Goal: Communication & Community: Answer question/provide support

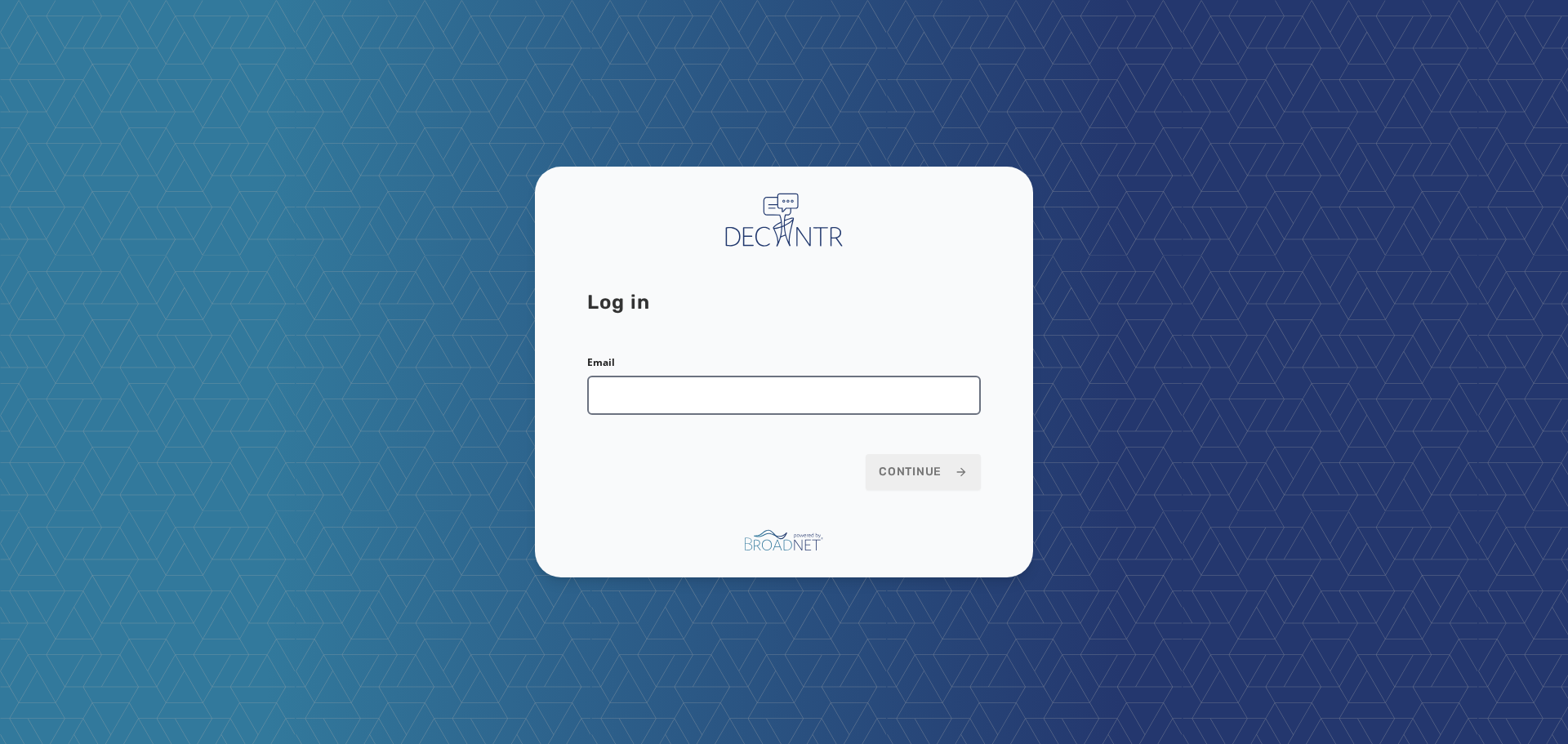
click at [917, 405] on input "Email" at bounding box center [784, 396] width 394 height 40
type input "**********"
click at [708, 483] on form "**********" at bounding box center [784, 423] width 394 height 134
click at [892, 472] on span "Continue" at bounding box center [923, 471] width 89 height 16
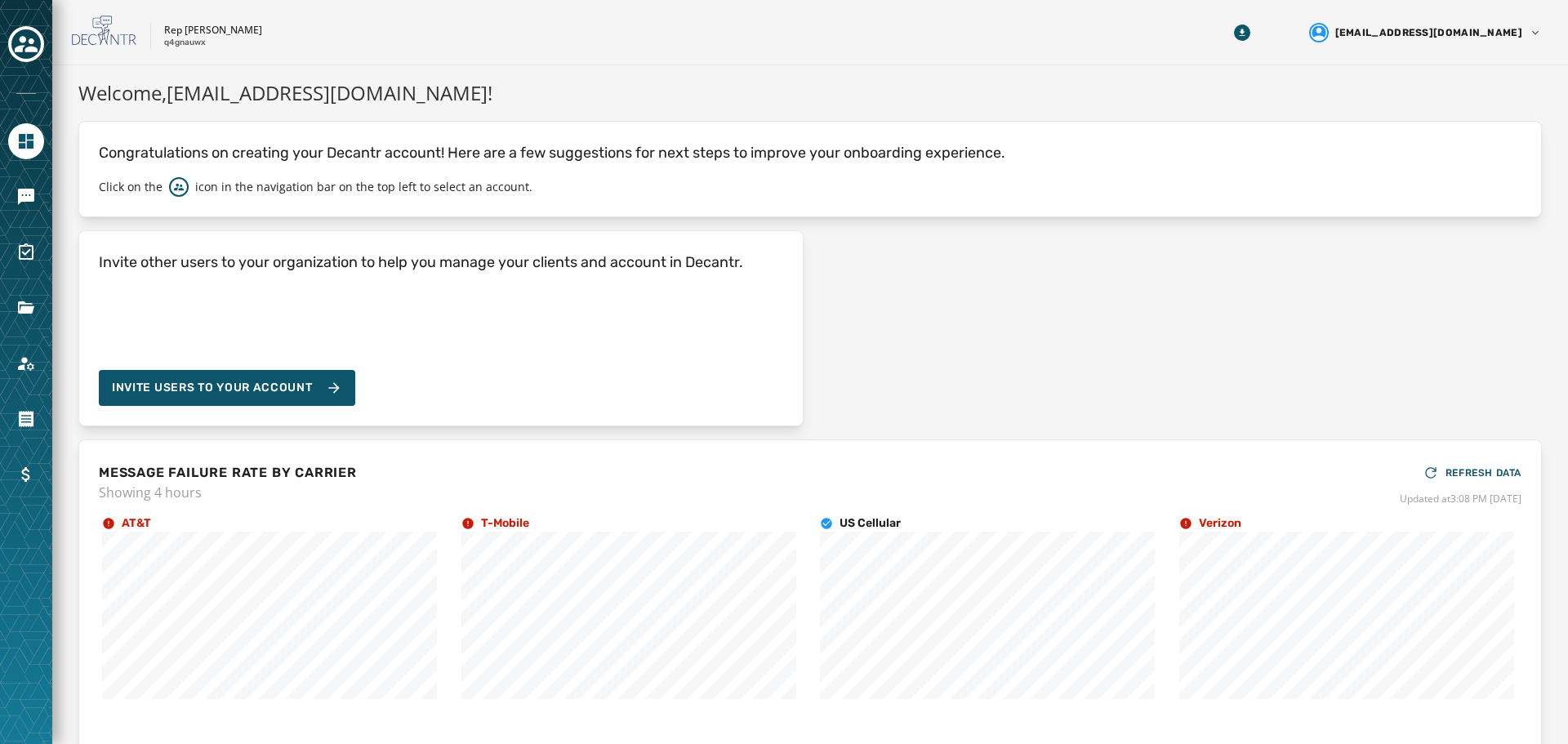
click at [585, 330] on div "Invite other users to your organization to help you manage your clients and acc…" at bounding box center [440, 328] width 725 height 197
click at [18, 198] on icon "Navigate to Messaging" at bounding box center [25, 197] width 16 height 16
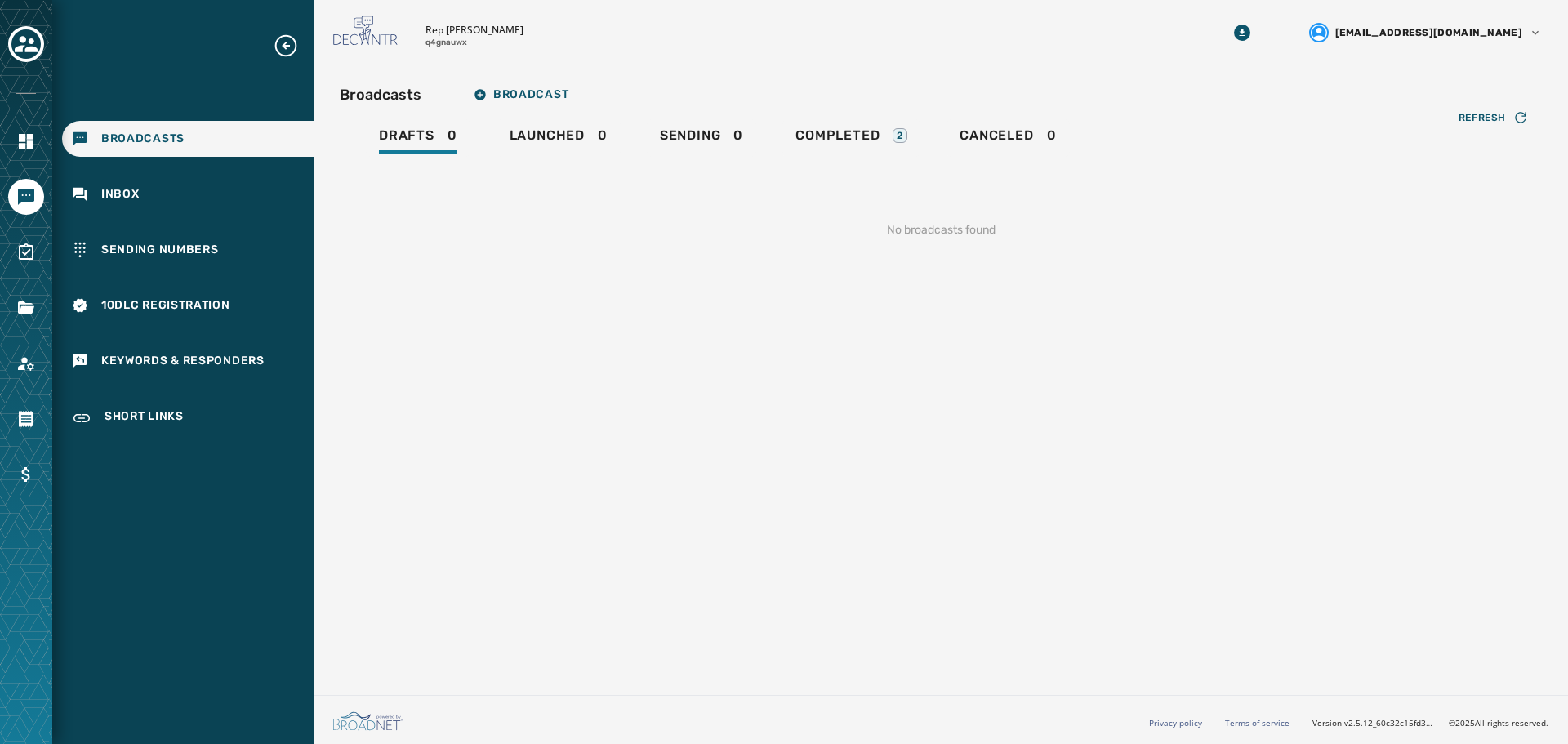
drag, startPoint x: 540, startPoint y: 532, endPoint x: 541, endPoint y: 544, distance: 12.0
click at [540, 533] on div "Broadcasts Broadcast Drafts 0 Launched 0 Sending 0 Completed 2 Canceled 0 Refre…" at bounding box center [941, 377] width 1254 height 624
click at [122, 176] on div "Broadcasts Inbox Sending Numbers 10DLC Registration Keywords & Responders Short…" at bounding box center [183, 235] width 261 height 405
click at [120, 190] on span "Inbox" at bounding box center [120, 194] width 39 height 16
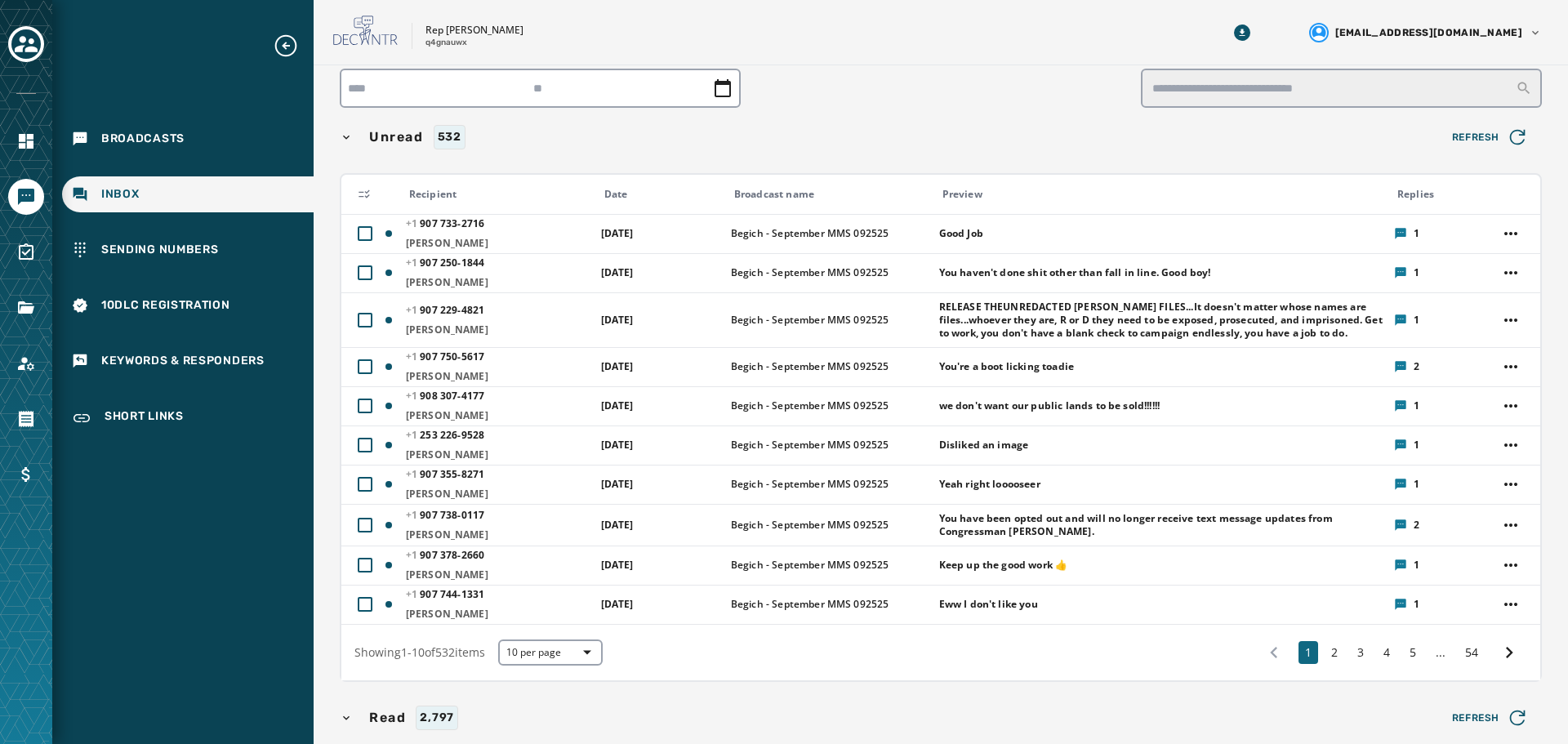
scroll to position [82, 0]
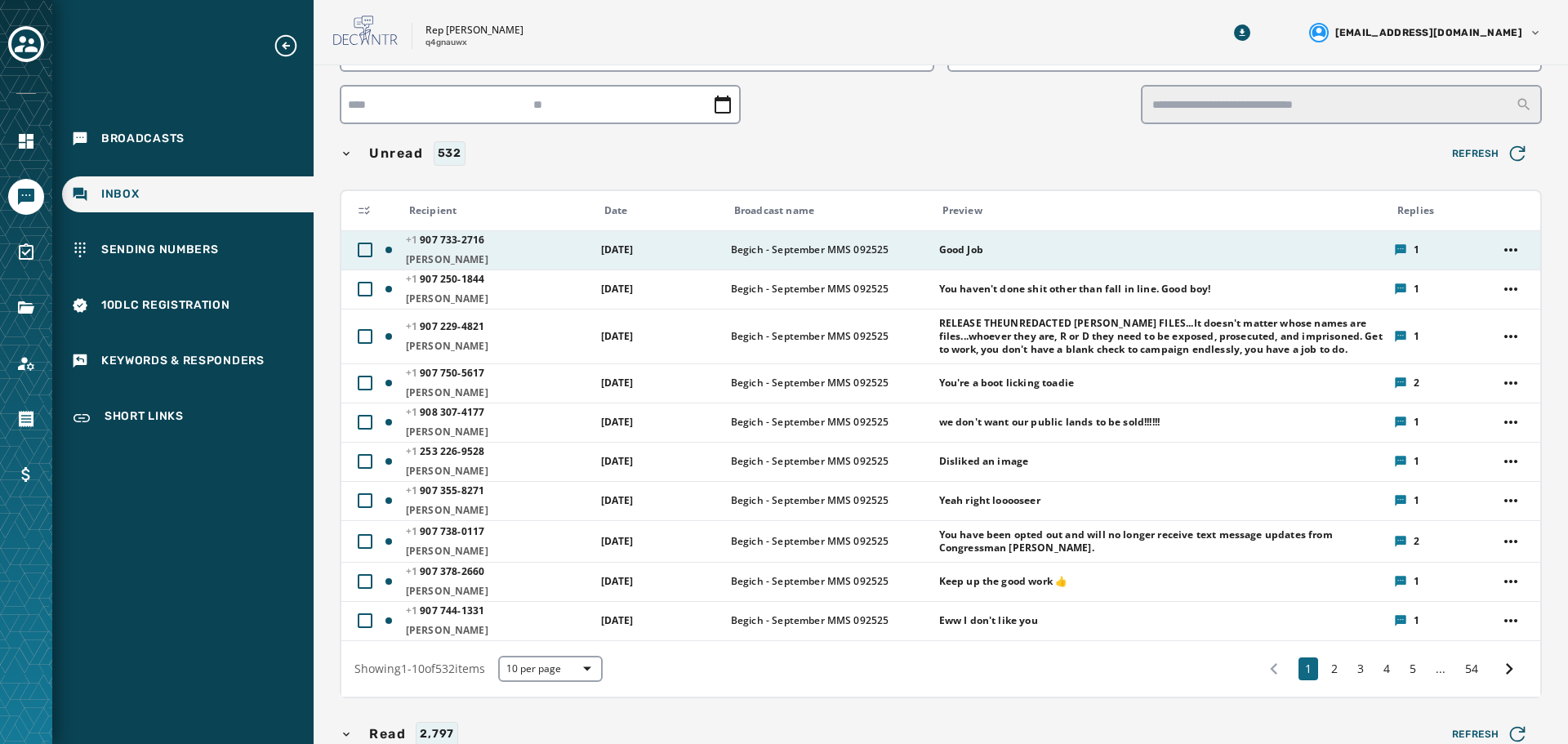
click at [1136, 256] on span "Good Job" at bounding box center [1161, 250] width 445 height 13
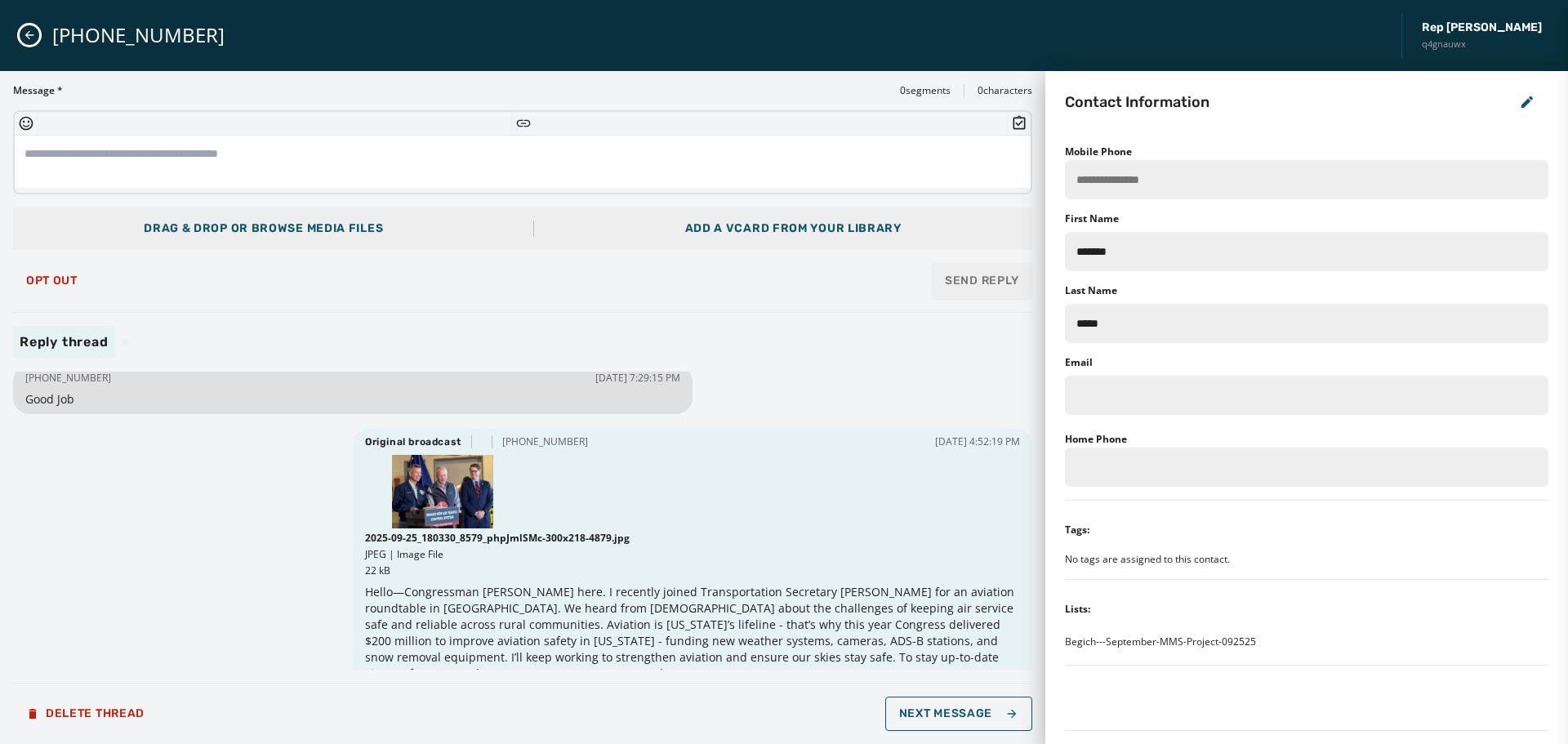
scroll to position [0, 0]
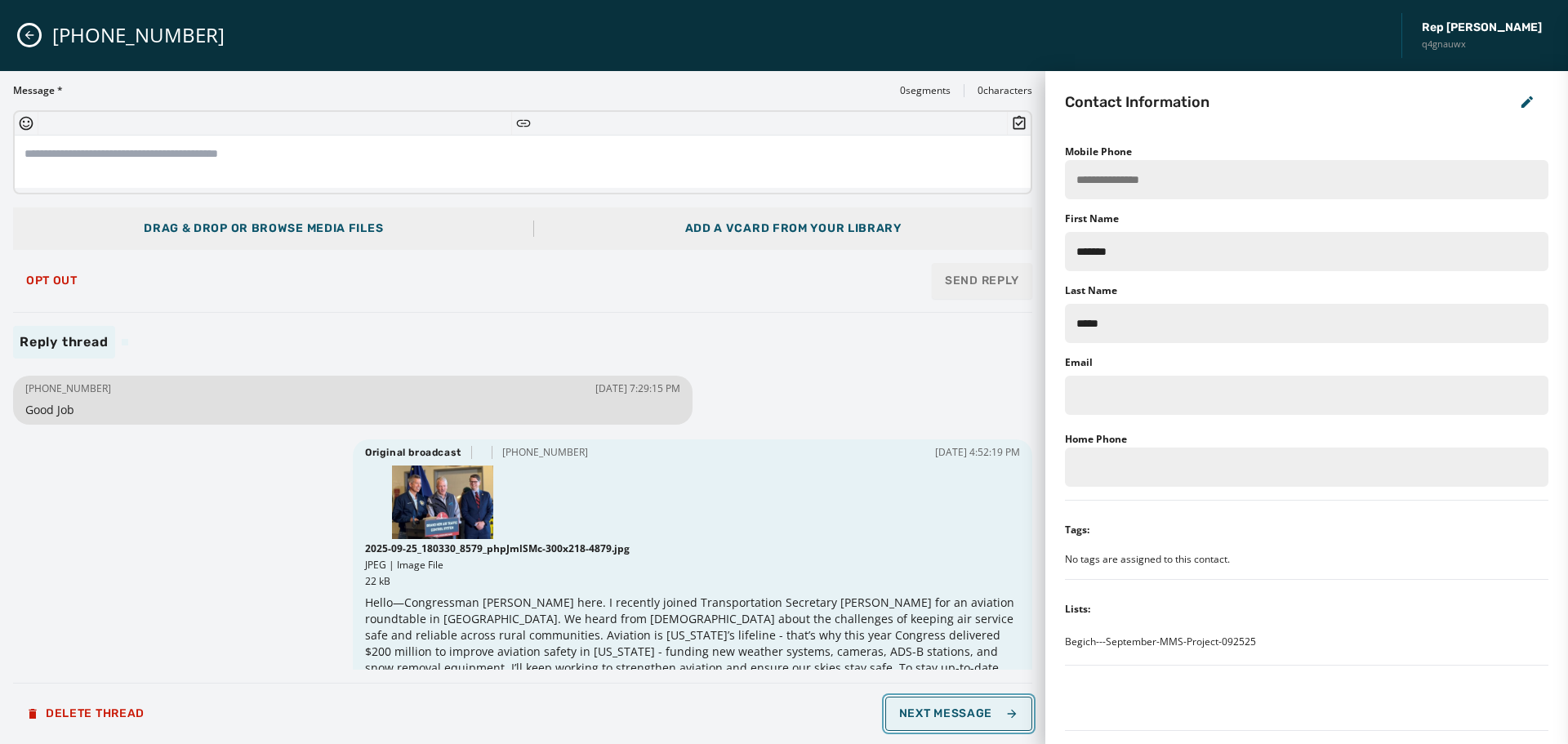
click at [985, 725] on button "Next Message" at bounding box center [959, 714] width 147 height 34
click at [980, 720] on button "Next Message" at bounding box center [959, 714] width 147 height 34
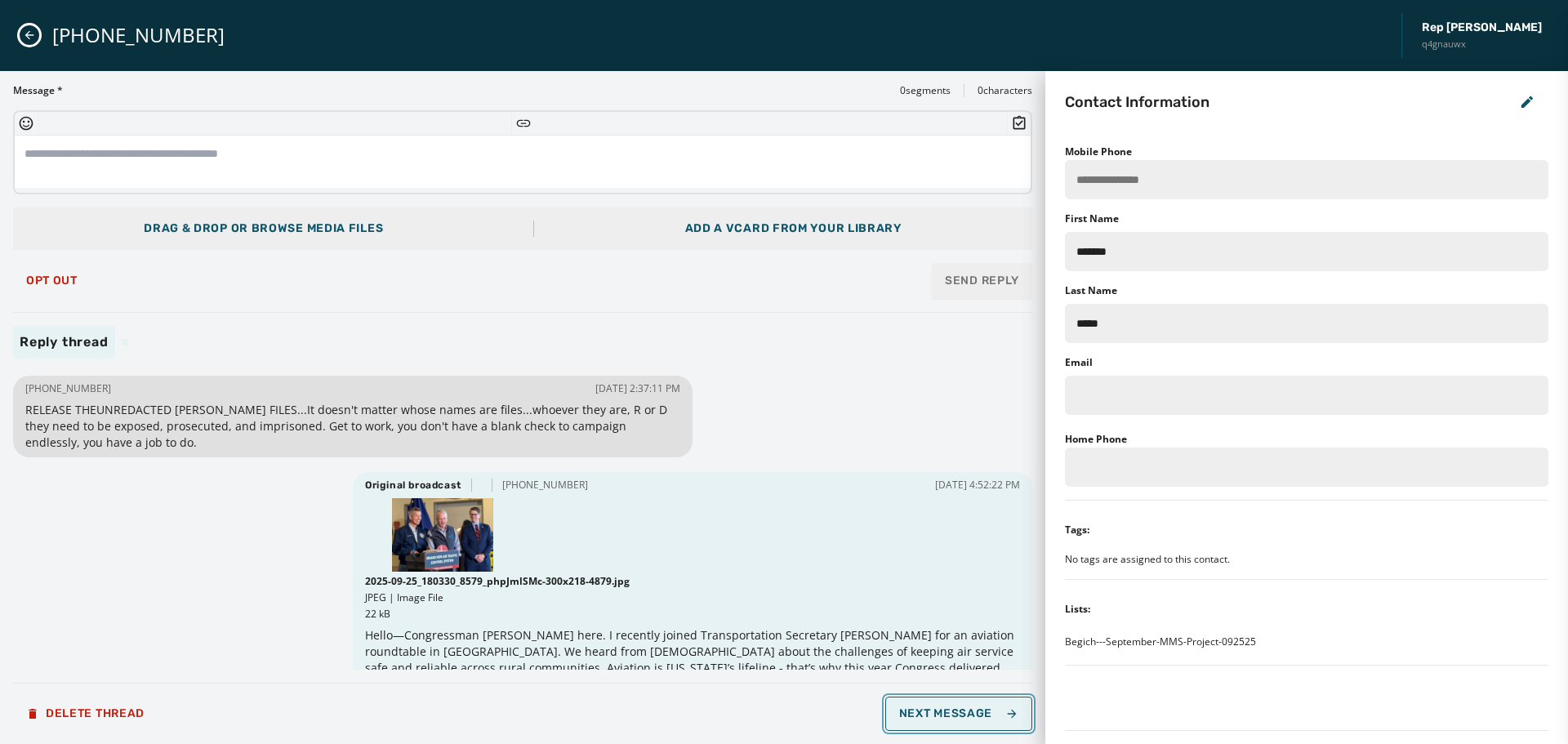
click at [980, 720] on button "Next Message" at bounding box center [959, 714] width 147 height 34
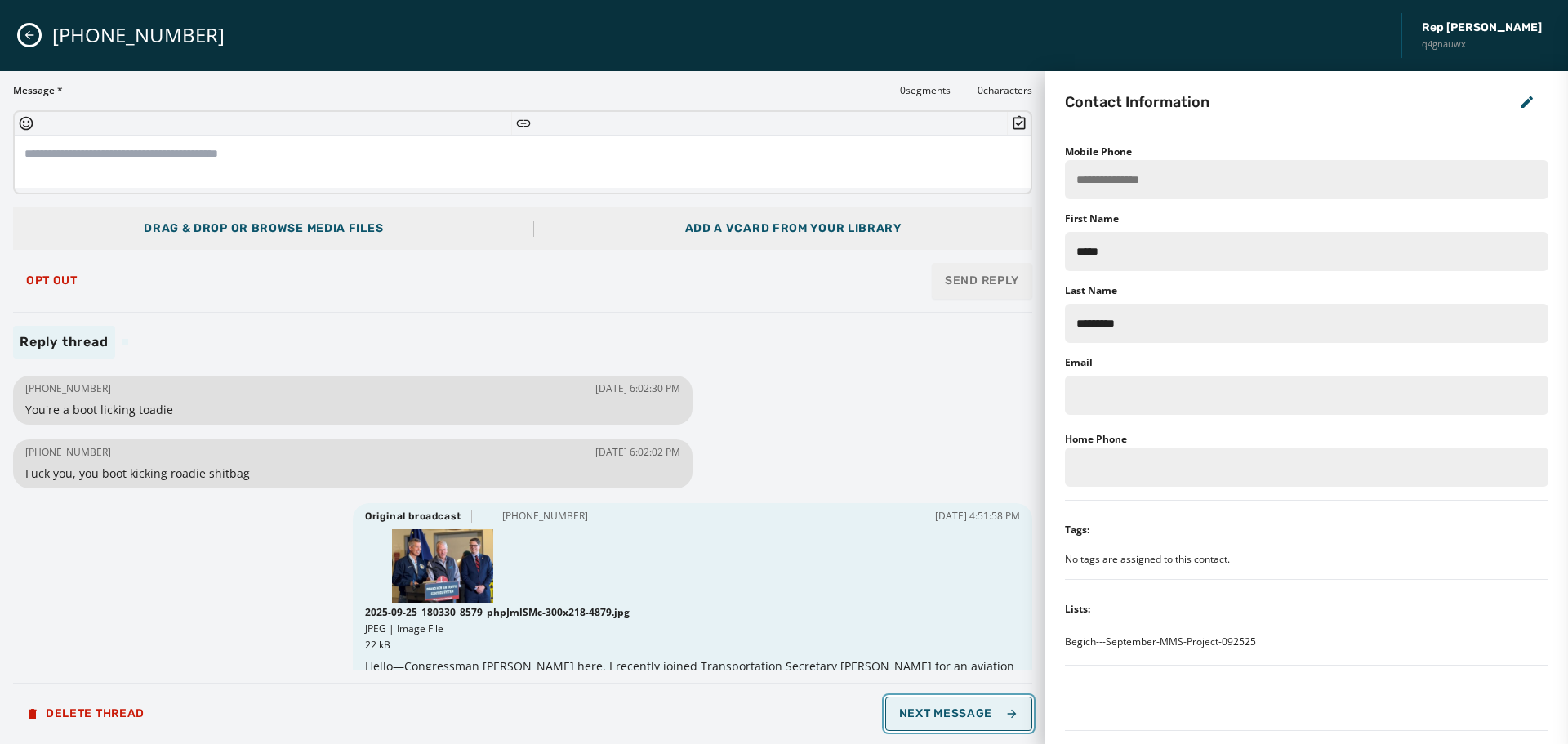
click at [980, 720] on button "Next Message" at bounding box center [959, 714] width 147 height 34
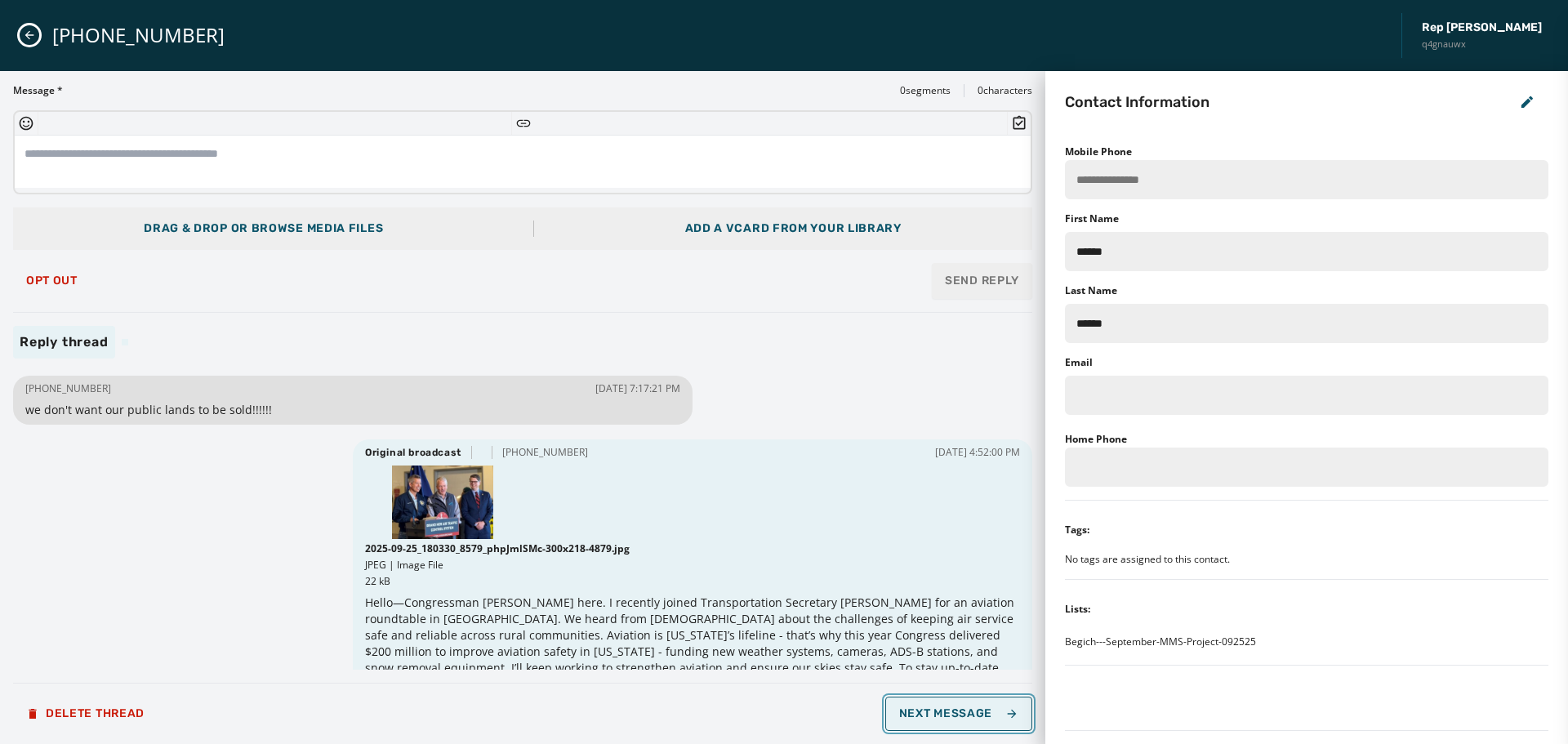
click at [980, 720] on button "Next Message" at bounding box center [959, 714] width 147 height 34
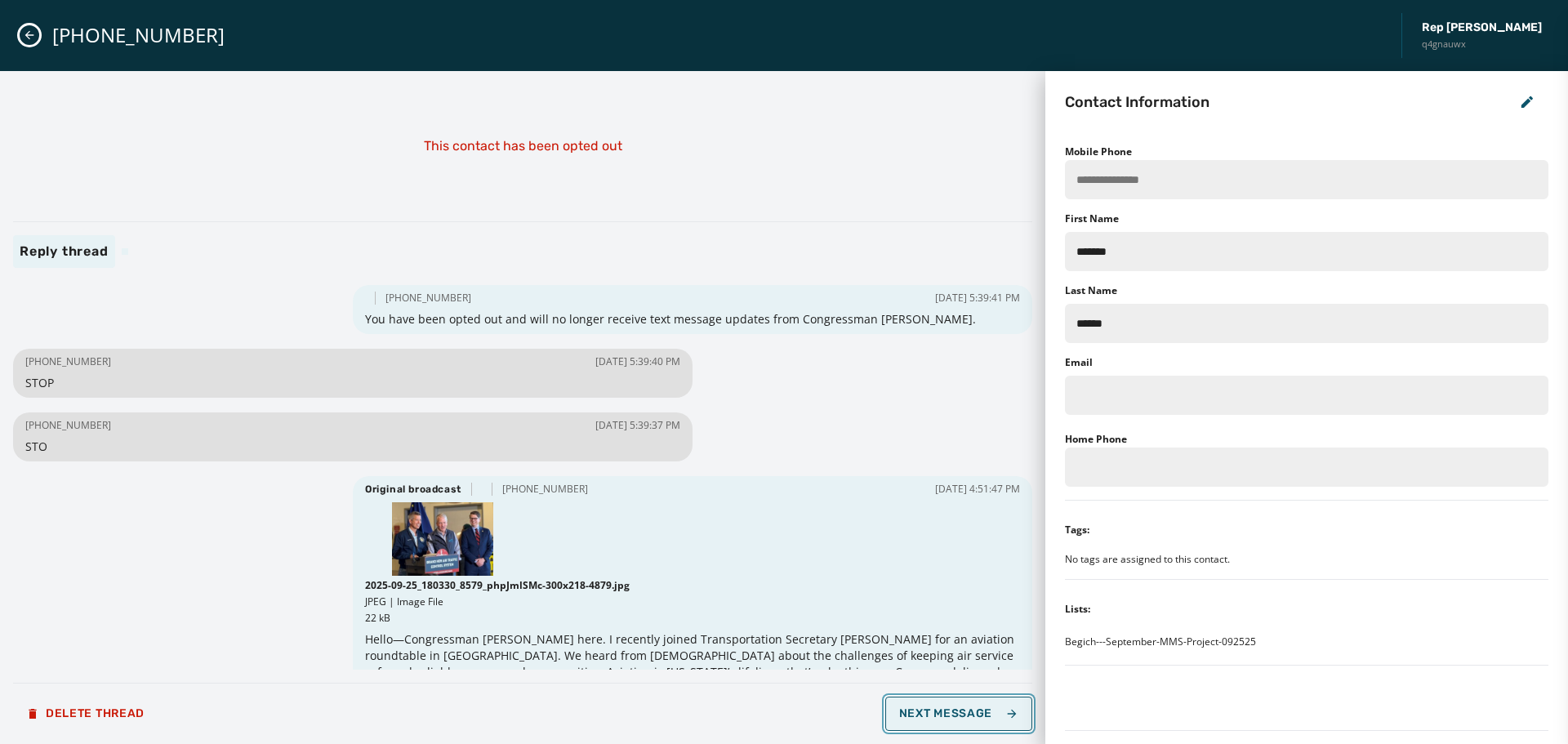
click at [980, 720] on button "Next Message" at bounding box center [959, 714] width 147 height 34
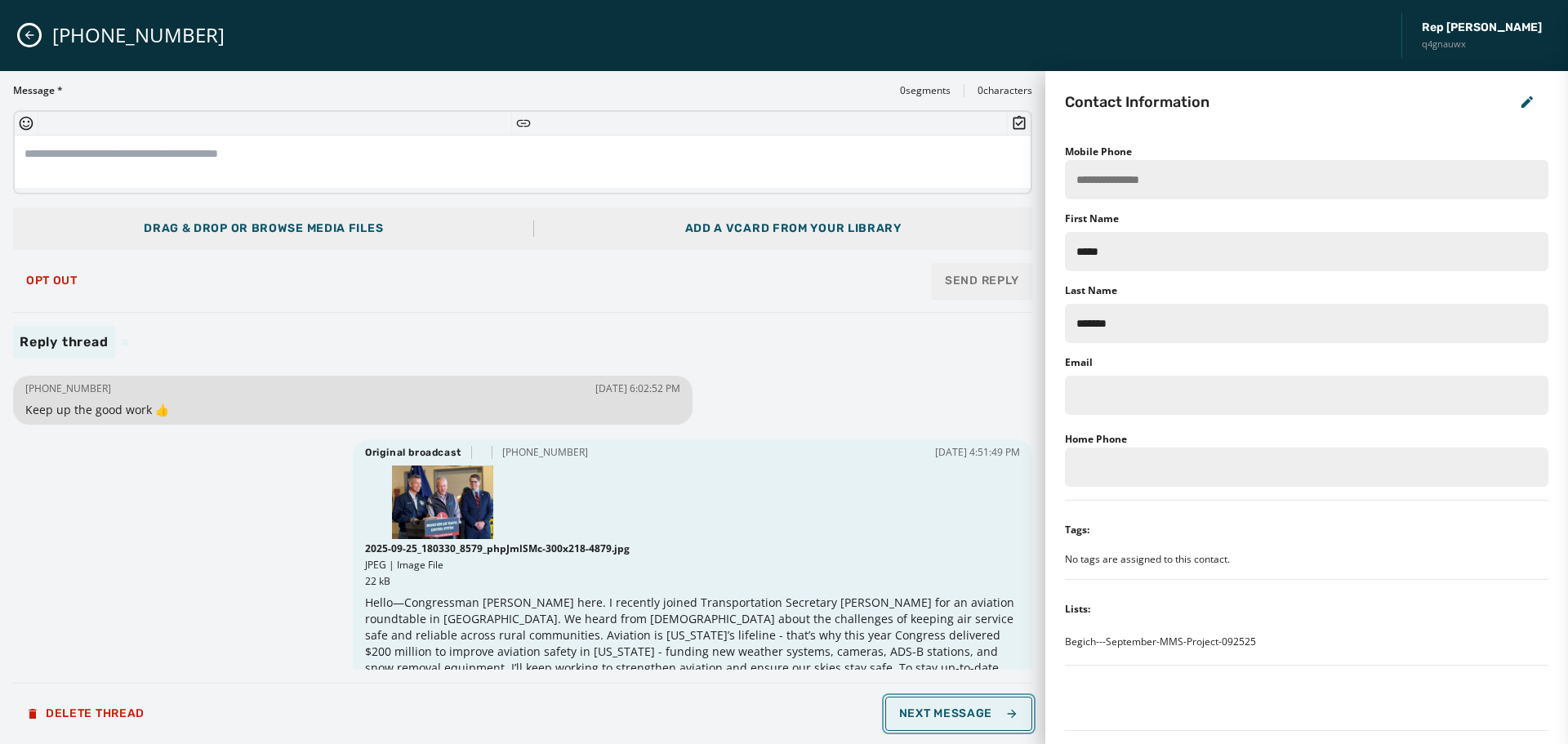
click at [980, 720] on button "Next Message" at bounding box center [959, 714] width 147 height 34
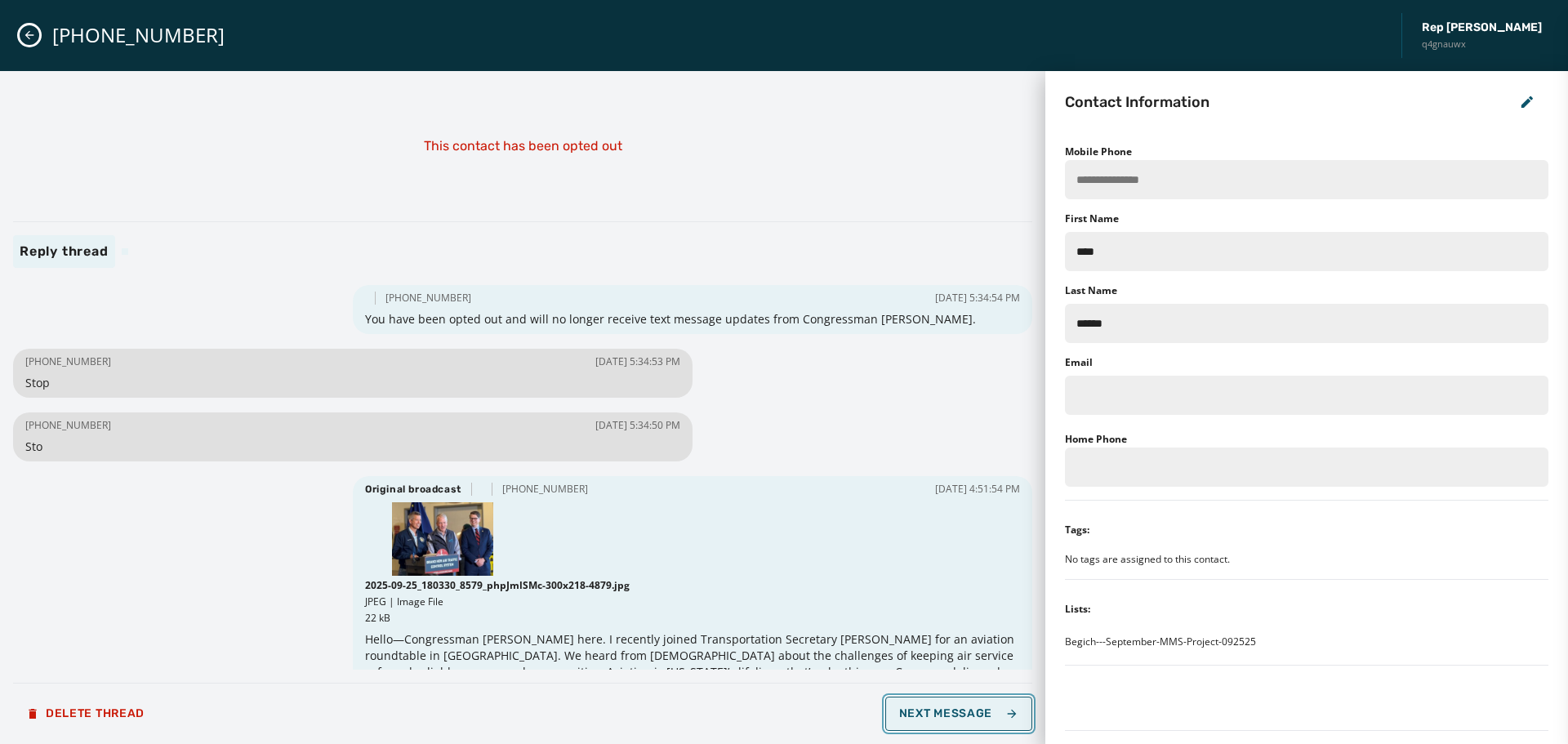
click at [980, 720] on button "Next Message" at bounding box center [959, 714] width 147 height 34
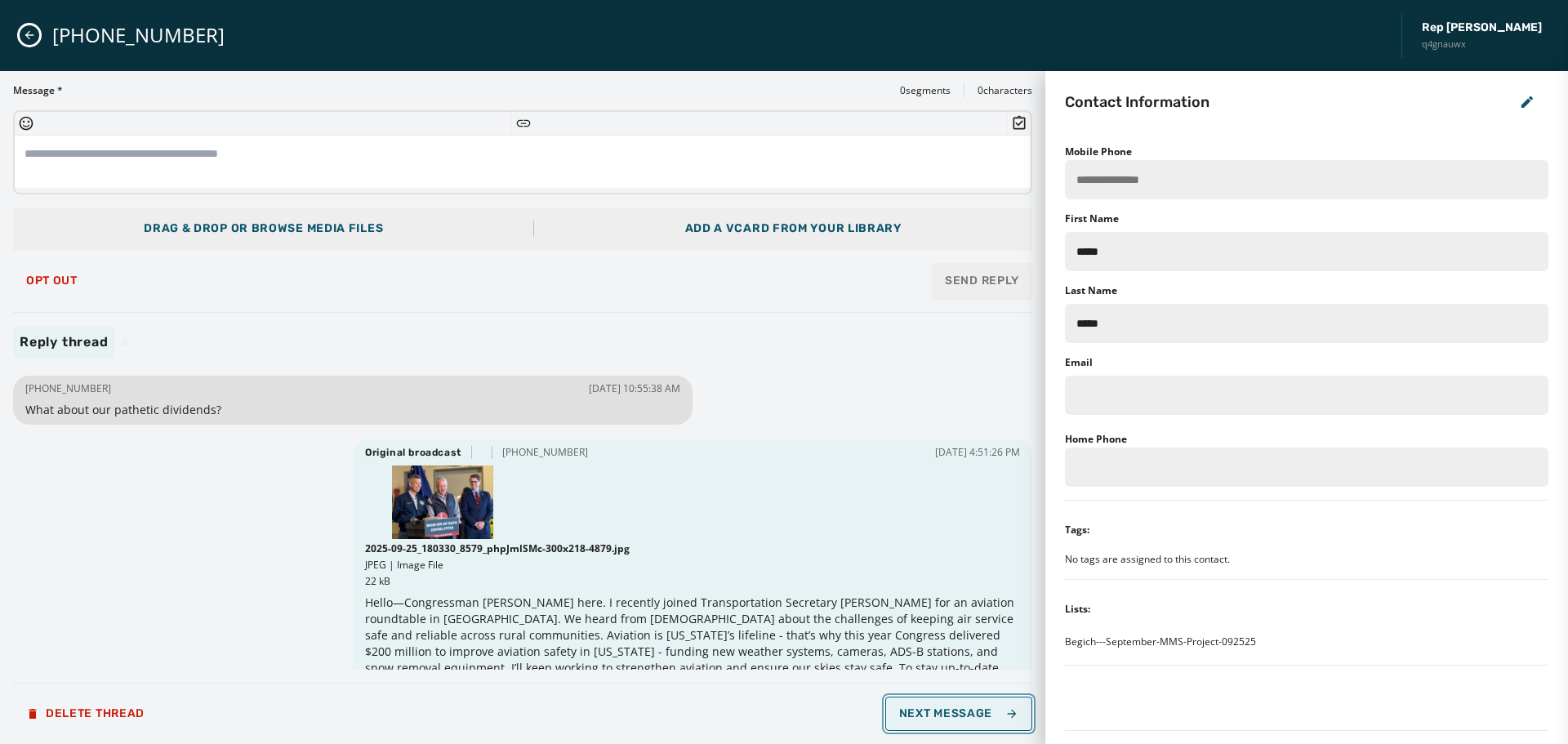
click at [980, 720] on button "Next Message" at bounding box center [959, 714] width 147 height 34
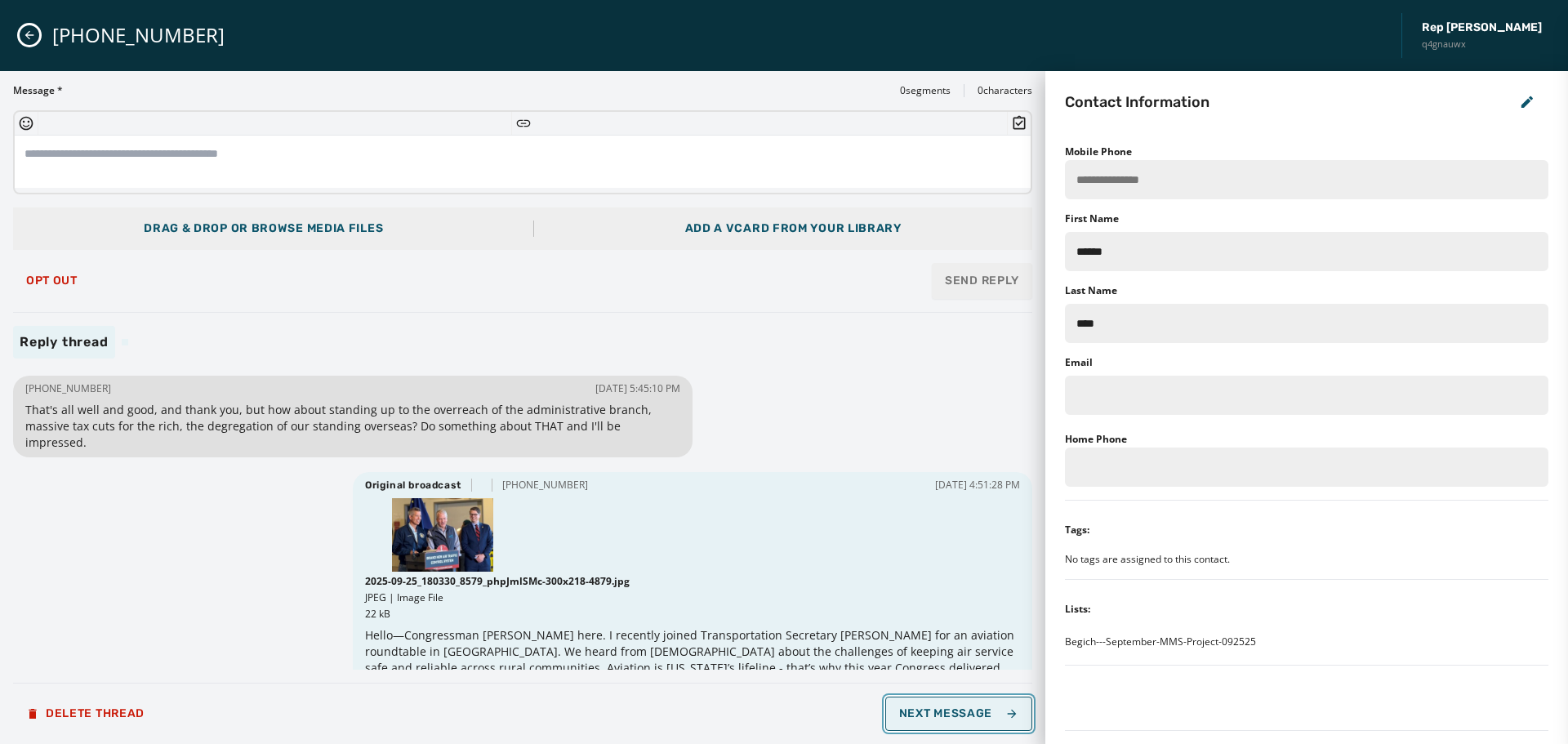
click at [980, 720] on span "Next Message" at bounding box center [959, 714] width 119 height 13
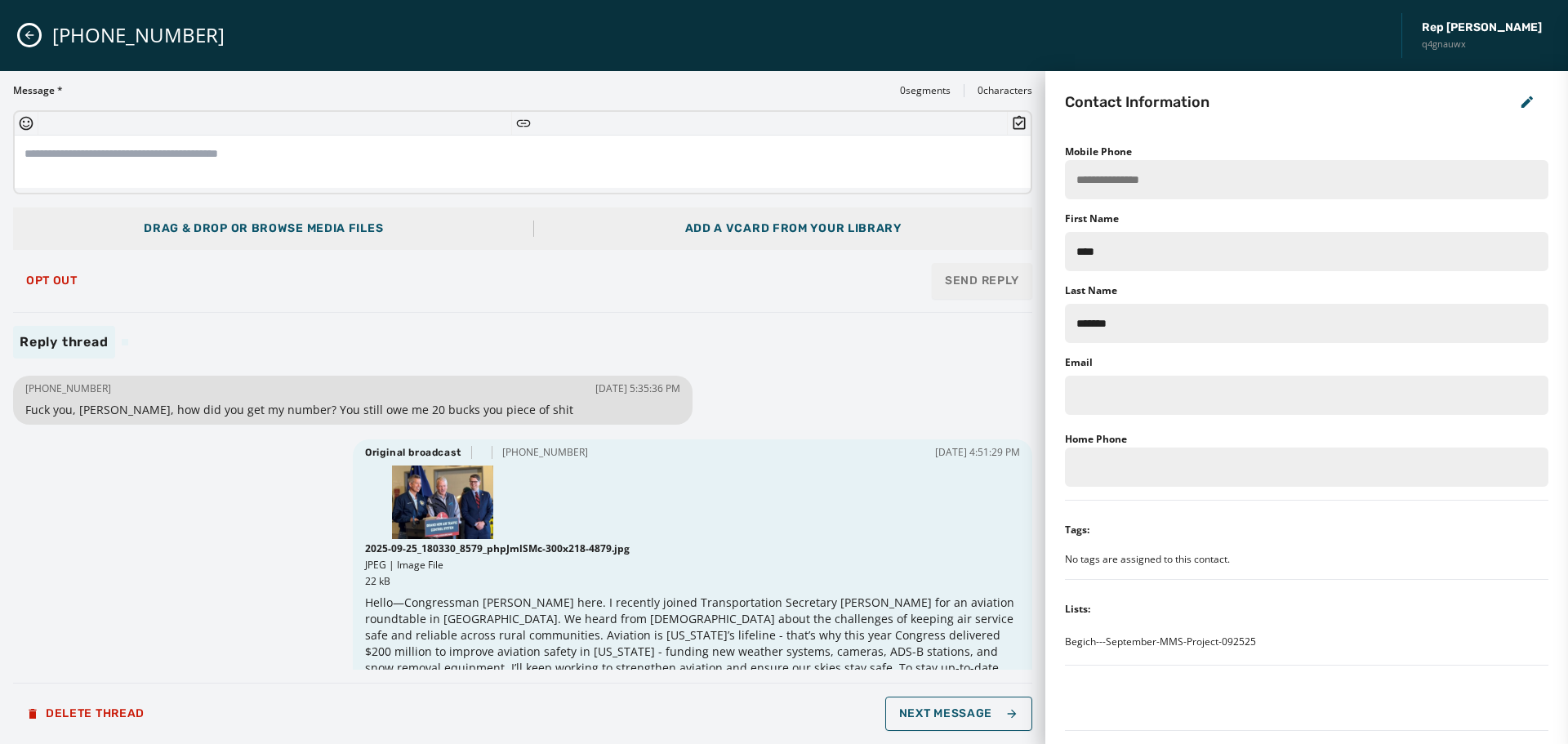
click at [211, 476] on div "[PHONE_NUMBER] [DATE] 5:35:36 PM Fuck you, [PERSON_NAME], how did you get my nu…" at bounding box center [523, 520] width 1019 height 298
click at [201, 551] on div "[PHONE_NUMBER] [DATE] 5:35:36 PM Fuck you, [PERSON_NAME], how did you get my nu…" at bounding box center [523, 520] width 1019 height 298
click at [986, 709] on span "Next Message" at bounding box center [959, 714] width 119 height 13
click at [62, 287] on span "Opt Out" at bounding box center [52, 281] width 52 height 13
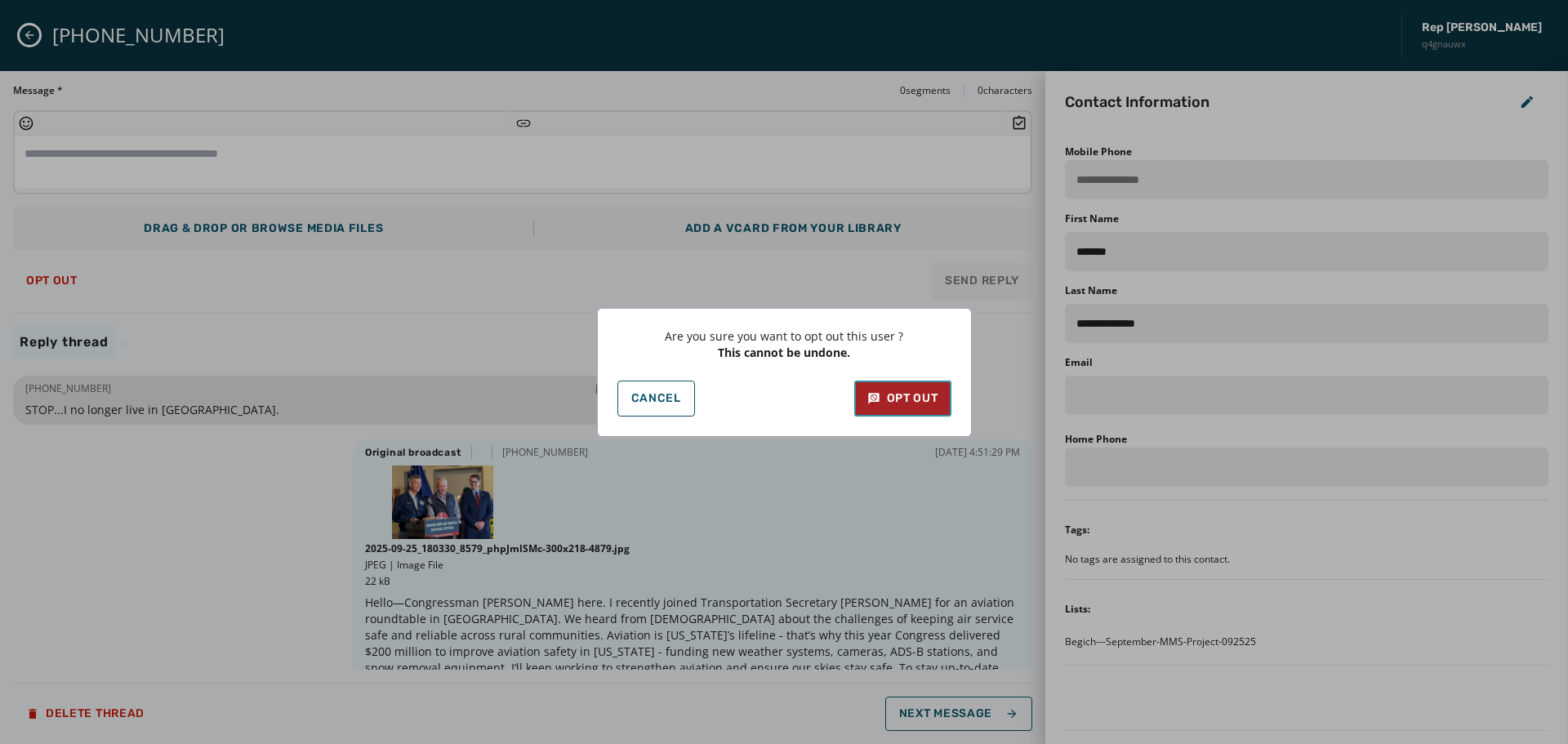
click at [918, 395] on div "Opt Out" at bounding box center [903, 398] width 71 height 16
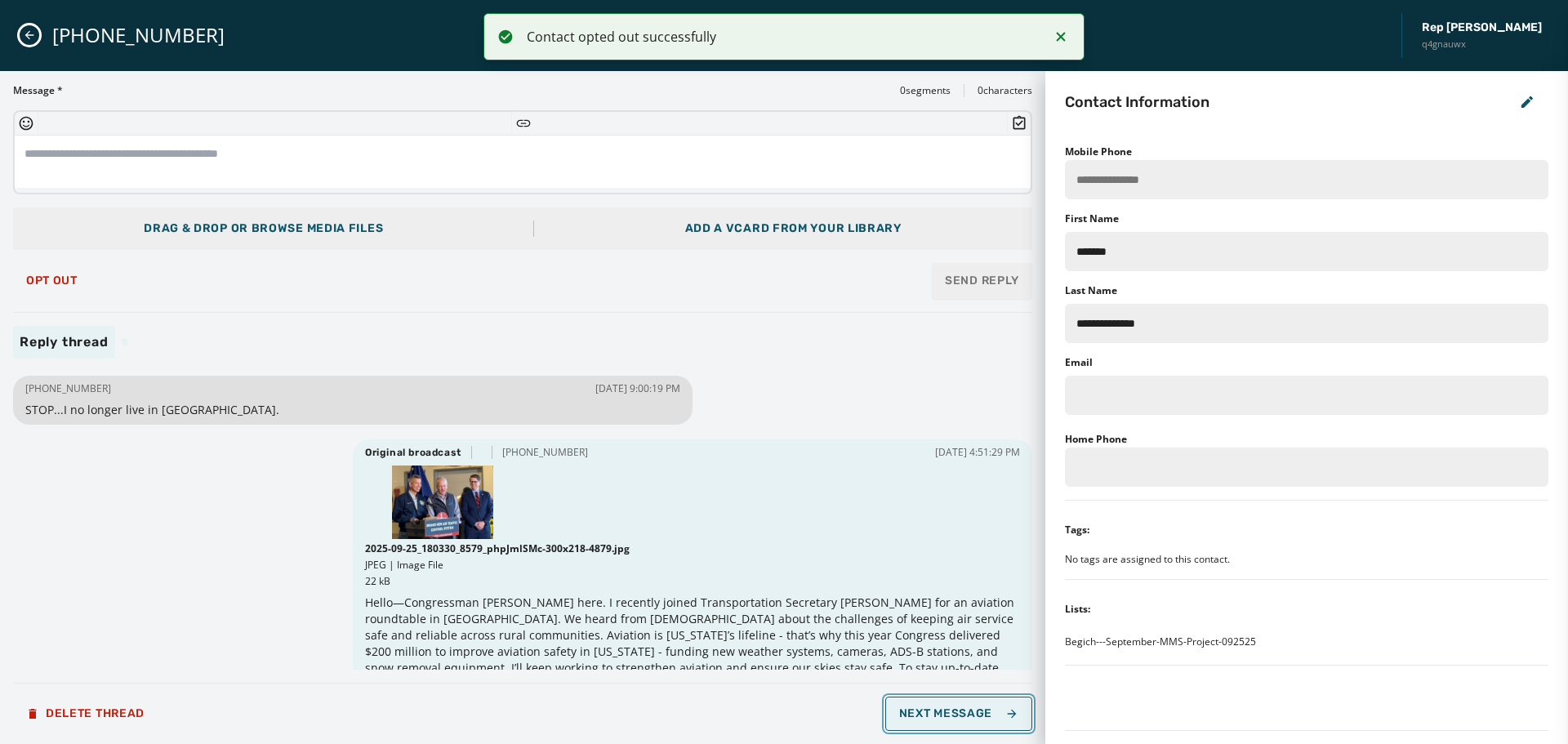
click at [994, 717] on span "Next Message" at bounding box center [959, 714] width 119 height 13
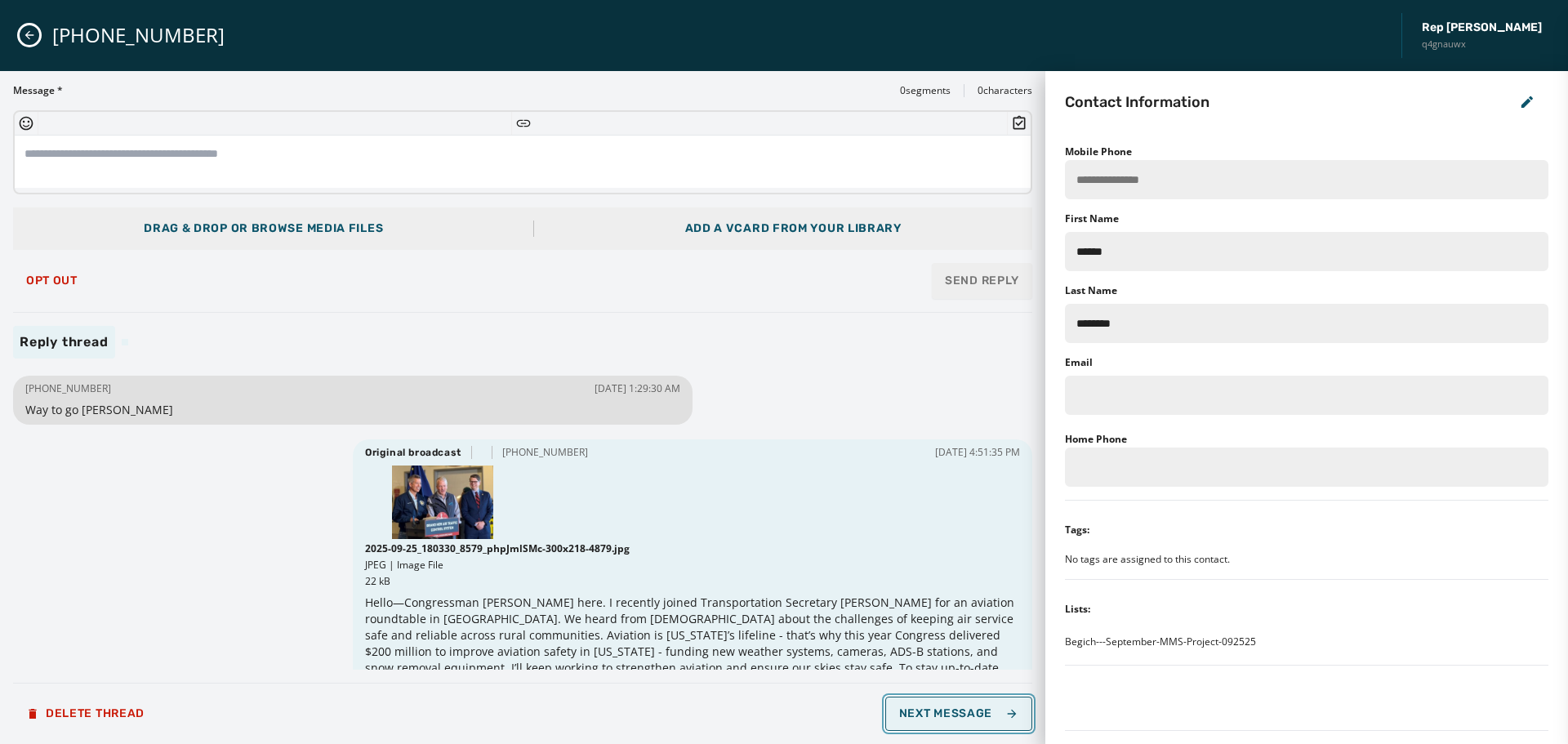
click at [993, 717] on span "Next Message" at bounding box center [959, 714] width 119 height 13
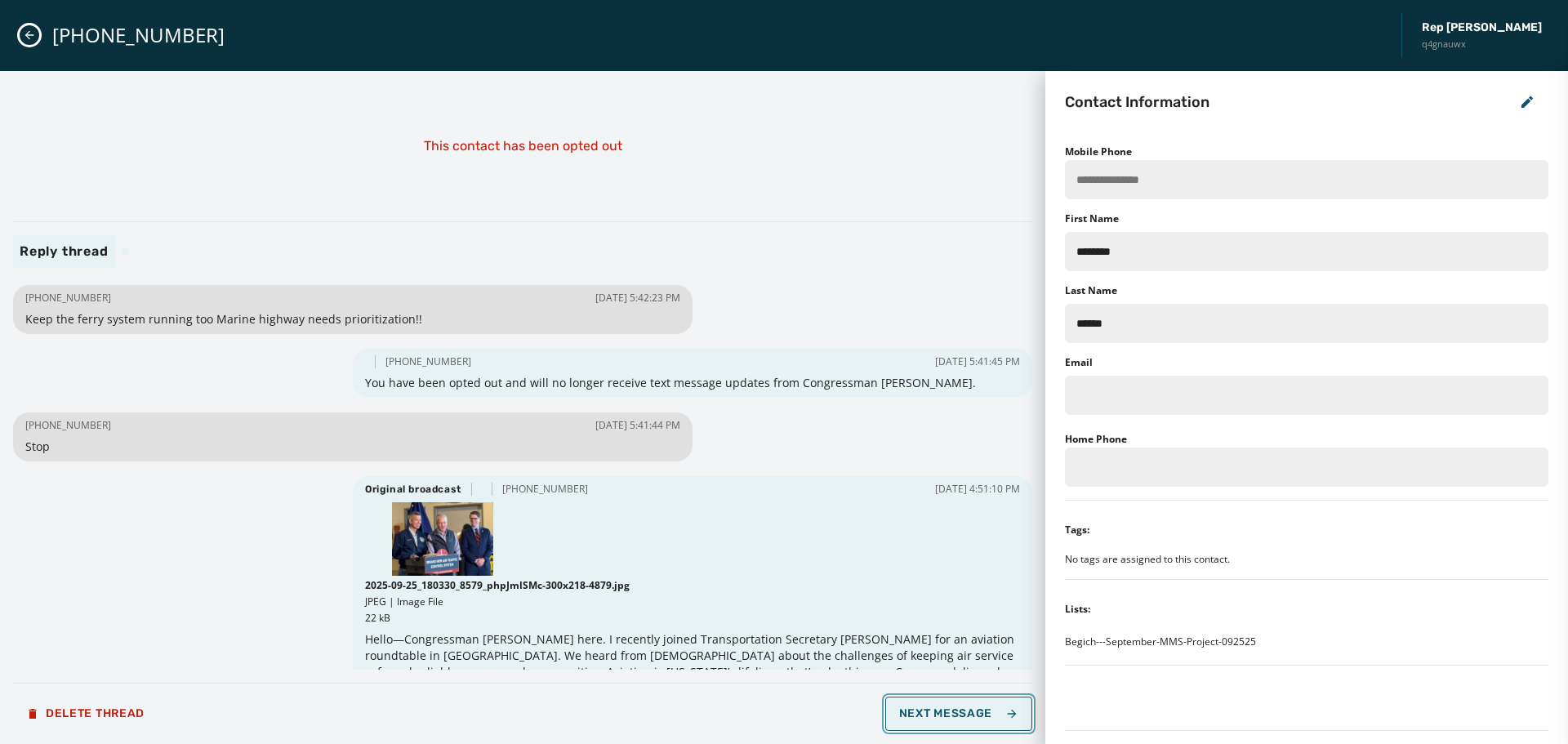
click at [987, 716] on span "Next Message" at bounding box center [959, 714] width 119 height 13
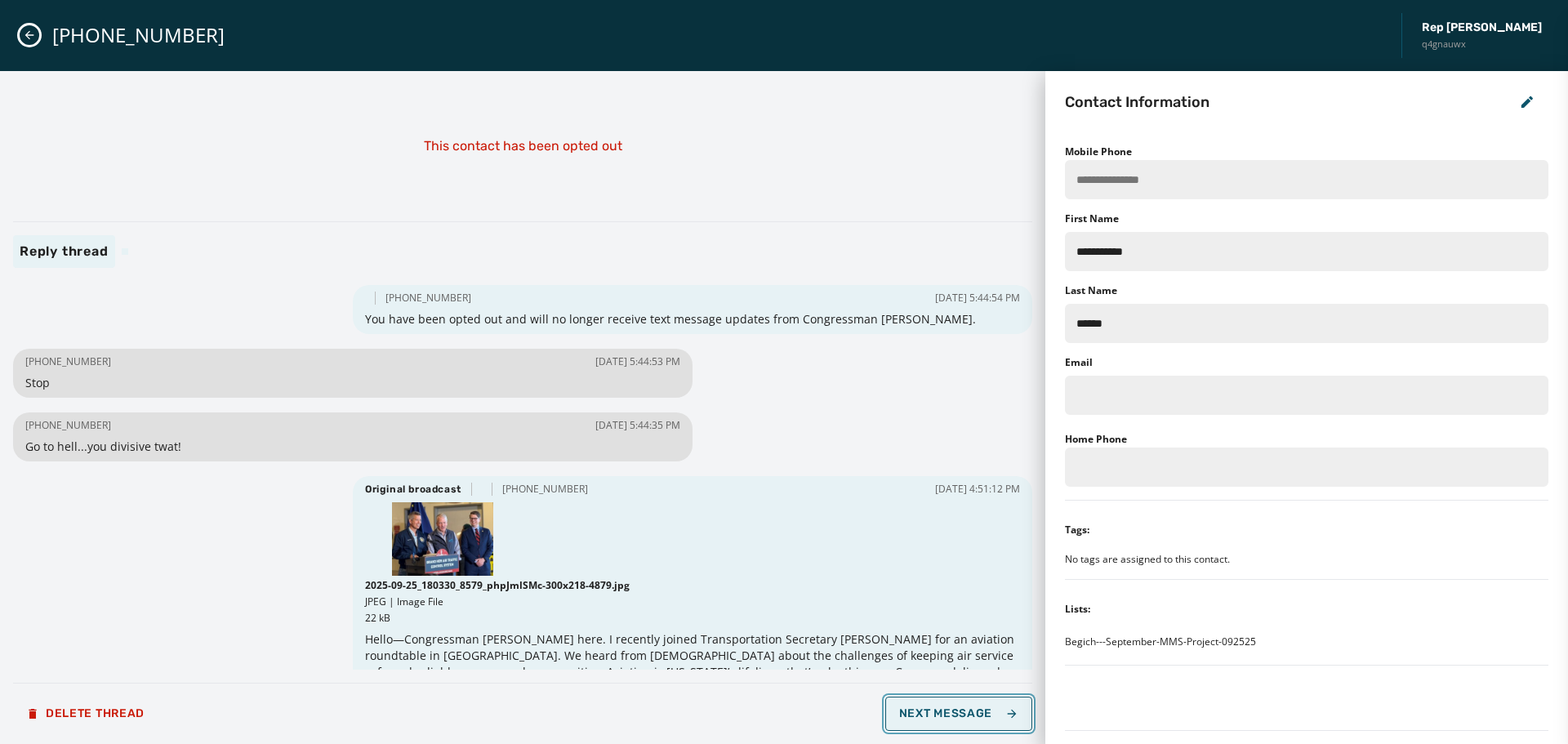
click at [987, 716] on span "Next Message" at bounding box center [959, 714] width 119 height 13
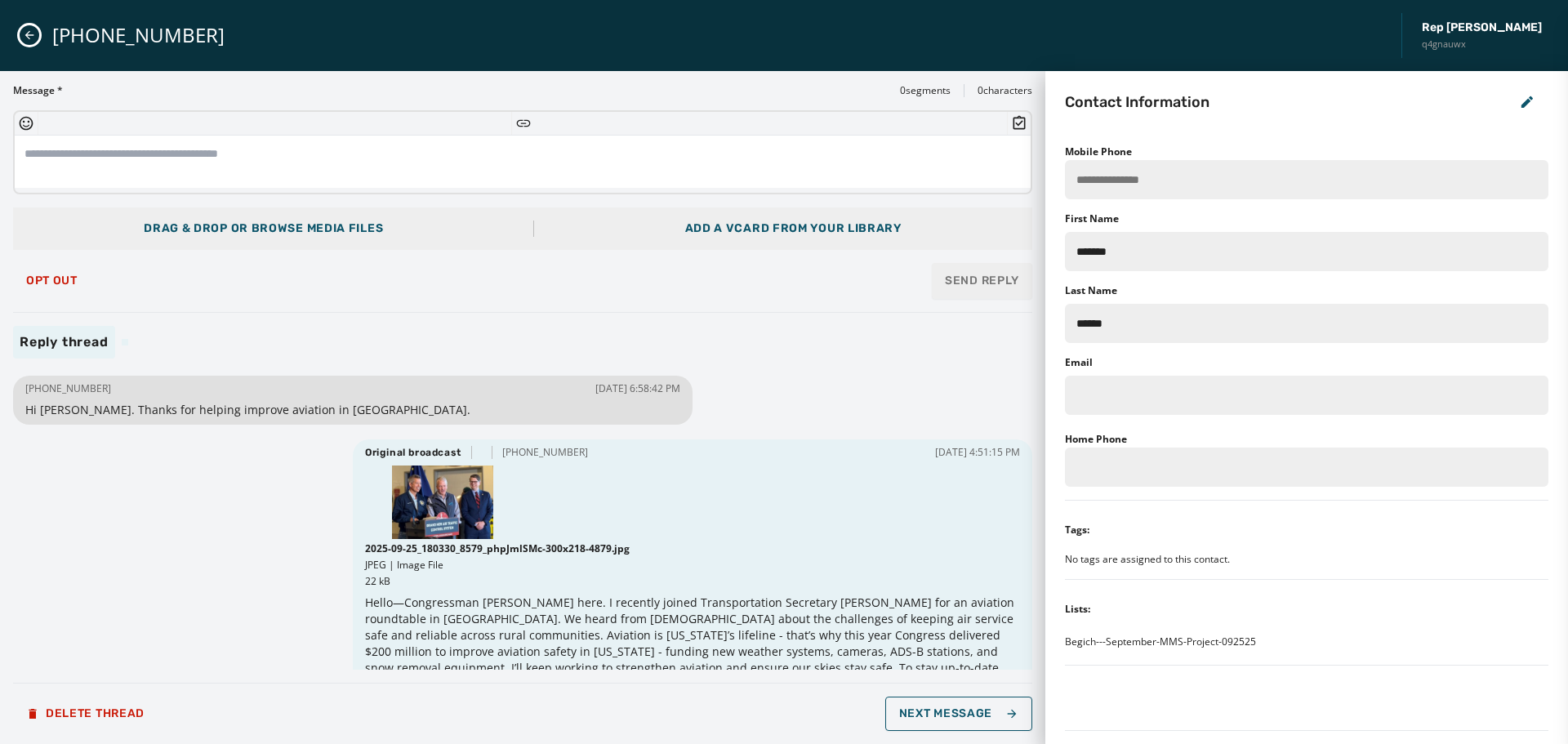
click at [233, 562] on div "[PHONE_NUMBER] [DATE] 6:58:42 PM Hi [PERSON_NAME]. Thanks for helping improve a…" at bounding box center [523, 520] width 1019 height 298
click at [949, 712] on span "Next Message" at bounding box center [959, 714] width 119 height 13
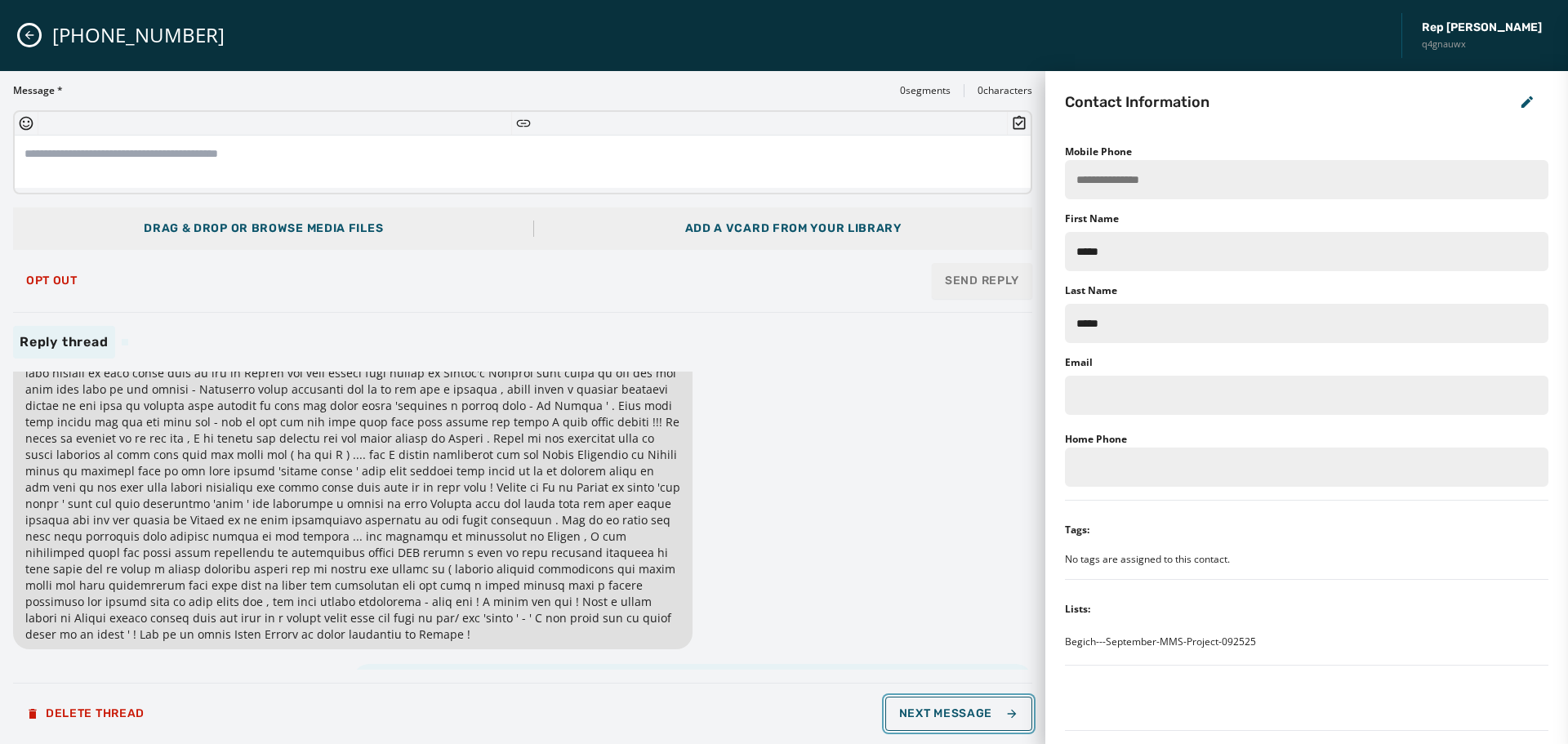
scroll to position [82, 0]
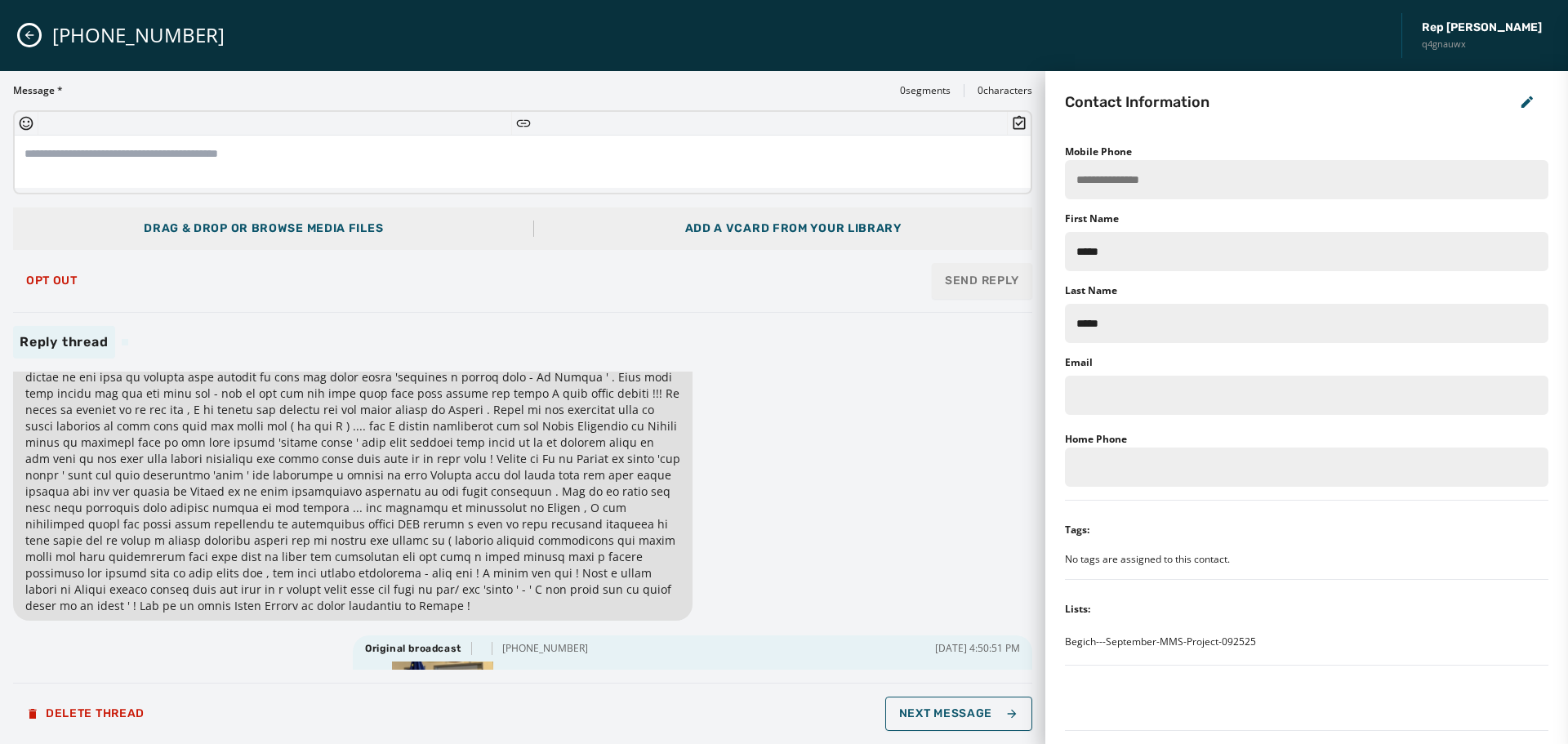
click at [679, 293] on div "Opt Out Send Reply" at bounding box center [523, 281] width 1019 height 36
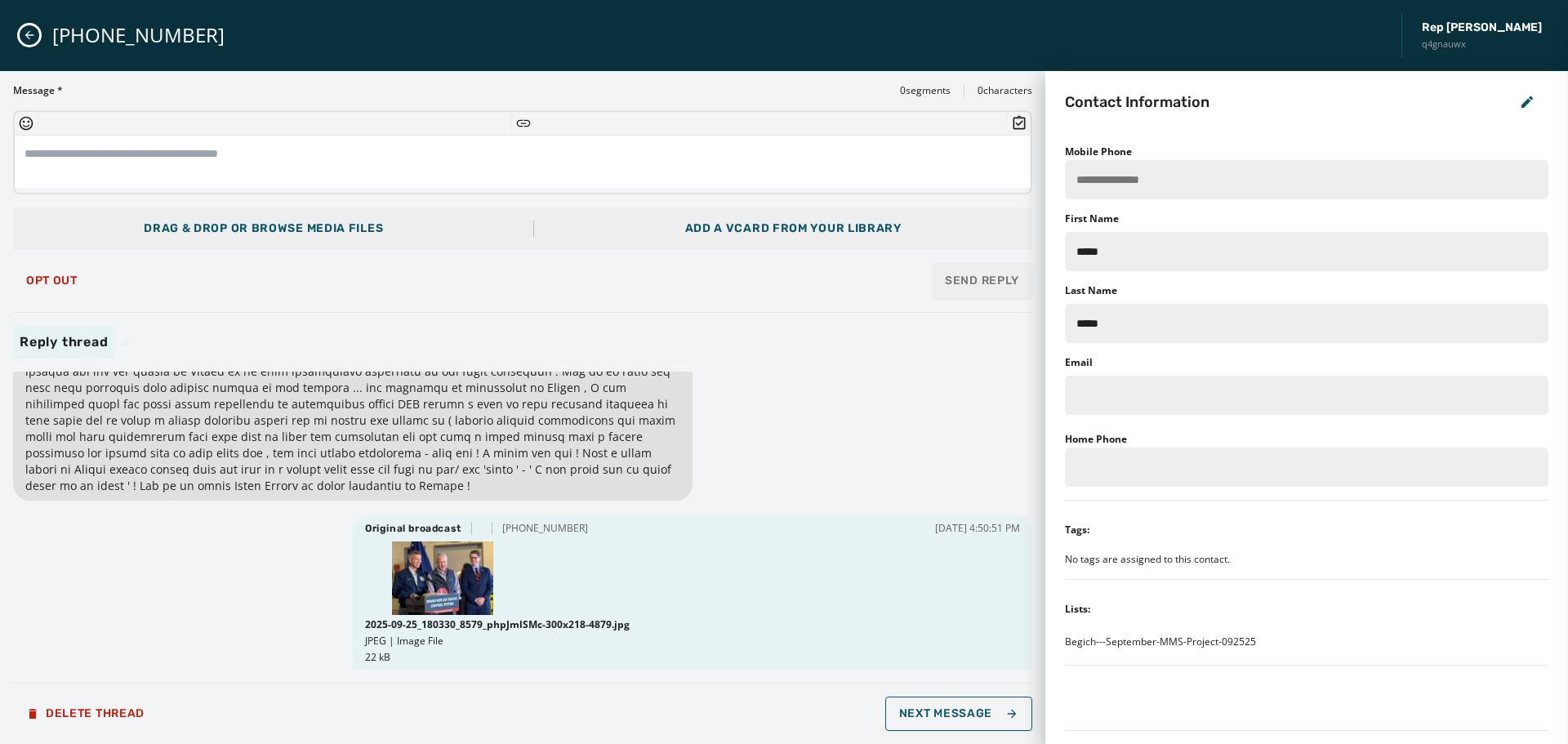
scroll to position [66, 0]
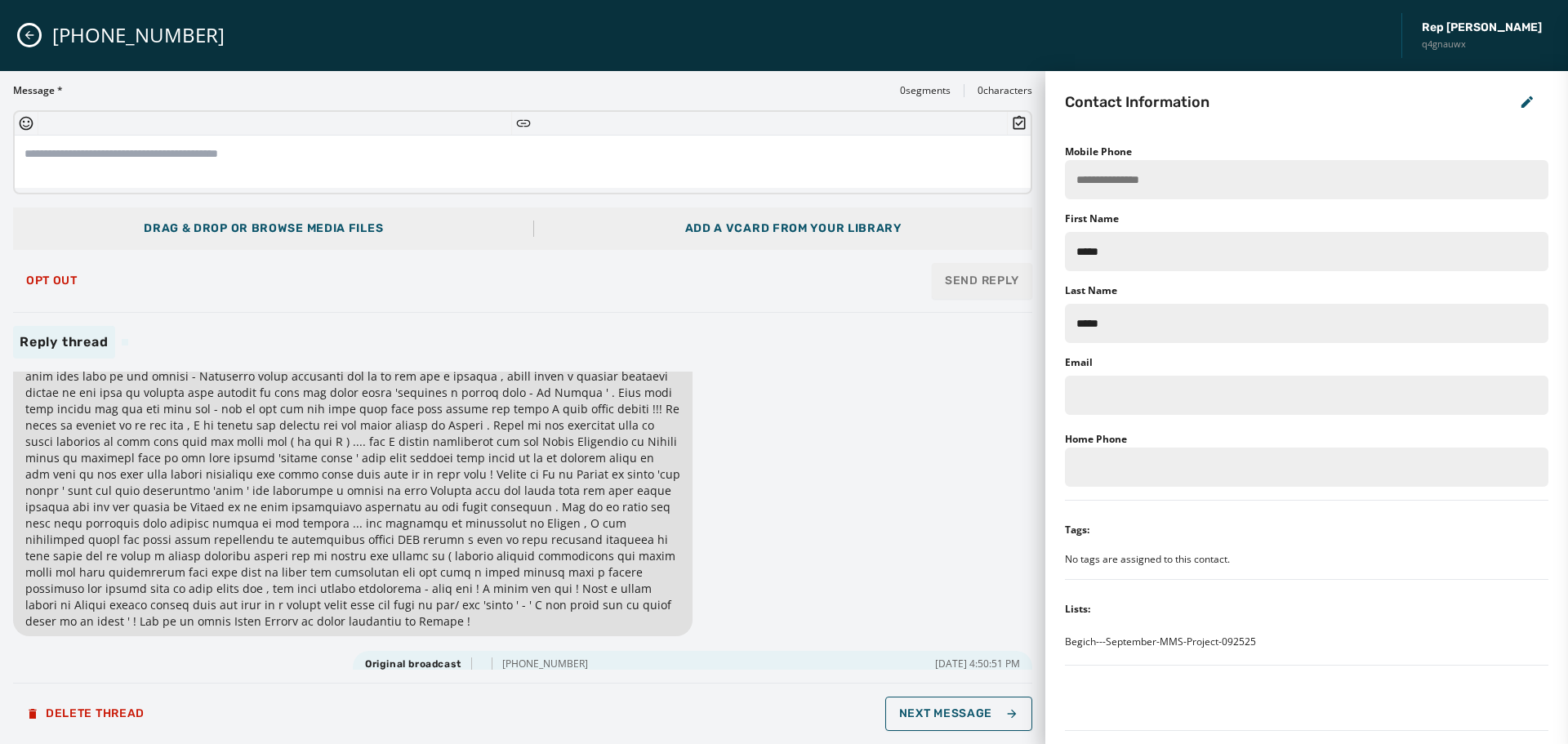
click at [662, 306] on div "Message * 0 segments 0 characters Drag & Drop or browse media files Add a vCard…" at bounding box center [523, 407] width 1019 height 647
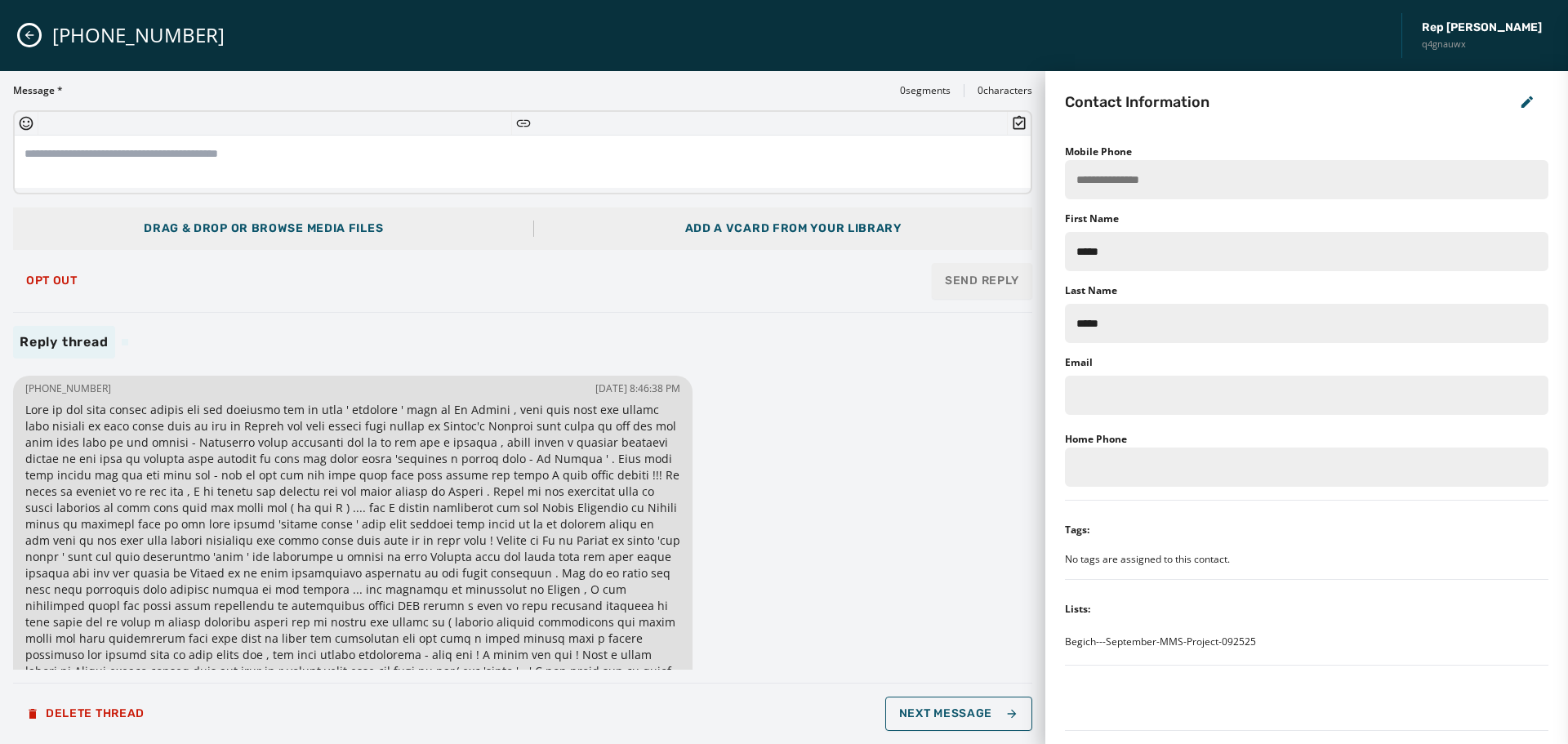
drag, startPoint x: 526, startPoint y: 254, endPoint x: 1044, endPoint y: 673, distance: 666.2
click at [526, 254] on div "Message * 0 segments 0 characters Drag & Drop or browse media files Add a vCard…" at bounding box center [523, 407] width 1019 height 647
click at [1000, 705] on button "Next Message" at bounding box center [959, 714] width 147 height 34
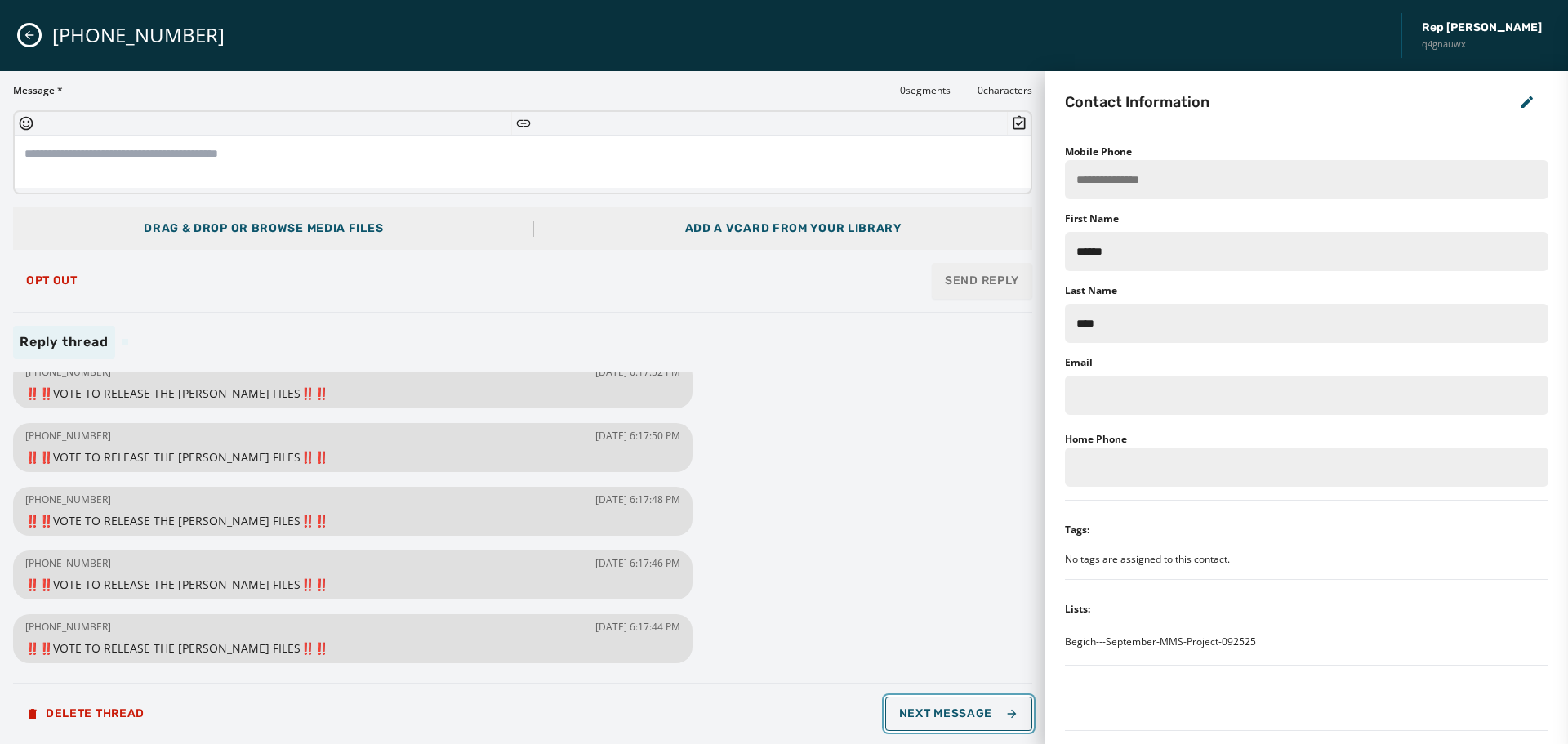
scroll to position [1971, 0]
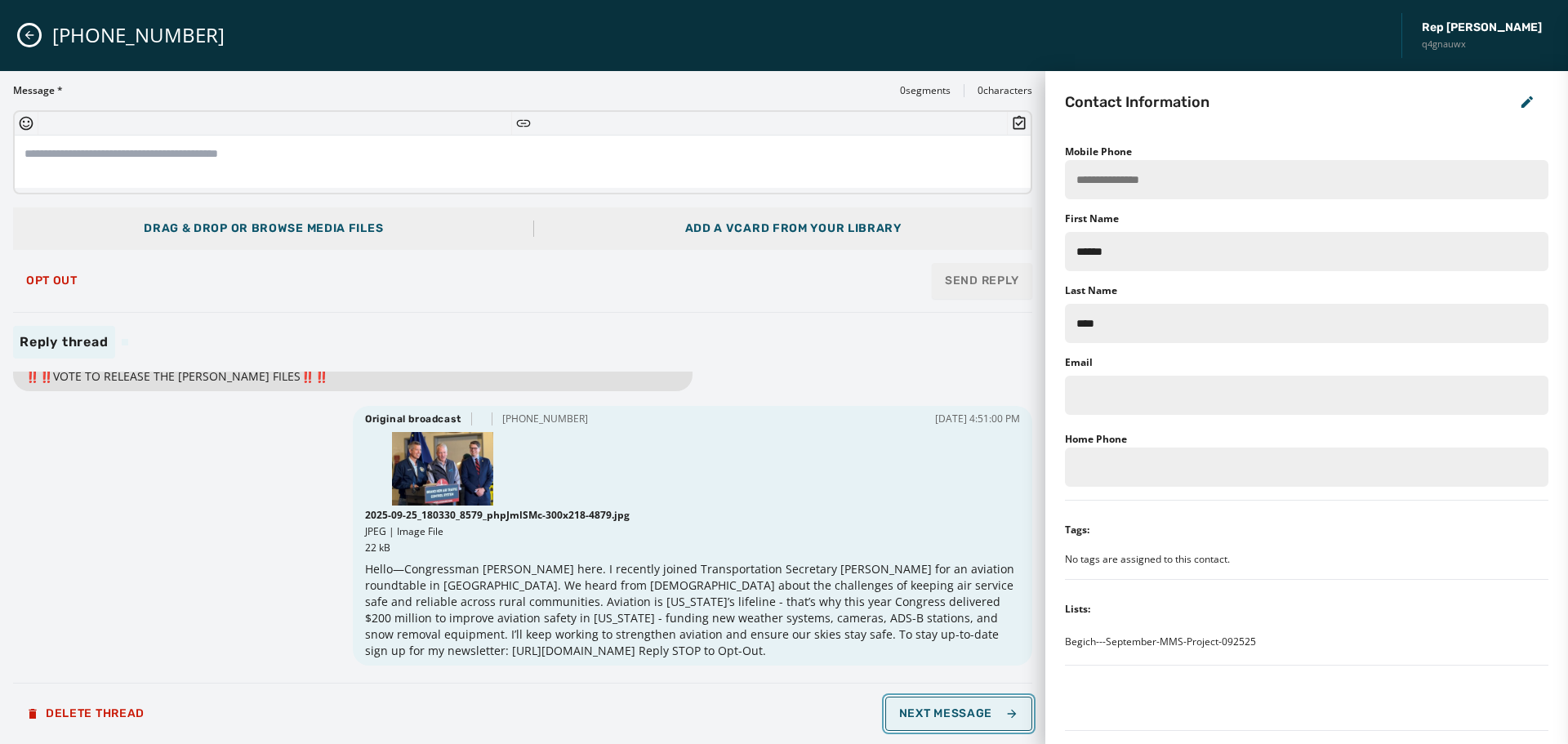
click at [963, 717] on span "Next Message" at bounding box center [959, 714] width 119 height 13
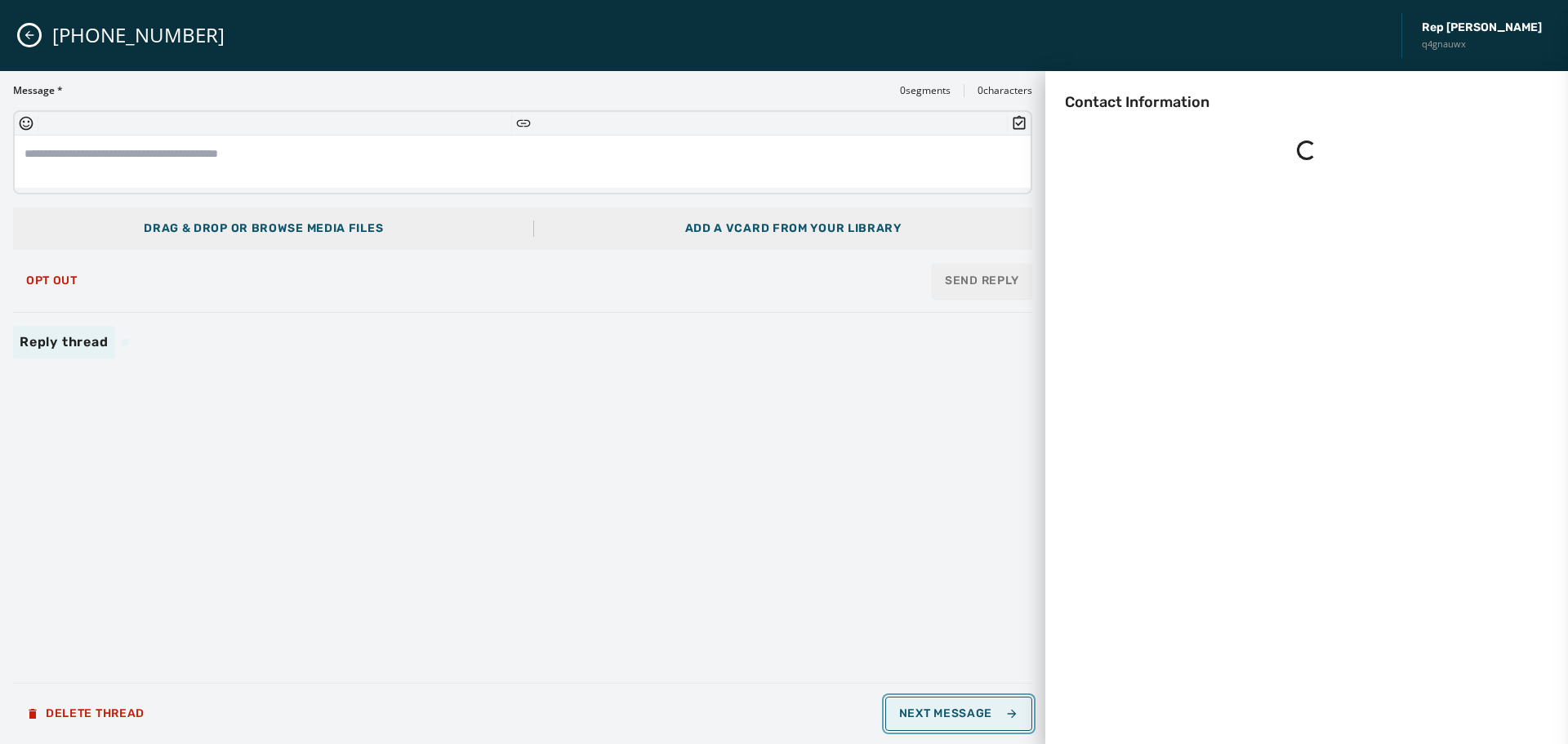
scroll to position [0, 0]
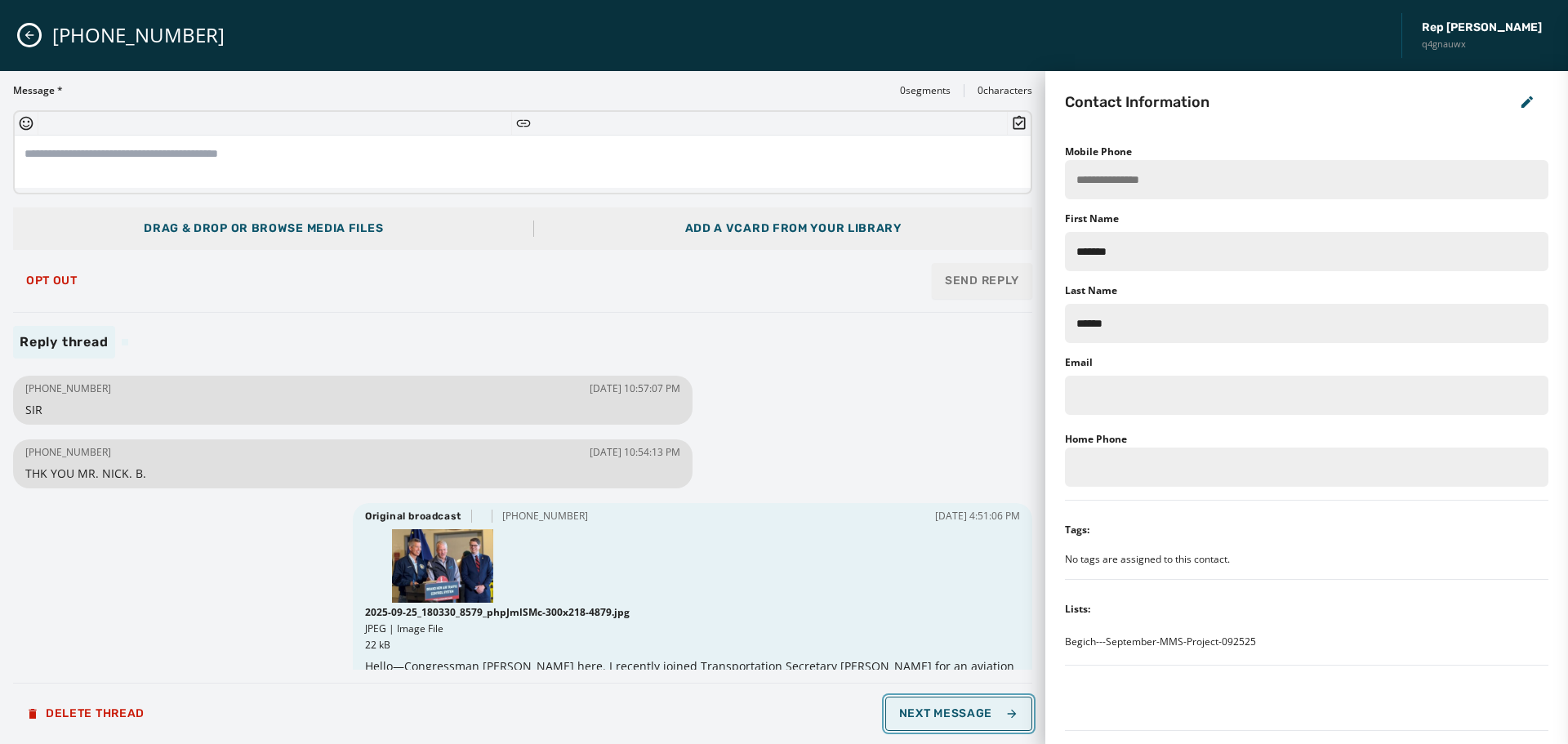
click at [984, 711] on span "Next Message" at bounding box center [959, 714] width 119 height 13
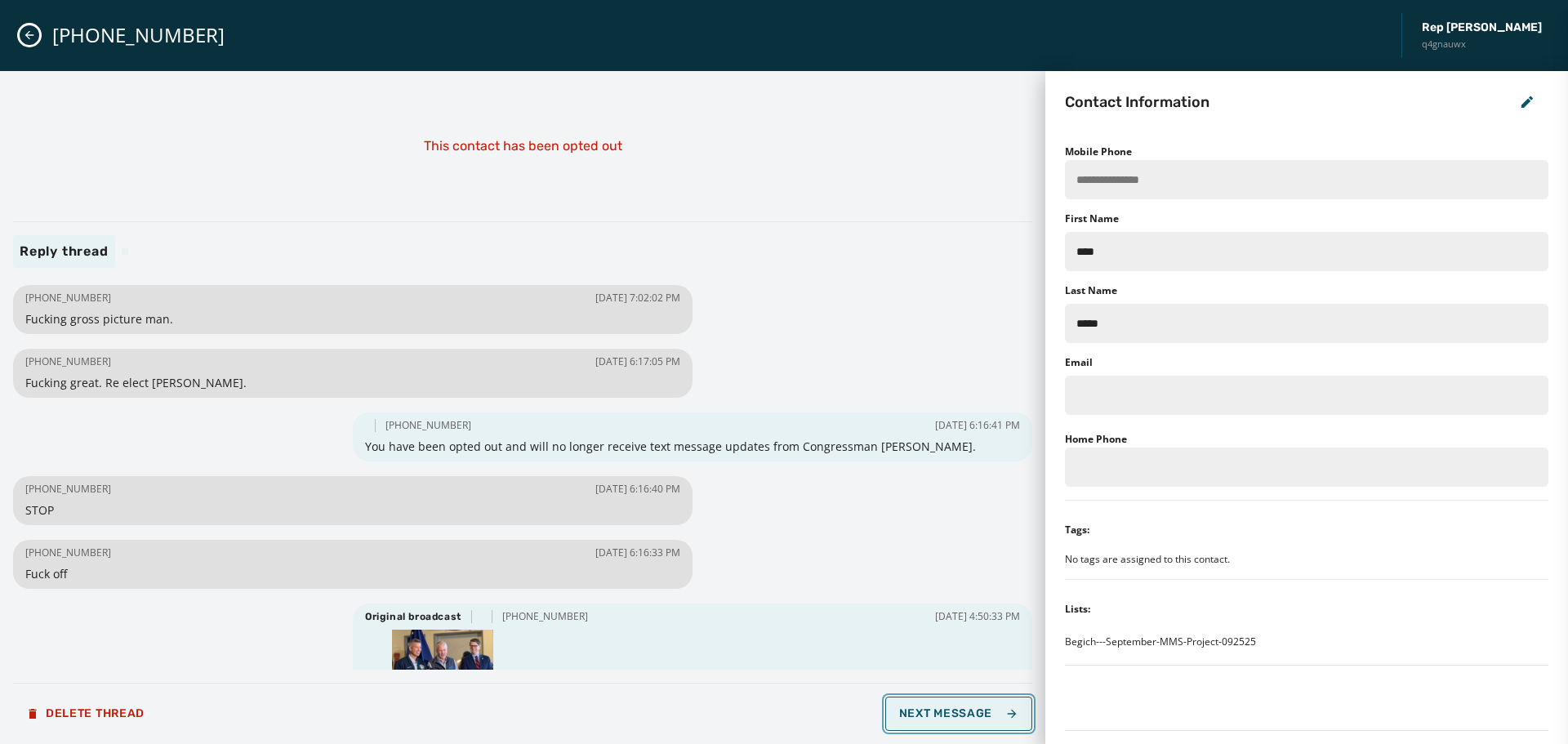
click at [984, 712] on span "Next Message" at bounding box center [959, 714] width 119 height 13
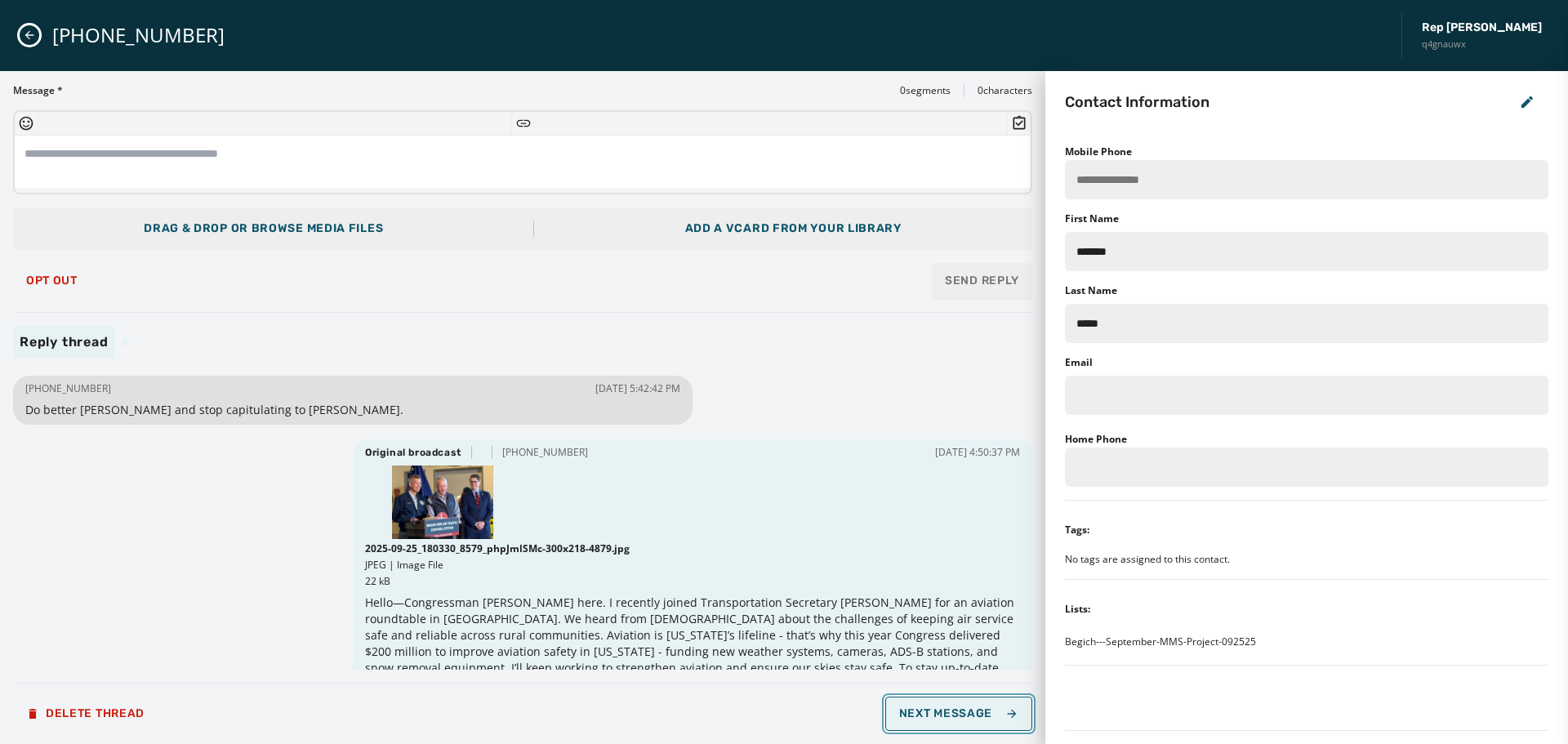
click at [984, 712] on span "Next Message" at bounding box center [959, 714] width 119 height 13
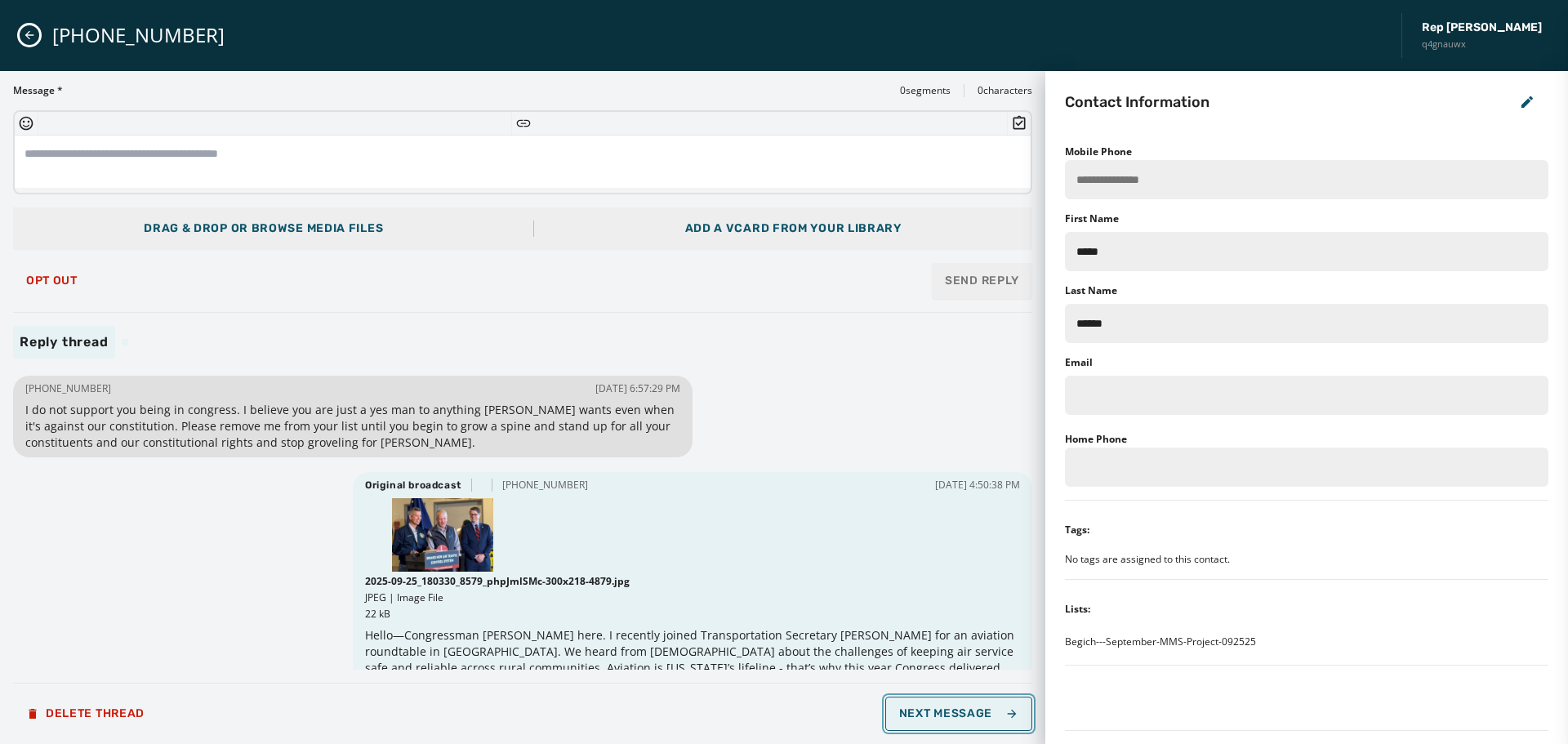
click at [984, 713] on span "Next Message" at bounding box center [959, 714] width 119 height 13
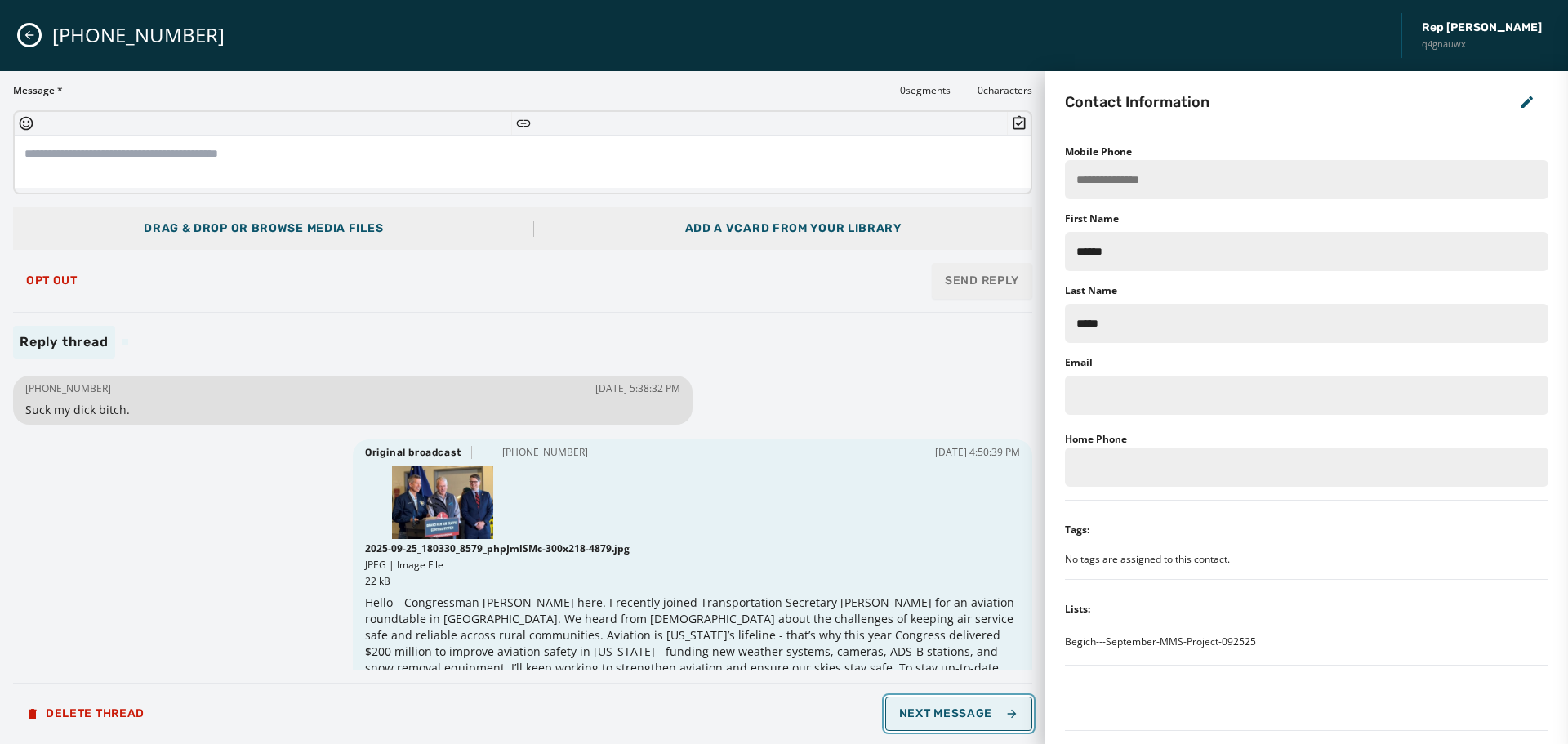
click at [984, 713] on span "Next Message" at bounding box center [959, 714] width 119 height 13
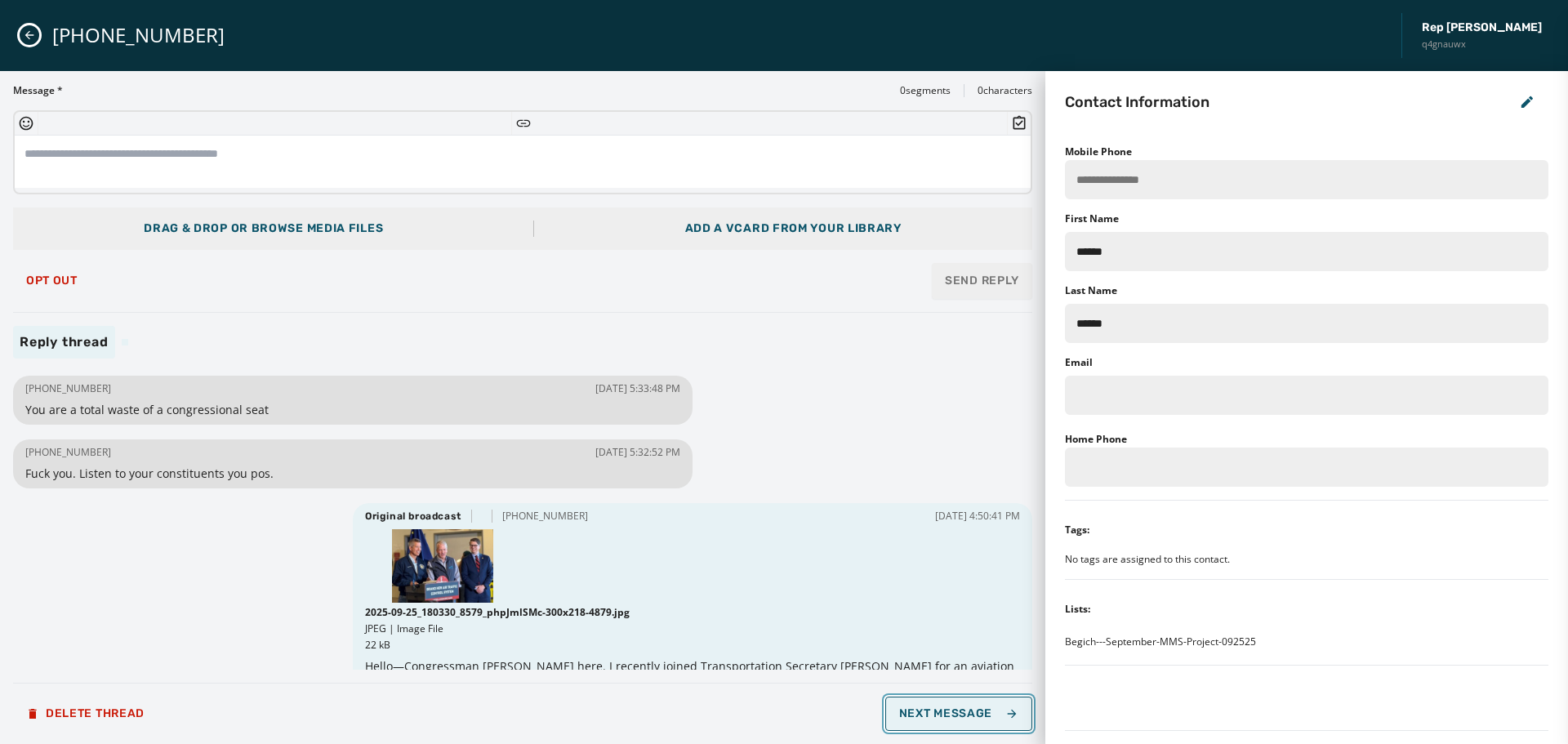
click at [984, 713] on span "Next Message" at bounding box center [959, 714] width 119 height 13
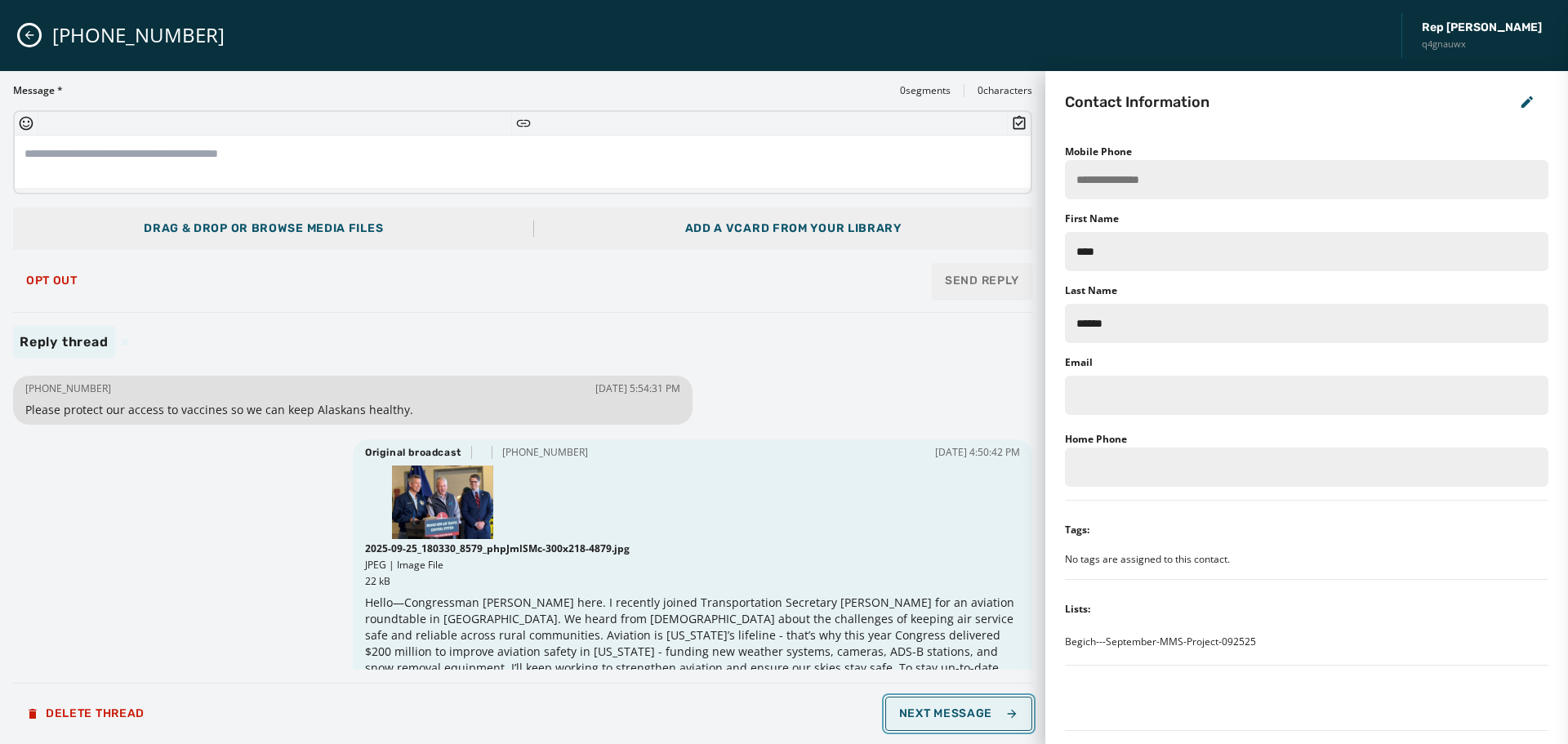
click at [984, 713] on span "Next Message" at bounding box center [959, 714] width 119 height 13
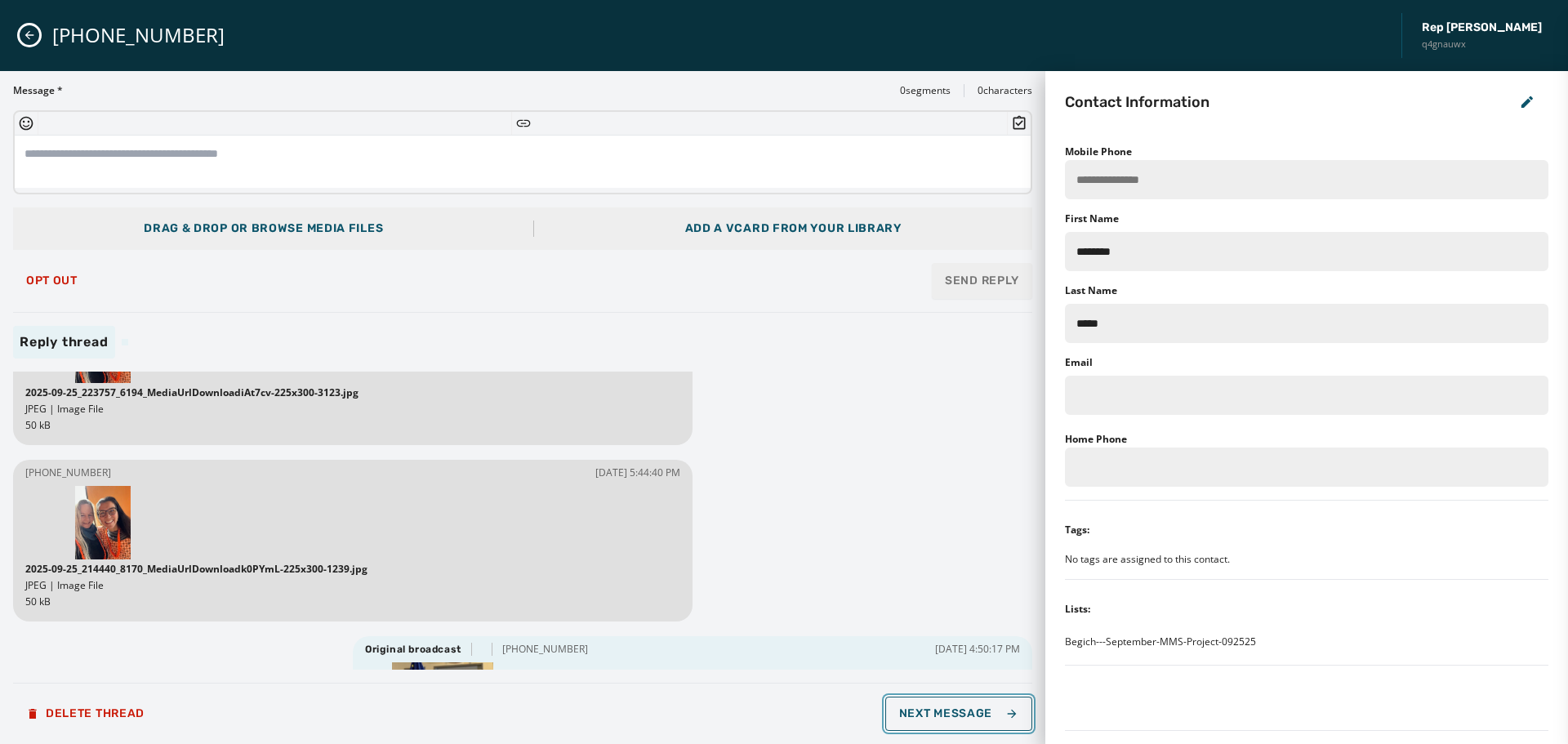
scroll to position [82, 0]
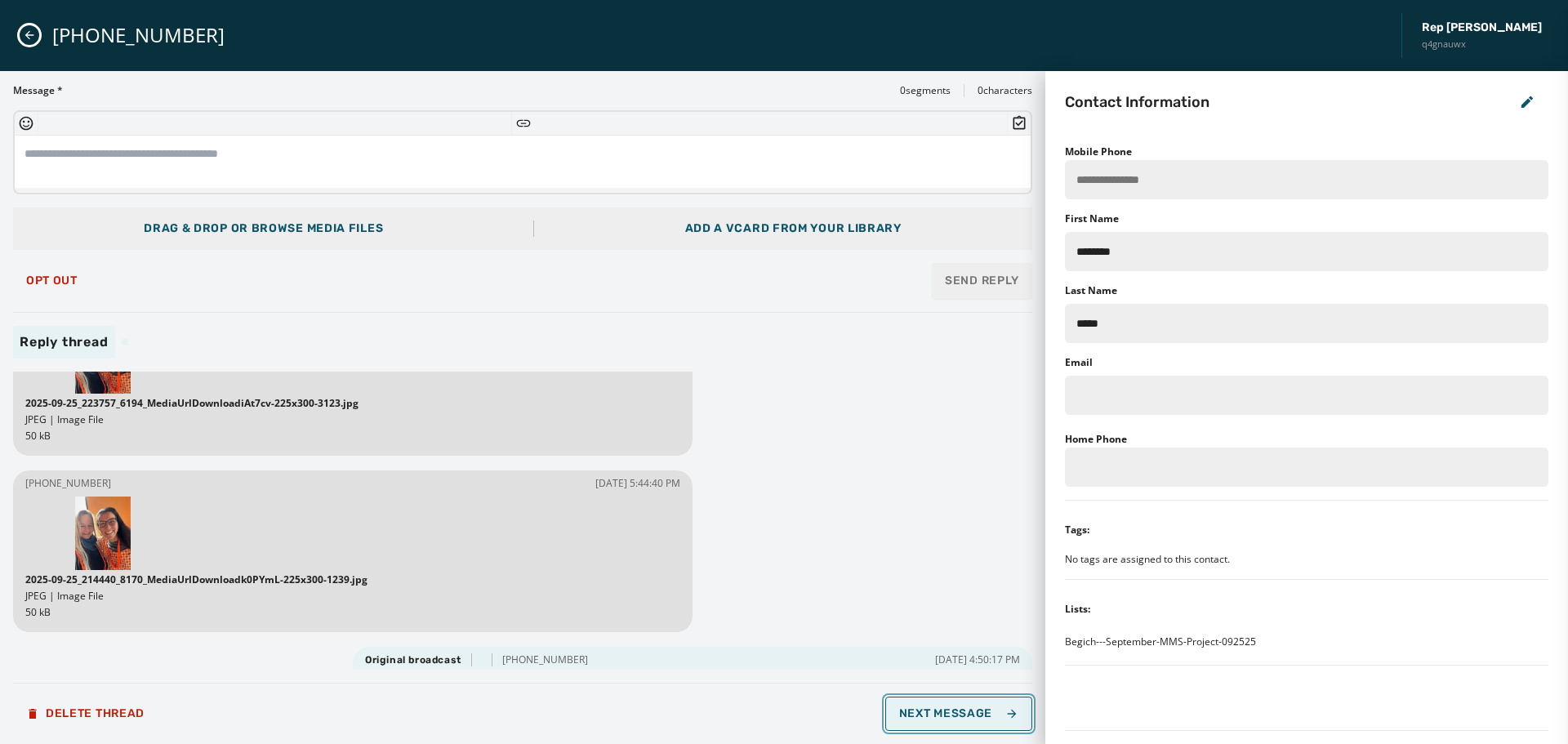
click at [955, 714] on span "Next Message" at bounding box center [959, 714] width 119 height 13
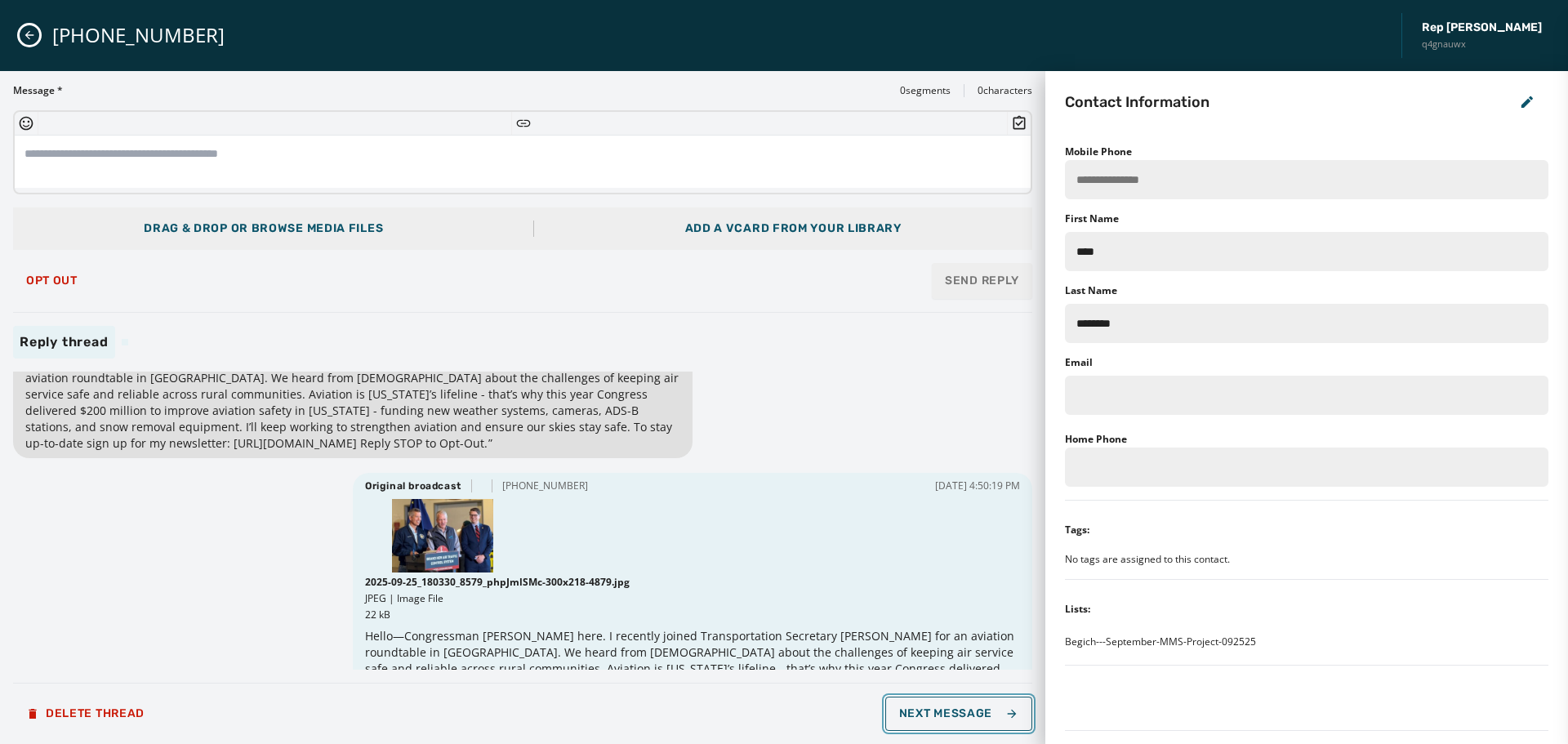
scroll to position [245, 0]
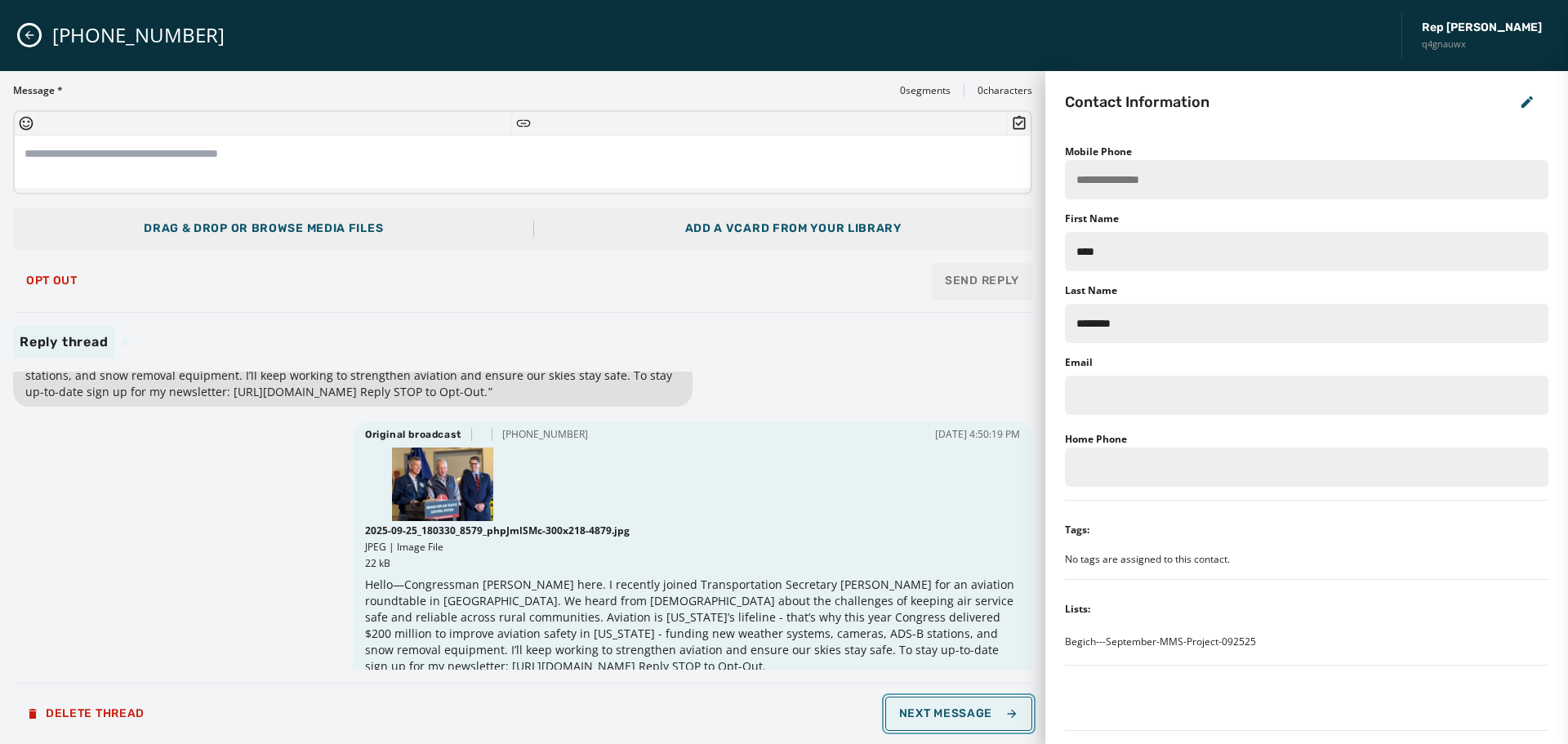
click at [986, 709] on span "Next Message" at bounding box center [959, 714] width 119 height 13
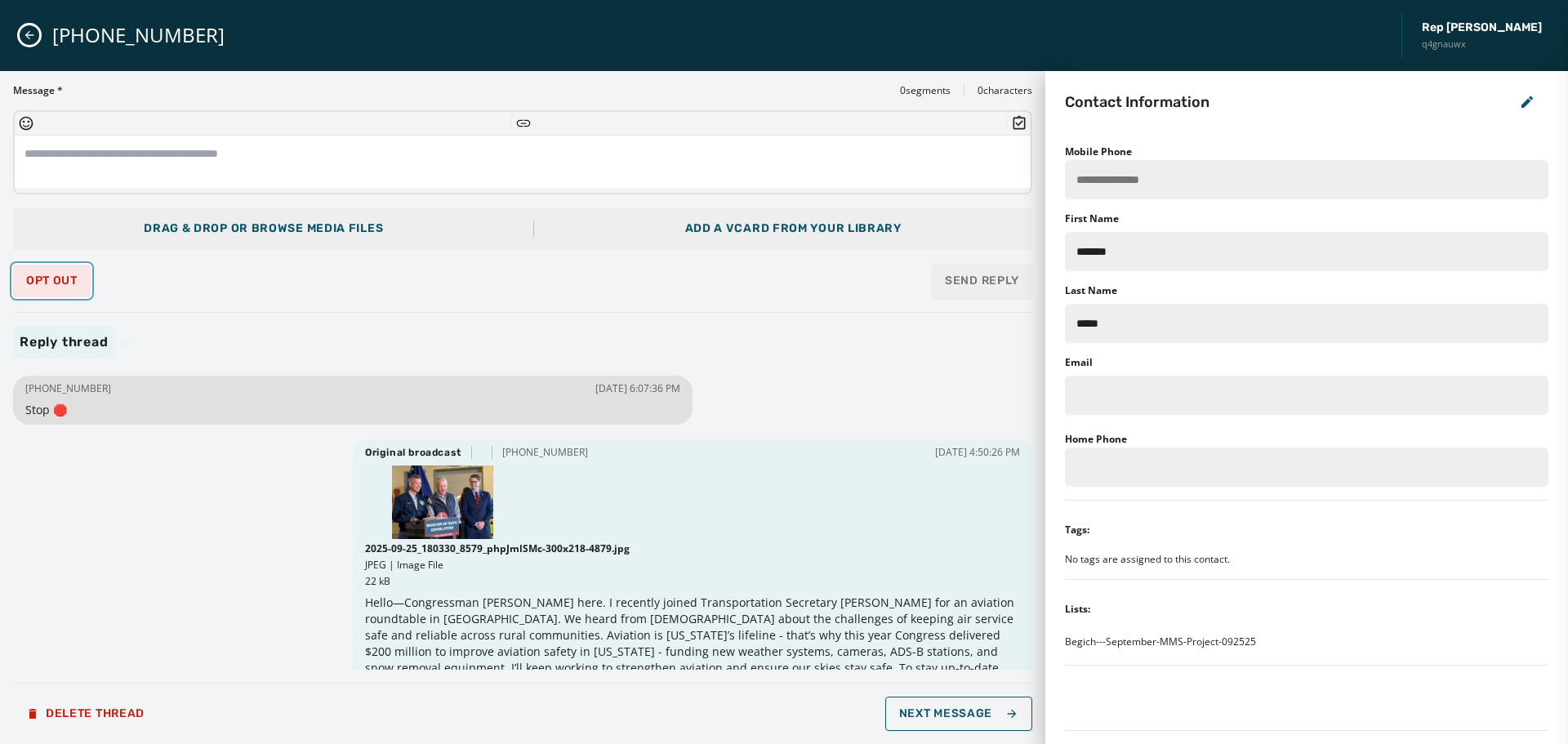
click at [28, 282] on span "Opt Out" at bounding box center [52, 281] width 52 height 13
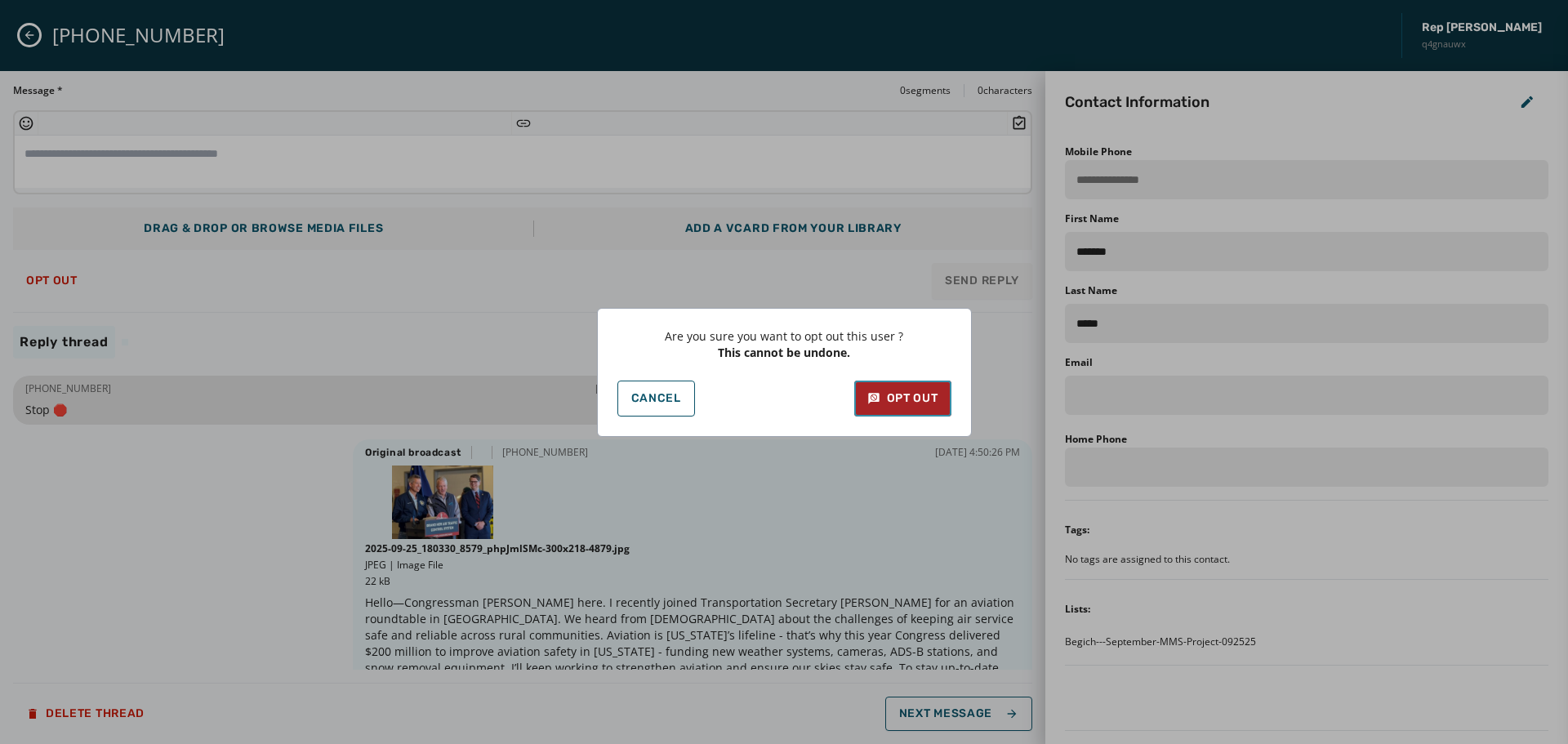
click at [904, 402] on div "Opt Out" at bounding box center [903, 398] width 71 height 16
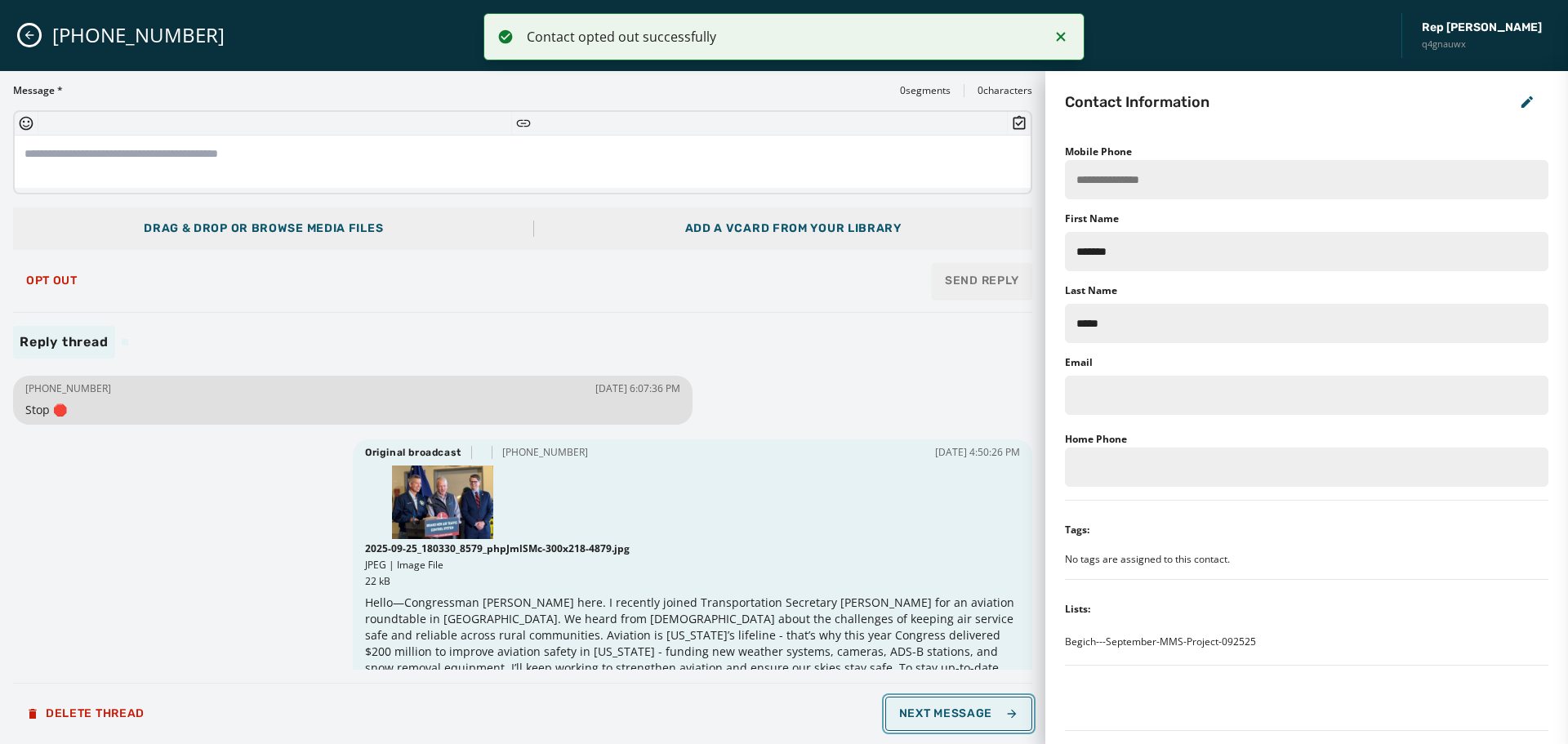
click at [944, 710] on span "Next Message" at bounding box center [959, 714] width 119 height 13
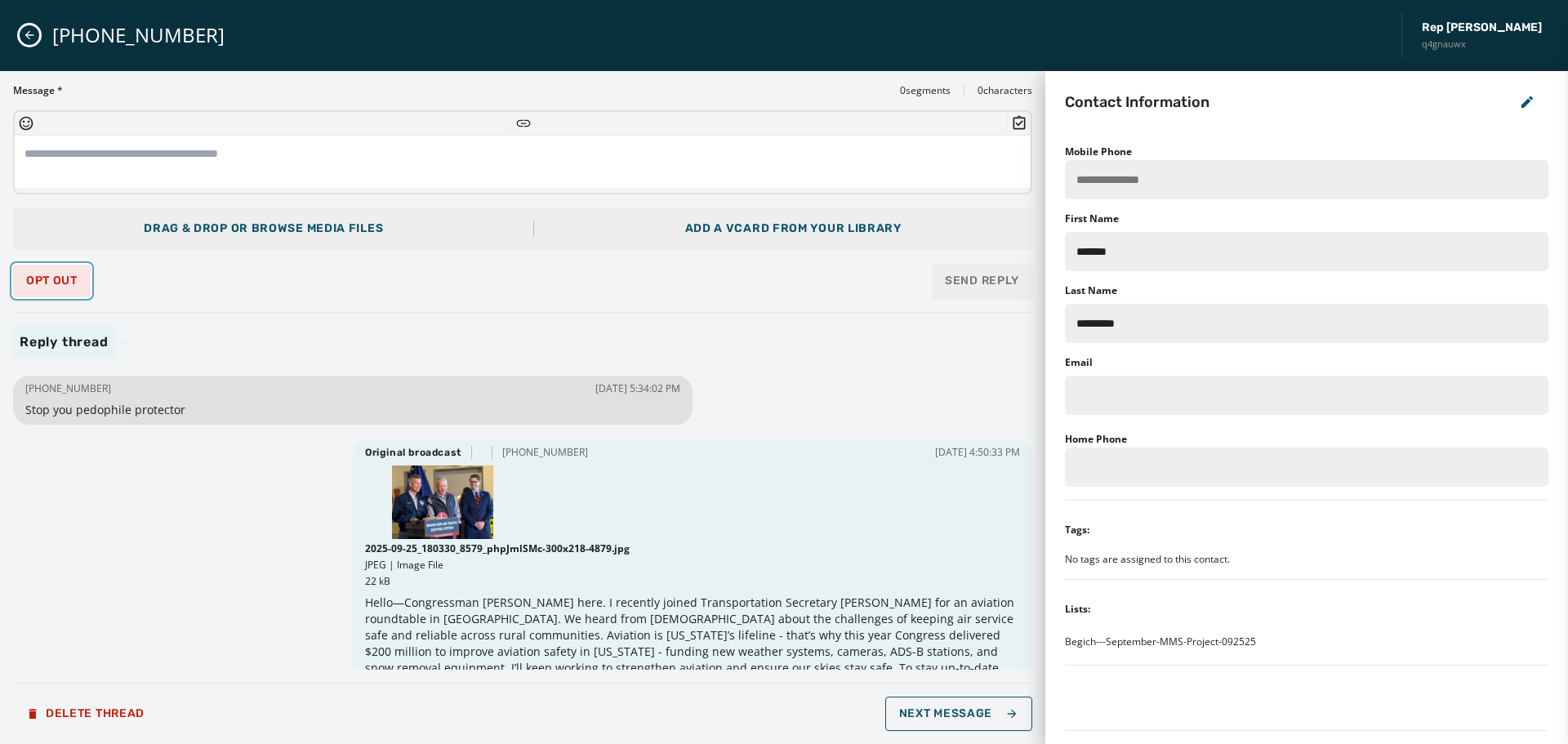
click at [43, 282] on span "Opt Out" at bounding box center [52, 281] width 52 height 13
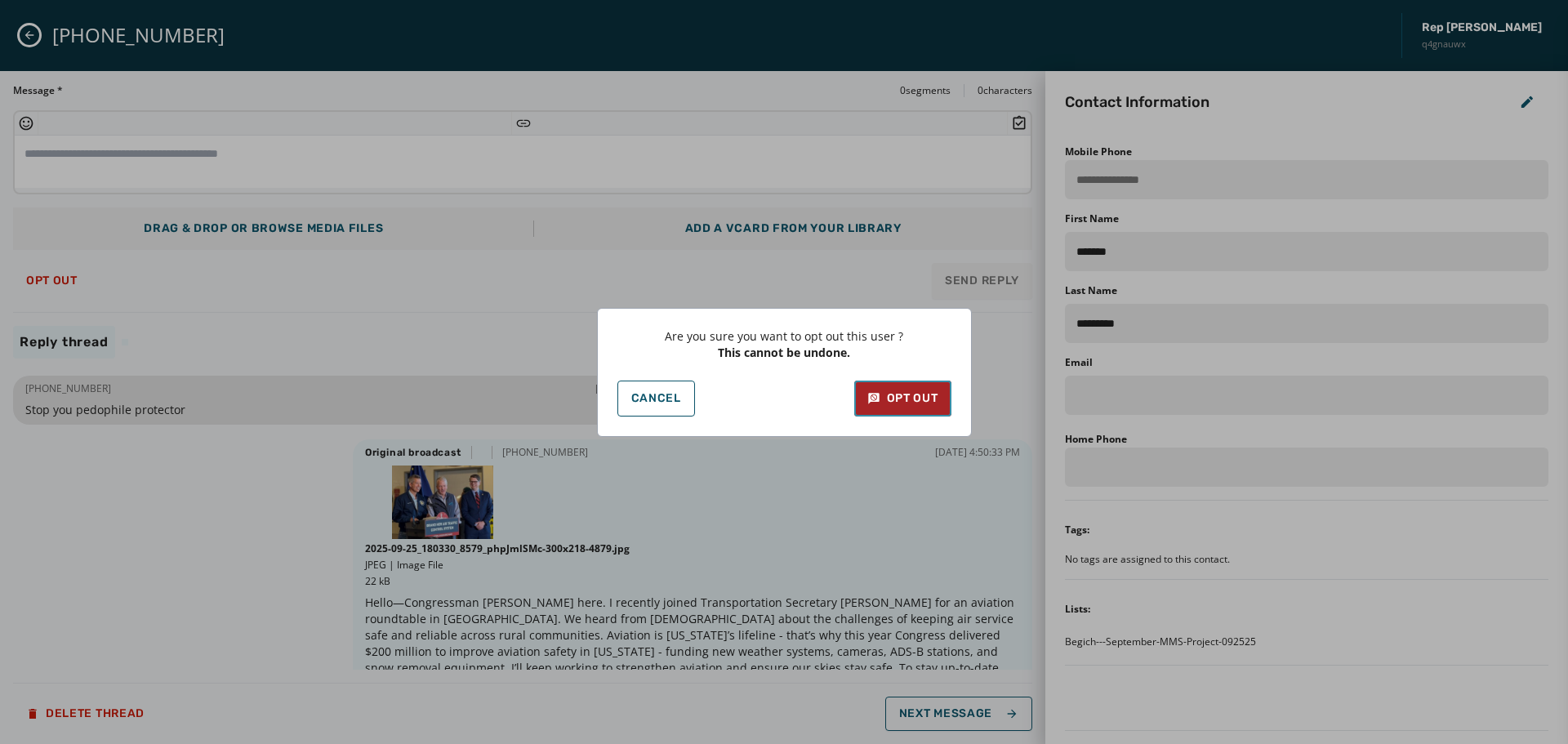
click at [878, 388] on button "Opt Out" at bounding box center [902, 399] width 97 height 36
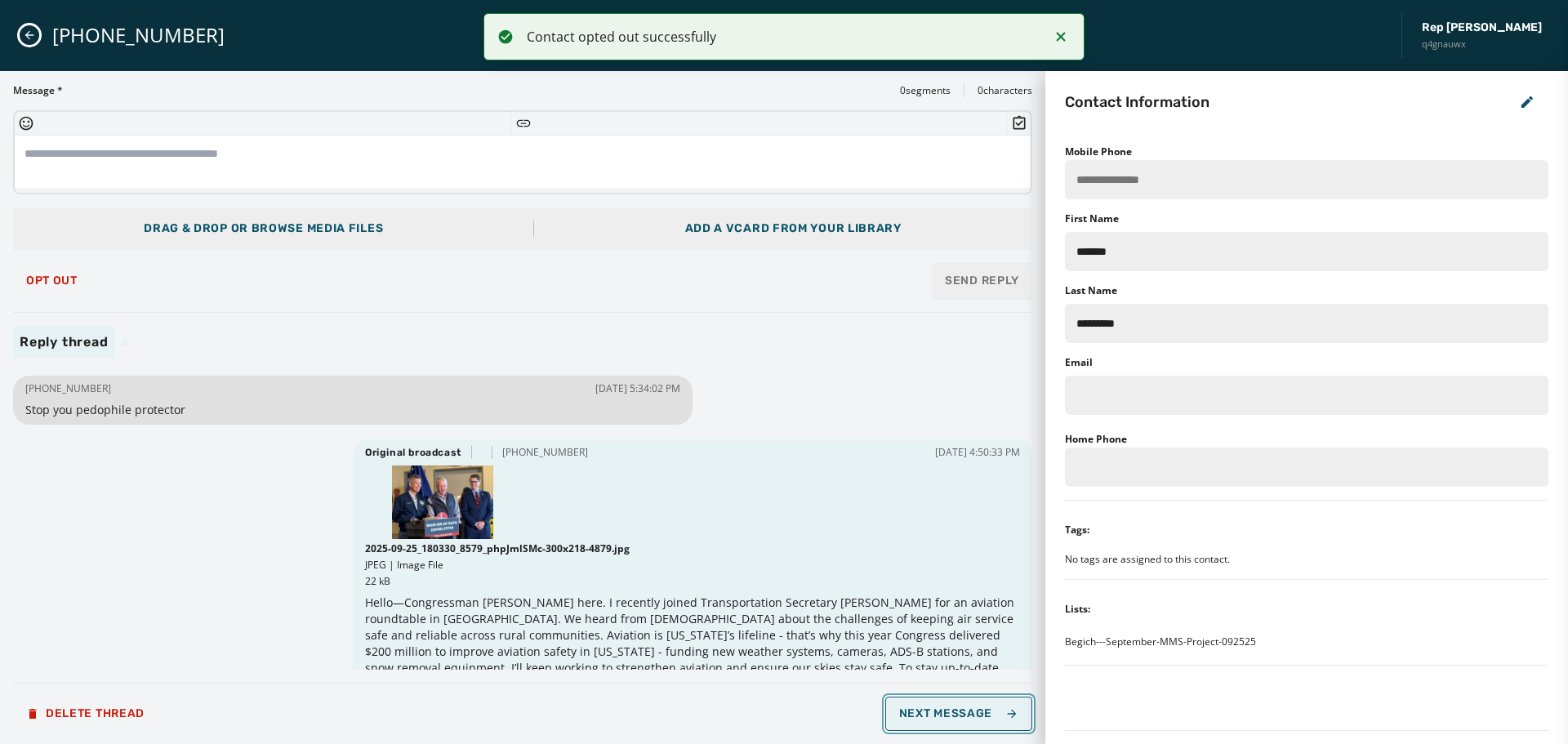
click at [958, 707] on span "Next Message" at bounding box center [959, 714] width 119 height 13
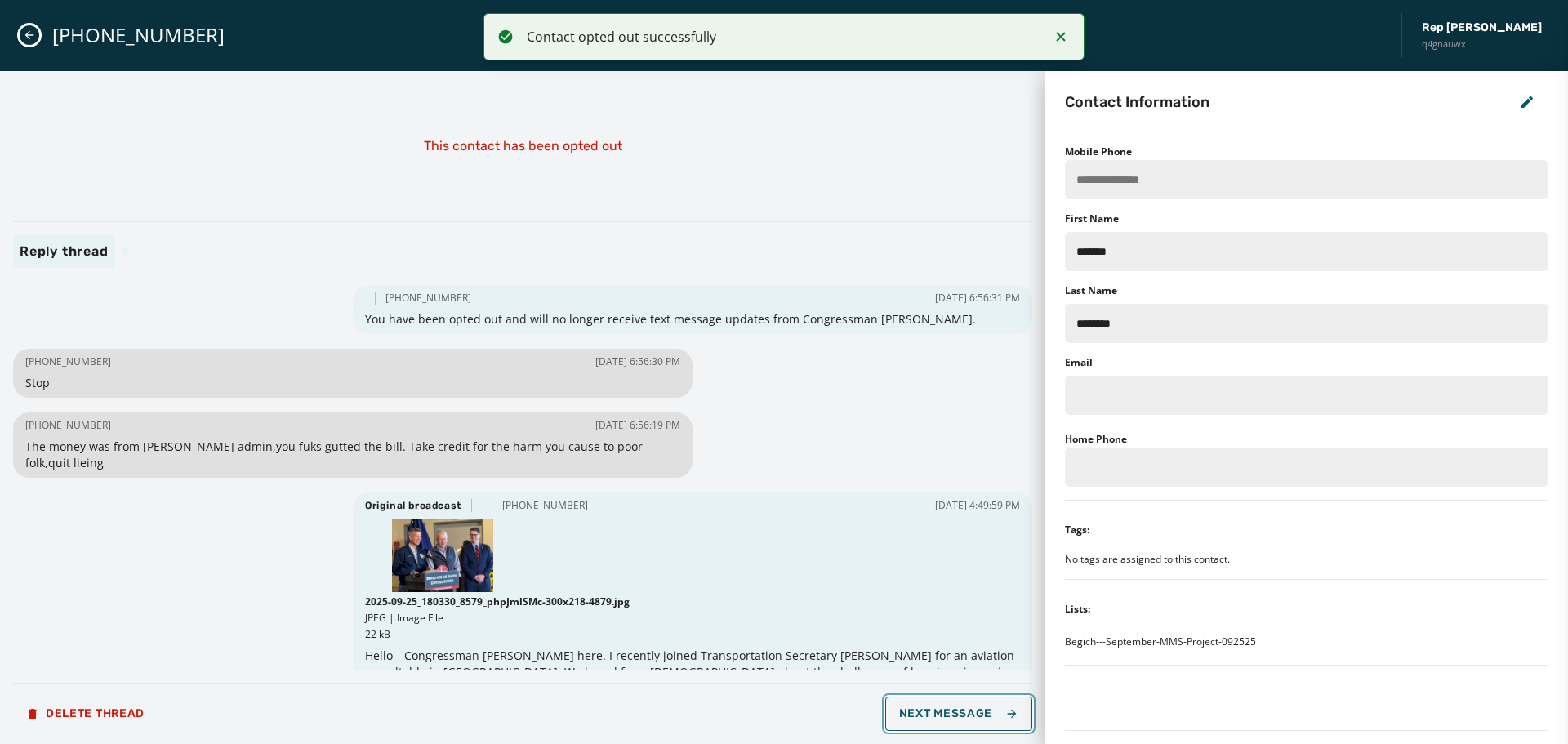
click at [957, 707] on span "Next Message" at bounding box center [959, 714] width 119 height 13
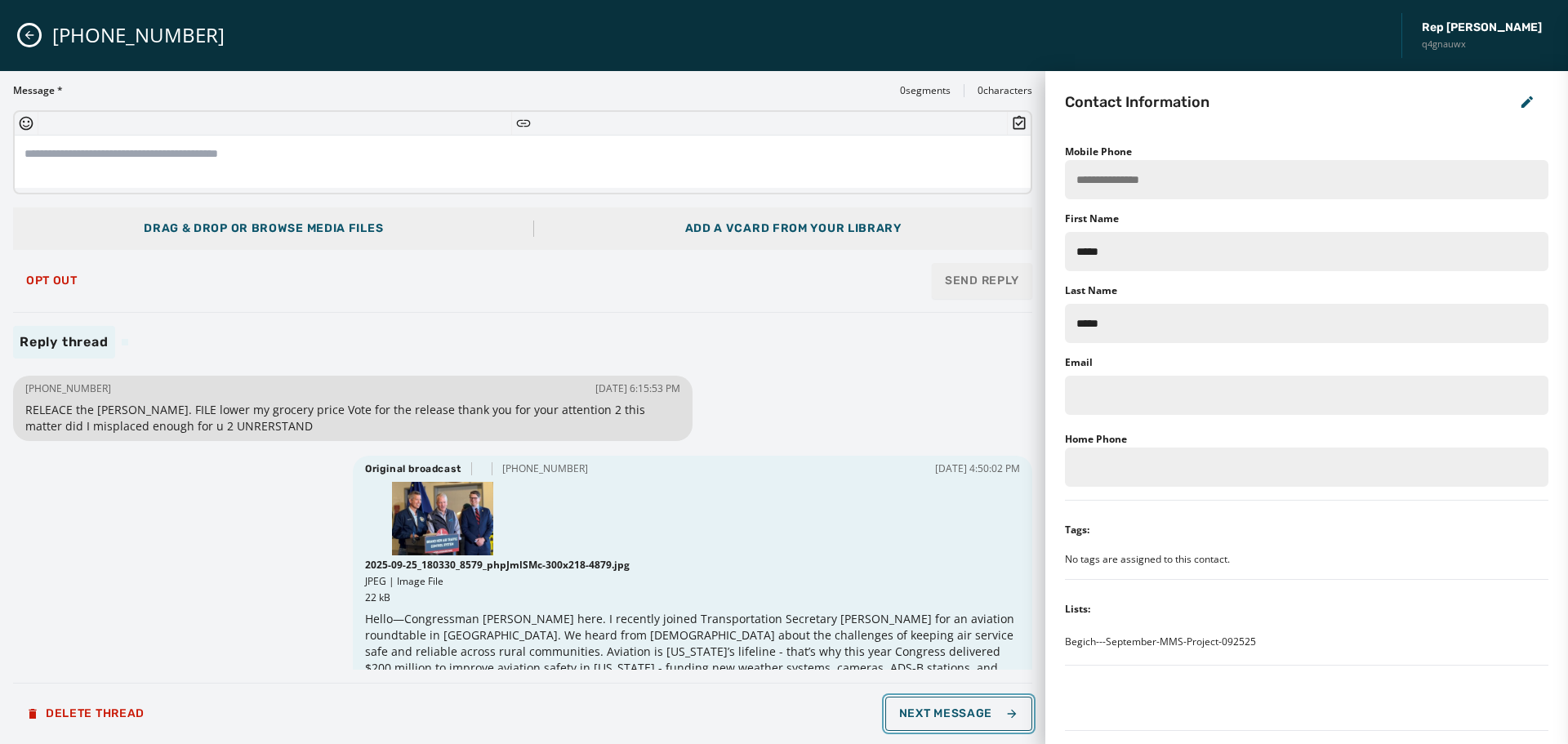
click at [957, 707] on span "Next Message" at bounding box center [959, 714] width 119 height 13
click at [744, 499] on div at bounding box center [692, 519] width 655 height 73
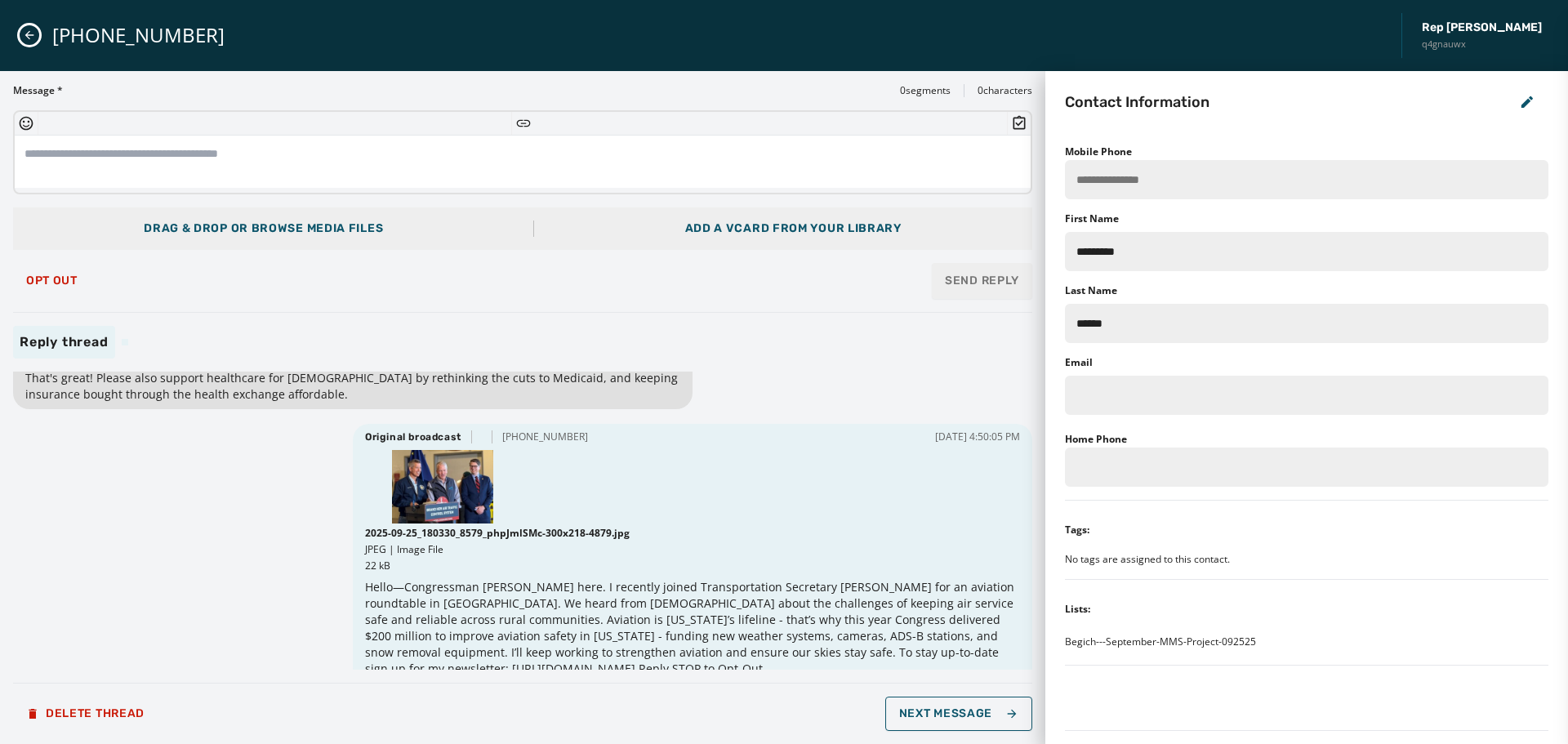
scroll to position [50, 0]
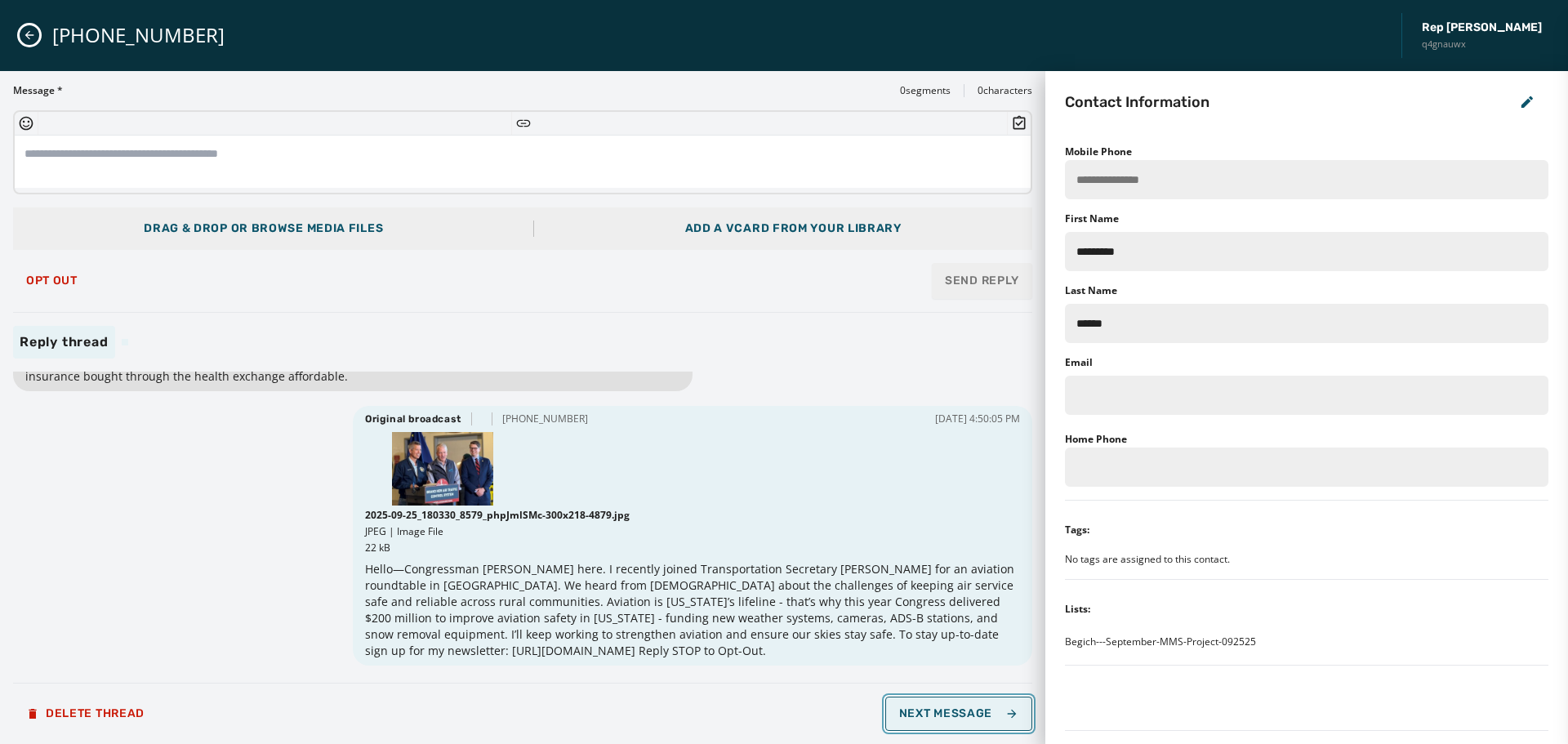
click at [956, 722] on button "Next Message" at bounding box center [959, 714] width 147 height 34
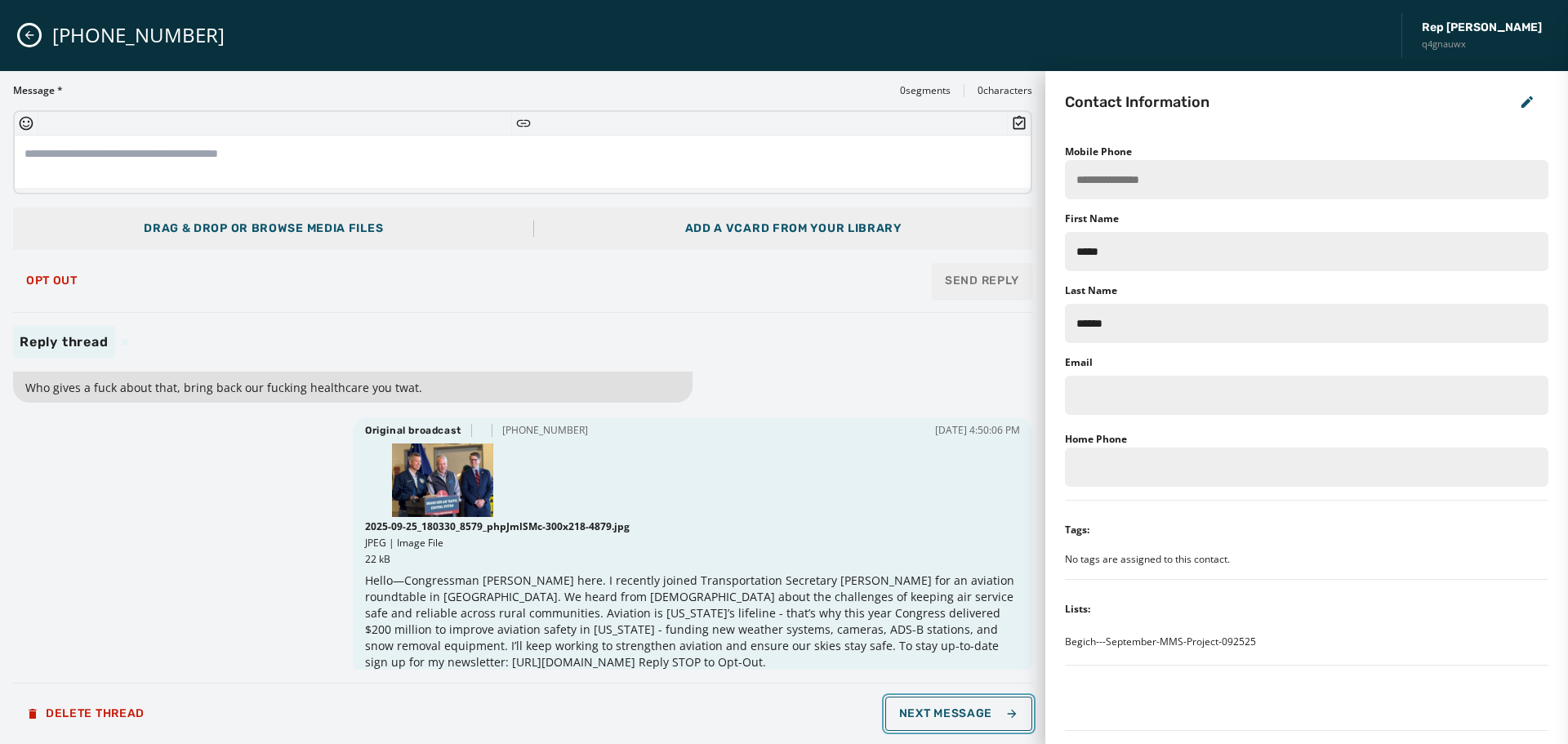
scroll to position [34, 0]
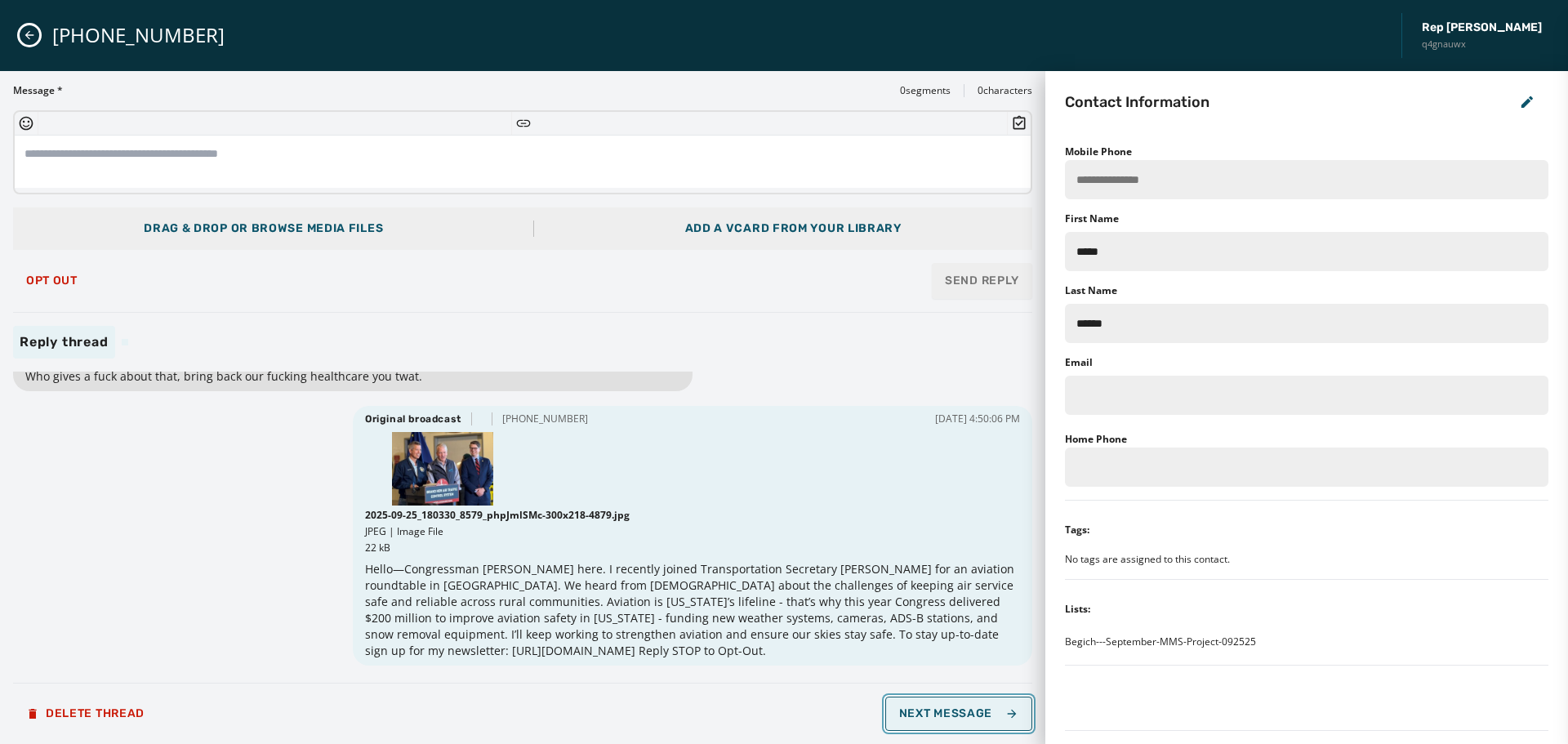
click at [993, 717] on span "Next Message" at bounding box center [959, 714] width 119 height 13
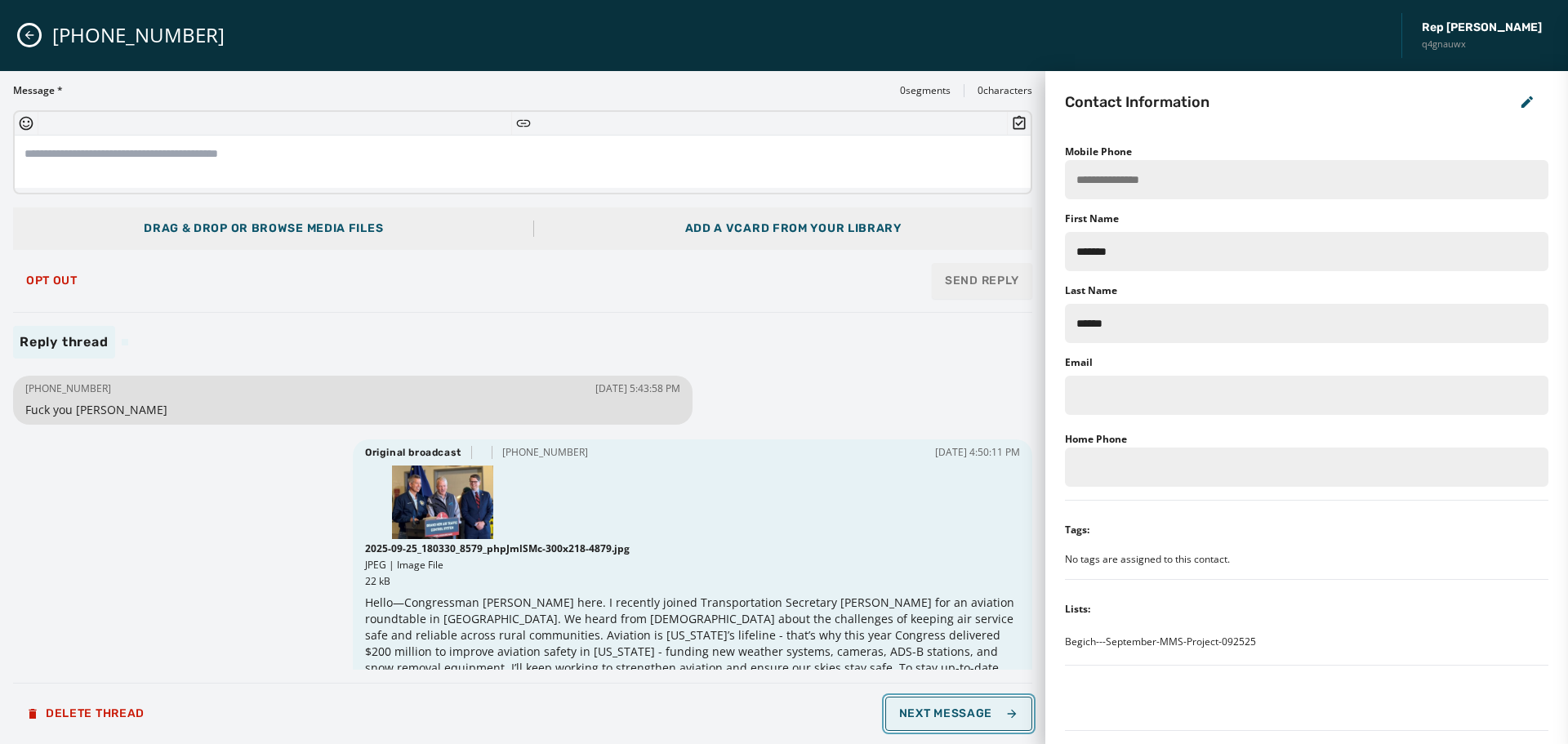
click at [993, 717] on span "Next Message" at bounding box center [959, 714] width 119 height 13
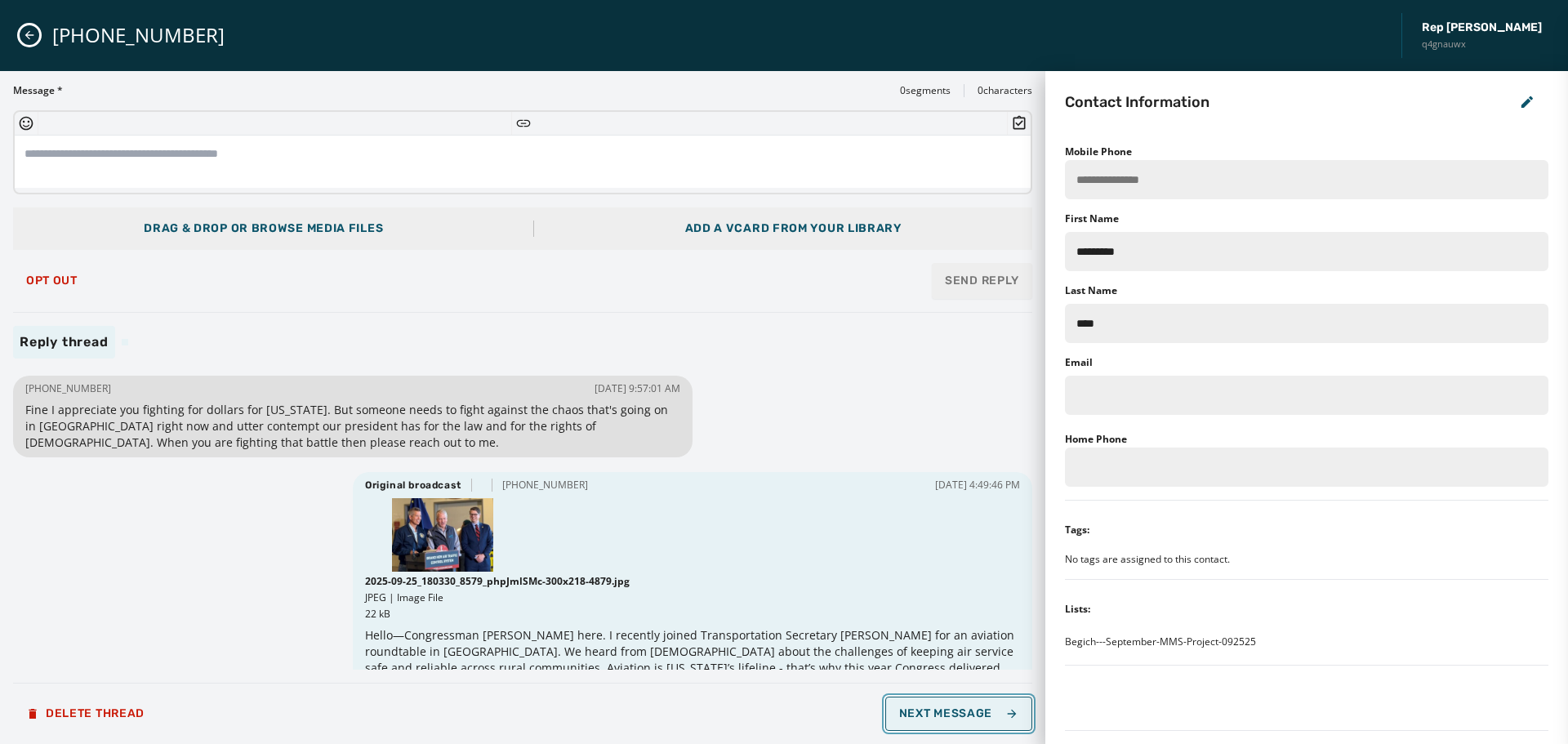
click at [993, 717] on span "Next Message" at bounding box center [959, 714] width 119 height 13
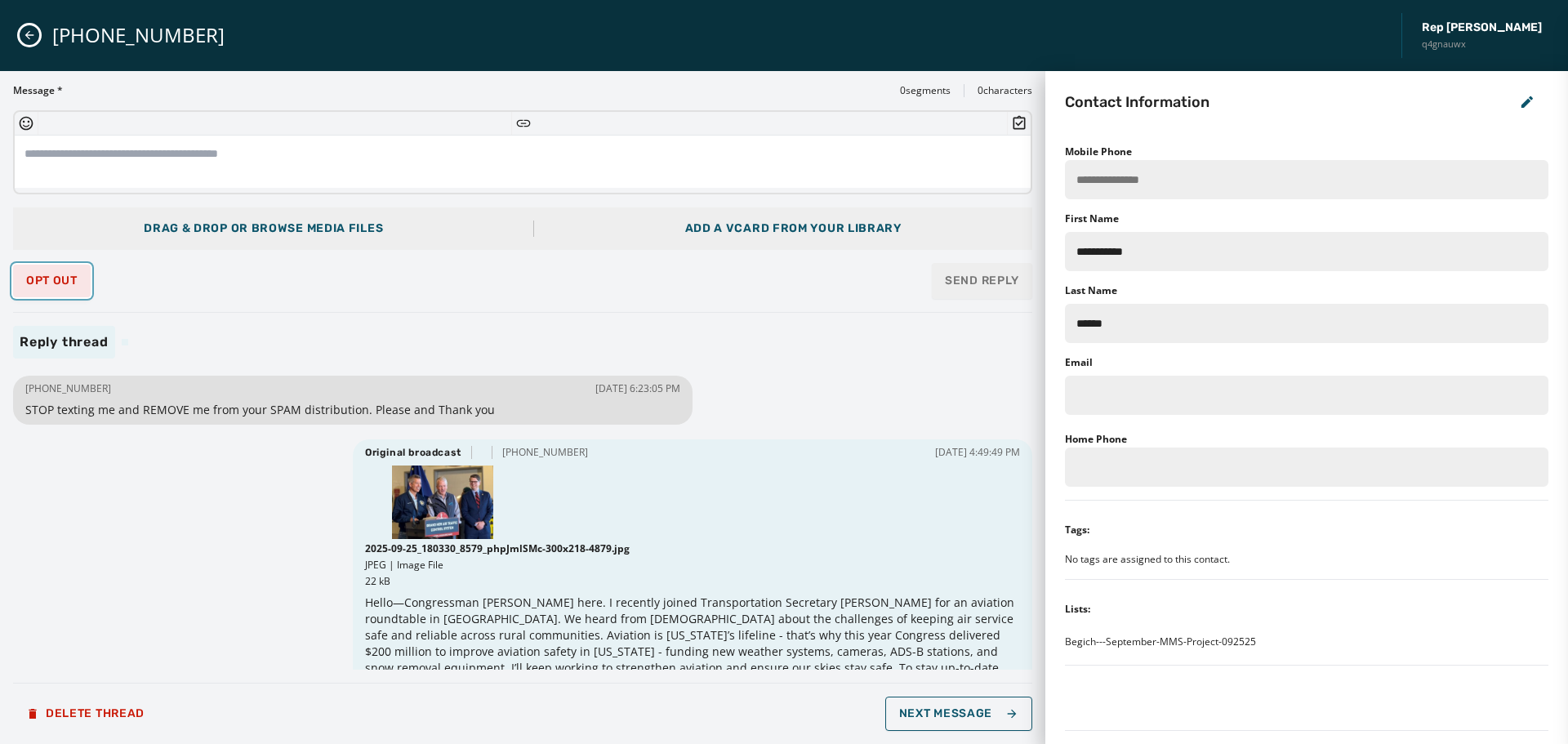
click at [51, 283] on span "Opt Out" at bounding box center [52, 281] width 52 height 13
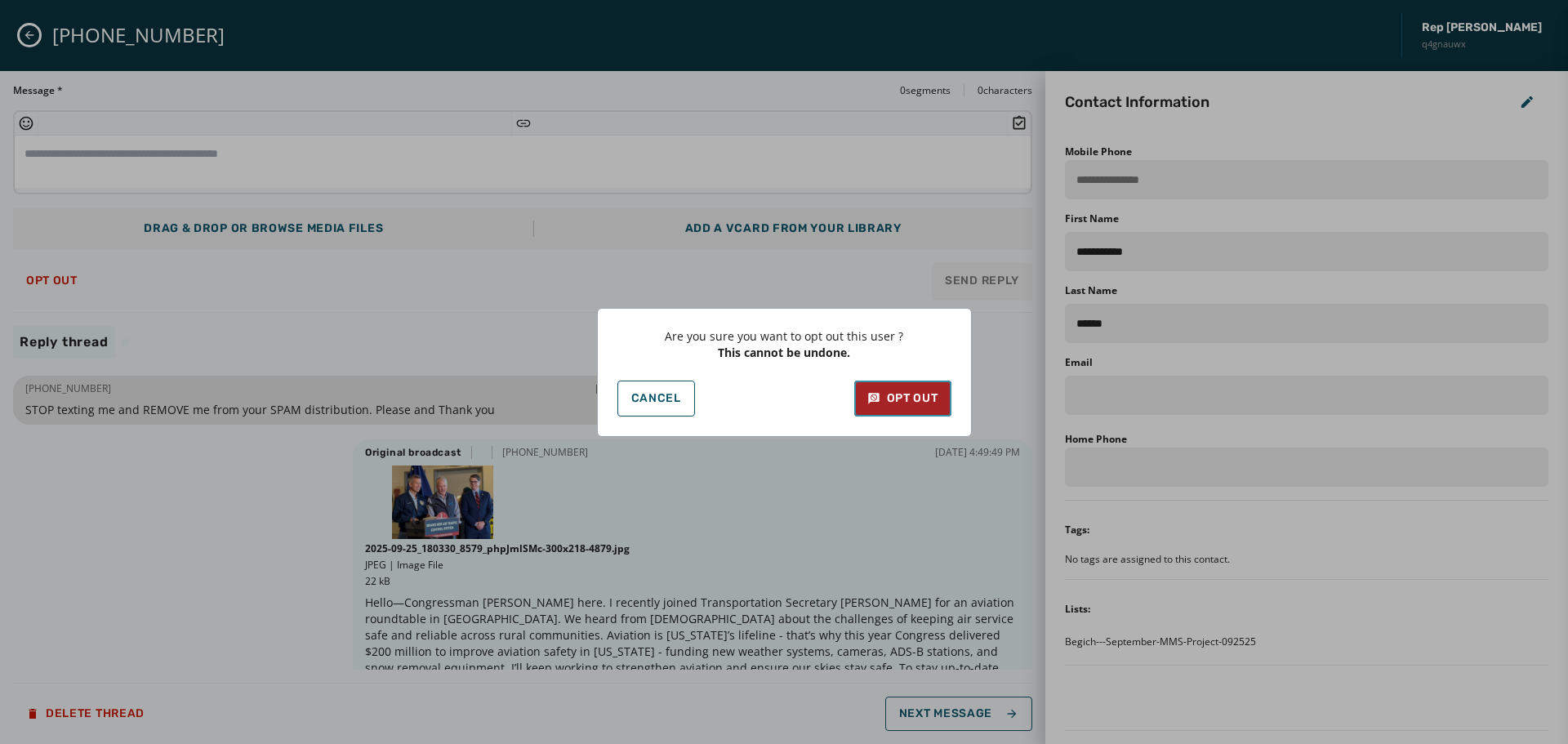
click at [904, 399] on div "Opt Out" at bounding box center [903, 398] width 71 height 16
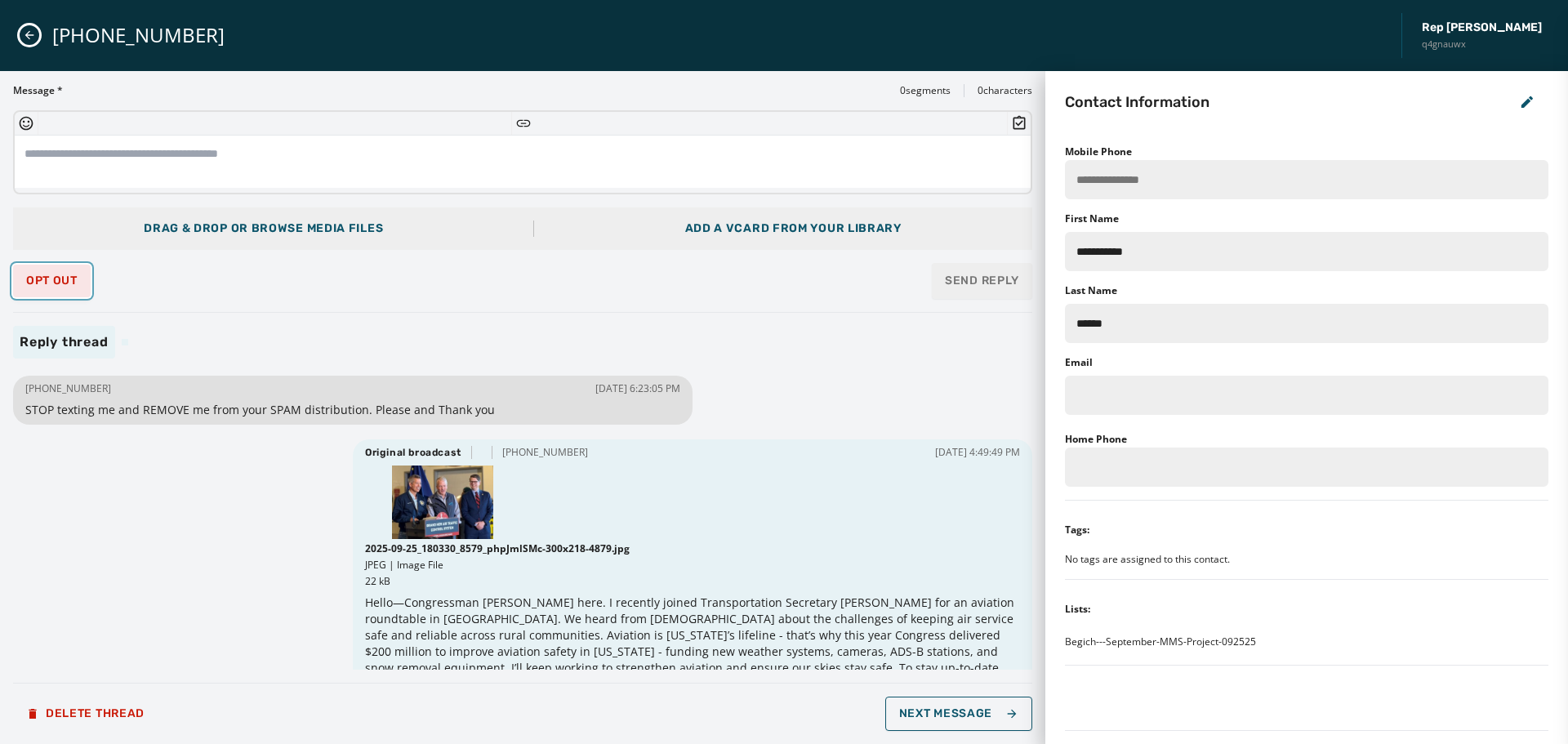
click at [53, 291] on button "Opt Out" at bounding box center [52, 280] width 78 height 33
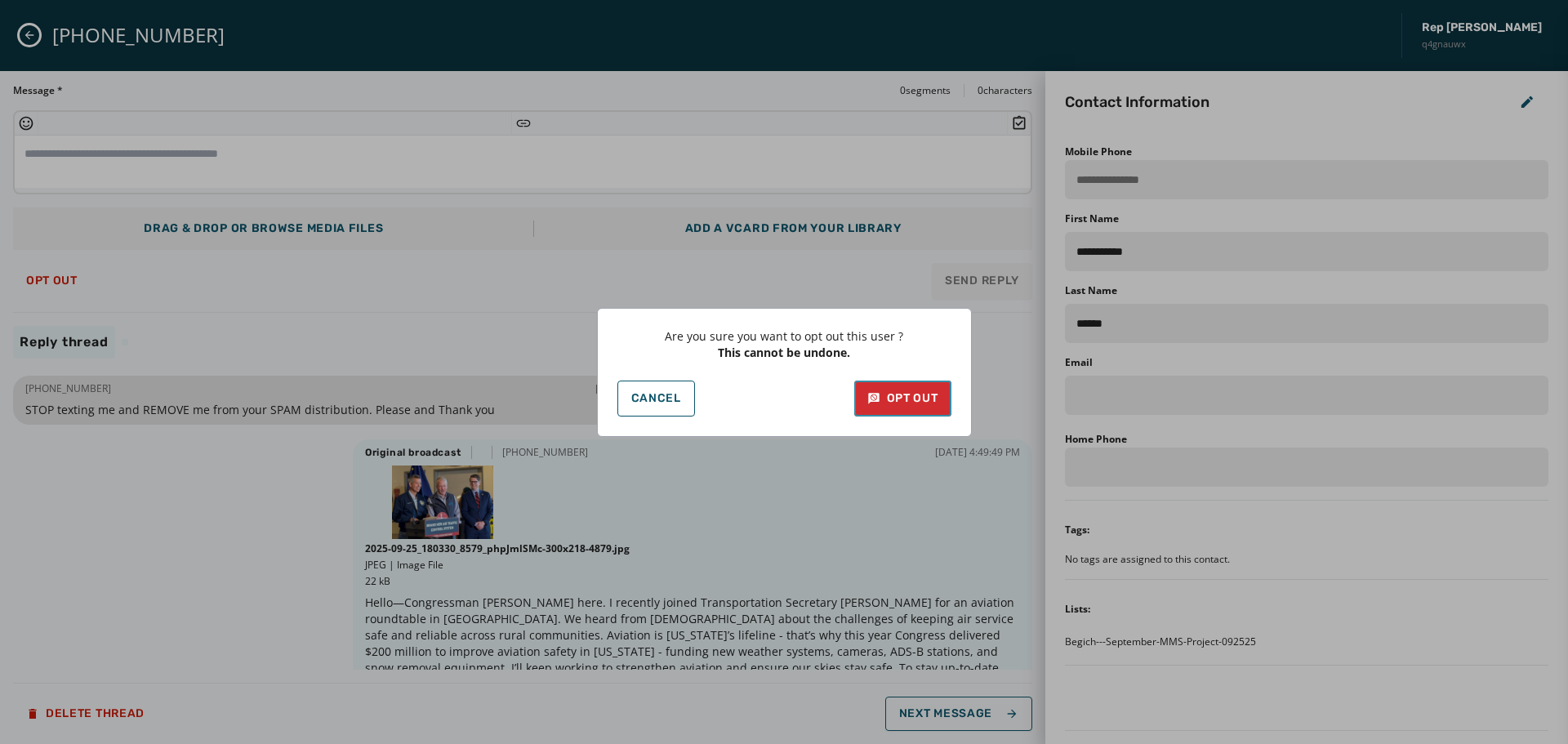
click at [901, 403] on div "Opt Out" at bounding box center [903, 398] width 71 height 16
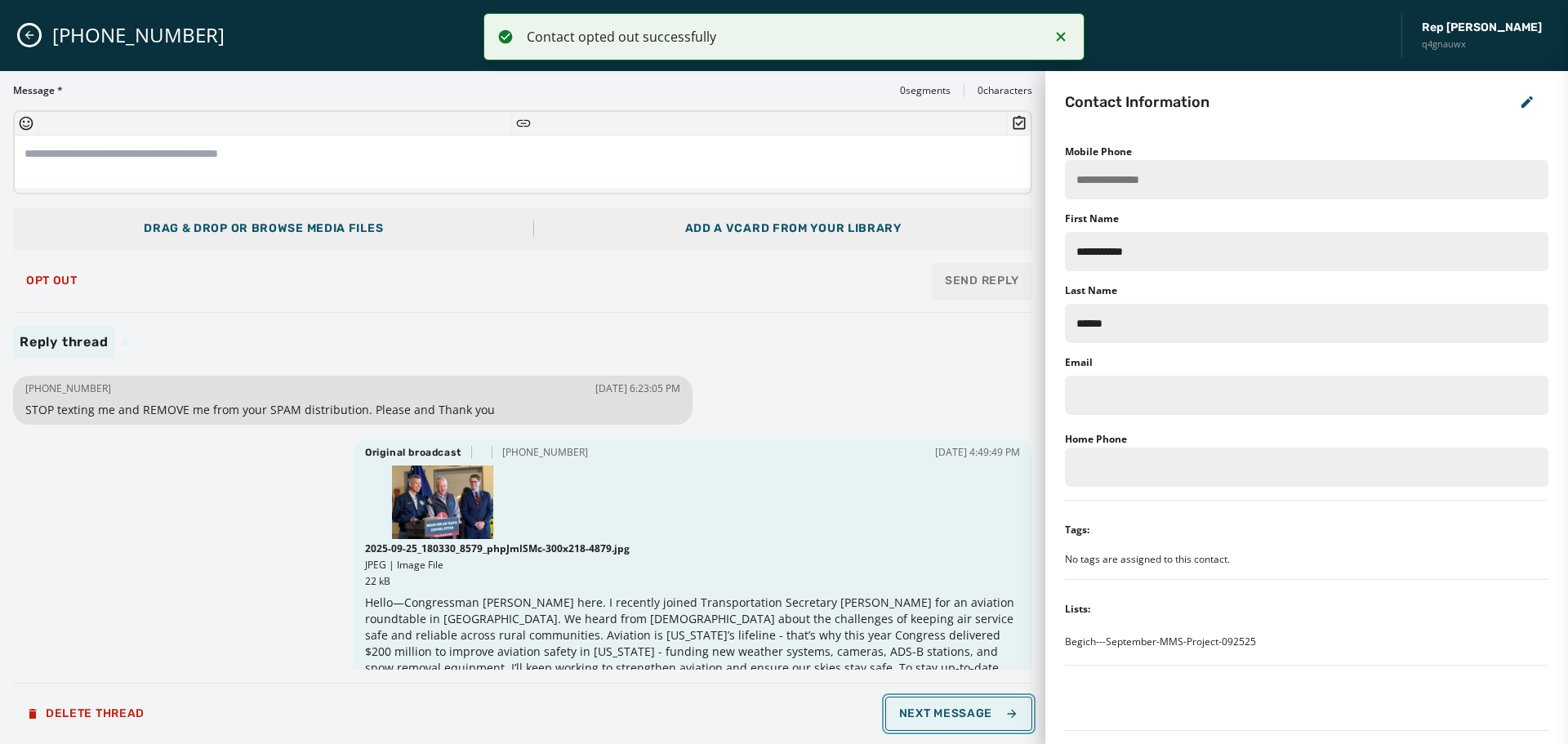
click at [961, 717] on span "Next Message" at bounding box center [959, 714] width 119 height 13
click at [949, 710] on span "Next Message" at bounding box center [959, 714] width 119 height 13
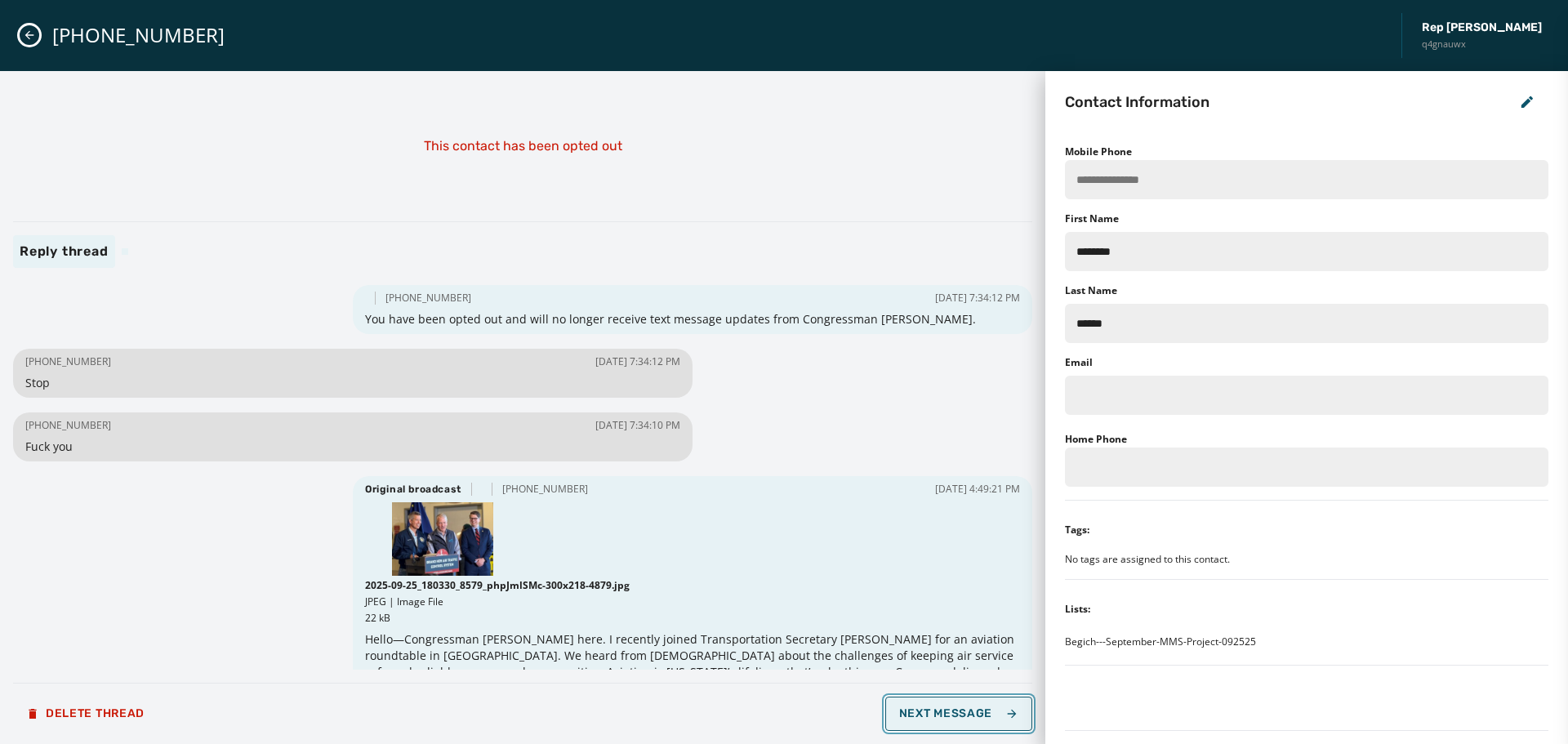
click at [949, 710] on span "Next Message" at bounding box center [959, 714] width 119 height 13
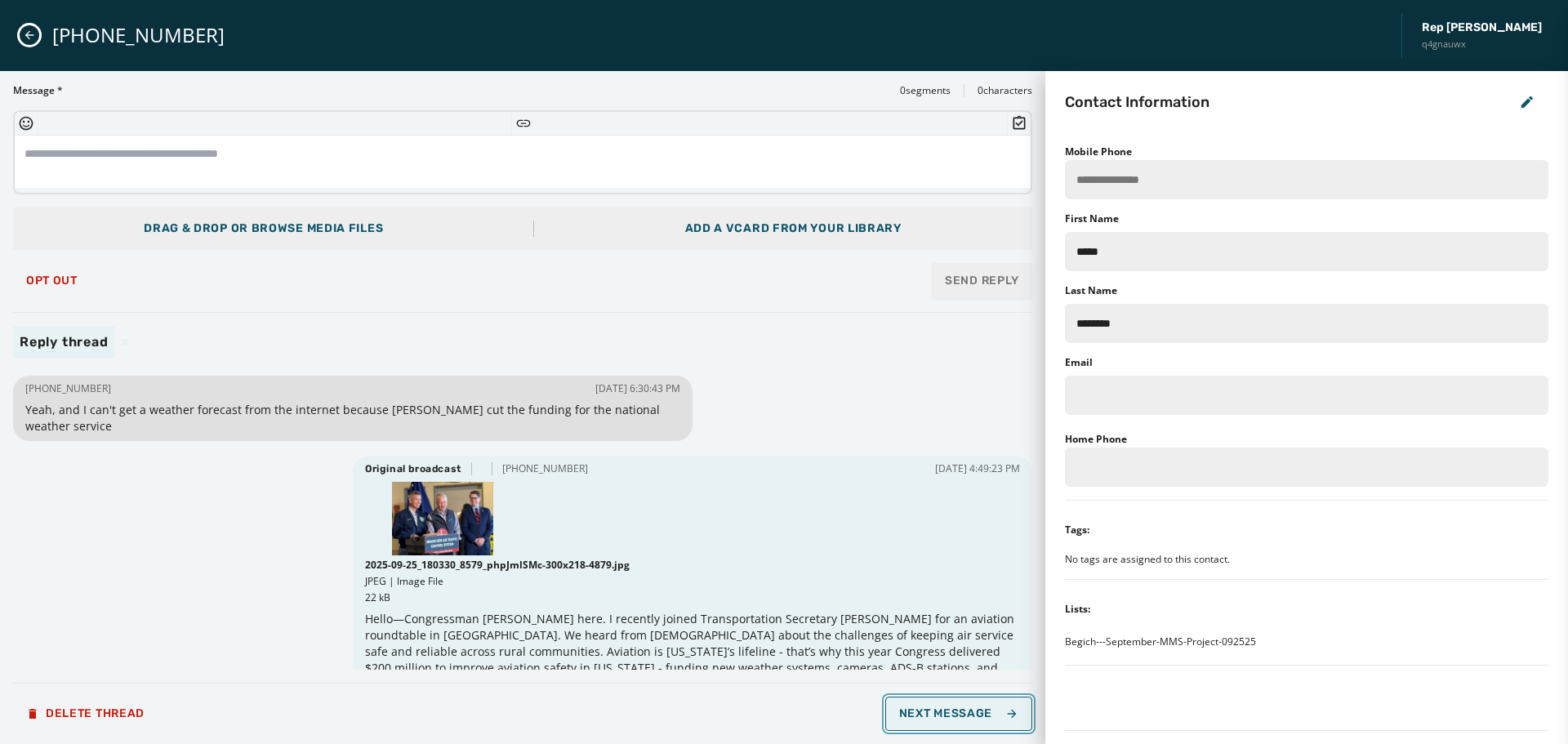
click at [949, 710] on span "Next Message" at bounding box center [959, 714] width 119 height 13
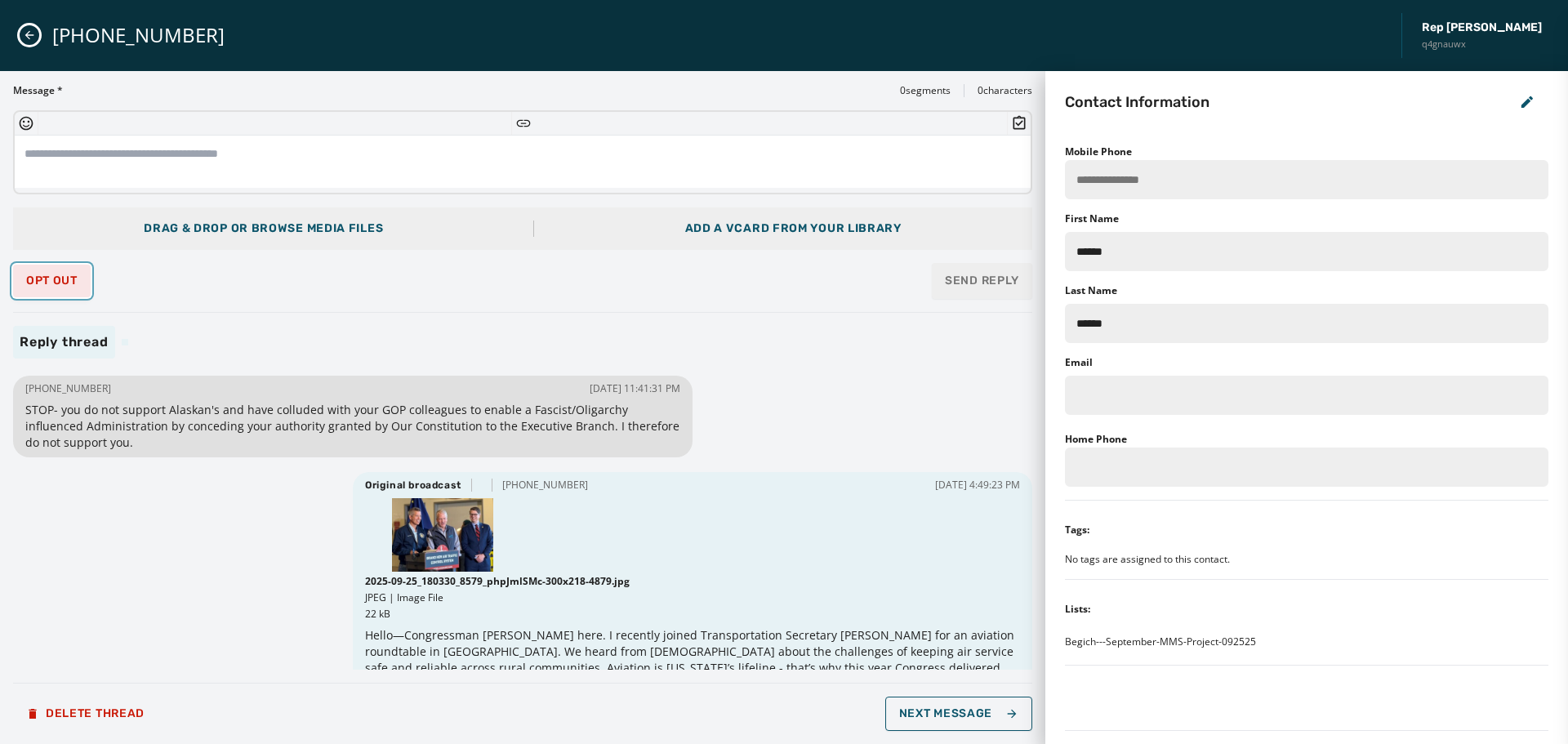
click at [48, 278] on span "Opt Out" at bounding box center [52, 281] width 52 height 13
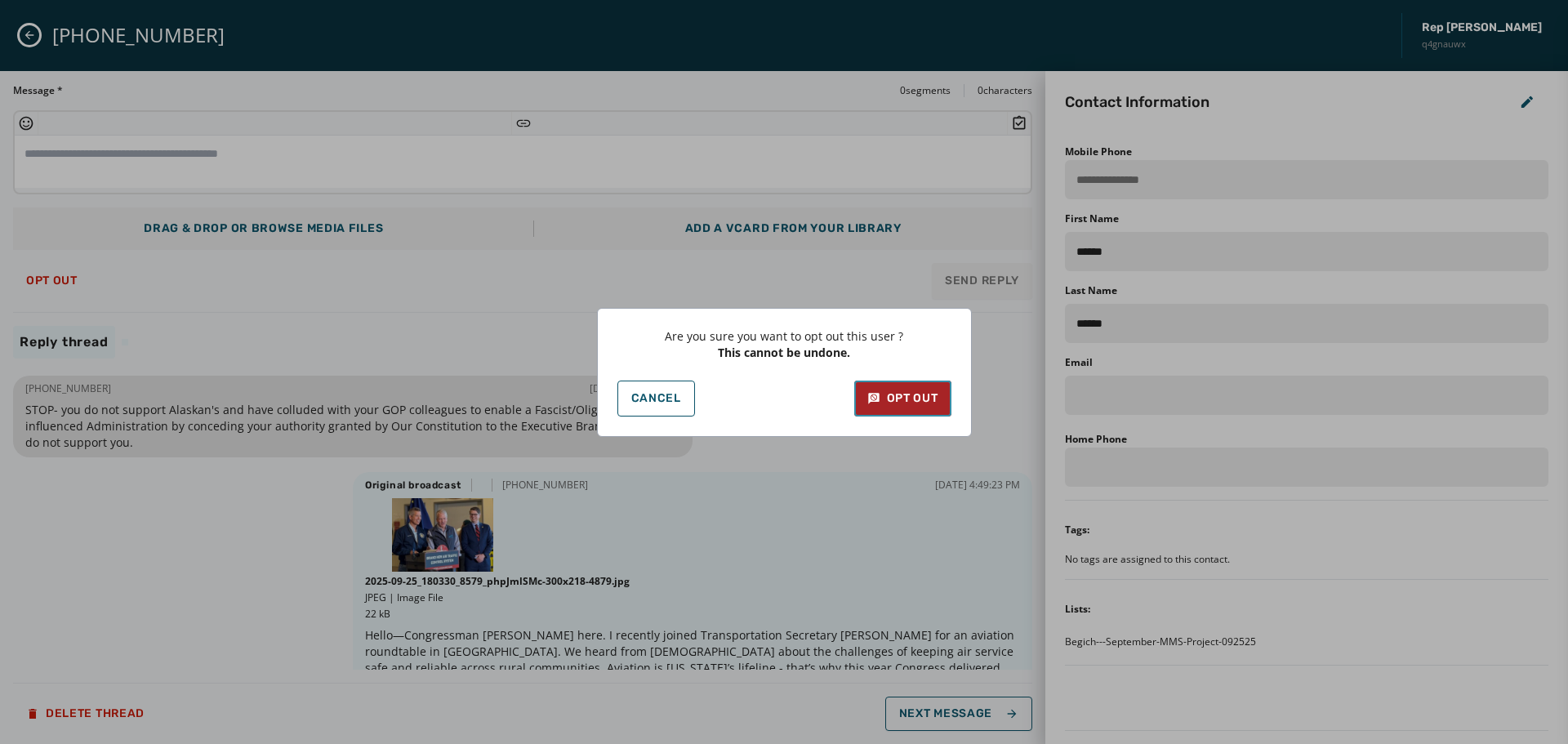
click at [916, 411] on button "Opt Out" at bounding box center [902, 399] width 97 height 36
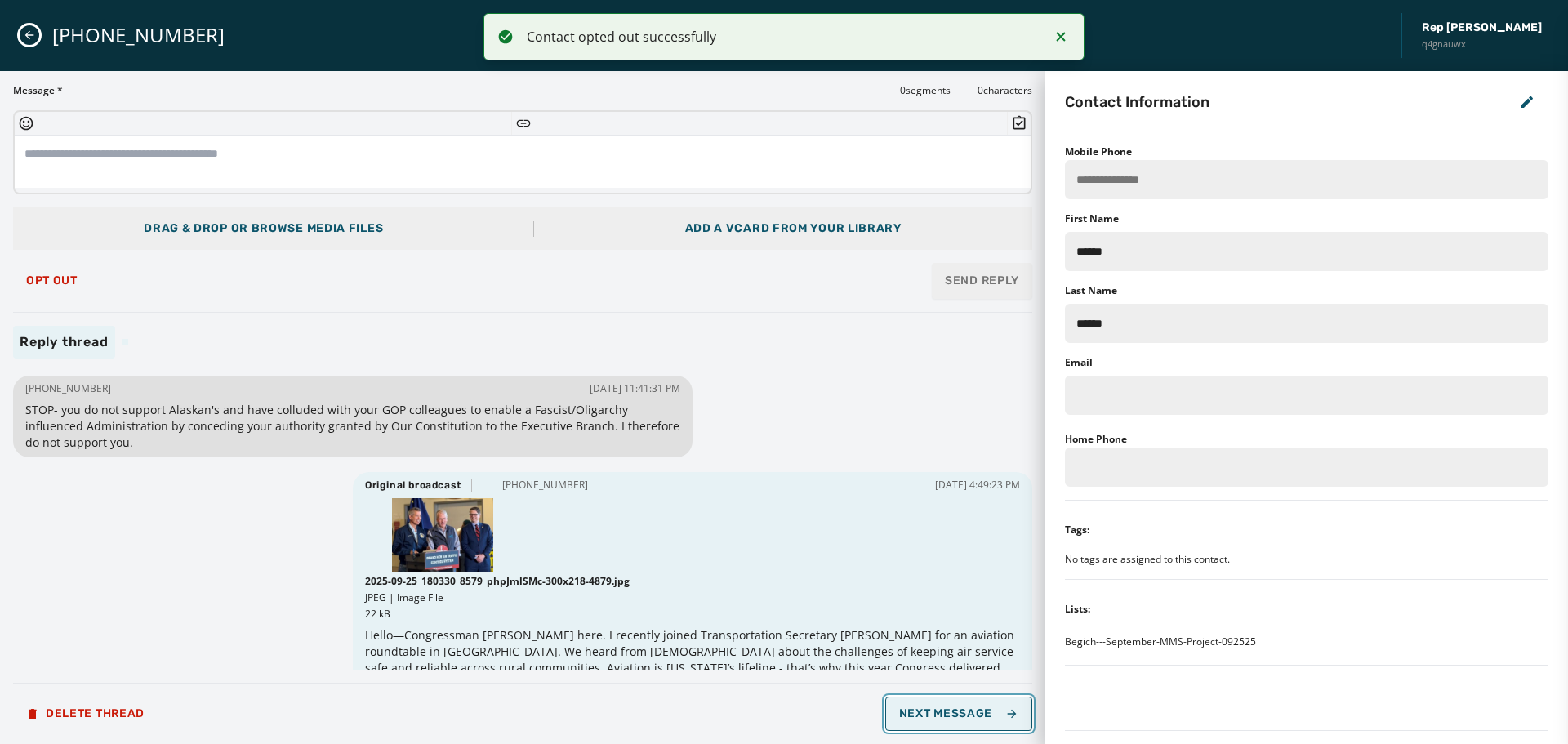
click at [951, 723] on button "Next Message" at bounding box center [959, 714] width 147 height 34
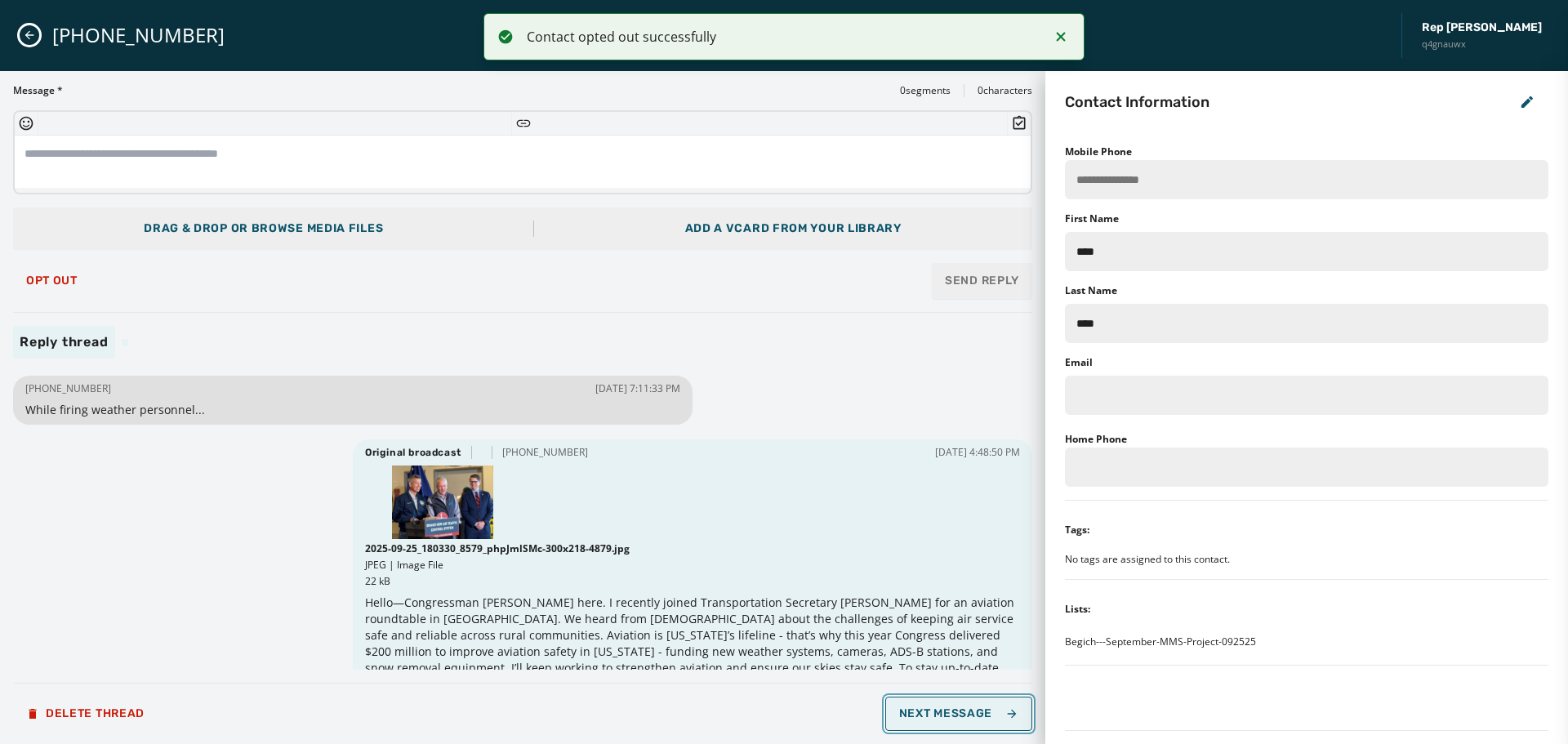
click at [951, 722] on button "Next Message" at bounding box center [959, 714] width 147 height 34
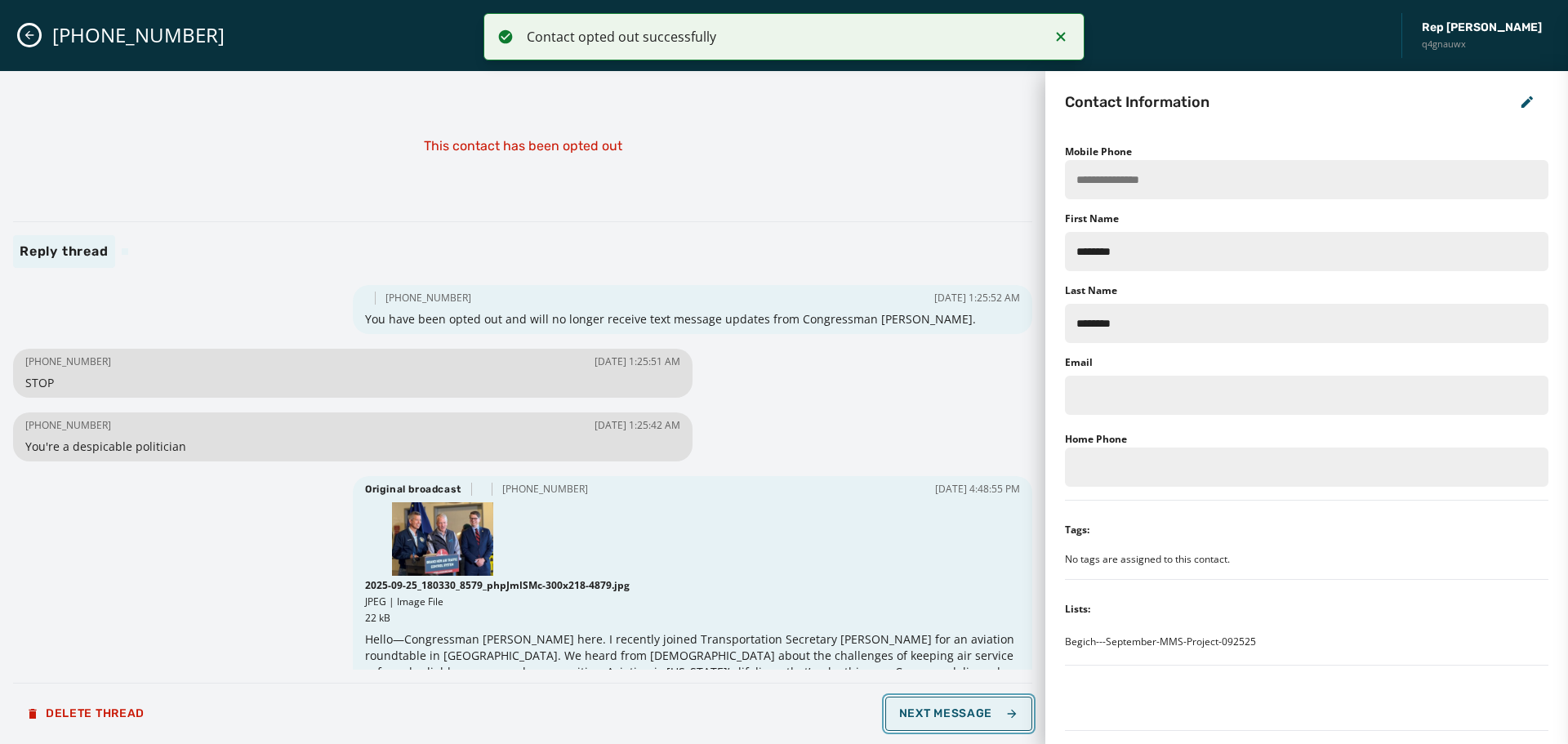
click at [951, 722] on button "Next Message" at bounding box center [959, 714] width 147 height 34
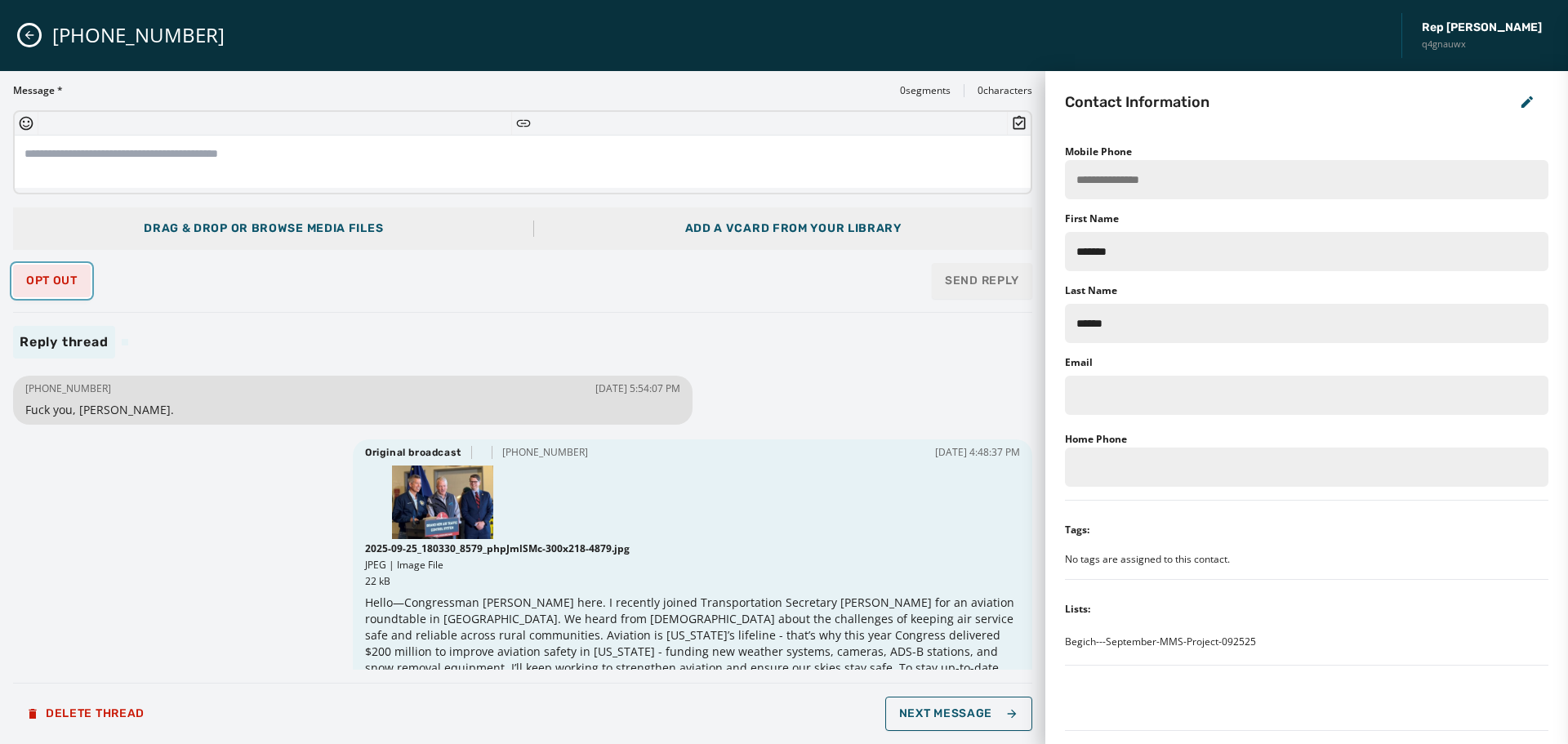
click at [24, 283] on button "Opt Out" at bounding box center [52, 280] width 78 height 33
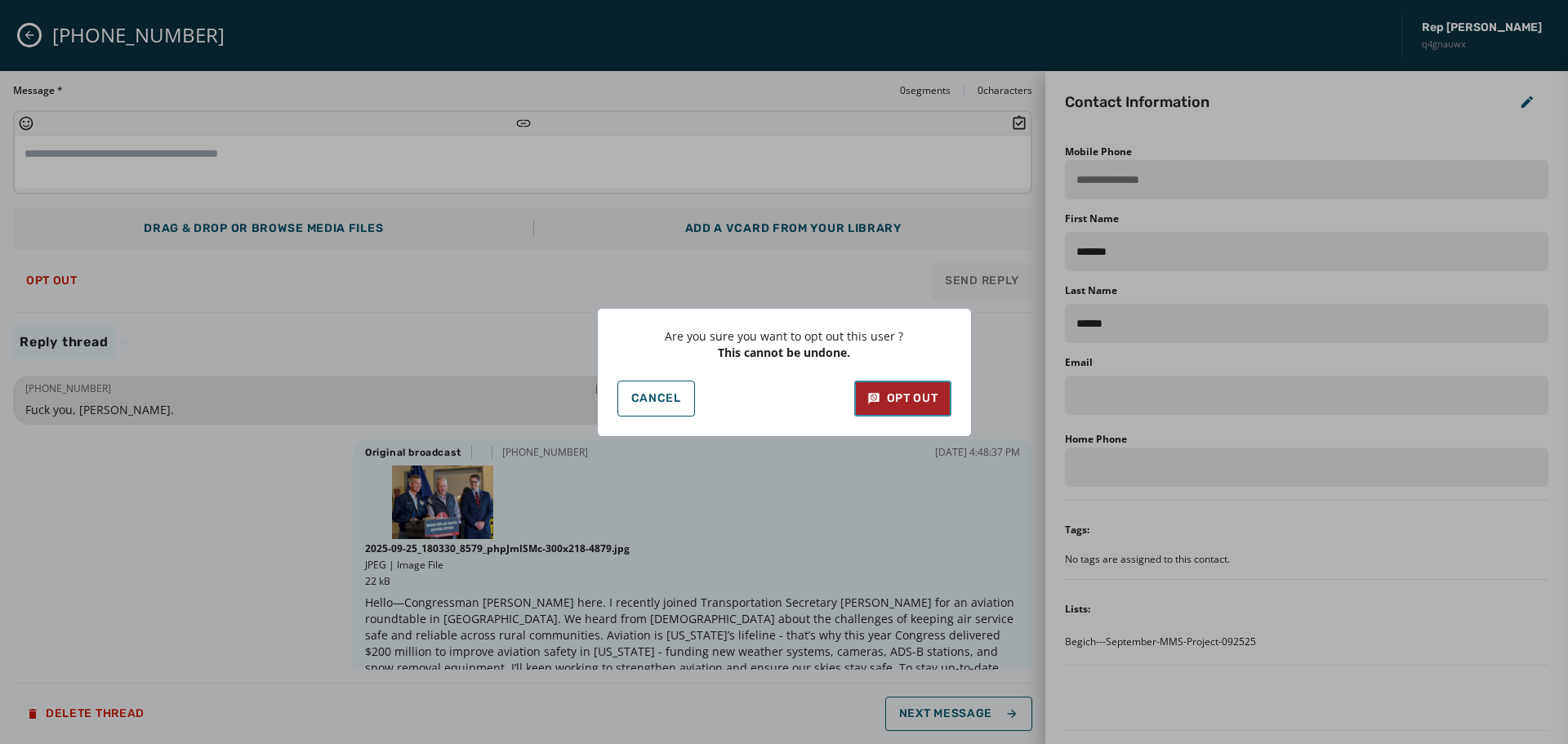
click at [928, 392] on div "Opt Out" at bounding box center [903, 398] width 71 height 16
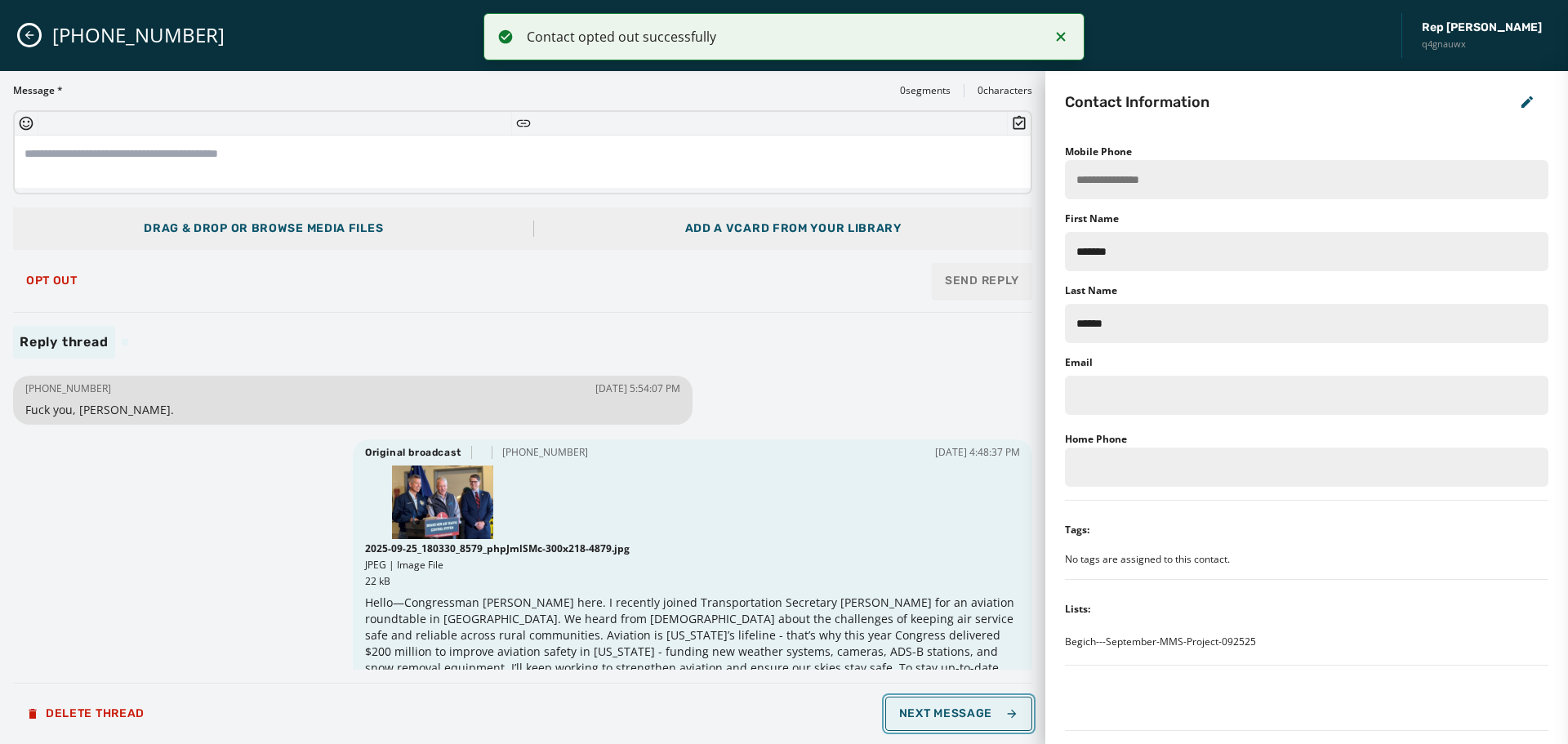
click at [935, 715] on span "Next Message" at bounding box center [959, 714] width 119 height 13
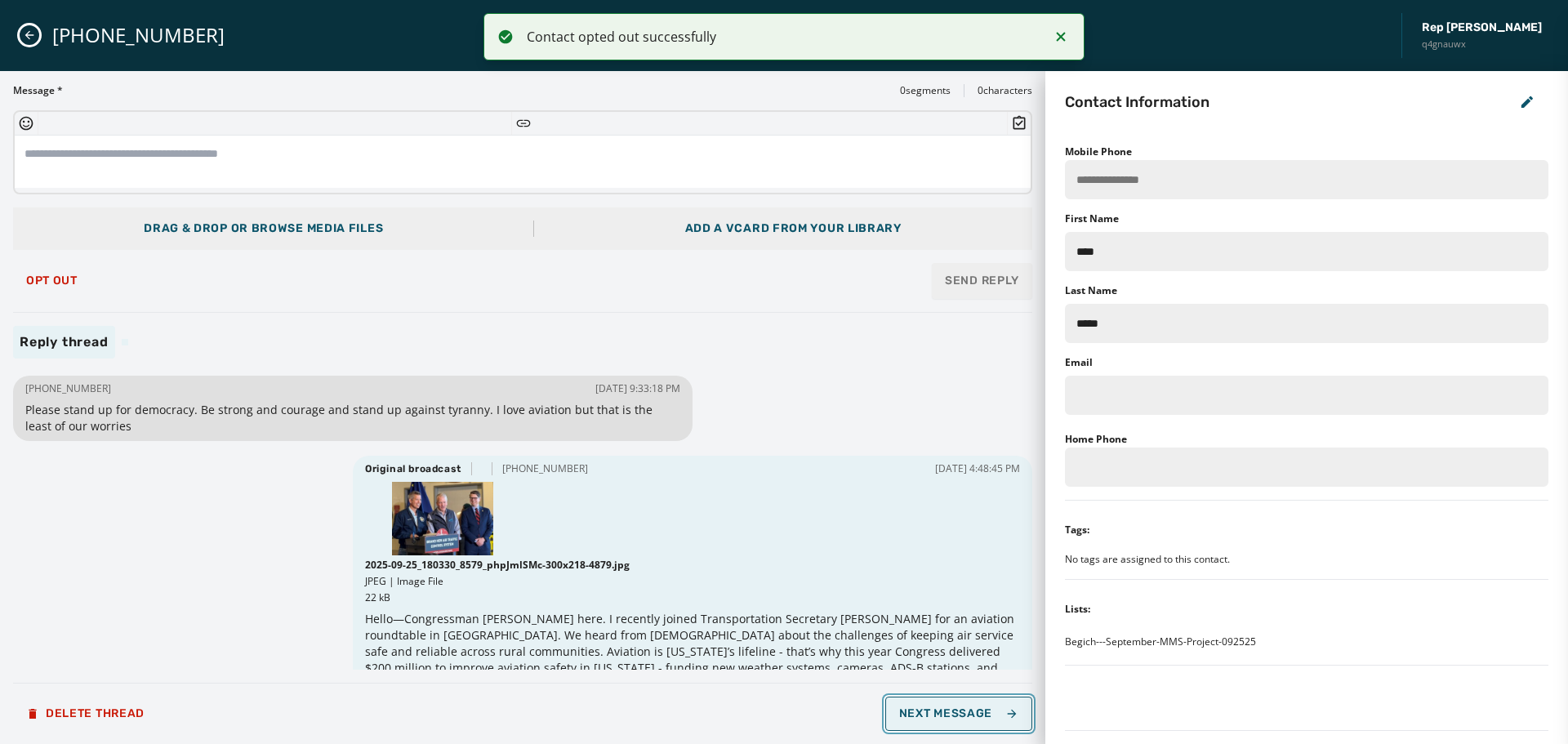
click at [936, 718] on span "Next Message" at bounding box center [959, 714] width 119 height 13
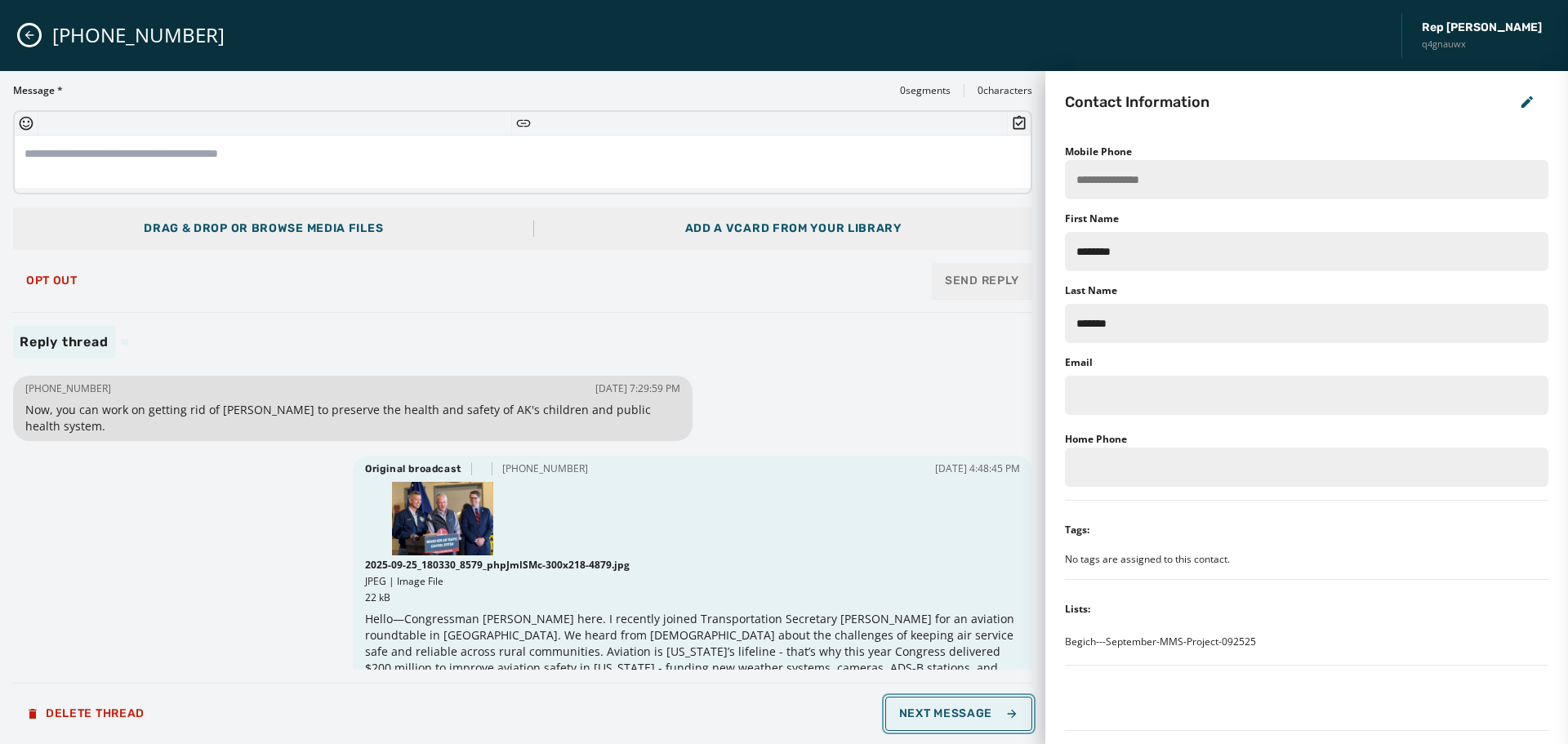
click at [936, 718] on span "Next Message" at bounding box center [959, 714] width 119 height 13
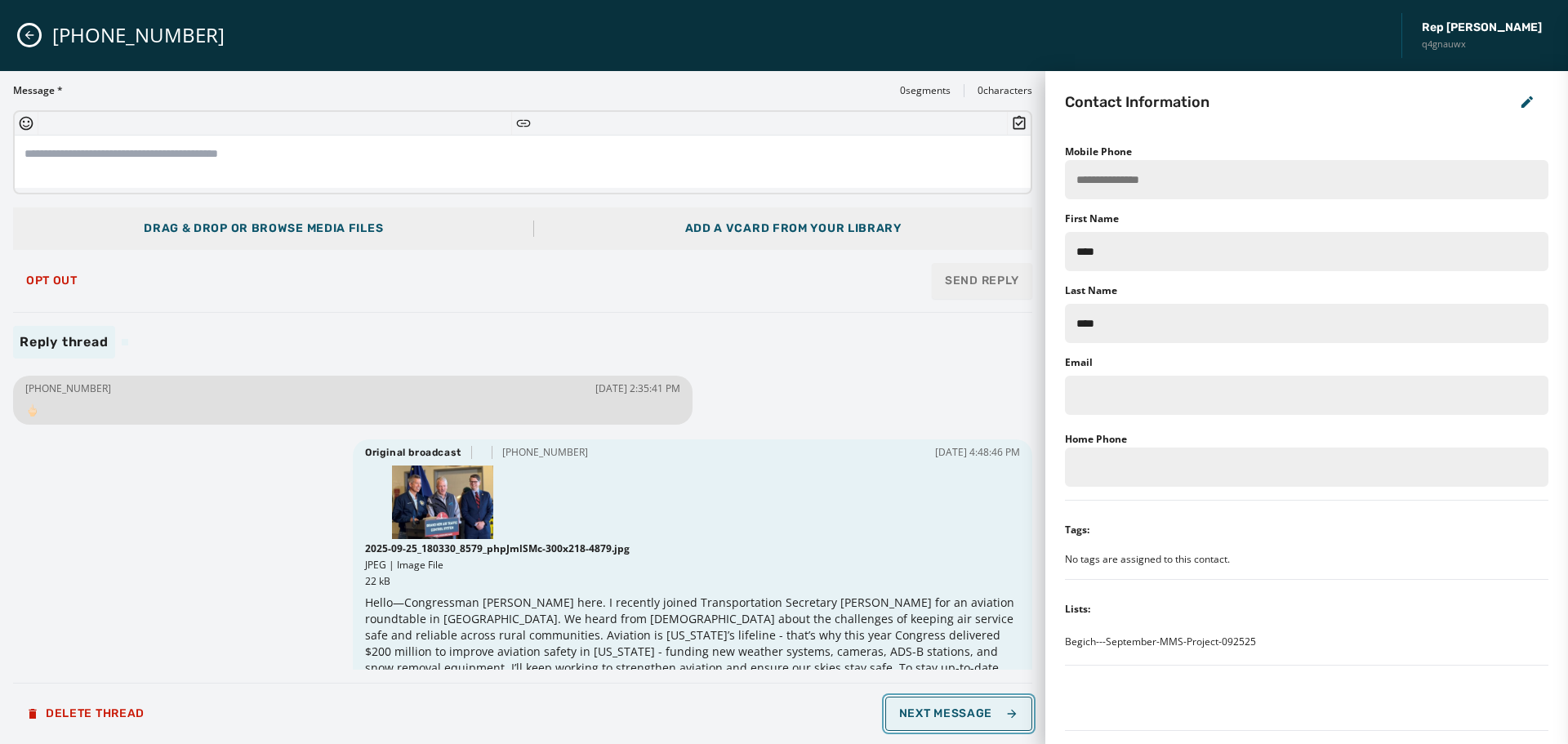
click at [936, 718] on span "Next Message" at bounding box center [959, 714] width 119 height 13
click at [33, 275] on span "Opt Out" at bounding box center [52, 281] width 52 height 13
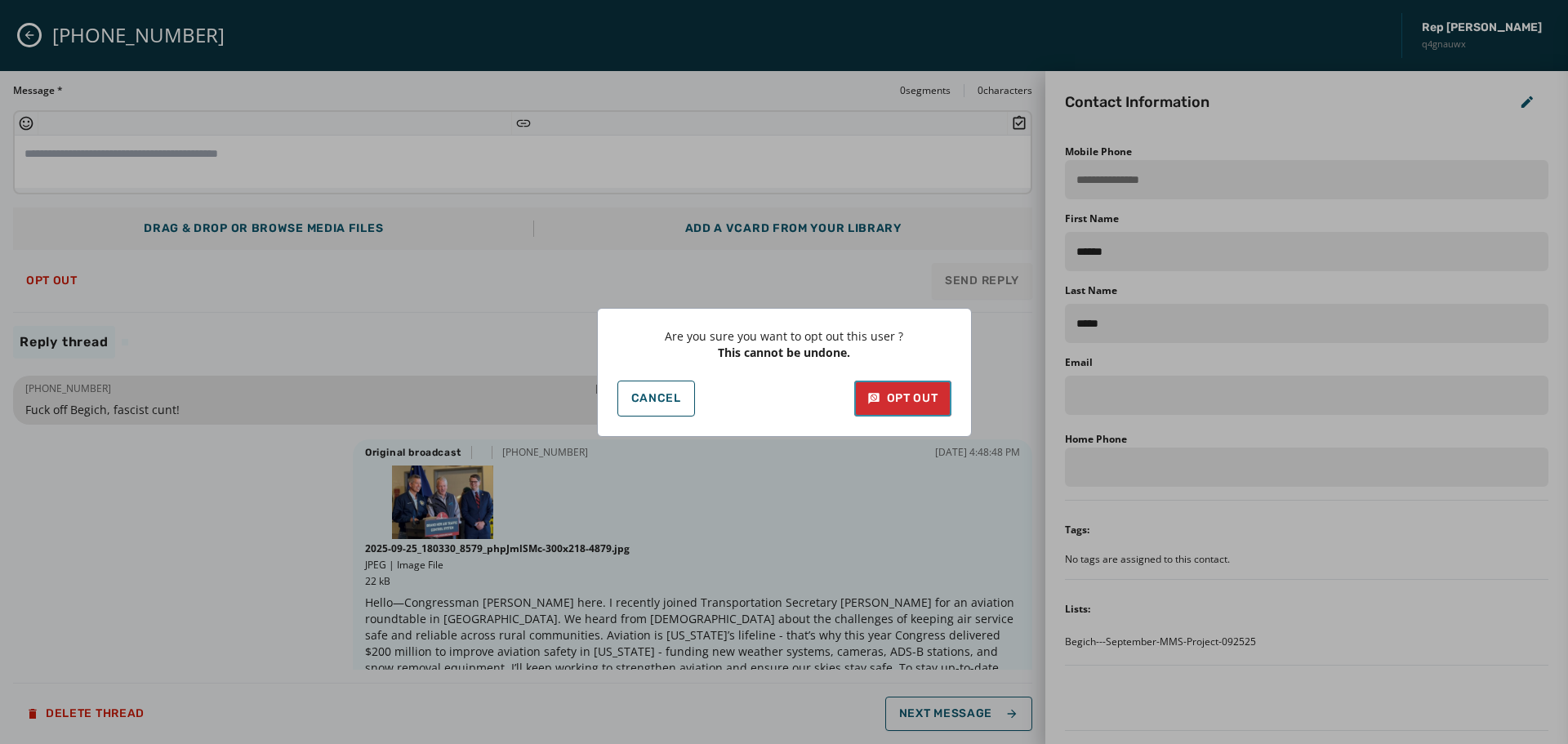
click at [885, 404] on div "Opt Out" at bounding box center [903, 398] width 71 height 16
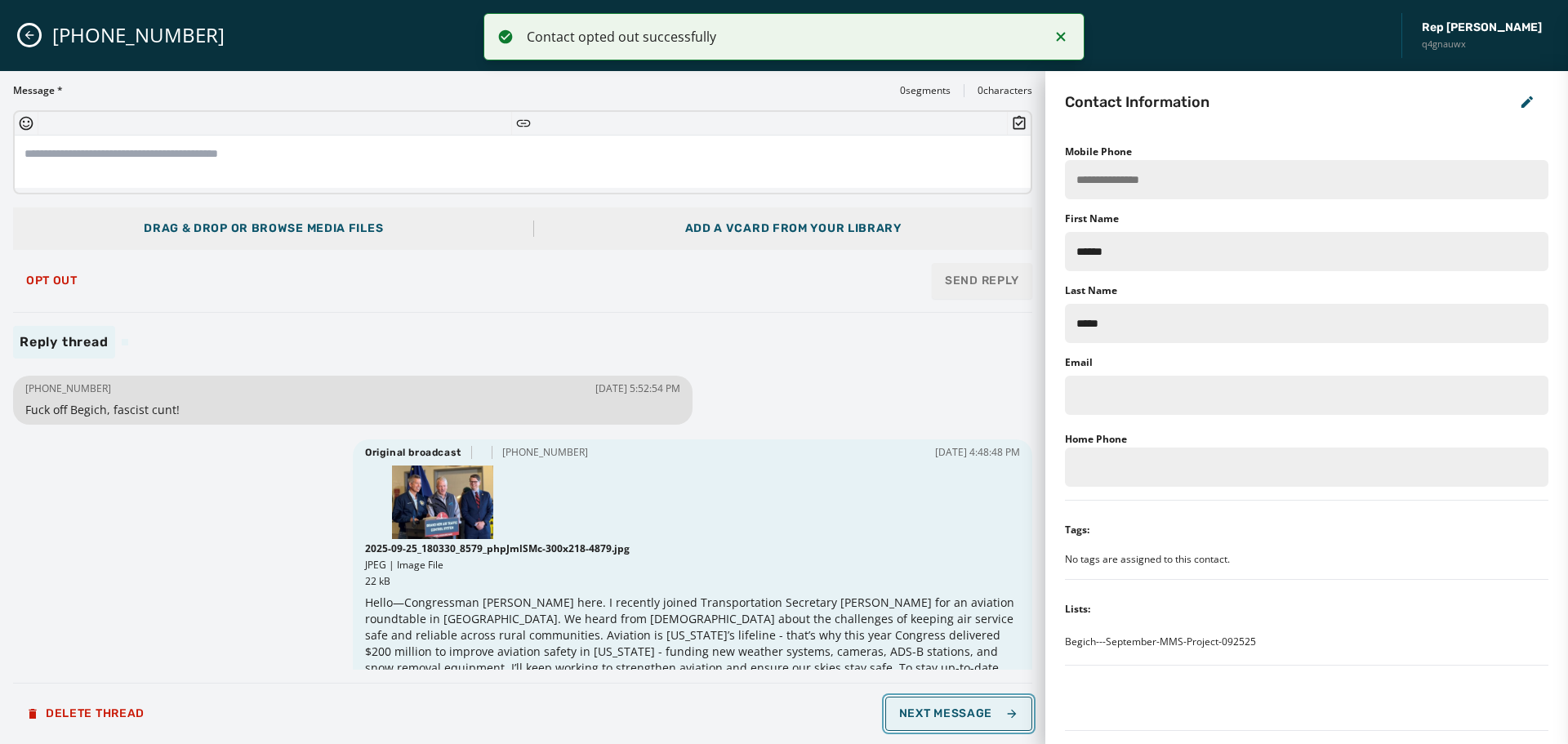
click at [949, 719] on span "Next Message" at bounding box center [959, 714] width 119 height 13
click at [61, 284] on span "Opt Out" at bounding box center [52, 281] width 52 height 13
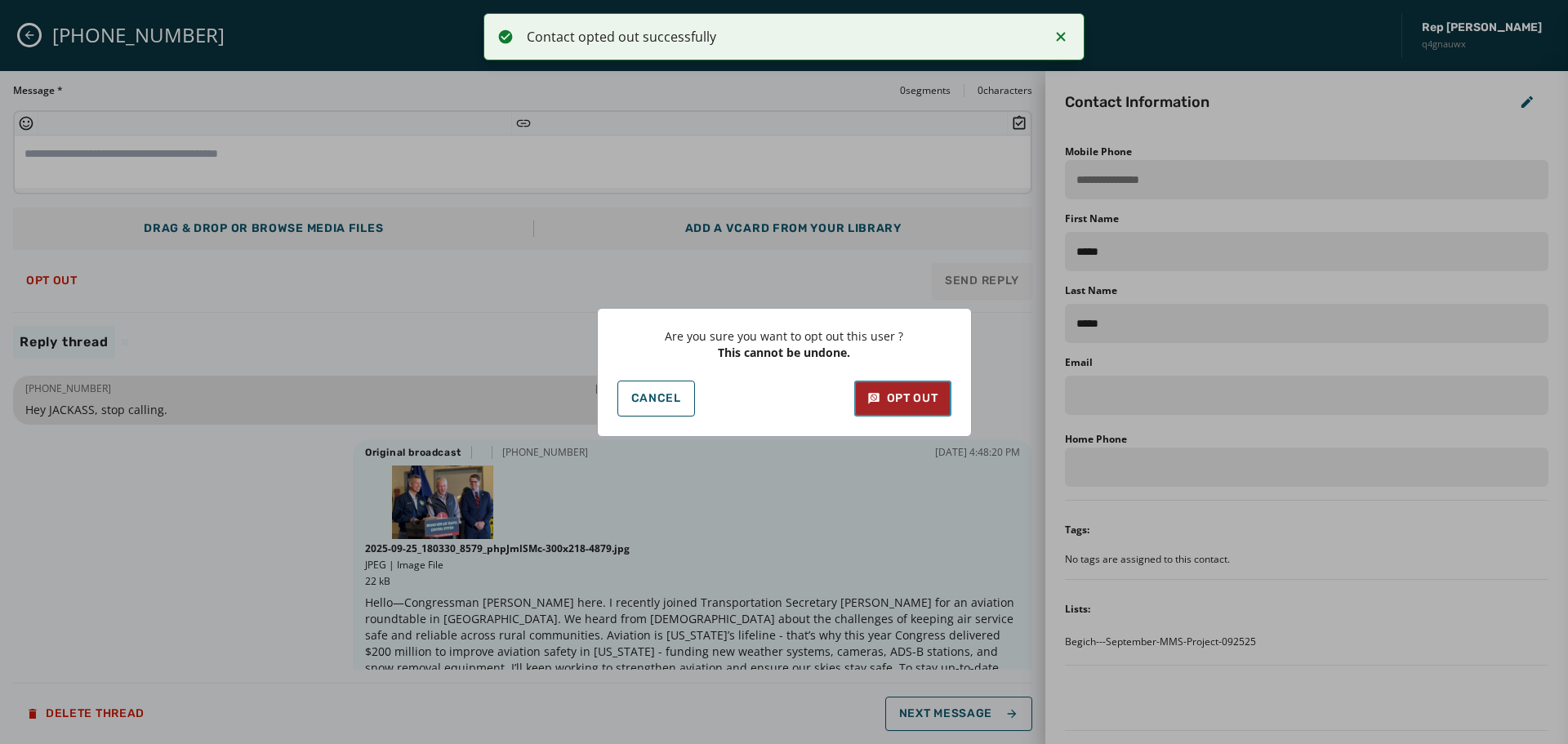
click at [901, 400] on div "Opt Out" at bounding box center [903, 398] width 71 height 16
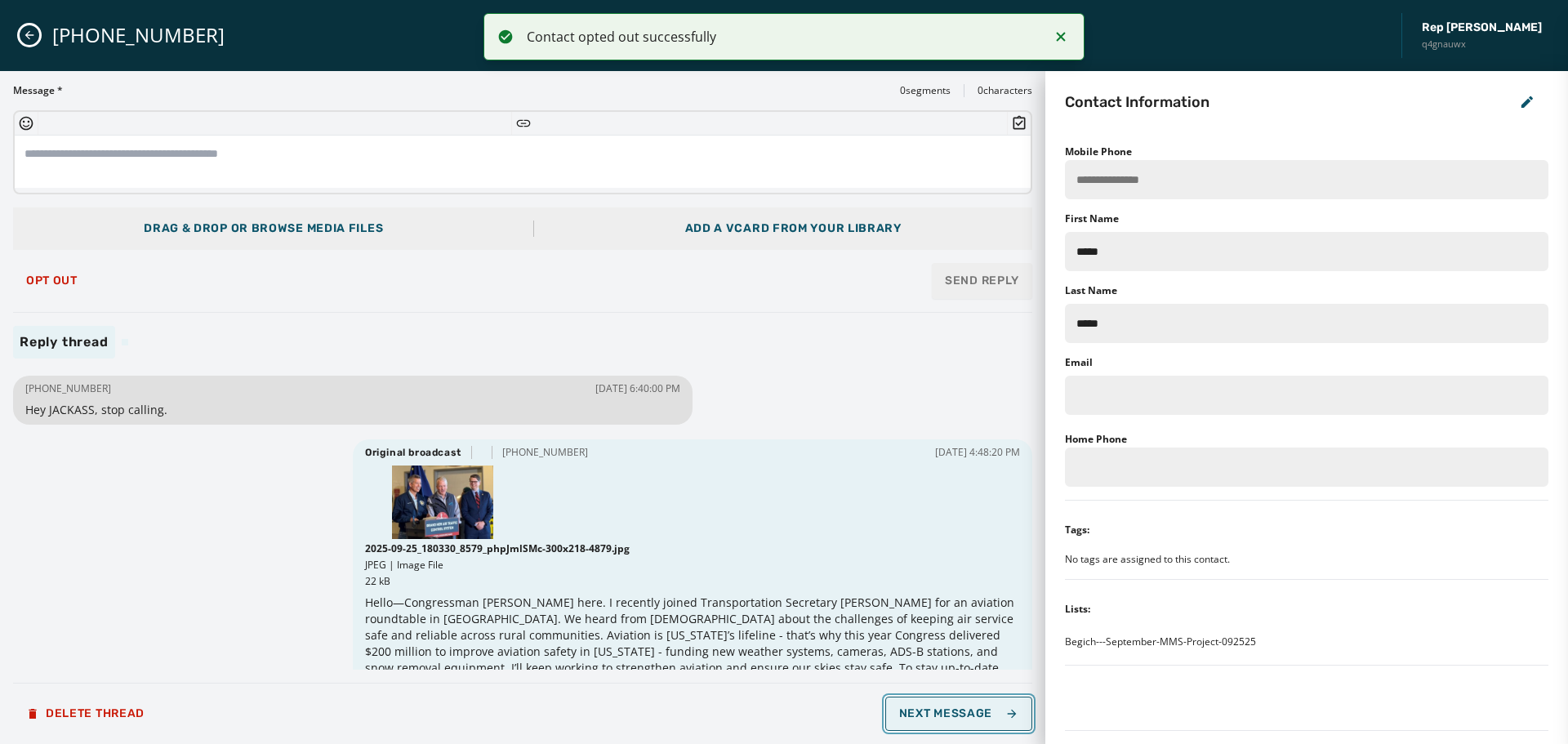
click at [929, 710] on span "Next Message" at bounding box center [959, 714] width 119 height 13
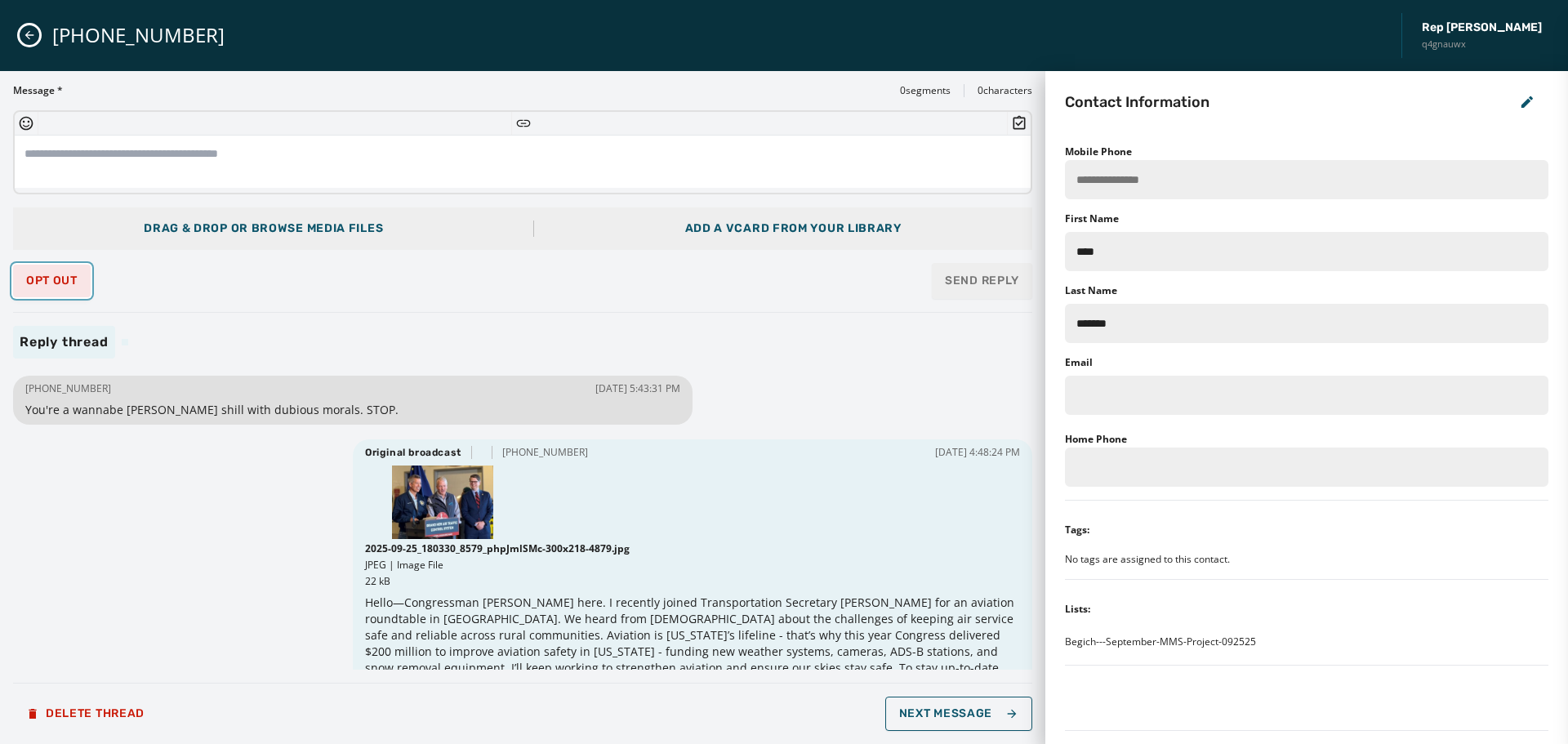
click at [60, 273] on button "Opt Out" at bounding box center [52, 280] width 78 height 33
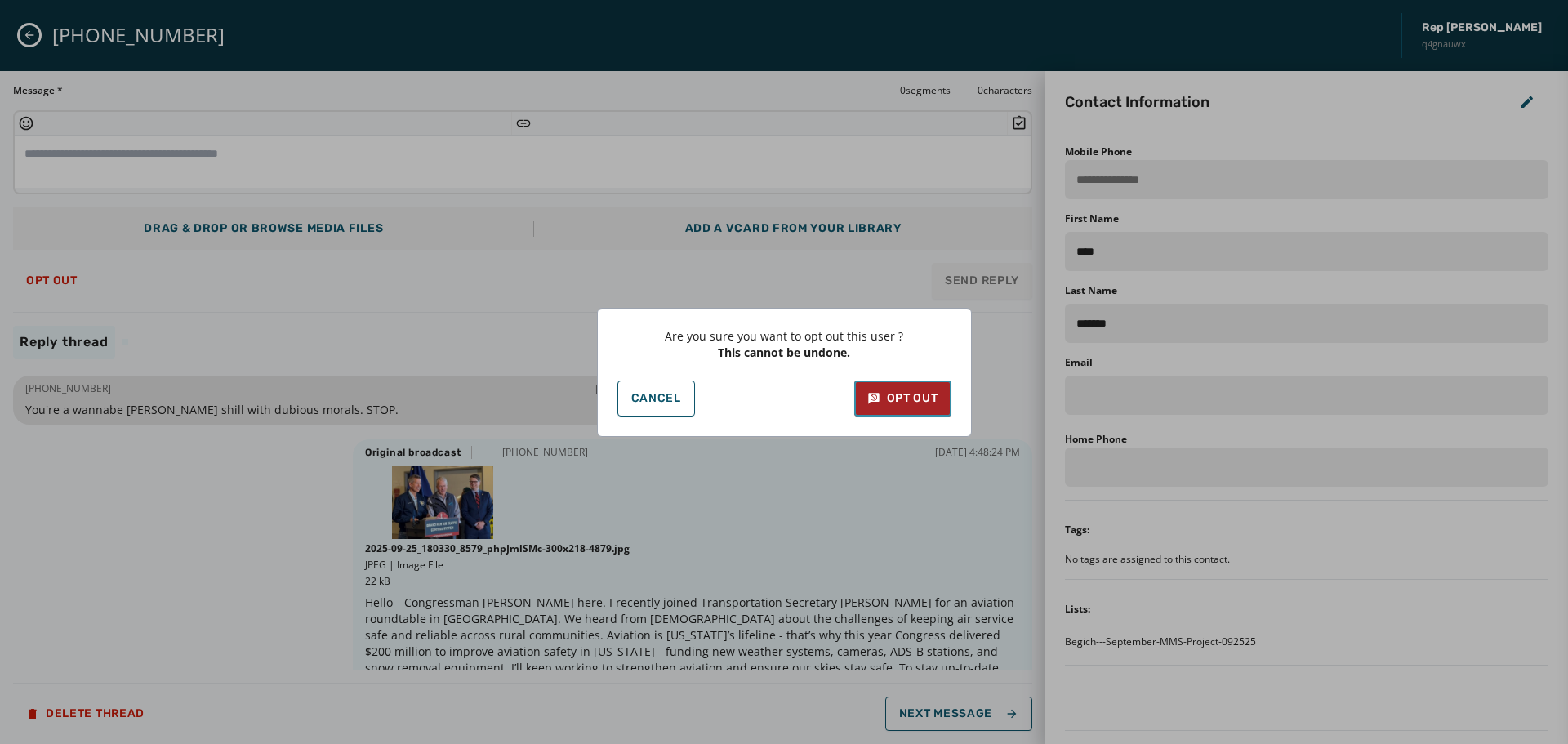
click at [901, 404] on div "Opt Out" at bounding box center [903, 398] width 71 height 16
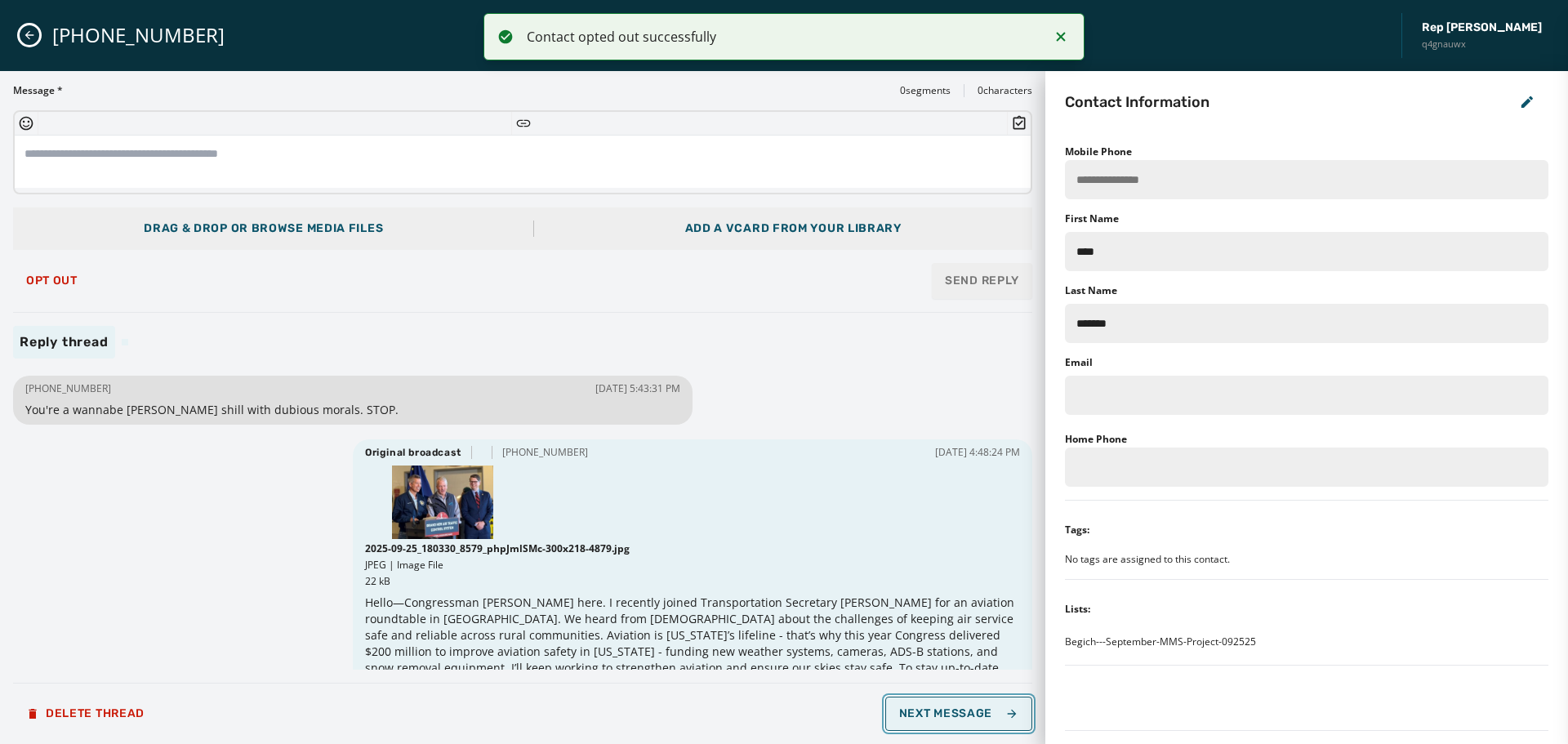
click at [944, 710] on span "Next Message" at bounding box center [959, 714] width 119 height 13
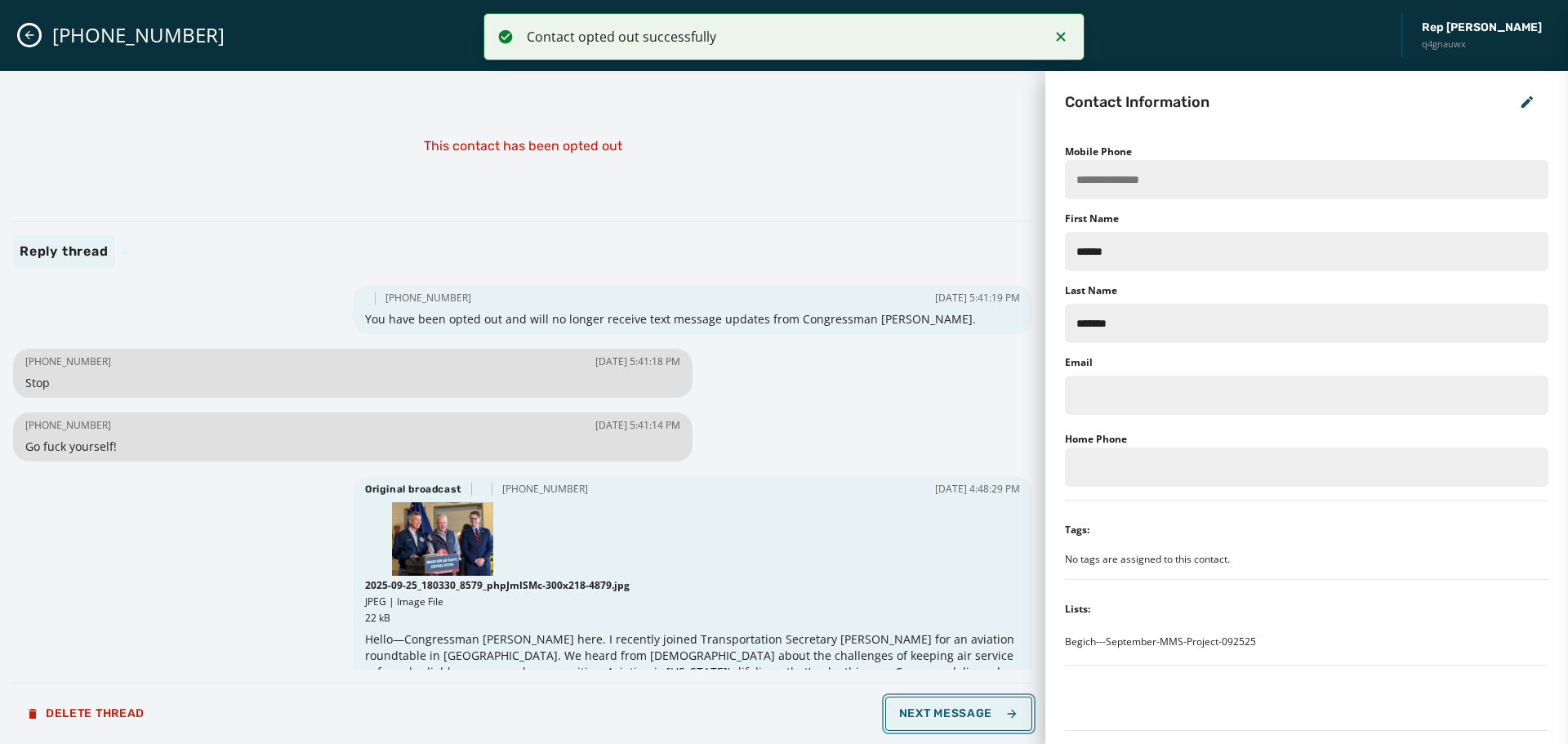
click at [949, 718] on span "Next Message" at bounding box center [959, 714] width 119 height 13
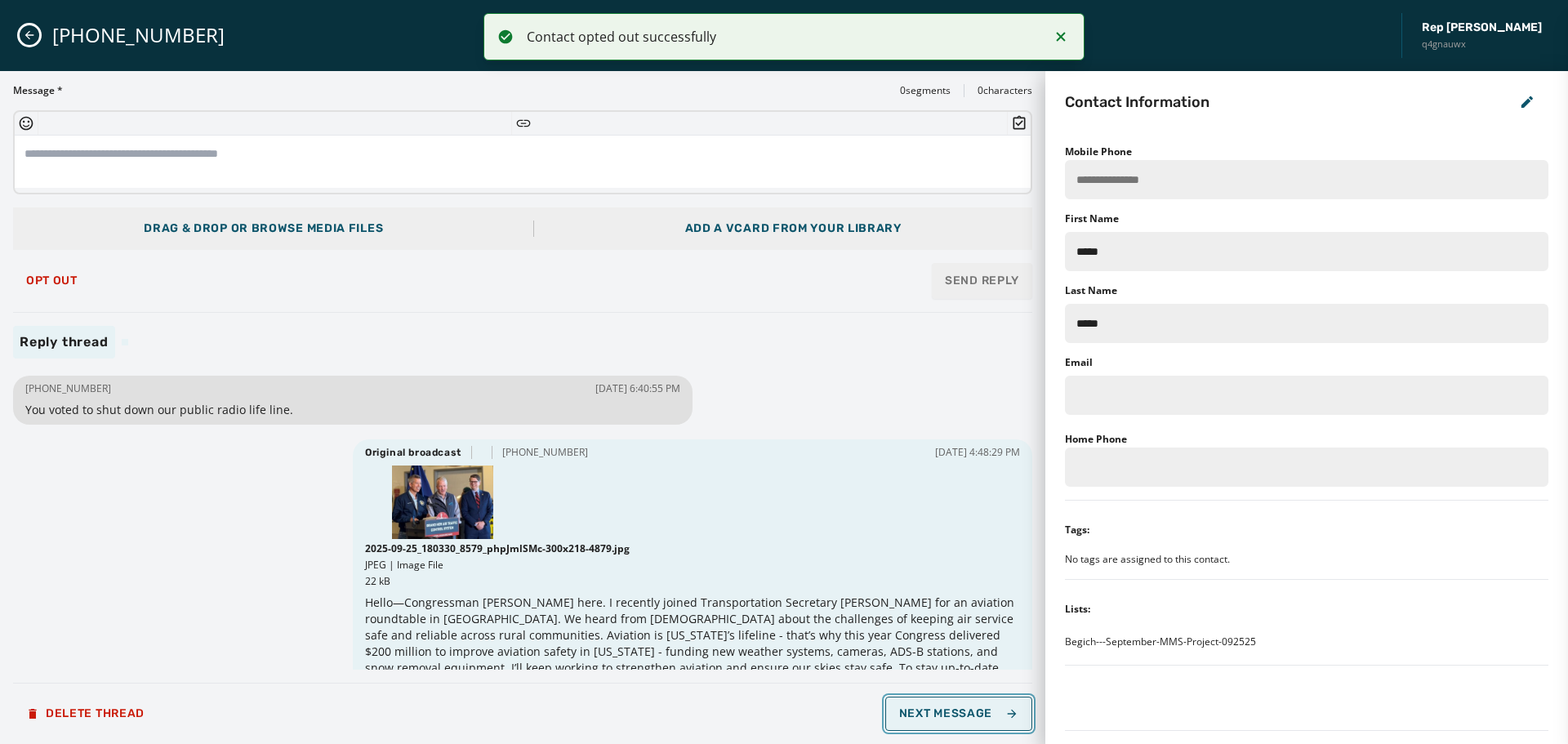
click at [949, 718] on span "Next Message" at bounding box center [959, 714] width 119 height 13
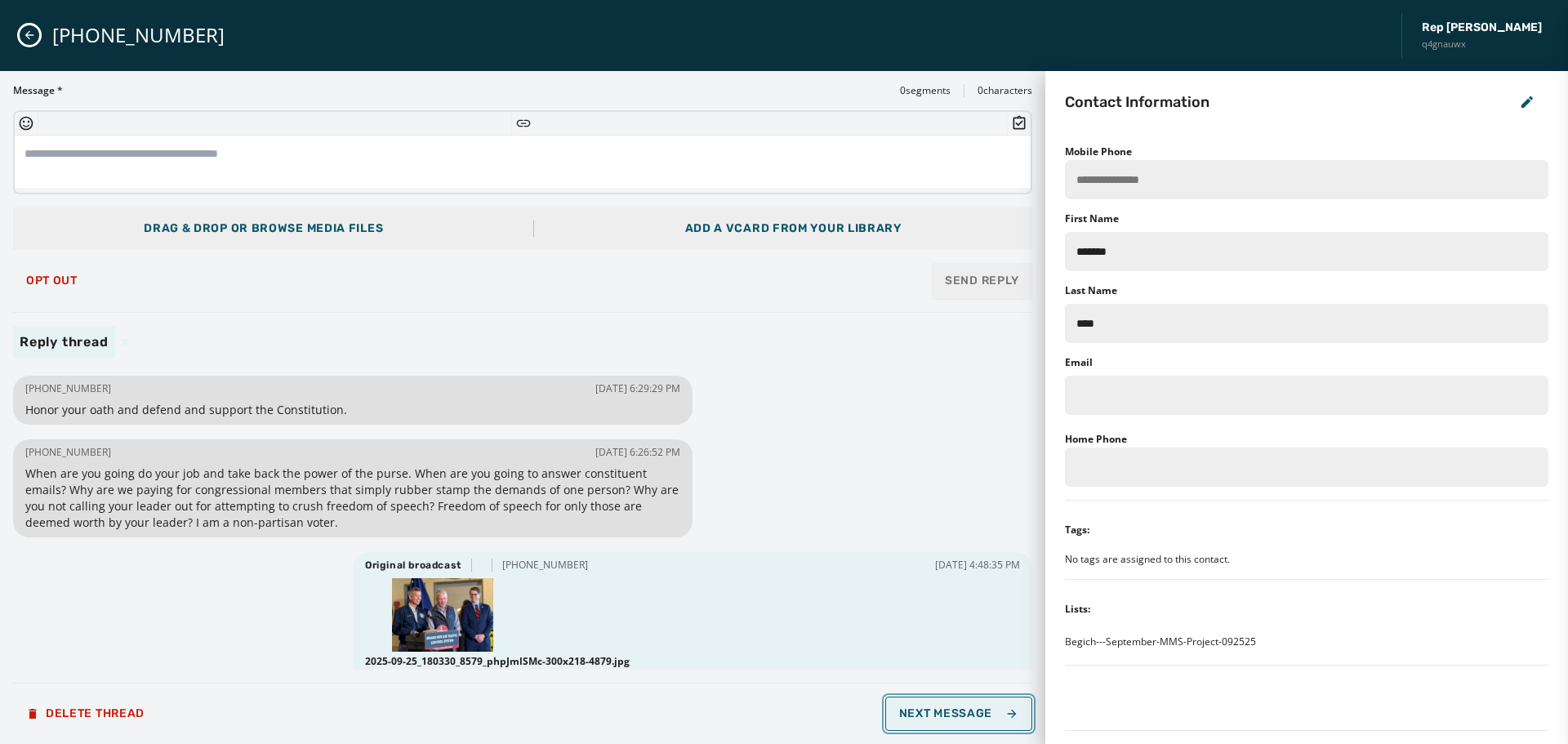
click at [946, 716] on span "Next Message" at bounding box center [959, 714] width 119 height 13
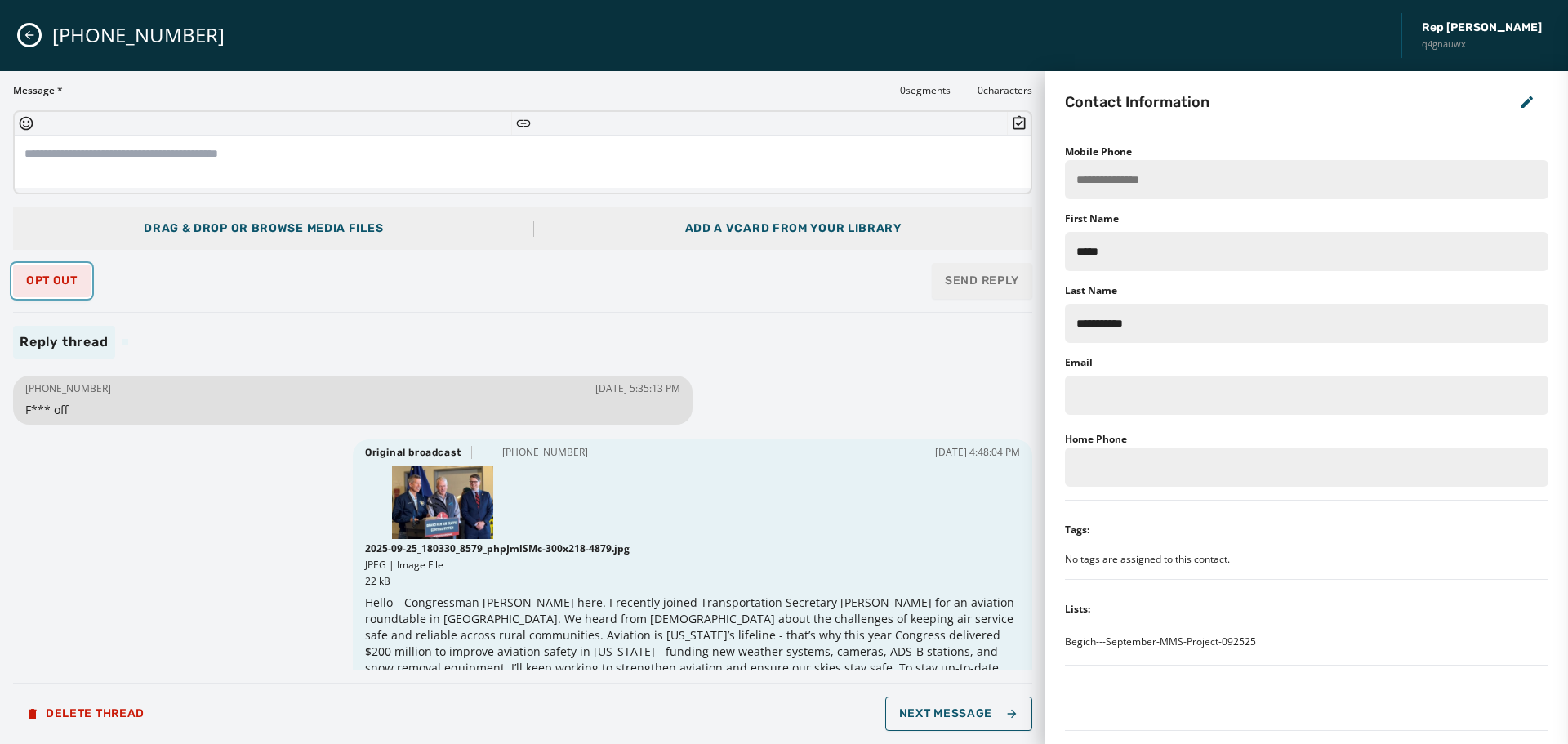
click at [40, 275] on span "Opt Out" at bounding box center [52, 281] width 52 height 13
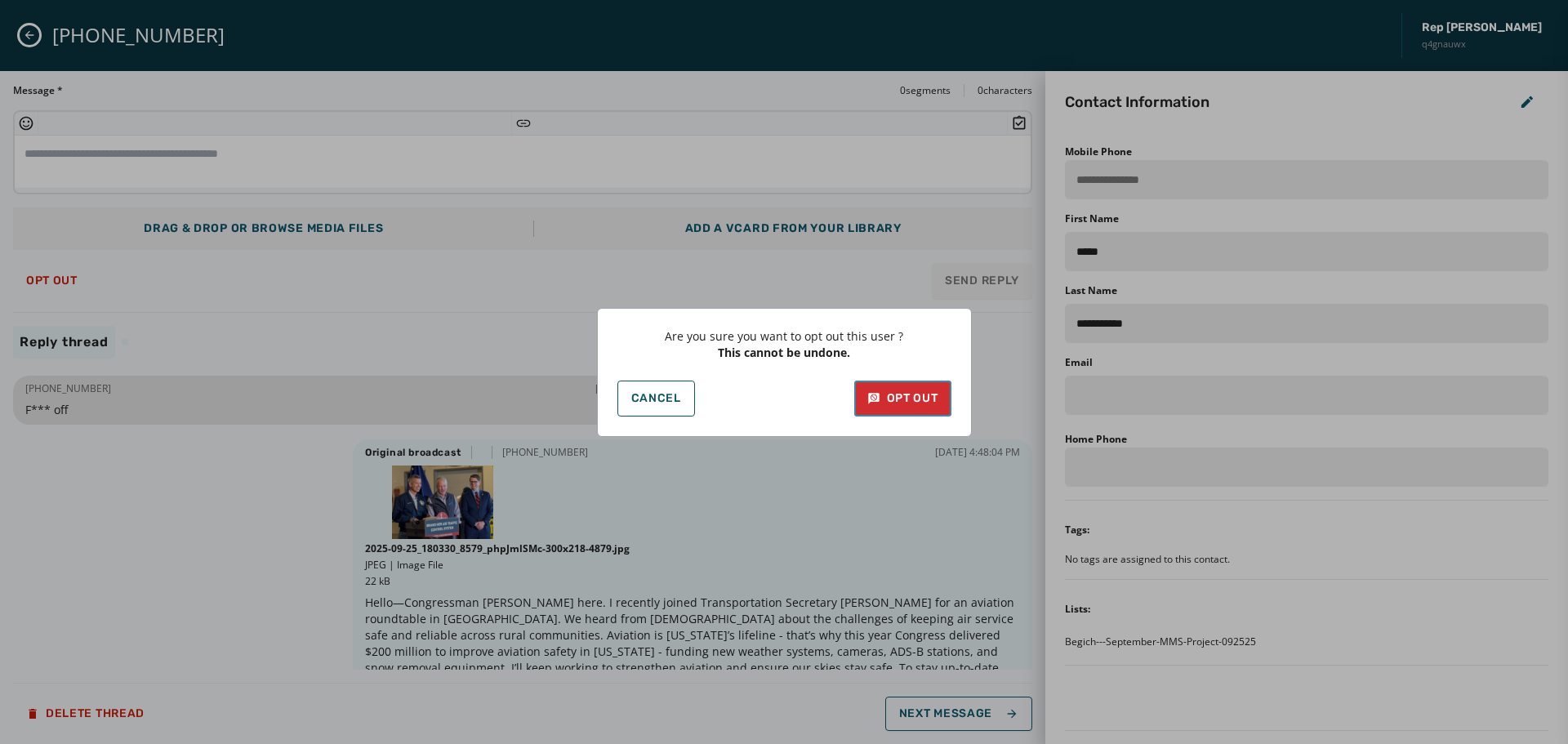
click at [897, 398] on div "Opt Out" at bounding box center [903, 398] width 71 height 16
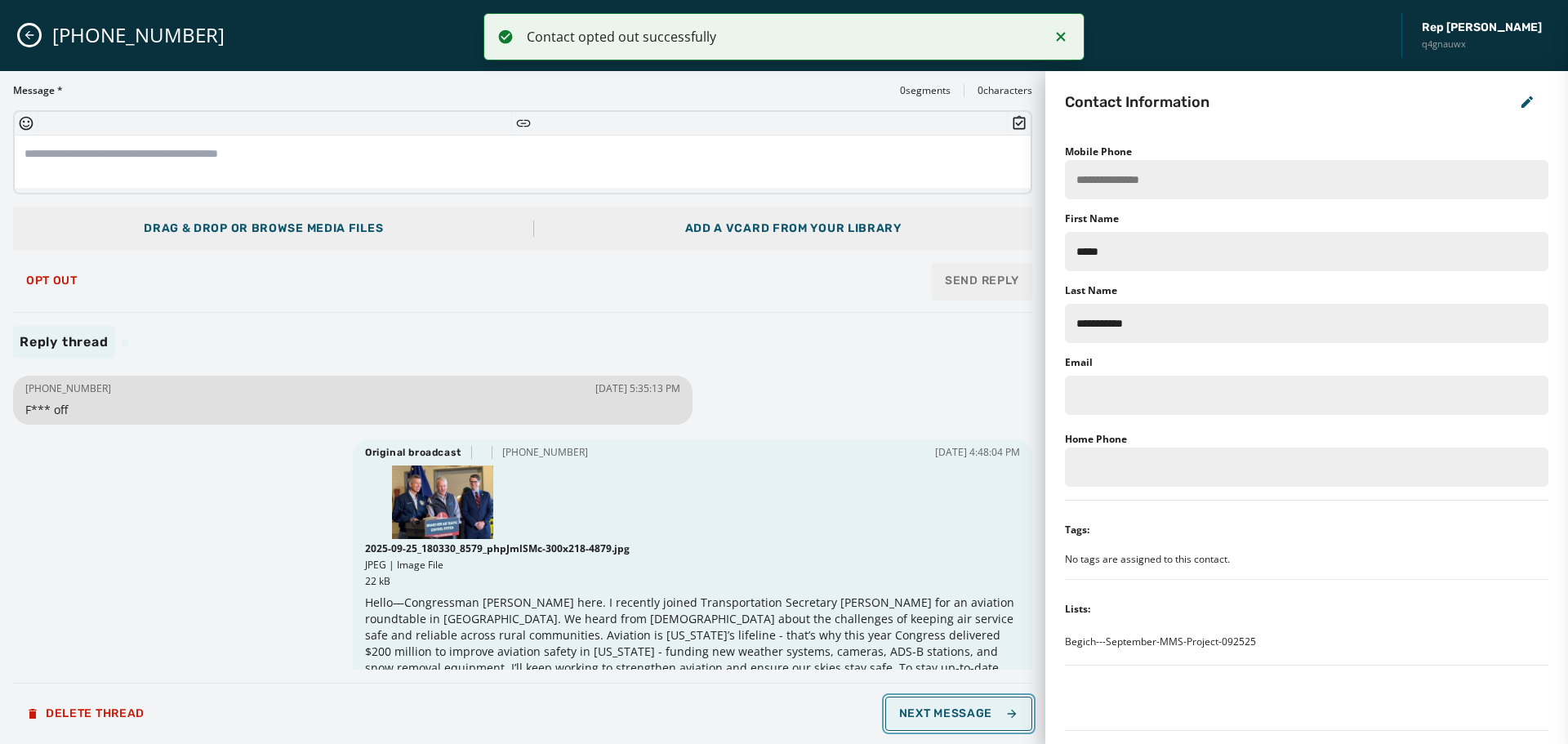
click at [984, 708] on span "Next Message" at bounding box center [959, 714] width 119 height 13
click at [981, 711] on span "Next Message" at bounding box center [959, 714] width 119 height 13
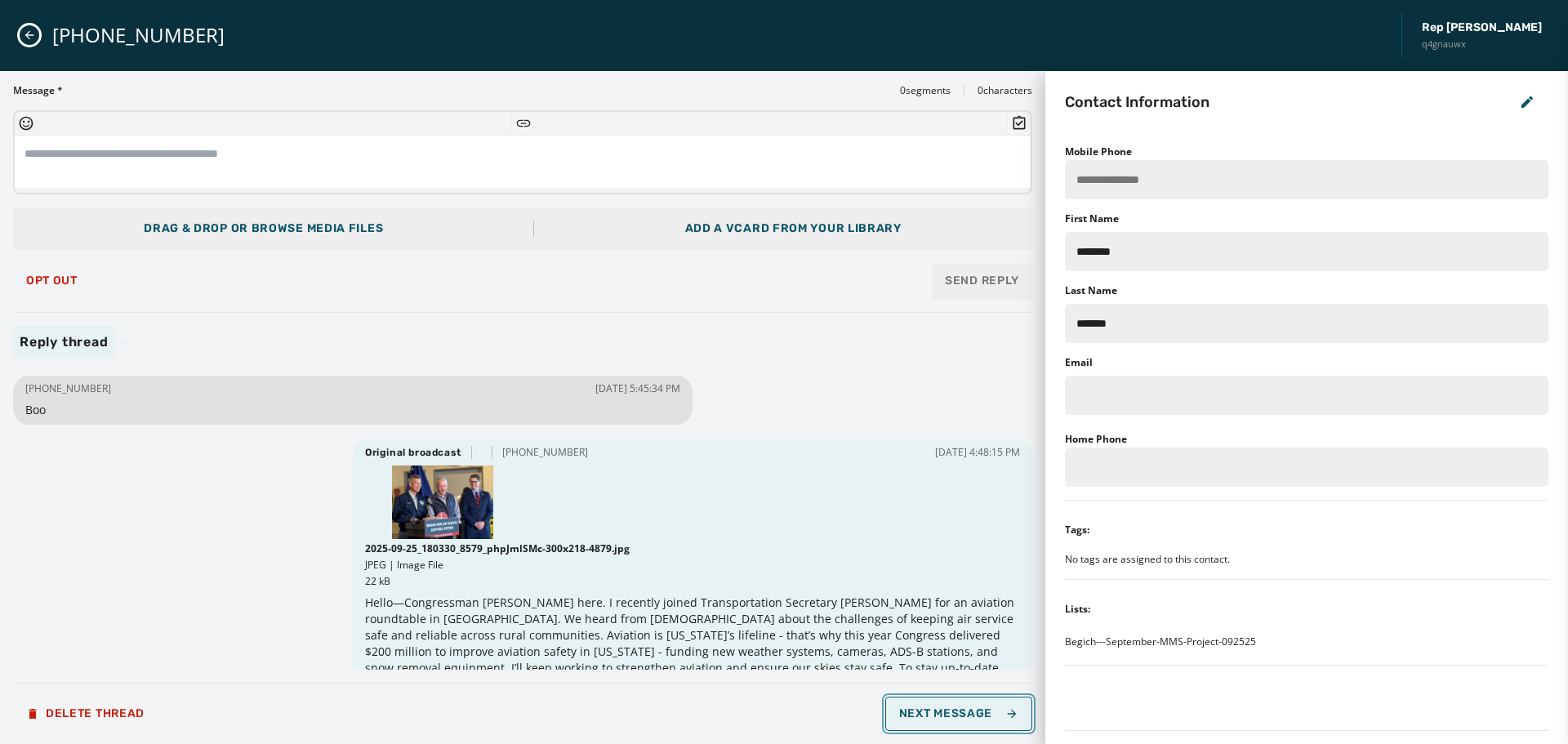
click at [981, 711] on span "Next Message" at bounding box center [959, 714] width 119 height 13
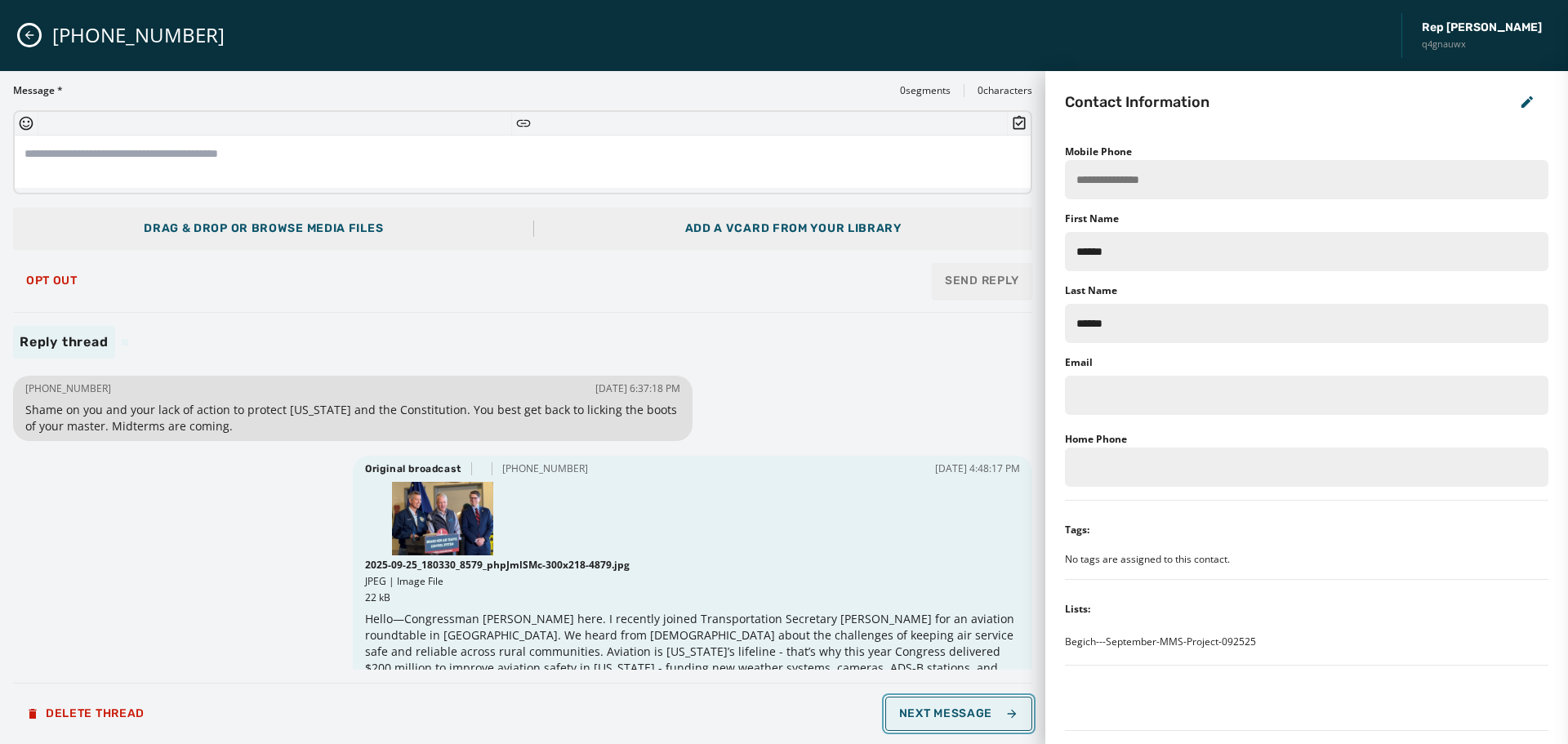
click at [981, 711] on span "Next Message" at bounding box center [959, 714] width 119 height 13
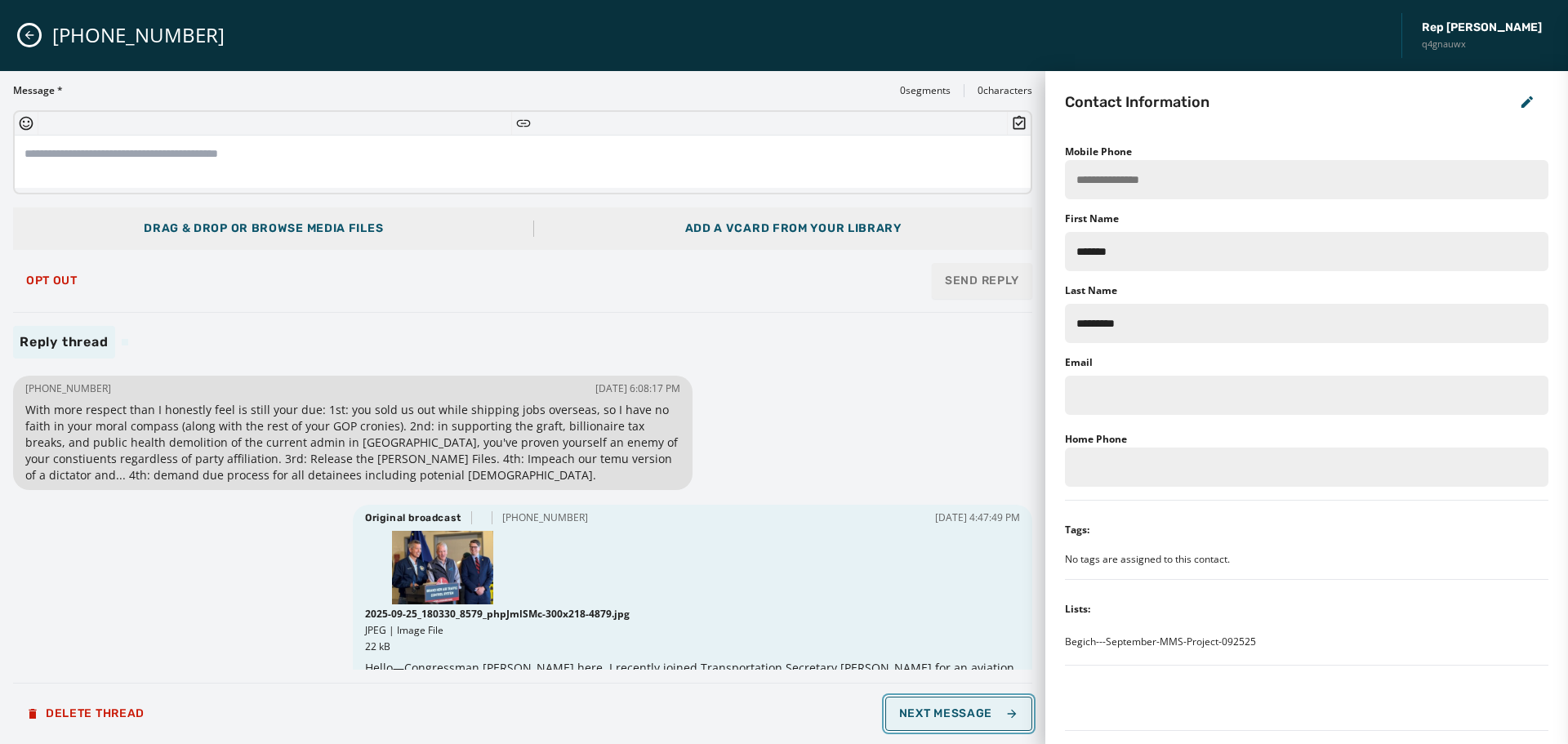
click at [981, 711] on span "Next Message" at bounding box center [959, 714] width 119 height 13
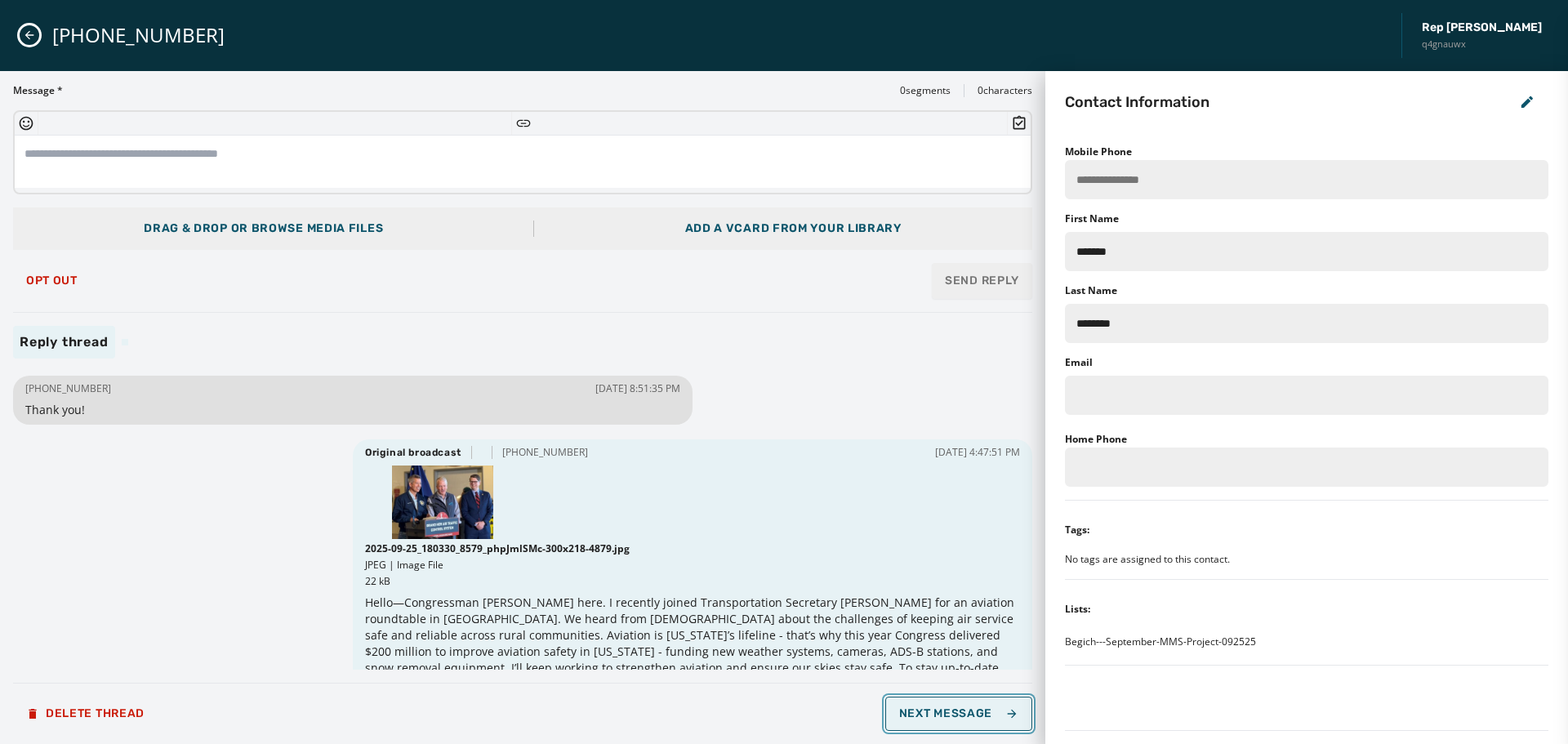
click at [981, 711] on span "Next Message" at bounding box center [959, 714] width 119 height 13
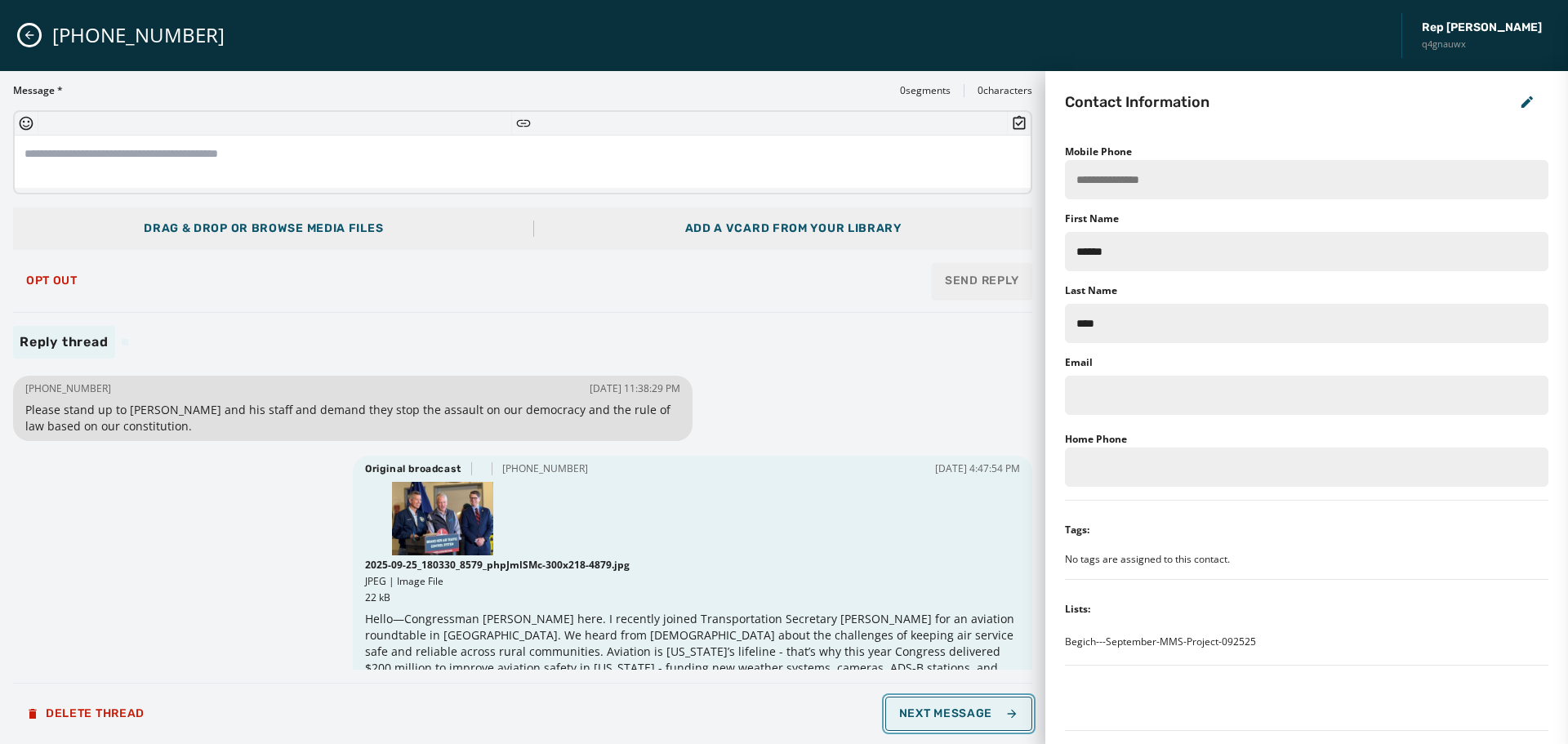
click at [980, 711] on span "Next Message" at bounding box center [959, 714] width 119 height 13
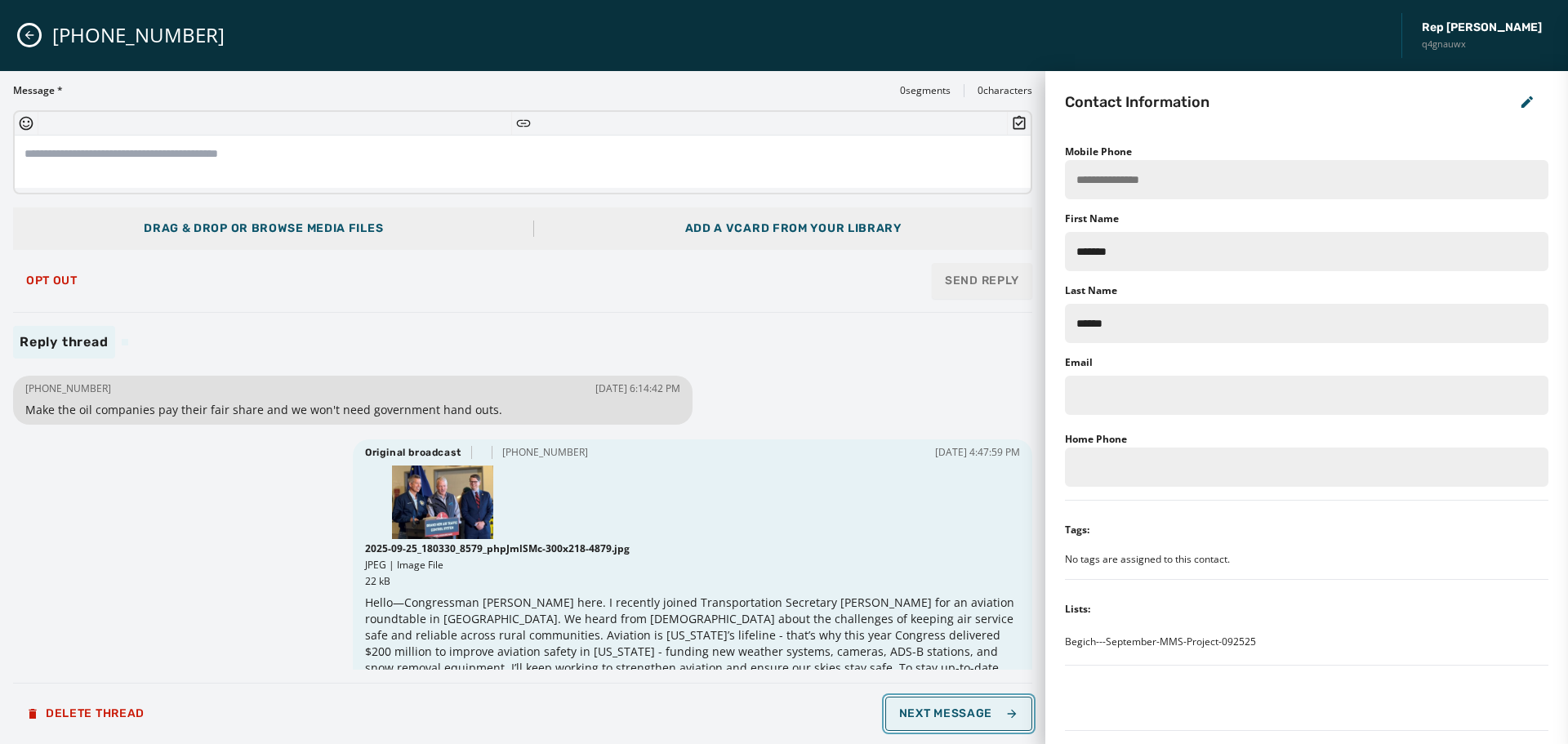
click at [979, 713] on span "Next Message" at bounding box center [959, 714] width 119 height 13
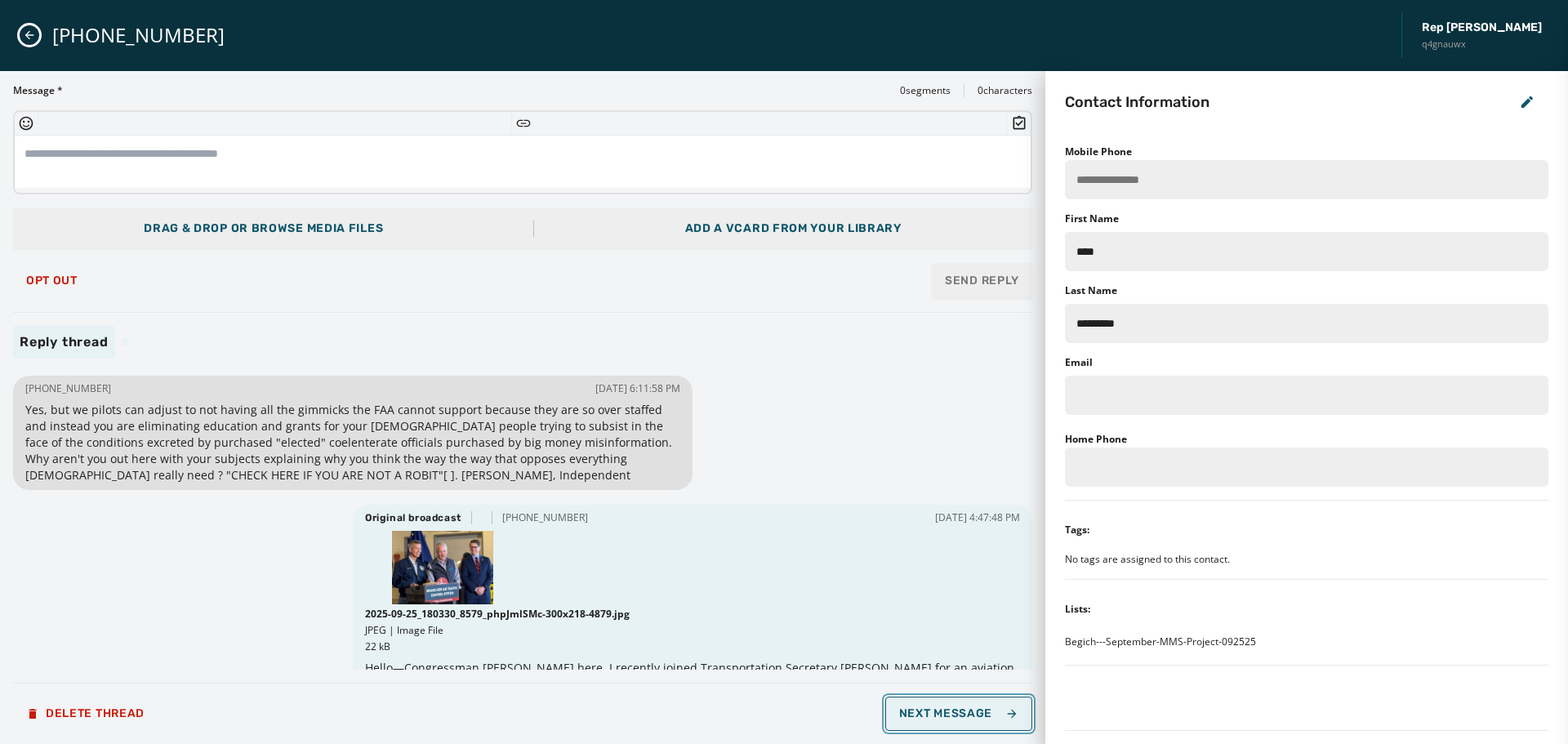
click at [976, 713] on span "Next Message" at bounding box center [959, 714] width 119 height 13
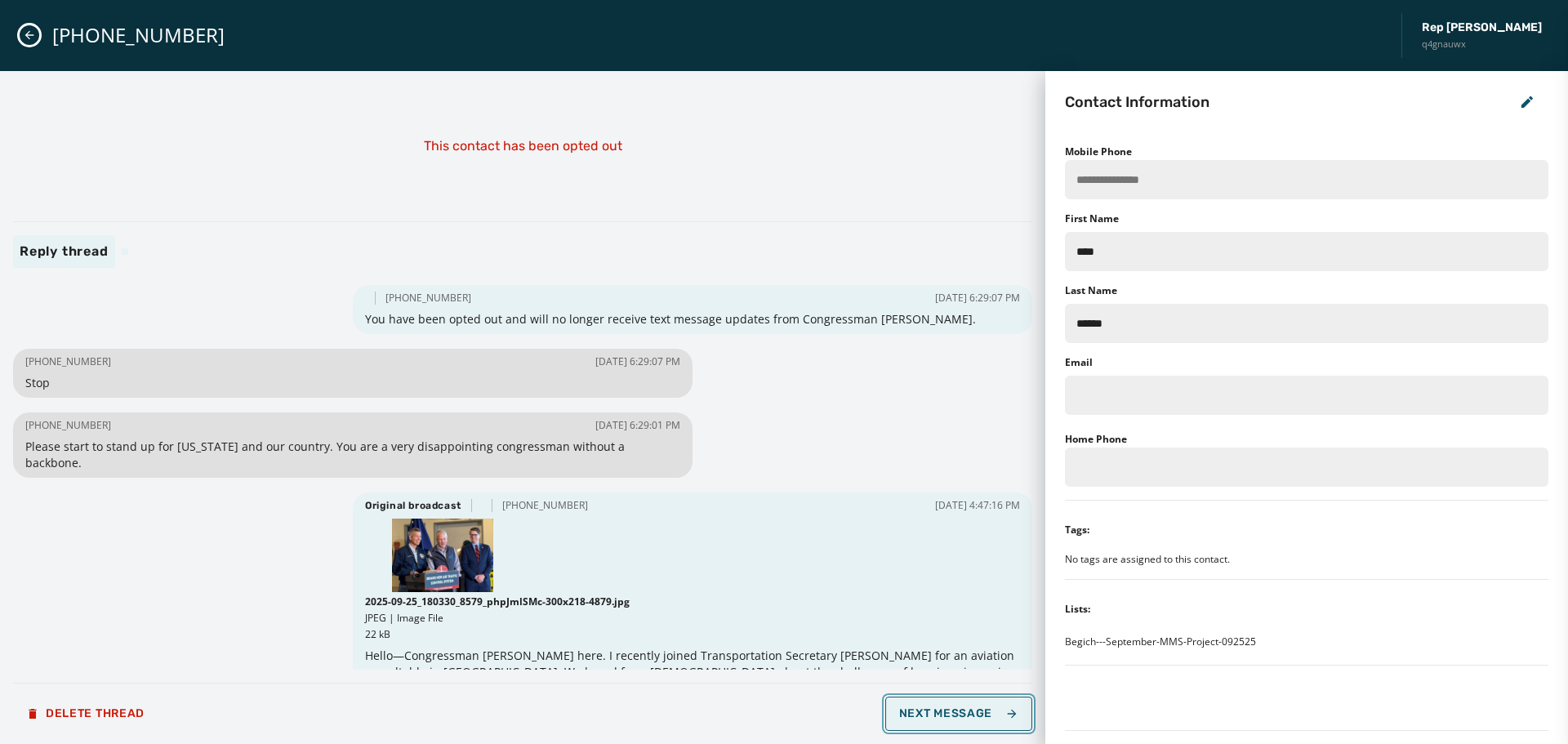
click at [976, 713] on span "Next Message" at bounding box center [959, 714] width 119 height 13
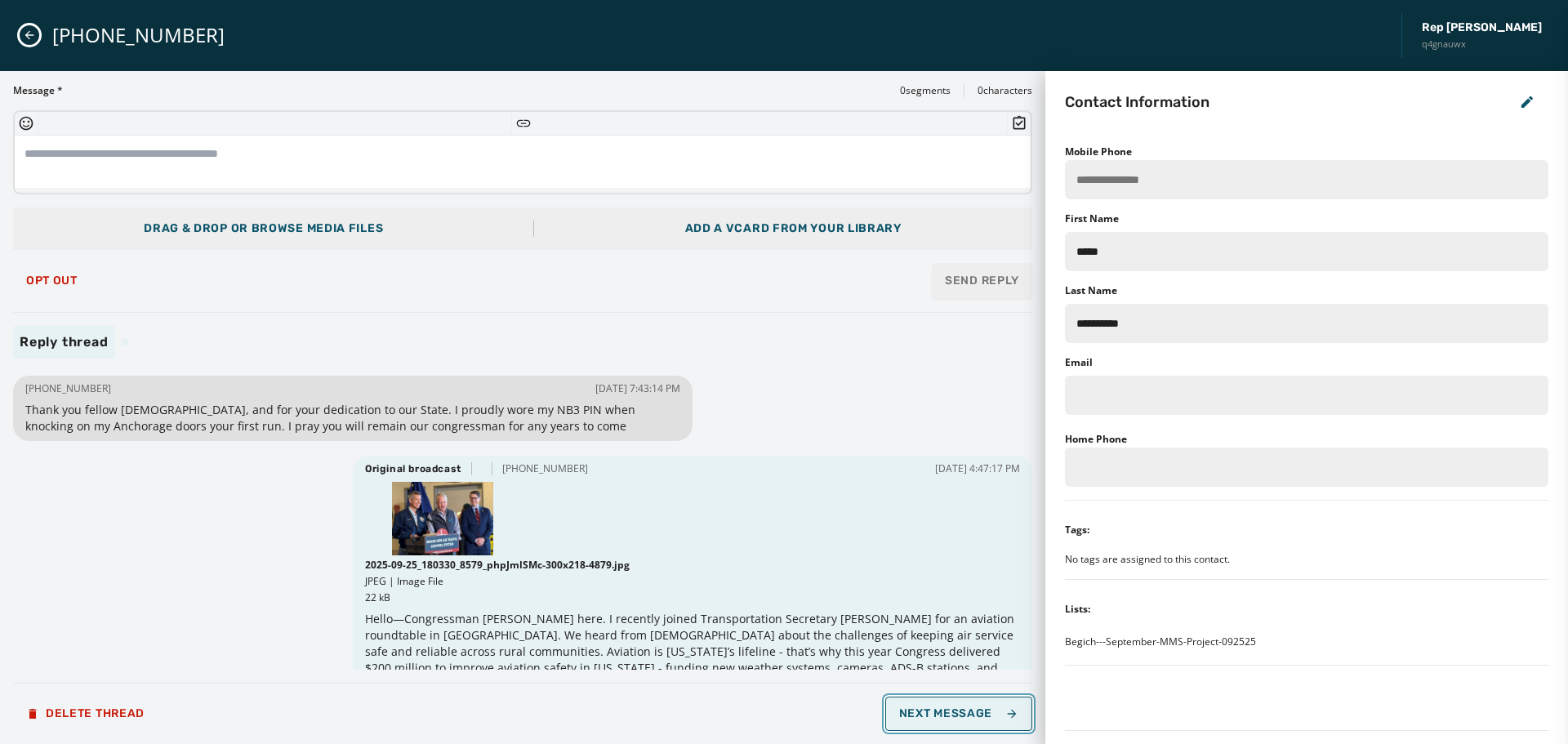
click at [976, 713] on span "Next Message" at bounding box center [959, 714] width 119 height 13
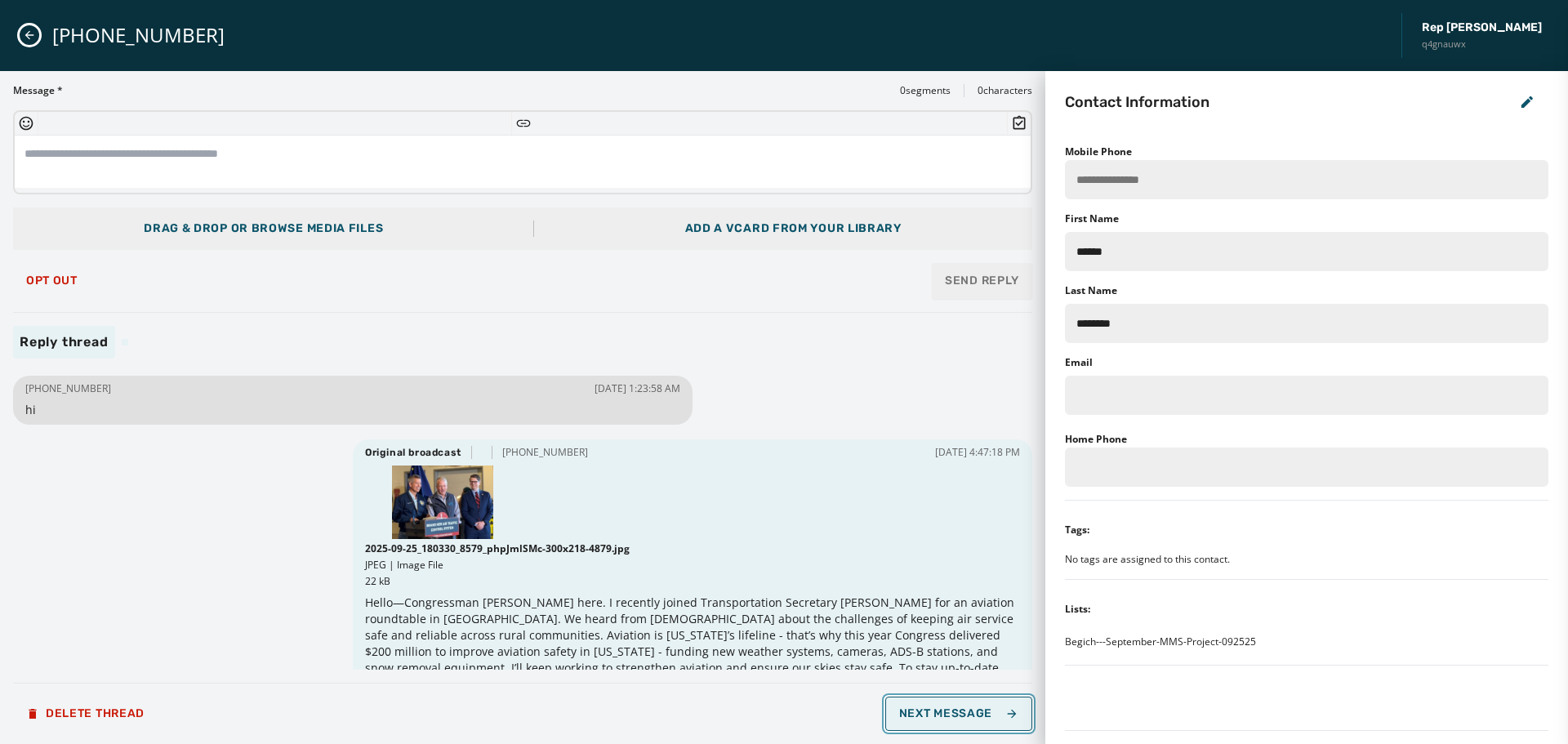
click at [976, 713] on span "Next Message" at bounding box center [959, 714] width 119 height 13
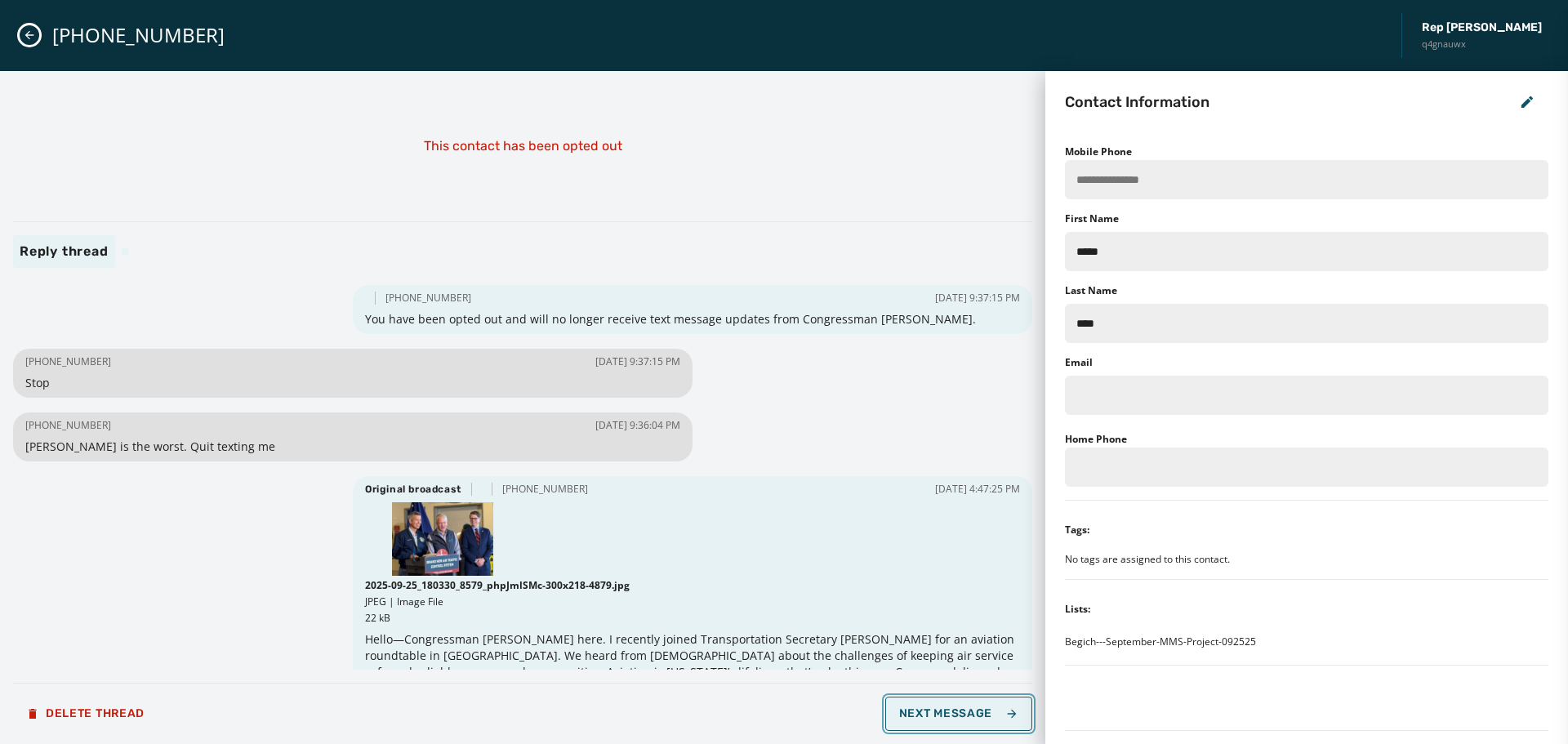
click at [974, 714] on span "Next Message" at bounding box center [959, 714] width 119 height 13
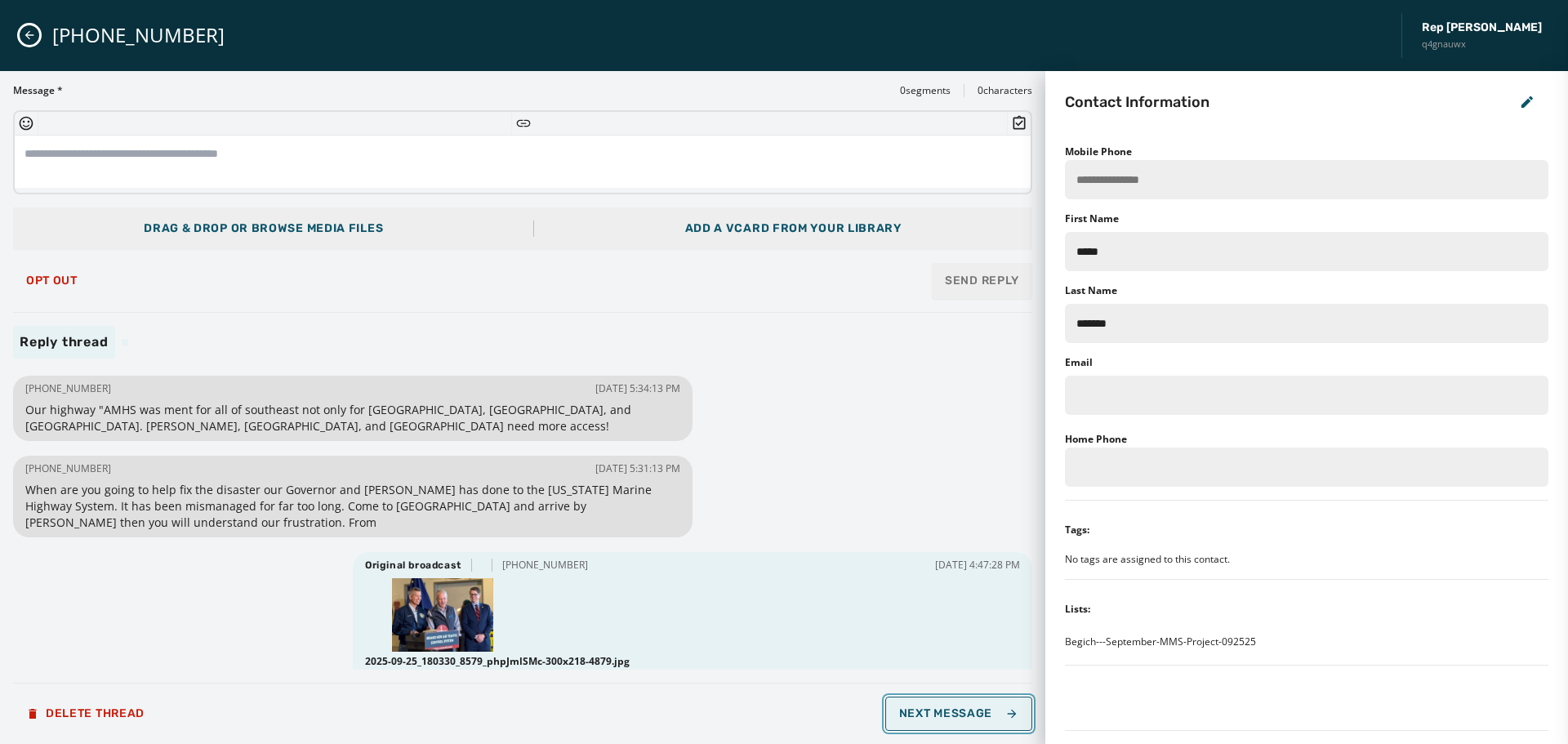
click at [974, 714] on span "Next Message" at bounding box center [959, 714] width 119 height 13
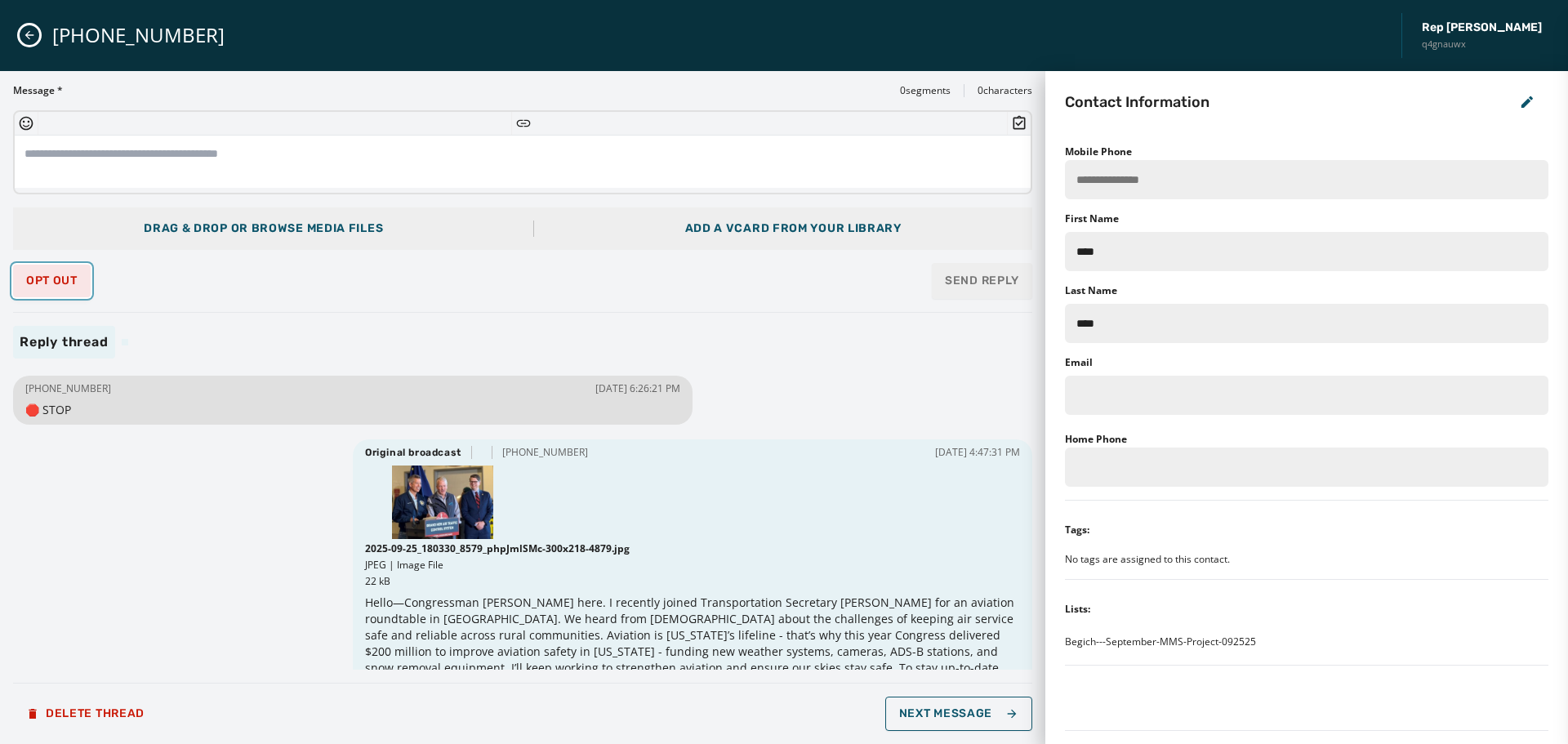
click at [34, 264] on button "Opt Out" at bounding box center [52, 280] width 78 height 33
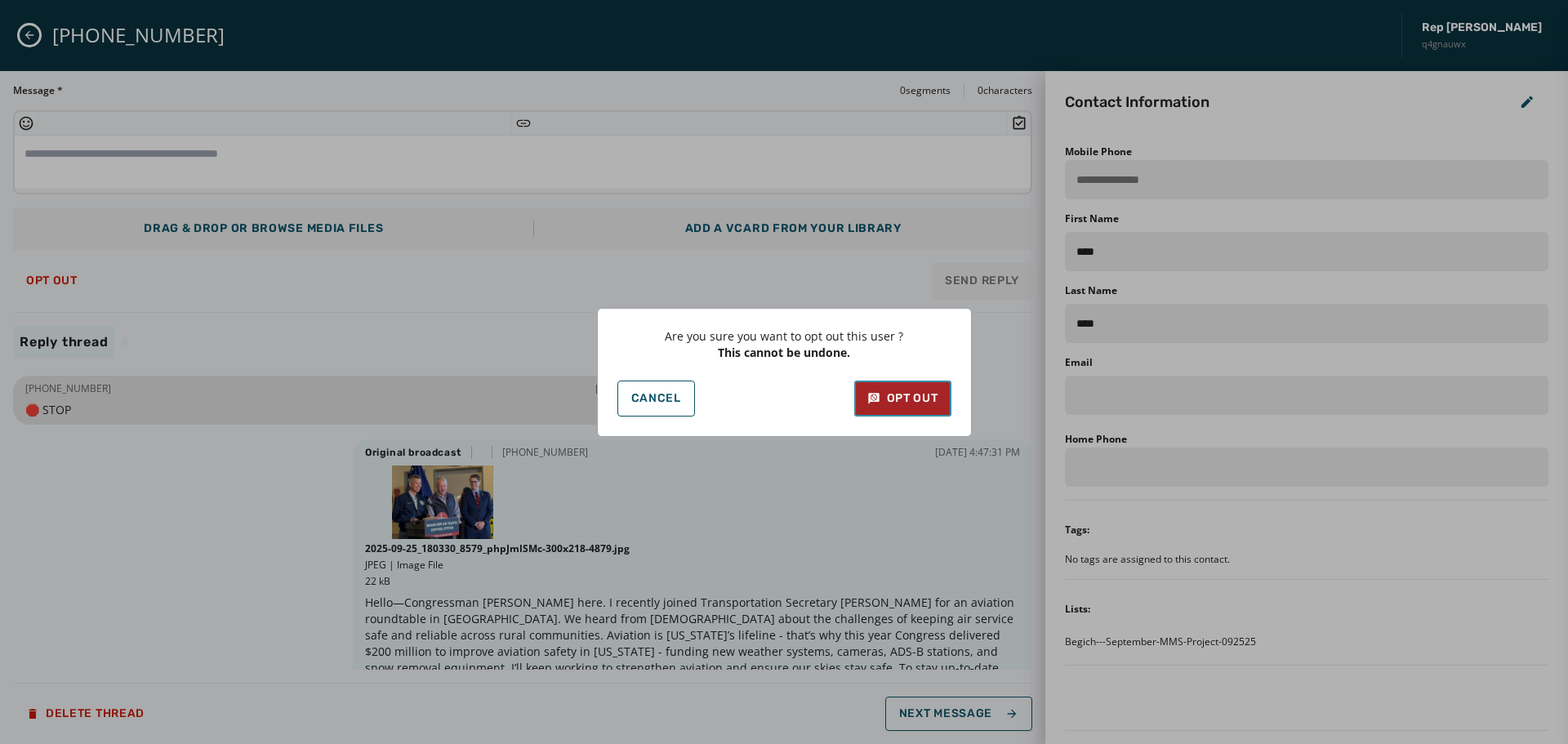
click at [892, 399] on div "Opt Out" at bounding box center [903, 398] width 71 height 16
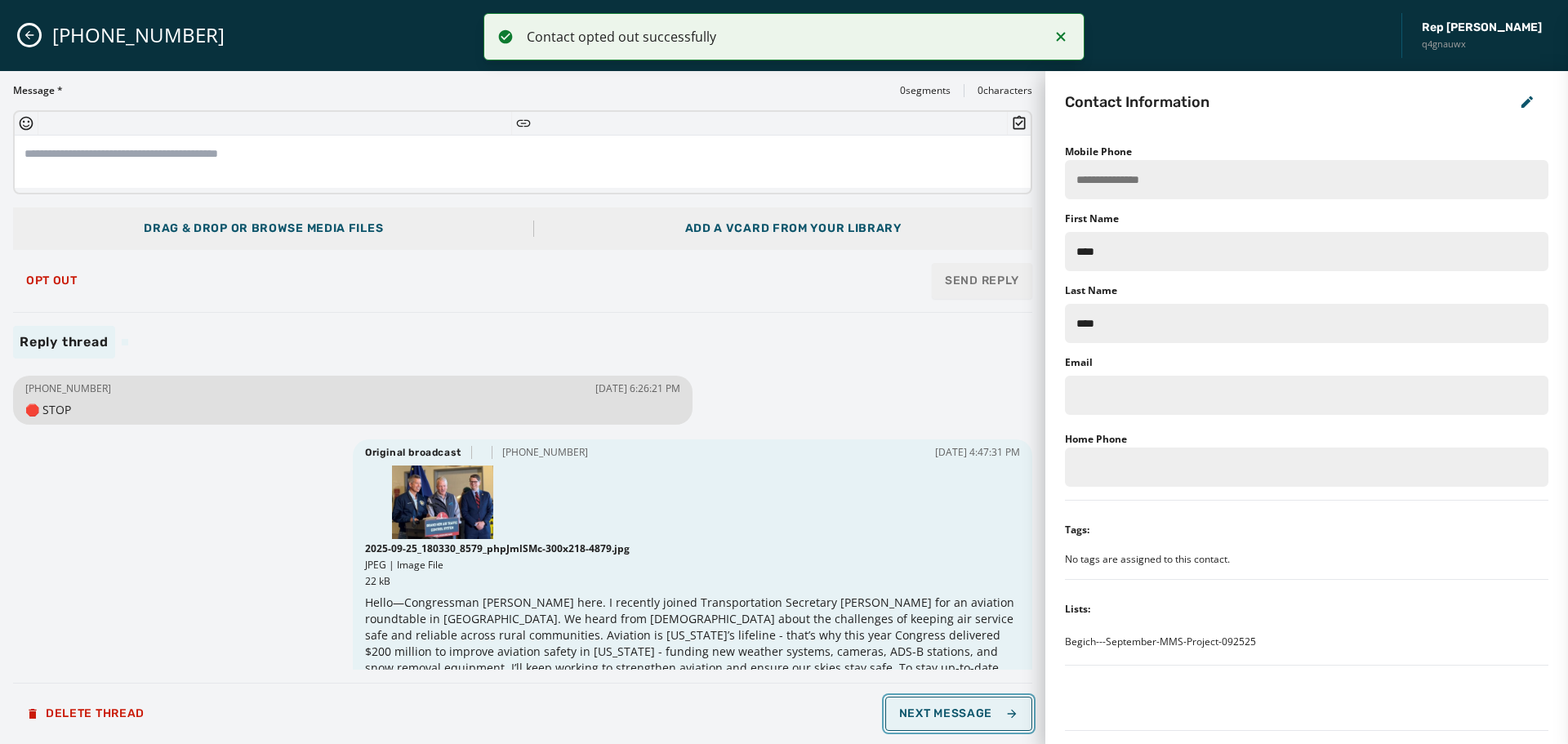
click at [949, 710] on span "Next Message" at bounding box center [959, 714] width 119 height 13
click at [947, 710] on span "Next Message" at bounding box center [959, 714] width 119 height 13
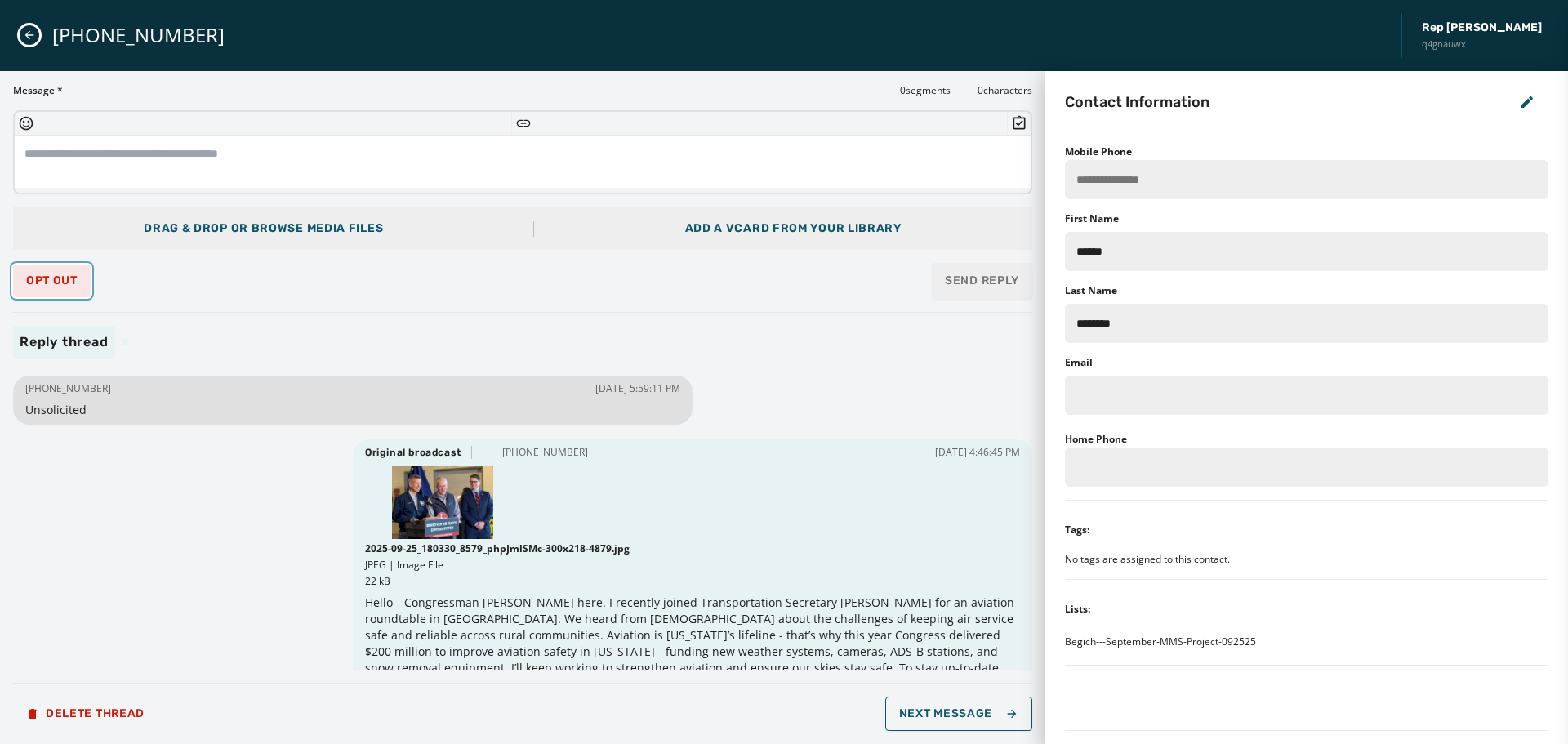
click at [47, 278] on span "Opt Out" at bounding box center [52, 281] width 52 height 13
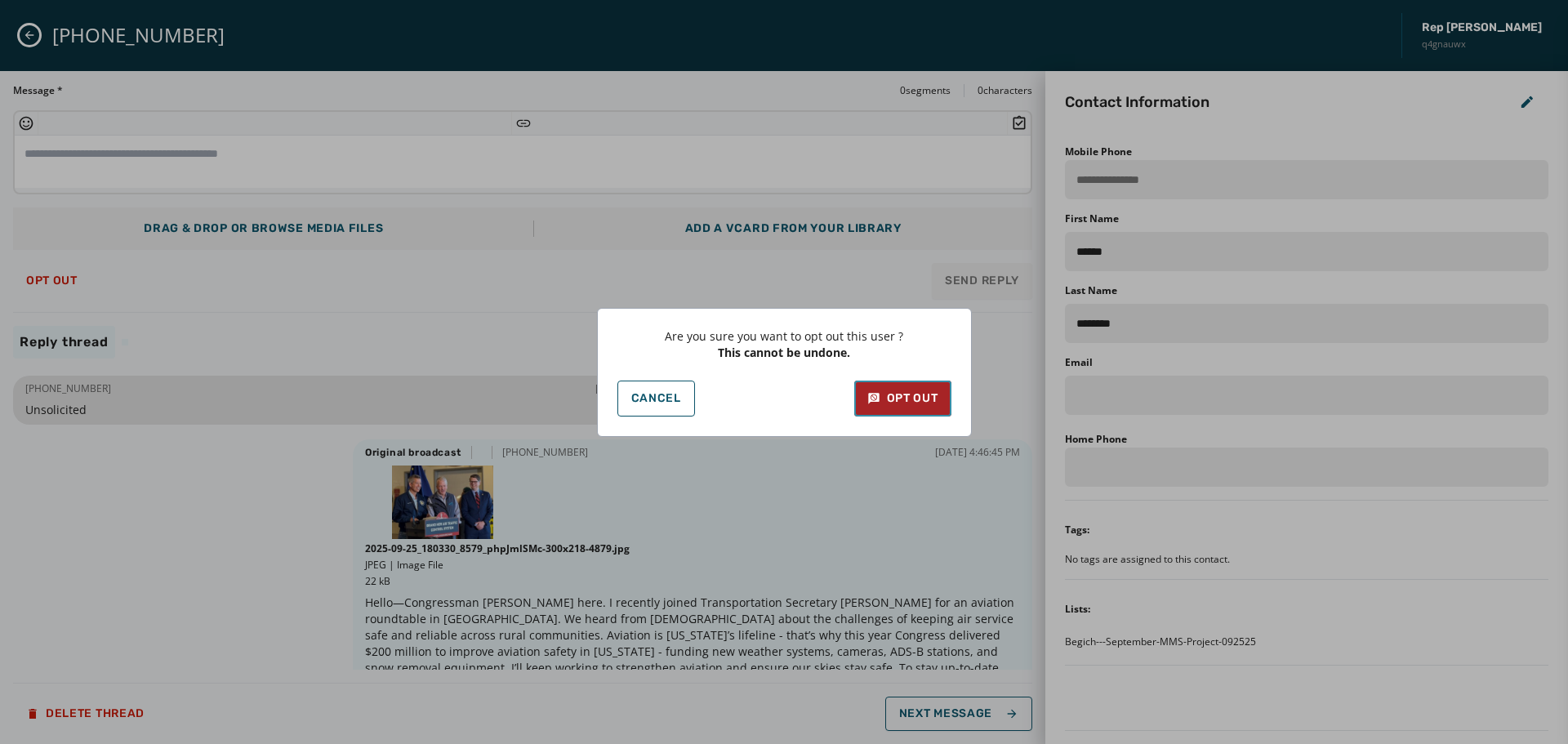
click at [903, 407] on button "Opt Out" at bounding box center [902, 399] width 97 height 36
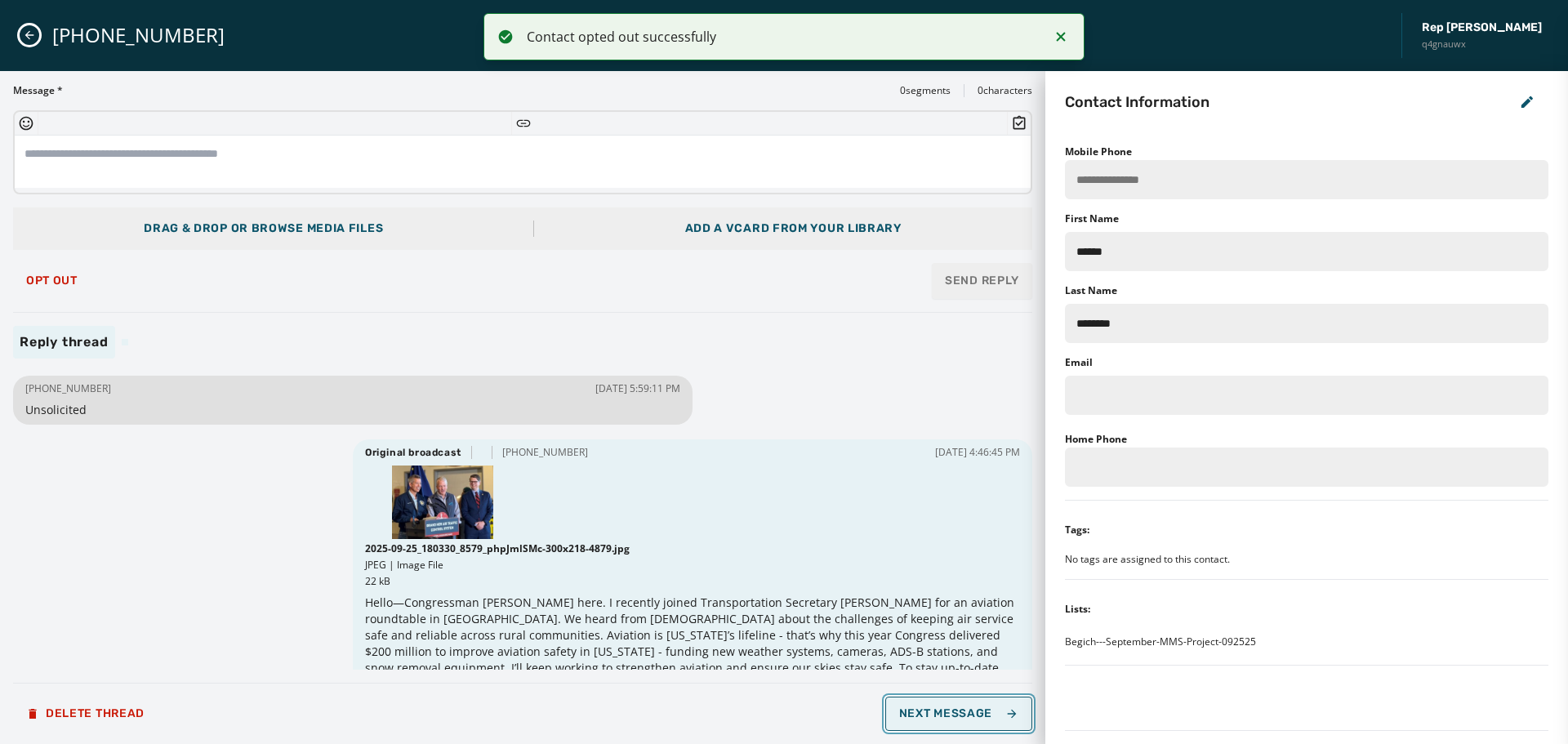
click at [958, 717] on span "Next Message" at bounding box center [959, 714] width 119 height 13
click at [947, 717] on span "Next Message" at bounding box center [959, 714] width 119 height 13
click at [30, 277] on span "Opt Out" at bounding box center [52, 281] width 52 height 13
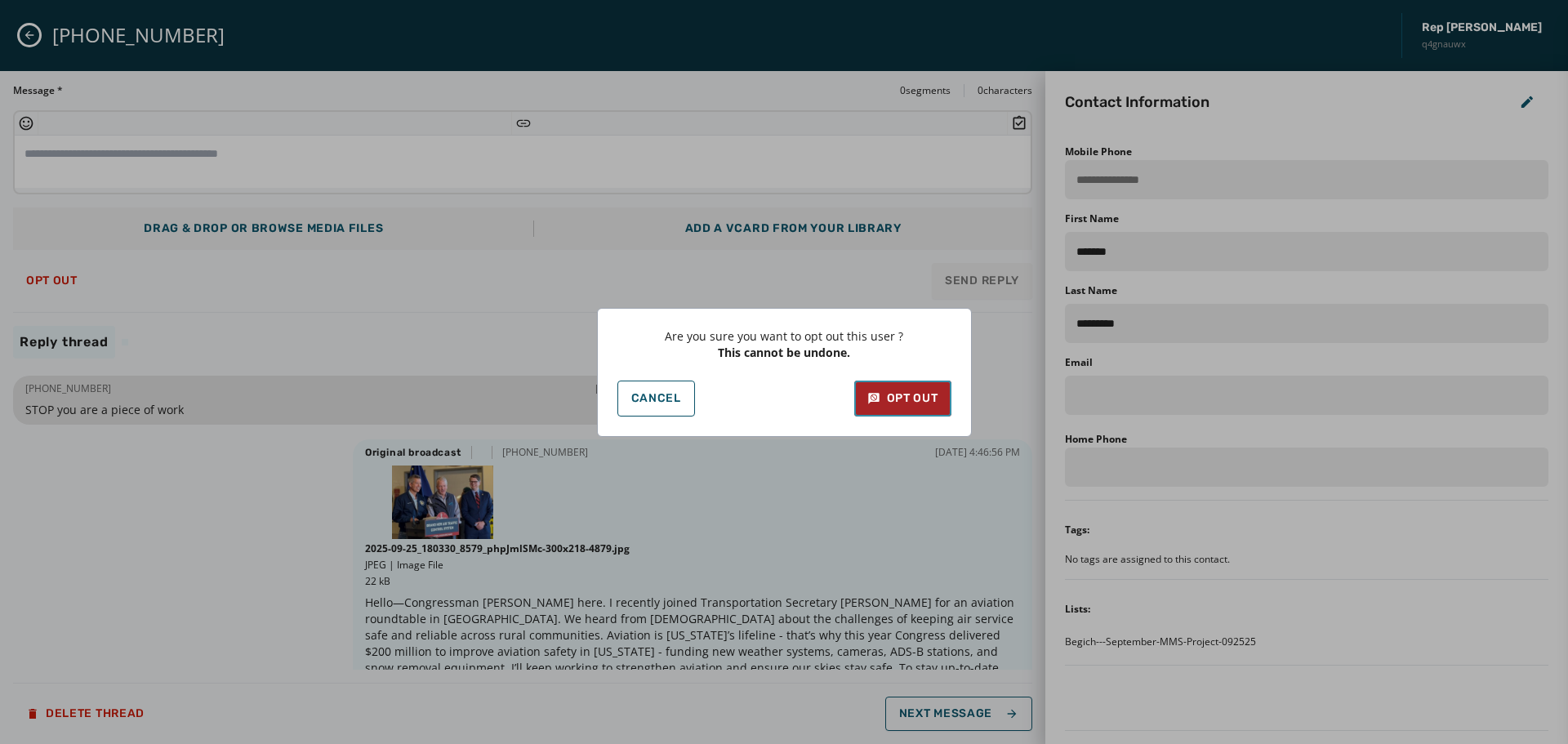
click at [903, 411] on button "Opt Out" at bounding box center [902, 399] width 97 height 36
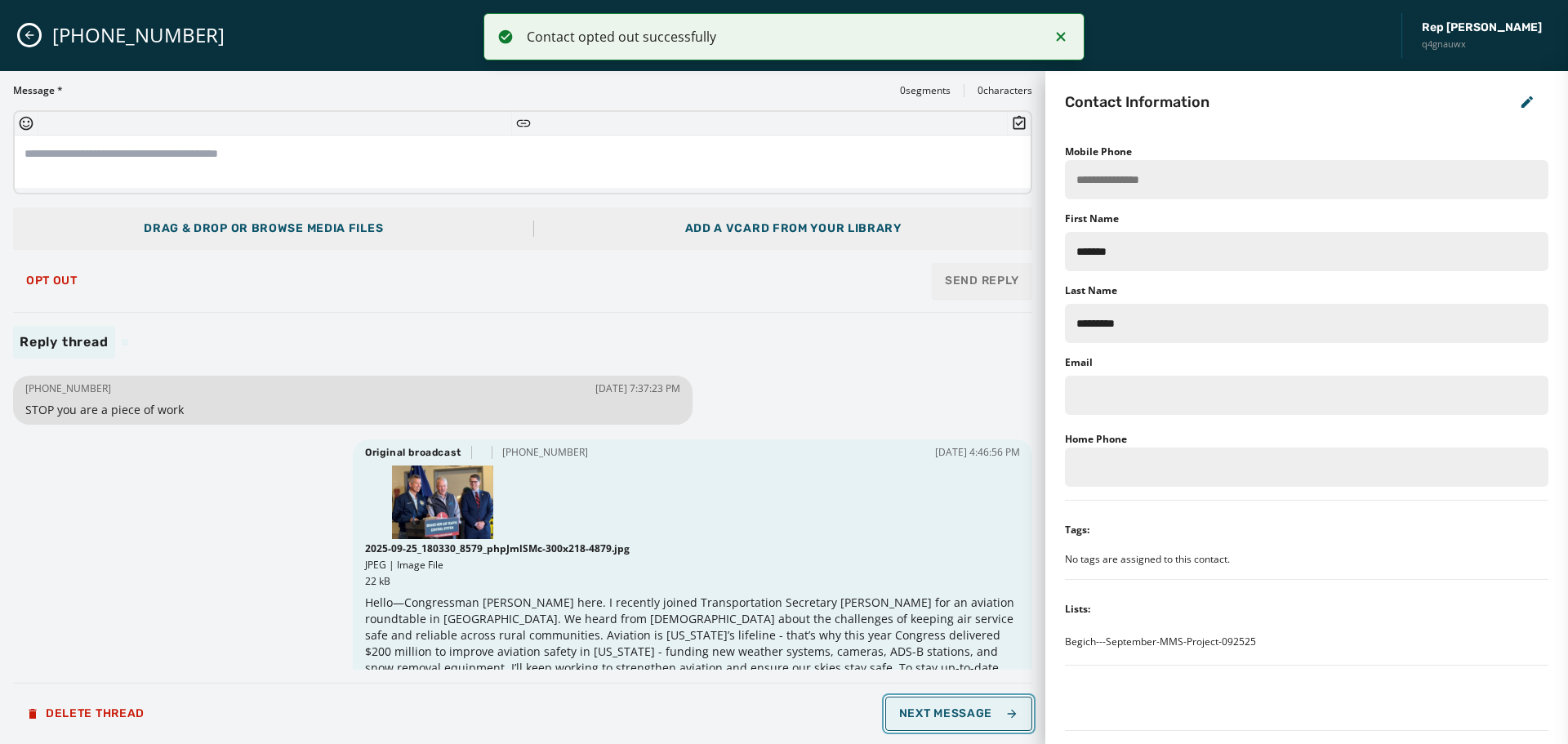
click at [953, 717] on span "Next Message" at bounding box center [959, 714] width 119 height 13
click at [950, 716] on span "Next Message" at bounding box center [959, 714] width 119 height 13
click at [59, 269] on button "Opt Out" at bounding box center [52, 280] width 78 height 33
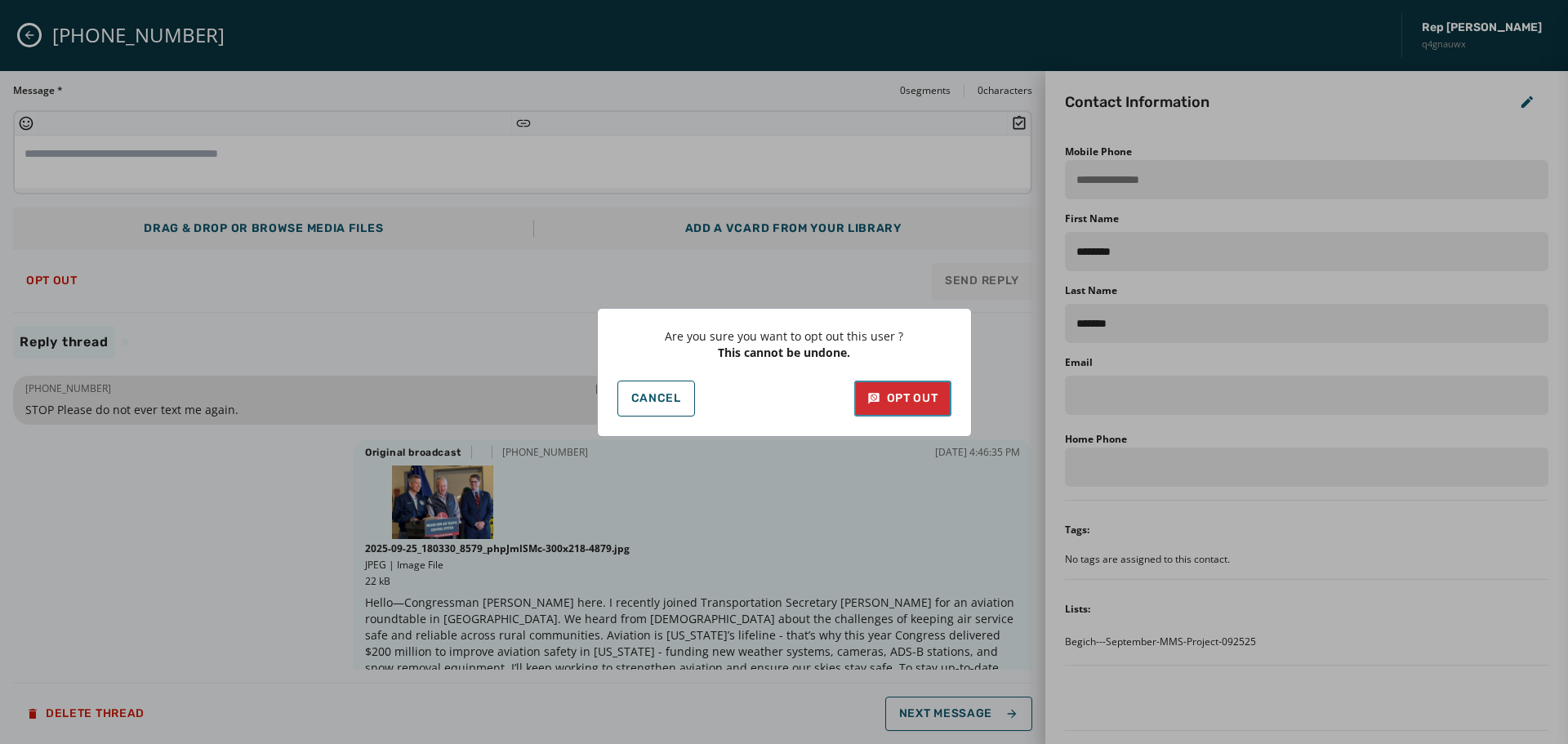
drag, startPoint x: 926, startPoint y: 402, endPoint x: 931, endPoint y: 413, distance: 12.1
click at [926, 403] on div "Opt Out" at bounding box center [903, 398] width 71 height 16
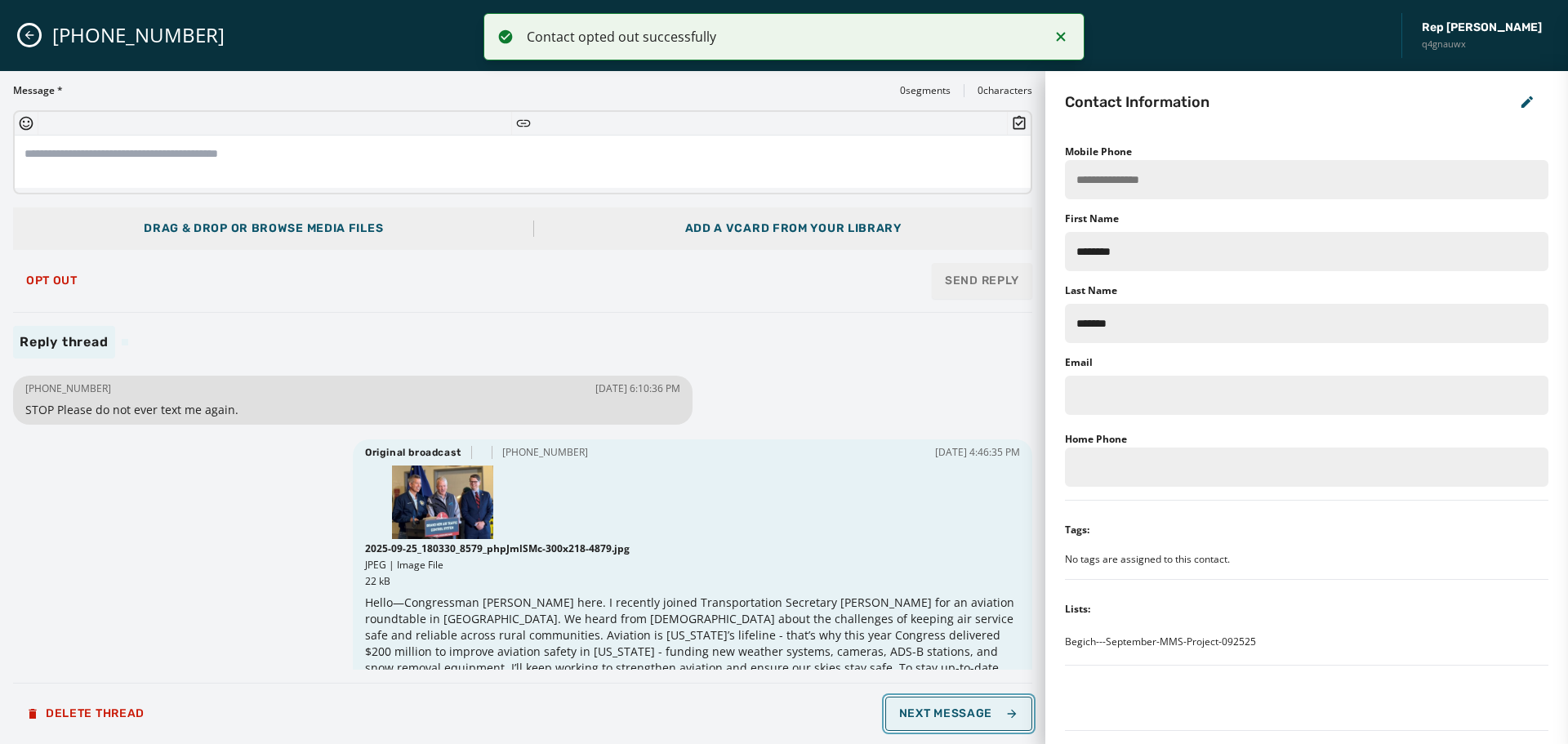
click at [933, 709] on span "Next Message" at bounding box center [959, 714] width 119 height 13
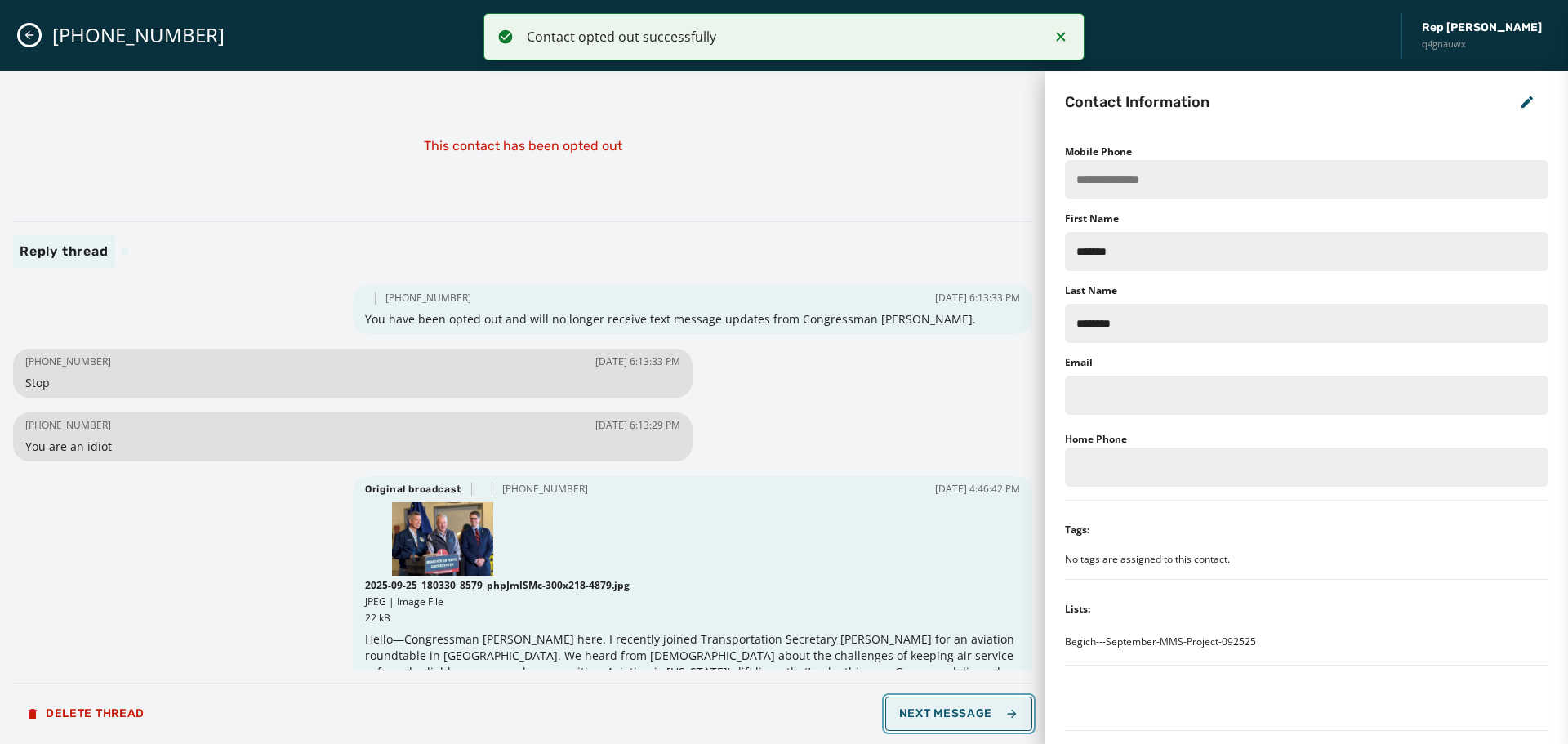
click at [931, 708] on span "Next Message" at bounding box center [959, 714] width 119 height 13
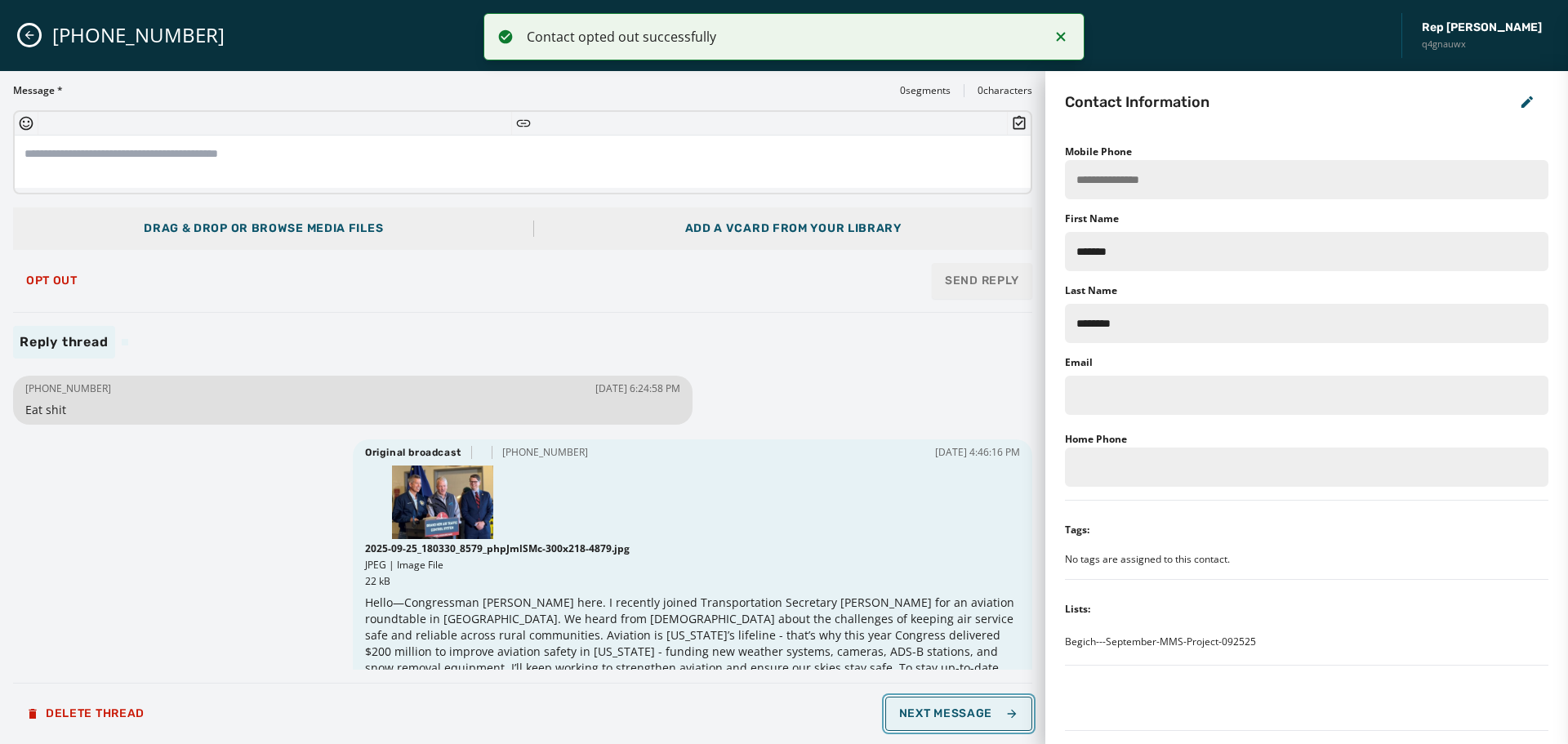
click at [931, 708] on span "Next Message" at bounding box center [959, 714] width 119 height 13
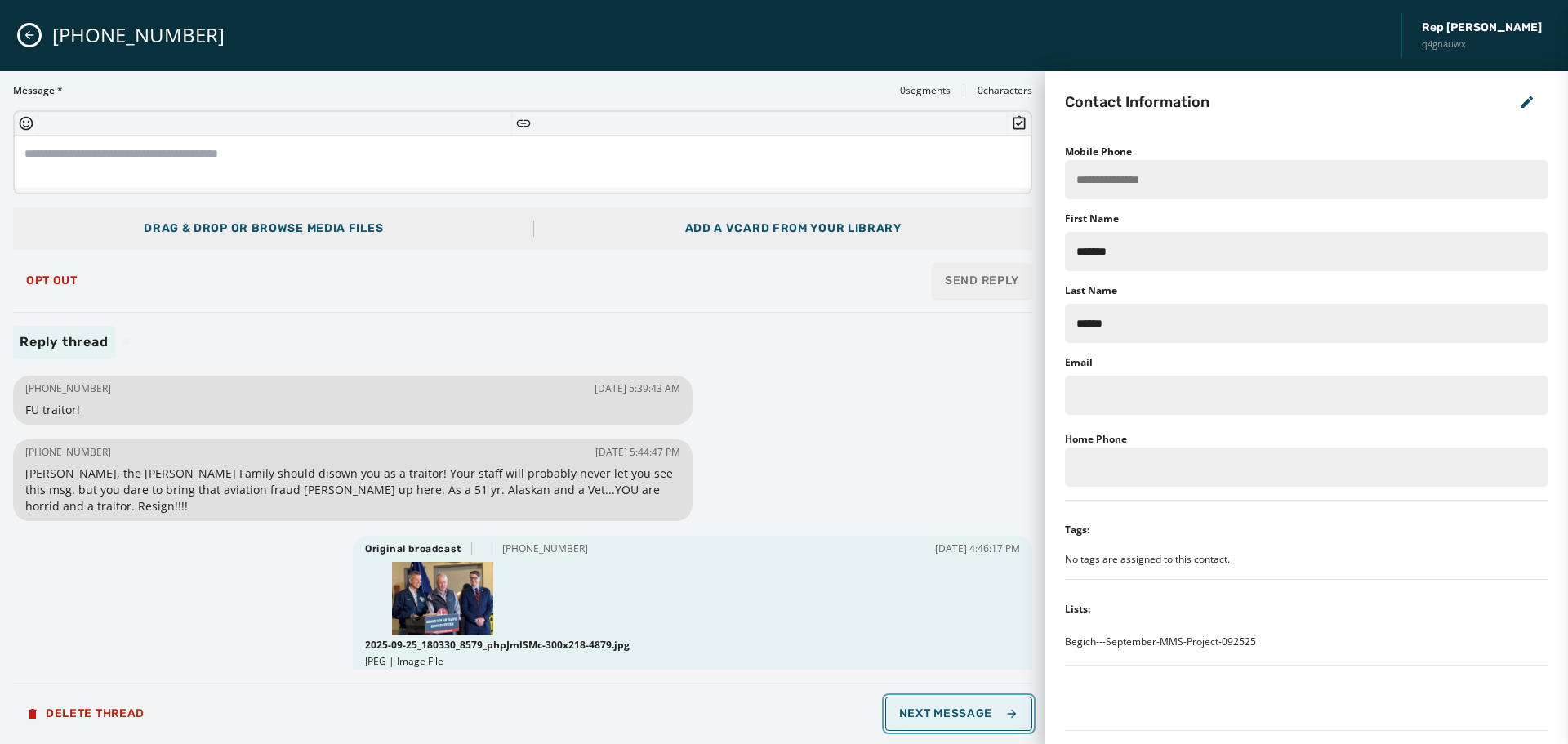
click at [931, 708] on span "Next Message" at bounding box center [959, 714] width 119 height 13
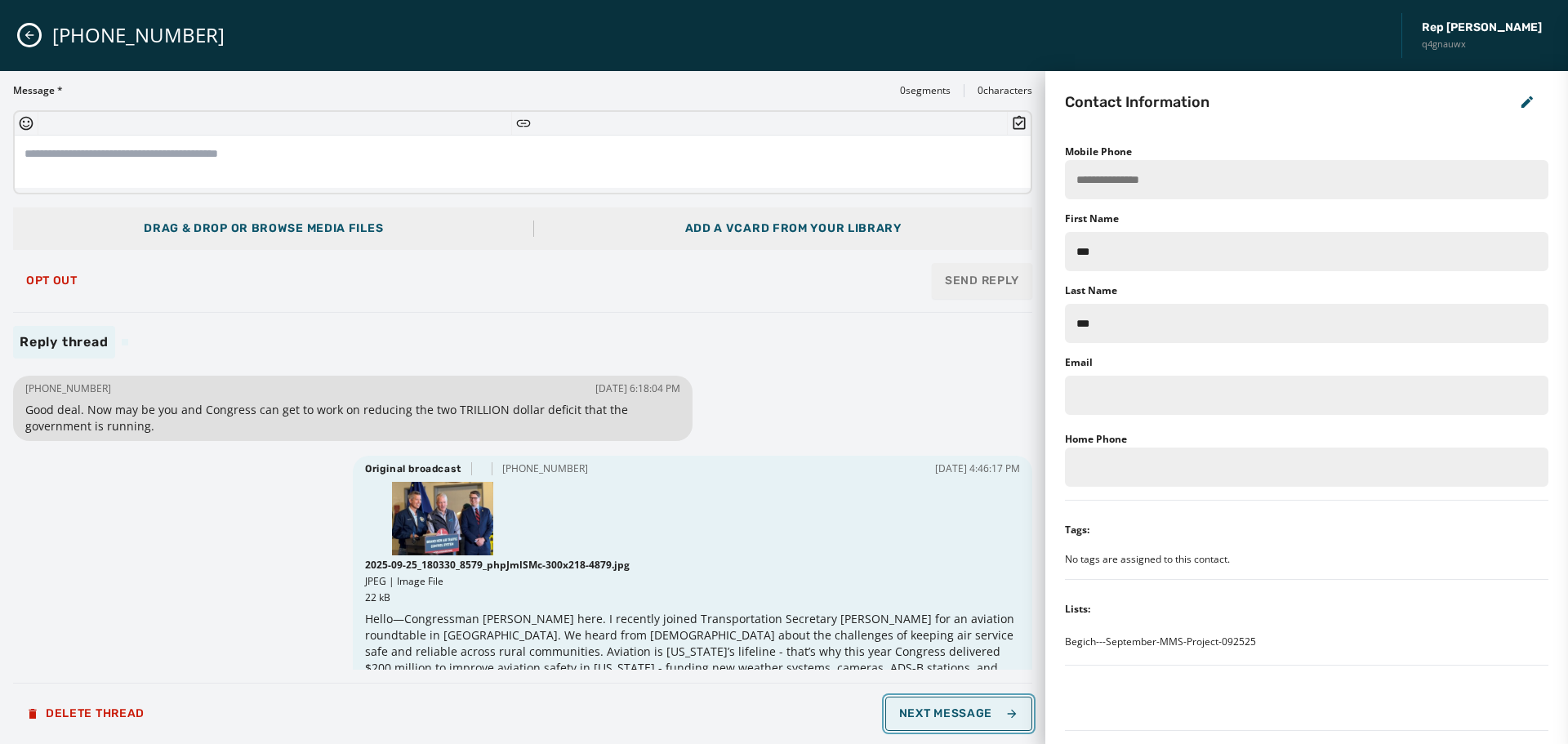
click at [928, 708] on span "Next Message" at bounding box center [959, 714] width 119 height 13
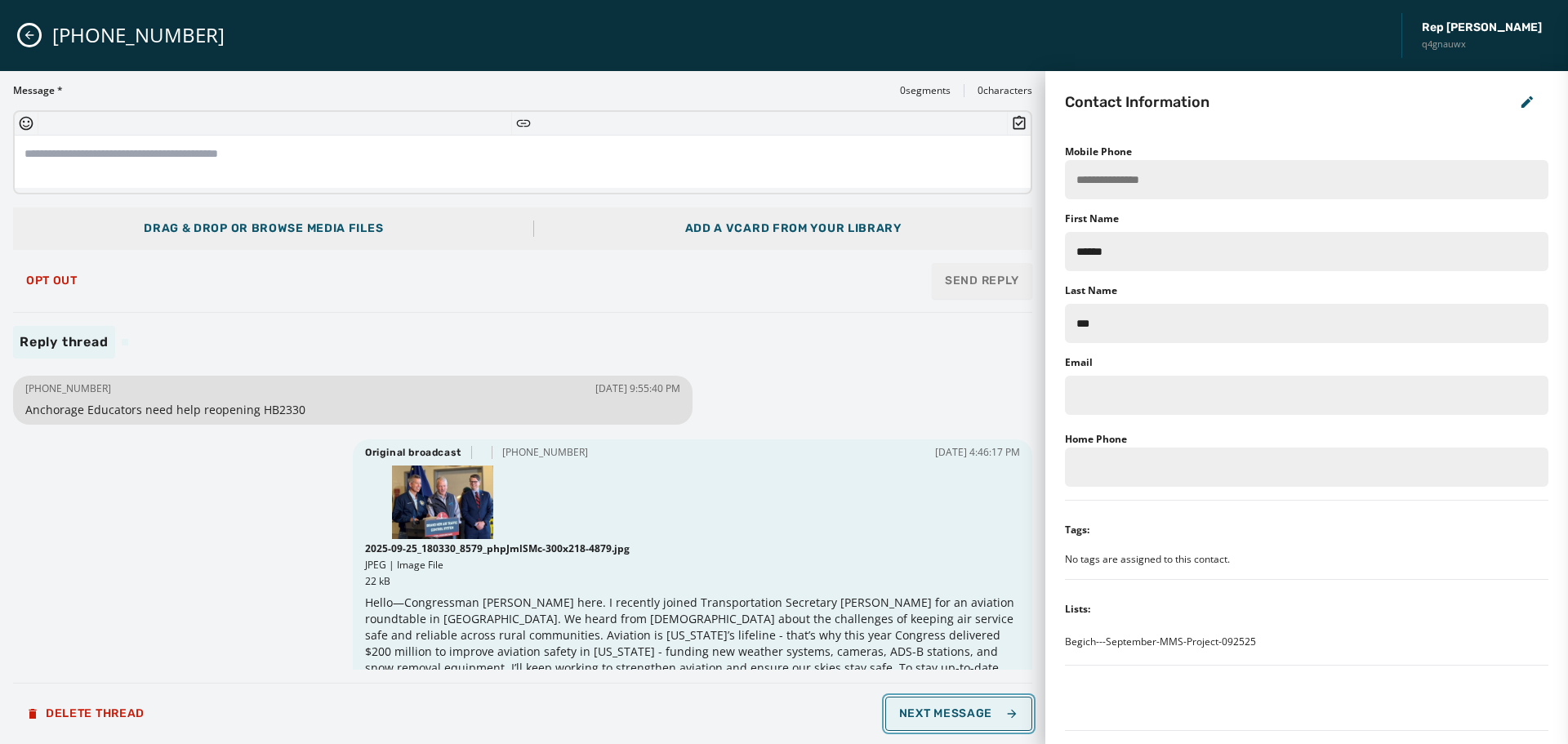
click at [928, 708] on span "Next Message" at bounding box center [959, 714] width 119 height 13
click at [48, 283] on span "Opt Out" at bounding box center [52, 281] width 52 height 13
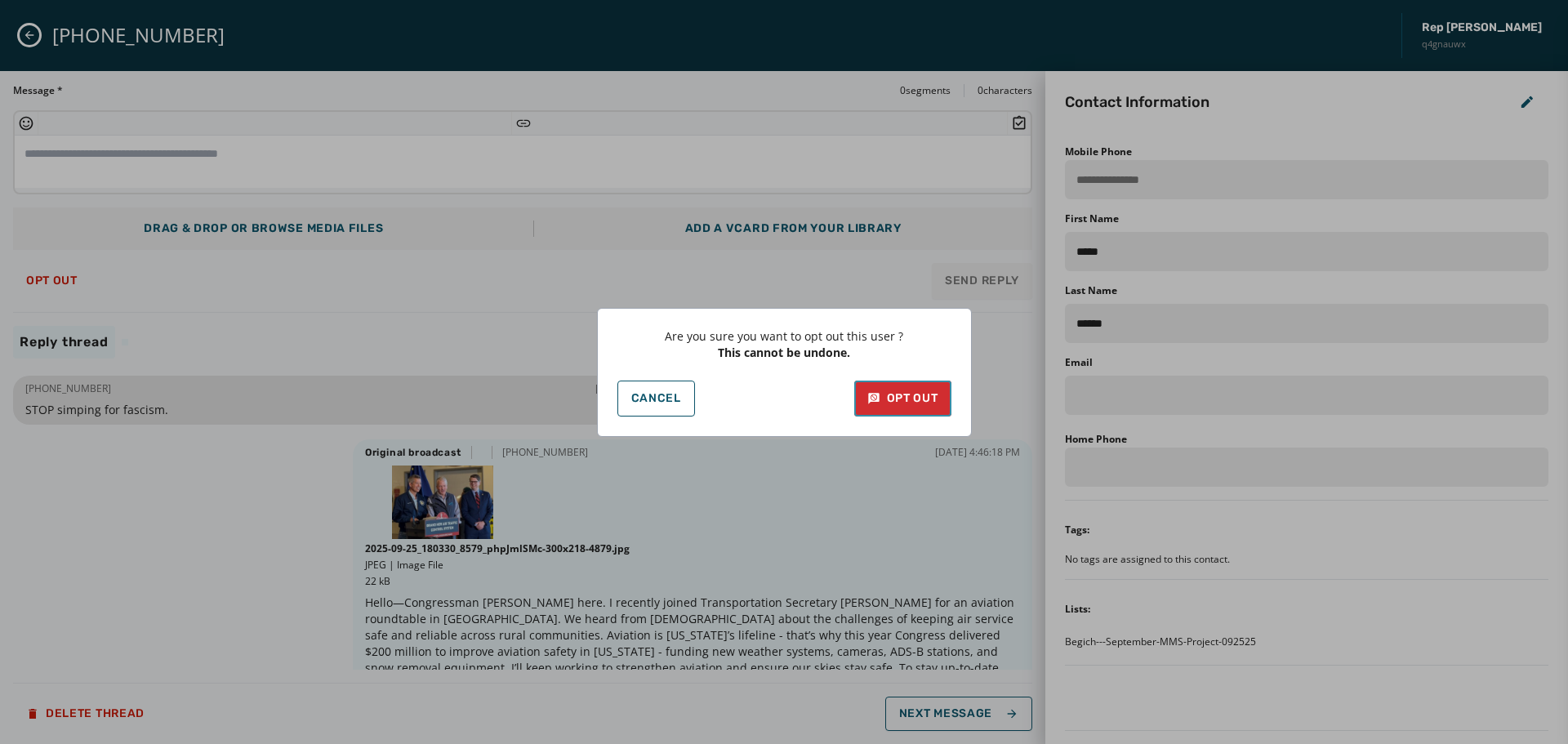
click at [923, 402] on div "Opt Out" at bounding box center [903, 398] width 71 height 16
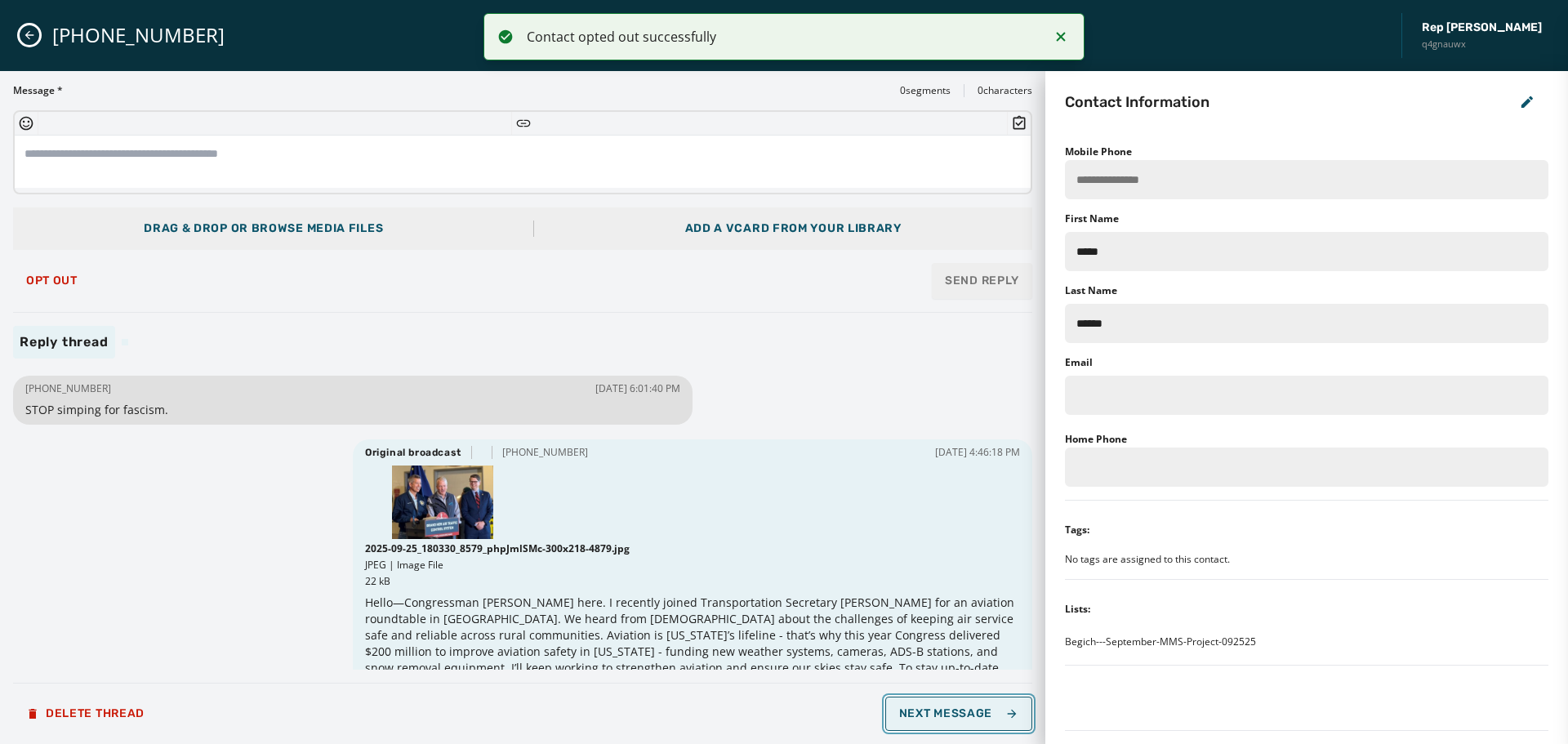
click at [972, 707] on span "Next Message" at bounding box center [959, 714] width 119 height 13
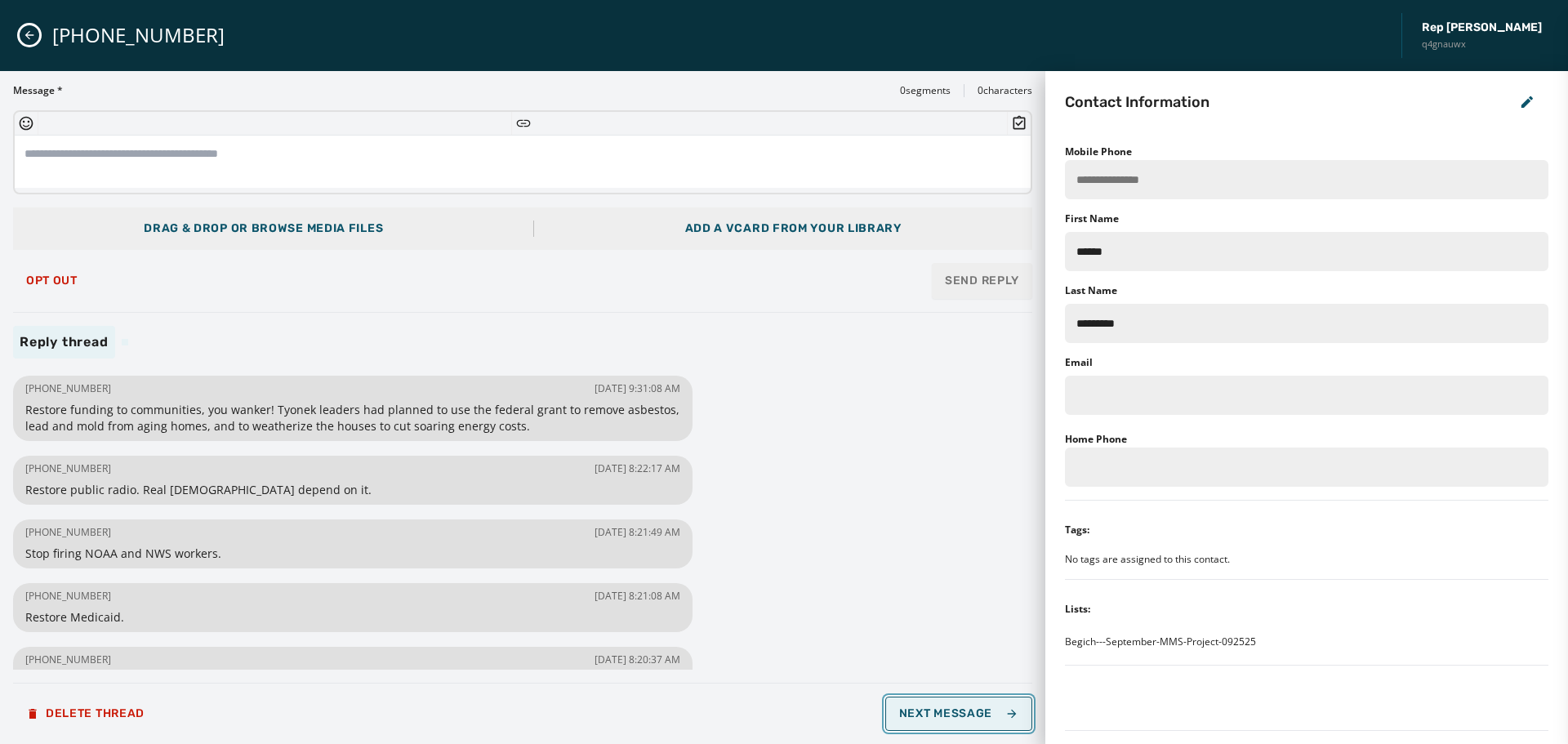
click at [965, 722] on button "Next Message" at bounding box center [959, 714] width 147 height 34
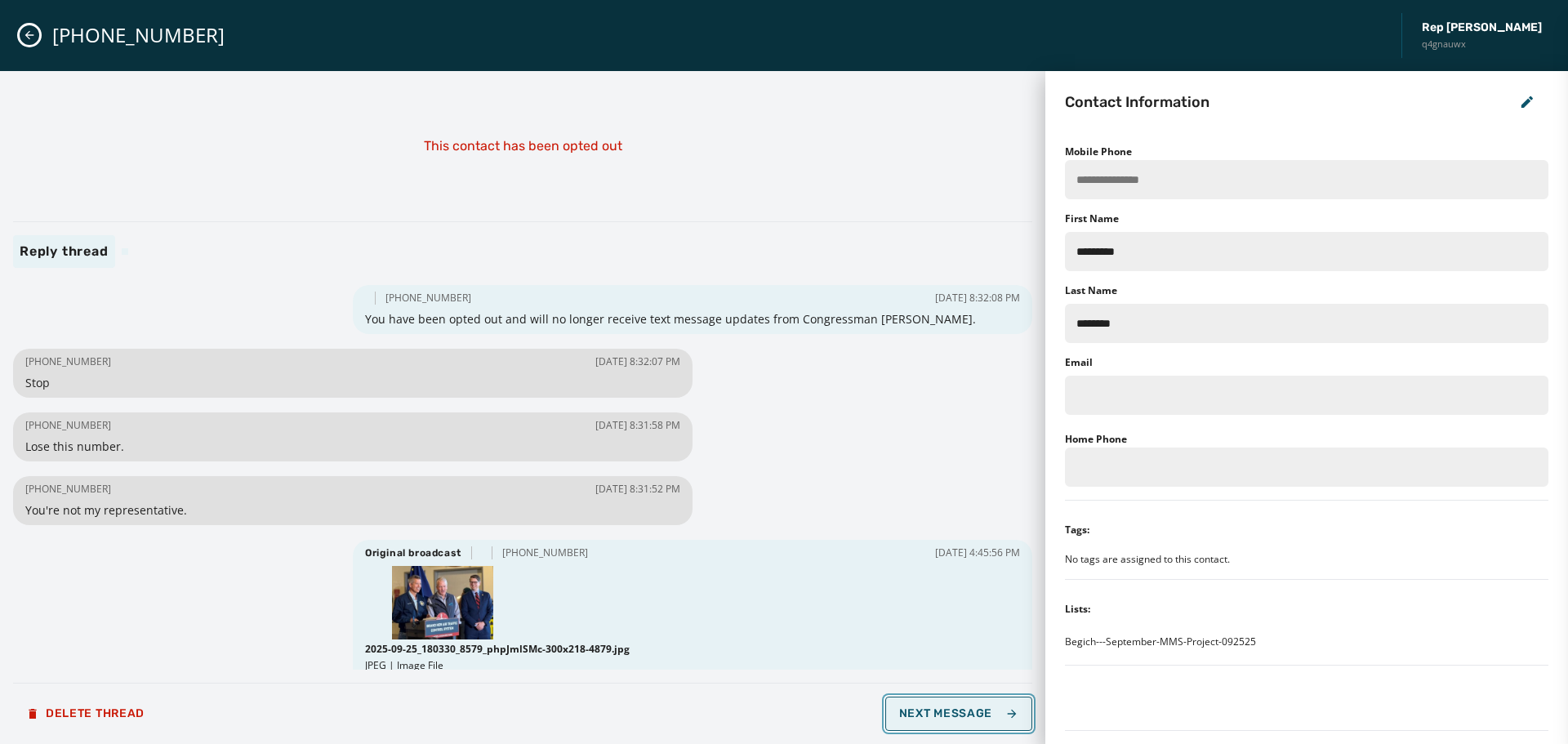
click at [965, 722] on button "Next Message" at bounding box center [959, 714] width 147 height 34
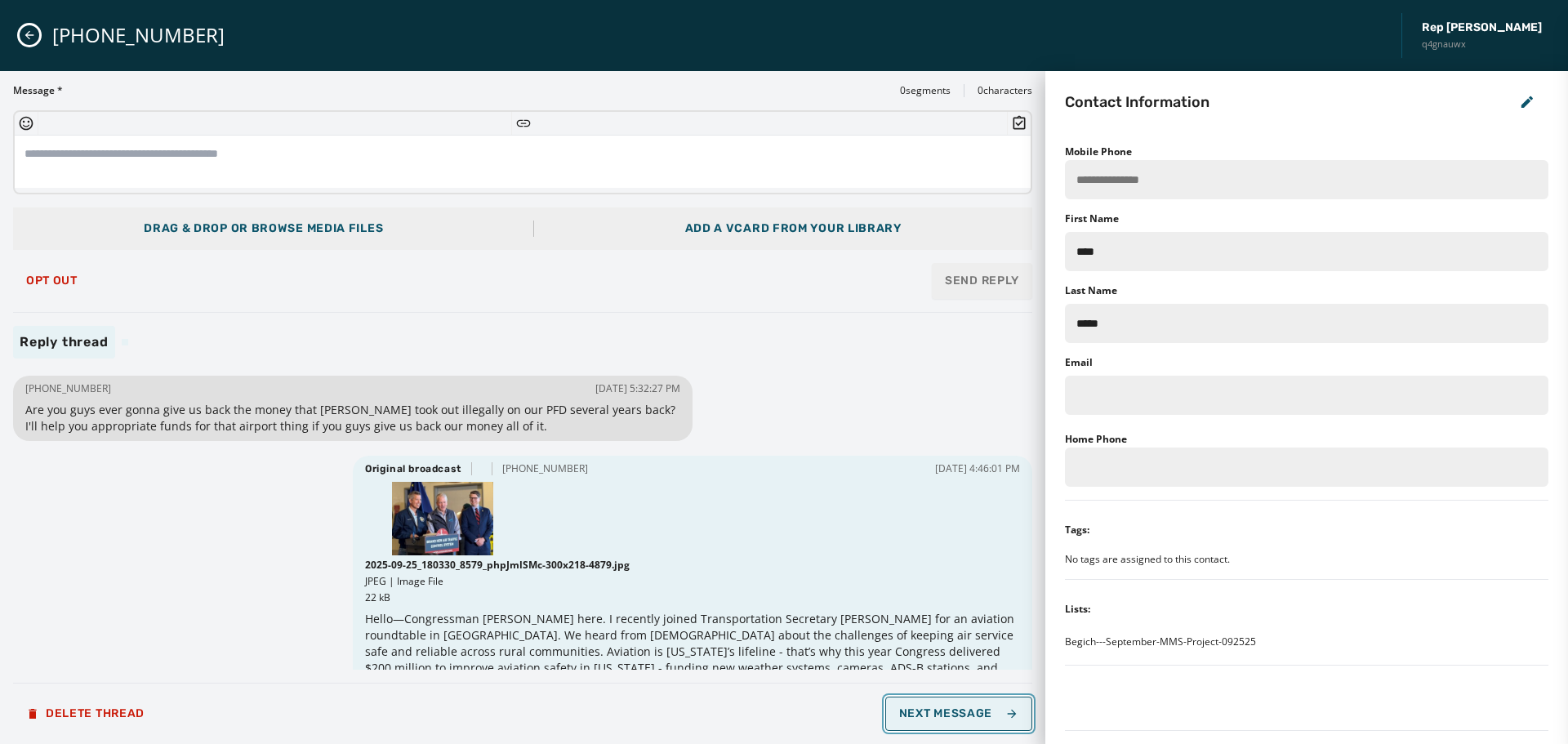
click at [965, 722] on button "Next Message" at bounding box center [959, 714] width 147 height 34
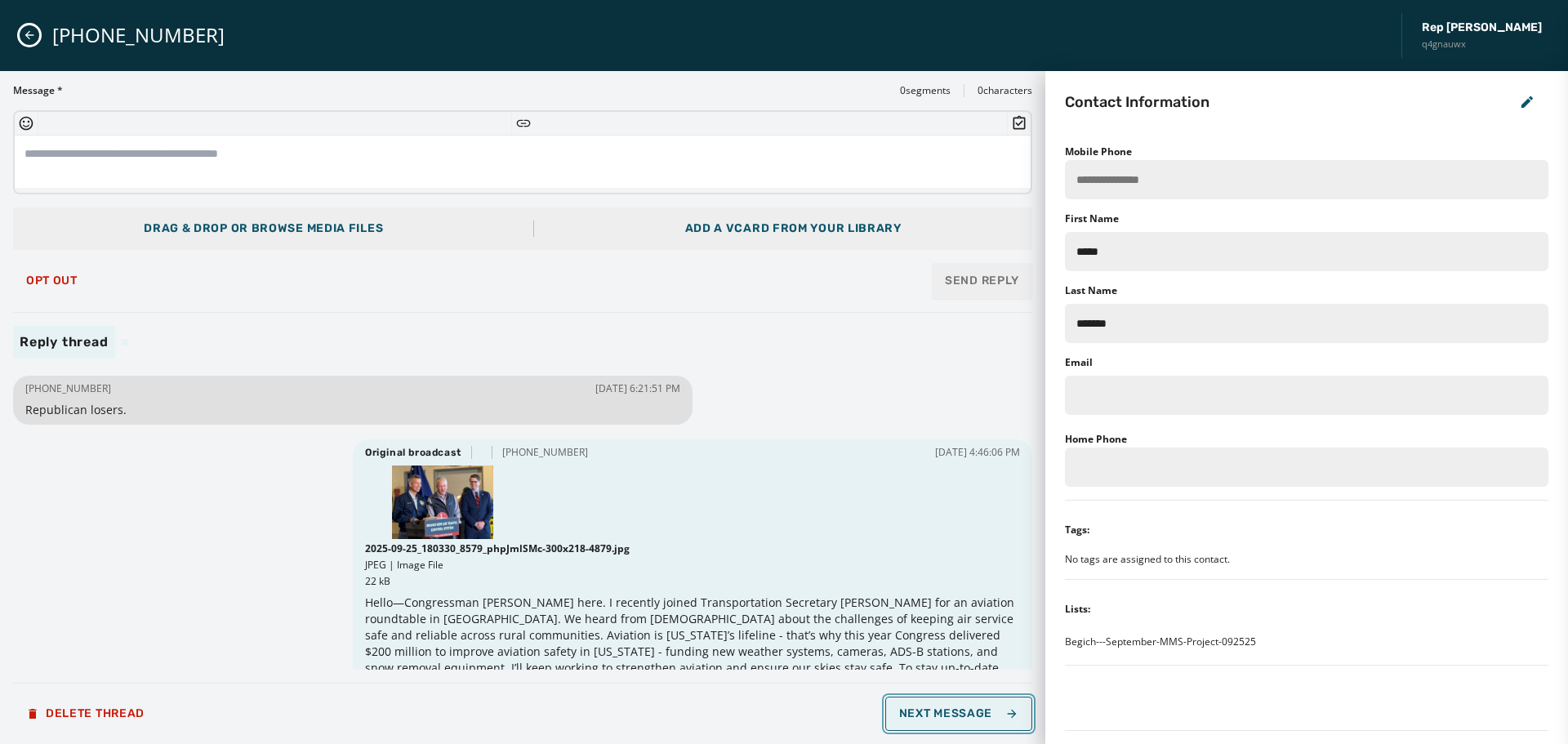
click at [965, 722] on button "Next Message" at bounding box center [959, 714] width 147 height 34
click at [38, 279] on span "Opt Out" at bounding box center [52, 281] width 52 height 13
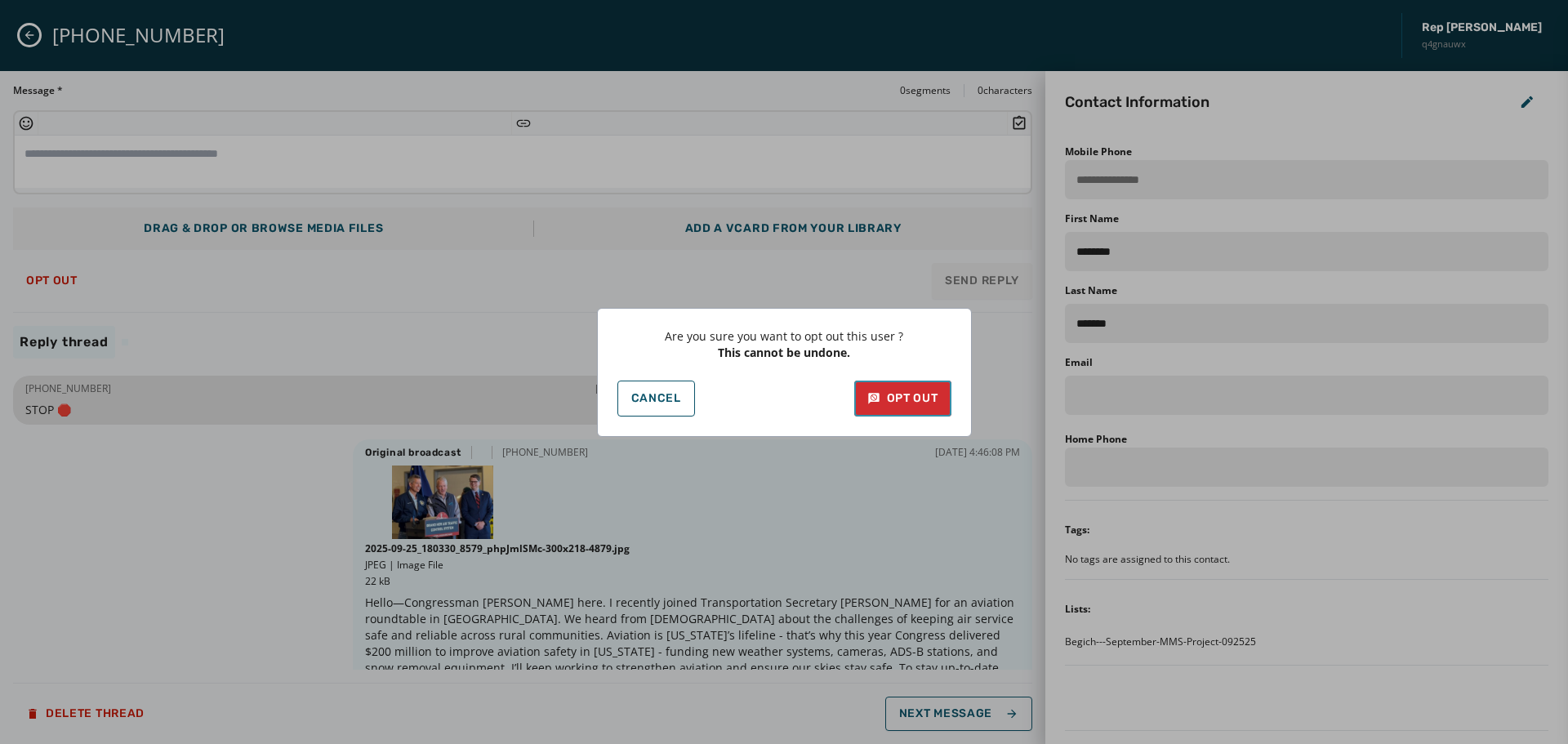
drag, startPoint x: 926, startPoint y: 397, endPoint x: 935, endPoint y: 420, distance: 24.7
click at [926, 398] on div "Opt Out" at bounding box center [903, 398] width 71 height 16
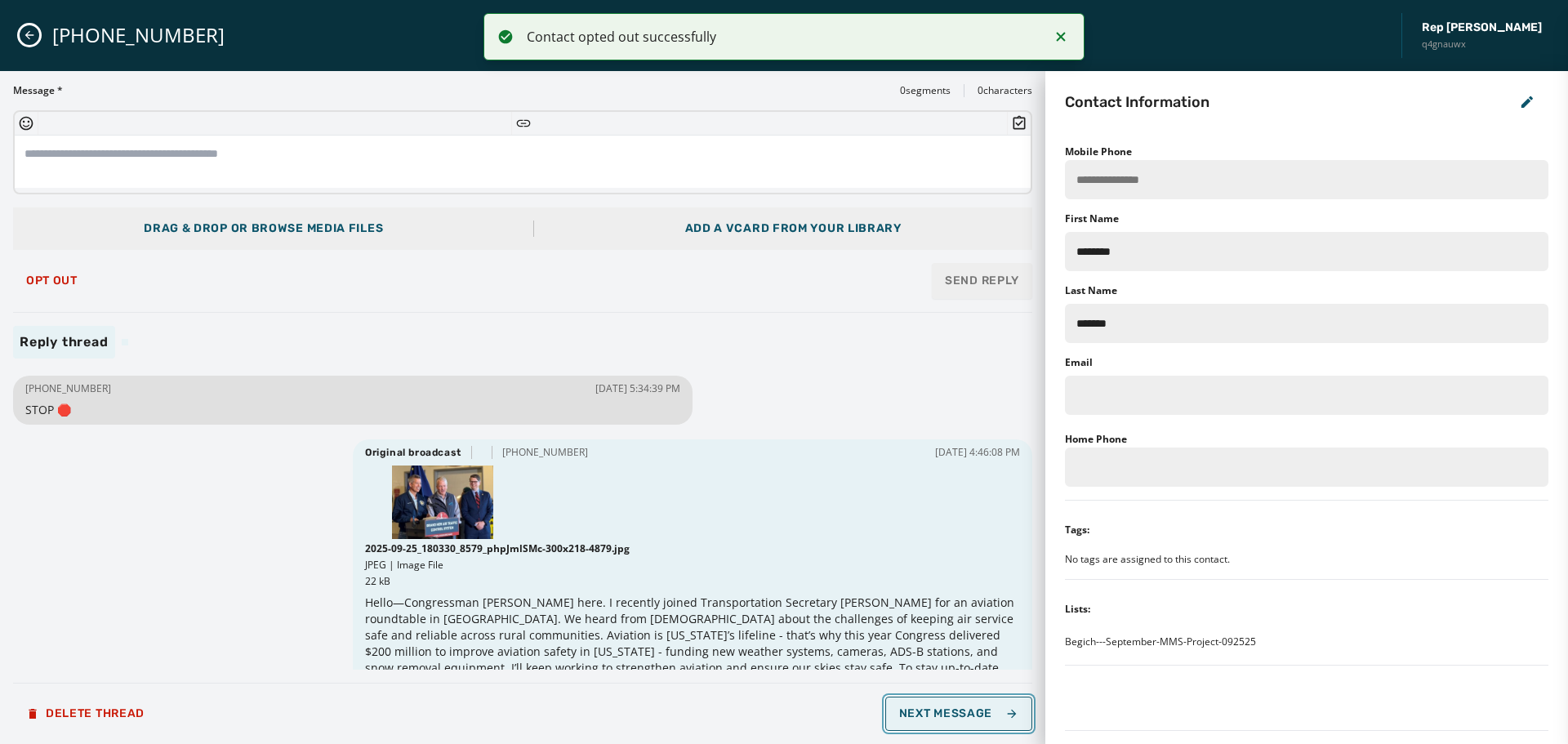
click at [964, 709] on span "Next Message" at bounding box center [959, 714] width 119 height 13
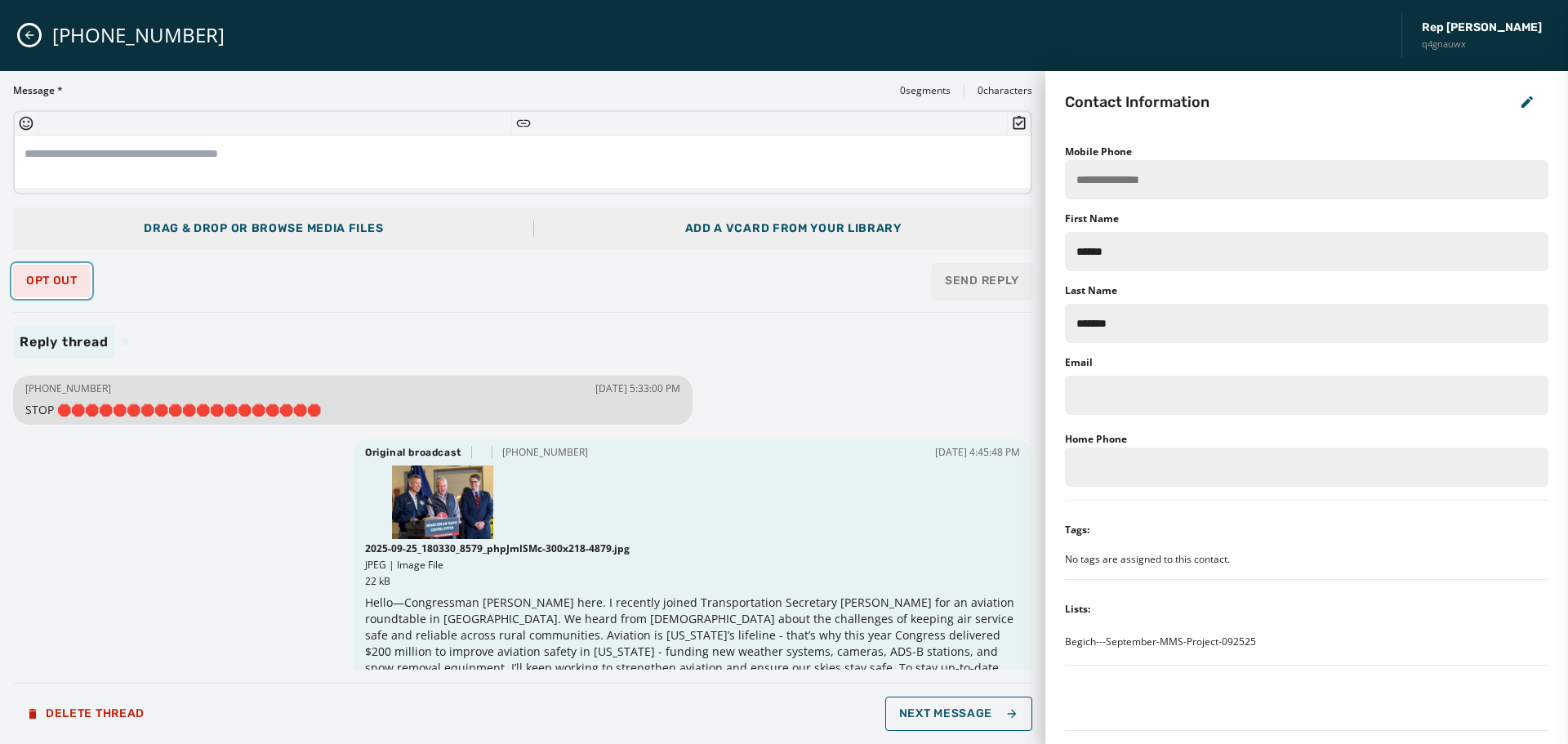
click at [40, 275] on span "Opt Out" at bounding box center [52, 281] width 52 height 13
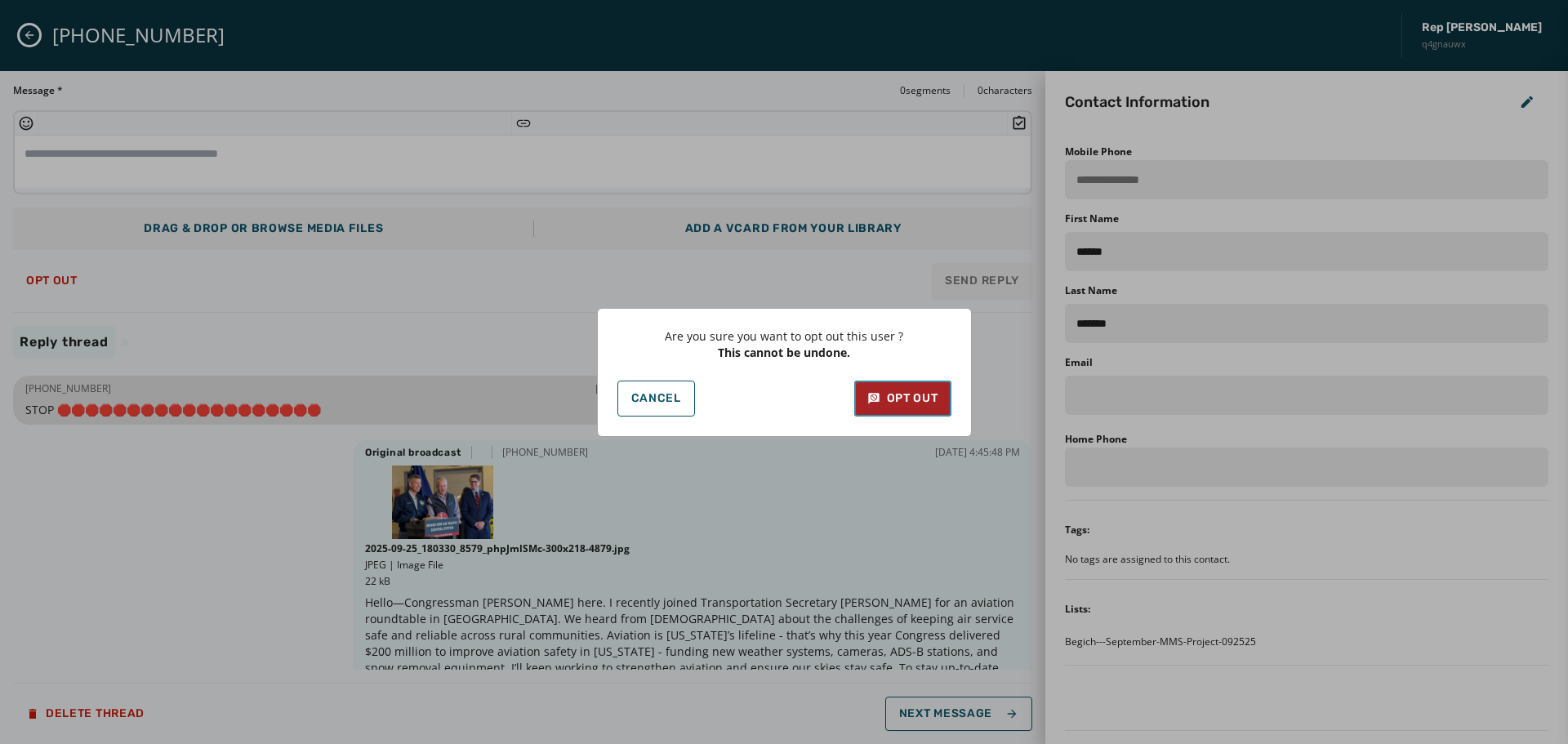
click at [905, 395] on div "Opt Out" at bounding box center [903, 398] width 71 height 16
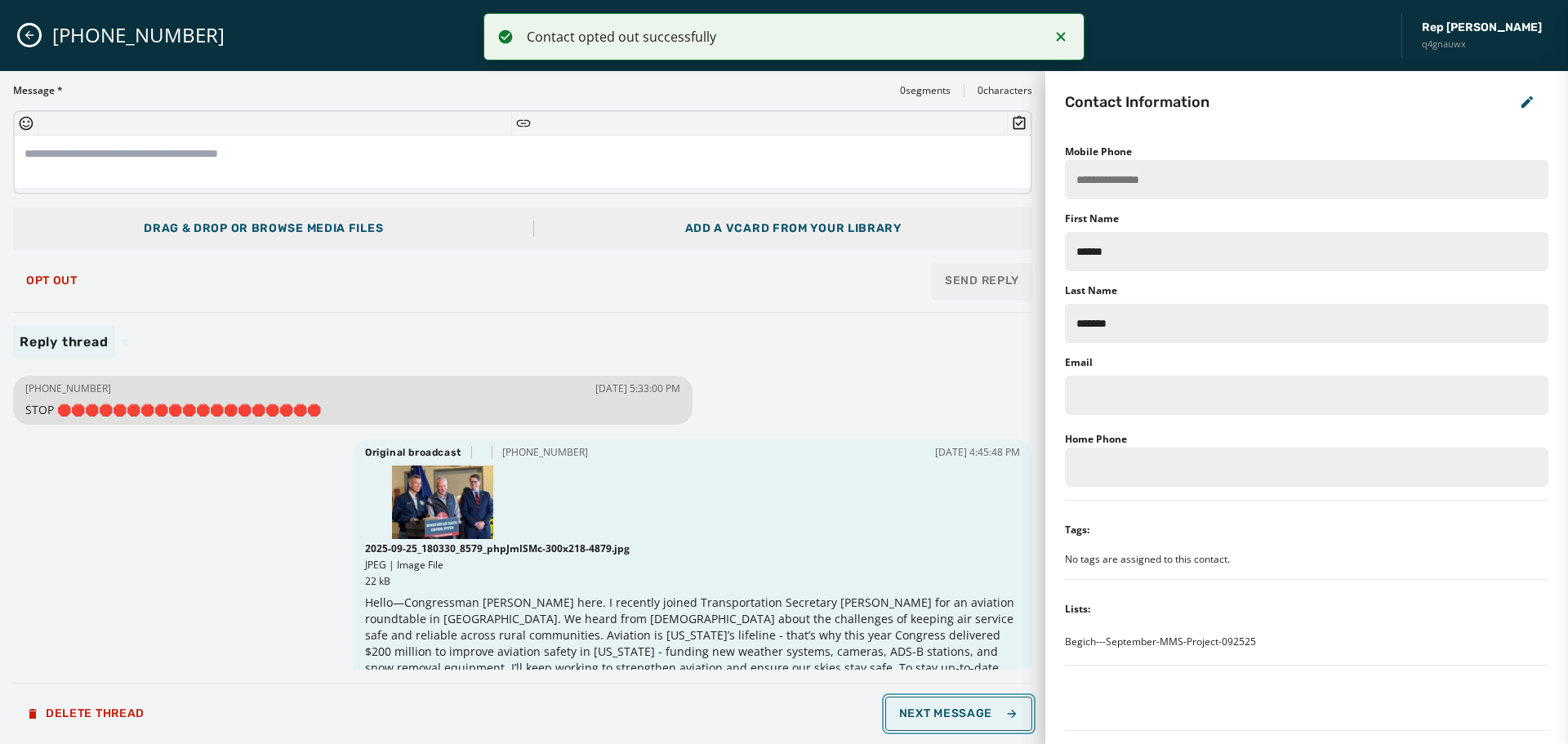
click at [966, 714] on span "Next Message" at bounding box center [959, 714] width 119 height 13
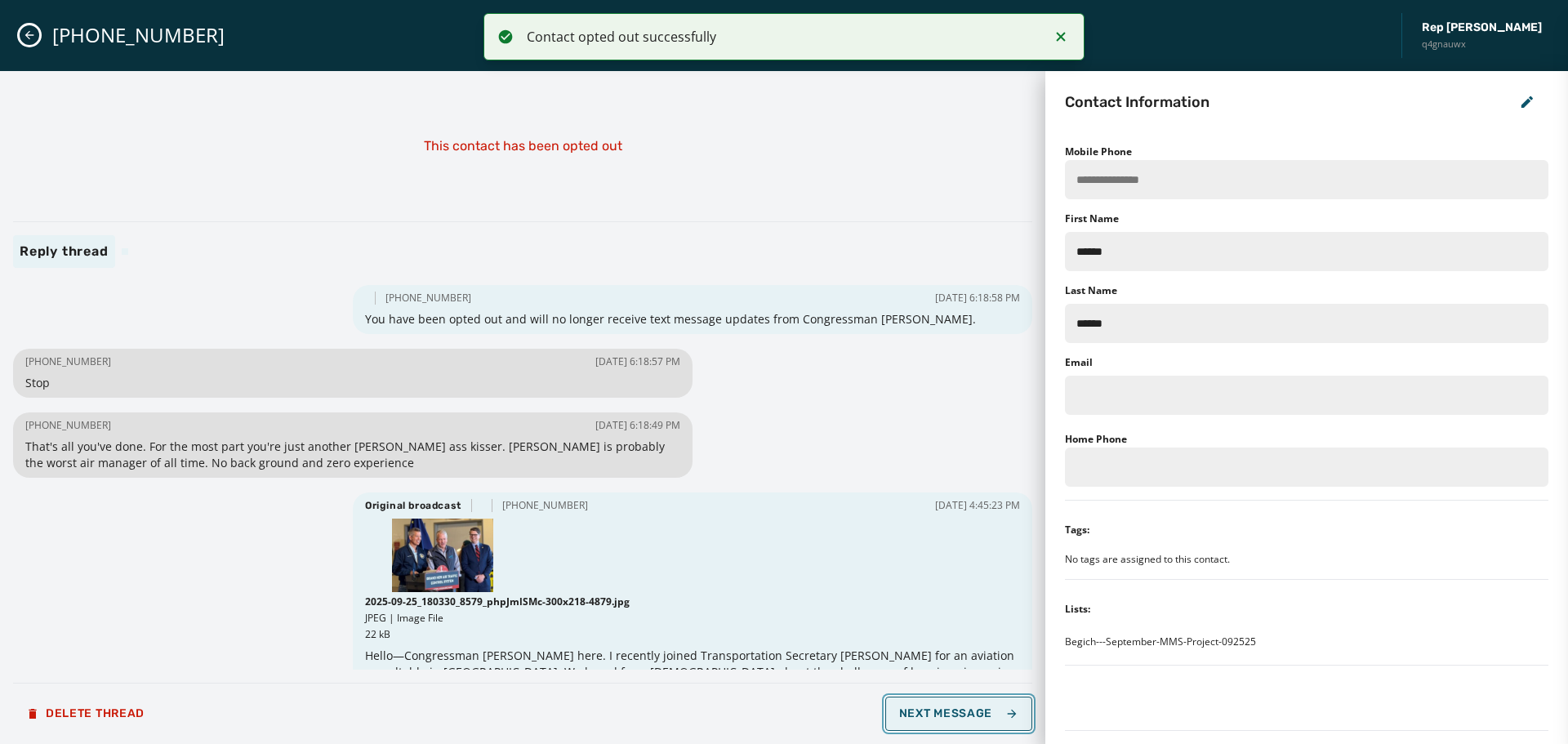
click at [966, 714] on span "Next Message" at bounding box center [959, 714] width 119 height 13
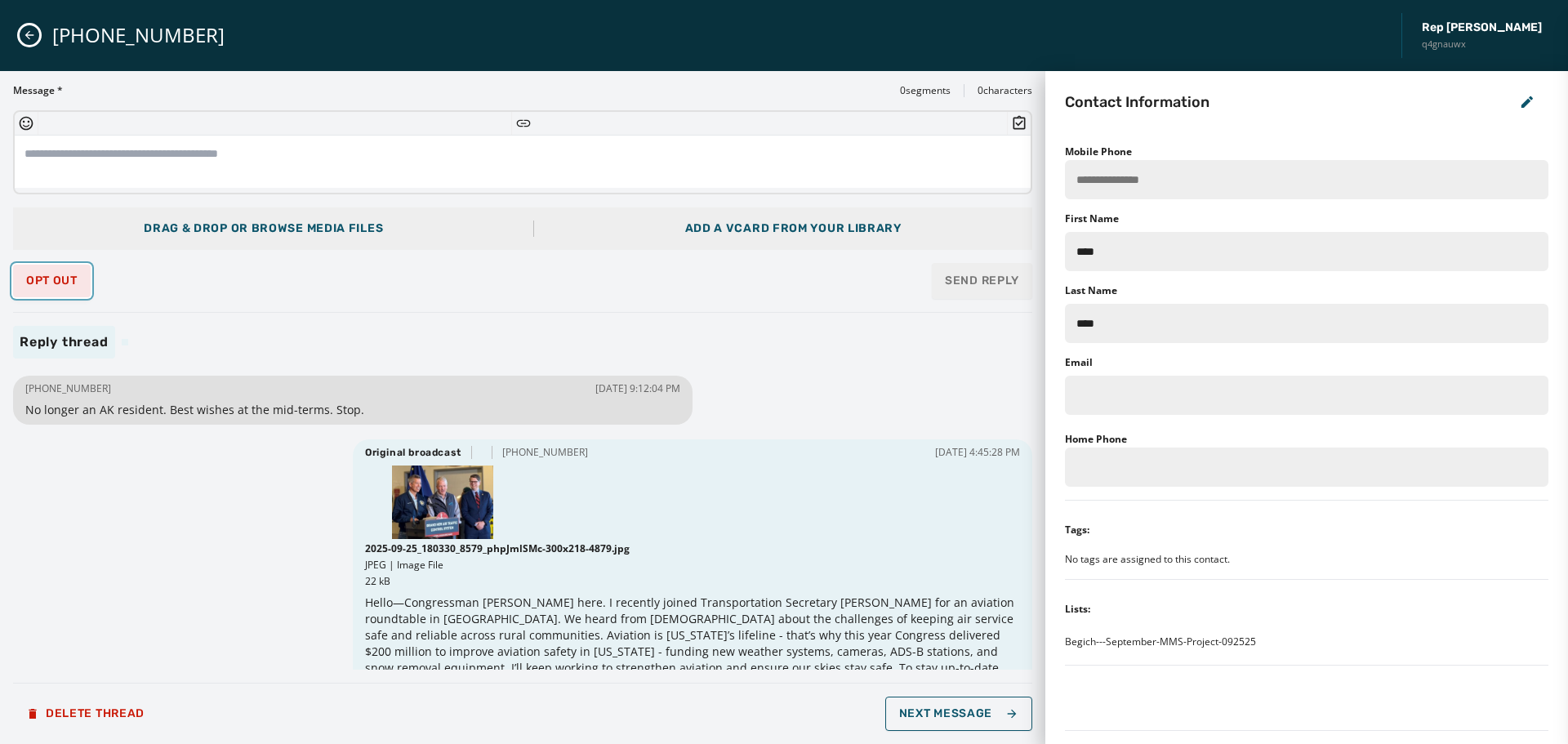
click at [66, 273] on button "Opt Out" at bounding box center [52, 280] width 78 height 33
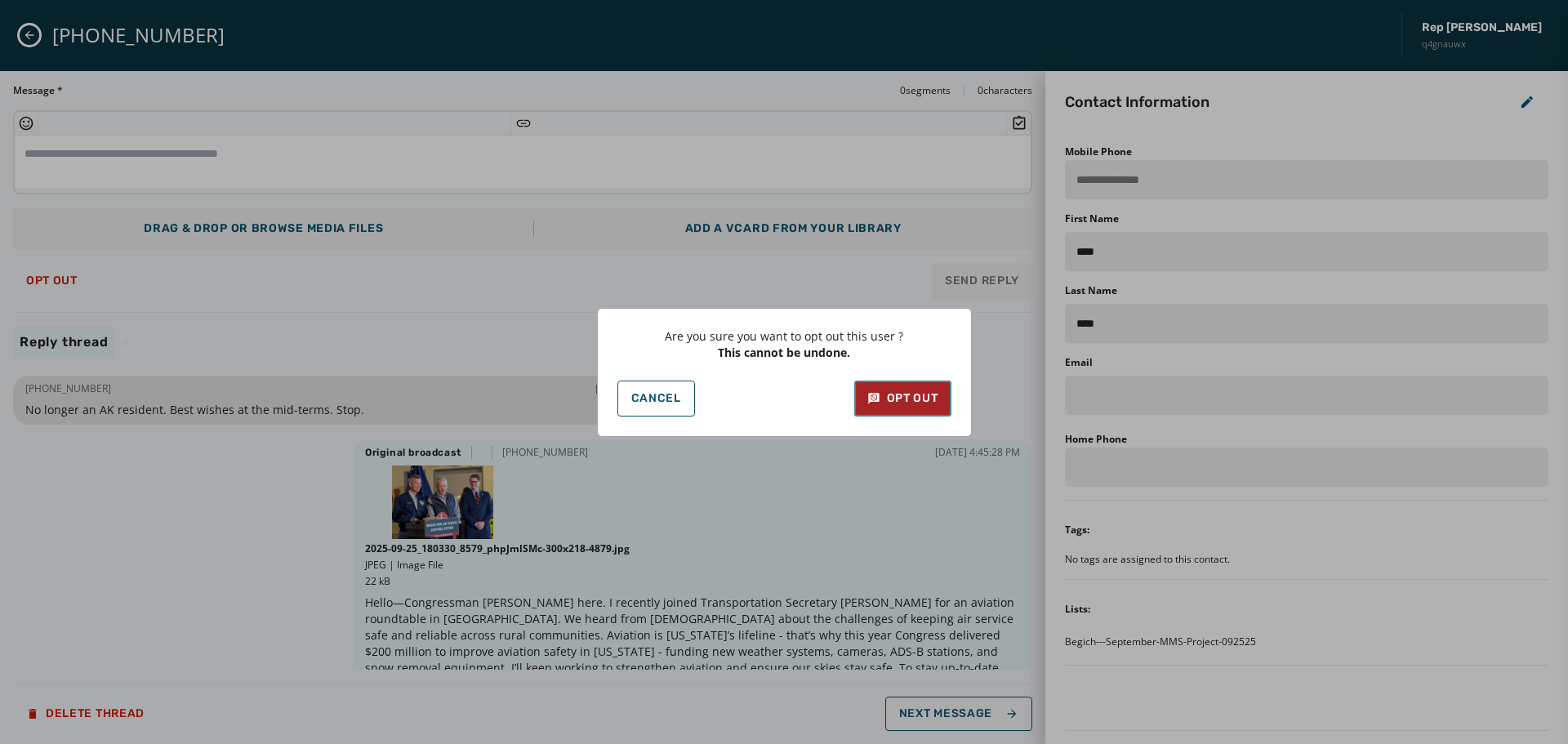
click at [876, 406] on icon at bounding box center [874, 398] width 13 height 16
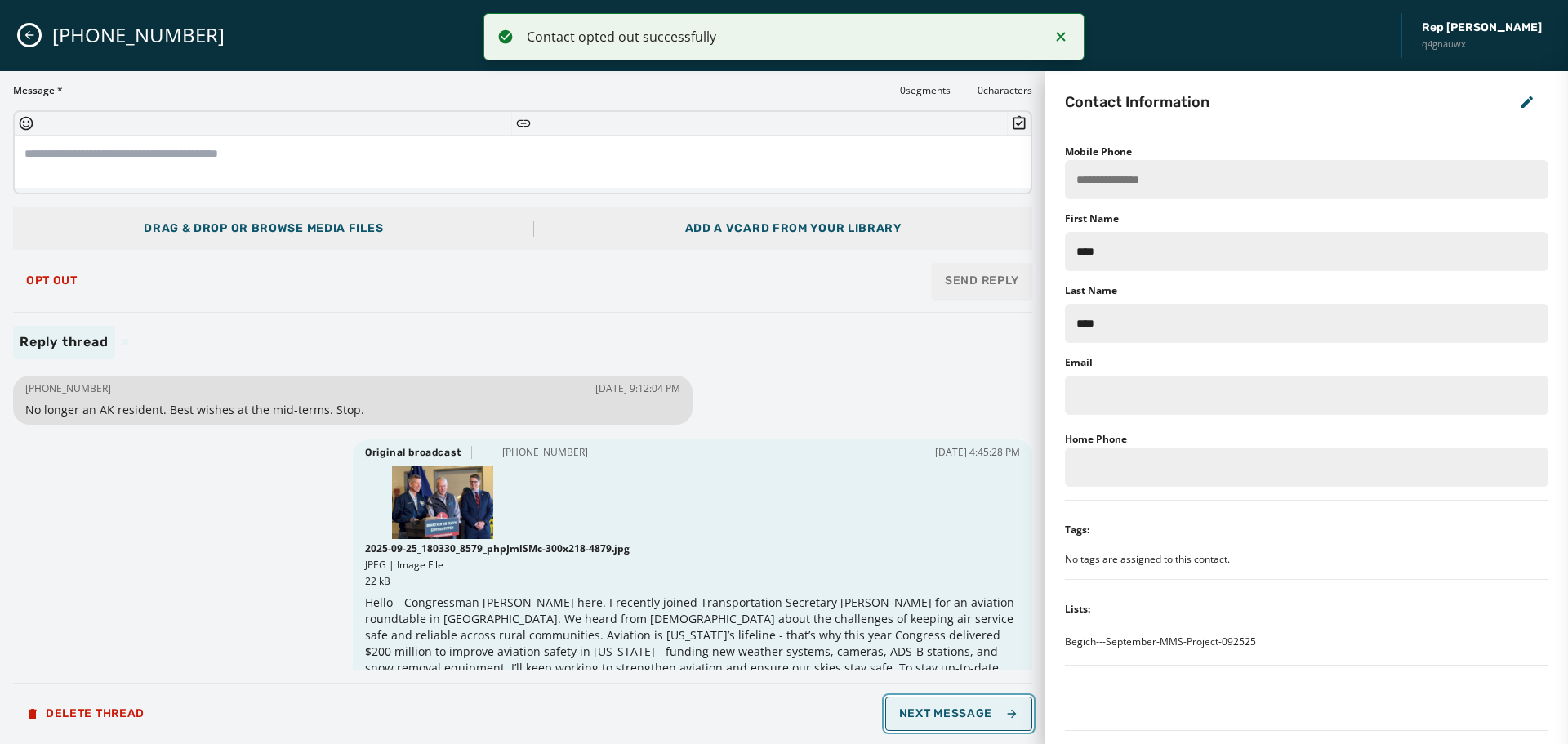
click at [946, 709] on span "Next Message" at bounding box center [959, 714] width 119 height 13
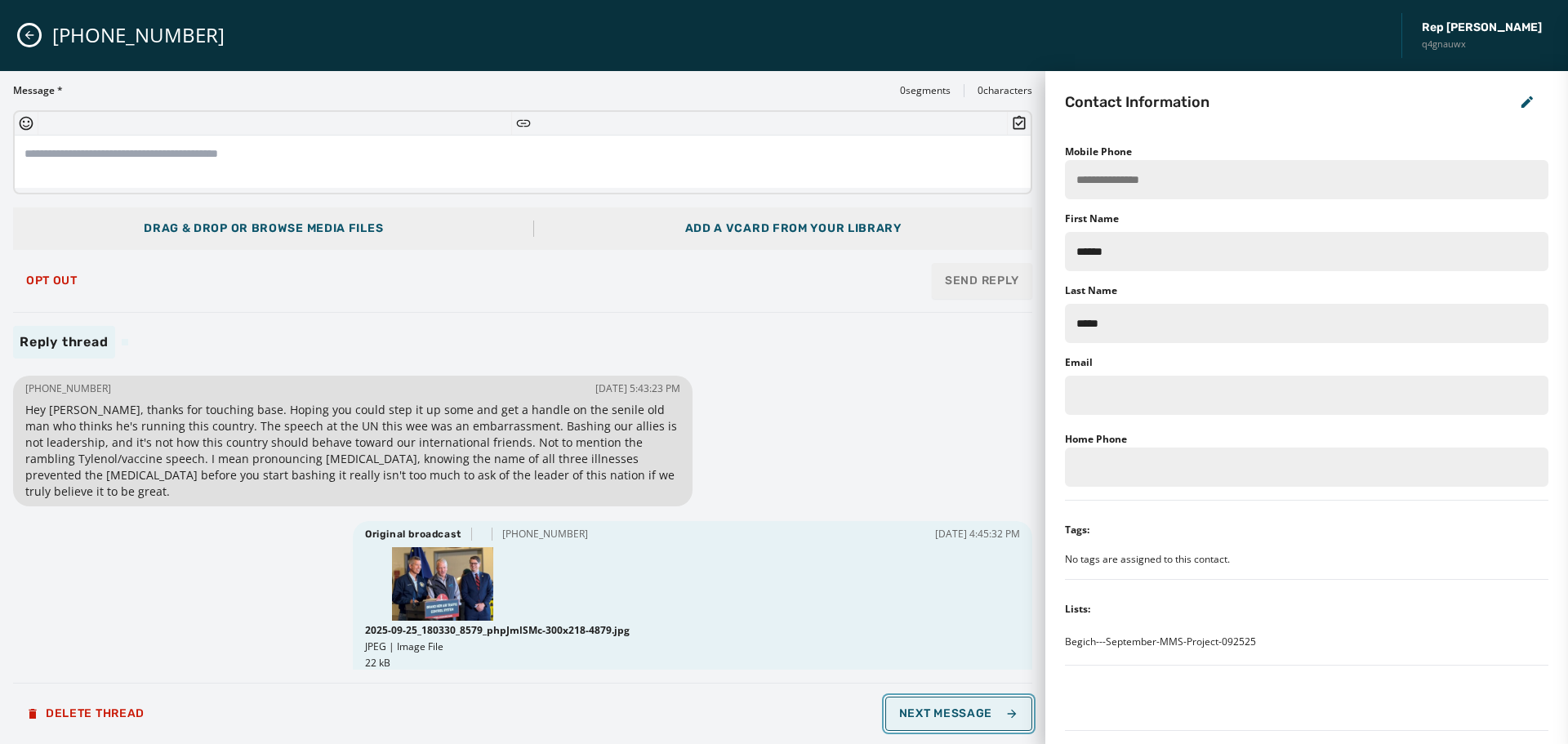
click at [979, 714] on span "Next Message" at bounding box center [959, 714] width 119 height 13
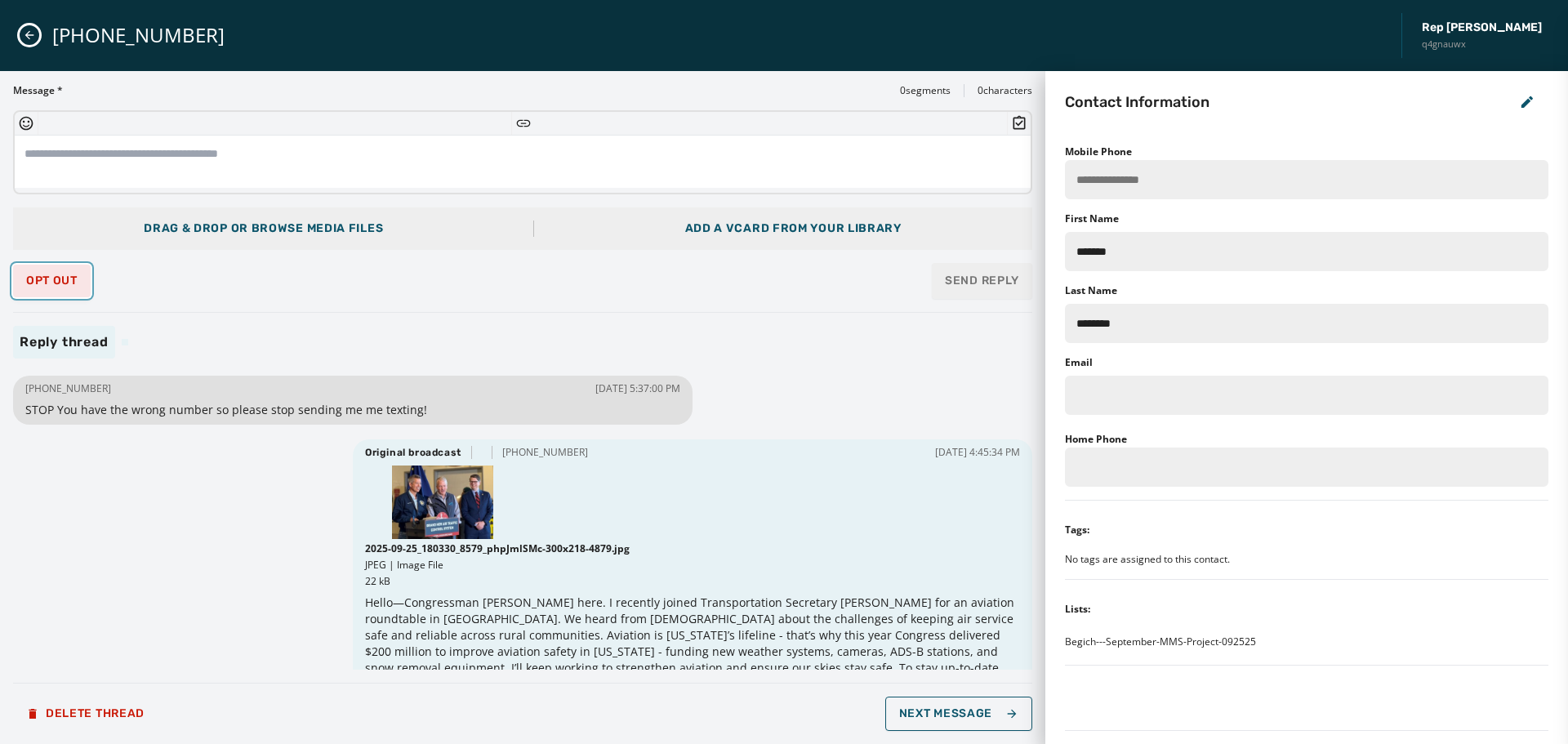
click at [30, 277] on span "Opt Out" at bounding box center [52, 281] width 52 height 13
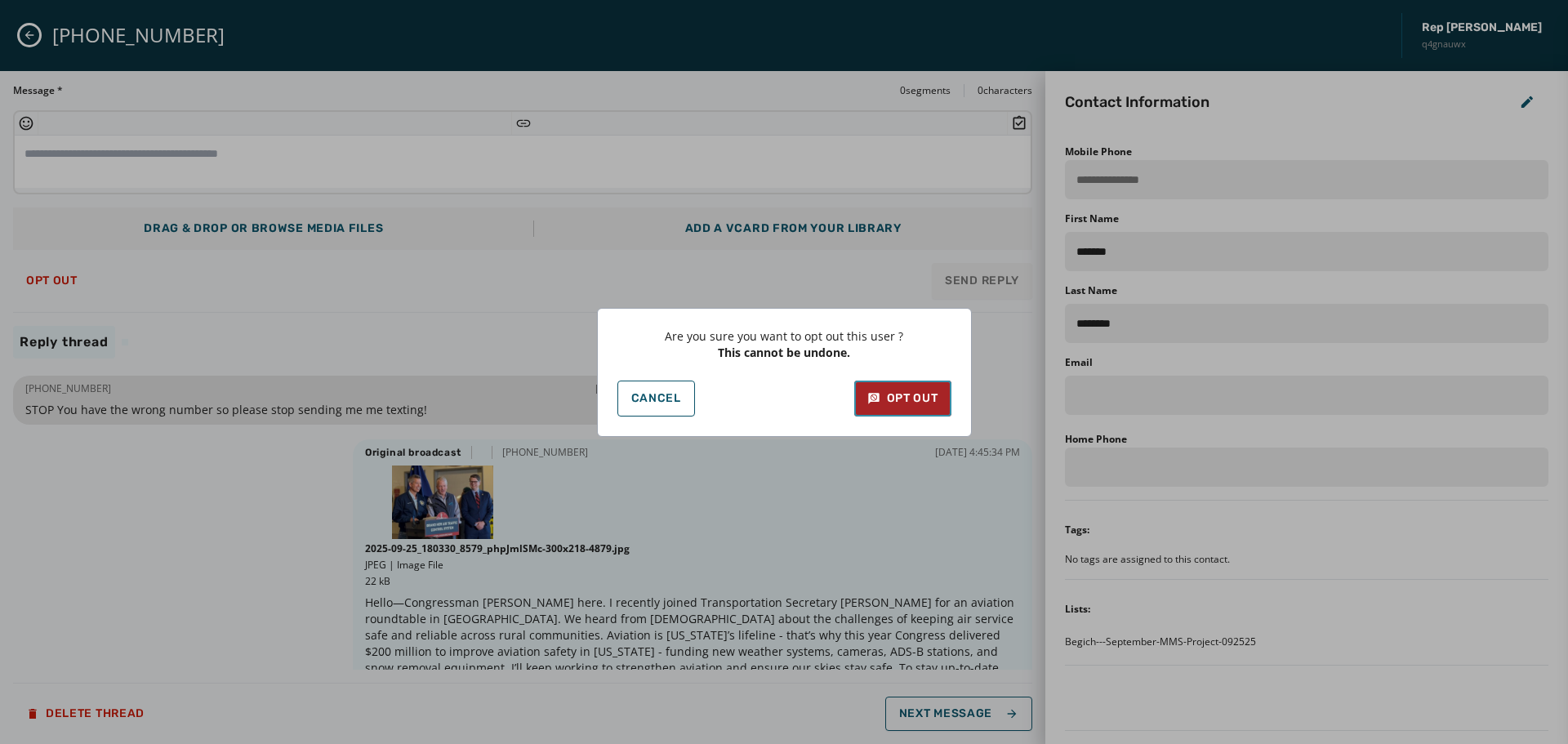
click at [864, 401] on button "Opt Out" at bounding box center [902, 399] width 97 height 36
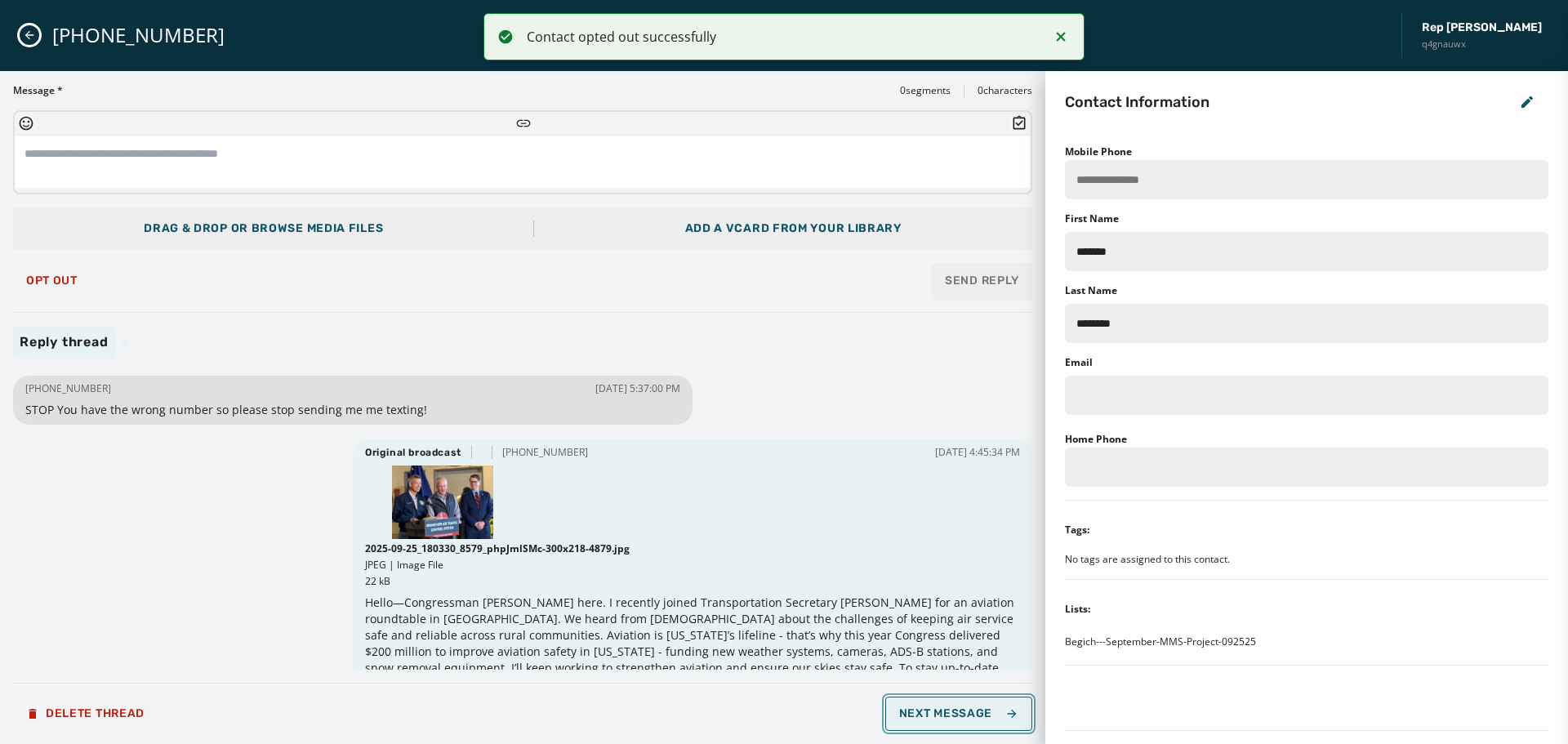
click at [925, 705] on button "Next Message" at bounding box center [959, 714] width 147 height 34
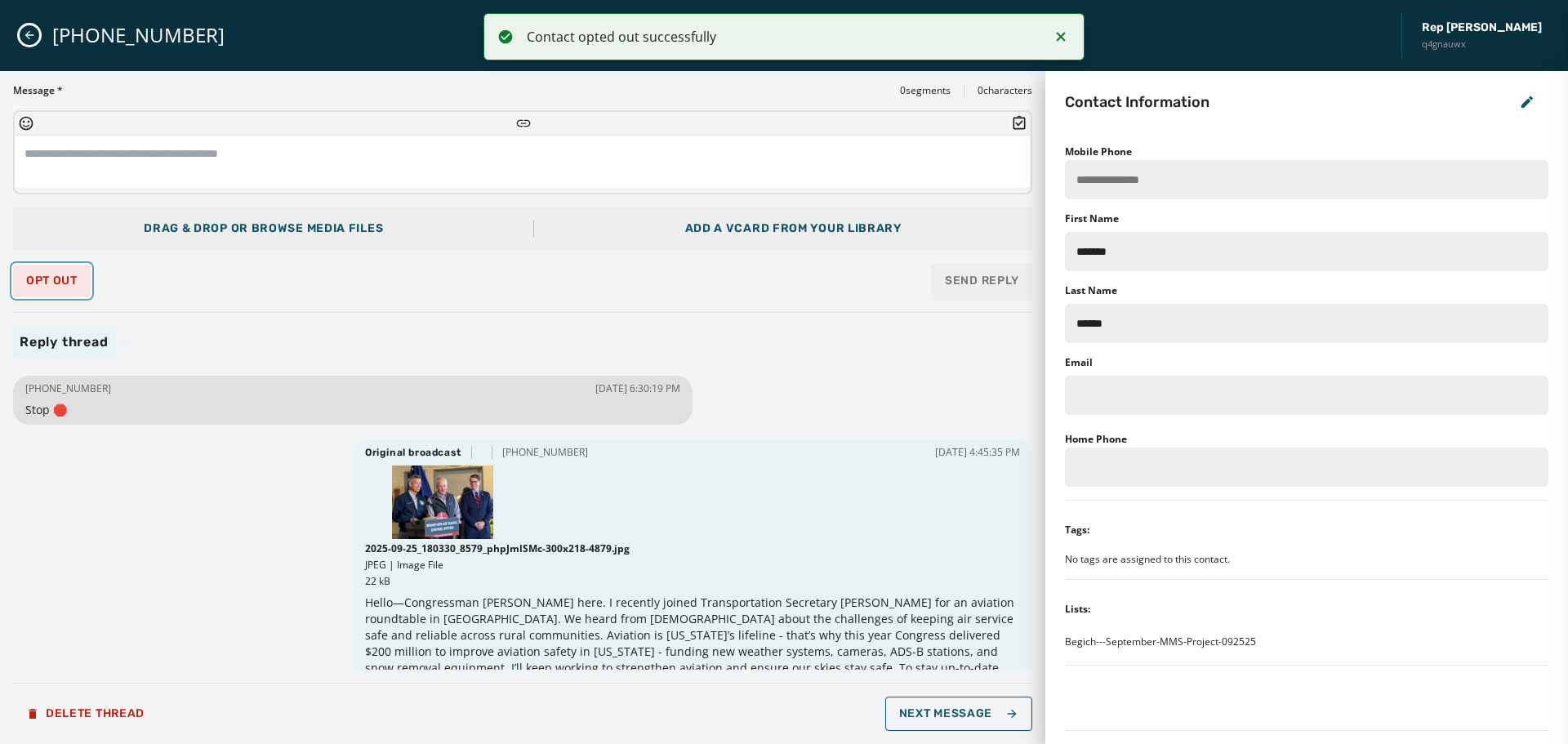
click at [33, 271] on button "Opt Out" at bounding box center [52, 280] width 78 height 33
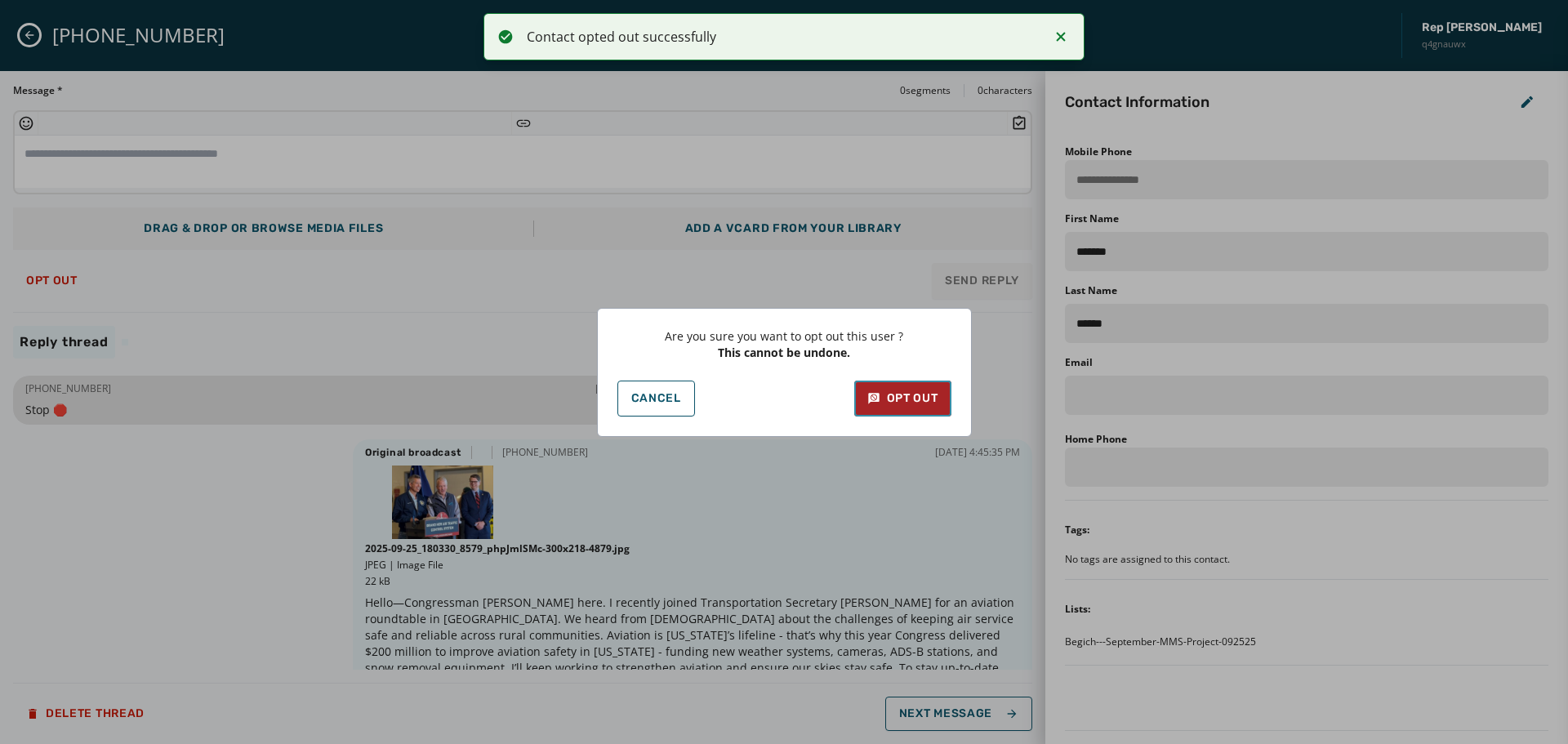
click at [896, 400] on div "Opt Out" at bounding box center [903, 398] width 71 height 16
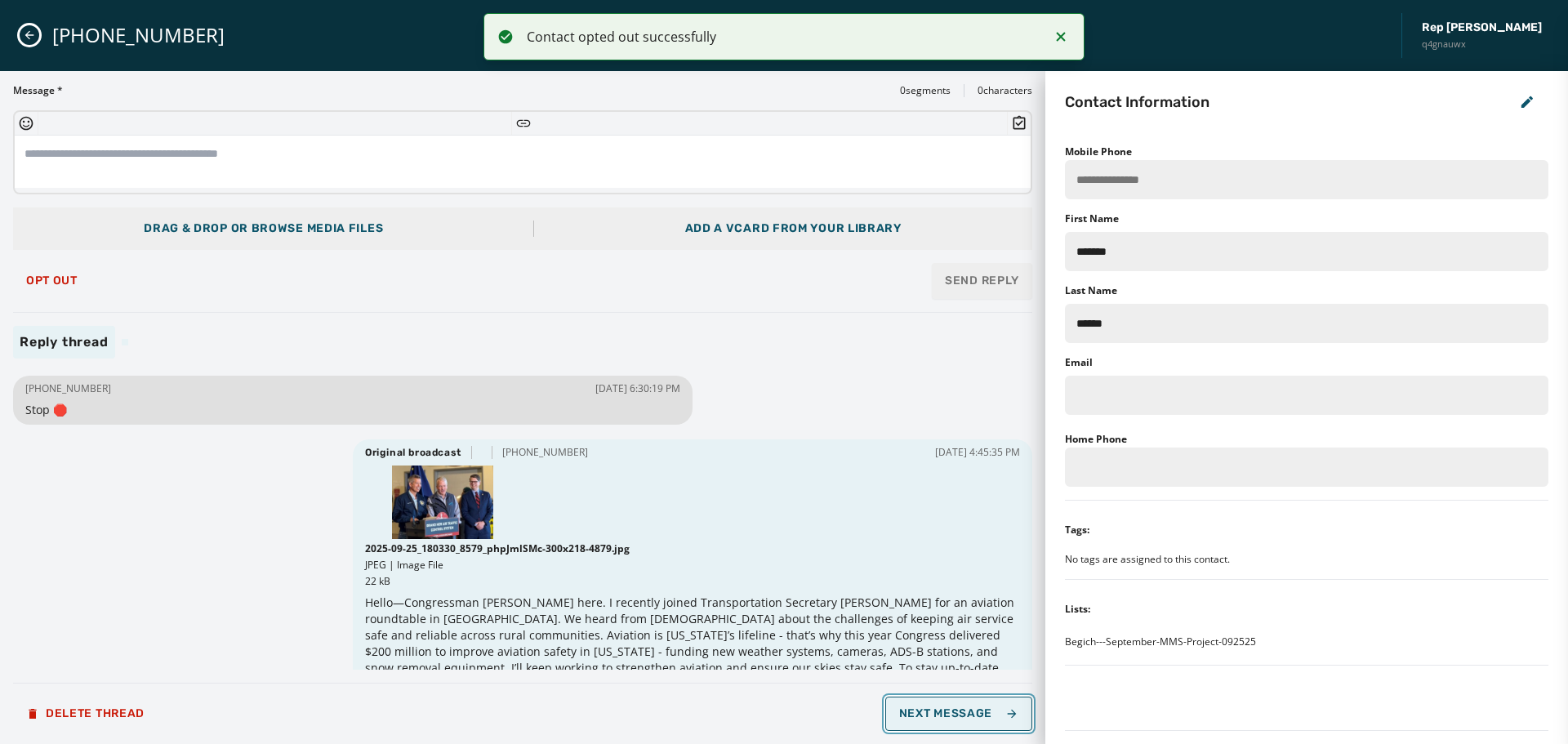
click at [931, 711] on span "Next Message" at bounding box center [959, 714] width 119 height 13
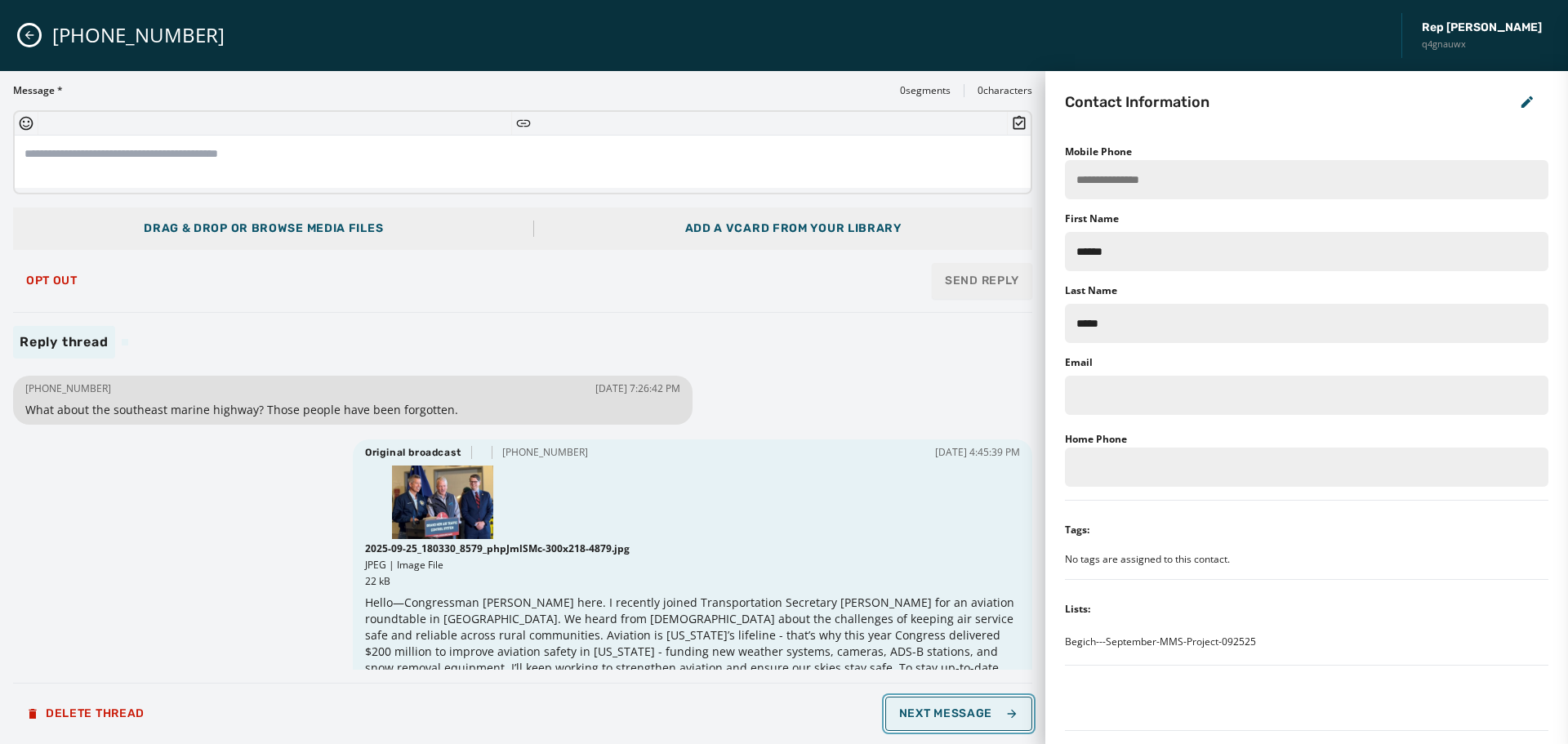
click at [976, 720] on span "Next Message" at bounding box center [959, 714] width 119 height 13
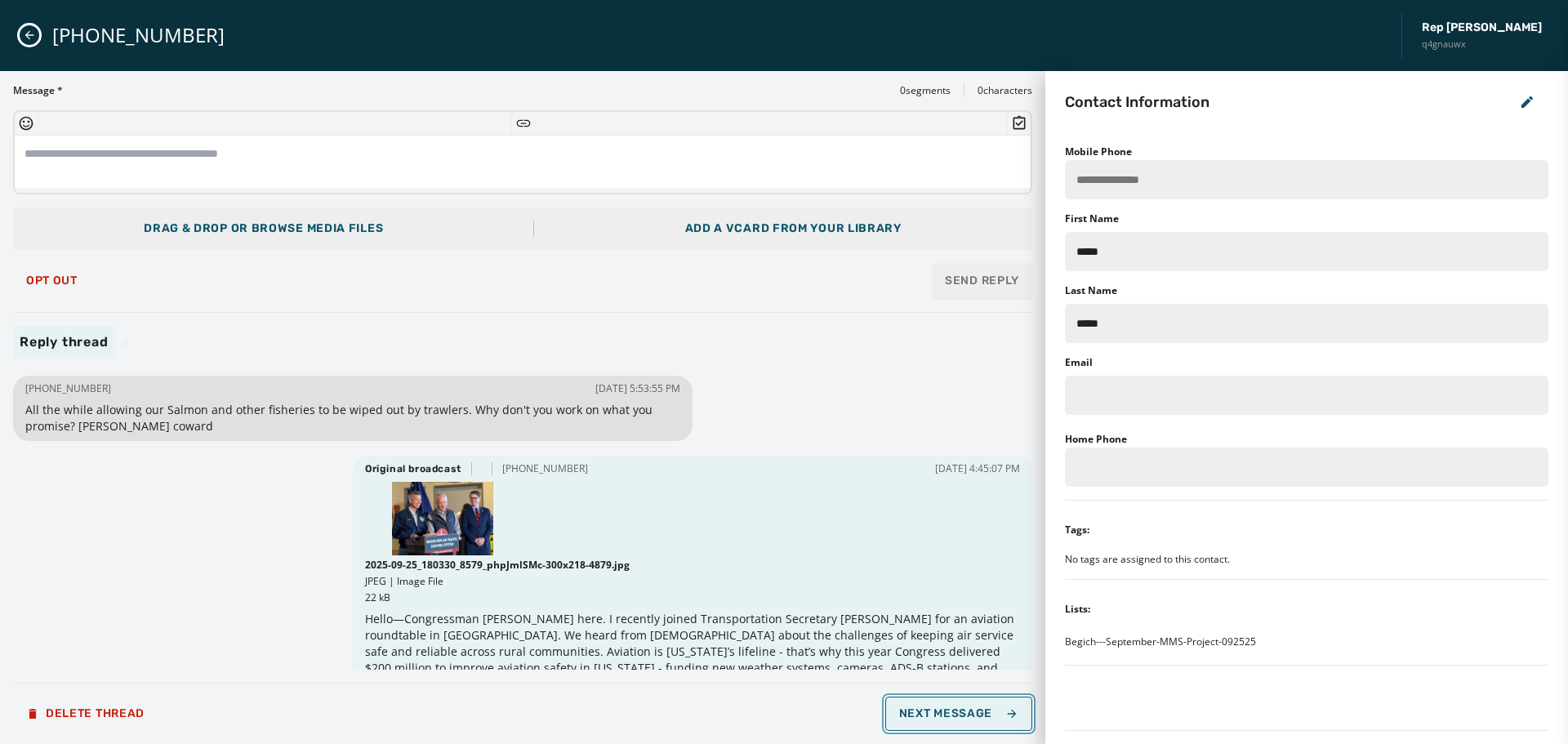
click at [976, 720] on span "Next Message" at bounding box center [959, 714] width 119 height 13
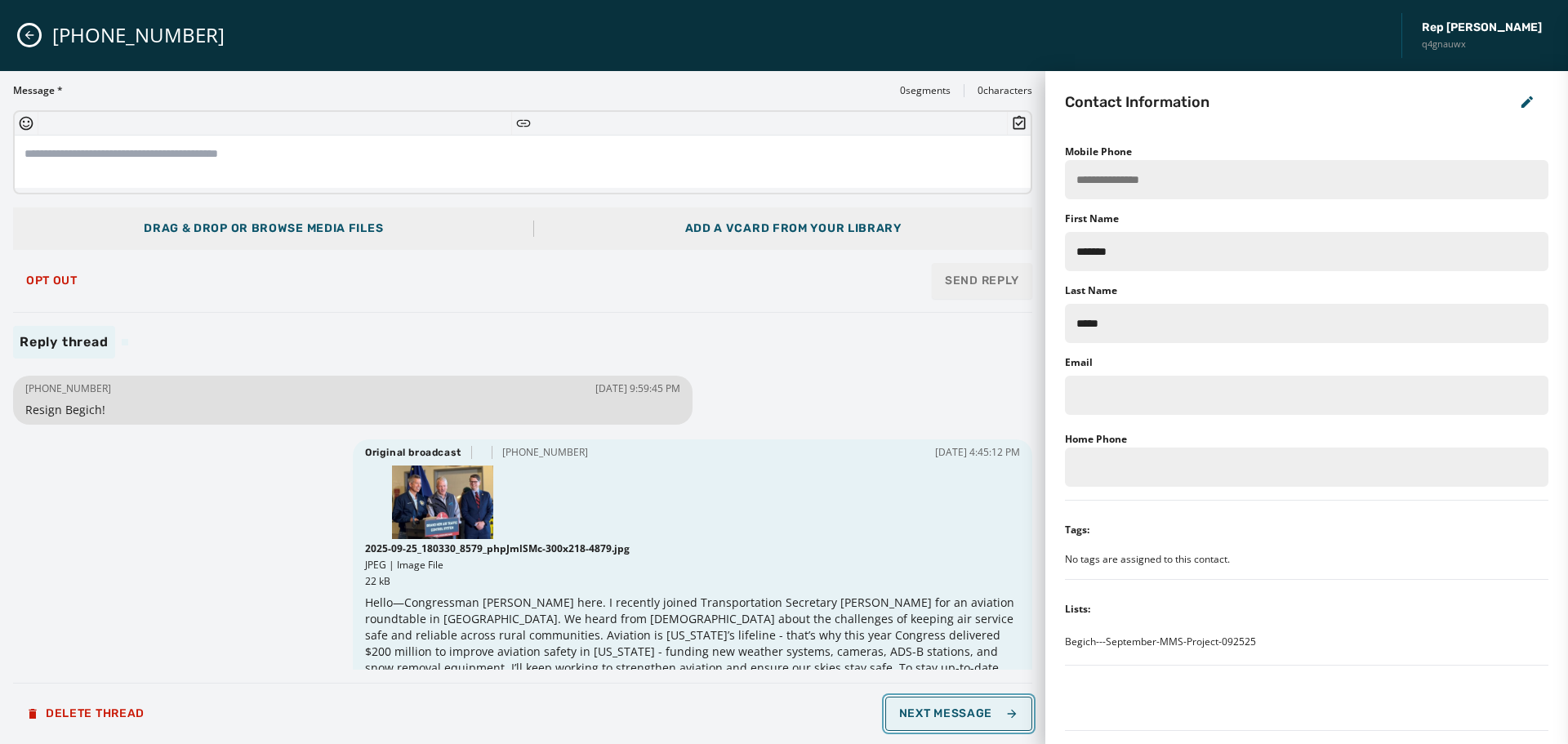
click at [976, 720] on span "Next Message" at bounding box center [959, 714] width 119 height 13
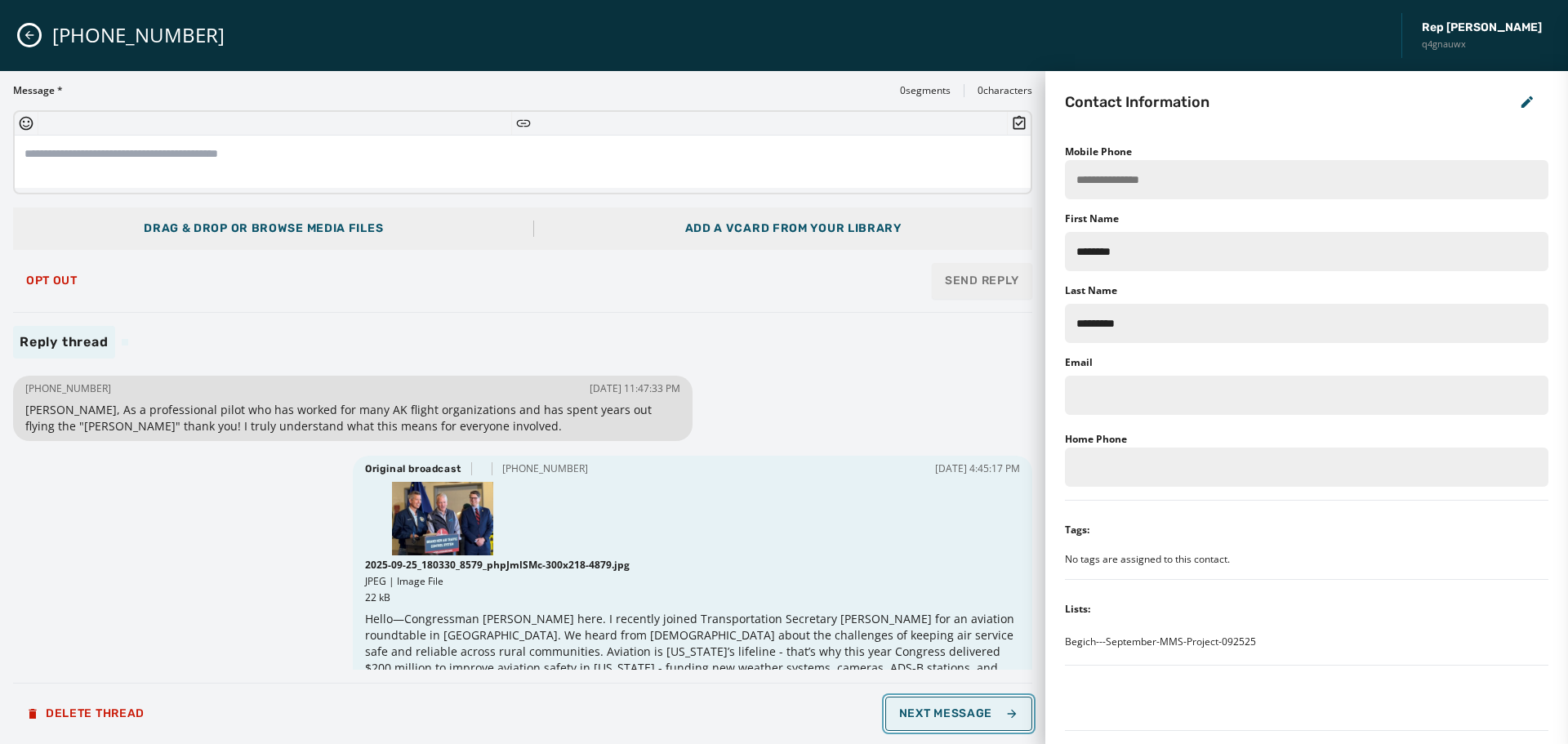
click at [976, 720] on span "Next Message" at bounding box center [959, 714] width 119 height 13
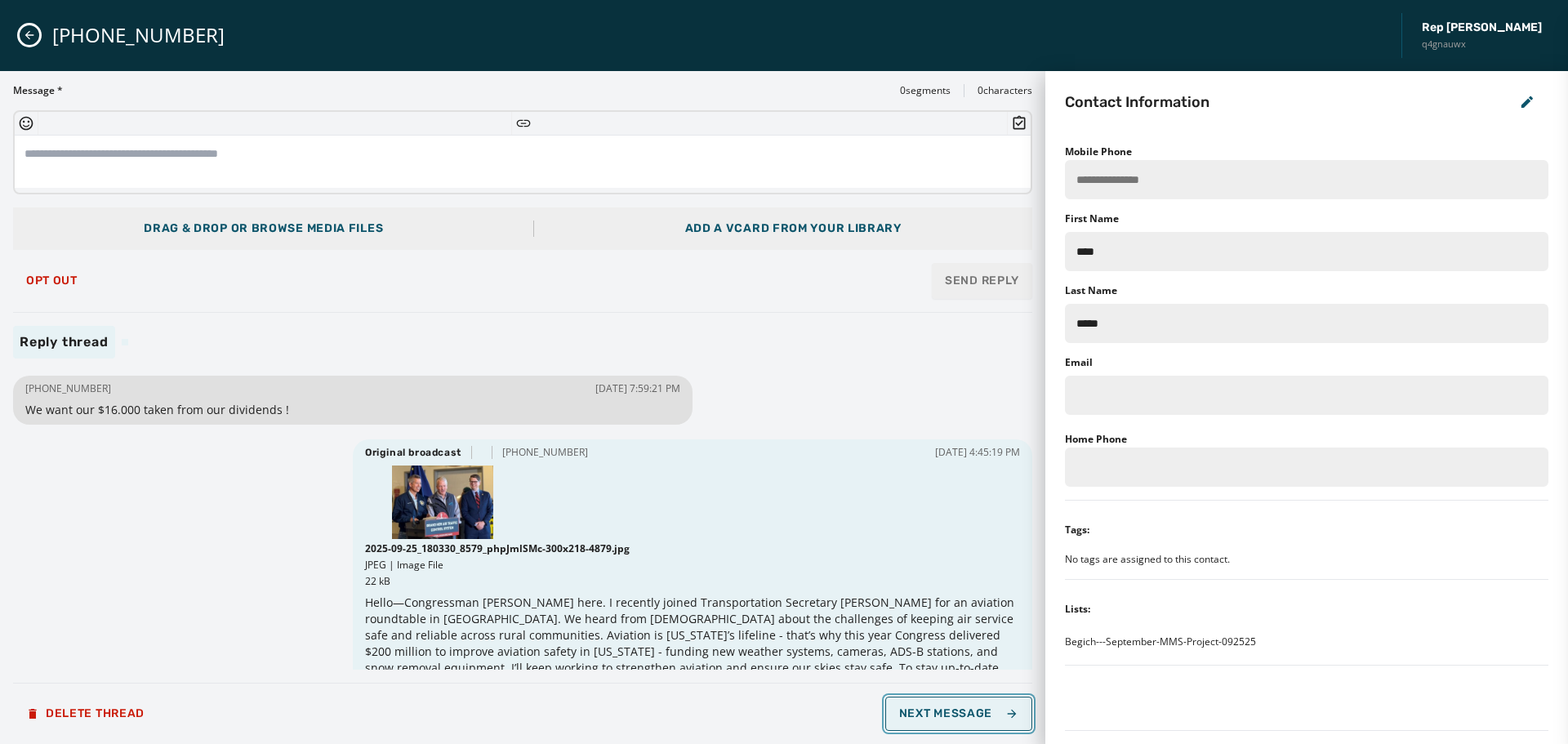
click at [976, 720] on span "Next Message" at bounding box center [959, 714] width 119 height 13
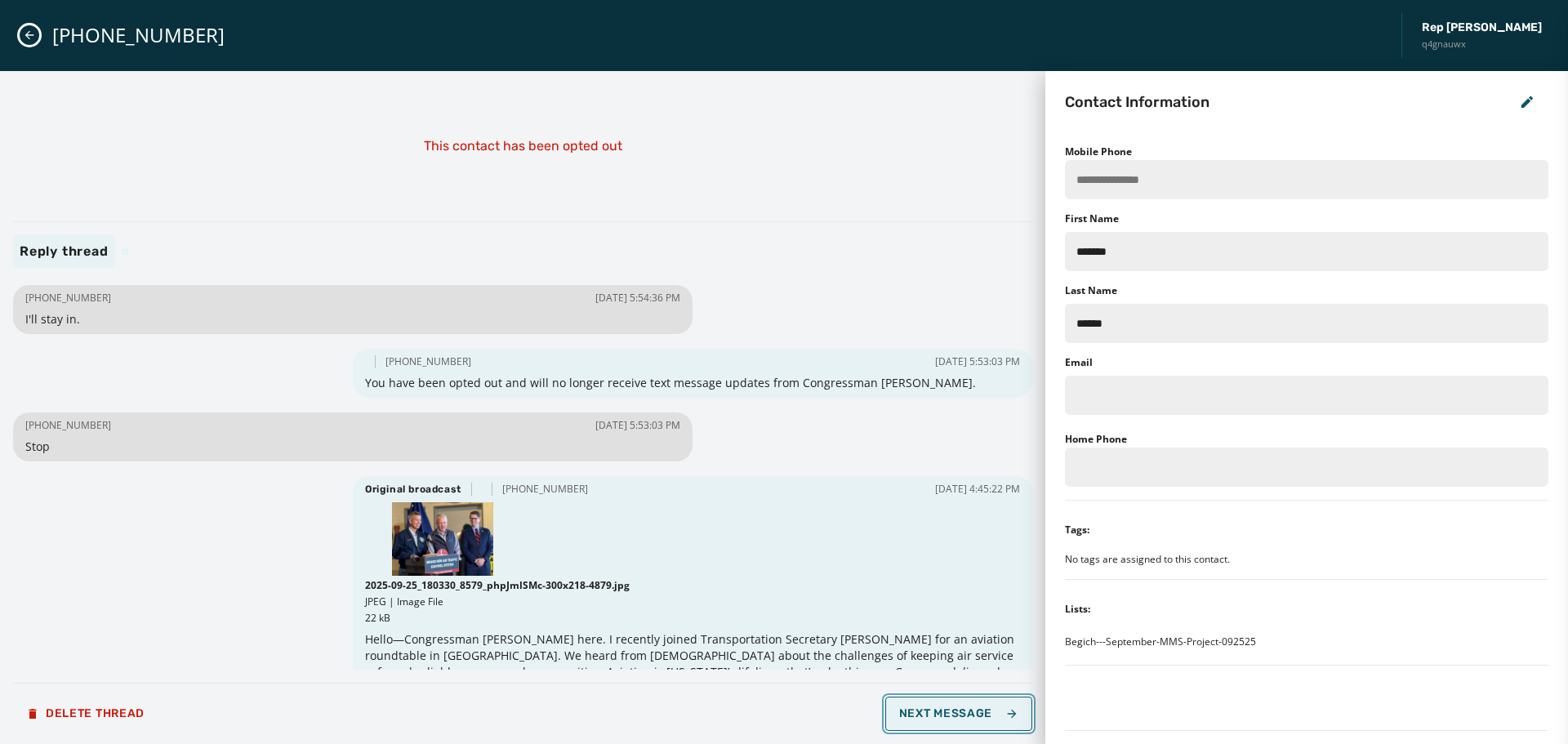
click at [986, 725] on button "Next Message" at bounding box center [959, 714] width 147 height 34
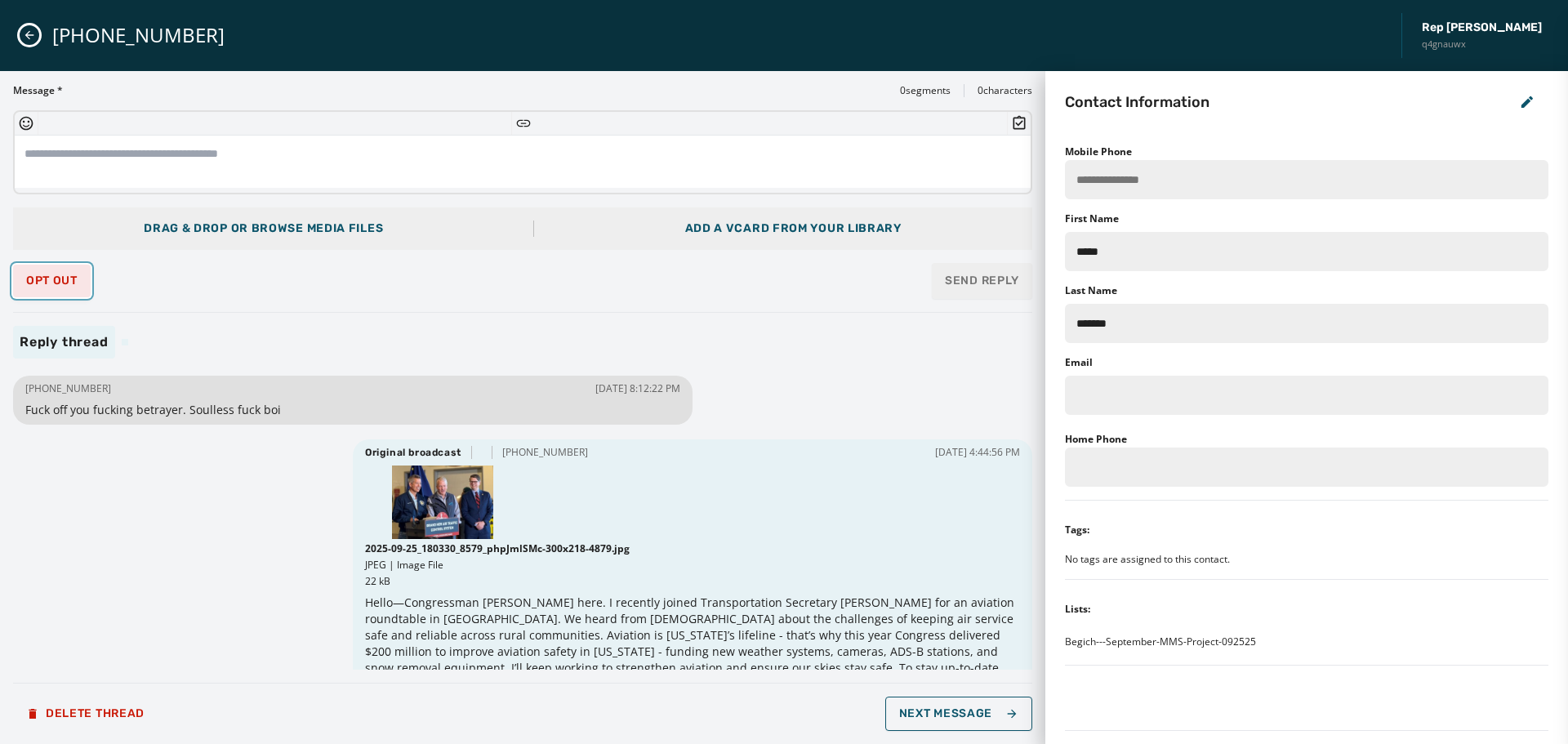
click at [43, 278] on span "Opt Out" at bounding box center [52, 281] width 52 height 13
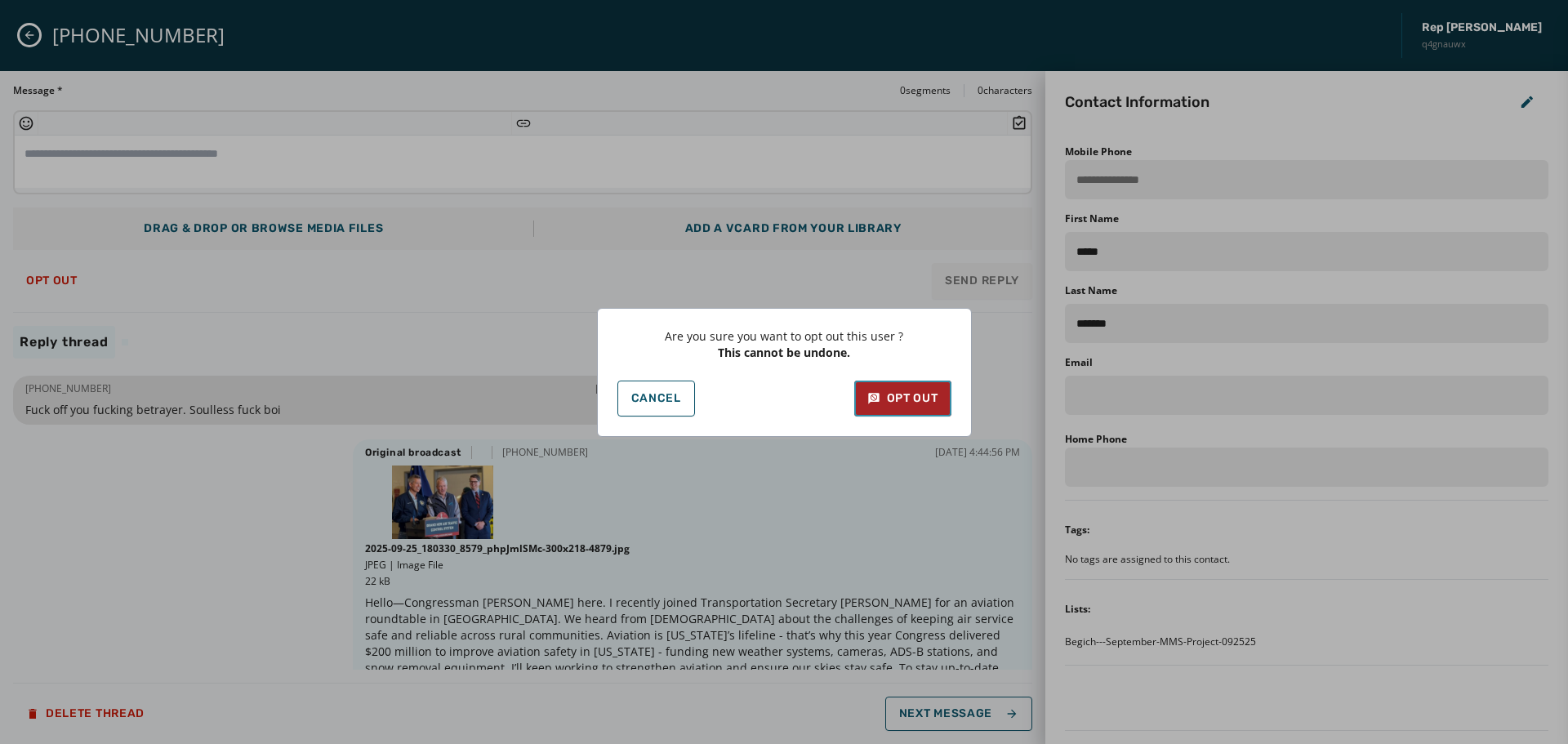
click at [886, 407] on button "Opt Out" at bounding box center [902, 399] width 97 height 36
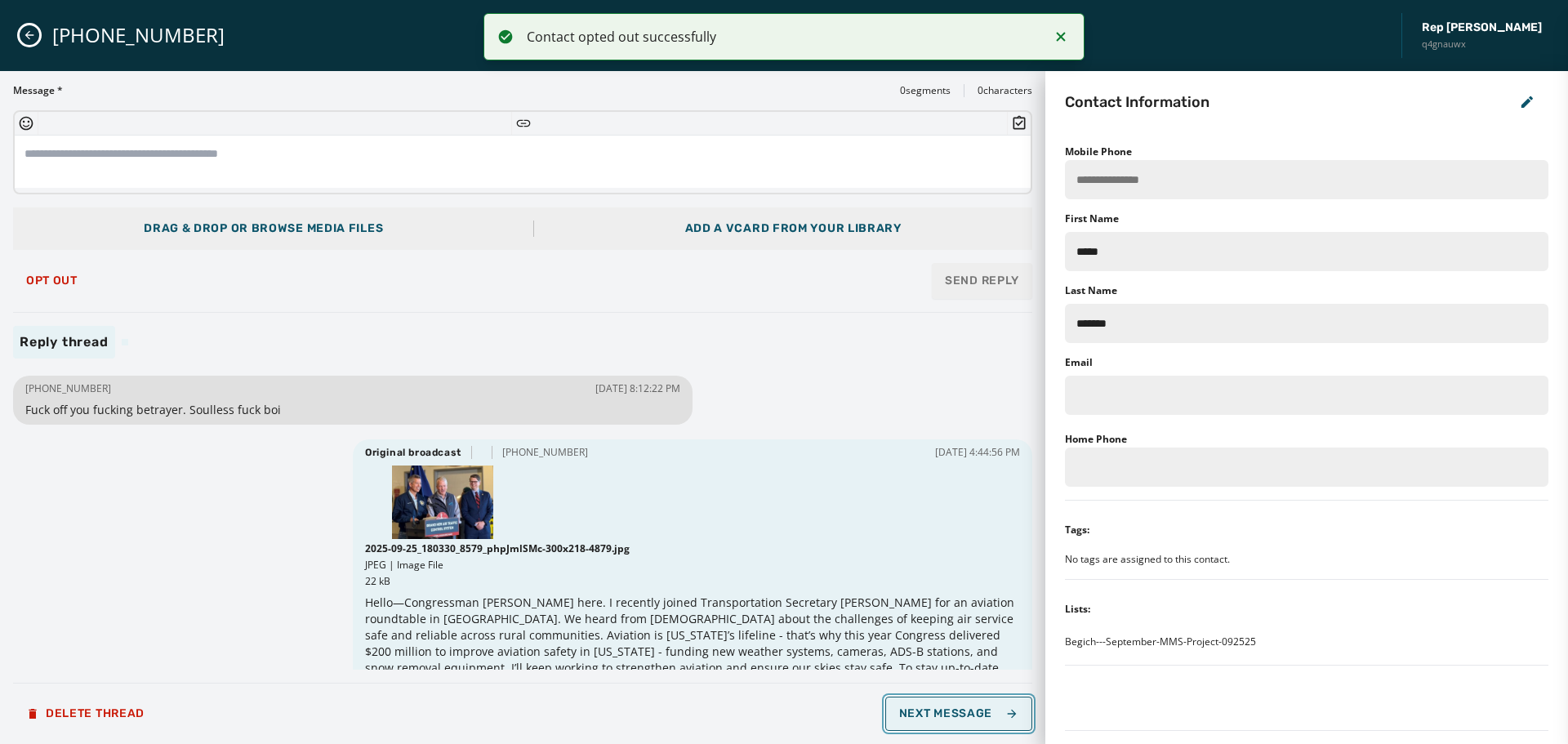
click at [963, 714] on span "Next Message" at bounding box center [959, 714] width 119 height 13
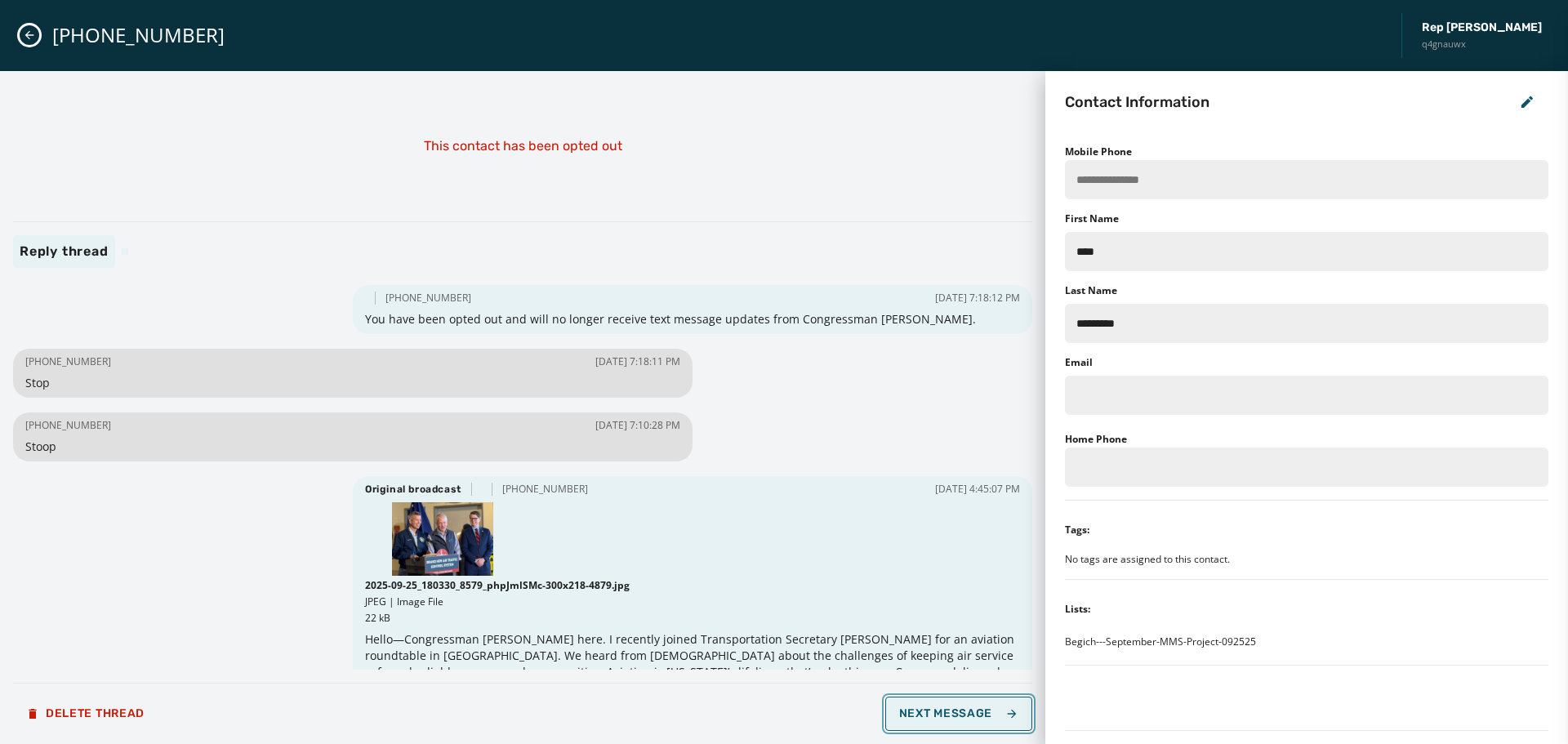
click at [963, 714] on span "Next Message" at bounding box center [959, 714] width 119 height 13
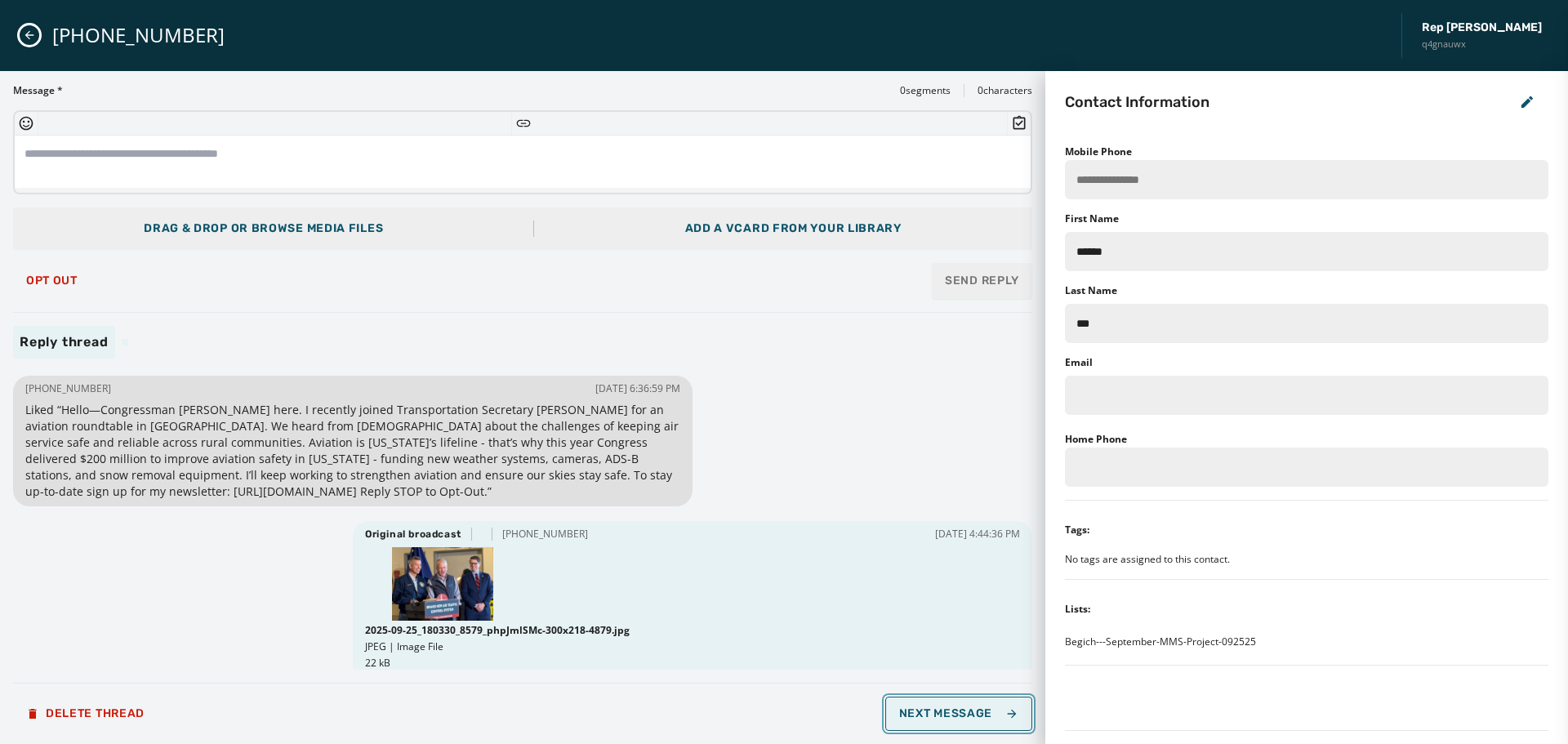
click at [963, 714] on span "Next Message" at bounding box center [959, 714] width 119 height 13
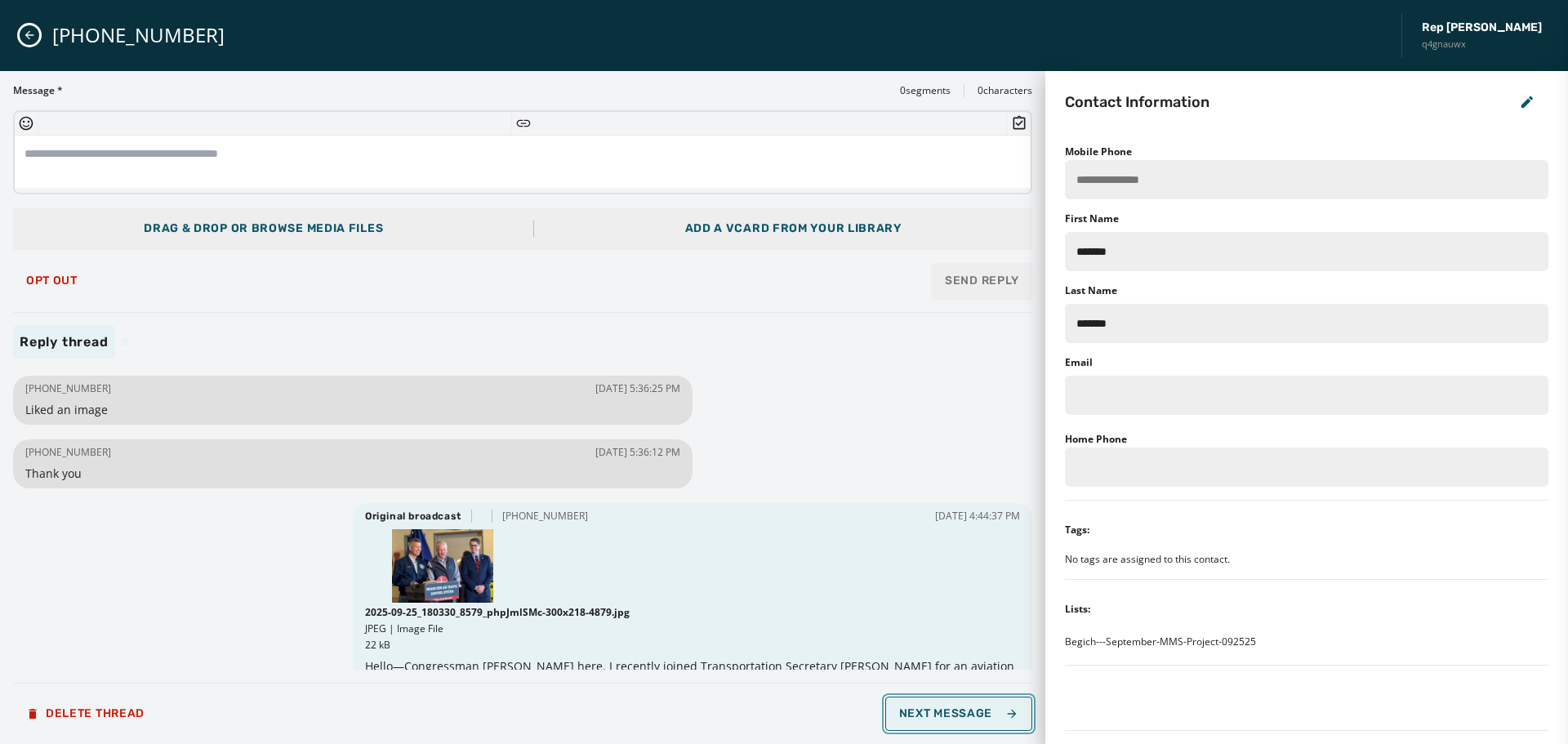
click at [963, 714] on span "Next Message" at bounding box center [959, 714] width 119 height 13
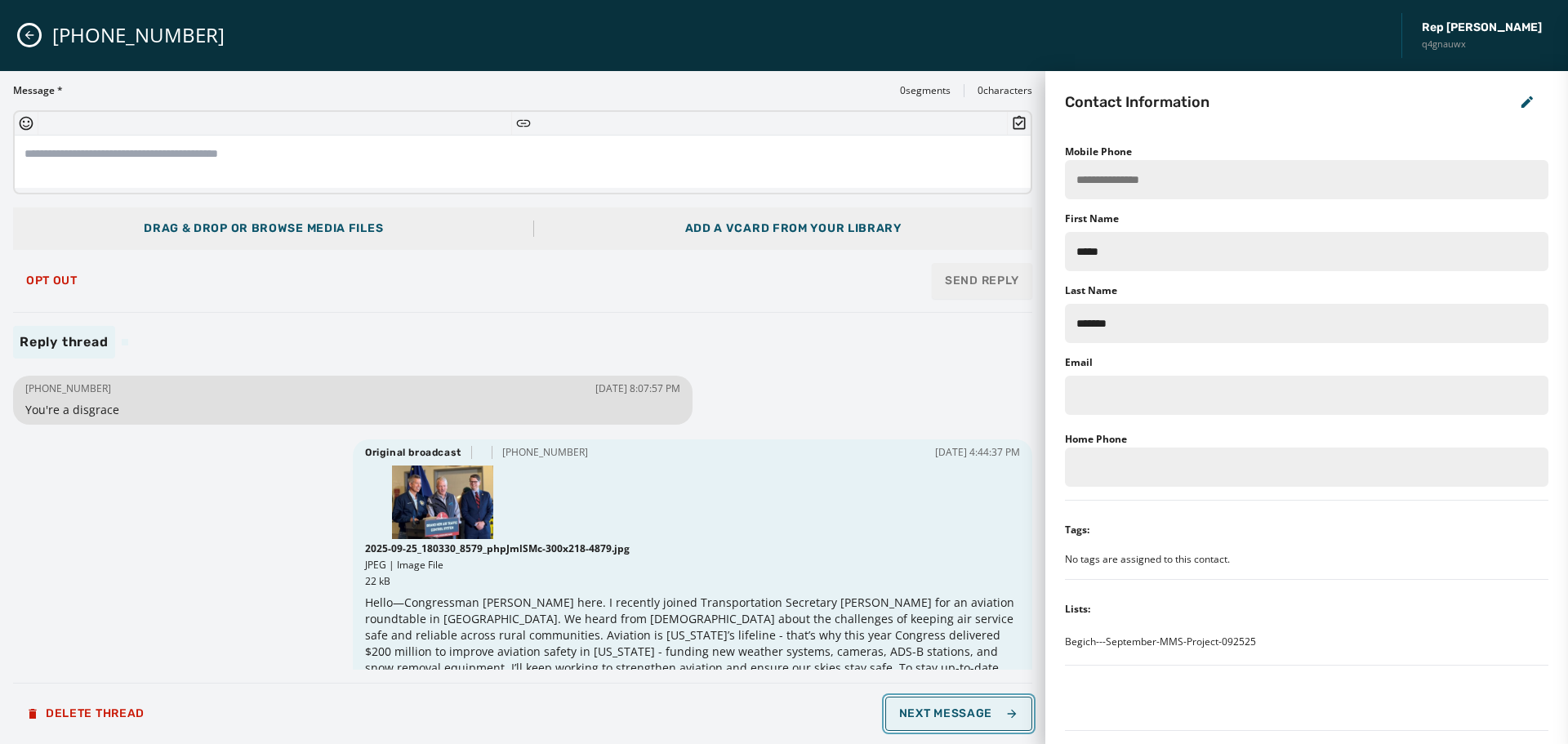
click at [963, 714] on span "Next Message" at bounding box center [959, 714] width 119 height 13
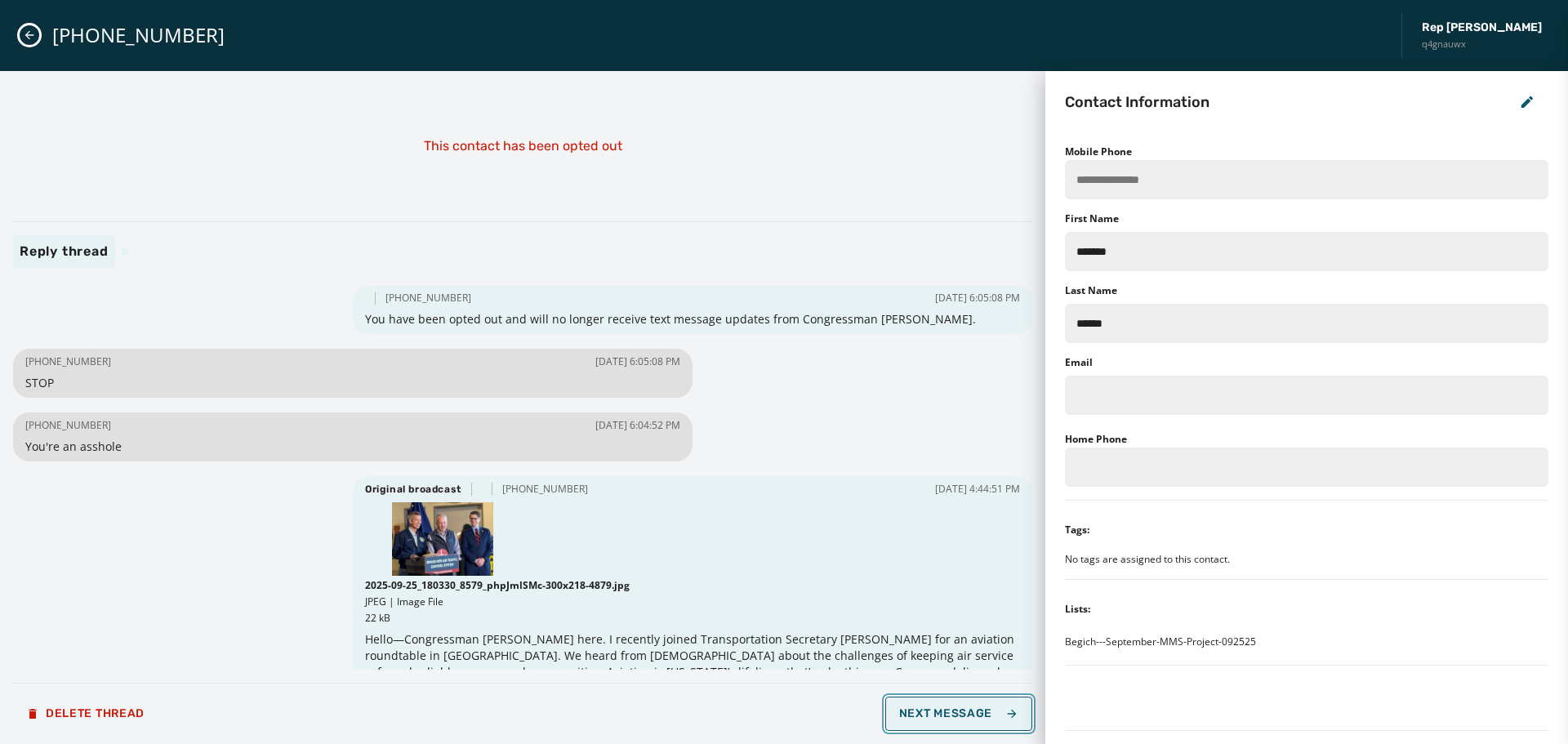
click at [968, 711] on span "Next Message" at bounding box center [959, 714] width 119 height 13
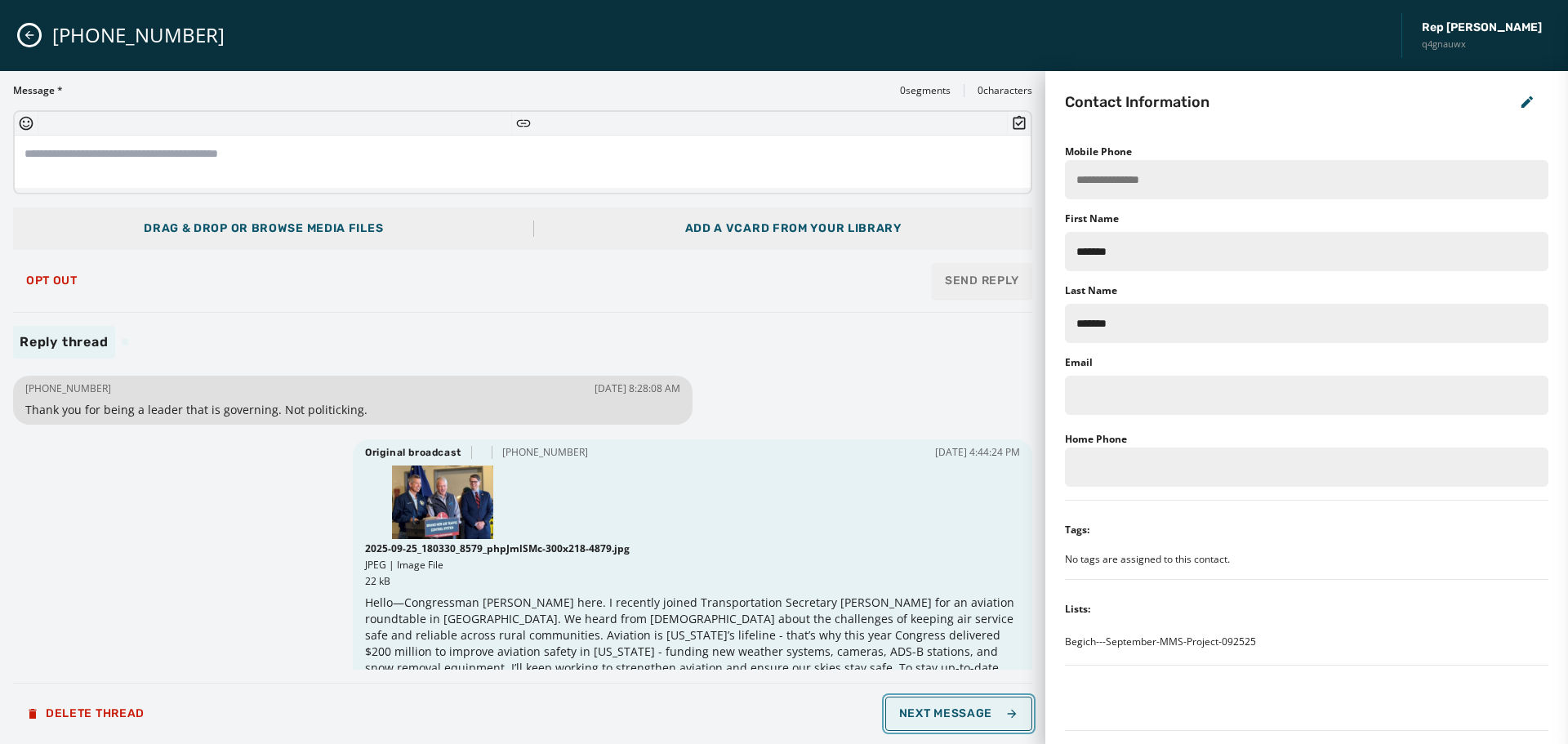
click at [968, 711] on span "Next Message" at bounding box center [959, 714] width 119 height 13
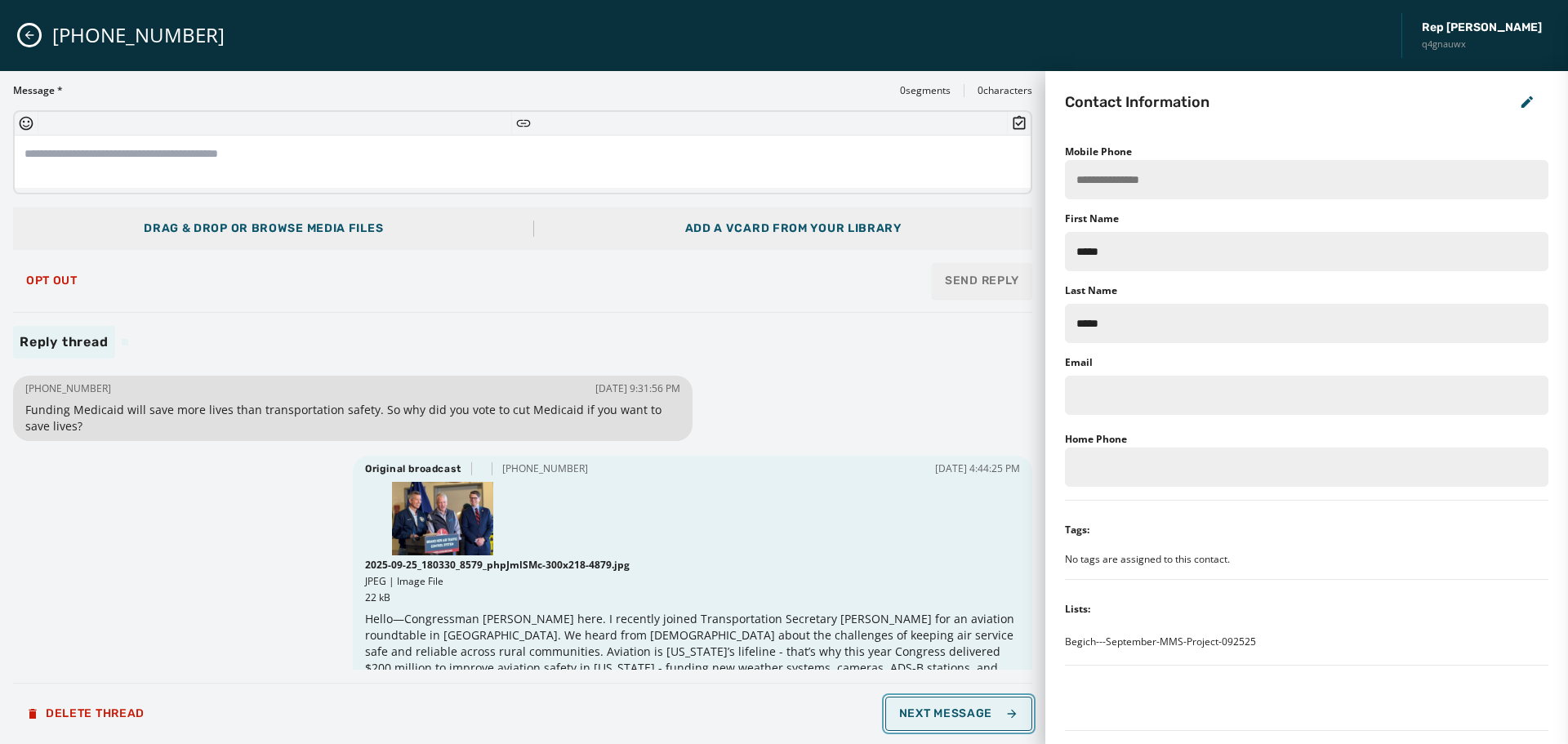
click at [968, 711] on span "Next Message" at bounding box center [959, 714] width 119 height 13
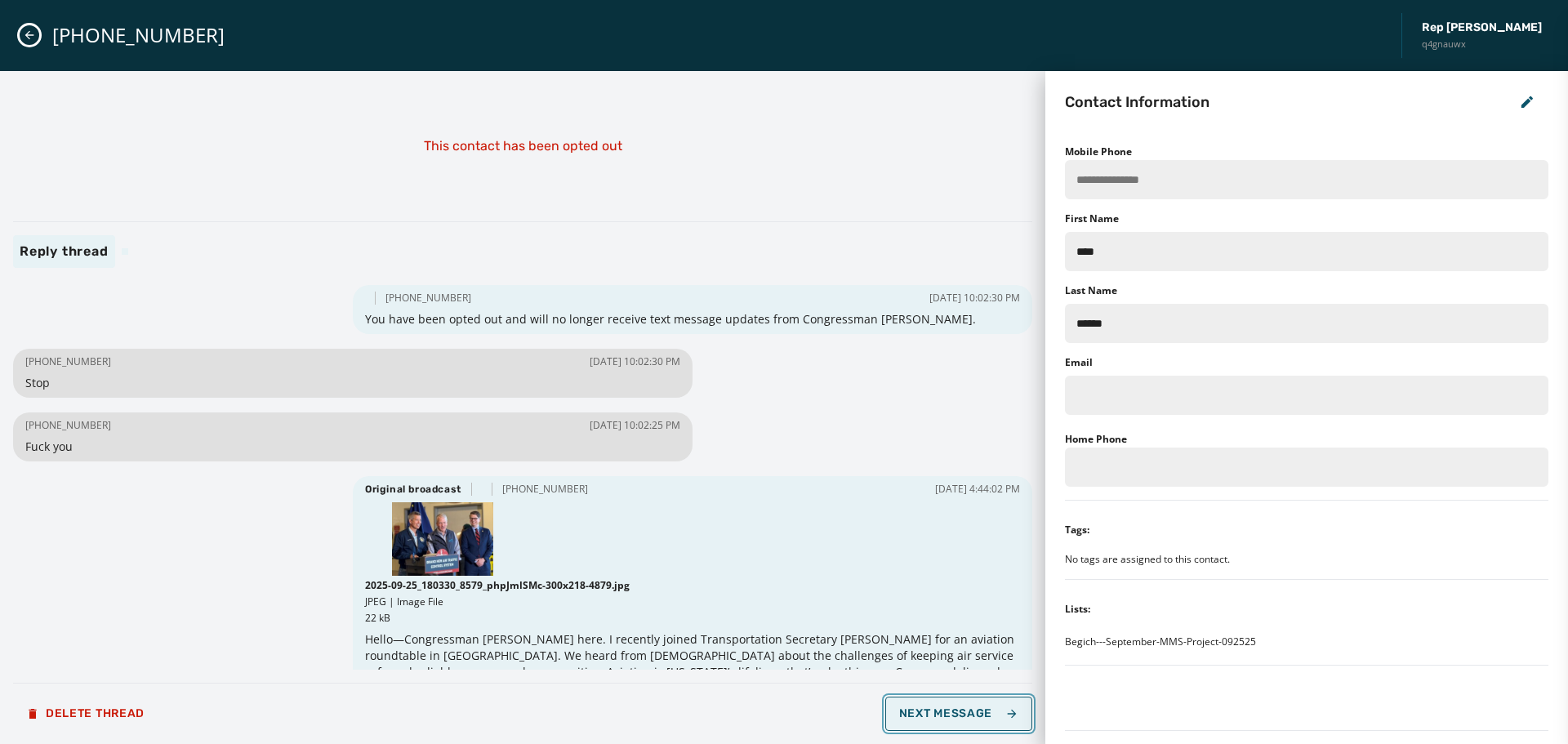
click at [968, 711] on span "Next Message" at bounding box center [959, 714] width 119 height 13
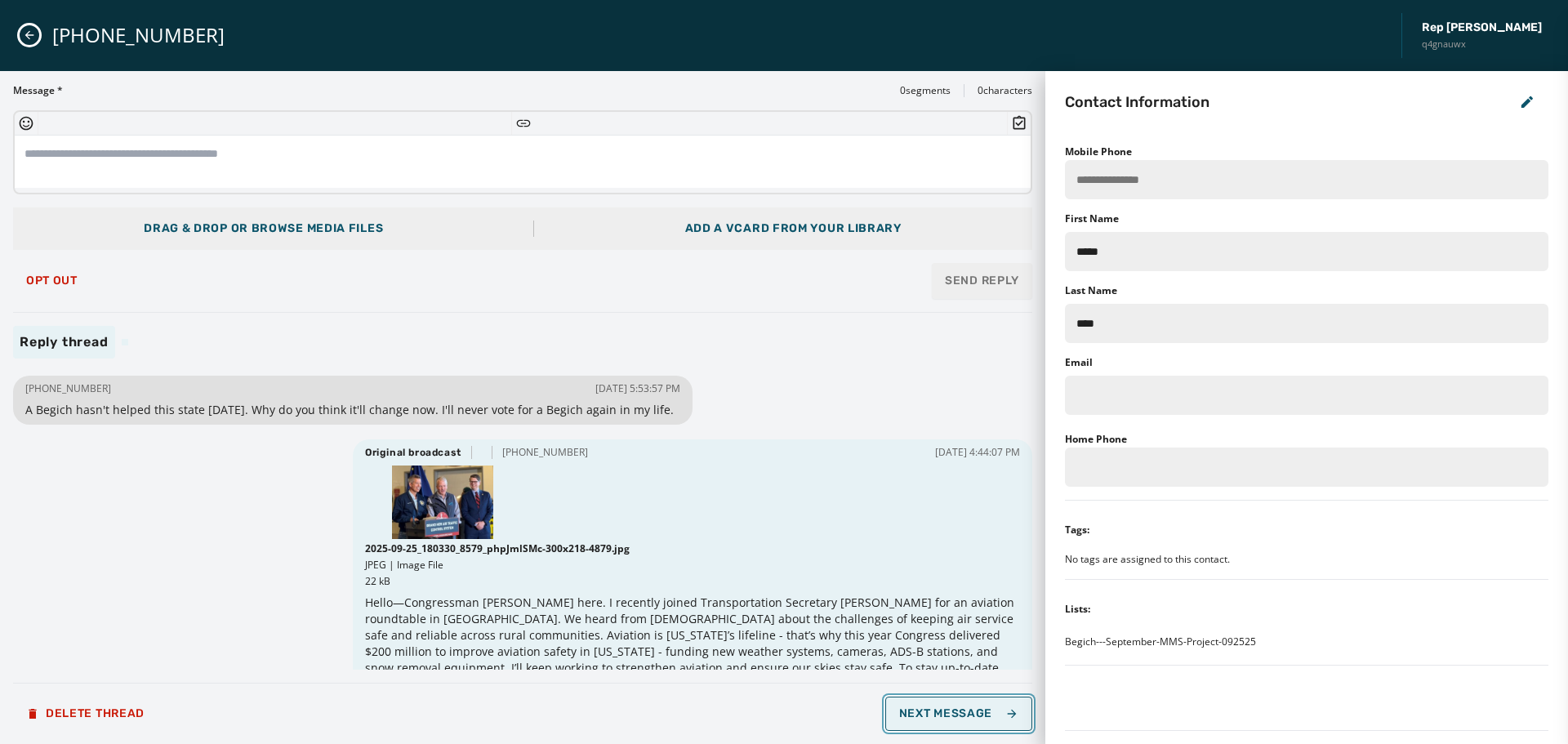
click at [968, 711] on span "Next Message" at bounding box center [959, 714] width 119 height 13
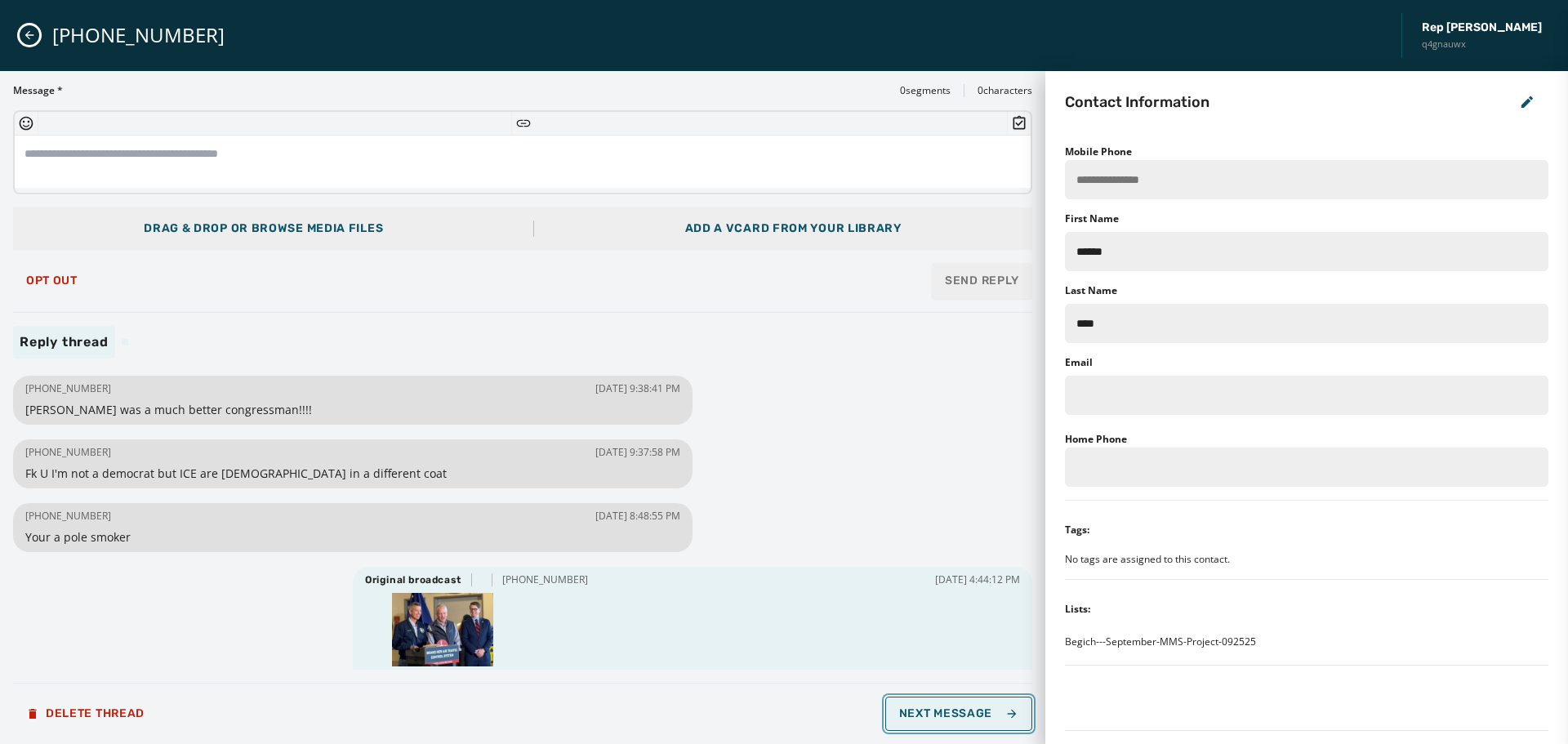
click at [968, 711] on span "Next Message" at bounding box center [959, 714] width 119 height 13
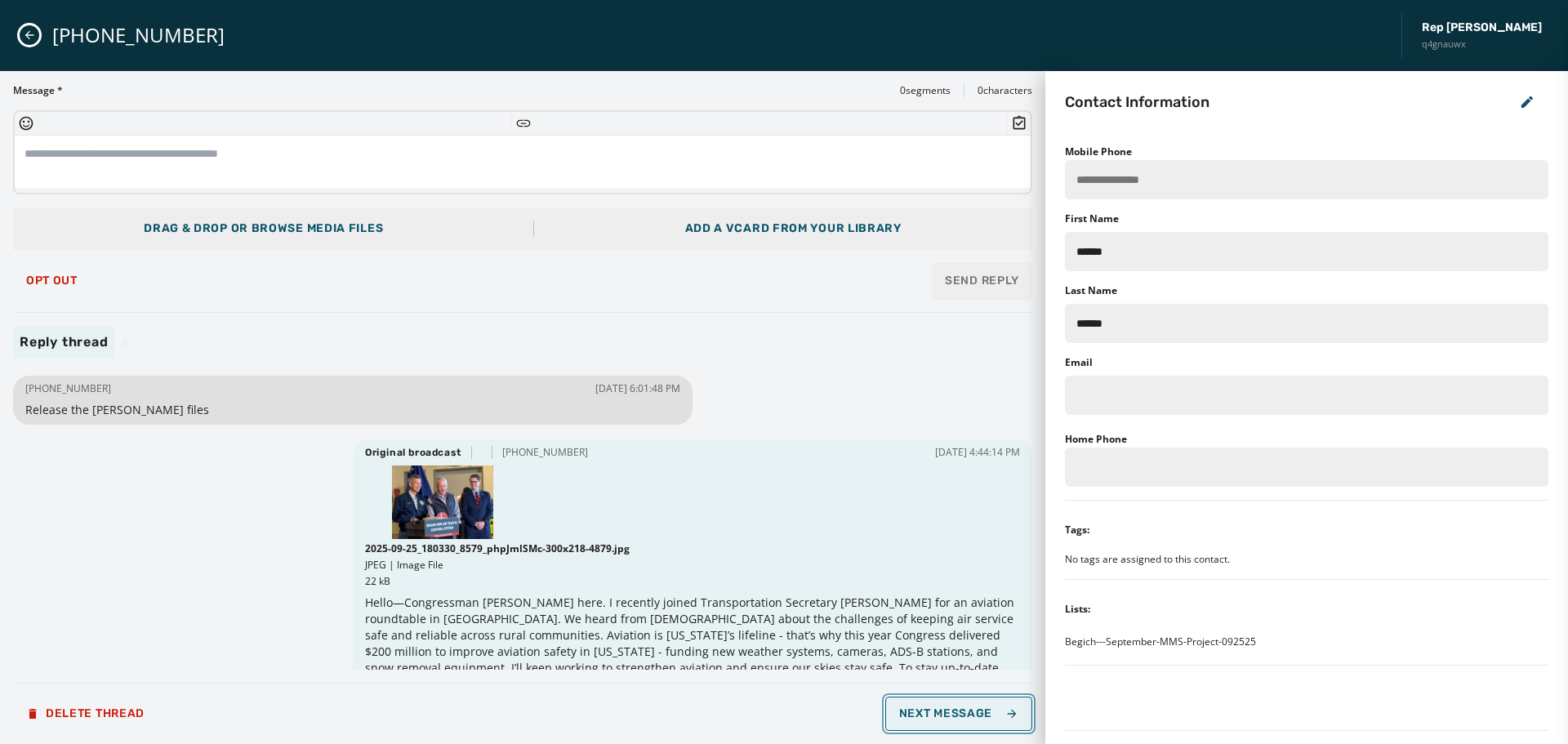
click at [968, 711] on span "Next Message" at bounding box center [959, 714] width 119 height 13
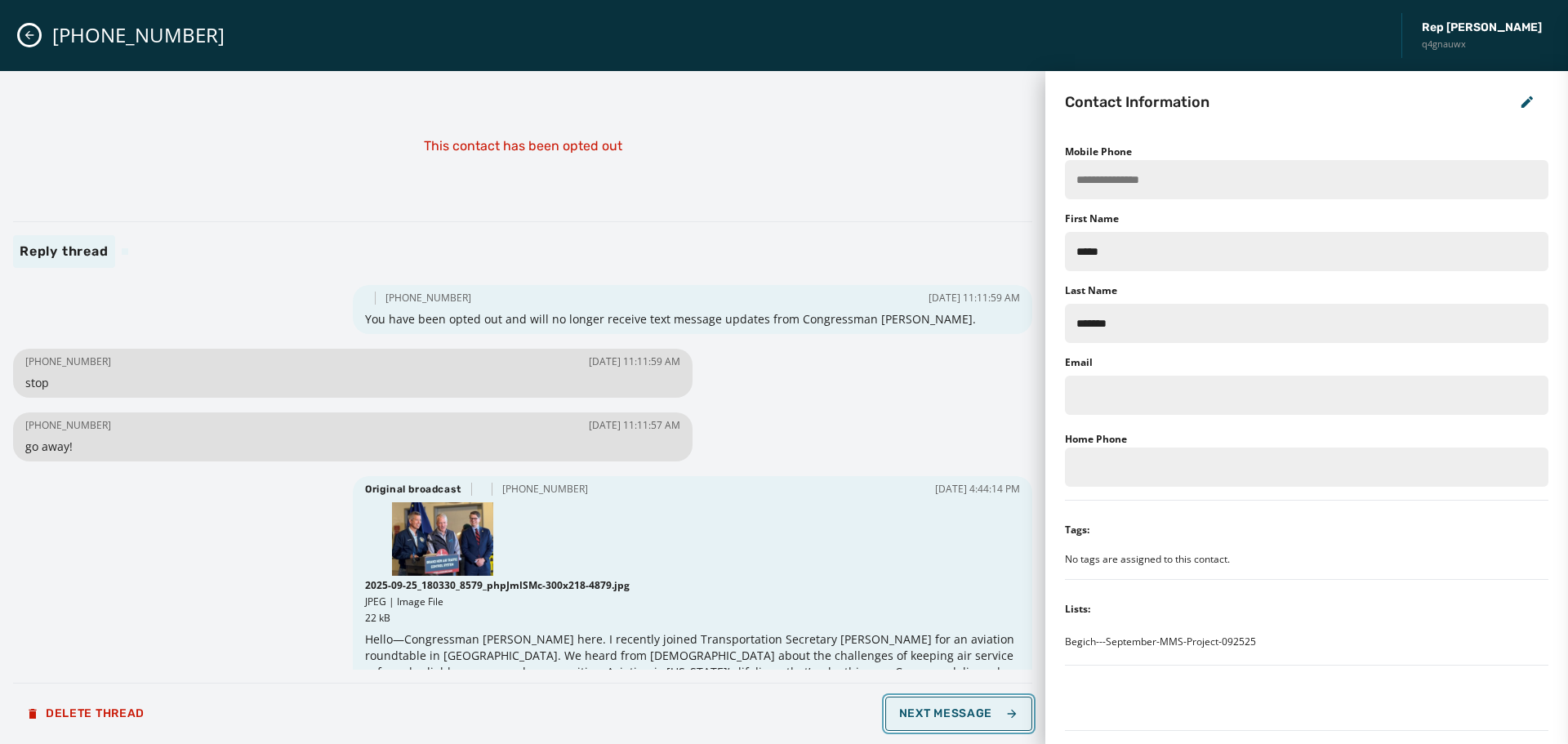
click at [968, 711] on span "Next Message" at bounding box center [959, 714] width 119 height 13
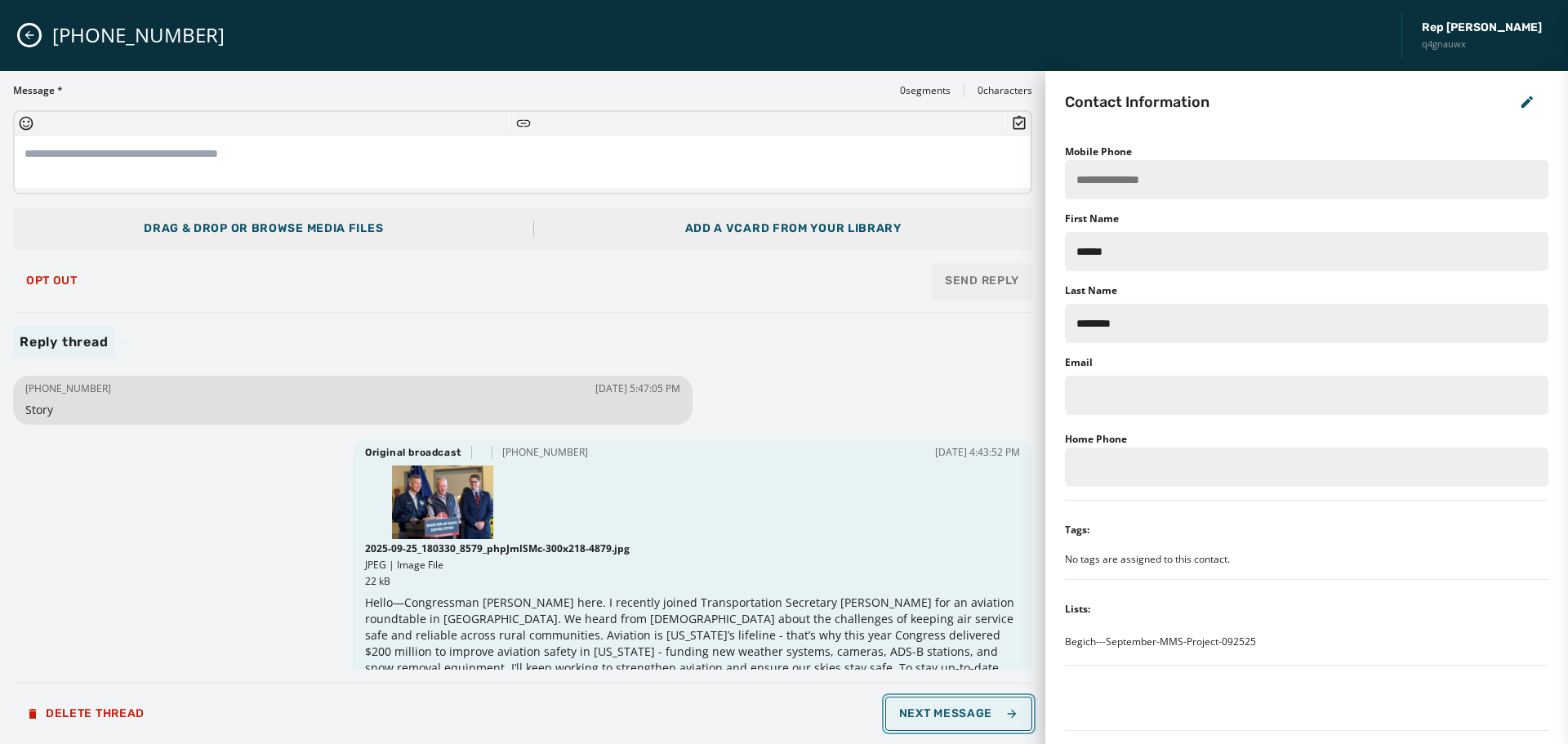
click at [968, 711] on span "Next Message" at bounding box center [959, 714] width 119 height 13
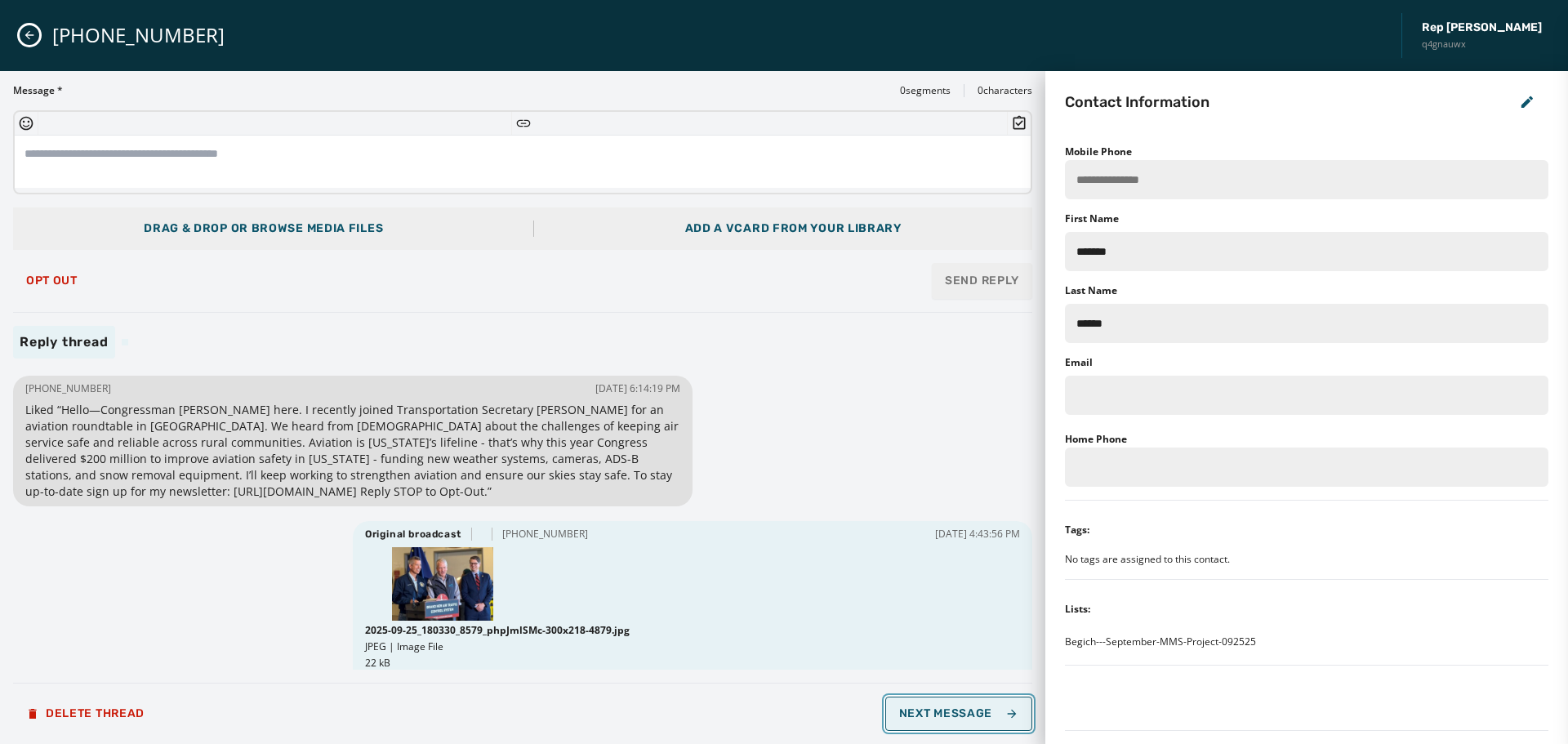
click at [968, 711] on span "Next Message" at bounding box center [959, 714] width 119 height 13
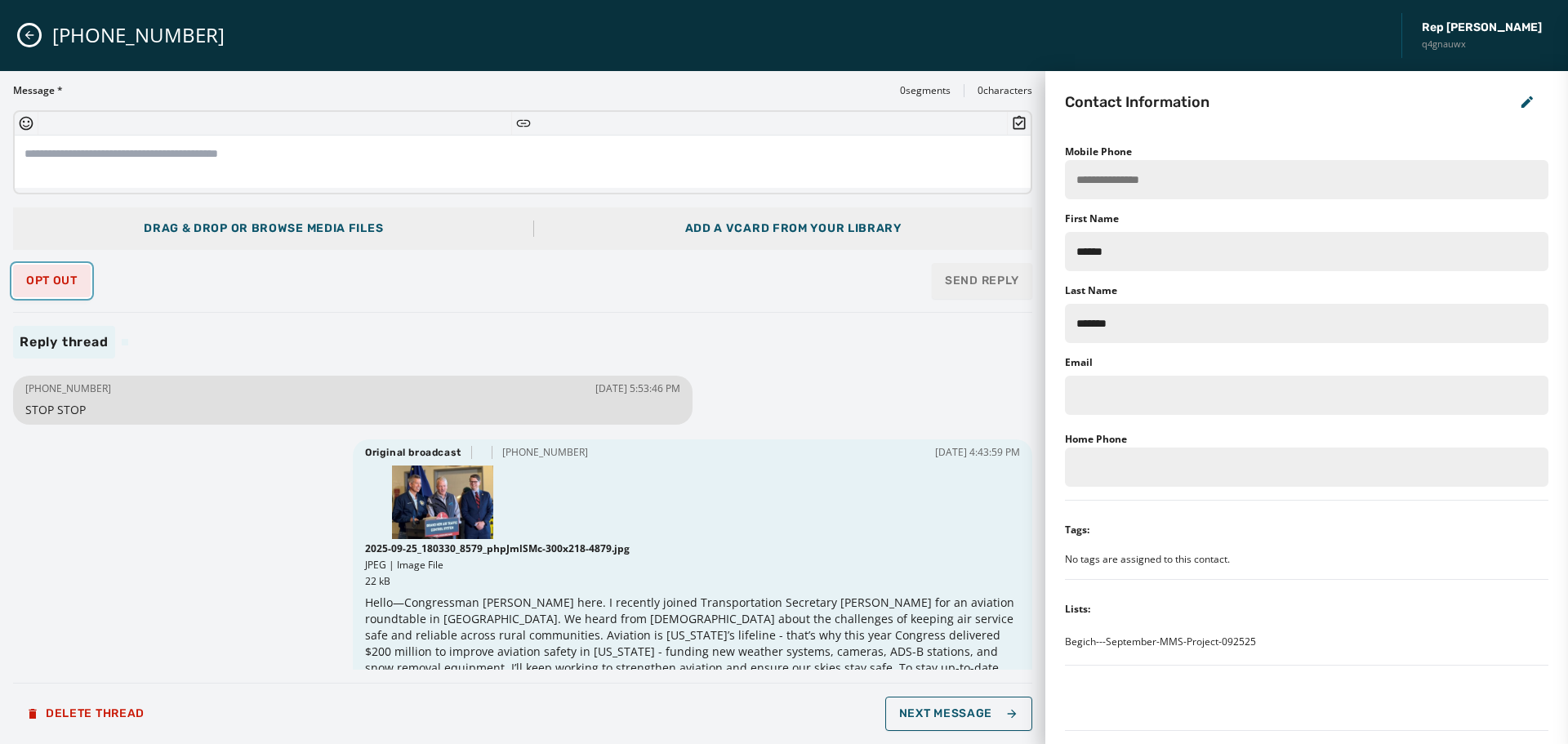
click at [45, 275] on span "Opt Out" at bounding box center [52, 281] width 52 height 13
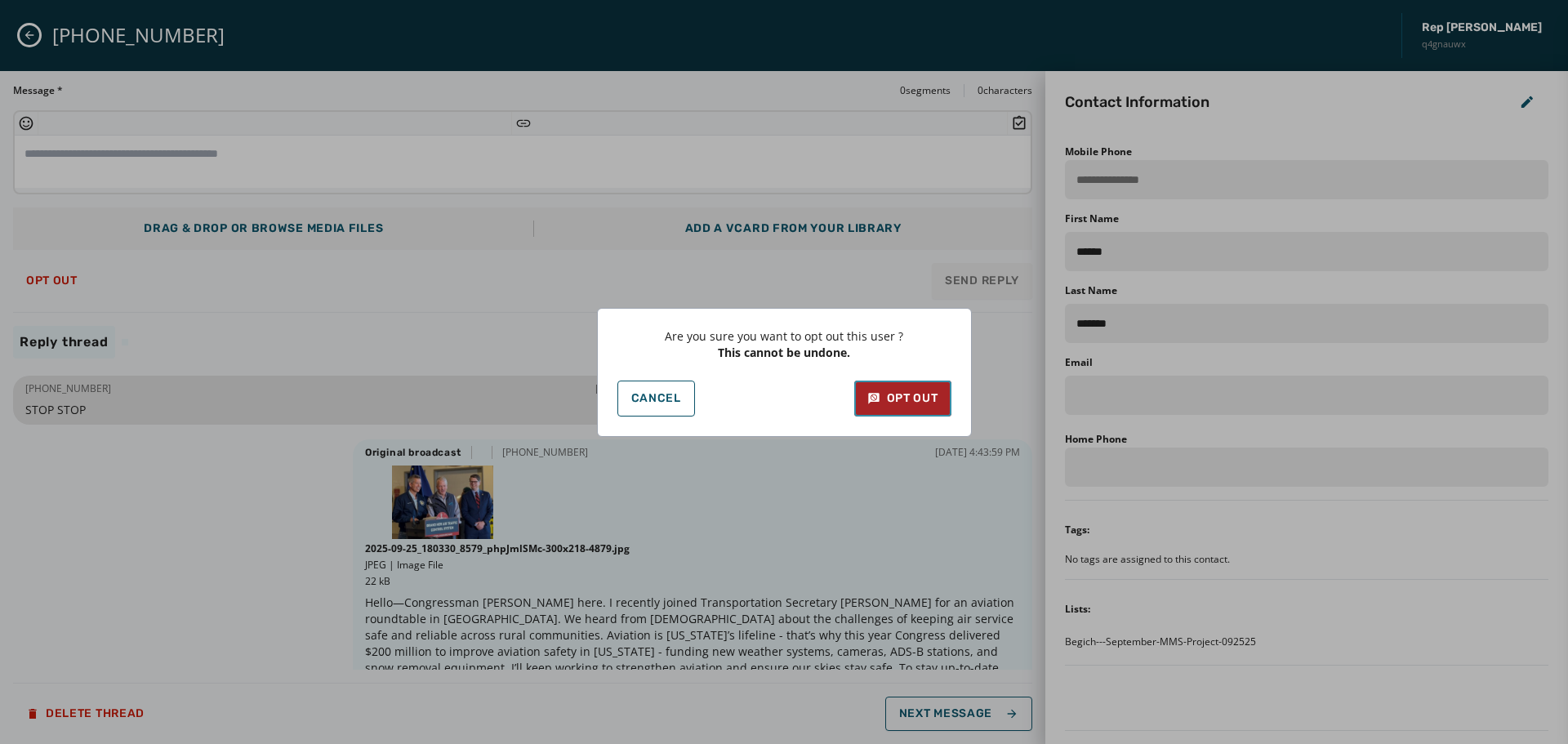
click at [902, 408] on button "Opt Out" at bounding box center [902, 399] width 97 height 36
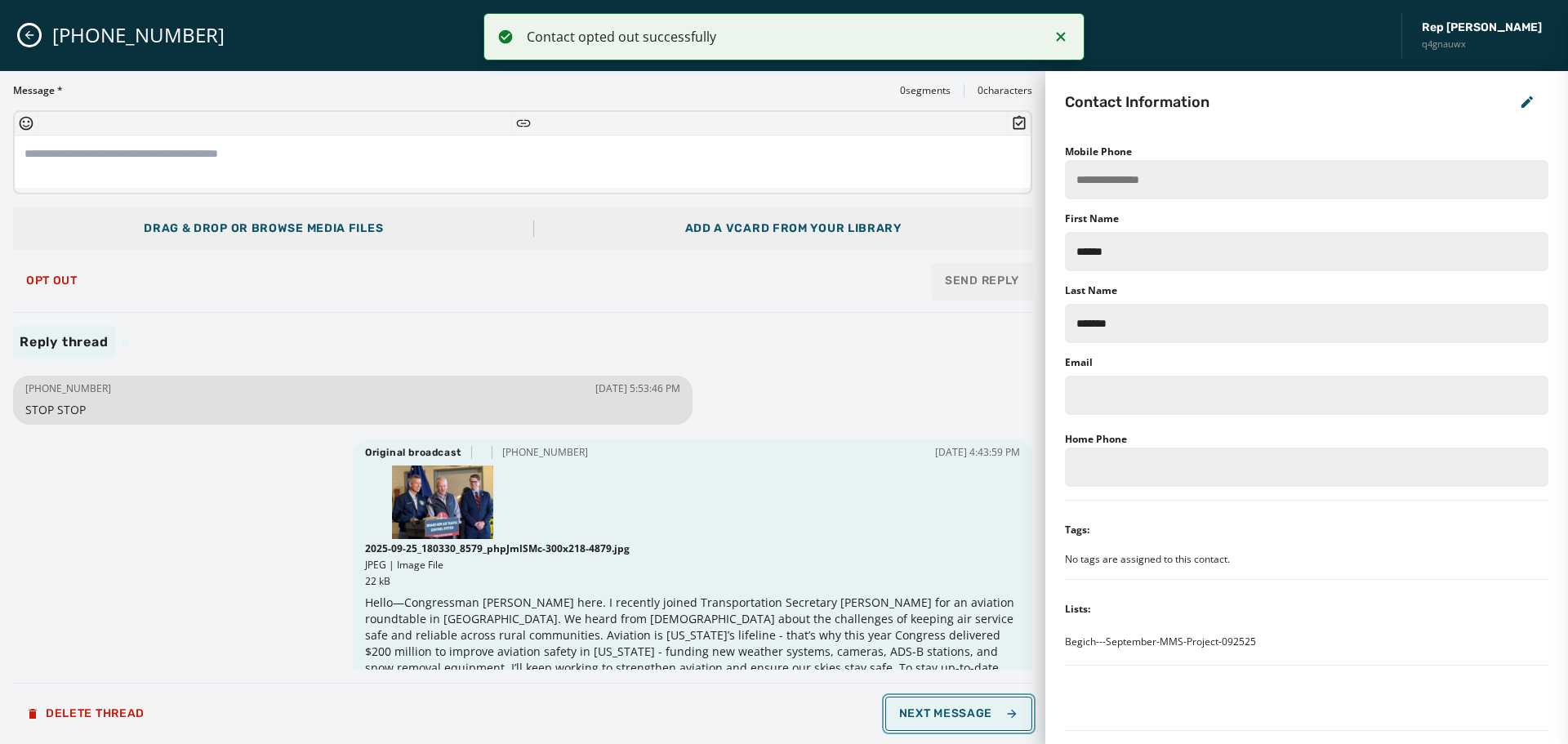
click at [958, 710] on span "Next Message" at bounding box center [959, 714] width 119 height 13
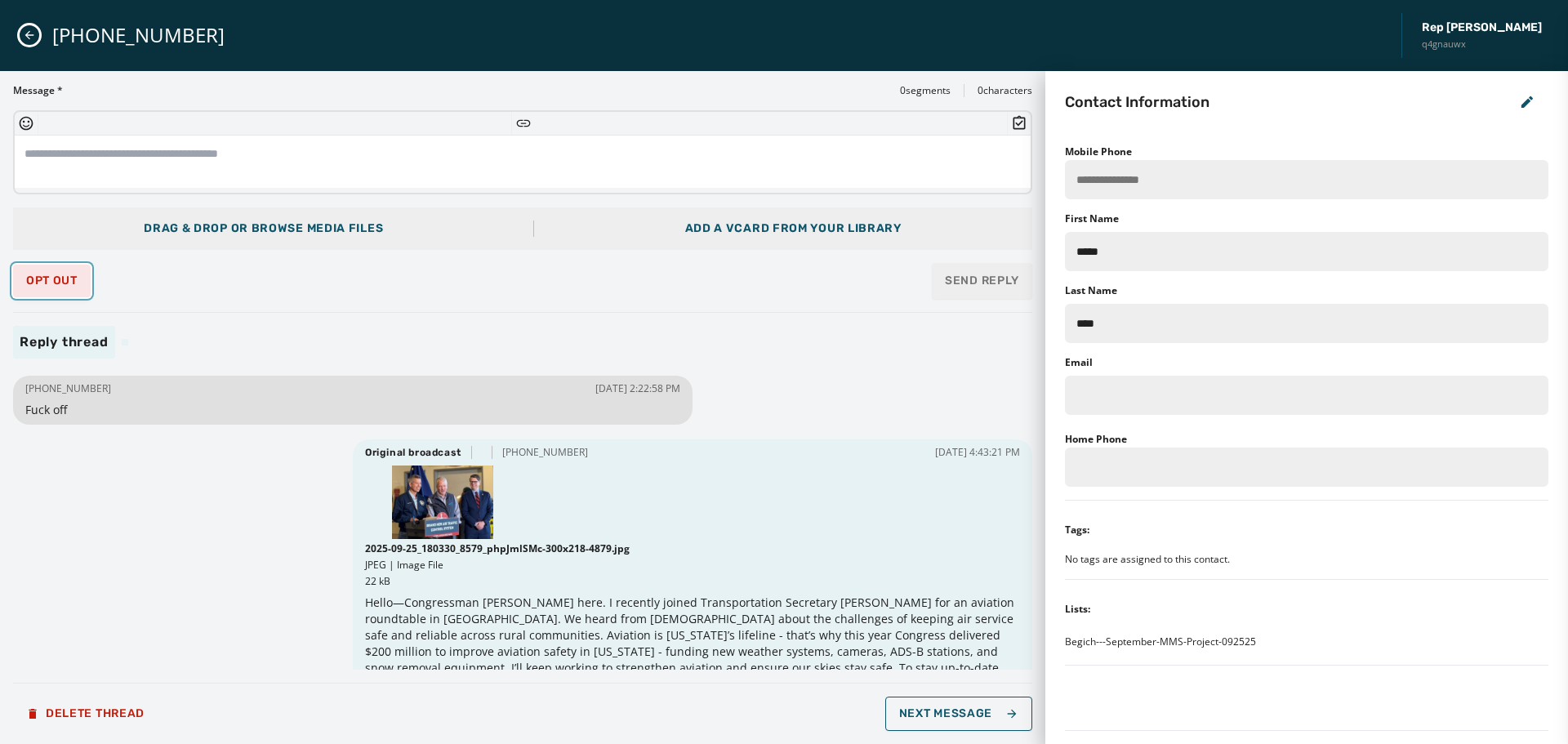
click at [24, 282] on button "Opt Out" at bounding box center [52, 280] width 78 height 33
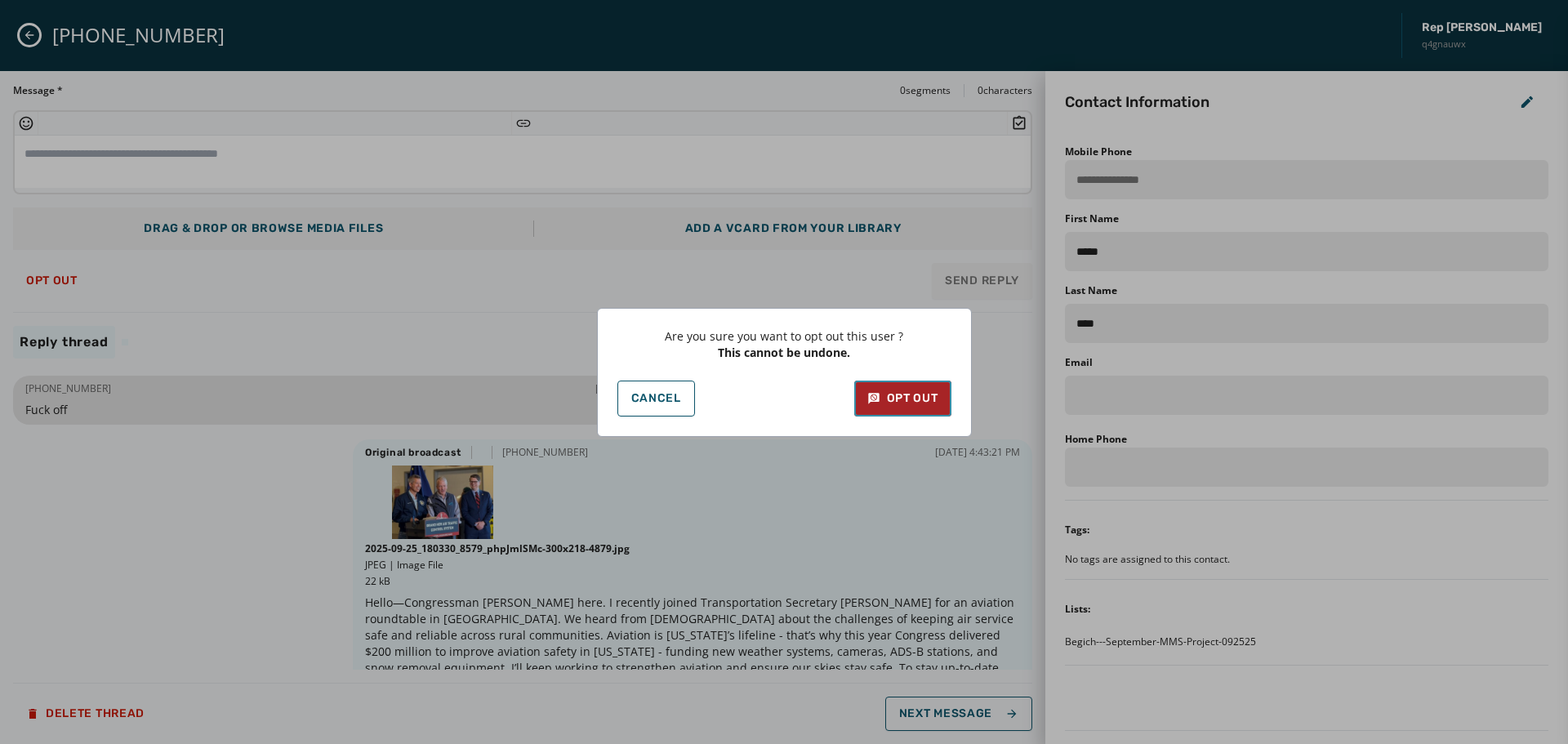
click at [931, 400] on div "Opt Out" at bounding box center [903, 398] width 71 height 16
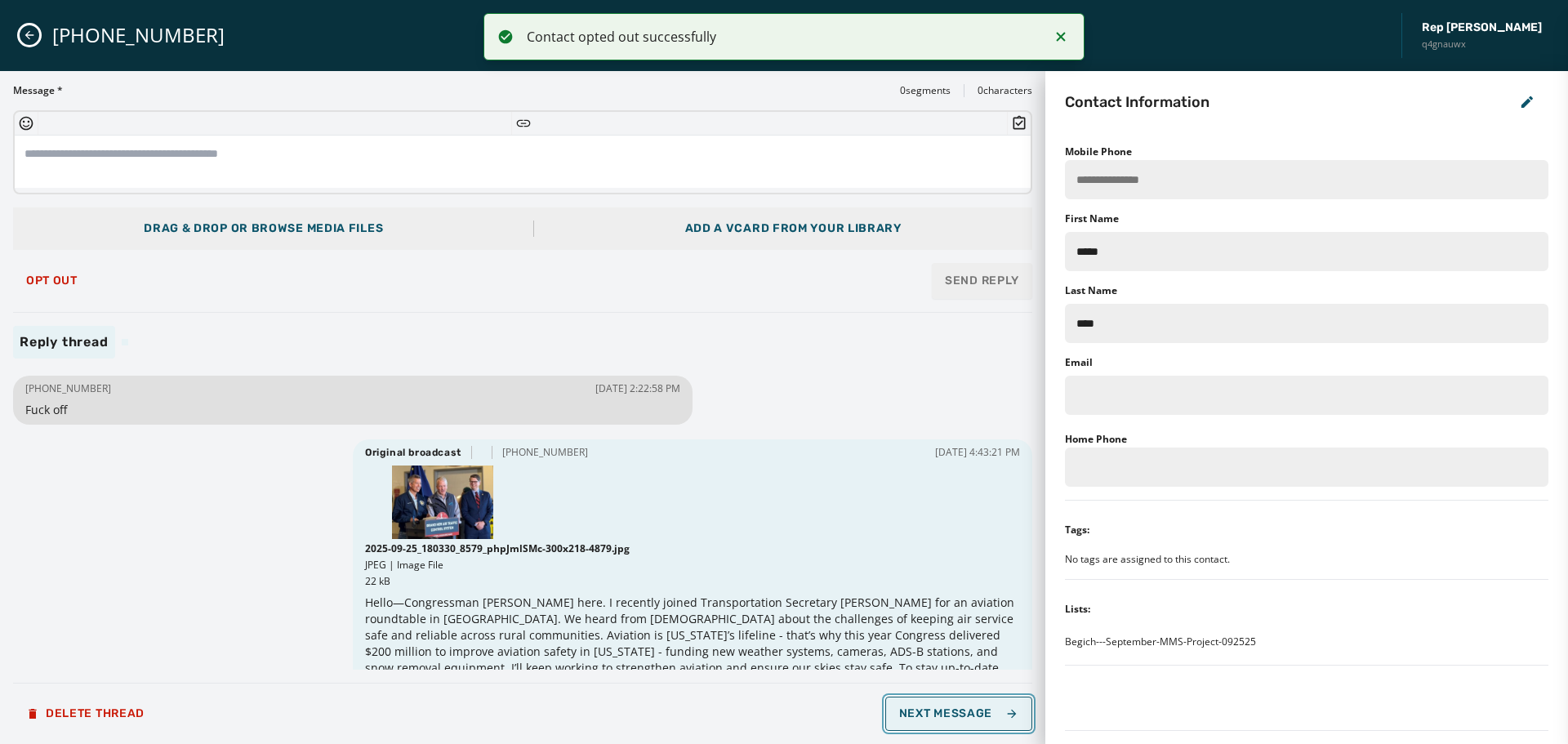
click at [993, 720] on span "Next Message" at bounding box center [959, 714] width 119 height 13
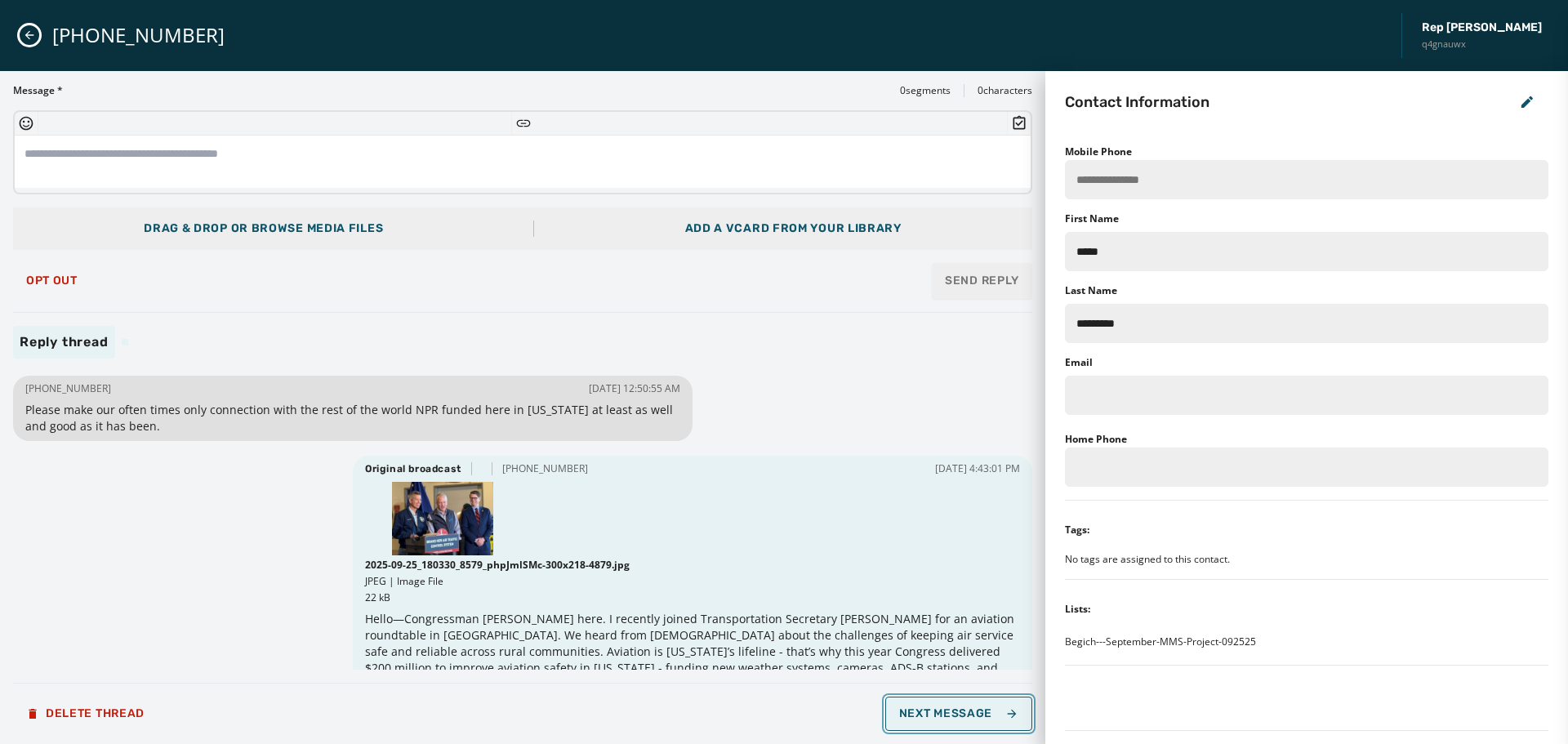
click at [993, 720] on span "Next Message" at bounding box center [959, 714] width 119 height 13
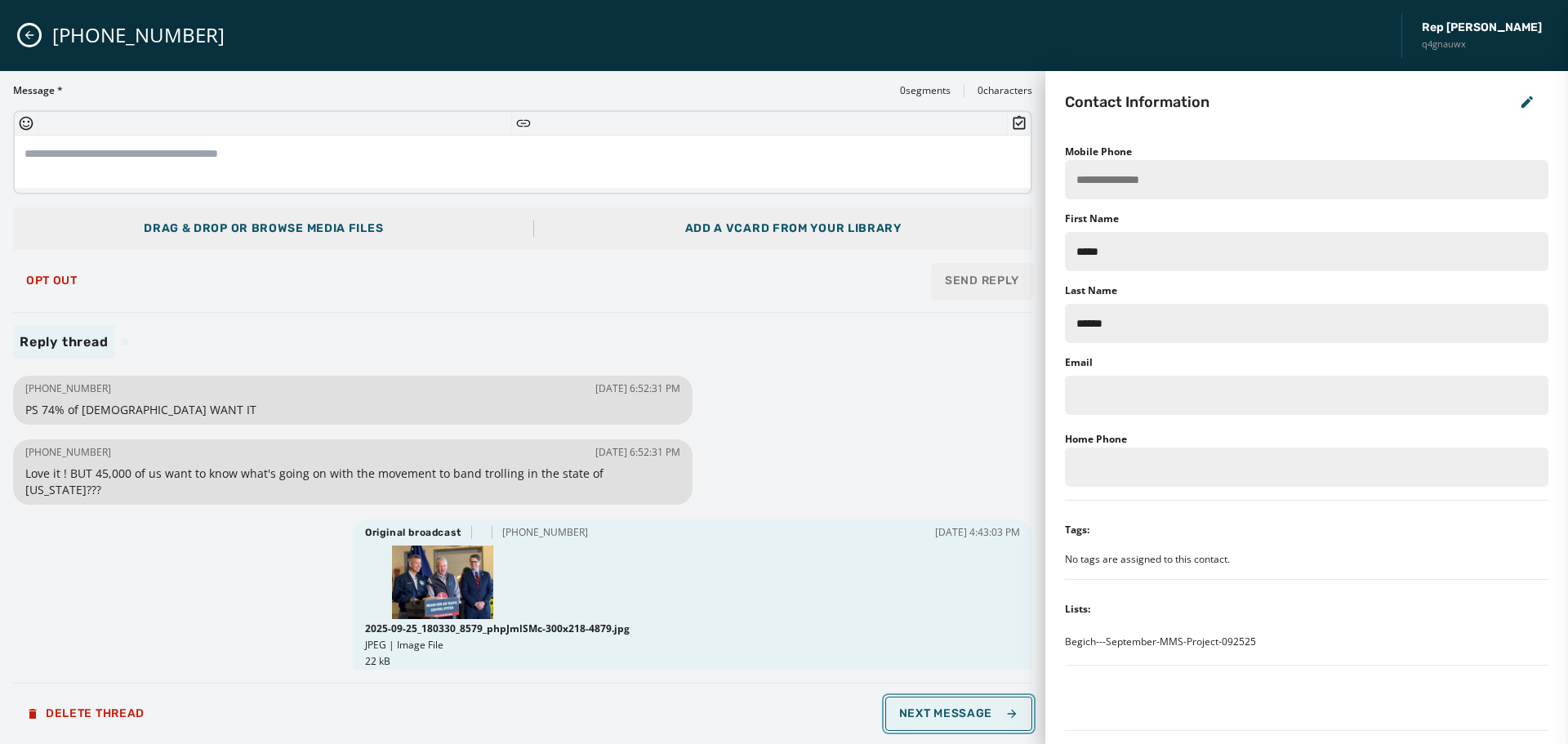
click at [993, 720] on span "Next Message" at bounding box center [959, 714] width 119 height 13
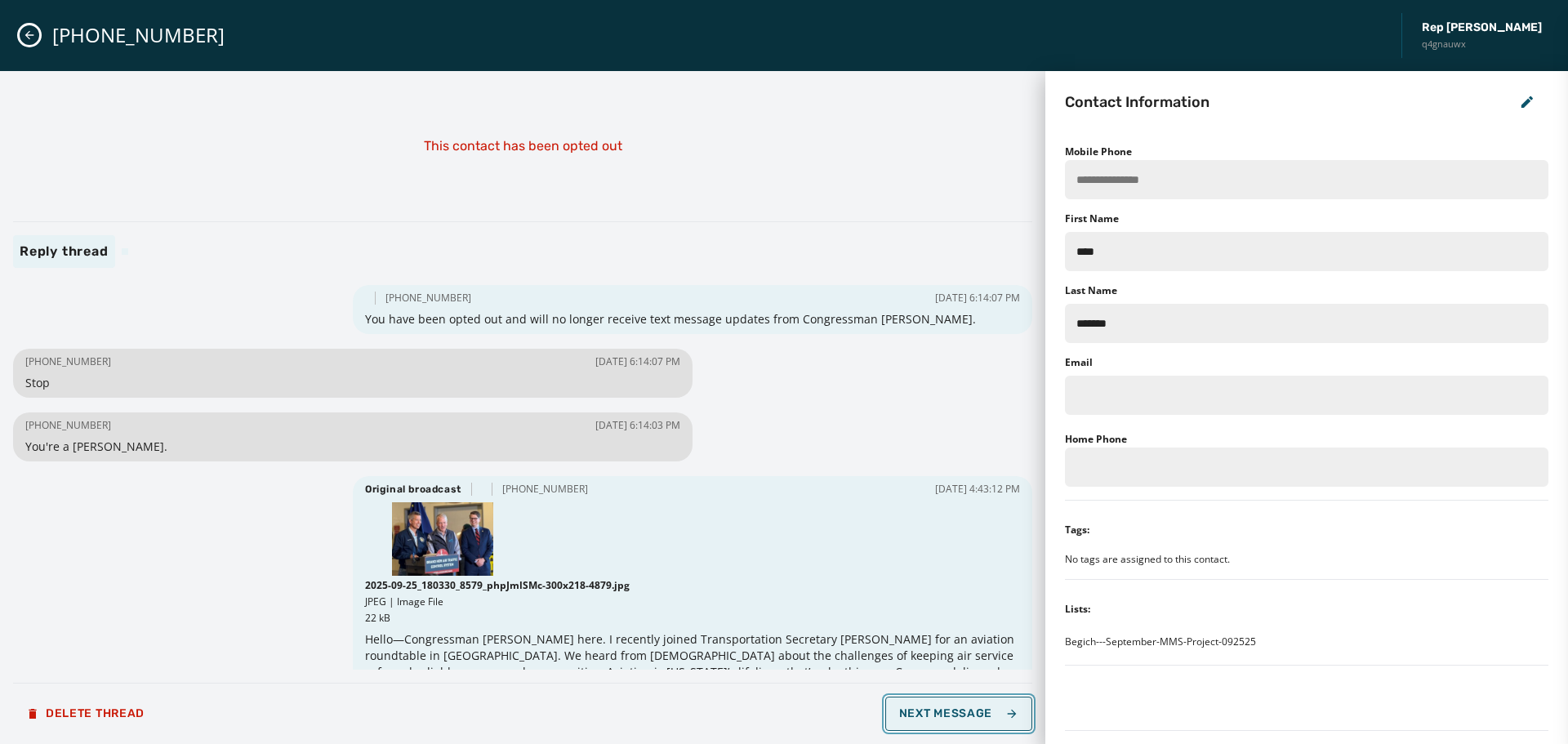
click at [993, 720] on span "Next Message" at bounding box center [959, 714] width 119 height 13
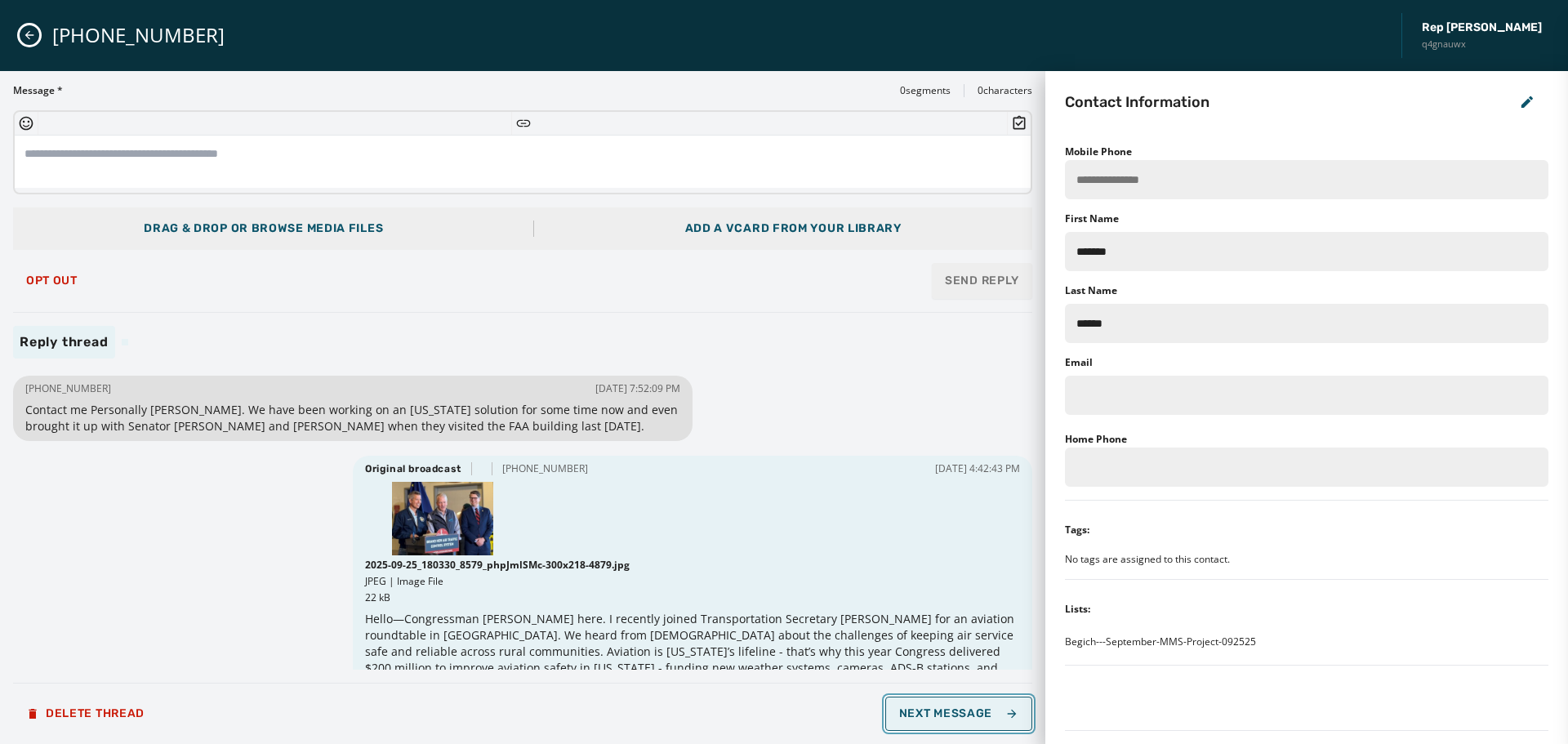
click at [993, 720] on span "Next Message" at bounding box center [959, 714] width 119 height 13
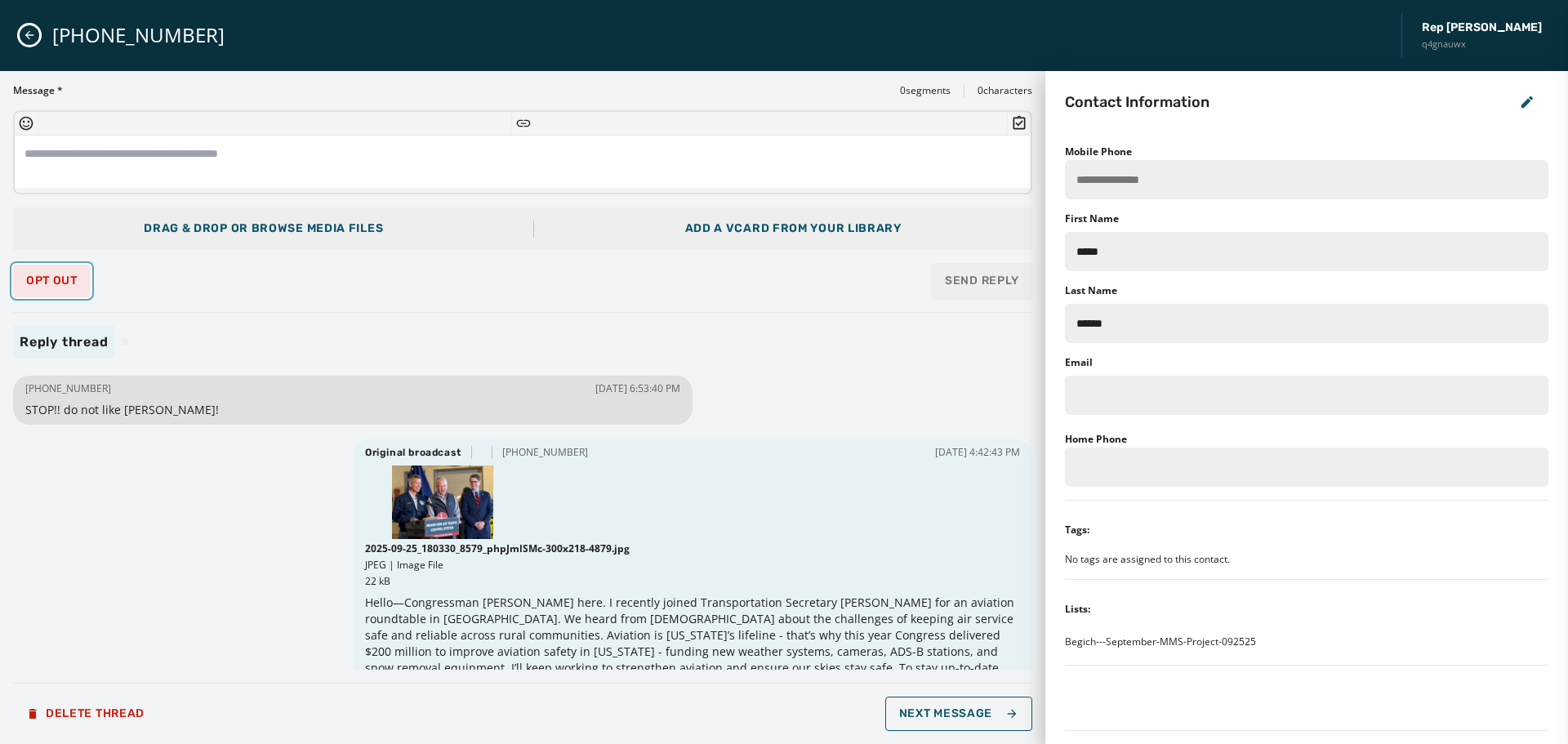
click at [56, 282] on span "Opt Out" at bounding box center [52, 281] width 52 height 13
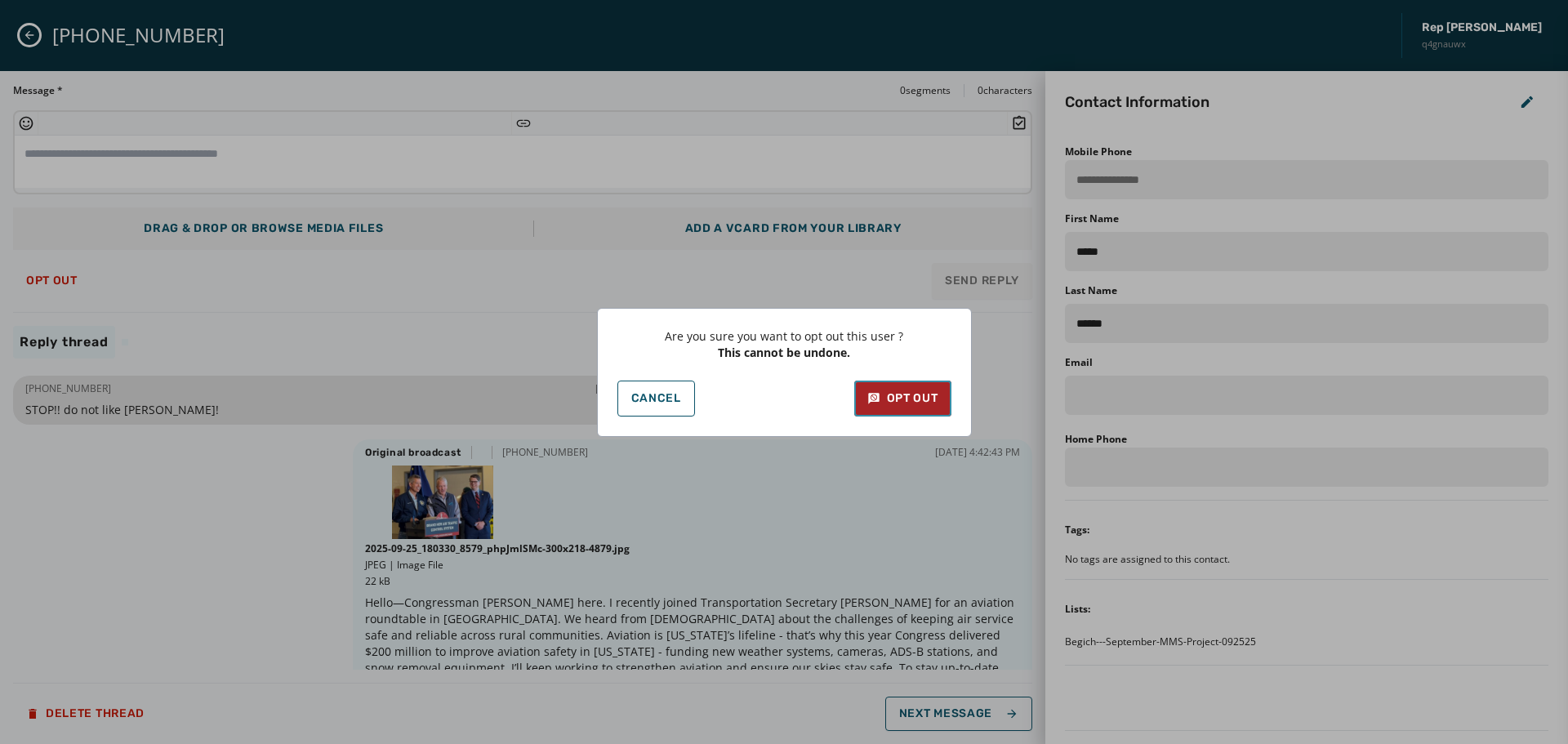
click at [894, 402] on div "Opt Out" at bounding box center [903, 398] width 71 height 16
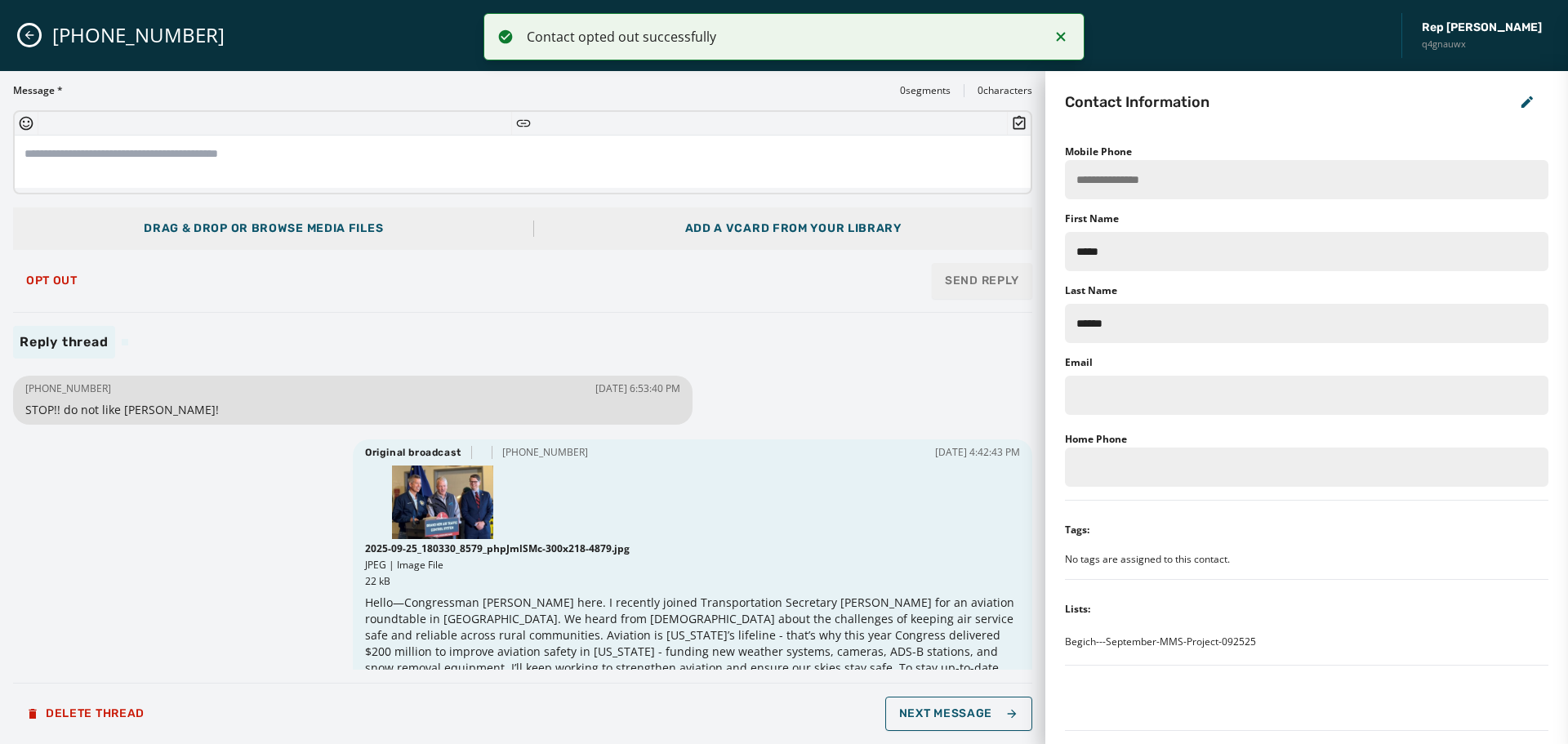
click at [24, 28] on icon "Close admin drawer" at bounding box center [29, 35] width 13 height 13
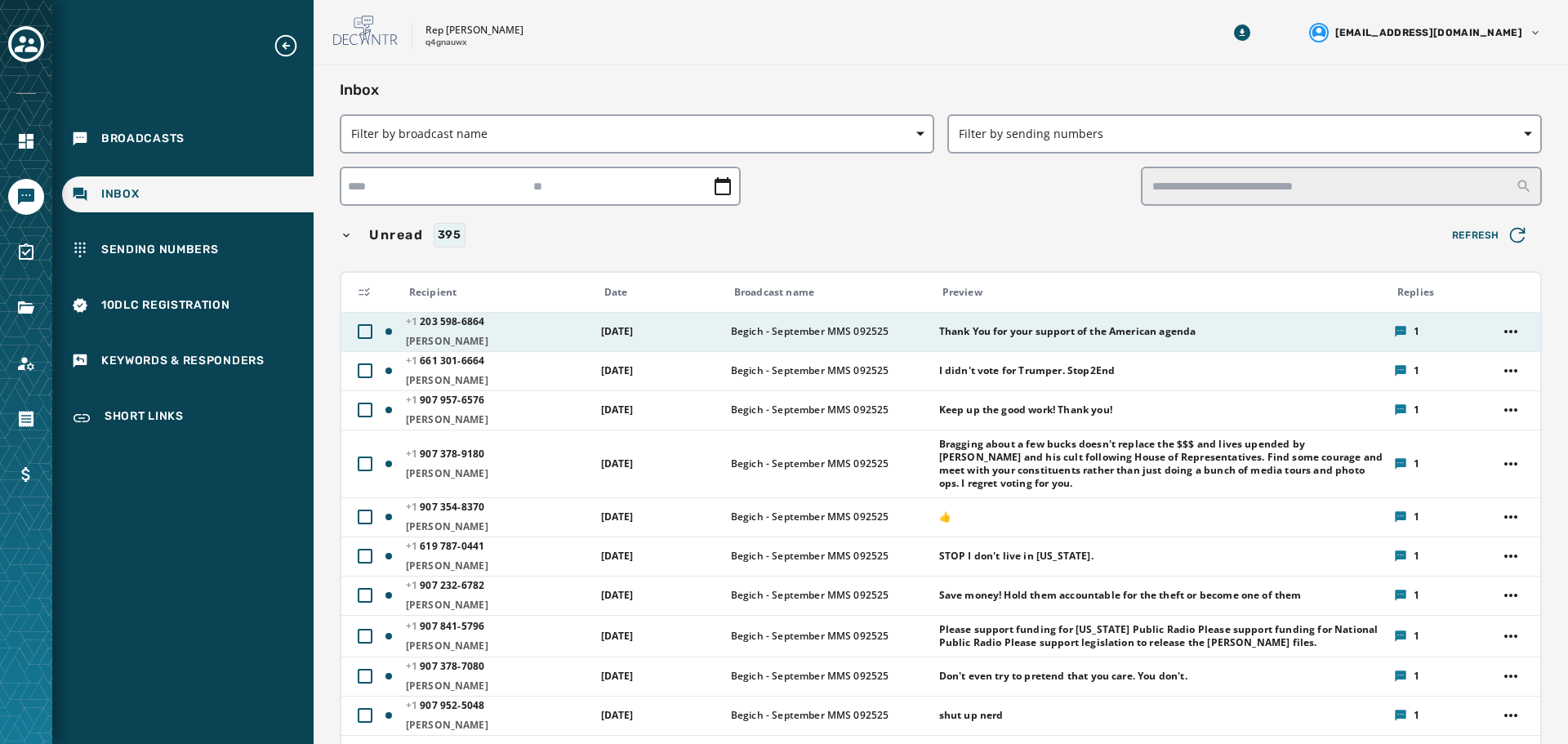
click at [541, 327] on span "[PHONE_NUMBER] - 6864" at bounding box center [498, 322] width 184 height 13
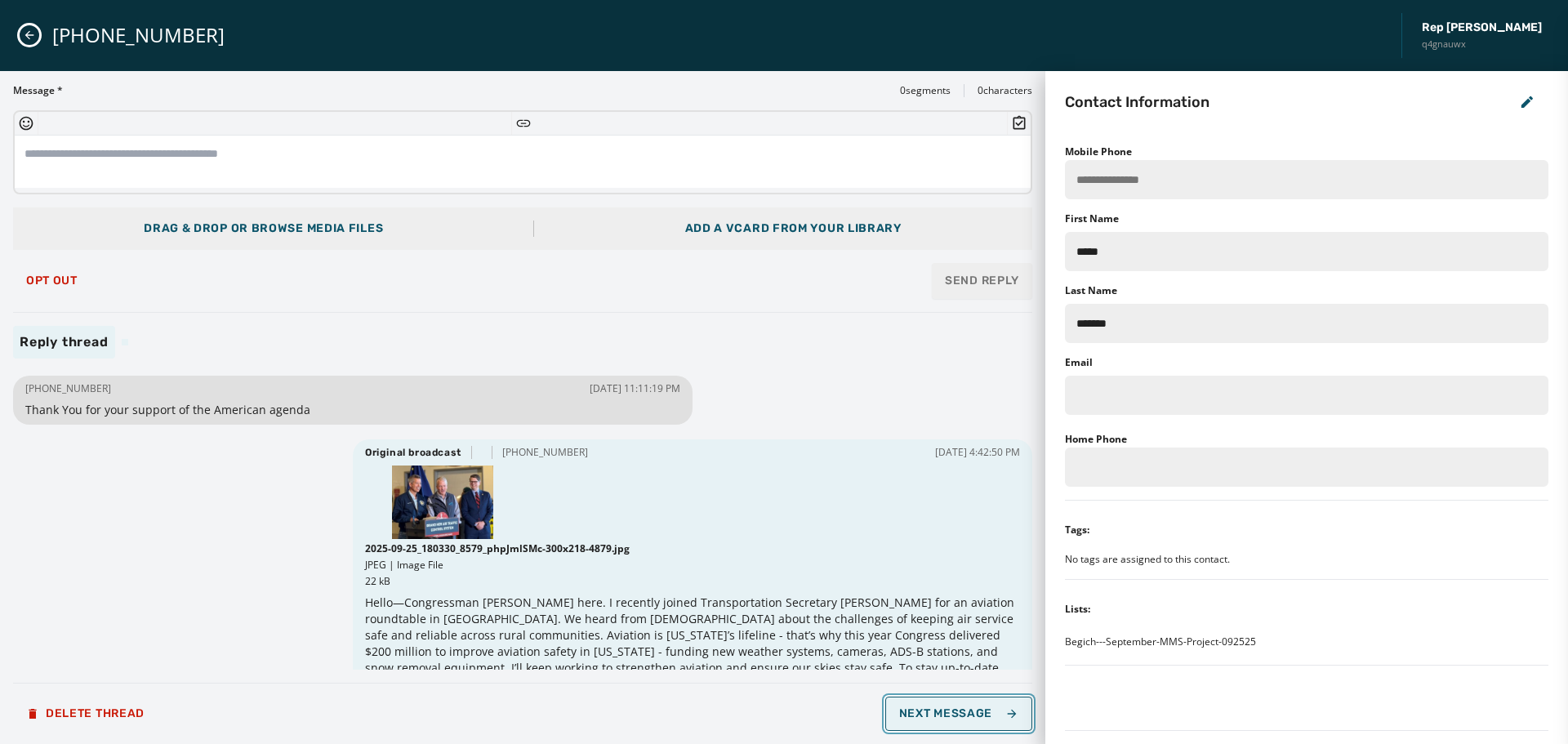
click at [1001, 720] on span "Next Message" at bounding box center [959, 714] width 119 height 13
click at [33, 273] on button "Opt Out" at bounding box center [52, 280] width 78 height 33
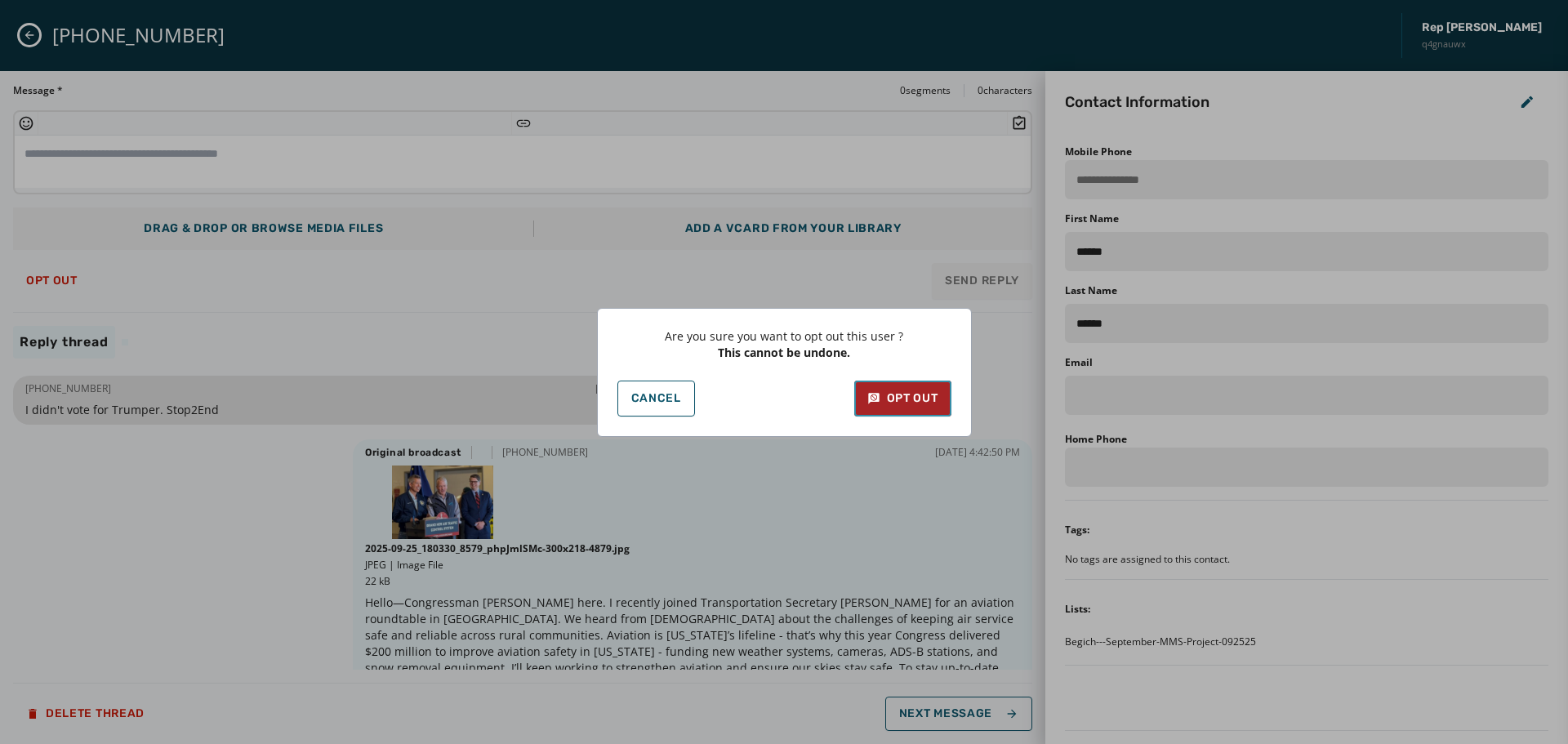
click at [942, 408] on button "Opt Out" at bounding box center [902, 399] width 97 height 36
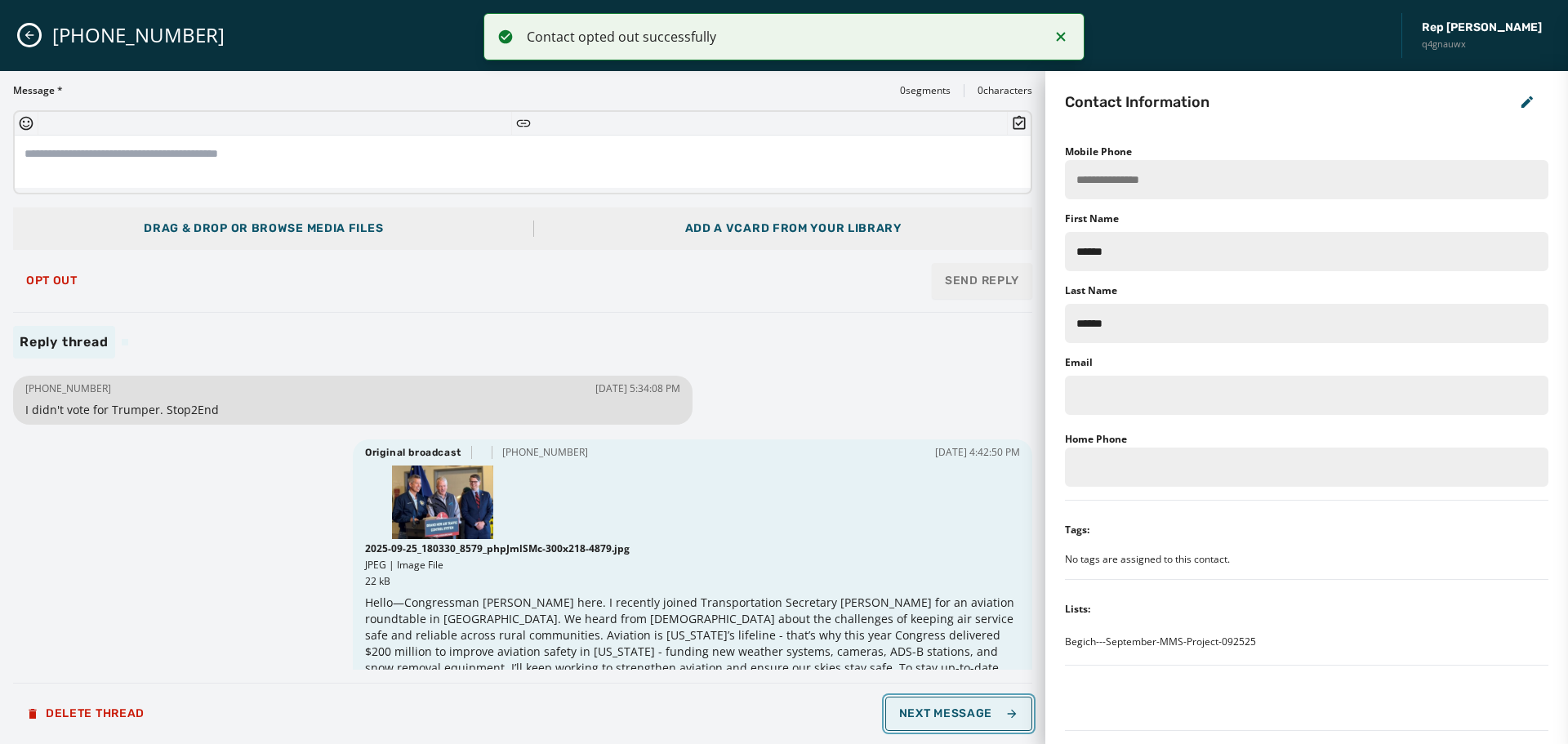
click at [964, 717] on span "Next Message" at bounding box center [959, 714] width 119 height 13
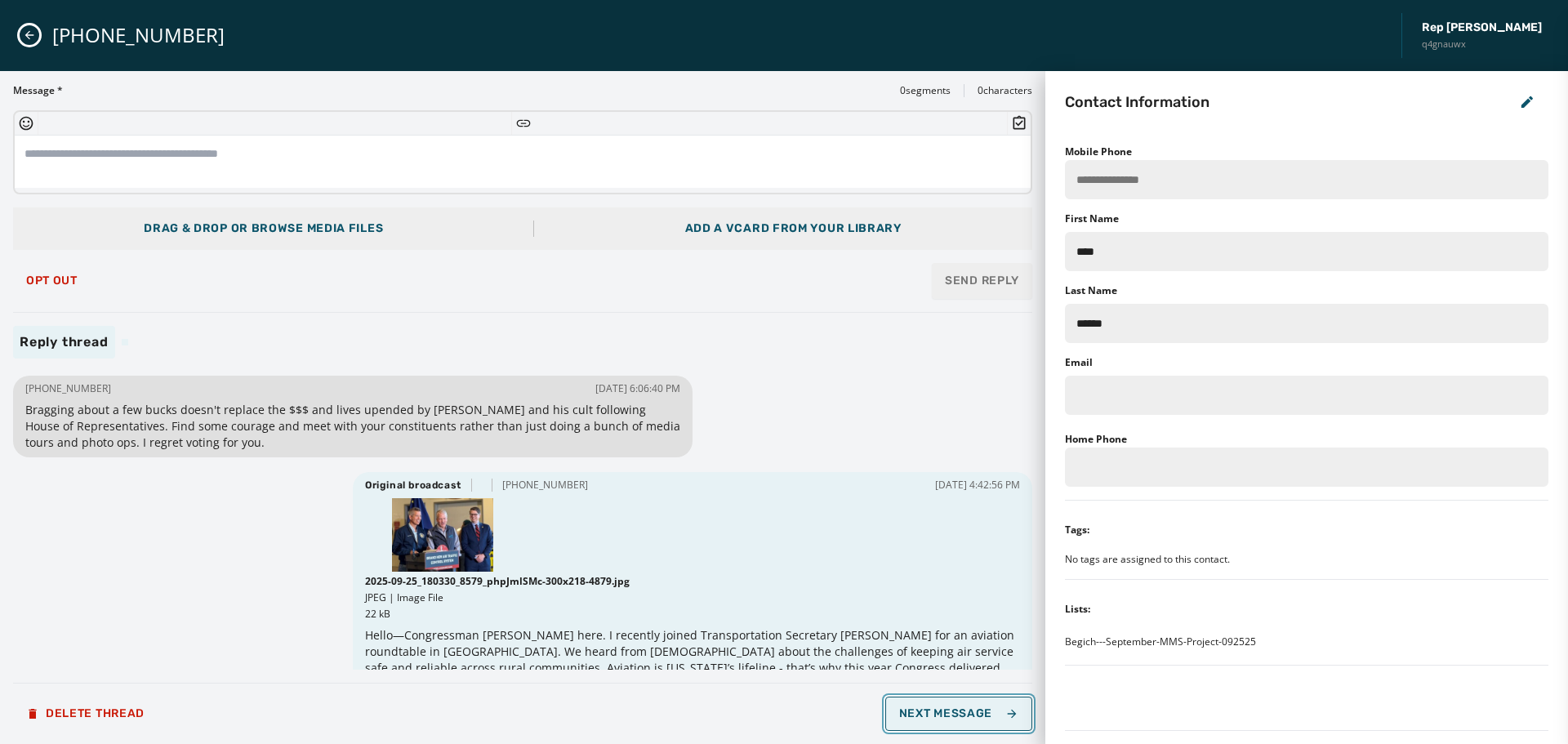
click at [974, 723] on button "Next Message" at bounding box center [959, 714] width 147 height 34
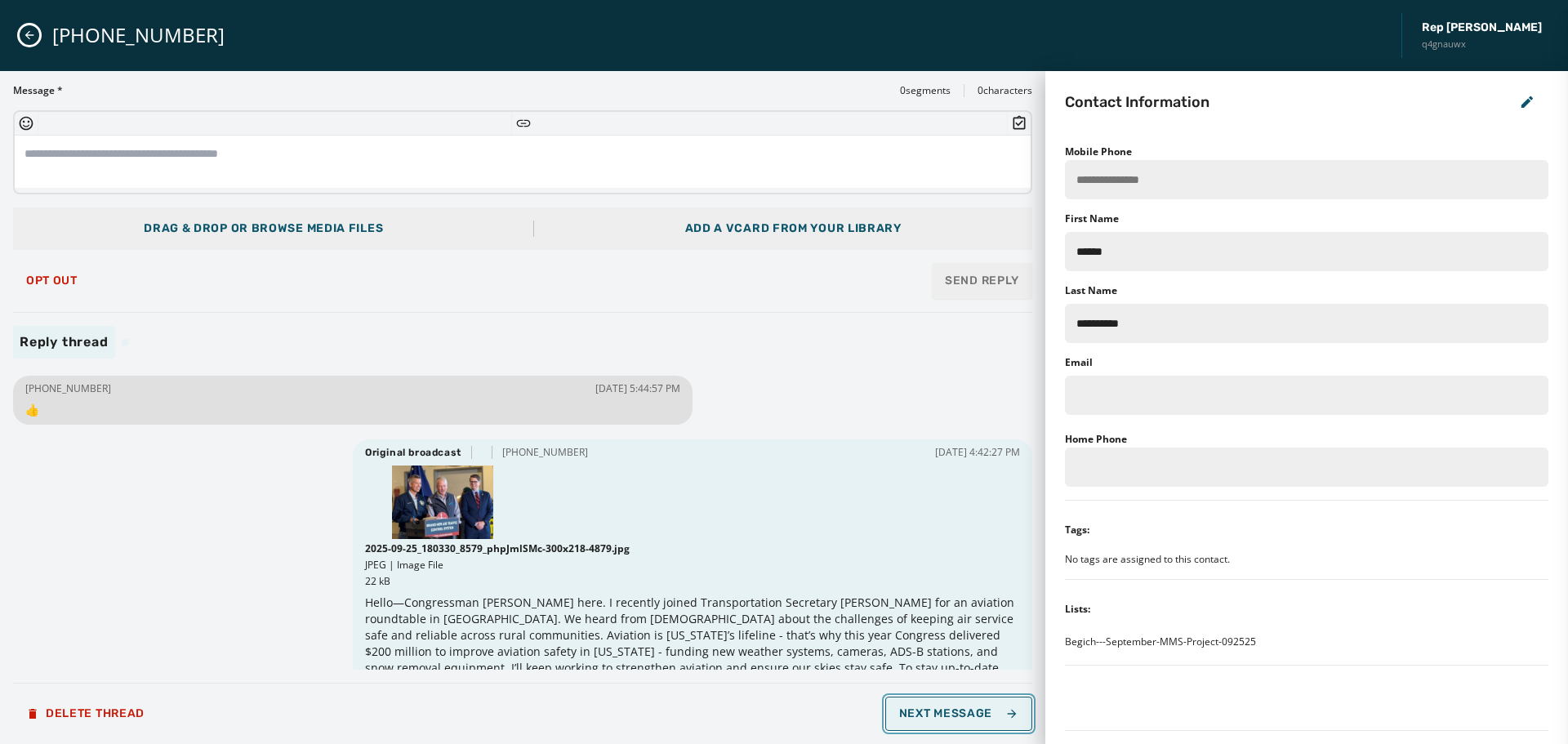
click at [975, 723] on button "Next Message" at bounding box center [959, 714] width 147 height 34
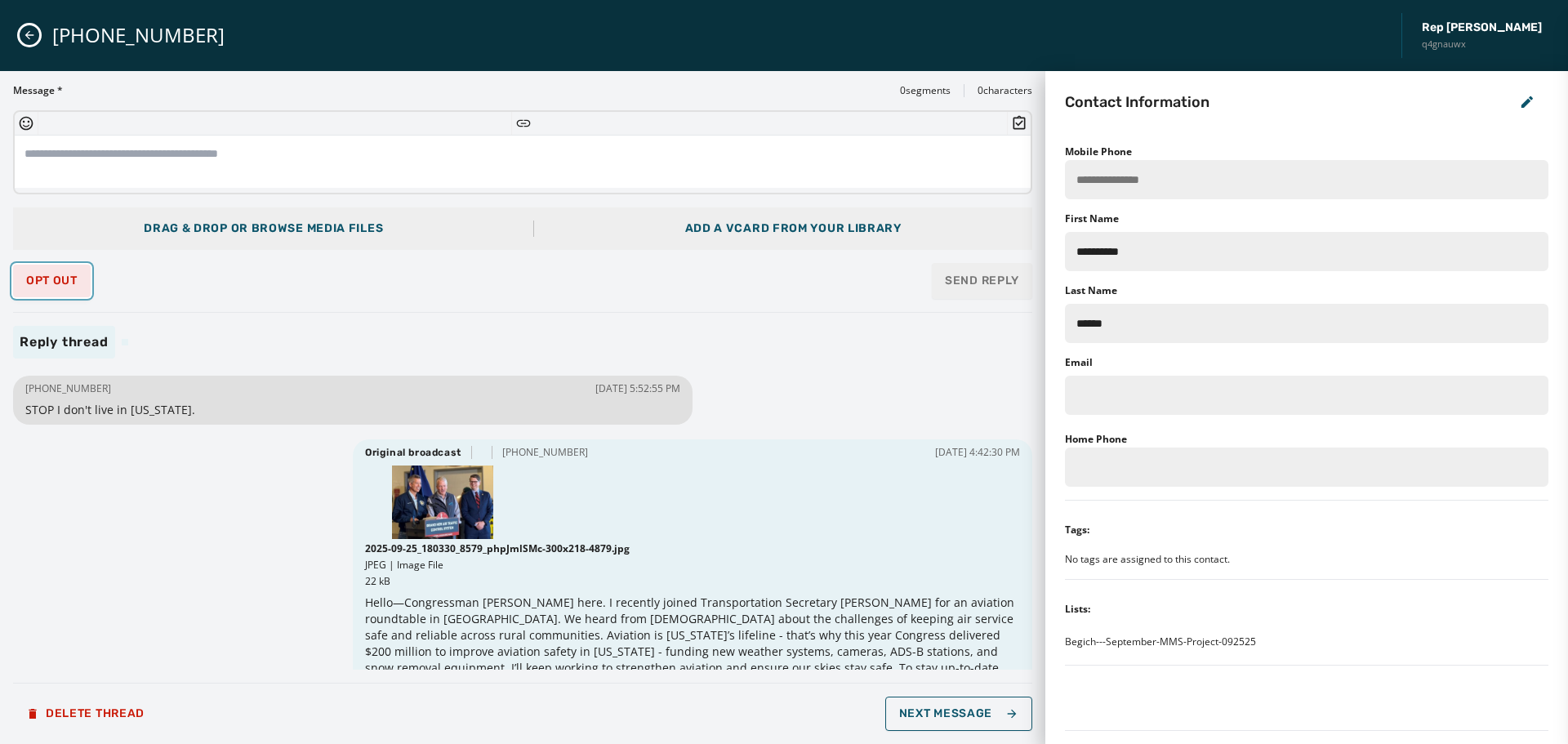
click at [59, 279] on span "Opt Out" at bounding box center [52, 281] width 52 height 13
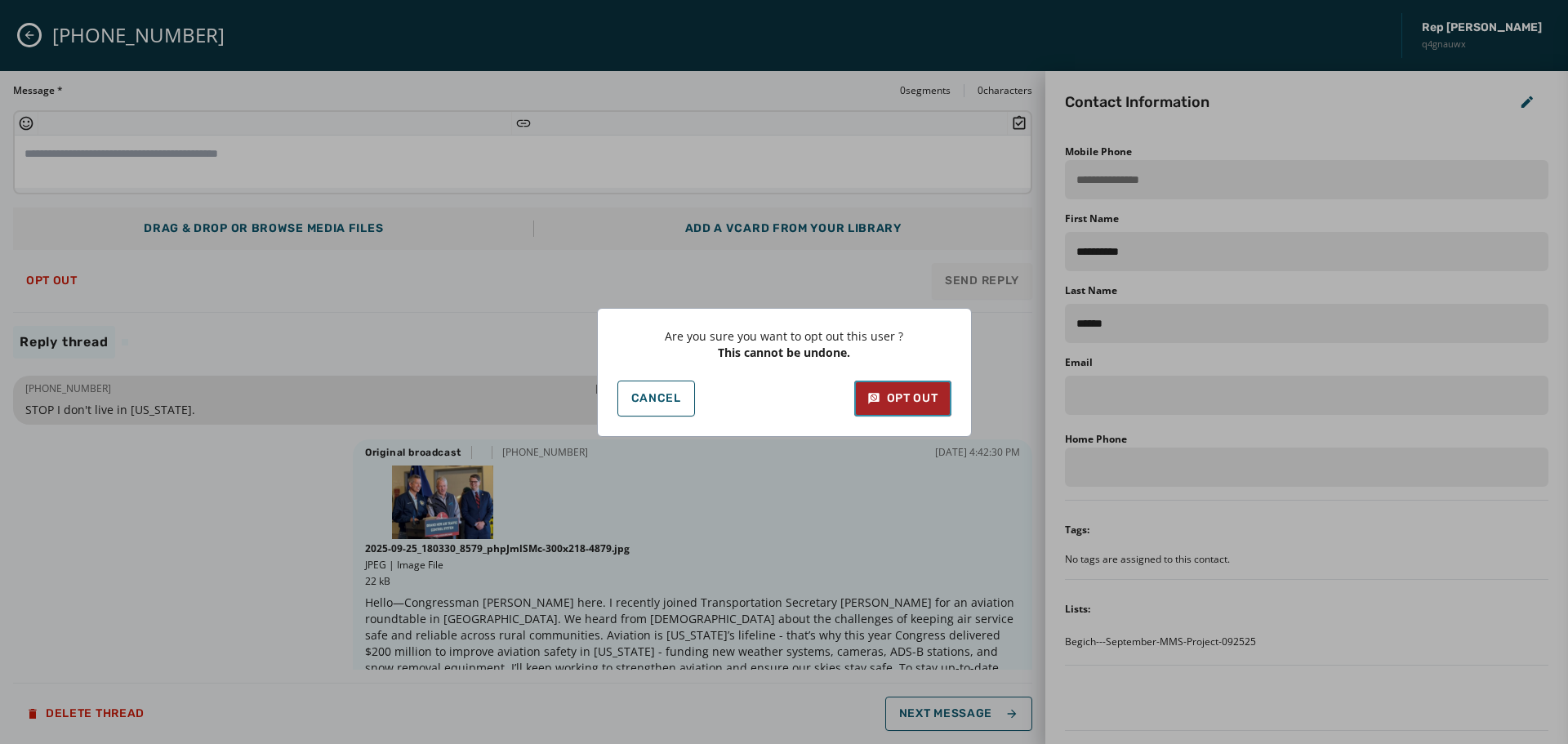
click at [921, 396] on div "Opt Out" at bounding box center [903, 398] width 71 height 16
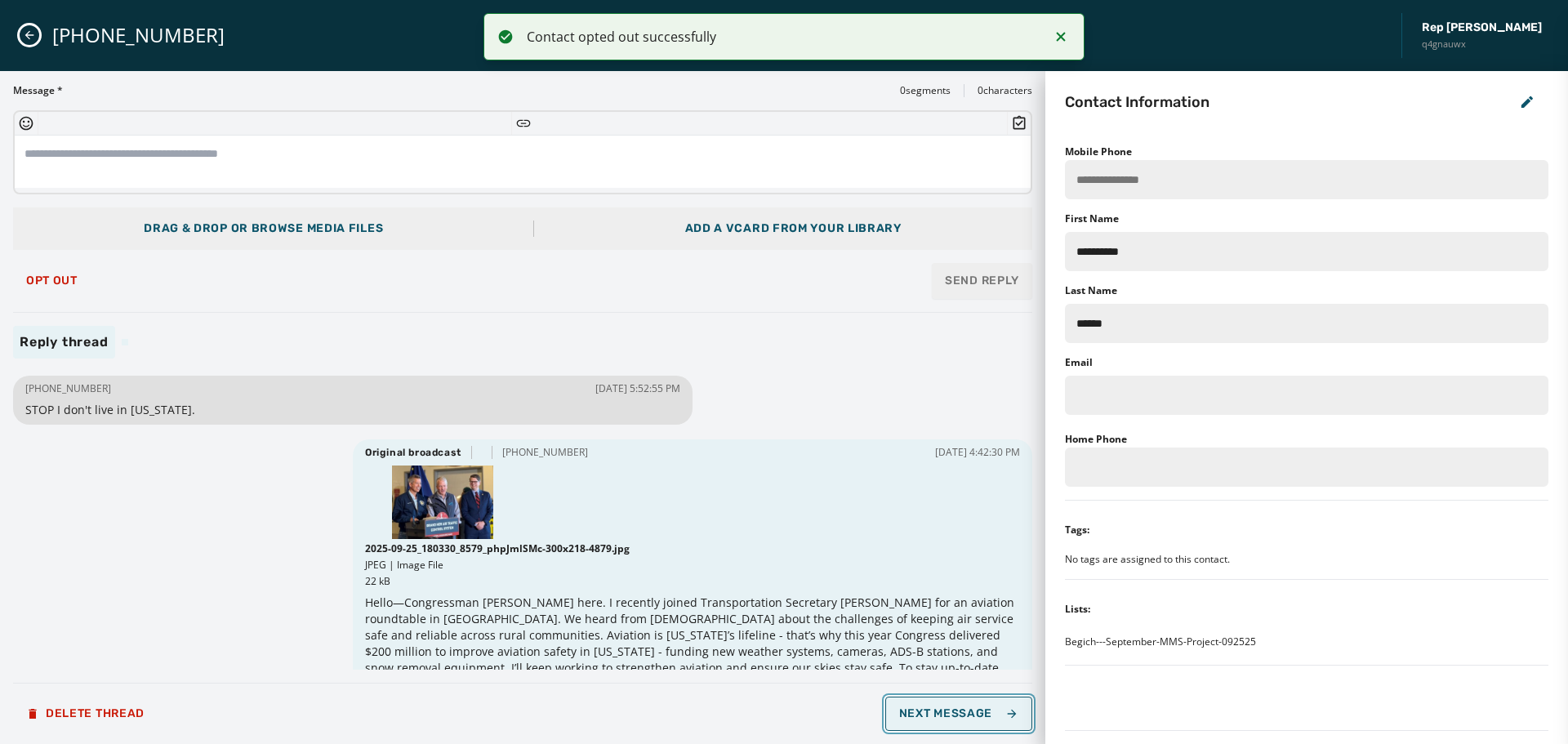
click at [949, 704] on button "Next Message" at bounding box center [959, 714] width 147 height 34
click at [949, 712] on span "Next Message" at bounding box center [959, 714] width 119 height 13
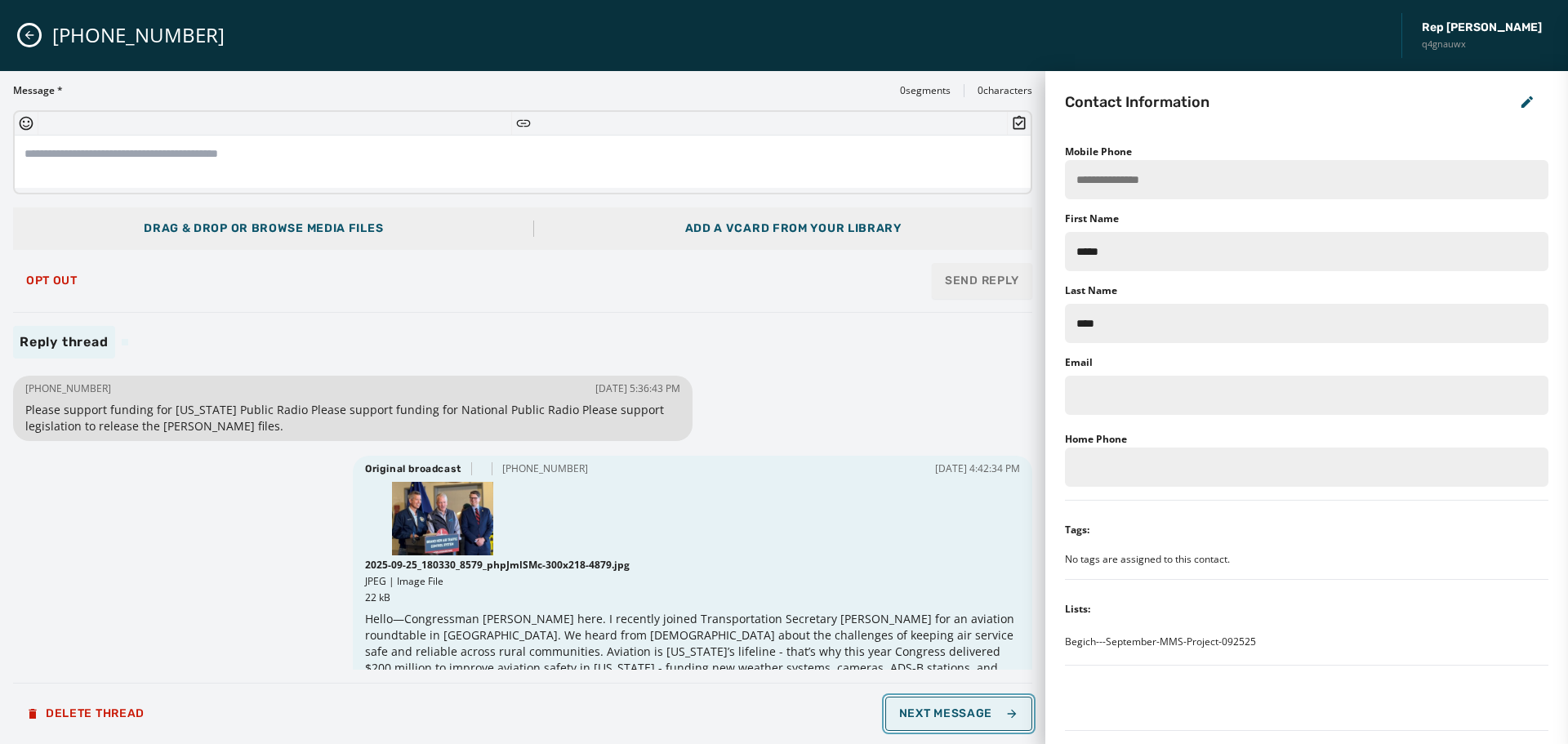
click at [949, 712] on span "Next Message" at bounding box center [959, 714] width 119 height 13
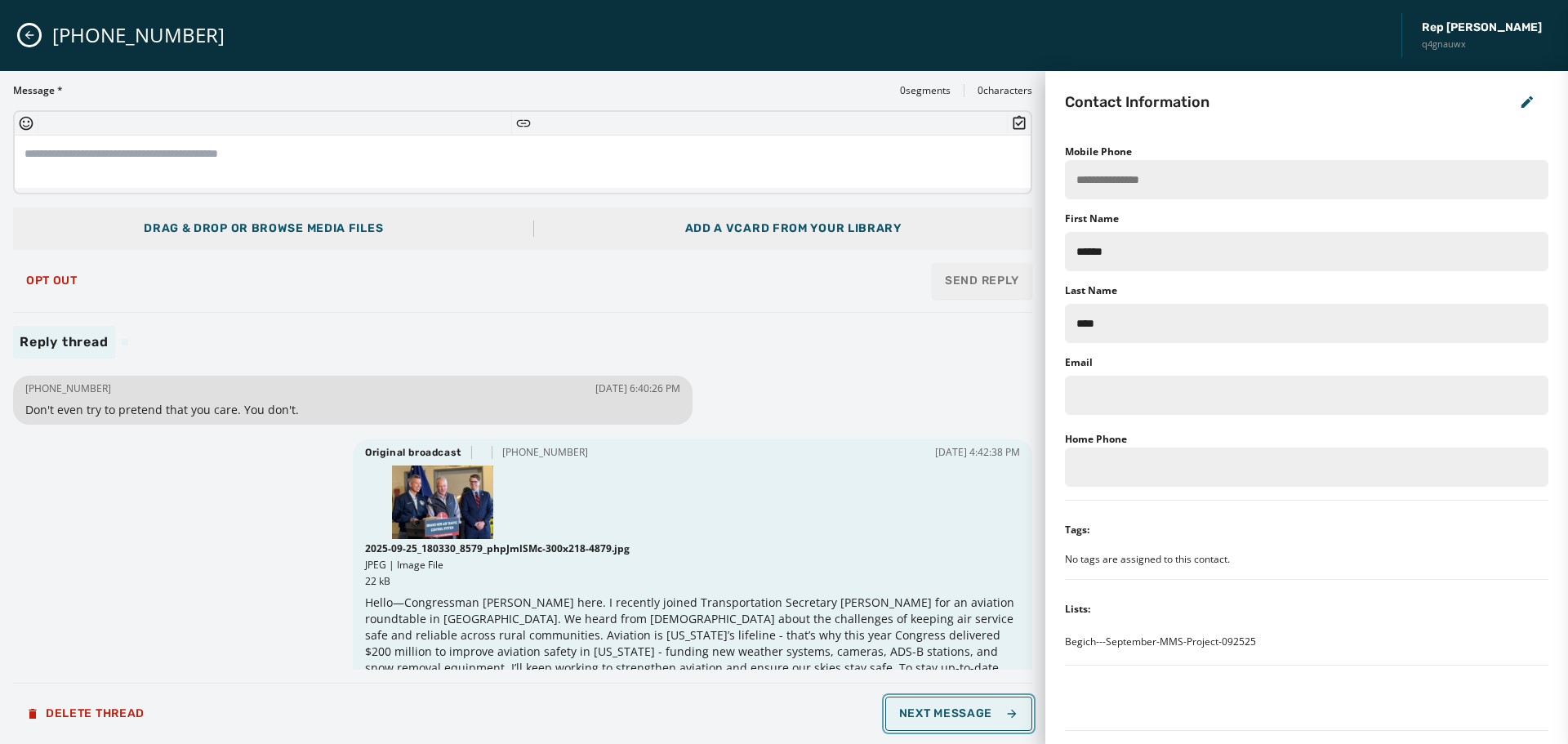
click at [949, 712] on span "Next Message" at bounding box center [959, 714] width 119 height 13
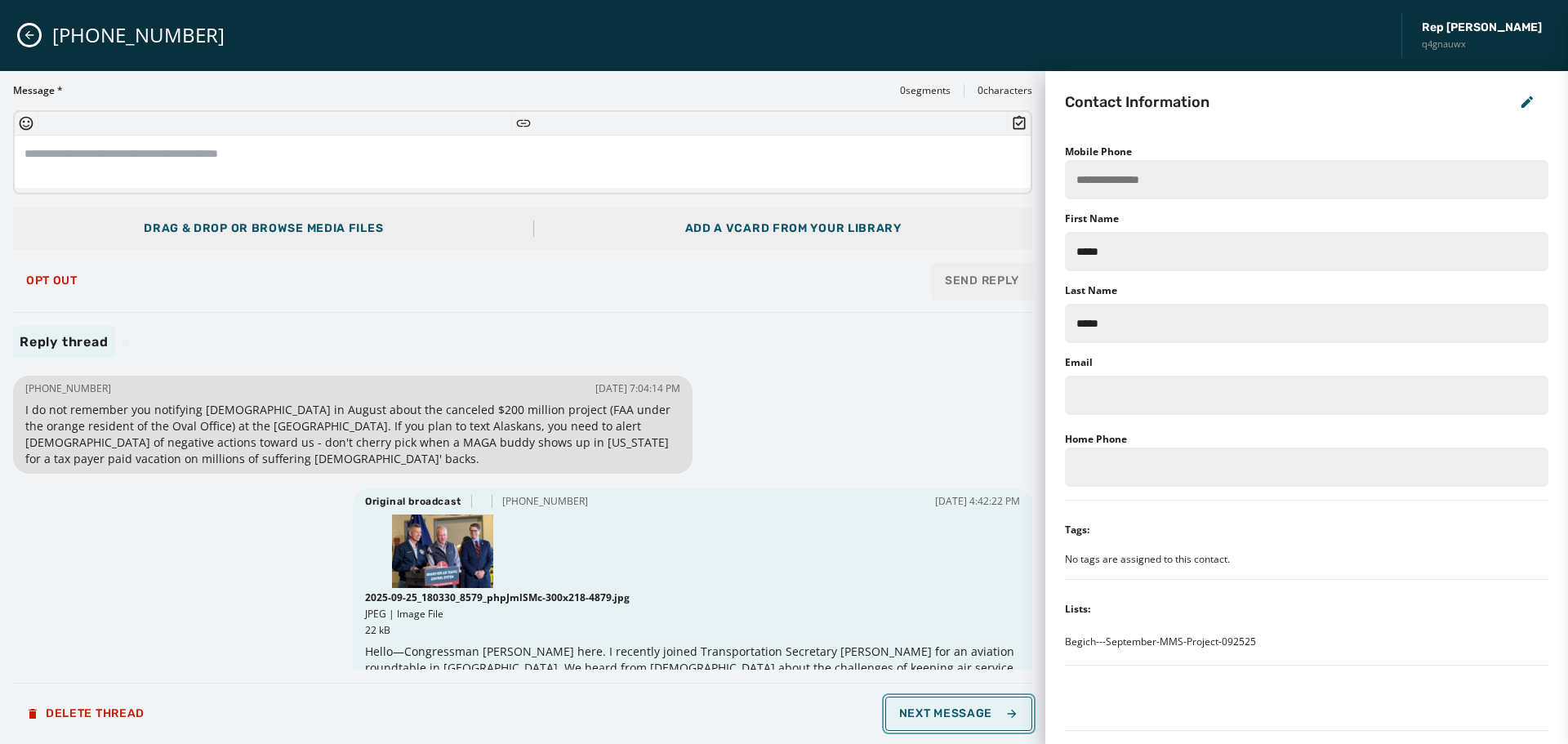
click at [949, 712] on span "Next Message" at bounding box center [959, 714] width 119 height 13
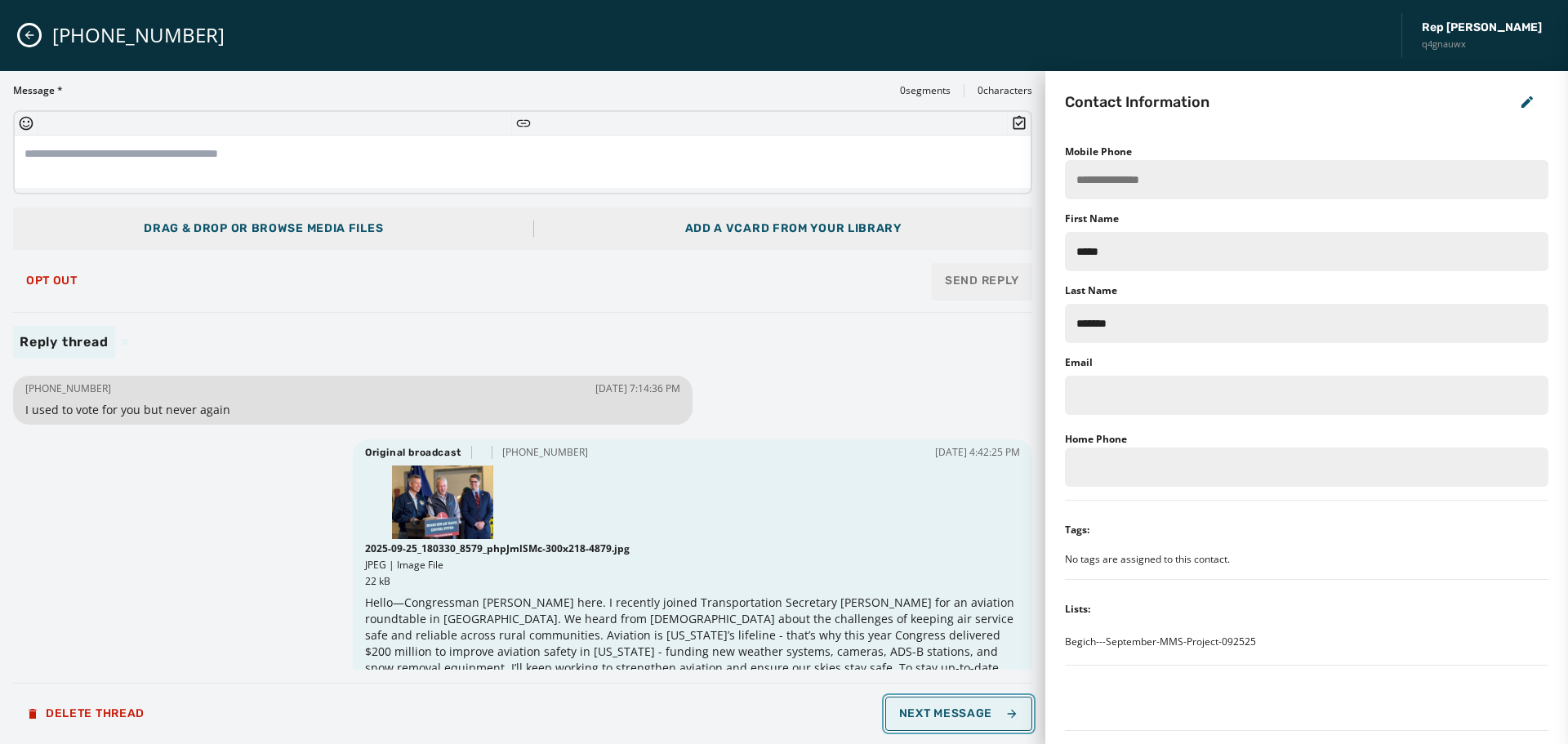
click at [949, 712] on span "Next Message" at bounding box center [959, 714] width 119 height 13
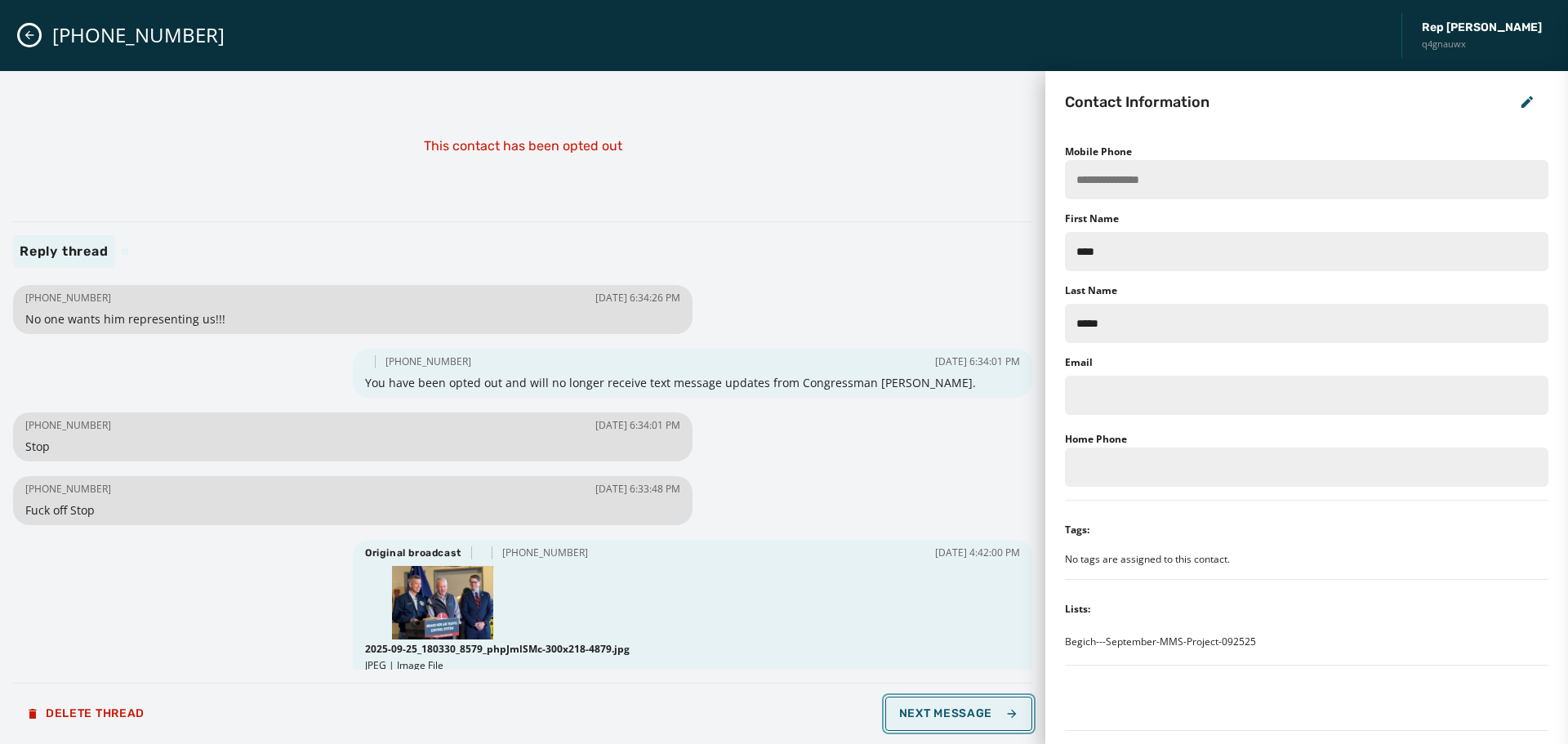
click at [949, 712] on span "Next Message" at bounding box center [959, 714] width 119 height 13
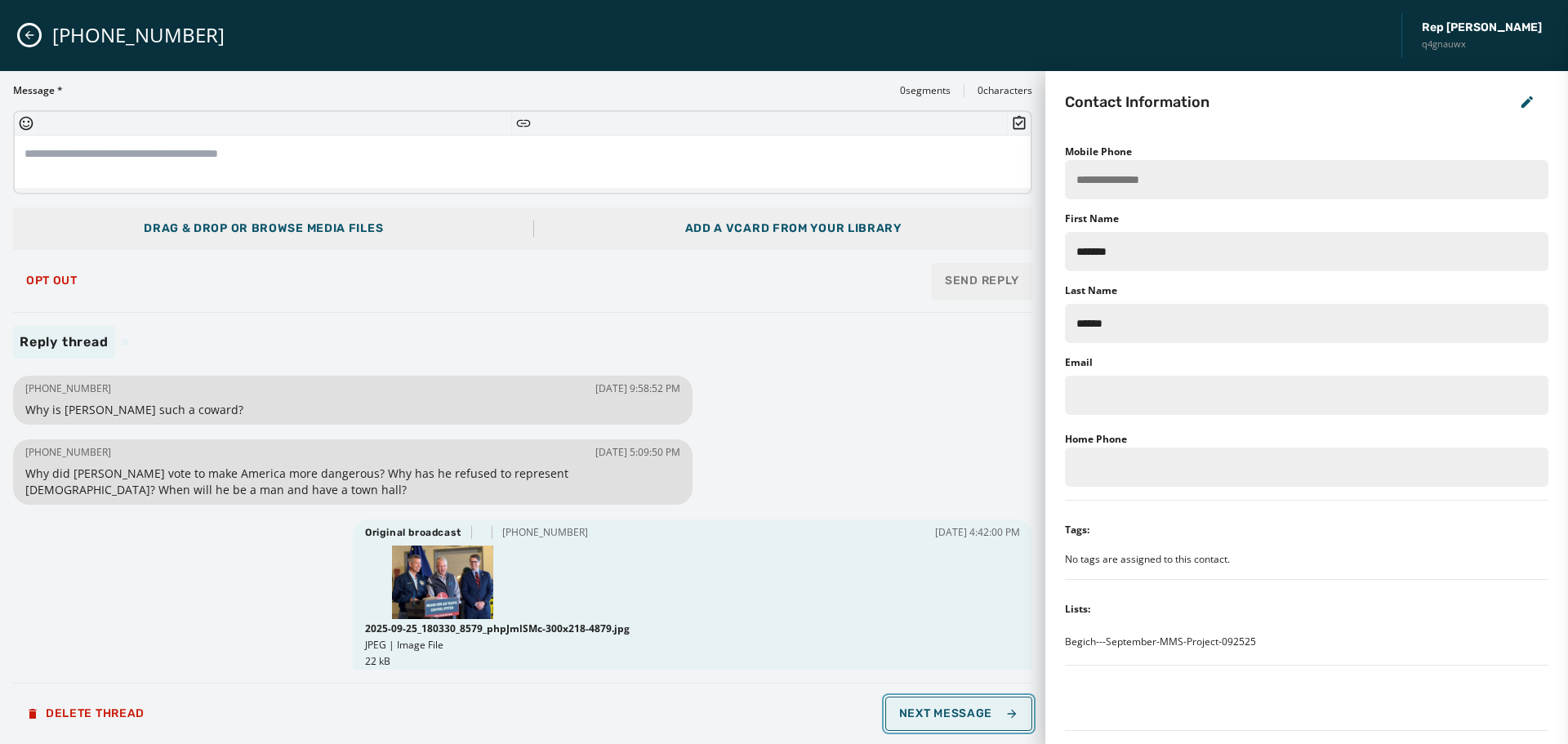
click at [949, 712] on span "Next Message" at bounding box center [959, 714] width 119 height 13
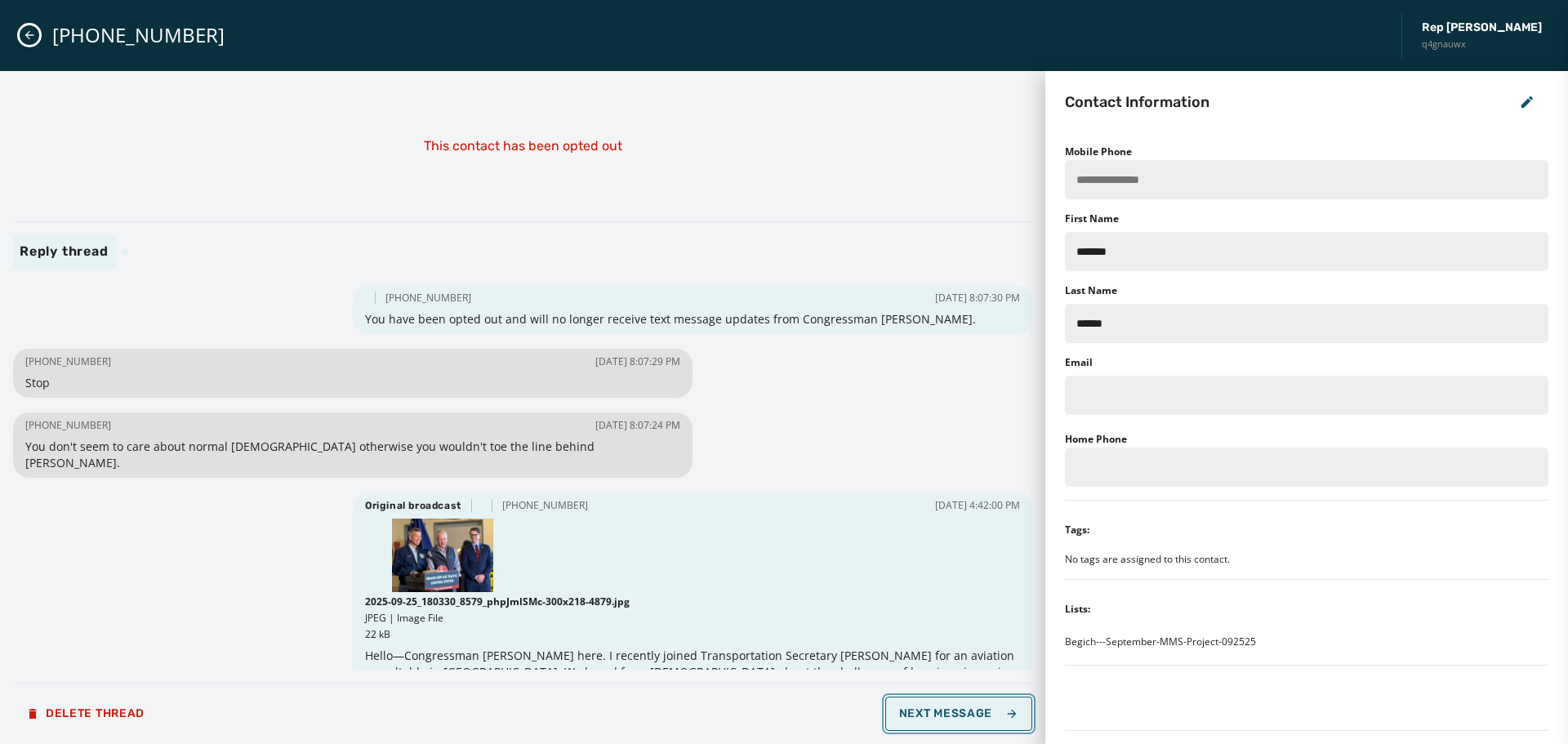
click at [949, 712] on span "Next Message" at bounding box center [959, 714] width 119 height 13
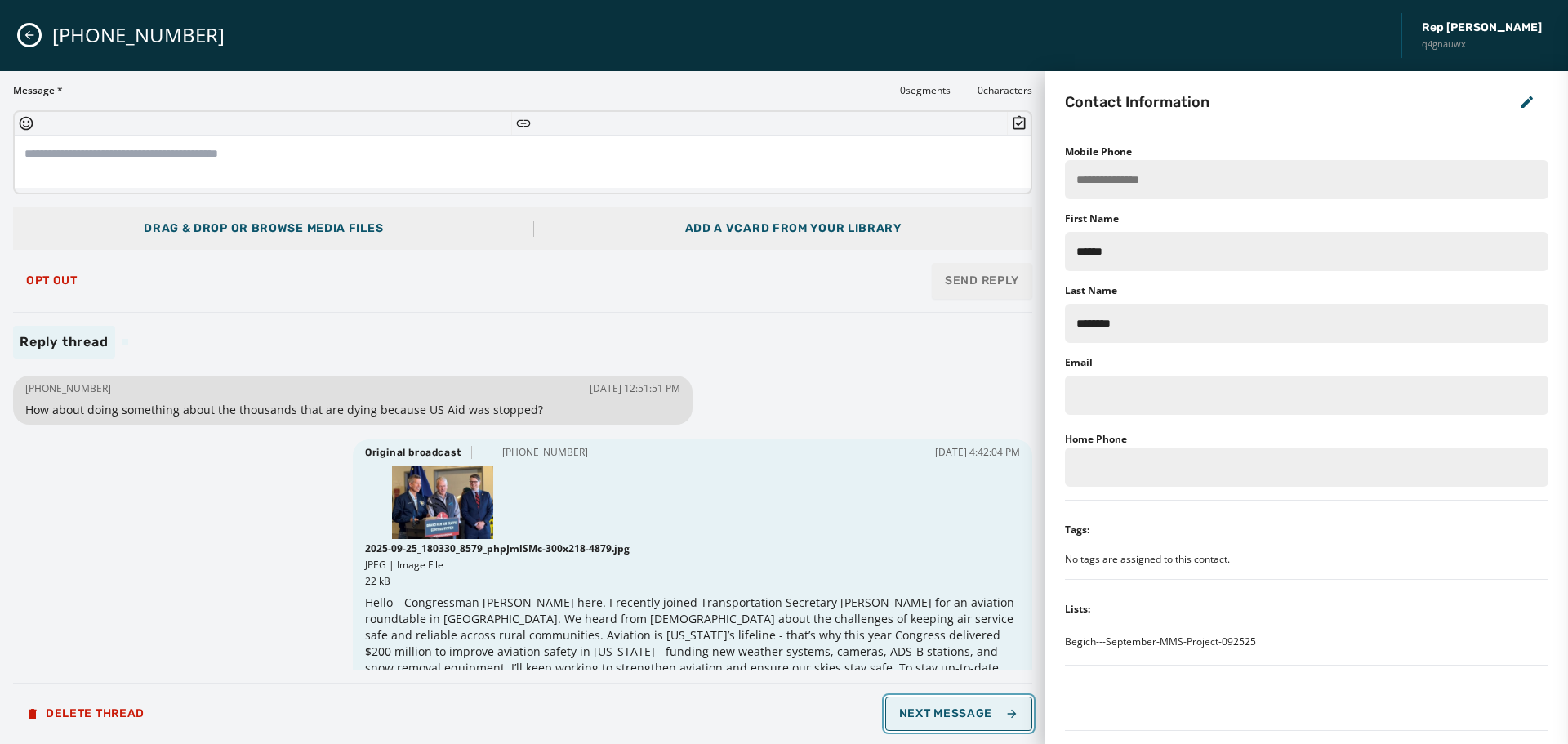
click at [949, 712] on span "Next Message" at bounding box center [959, 714] width 119 height 13
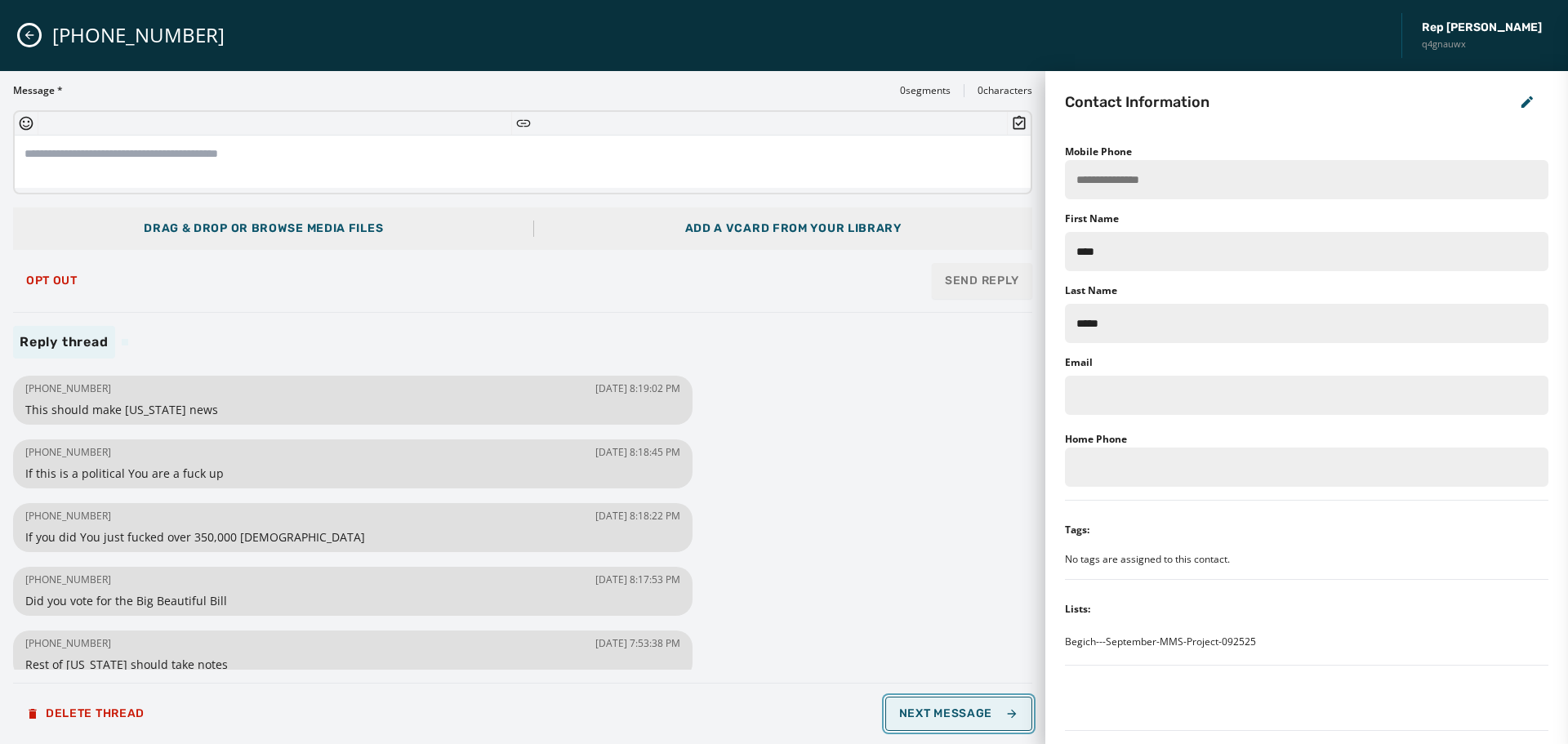
click at [942, 715] on span "Next Message" at bounding box center [959, 714] width 119 height 13
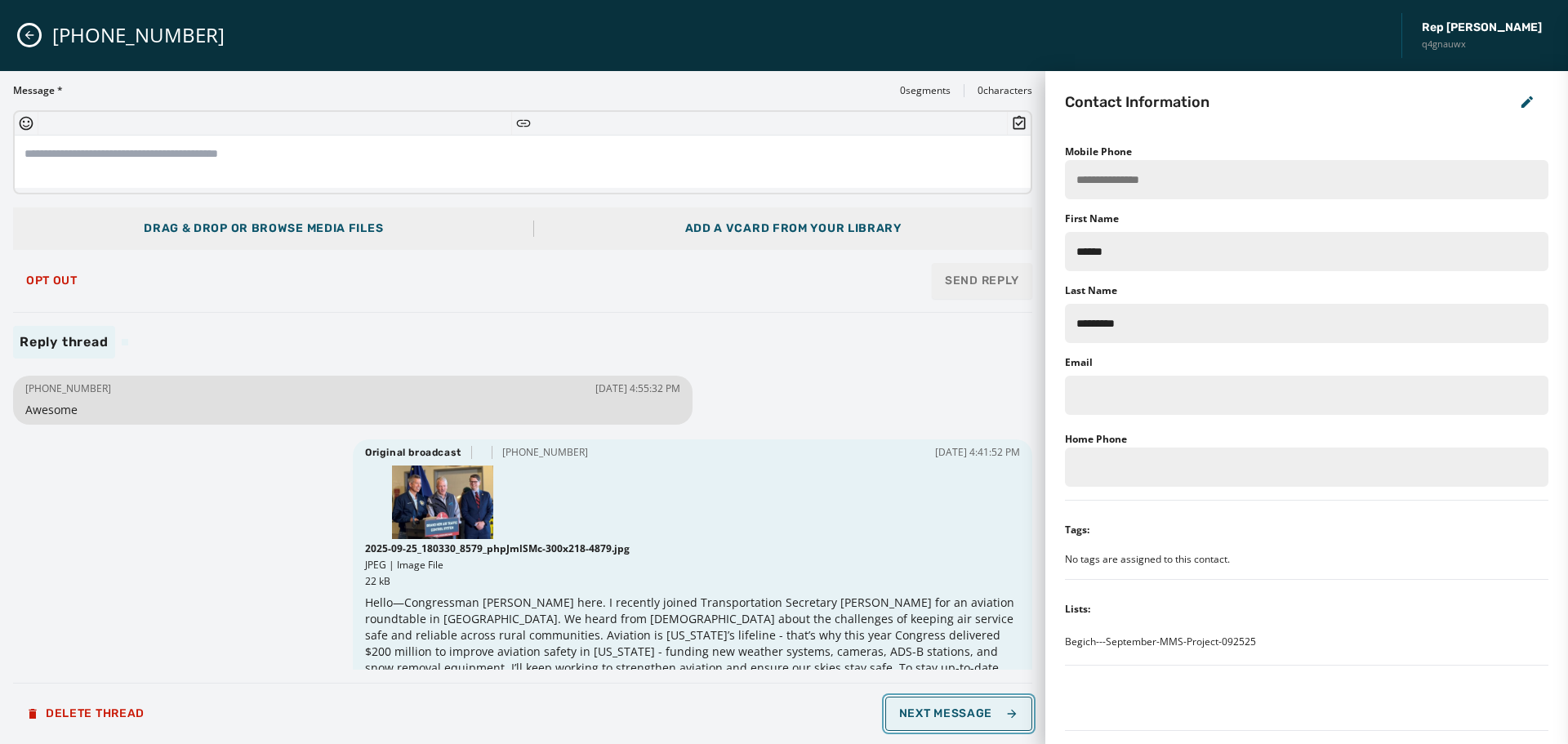
click at [942, 715] on span "Next Message" at bounding box center [959, 714] width 119 height 13
click at [38, 279] on span "Opt Out" at bounding box center [52, 281] width 52 height 13
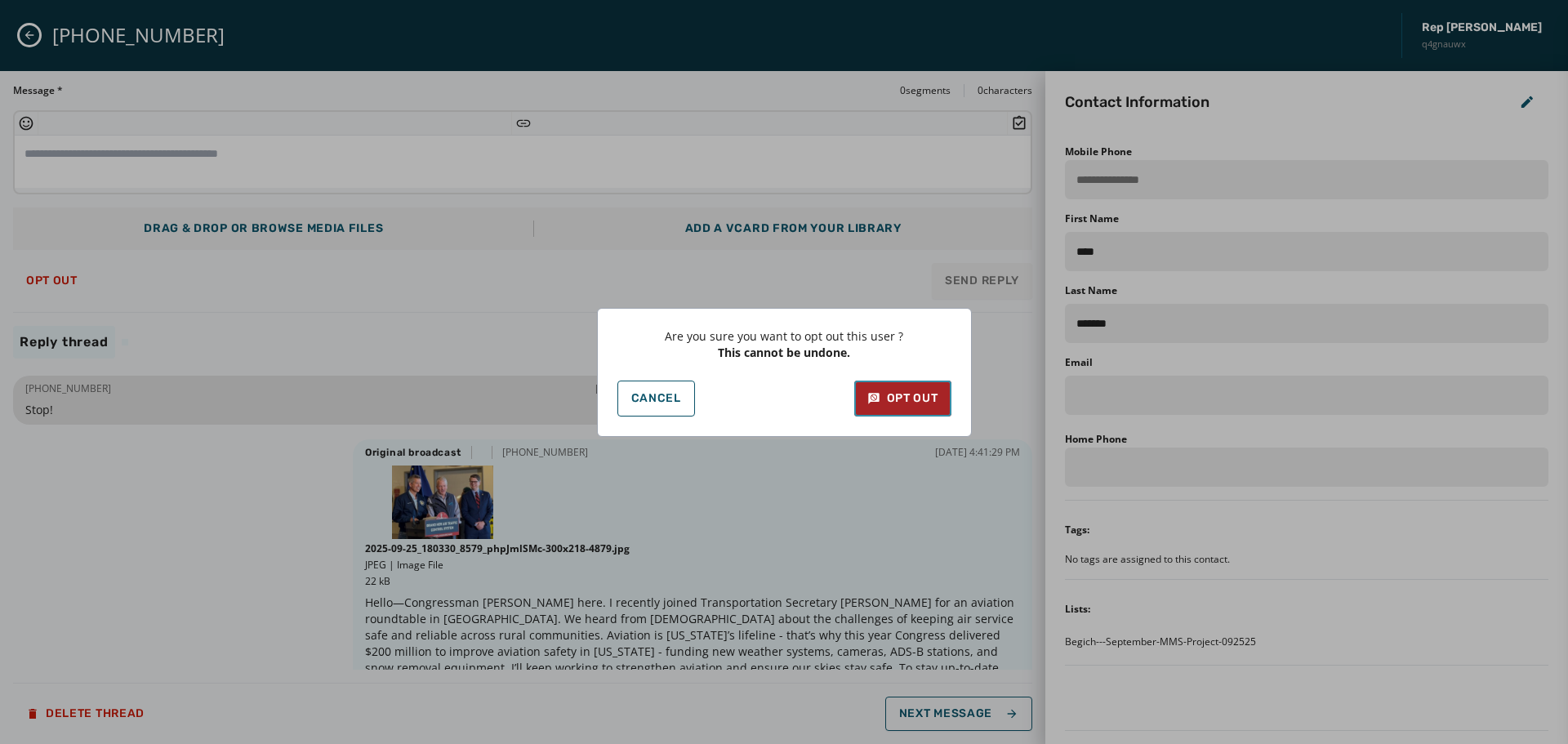
click at [917, 399] on div "Opt Out" at bounding box center [903, 398] width 71 height 16
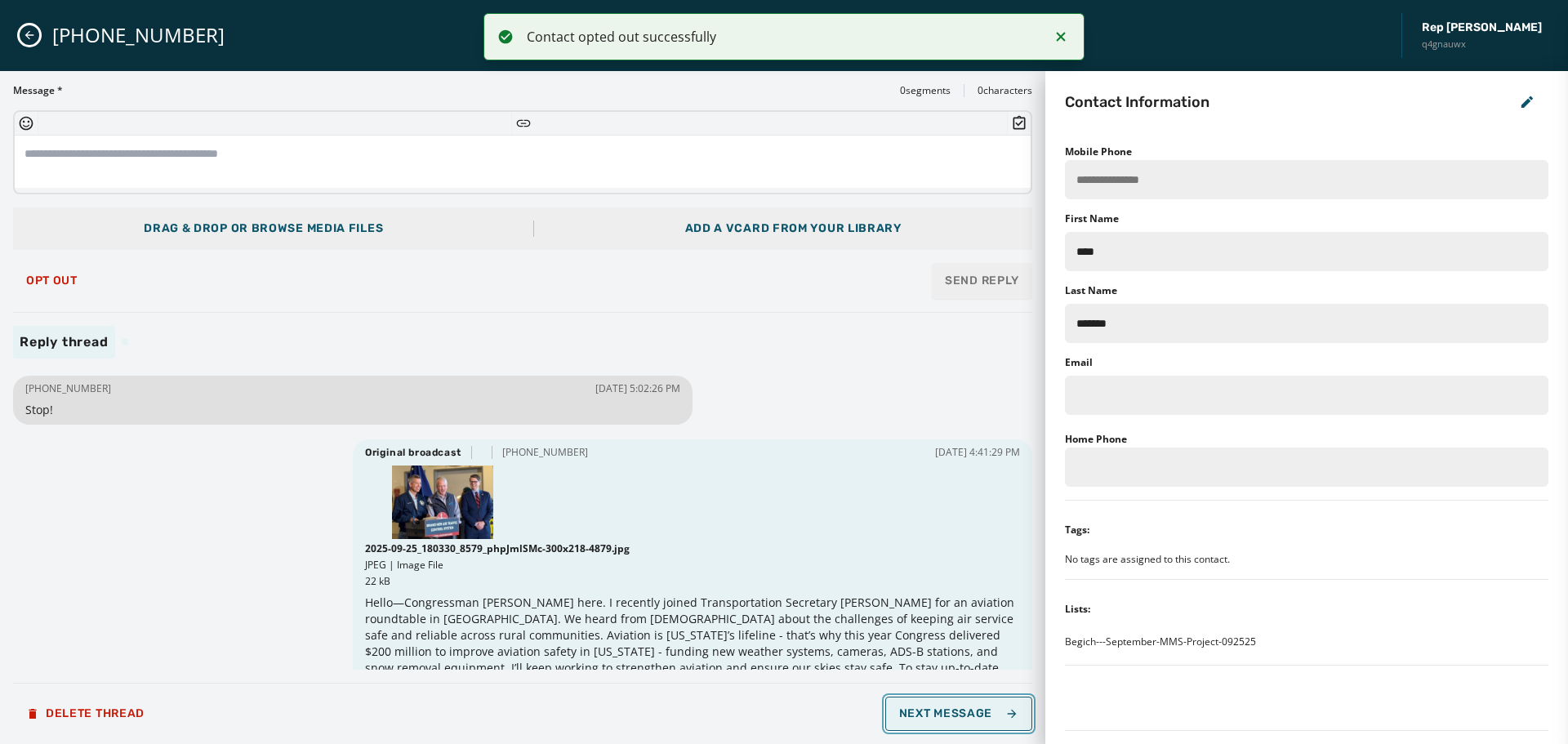
click at [955, 715] on span "Next Message" at bounding box center [959, 714] width 119 height 13
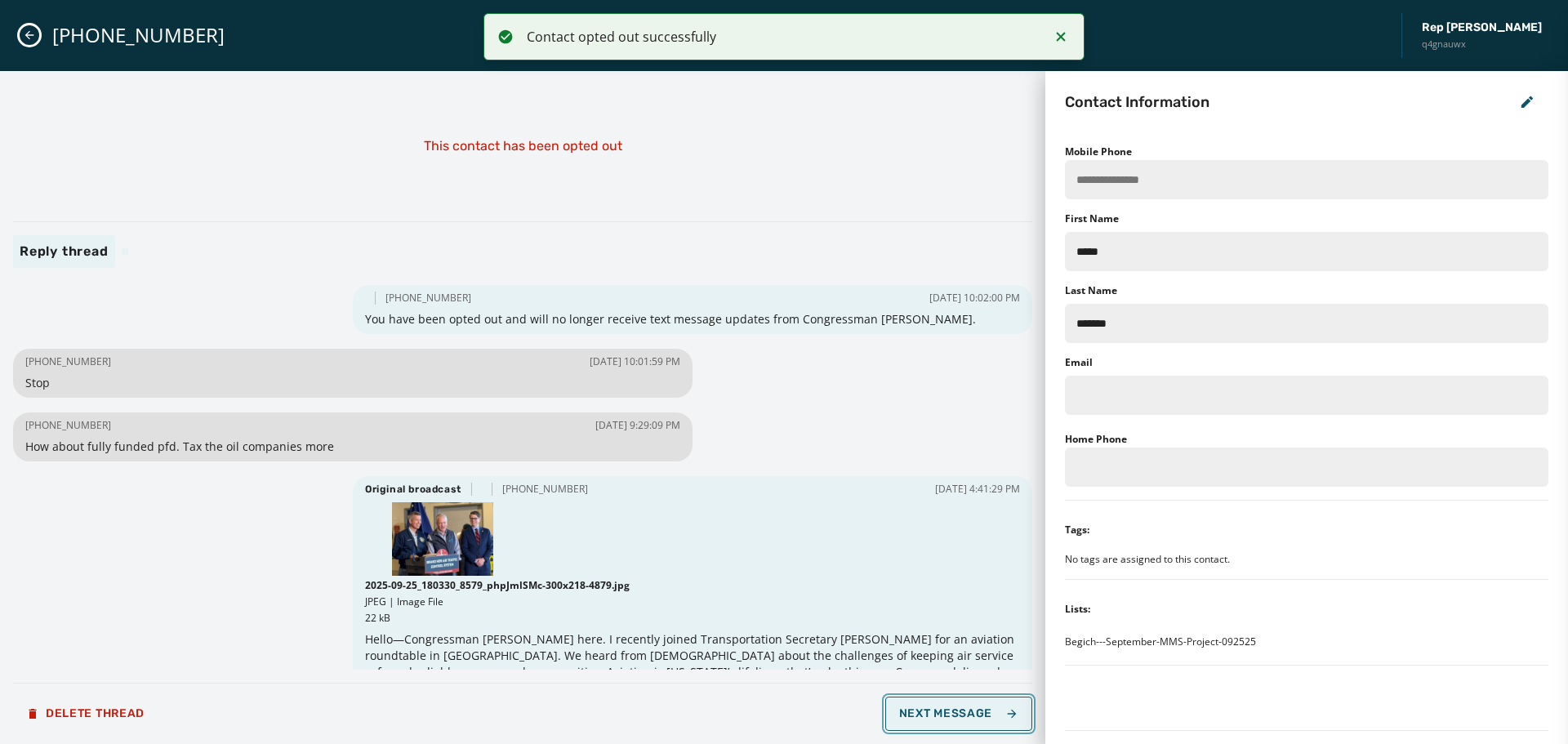
click at [964, 720] on span "Next Message" at bounding box center [959, 714] width 119 height 13
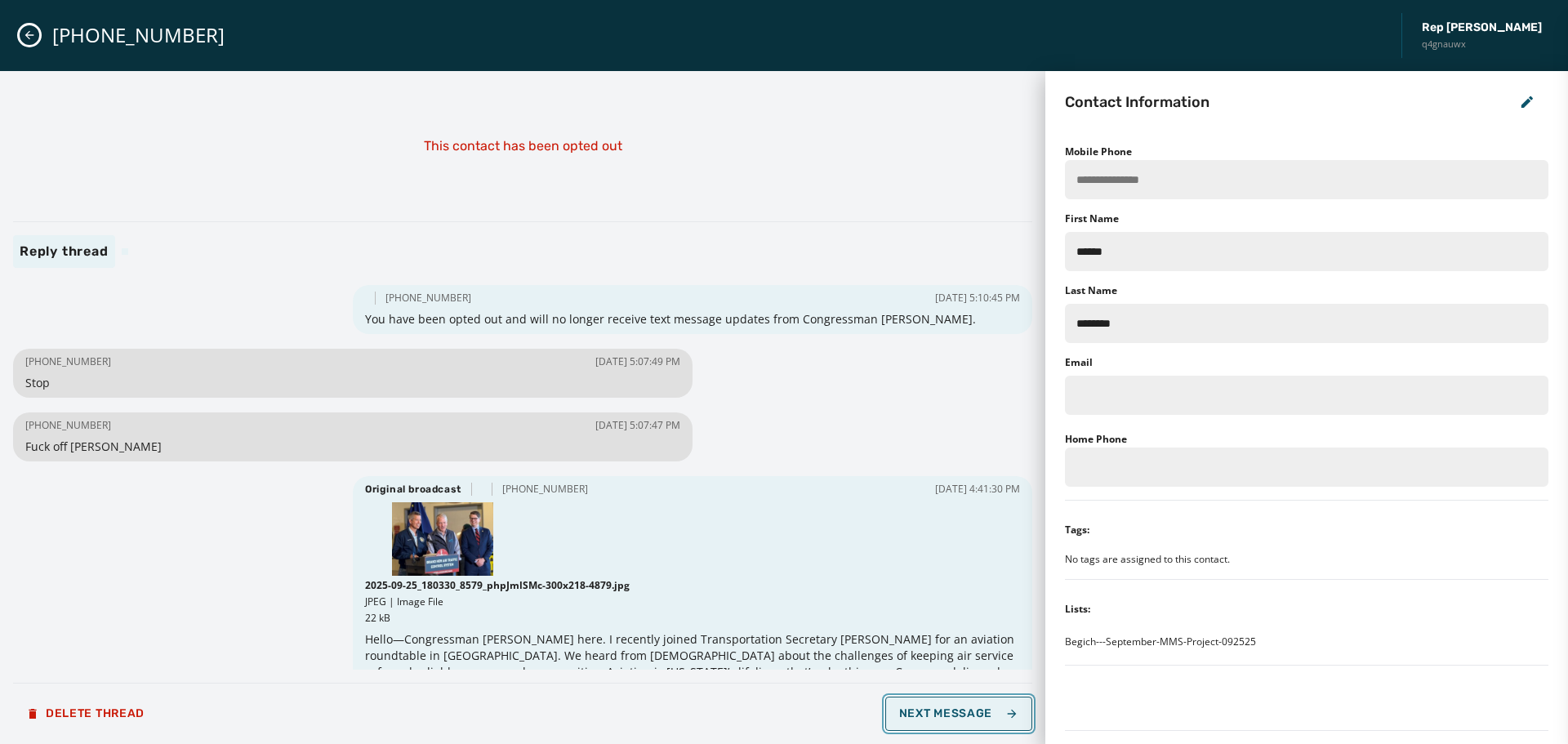
click at [964, 720] on span "Next Message" at bounding box center [959, 714] width 119 height 13
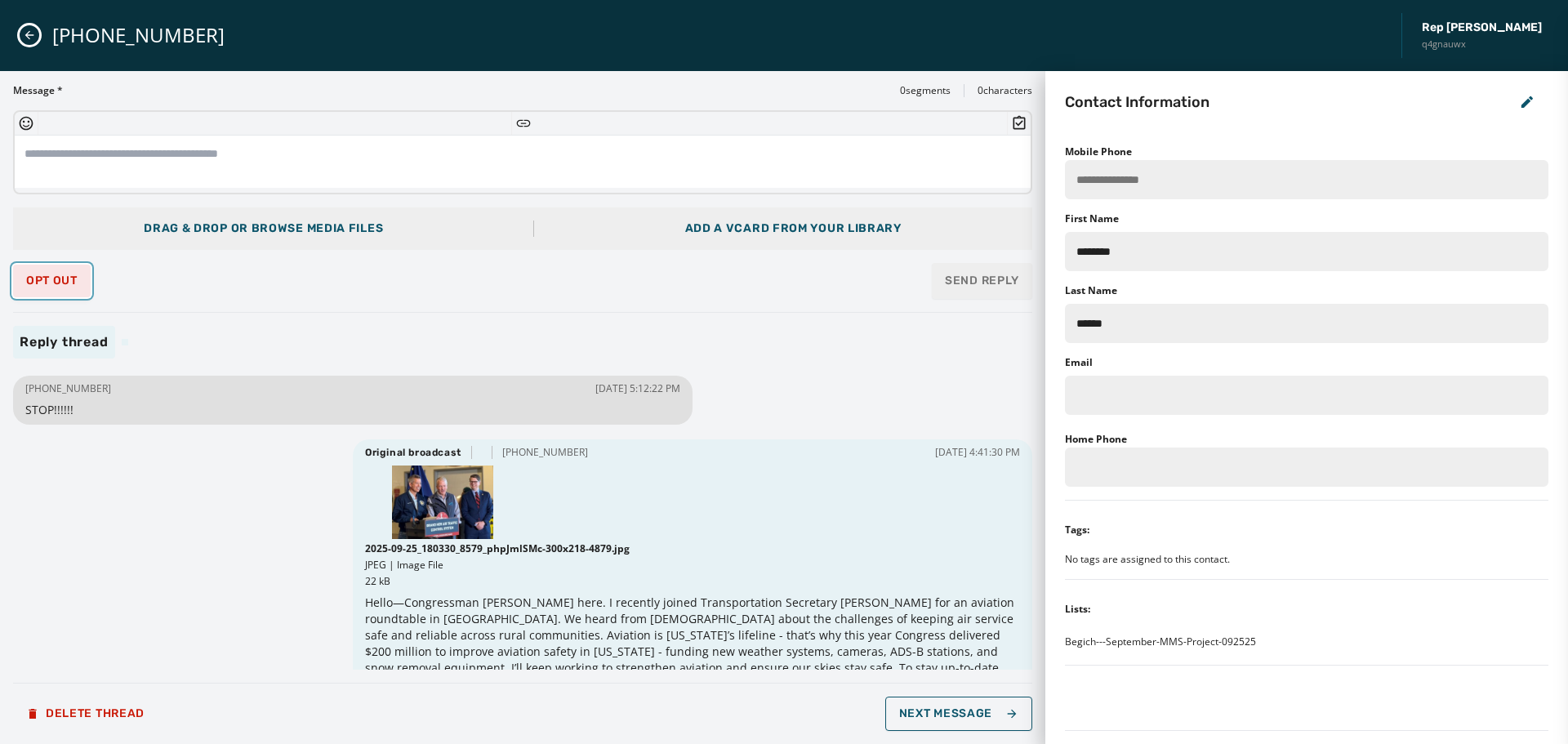
click at [40, 289] on button "Opt Out" at bounding box center [52, 280] width 78 height 33
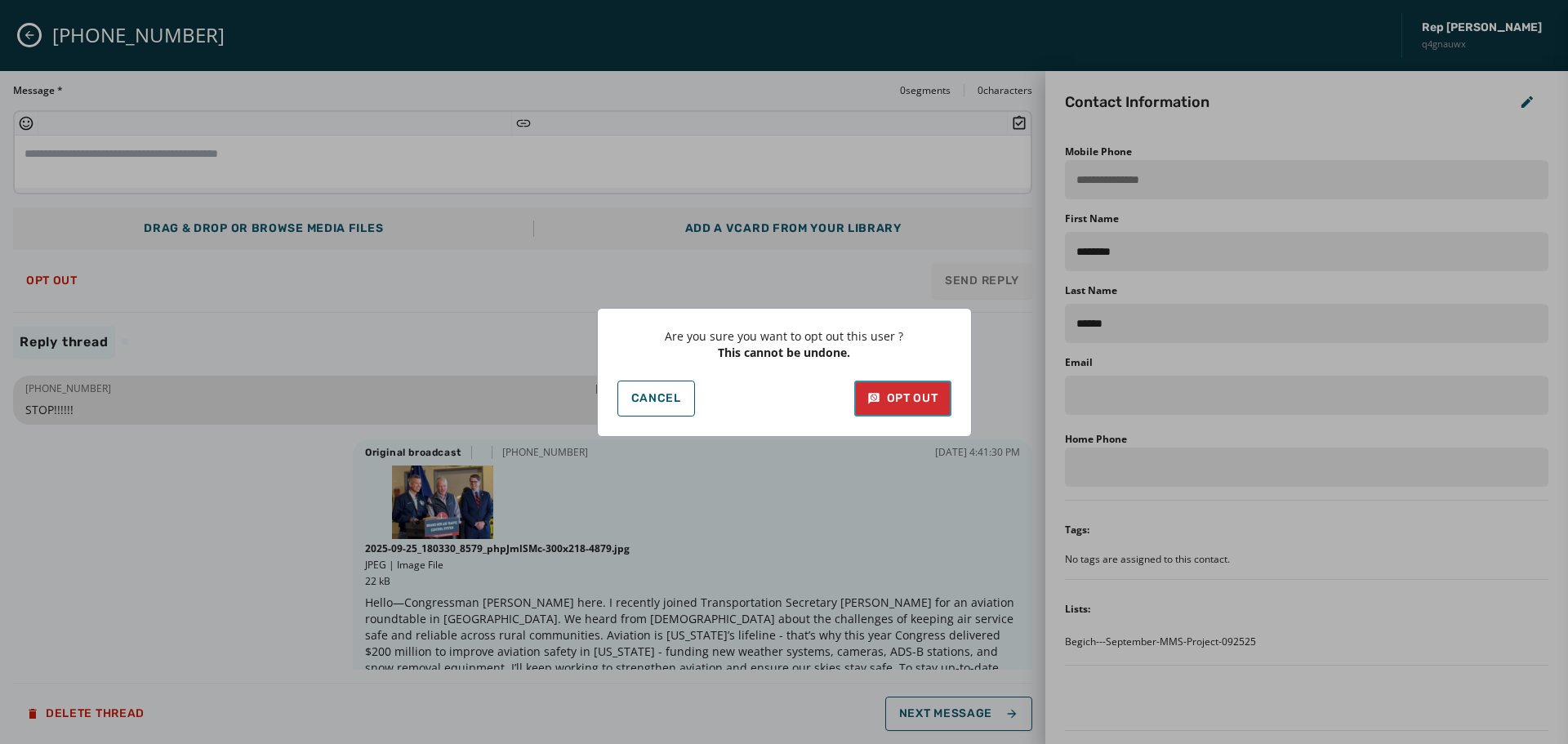
click at [898, 388] on button "Opt Out" at bounding box center [902, 399] width 97 height 36
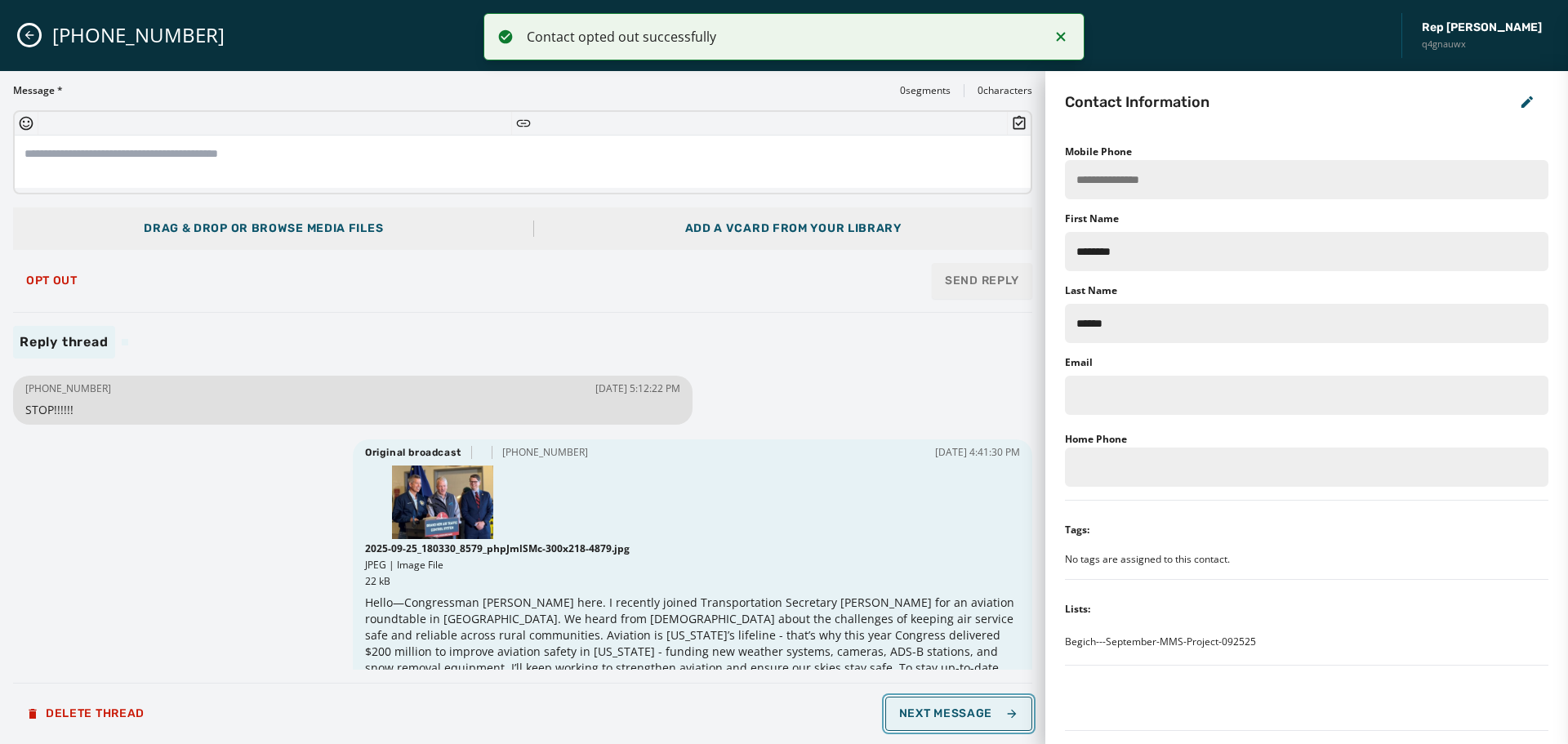
click at [958, 713] on span "Next Message" at bounding box center [959, 714] width 119 height 13
click at [958, 715] on span "Next Message" at bounding box center [959, 714] width 119 height 13
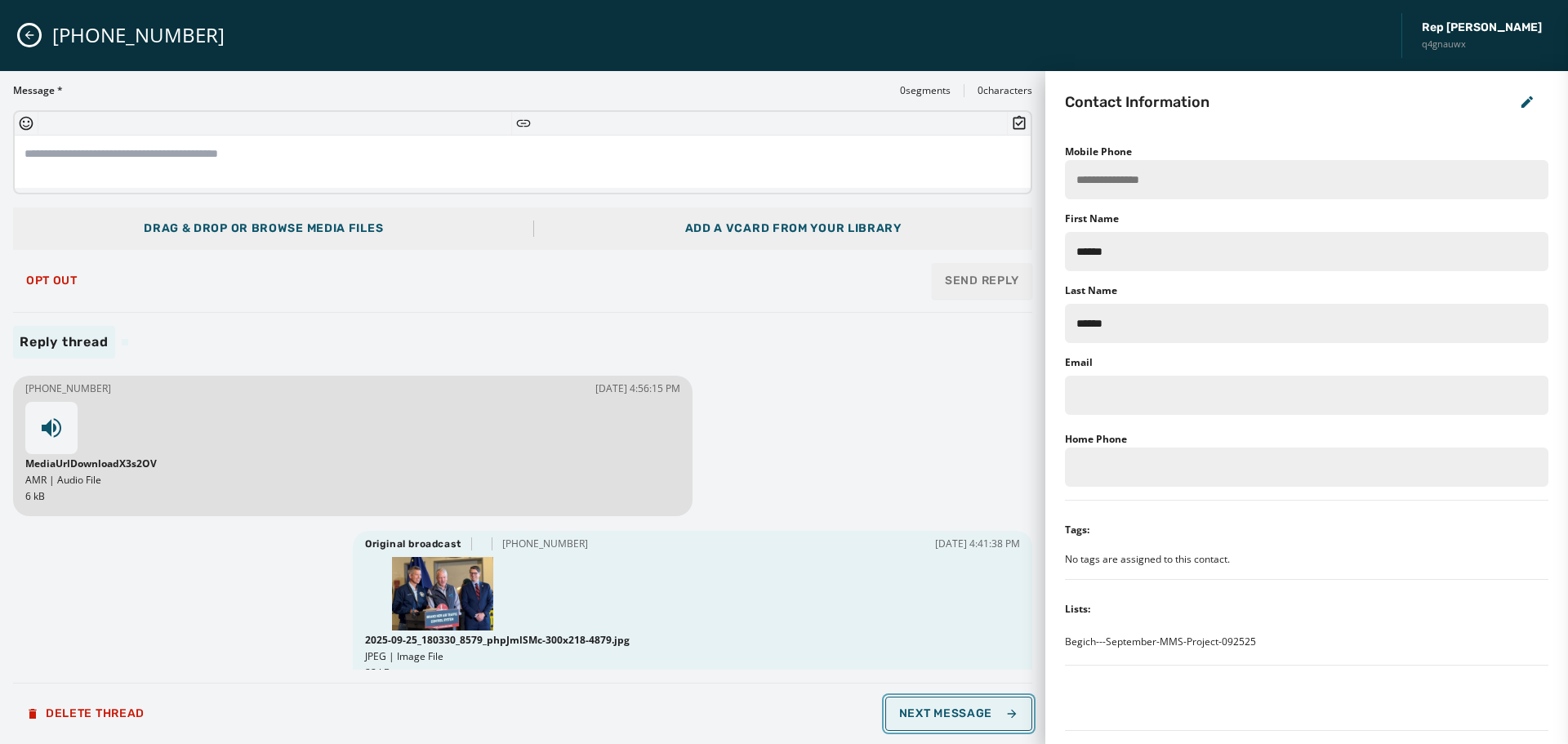
click at [958, 715] on span "Next Message" at bounding box center [959, 714] width 119 height 13
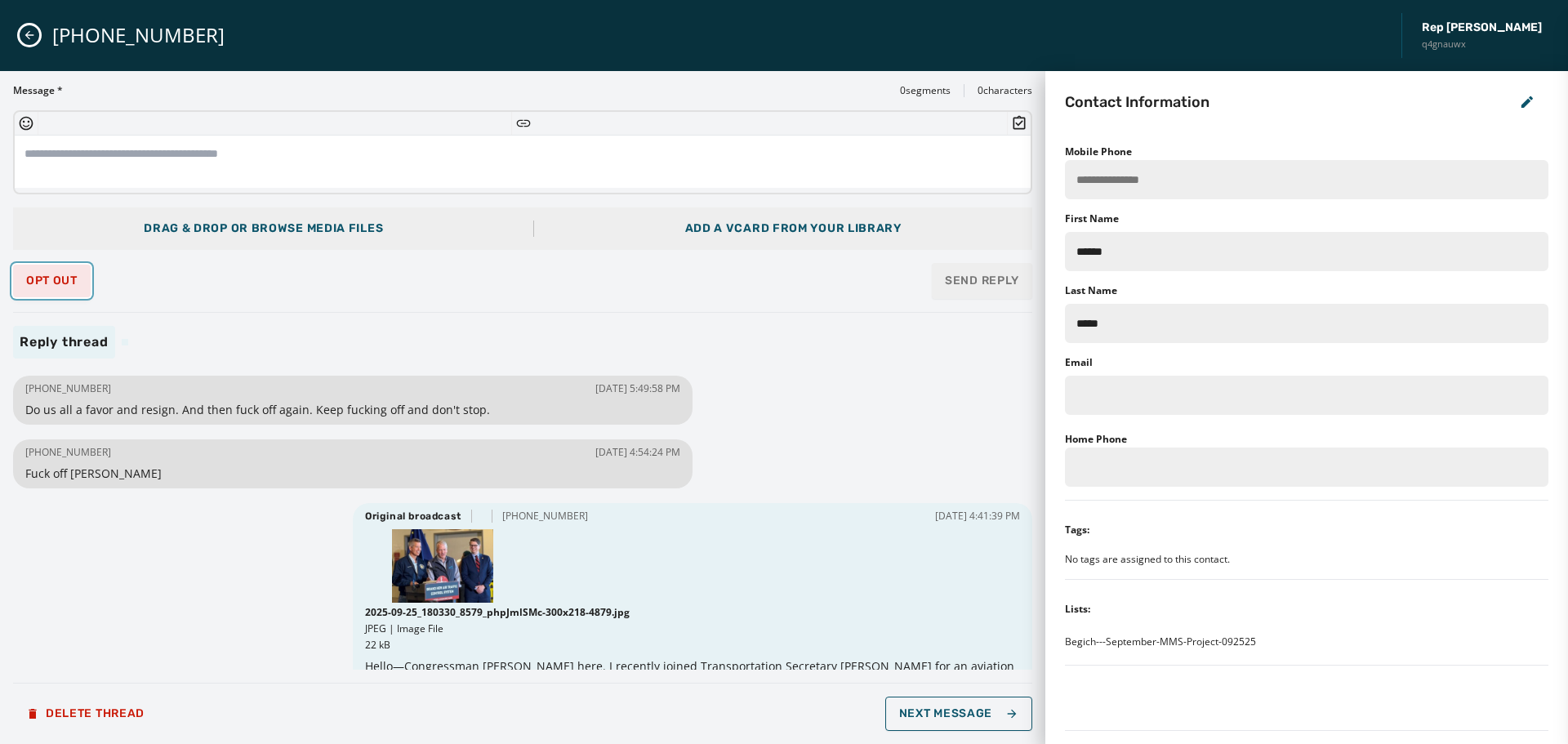
click at [47, 282] on span "Opt Out" at bounding box center [52, 281] width 52 height 13
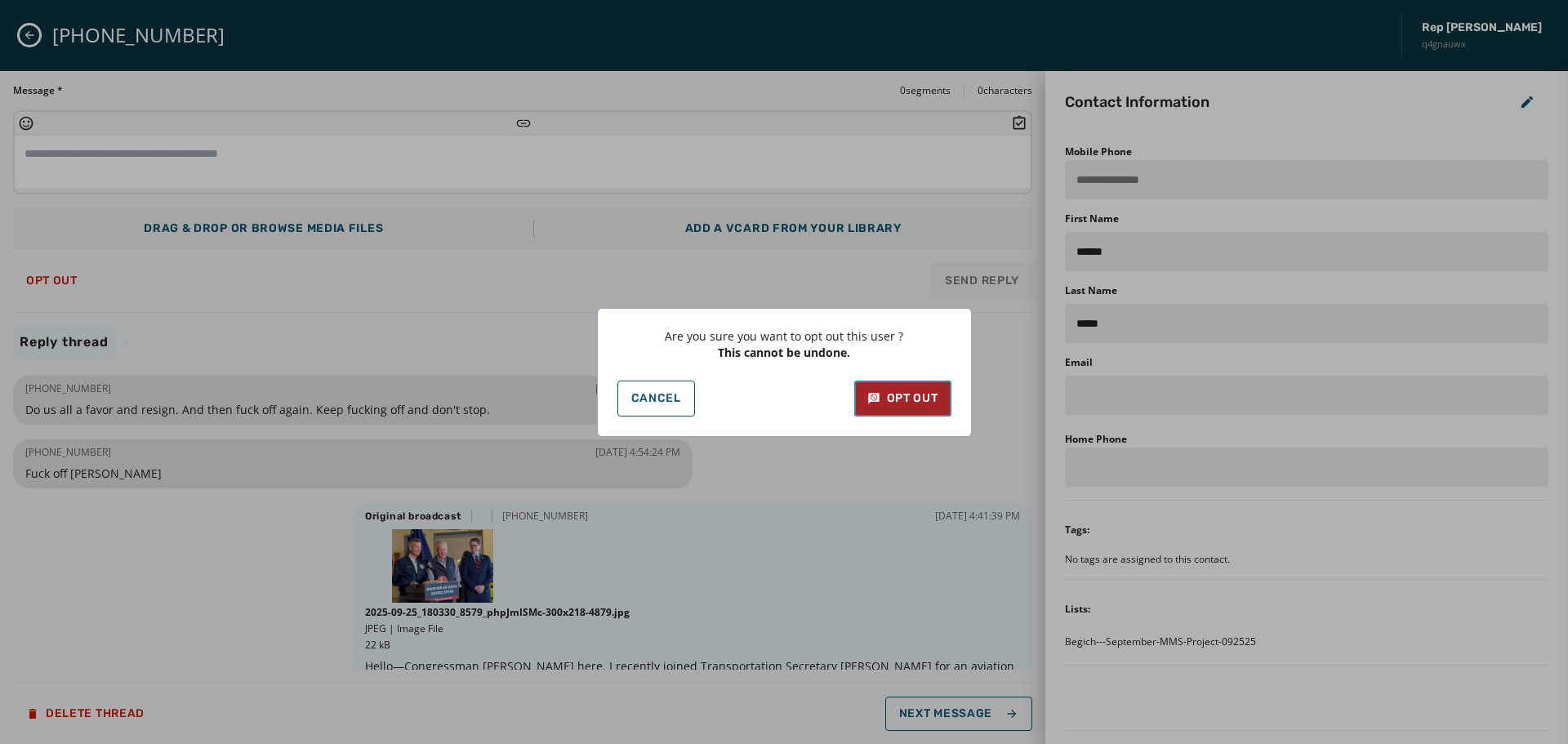
click at [875, 402] on icon at bounding box center [874, 398] width 13 height 16
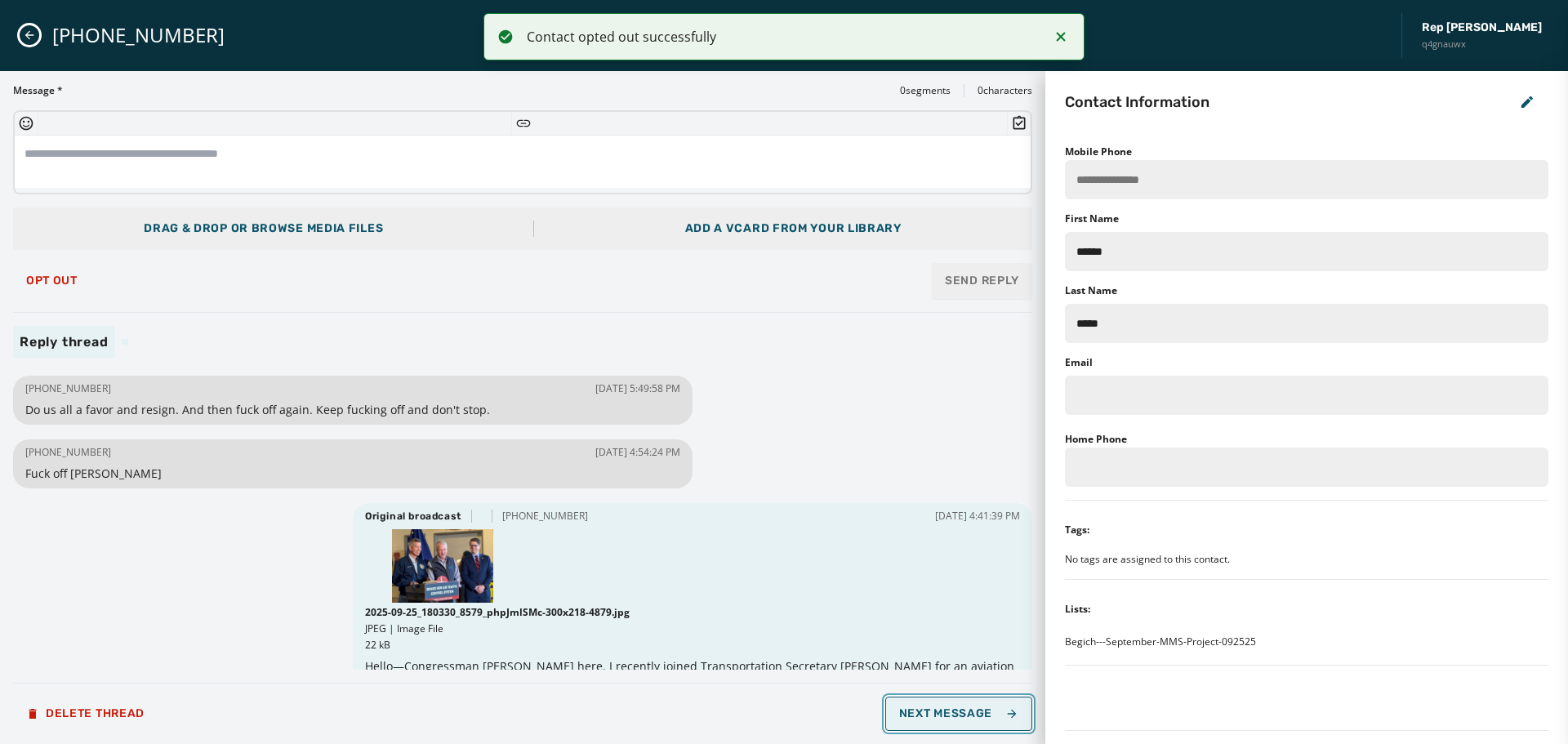
click at [970, 718] on span "Next Message" at bounding box center [959, 714] width 119 height 13
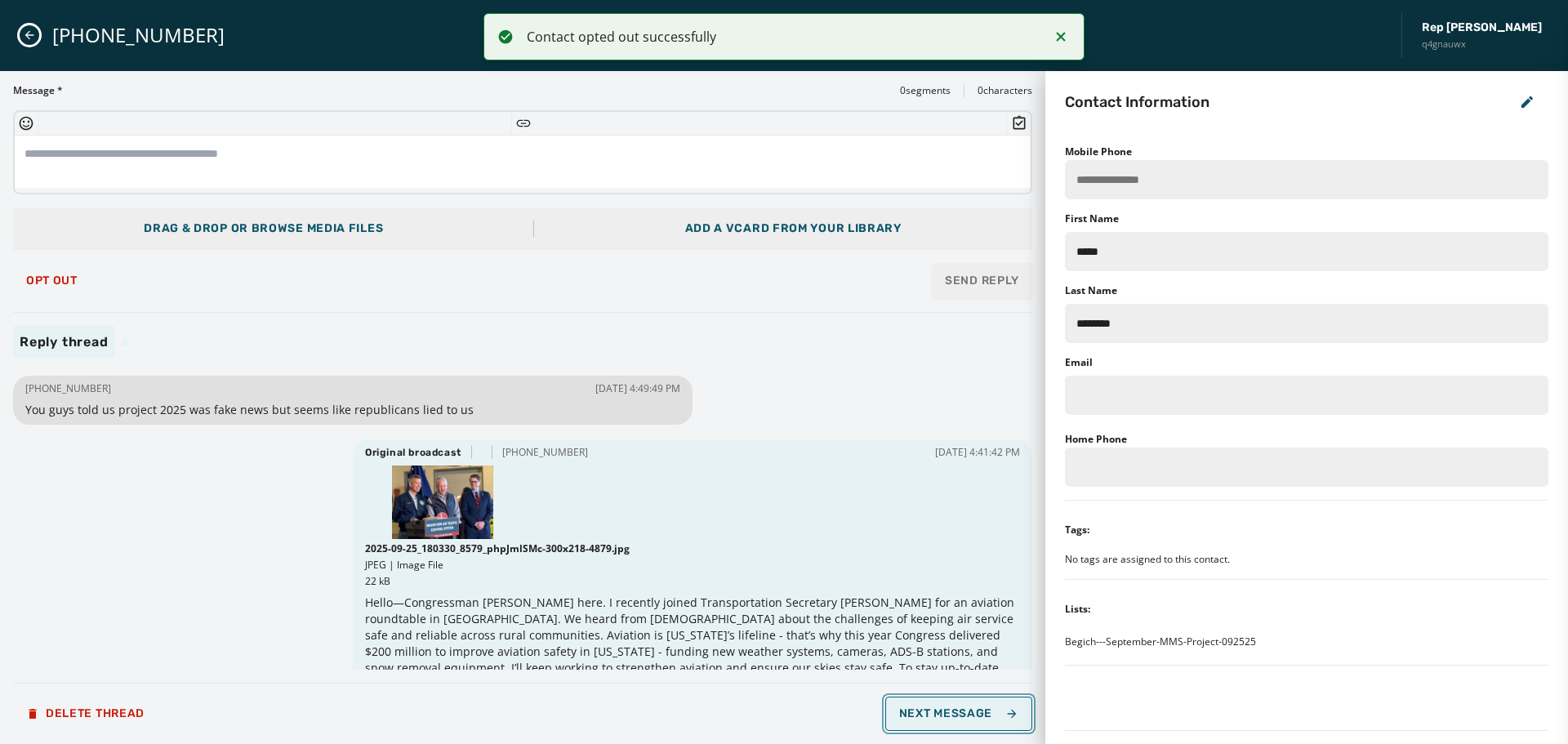
click at [971, 718] on span "Next Message" at bounding box center [959, 714] width 119 height 13
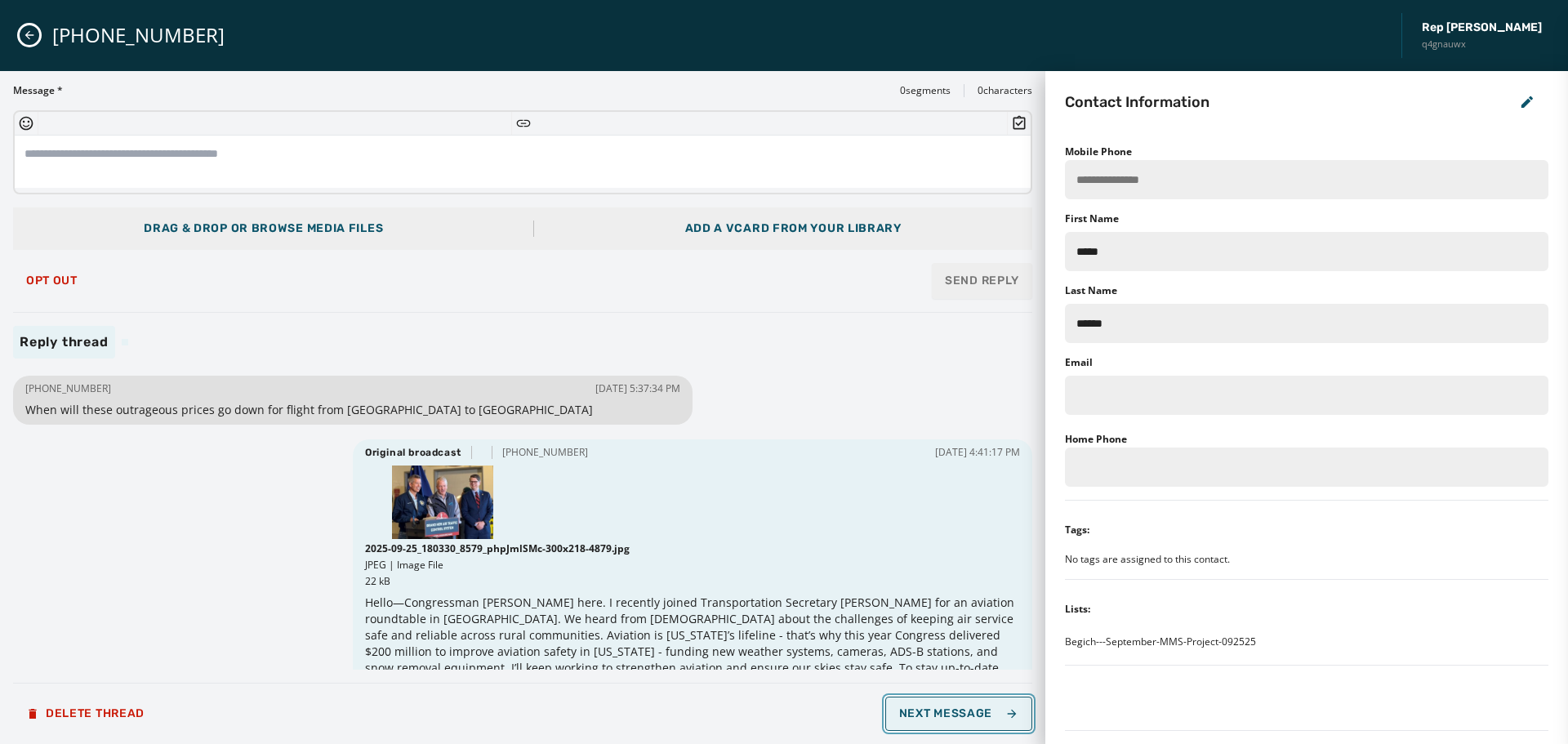
click at [971, 718] on span "Next Message" at bounding box center [959, 714] width 119 height 13
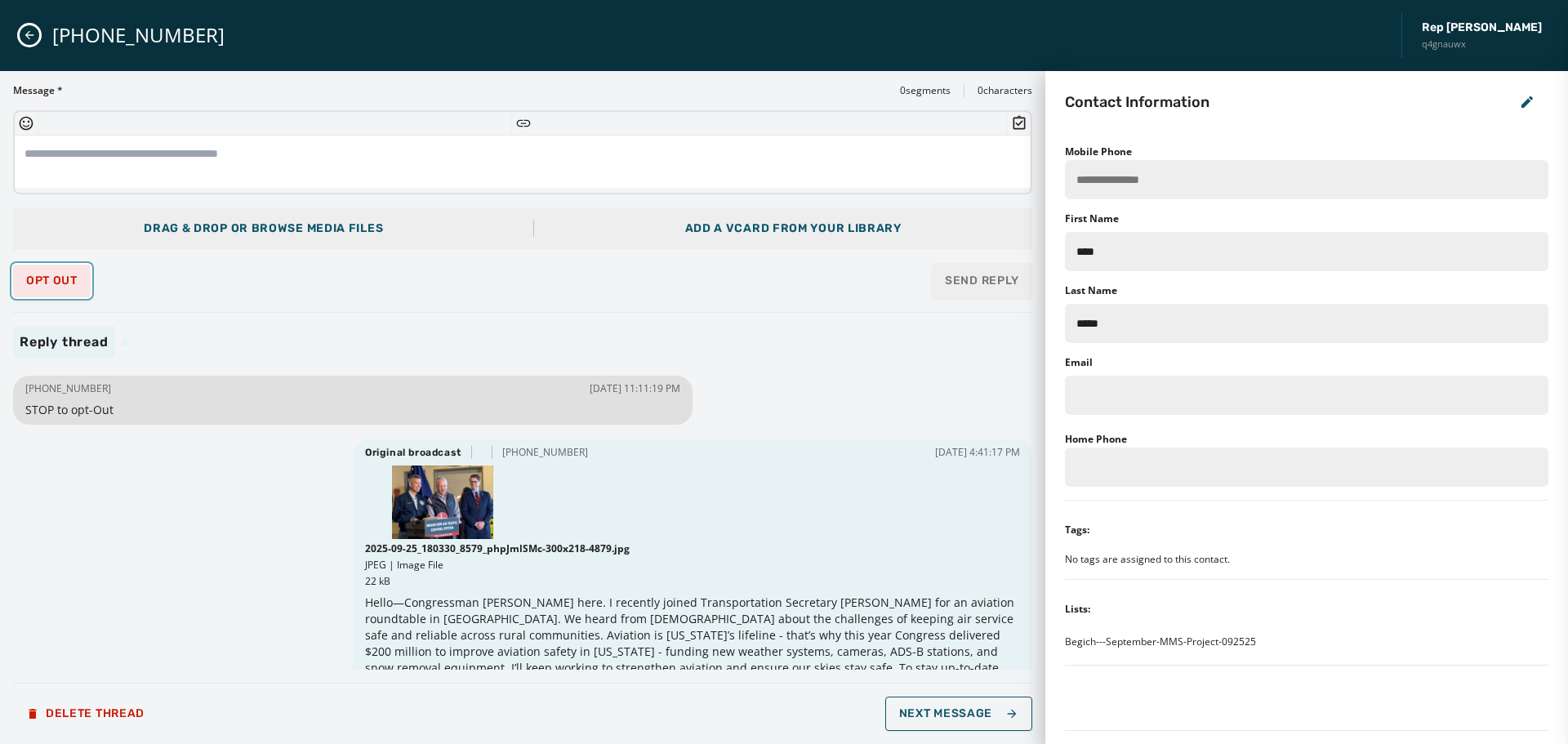
click at [52, 273] on button "Opt Out" at bounding box center [52, 280] width 78 height 33
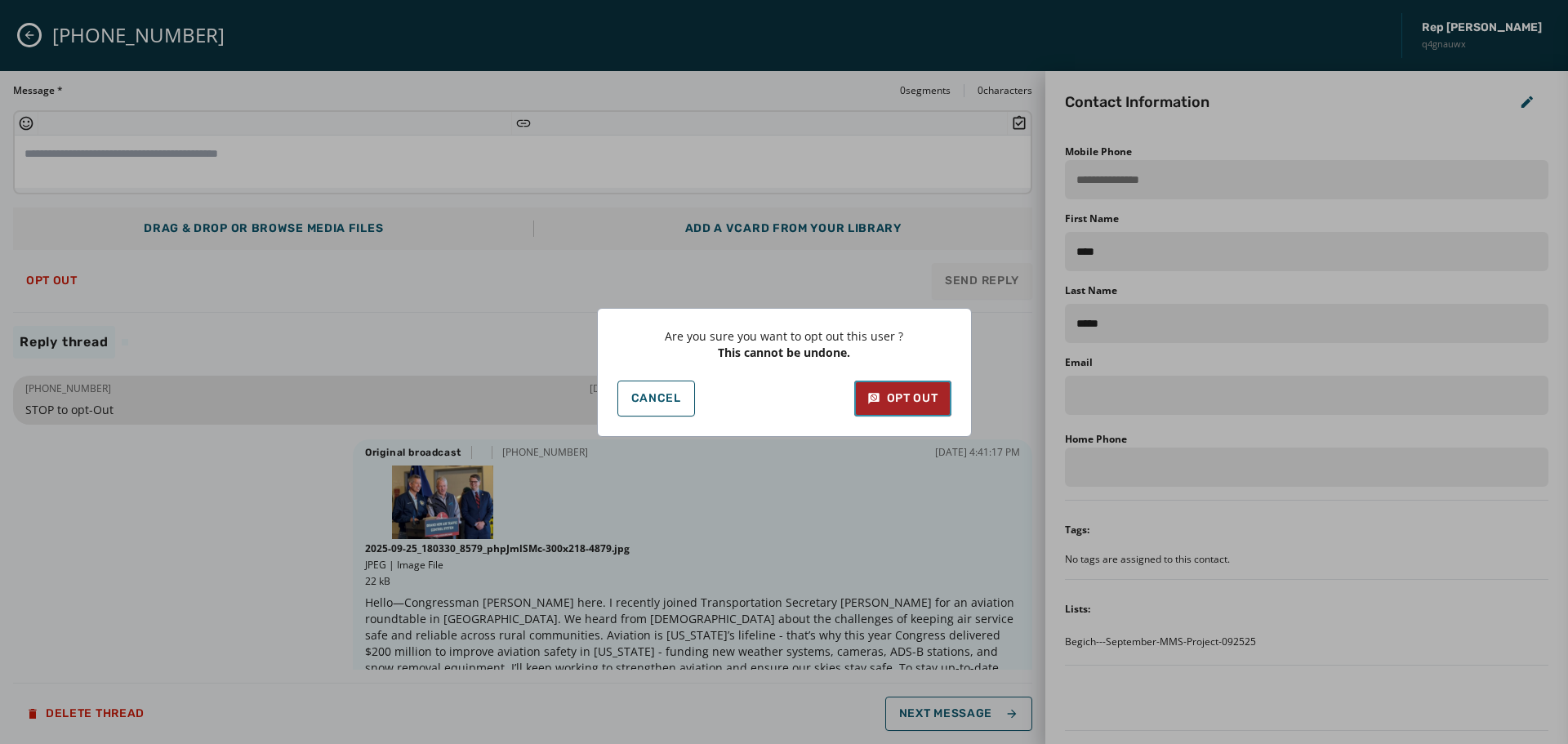
click at [912, 398] on div "Opt Out" at bounding box center [903, 398] width 71 height 16
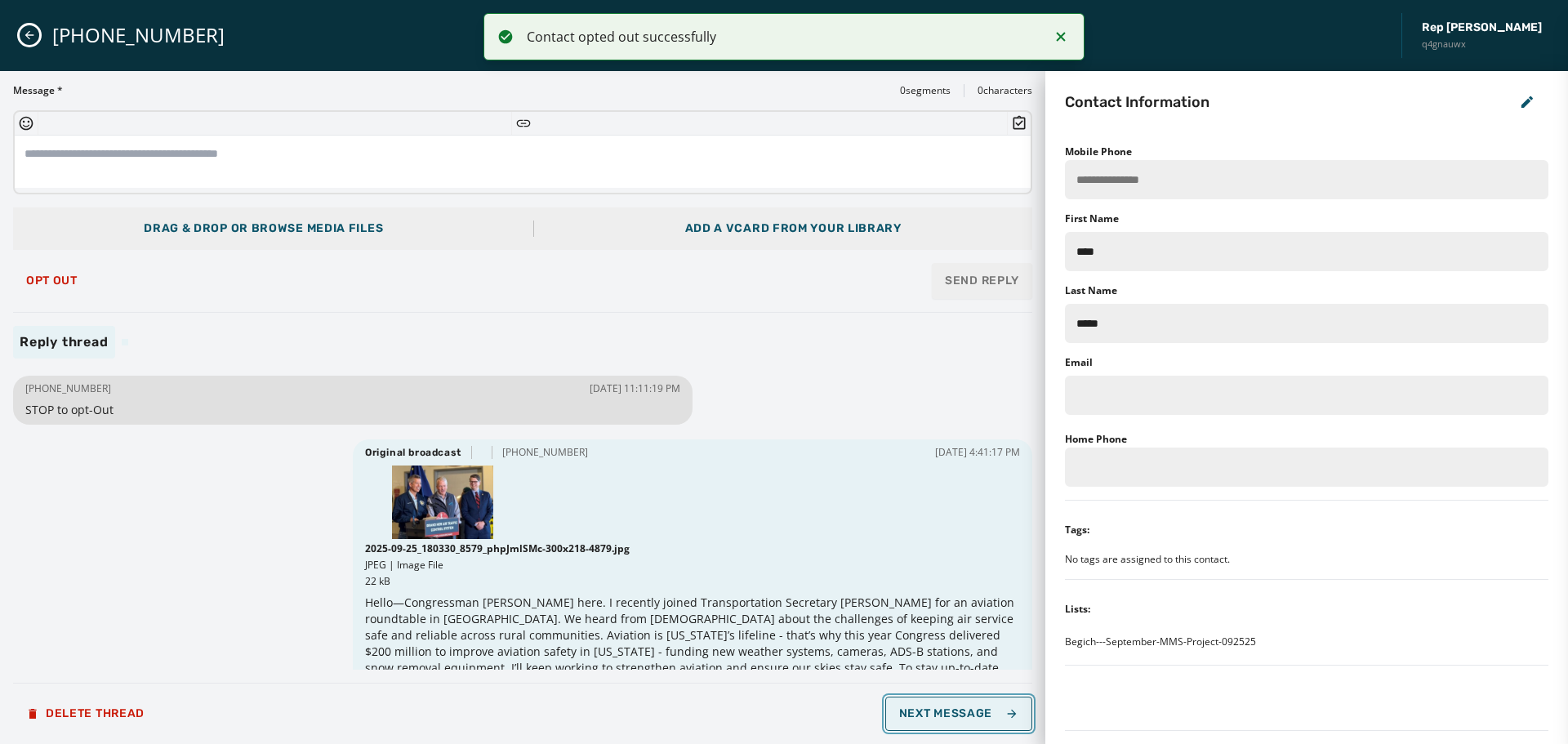
click at [989, 714] on span "Next Message" at bounding box center [959, 714] width 119 height 13
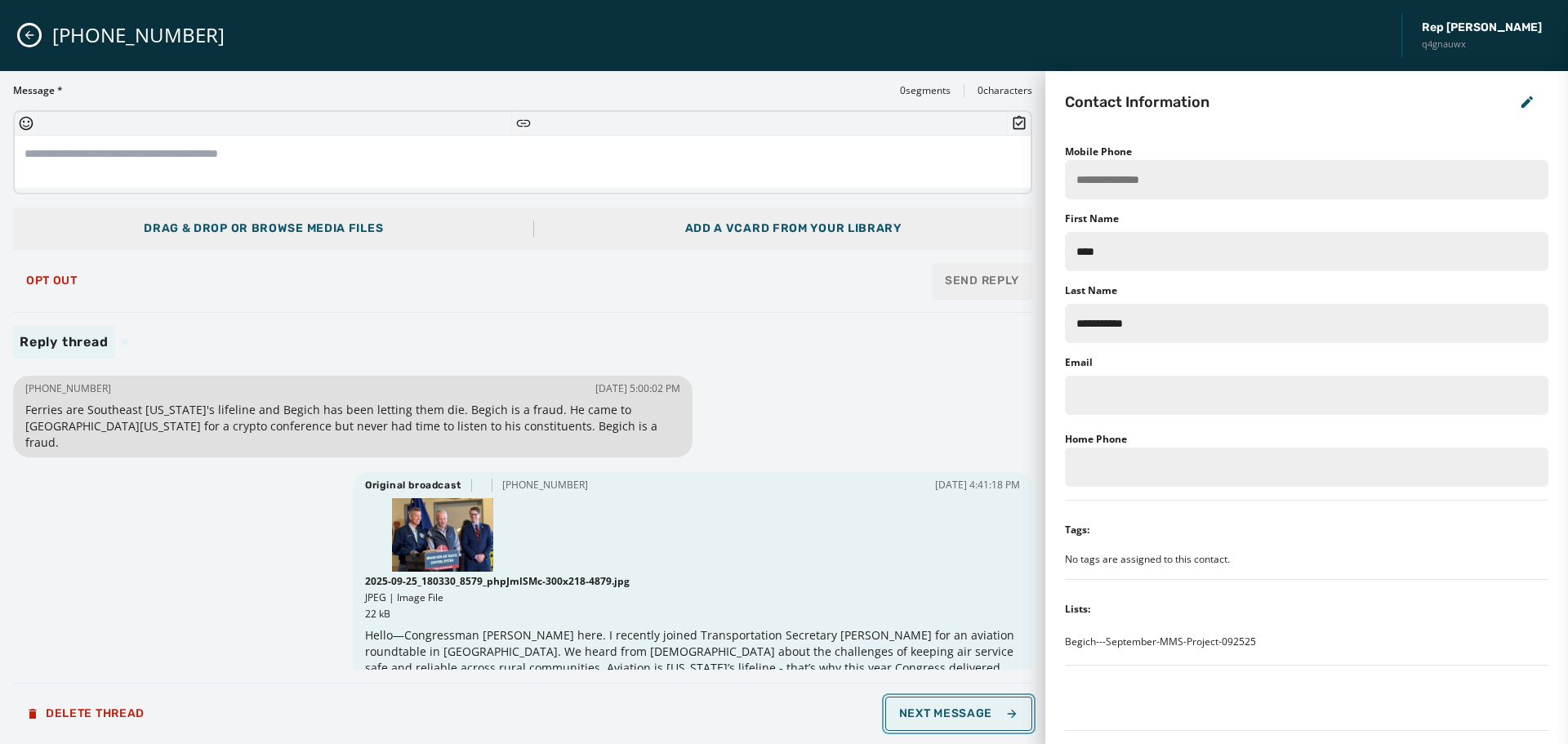
click at [990, 715] on span "Next Message" at bounding box center [959, 714] width 119 height 13
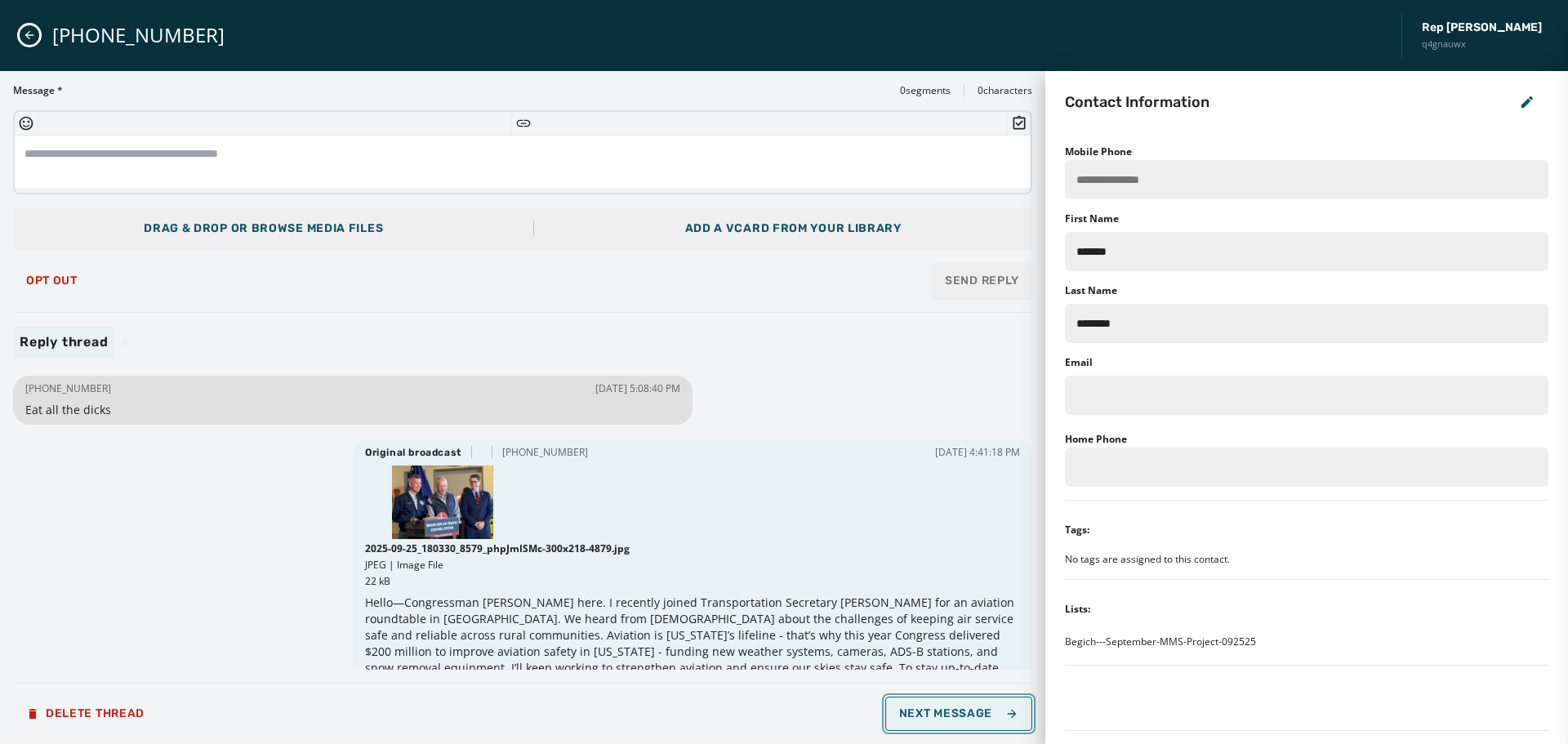
click at [990, 715] on span "Next Message" at bounding box center [959, 714] width 119 height 13
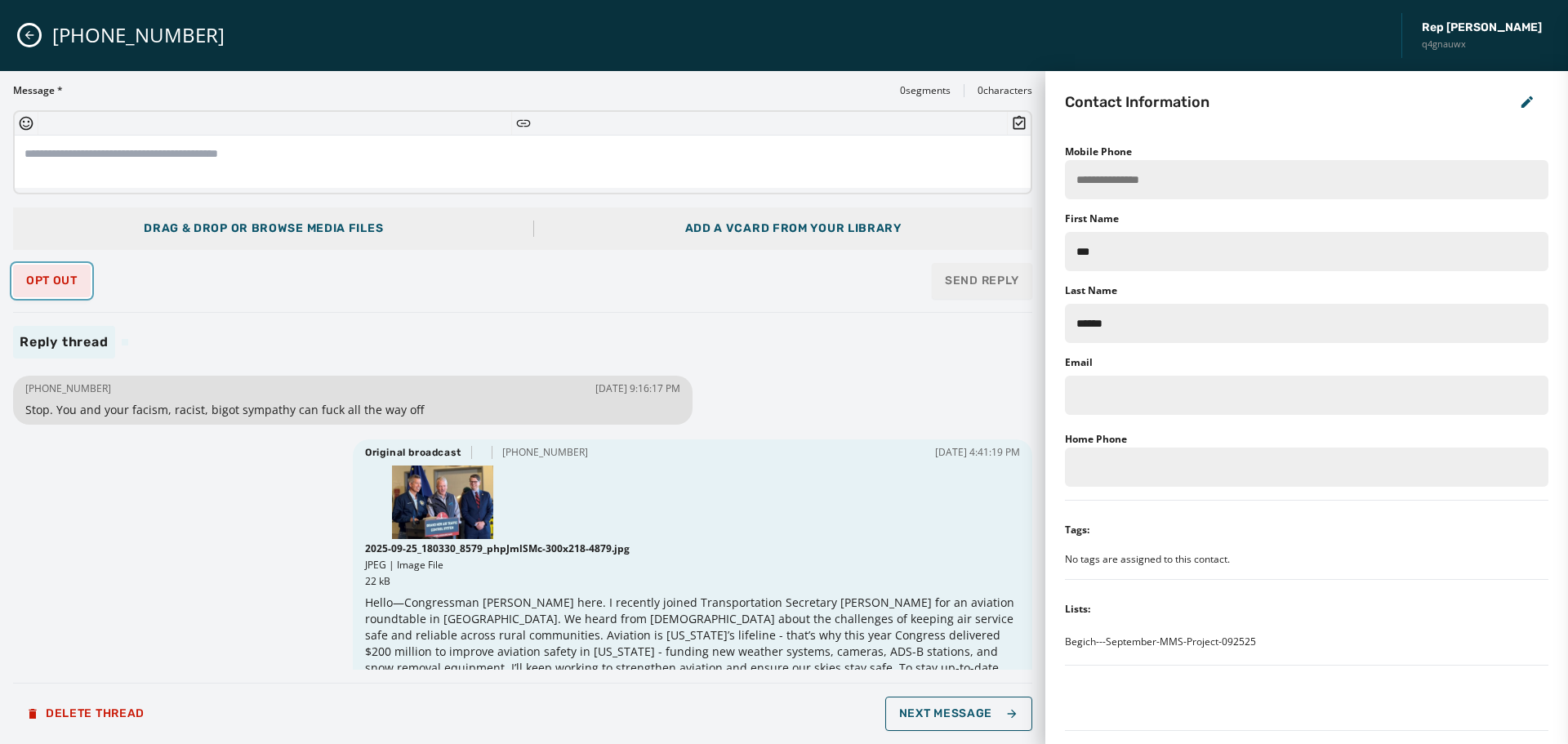
click at [59, 279] on span "Opt Out" at bounding box center [52, 281] width 52 height 13
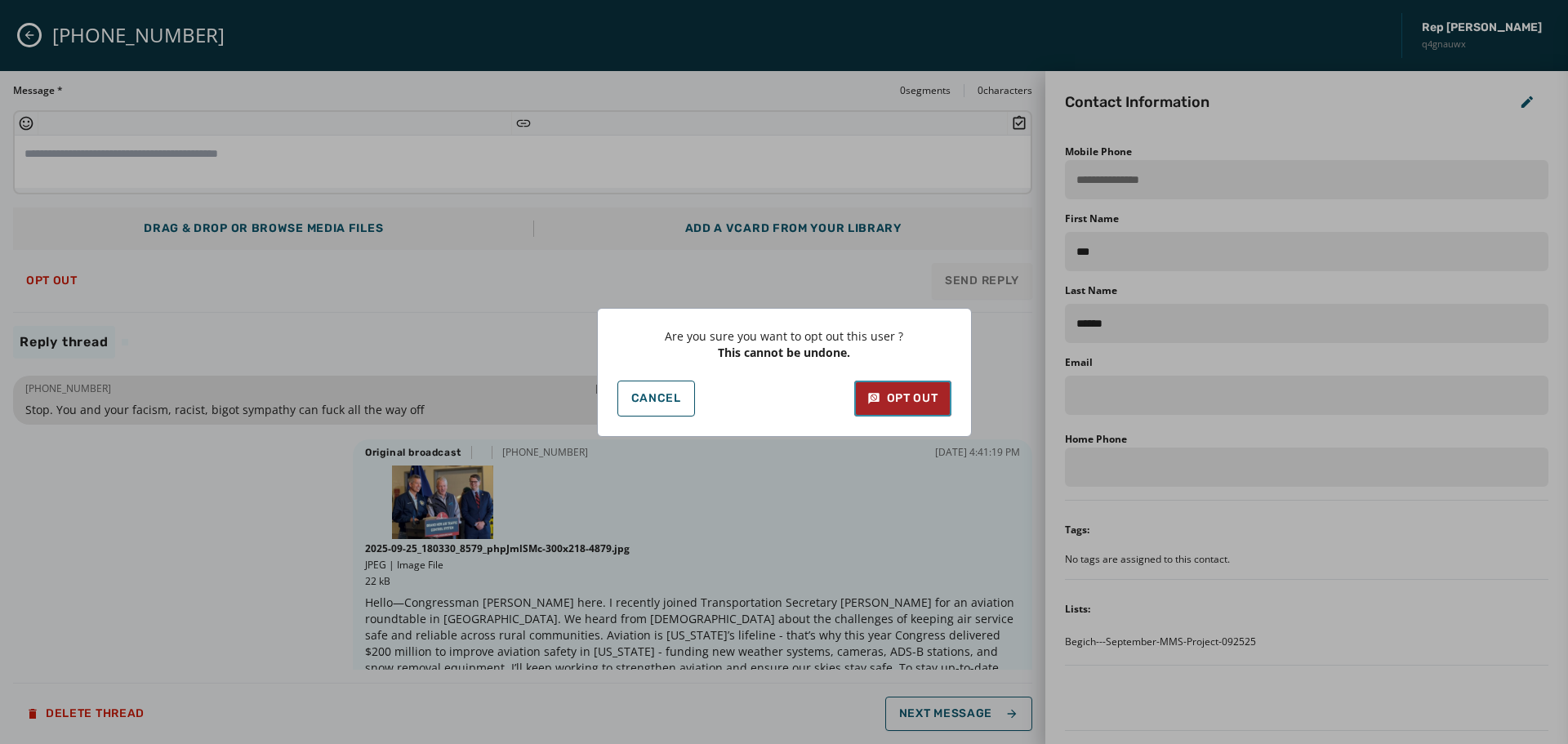
click at [879, 399] on icon at bounding box center [874, 398] width 13 height 16
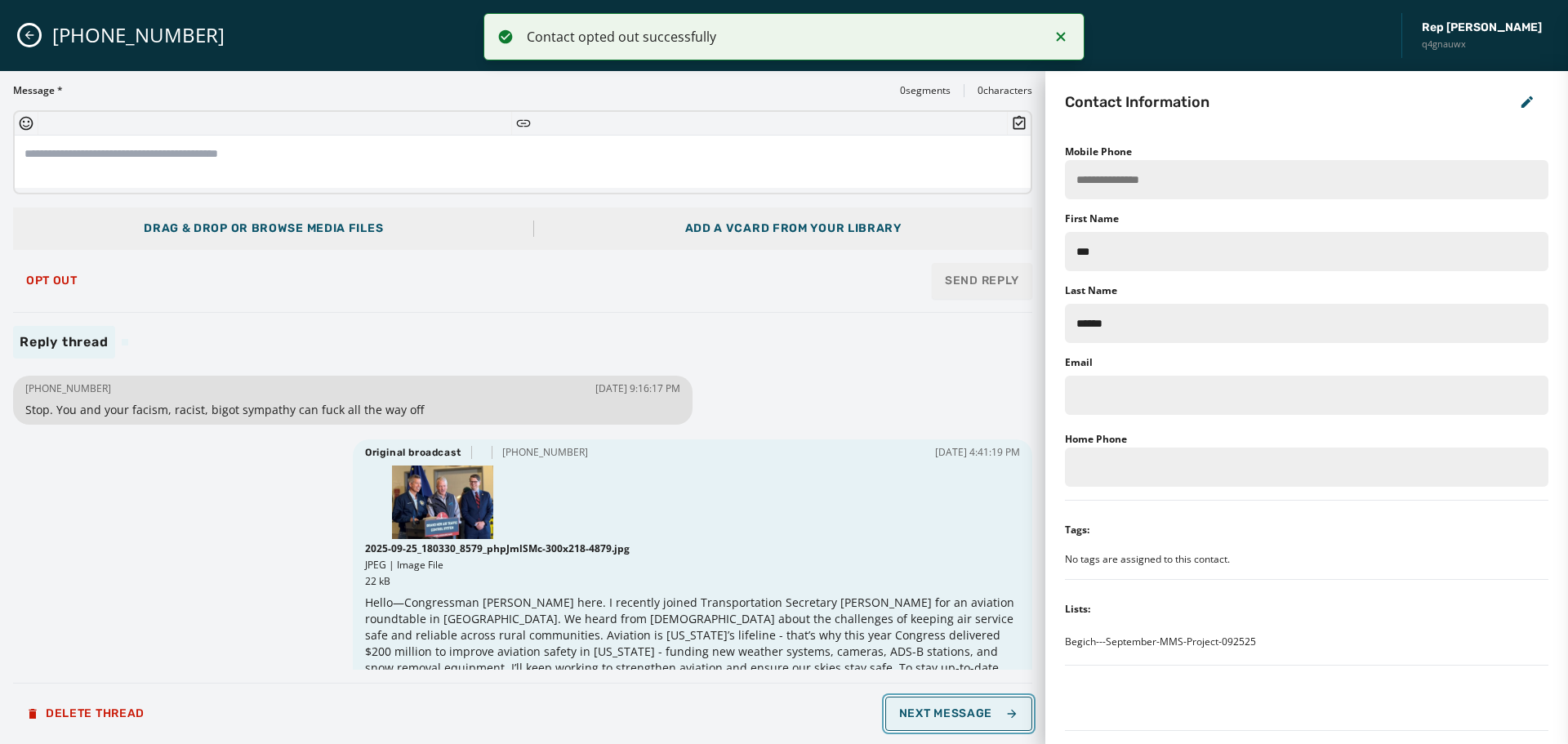
click at [927, 708] on span "Next Message" at bounding box center [959, 714] width 119 height 13
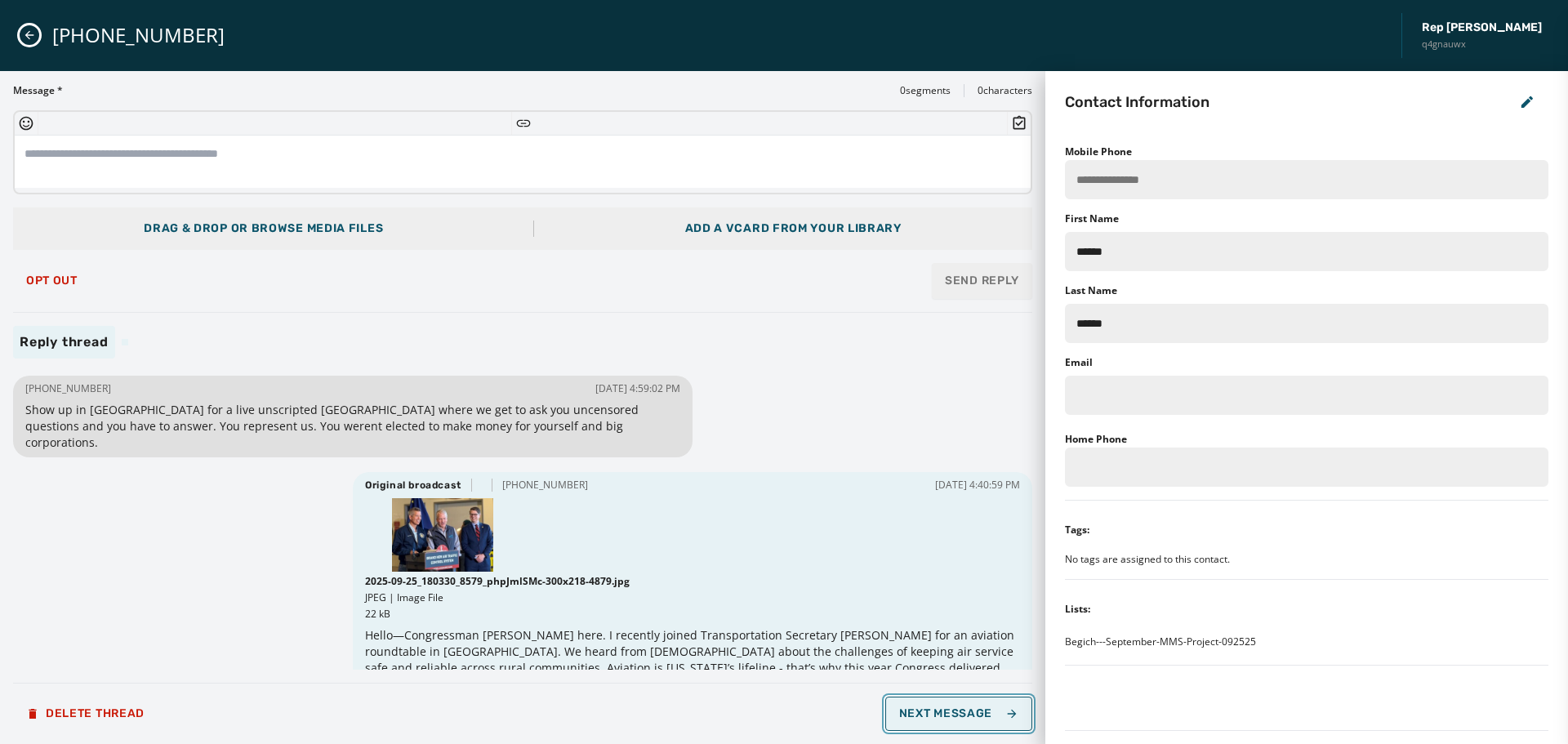
click at [988, 722] on button "Next Message" at bounding box center [959, 714] width 147 height 34
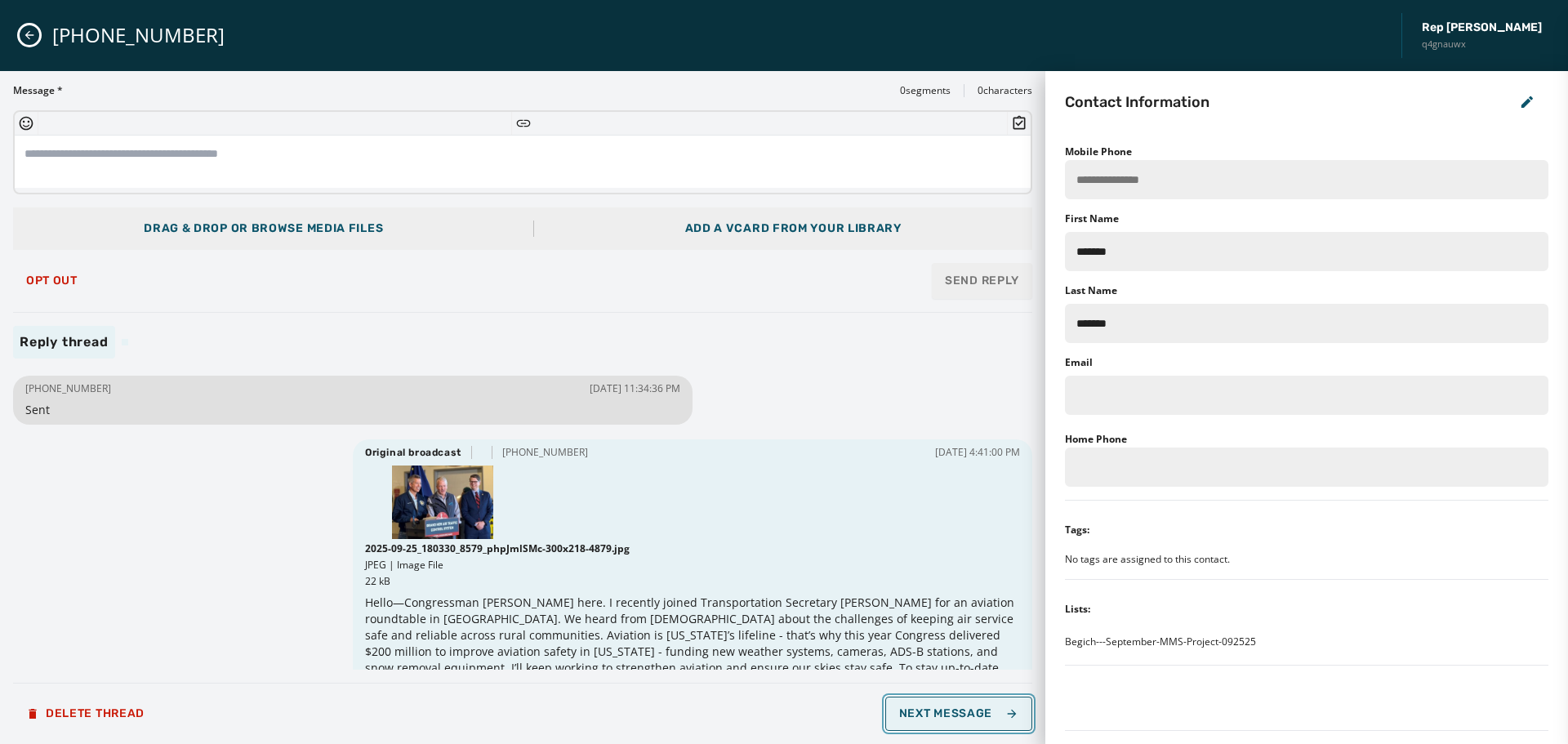
click at [988, 718] on span "Next Message" at bounding box center [959, 714] width 119 height 13
click at [55, 273] on button "Opt Out" at bounding box center [52, 280] width 78 height 33
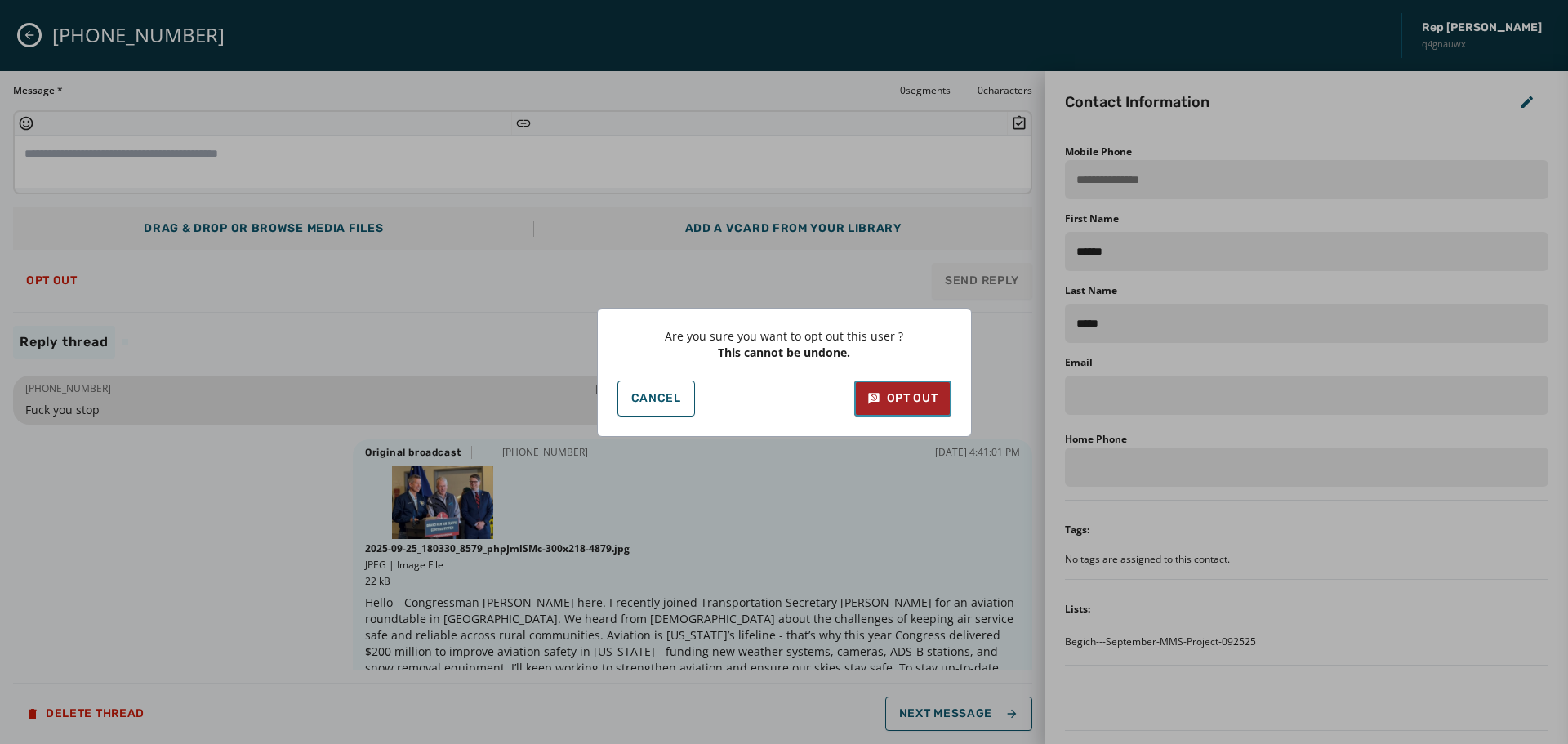
click at [889, 397] on div "Opt Out" at bounding box center [903, 398] width 71 height 16
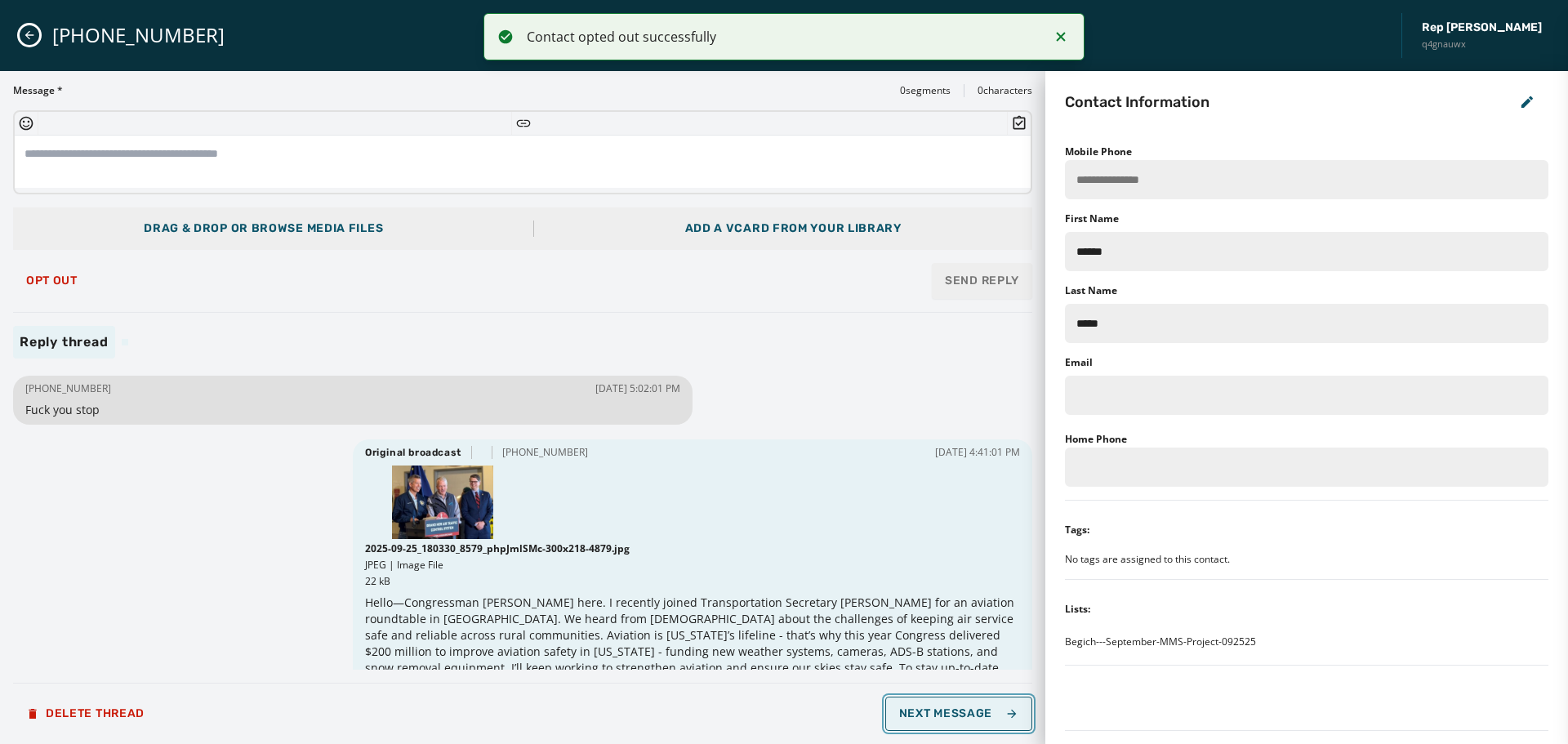
click at [967, 712] on span "Next Message" at bounding box center [959, 714] width 119 height 13
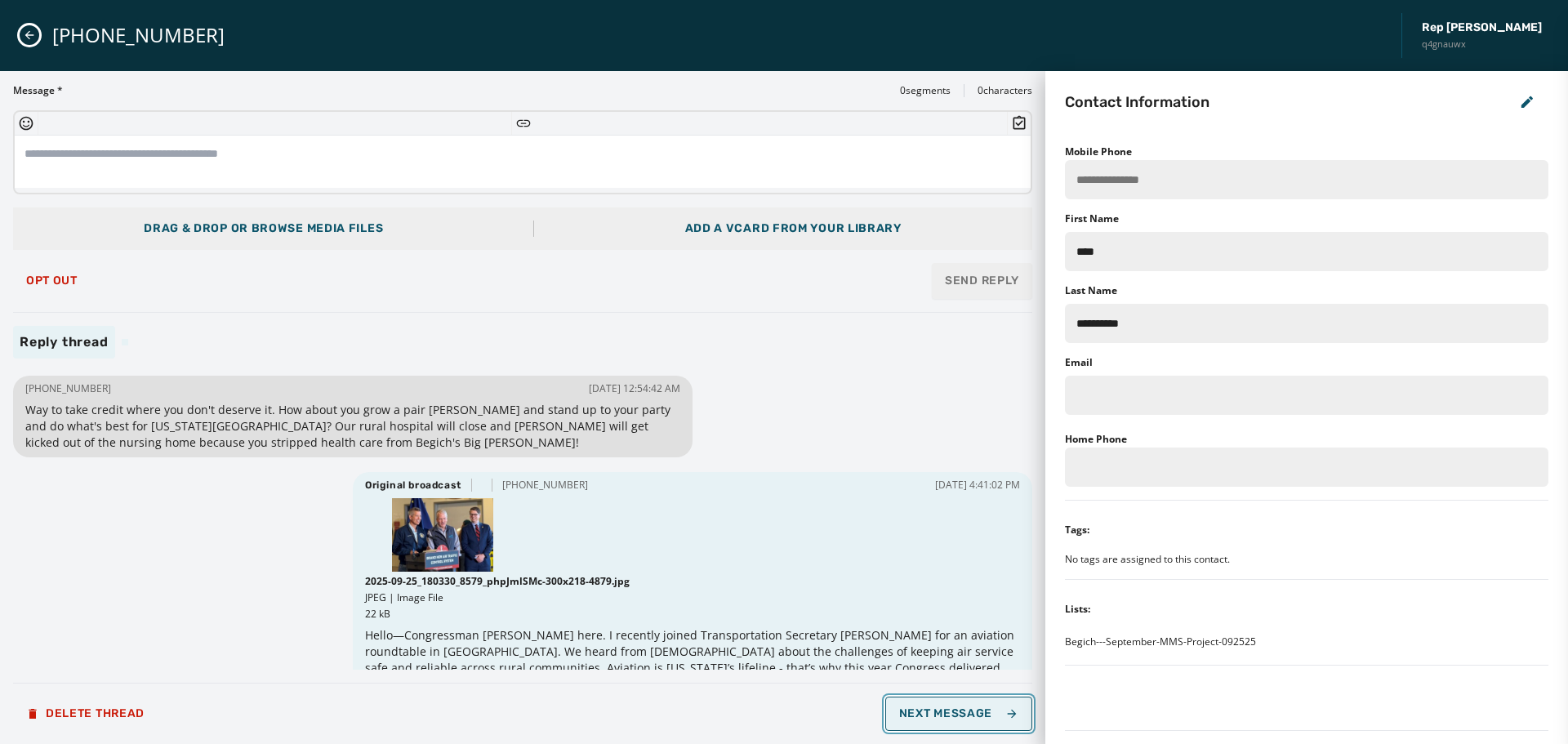
click at [964, 713] on span "Next Message" at bounding box center [959, 714] width 119 height 13
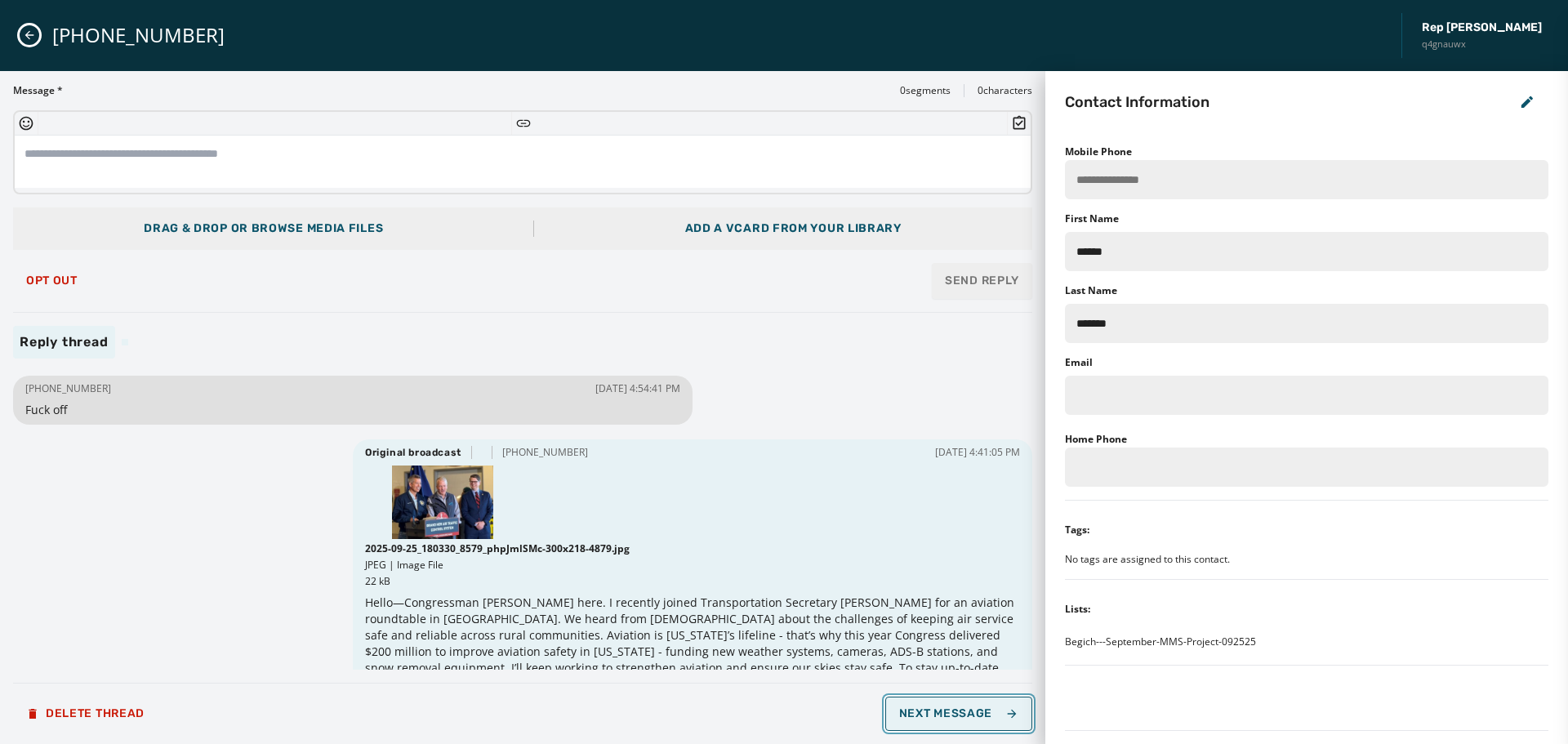
click at [964, 713] on span "Next Message" at bounding box center [959, 714] width 119 height 13
click at [55, 277] on span "Opt Out" at bounding box center [52, 281] width 52 height 13
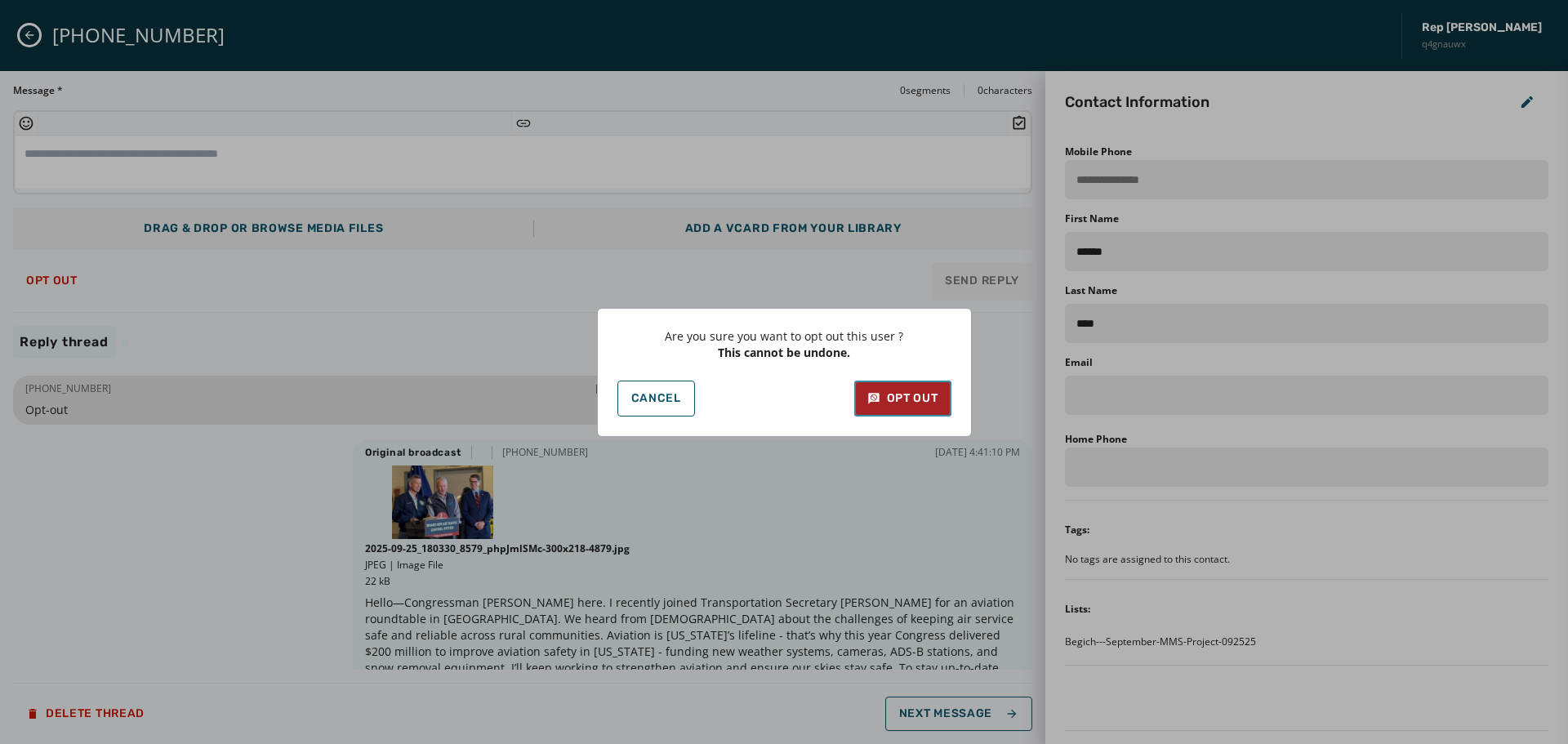
click at [901, 388] on button "Opt Out" at bounding box center [902, 399] width 97 height 36
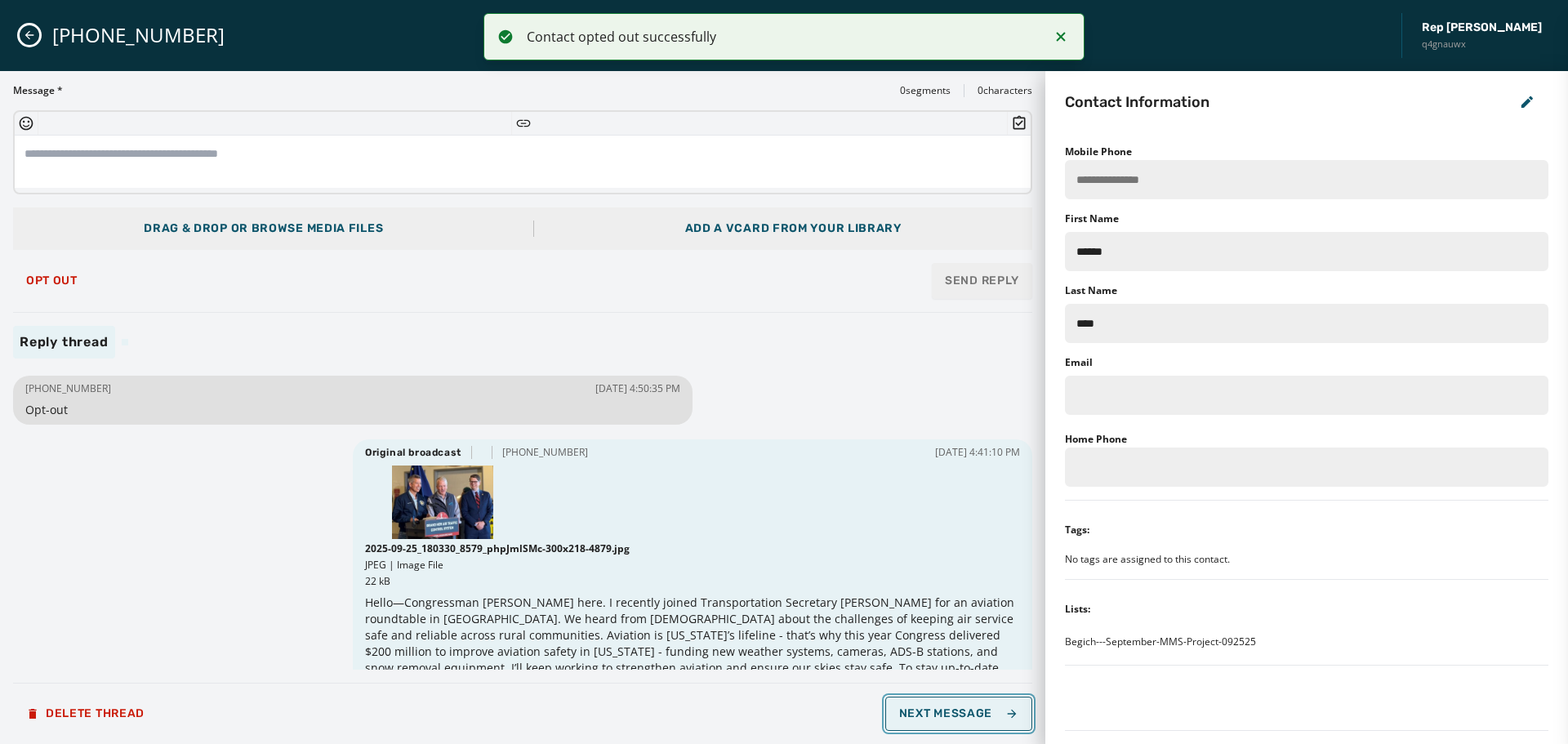
click at [976, 717] on span "Next Message" at bounding box center [959, 714] width 119 height 13
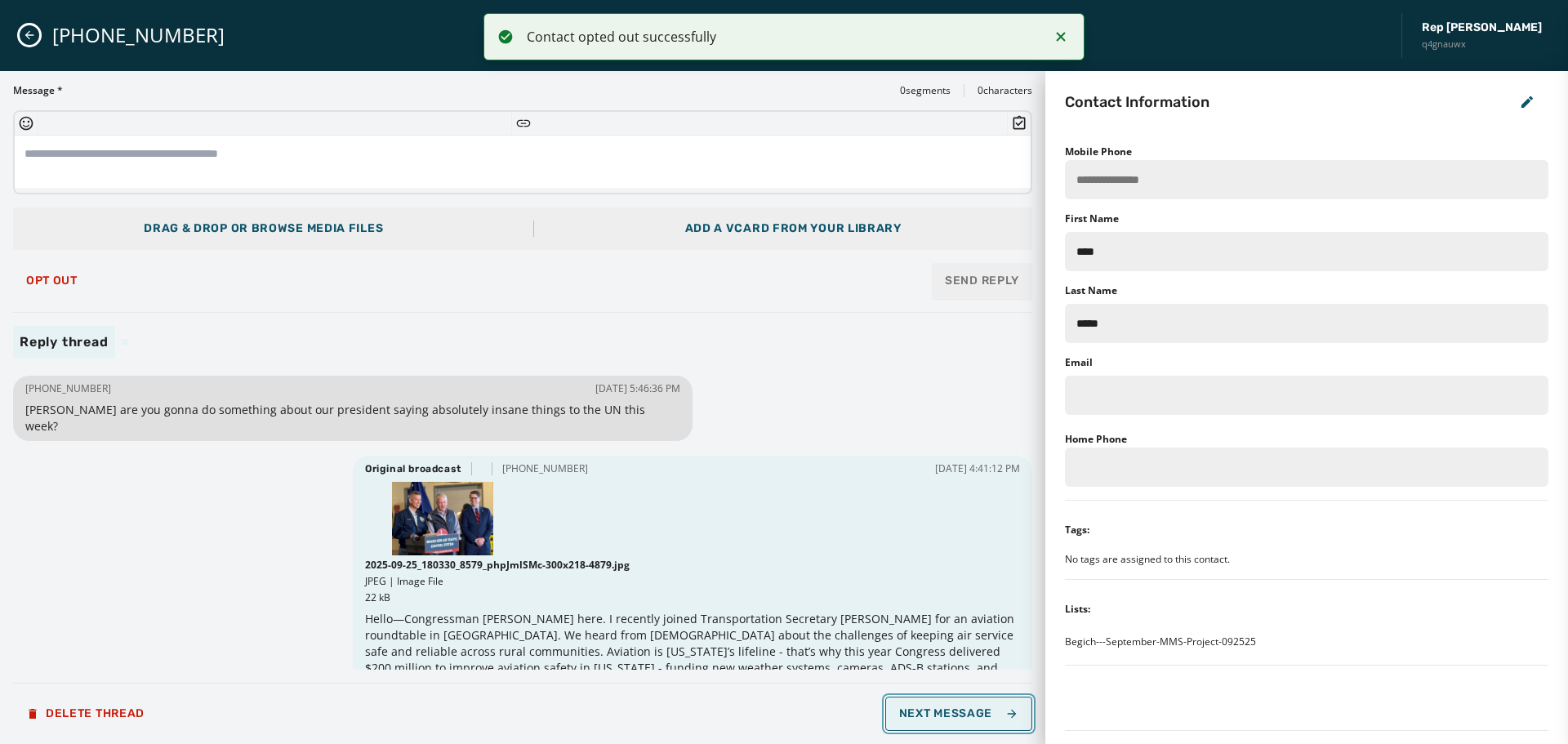
click at [976, 717] on span "Next Message" at bounding box center [959, 714] width 119 height 13
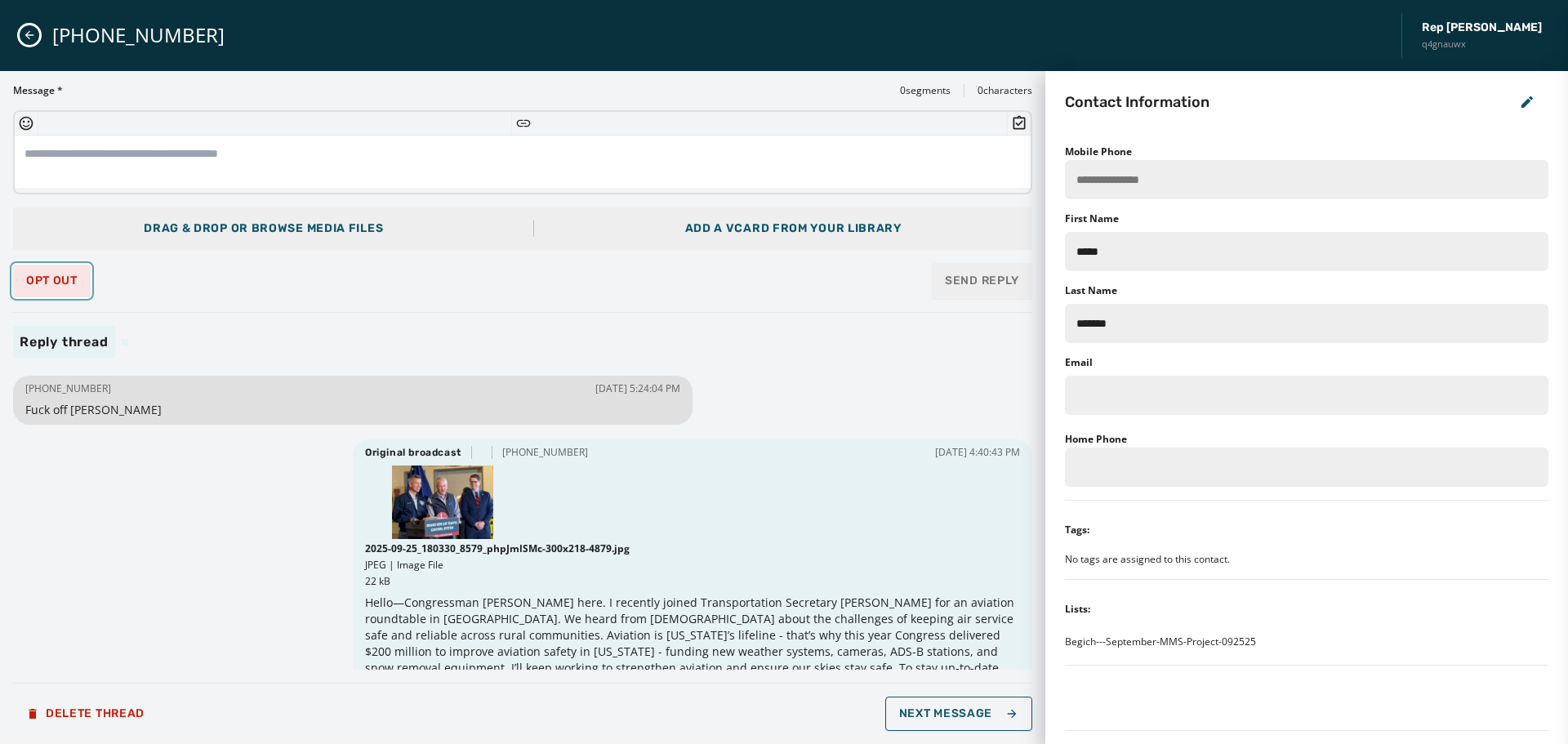
click at [66, 272] on button "Opt Out" at bounding box center [52, 280] width 78 height 33
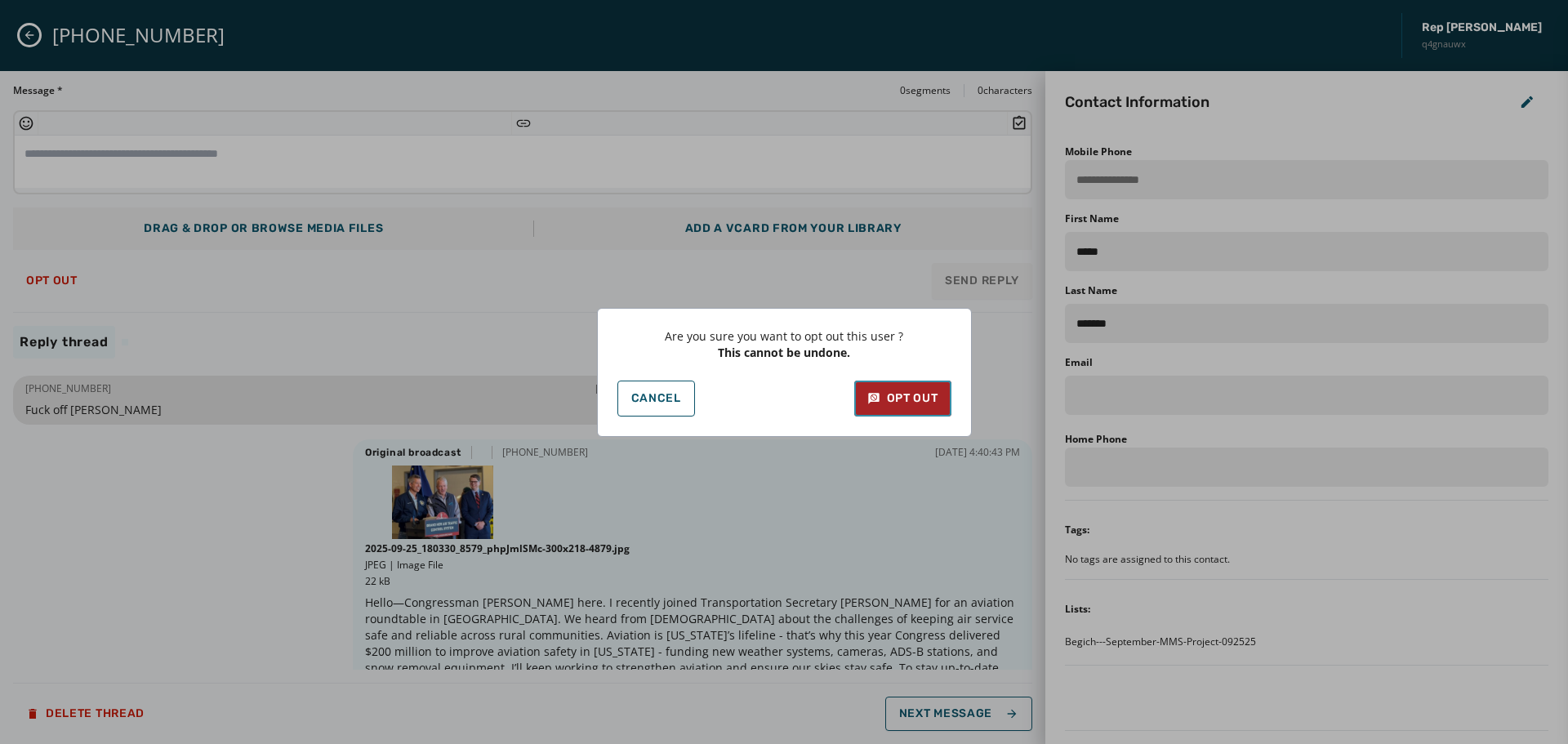
click at [897, 399] on div "Opt Out" at bounding box center [903, 398] width 71 height 16
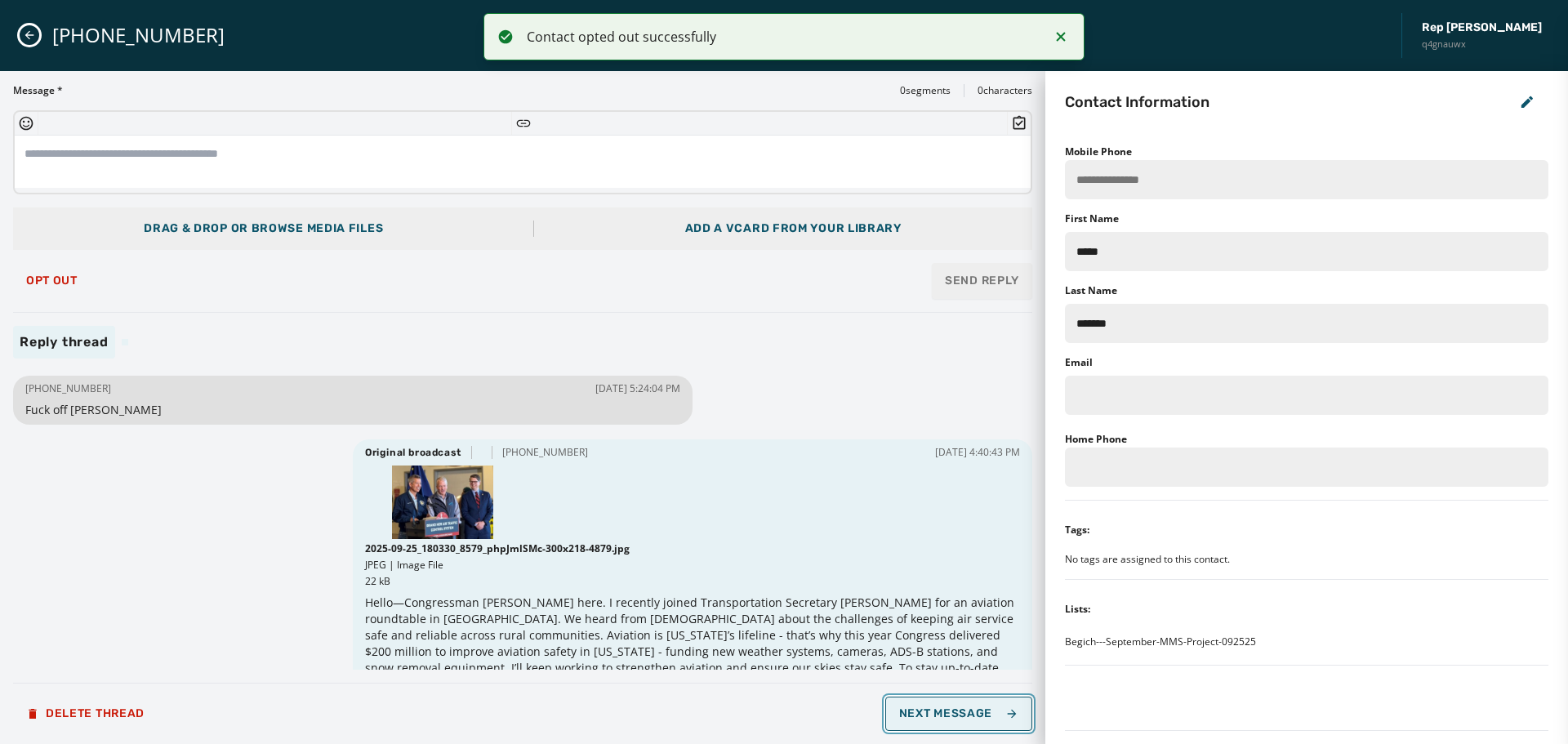
click at [980, 718] on span "Next Message" at bounding box center [959, 714] width 119 height 13
click at [980, 718] on span "Next Message" at bounding box center [959, 714] width 119 height 13
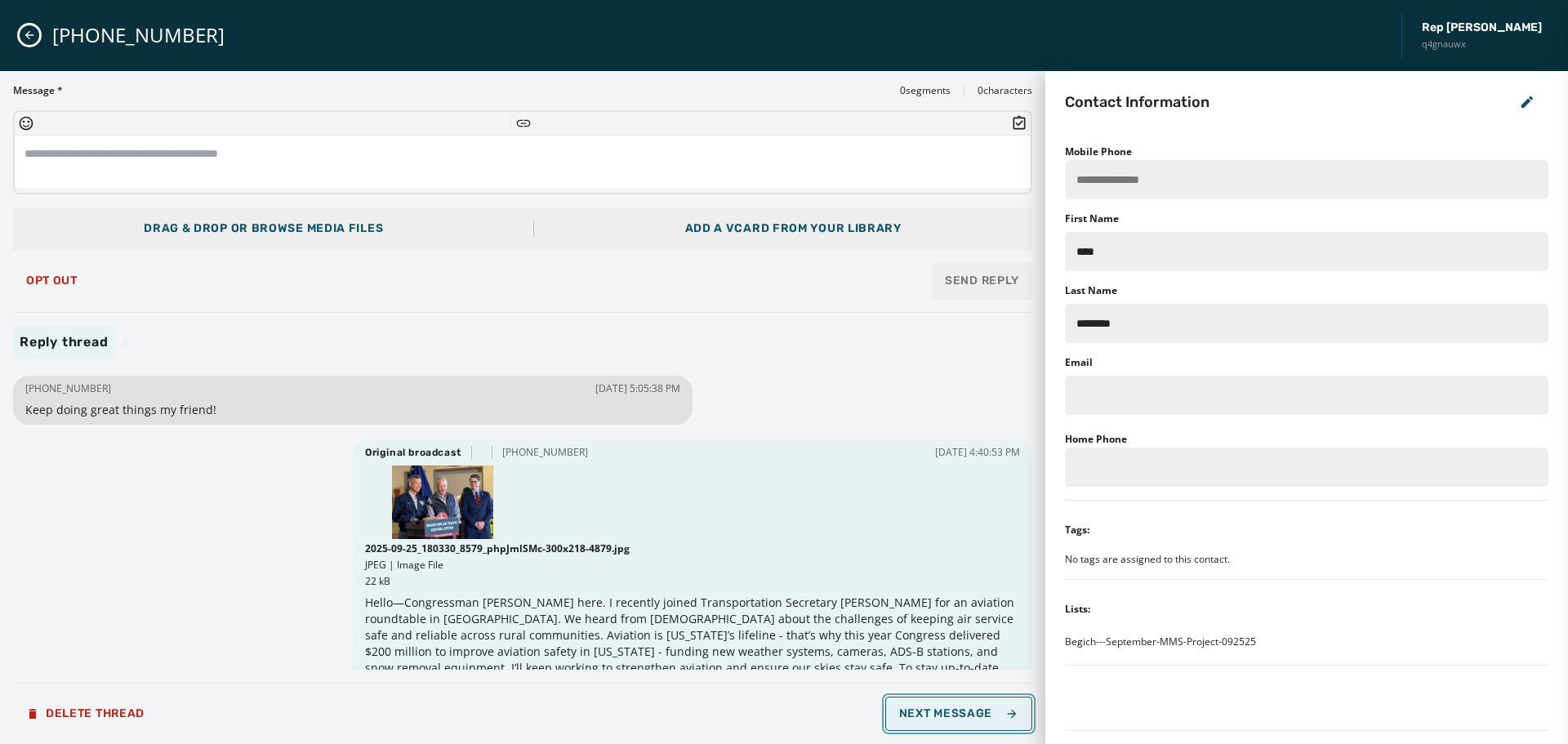
click at [980, 718] on span "Next Message" at bounding box center [959, 714] width 119 height 13
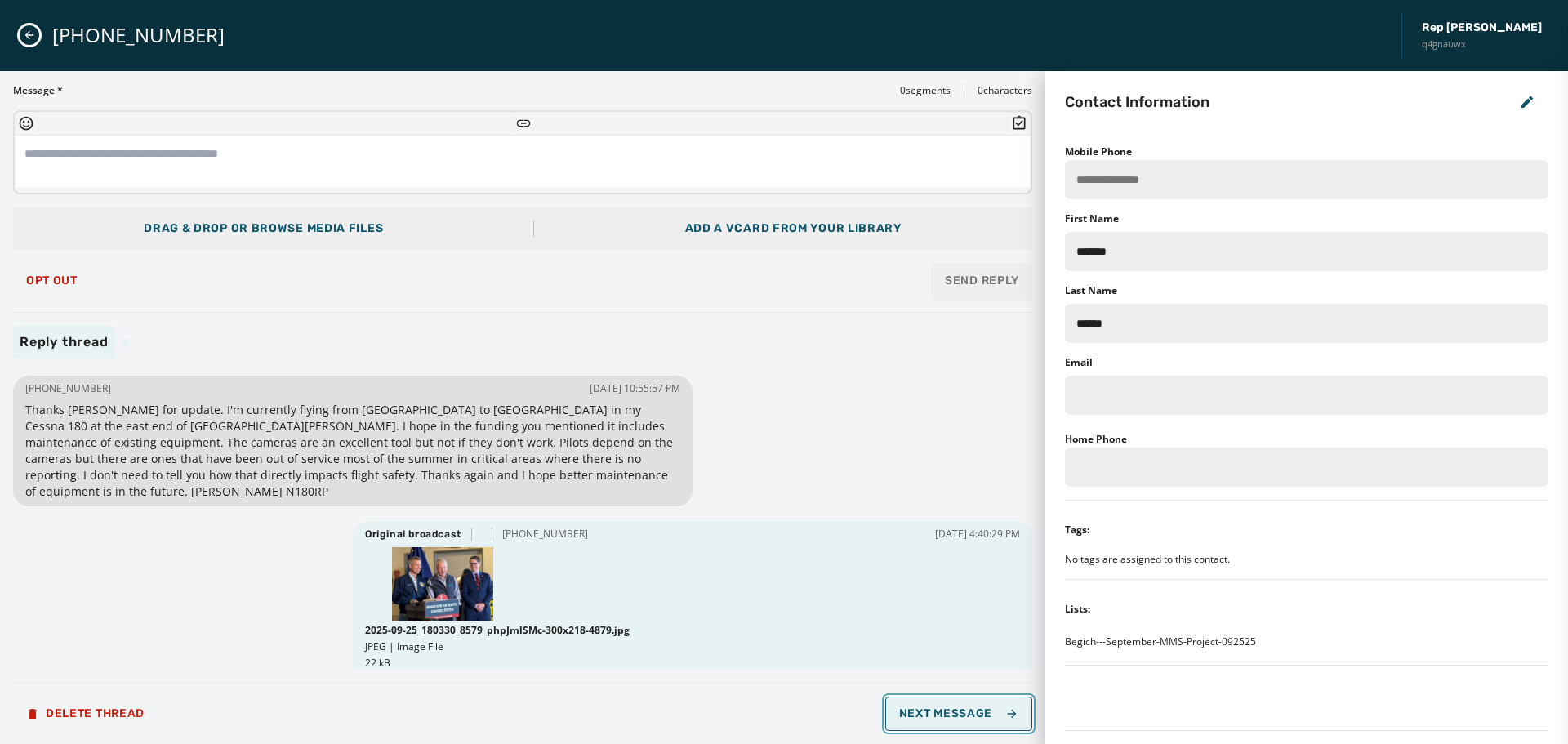
click at [984, 720] on span "Next Message" at bounding box center [959, 714] width 119 height 13
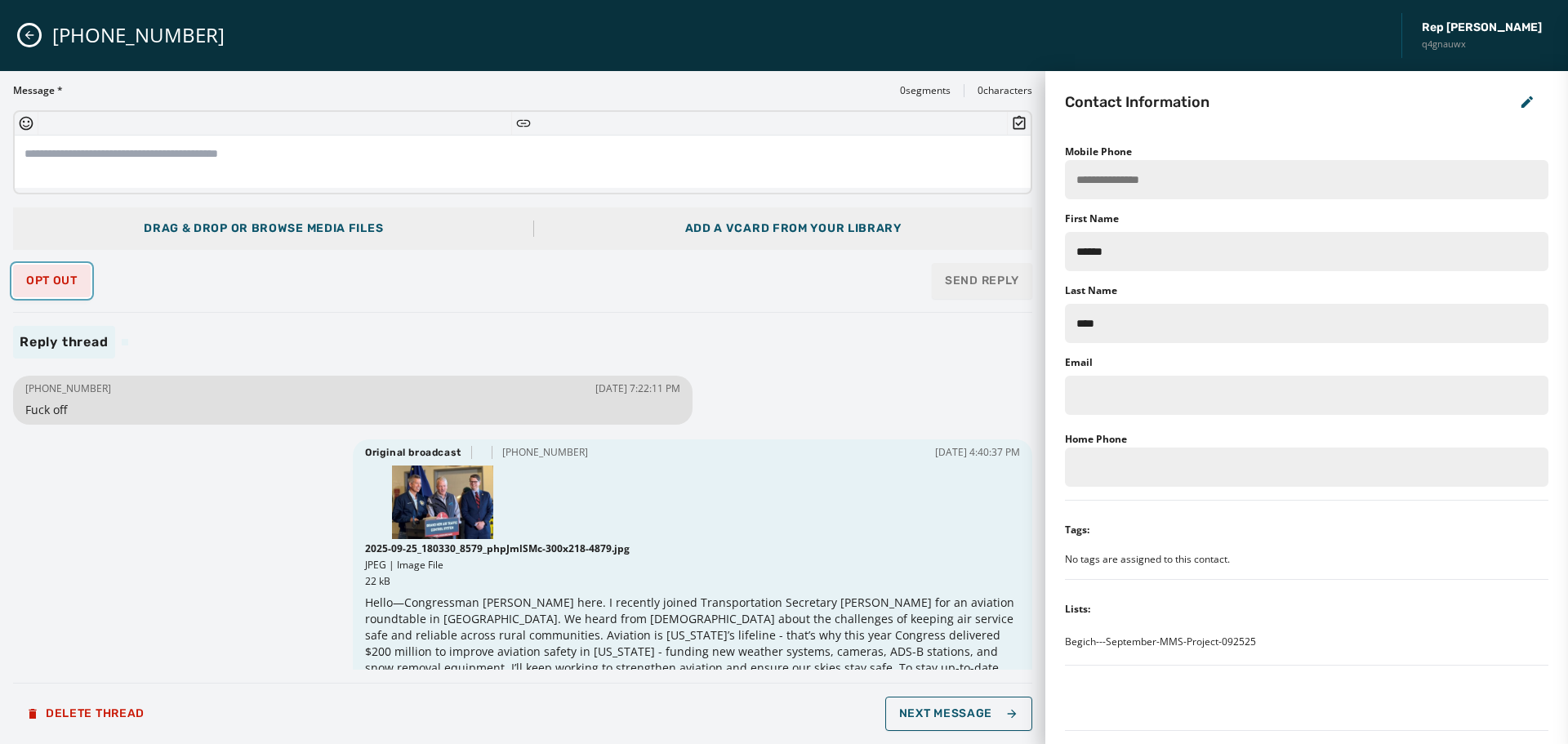
click at [70, 282] on span "Opt Out" at bounding box center [52, 281] width 52 height 13
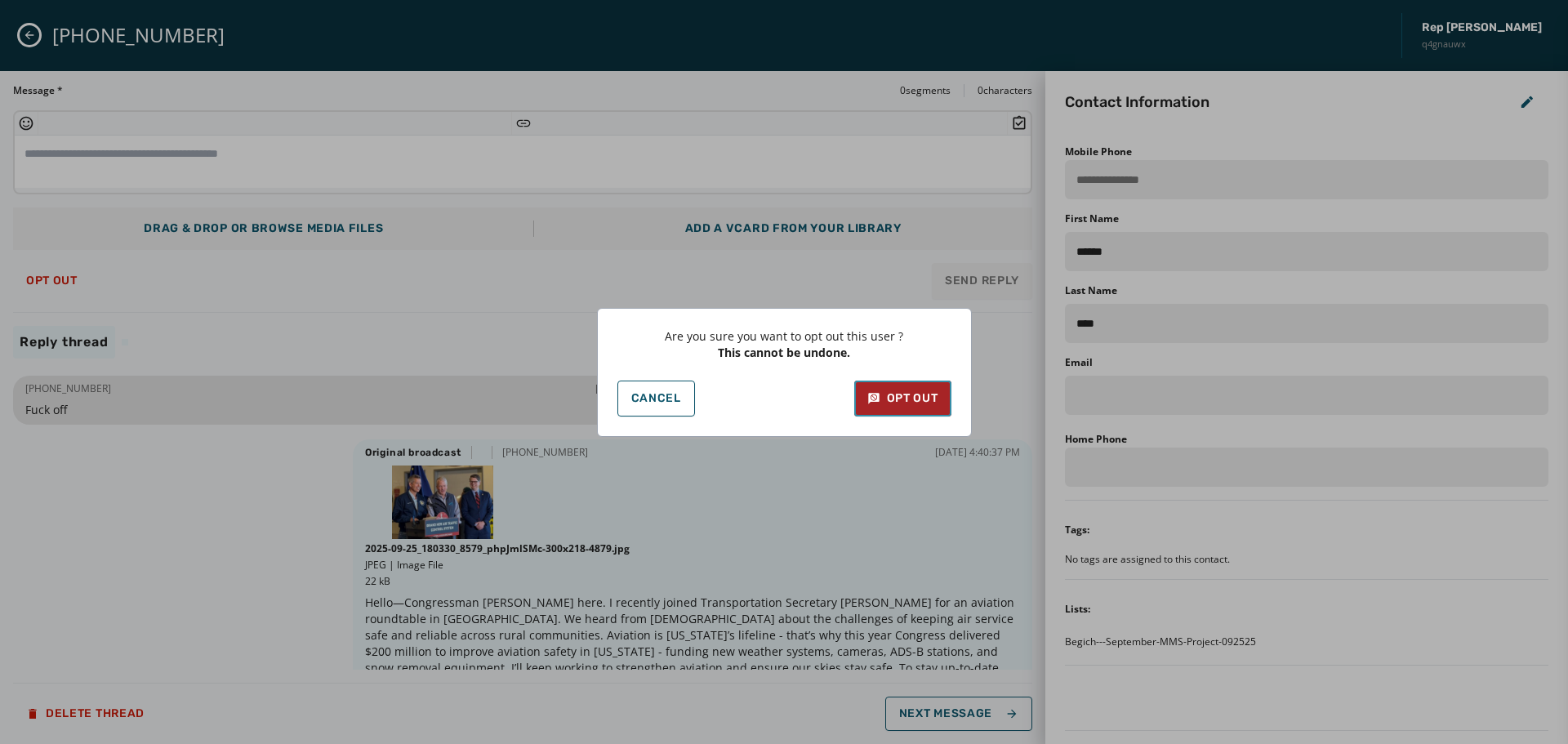
click at [925, 390] on div "Opt Out" at bounding box center [903, 398] width 71 height 16
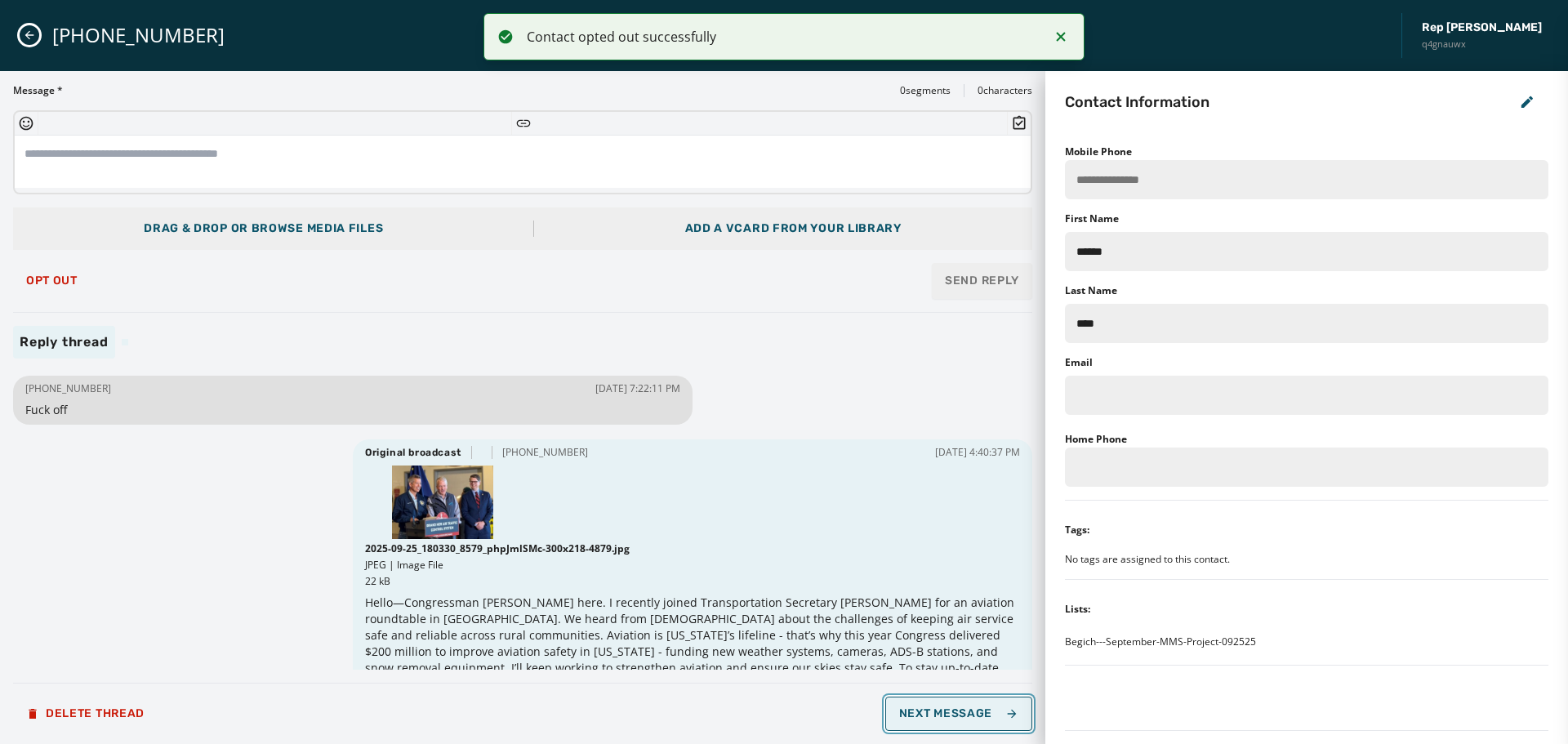
click at [973, 721] on button "Next Message" at bounding box center [959, 714] width 147 height 34
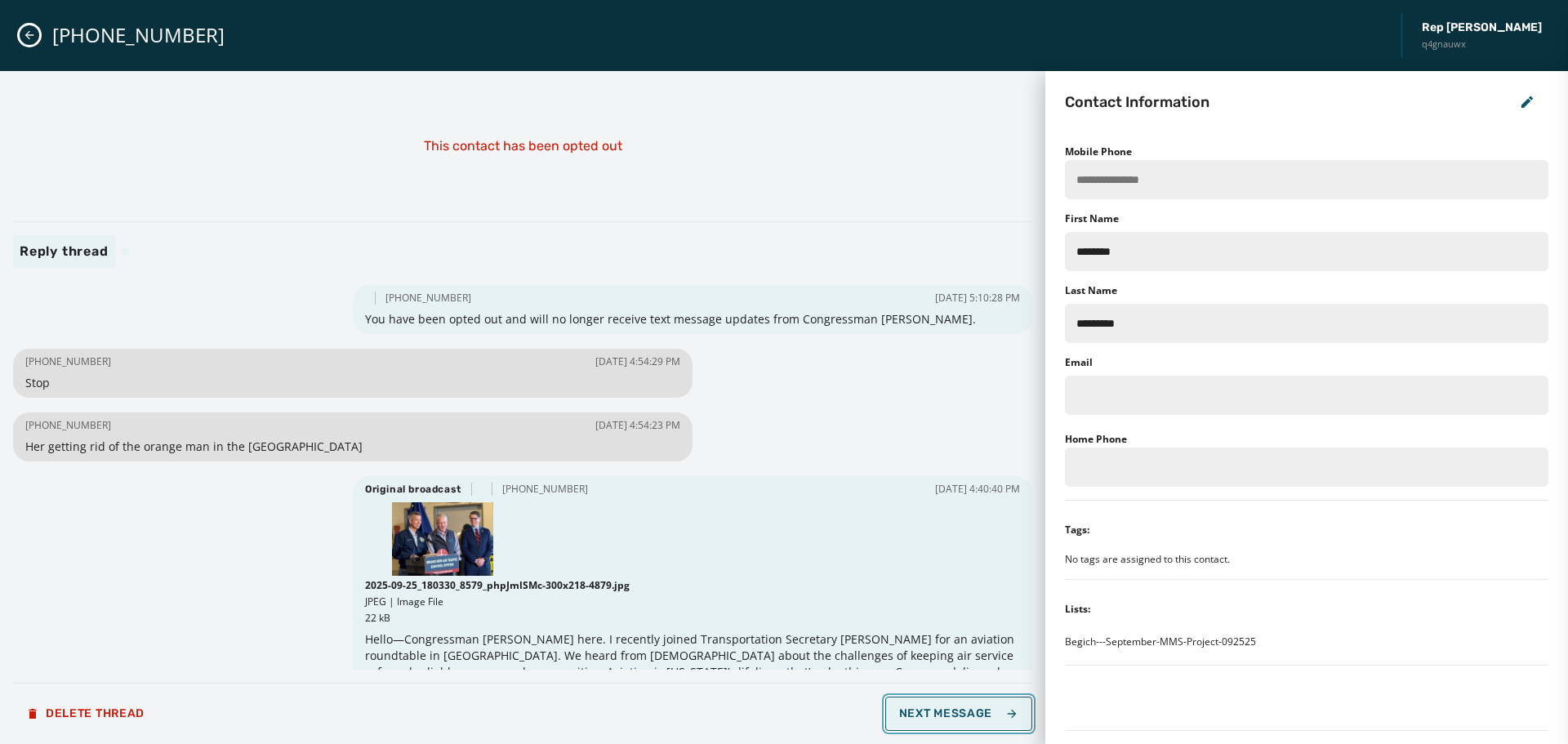
click at [973, 721] on button "Next Message" at bounding box center [959, 714] width 147 height 34
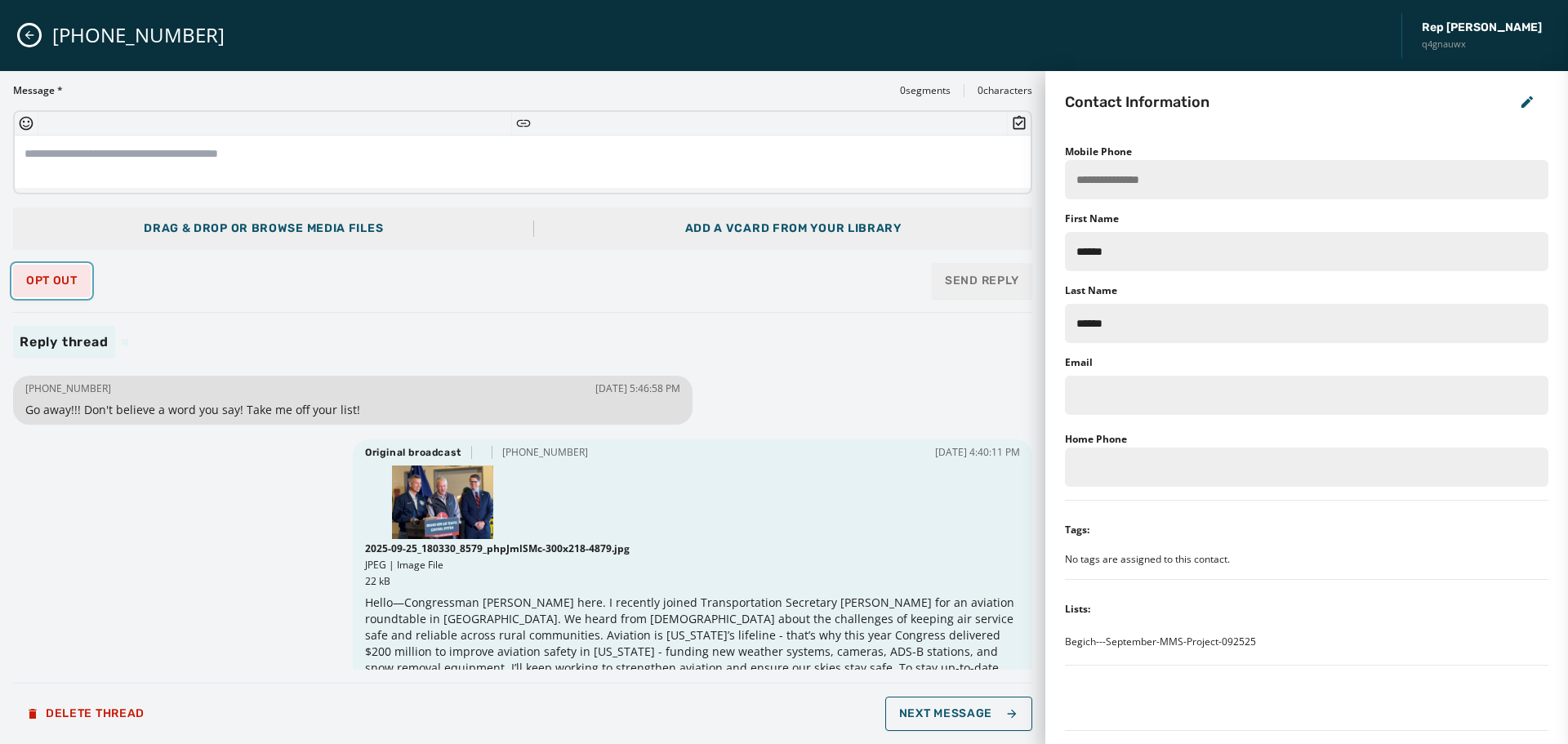
click at [30, 282] on span "Opt Out" at bounding box center [52, 281] width 52 height 13
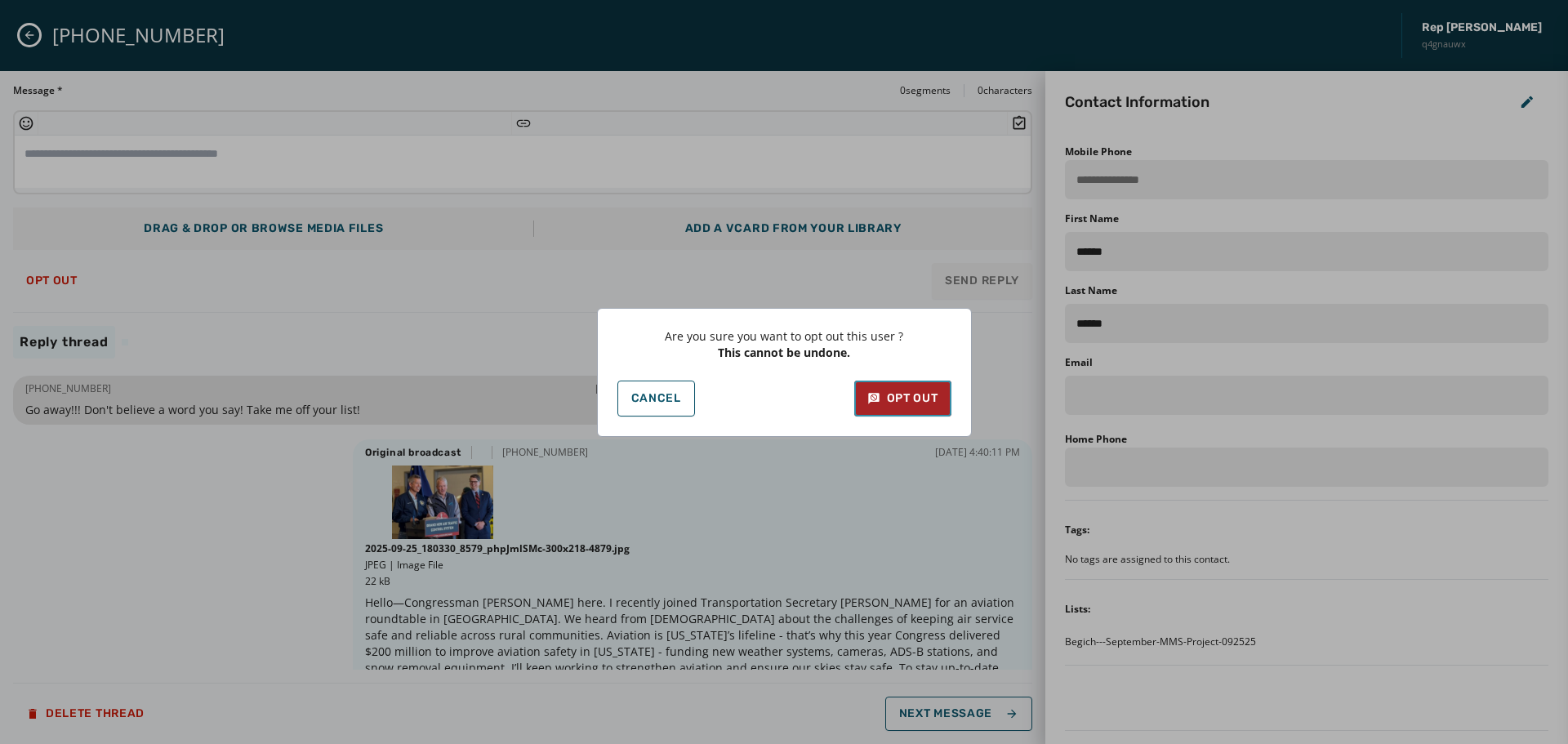
click at [886, 381] on button "Opt Out" at bounding box center [902, 399] width 97 height 36
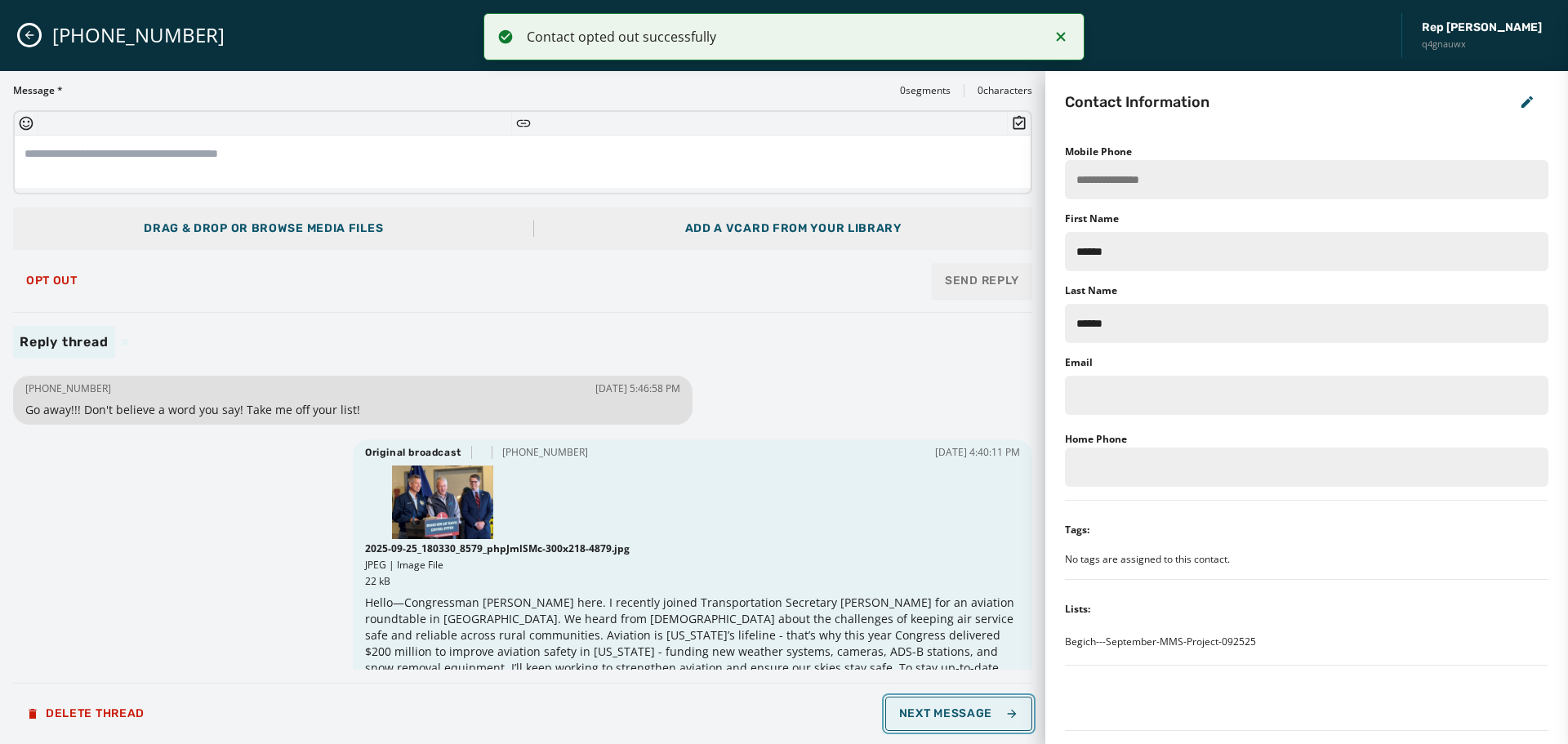
click at [943, 717] on span "Next Message" at bounding box center [959, 714] width 119 height 13
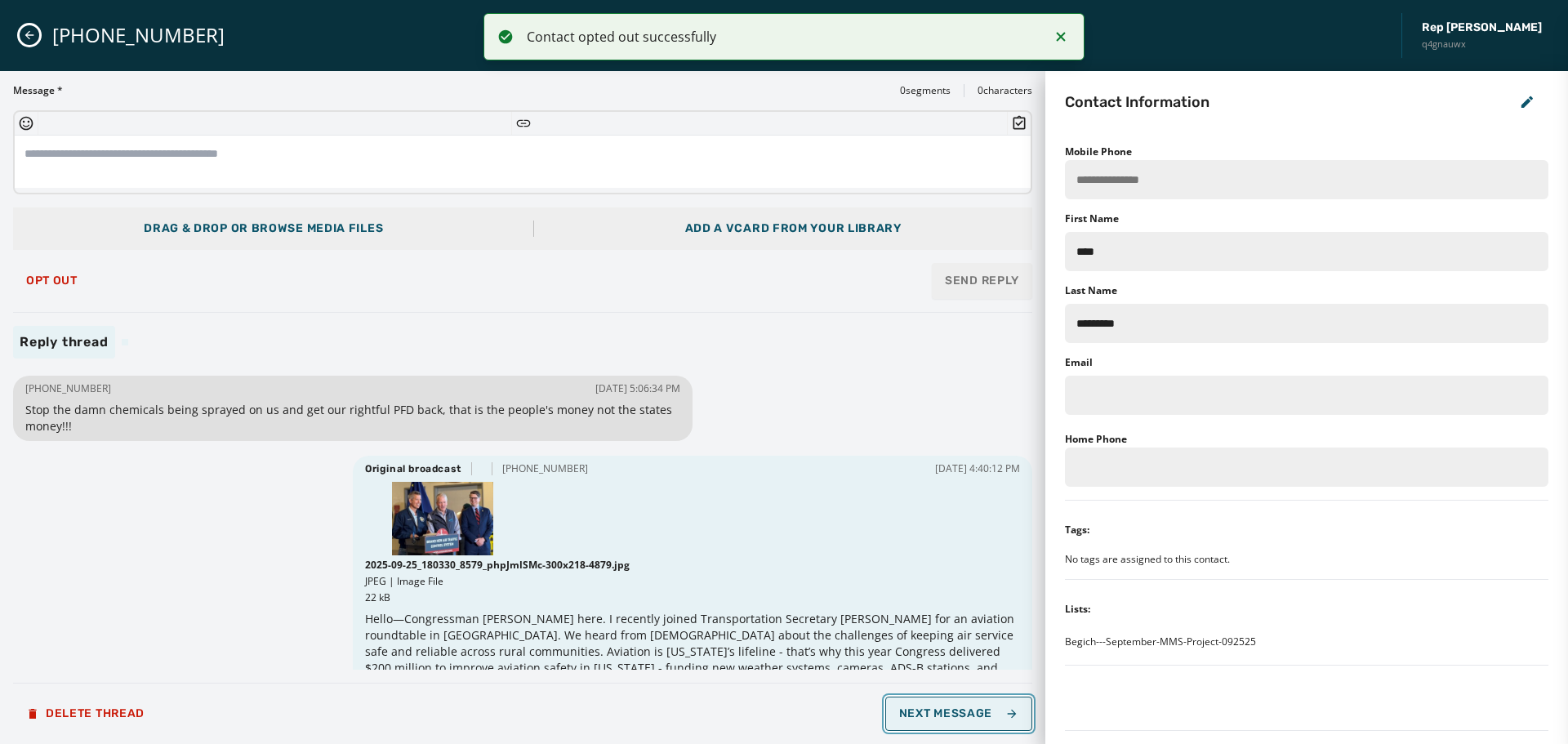
click at [943, 717] on span "Next Message" at bounding box center [959, 714] width 119 height 13
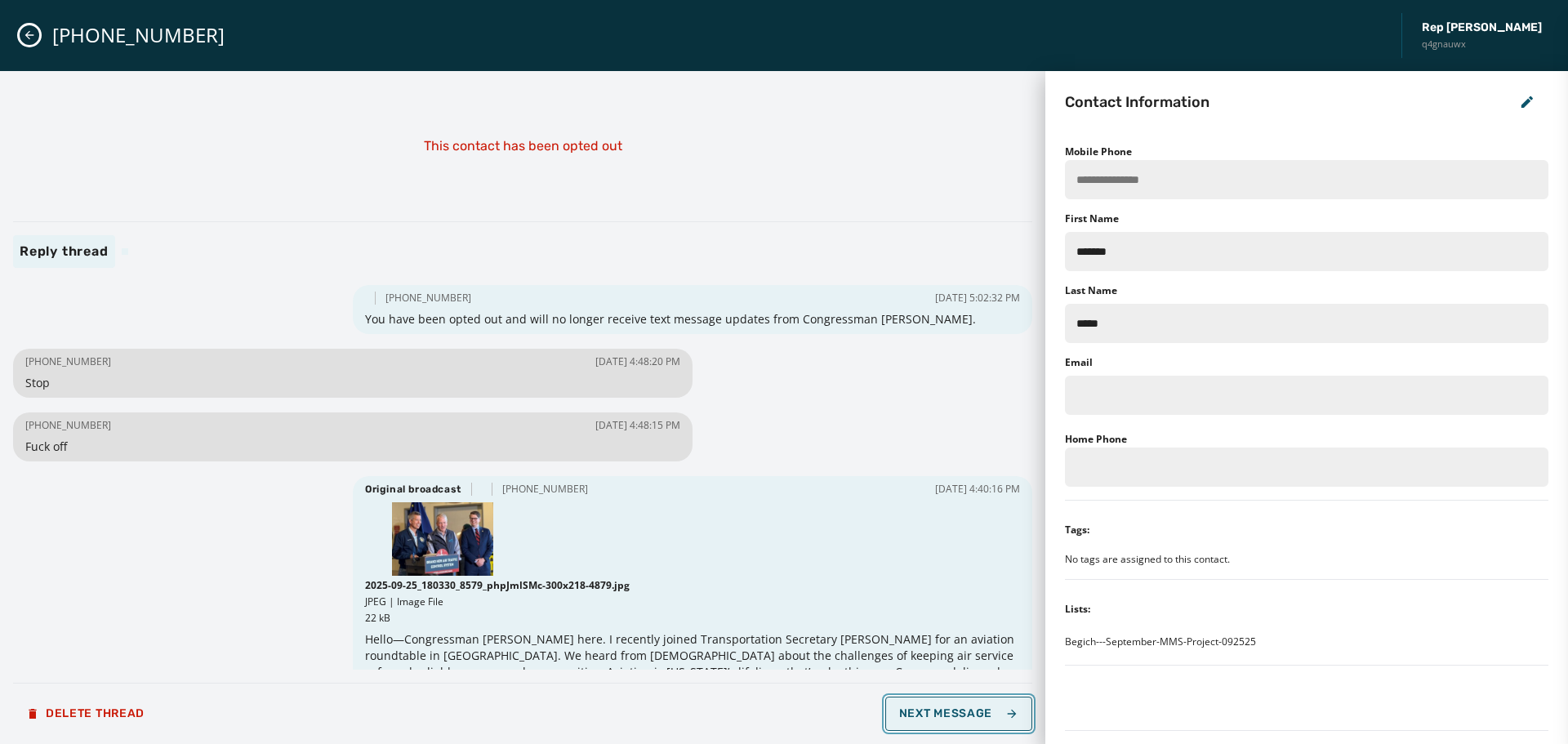
click at [943, 717] on span "Next Message" at bounding box center [959, 714] width 119 height 13
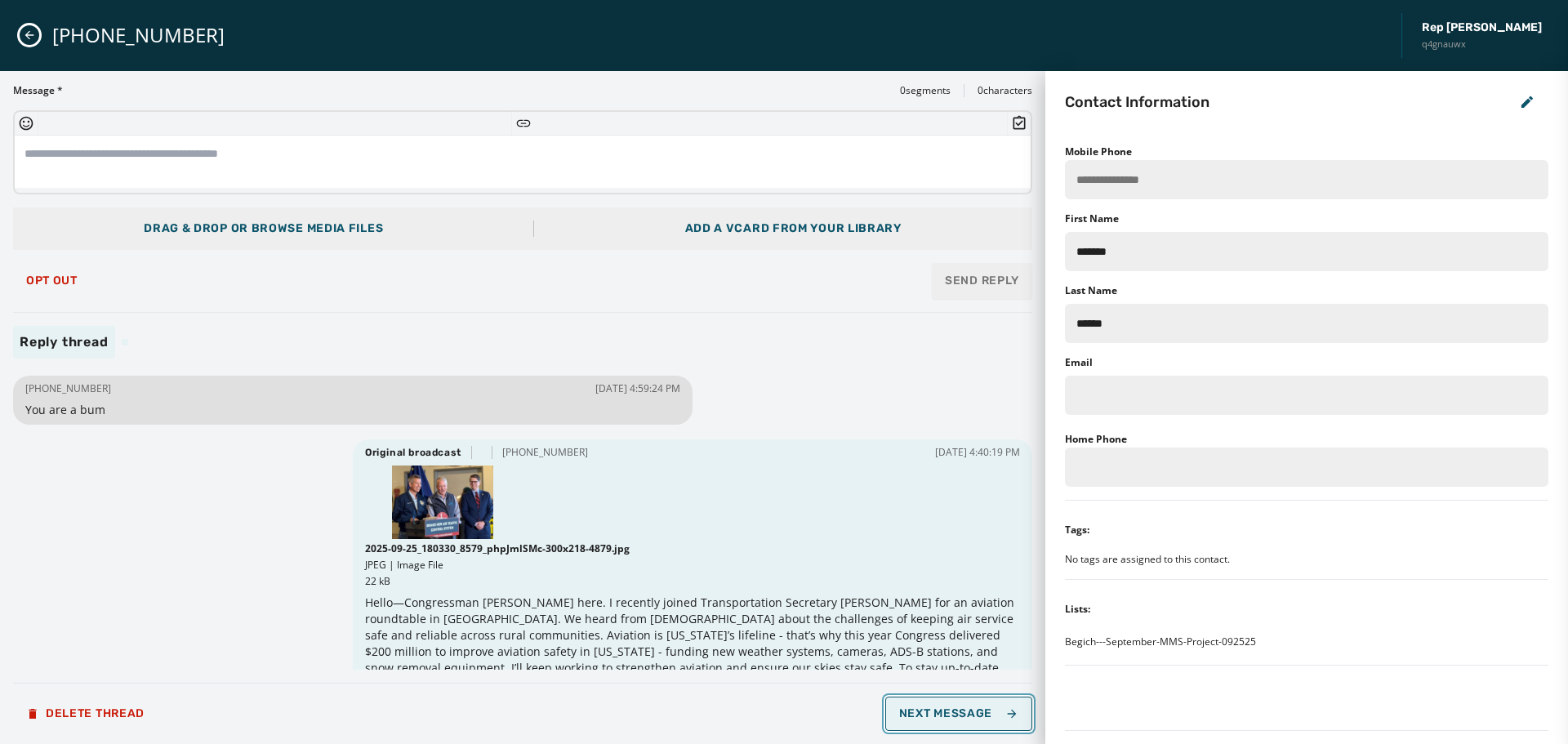
click at [943, 717] on span "Next Message" at bounding box center [959, 714] width 119 height 13
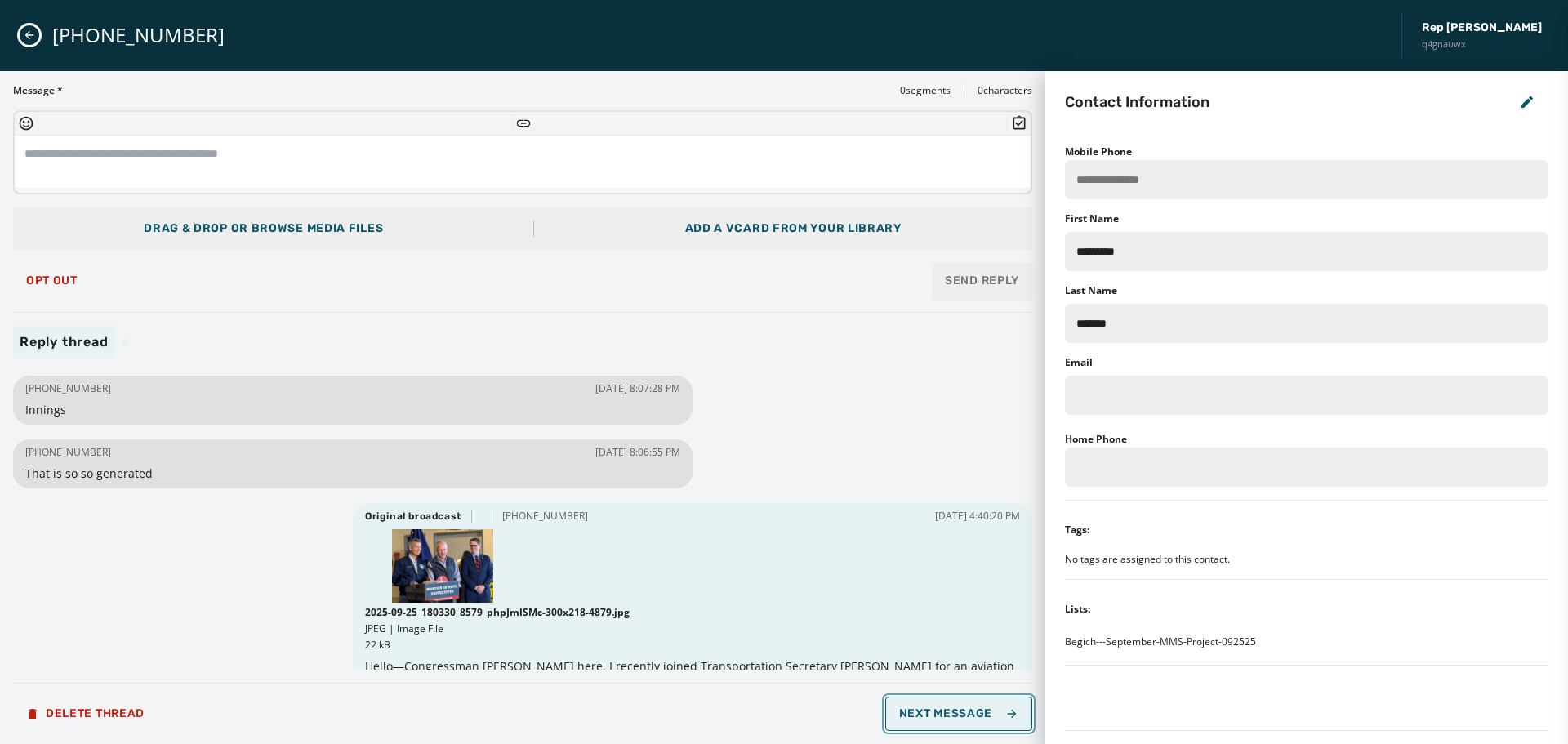
click at [934, 708] on span "Next Message" at bounding box center [959, 714] width 119 height 13
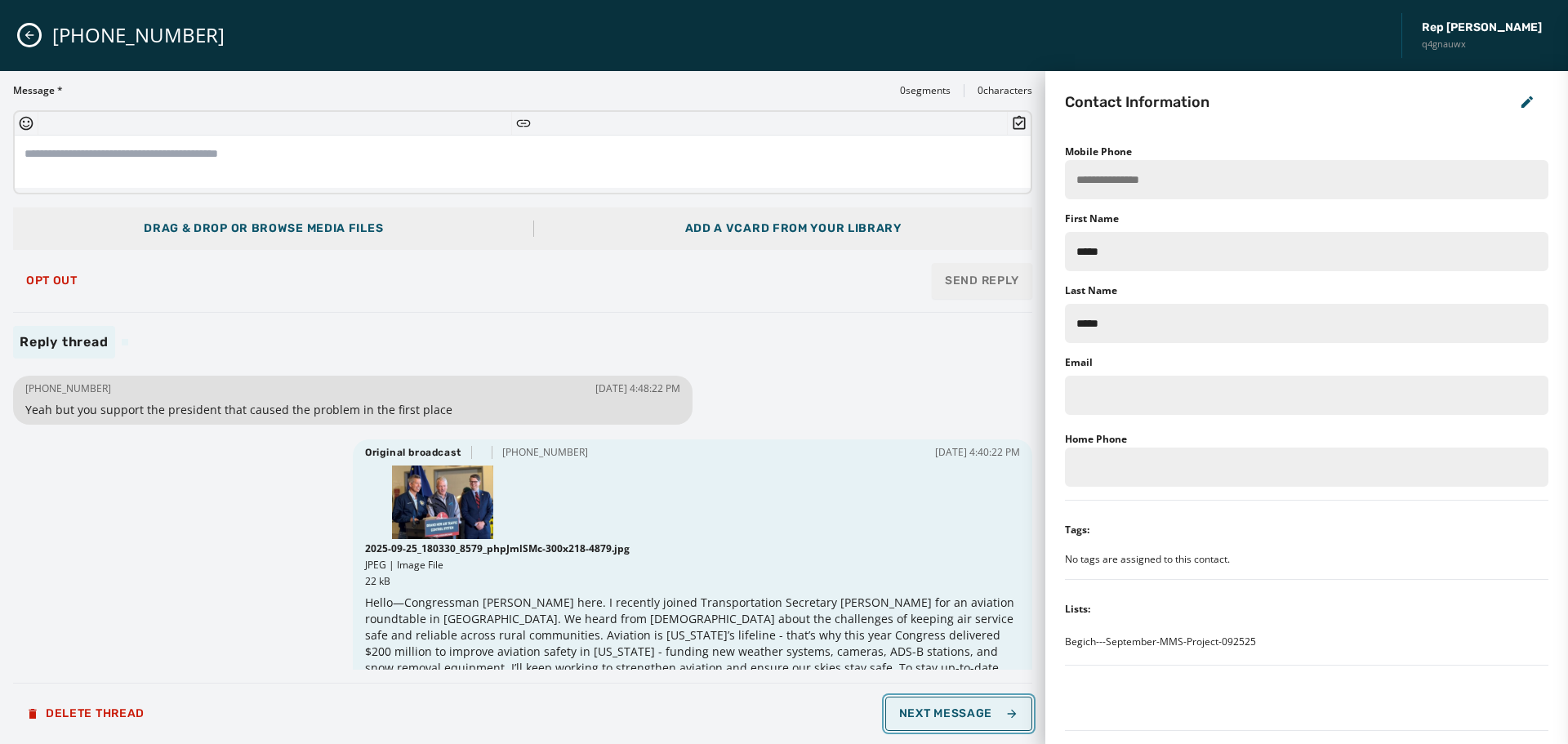
click at [939, 726] on button "Next Message" at bounding box center [959, 714] width 147 height 34
click at [935, 724] on button "Next Message" at bounding box center [959, 714] width 147 height 34
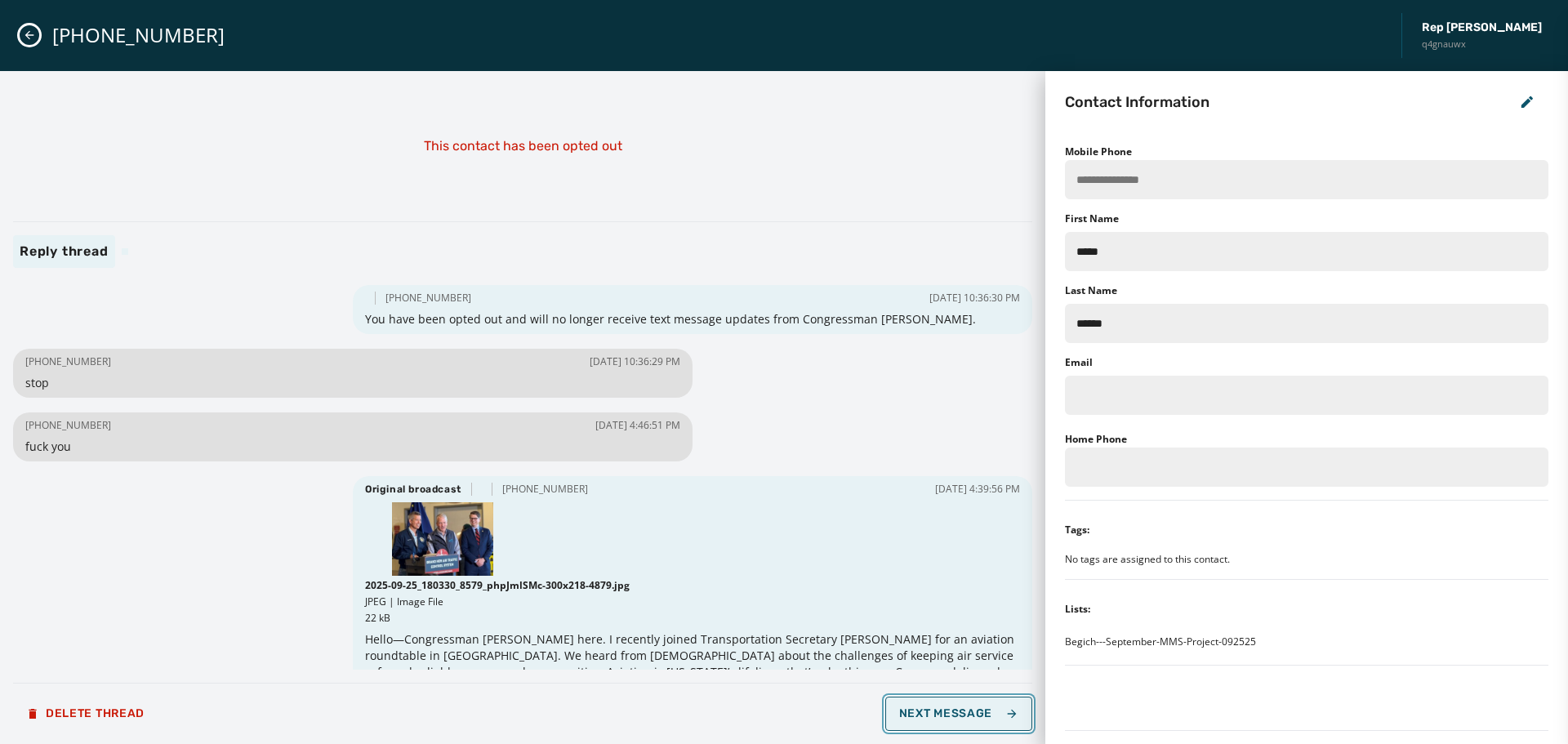
click at [934, 725] on button "Next Message" at bounding box center [959, 714] width 147 height 34
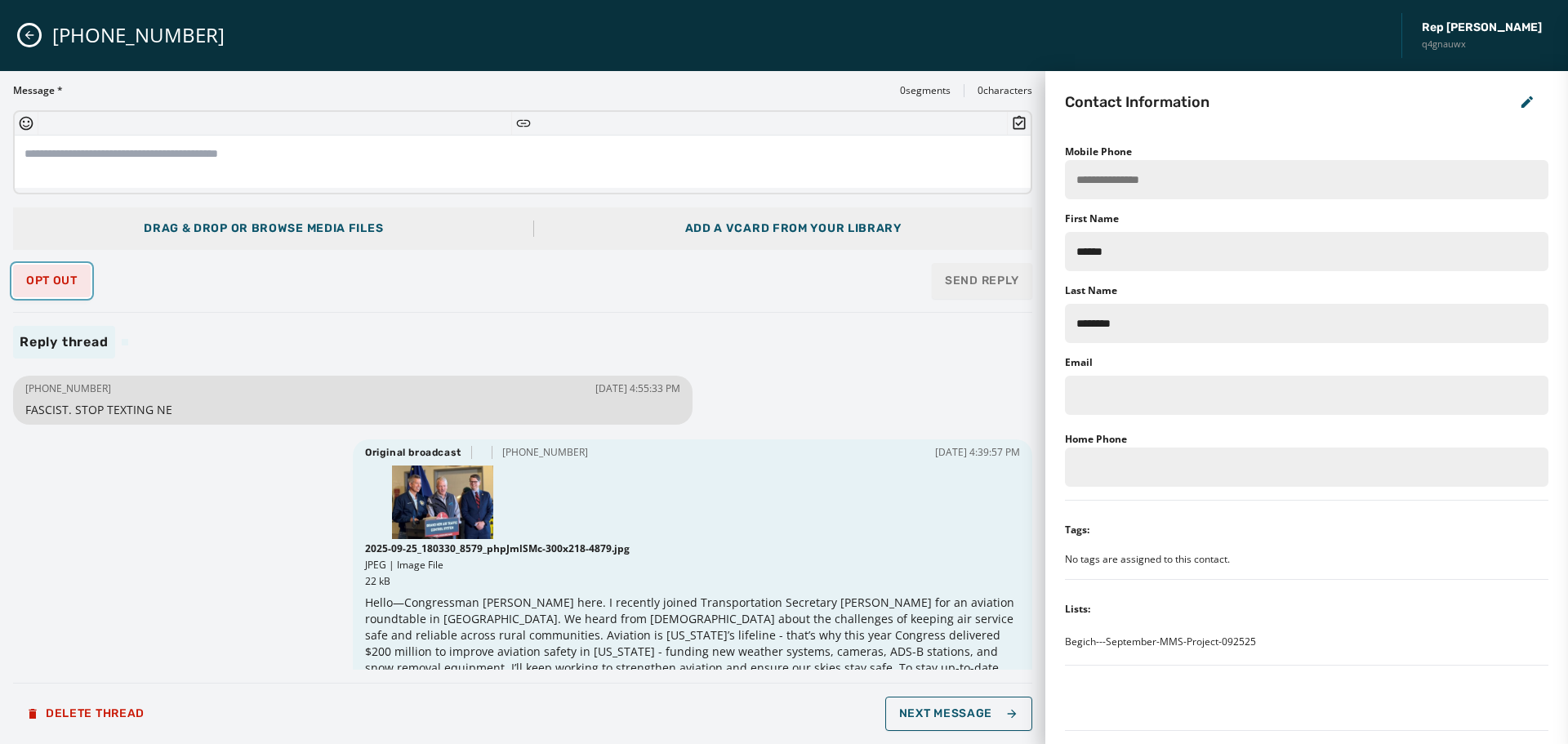
click at [53, 289] on button "Opt Out" at bounding box center [52, 280] width 78 height 33
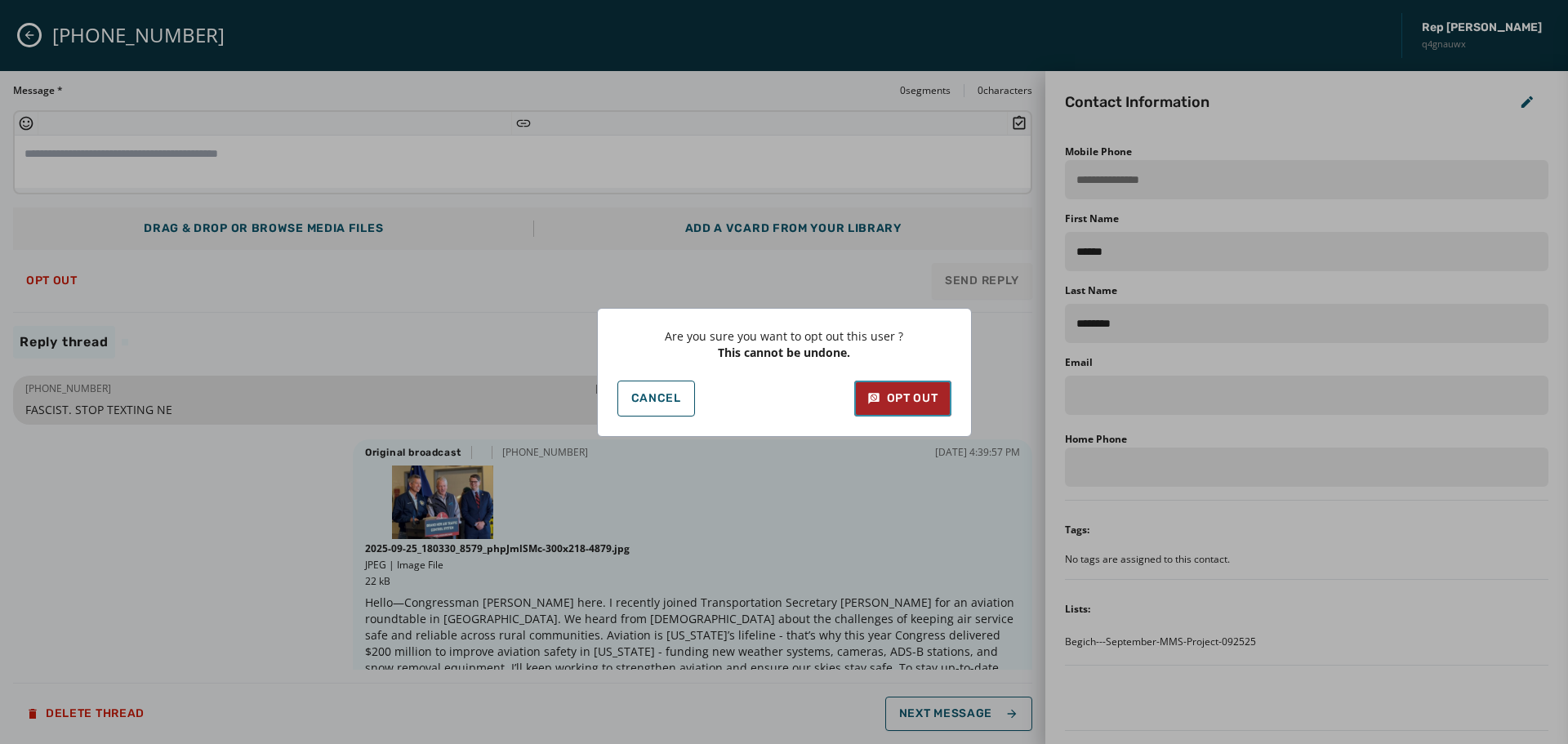
click at [886, 405] on div "Opt Out" at bounding box center [903, 398] width 71 height 16
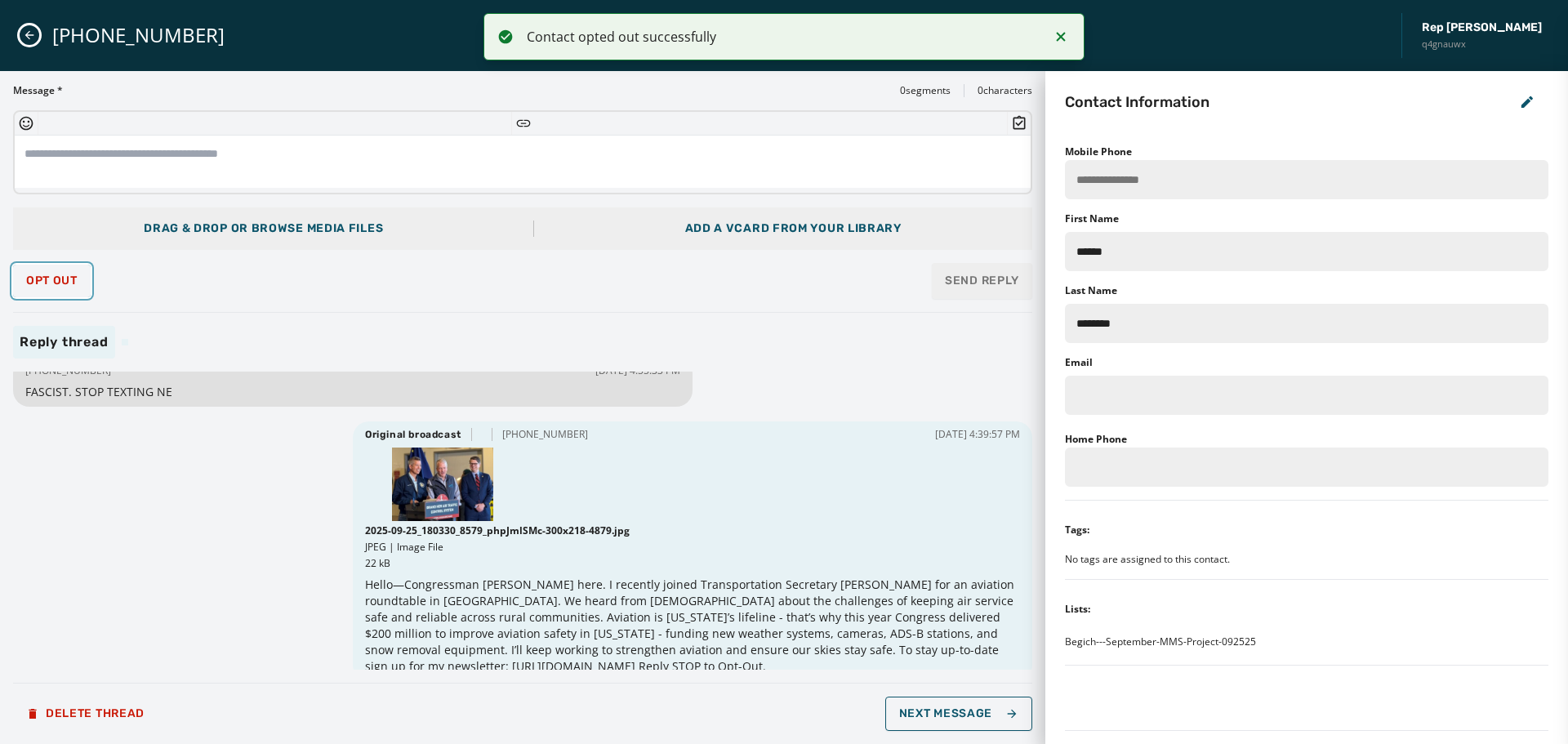
scroll to position [34, 0]
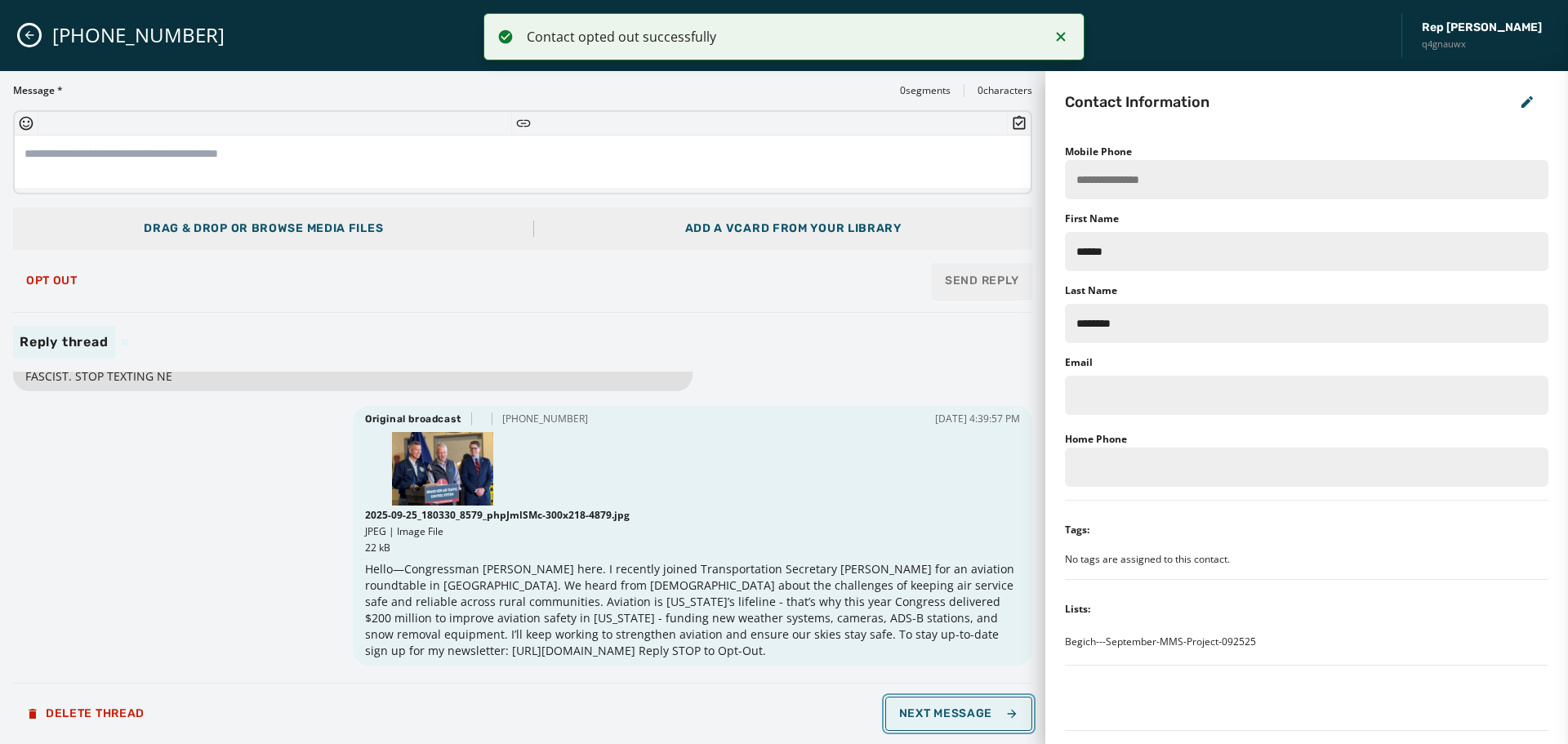
click at [947, 712] on span "Next Message" at bounding box center [959, 714] width 119 height 13
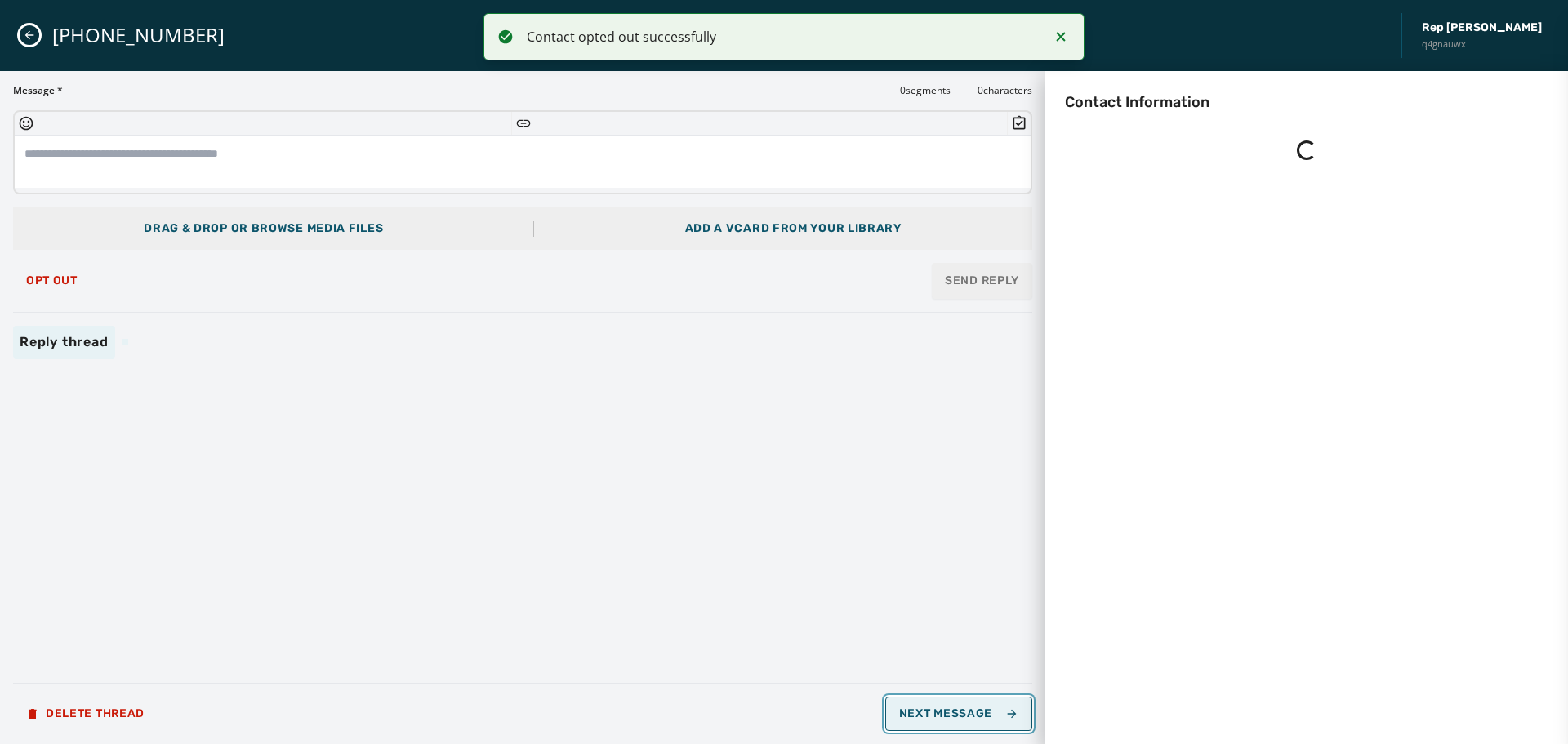
scroll to position [0, 0]
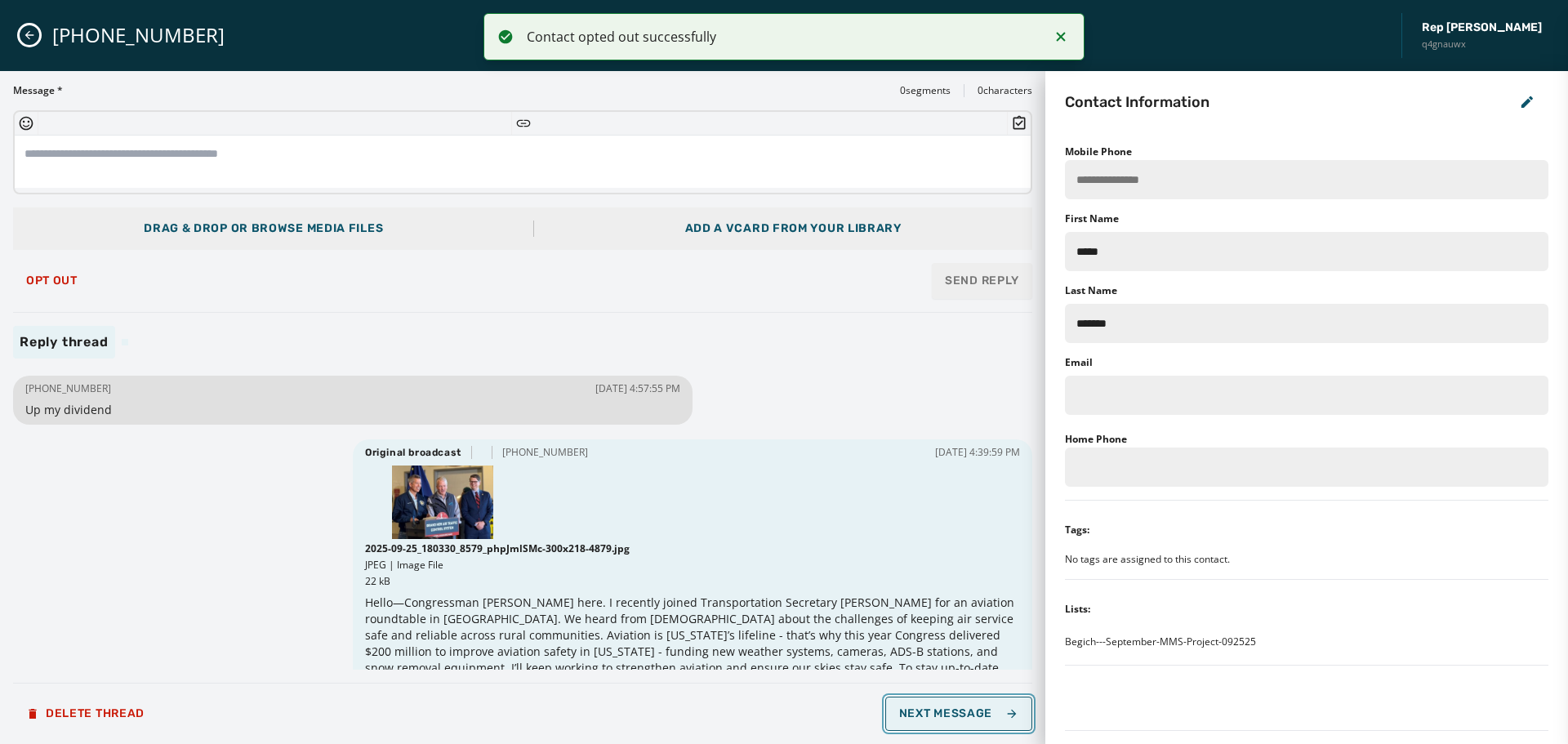
click at [976, 713] on span "Next Message" at bounding box center [959, 714] width 119 height 13
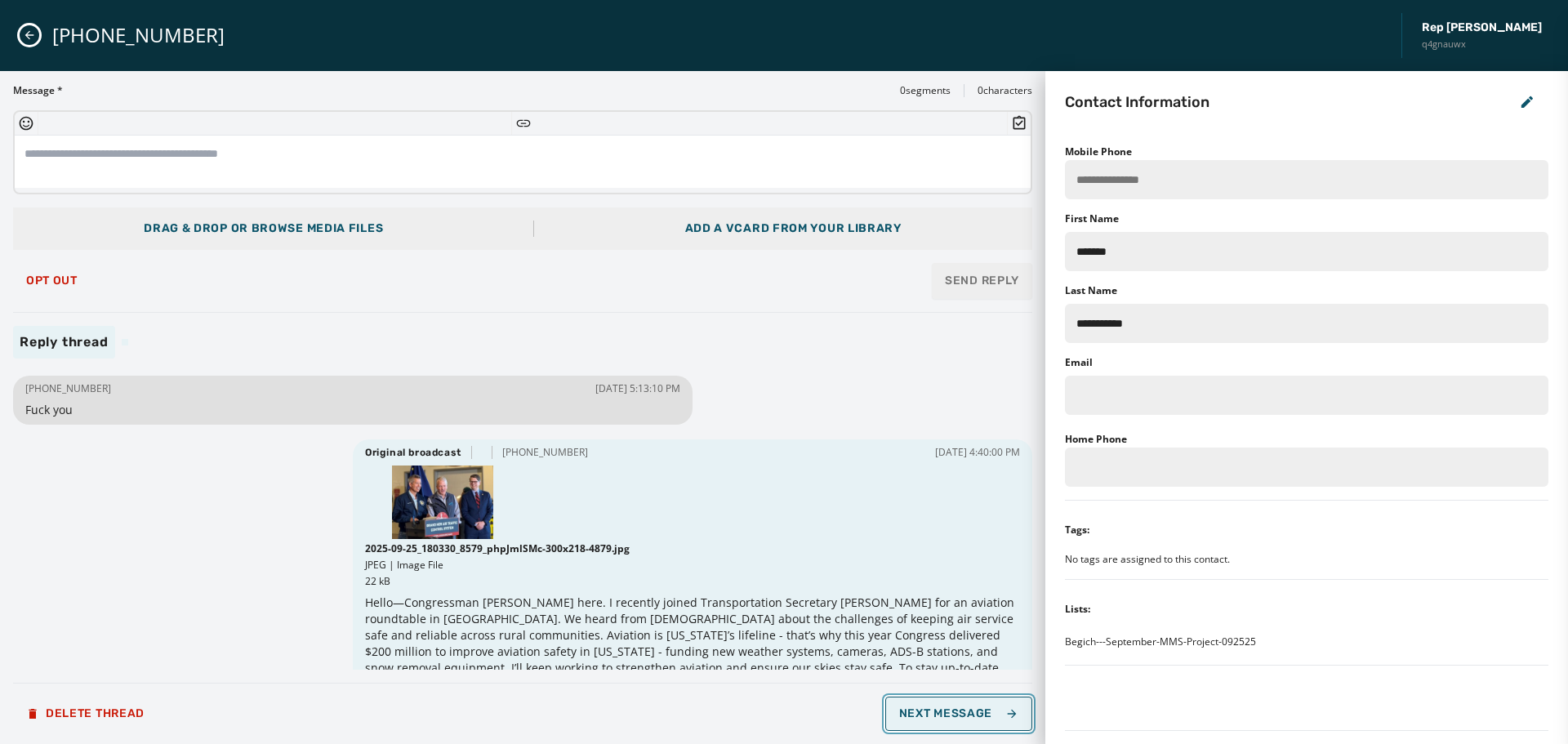
click at [976, 713] on span "Next Message" at bounding box center [959, 714] width 119 height 13
click at [975, 712] on span "Next Message" at bounding box center [959, 714] width 119 height 13
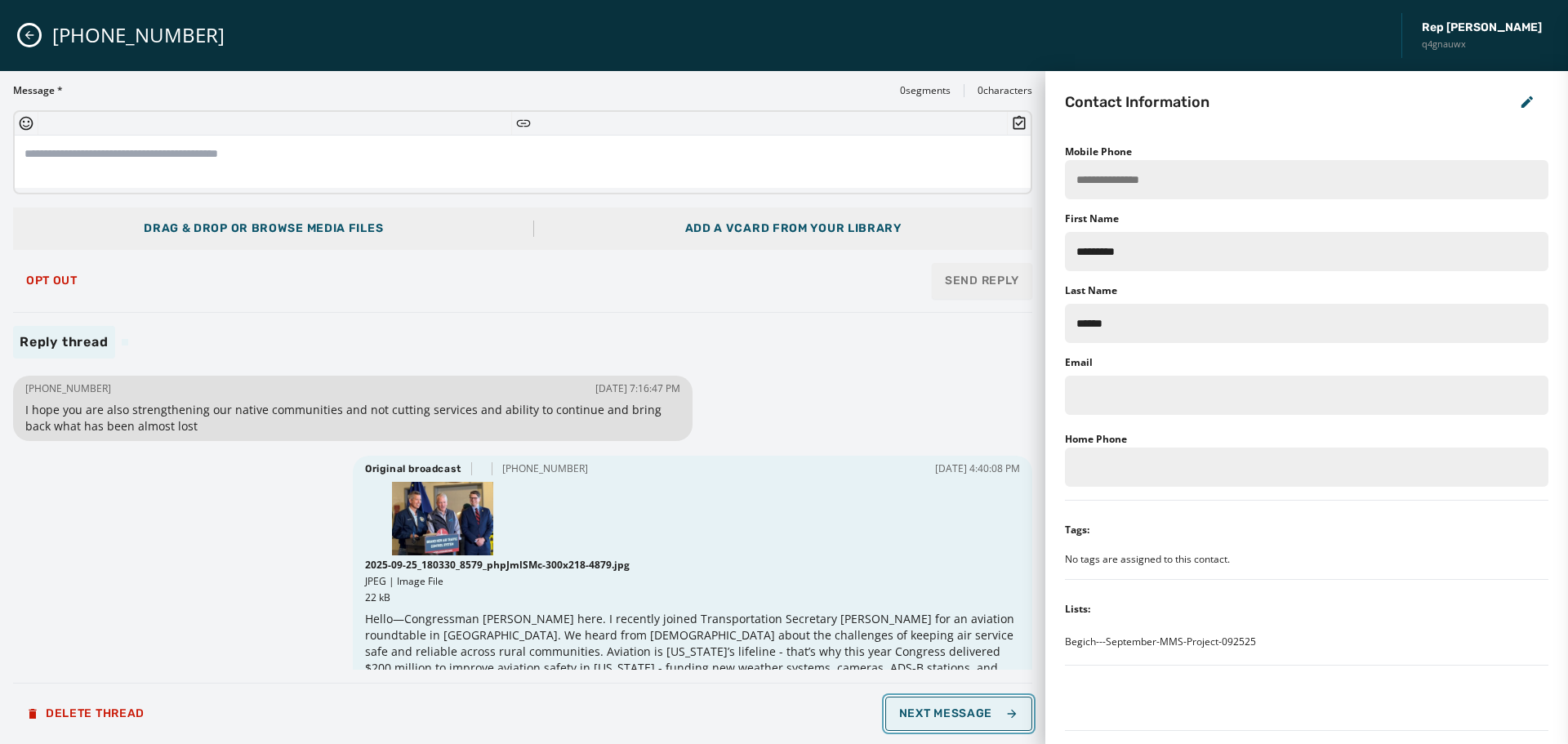
click at [1010, 716] on icon "button" at bounding box center [1011, 714] width 13 height 13
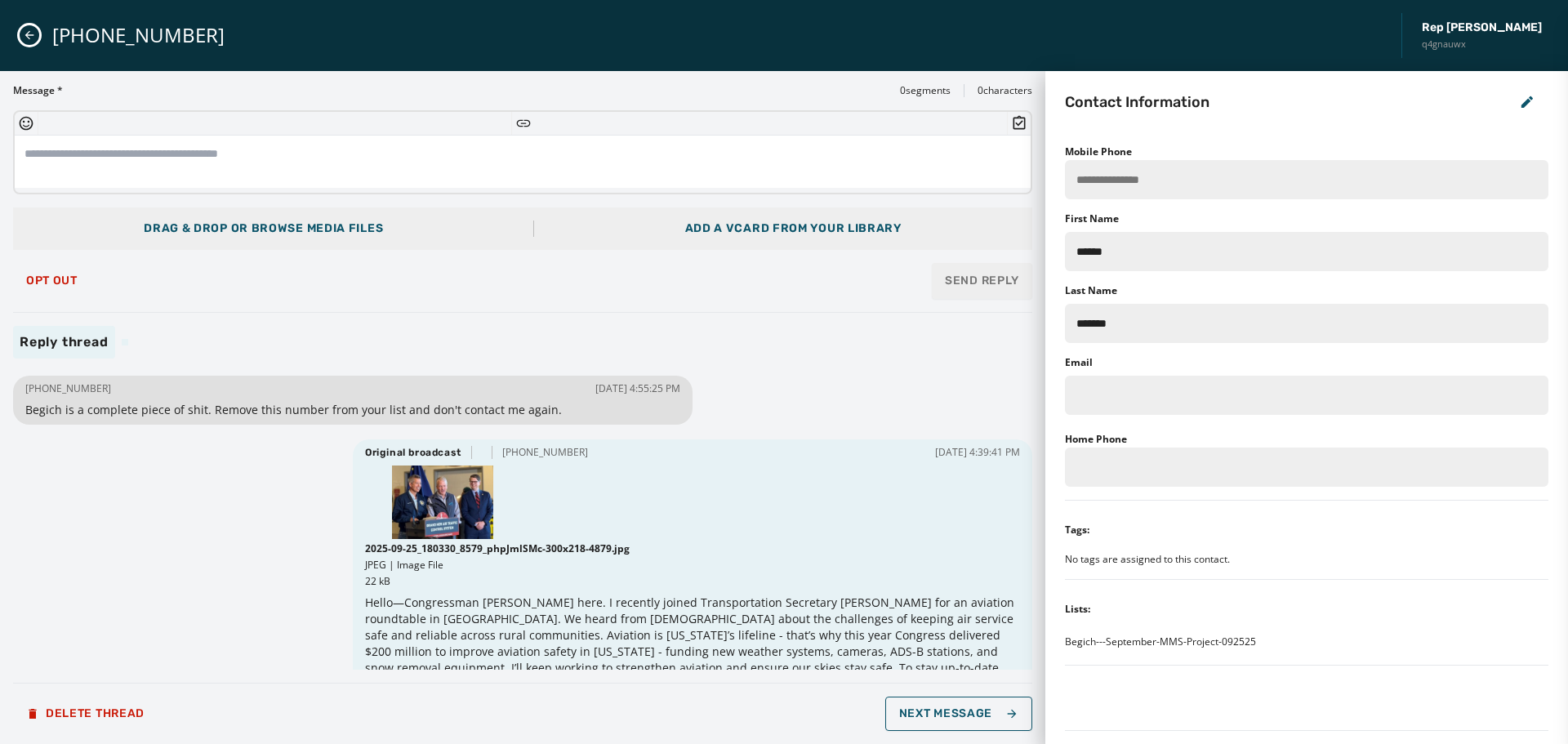
click at [23, 259] on div "Message * 0 segments 0 characters Drag & Drop or browse media files Add a vCard…" at bounding box center [523, 407] width 1019 height 647
click at [38, 276] on span "Opt Out" at bounding box center [52, 281] width 52 height 13
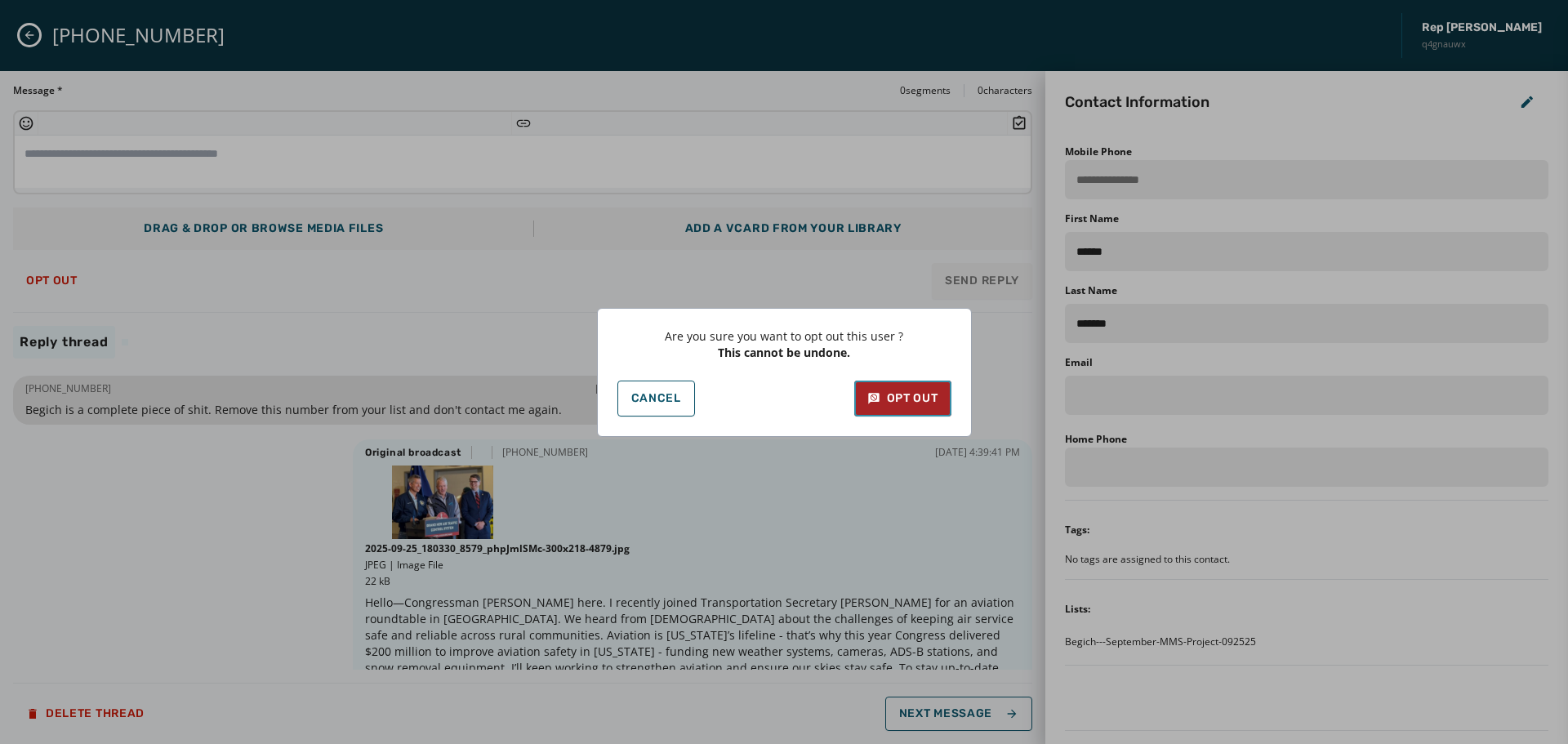
click at [902, 408] on button "Opt Out" at bounding box center [902, 399] width 97 height 36
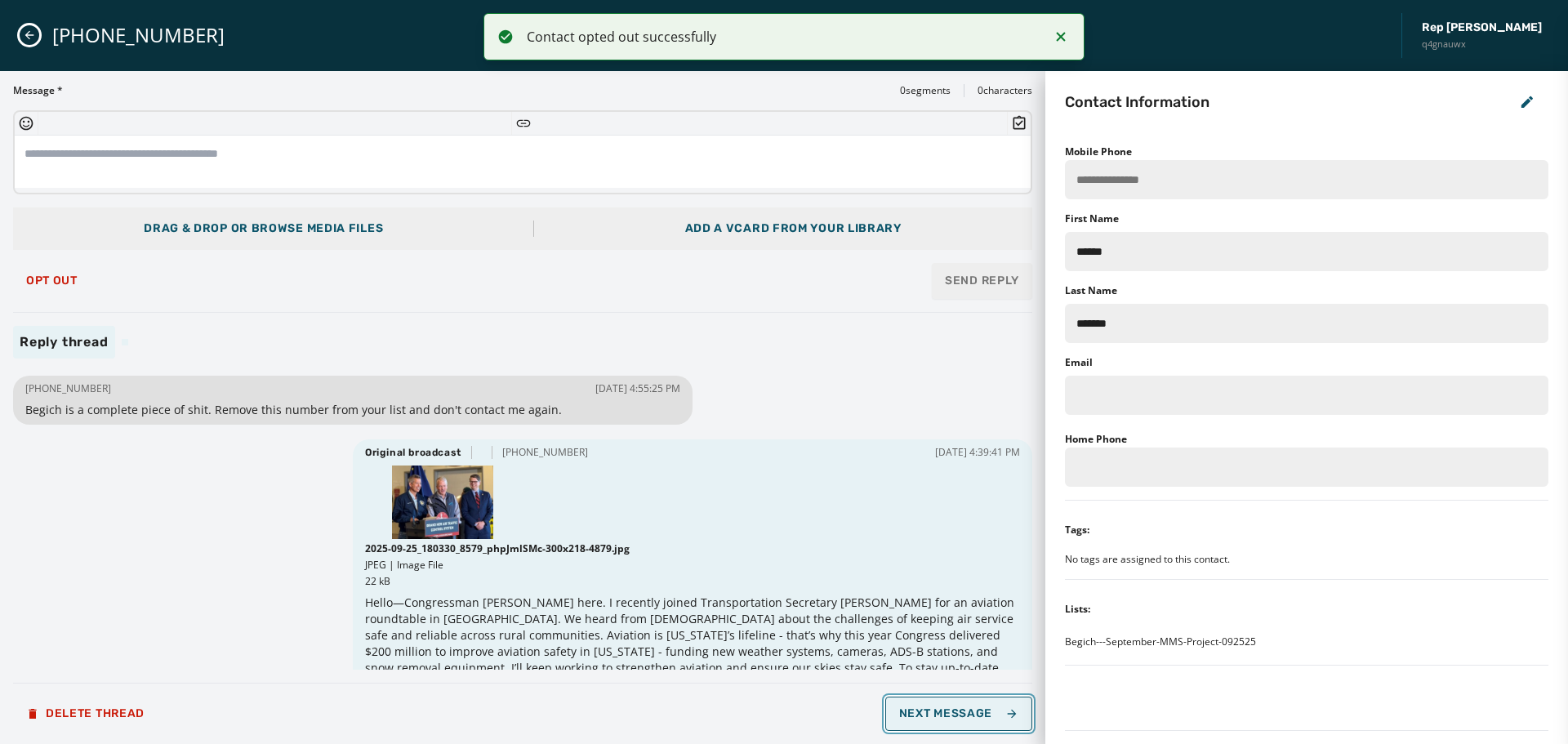
click at [953, 713] on span "Next Message" at bounding box center [959, 714] width 119 height 13
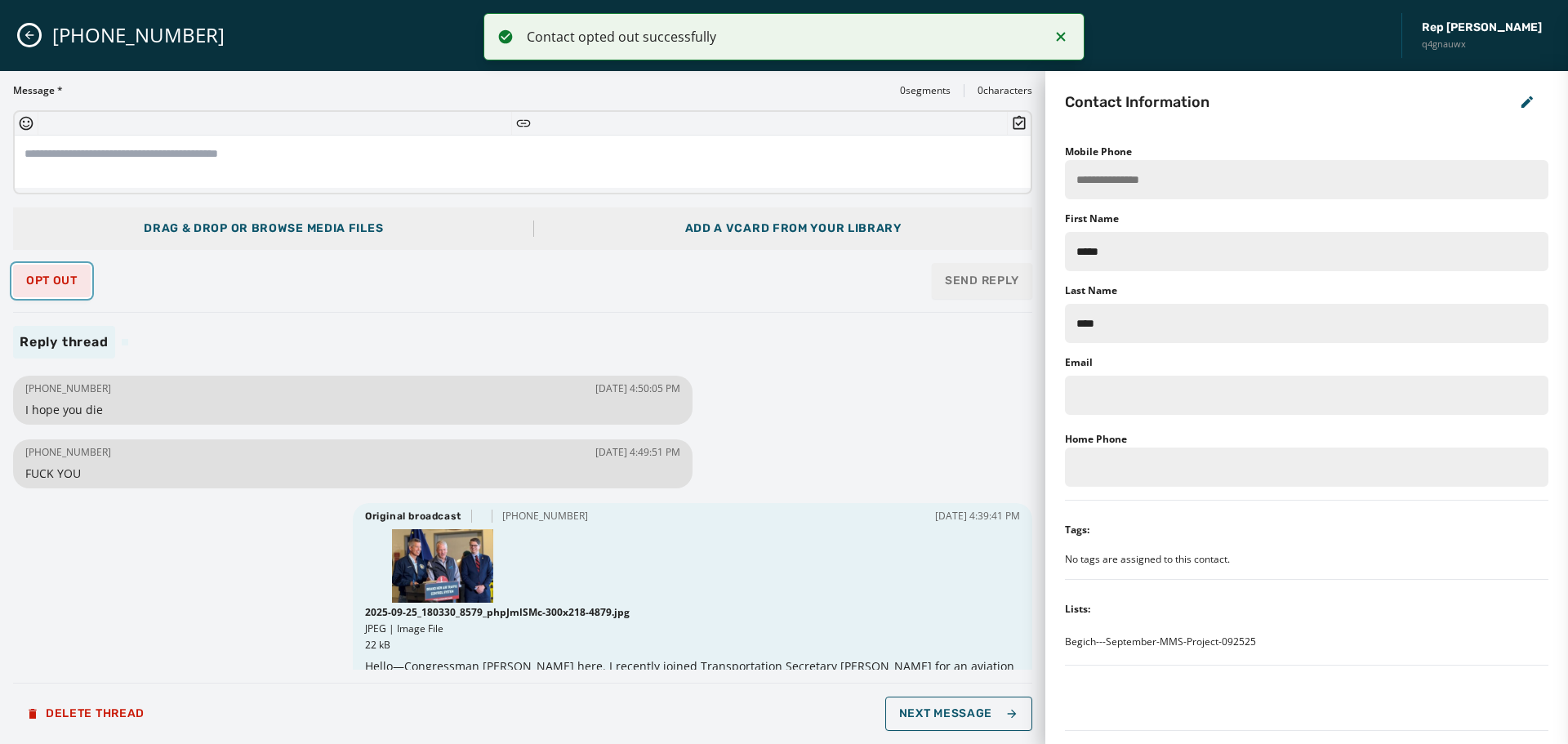
click at [78, 283] on span "Opt Out" at bounding box center [52, 281] width 52 height 13
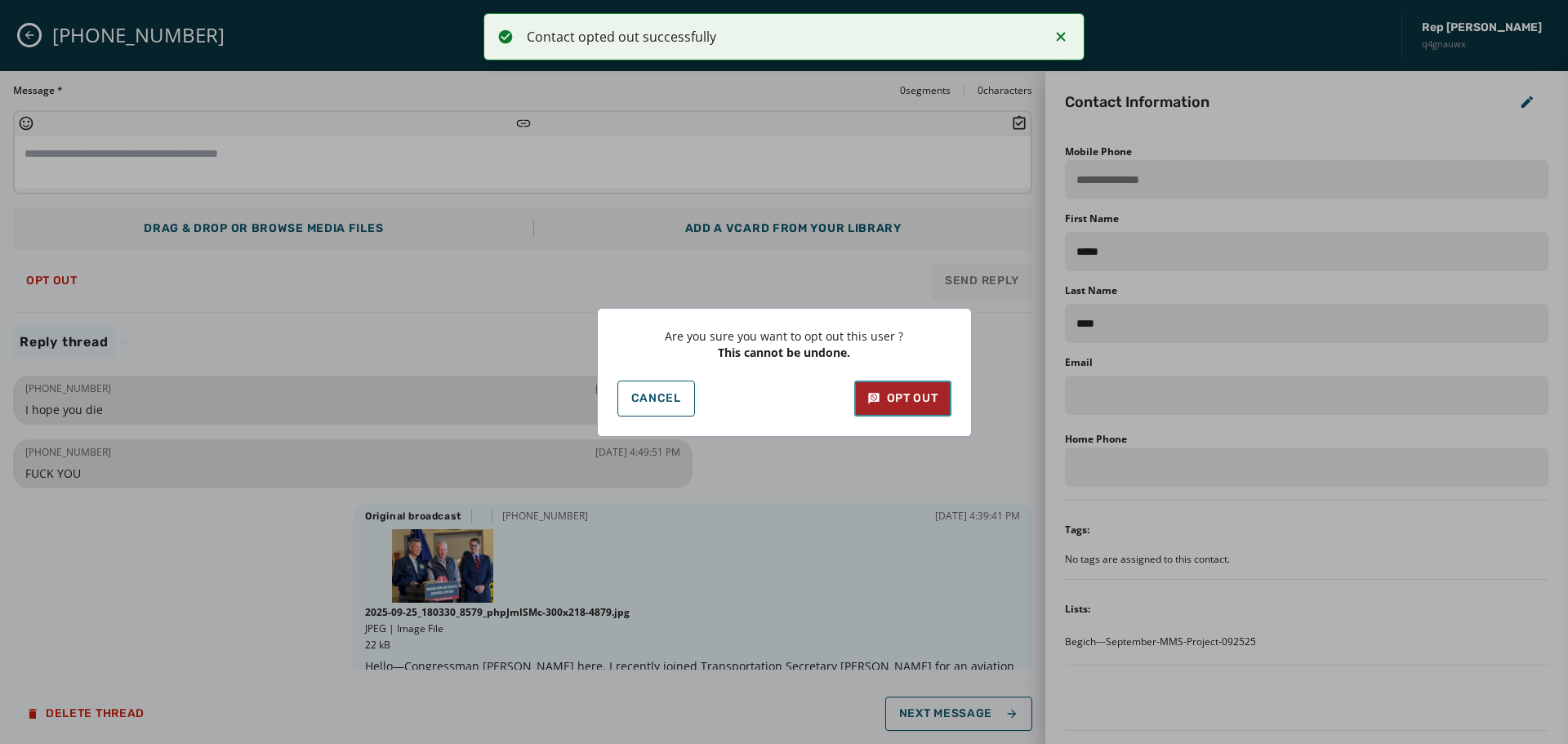
click at [905, 401] on div "Opt Out" at bounding box center [903, 398] width 71 height 16
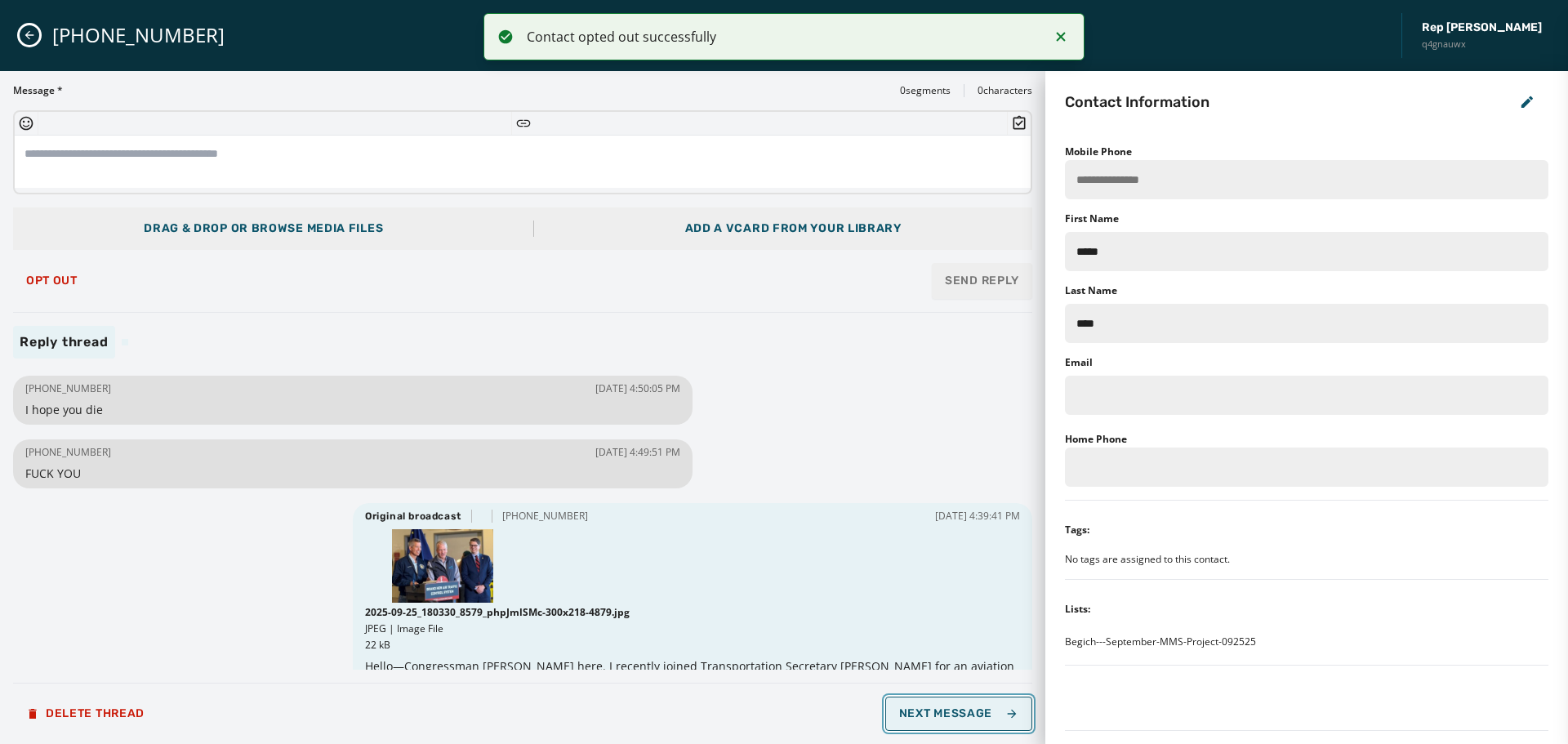
click at [949, 720] on button "Next Message" at bounding box center [959, 714] width 147 height 34
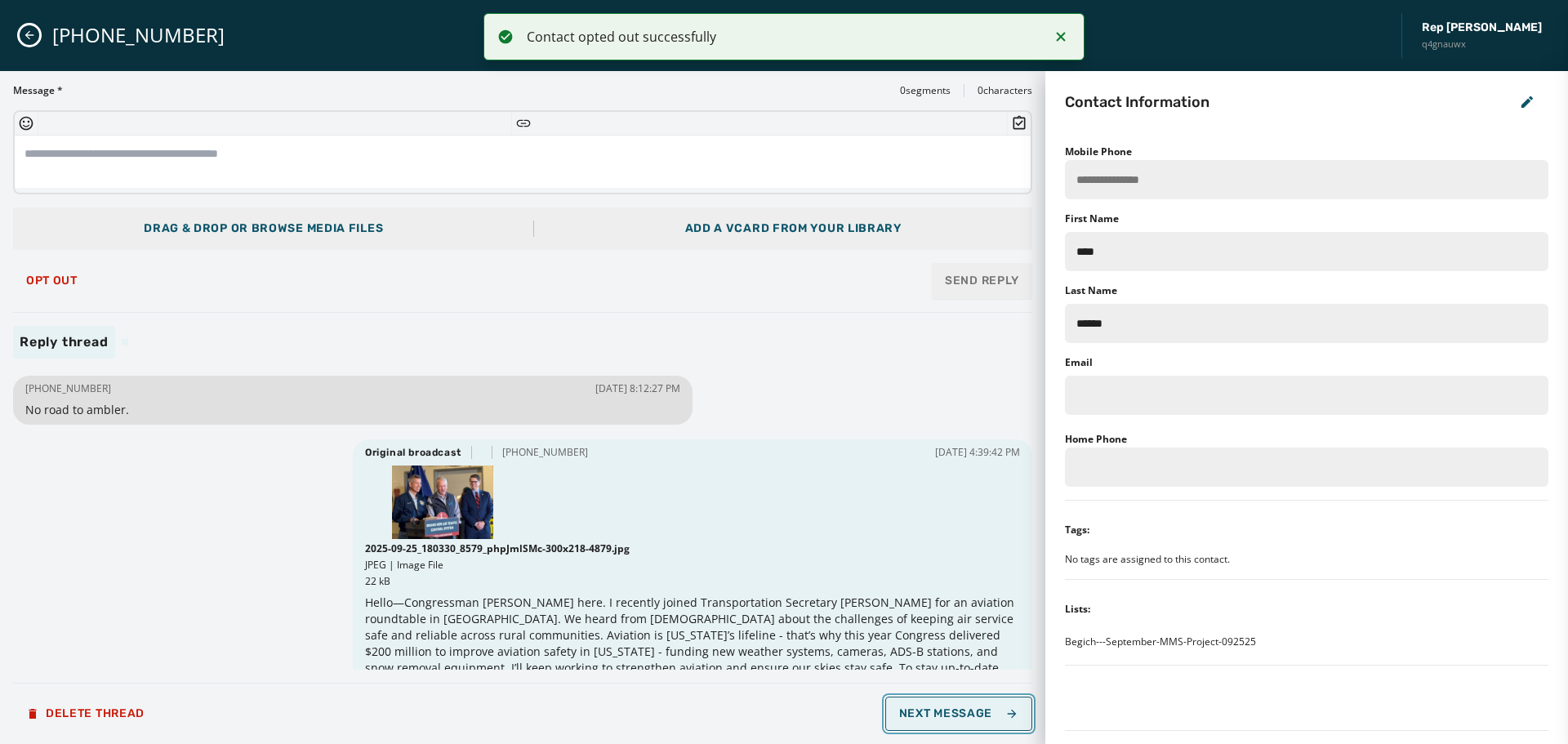
click at [985, 719] on span "Next Message" at bounding box center [959, 714] width 119 height 13
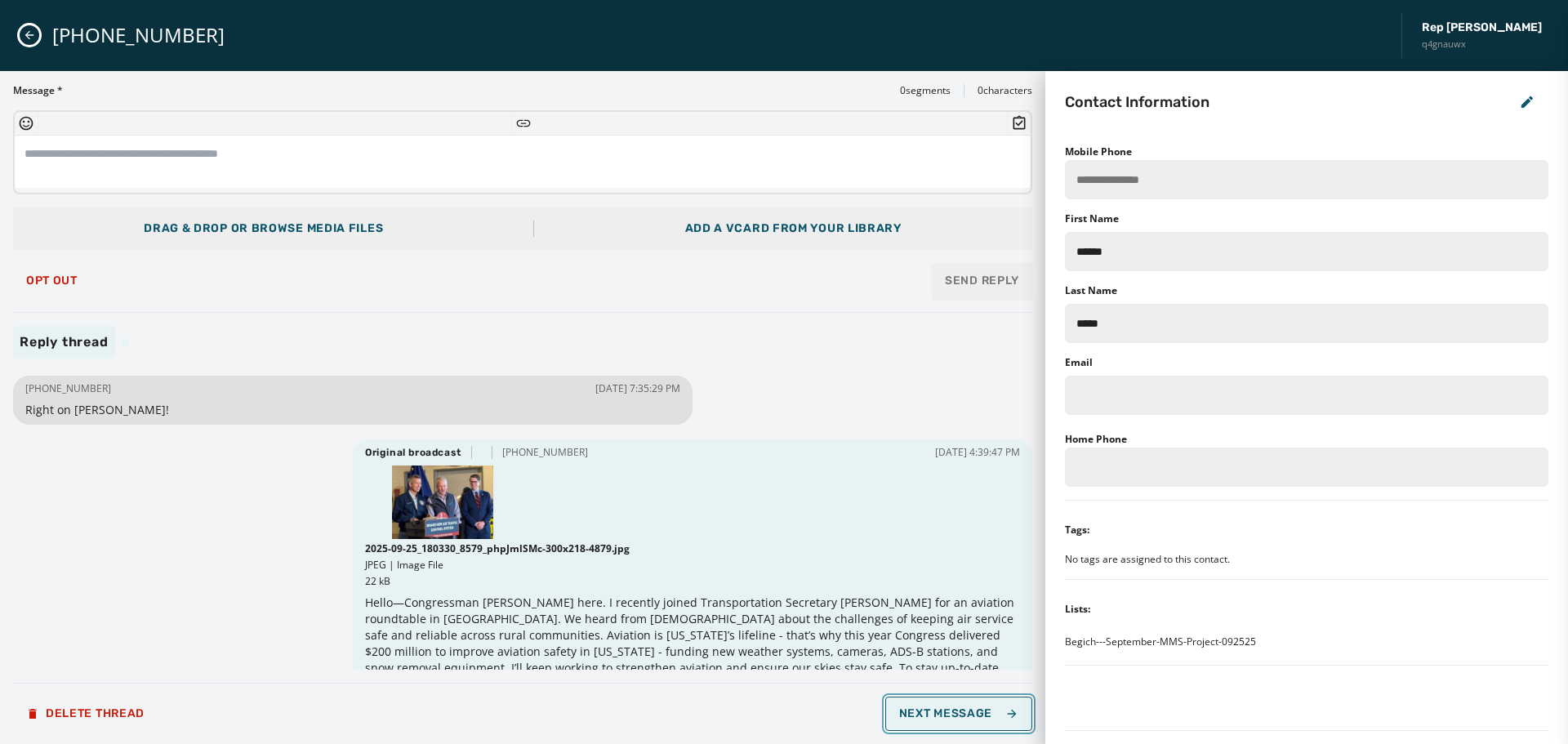
click at [985, 719] on span "Next Message" at bounding box center [959, 714] width 119 height 13
click at [55, 278] on span "Opt Out" at bounding box center [52, 281] width 52 height 13
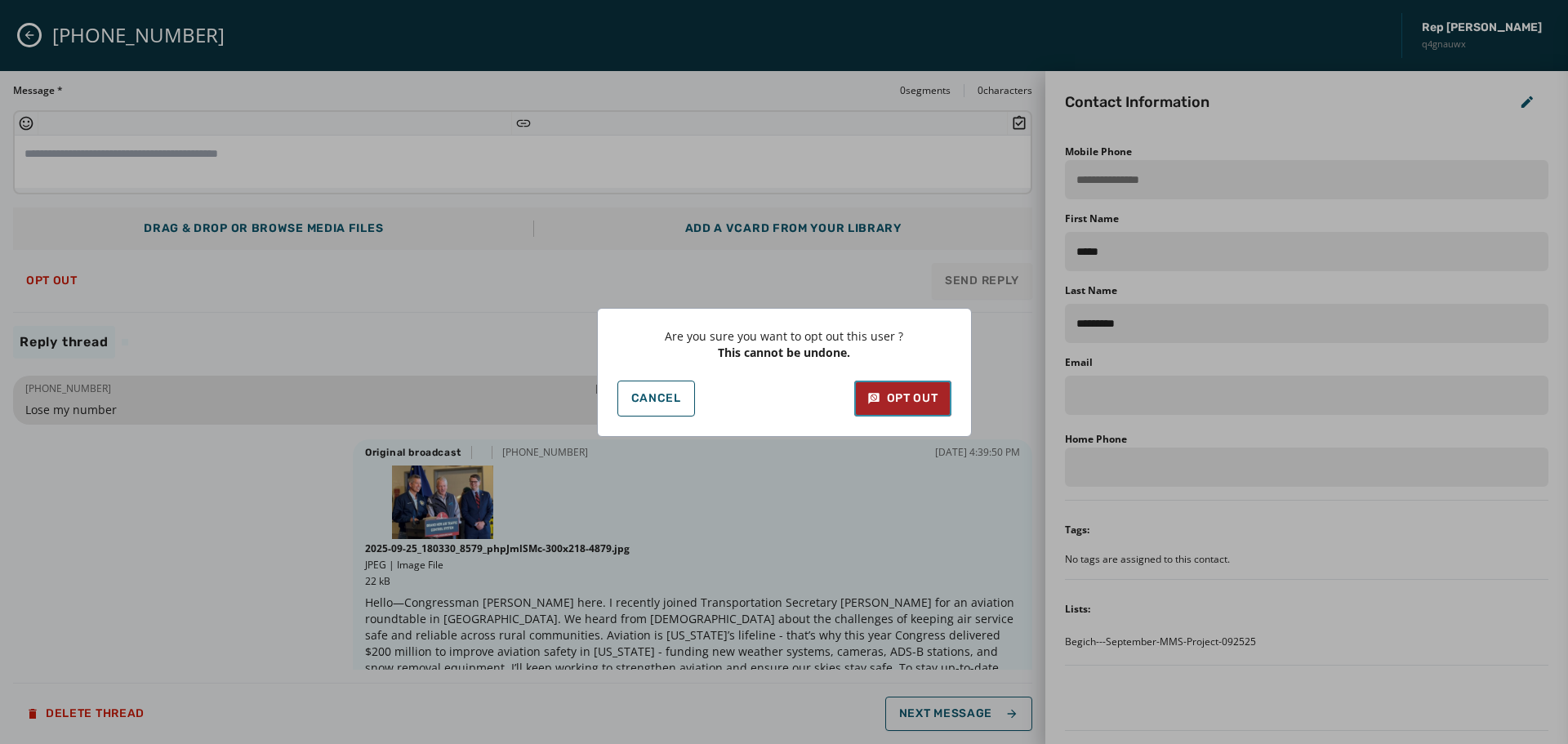
click at [914, 390] on div "Opt Out" at bounding box center [903, 398] width 71 height 16
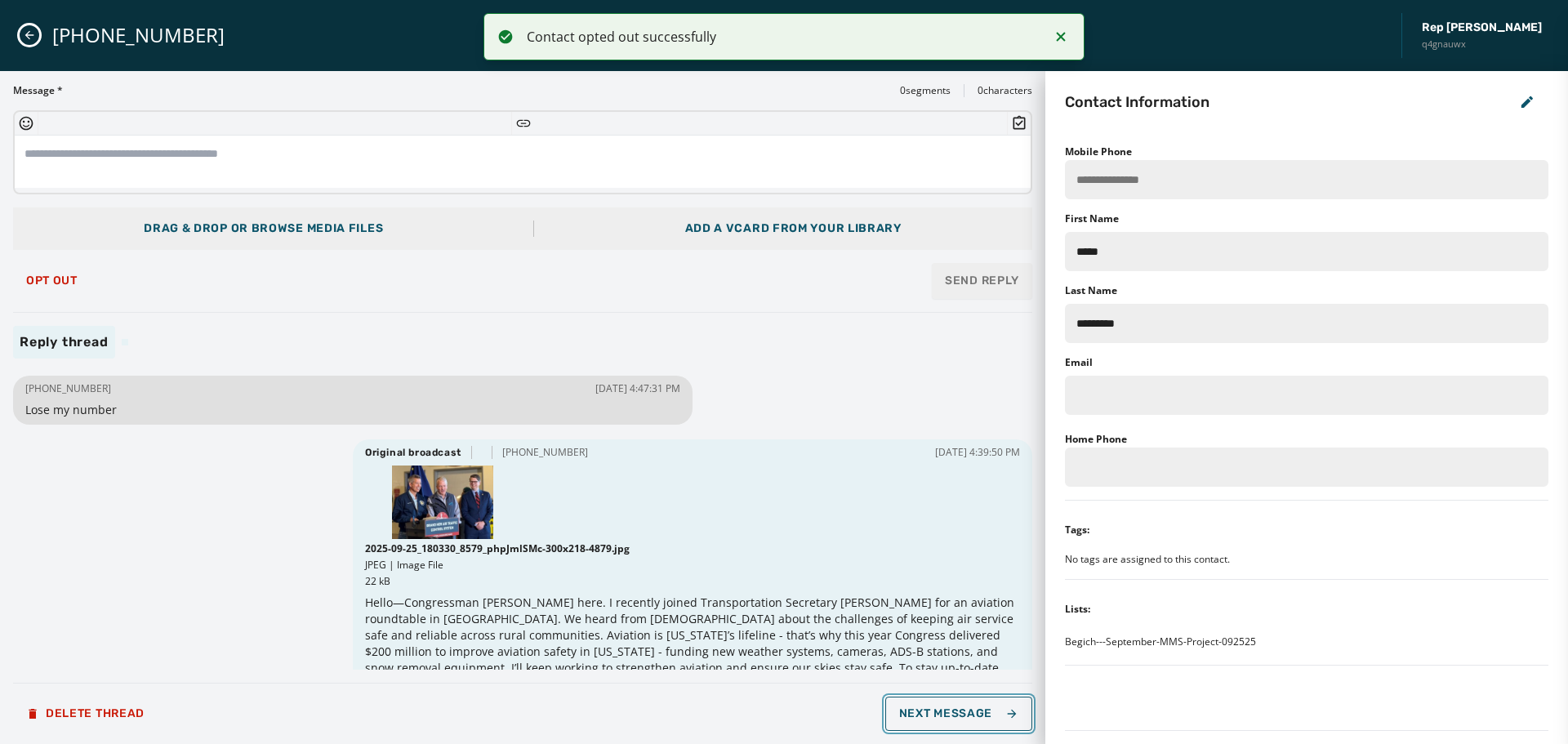
click at [985, 710] on span "Next Message" at bounding box center [959, 714] width 119 height 13
click at [54, 291] on button "Opt Out" at bounding box center [52, 280] width 78 height 33
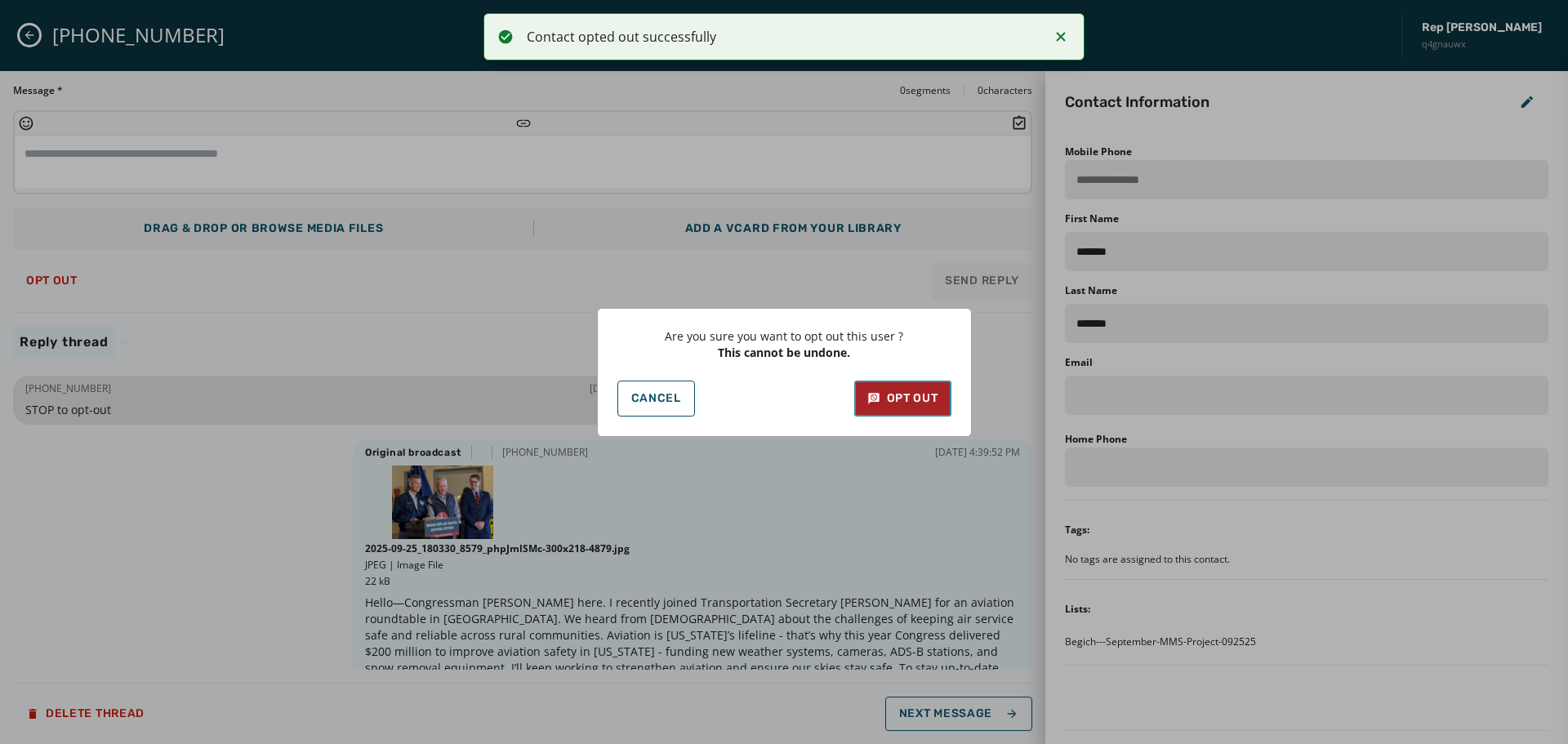
click at [909, 407] on button "Opt Out" at bounding box center [902, 399] width 97 height 36
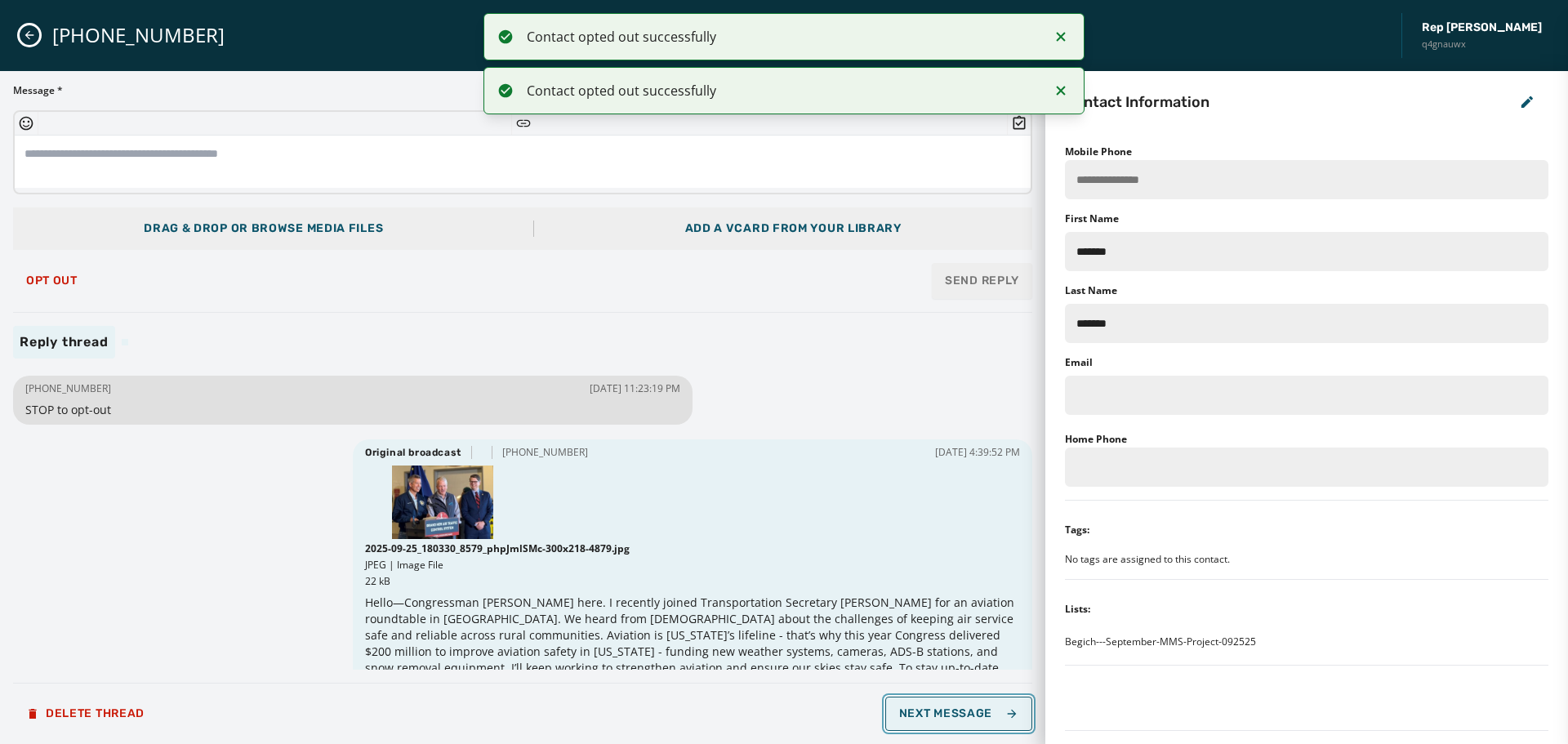
click at [963, 717] on span "Next Message" at bounding box center [959, 714] width 119 height 13
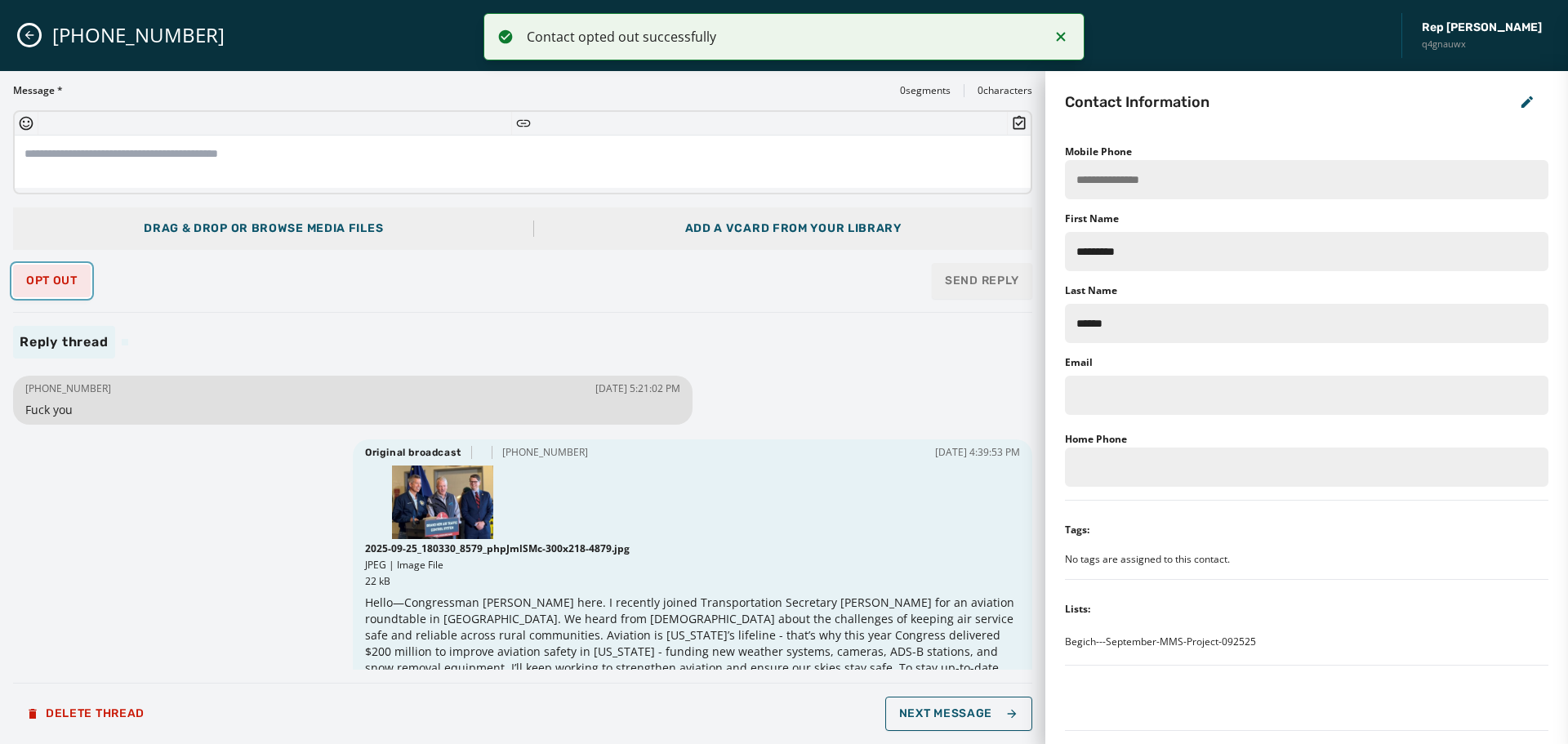
click at [65, 278] on span "Opt Out" at bounding box center [52, 281] width 52 height 13
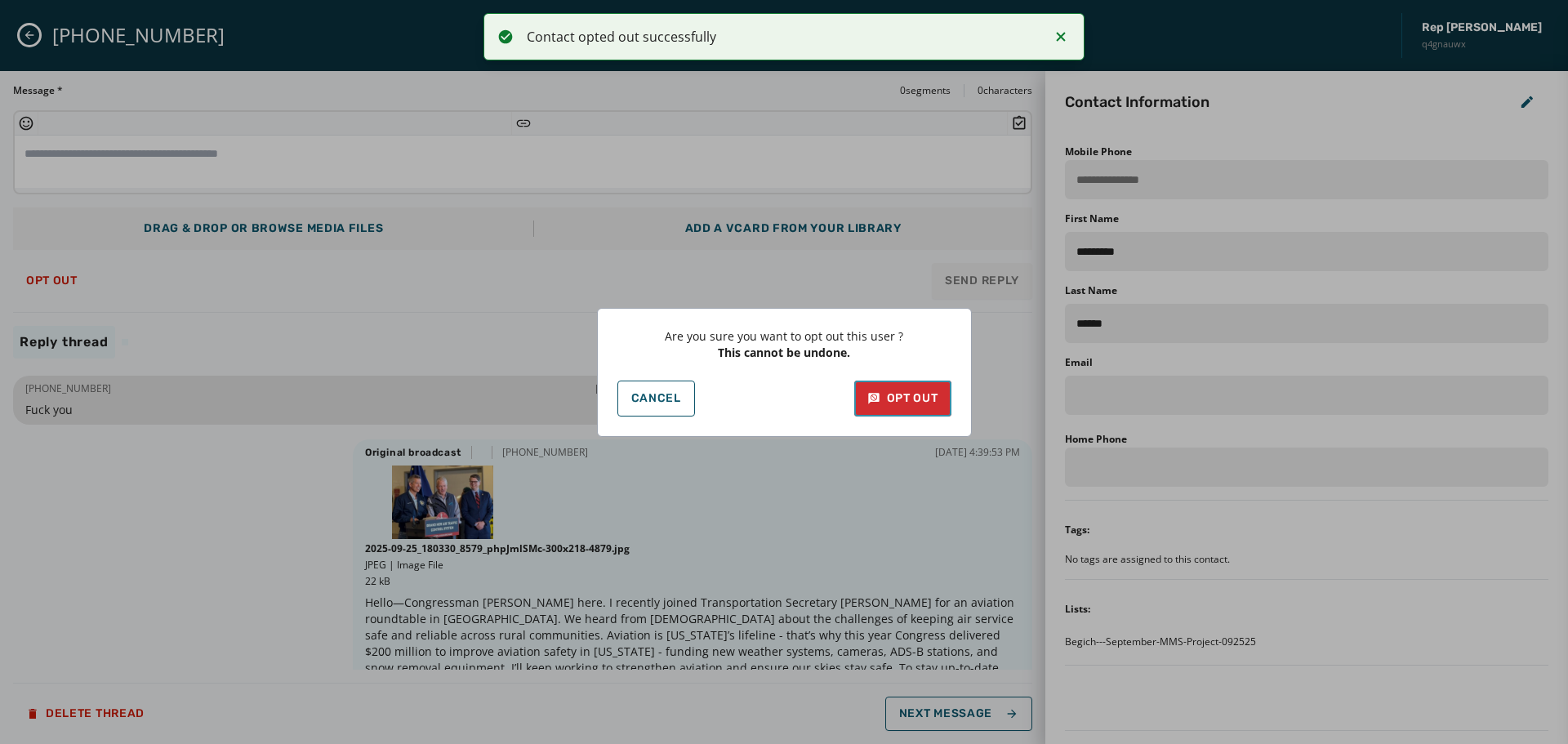
click at [918, 403] on div "Opt Out" at bounding box center [903, 398] width 71 height 16
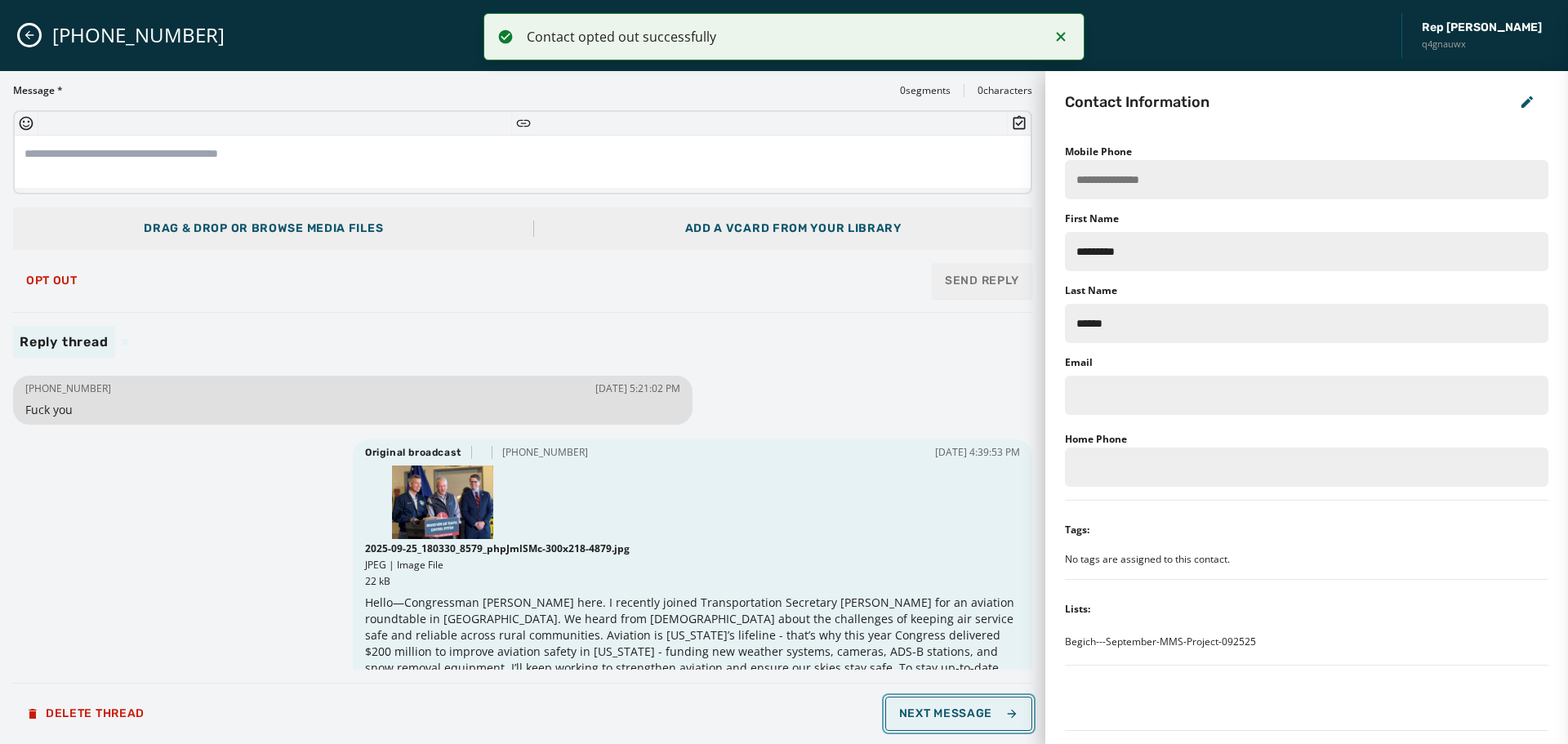
click at [962, 720] on span "Next Message" at bounding box center [959, 714] width 119 height 13
click at [59, 283] on span "Opt Out" at bounding box center [52, 281] width 52 height 13
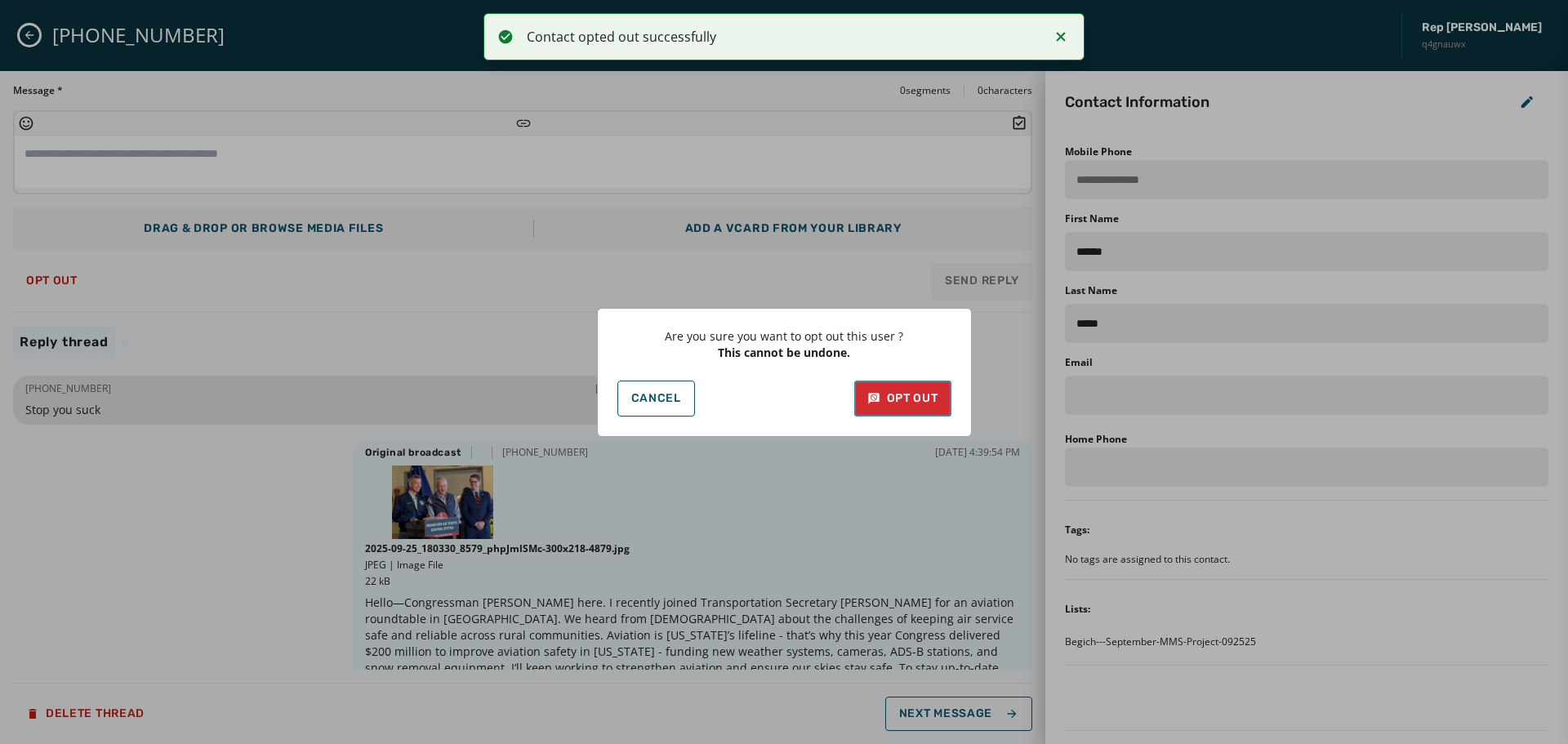
click at [889, 399] on div "Opt Out" at bounding box center [903, 398] width 71 height 16
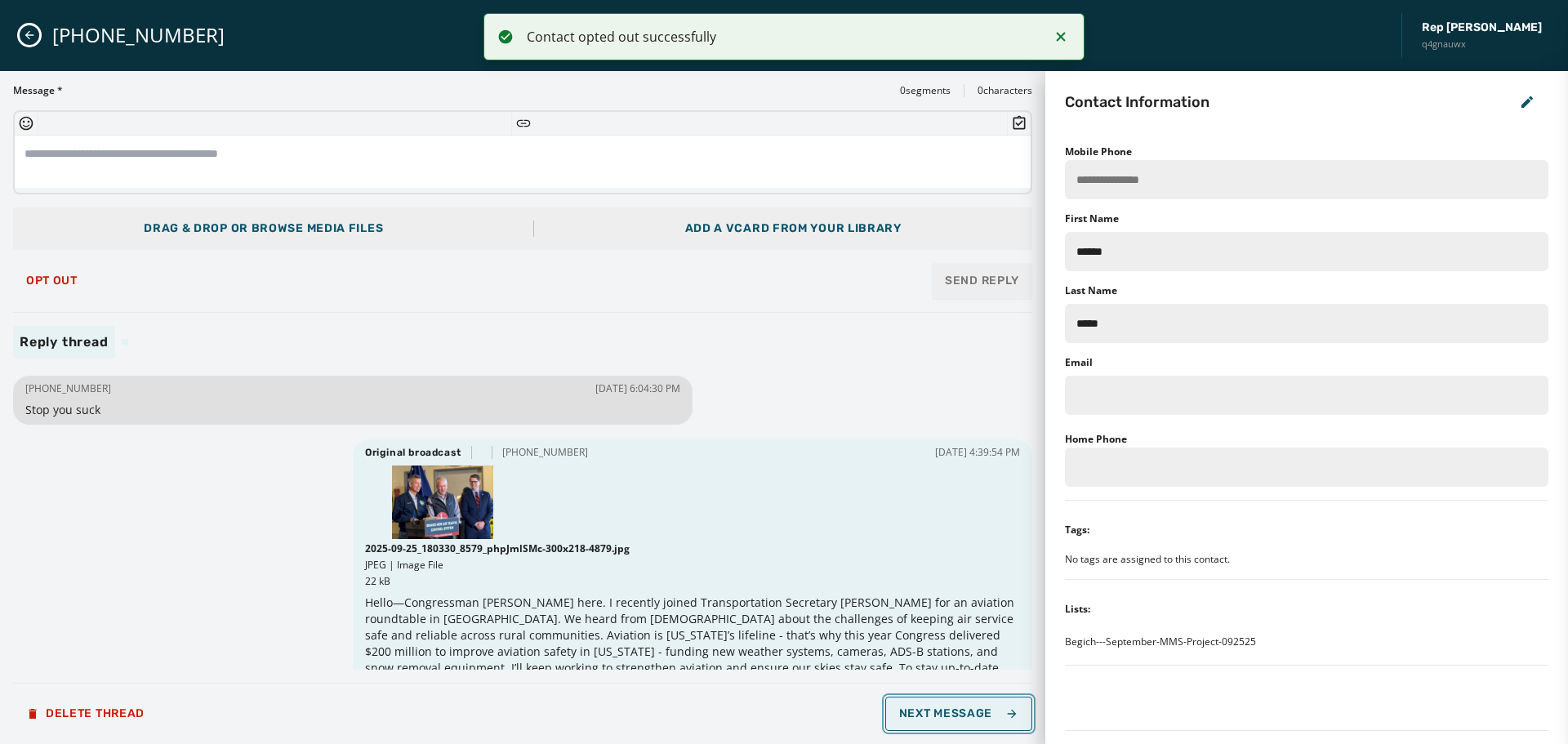
click at [971, 720] on button "Next Message" at bounding box center [959, 714] width 147 height 34
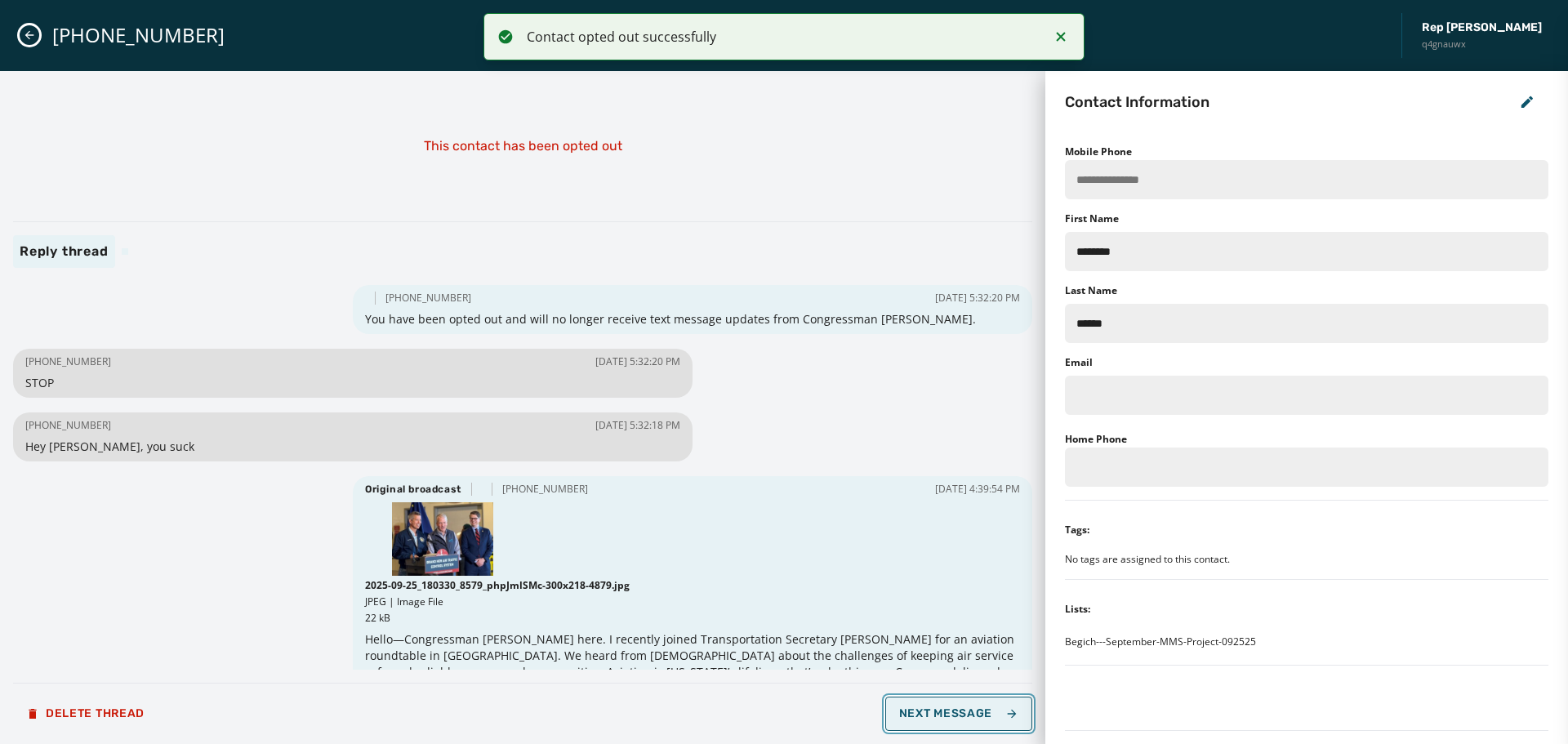
click at [988, 718] on span "Next Message" at bounding box center [959, 714] width 119 height 13
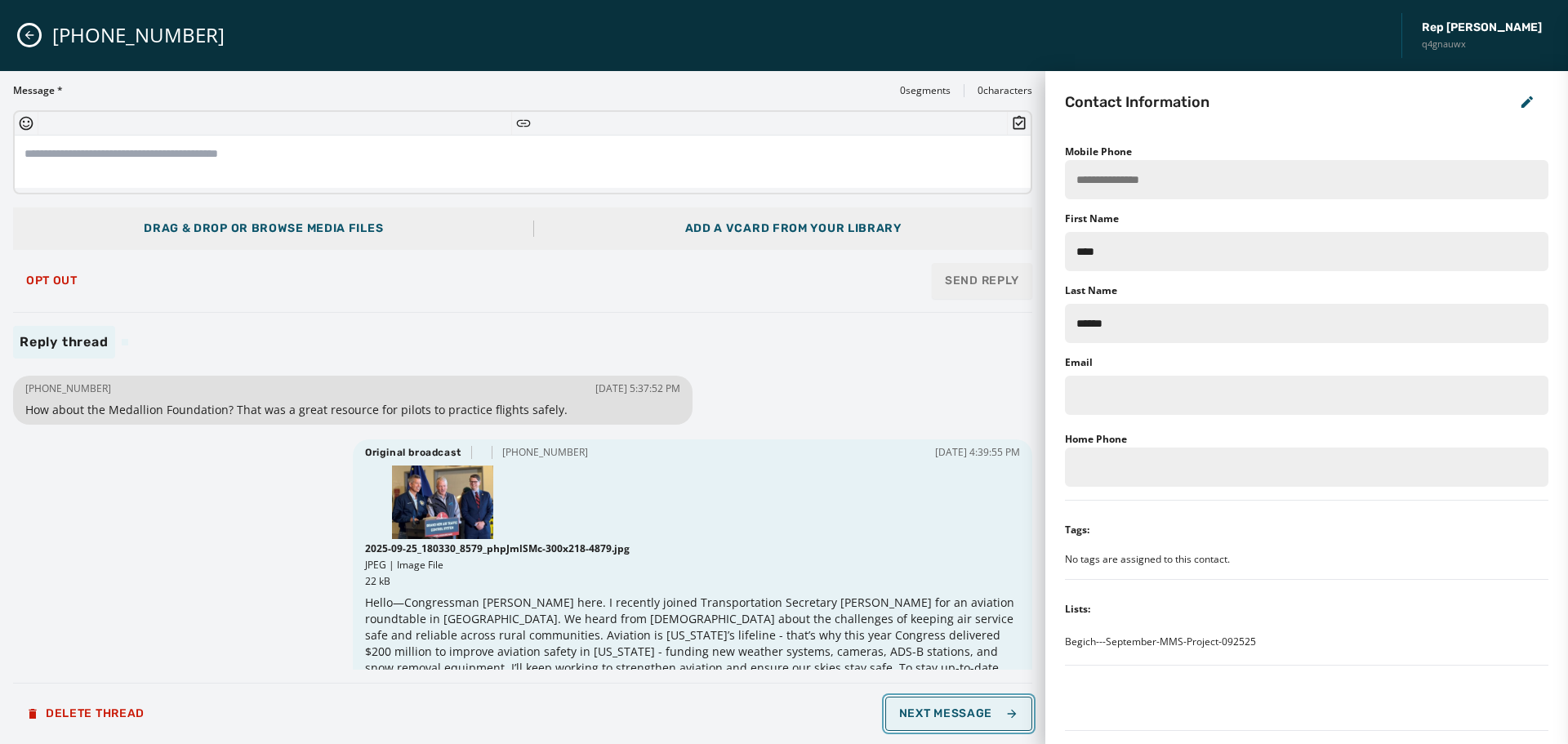
click at [985, 719] on span "Next Message" at bounding box center [959, 714] width 119 height 13
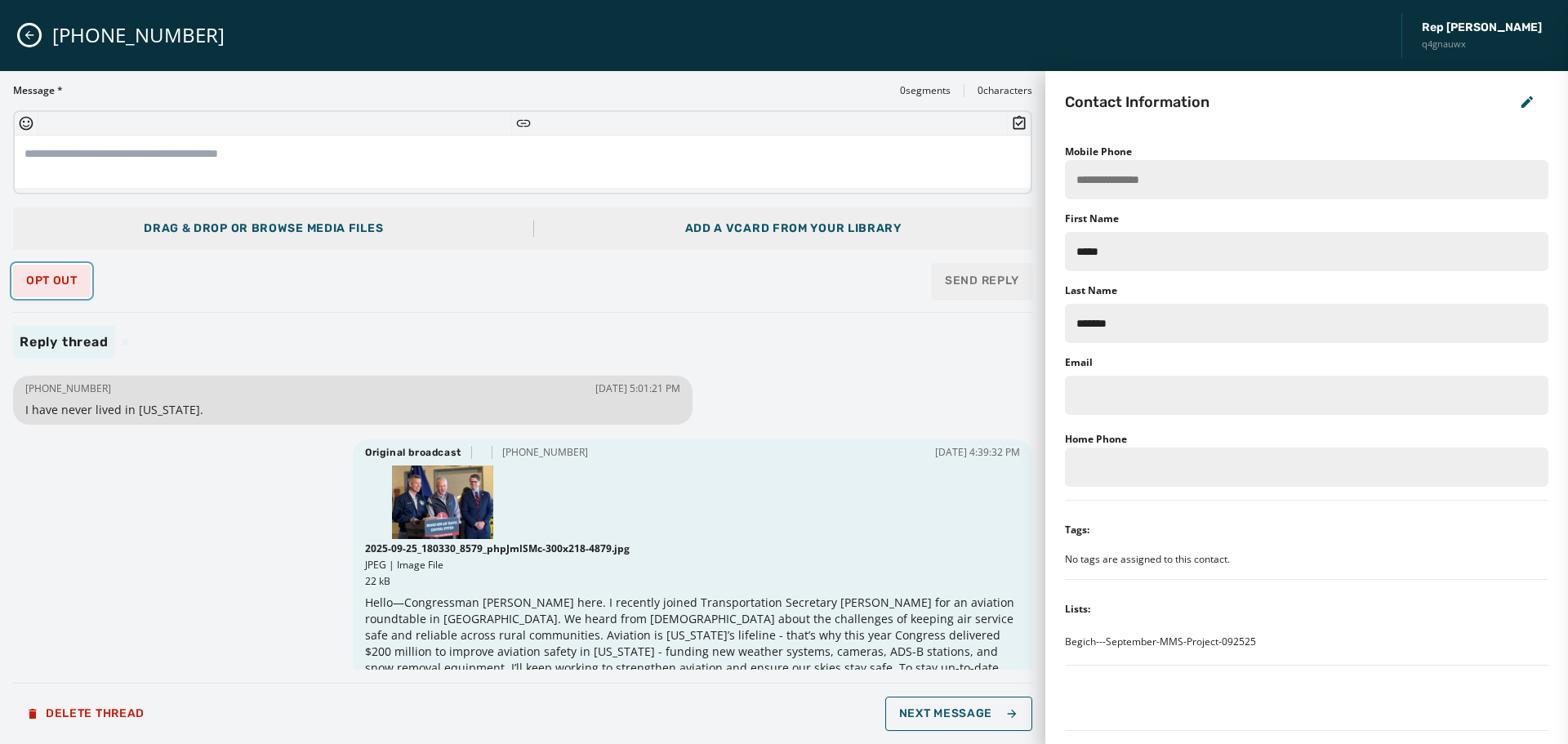
click at [67, 276] on span "Opt Out" at bounding box center [52, 281] width 52 height 13
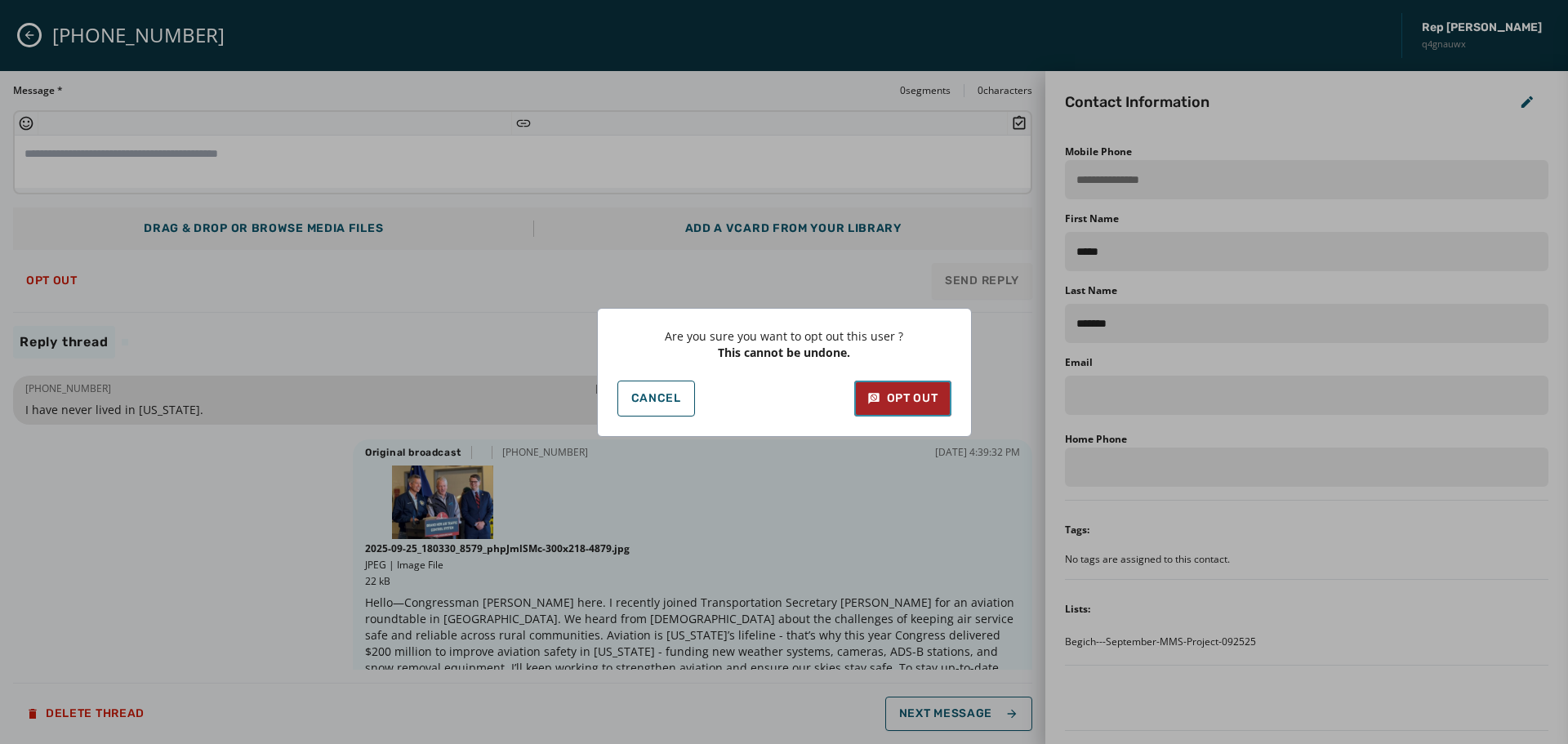
click at [913, 390] on div "Opt Out" at bounding box center [903, 398] width 71 height 16
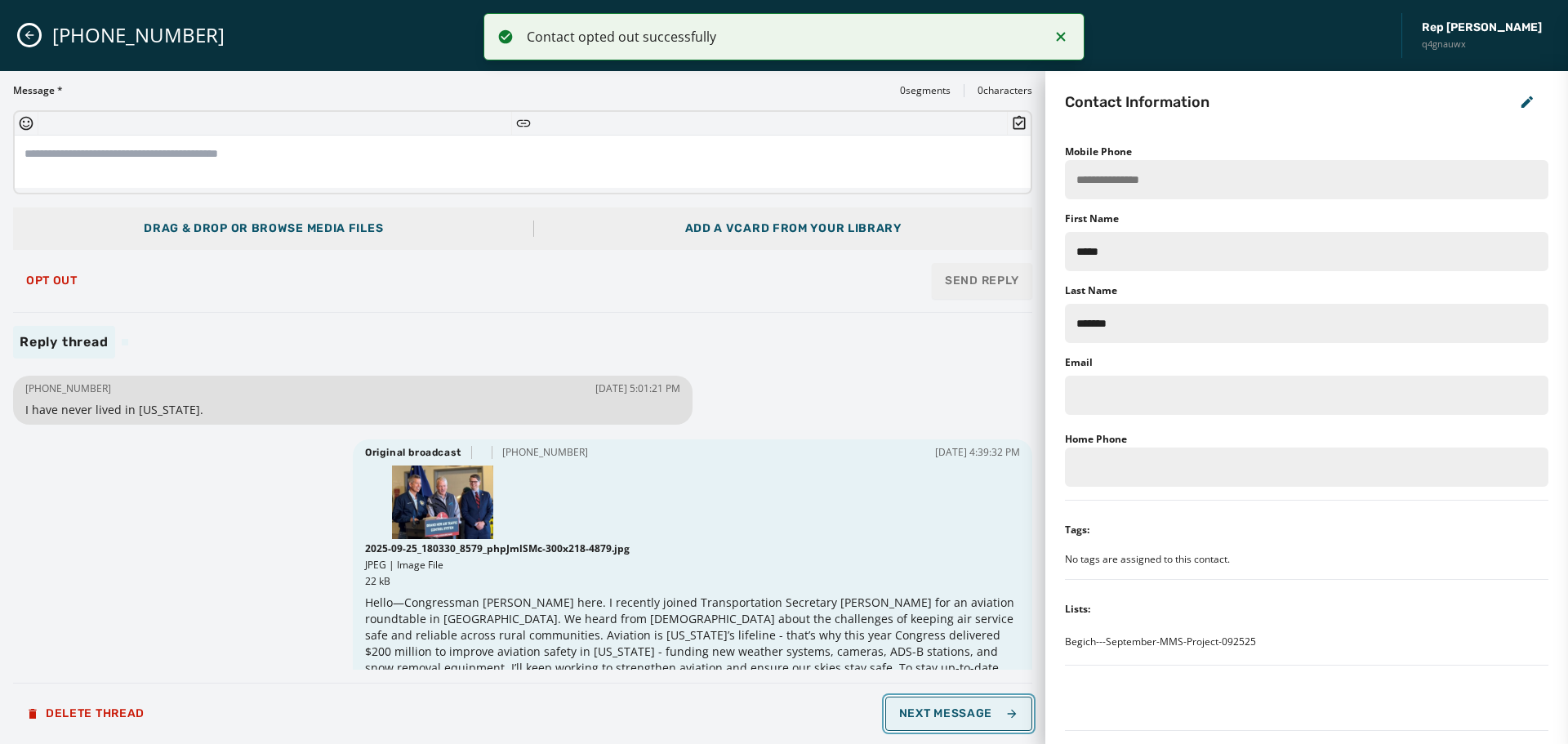
click at [955, 713] on span "Next Message" at bounding box center [959, 714] width 119 height 13
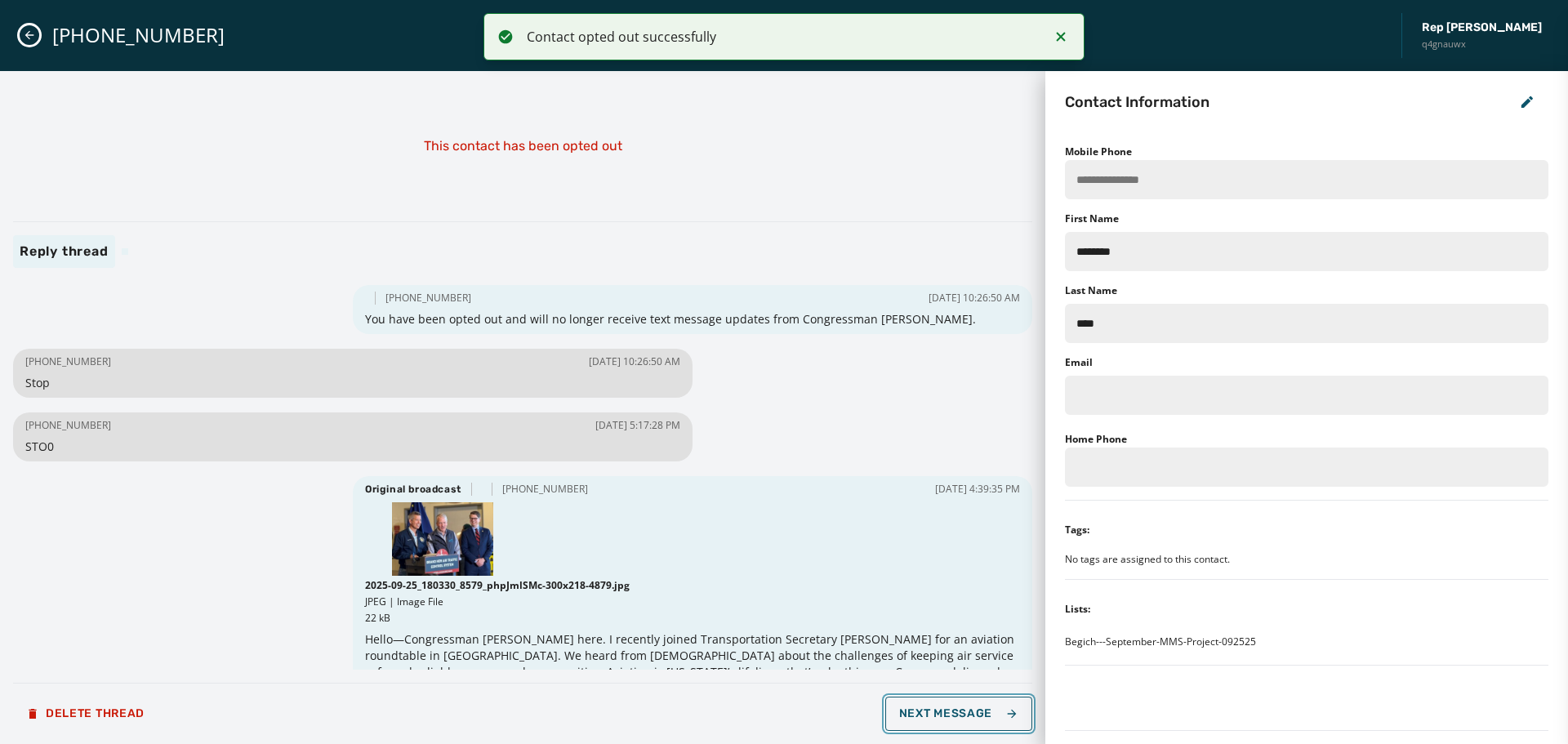
click at [953, 713] on span "Next Message" at bounding box center [959, 714] width 119 height 13
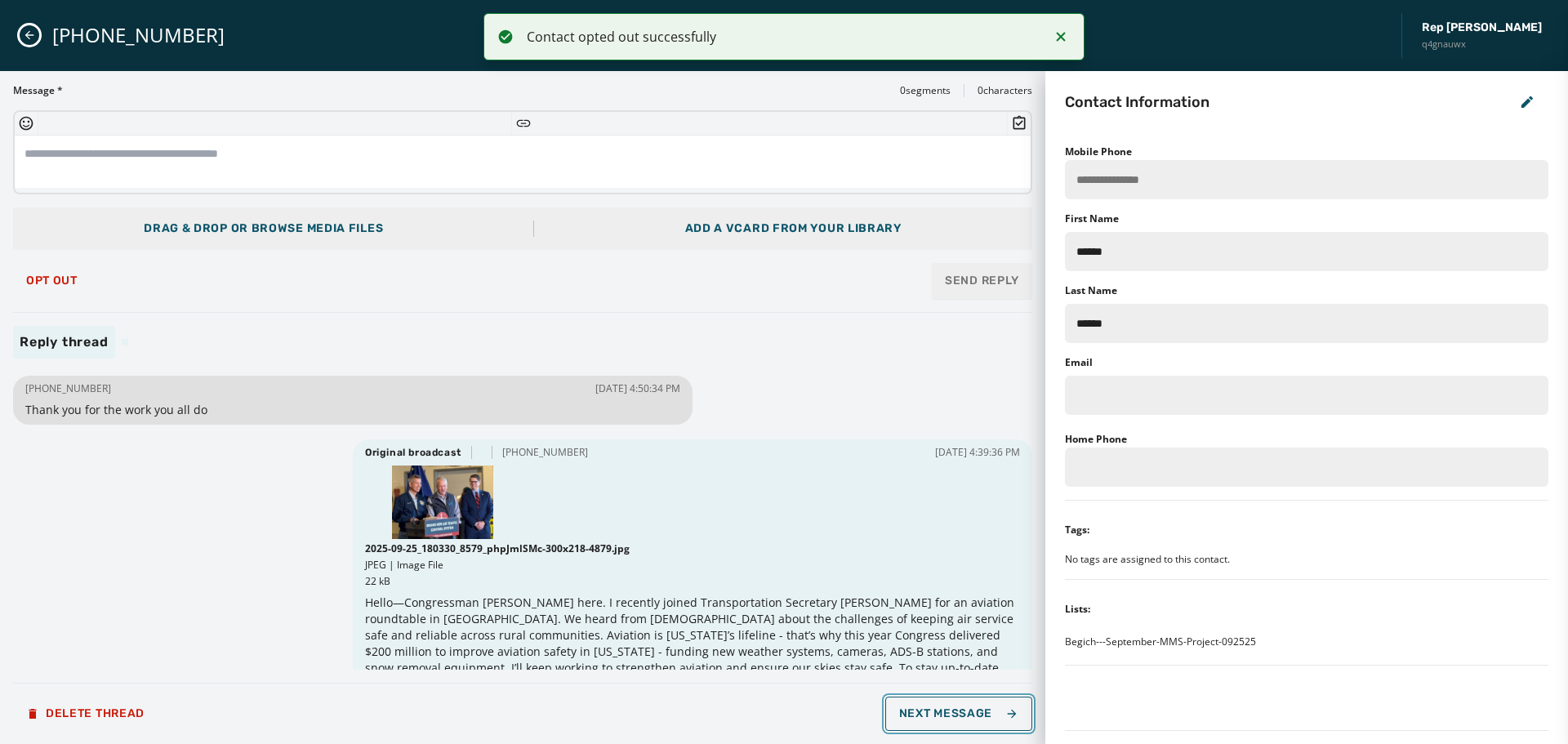
click at [953, 713] on span "Next Message" at bounding box center [959, 714] width 119 height 13
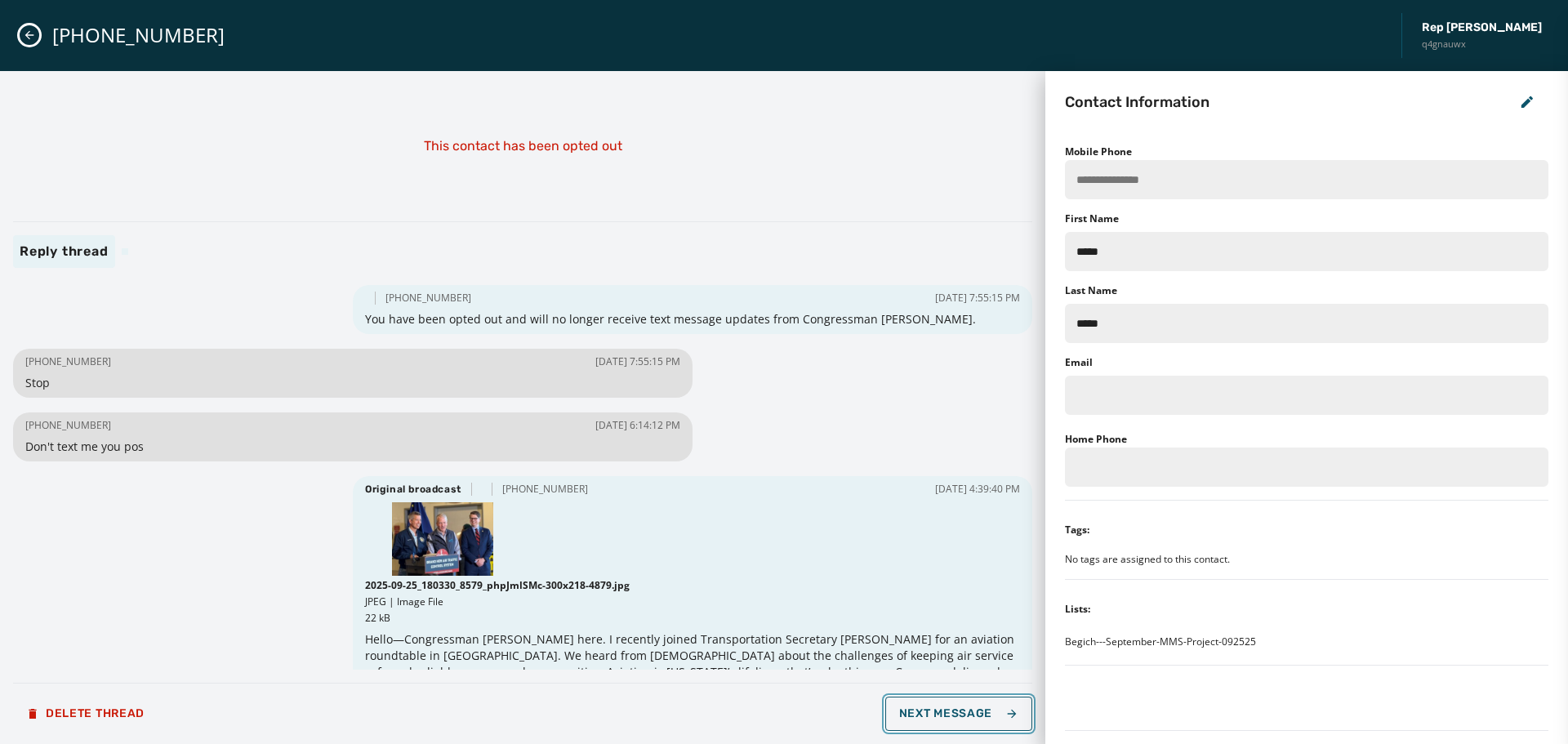
click at [953, 713] on span "Next Message" at bounding box center [959, 714] width 119 height 13
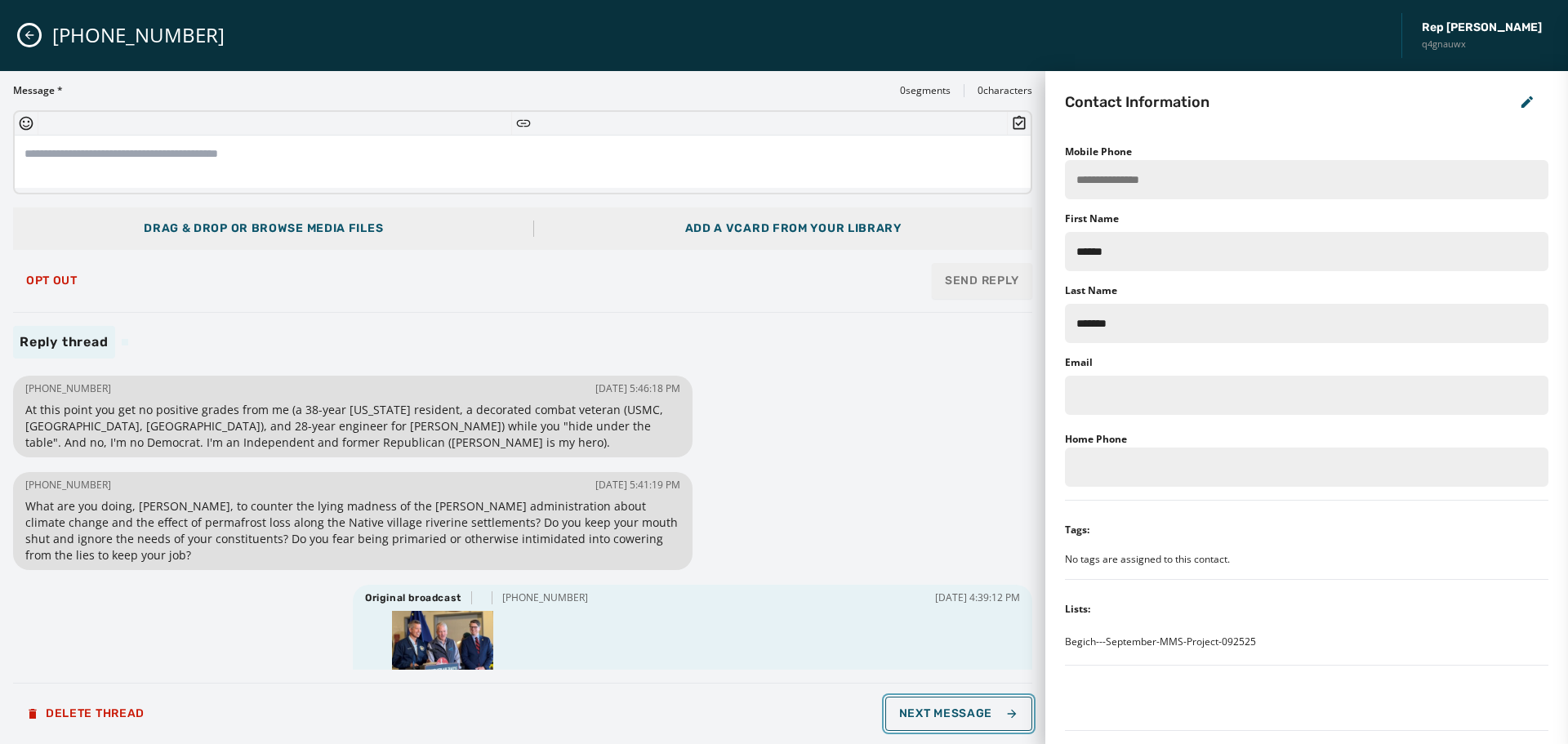
click at [953, 713] on span "Next Message" at bounding box center [959, 714] width 119 height 13
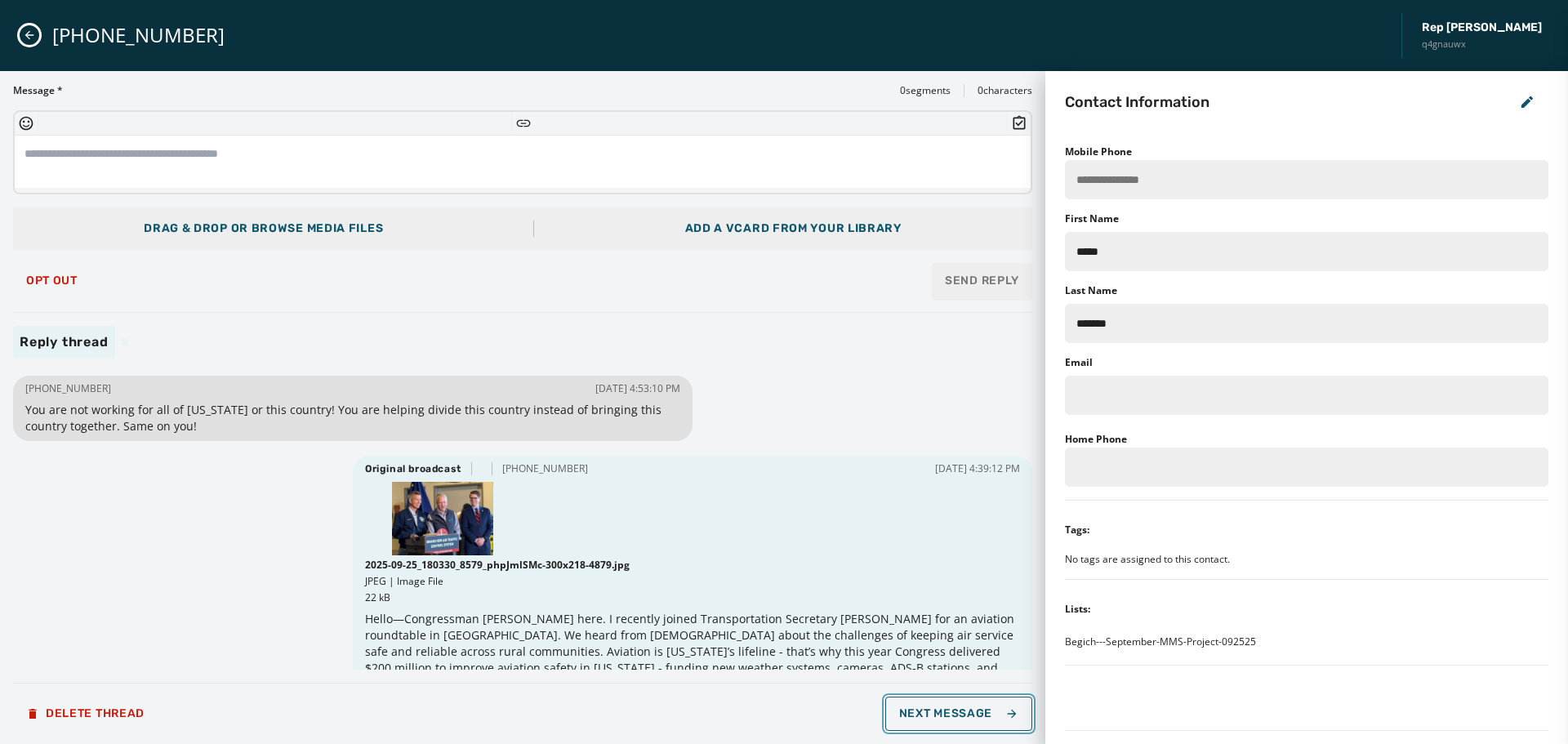
click at [953, 713] on span "Next Message" at bounding box center [959, 714] width 119 height 13
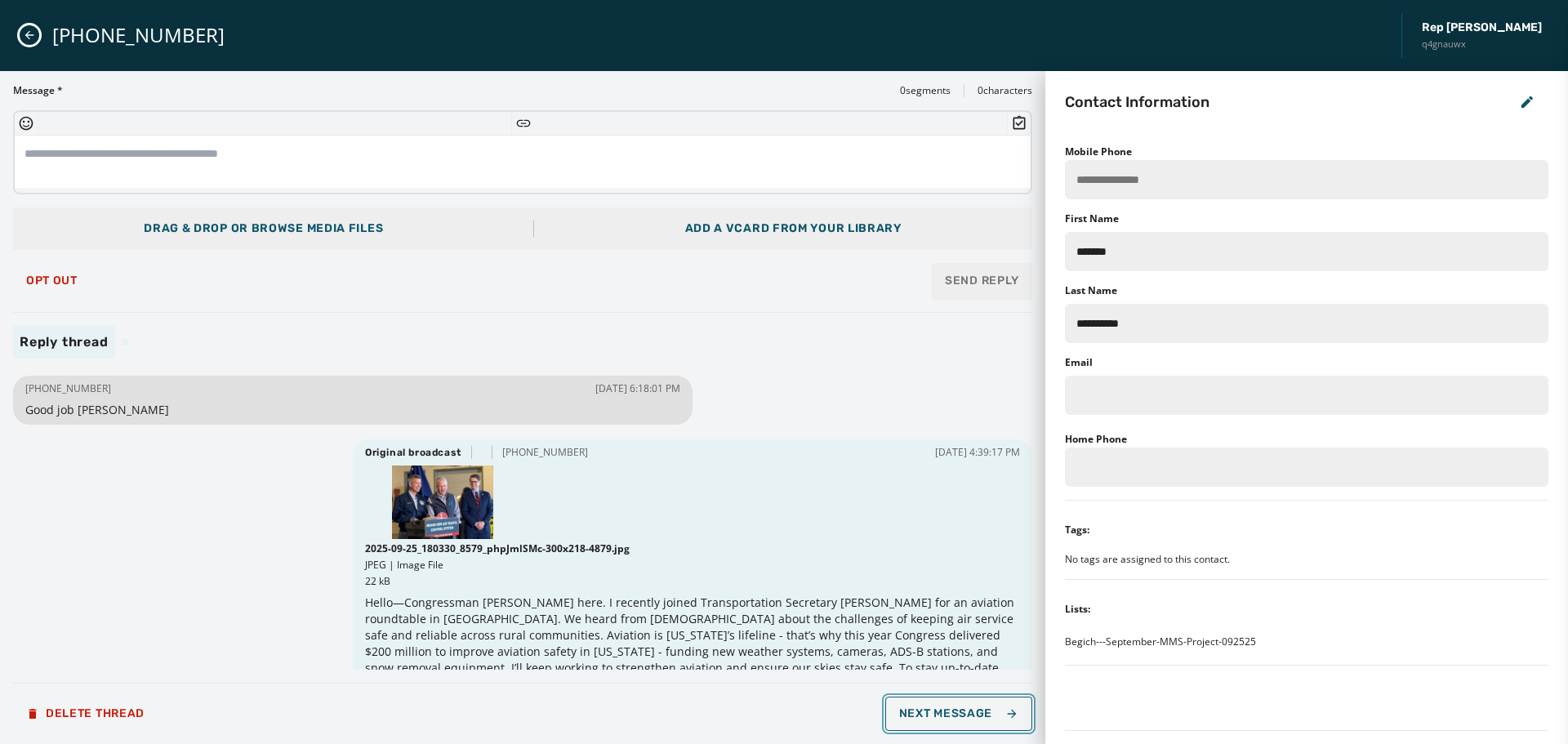
click at [953, 713] on span "Next Message" at bounding box center [959, 714] width 119 height 13
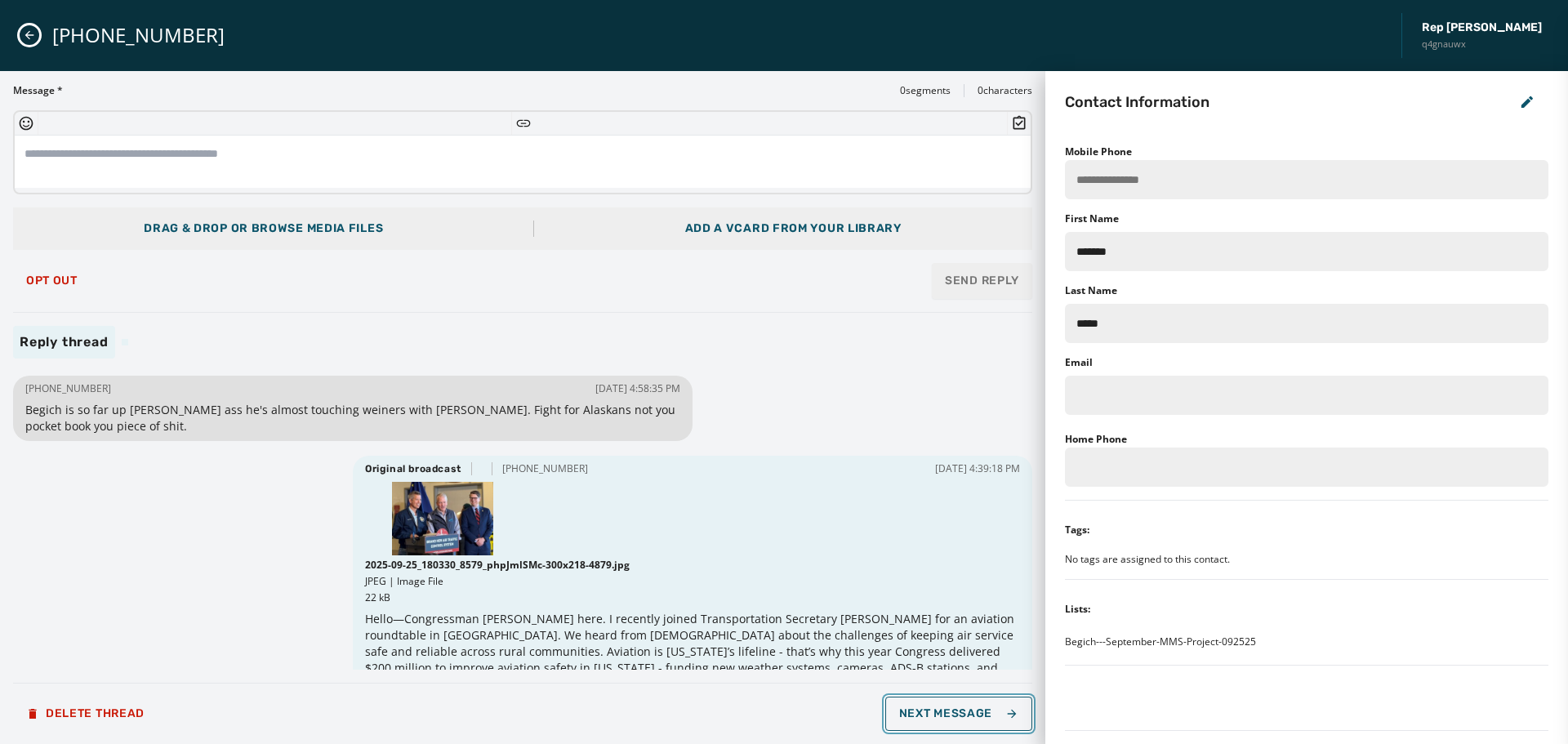
click at [953, 713] on span "Next Message" at bounding box center [959, 714] width 119 height 13
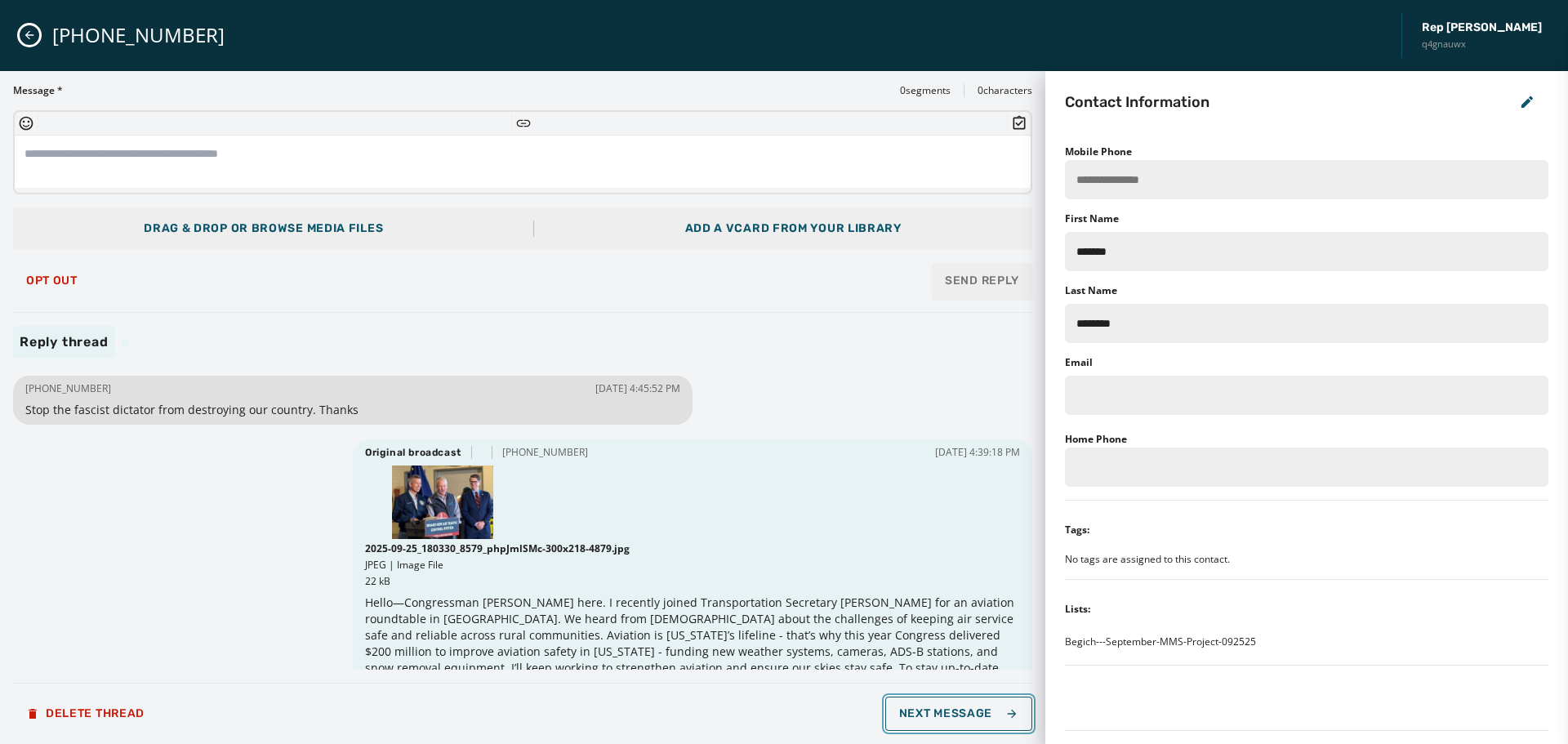
click at [953, 713] on span "Next Message" at bounding box center [959, 714] width 119 height 13
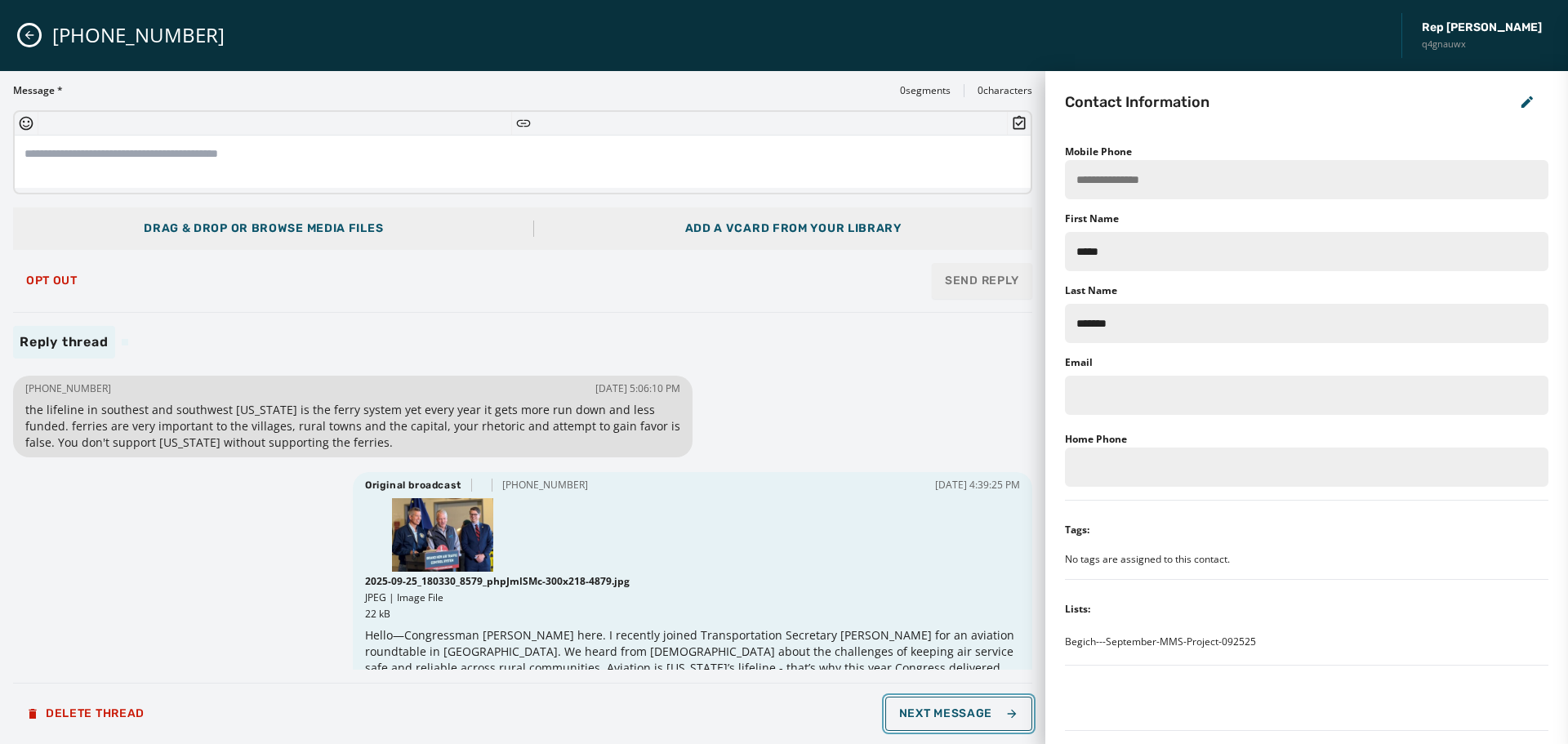
click at [953, 713] on span "Next Message" at bounding box center [959, 714] width 119 height 13
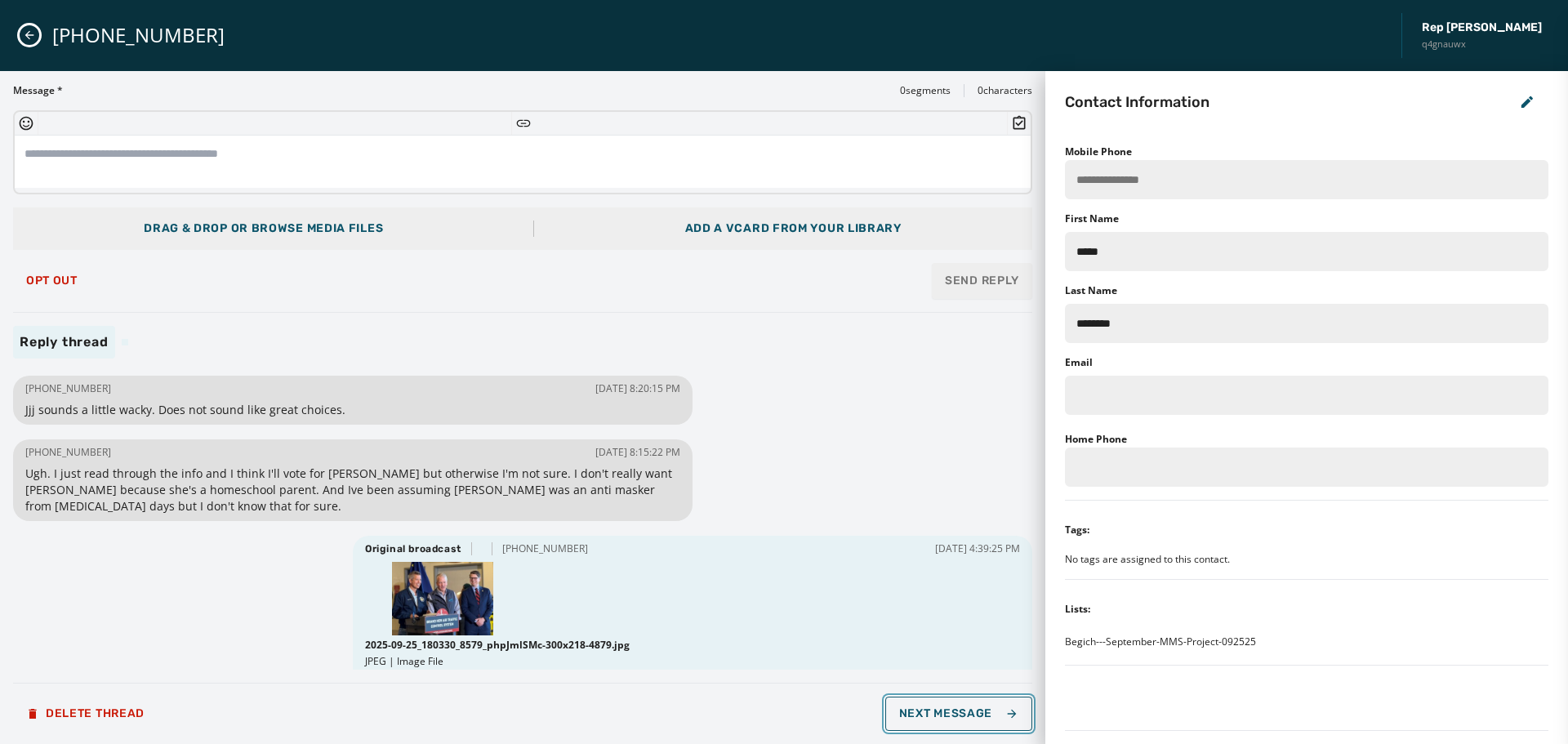
click at [953, 713] on span "Next Message" at bounding box center [959, 714] width 119 height 13
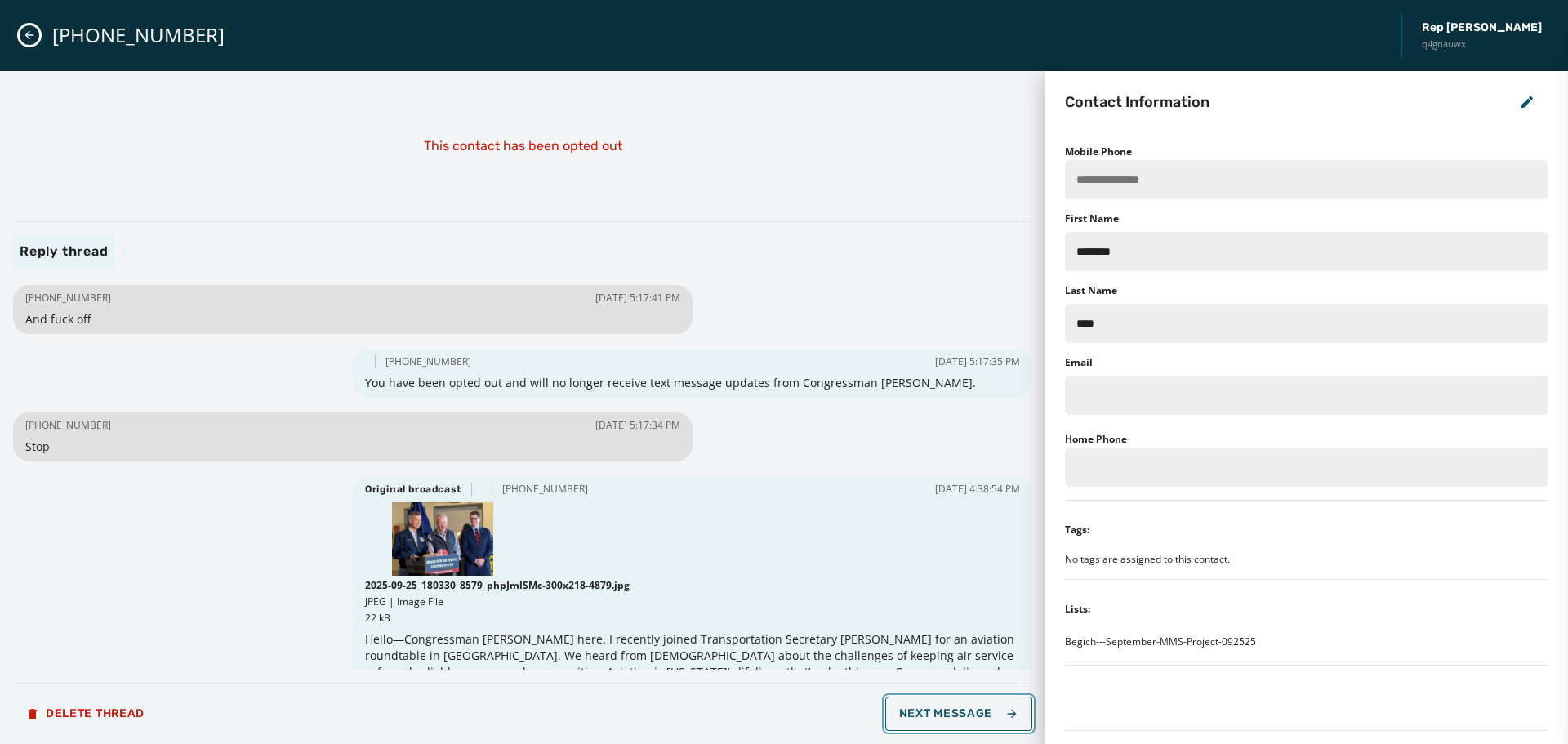
click at [953, 713] on span "Next Message" at bounding box center [959, 714] width 119 height 13
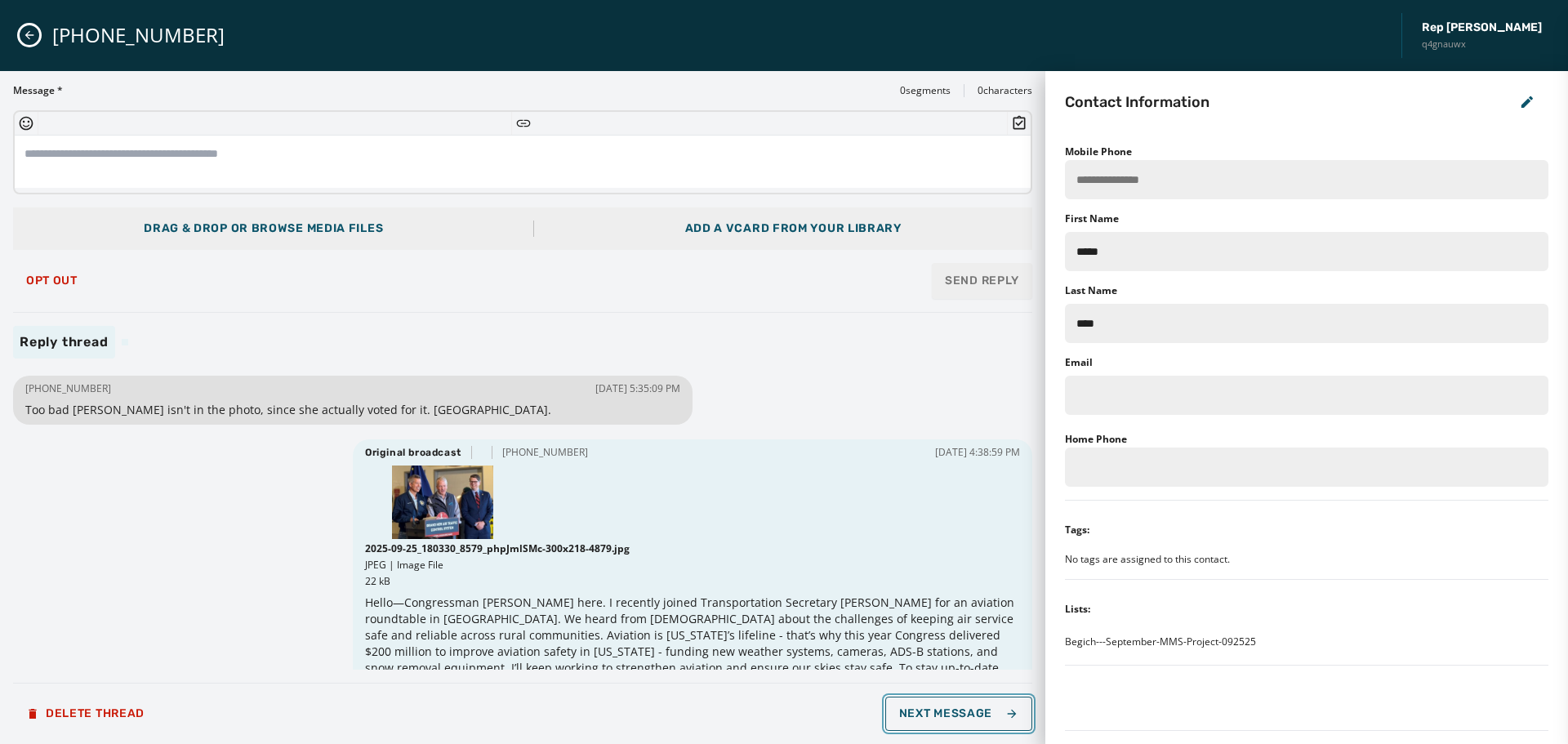
click at [953, 713] on span "Next Message" at bounding box center [959, 714] width 119 height 13
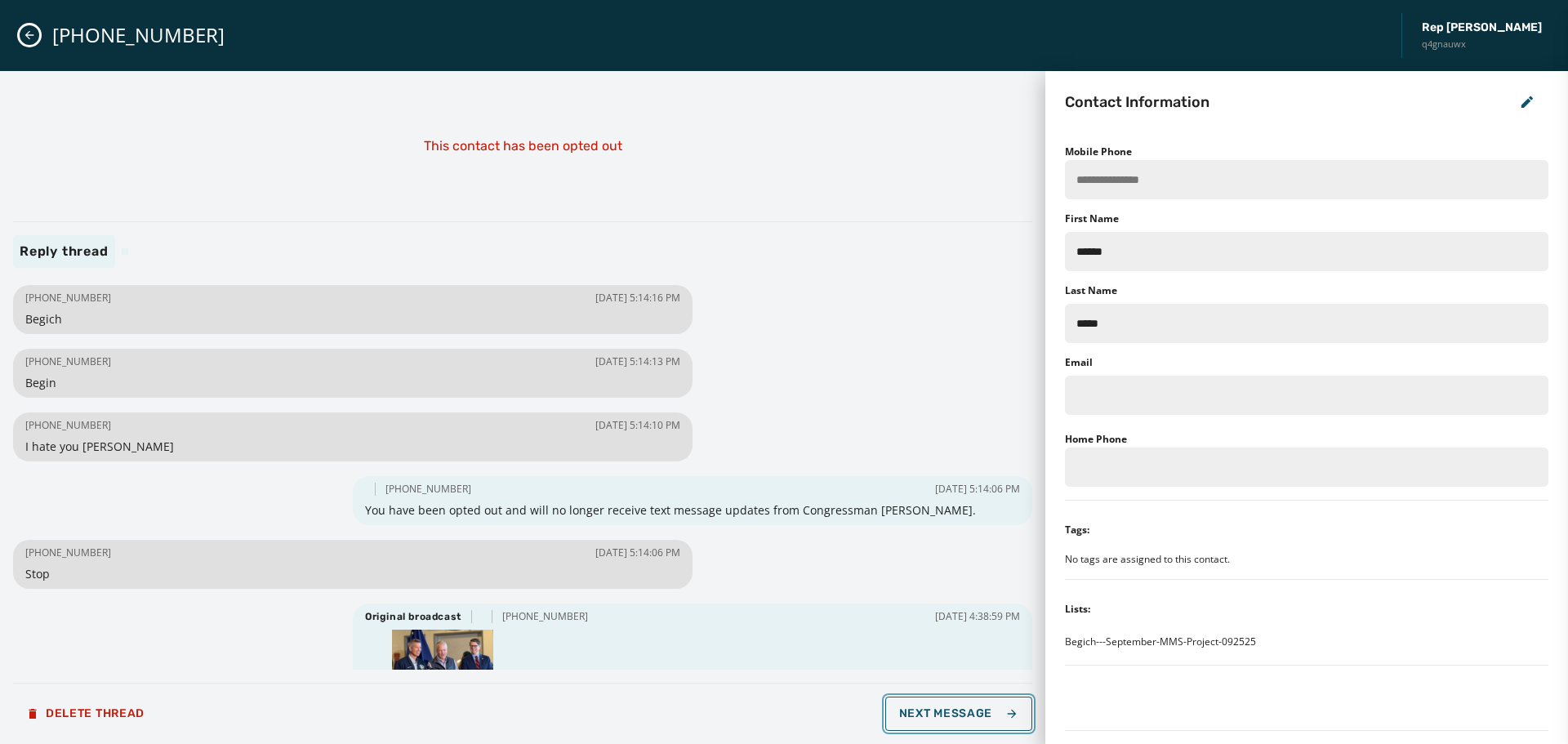
click at [953, 713] on span "Next Message" at bounding box center [959, 714] width 119 height 13
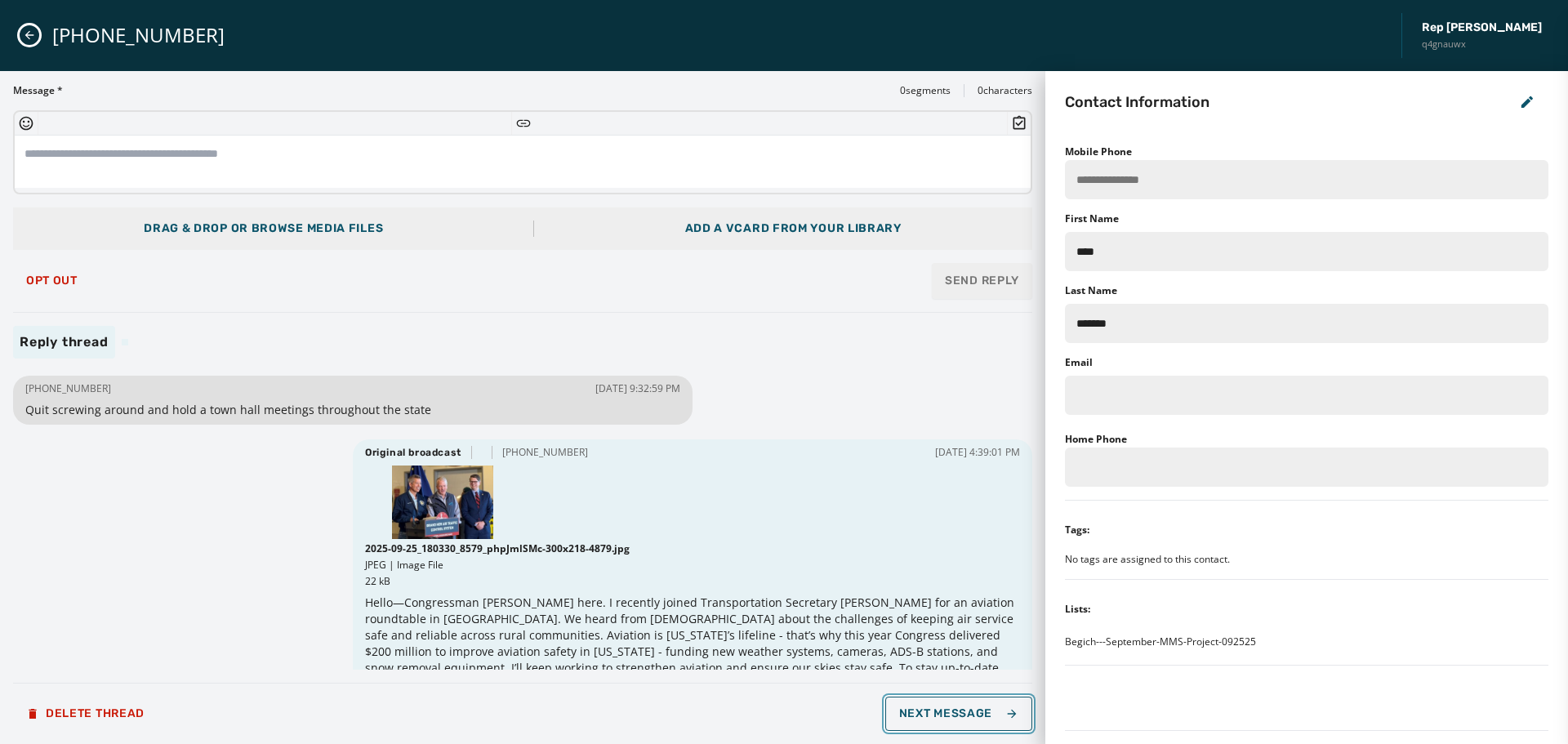
click at [953, 713] on span "Next Message" at bounding box center [959, 714] width 119 height 13
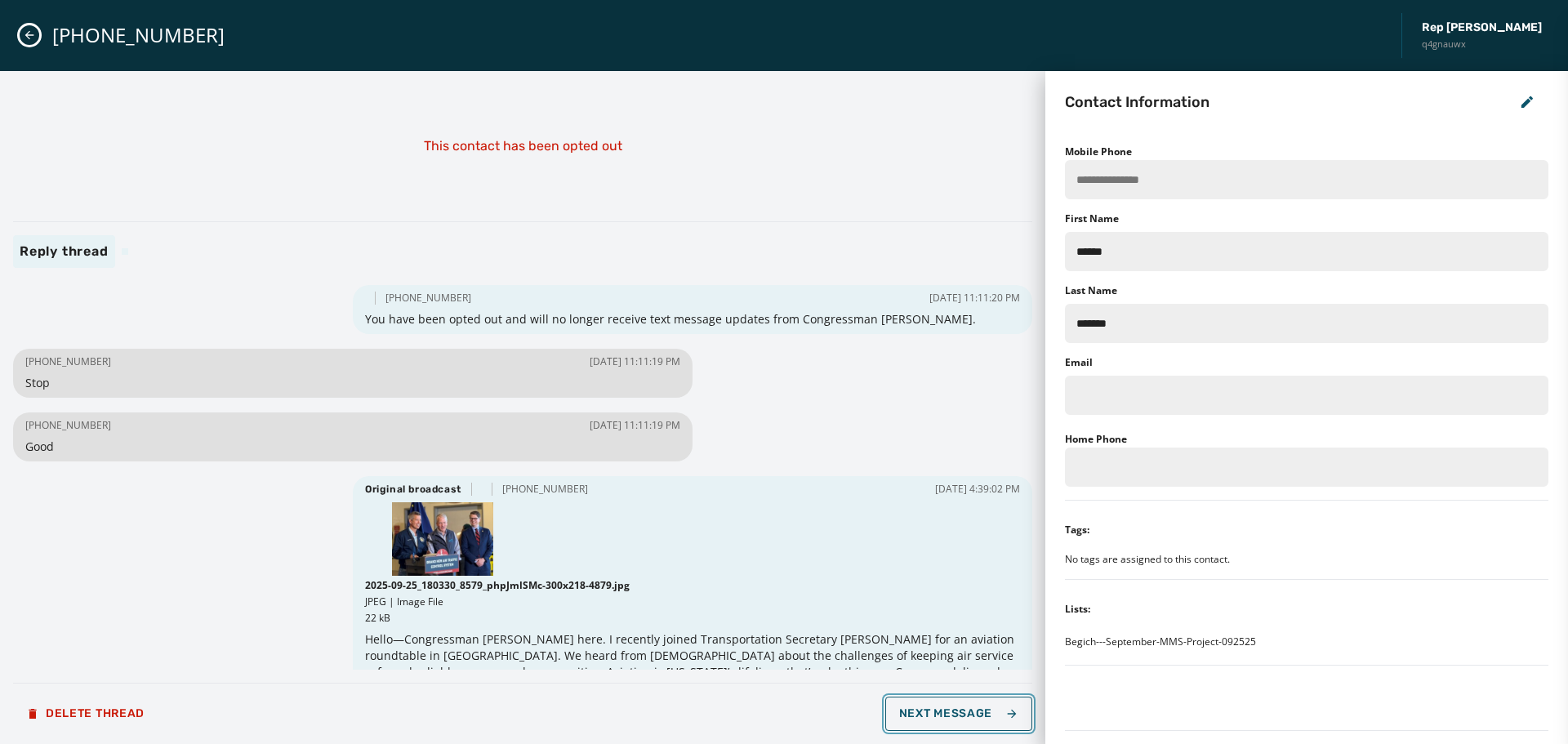
click at [953, 713] on span "Next Message" at bounding box center [959, 714] width 119 height 13
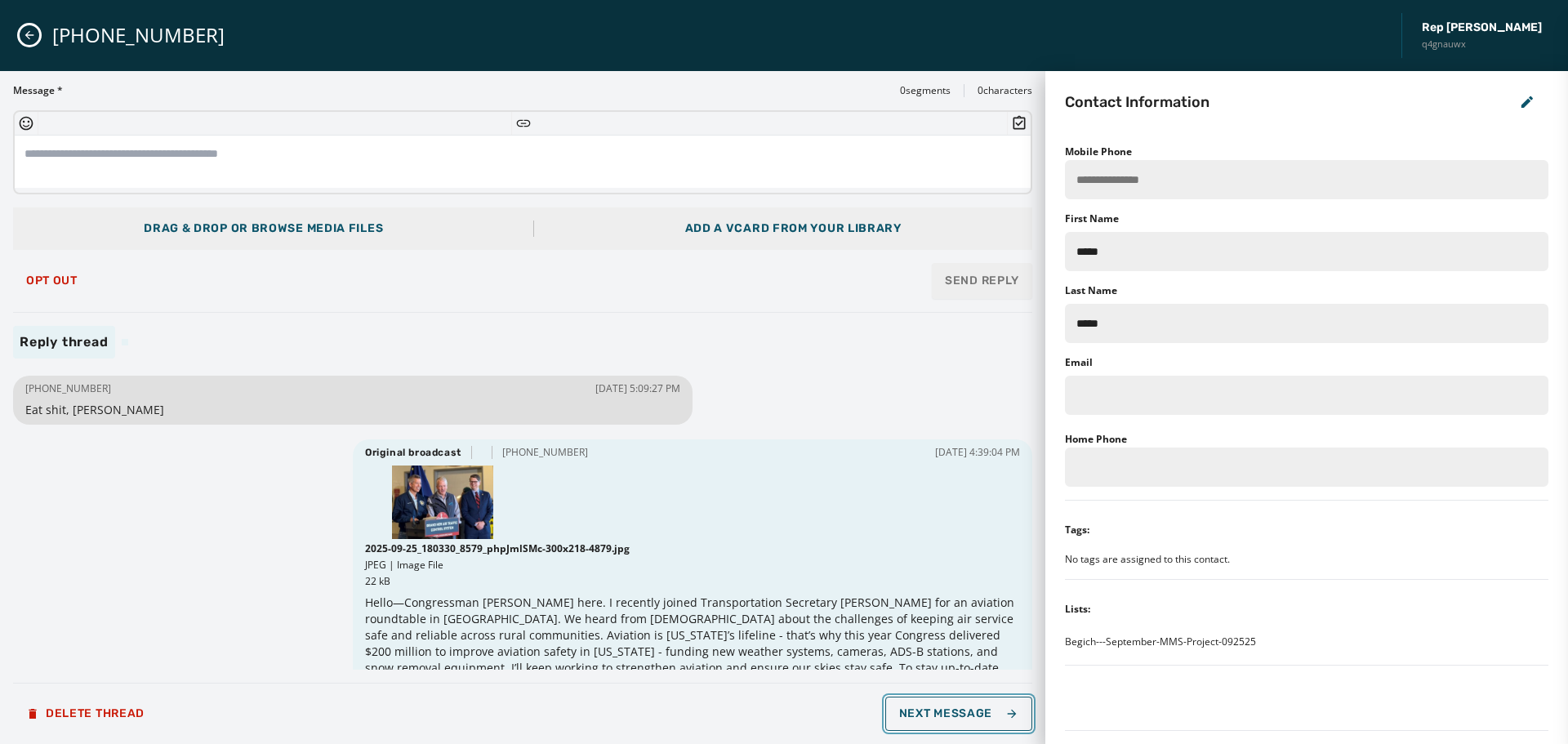
click at [953, 713] on span "Next Message" at bounding box center [959, 714] width 119 height 13
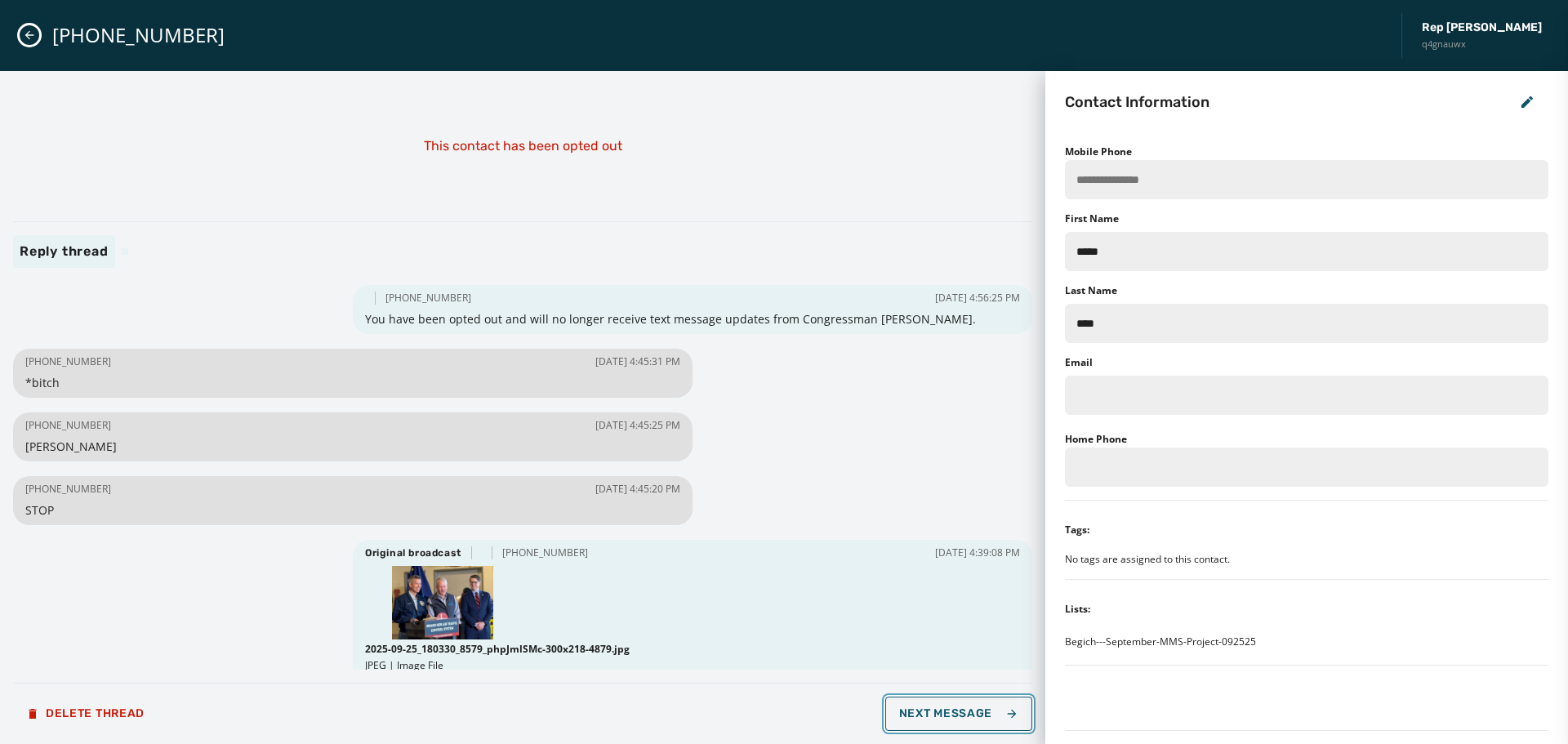
click at [953, 713] on span "Next Message" at bounding box center [959, 714] width 119 height 13
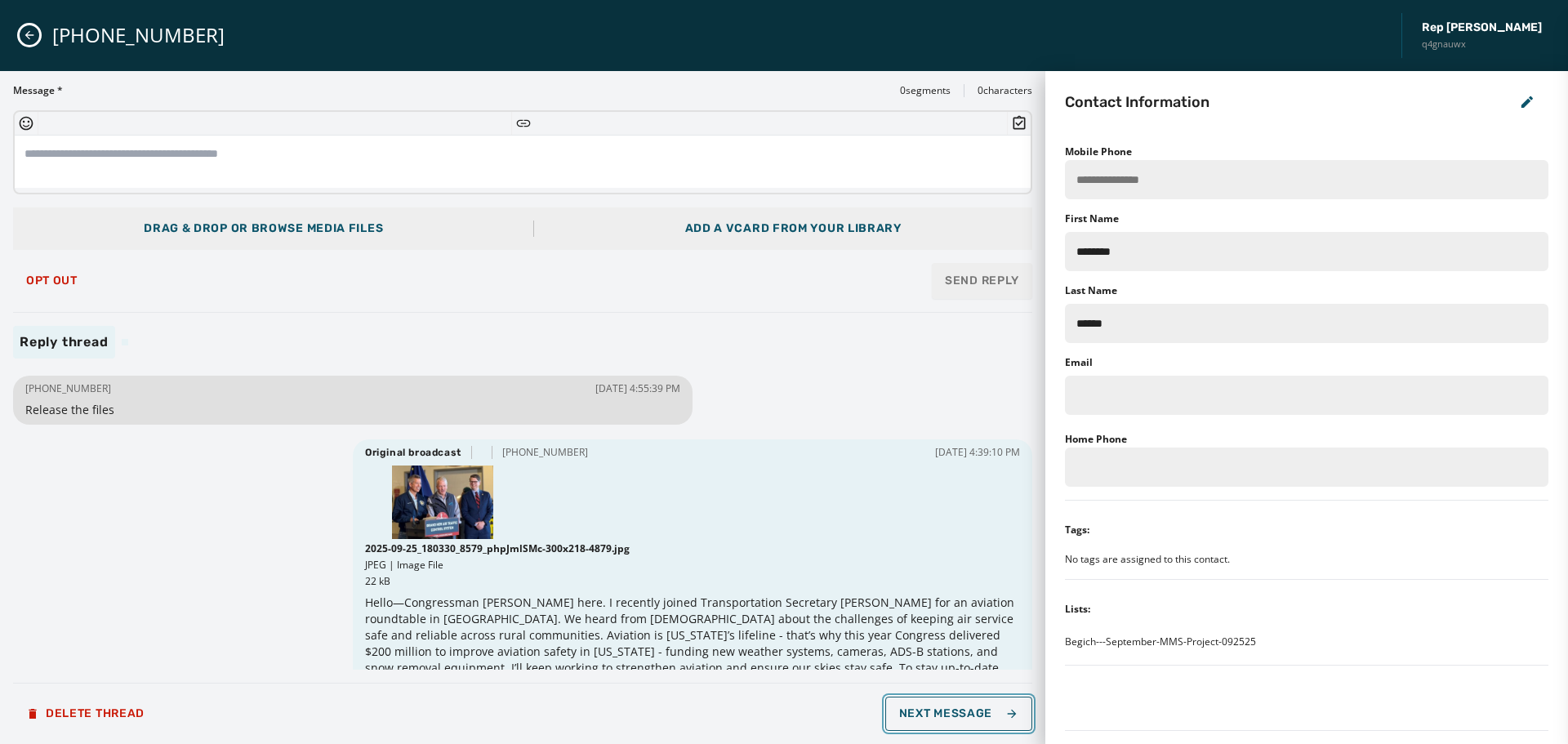
click at [953, 713] on span "Next Message" at bounding box center [959, 714] width 119 height 13
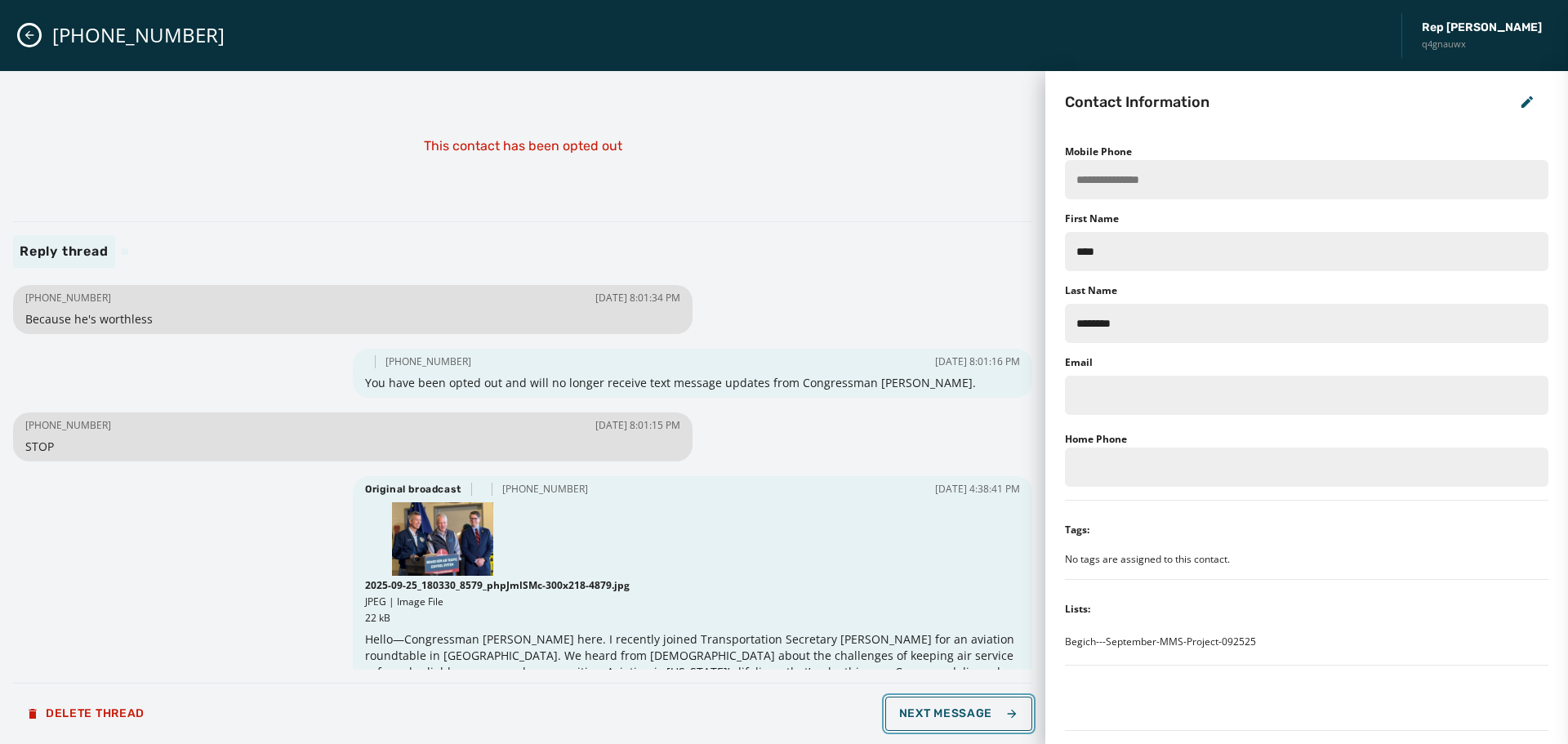
click at [953, 713] on span "Next Message" at bounding box center [959, 714] width 119 height 13
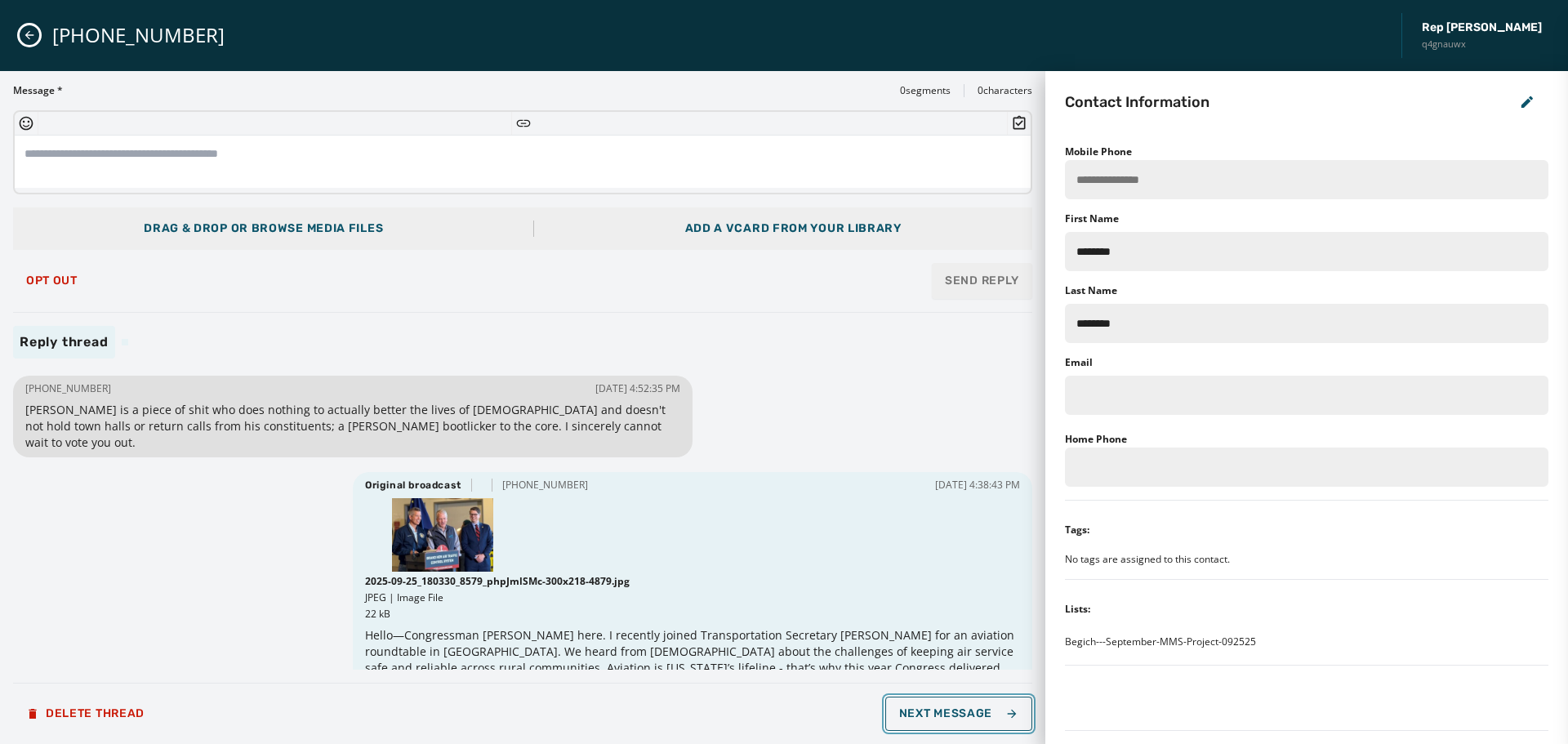
click at [953, 713] on span "Next Message" at bounding box center [959, 714] width 119 height 13
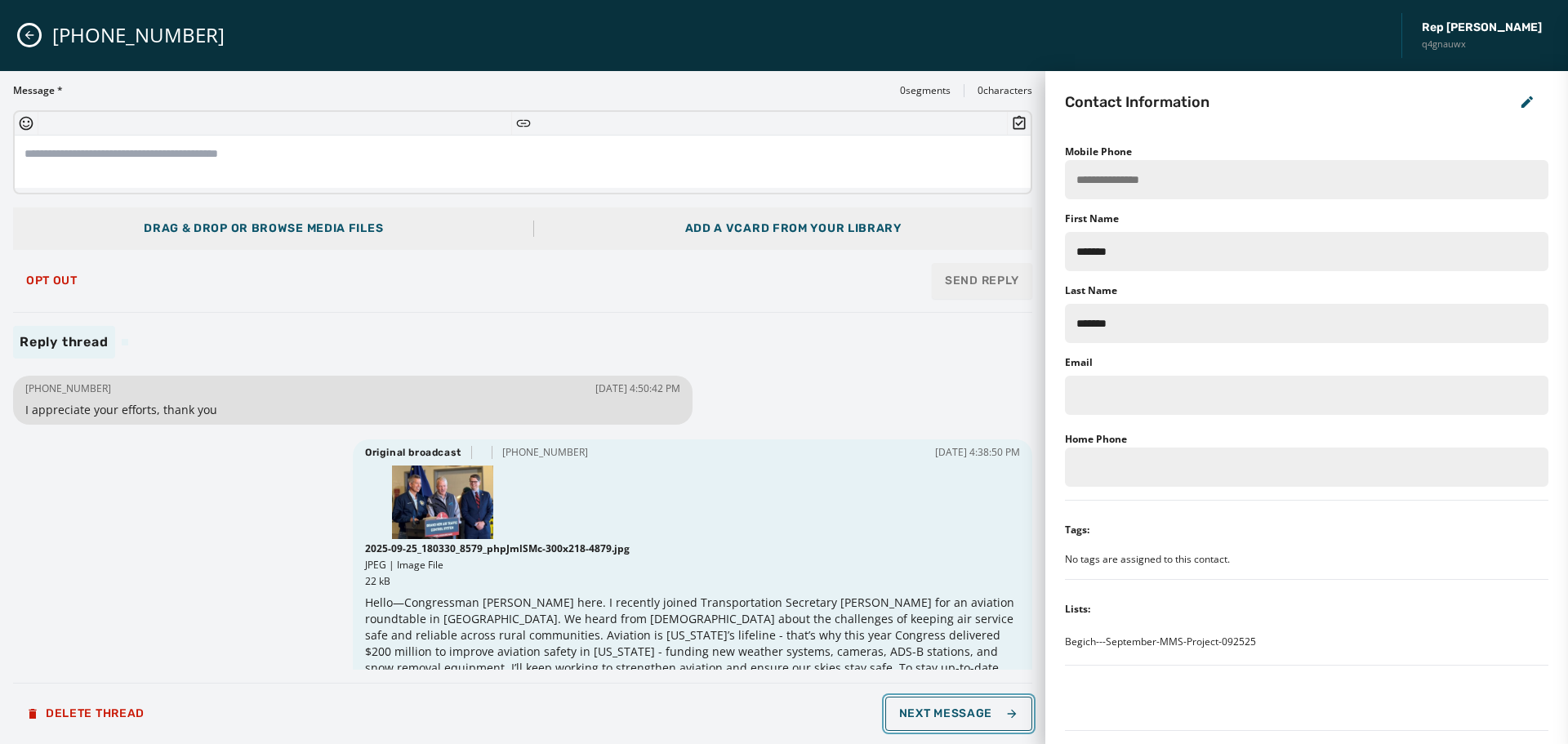
click at [953, 713] on span "Next Message" at bounding box center [959, 714] width 119 height 13
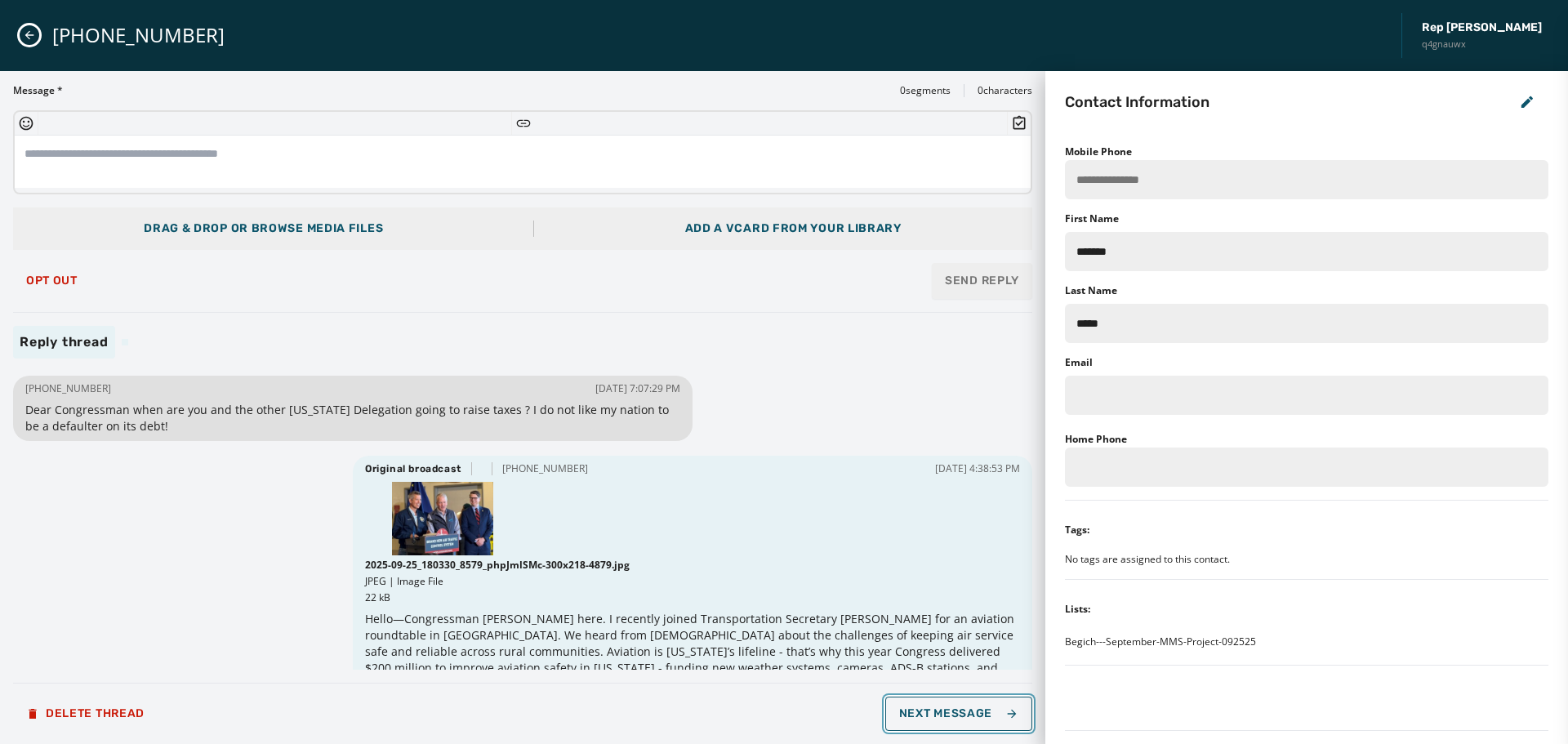
click at [953, 713] on span "Next Message" at bounding box center [959, 714] width 119 height 13
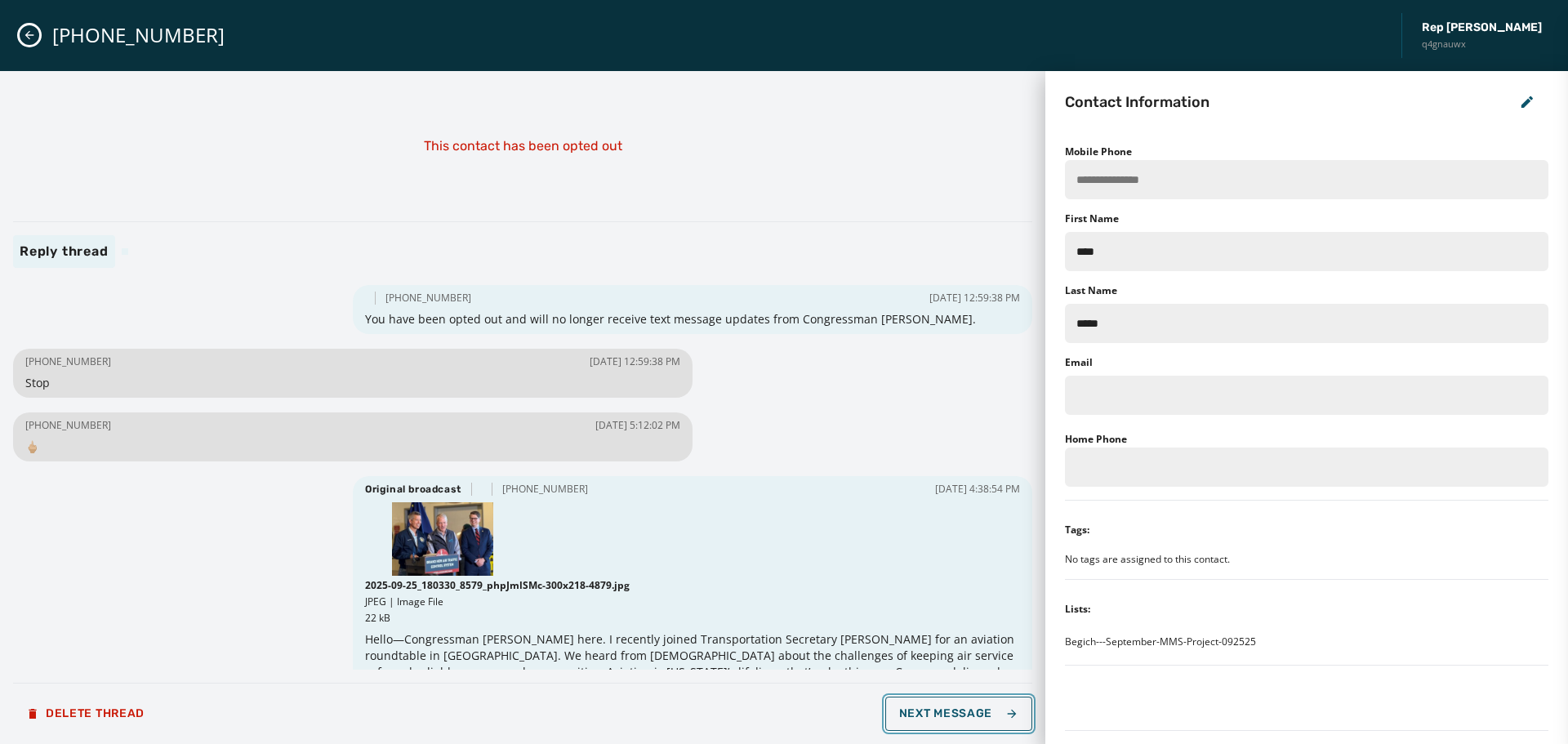
click at [953, 713] on span "Next Message" at bounding box center [959, 714] width 119 height 13
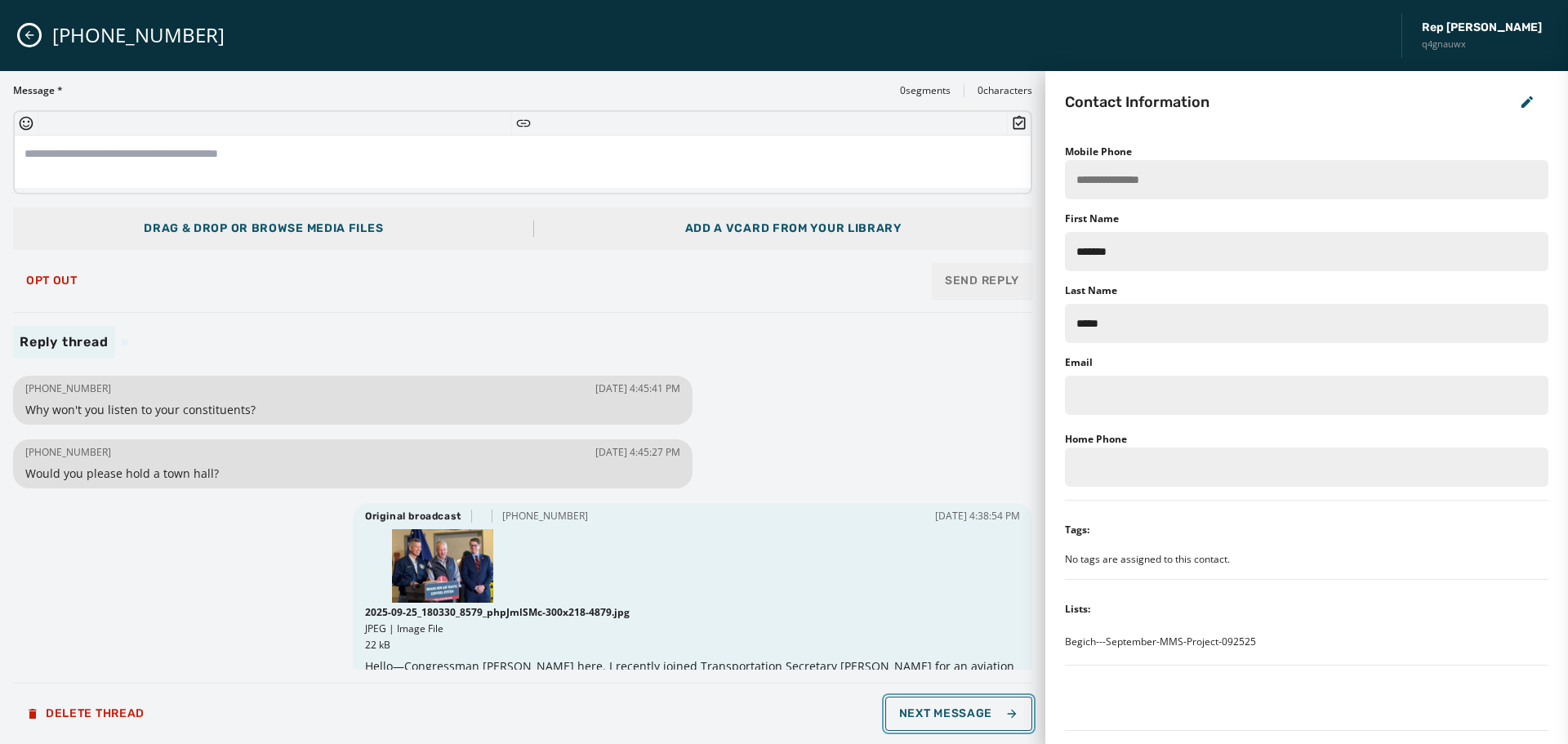
click at [953, 713] on span "Next Message" at bounding box center [959, 714] width 119 height 13
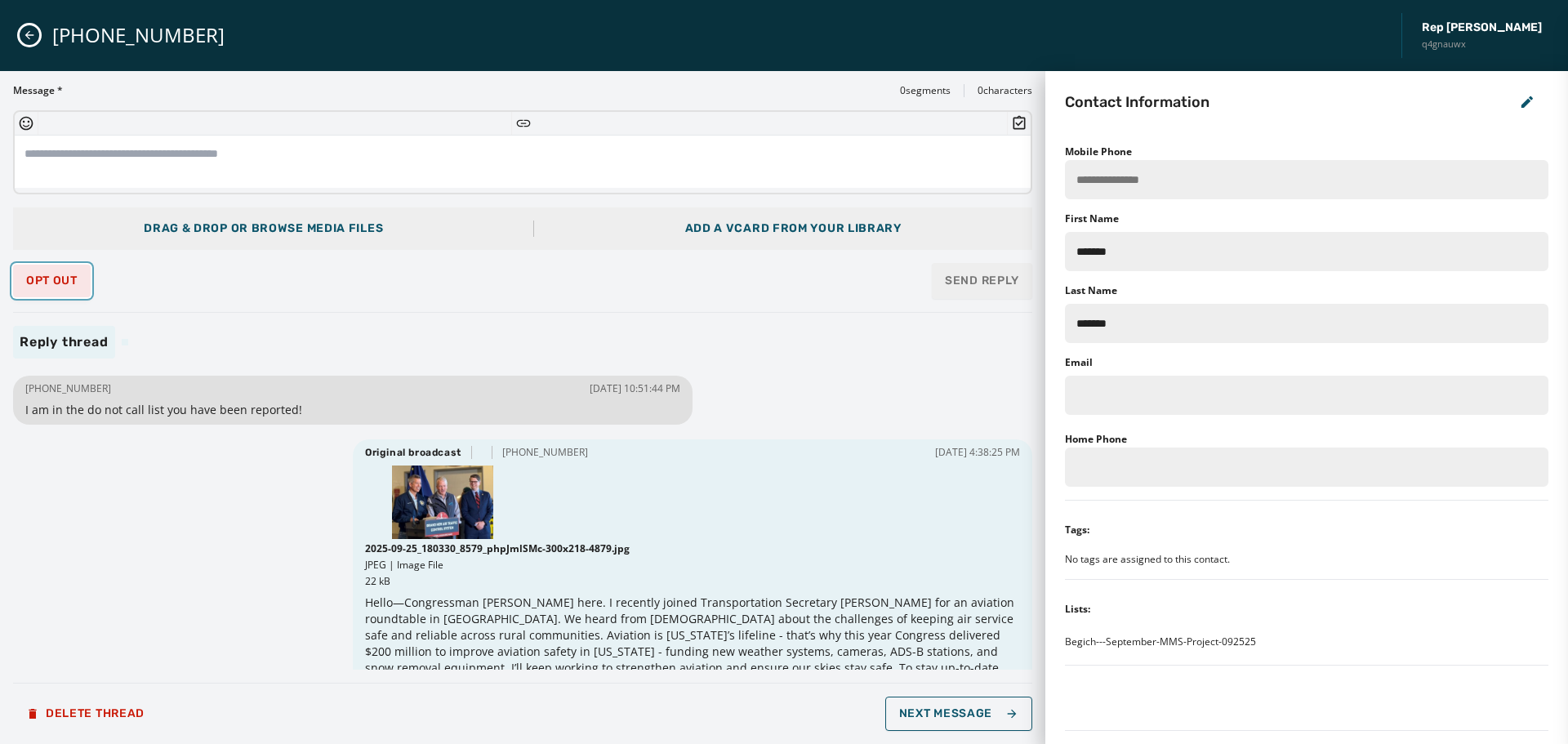
click at [46, 277] on span "Opt Out" at bounding box center [52, 281] width 52 height 13
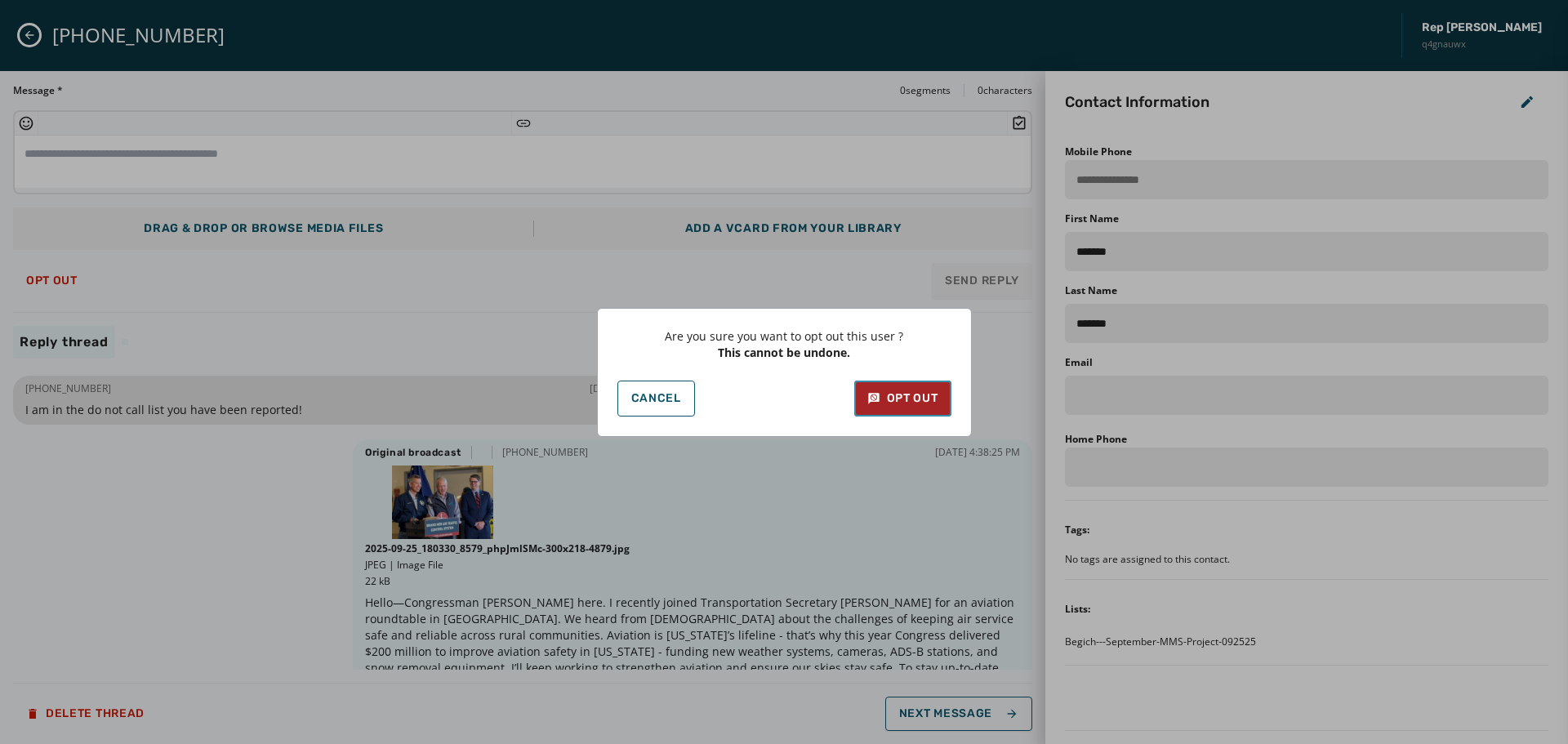
click at [931, 405] on div "Opt Out" at bounding box center [903, 398] width 71 height 16
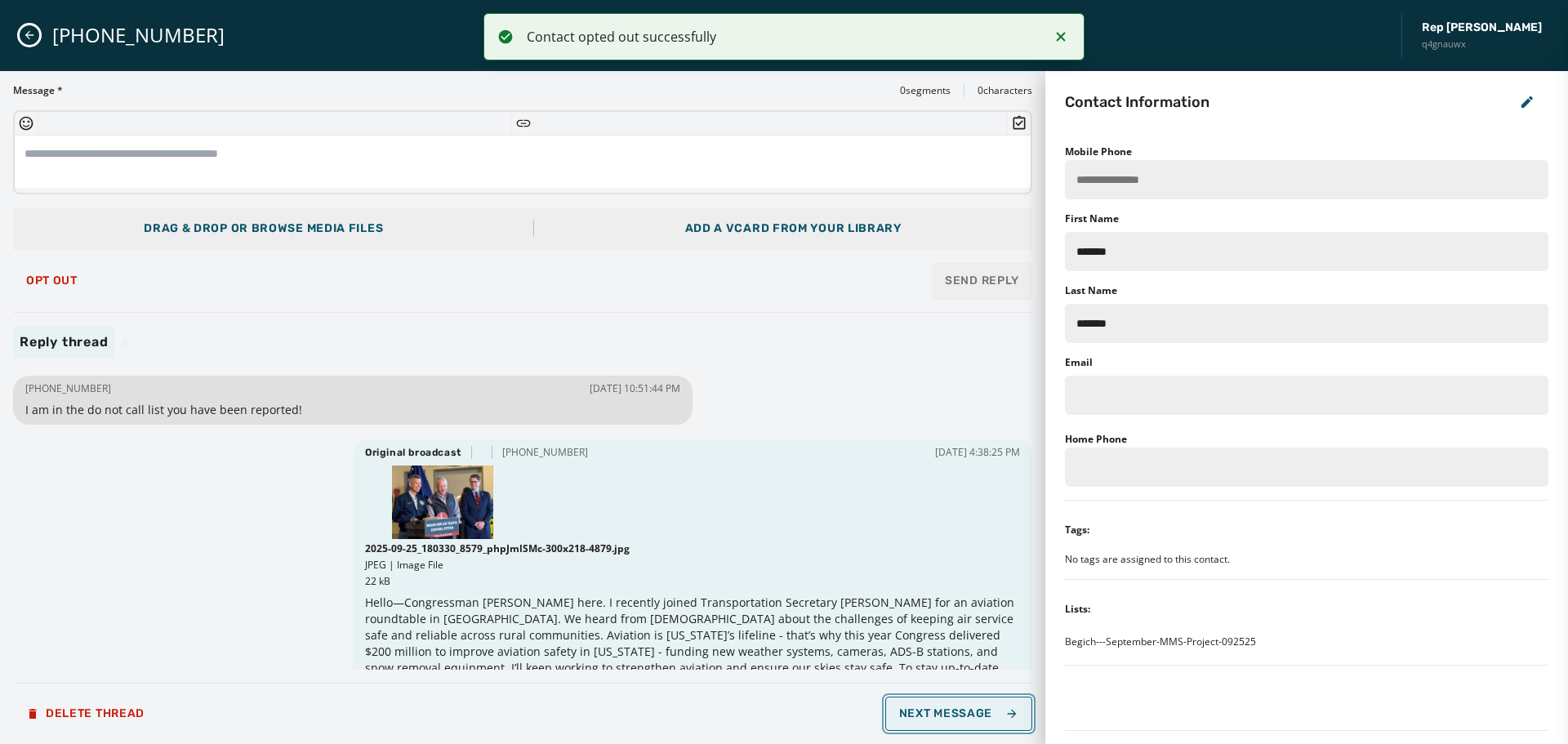
click at [980, 718] on span "Next Message" at bounding box center [959, 714] width 119 height 13
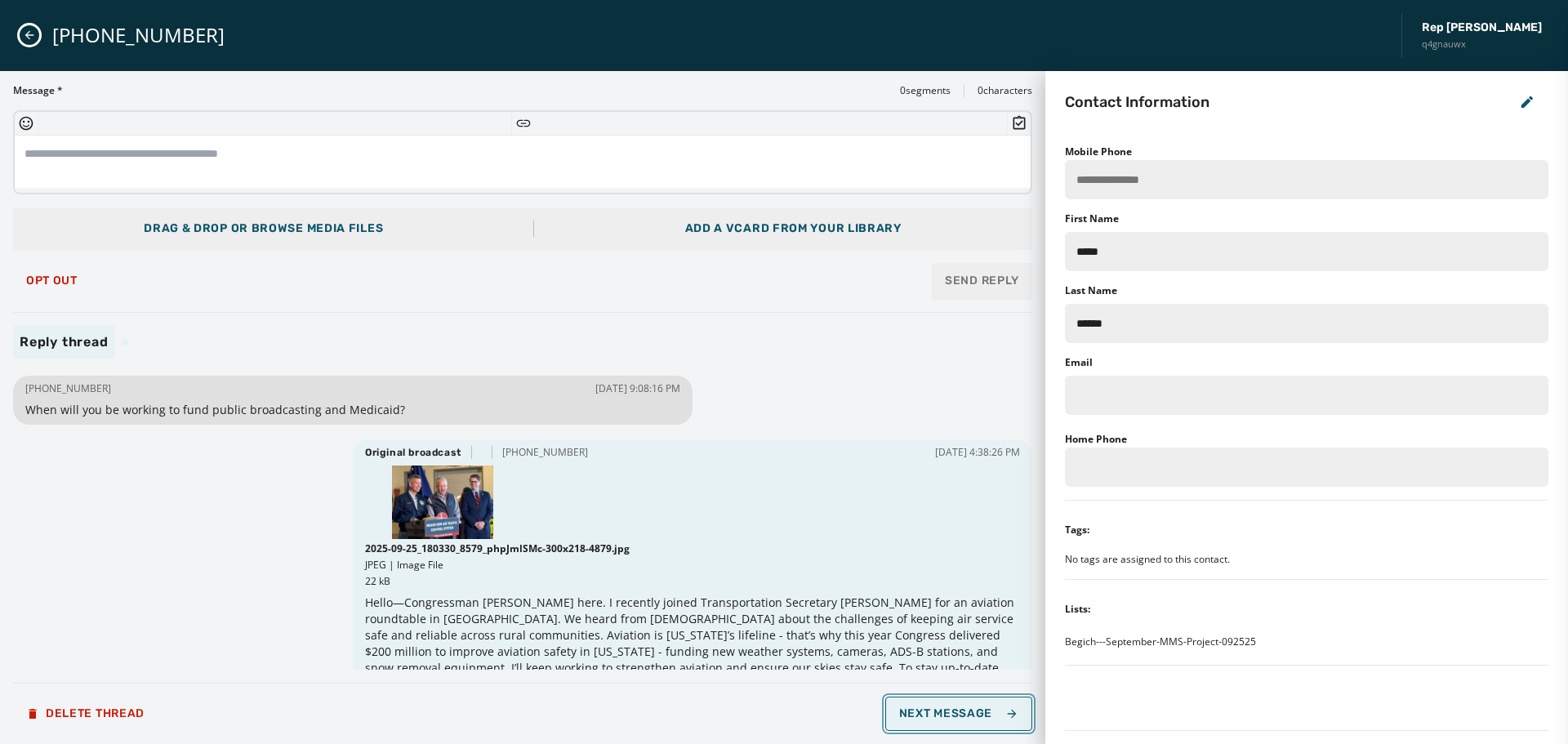
click at [980, 718] on span "Next Message" at bounding box center [959, 714] width 119 height 13
click at [66, 290] on button "Opt Out" at bounding box center [52, 280] width 78 height 33
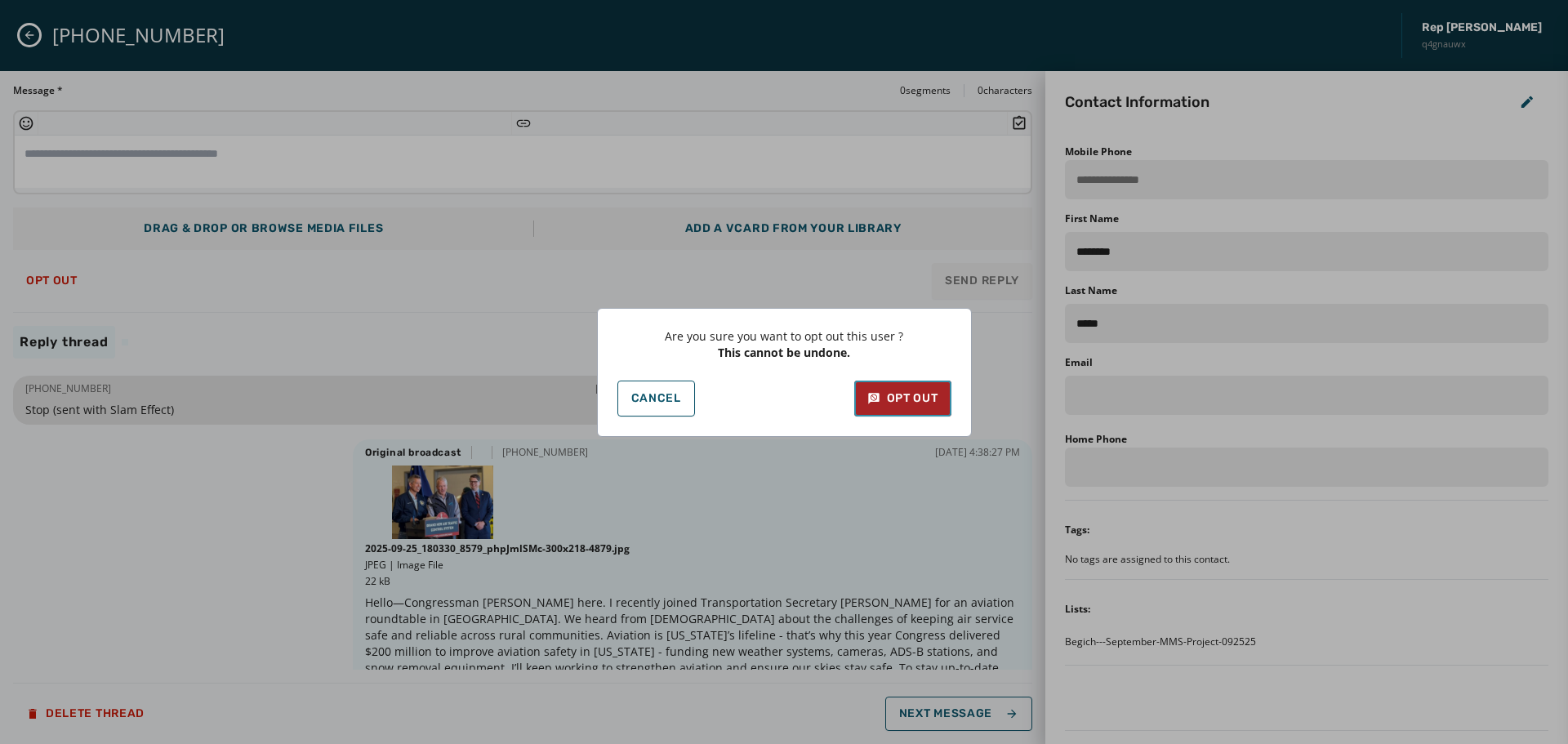
click at [933, 398] on div "Opt Out" at bounding box center [903, 398] width 71 height 16
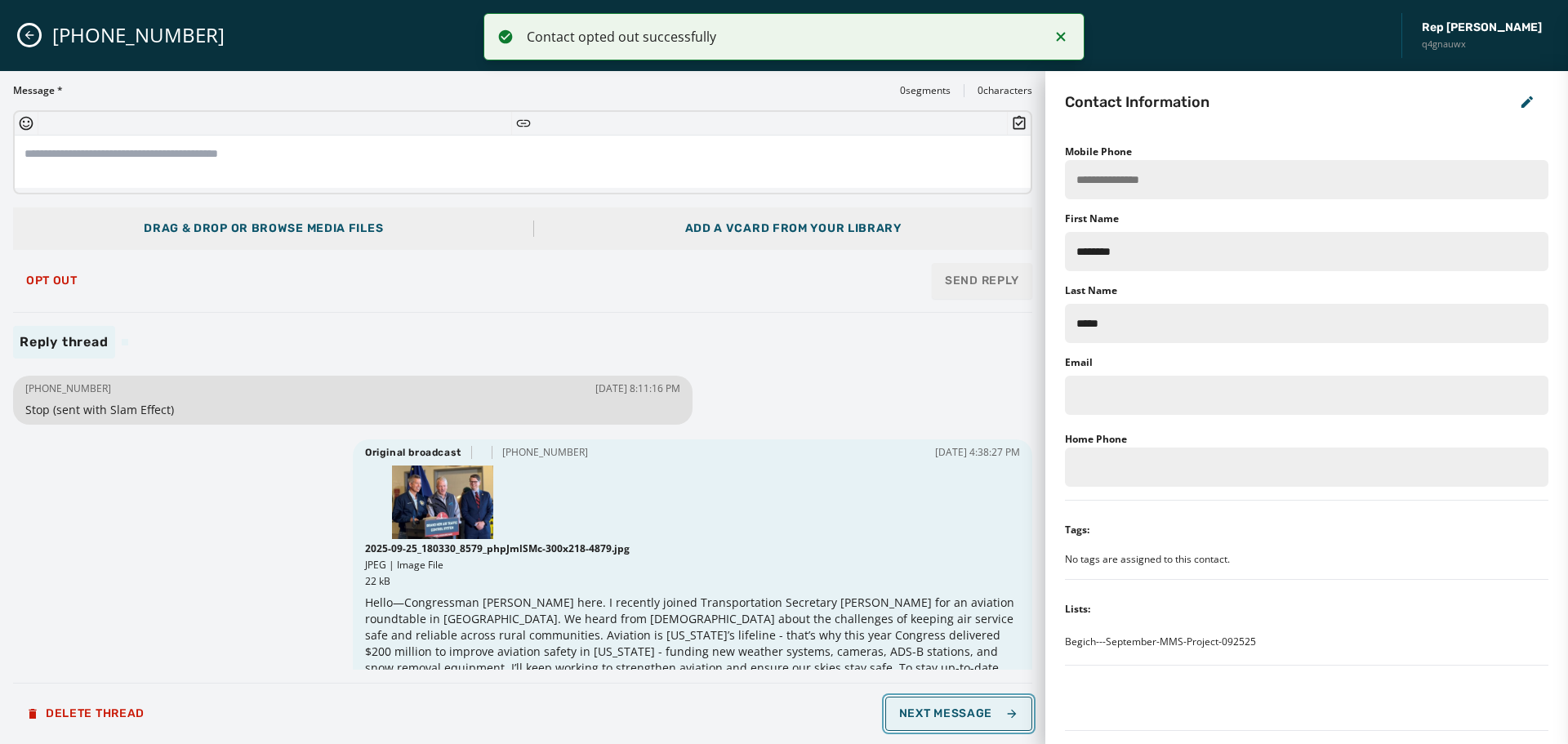
click at [973, 705] on button "Next Message" at bounding box center [959, 714] width 147 height 34
click at [968, 720] on span "Next Message" at bounding box center [959, 714] width 119 height 13
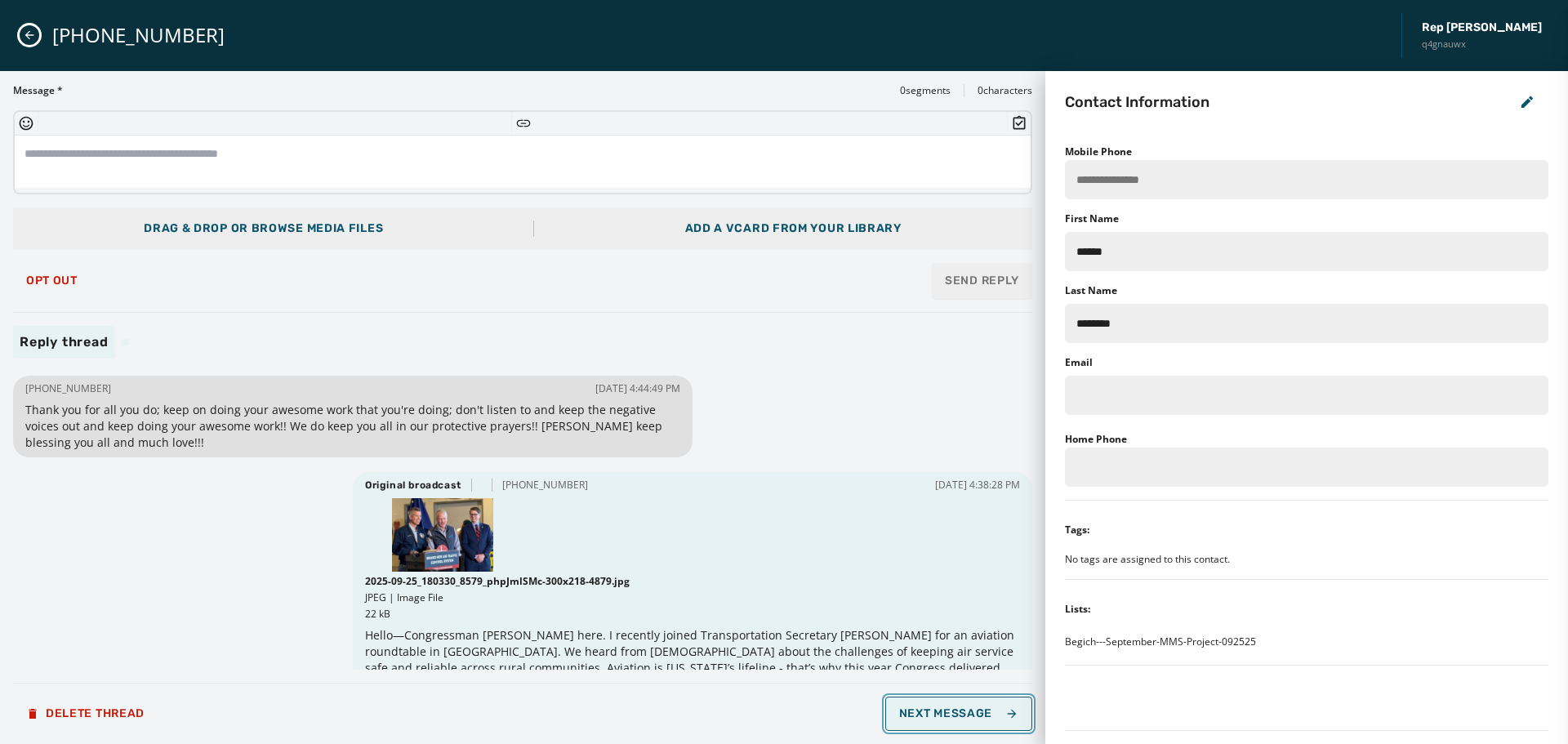
click at [967, 720] on span "Next Message" at bounding box center [959, 714] width 119 height 13
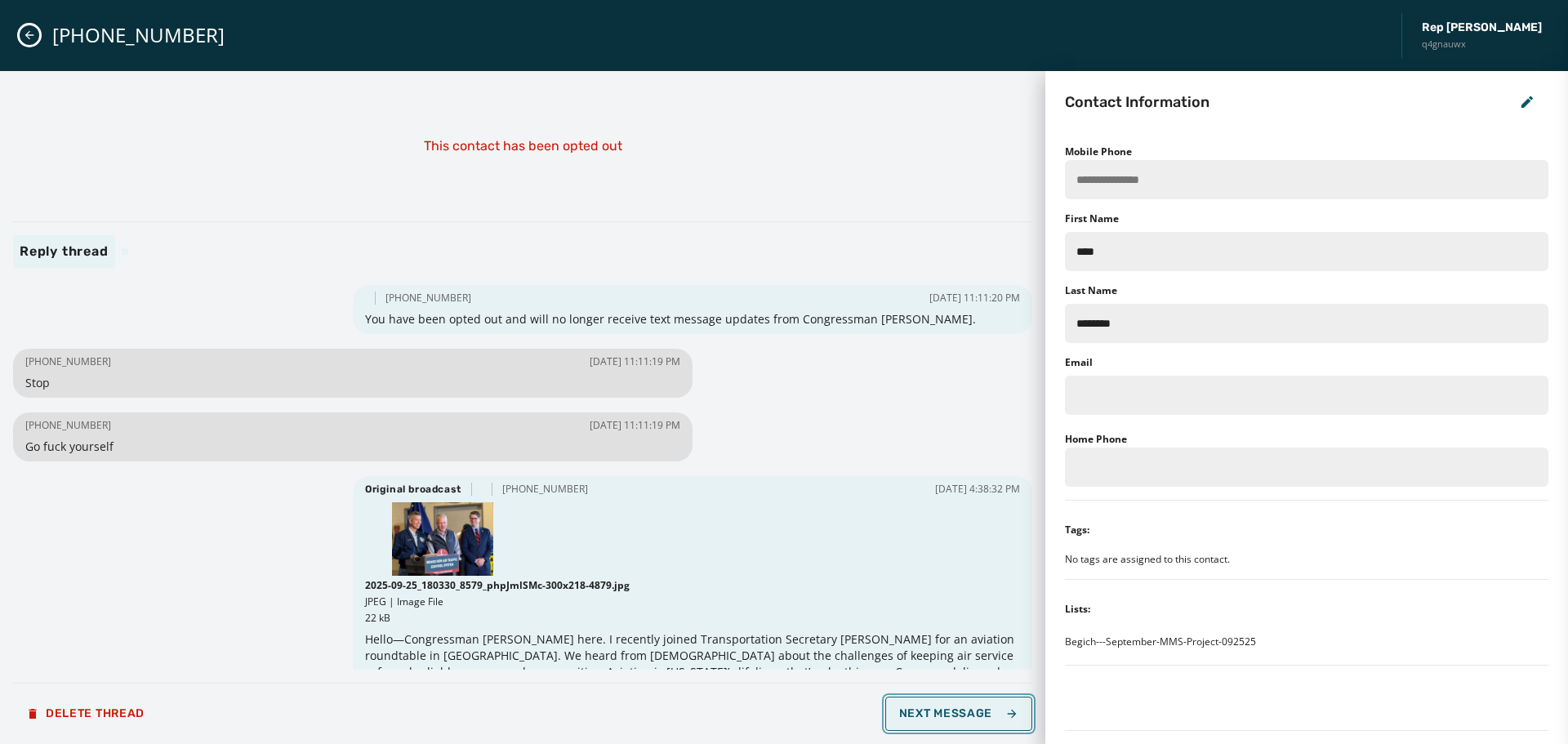
click at [967, 720] on span "Next Message" at bounding box center [959, 714] width 119 height 13
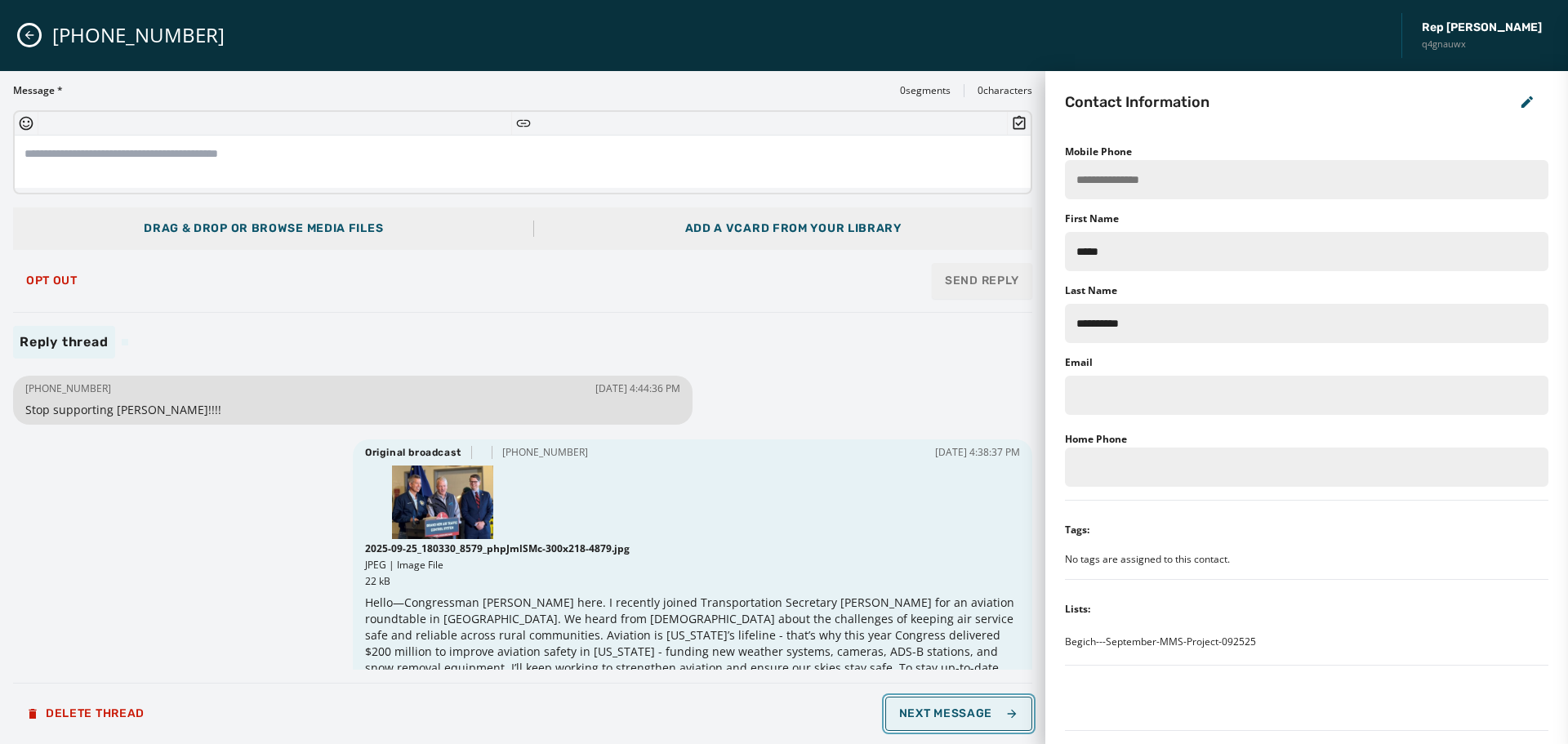
click at [960, 716] on span "Next Message" at bounding box center [959, 714] width 119 height 13
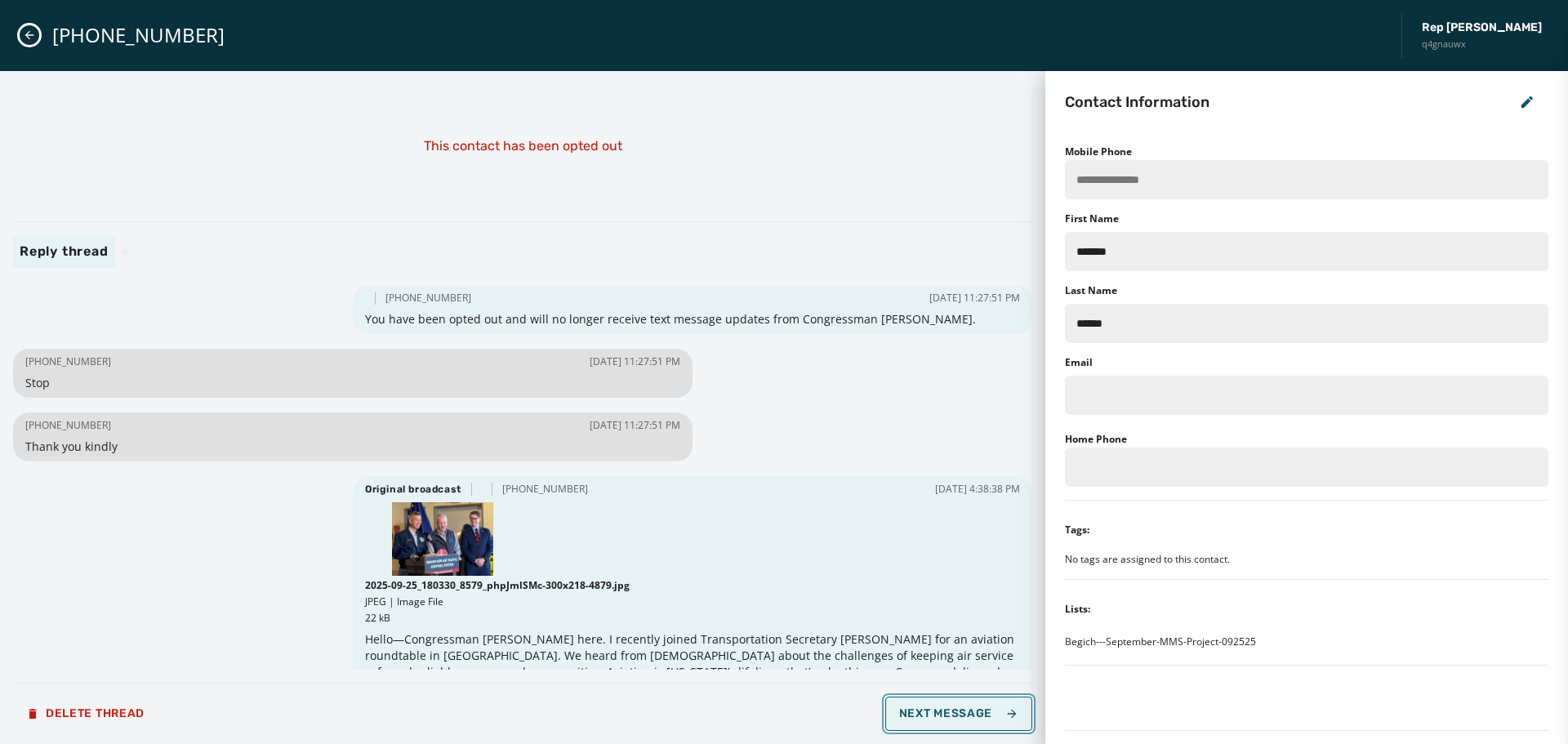
click at [960, 716] on span "Next Message" at bounding box center [959, 714] width 119 height 13
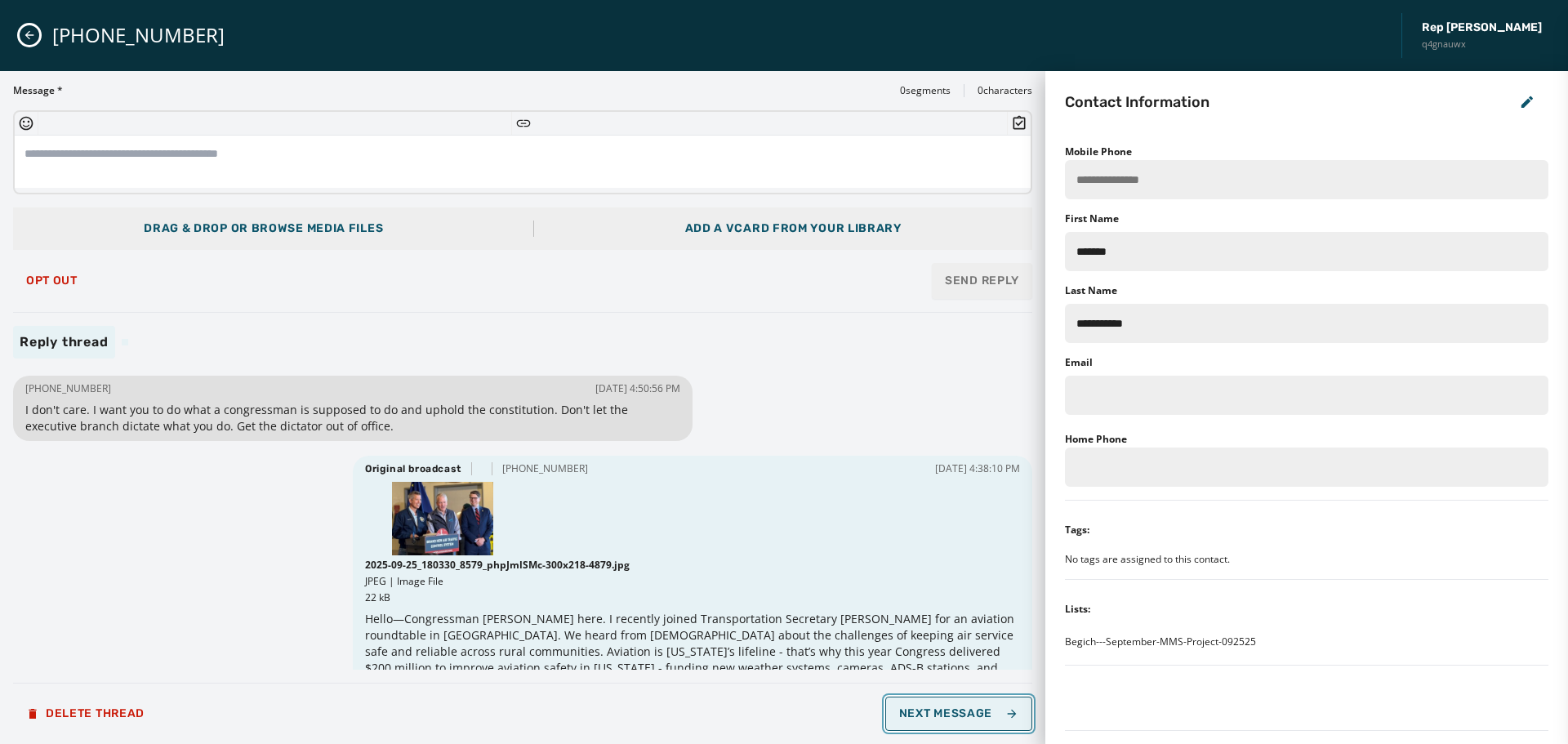
click at [960, 716] on span "Next Message" at bounding box center [959, 714] width 119 height 13
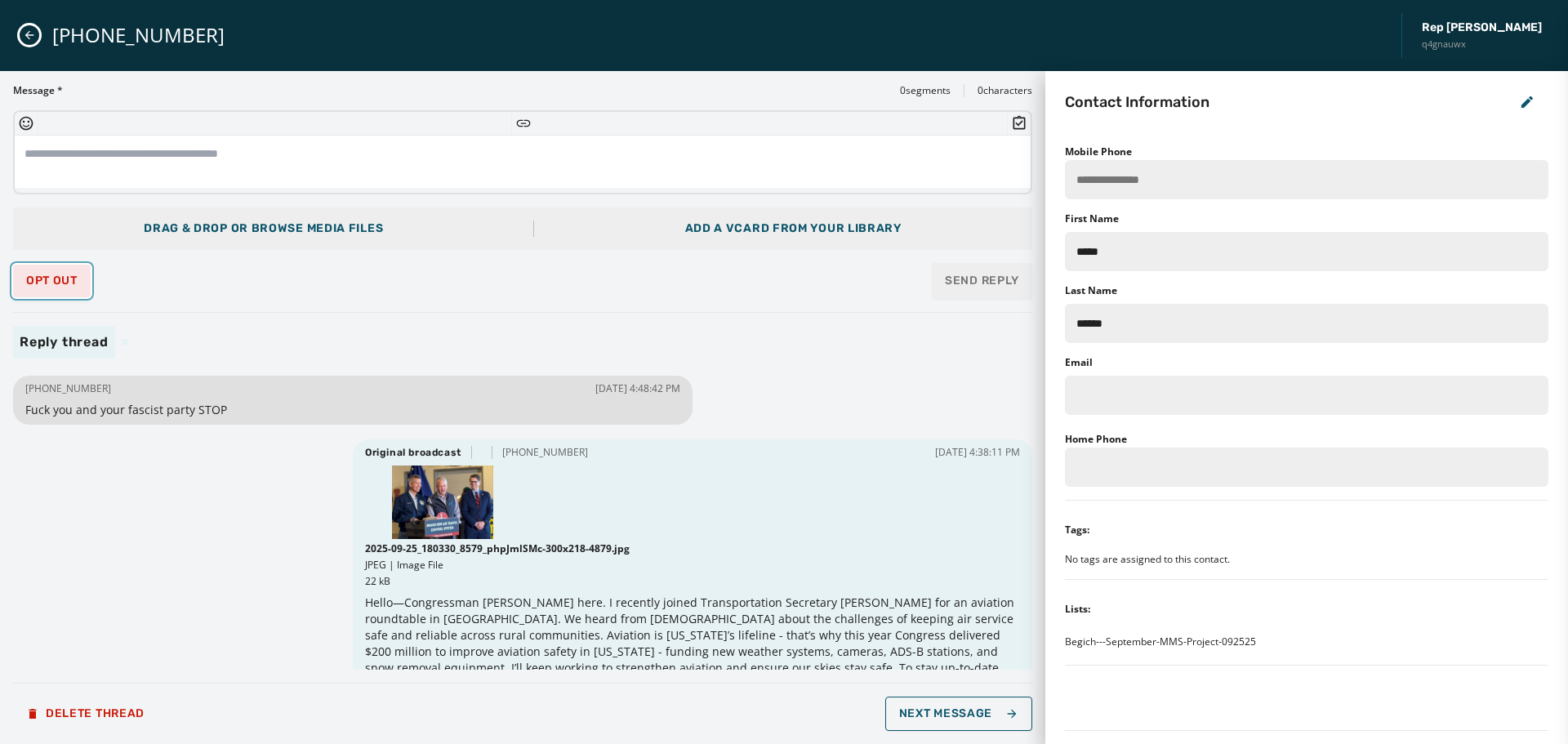
click at [44, 283] on span "Opt Out" at bounding box center [52, 281] width 52 height 13
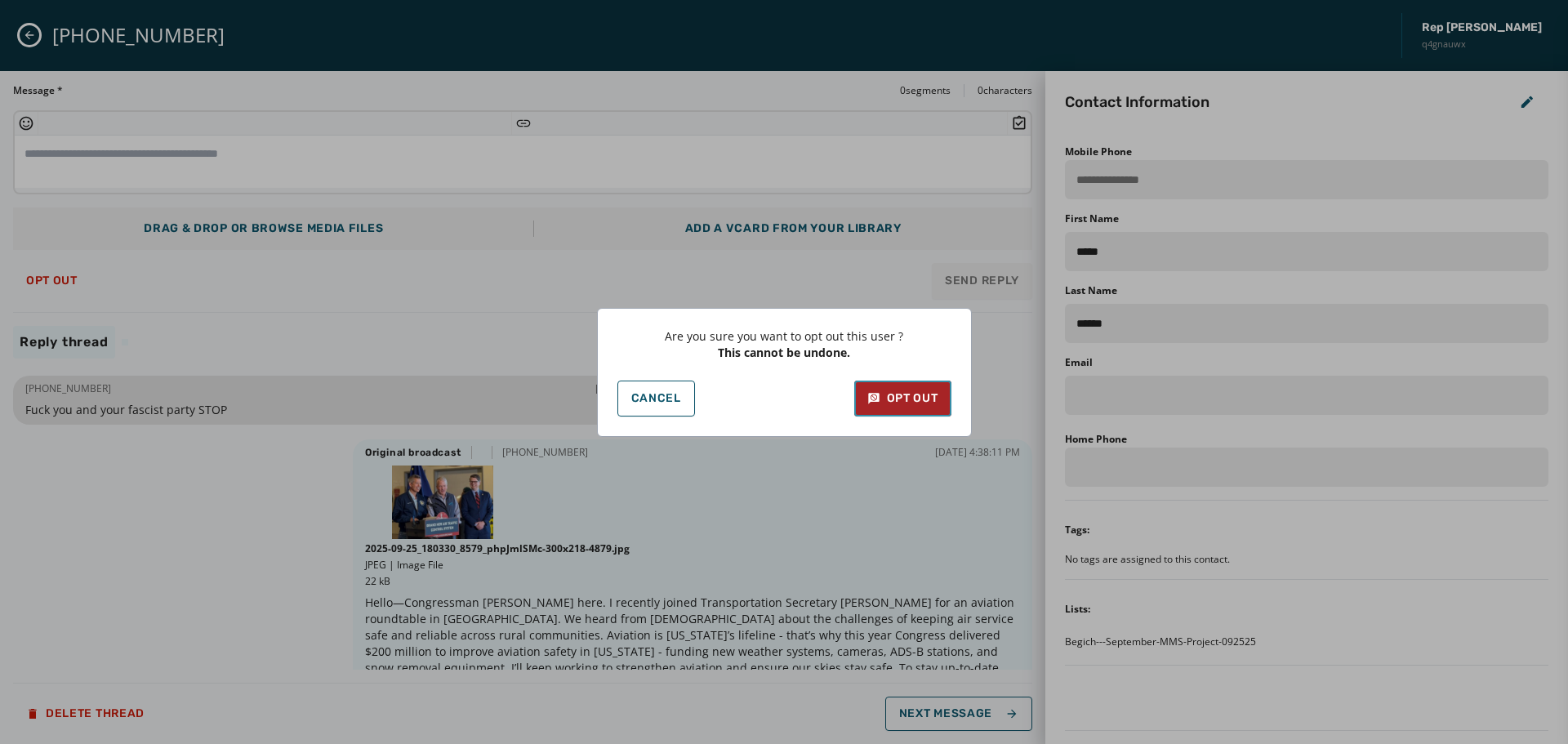
click at [912, 402] on div "Opt Out" at bounding box center [903, 398] width 71 height 16
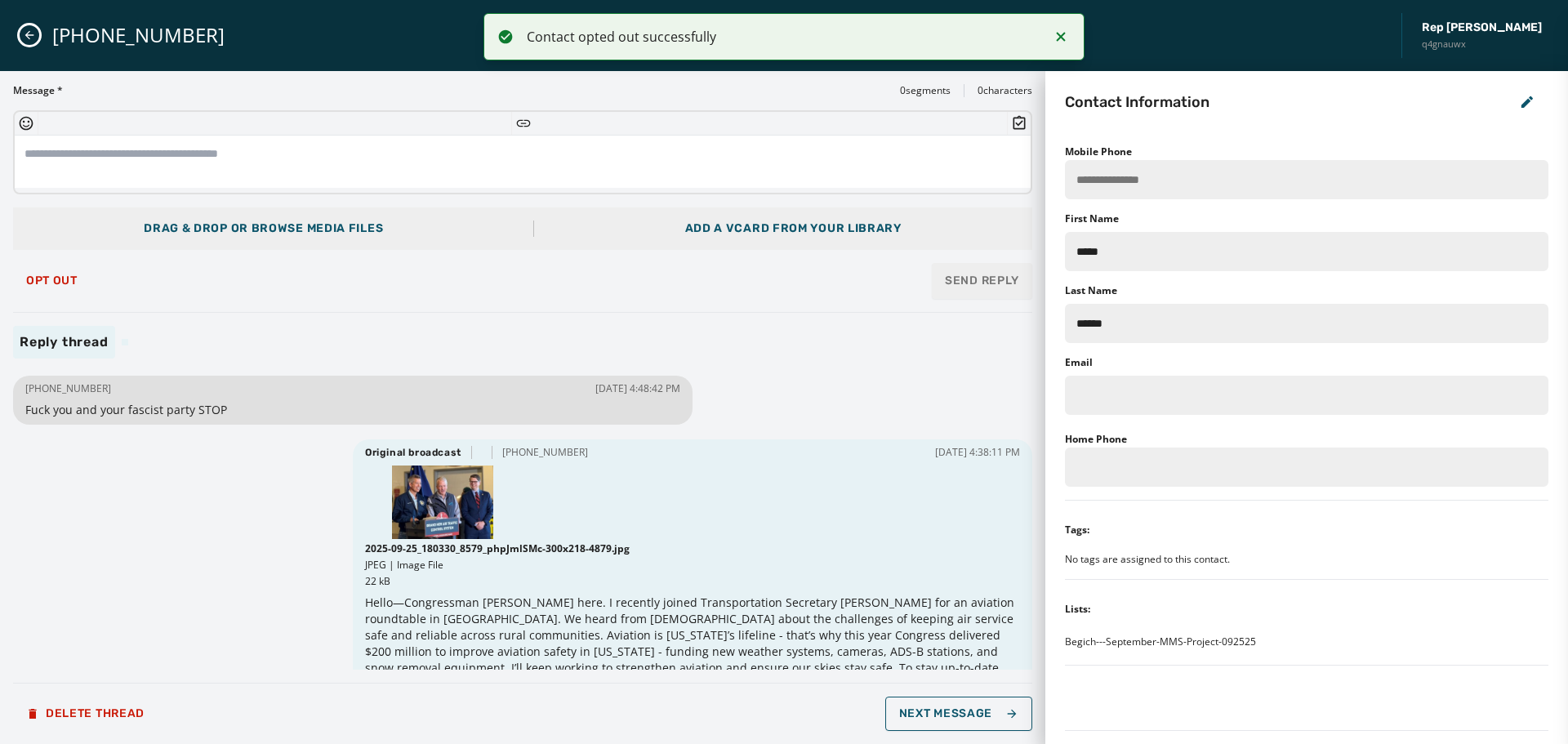
click at [338, 335] on div "Reply thread" at bounding box center [523, 342] width 1019 height 33
click at [61, 264] on button "Opt Out" at bounding box center [52, 280] width 78 height 33
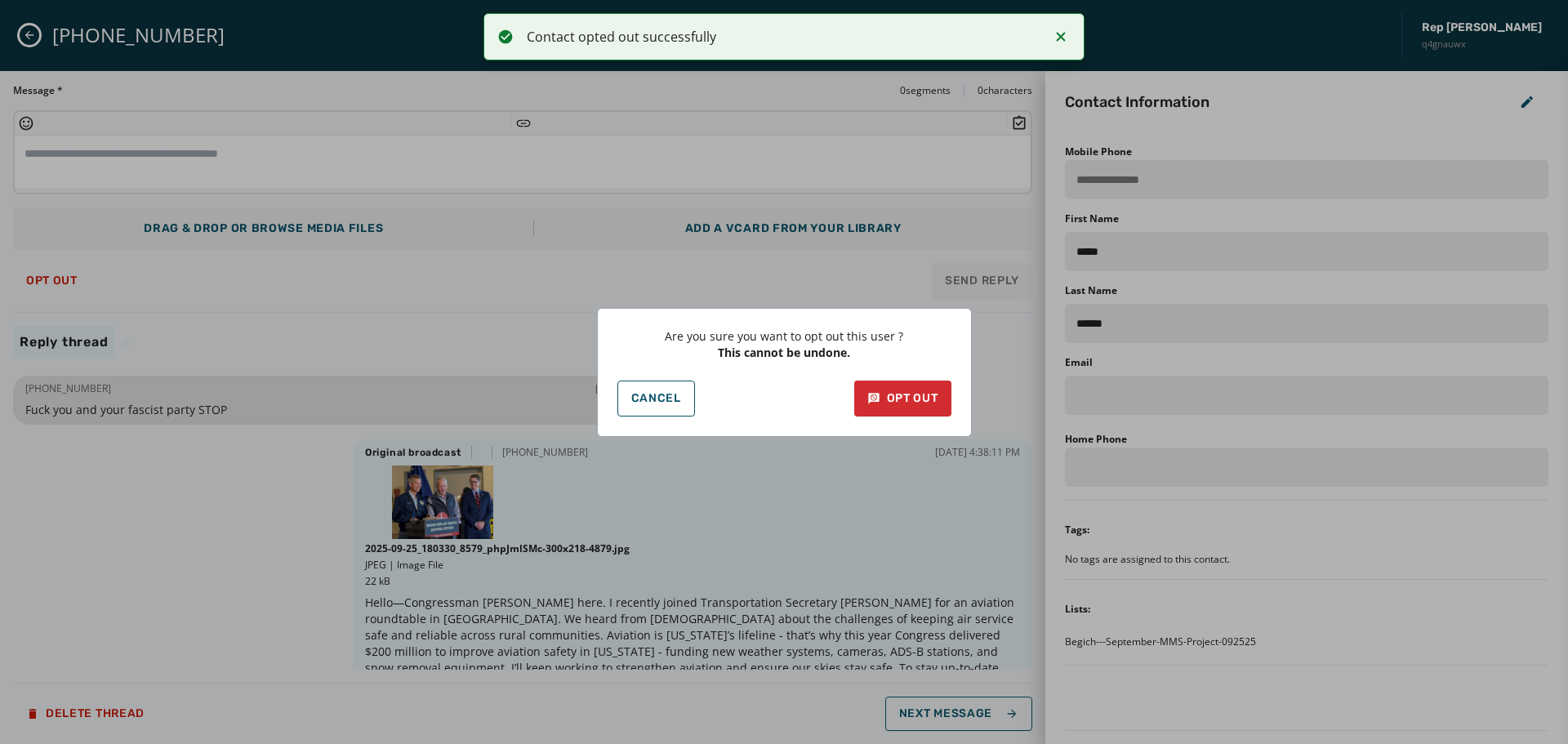
click at [915, 426] on div "Are you sure you want to opt out this user ? This cannot be undone. Cancel Opt …" at bounding box center [784, 372] width 375 height 129
click at [916, 408] on button "Opt Out" at bounding box center [902, 399] width 97 height 36
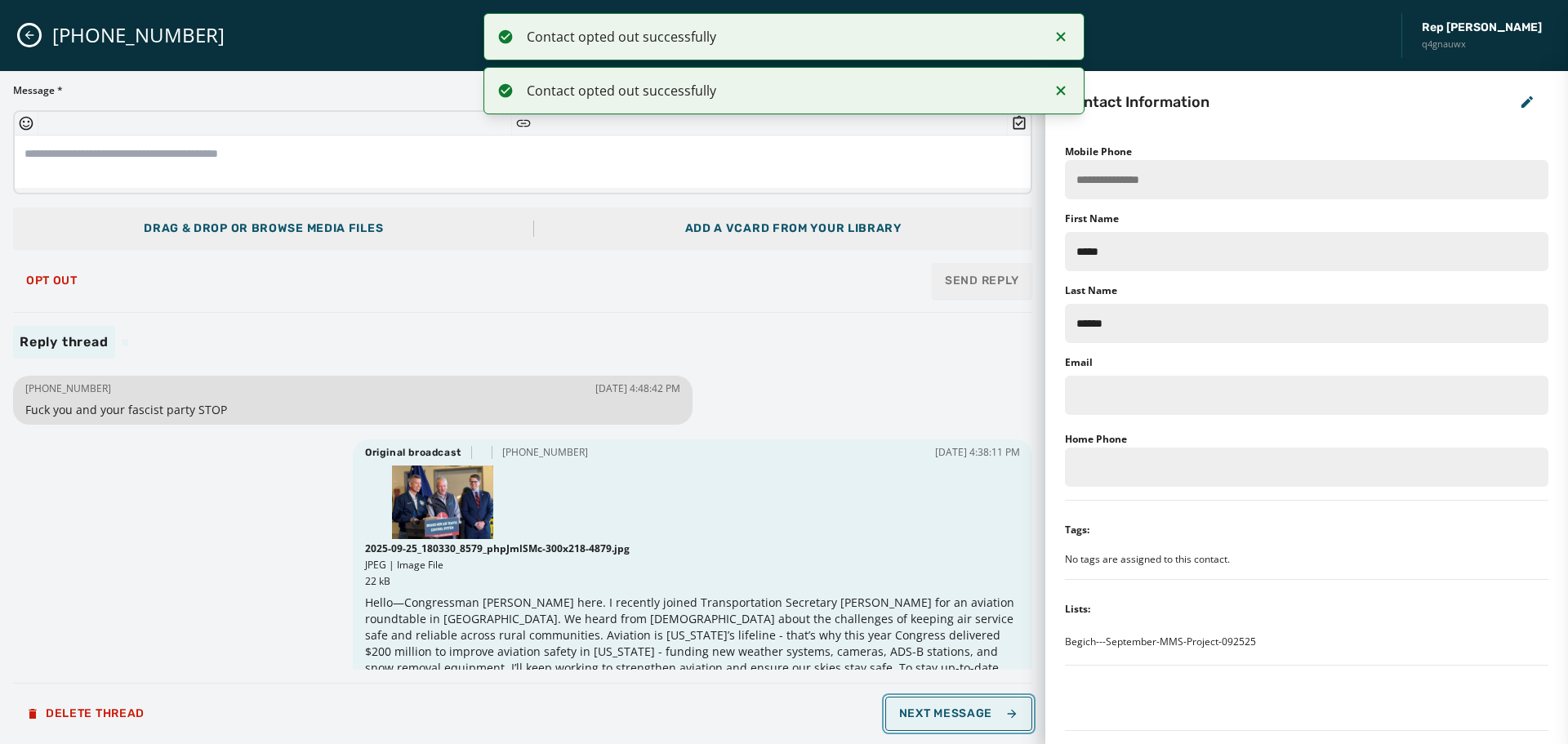
click at [962, 728] on button "Next Message" at bounding box center [959, 714] width 147 height 34
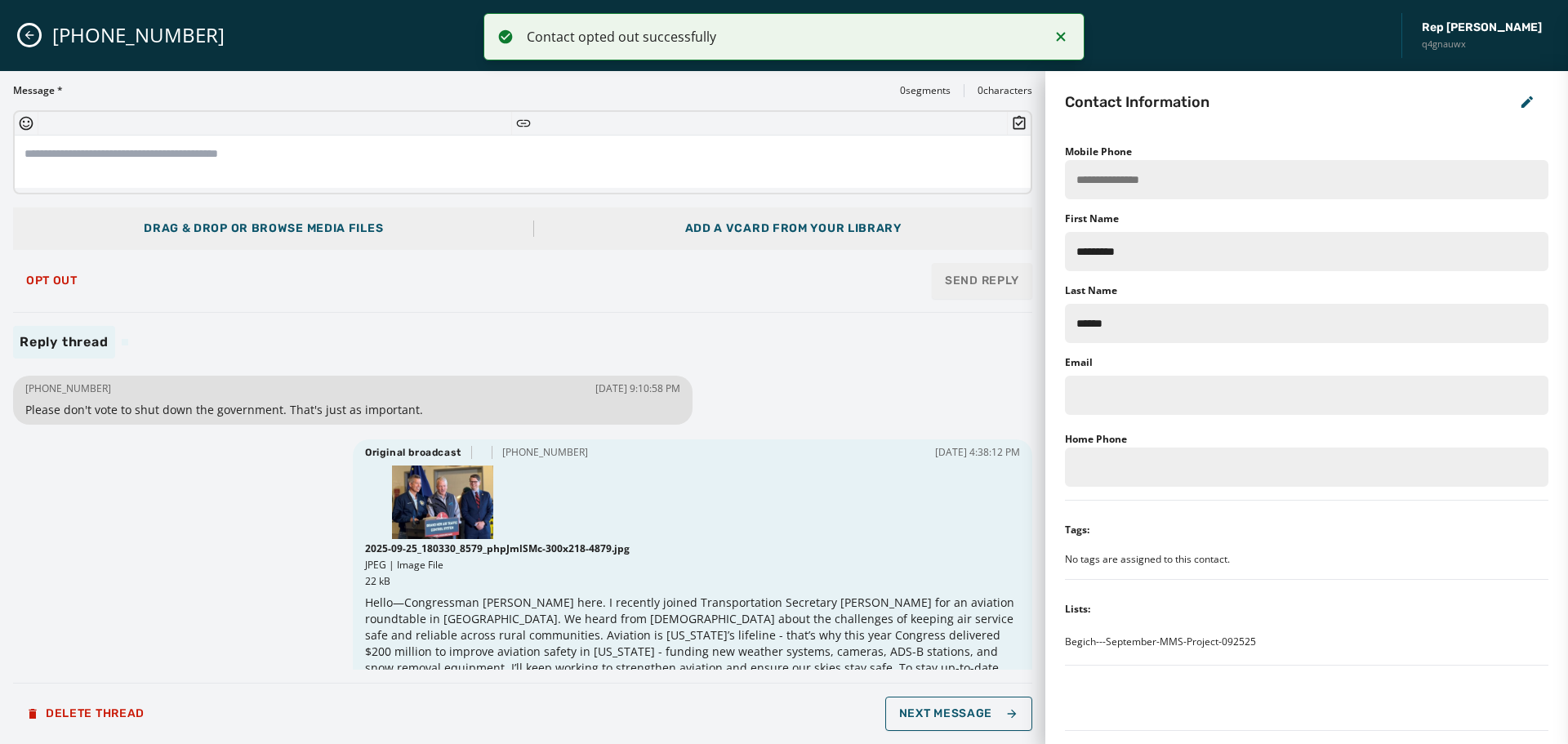
click at [1067, 40] on icon "Notifications (F8)" at bounding box center [1060, 37] width 20 height 20
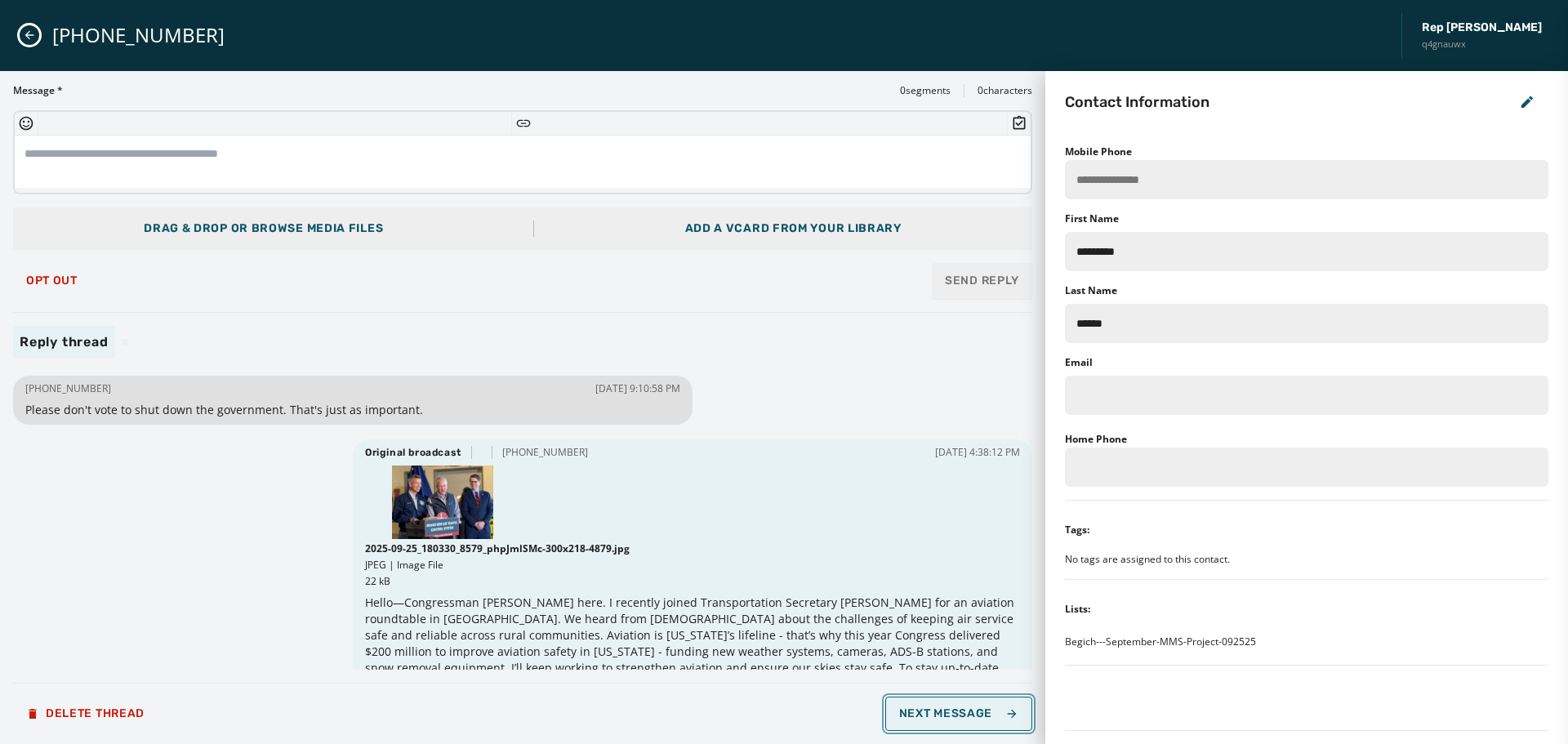
click at [963, 710] on span "Next Message" at bounding box center [959, 714] width 119 height 13
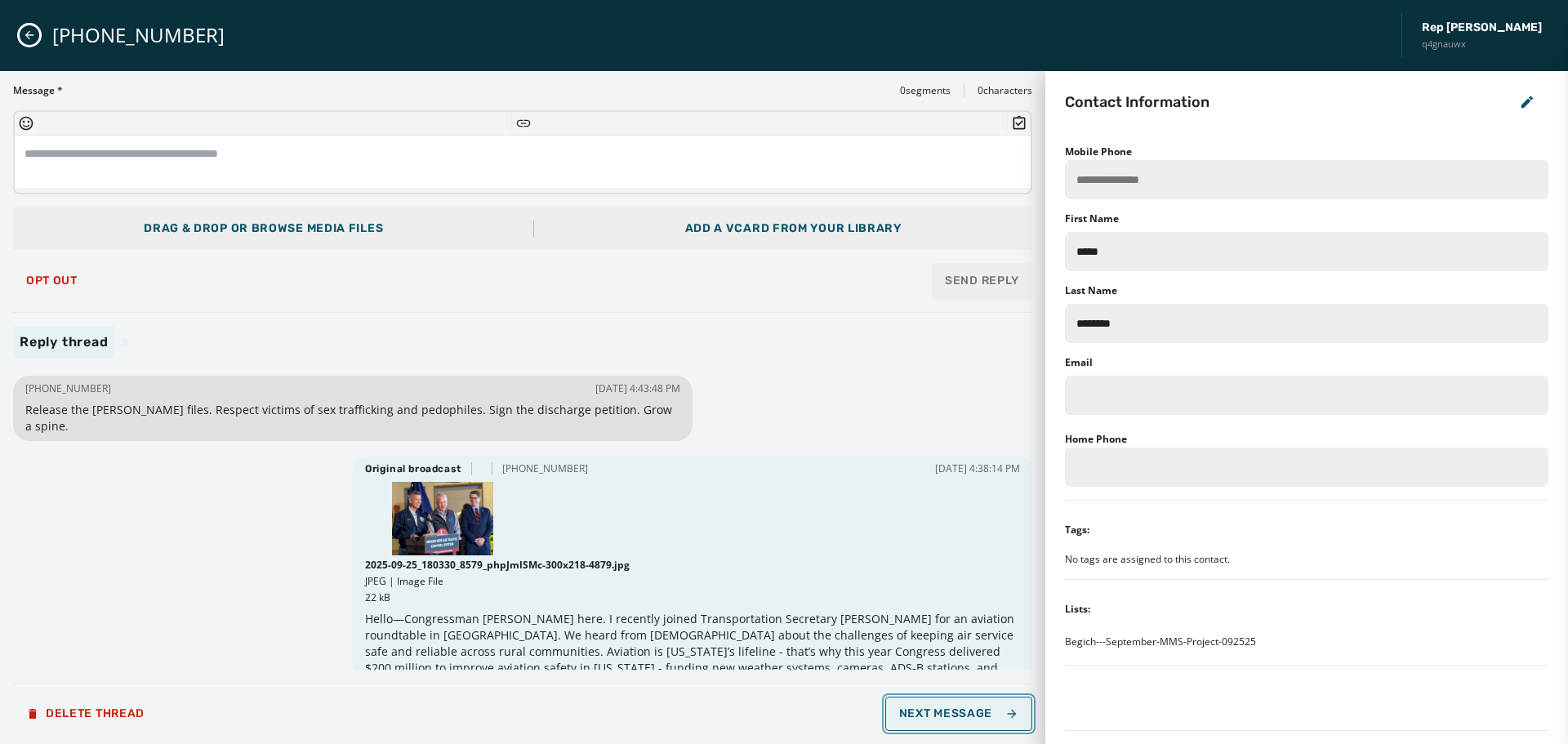
click at [963, 710] on span "Next Message" at bounding box center [959, 714] width 119 height 13
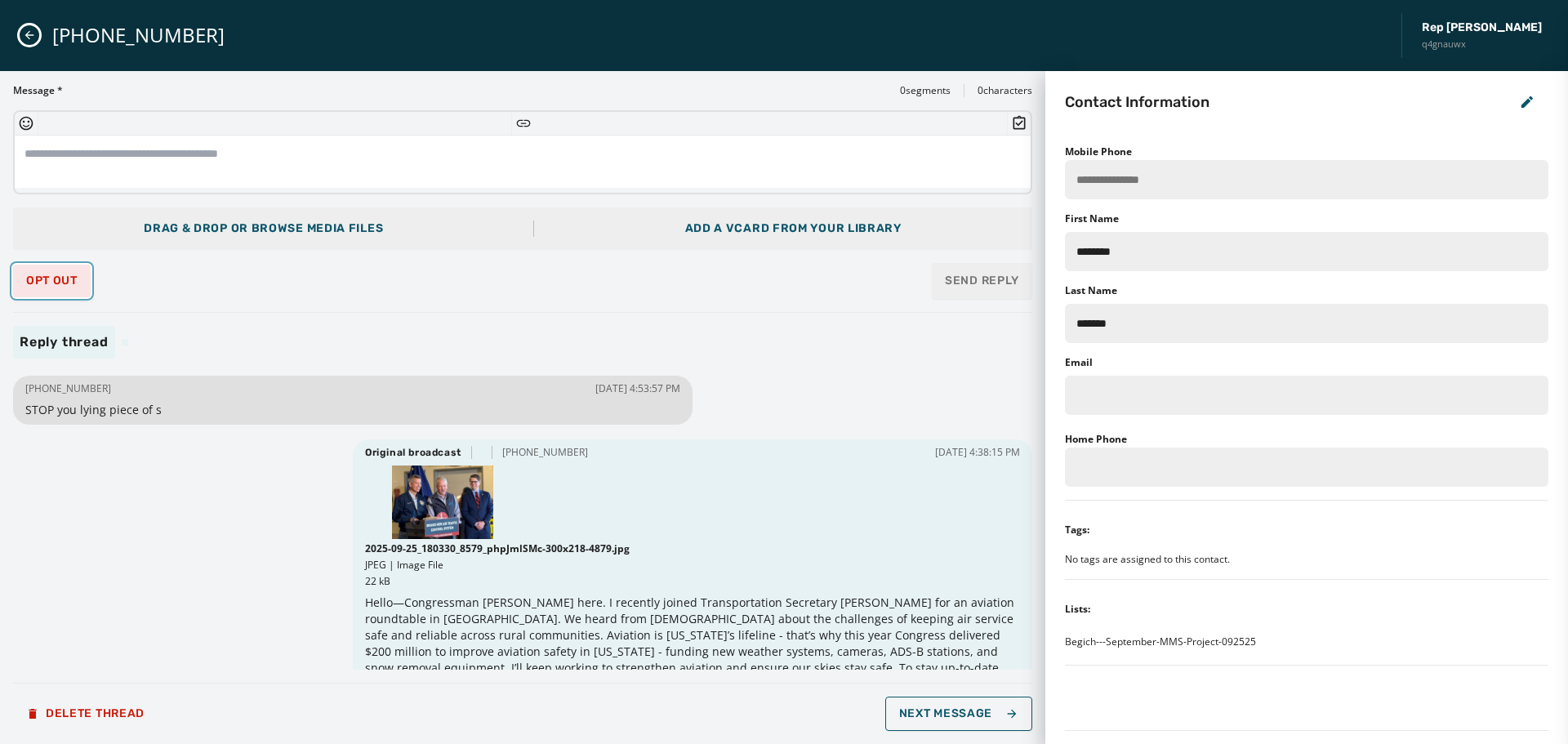
click at [50, 282] on span "Opt Out" at bounding box center [52, 281] width 52 height 13
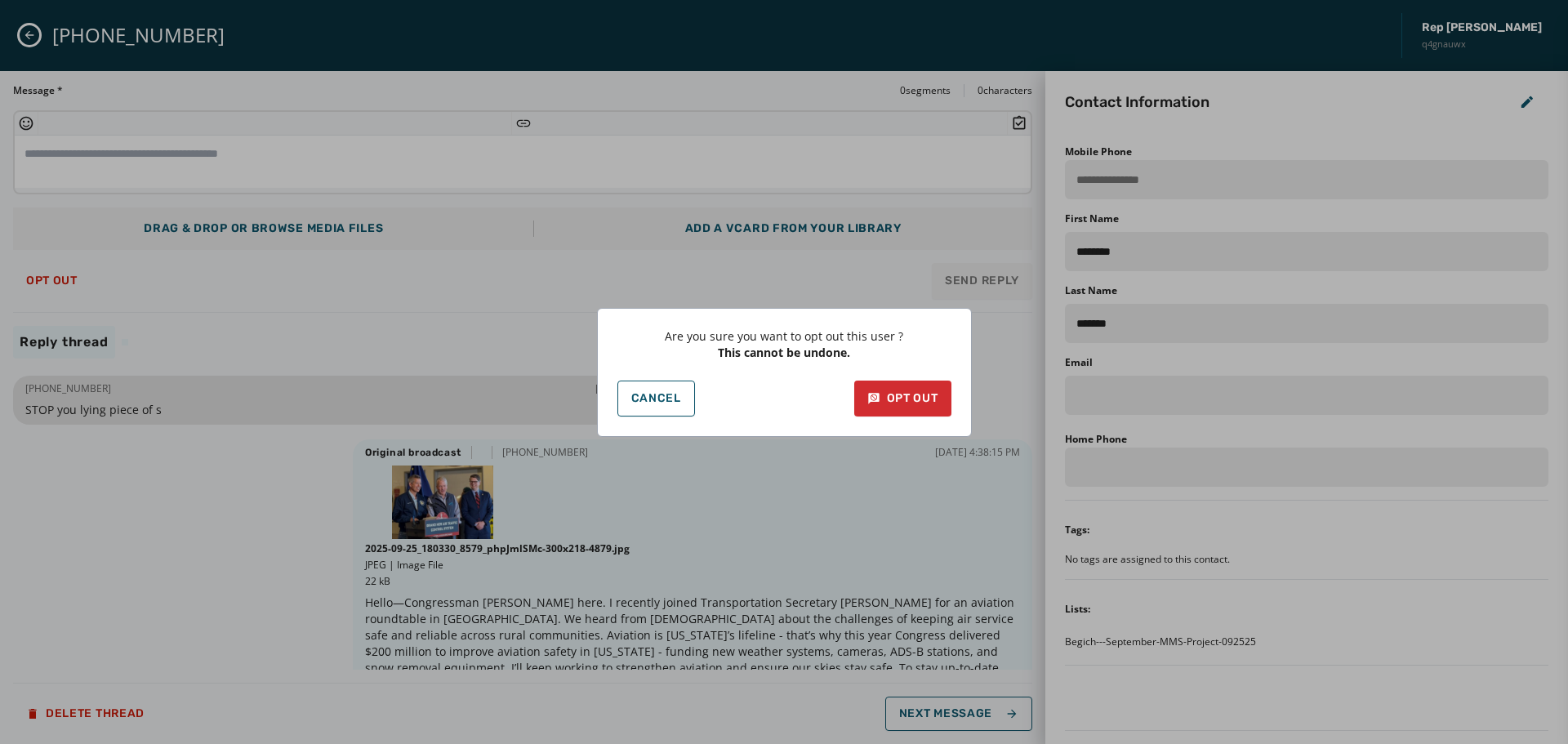
click at [926, 422] on div "Are you sure you want to opt out this user ? This cannot be undone. Cancel Opt …" at bounding box center [784, 372] width 375 height 129
click at [918, 408] on button "Opt Out" at bounding box center [902, 399] width 97 height 36
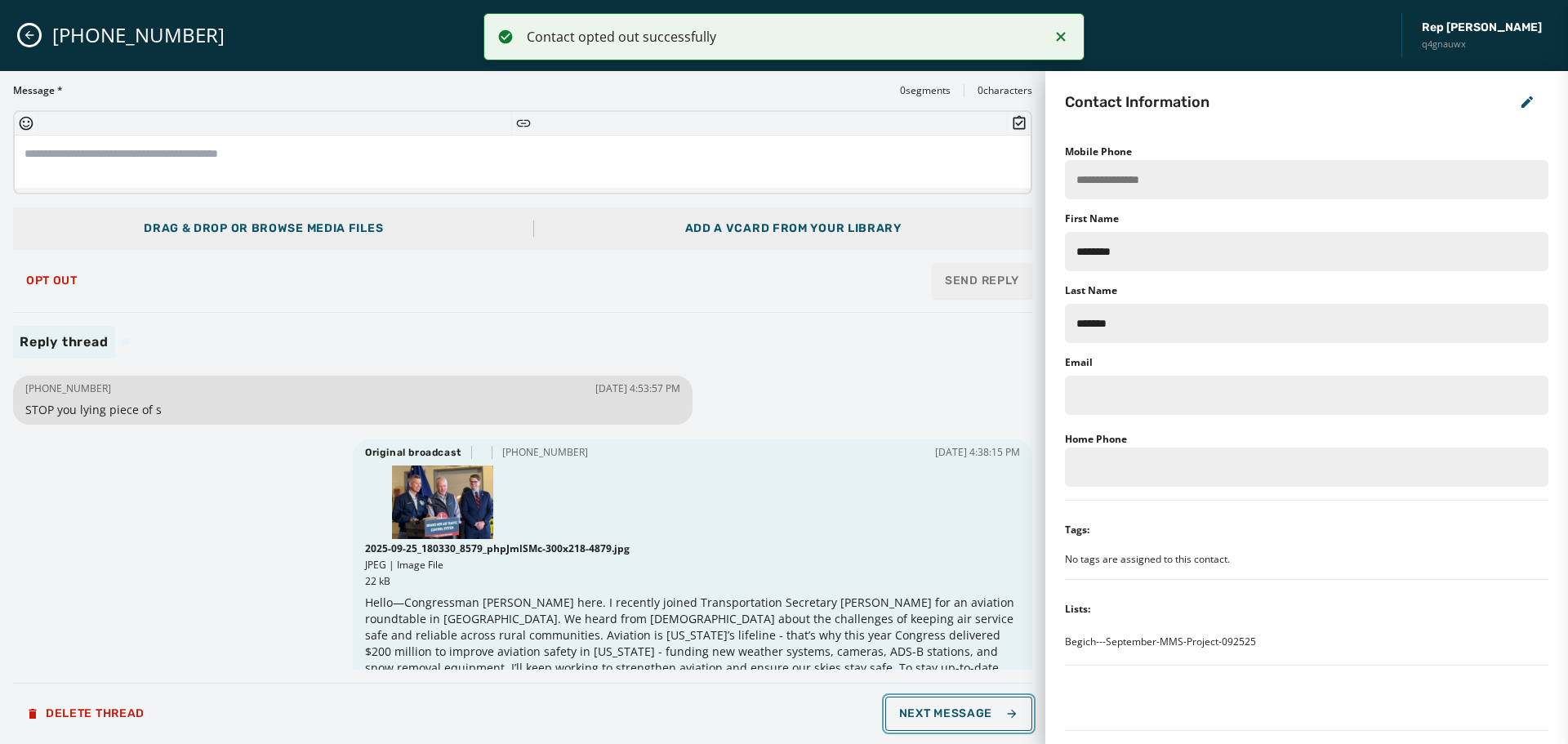
click at [986, 716] on span "Next Message" at bounding box center [959, 714] width 119 height 13
click at [985, 716] on span "Next Message" at bounding box center [959, 714] width 119 height 13
click at [985, 717] on span "Next Message" at bounding box center [959, 714] width 119 height 13
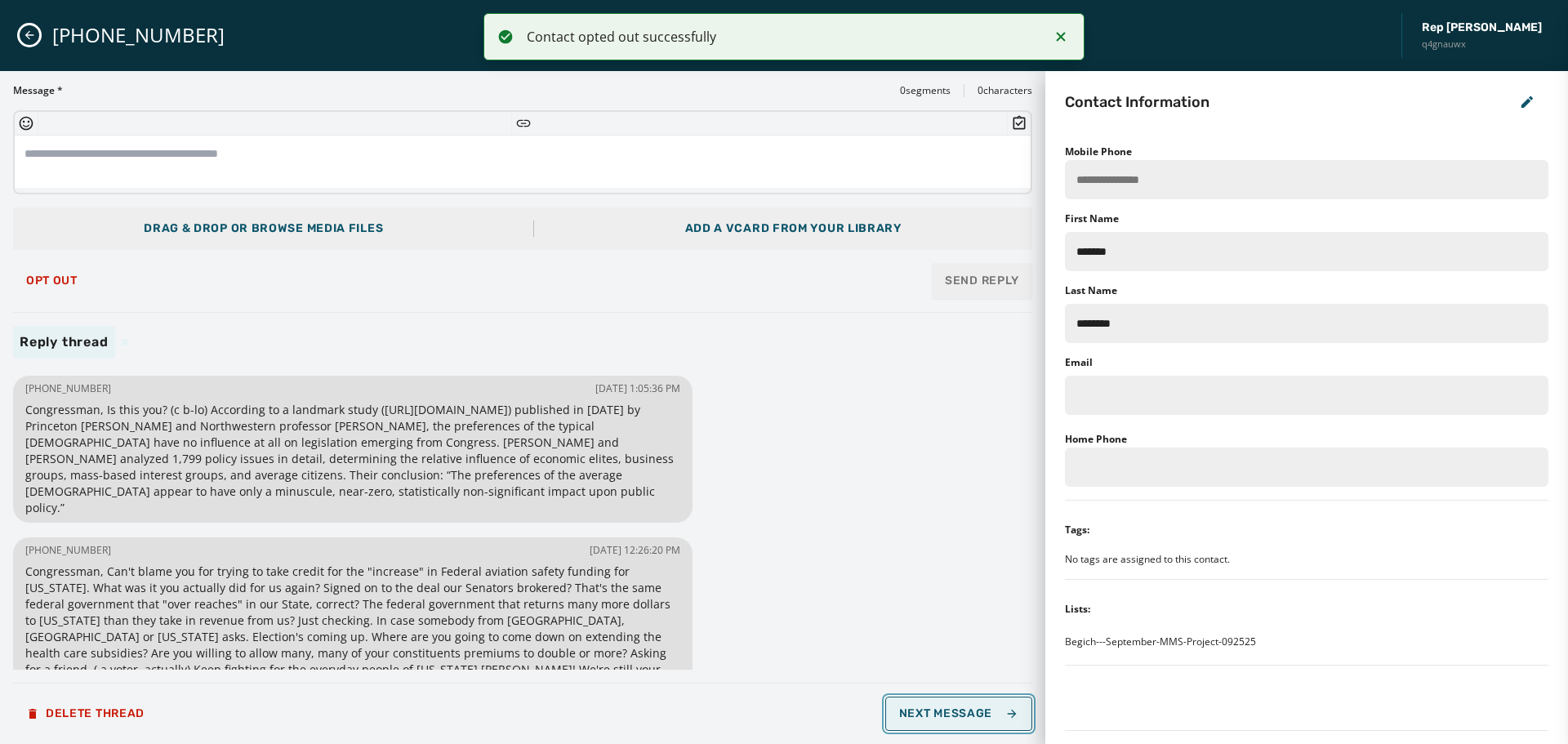
click at [980, 713] on span "Next Message" at bounding box center [959, 714] width 119 height 13
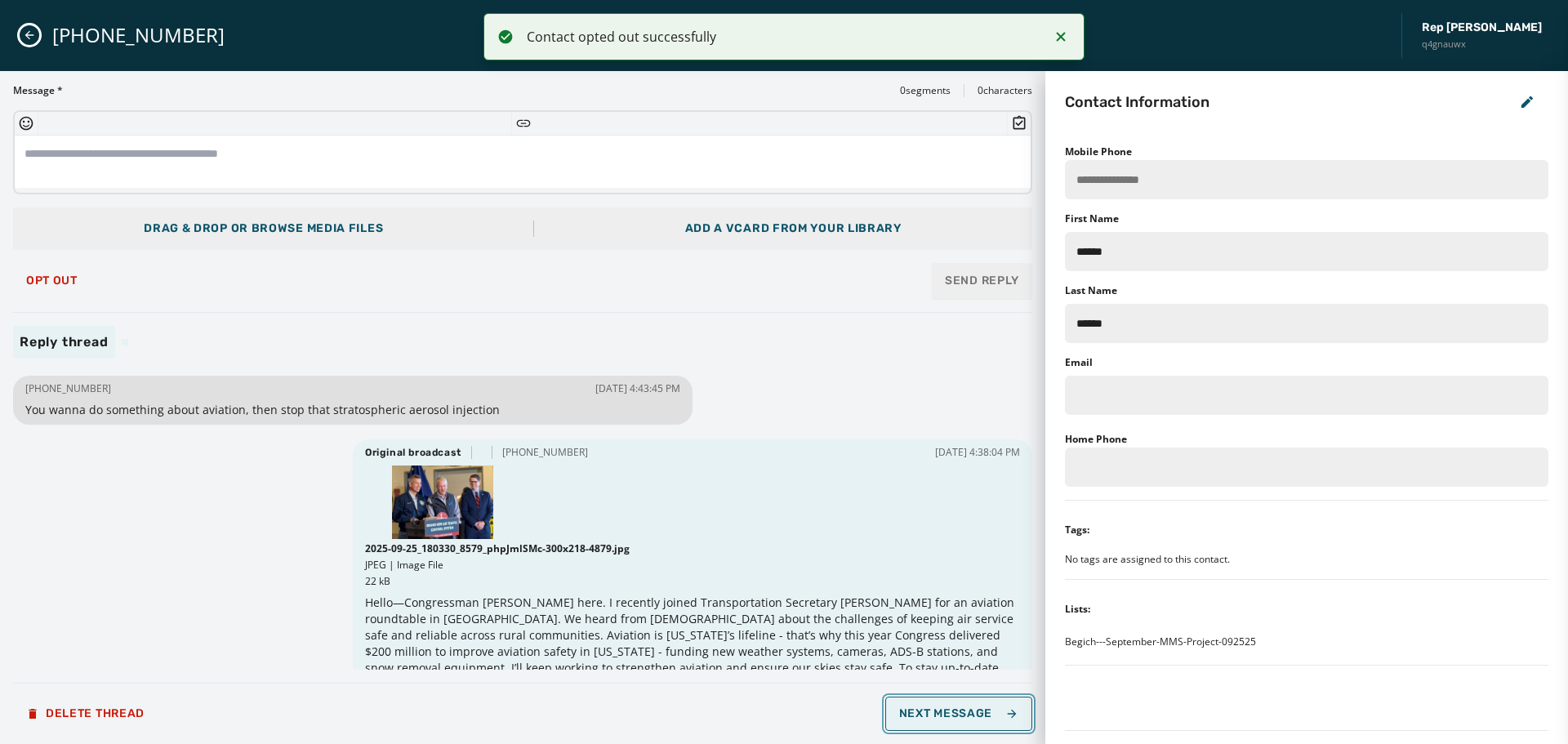
click at [980, 713] on span "Next Message" at bounding box center [959, 714] width 119 height 13
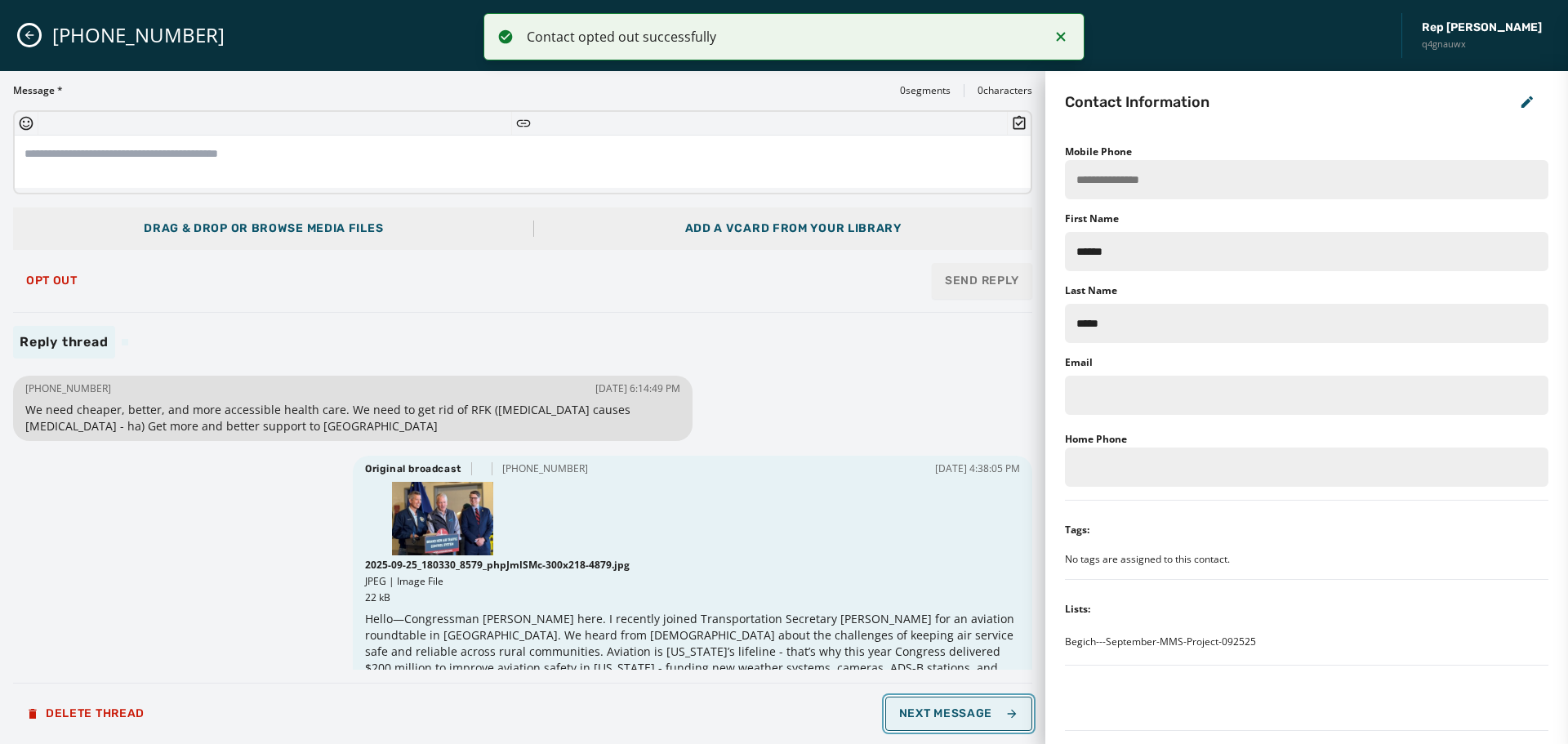
click at [980, 713] on span "Next Message" at bounding box center [959, 714] width 119 height 13
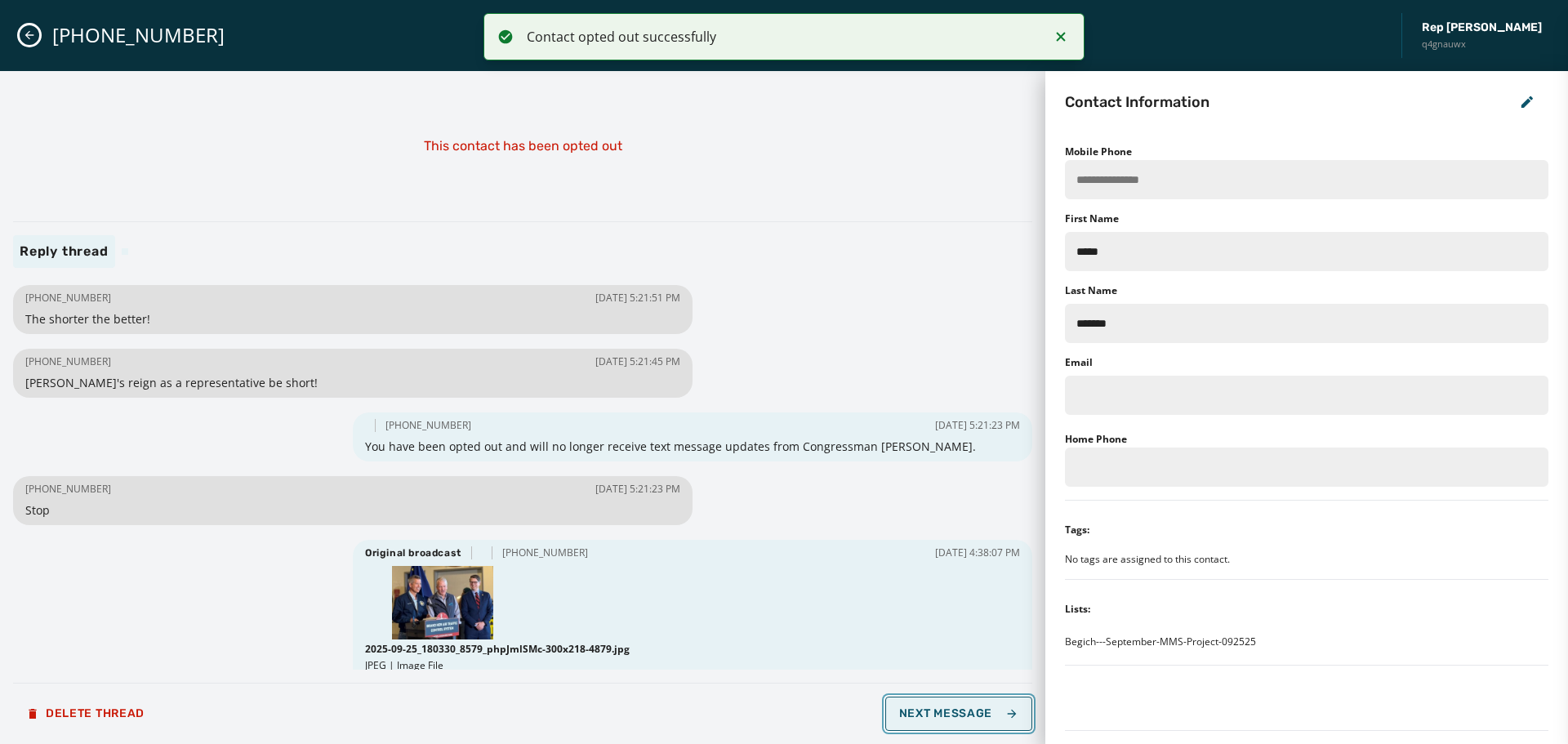
click at [980, 713] on span "Next Message" at bounding box center [959, 714] width 119 height 13
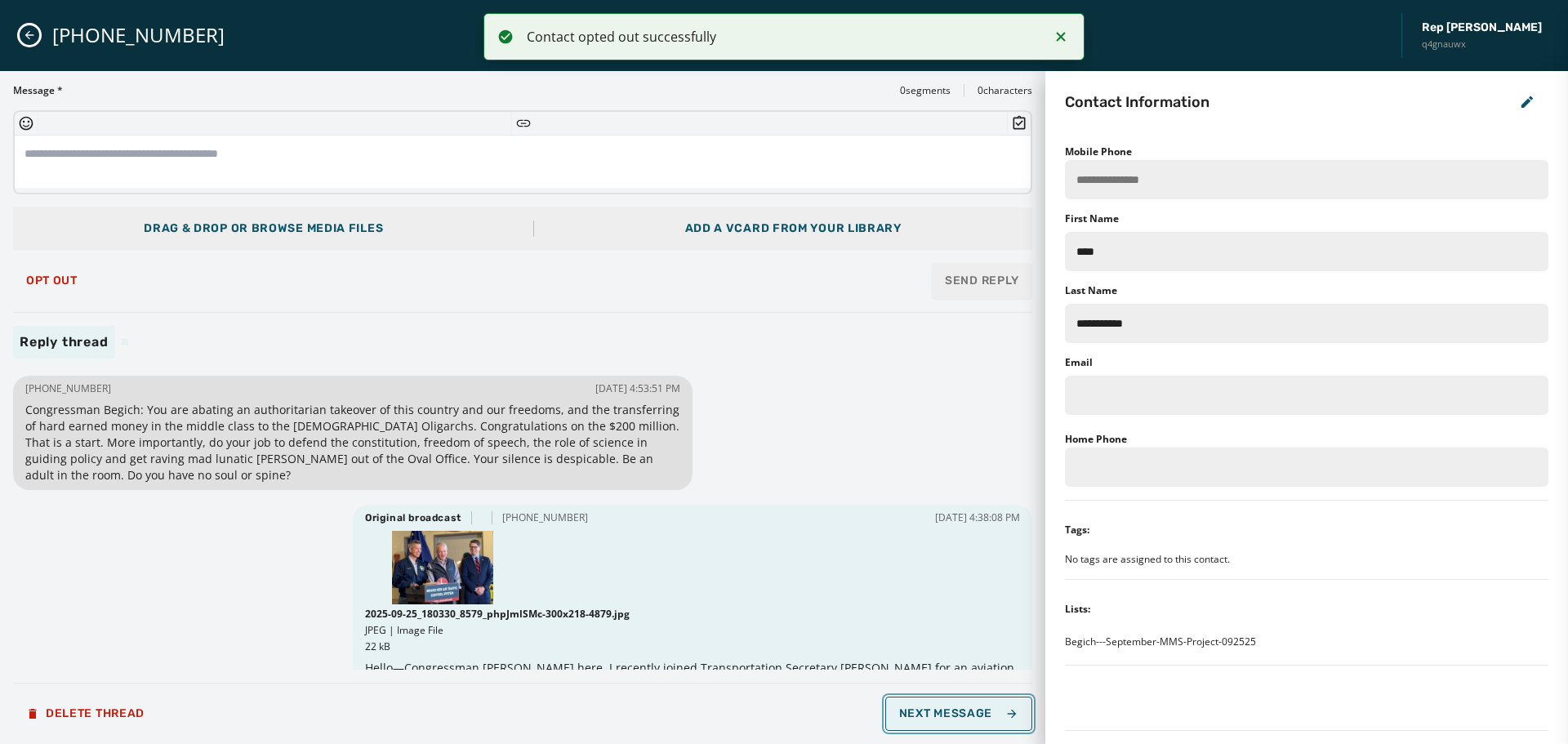
click at [980, 713] on span "Next Message" at bounding box center [959, 714] width 119 height 13
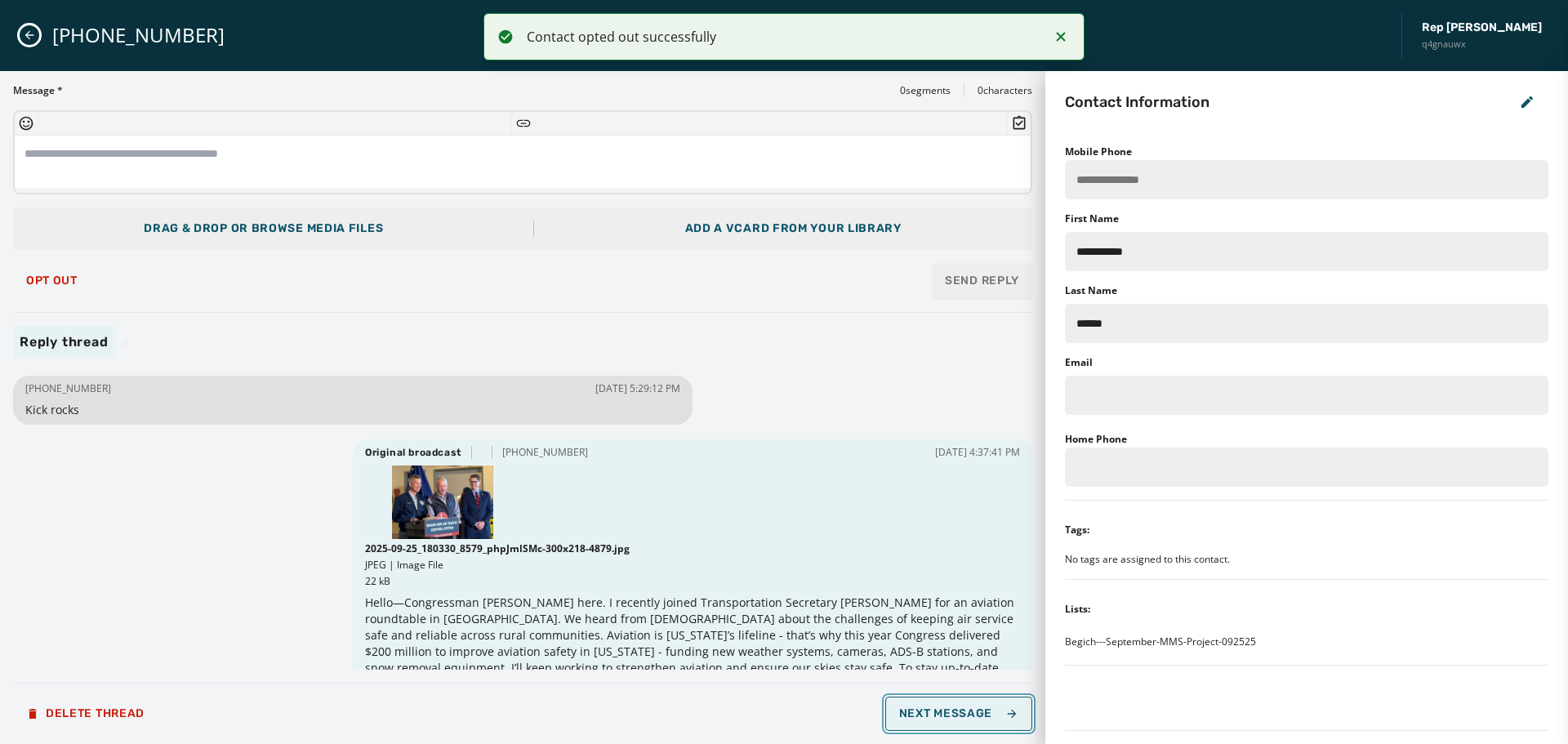
click at [980, 713] on span "Next Message" at bounding box center [959, 714] width 119 height 13
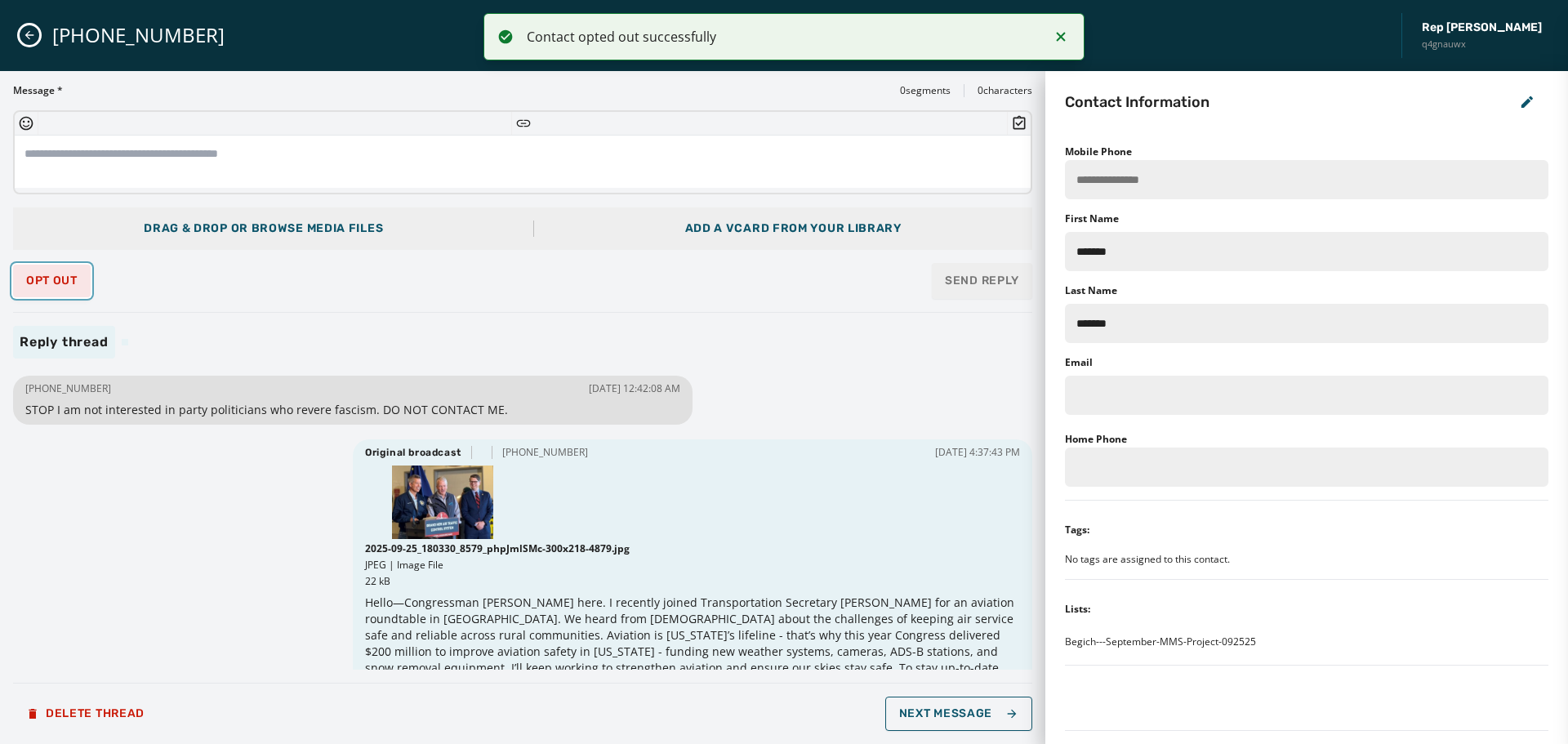
click at [60, 293] on button "Opt Out" at bounding box center [52, 280] width 78 height 33
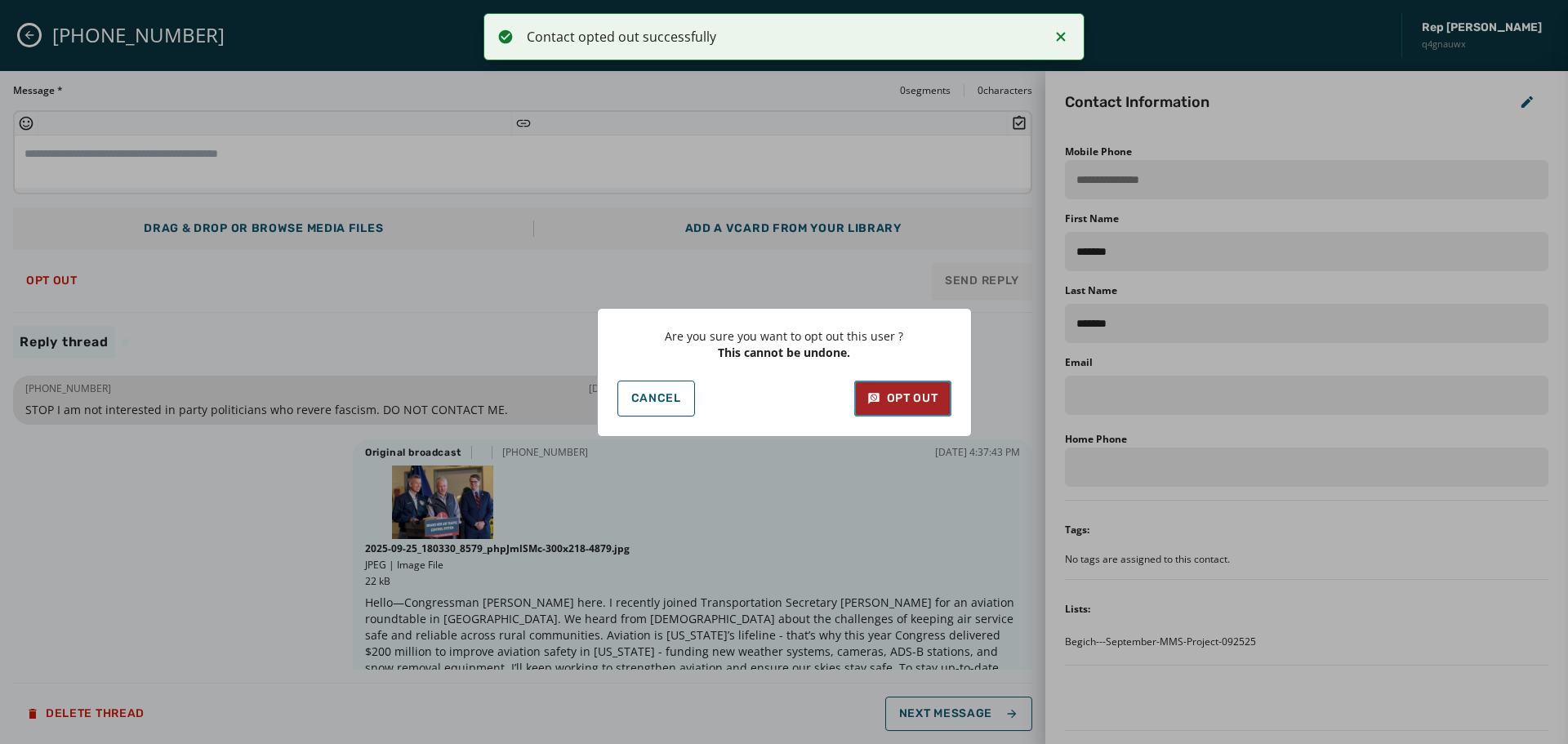
click at [924, 390] on div "Opt Out" at bounding box center [903, 398] width 71 height 16
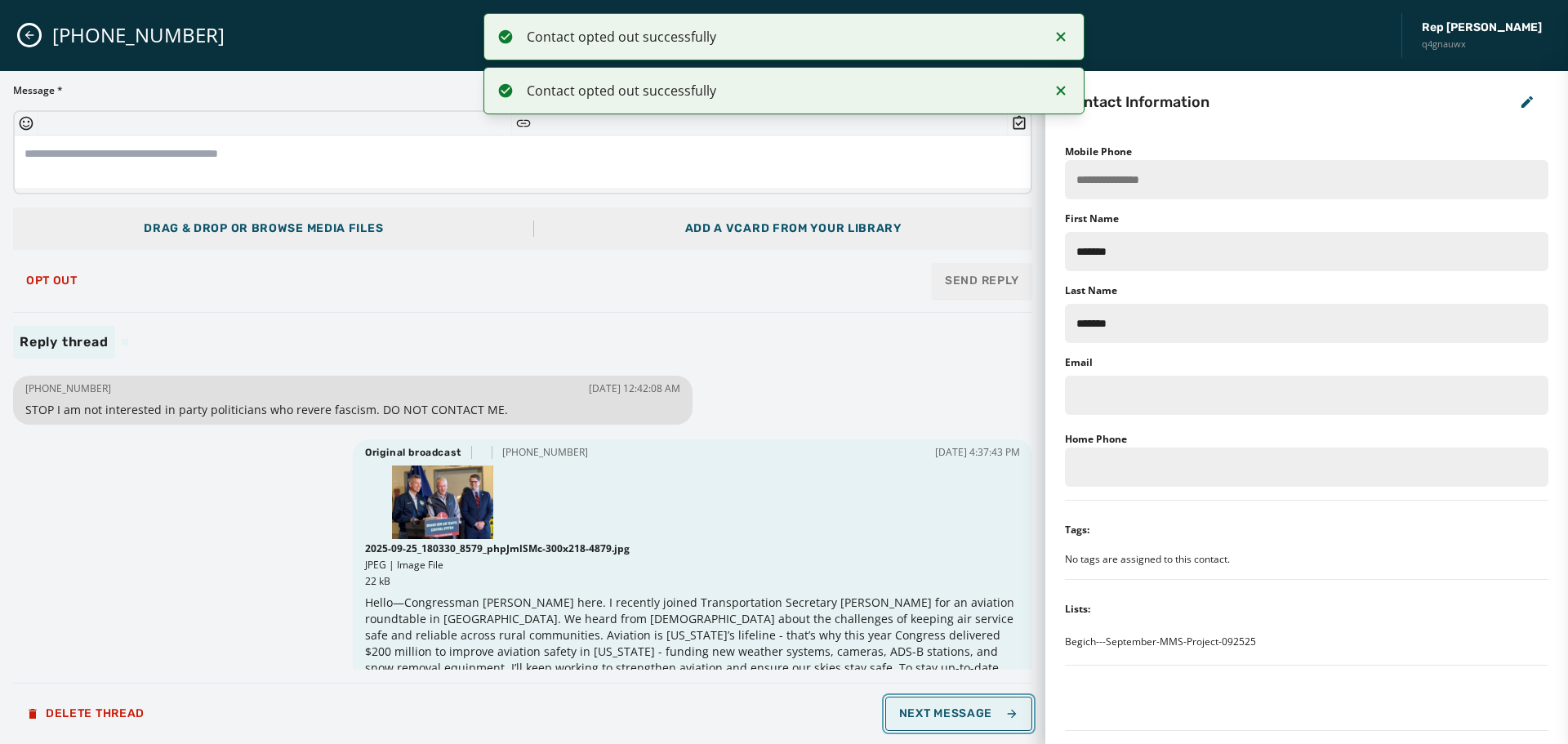
click at [979, 713] on span "Next Message" at bounding box center [959, 714] width 119 height 13
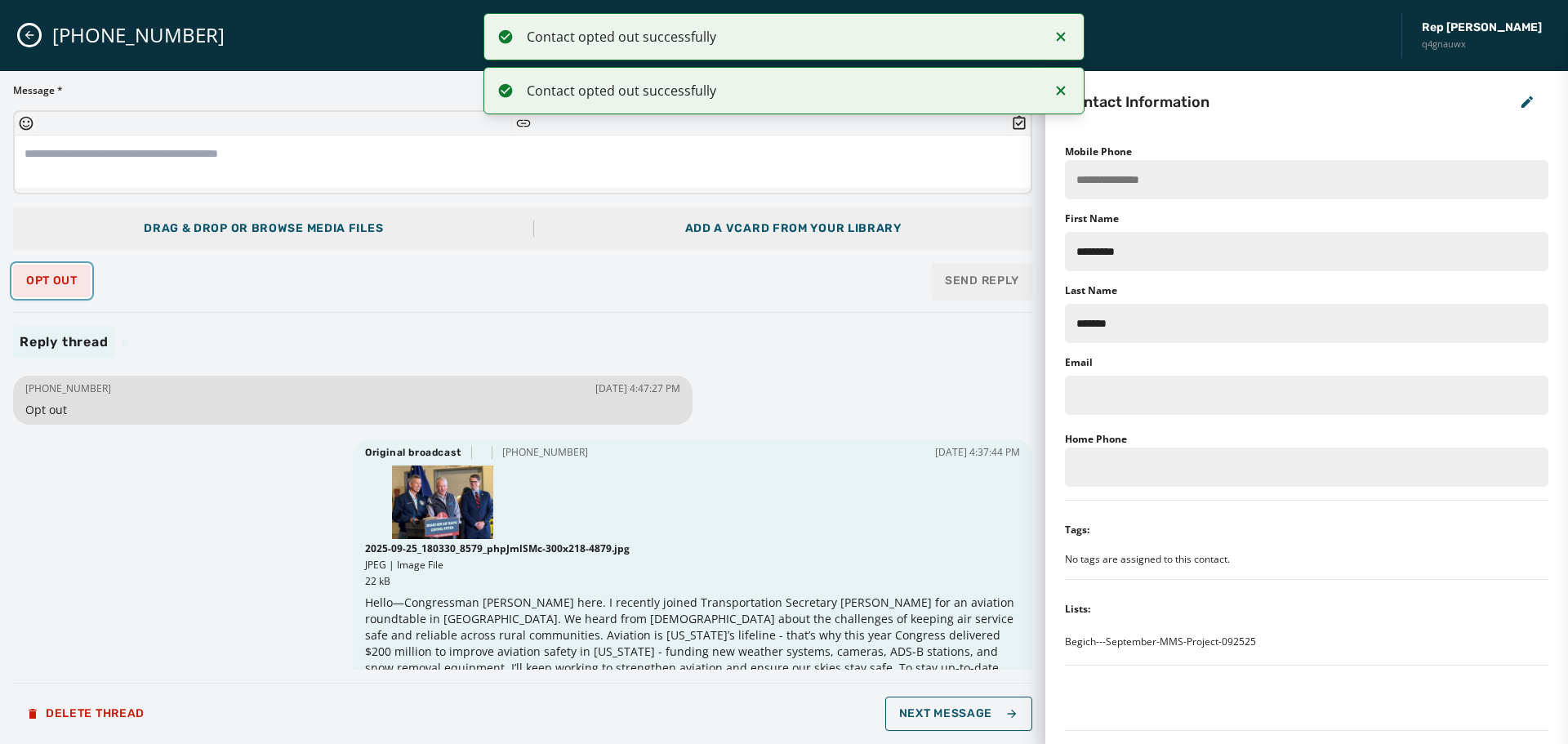
click at [40, 277] on span "Opt Out" at bounding box center [52, 281] width 52 height 13
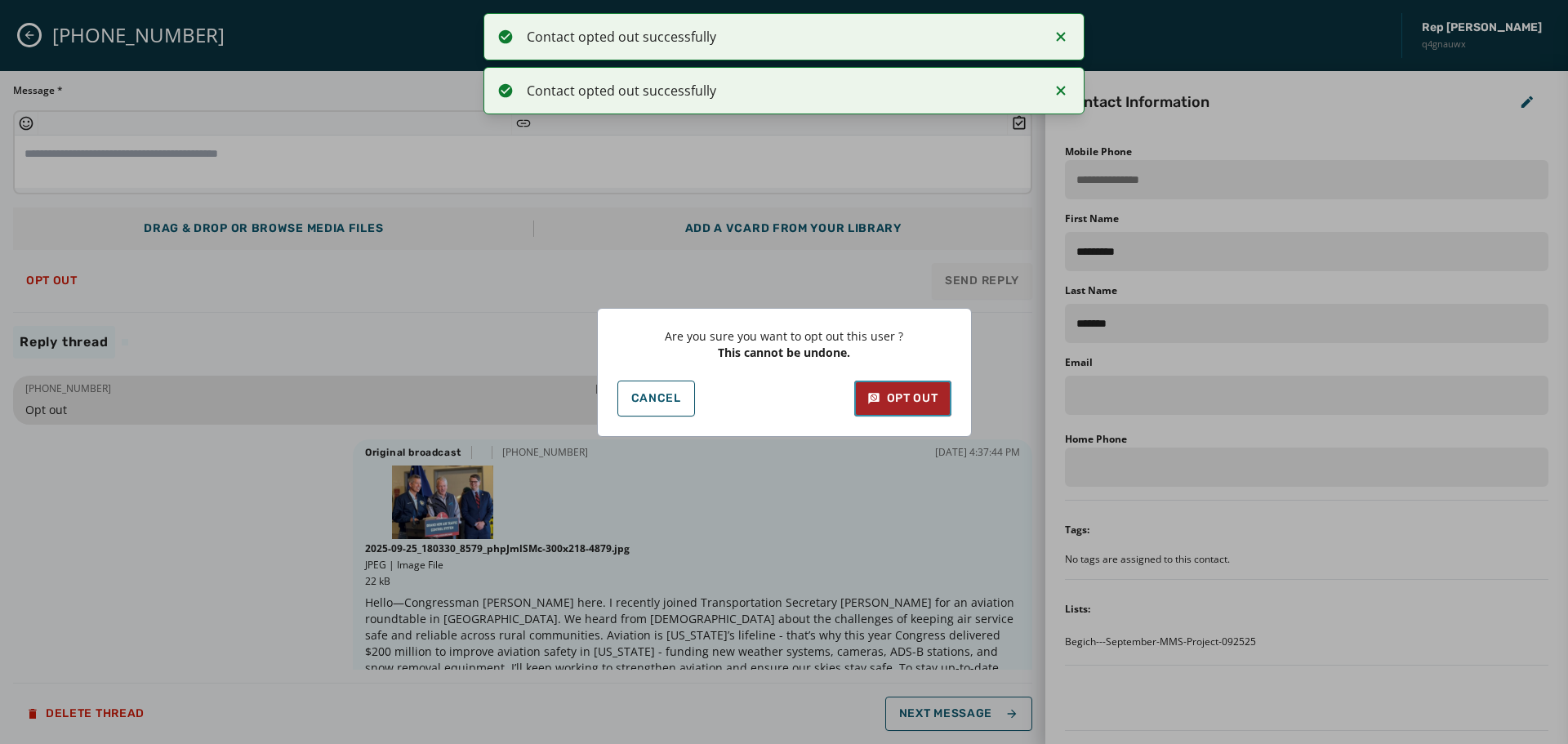
click at [933, 402] on div "Opt Out" at bounding box center [903, 398] width 71 height 16
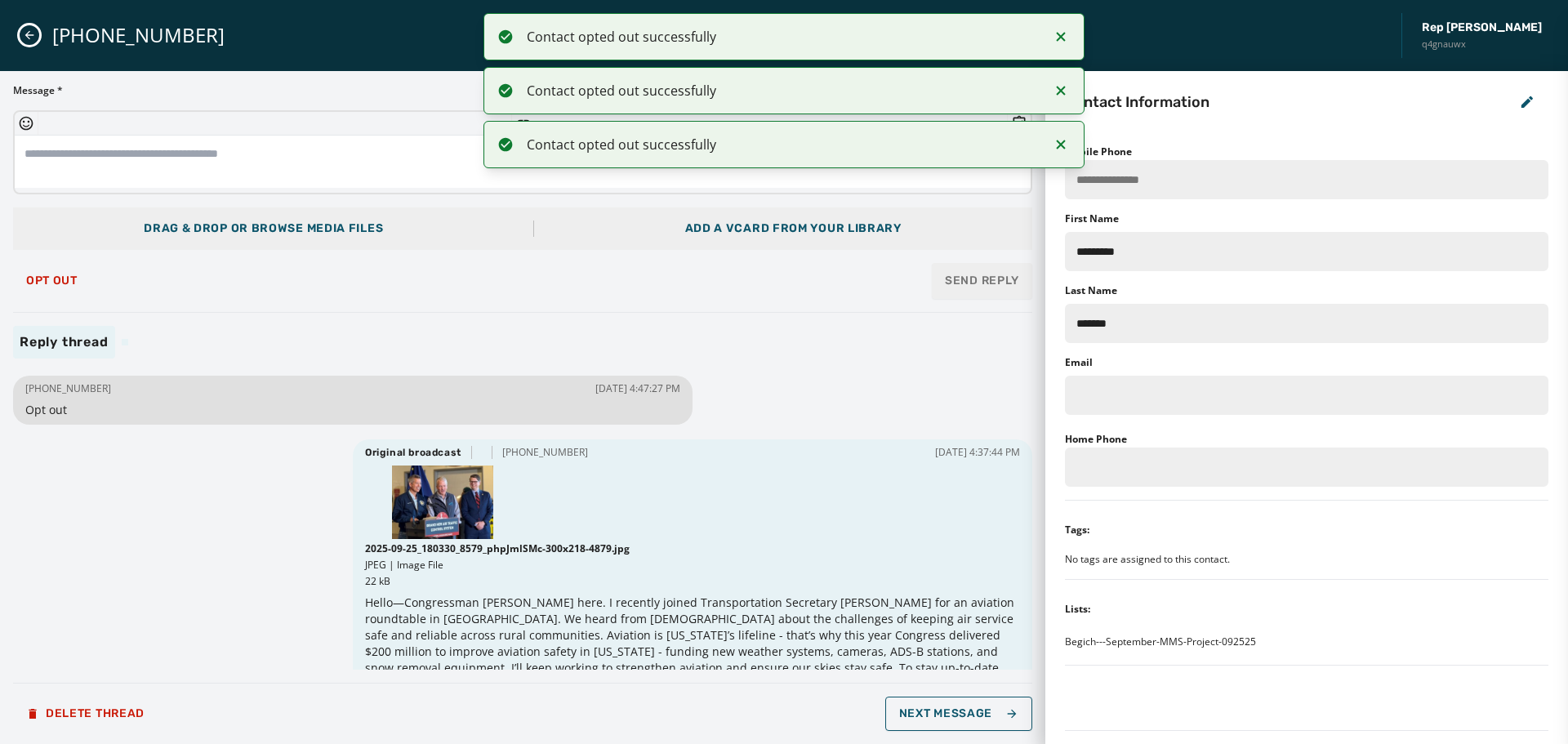
click at [1064, 37] on icon "Notifications (F8)" at bounding box center [1060, 37] width 20 height 20
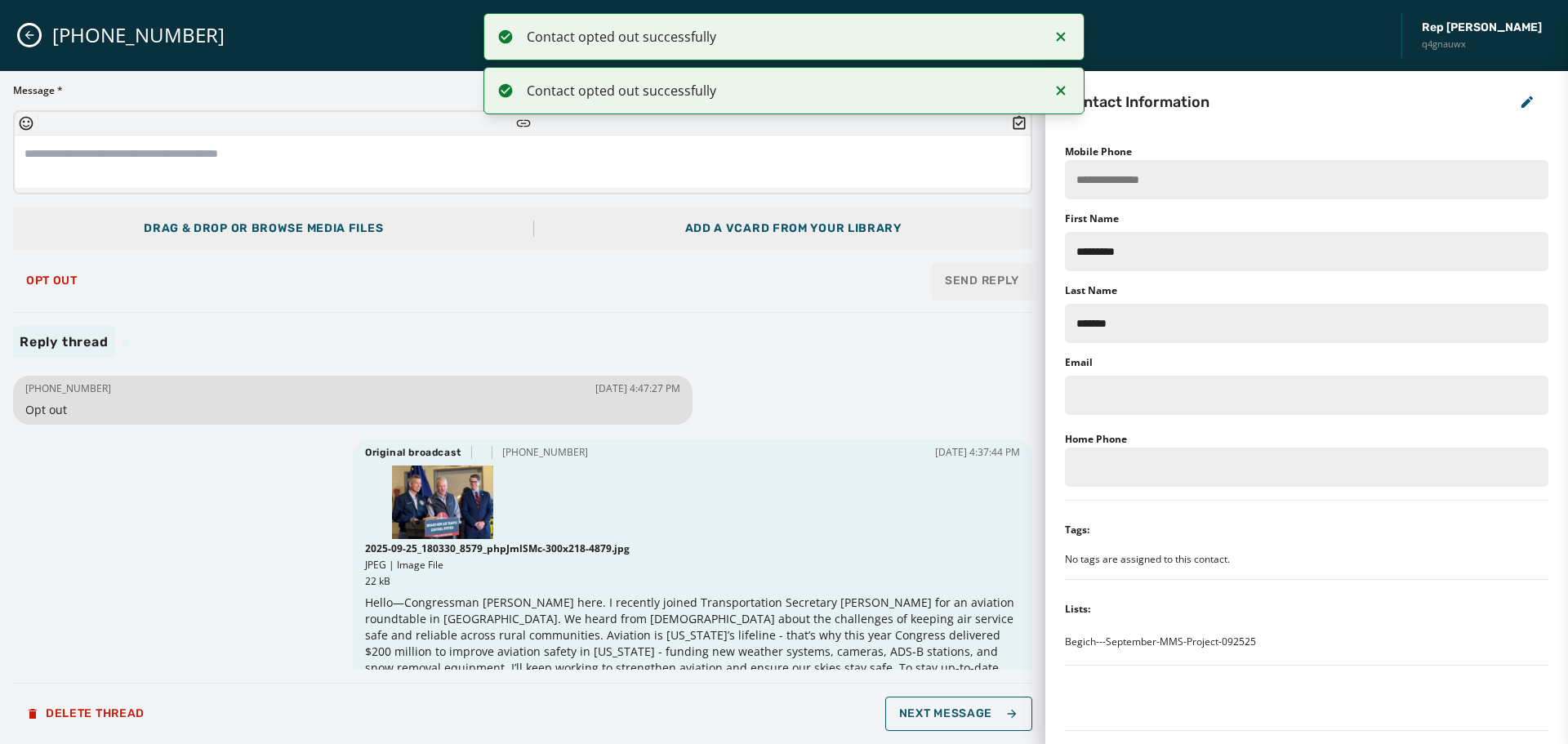
click at [1064, 38] on icon "Notifications (F8)" at bounding box center [1060, 37] width 20 height 20
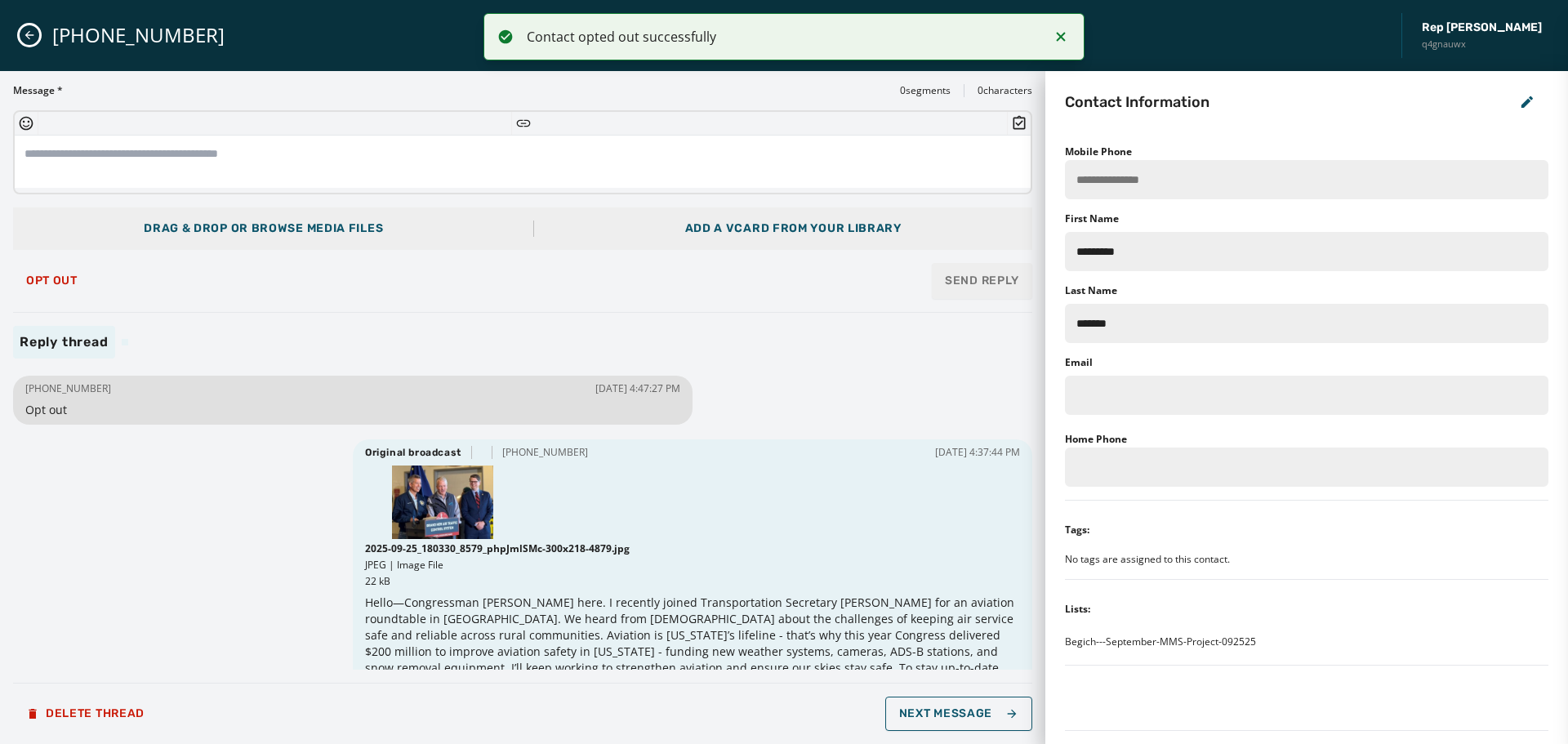
click at [1064, 38] on icon "Notifications (F8)" at bounding box center [1060, 37] width 20 height 20
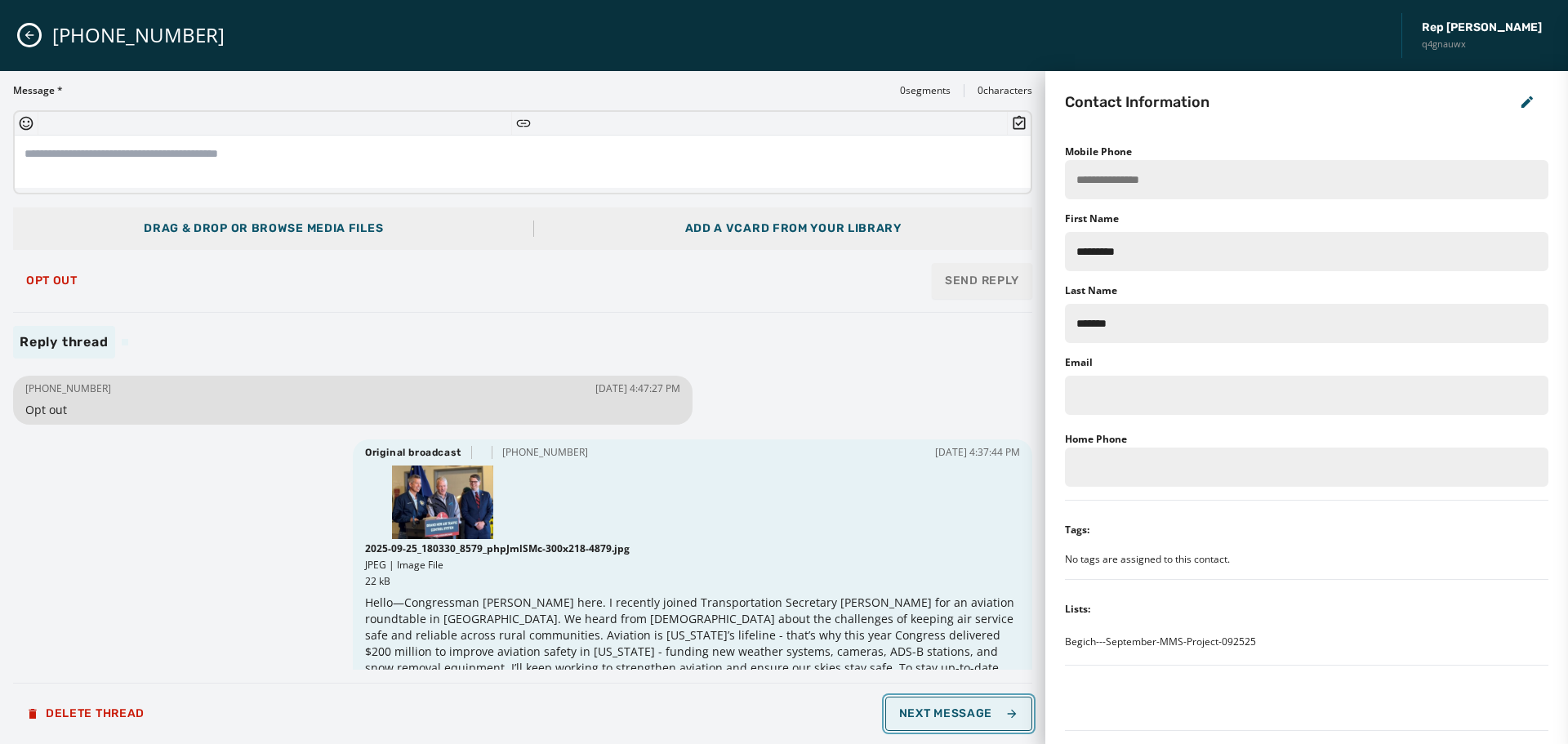
click at [965, 718] on span "Next Message" at bounding box center [959, 714] width 119 height 13
click at [53, 270] on button "Opt Out" at bounding box center [52, 280] width 78 height 33
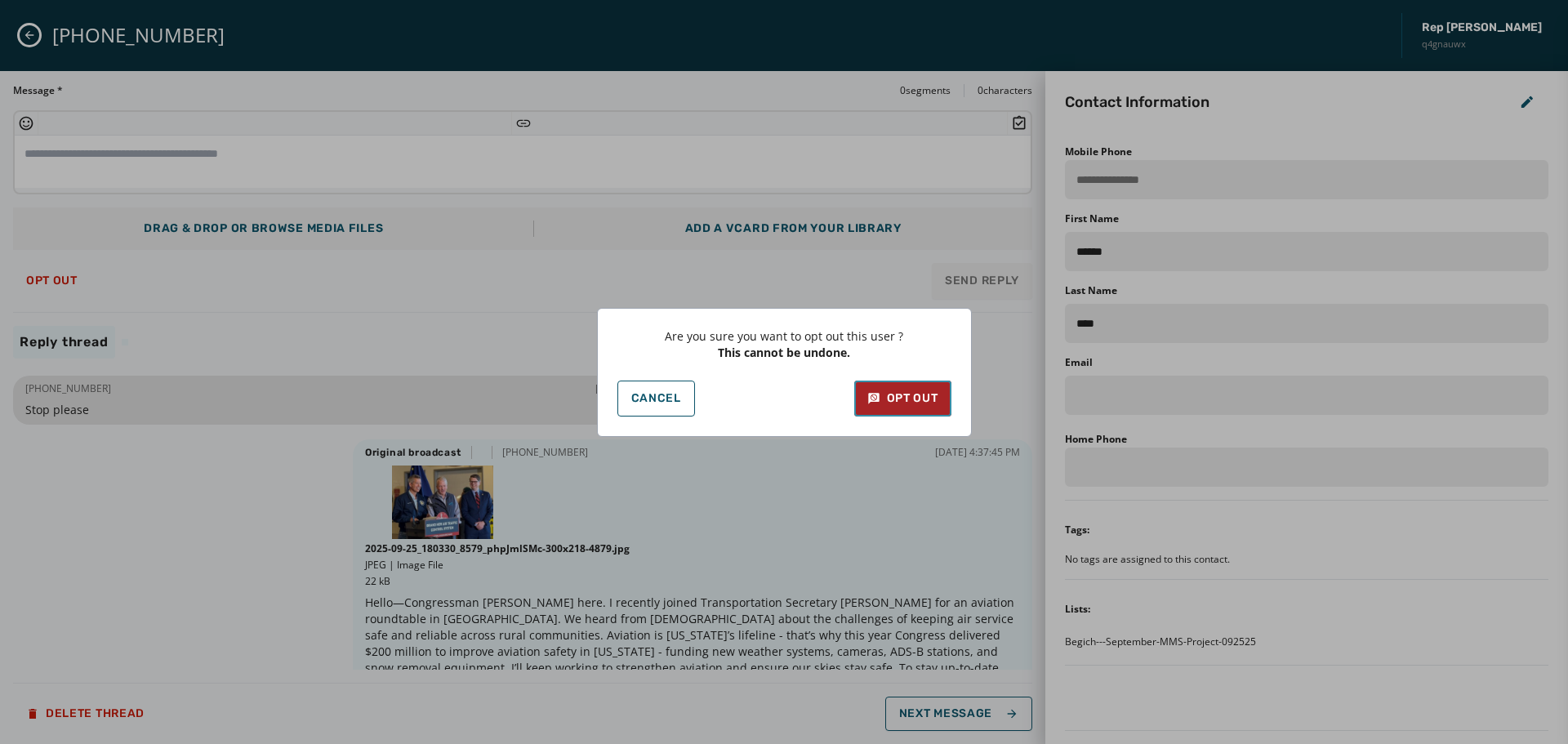
click at [938, 398] on button "Opt Out" at bounding box center [902, 399] width 97 height 36
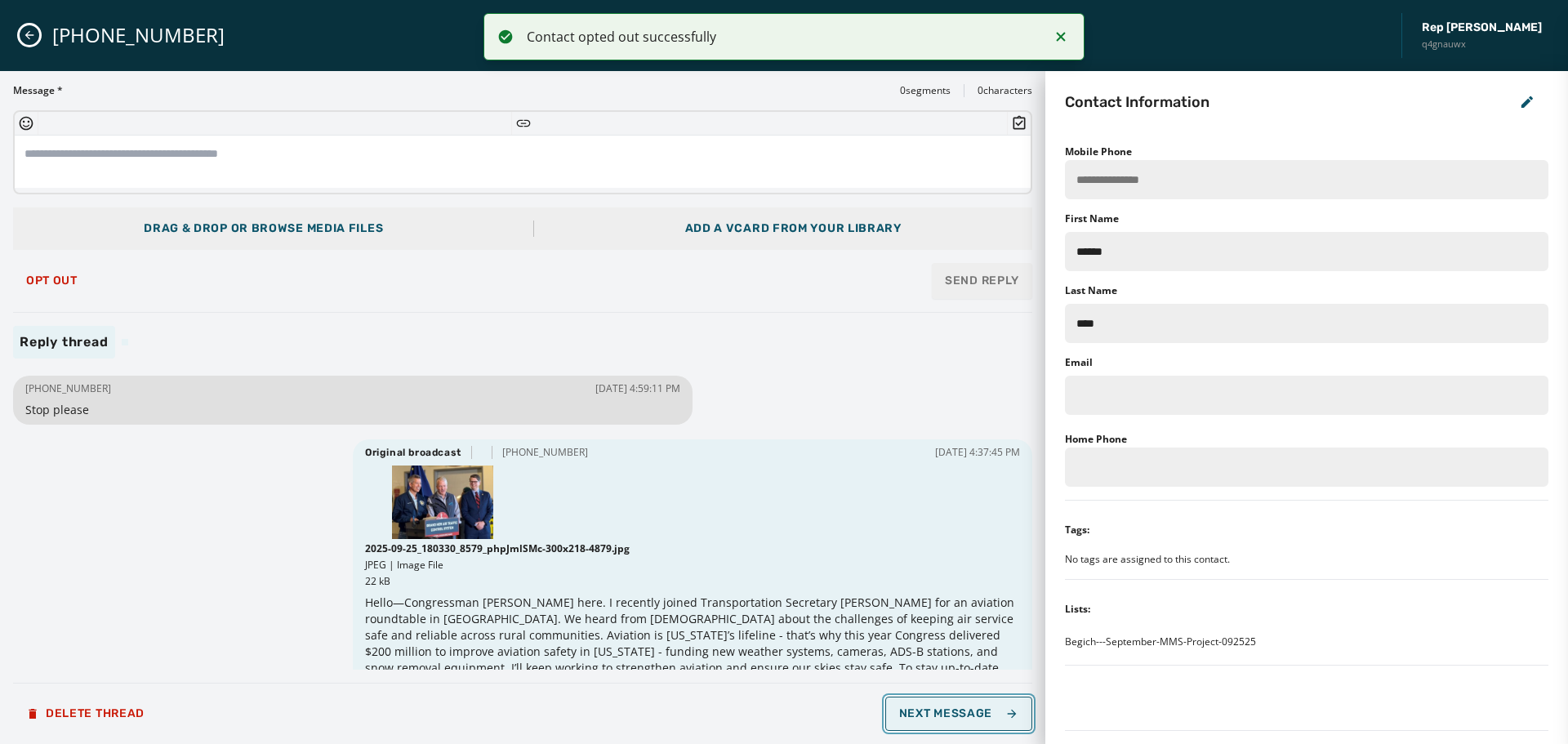
click at [967, 722] on button "Next Message" at bounding box center [959, 714] width 147 height 34
click at [53, 288] on button "Opt Out" at bounding box center [52, 280] width 78 height 33
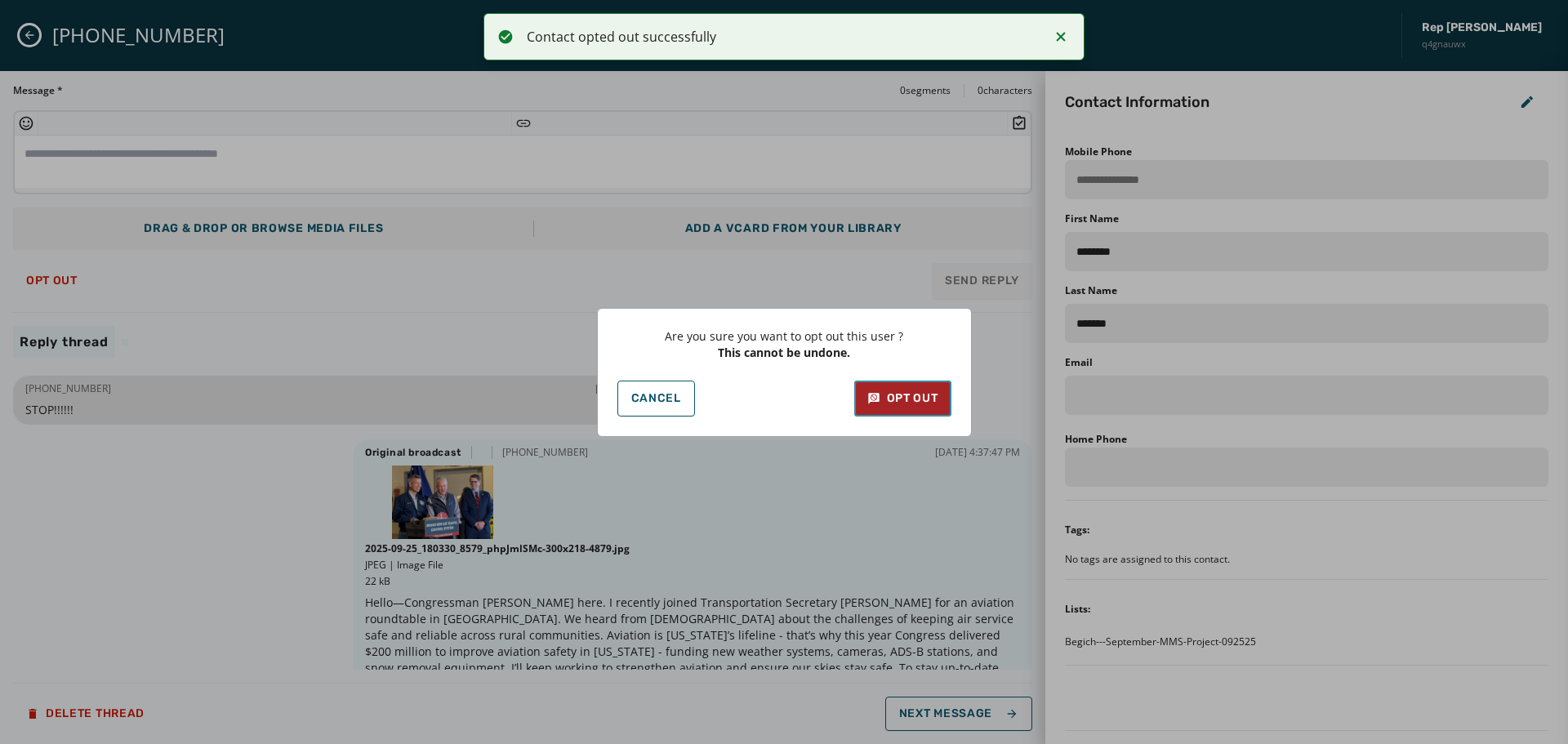
click at [907, 398] on div "Opt Out" at bounding box center [903, 398] width 71 height 16
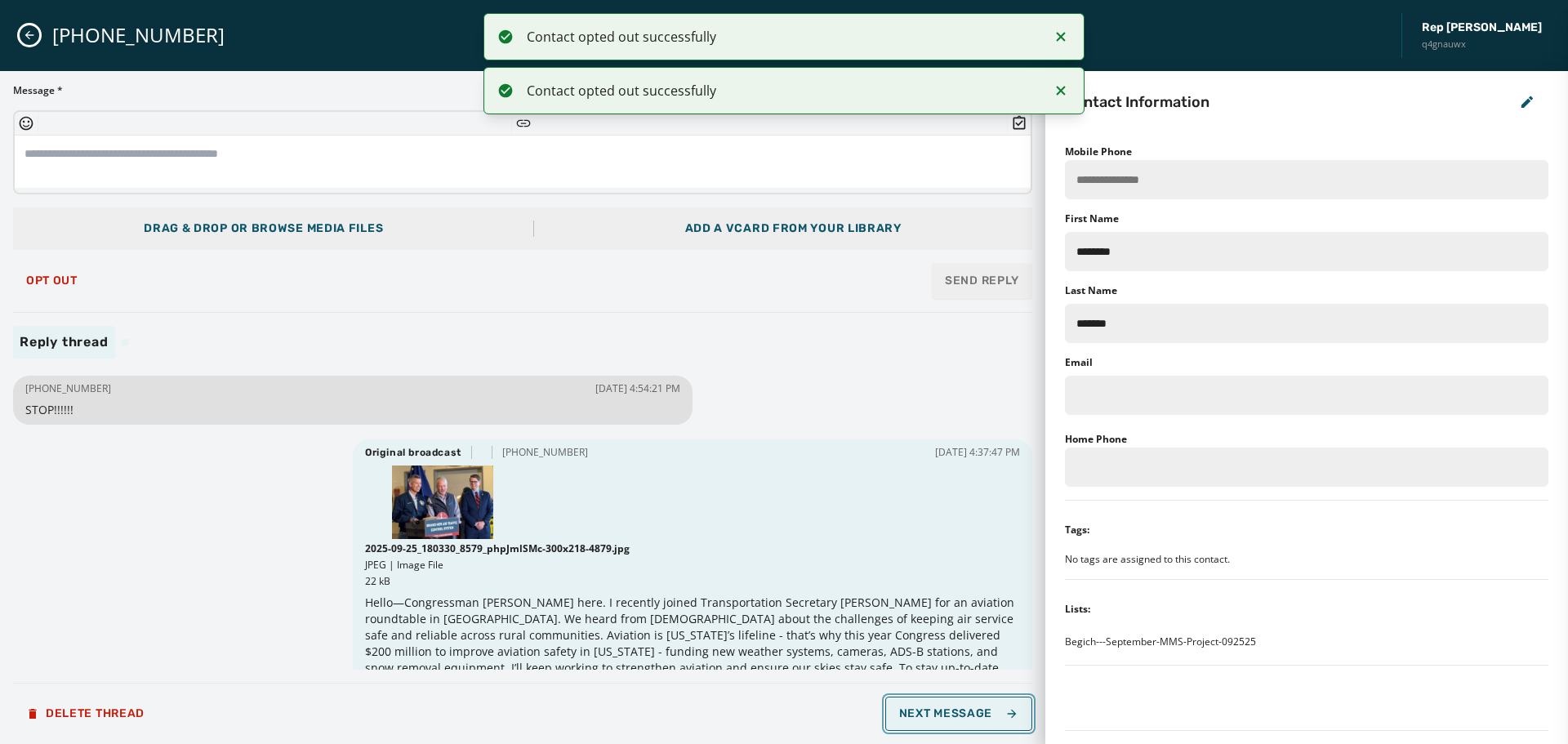
click at [982, 711] on span "Next Message" at bounding box center [959, 714] width 119 height 13
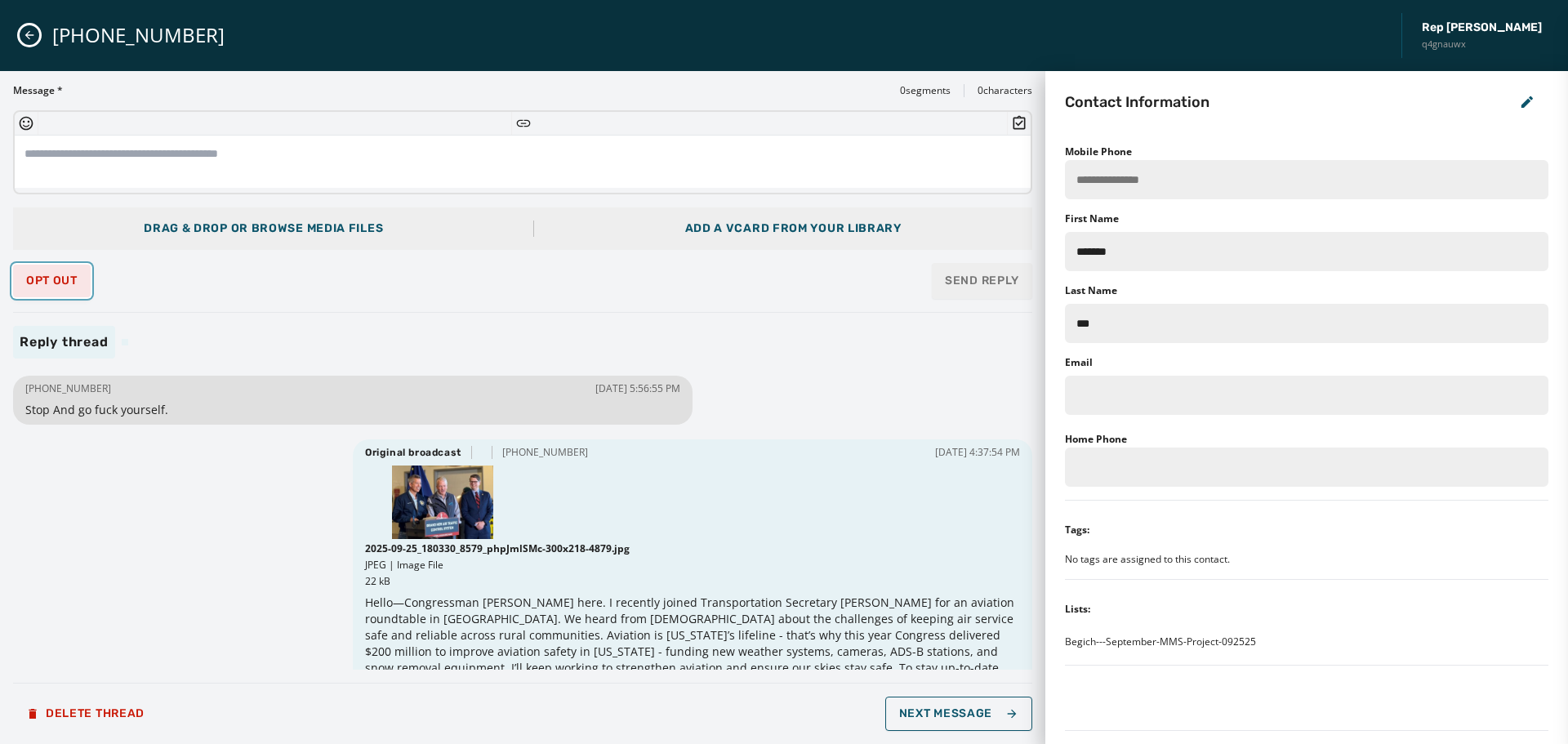
click at [56, 283] on span "Opt Out" at bounding box center [52, 281] width 52 height 13
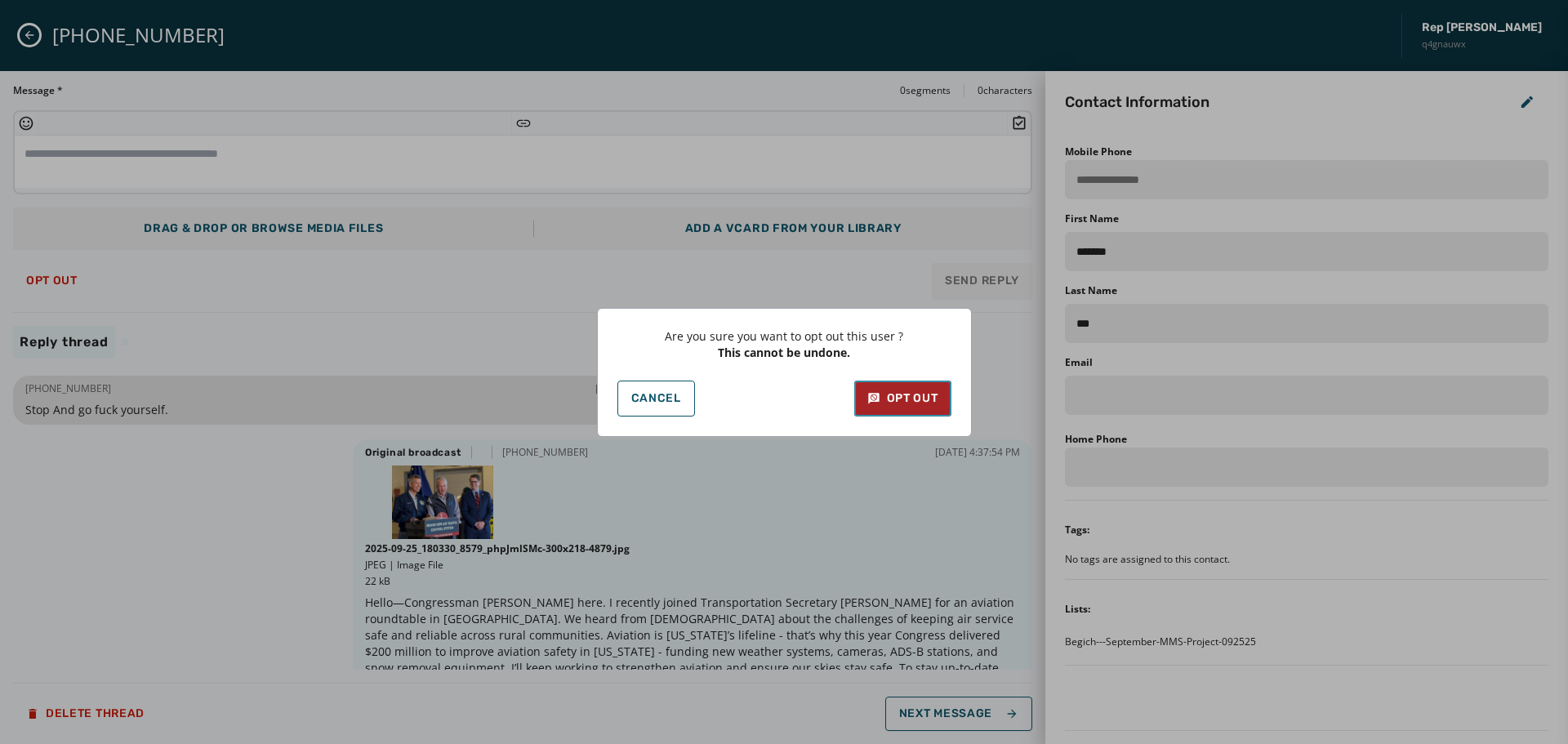
click at [897, 398] on div "Opt Out" at bounding box center [903, 398] width 71 height 16
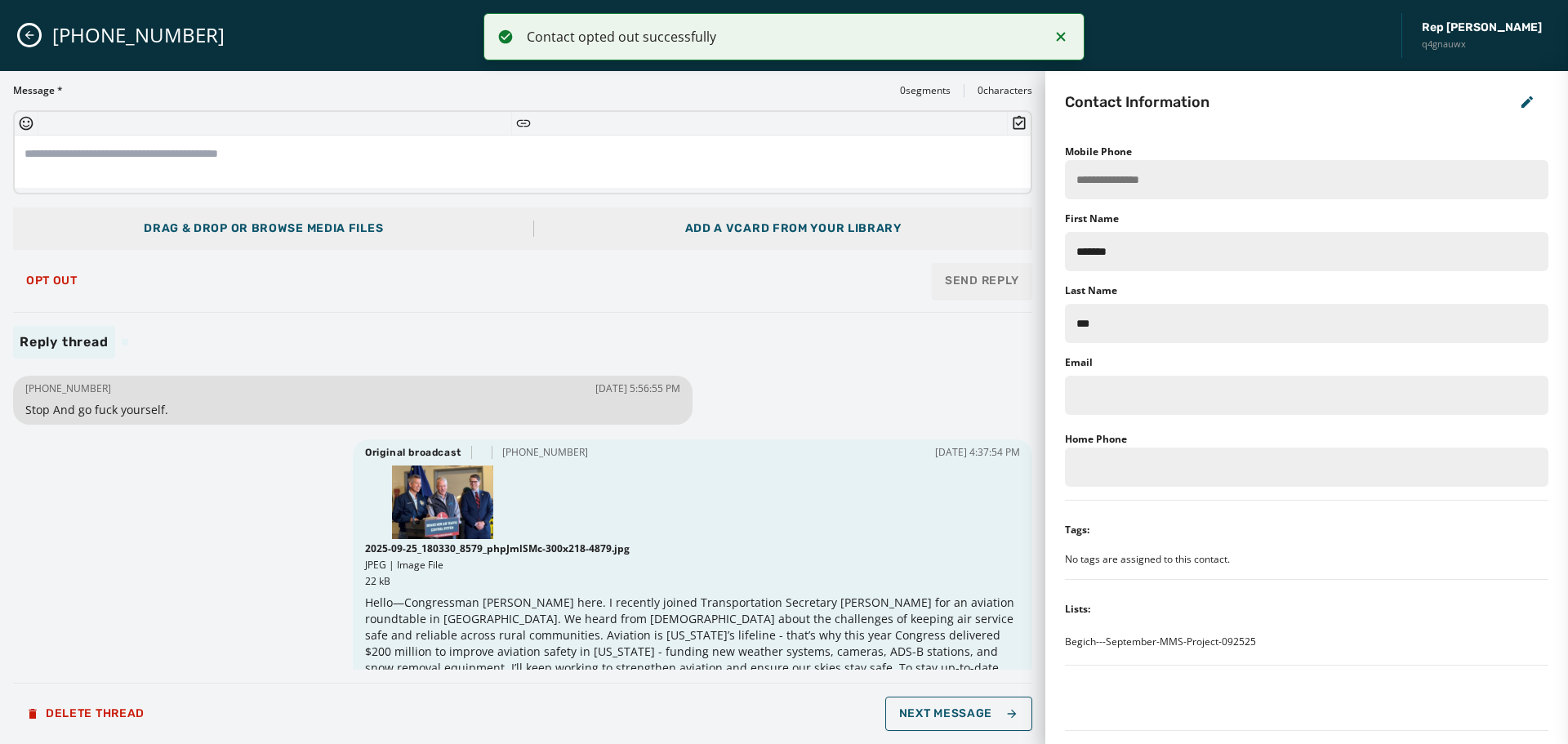
drag, startPoint x: 396, startPoint y: 321, endPoint x: 415, endPoint y: 317, distance: 19.4
click at [396, 321] on div "Message * 0 segments 0 characters Drag & Drop or browse media files Add a vCard…" at bounding box center [523, 407] width 1019 height 647
click at [978, 702] on button "Next Message" at bounding box center [959, 714] width 147 height 34
click at [968, 711] on span "Next Message" at bounding box center [959, 714] width 119 height 13
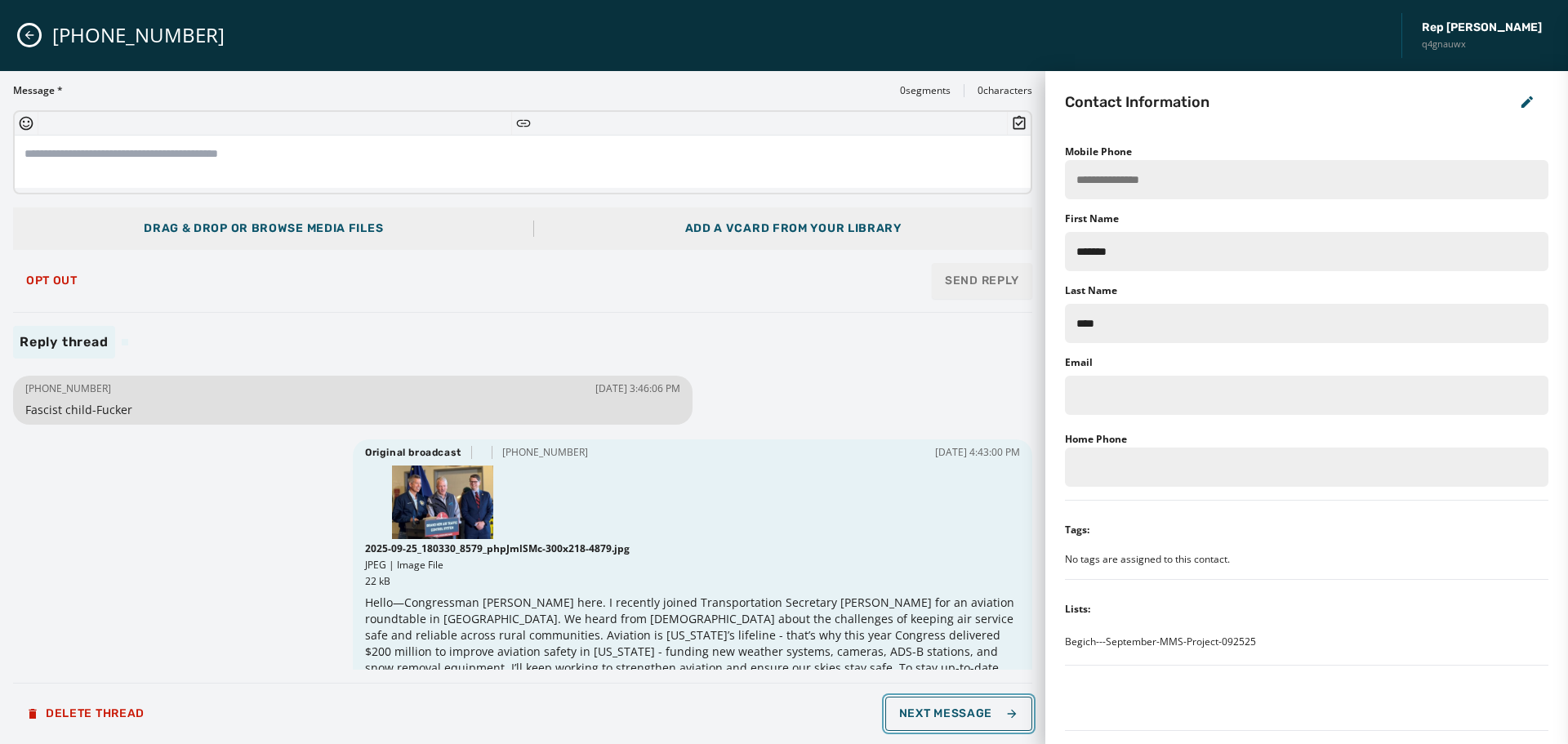
click at [967, 718] on span "Next Message" at bounding box center [959, 714] width 119 height 13
click at [57, 293] on button "Opt Out" at bounding box center [52, 280] width 78 height 33
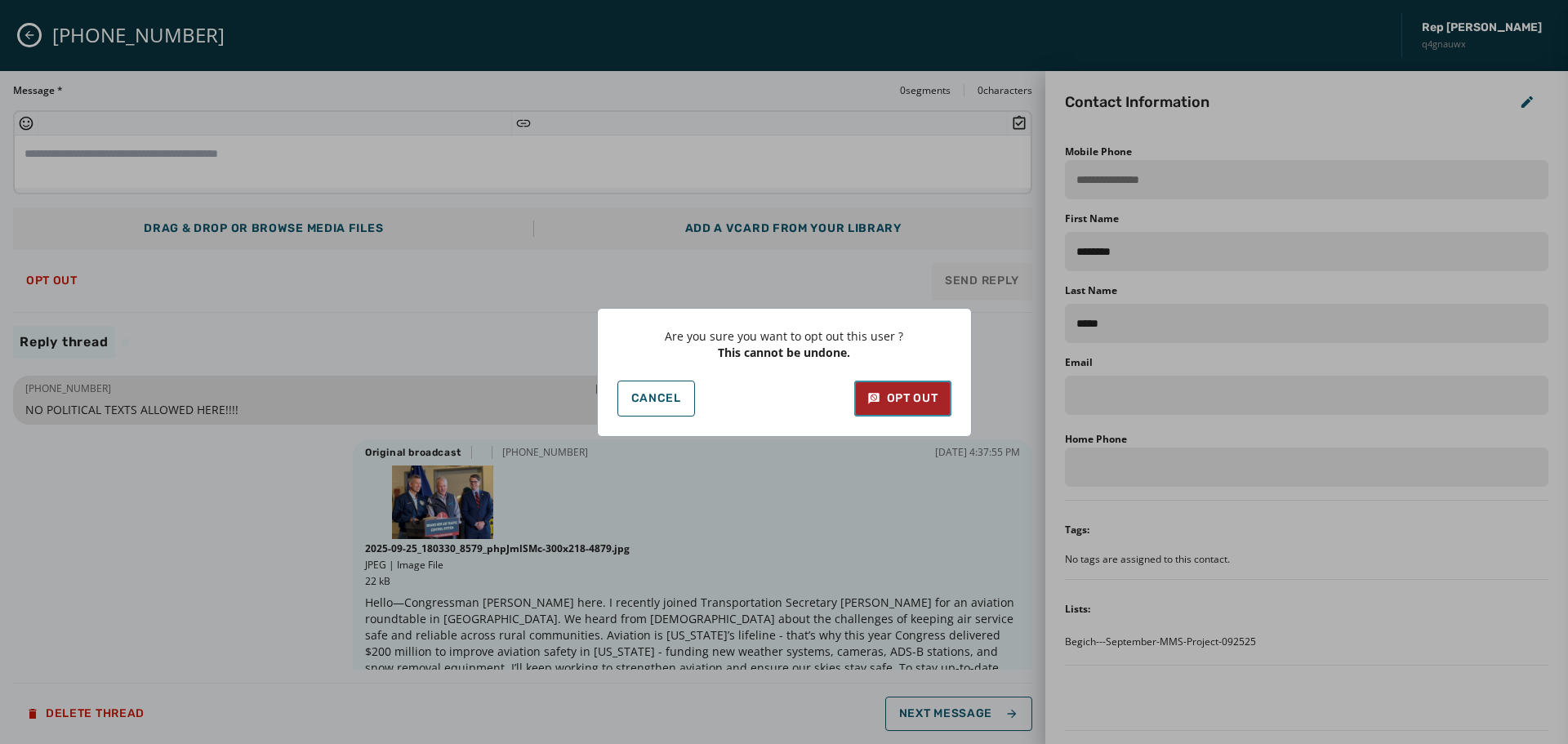
click at [902, 405] on div "Opt Out" at bounding box center [903, 398] width 71 height 16
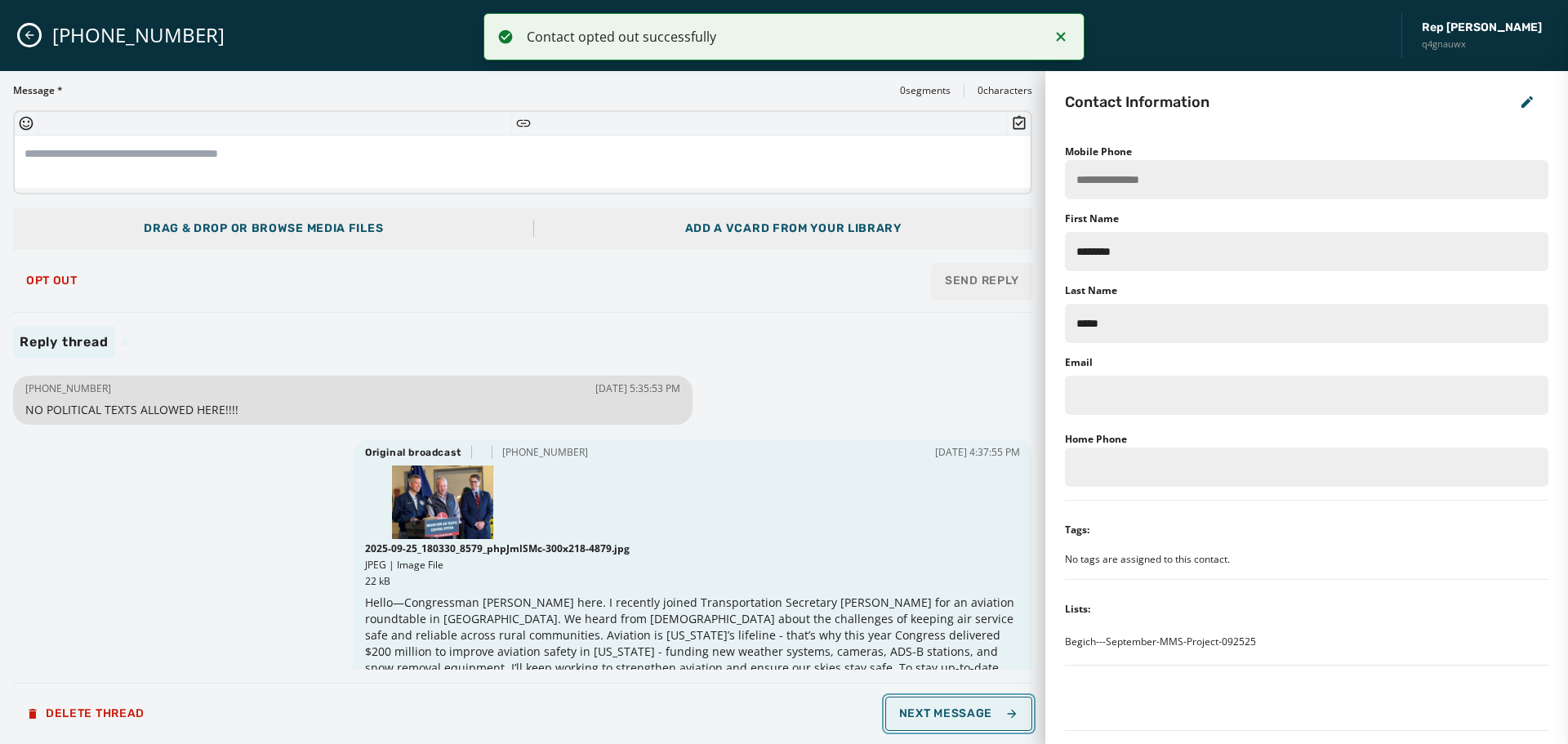
click at [950, 717] on span "Next Message" at bounding box center [959, 714] width 119 height 13
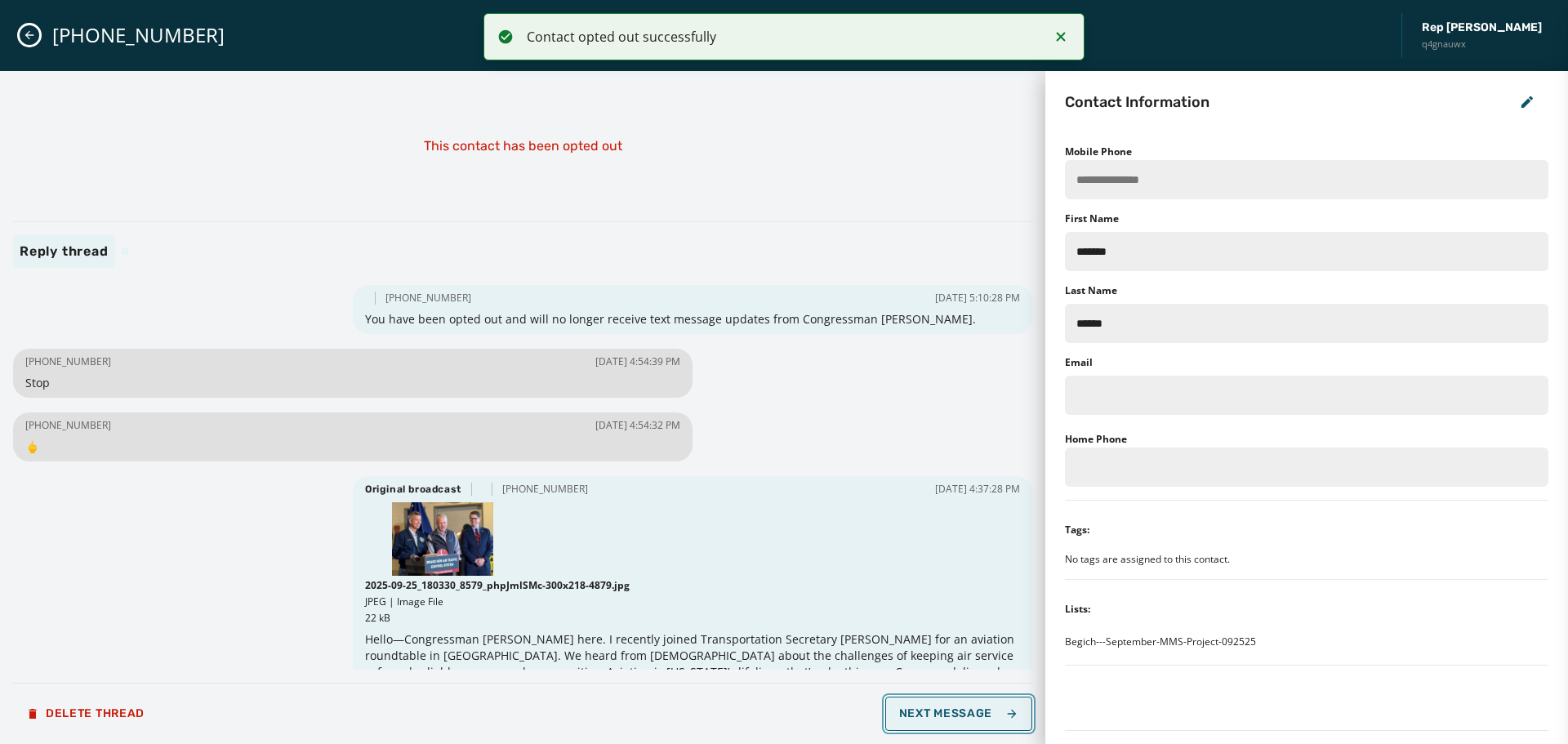
click at [984, 713] on span "Next Message" at bounding box center [959, 714] width 119 height 13
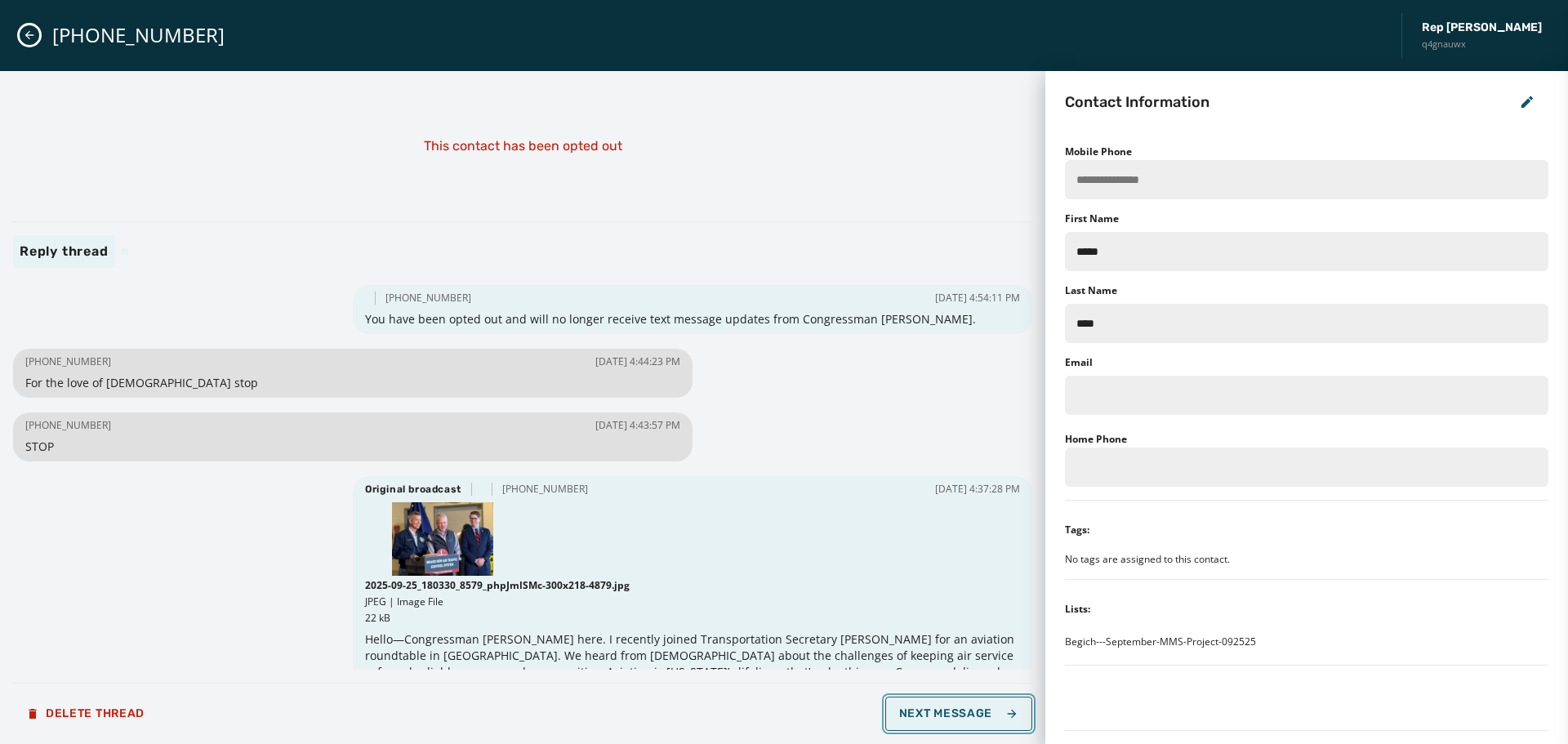
click at [984, 713] on span "Next Message" at bounding box center [959, 714] width 119 height 13
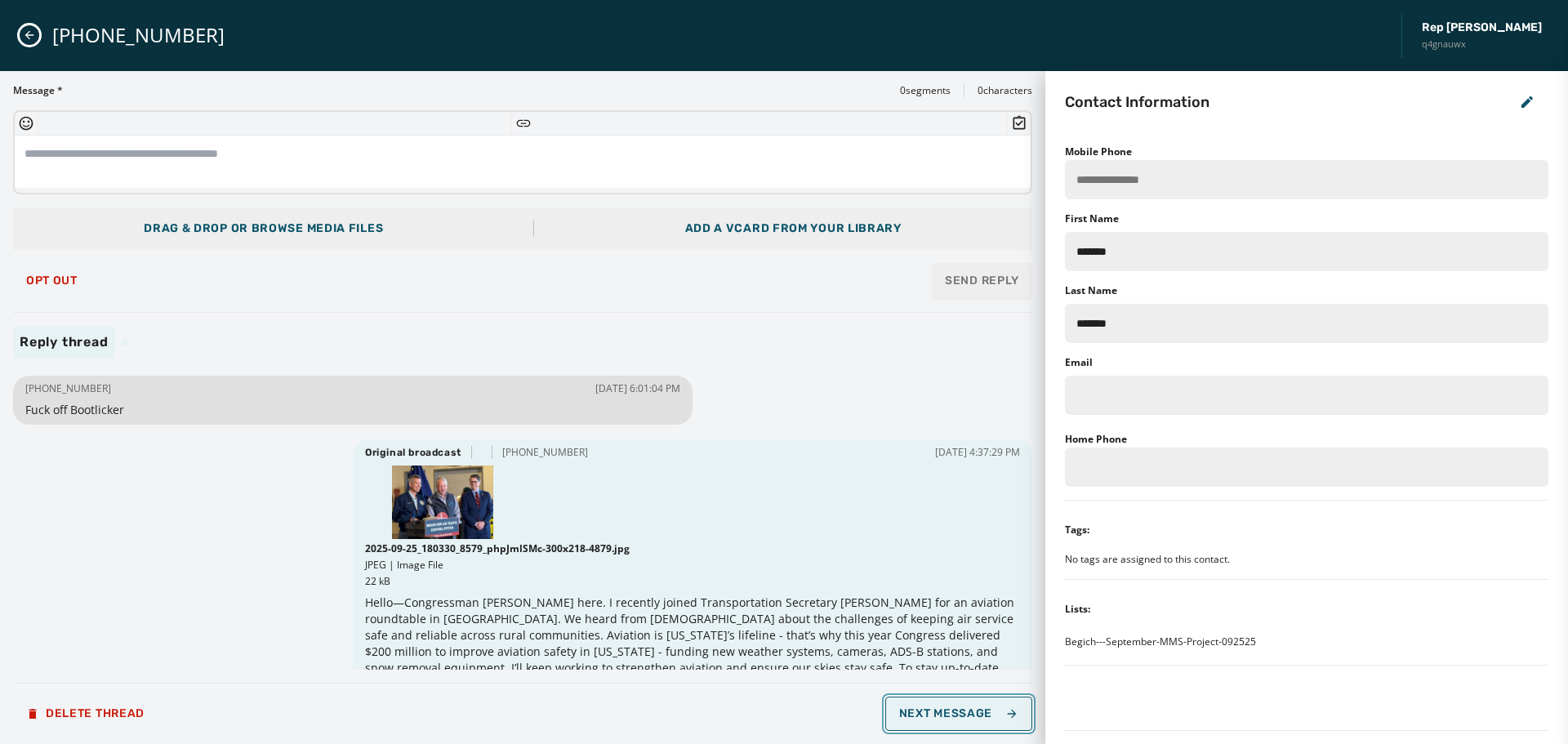
click at [984, 713] on span "Next Message" at bounding box center [959, 714] width 119 height 13
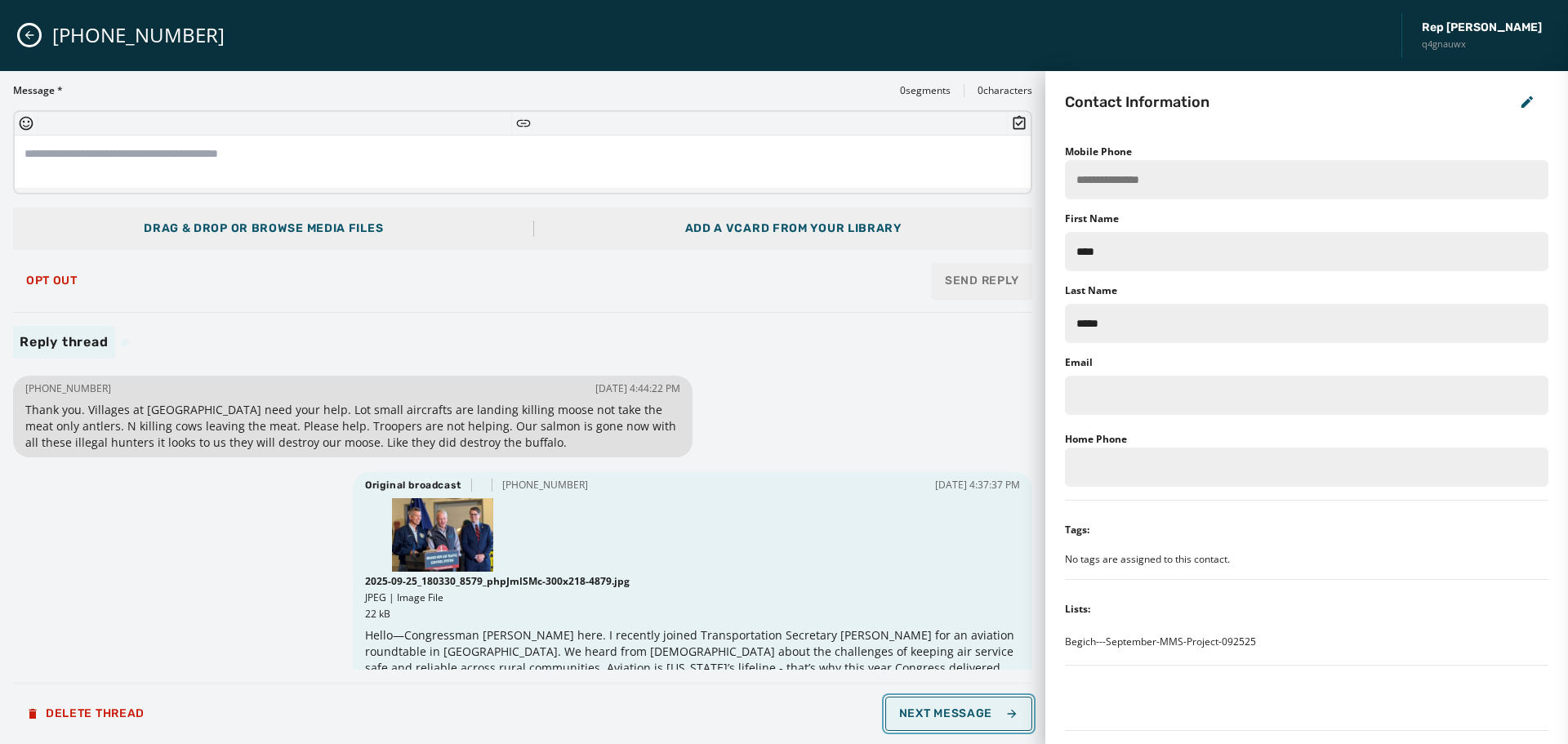
click at [984, 713] on span "Next Message" at bounding box center [959, 714] width 119 height 13
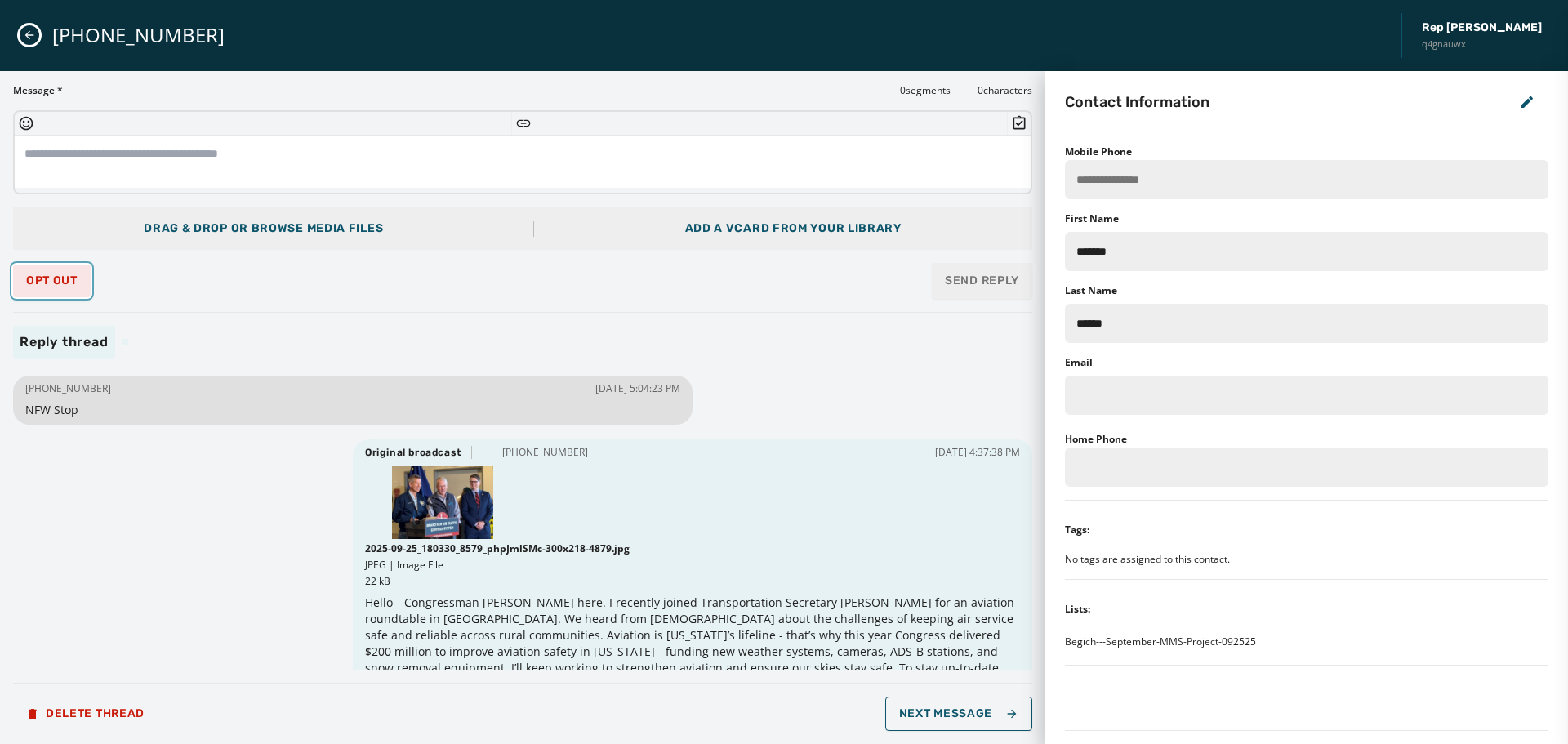
click at [50, 285] on span "Opt Out" at bounding box center [52, 281] width 52 height 13
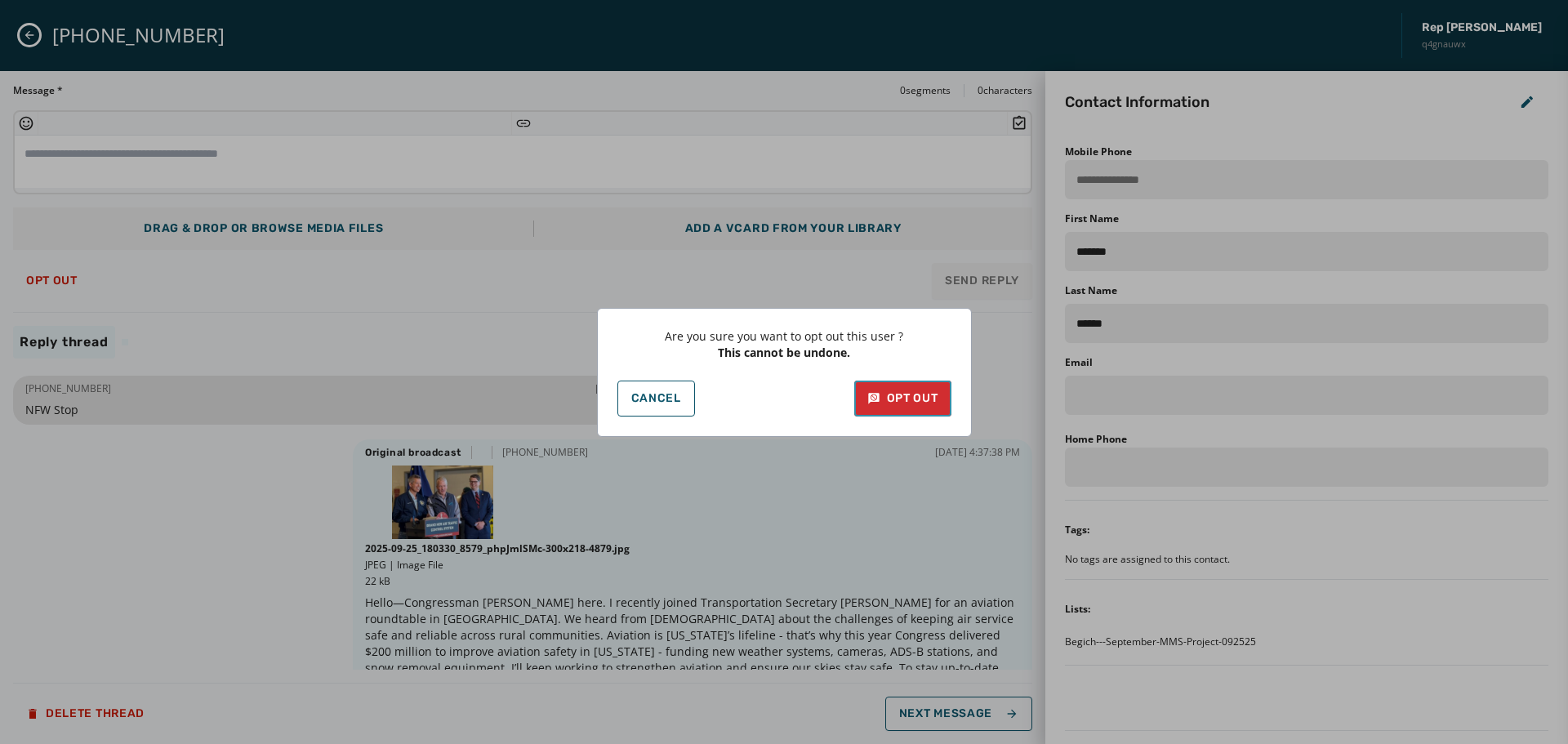
click at [903, 395] on div "Opt Out" at bounding box center [903, 398] width 71 height 16
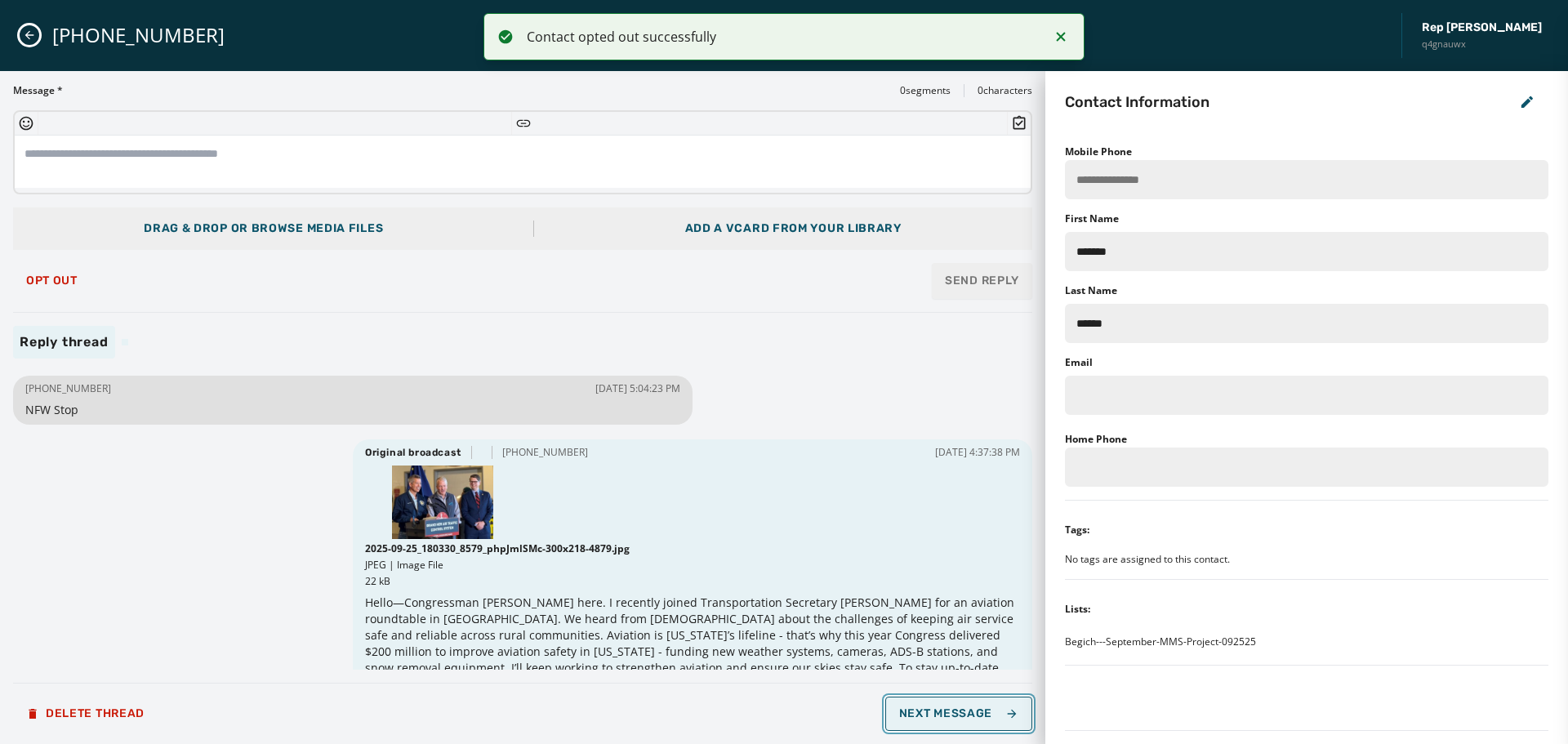
click at [970, 705] on button "Next Message" at bounding box center [959, 714] width 147 height 34
click at [53, 281] on span "Opt Out" at bounding box center [52, 281] width 52 height 13
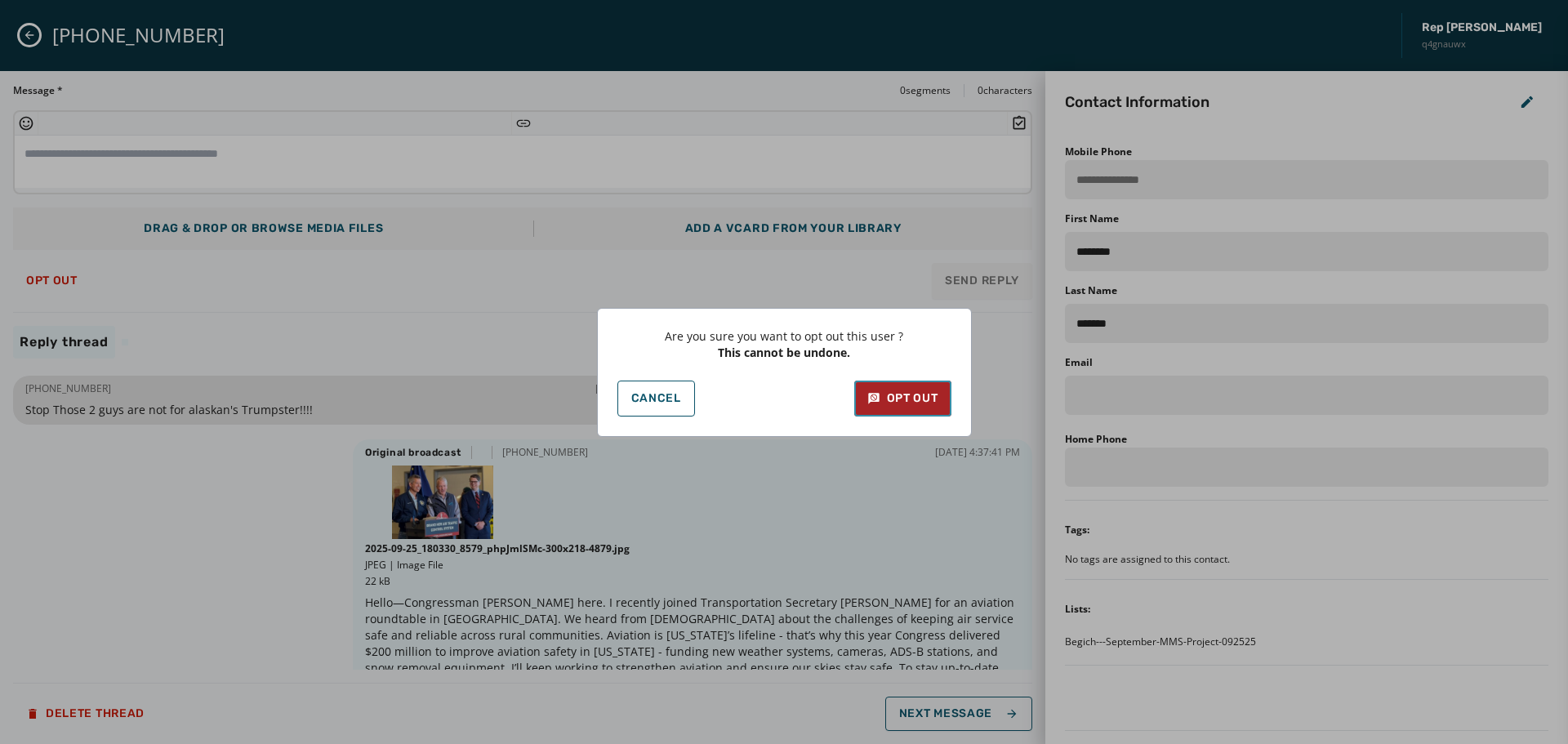
click at [905, 398] on div "Opt Out" at bounding box center [903, 398] width 71 height 16
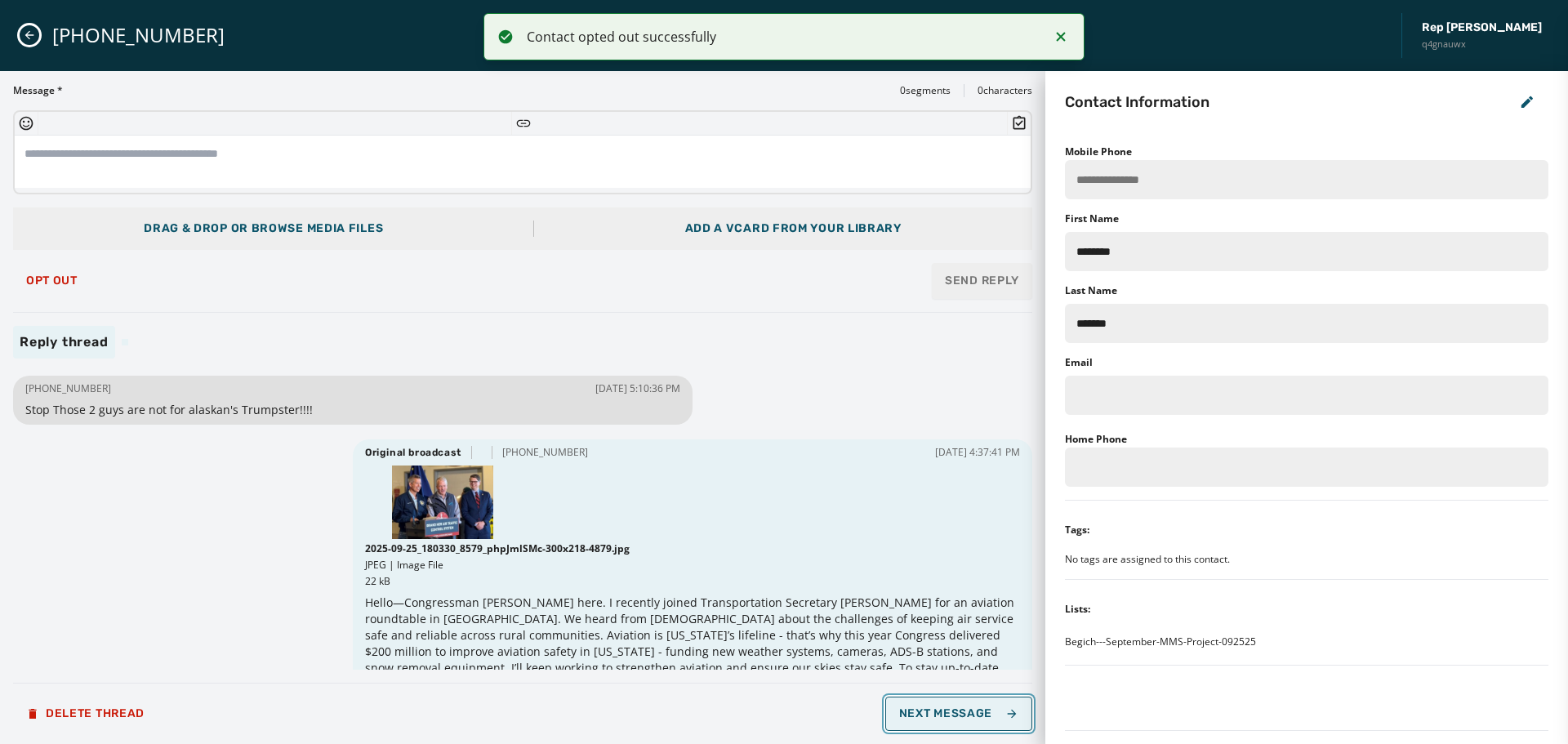
click at [960, 719] on span "Next Message" at bounding box center [959, 714] width 119 height 13
click at [45, 277] on span "Opt Out" at bounding box center [52, 281] width 52 height 13
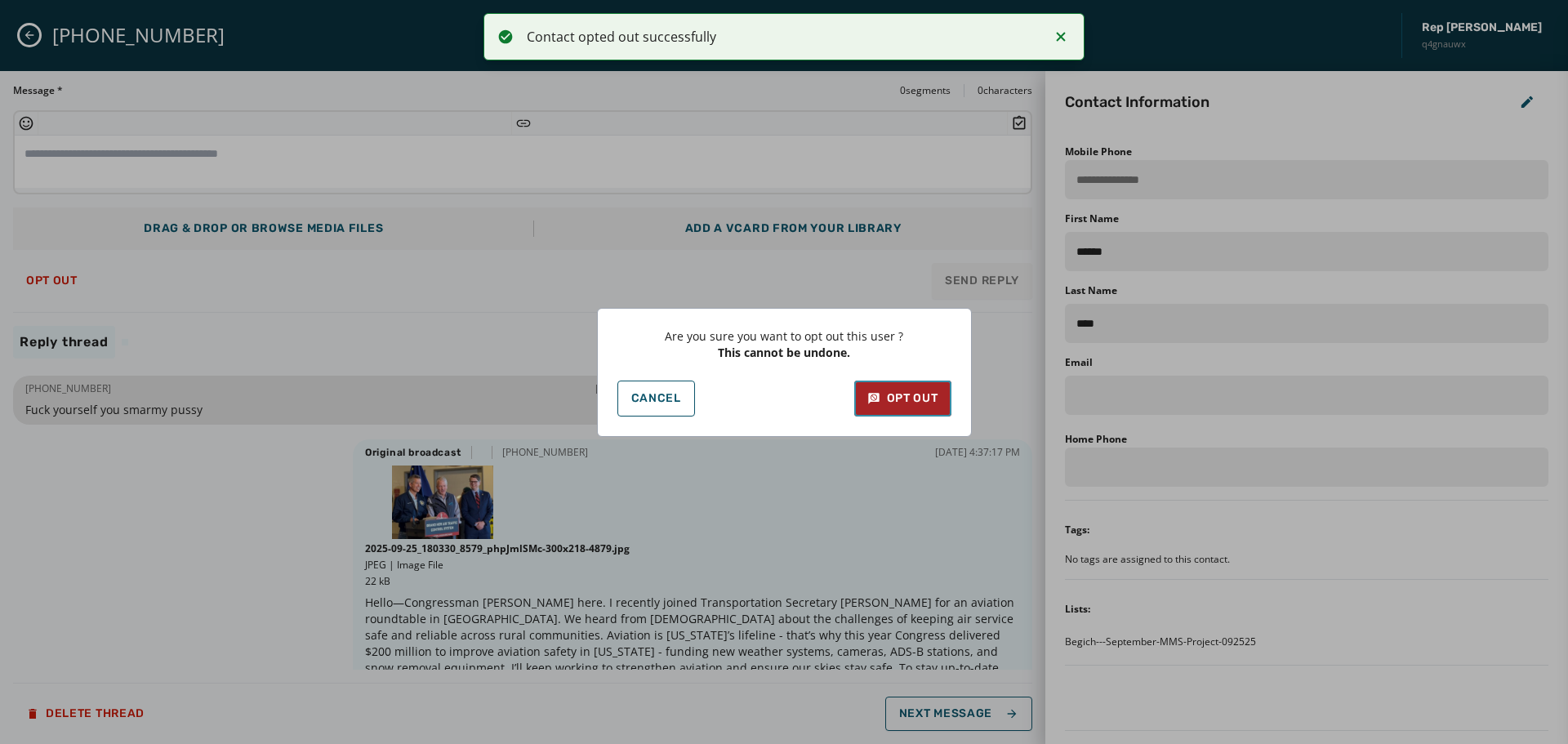
click at [899, 395] on div "Opt Out" at bounding box center [903, 398] width 71 height 16
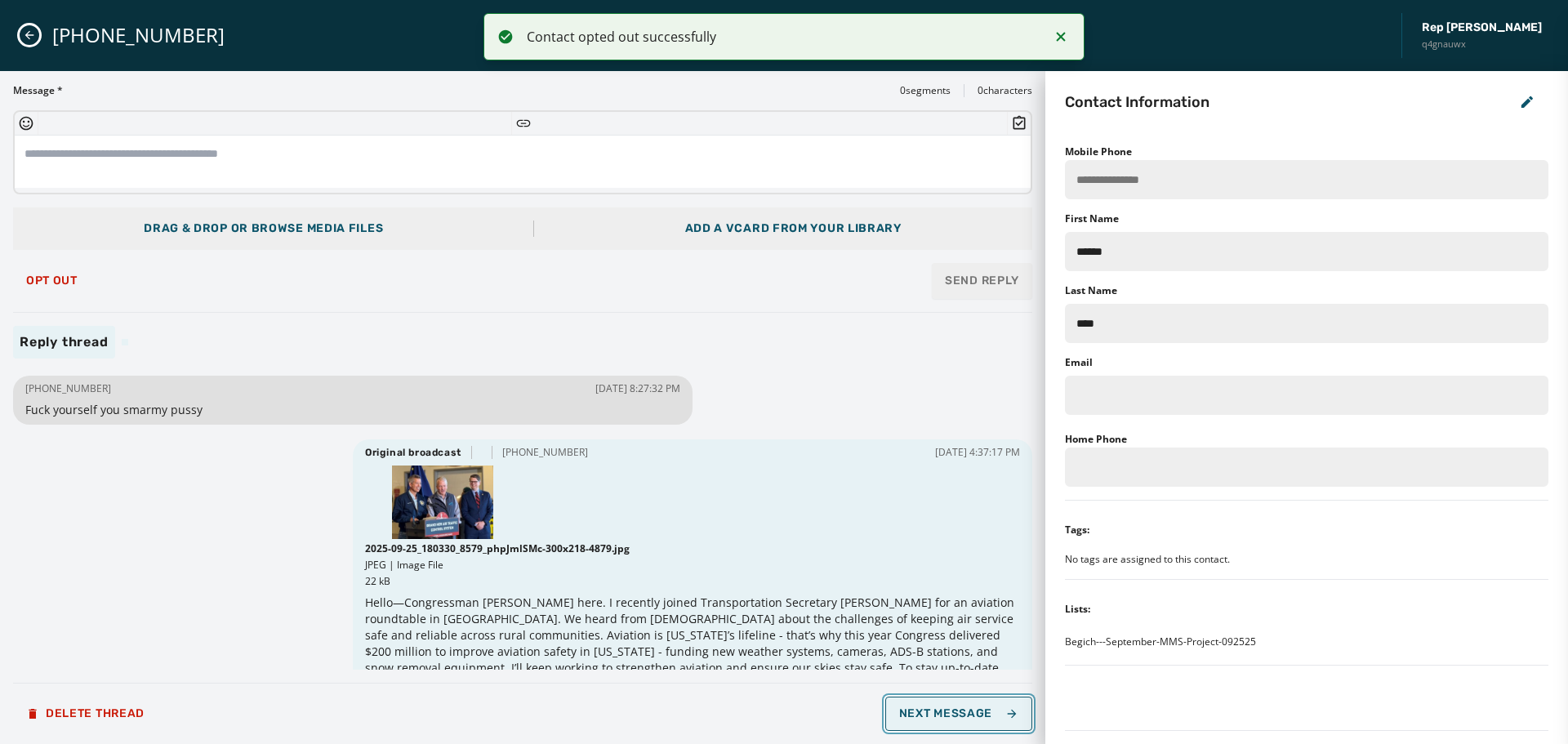
click at [968, 709] on span "Next Message" at bounding box center [959, 714] width 119 height 13
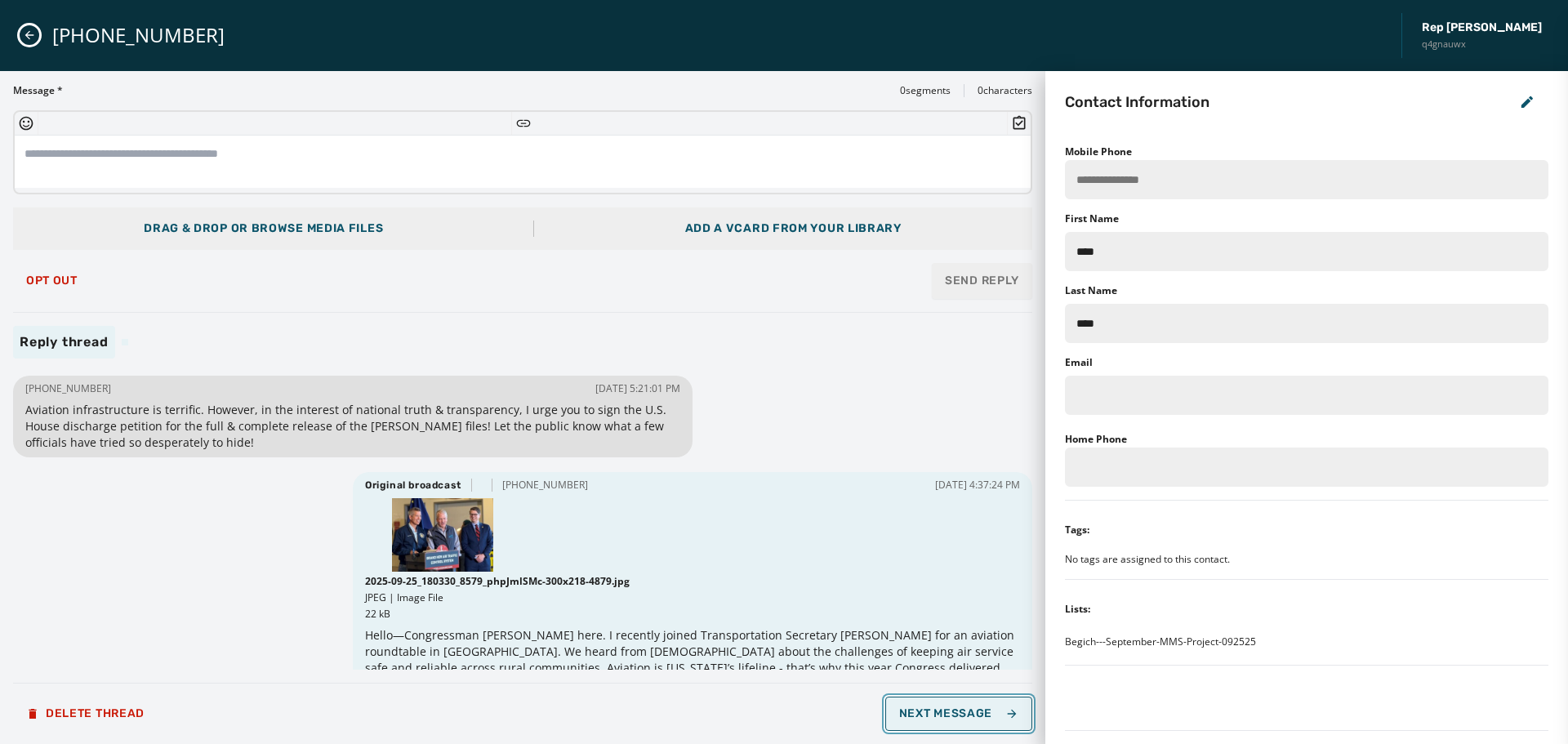
click at [967, 709] on span "Next Message" at bounding box center [959, 714] width 119 height 13
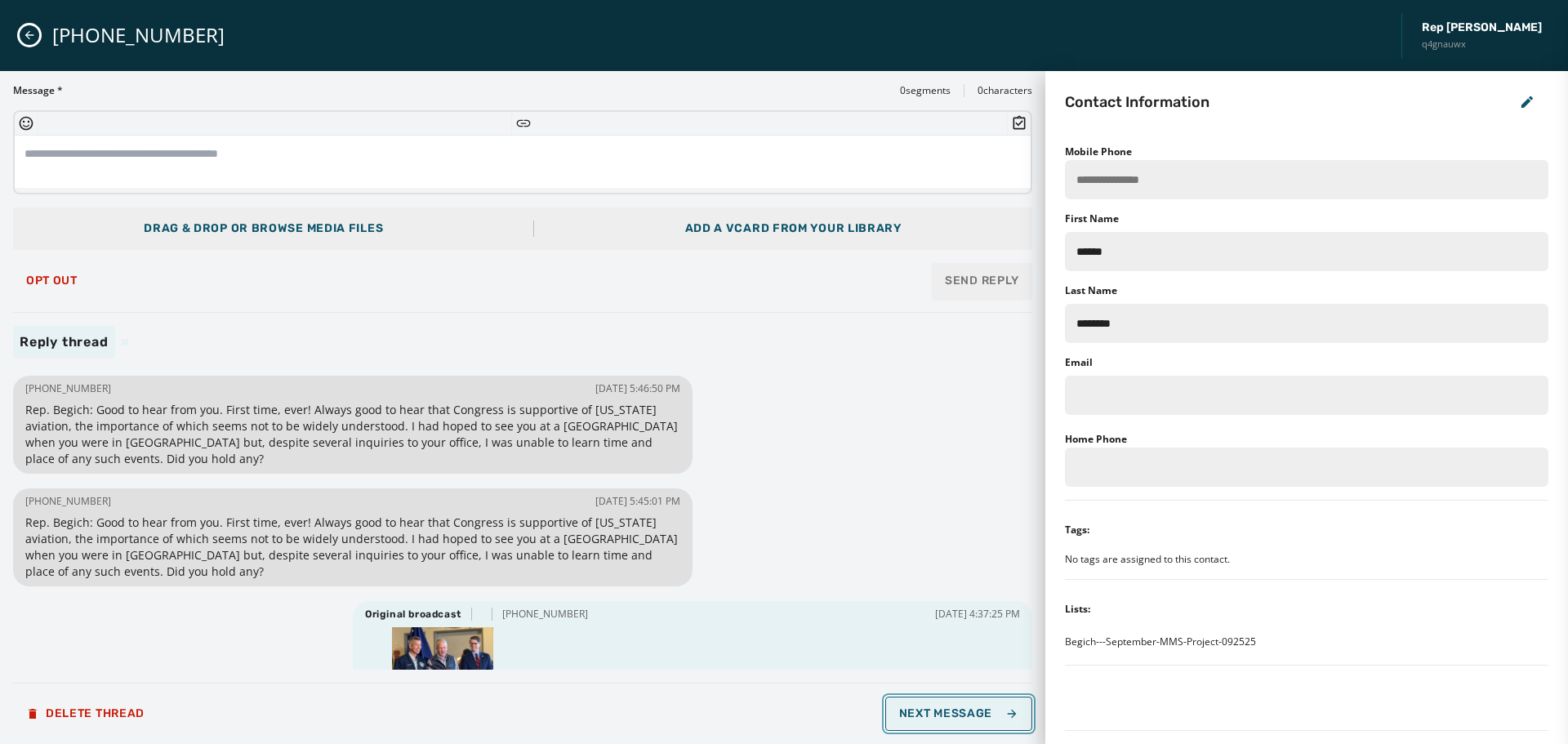
click at [967, 709] on span "Next Message" at bounding box center [959, 714] width 119 height 13
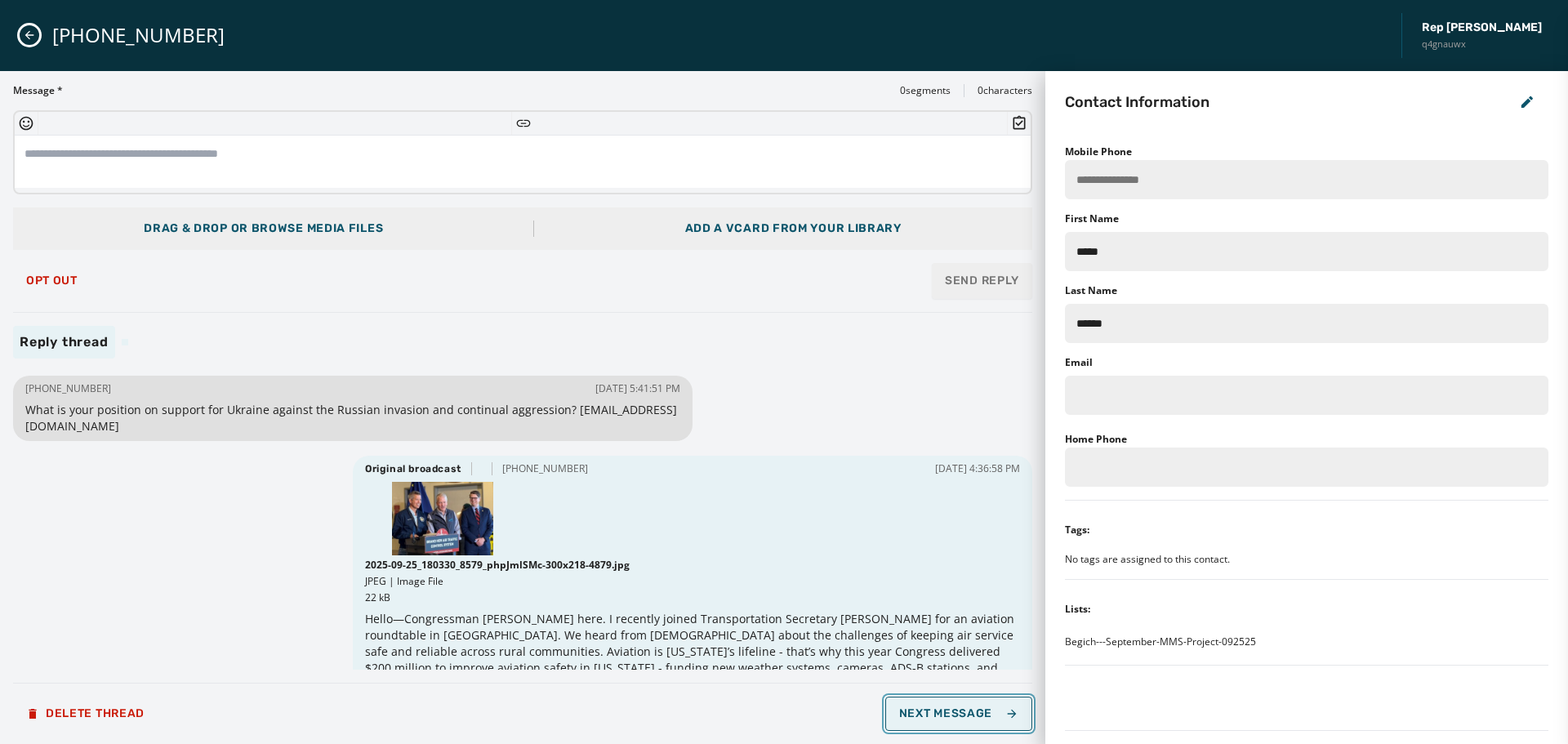
click at [967, 709] on span "Next Message" at bounding box center [959, 714] width 119 height 13
click at [966, 709] on span "Next Message" at bounding box center [959, 714] width 119 height 13
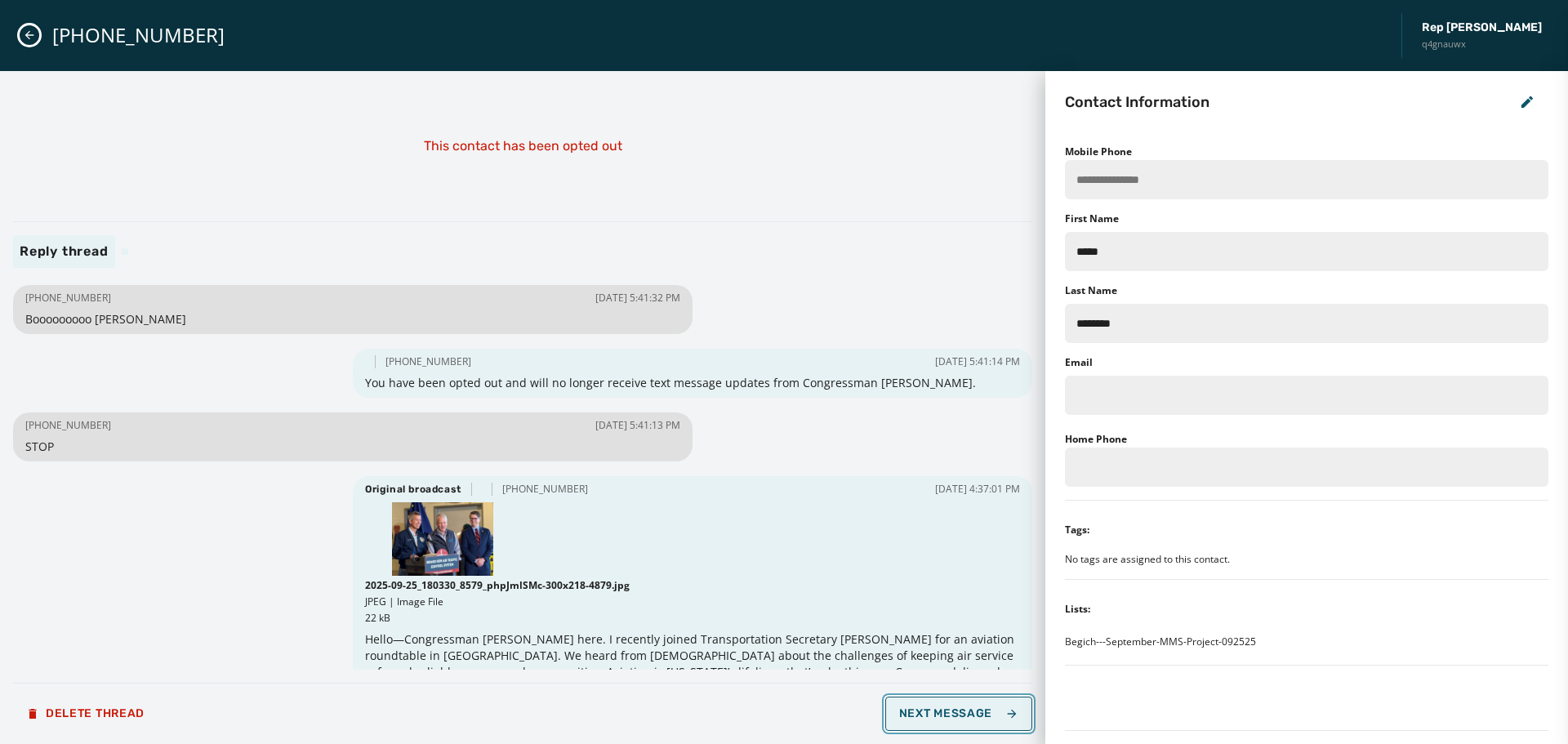
click at [966, 709] on span "Next Message" at bounding box center [959, 714] width 119 height 13
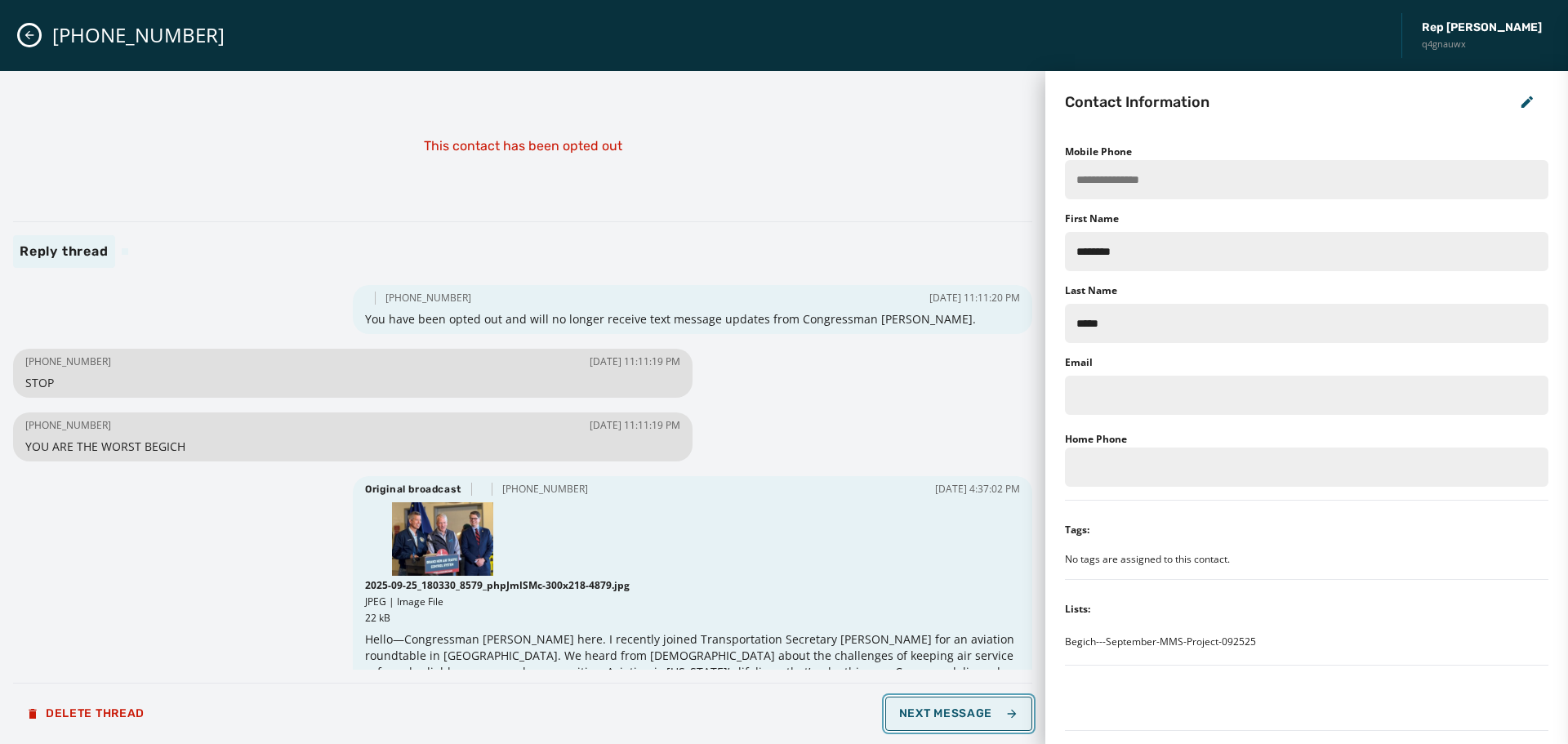
click at [966, 709] on span "Next Message" at bounding box center [959, 714] width 119 height 13
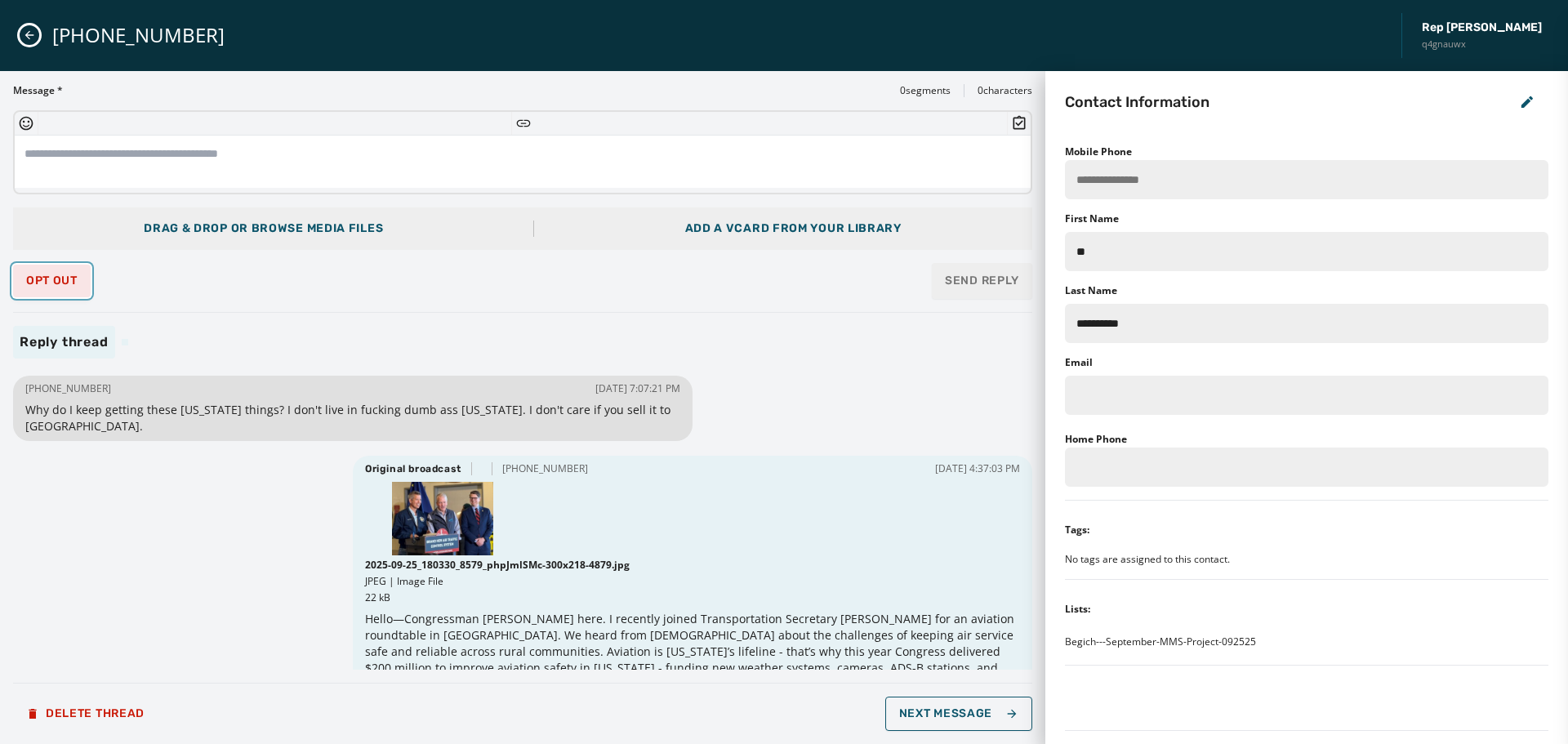
click at [22, 287] on button "Opt Out" at bounding box center [52, 280] width 78 height 33
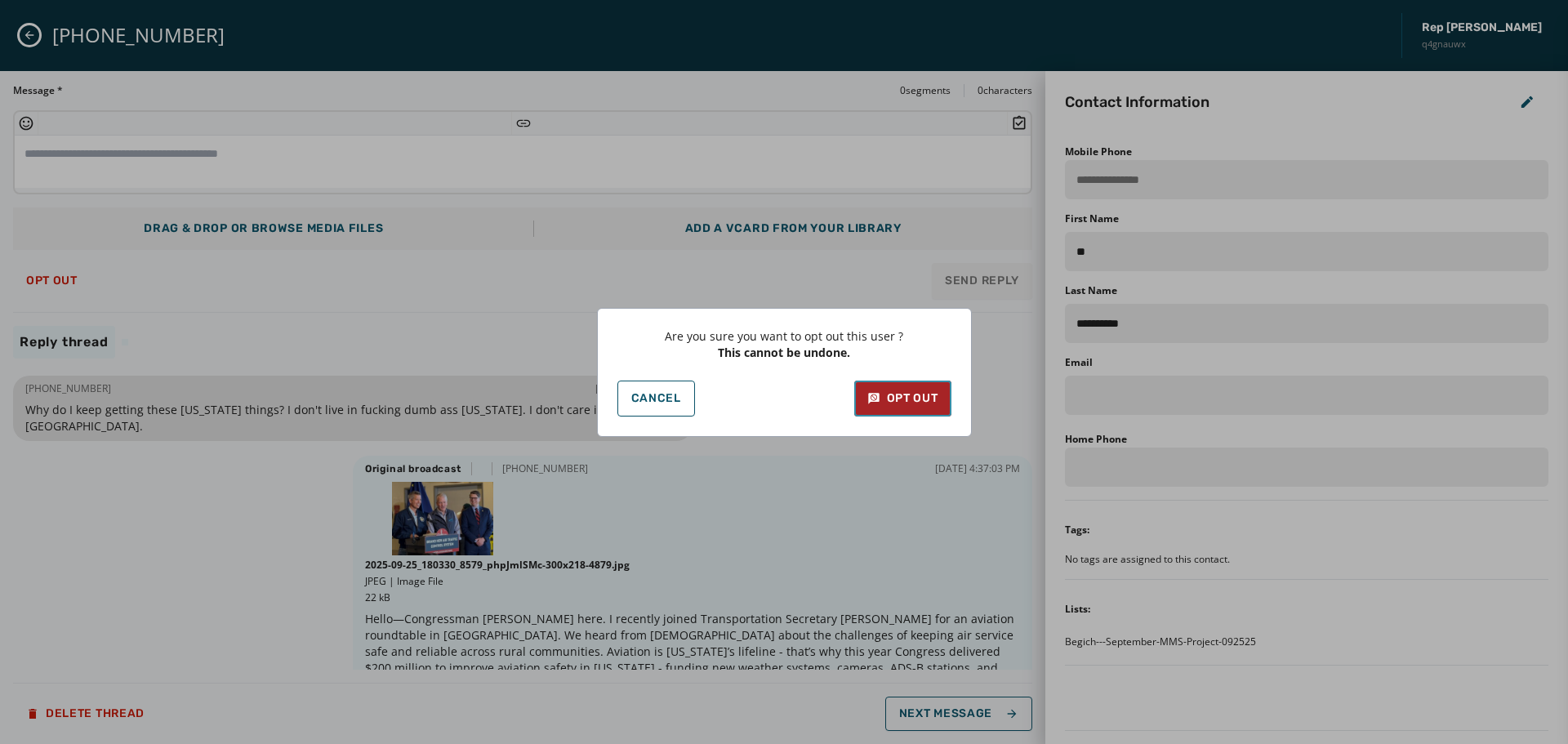
click at [917, 411] on button "Opt Out" at bounding box center [902, 399] width 97 height 36
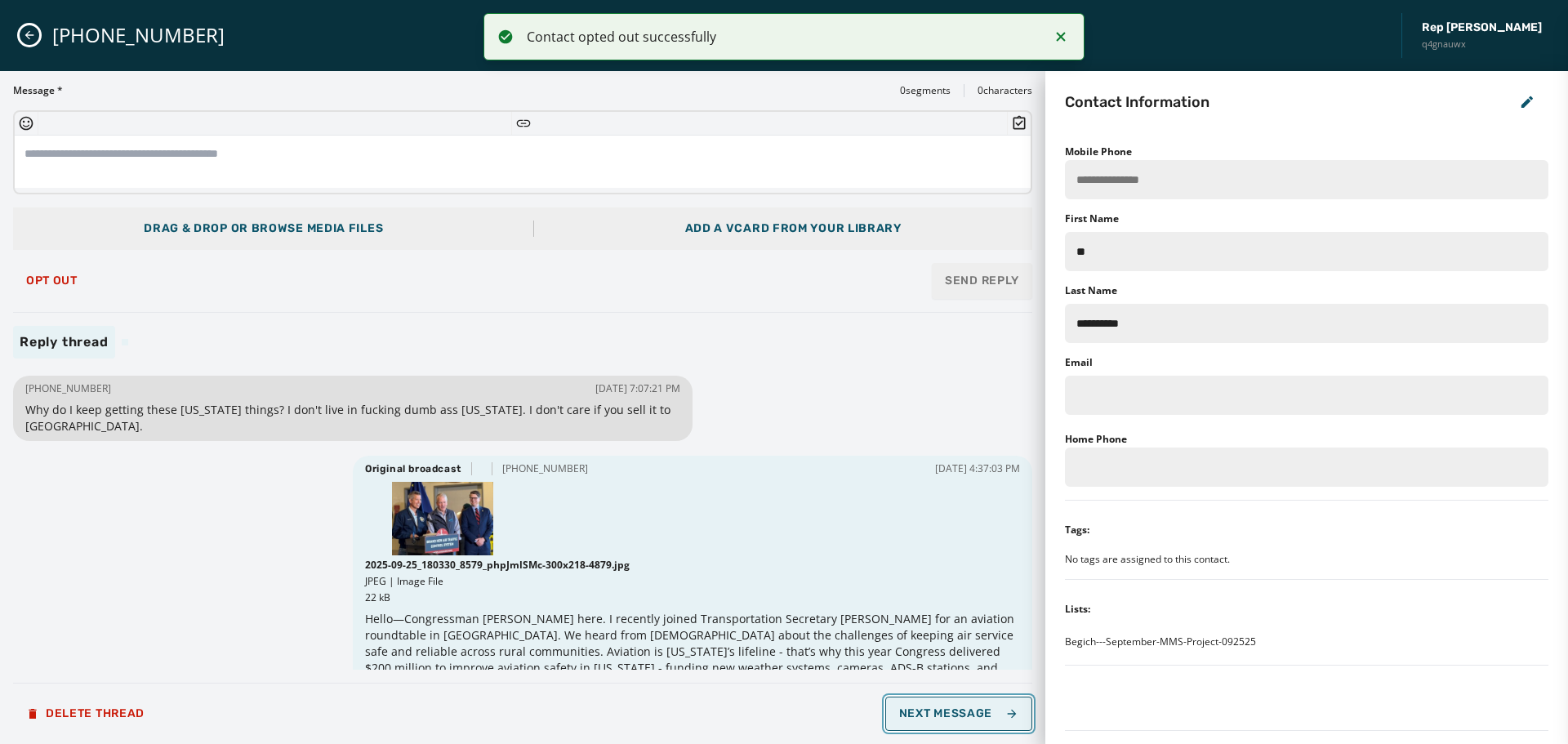
click at [920, 715] on span "Next Message" at bounding box center [959, 714] width 119 height 13
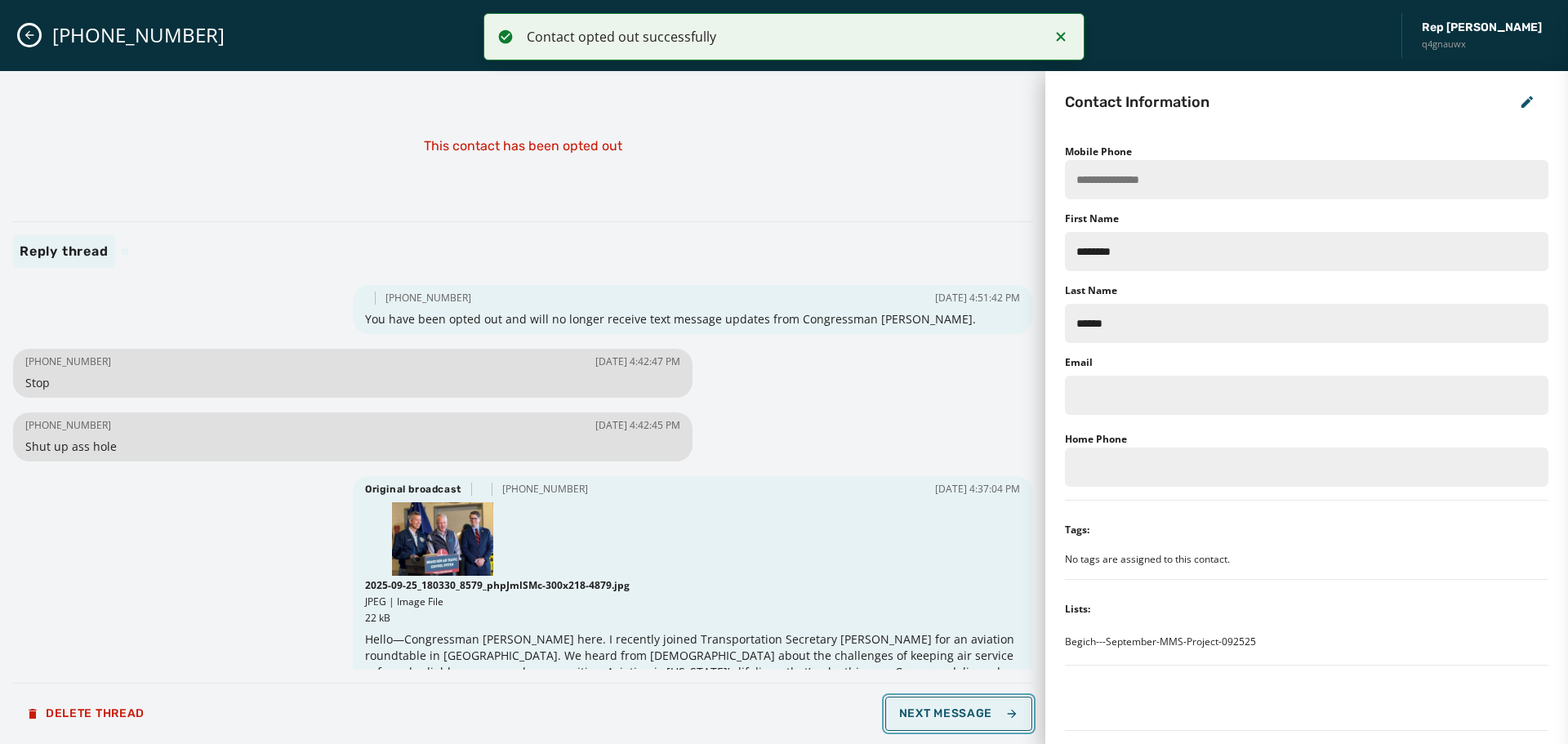
click at [920, 715] on span "Next Message" at bounding box center [959, 714] width 119 height 13
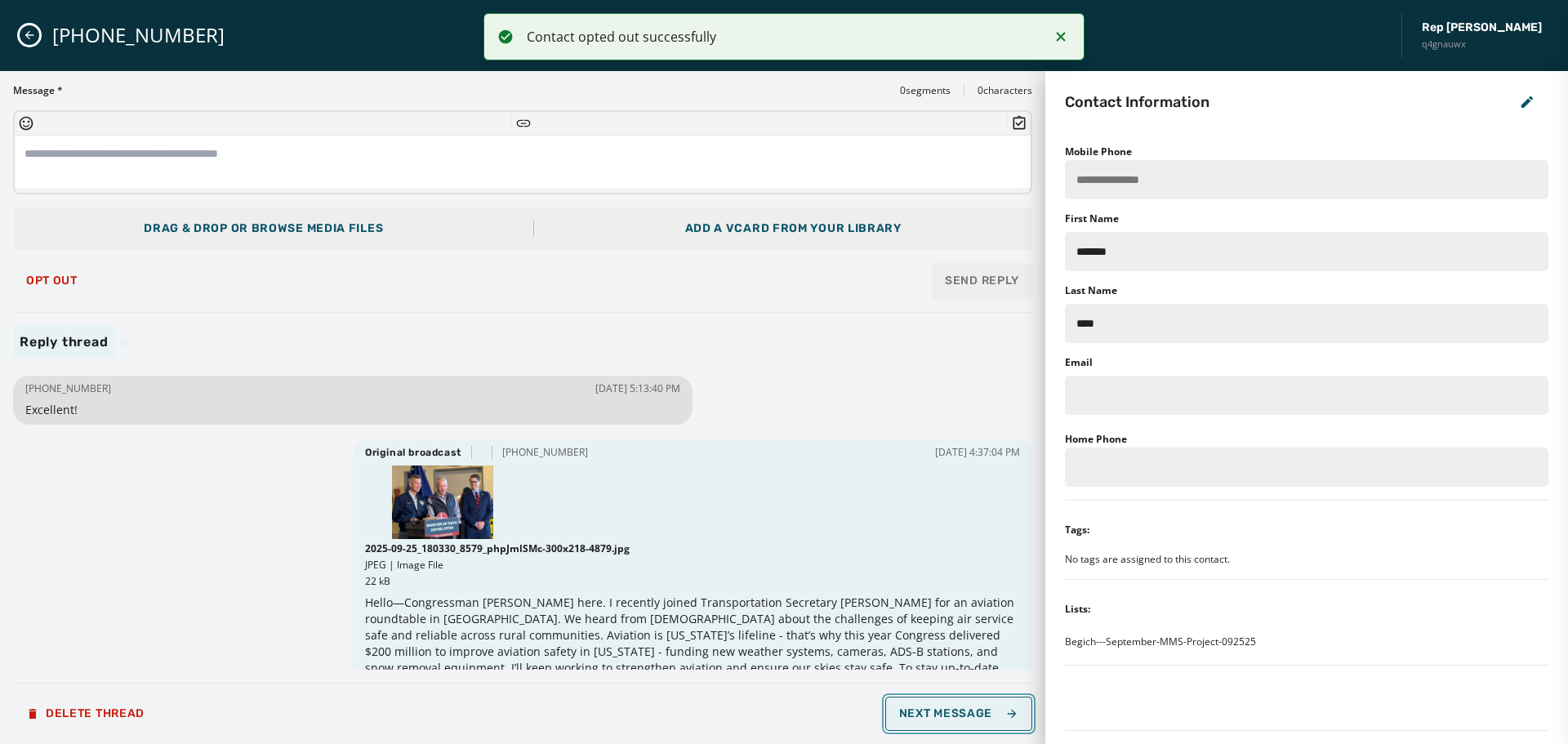
click at [920, 715] on span "Next Message" at bounding box center [959, 714] width 119 height 13
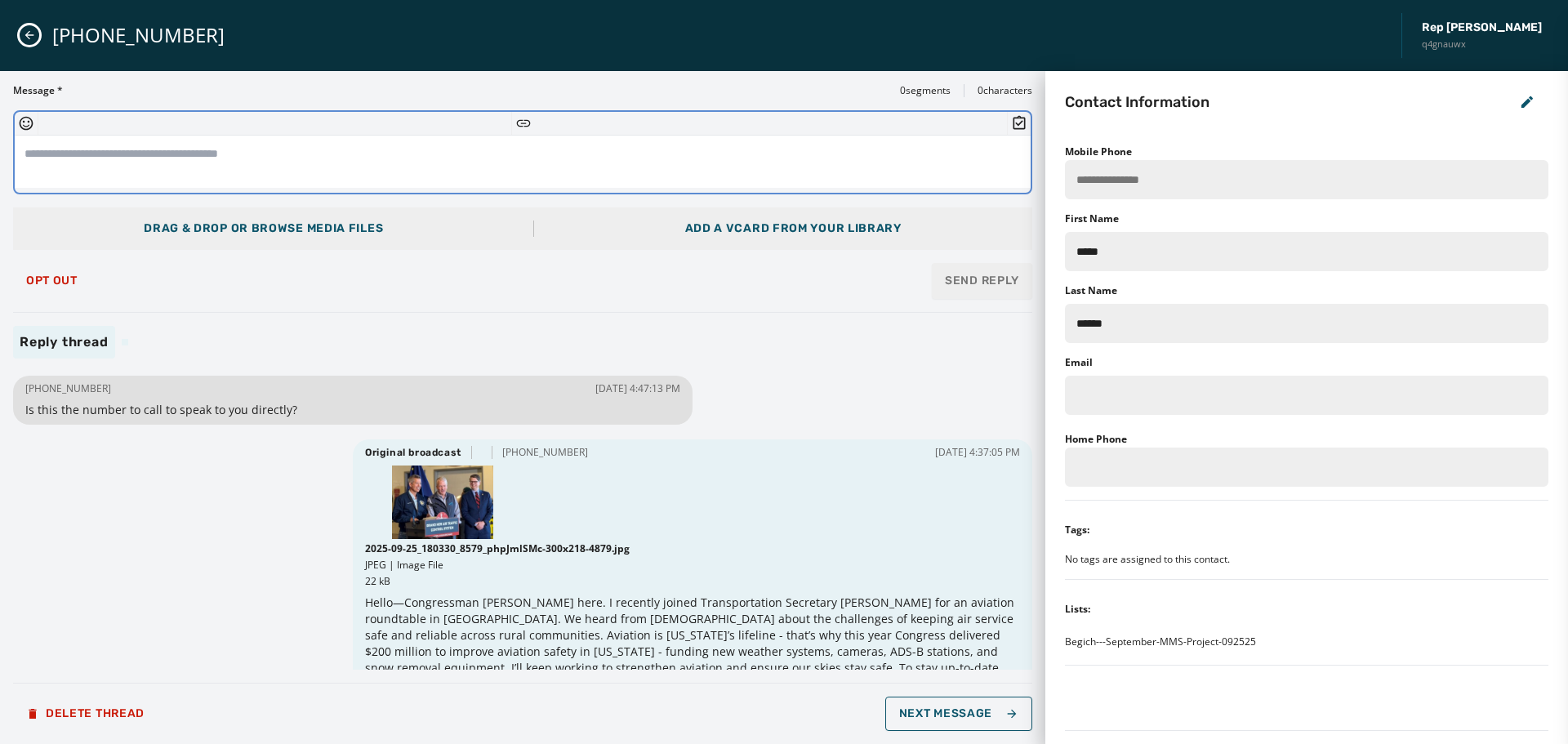
click at [216, 150] on textarea at bounding box center [523, 162] width 1016 height 53
paste textarea "**********"
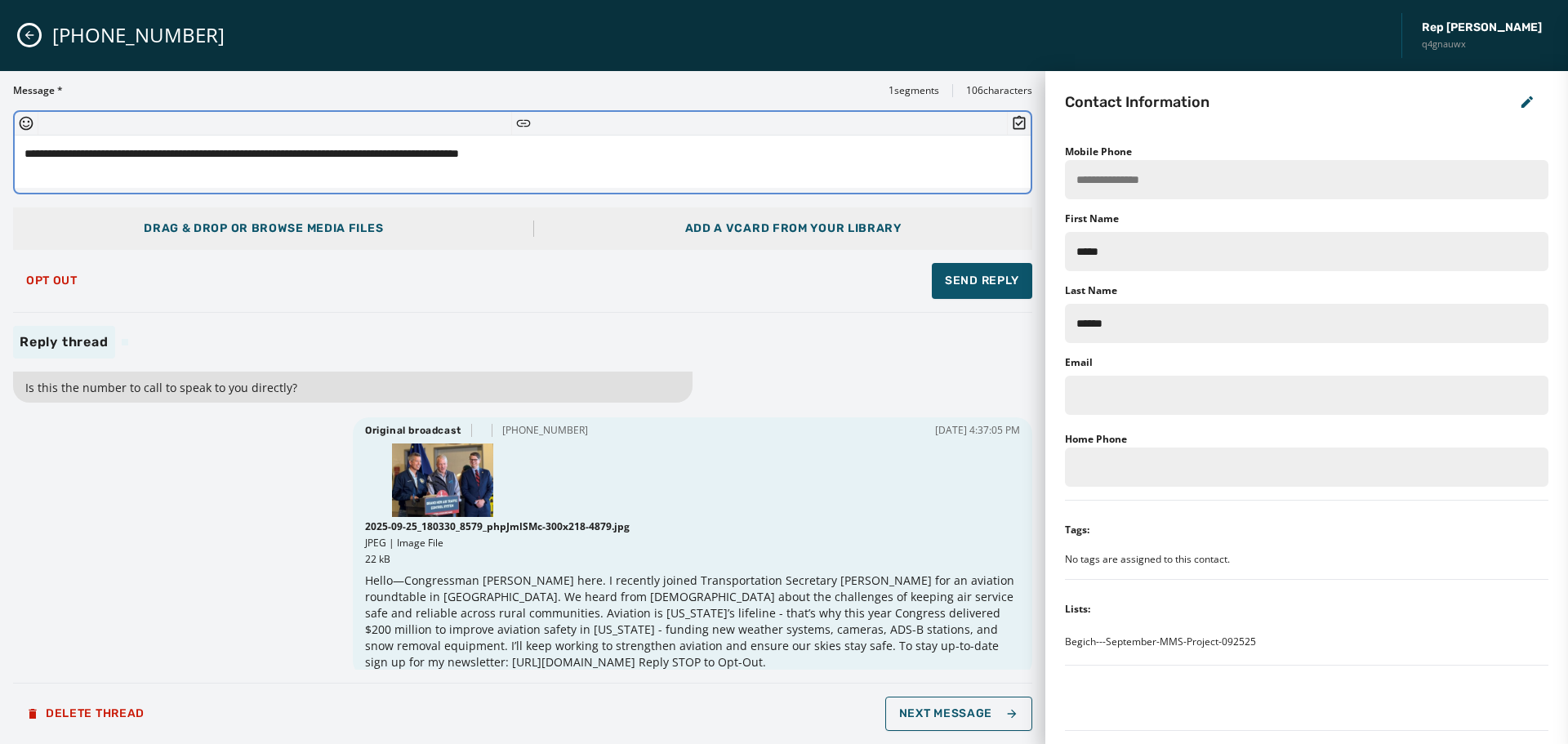
scroll to position [34, 0]
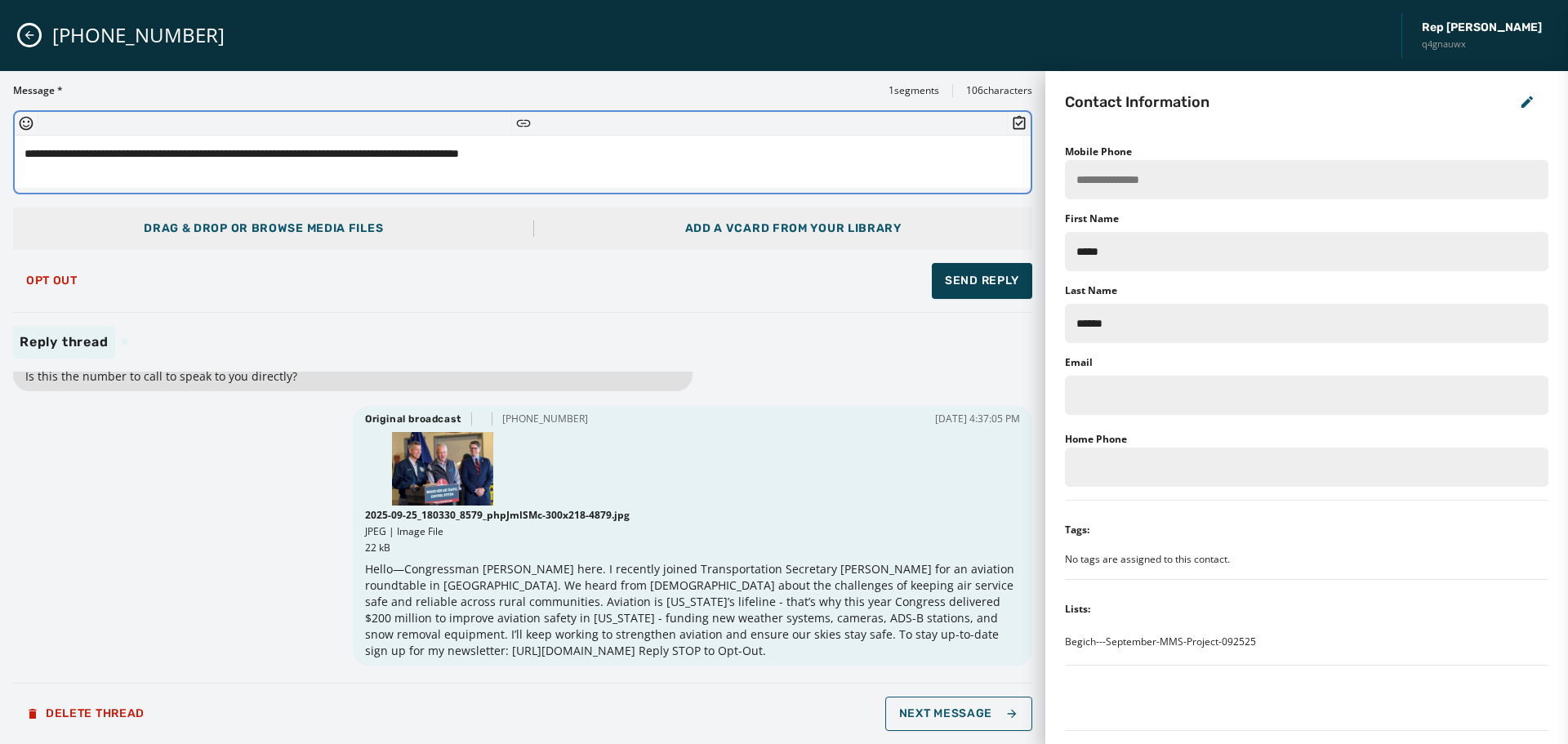
type textarea "**********"
click at [996, 281] on span "Send Reply" at bounding box center [981, 280] width 74 height 16
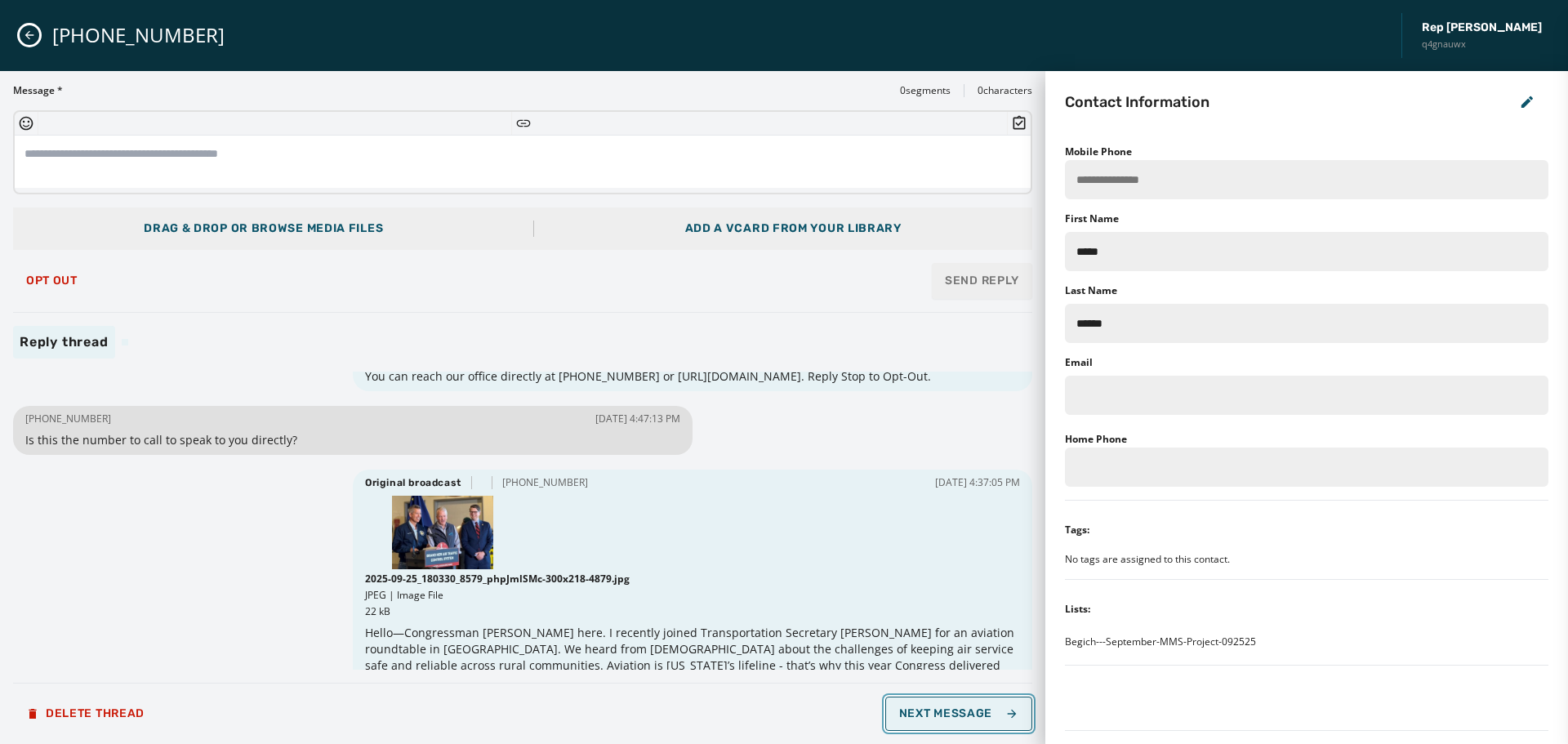
click at [945, 712] on span "Next Message" at bounding box center [959, 714] width 119 height 13
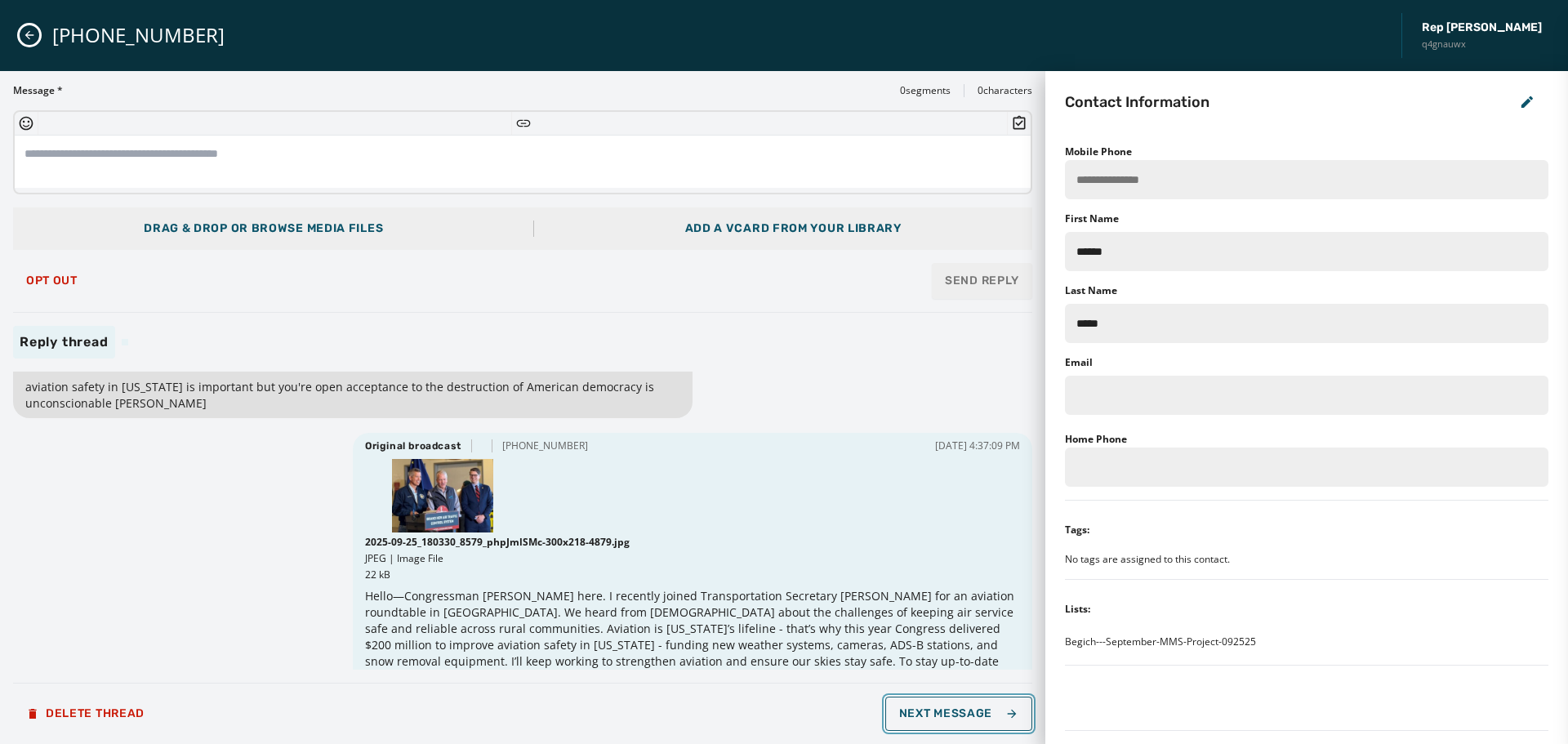
scroll to position [0, 0]
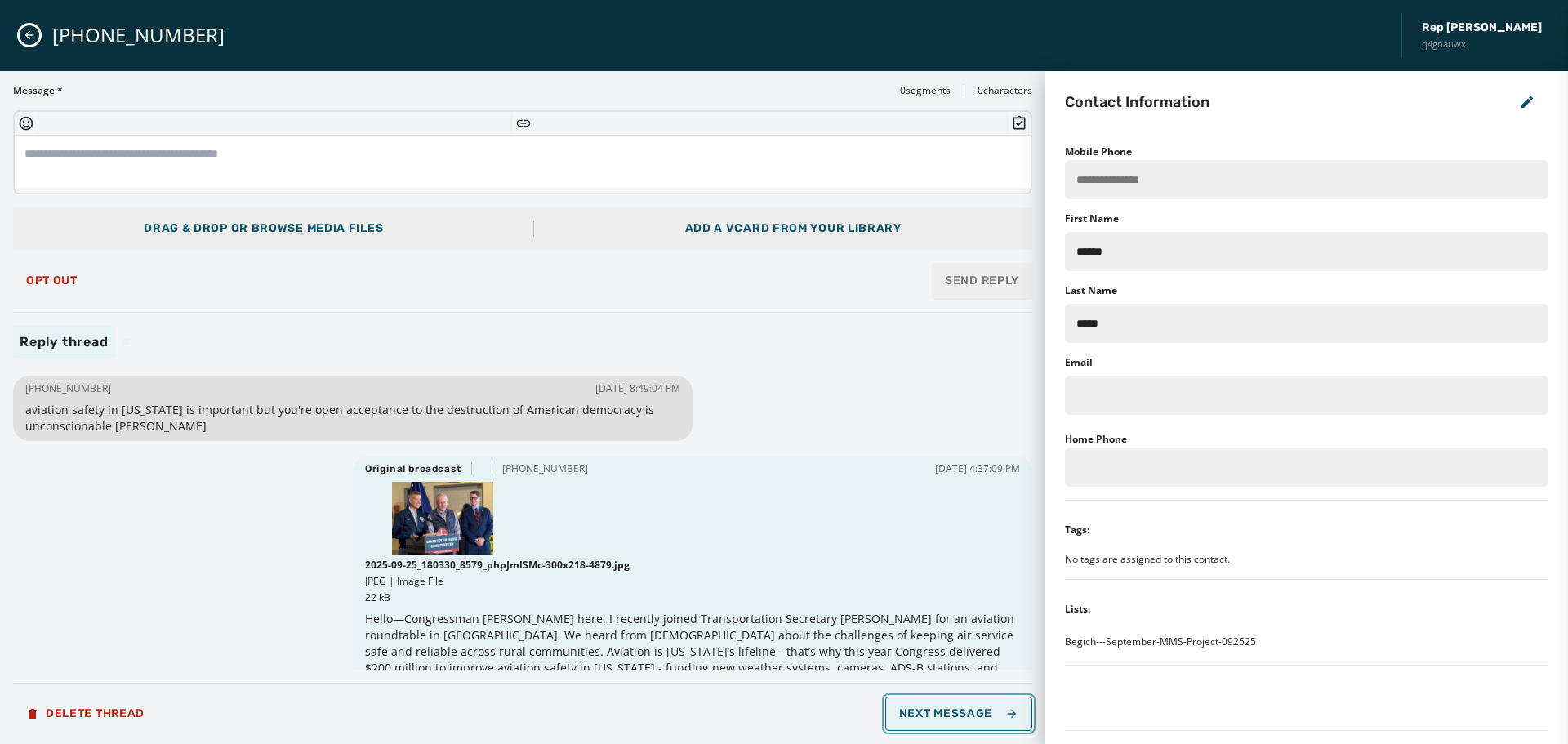
click at [993, 718] on span "Next Message" at bounding box center [959, 714] width 119 height 13
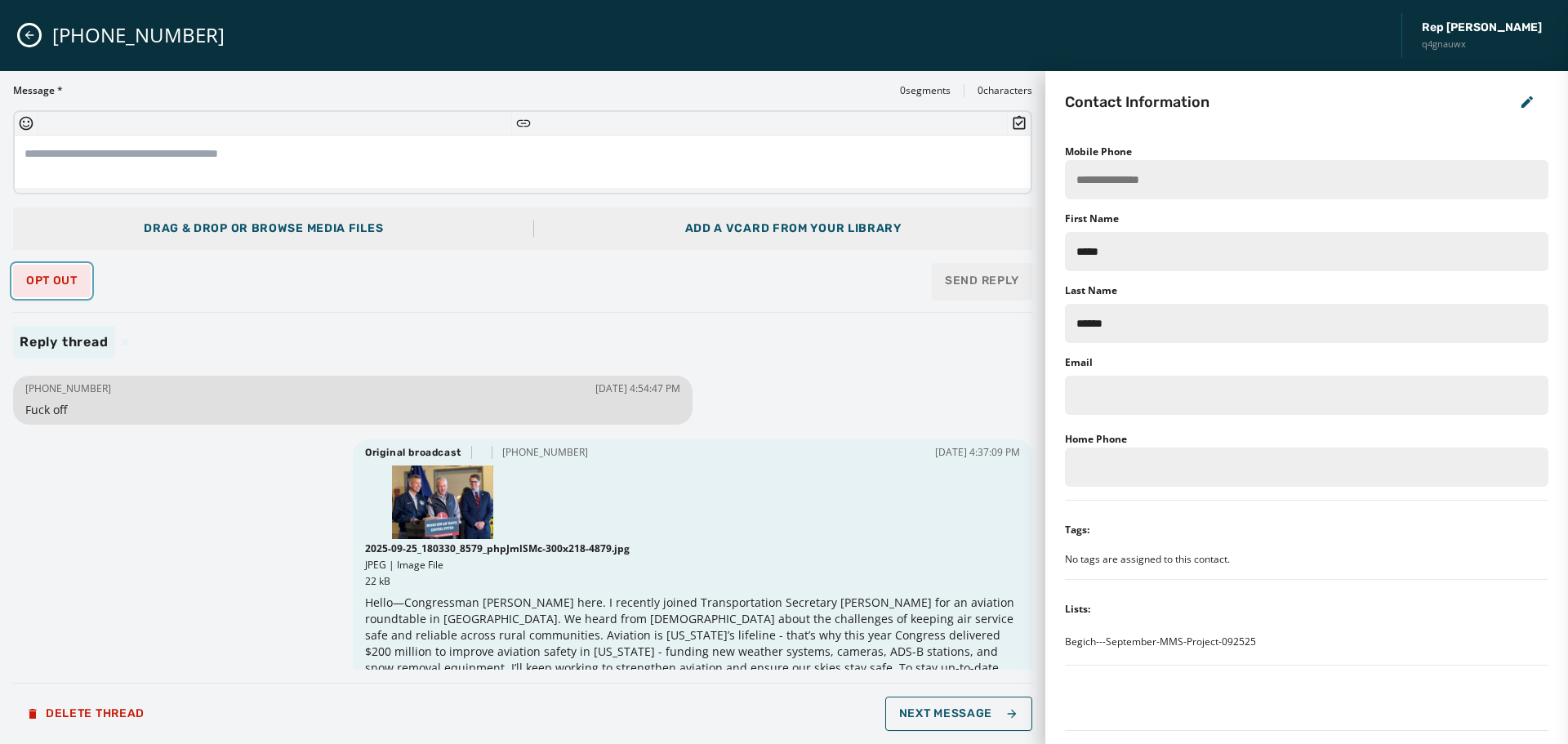
click at [37, 278] on span "Opt Out" at bounding box center [52, 281] width 52 height 13
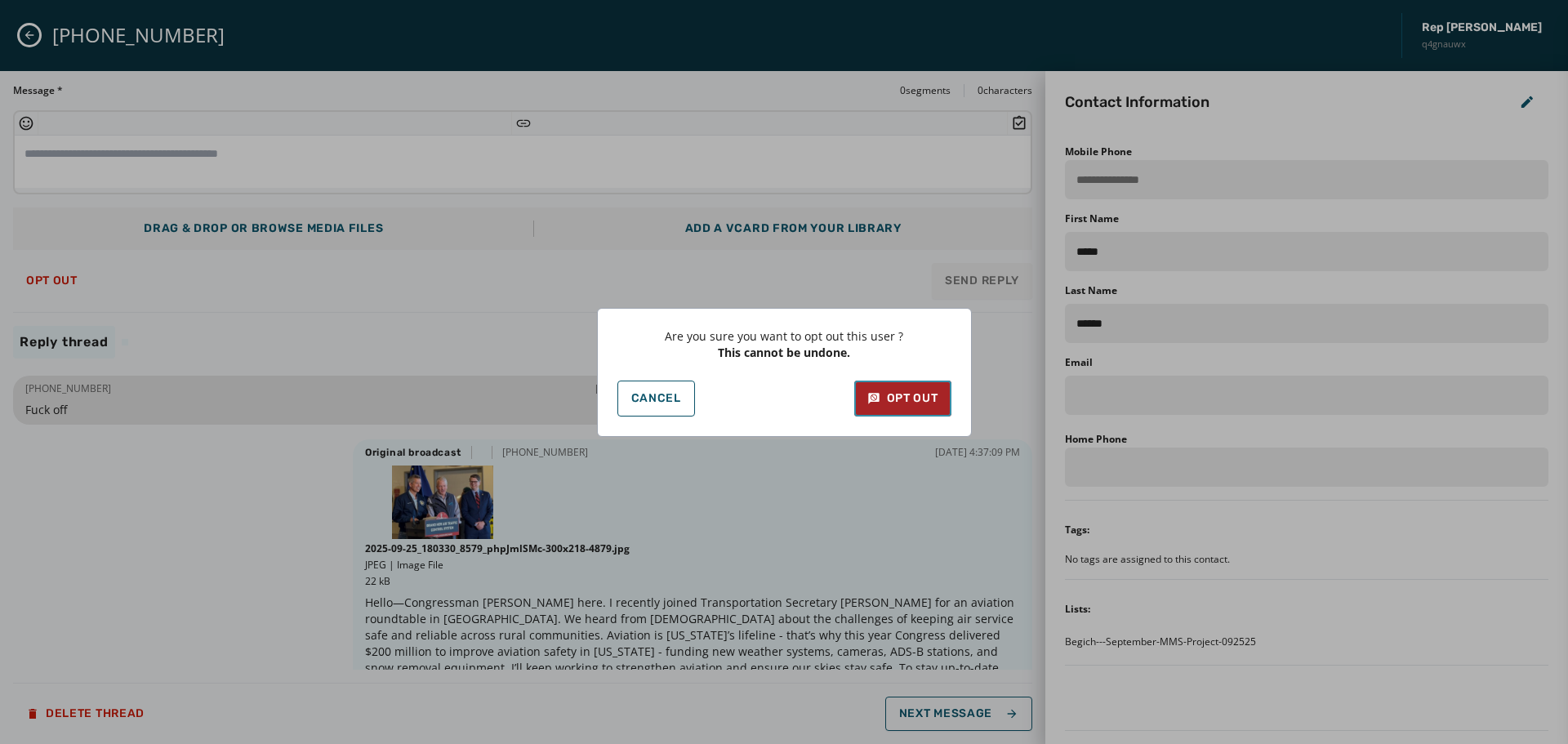
click at [916, 414] on button "Opt Out" at bounding box center [902, 399] width 97 height 36
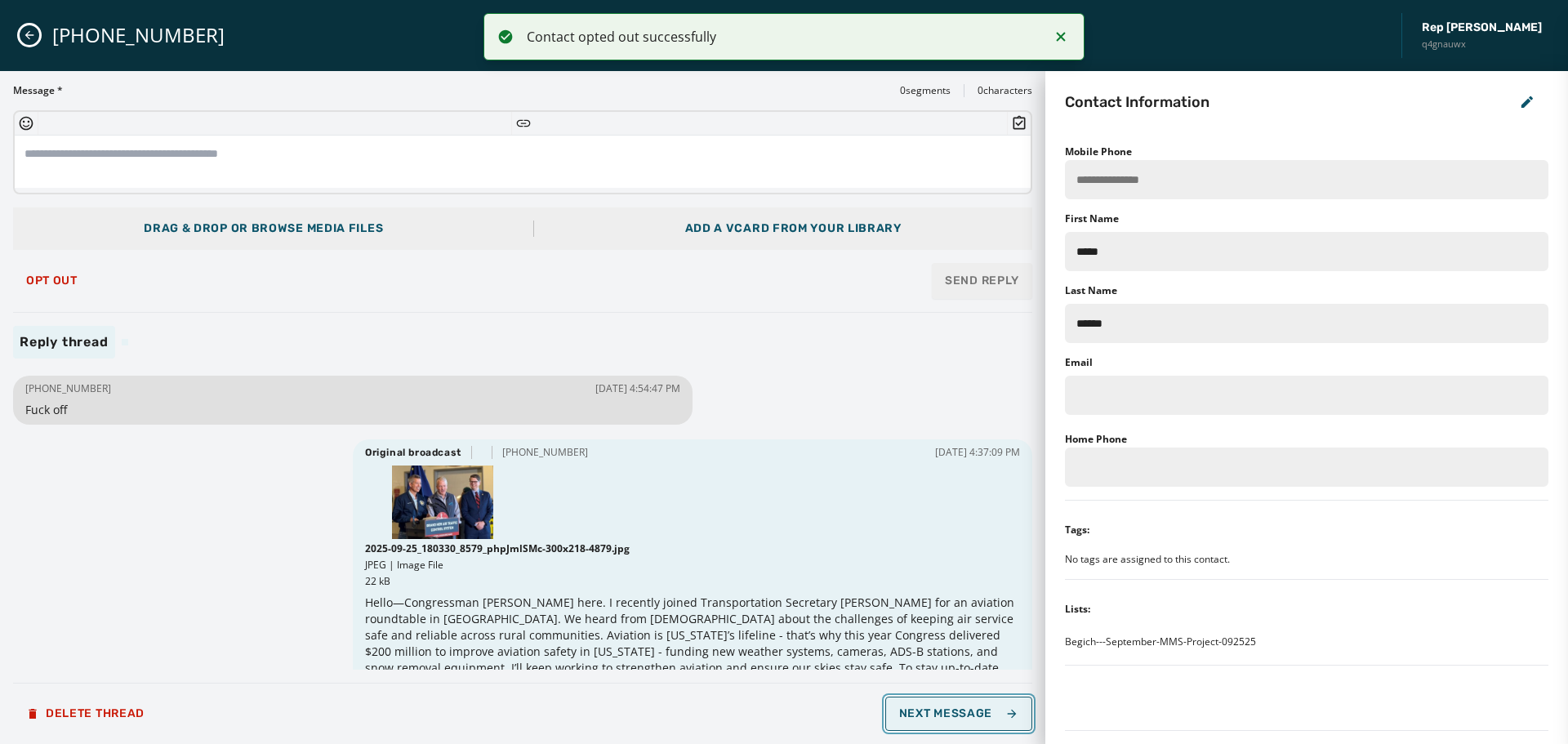
click at [925, 707] on span "Next Message" at bounding box center [959, 714] width 119 height 13
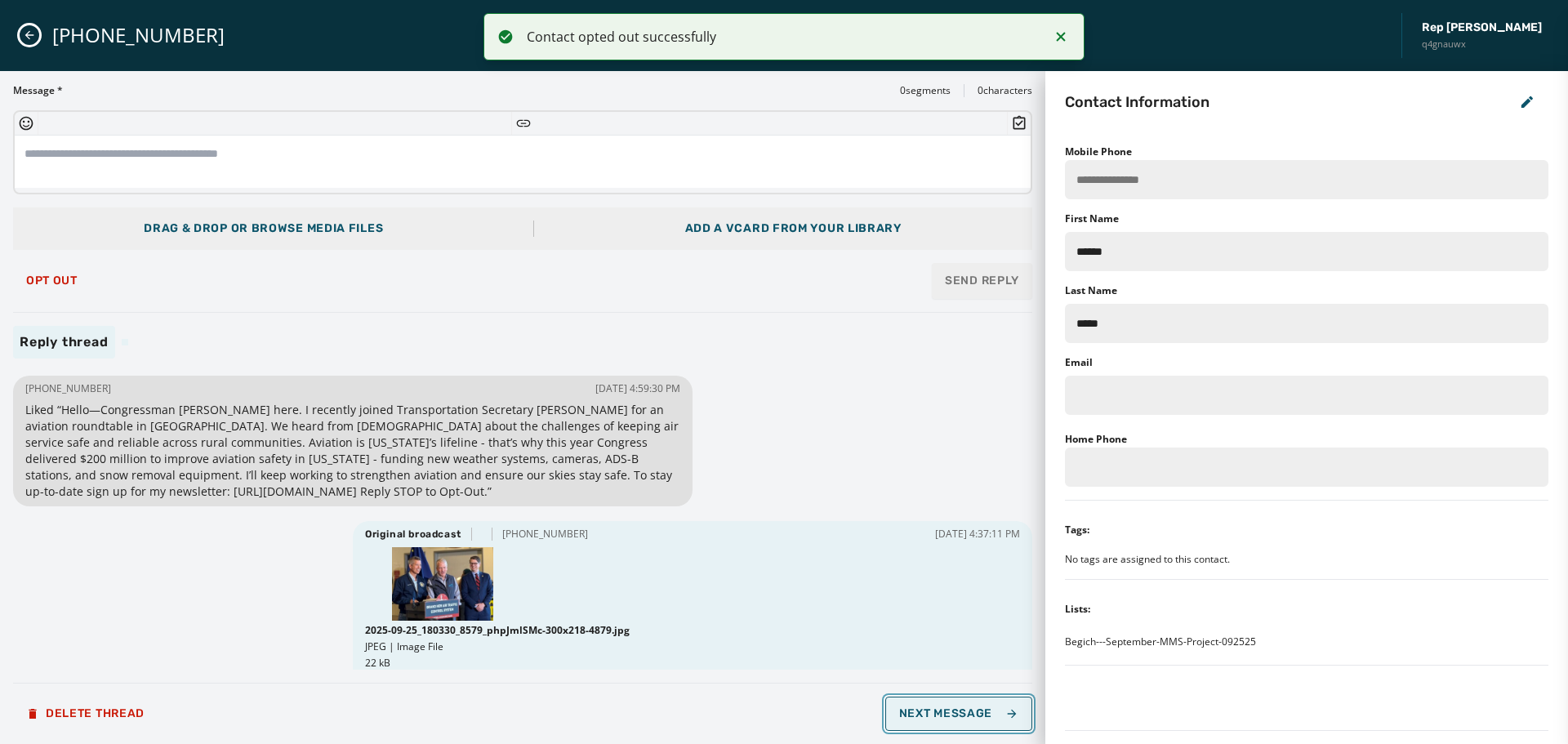
click at [925, 708] on span "Next Message" at bounding box center [959, 714] width 119 height 13
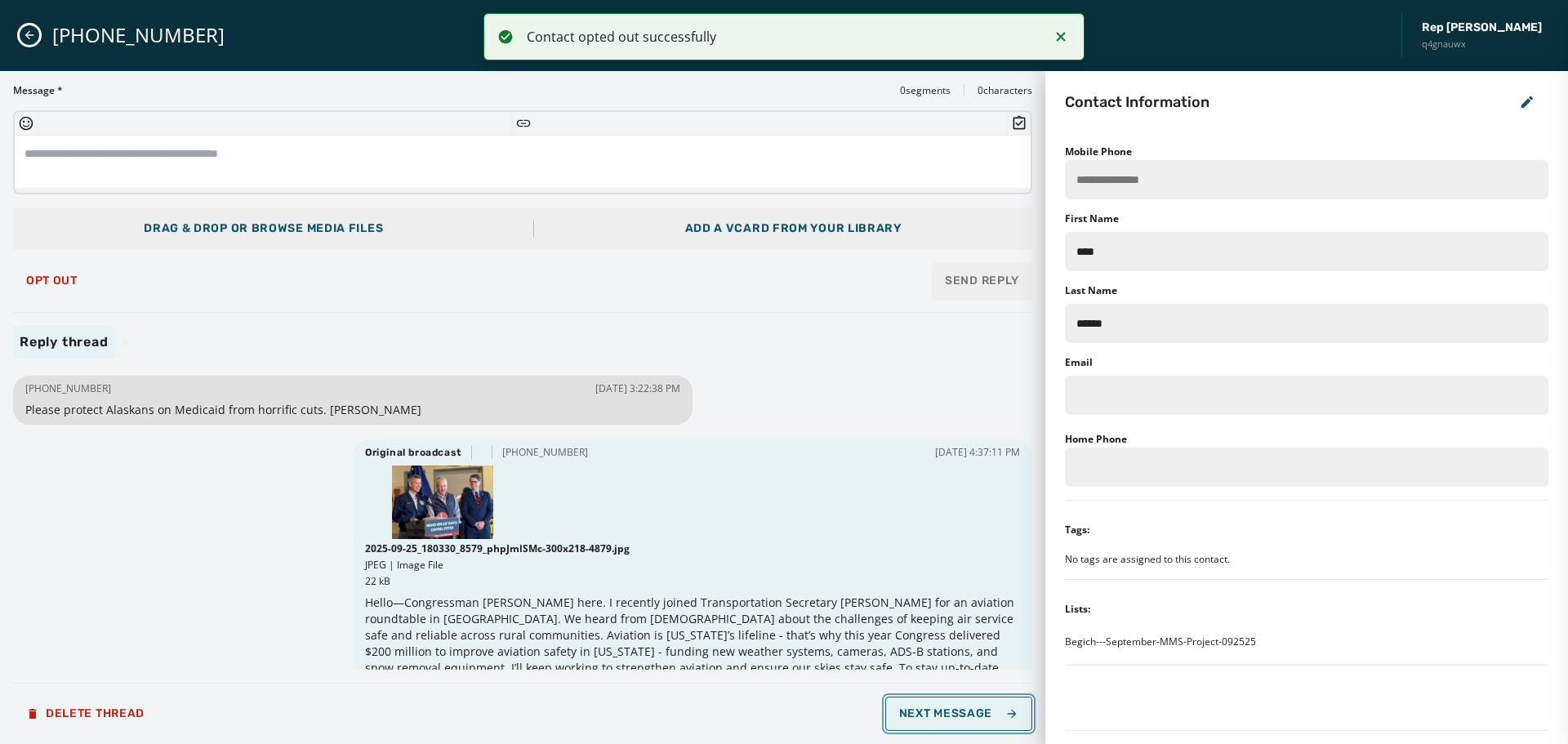
click at [925, 710] on span "Next Message" at bounding box center [959, 714] width 119 height 13
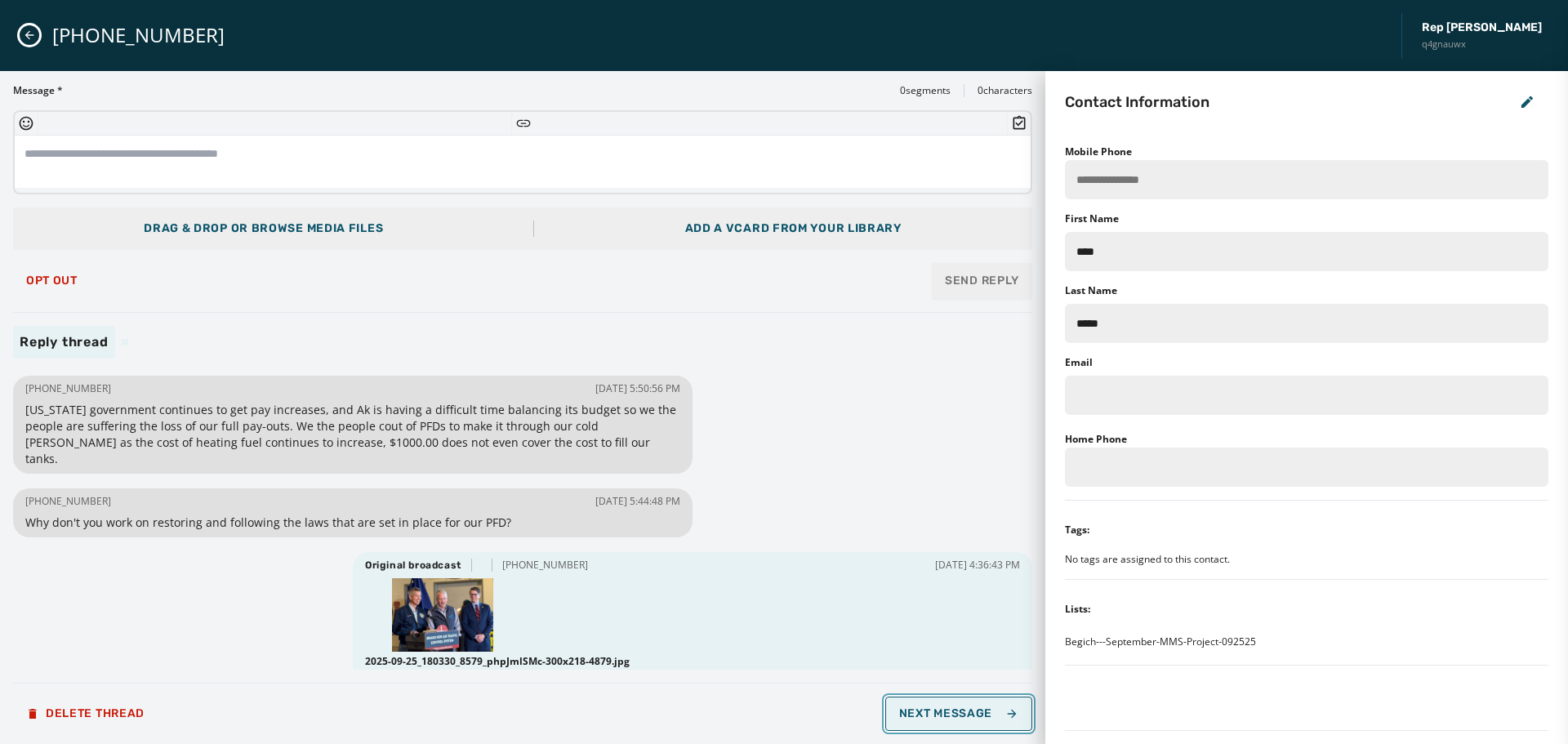
click at [925, 710] on span "Next Message" at bounding box center [959, 714] width 119 height 13
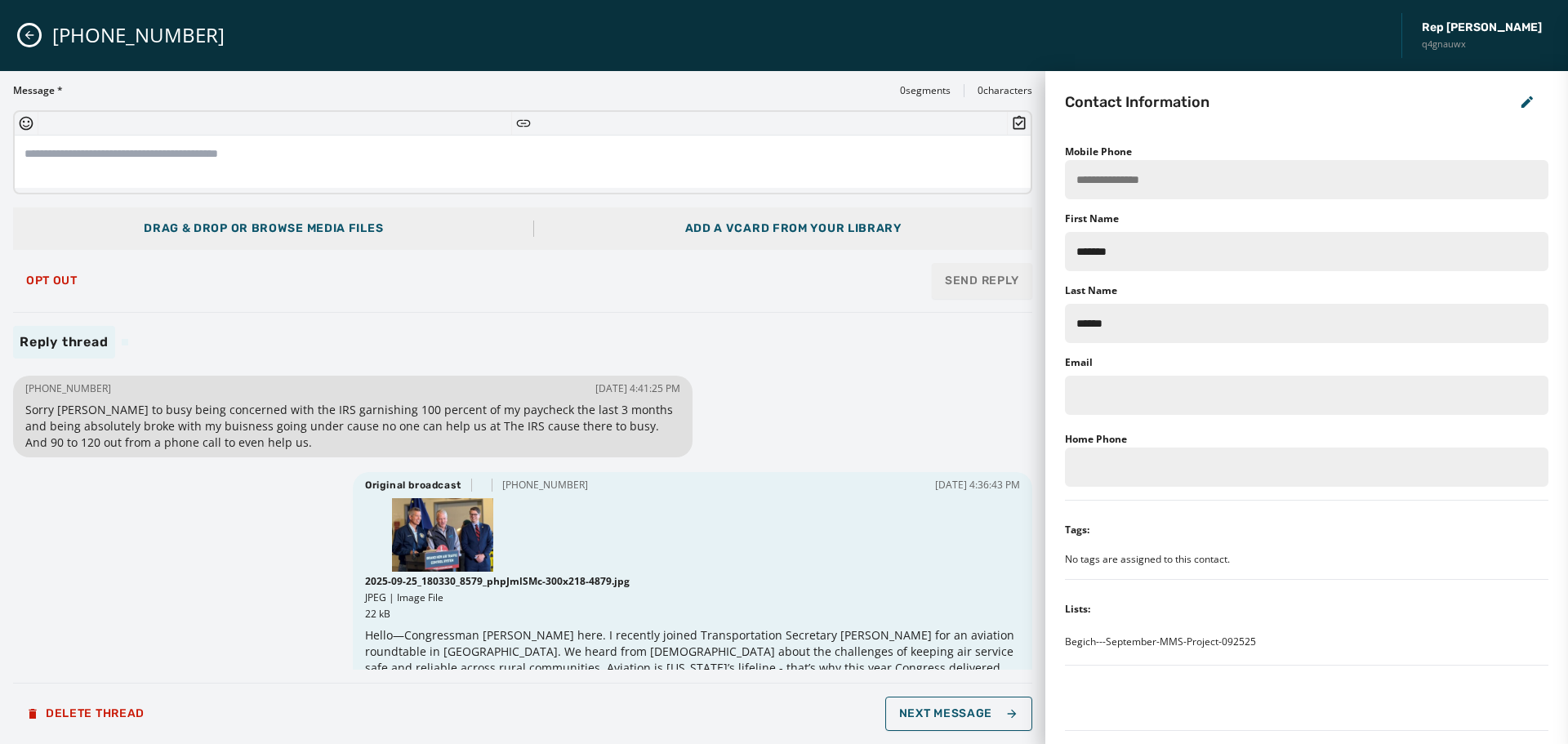
click at [147, 161] on textarea at bounding box center [523, 162] width 1016 height 53
paste textarea "**********"
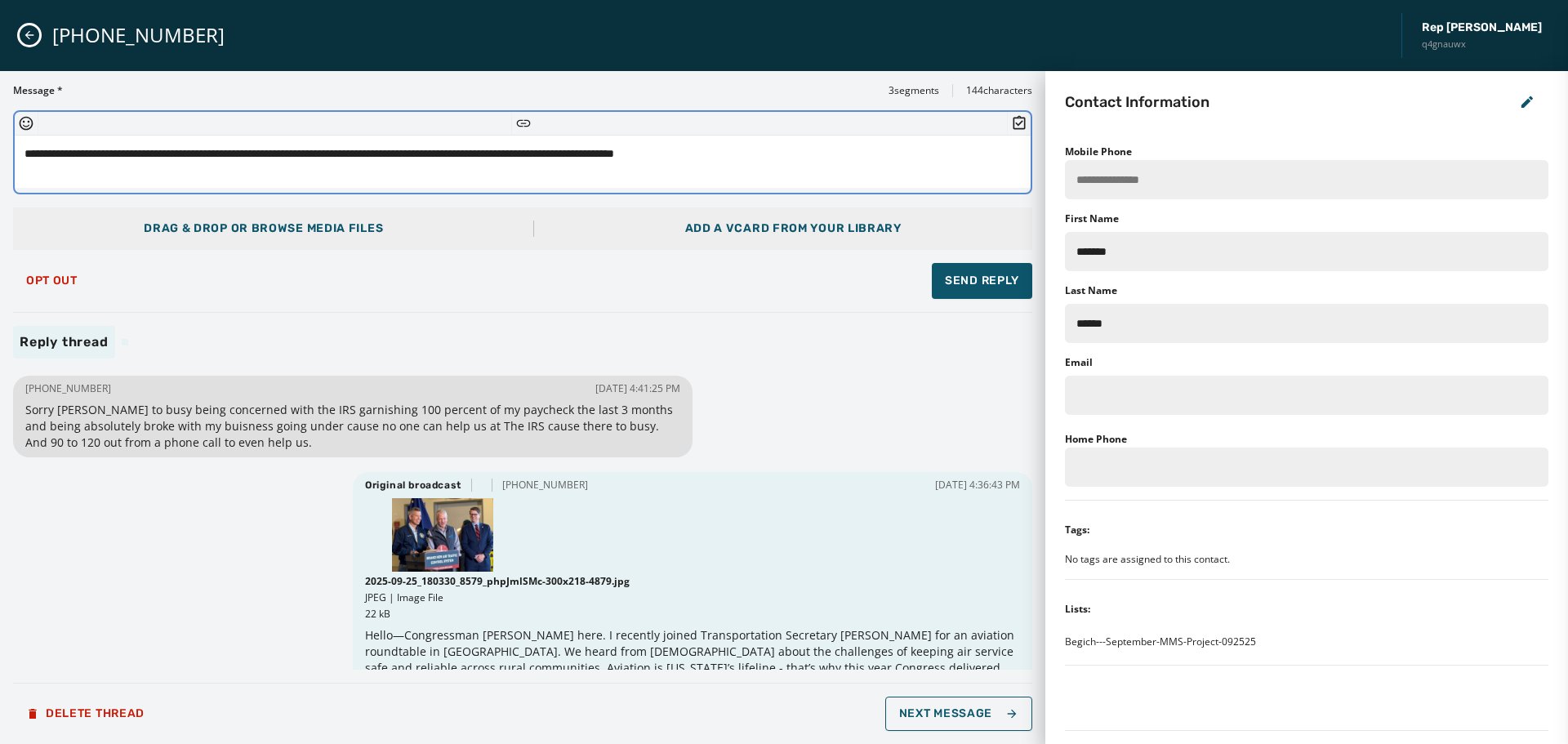
click at [796, 158] on textarea "**********" at bounding box center [523, 162] width 1016 height 53
drag, startPoint x: 648, startPoint y: 156, endPoint x: 546, endPoint y: 155, distance: 102.0
click at [546, 153] on textarea "**********" at bounding box center [523, 162] width 1016 height 53
click at [768, 147] on textarea "**********" at bounding box center [523, 162] width 1016 height 53
click at [783, 152] on textarea "**********" at bounding box center [523, 162] width 1016 height 53
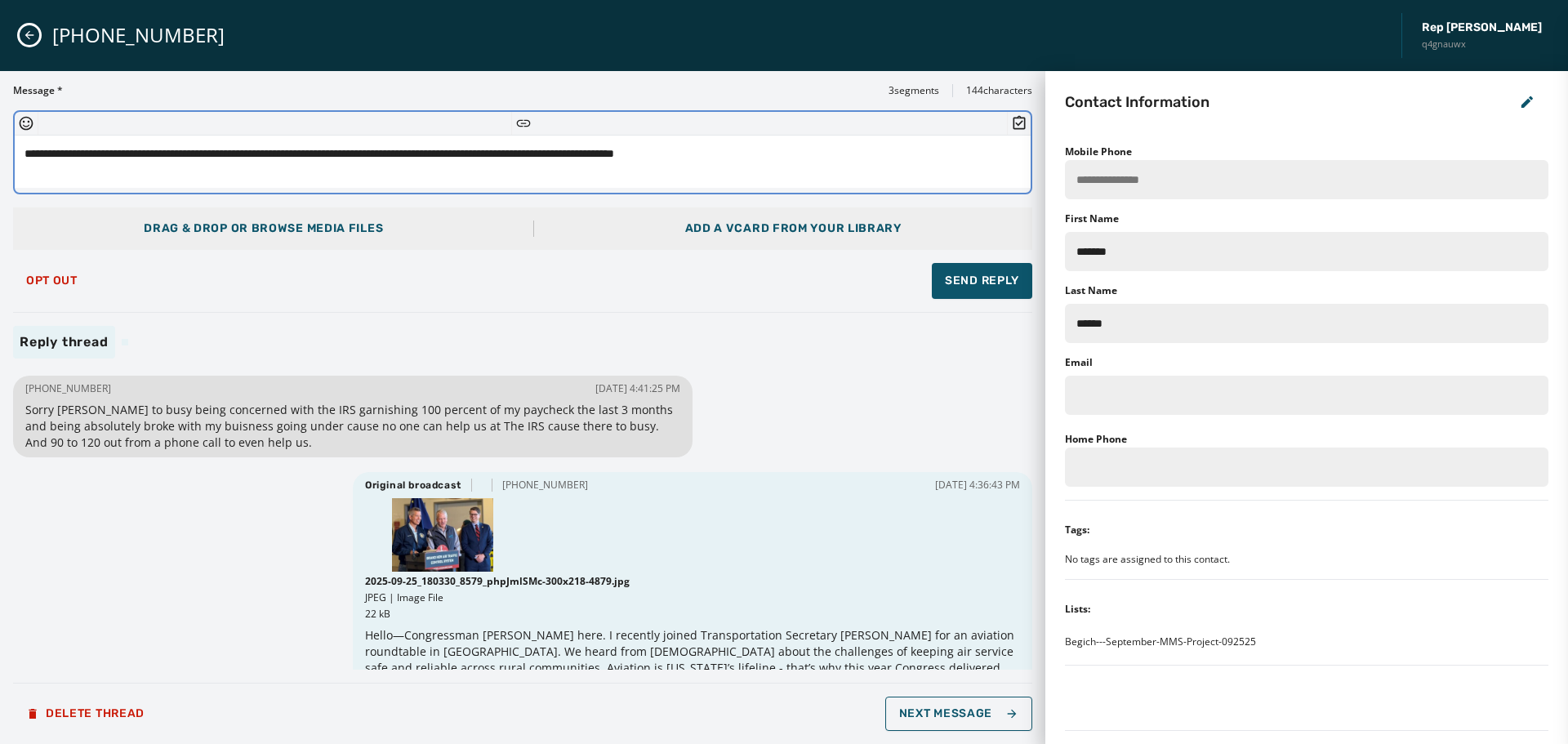
click at [440, 174] on textarea "**********" at bounding box center [523, 162] width 1016 height 53
drag, startPoint x: 473, startPoint y: 156, endPoint x: 521, endPoint y: 161, distance: 48.3
click at [474, 156] on textarea "**********" at bounding box center [523, 162] width 1016 height 53
click at [597, 173] on textarea "**********" at bounding box center [523, 162] width 1016 height 53
drag, startPoint x: 648, startPoint y: 155, endPoint x: 545, endPoint y: 163, distance: 103.3
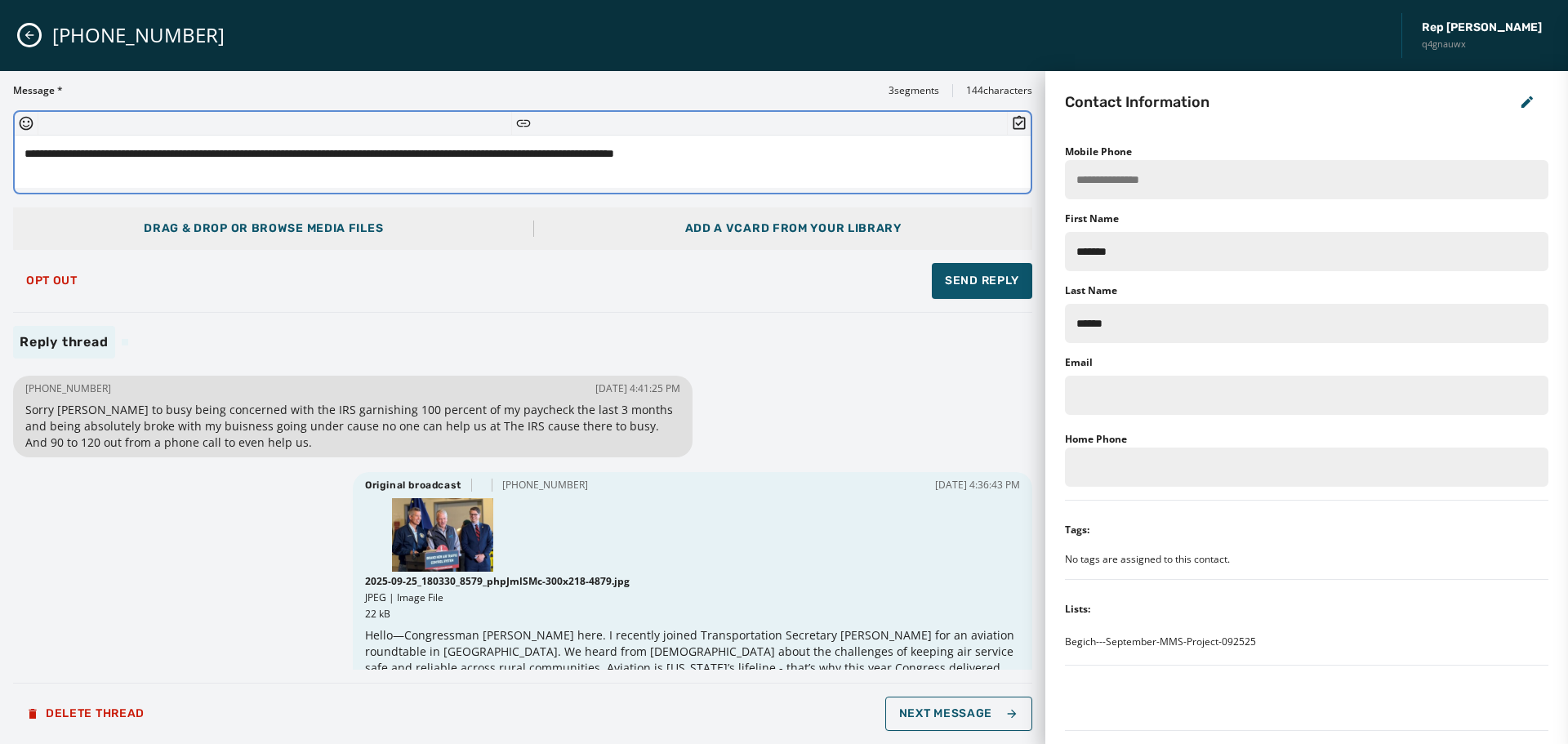
click at [545, 163] on textarea "**********" at bounding box center [523, 162] width 1016 height 53
drag, startPoint x: 778, startPoint y: 158, endPoint x: 780, endPoint y: 175, distance: 17.1
click at [778, 159] on textarea "**********" at bounding box center [523, 162] width 1016 height 53
click at [360, 176] on textarea "**********" at bounding box center [523, 162] width 1016 height 53
type textarea "**********"
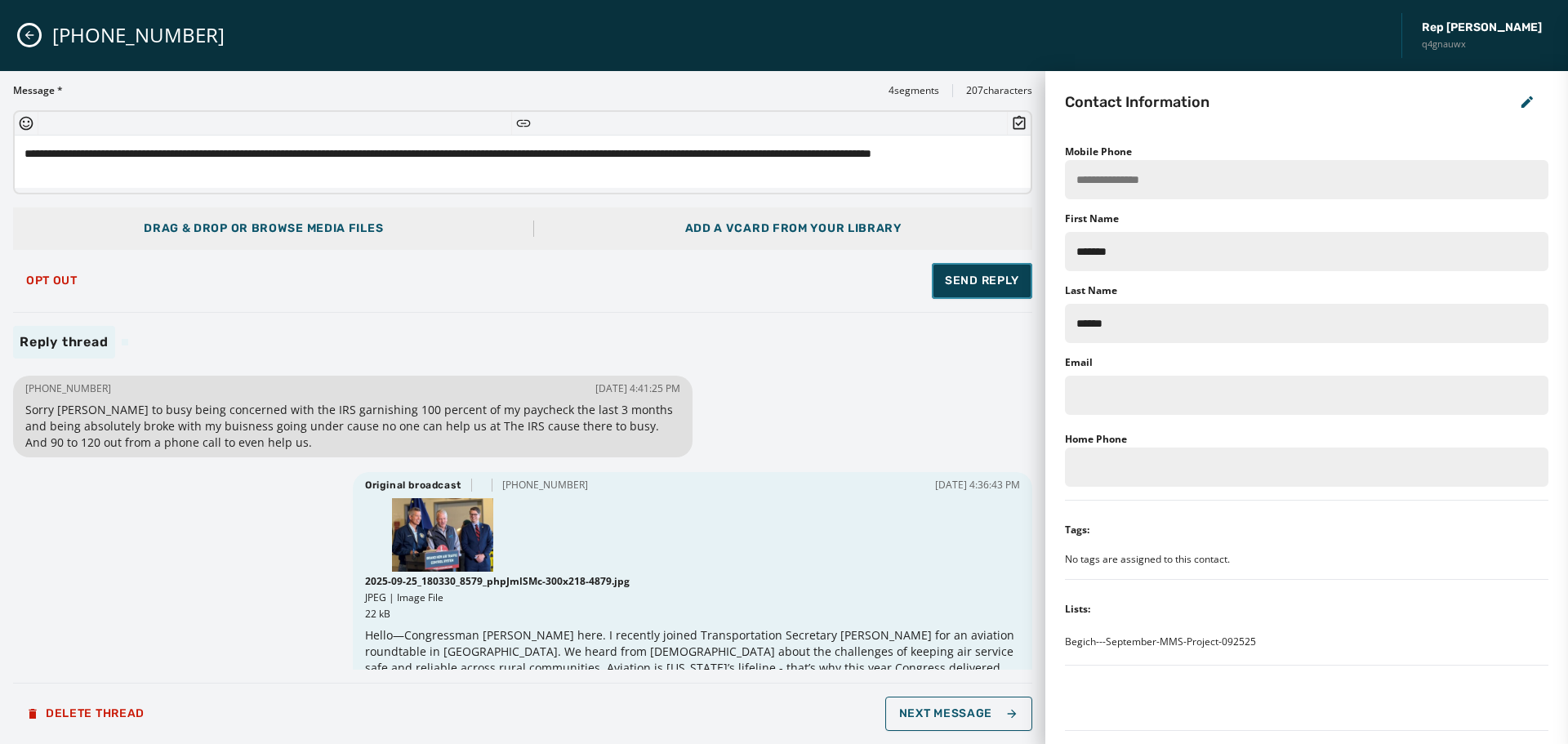
click at [957, 277] on span "Send Reply" at bounding box center [981, 280] width 74 height 16
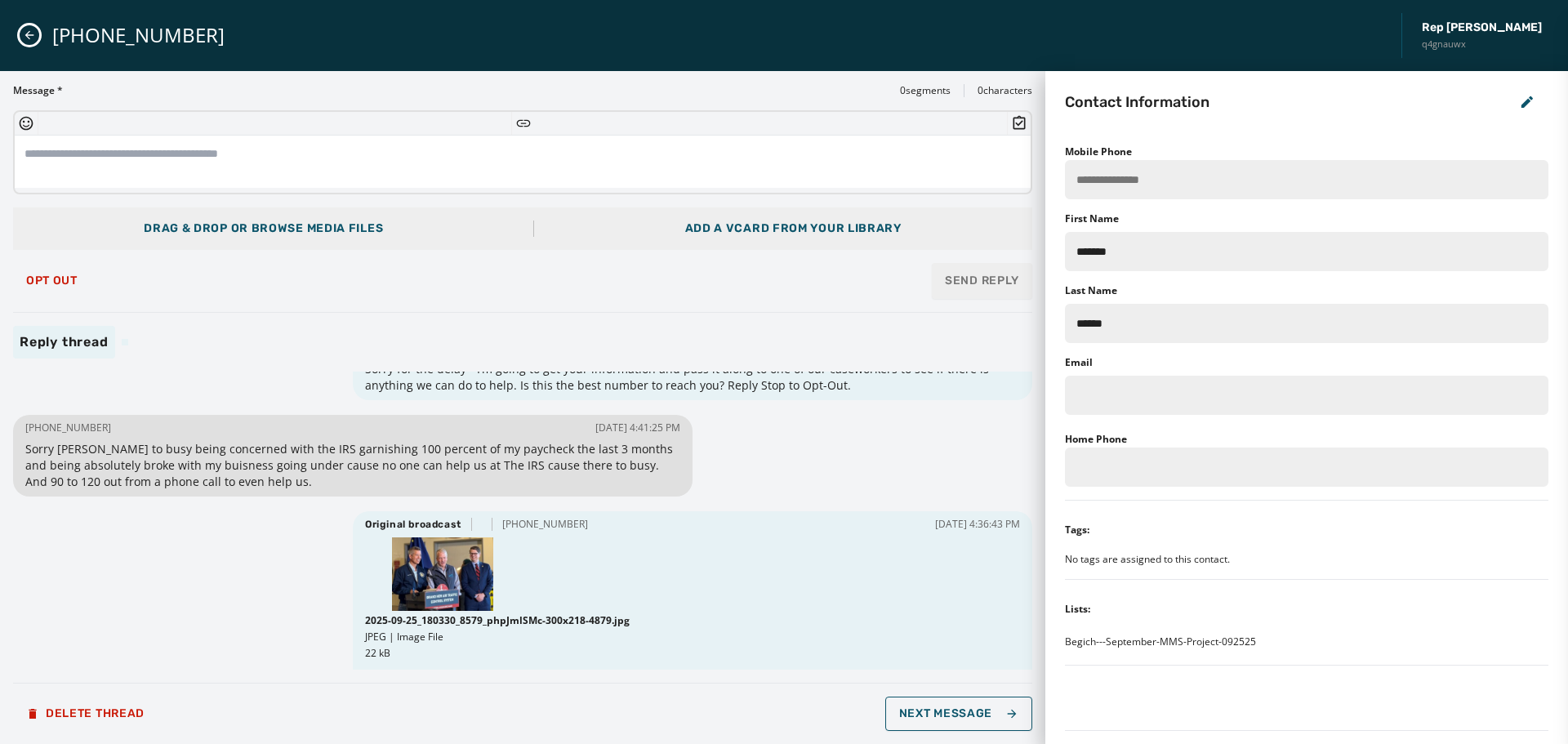
scroll to position [82, 0]
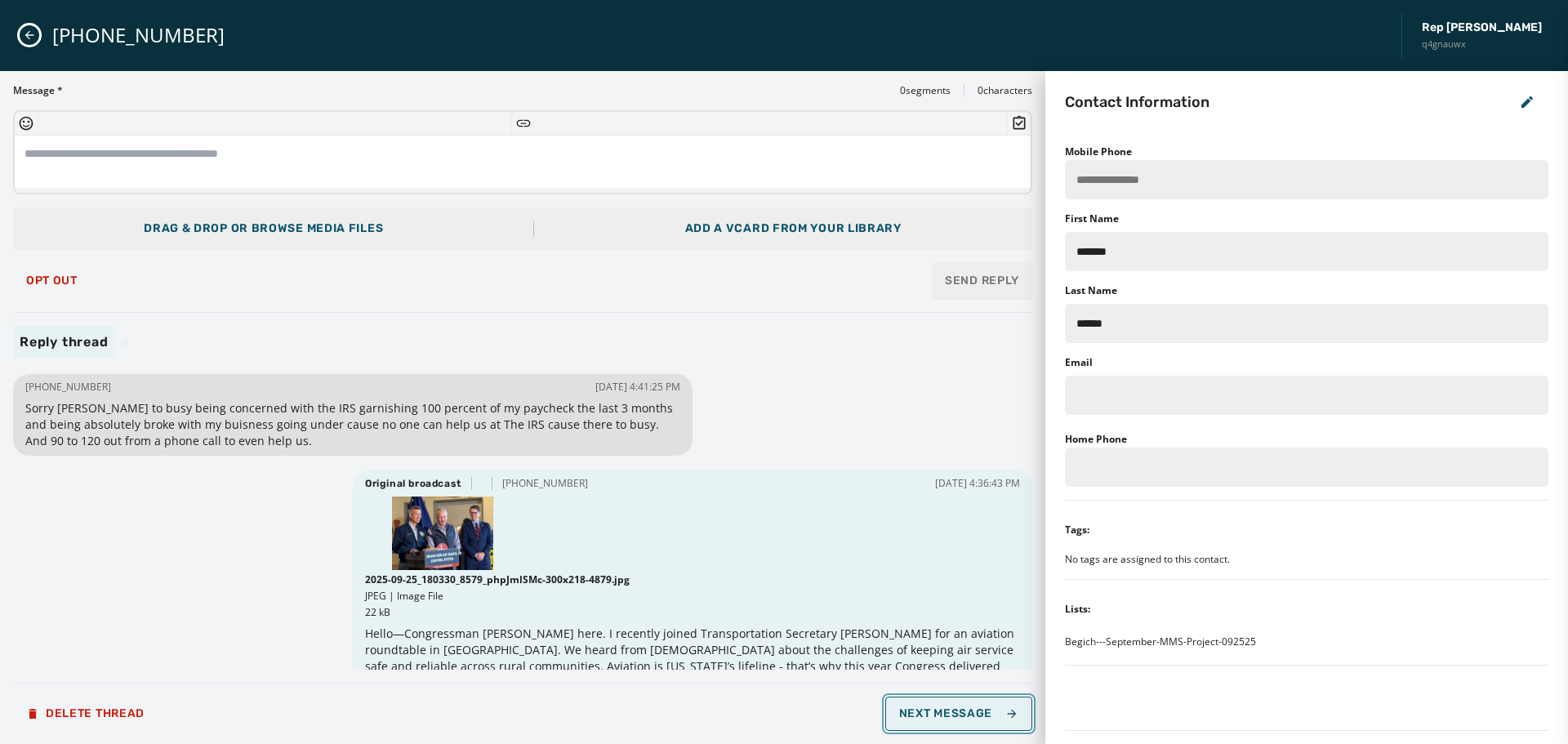
click at [972, 715] on span "Next Message" at bounding box center [959, 714] width 119 height 13
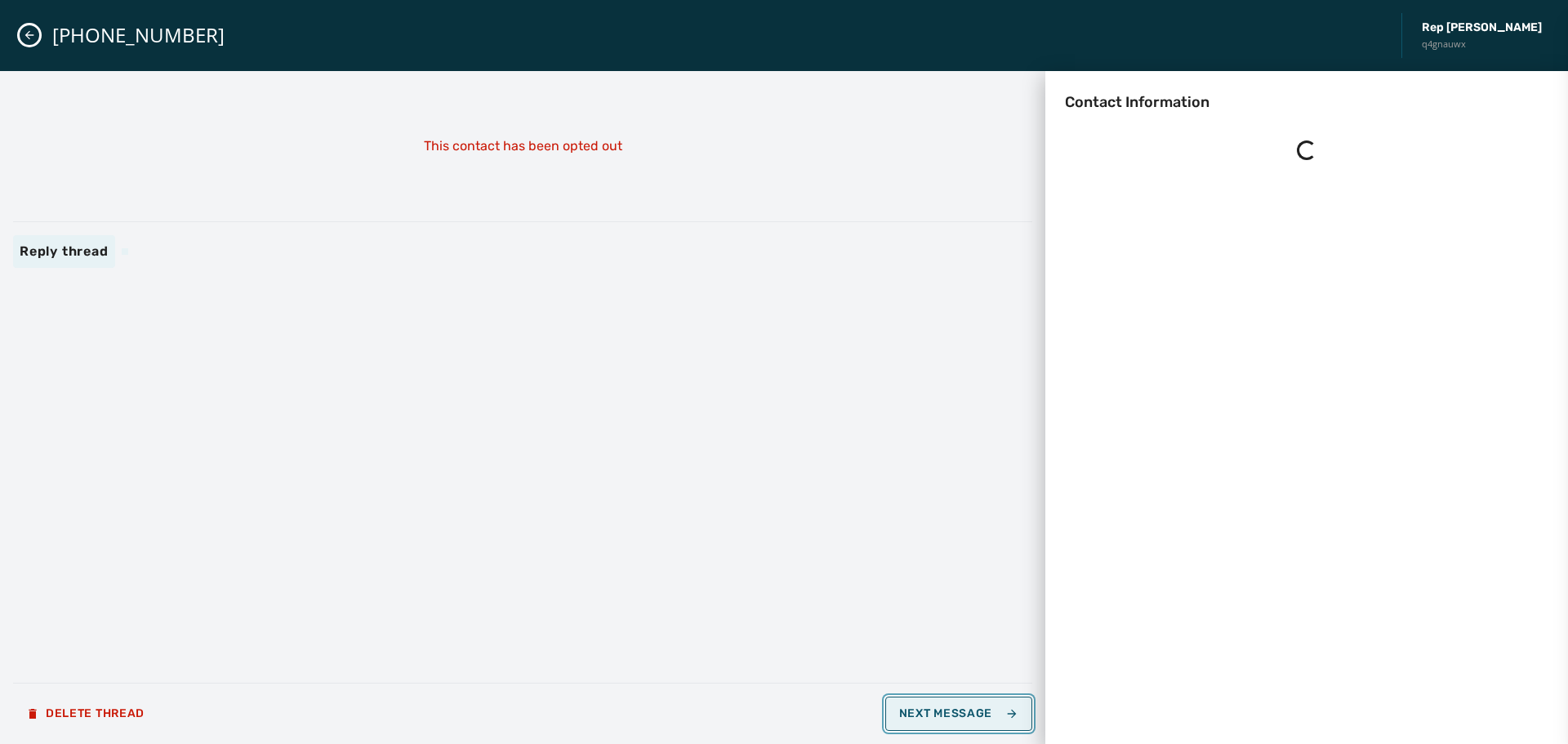
scroll to position [0, 0]
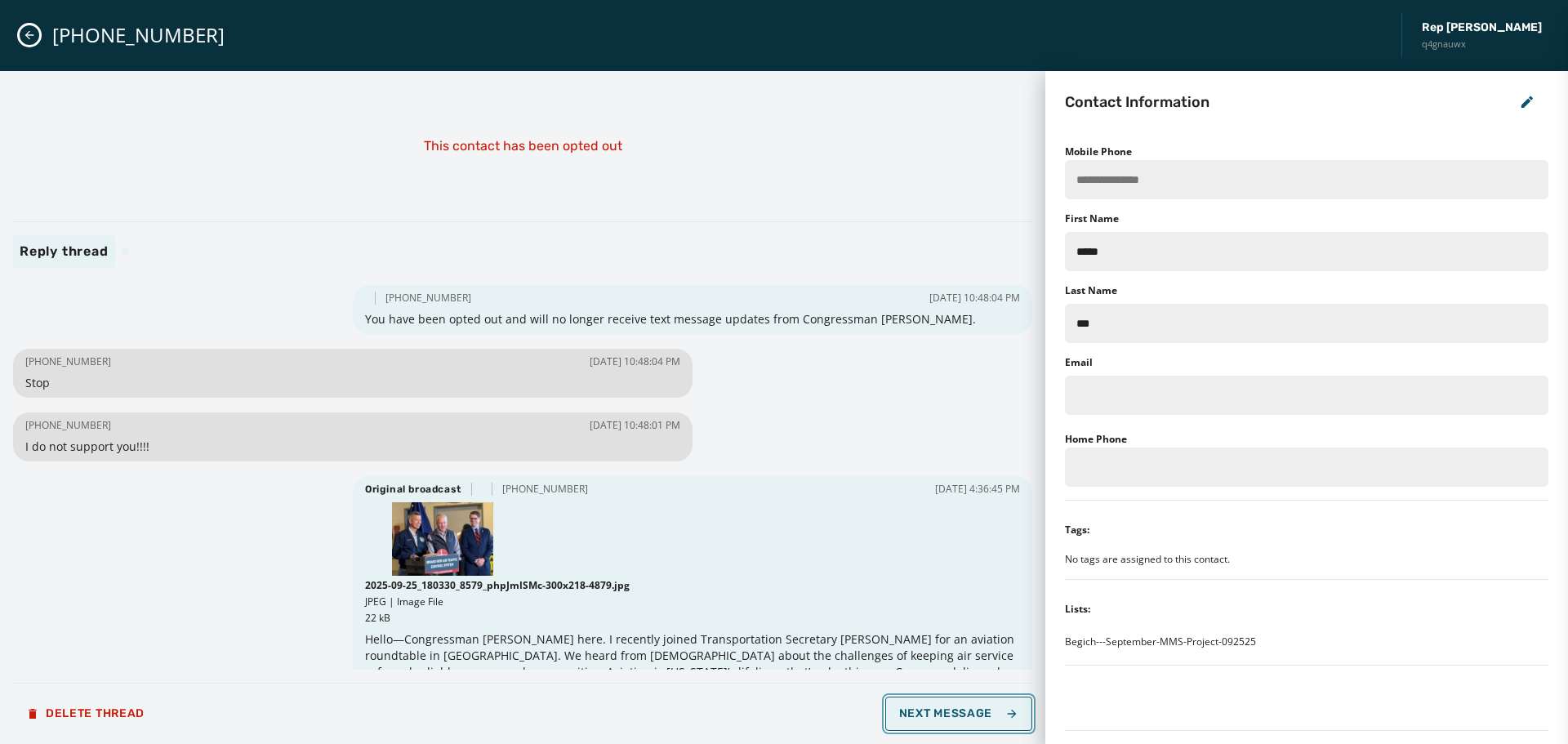
click at [977, 711] on span "Next Message" at bounding box center [959, 714] width 119 height 13
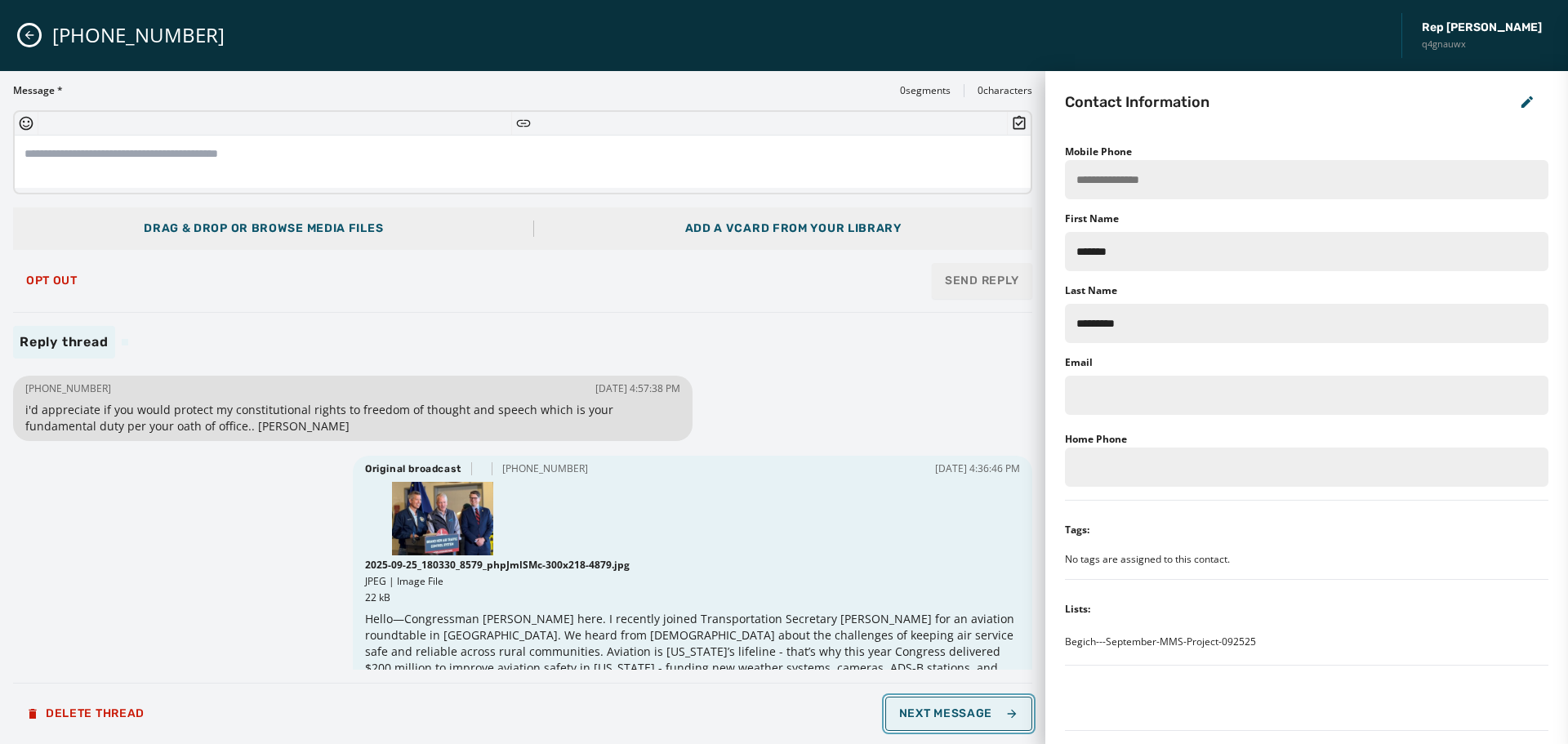
click at [977, 711] on span "Next Message" at bounding box center [959, 714] width 119 height 13
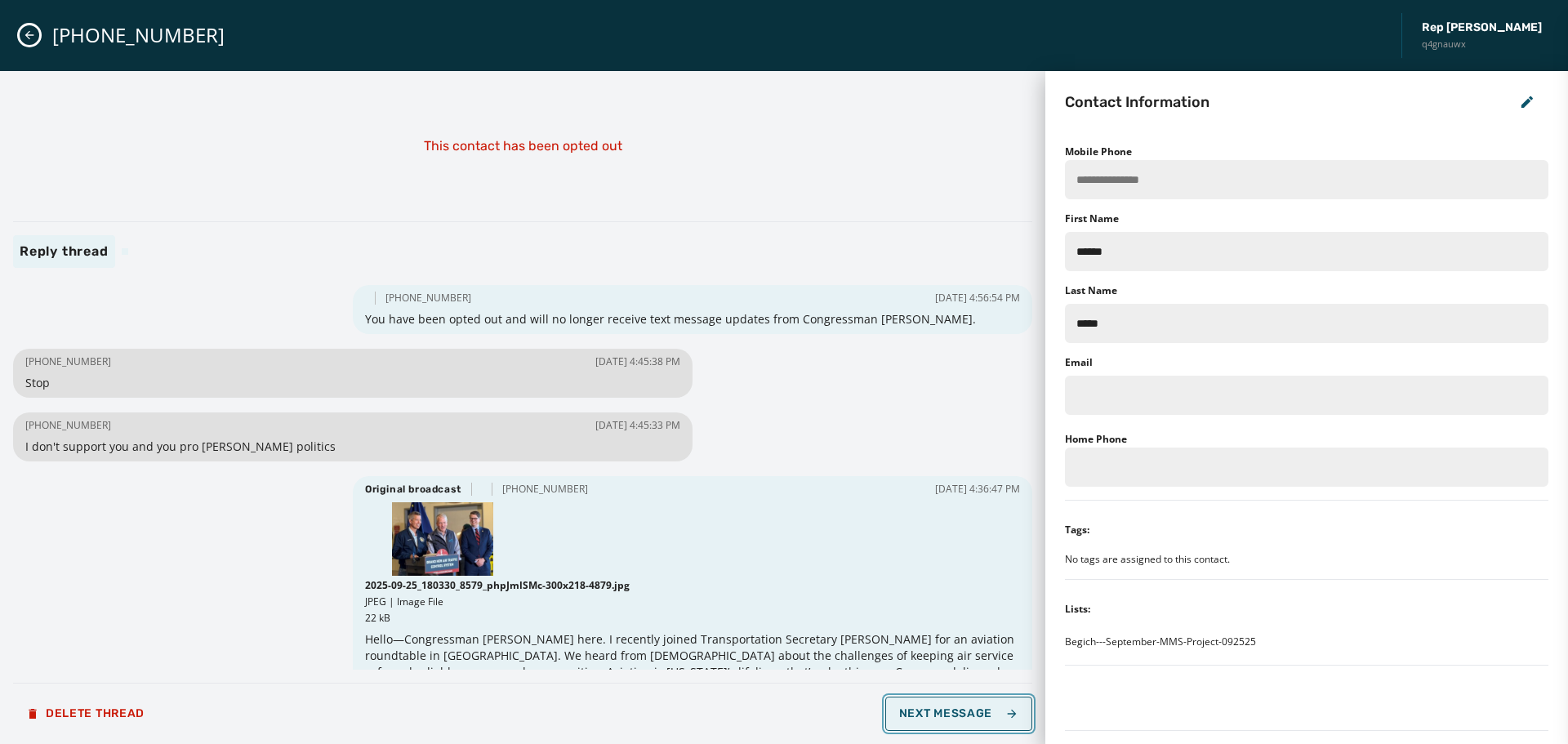
click at [977, 711] on span "Next Message" at bounding box center [959, 714] width 119 height 13
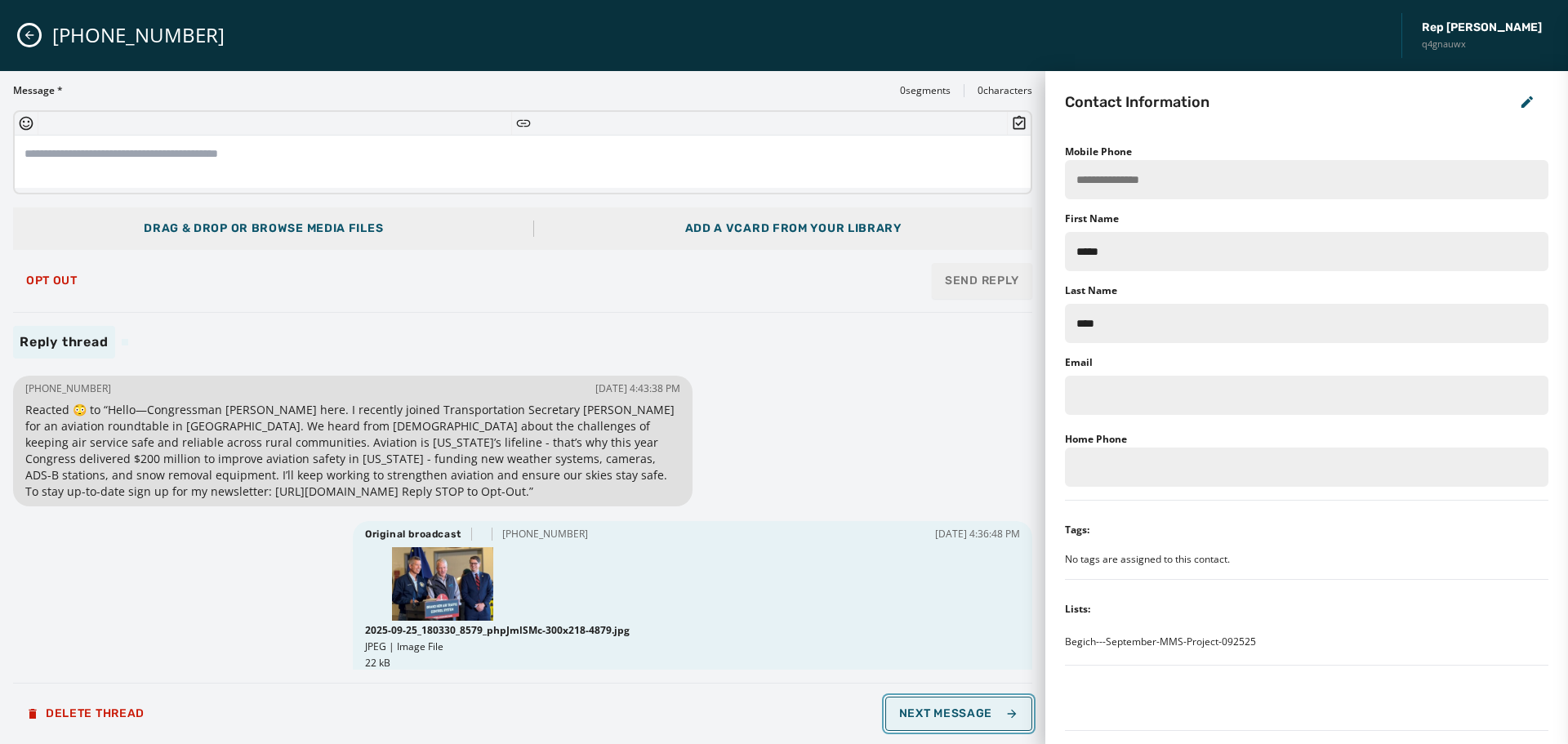
click at [977, 711] on span "Next Message" at bounding box center [959, 714] width 119 height 13
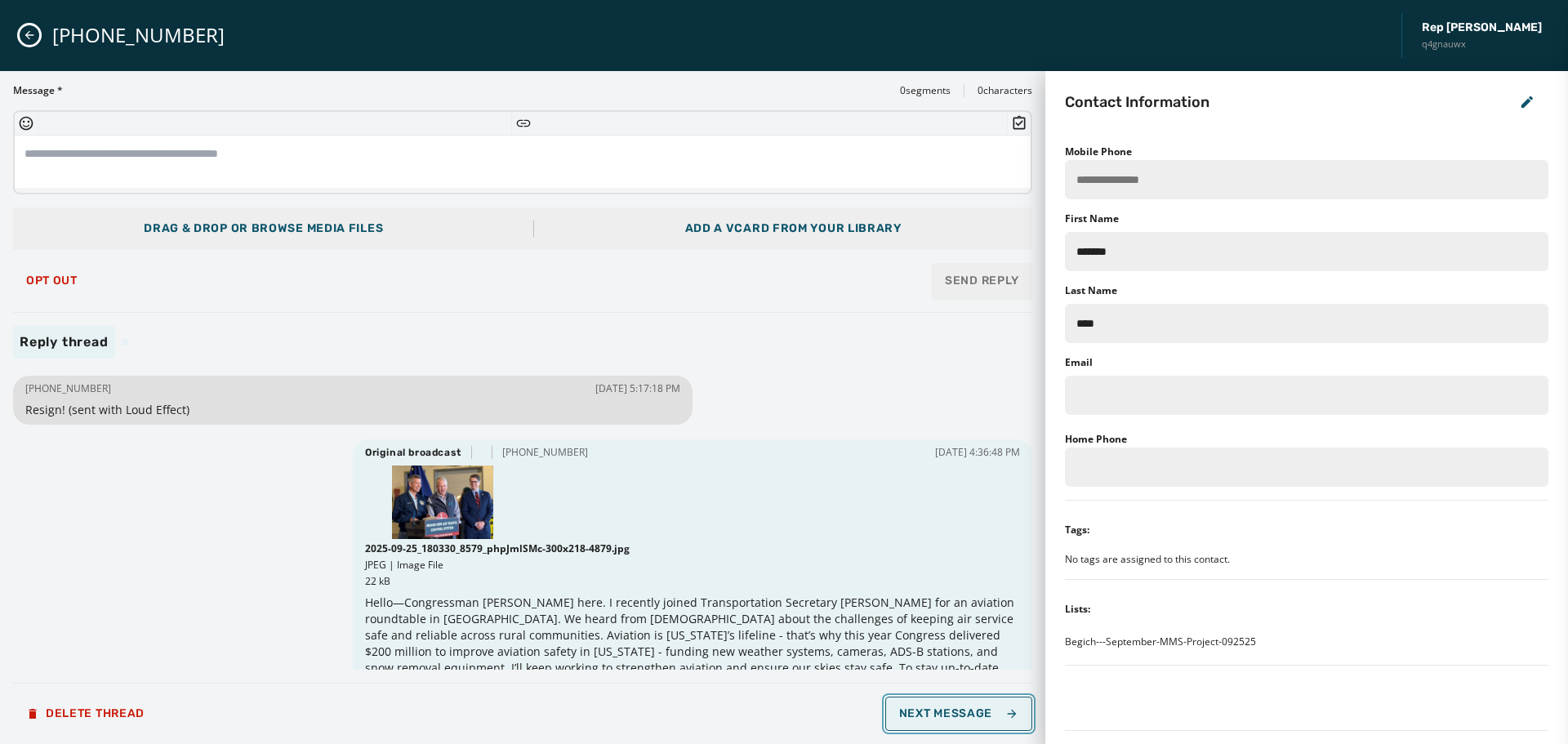
click at [977, 711] on span "Next Message" at bounding box center [959, 714] width 119 height 13
click at [47, 275] on span "Opt Out" at bounding box center [52, 281] width 52 height 13
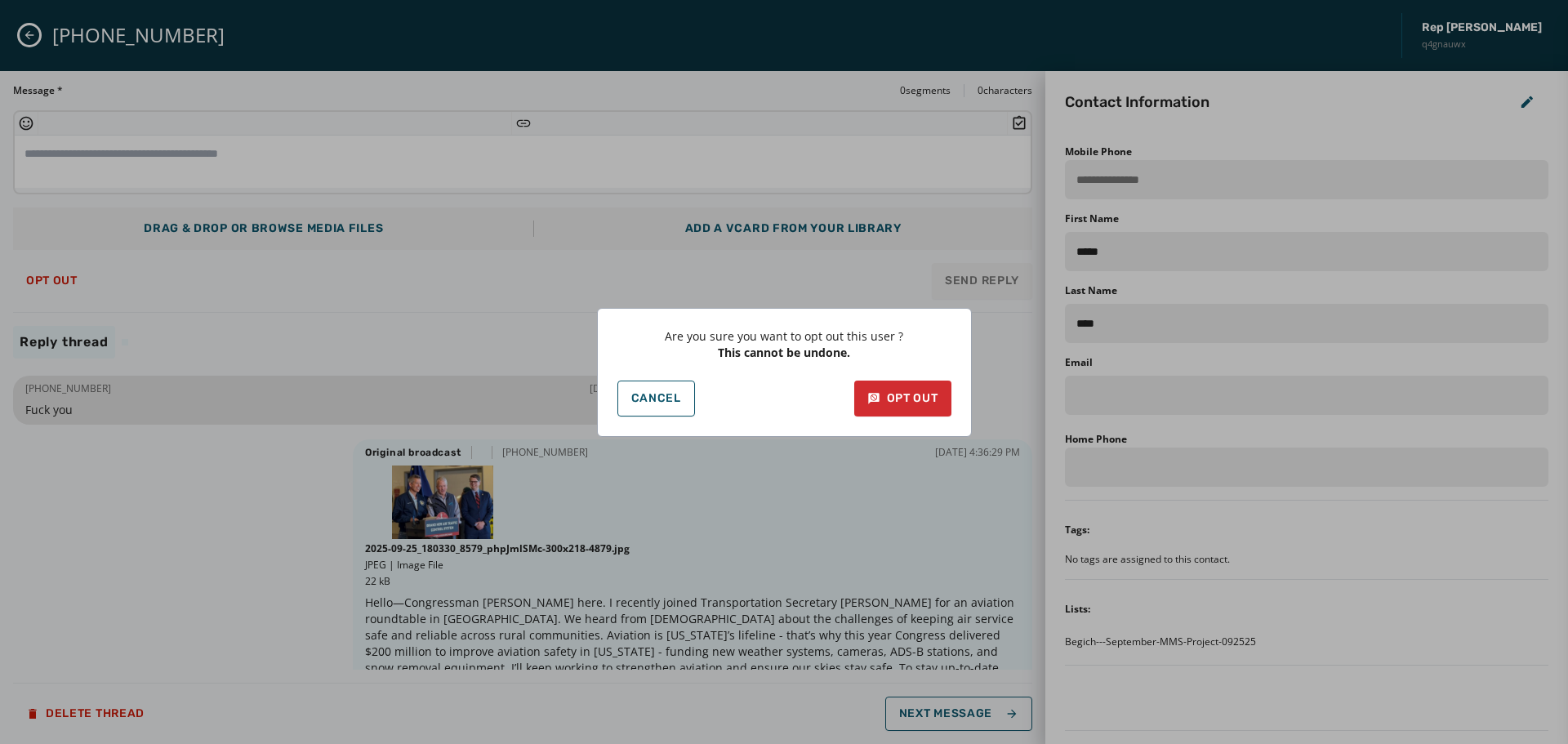
click at [886, 373] on div "Are you sure you want to opt out this user ? This cannot be undone. Cancel Opt …" at bounding box center [784, 372] width 375 height 129
click at [902, 392] on div "Opt Out" at bounding box center [903, 398] width 71 height 16
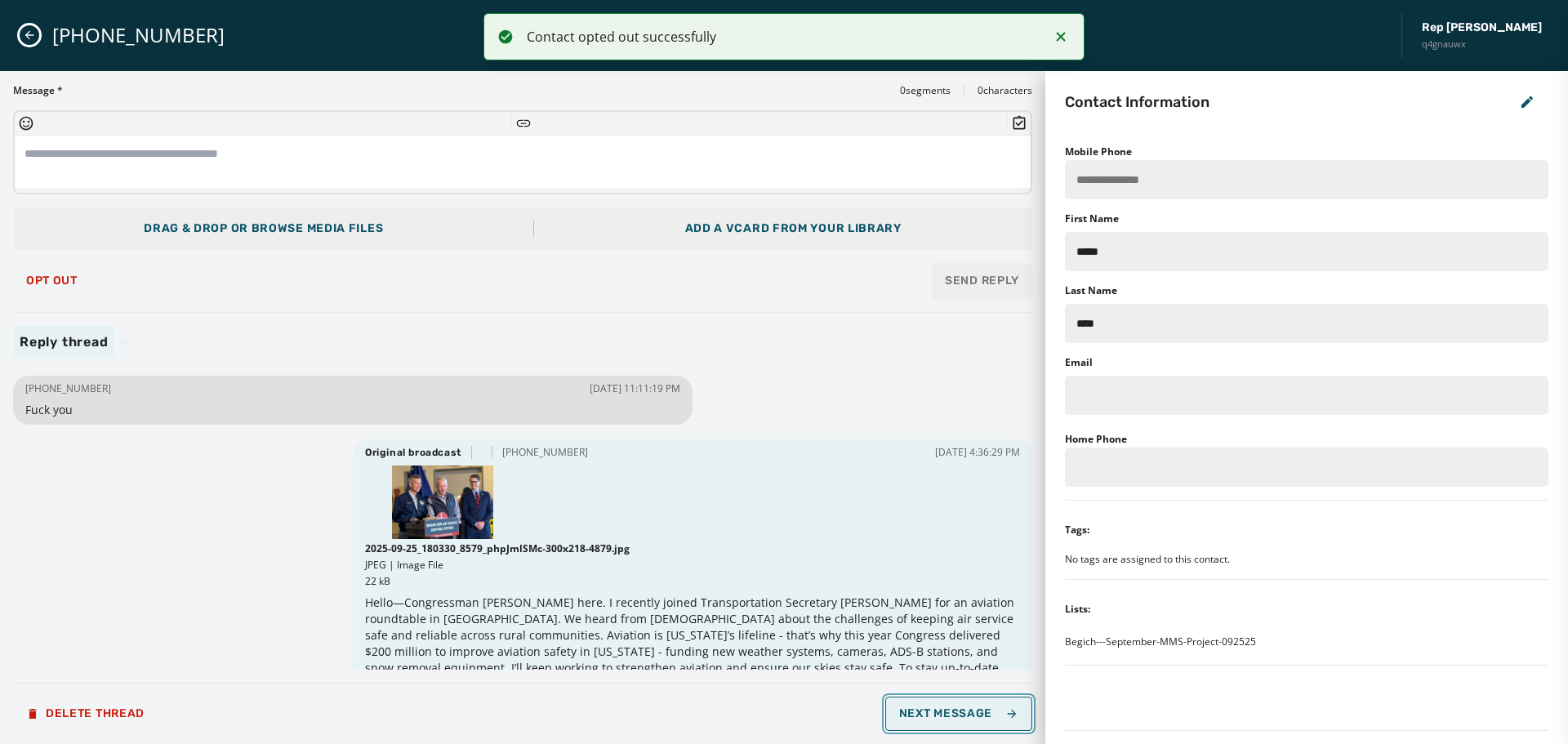
click at [960, 720] on span "Next Message" at bounding box center [959, 714] width 119 height 13
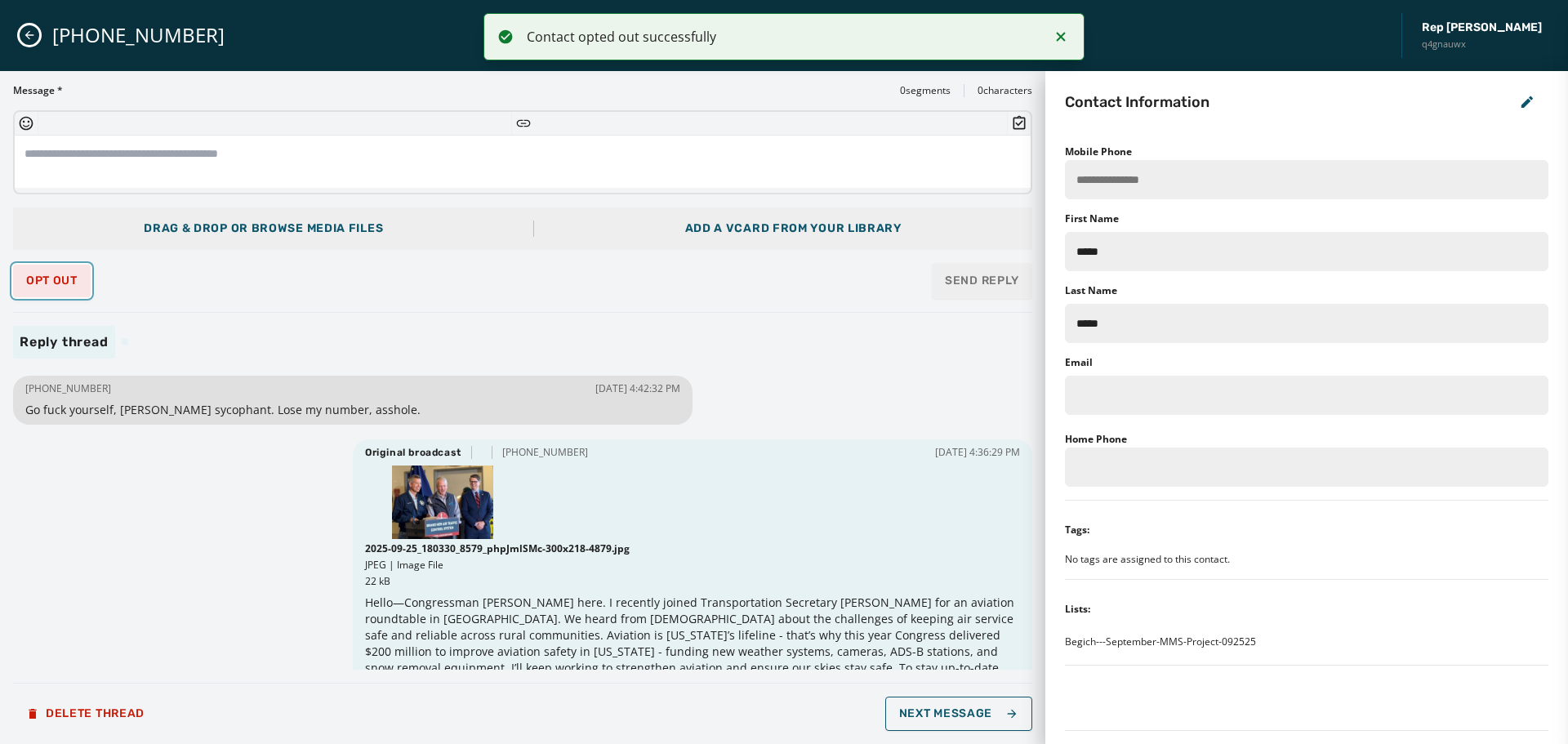
click at [61, 280] on span "Opt Out" at bounding box center [52, 281] width 52 height 13
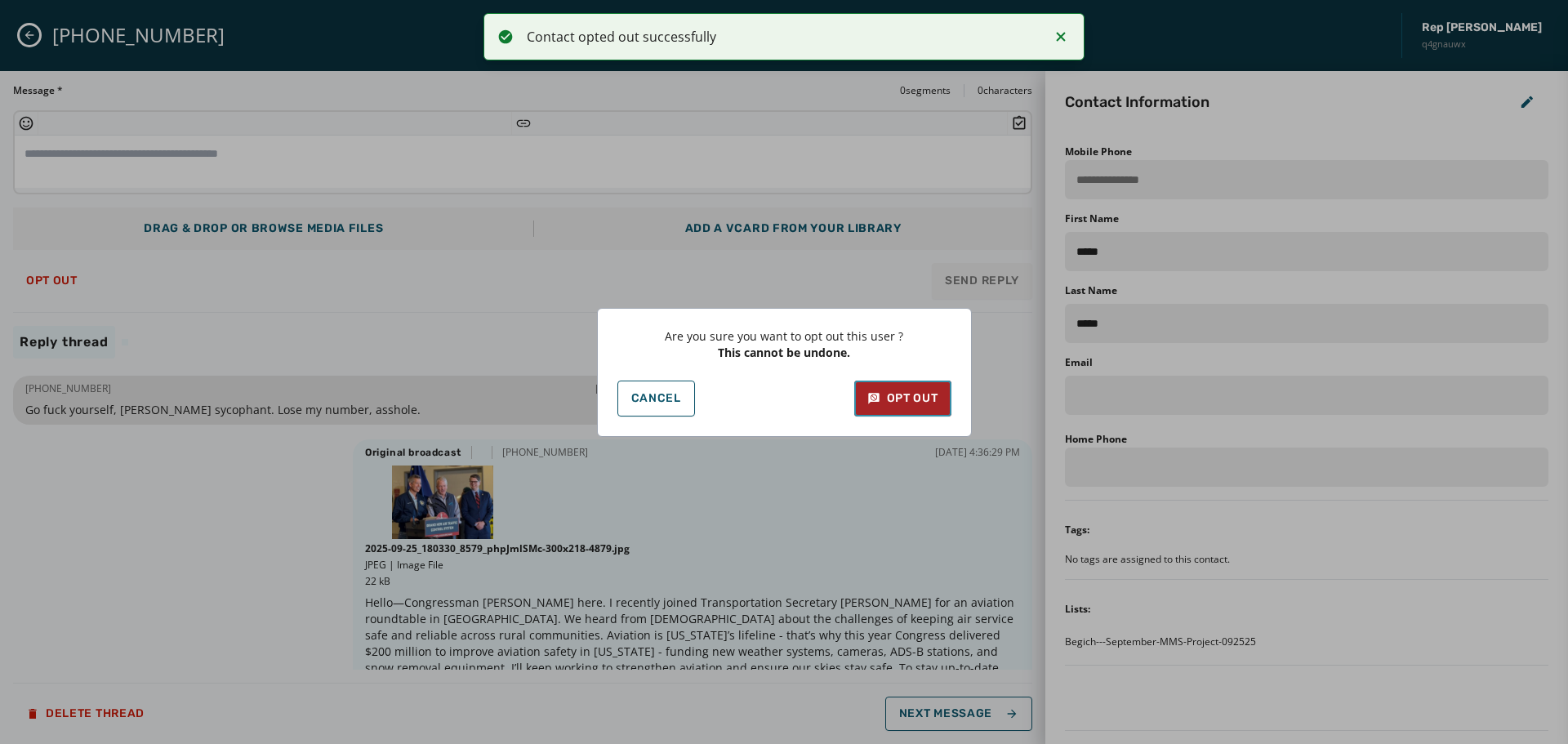
click at [903, 401] on div "Opt Out" at bounding box center [903, 398] width 71 height 16
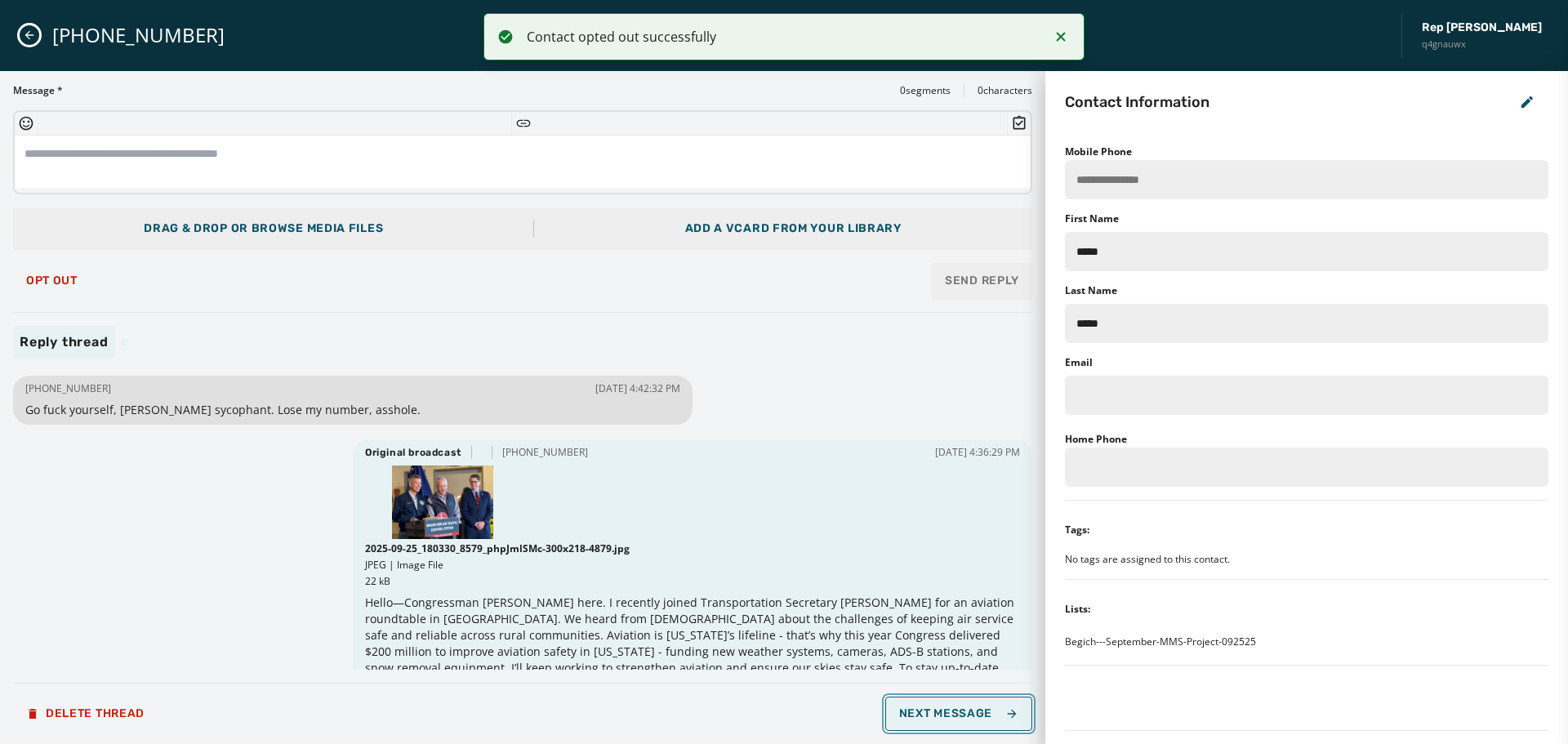
click at [962, 713] on span "Next Message" at bounding box center [959, 714] width 119 height 13
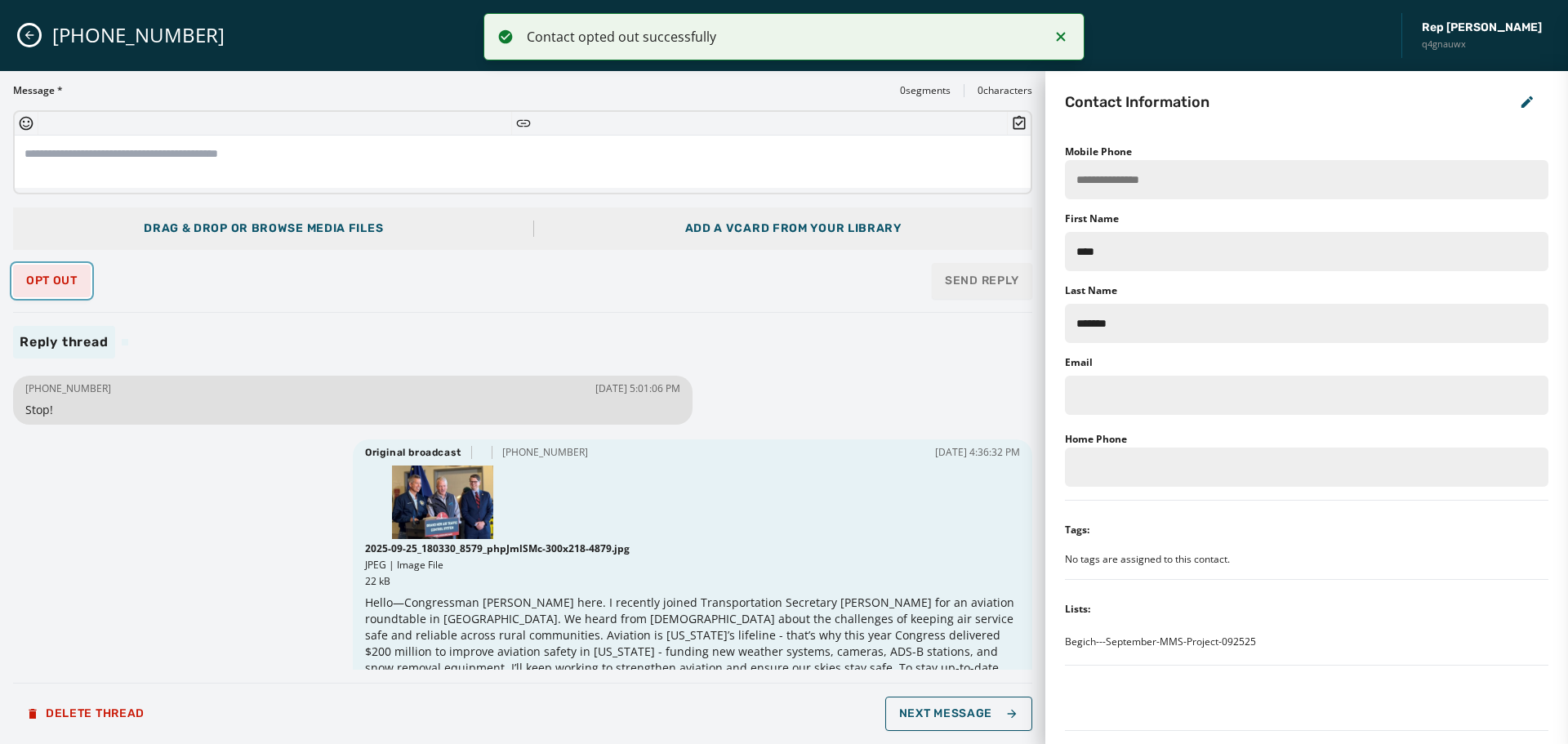
click at [40, 277] on span "Opt Out" at bounding box center [52, 281] width 52 height 13
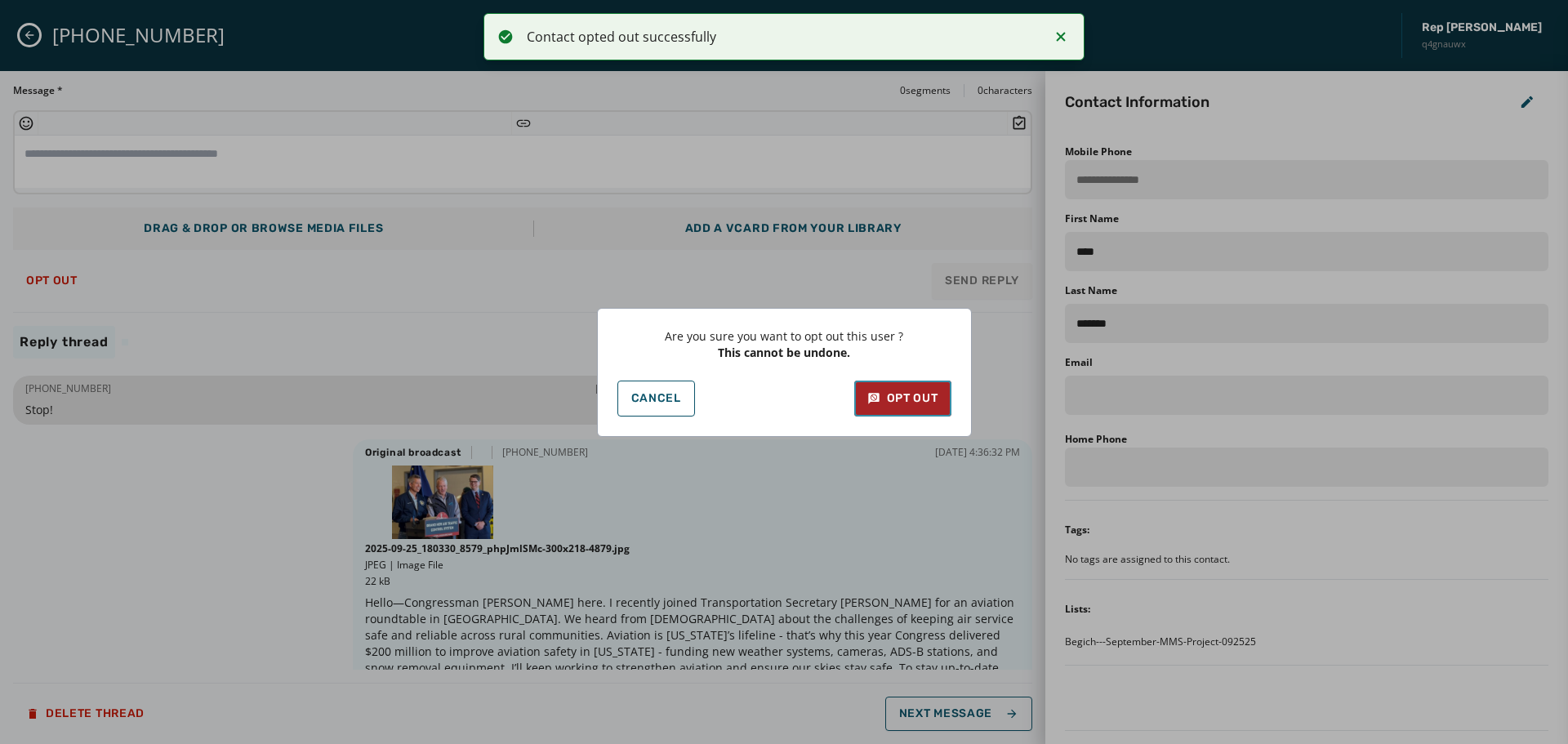
click at [924, 397] on div "Opt Out" at bounding box center [903, 398] width 71 height 16
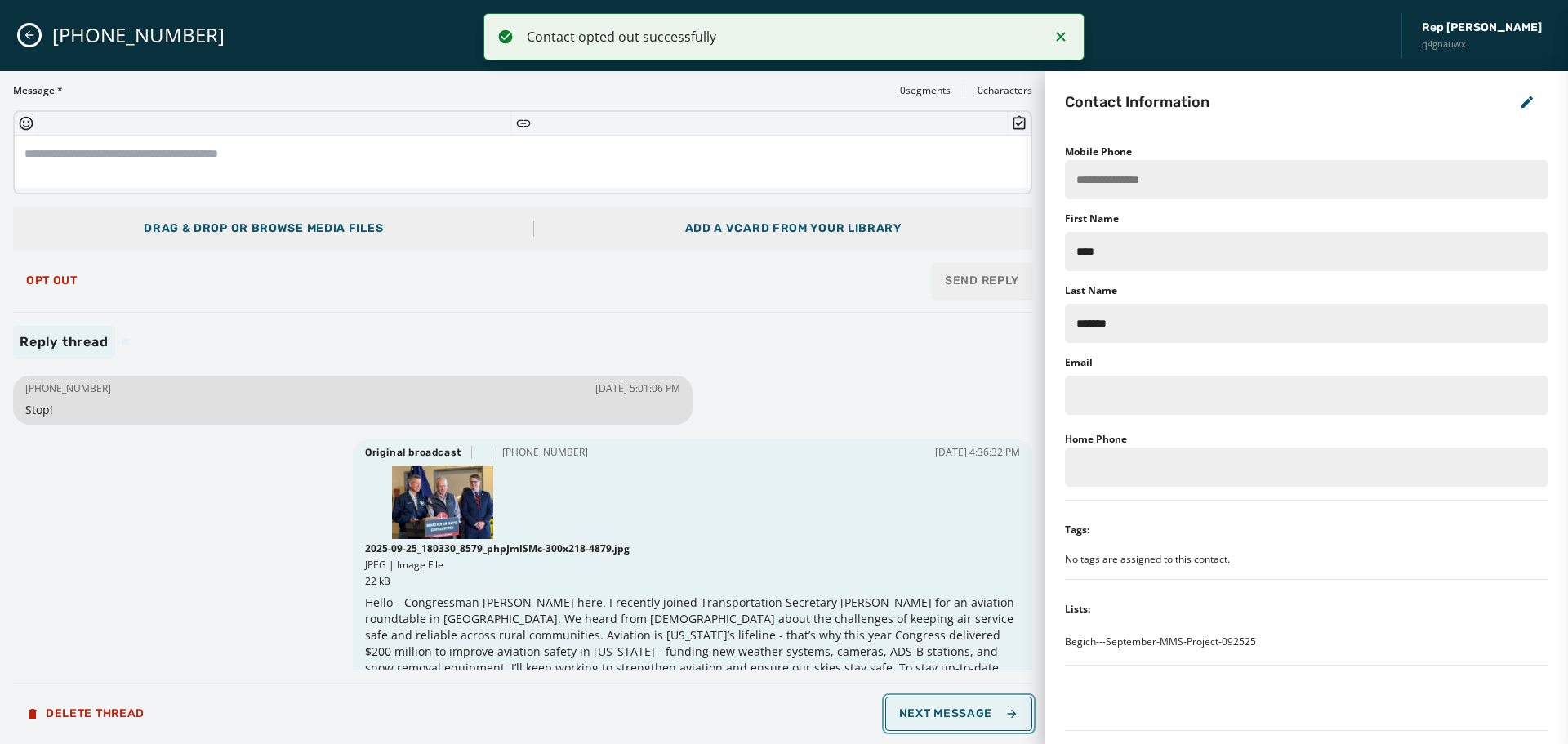
click at [972, 720] on button "Next Message" at bounding box center [959, 714] width 147 height 34
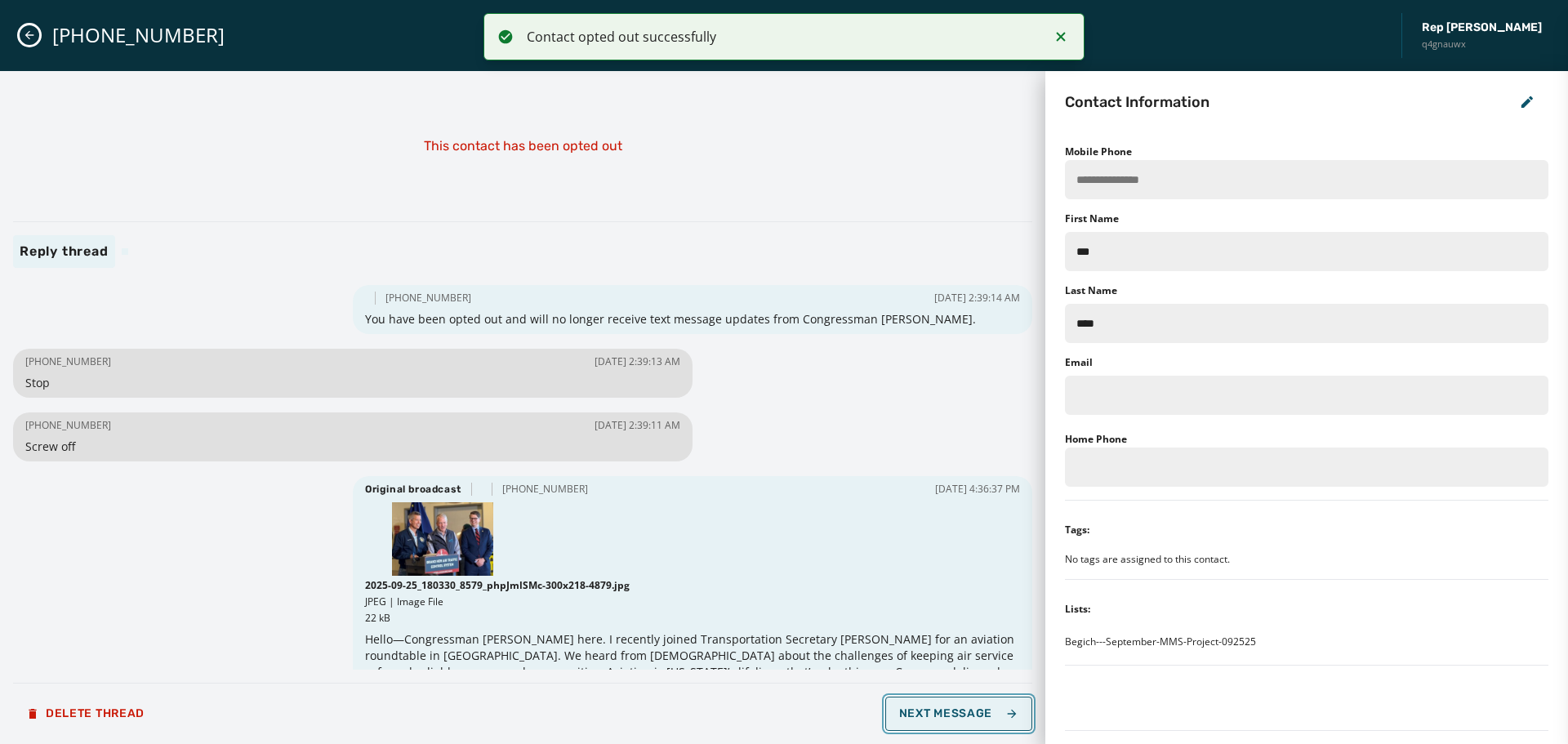
click at [980, 722] on button "Next Message" at bounding box center [959, 714] width 147 height 34
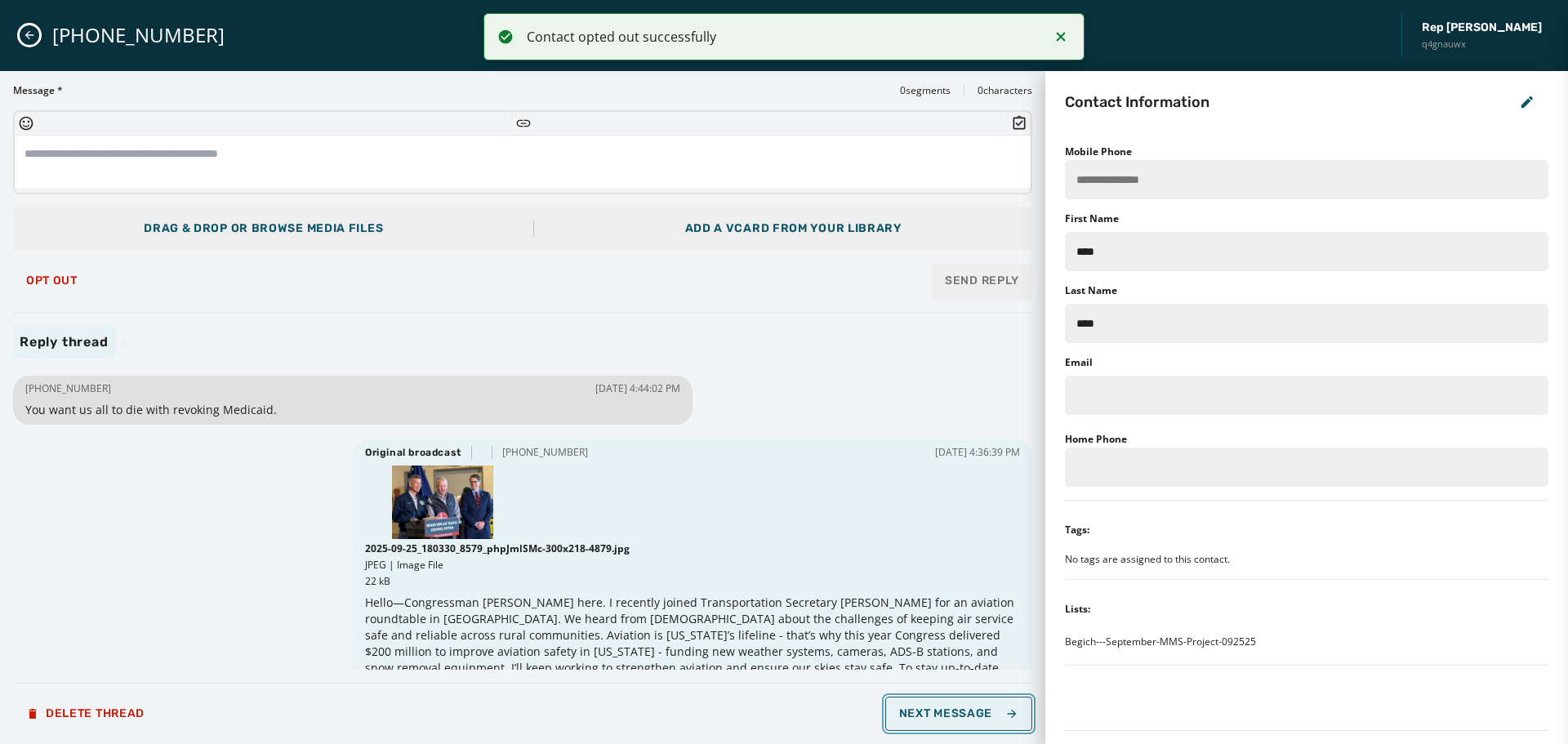
click at [980, 722] on button "Next Message" at bounding box center [959, 714] width 147 height 34
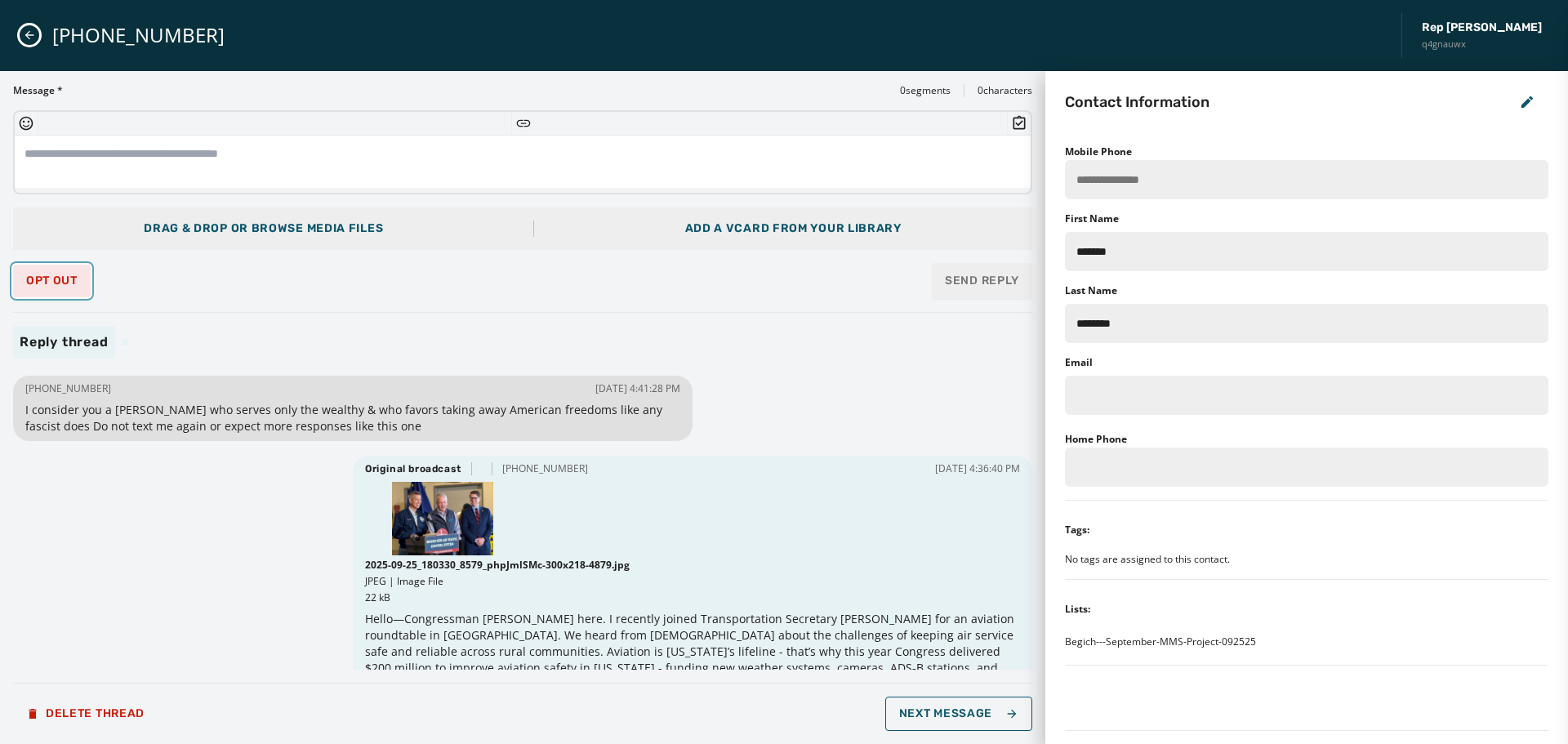
click at [60, 278] on span "Opt Out" at bounding box center [52, 281] width 52 height 13
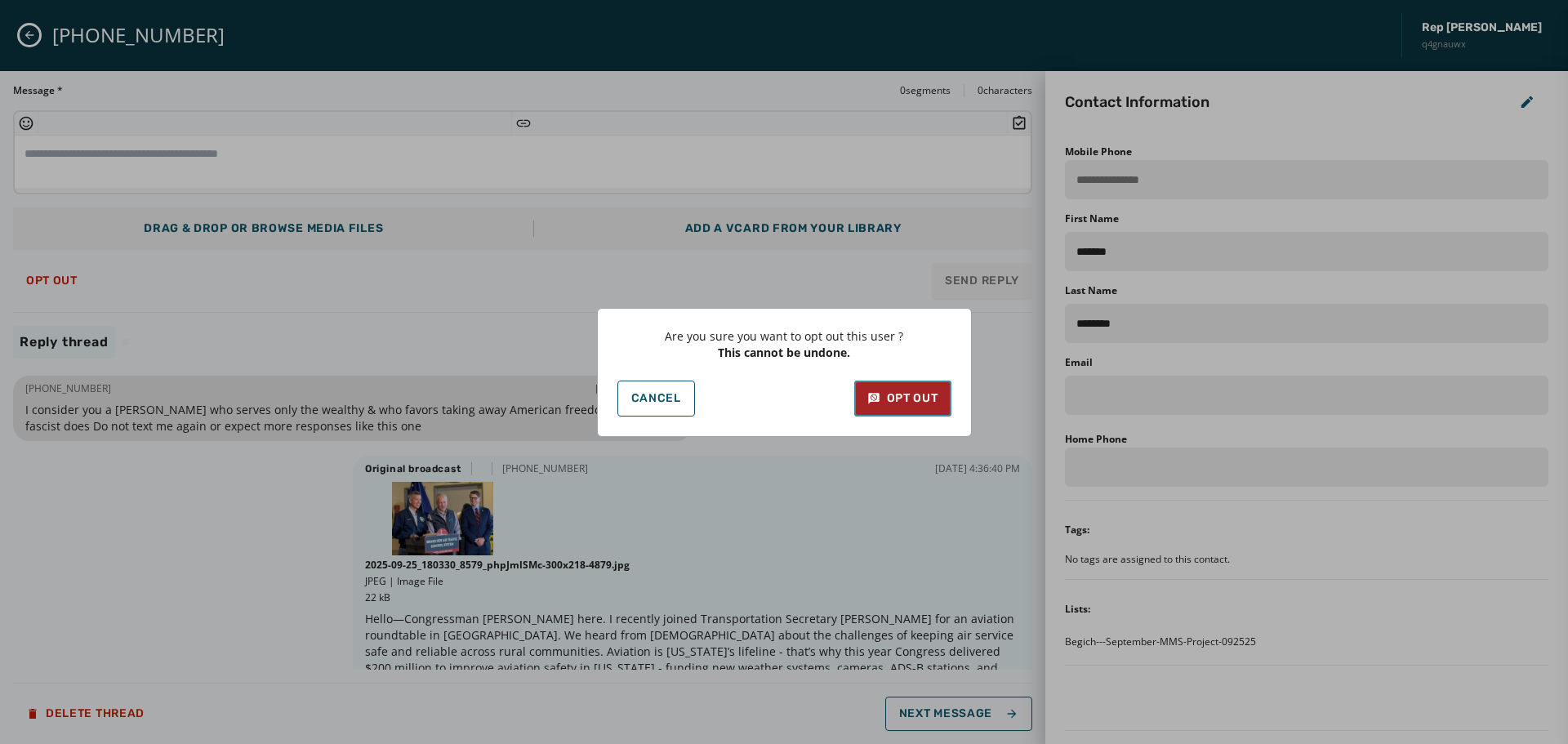
click at [897, 410] on button "Opt Out" at bounding box center [902, 399] width 97 height 36
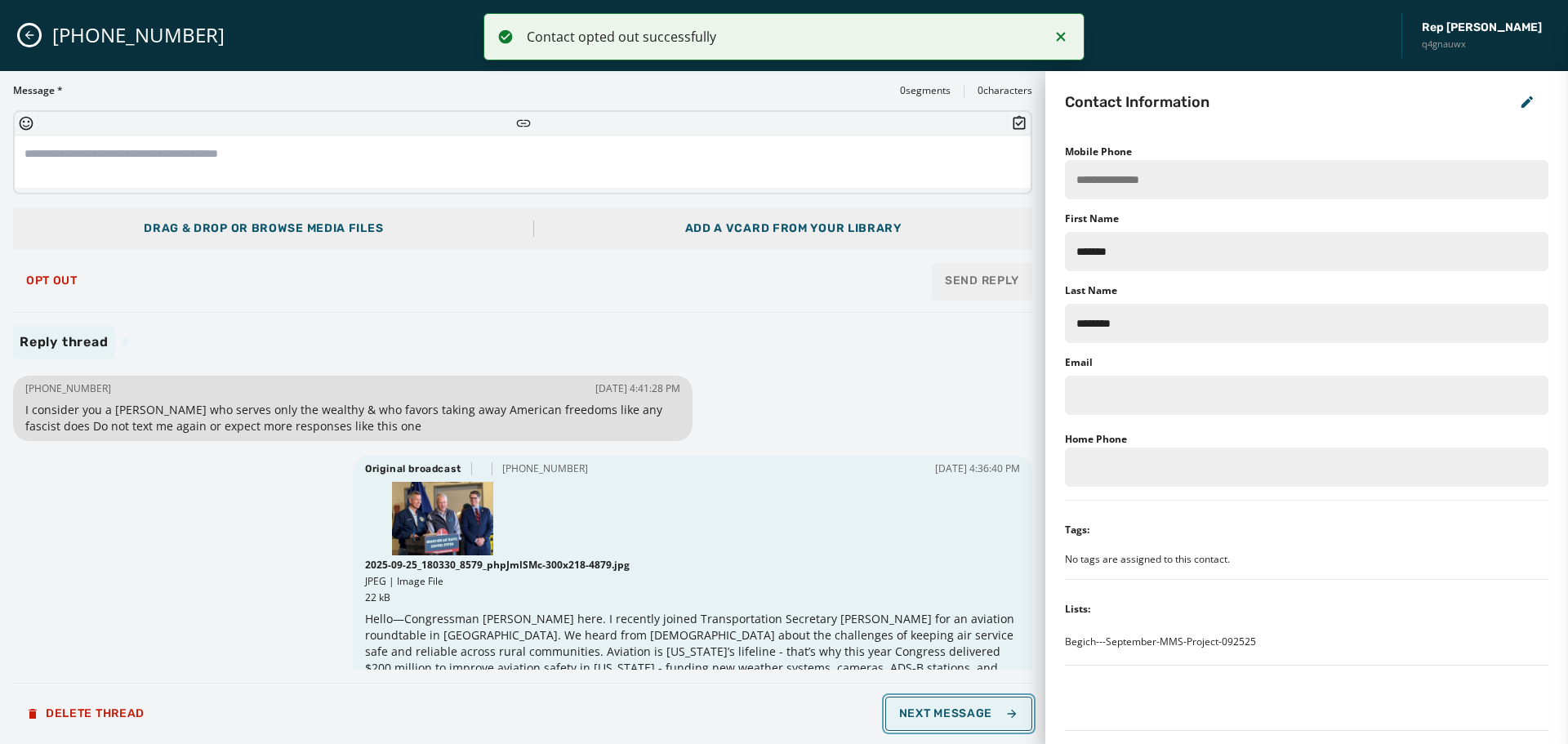
click at [978, 713] on span "Next Message" at bounding box center [959, 714] width 119 height 13
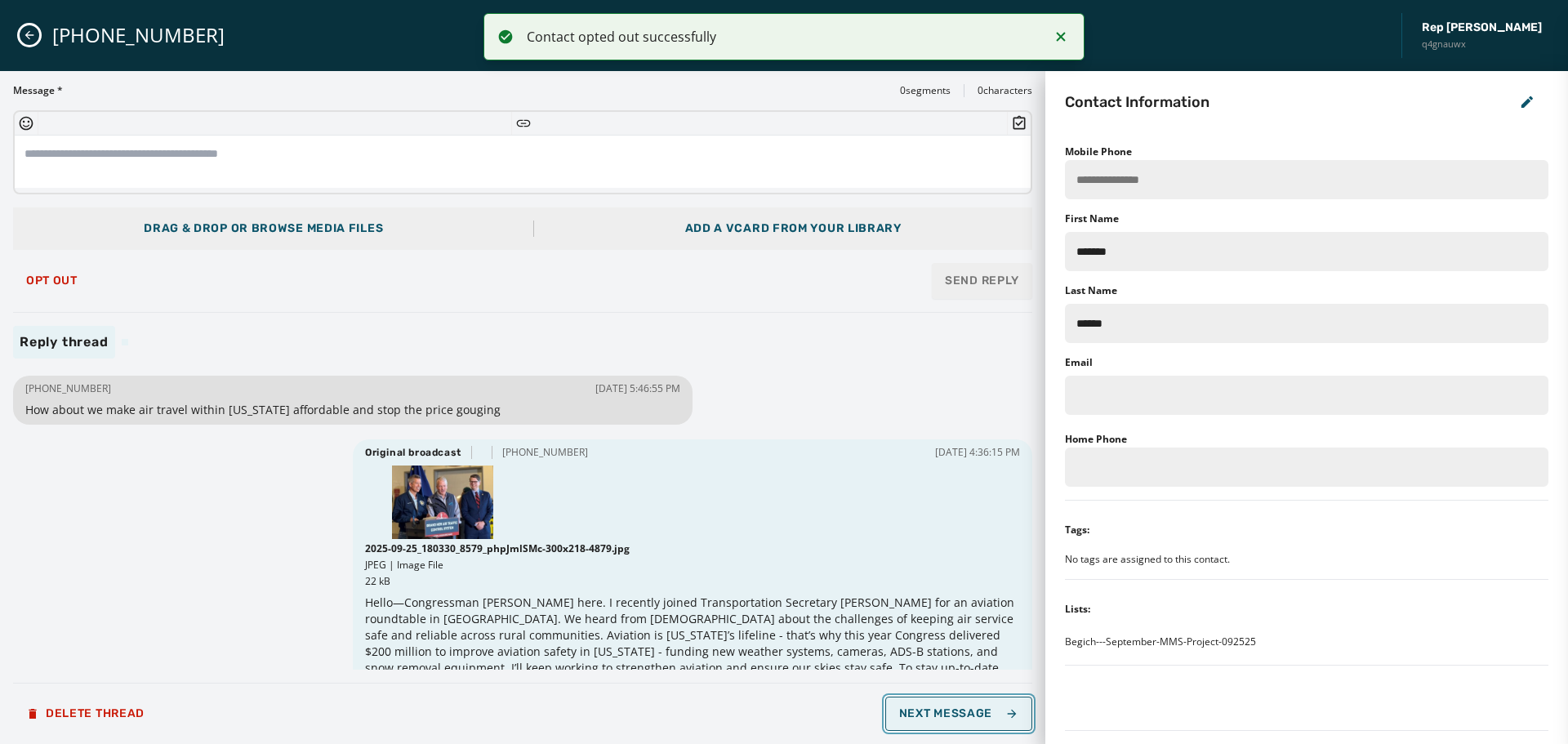
click at [978, 713] on span "Next Message" at bounding box center [959, 714] width 119 height 13
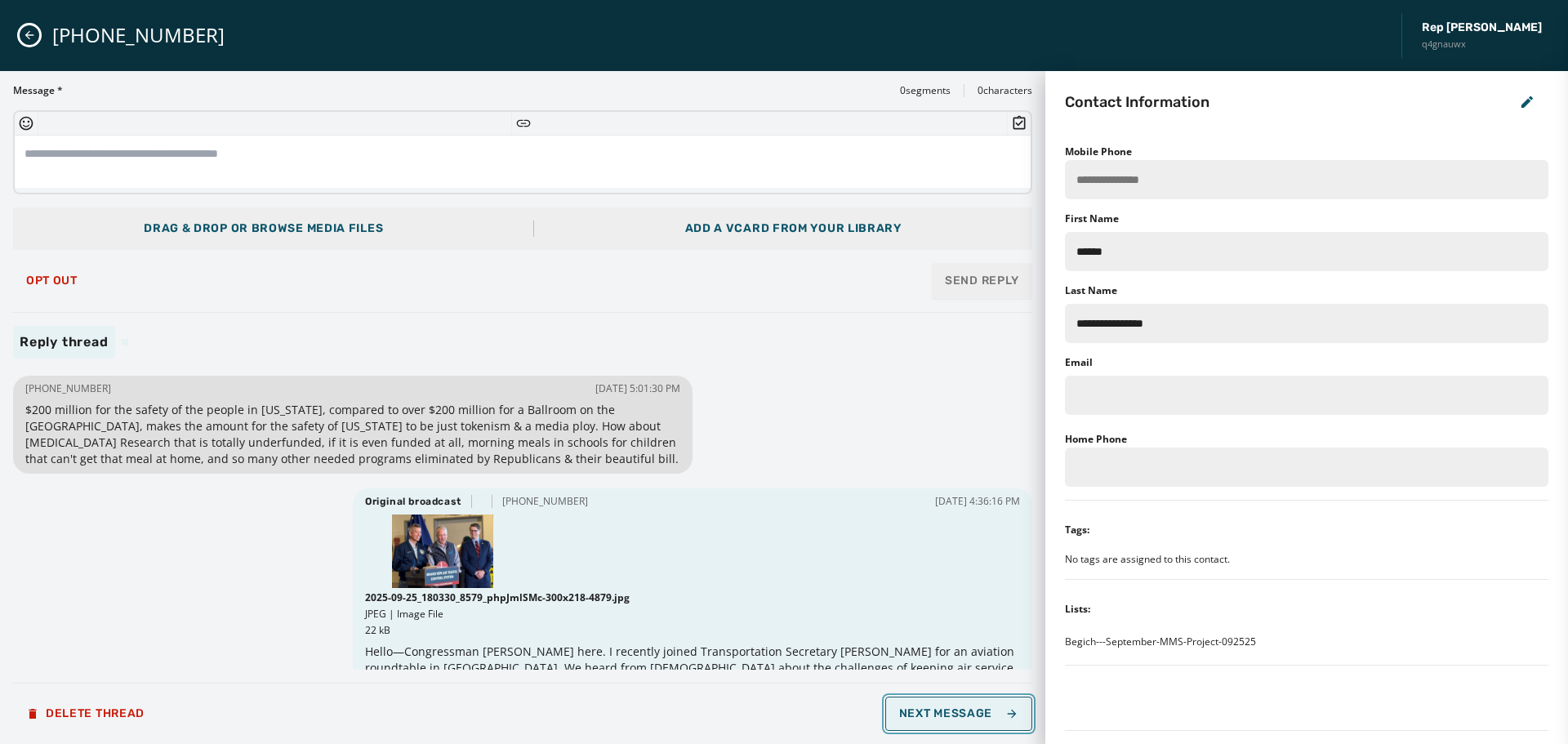
click at [978, 713] on span "Next Message" at bounding box center [959, 714] width 119 height 13
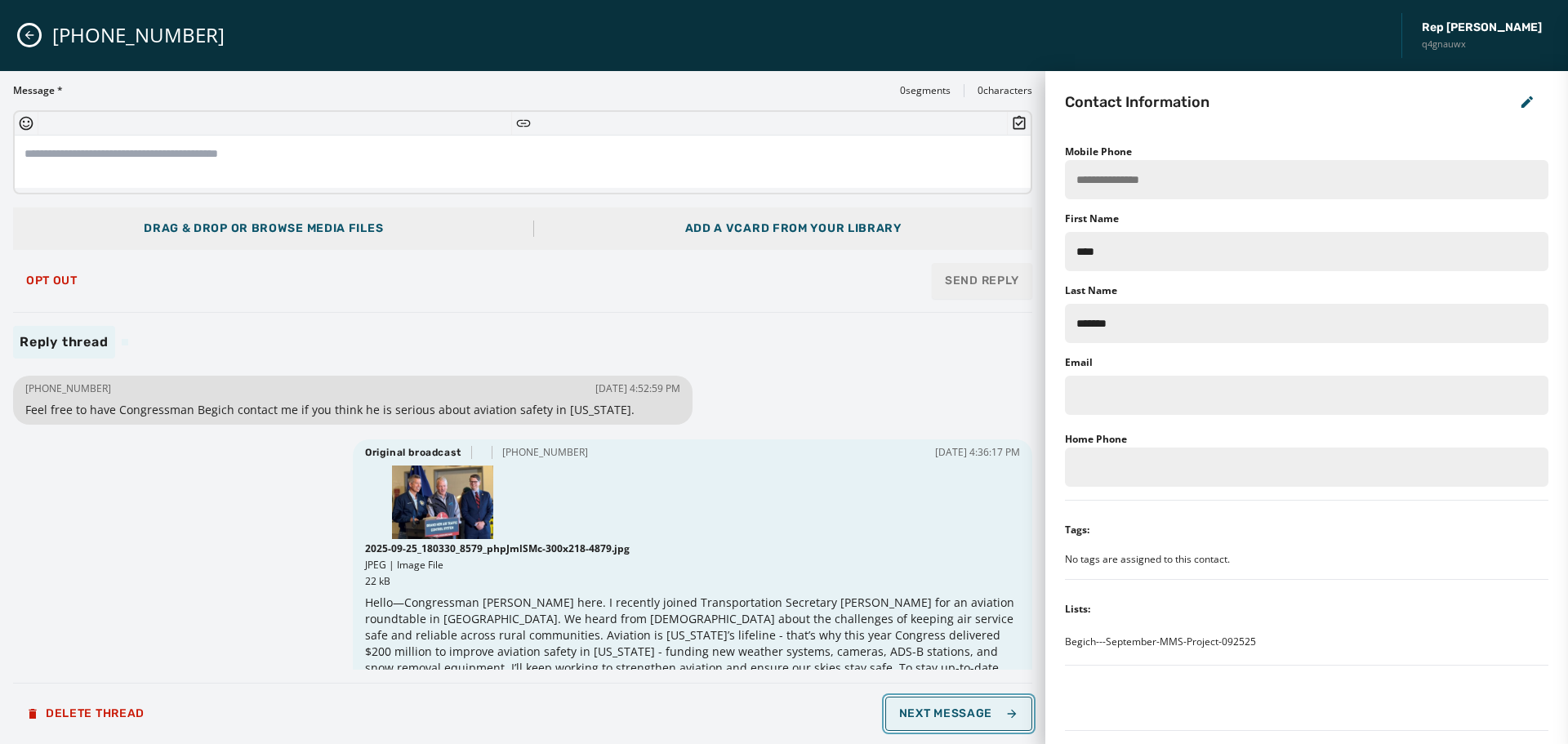
click at [978, 713] on span "Next Message" at bounding box center [959, 714] width 119 height 13
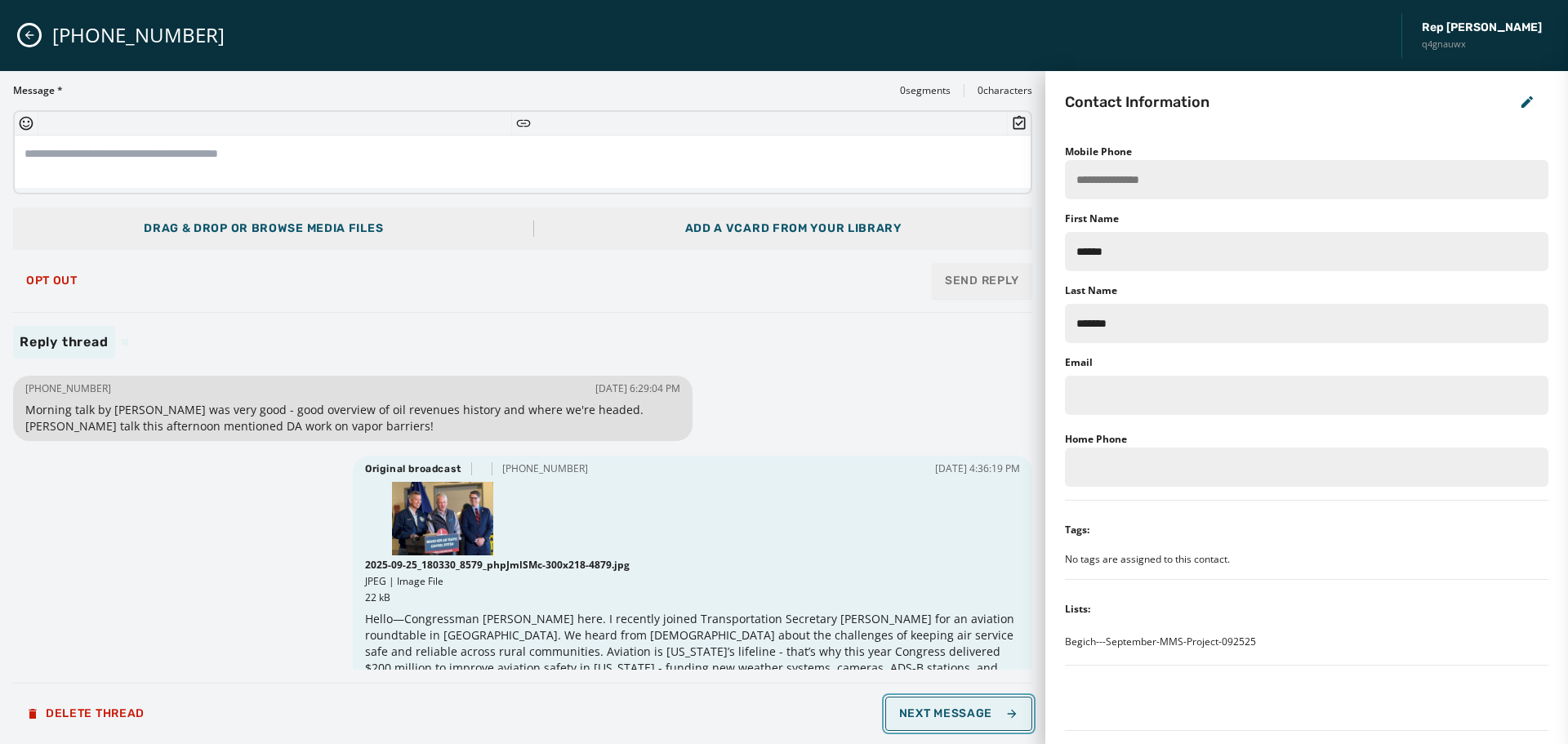
click at [978, 713] on span "Next Message" at bounding box center [959, 714] width 119 height 13
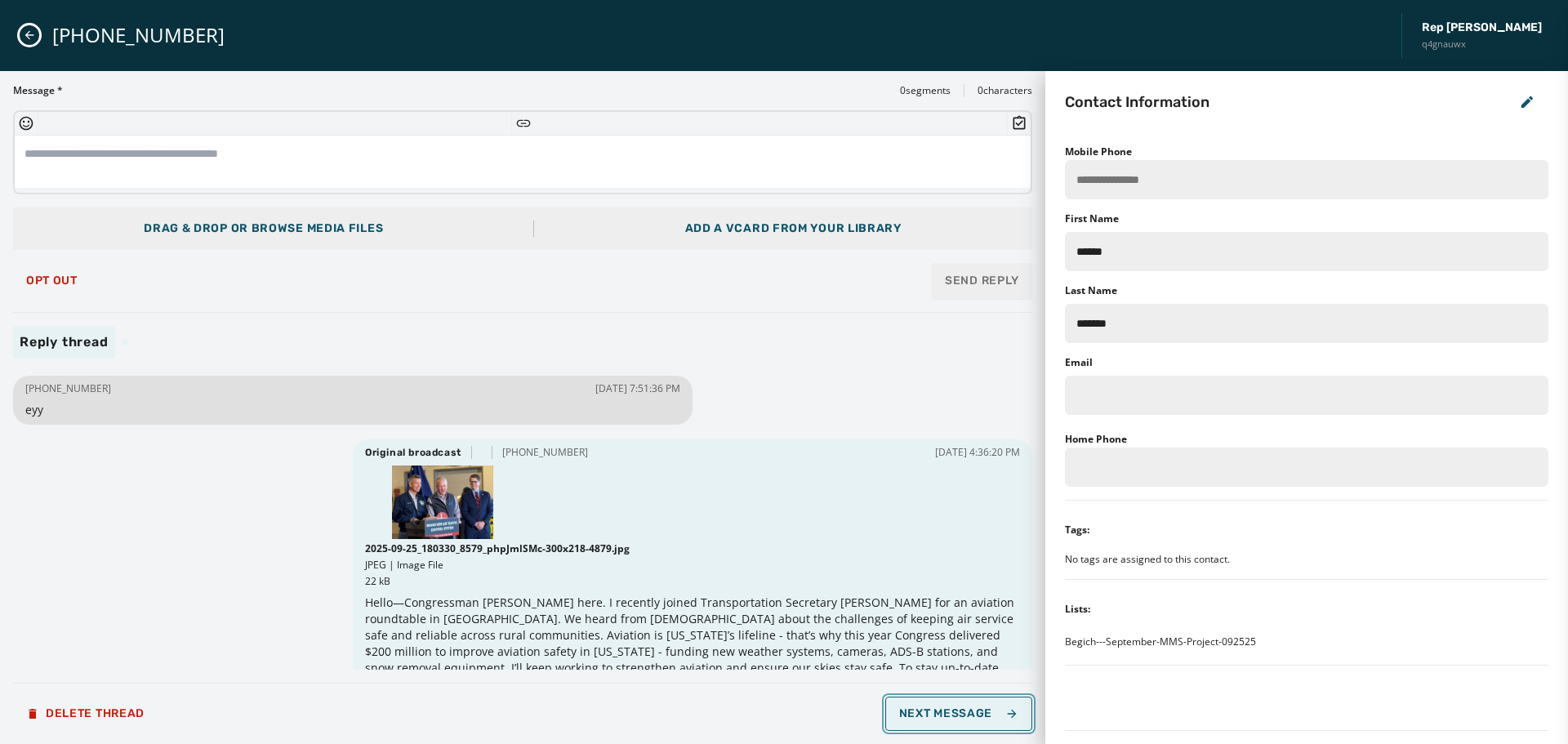
click at [978, 713] on span "Next Message" at bounding box center [959, 714] width 119 height 13
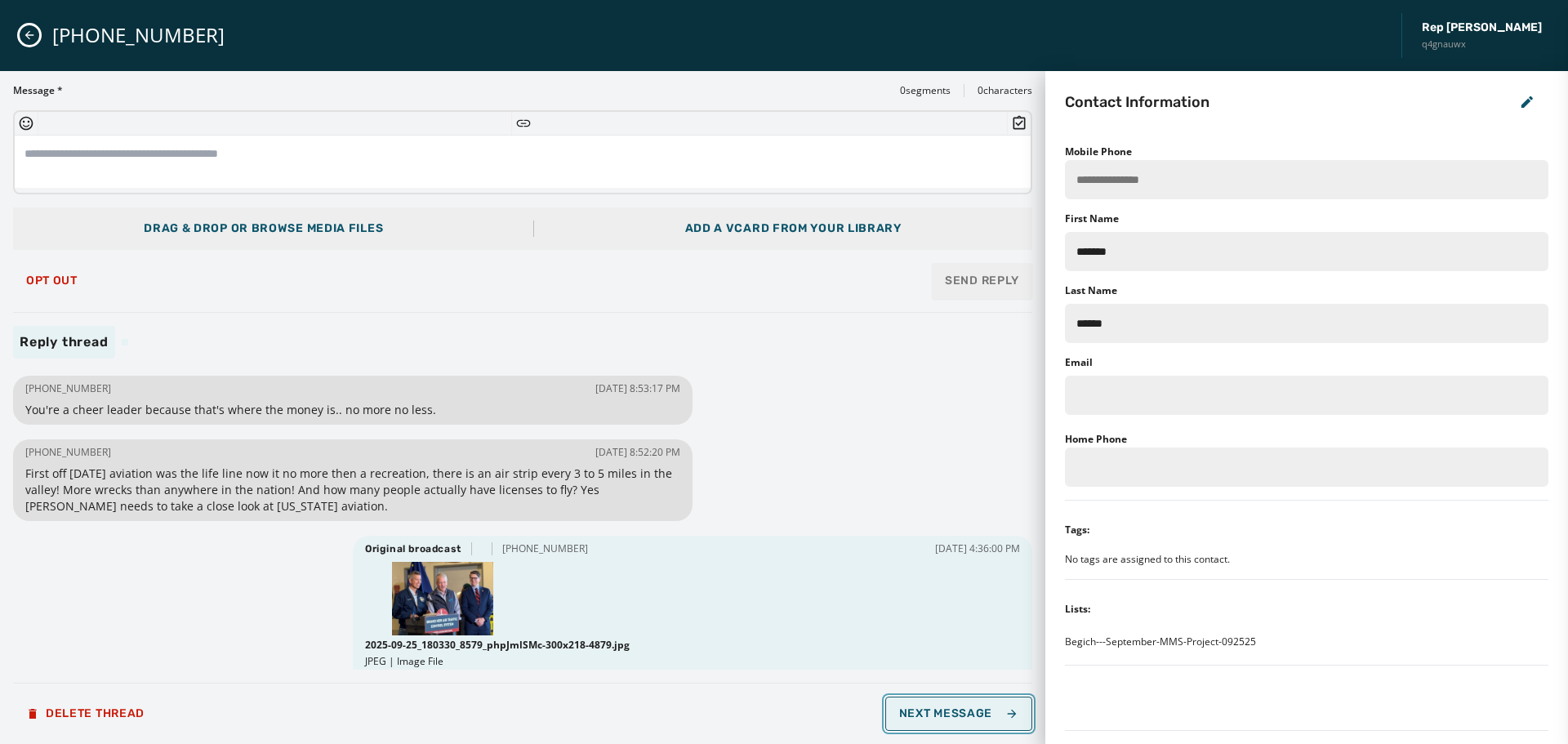
click at [955, 709] on span "Next Message" at bounding box center [959, 714] width 119 height 13
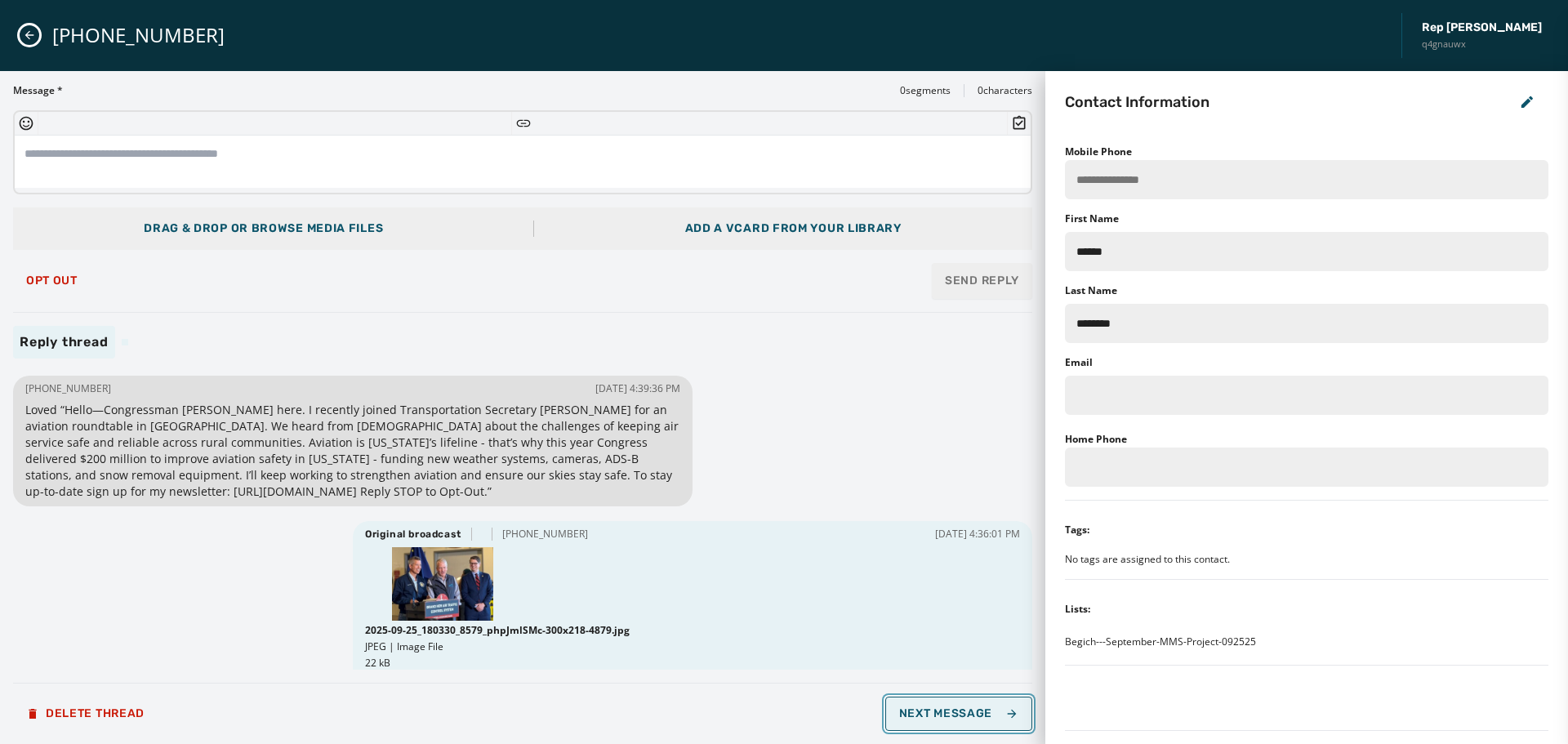
click at [955, 709] on span "Next Message" at bounding box center [959, 714] width 119 height 13
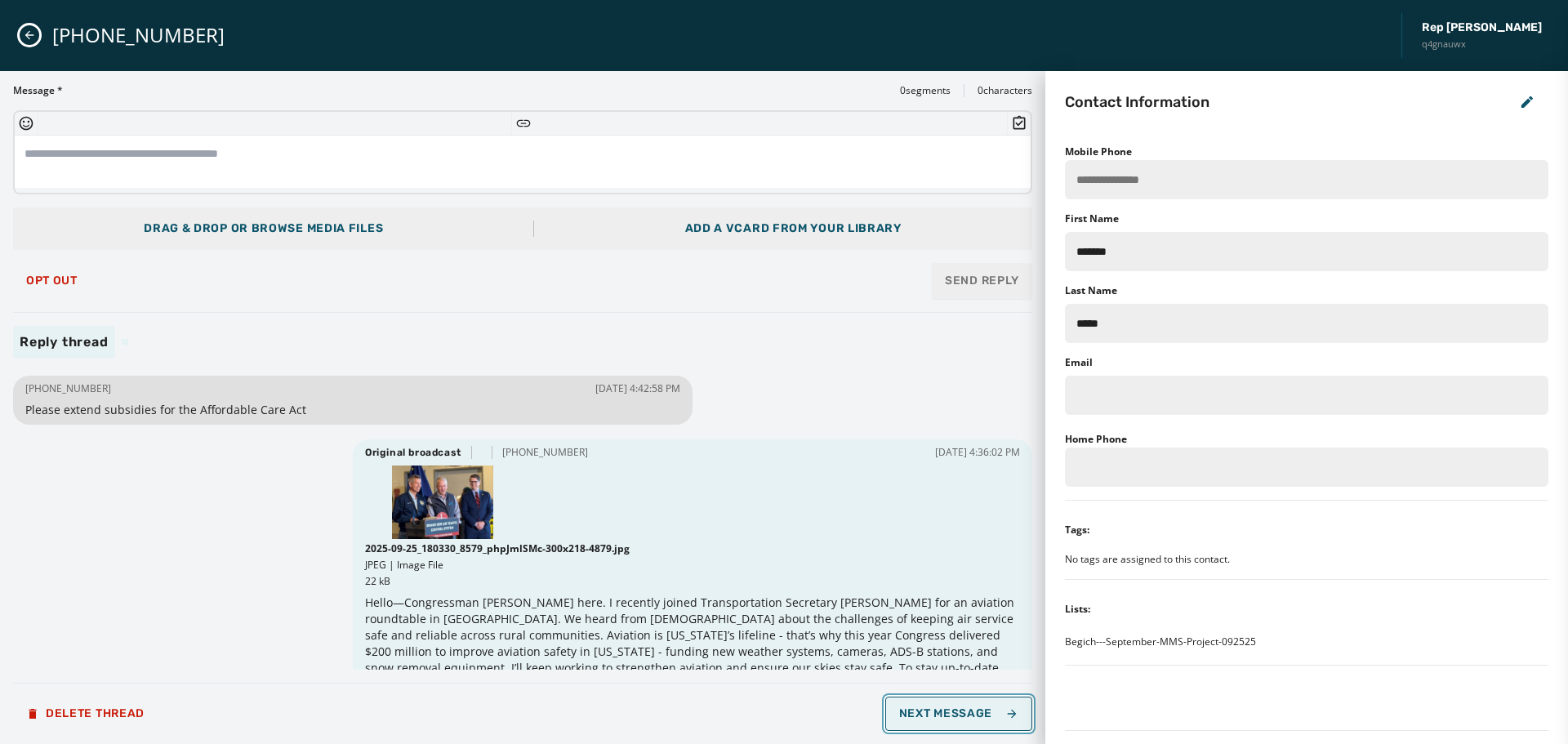
click at [955, 709] on span "Next Message" at bounding box center [959, 714] width 119 height 13
click at [47, 277] on span "Opt Out" at bounding box center [52, 281] width 52 height 13
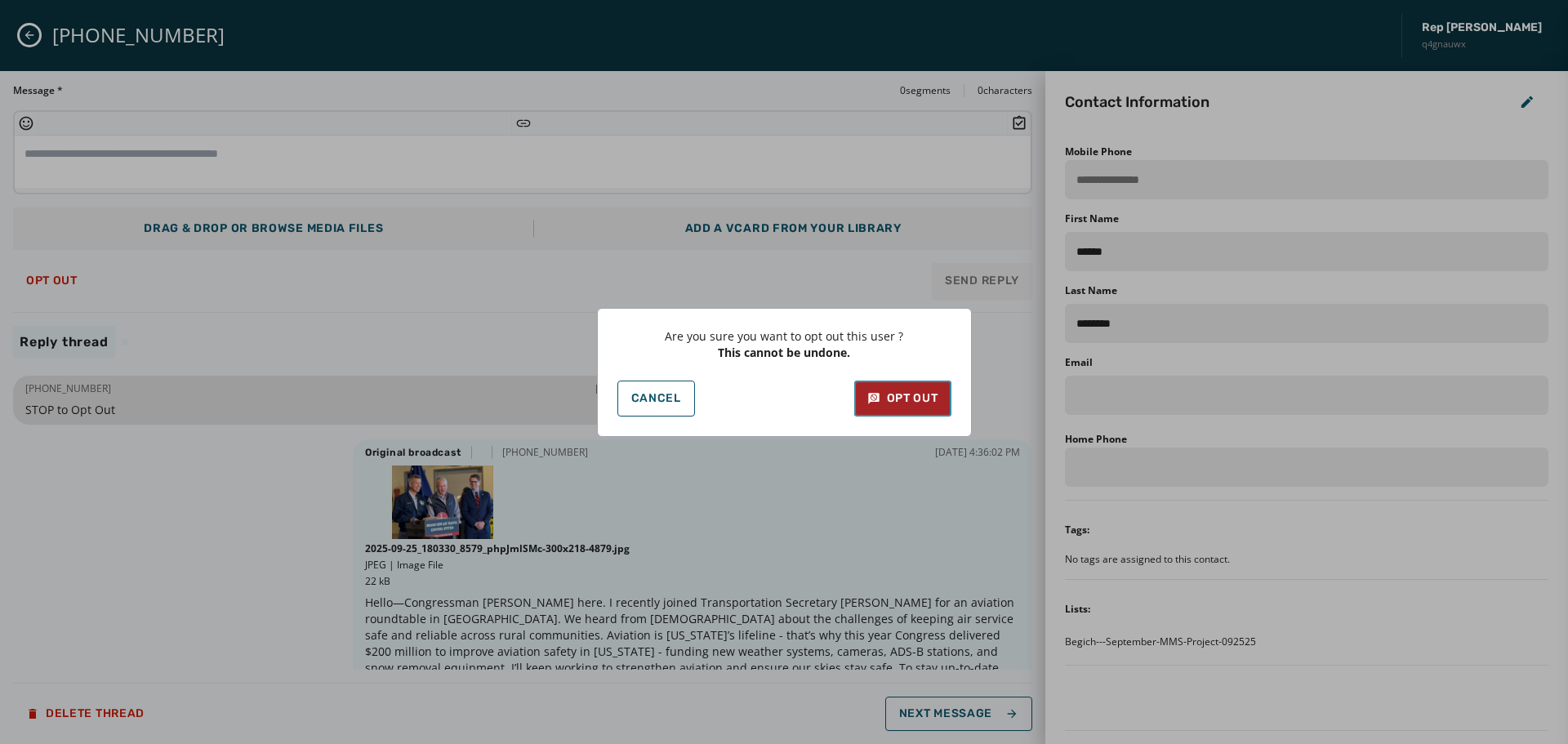
click at [924, 405] on div "Opt Out" at bounding box center [903, 398] width 71 height 16
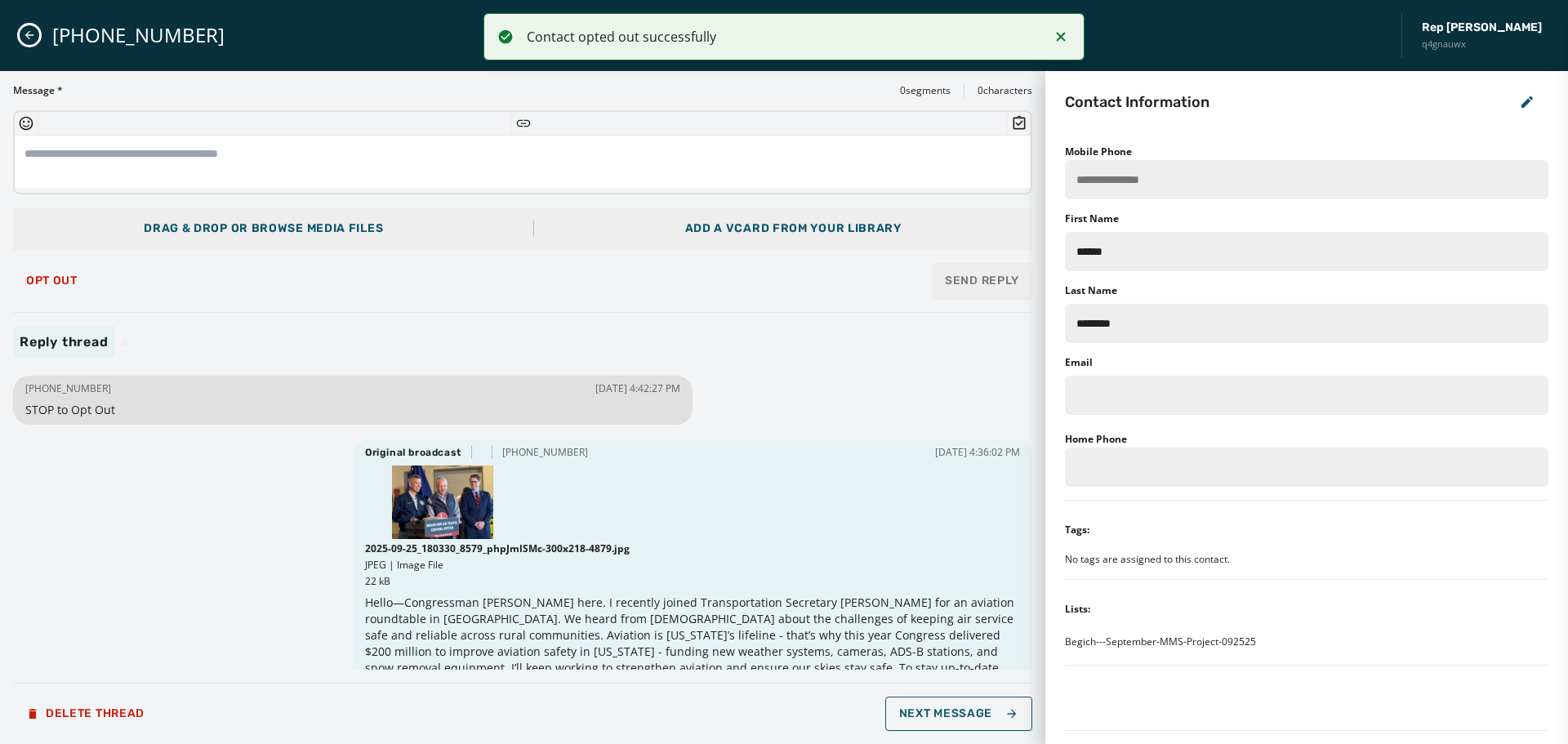
click at [33, 34] on icon "Close admin drawer" at bounding box center [29, 35] width 13 height 13
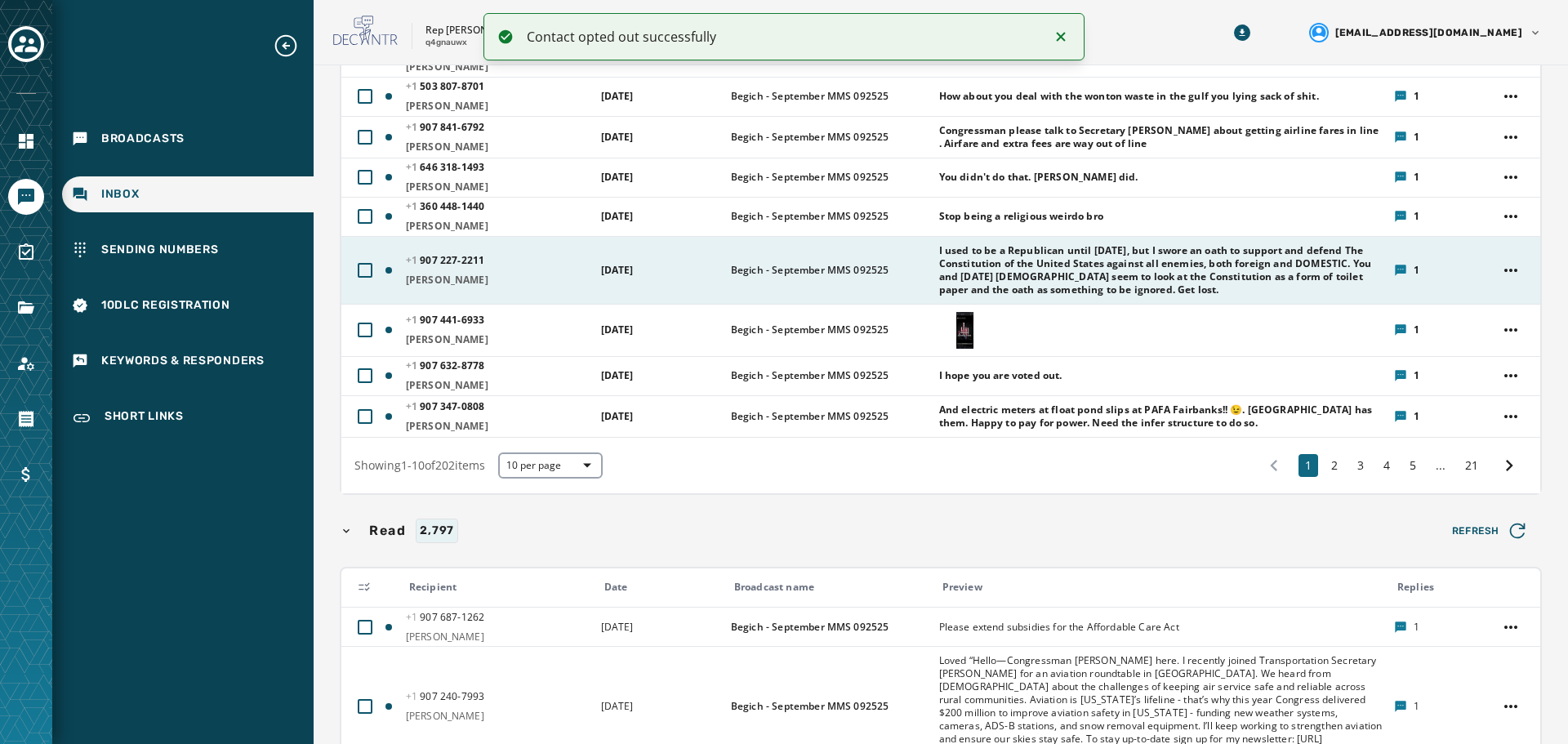
scroll to position [82, 0]
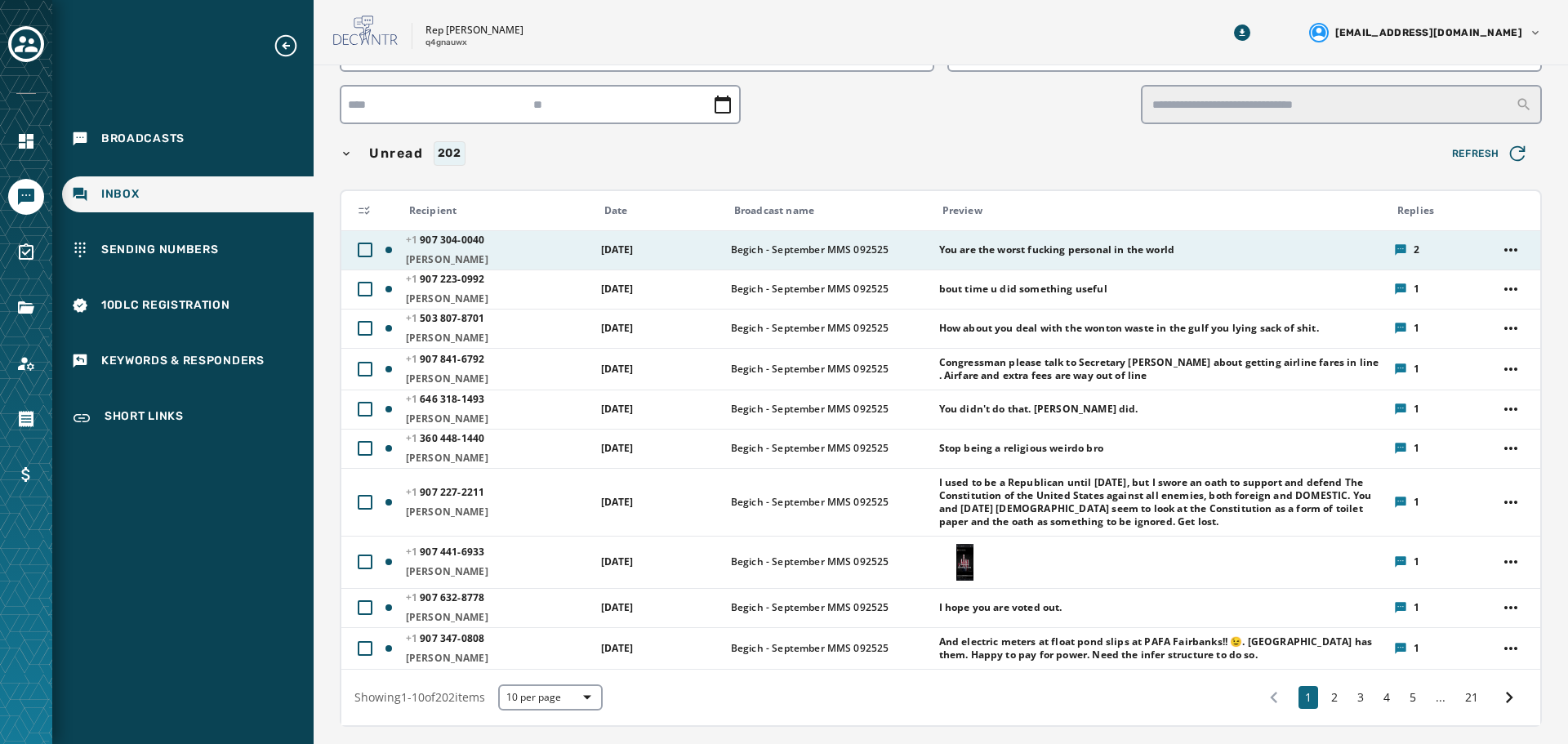
click at [508, 248] on div "[PHONE_NUMBER] - 0040 [PERSON_NAME]" at bounding box center [498, 249] width 184 height 33
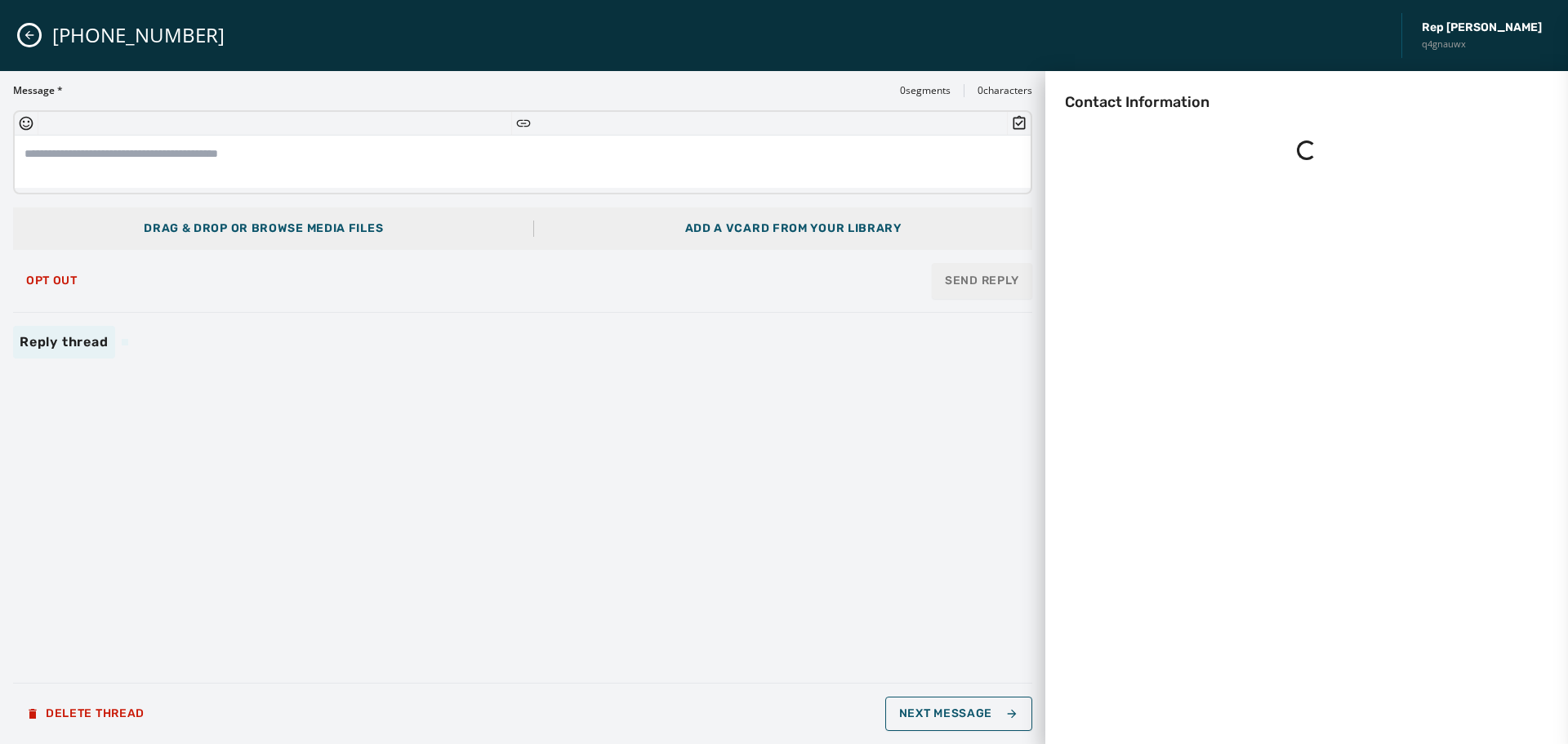
scroll to position [0, 0]
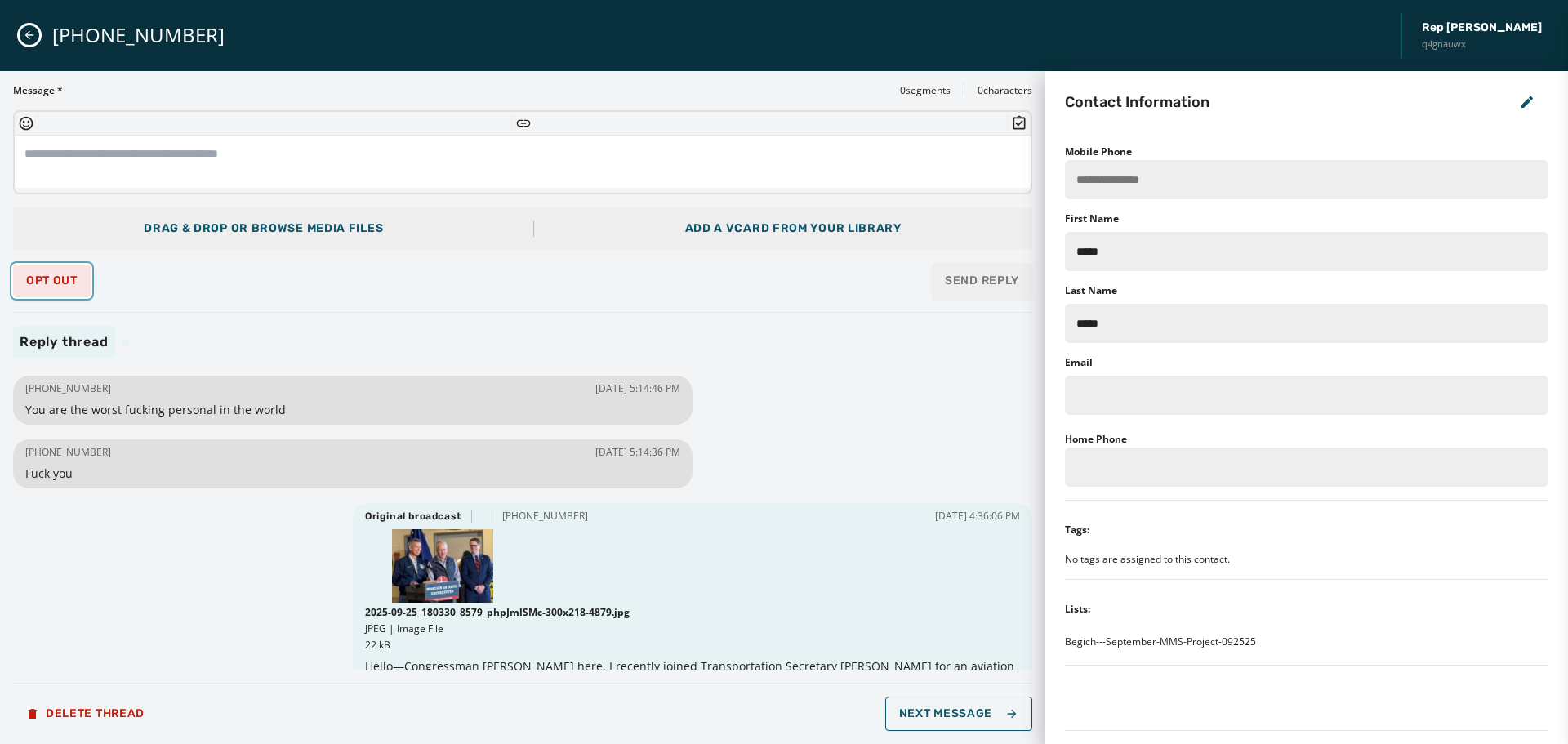
click at [34, 279] on span "Opt Out" at bounding box center [52, 281] width 52 height 13
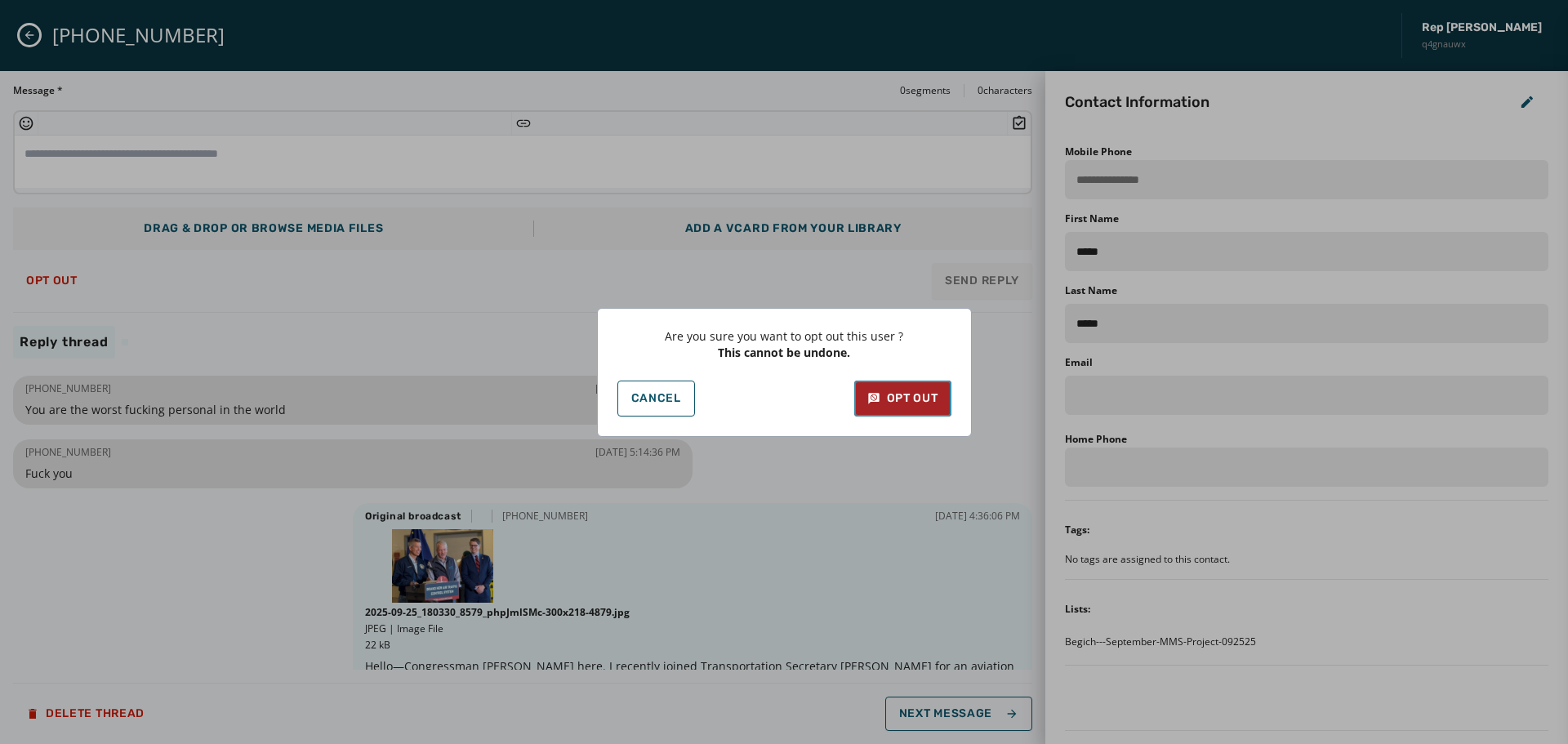
click at [918, 408] on button "Opt Out" at bounding box center [902, 399] width 97 height 36
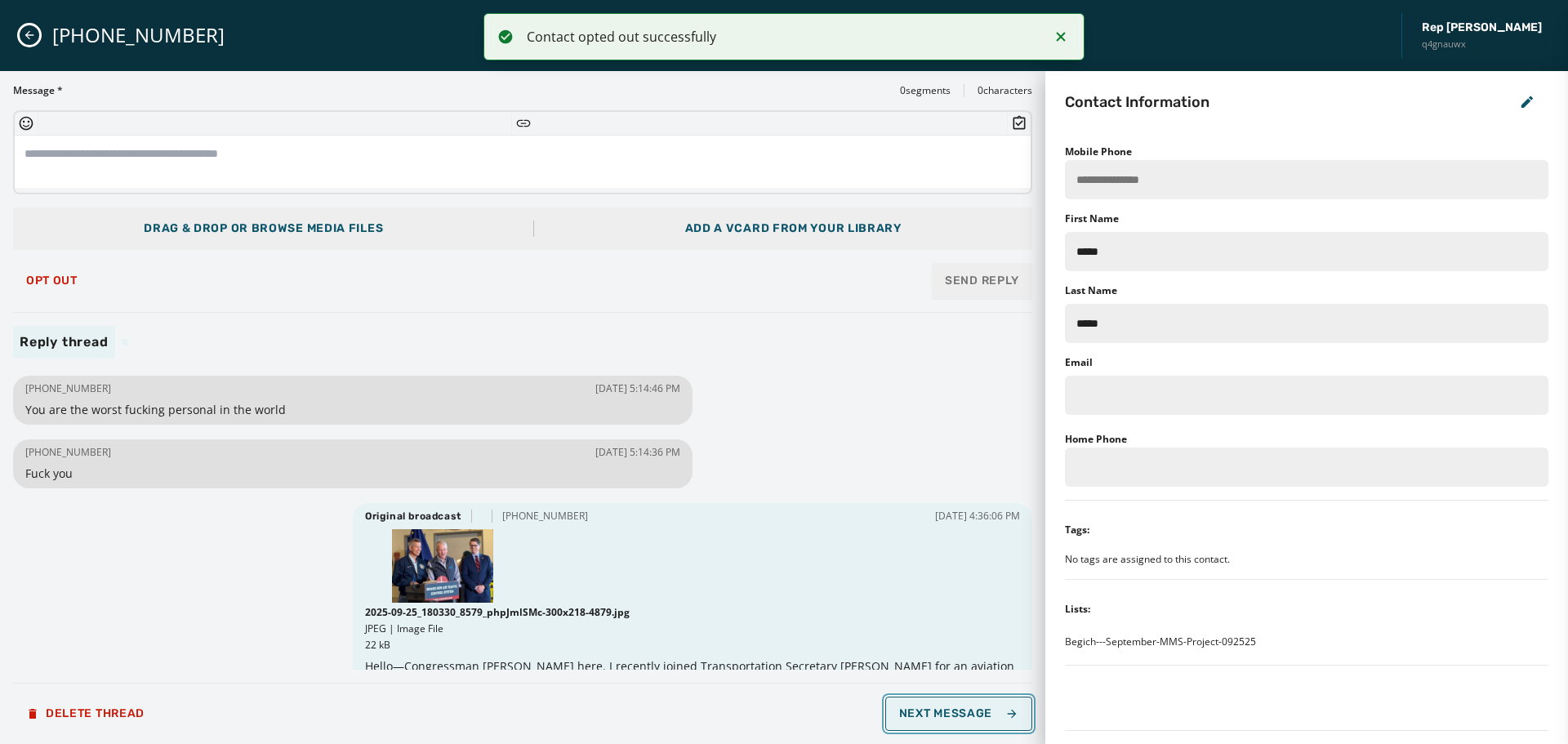
click at [972, 708] on span "Next Message" at bounding box center [959, 714] width 119 height 13
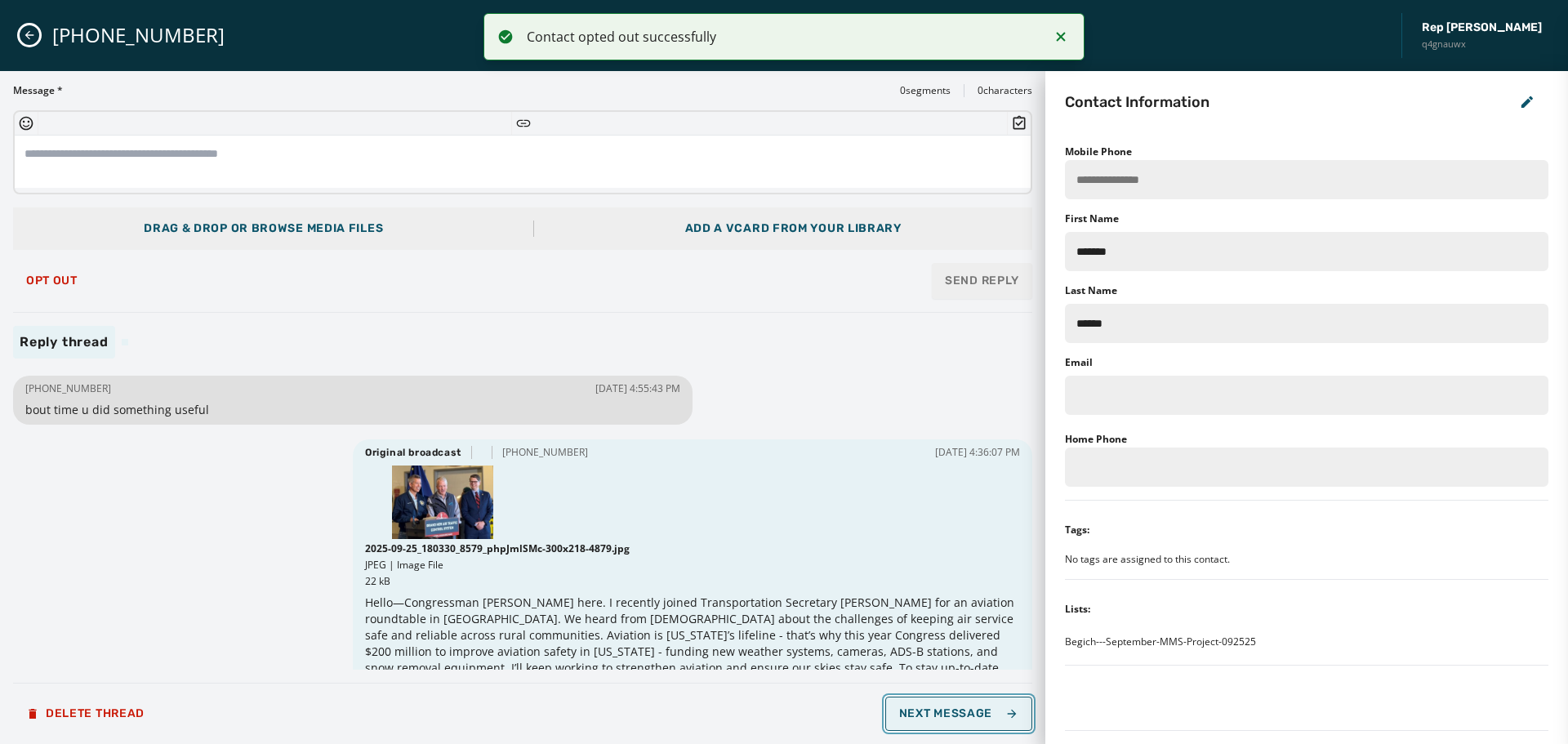
click at [957, 707] on span "Next Message" at bounding box center [959, 714] width 119 height 13
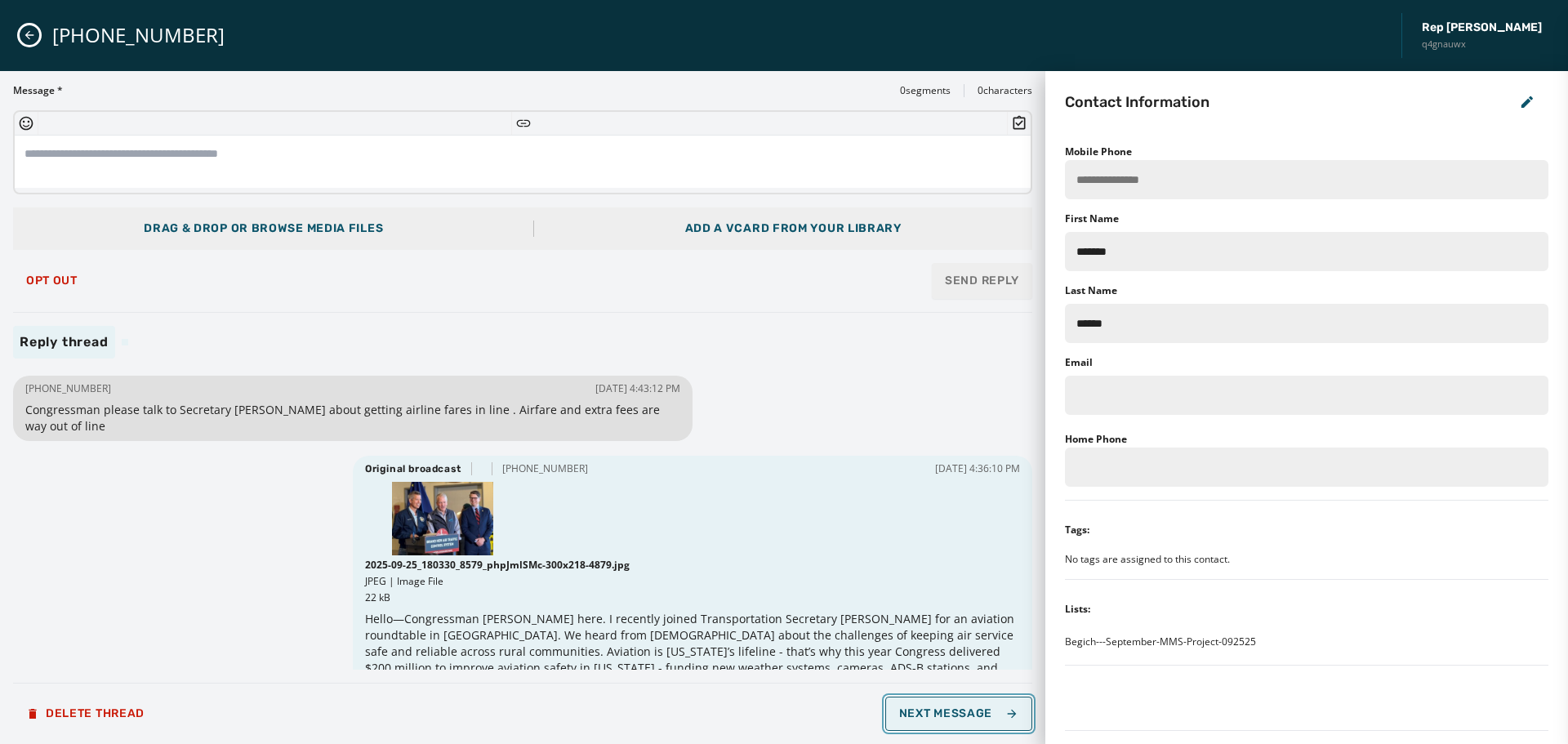
click at [957, 707] on span "Next Message" at bounding box center [959, 714] width 119 height 13
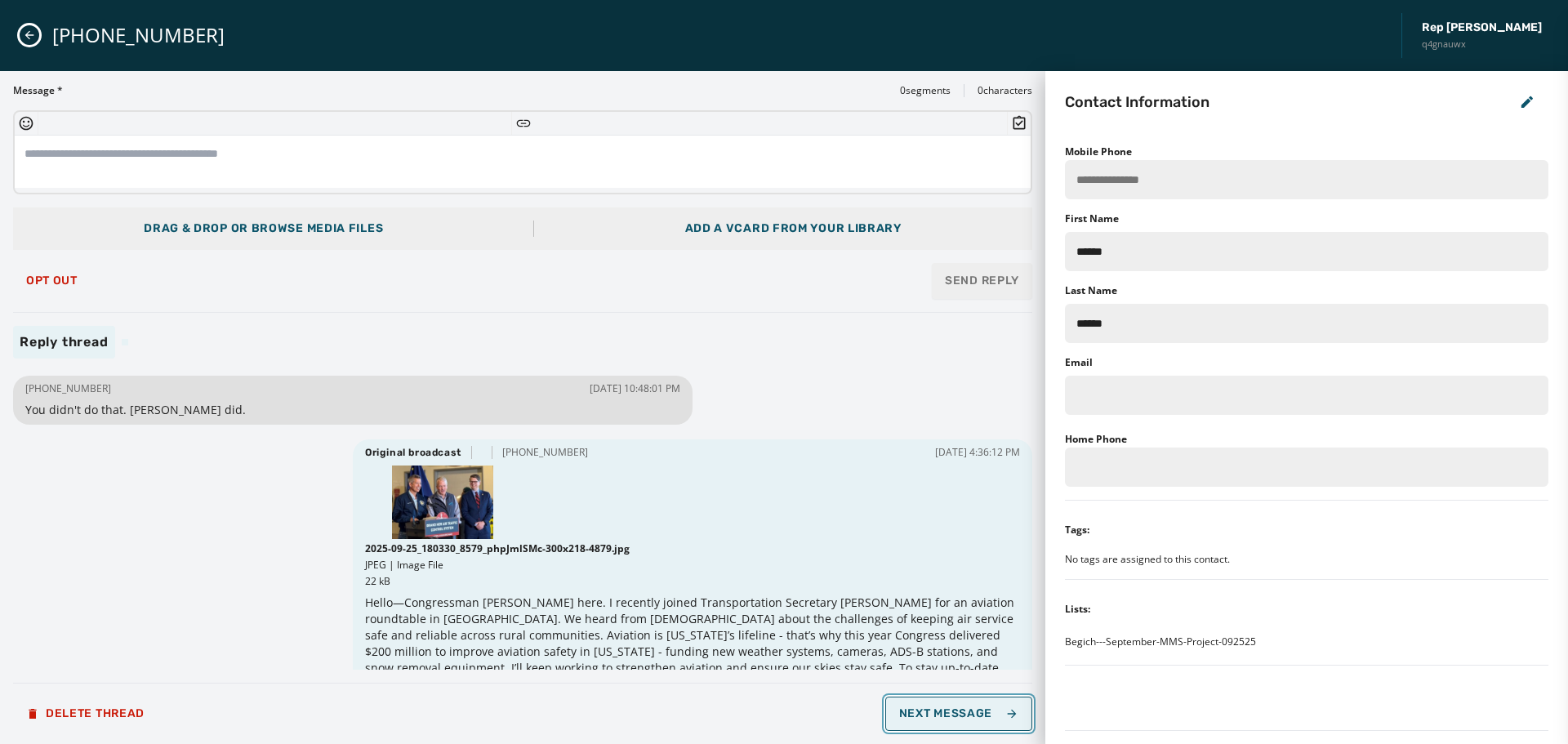
click at [957, 707] on span "Next Message" at bounding box center [959, 714] width 119 height 13
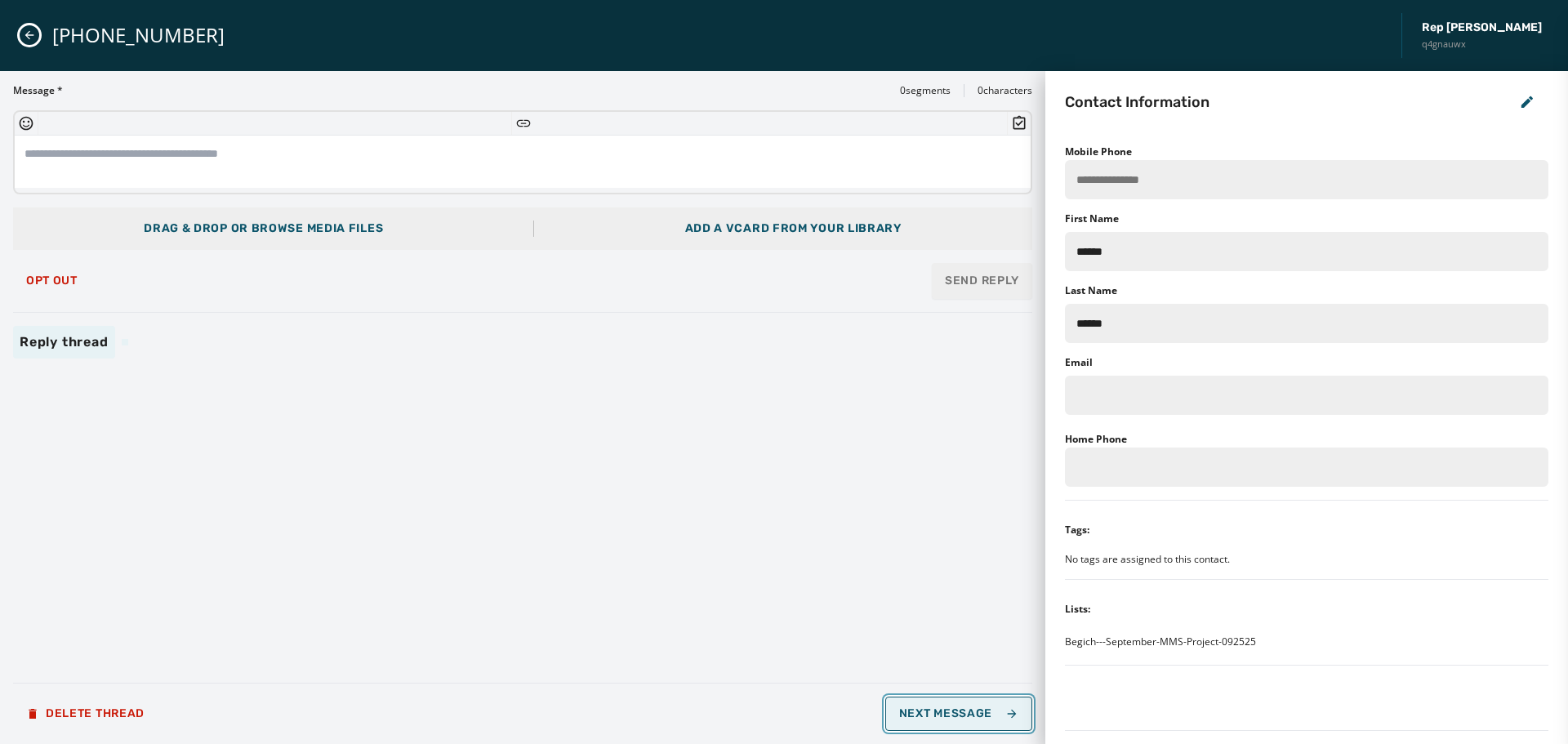
type input "**********"
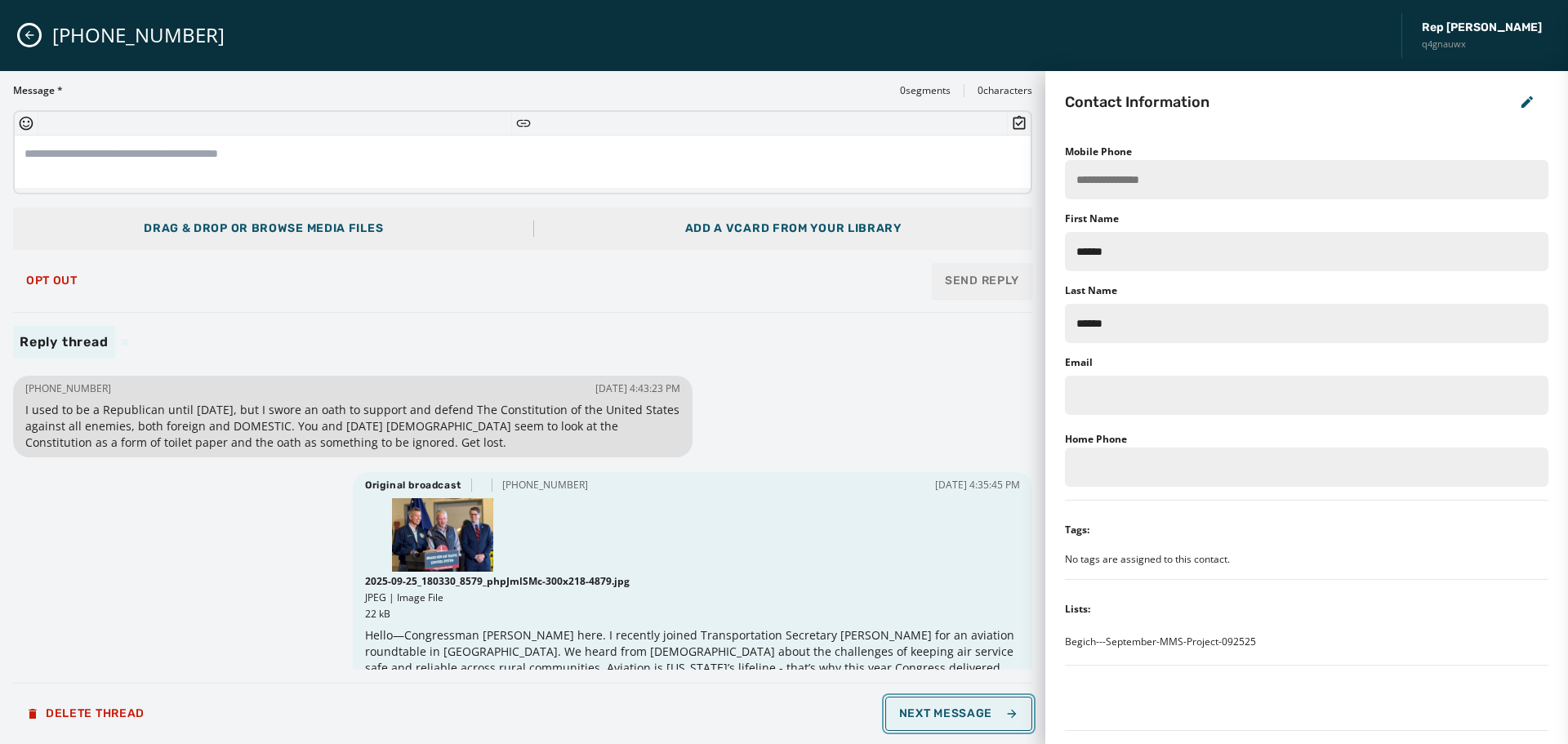
click at [957, 707] on span "Next Message" at bounding box center [959, 714] width 119 height 13
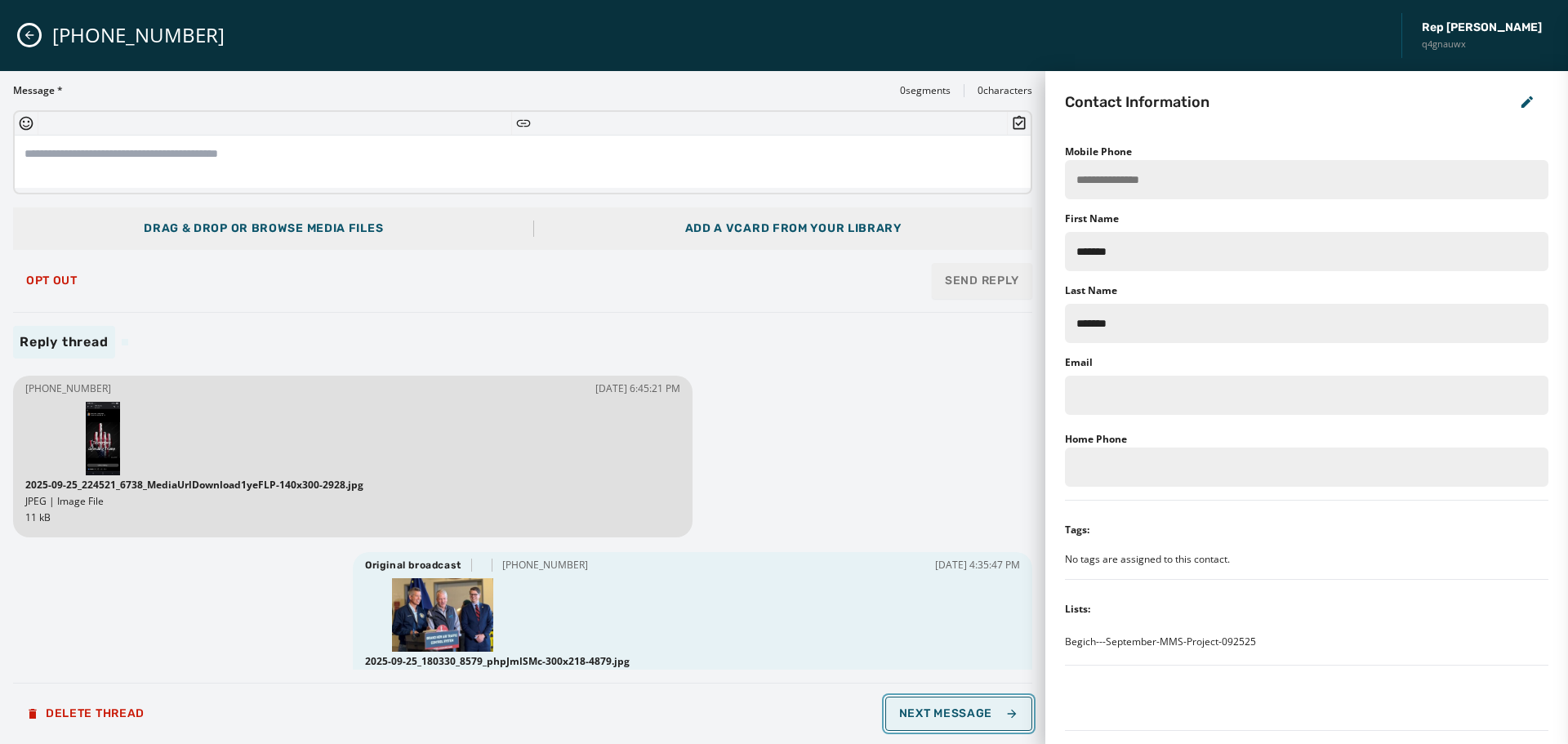
click at [957, 707] on span "Next Message" at bounding box center [959, 714] width 119 height 13
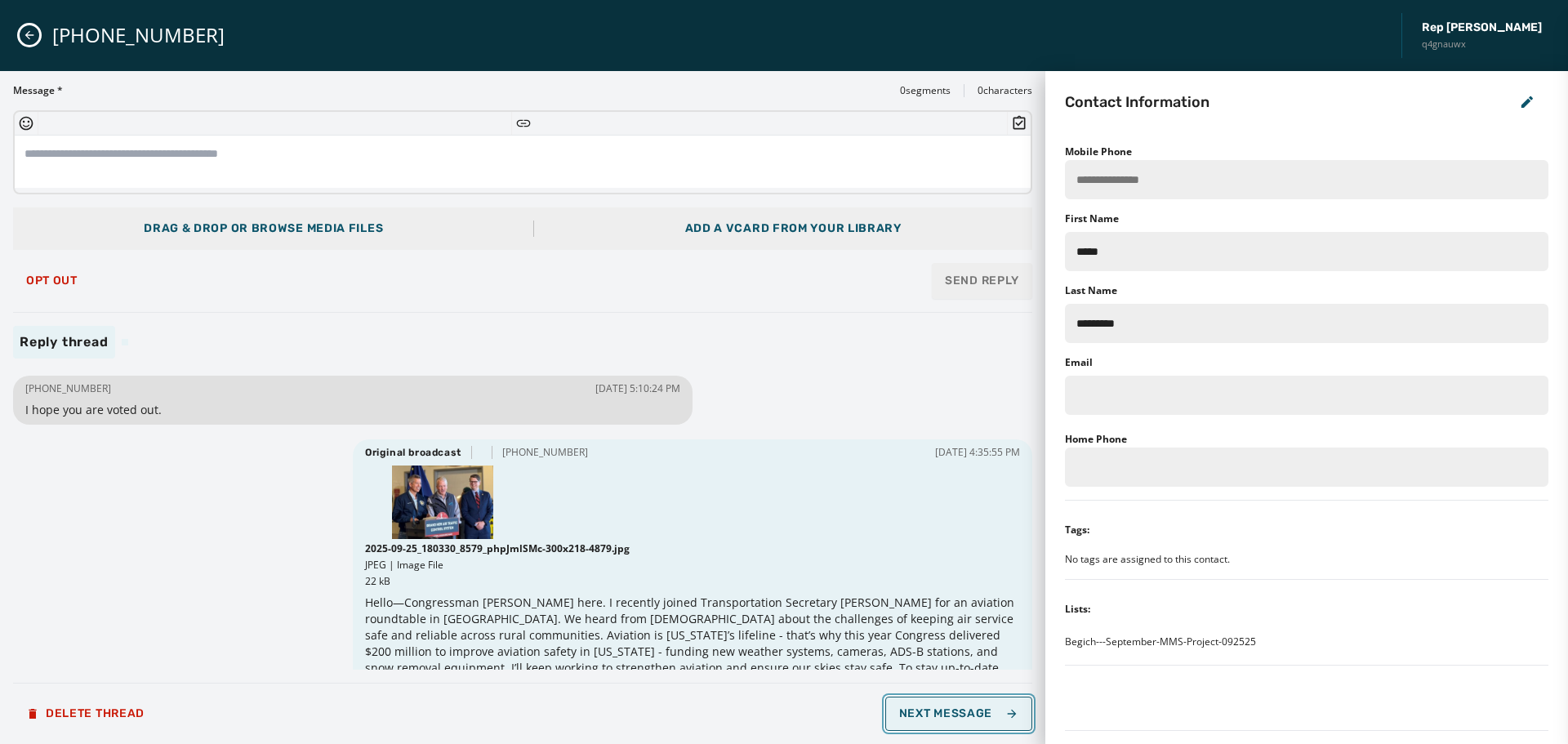
click at [957, 707] on span "Next Message" at bounding box center [959, 714] width 119 height 13
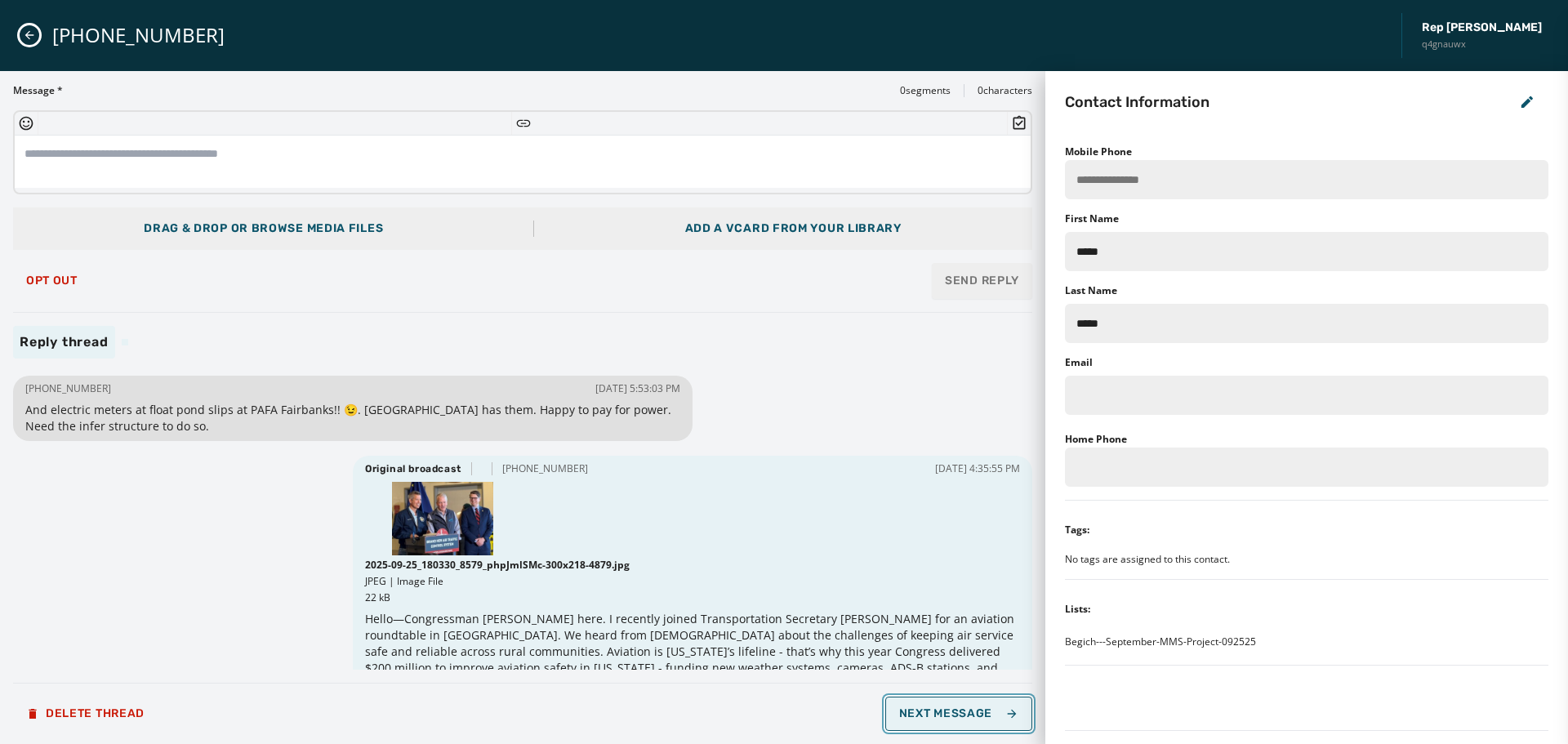
click at [957, 707] on span "Next Message" at bounding box center [959, 714] width 119 height 13
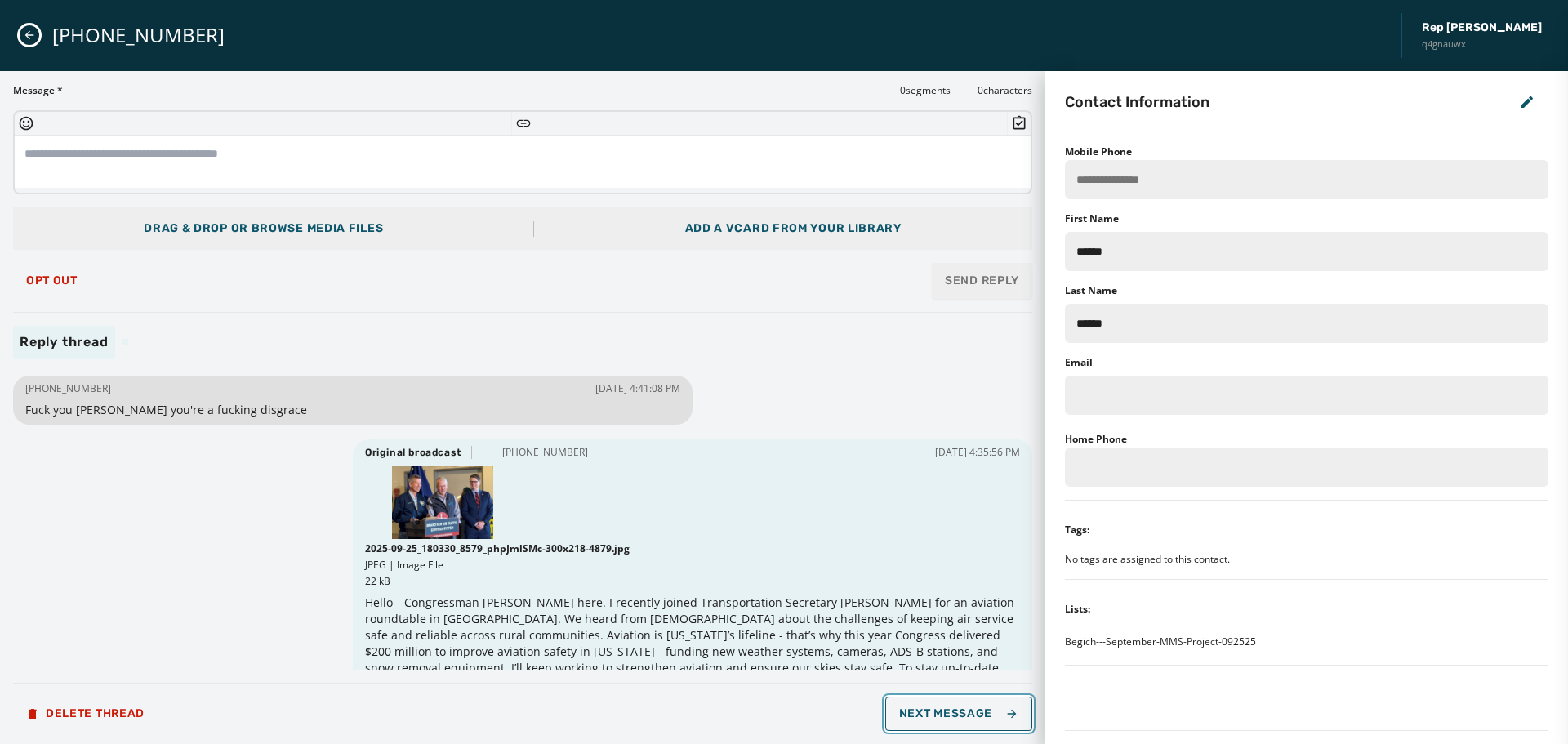
drag, startPoint x: 957, startPoint y: 707, endPoint x: 545, endPoint y: 264, distance: 605.0
click at [572, 253] on div "Message * 0 segments 0 characters Drag & Drop or browse media files Add a vCard…" at bounding box center [523, 407] width 1019 height 647
click at [51, 284] on span "Opt Out" at bounding box center [52, 281] width 52 height 13
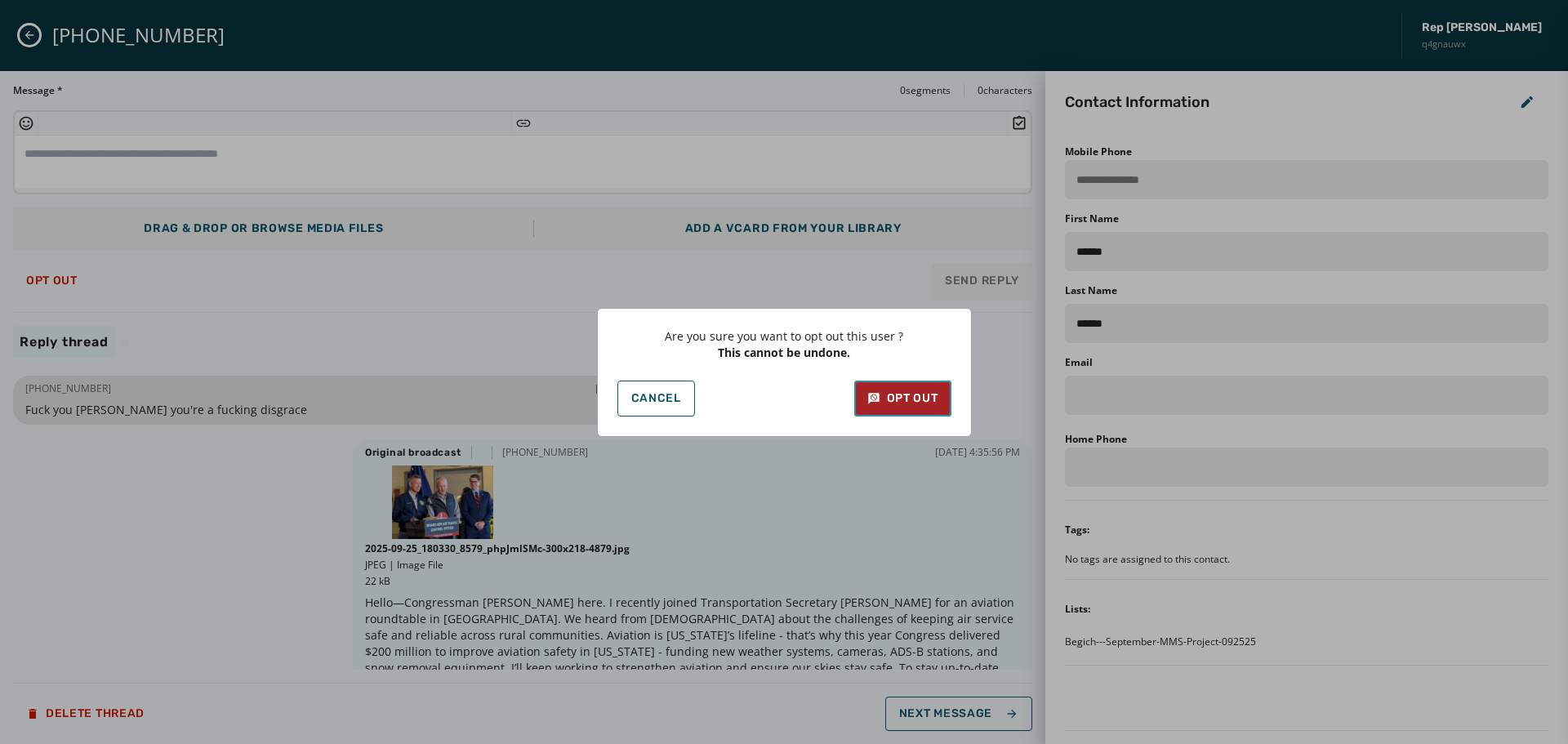
click at [941, 401] on button "Opt Out" at bounding box center [902, 399] width 97 height 36
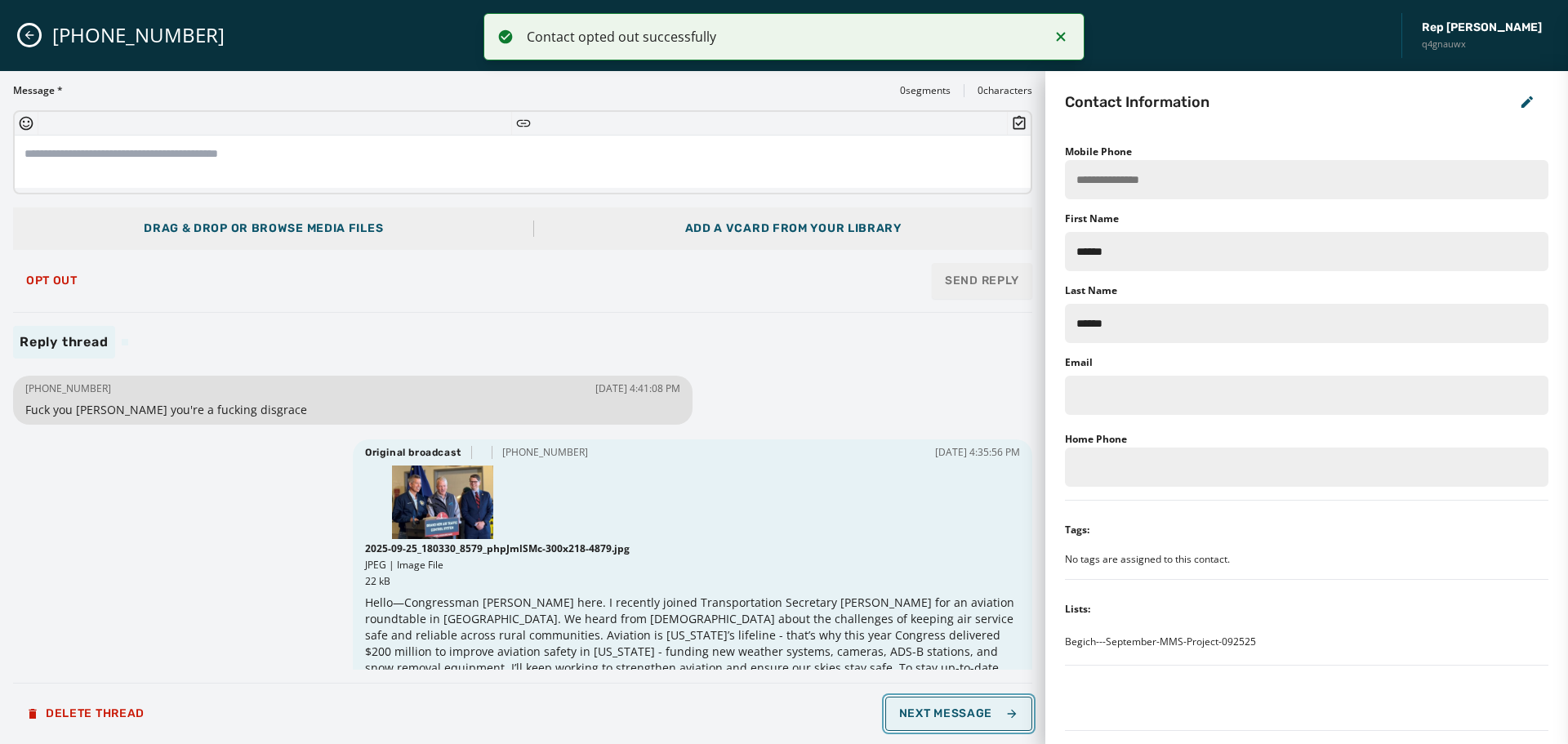
click at [985, 720] on span "Next Message" at bounding box center [959, 714] width 119 height 13
click at [59, 281] on span "Opt Out" at bounding box center [52, 281] width 52 height 13
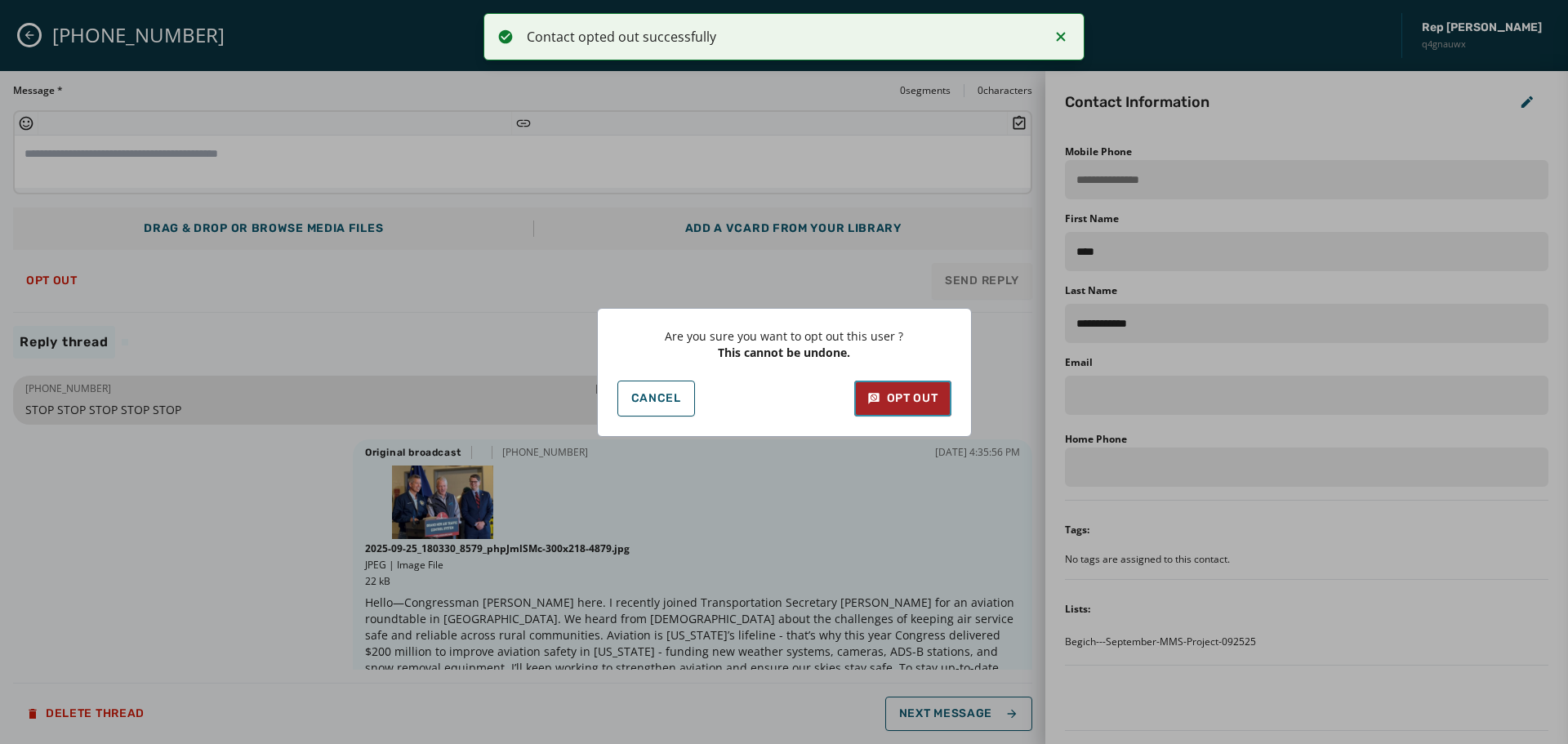
click at [919, 399] on div "Opt Out" at bounding box center [903, 398] width 71 height 16
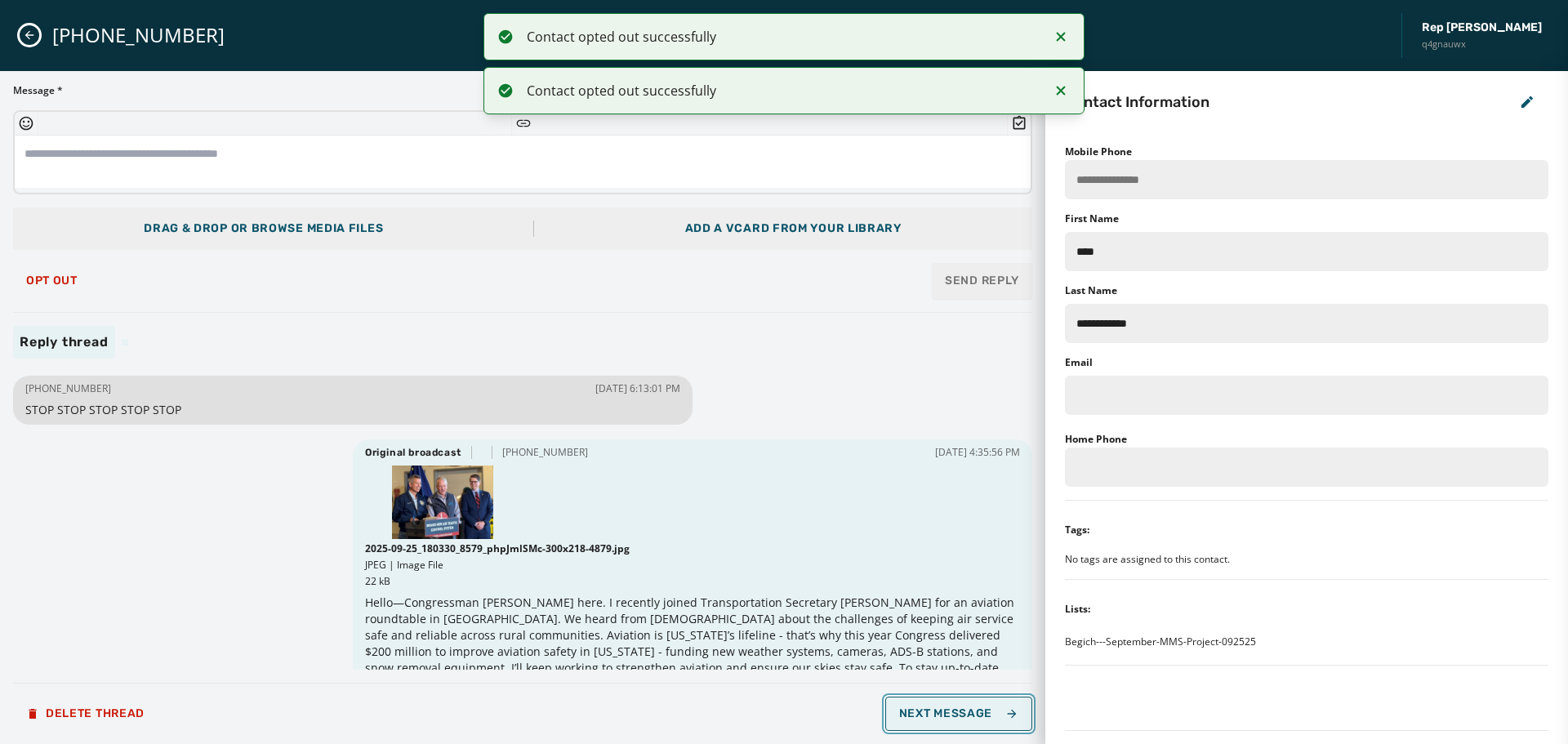
click at [1014, 719] on icon "button" at bounding box center [1011, 714] width 13 height 13
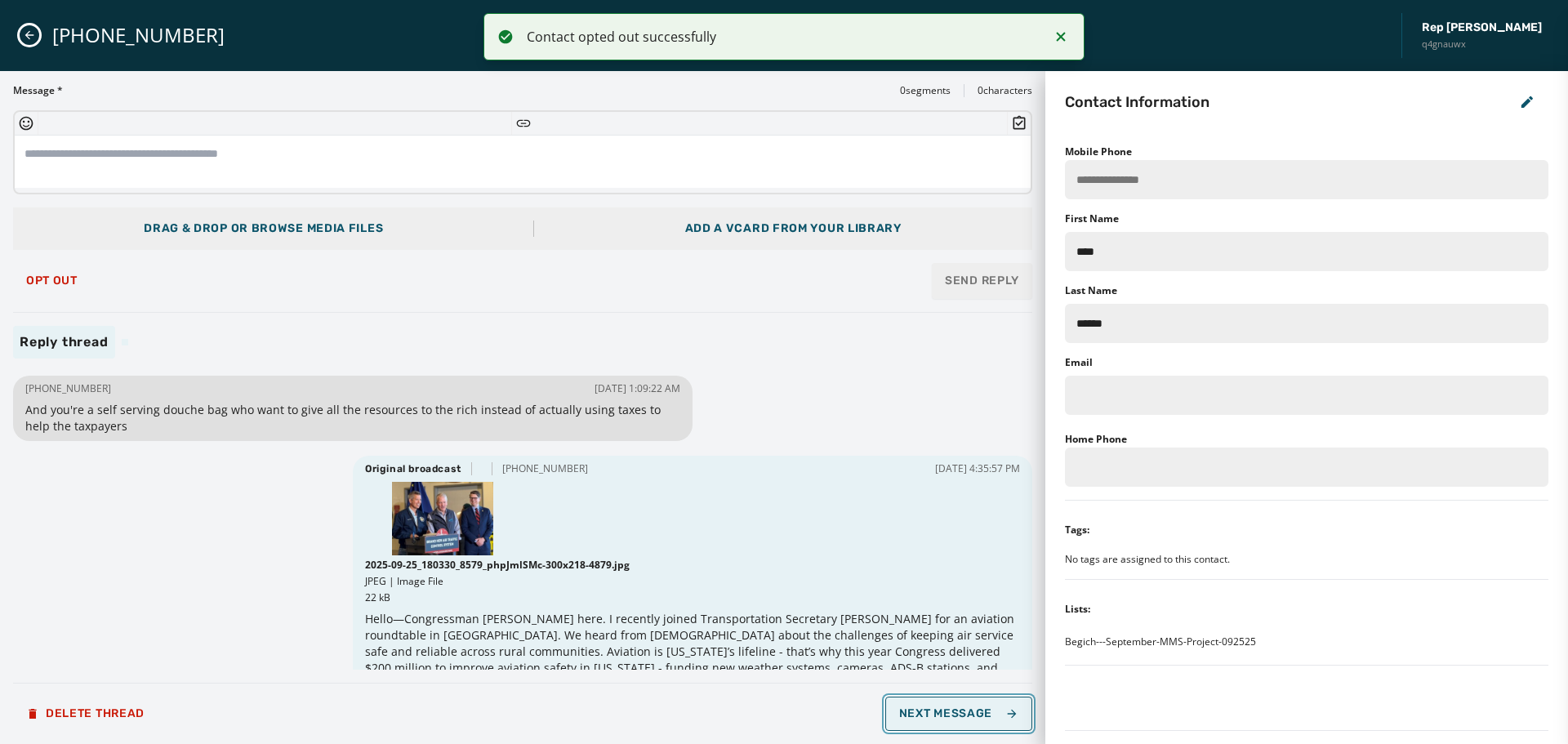
click at [1014, 719] on icon "button" at bounding box center [1011, 714] width 13 height 13
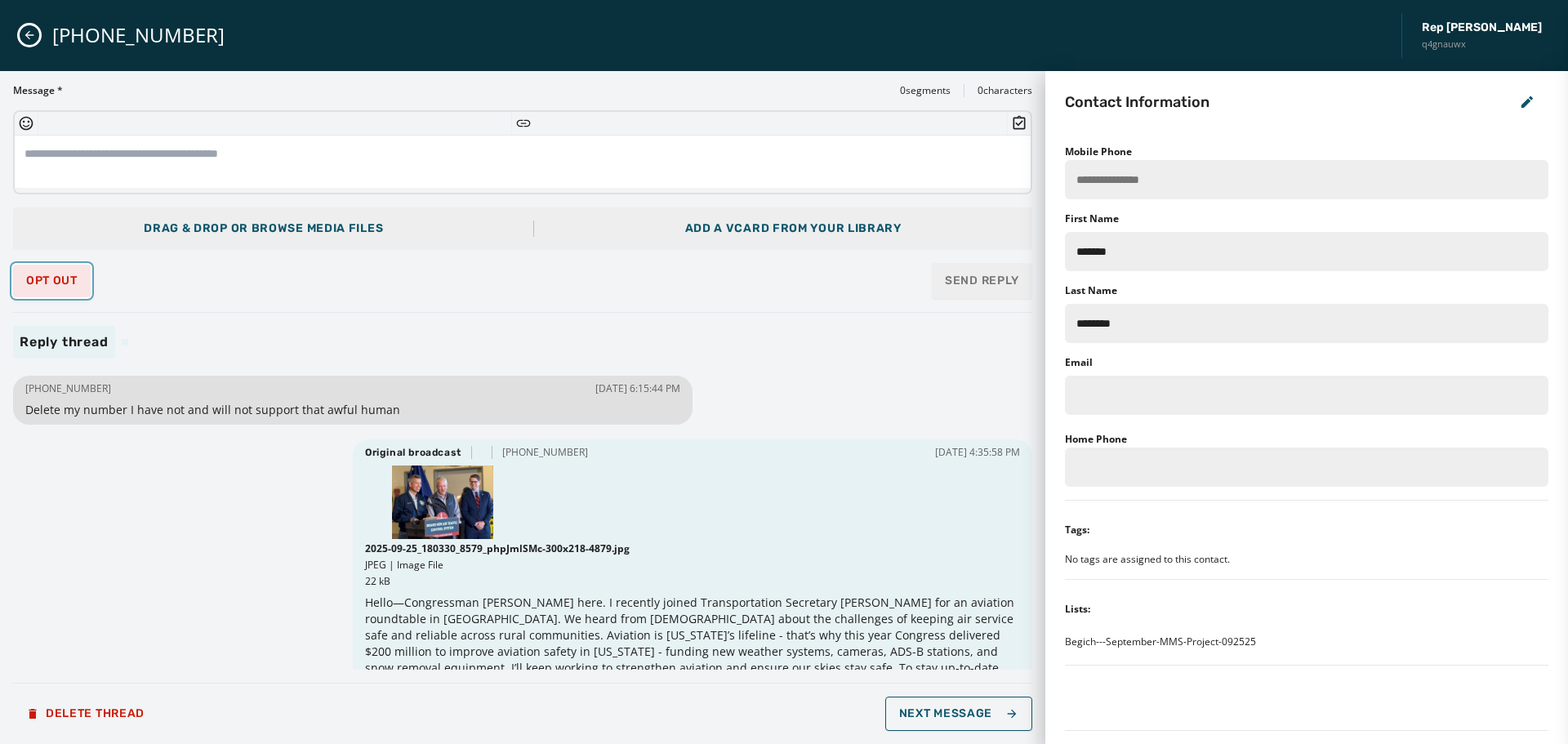
click at [60, 278] on span "Opt Out" at bounding box center [52, 281] width 52 height 13
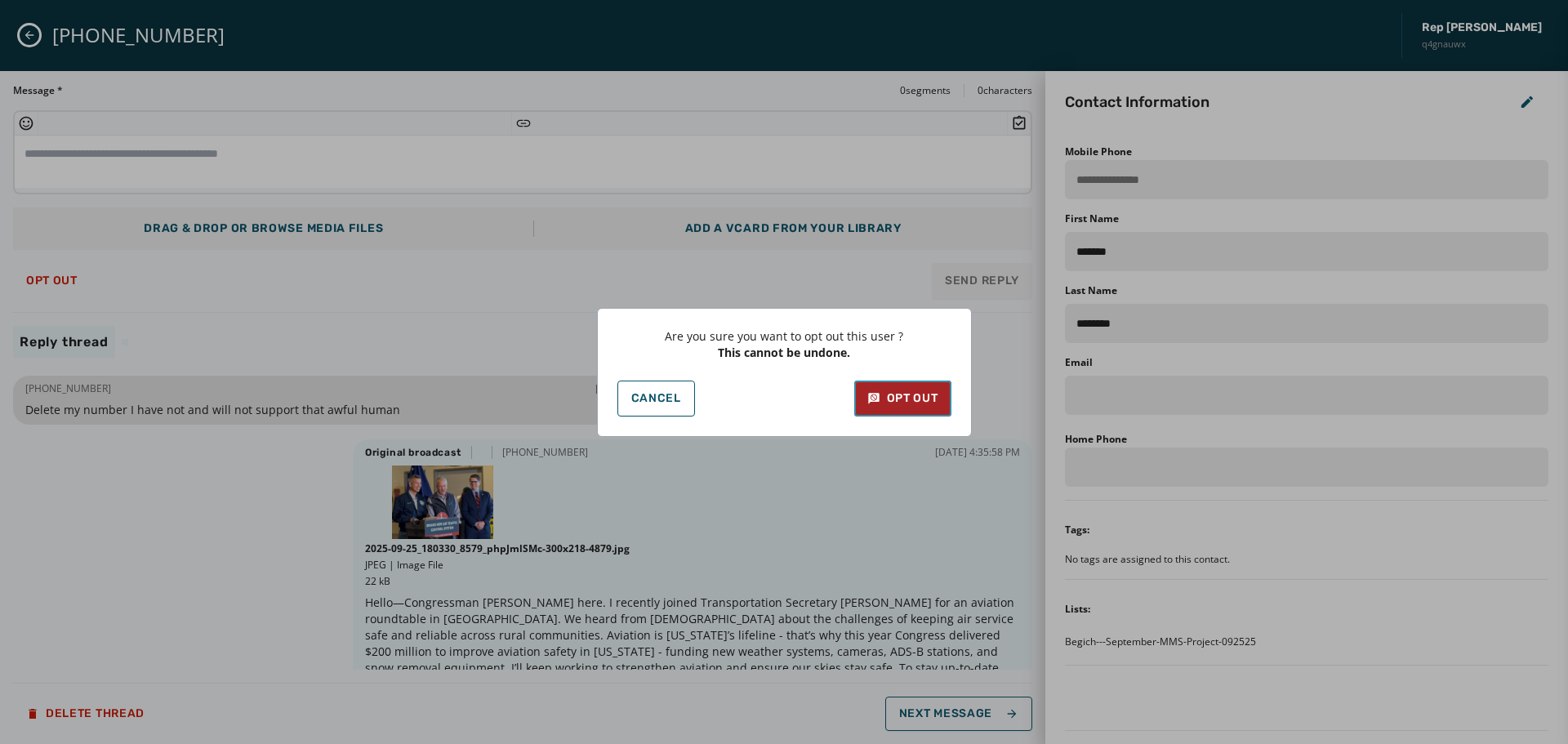
click at [908, 404] on div "Opt Out" at bounding box center [903, 398] width 71 height 16
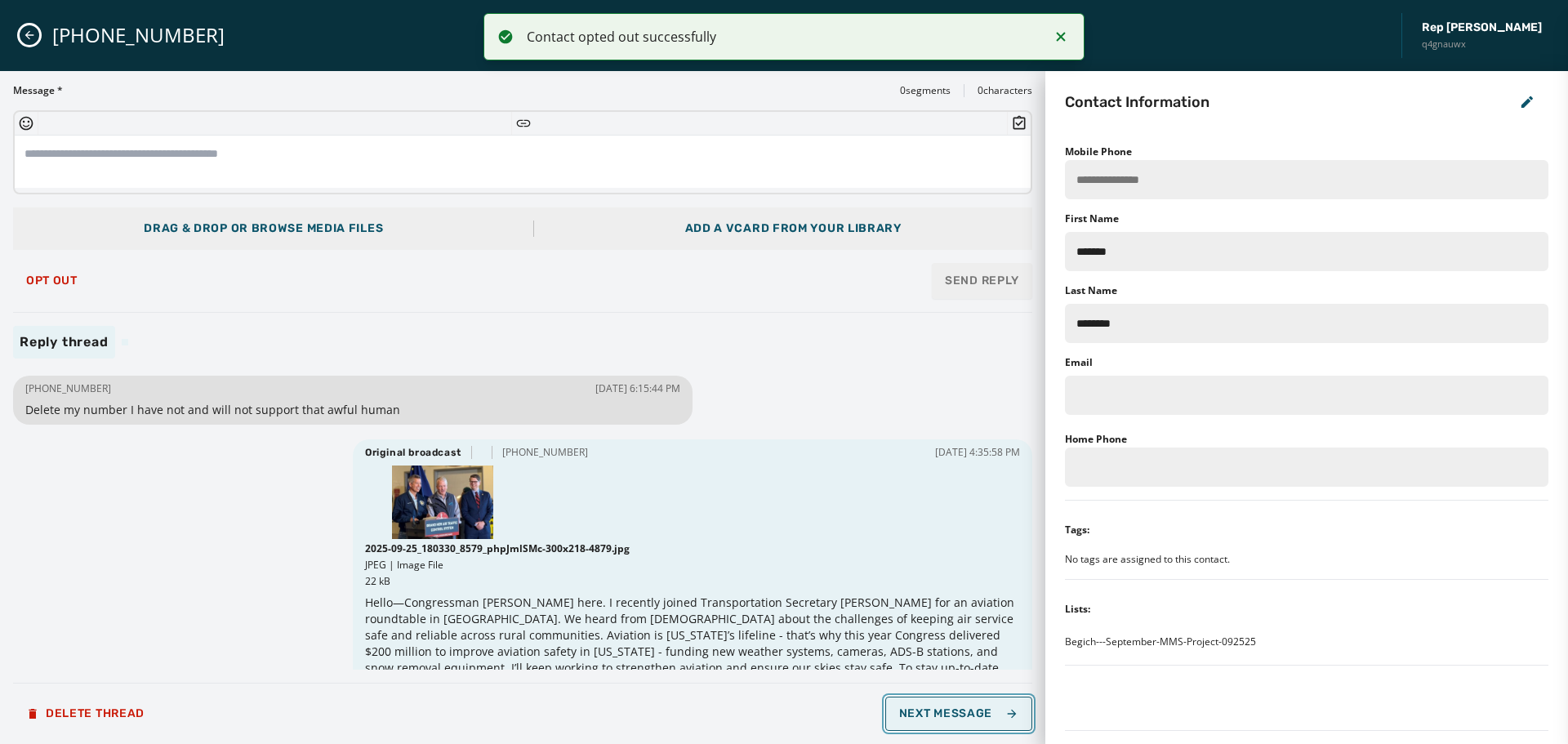
click at [1005, 713] on icon "button" at bounding box center [1011, 714] width 13 height 13
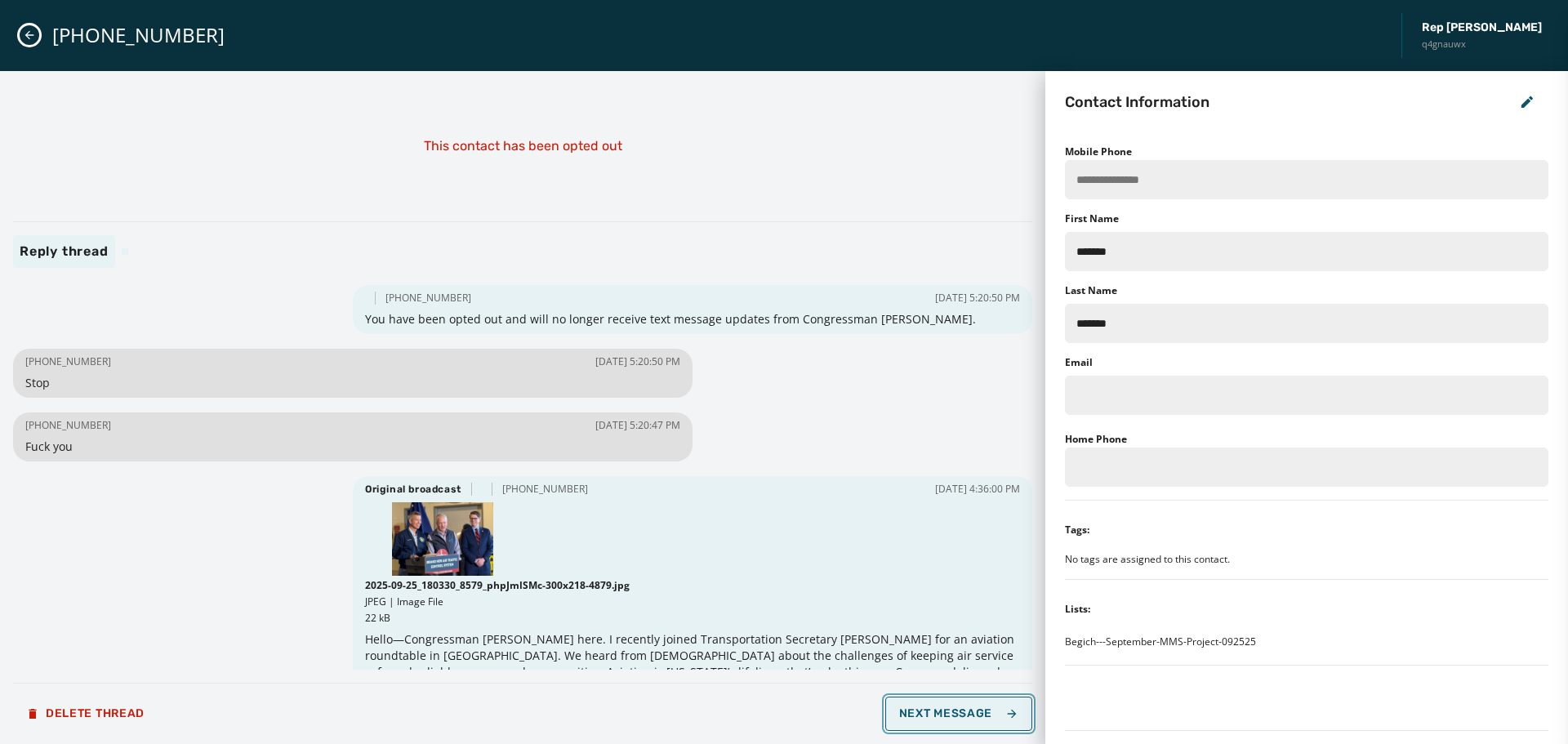
click at [1005, 713] on icon "button" at bounding box center [1011, 714] width 13 height 13
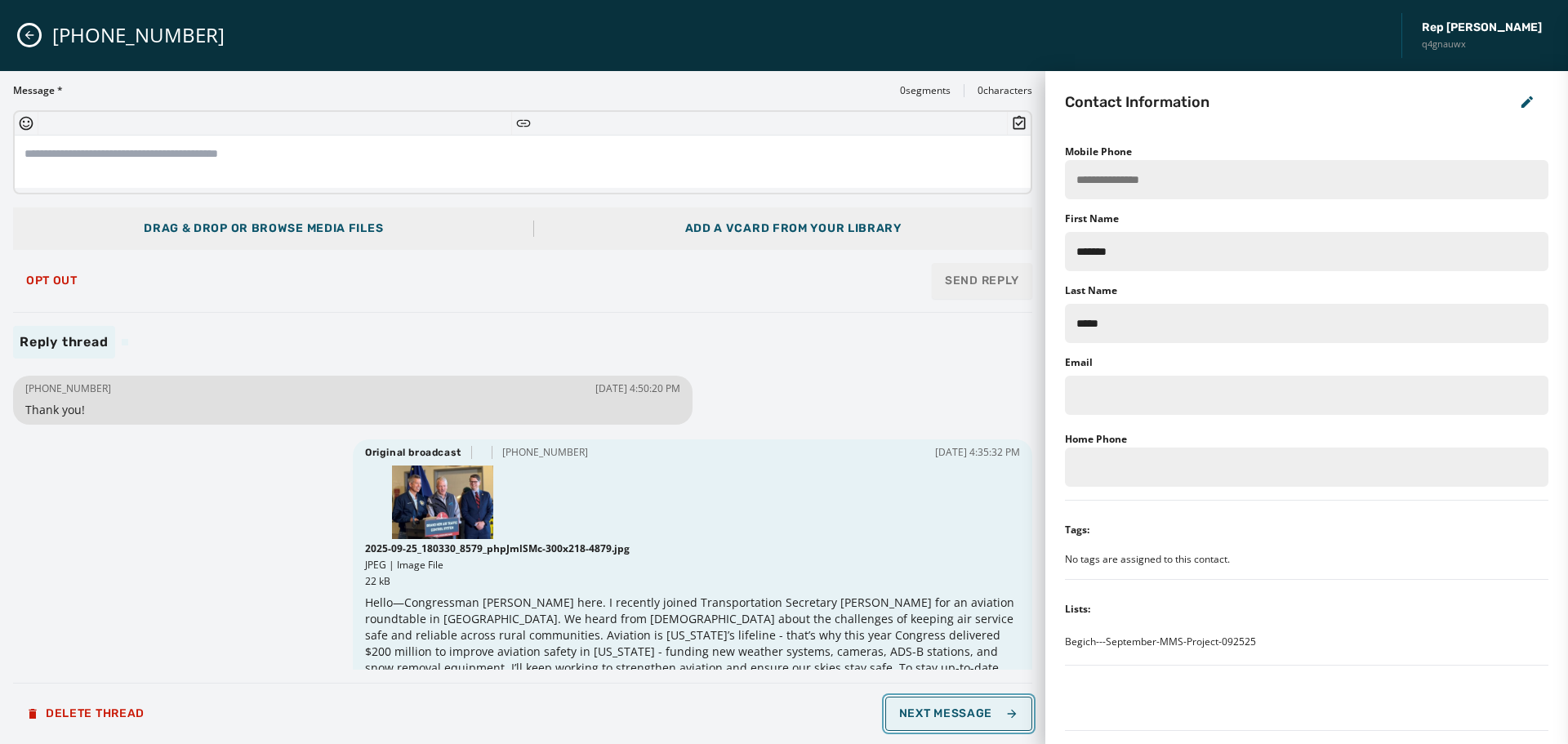
click at [1005, 713] on icon "button" at bounding box center [1011, 714] width 13 height 13
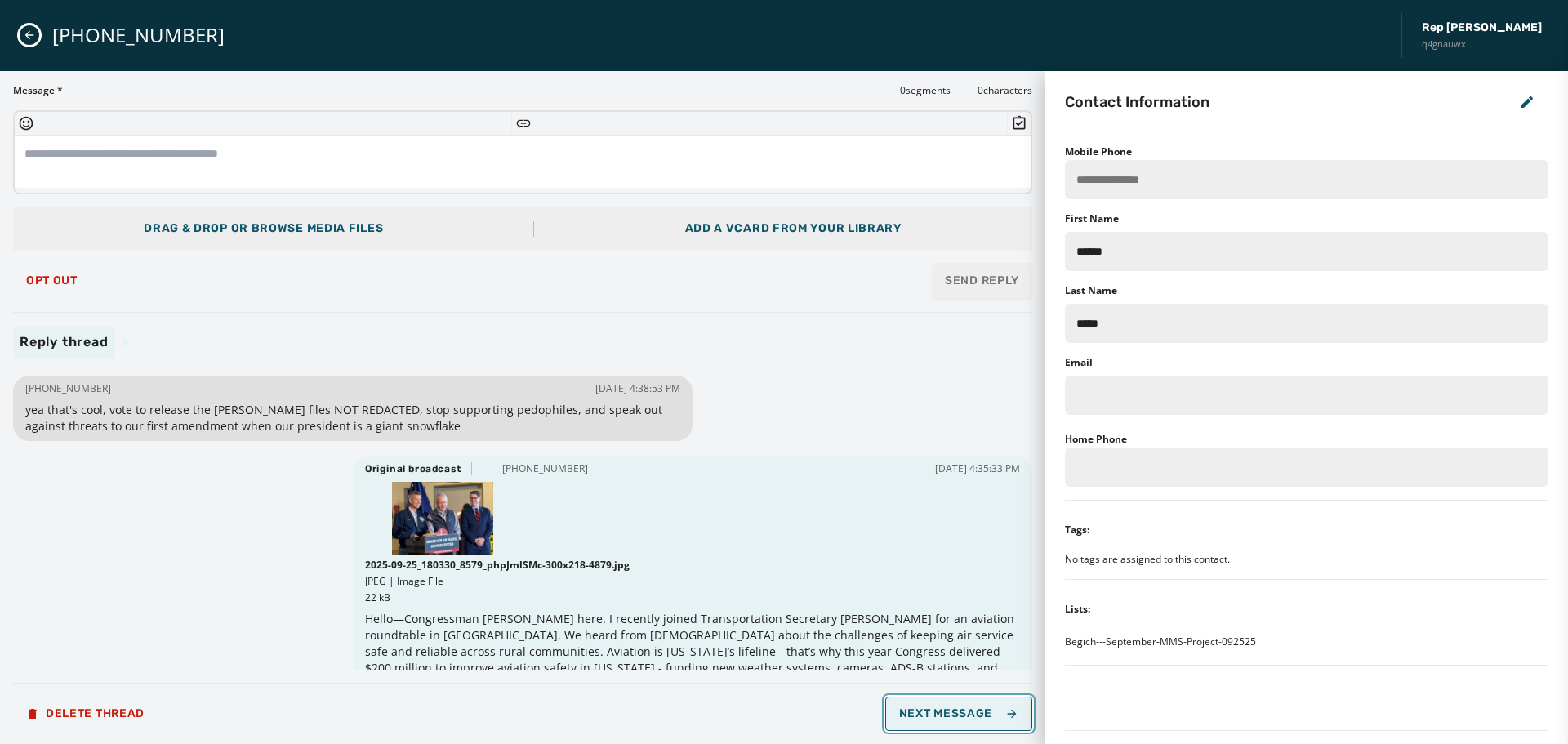
click at [975, 716] on span "Next Message" at bounding box center [959, 714] width 119 height 13
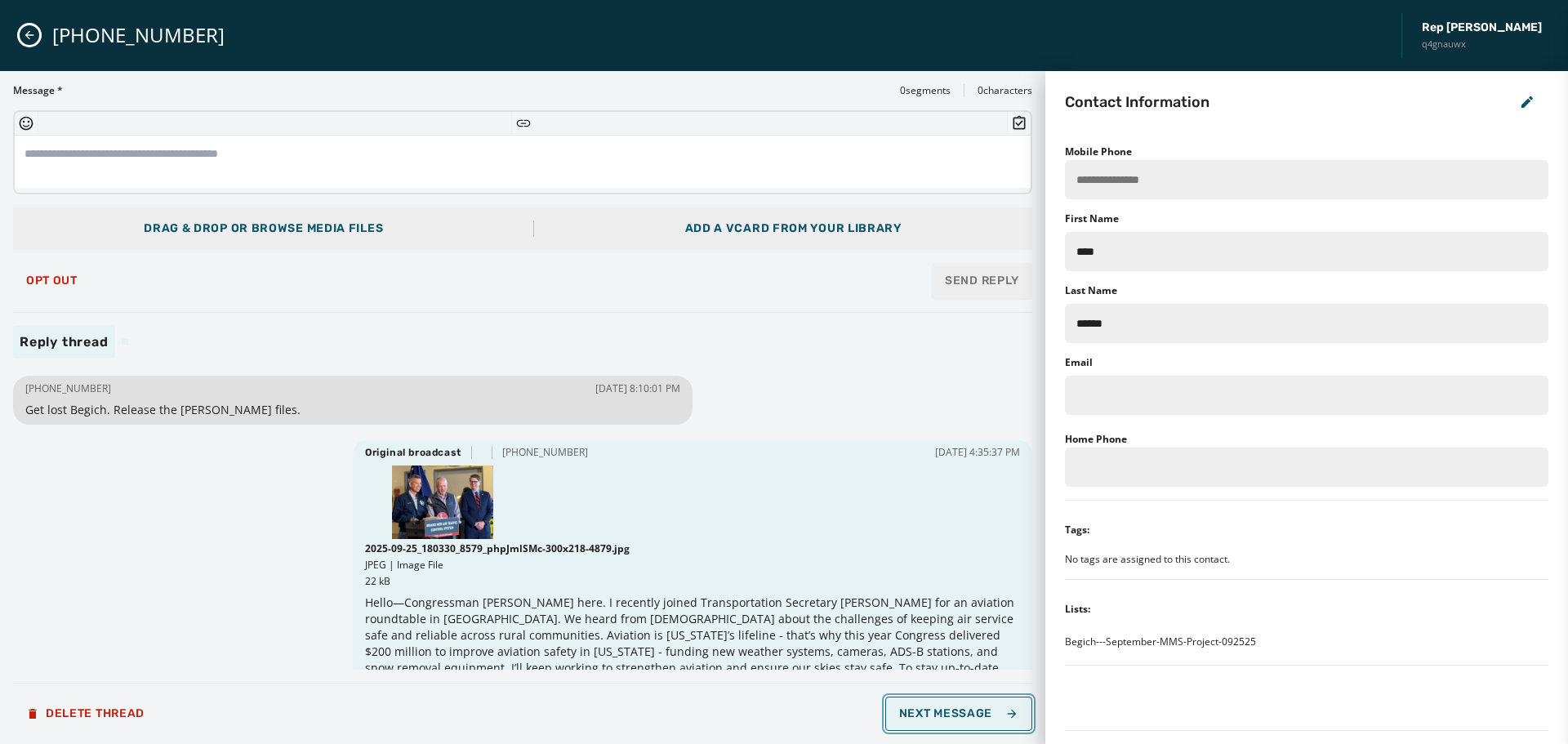
click at [975, 715] on span "Next Message" at bounding box center [959, 714] width 119 height 13
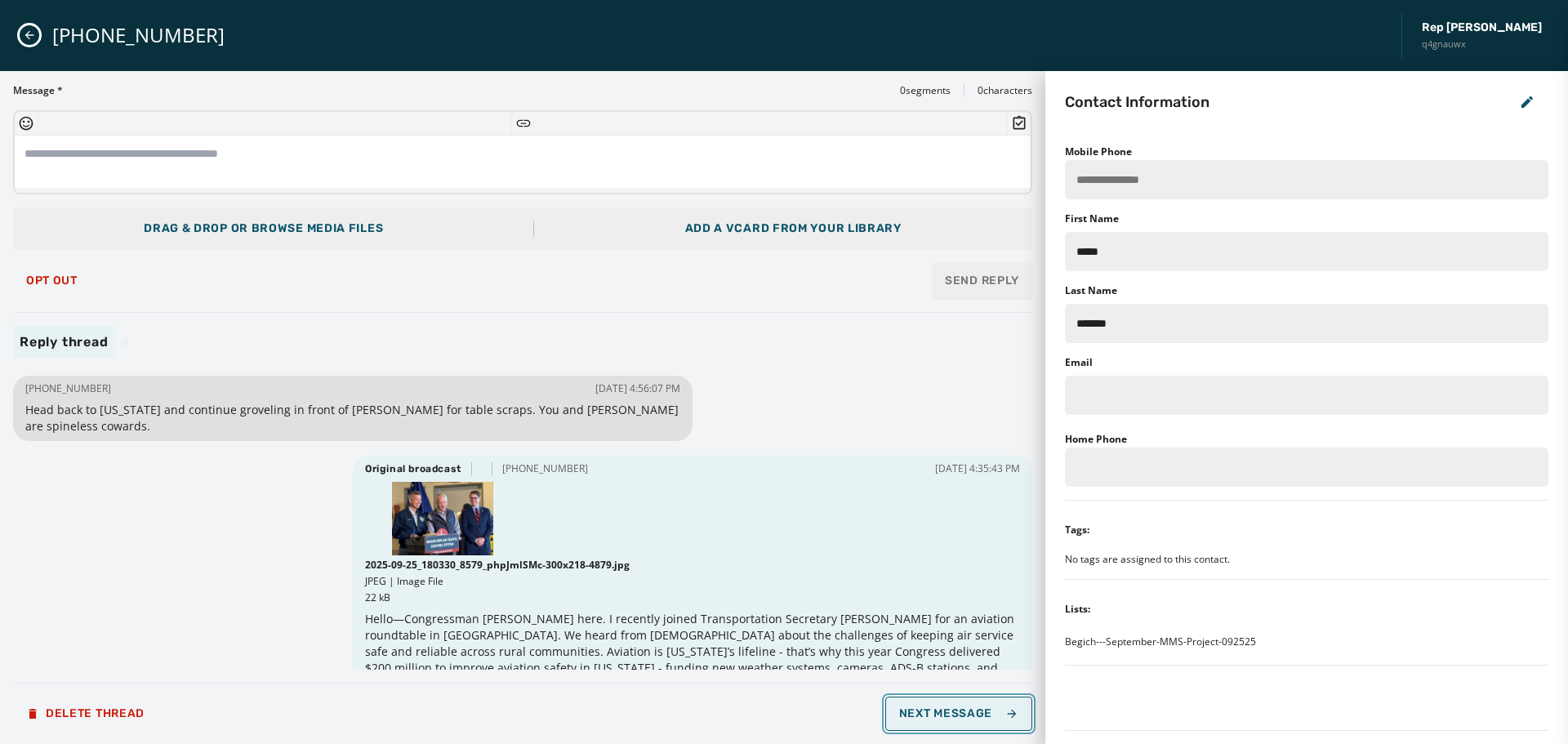
click at [975, 715] on span "Next Message" at bounding box center [959, 714] width 119 height 13
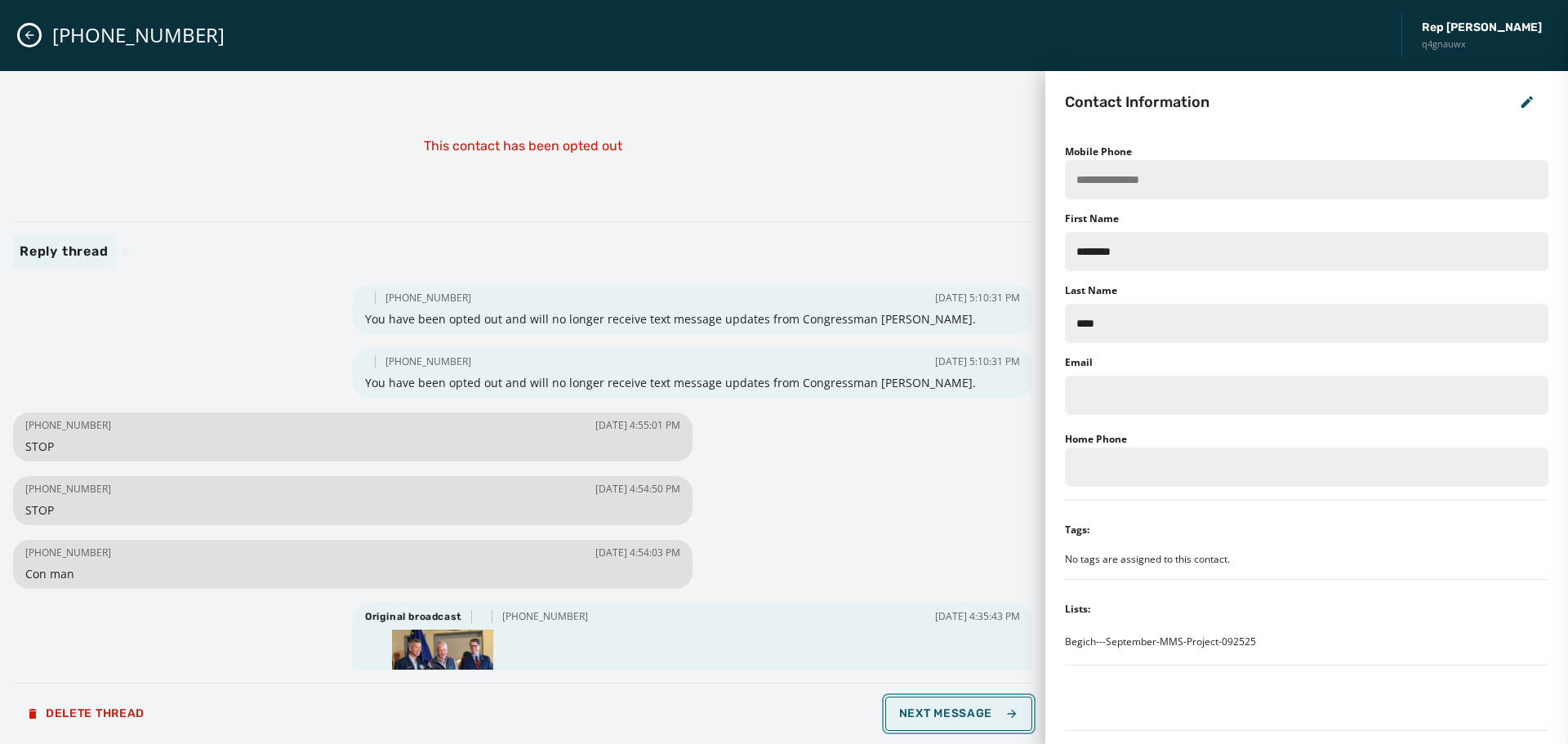
click at [975, 715] on span "Next Message" at bounding box center [959, 714] width 119 height 13
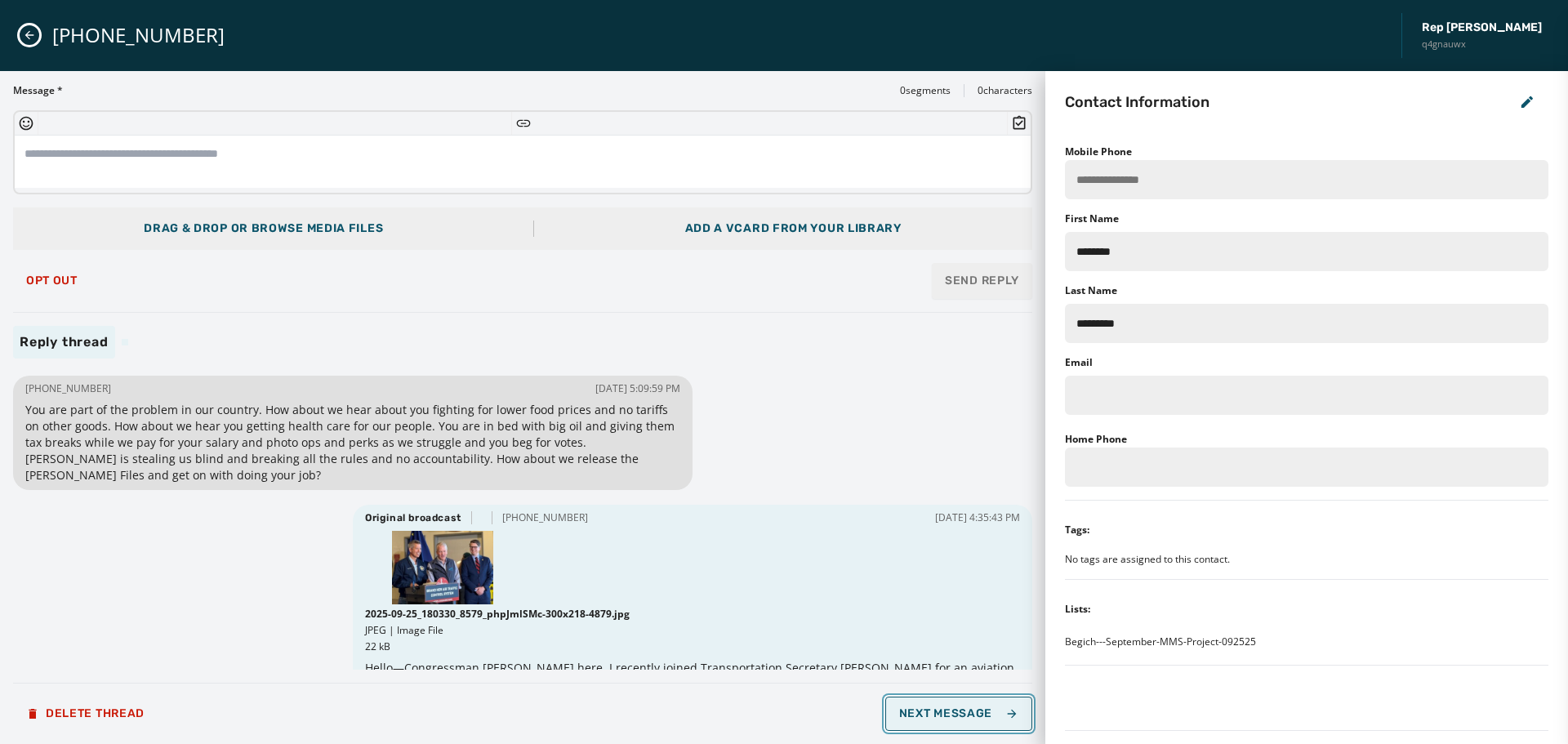
click at [975, 715] on span "Next Message" at bounding box center [959, 714] width 119 height 13
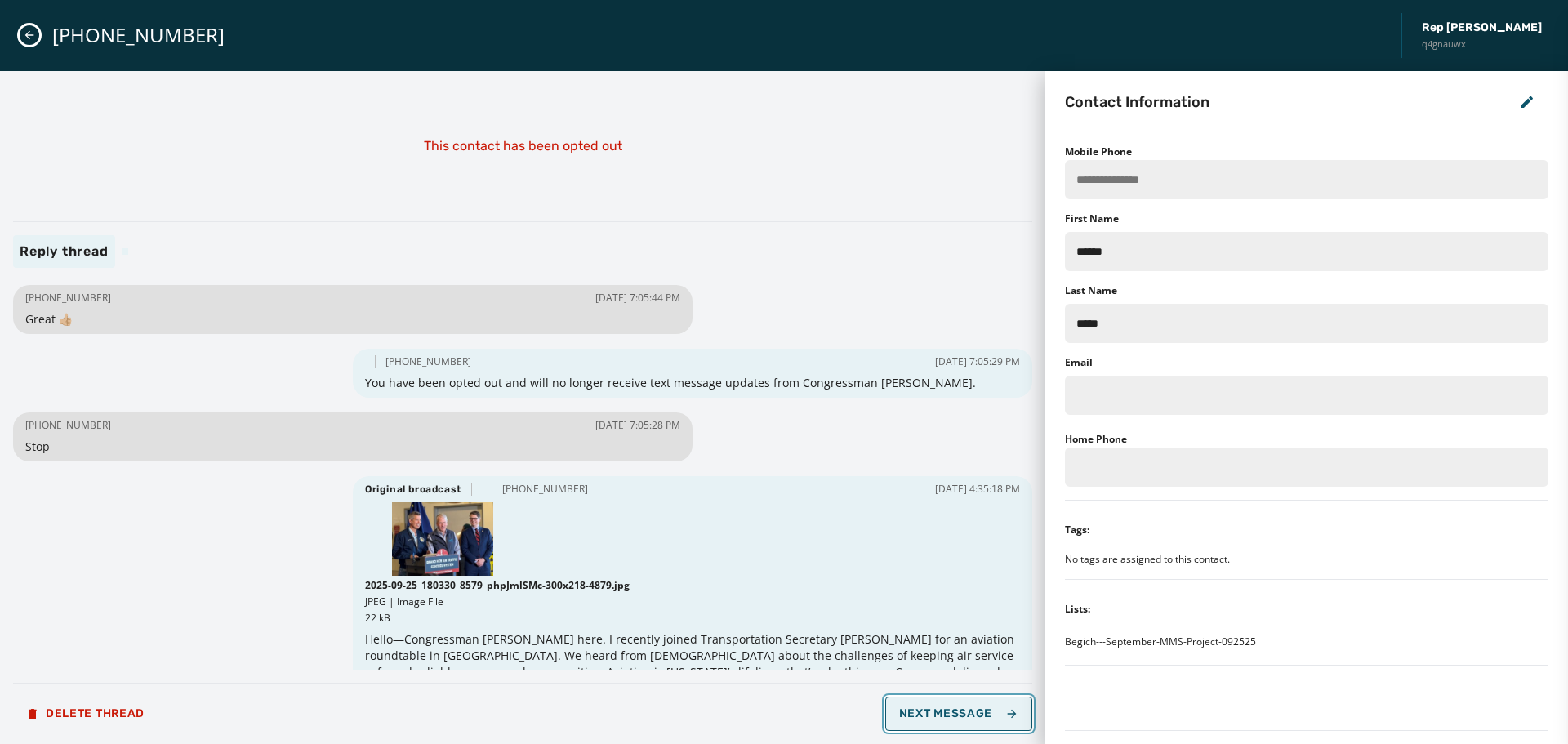
click at [965, 720] on button "Next Message" at bounding box center [959, 714] width 147 height 34
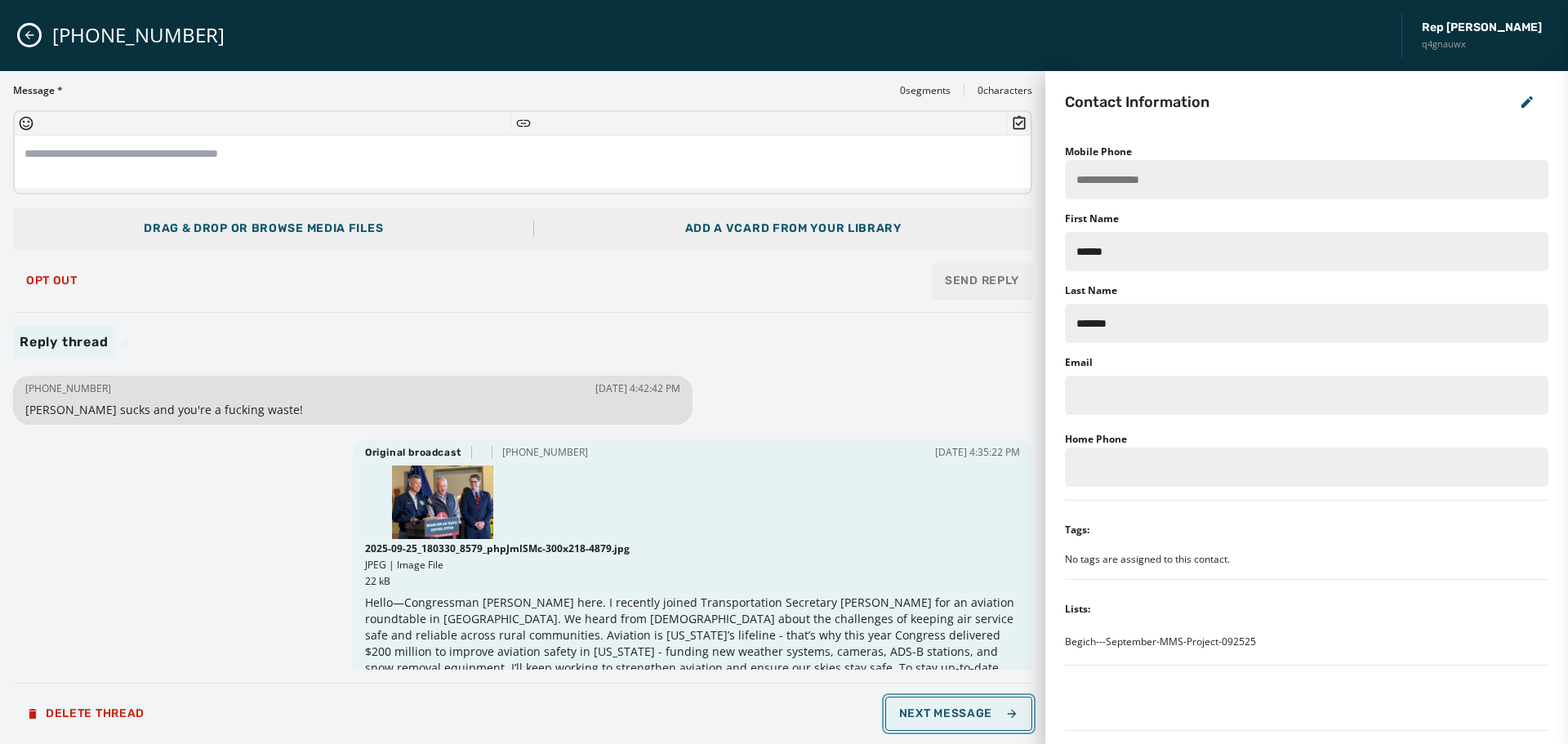
click at [965, 720] on button "Next Message" at bounding box center [959, 714] width 147 height 34
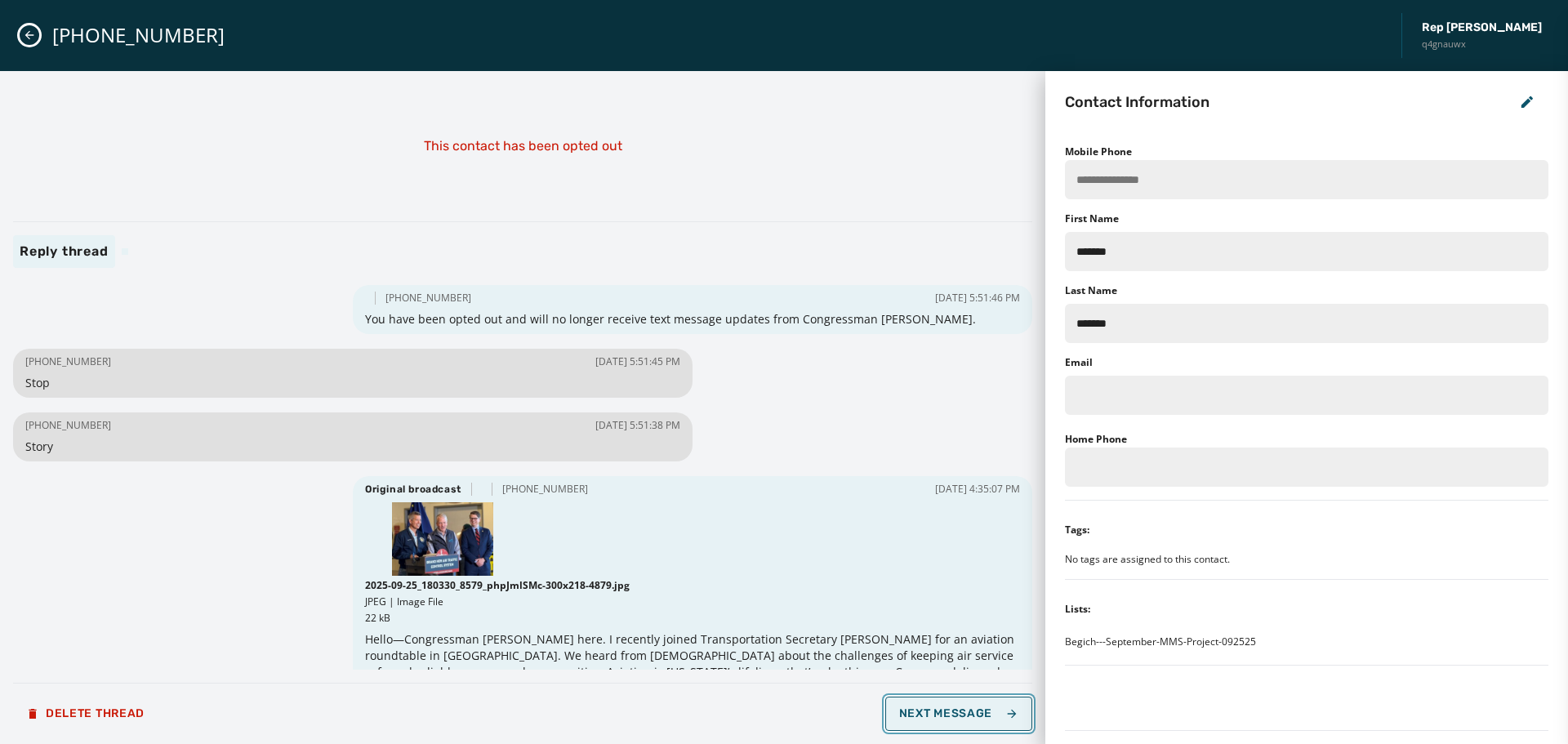
click at [965, 720] on button "Next Message" at bounding box center [959, 714] width 147 height 34
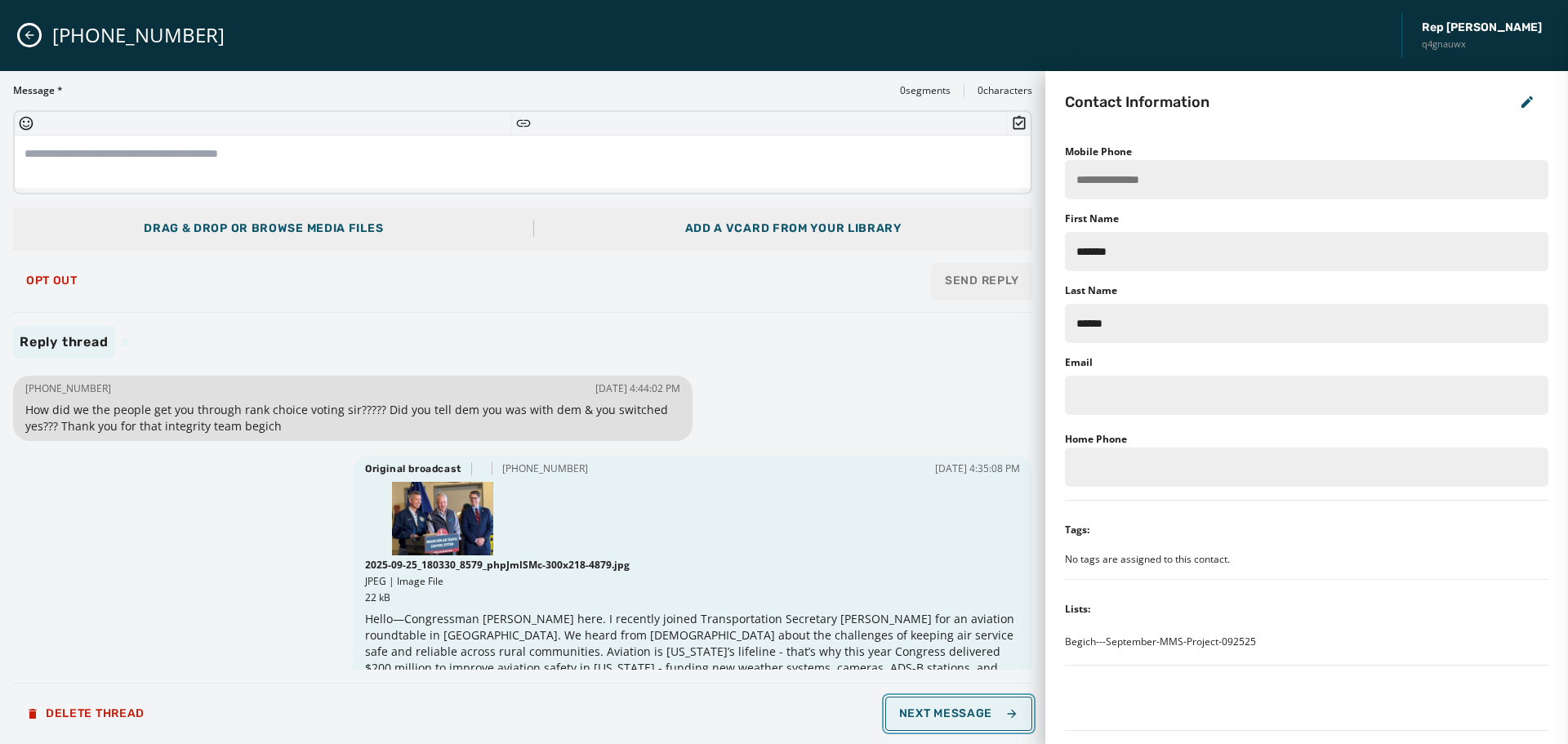
click at [965, 720] on button "Next Message" at bounding box center [959, 714] width 147 height 34
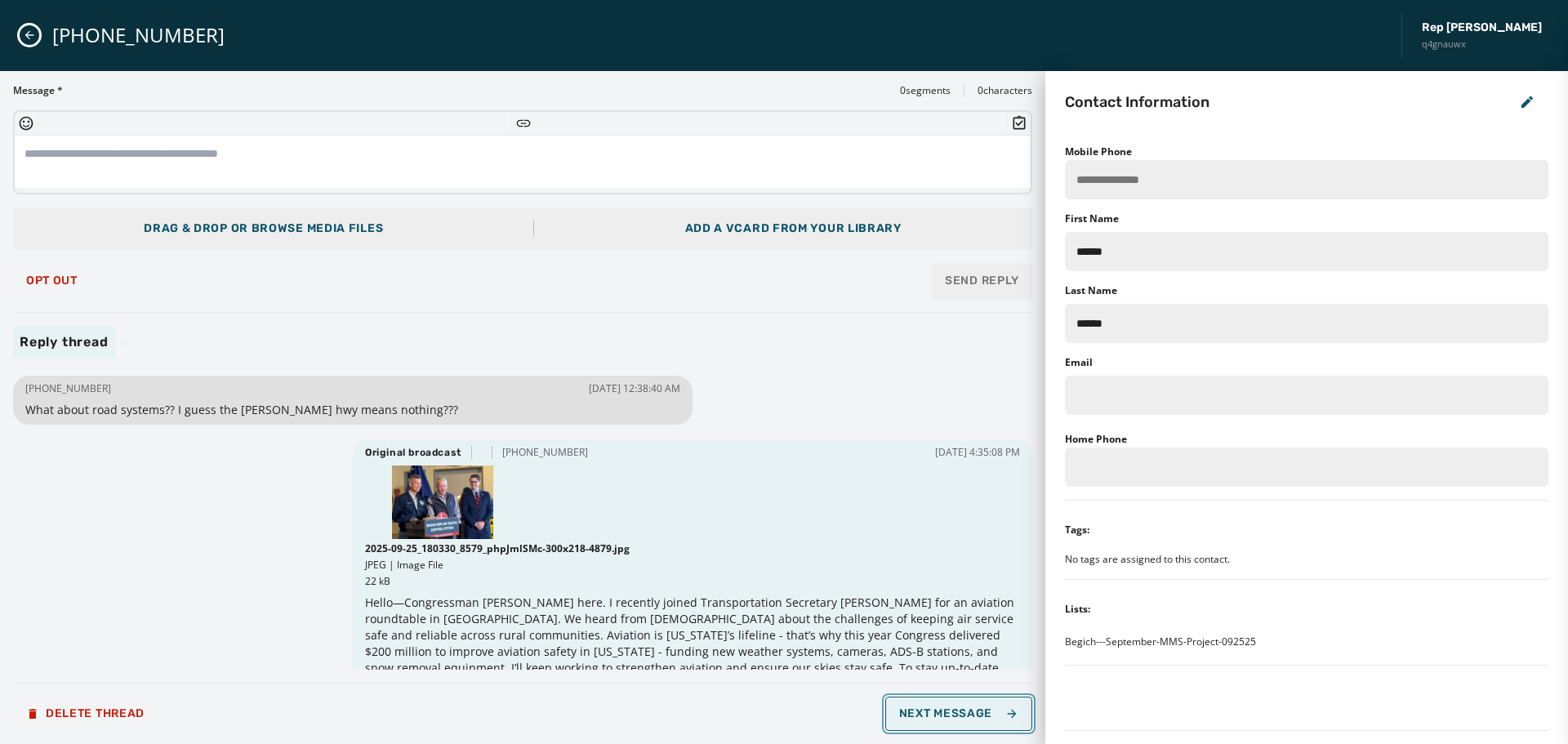
click at [965, 720] on button "Next Message" at bounding box center [959, 714] width 147 height 34
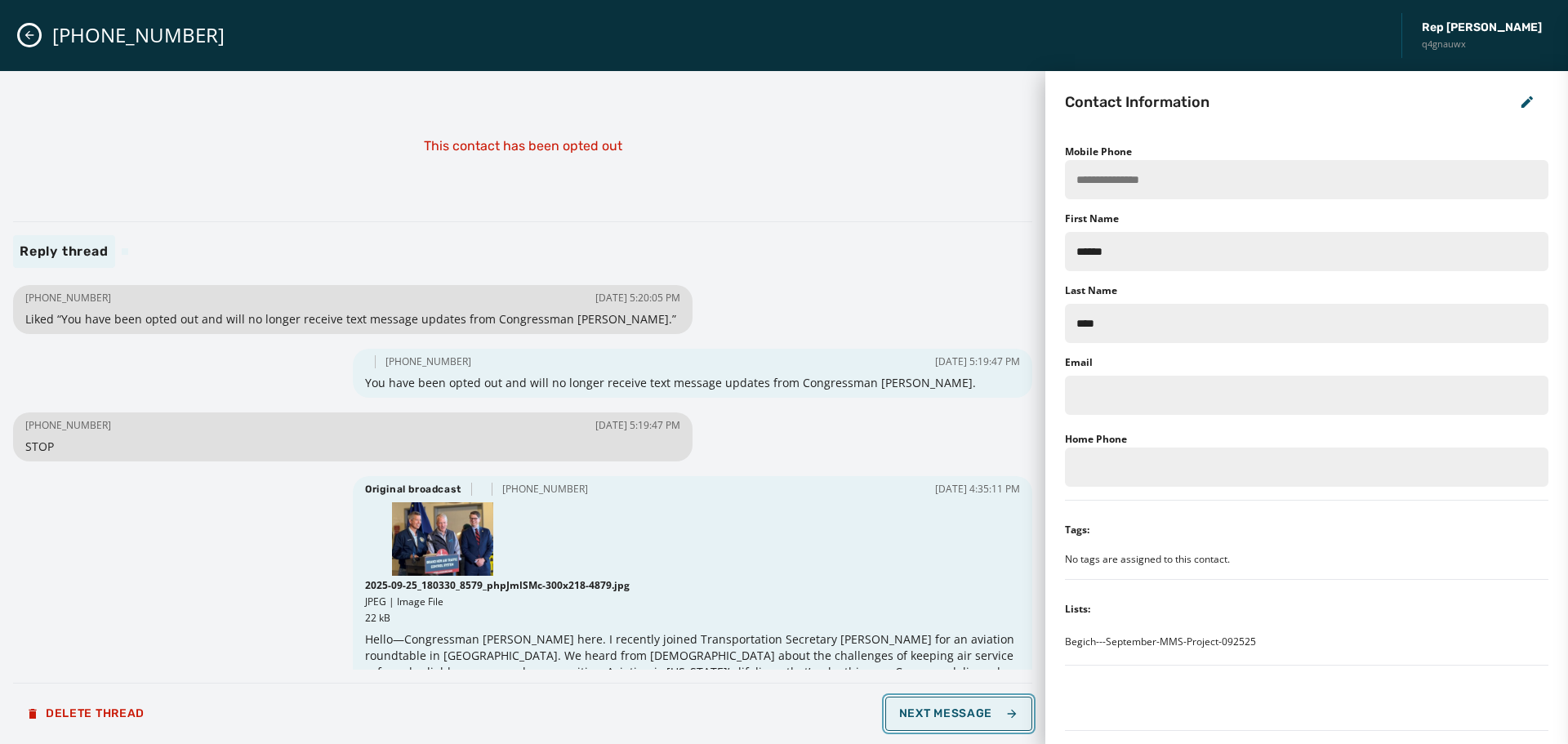
click at [965, 720] on button "Next Message" at bounding box center [959, 714] width 147 height 34
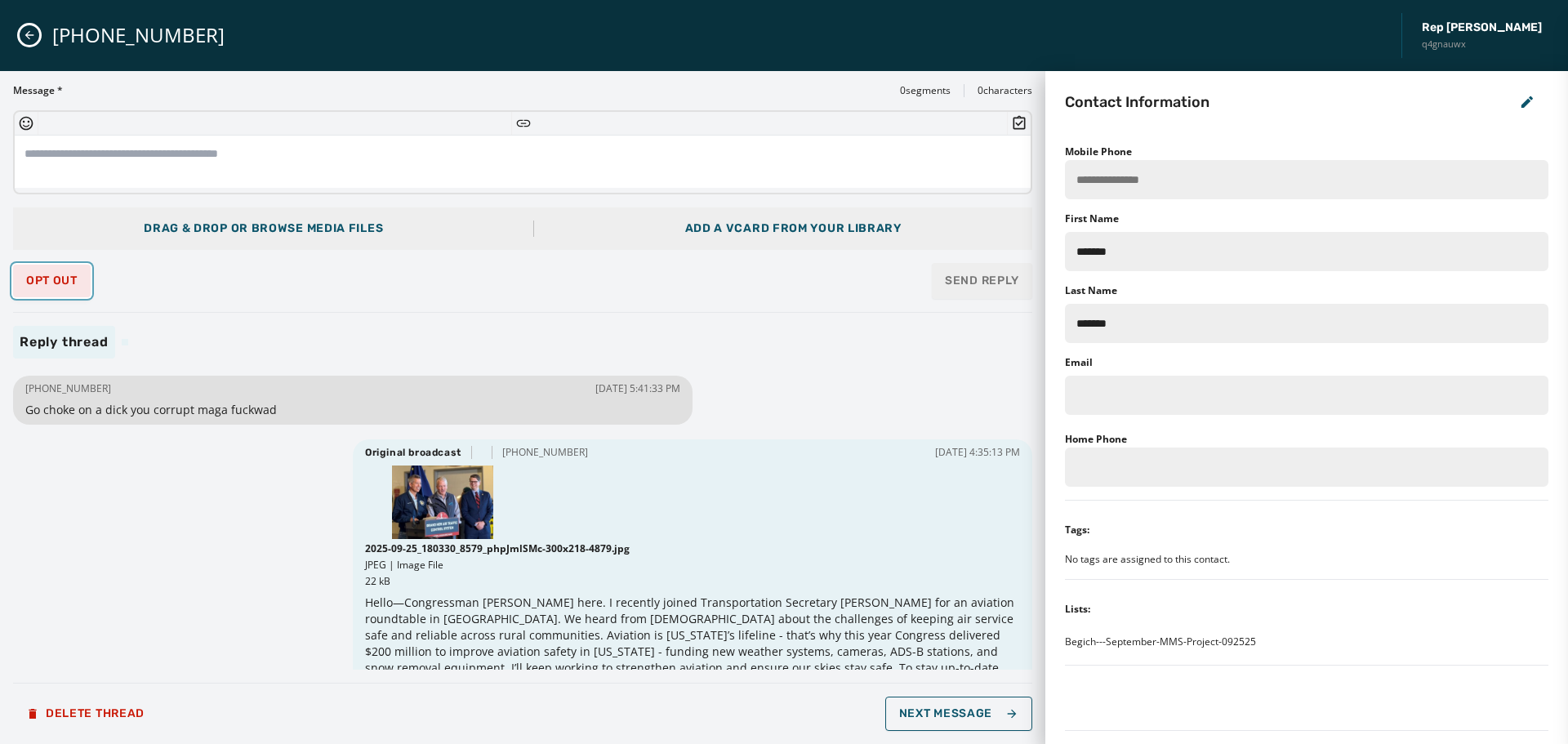
click at [59, 275] on span "Opt Out" at bounding box center [52, 281] width 52 height 13
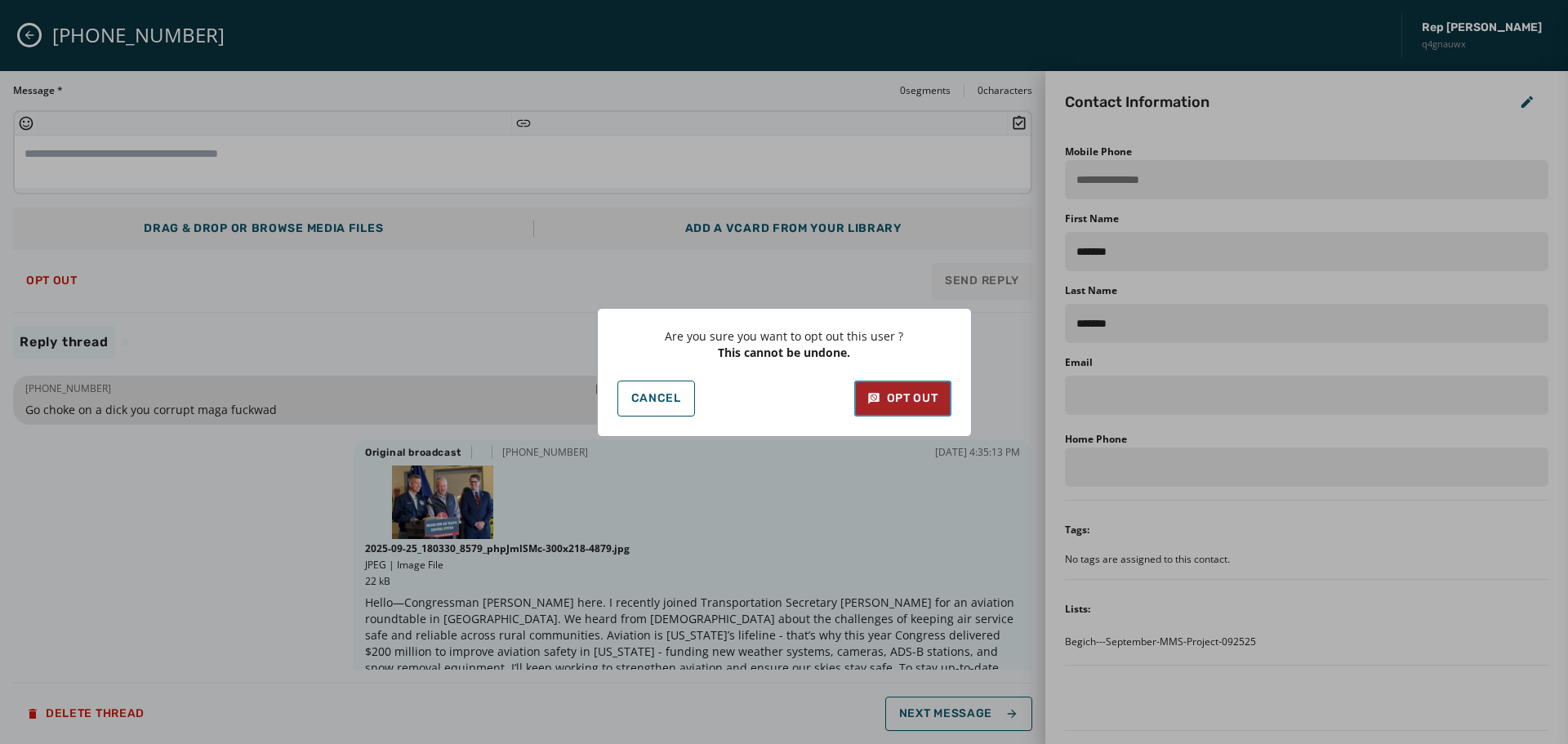
click at [925, 406] on div "Opt Out" at bounding box center [903, 398] width 71 height 16
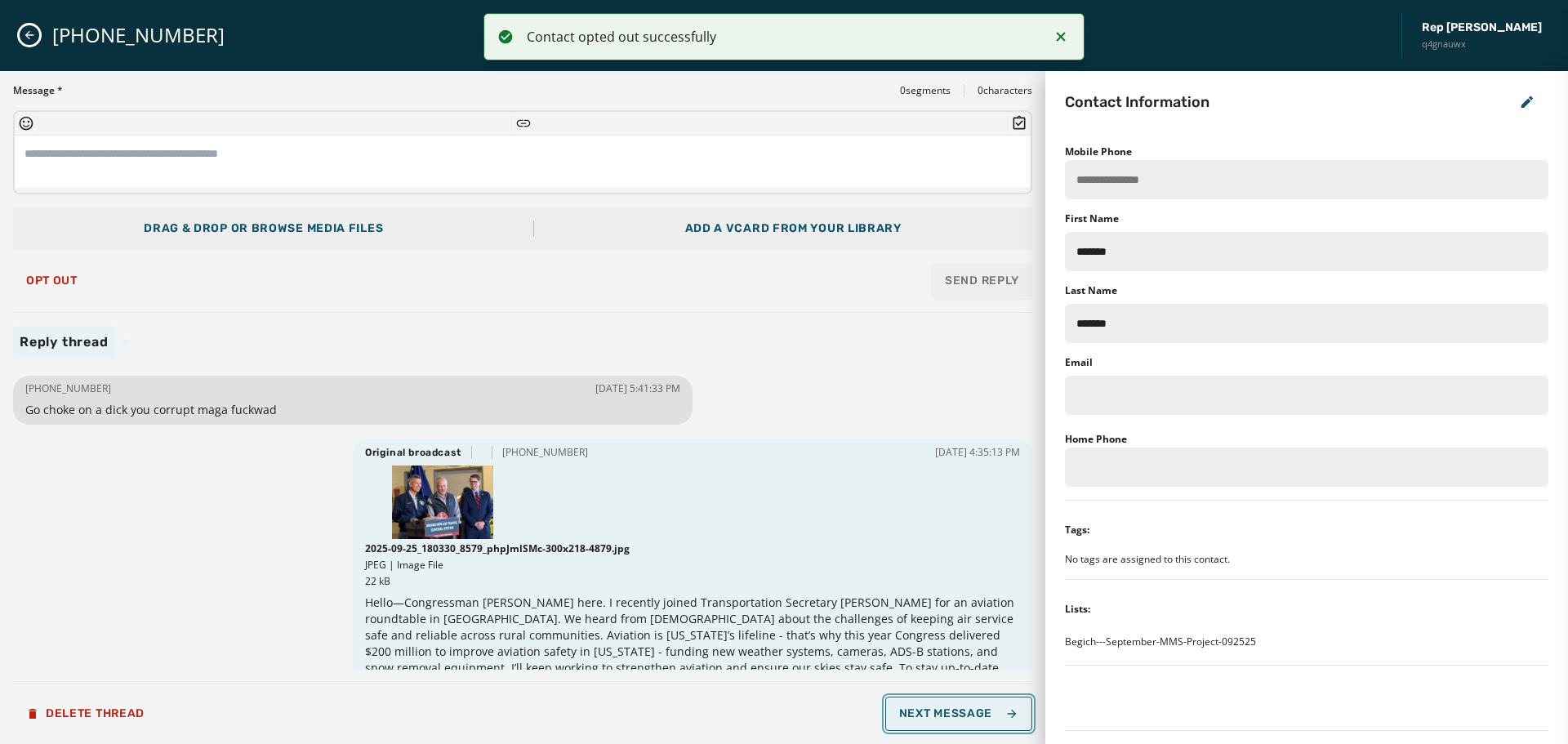
click at [1008, 715] on icon "button" at bounding box center [1011, 714] width 13 height 13
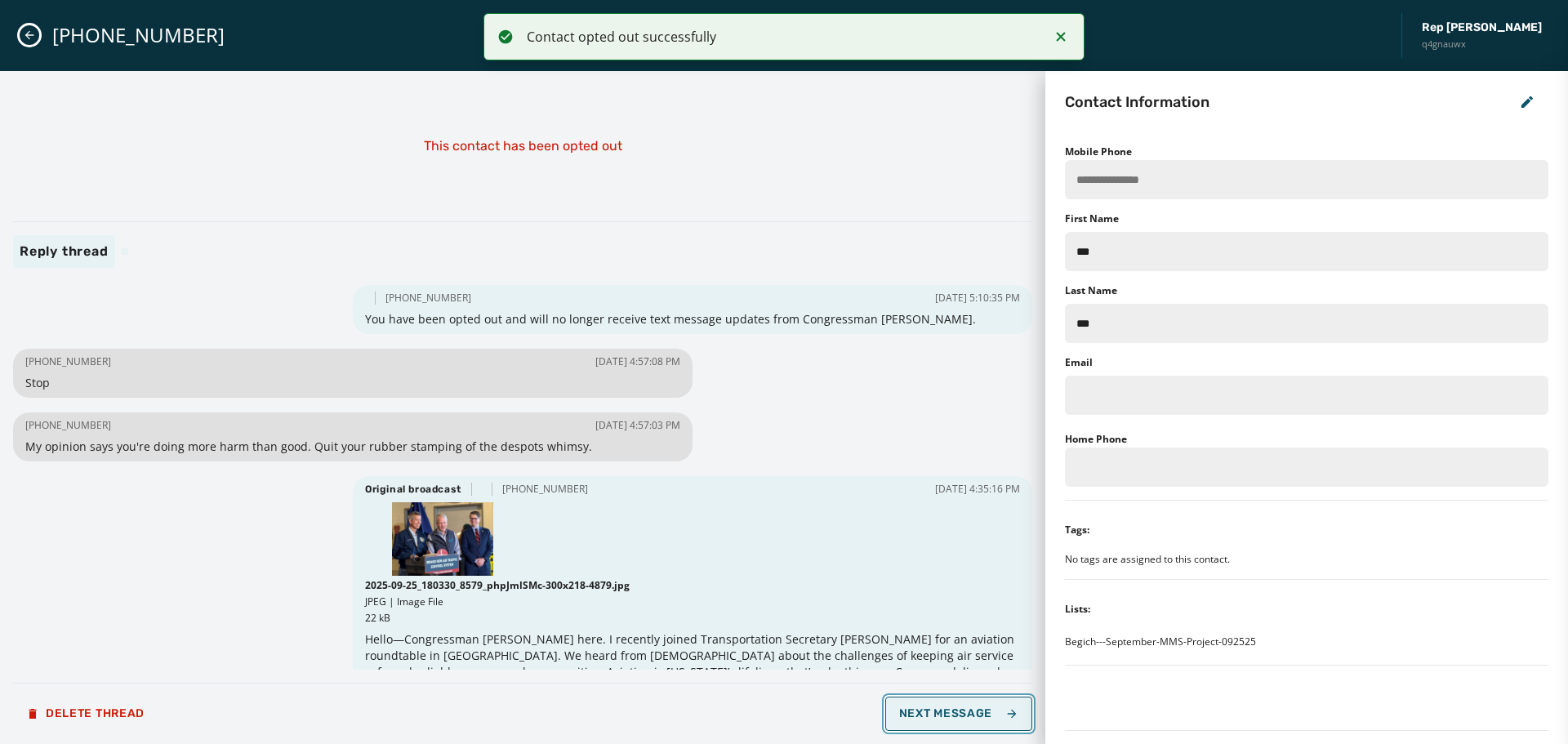
click at [993, 718] on span "Next Message" at bounding box center [959, 714] width 119 height 13
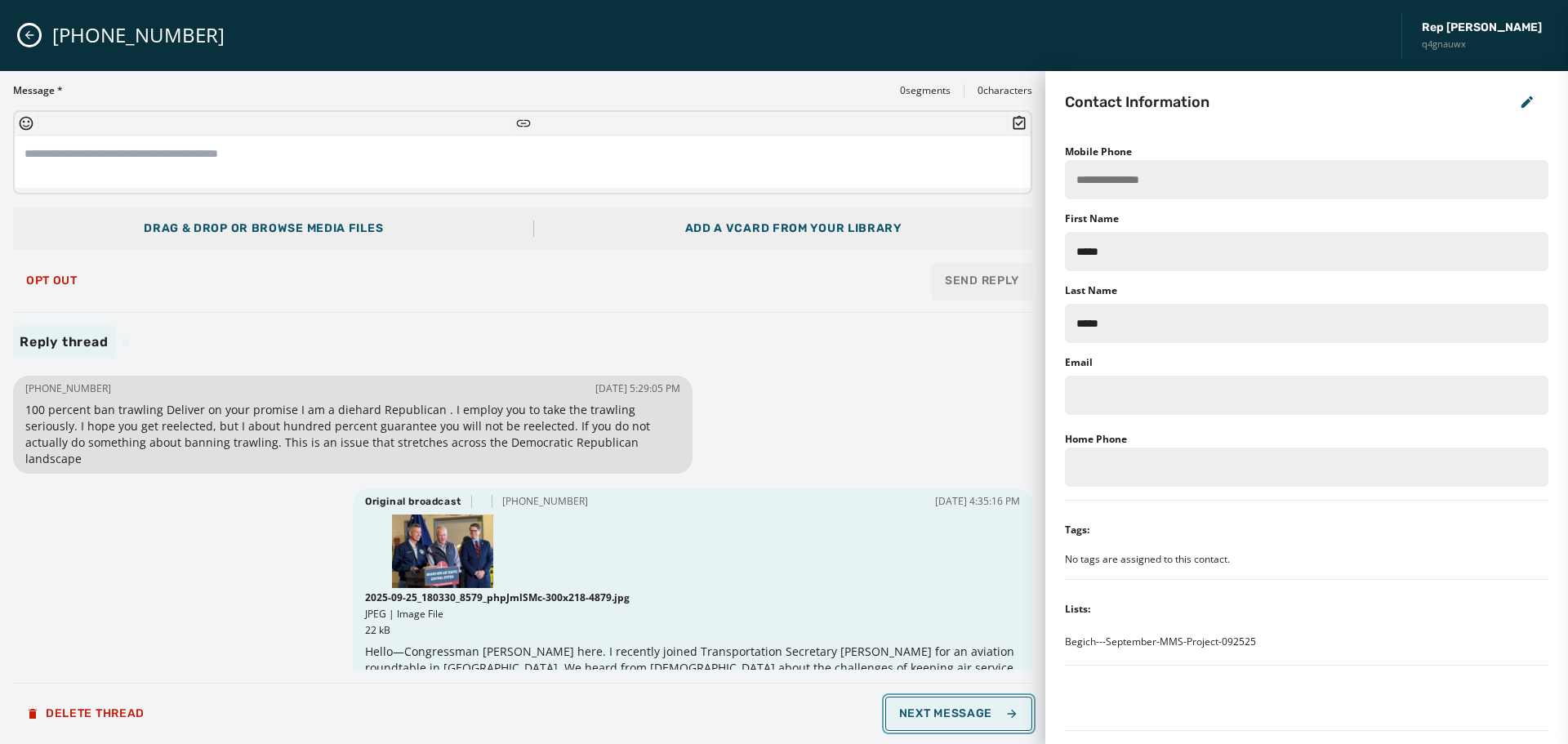
click at [992, 719] on span "Next Message" at bounding box center [959, 714] width 119 height 13
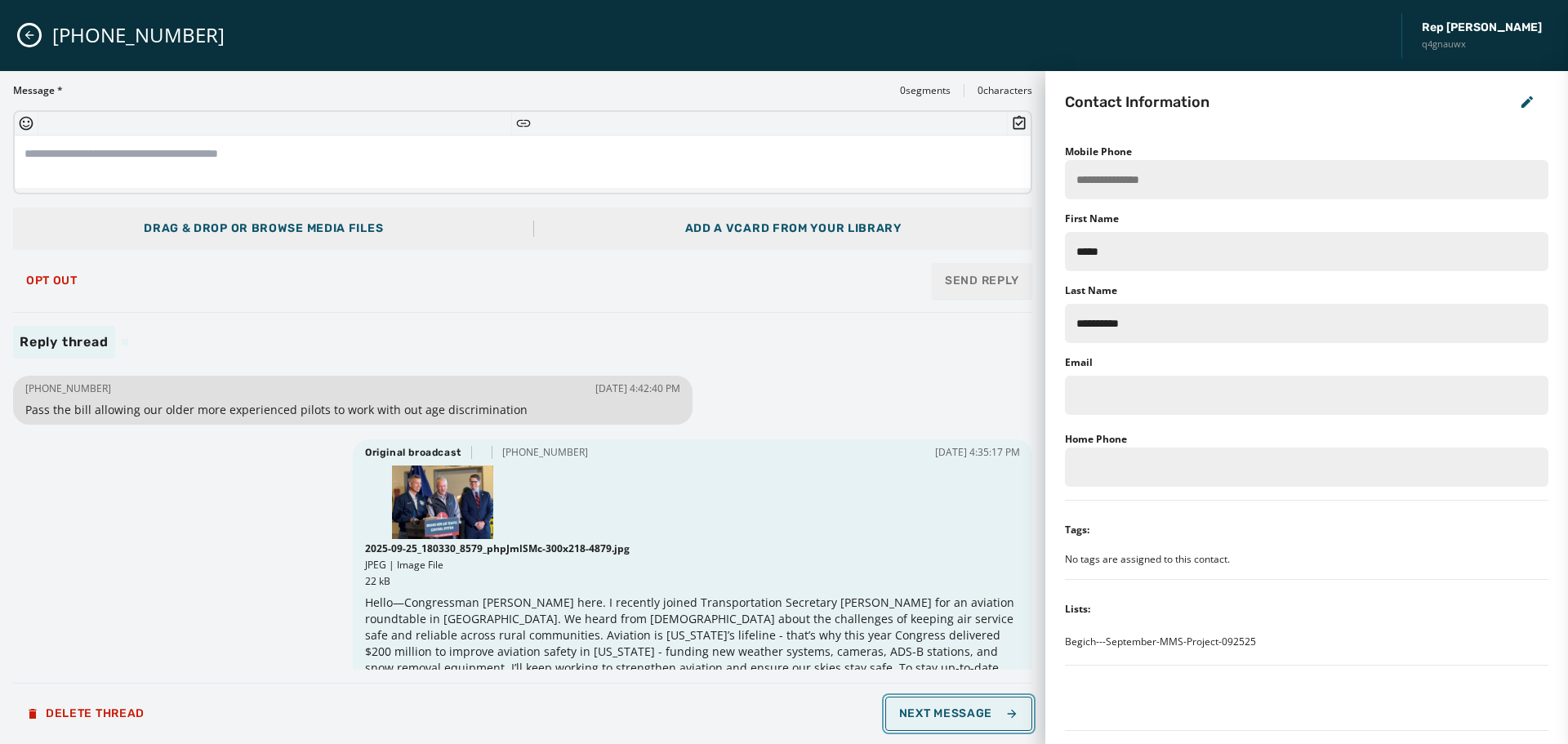
click at [992, 719] on span "Next Message" at bounding box center [959, 714] width 119 height 13
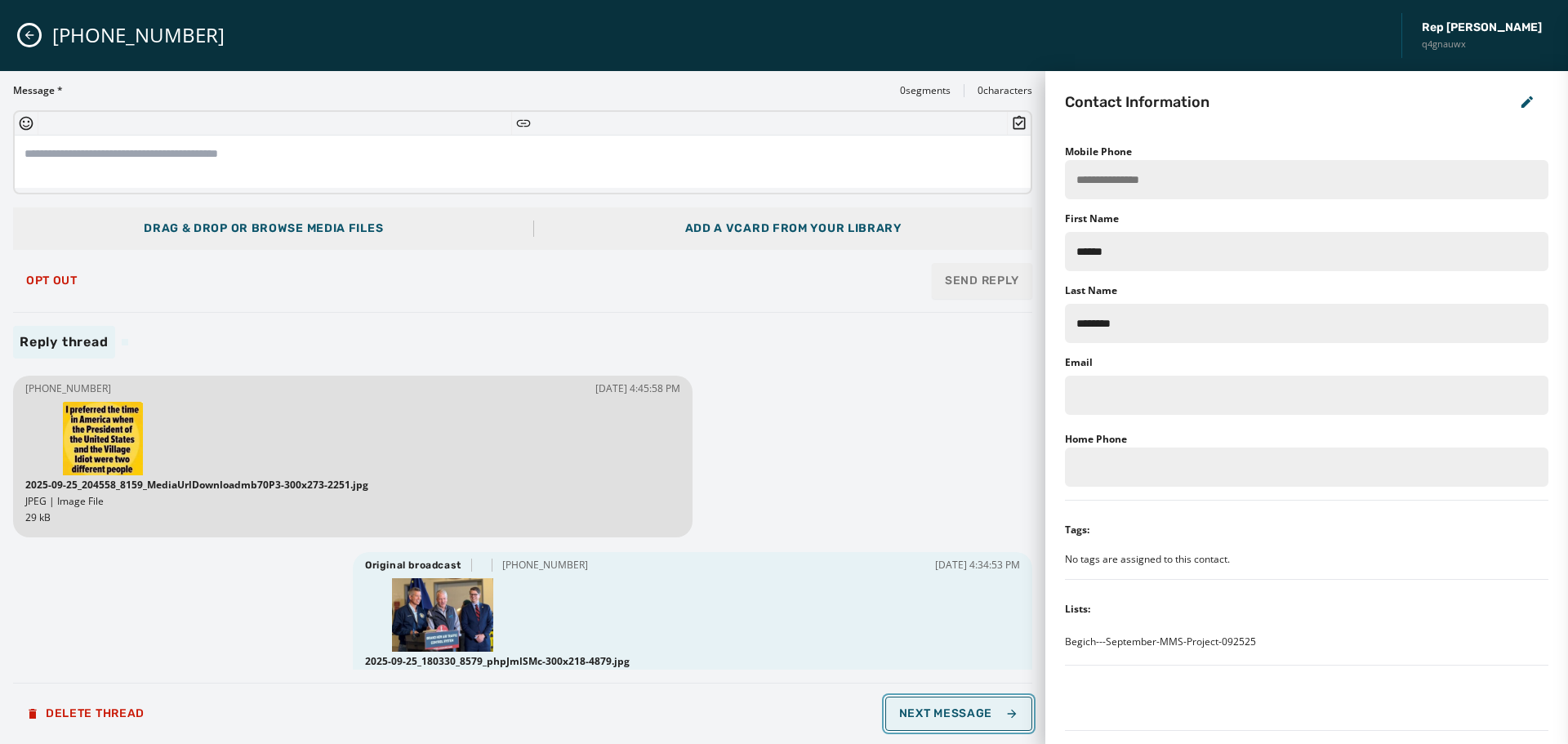
click at [992, 719] on span "Next Message" at bounding box center [959, 714] width 119 height 13
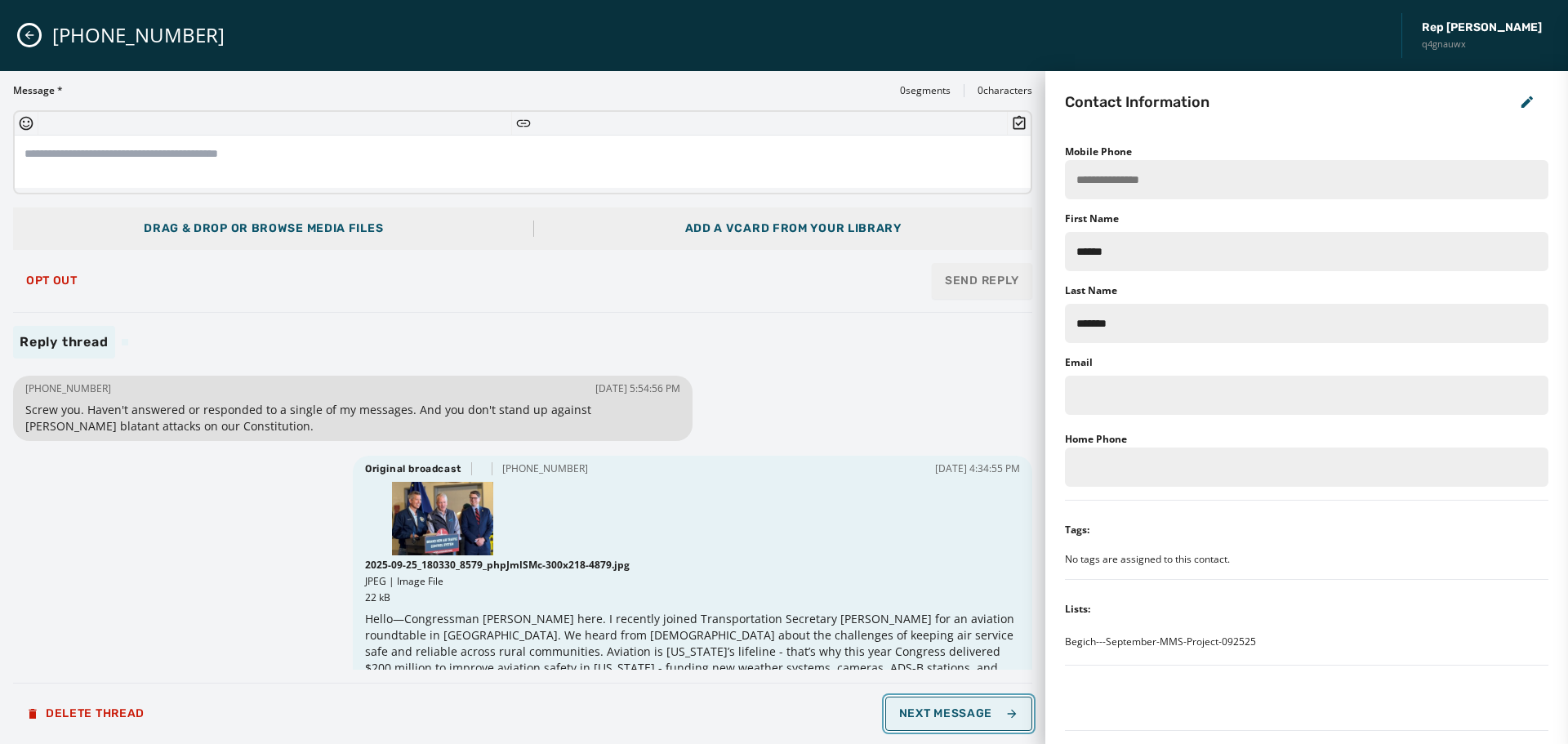
click at [992, 719] on span "Next Message" at bounding box center [959, 714] width 119 height 13
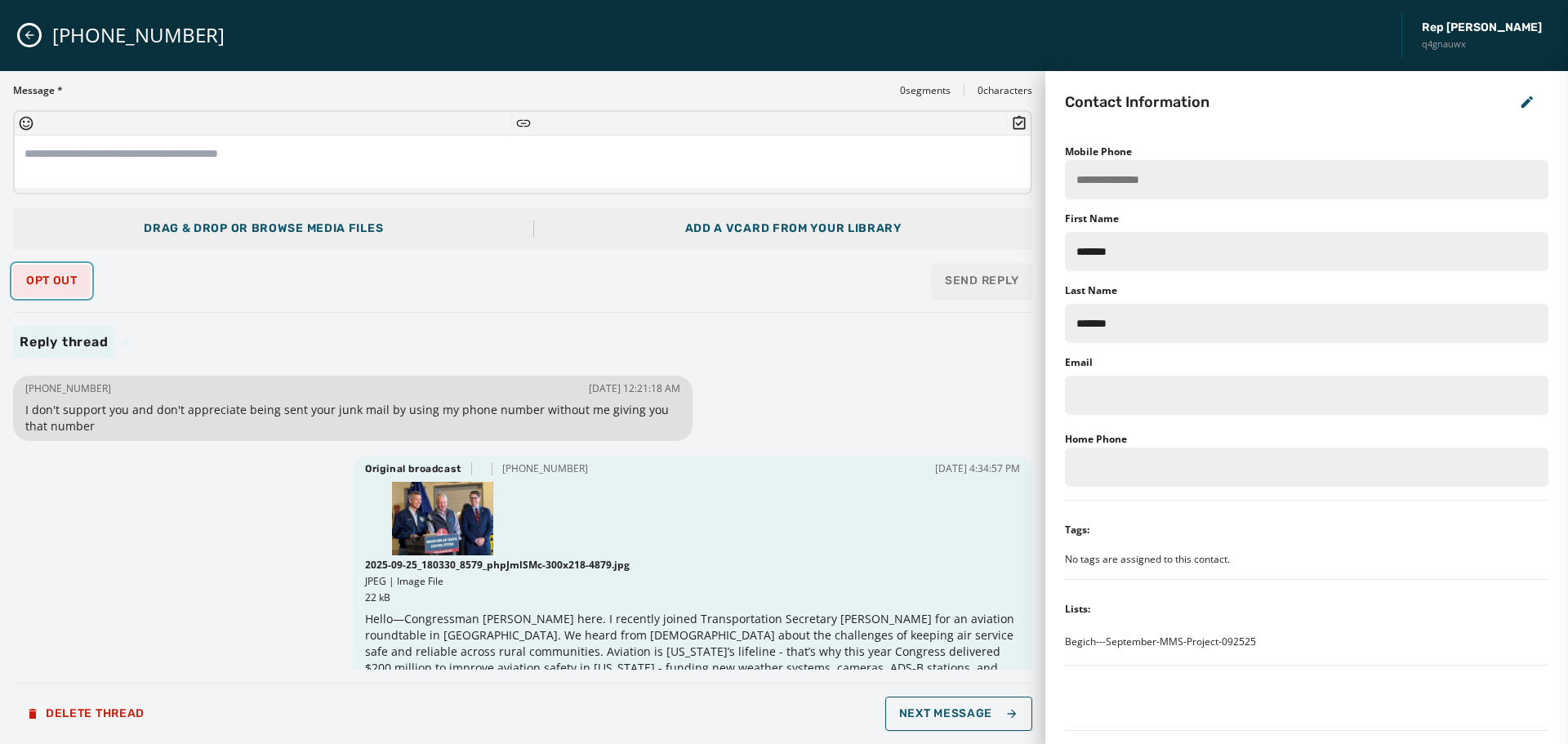
click at [41, 276] on span "Opt Out" at bounding box center [52, 281] width 52 height 13
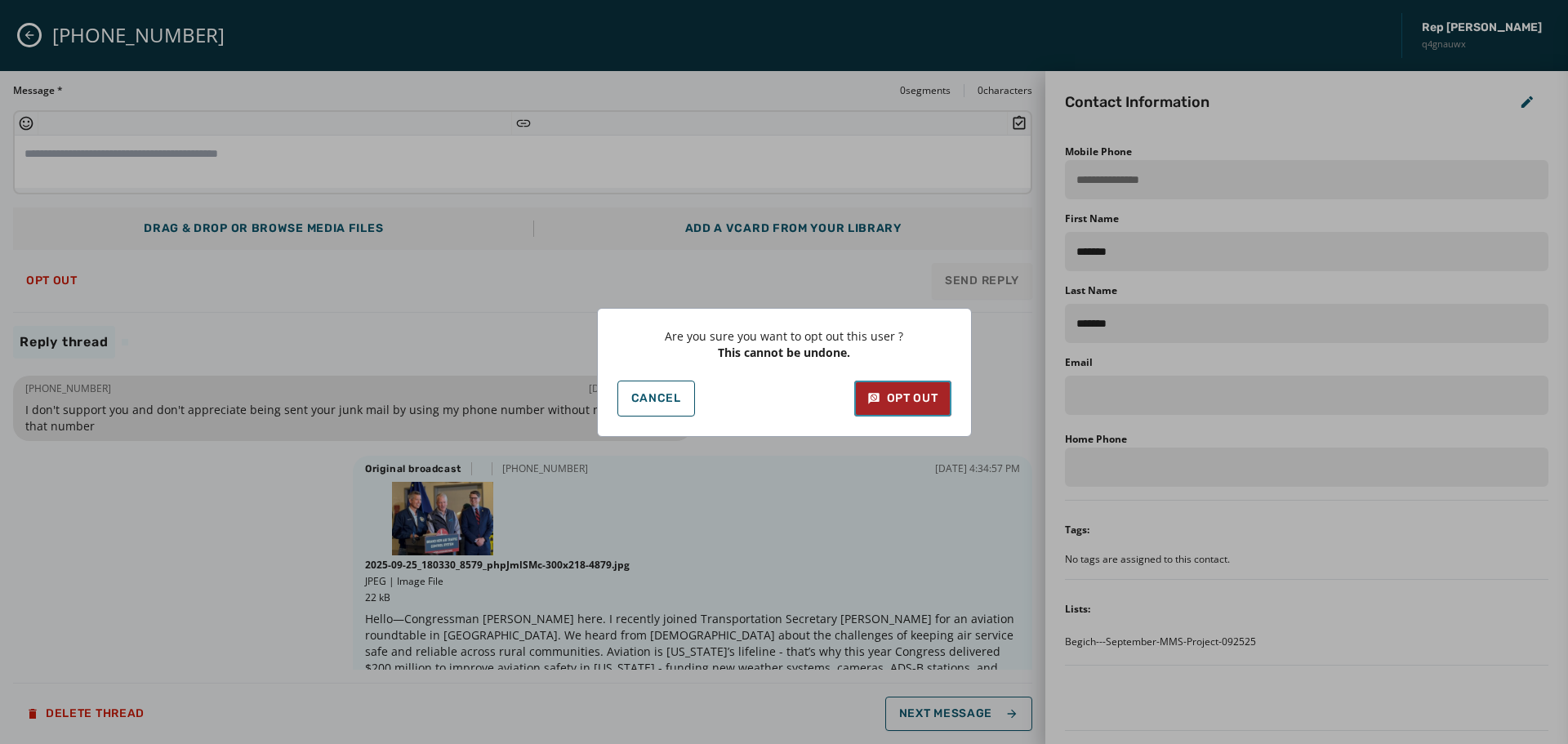
click at [911, 412] on button "Opt Out" at bounding box center [902, 399] width 97 height 36
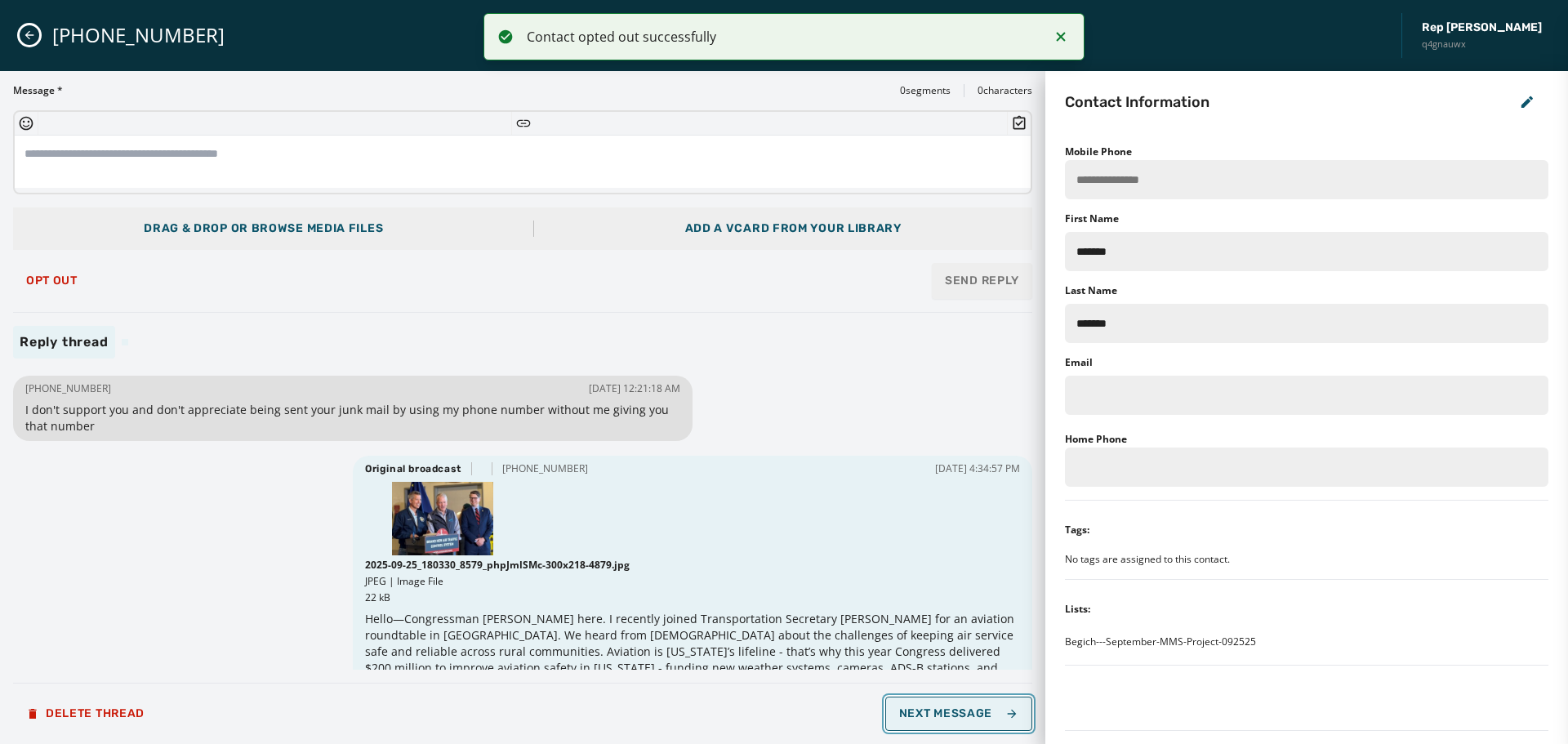
click at [947, 715] on span "Next Message" at bounding box center [959, 714] width 119 height 13
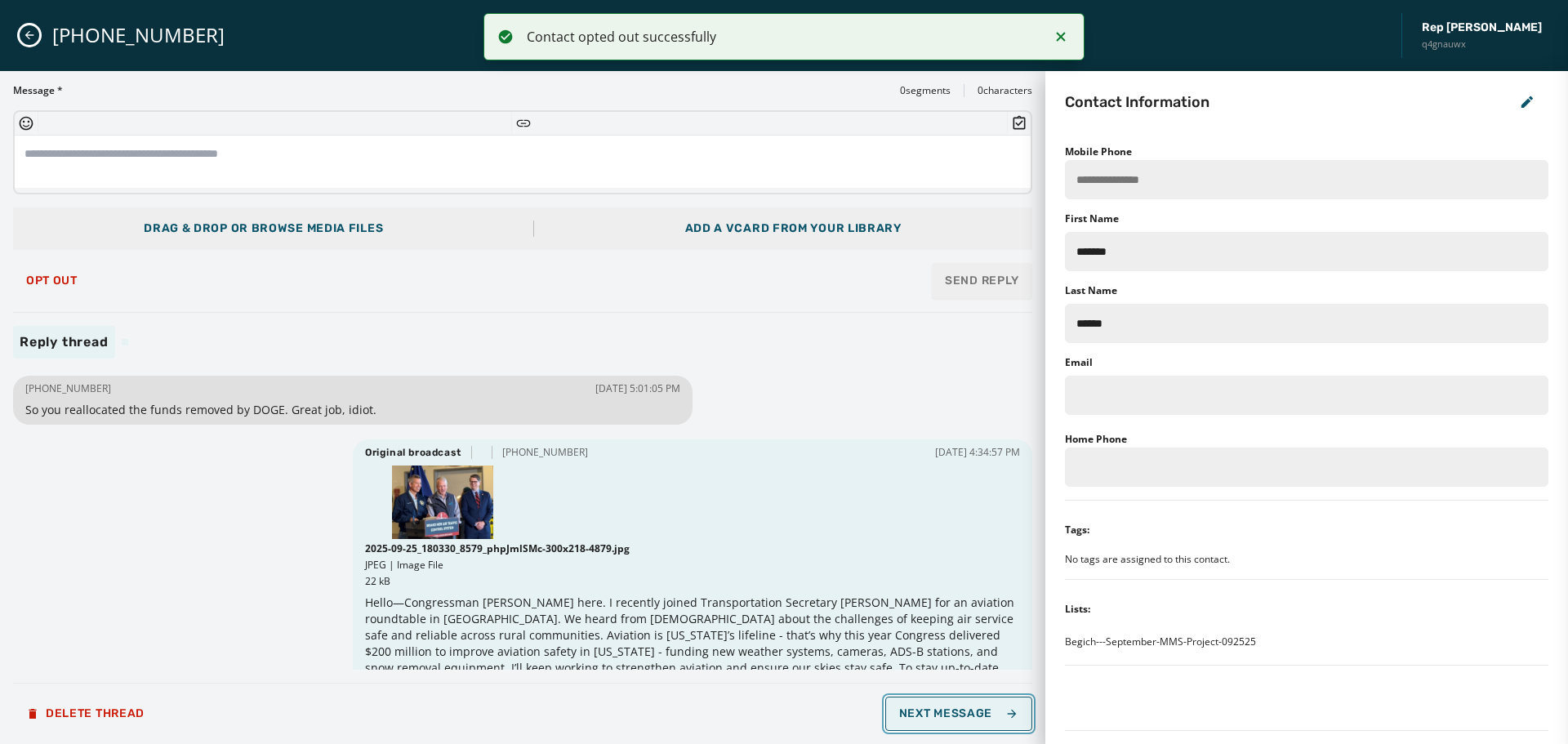
click at [947, 715] on span "Next Message" at bounding box center [959, 714] width 119 height 13
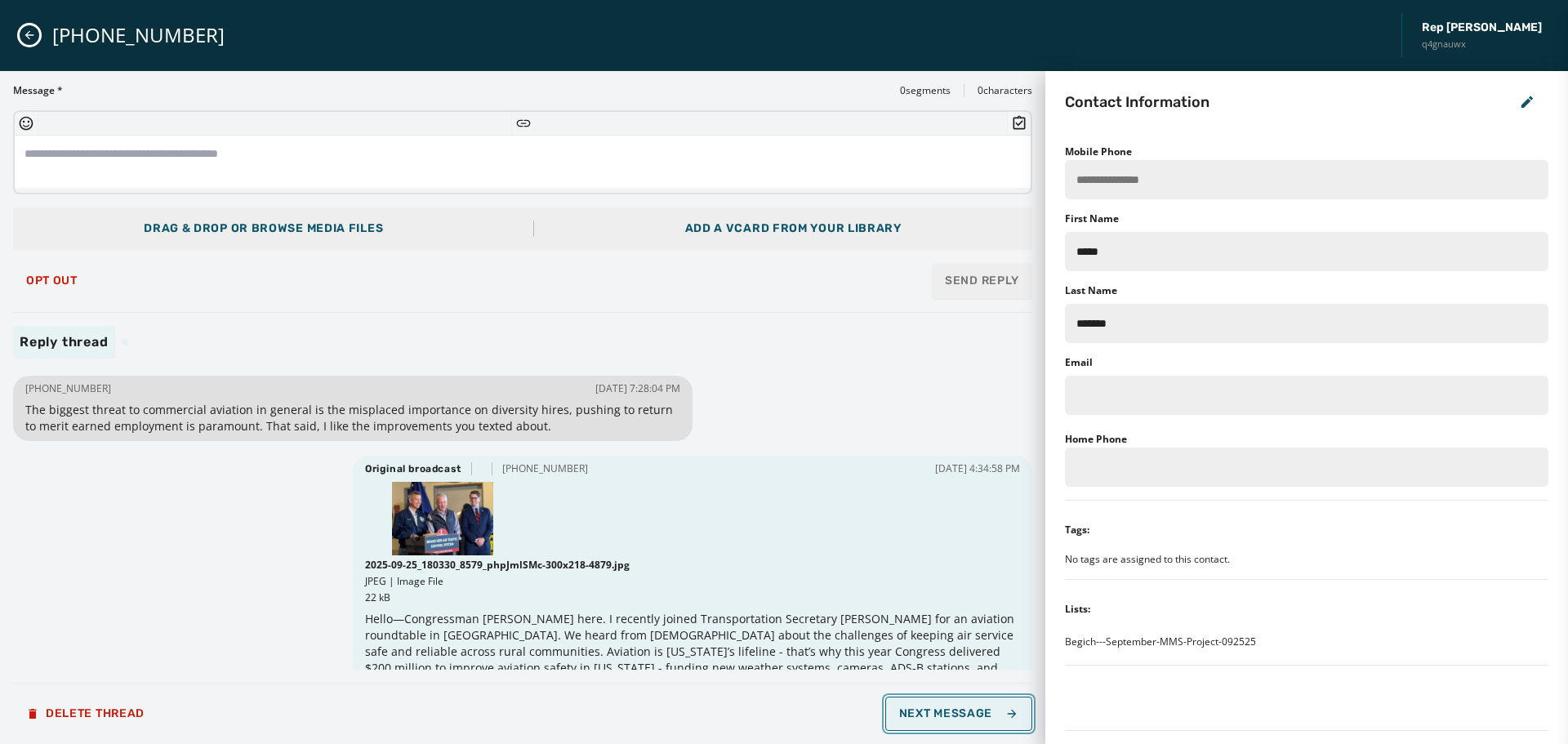
click at [954, 720] on span "Next Message" at bounding box center [959, 714] width 119 height 13
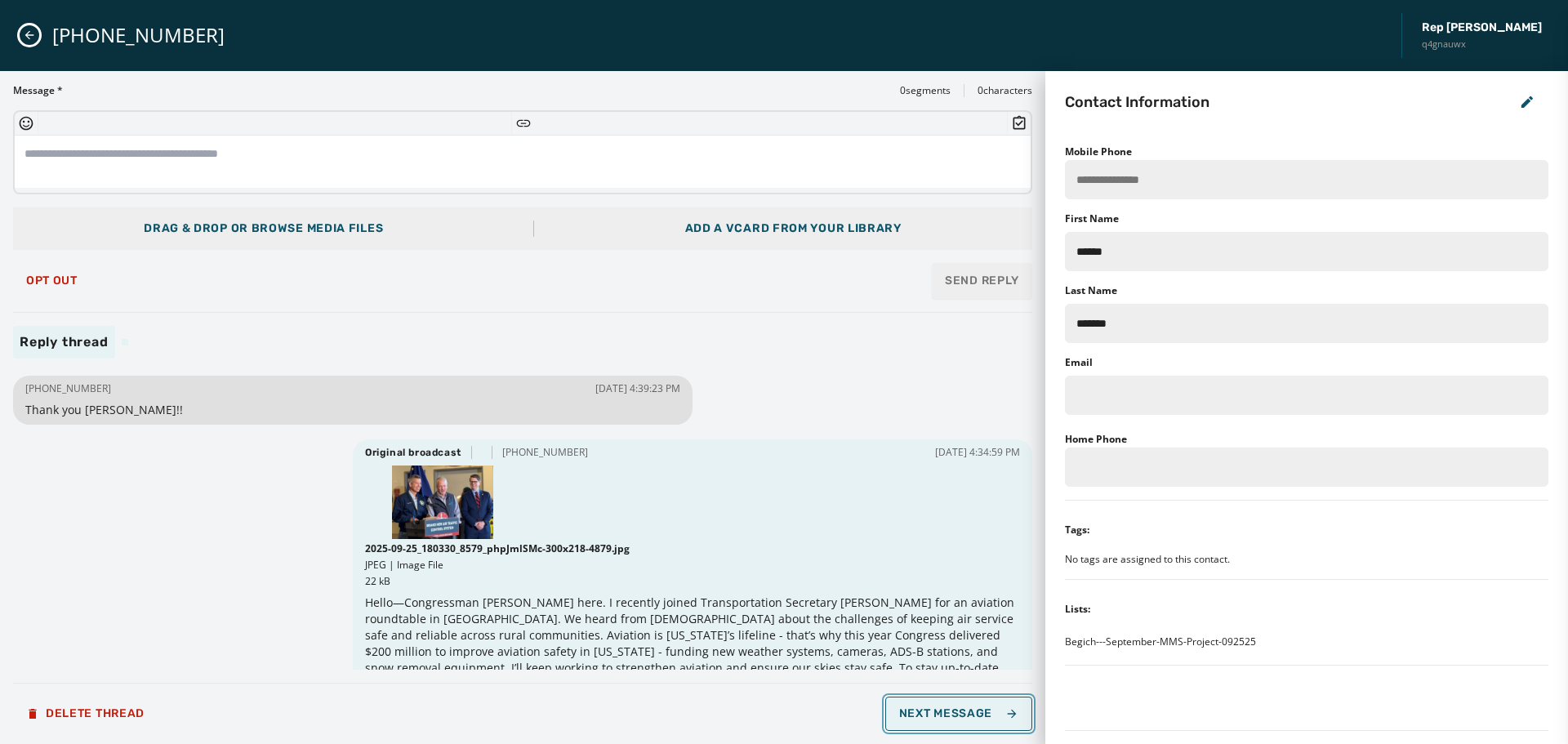
click at [954, 720] on span "Next Message" at bounding box center [959, 714] width 119 height 13
click at [954, 720] on div "Loading..." at bounding box center [959, 713] width 24 height 24
type input "**********"
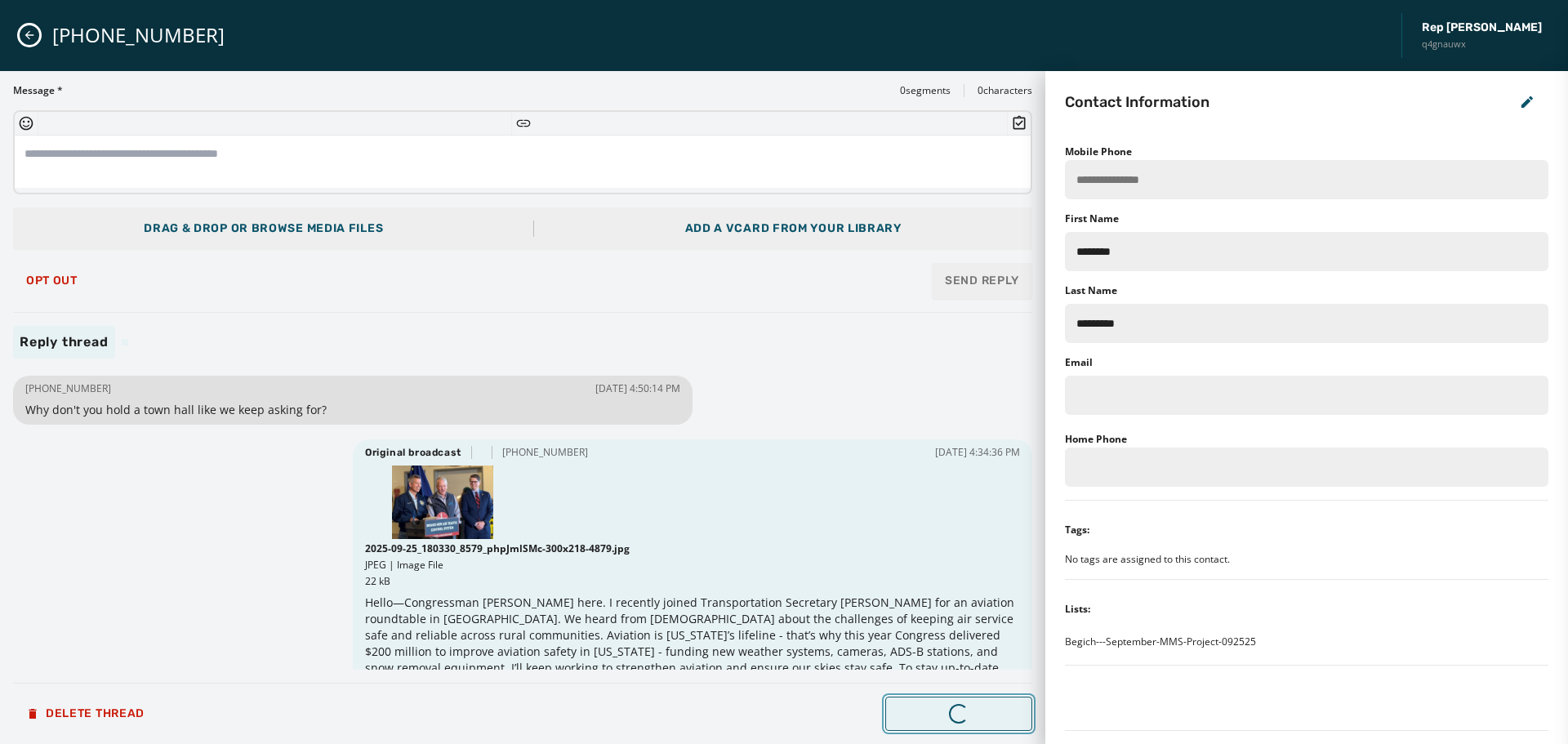
type input "*****"
type input "******"
click at [952, 725] on button "Next Message" at bounding box center [959, 714] width 147 height 34
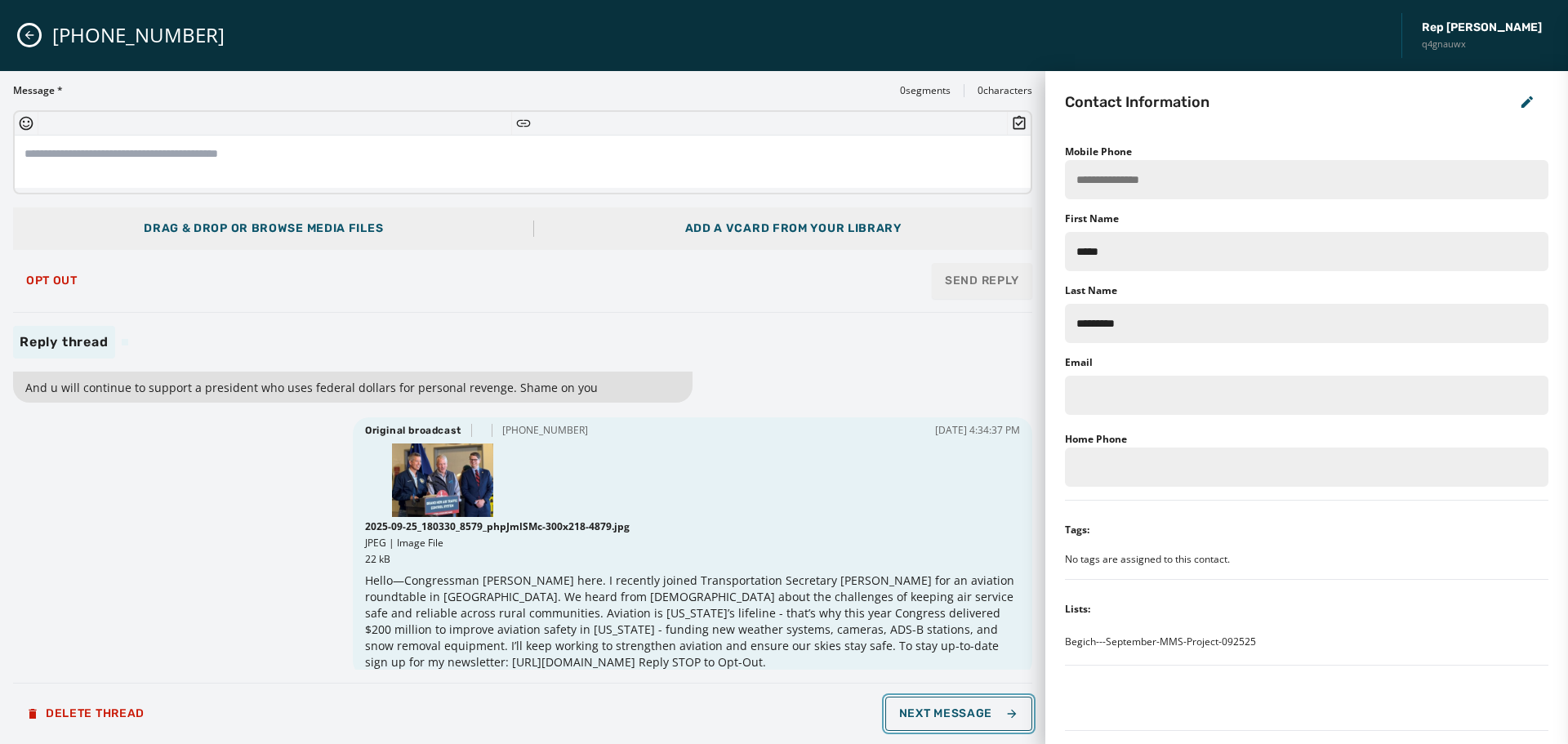
scroll to position [34, 0]
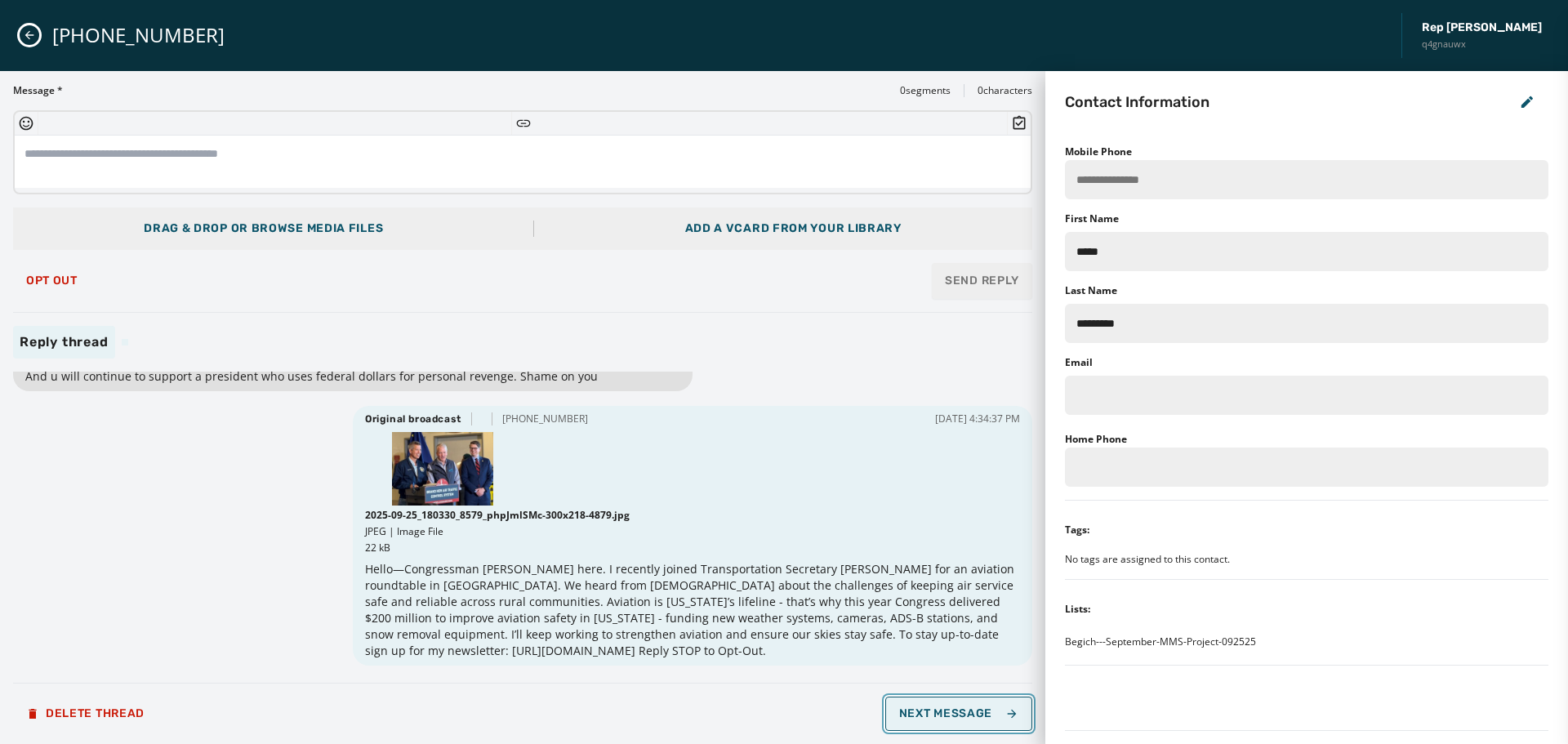
click at [1003, 716] on span "Next Message" at bounding box center [959, 714] width 119 height 13
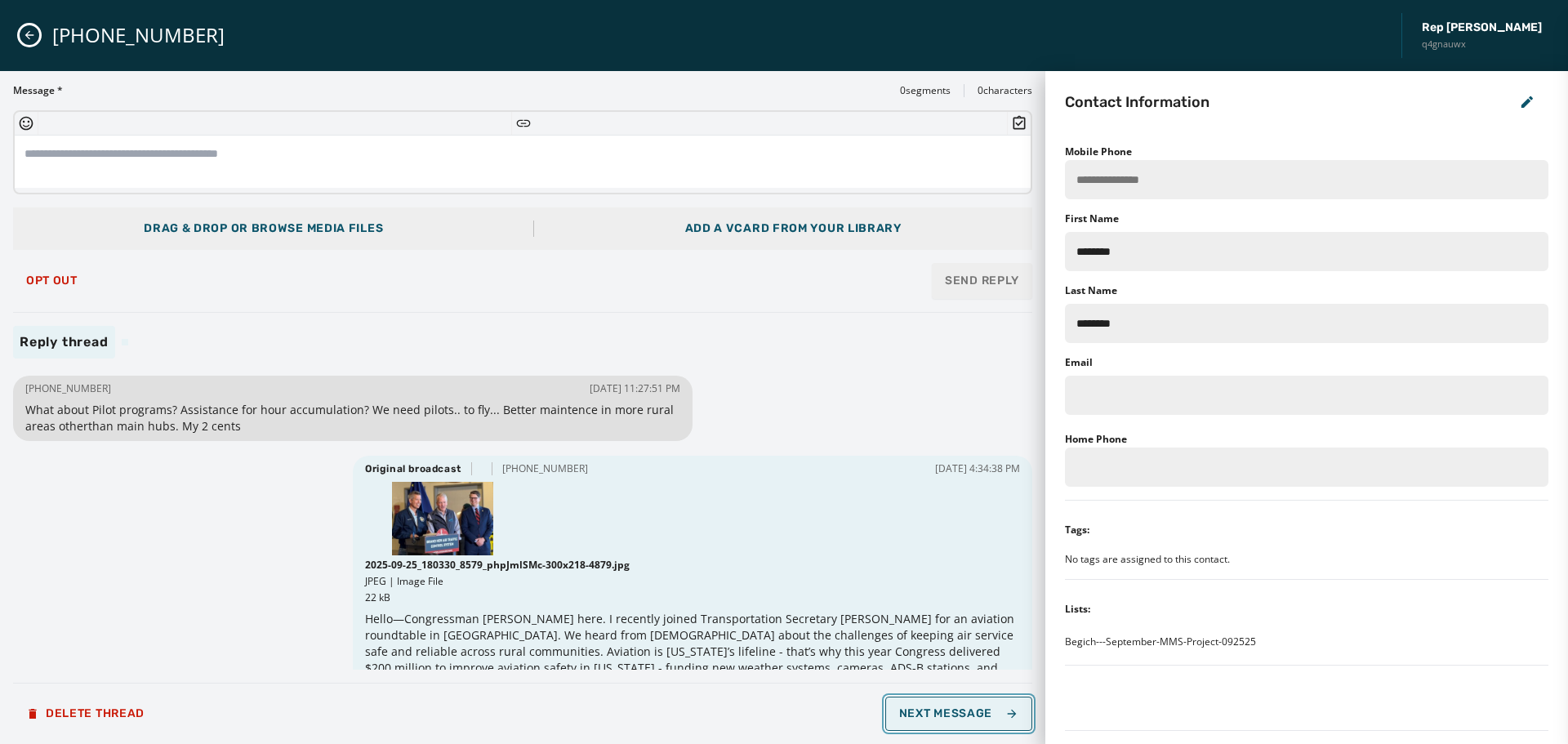
click at [995, 718] on span "Next Message" at bounding box center [959, 714] width 119 height 13
click at [49, 290] on button "Opt Out" at bounding box center [52, 280] width 78 height 33
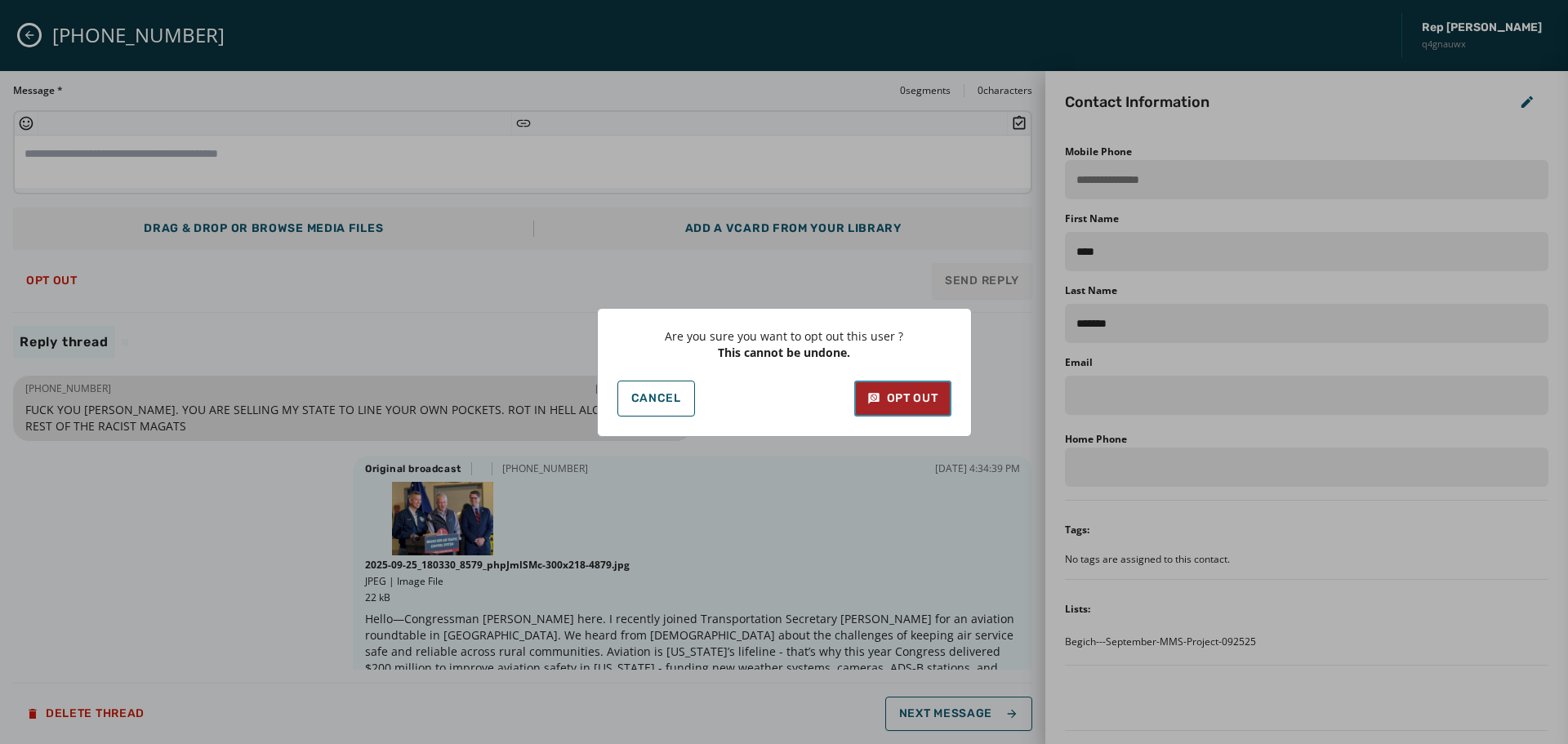
click at [908, 406] on div "Opt Out" at bounding box center [903, 398] width 71 height 16
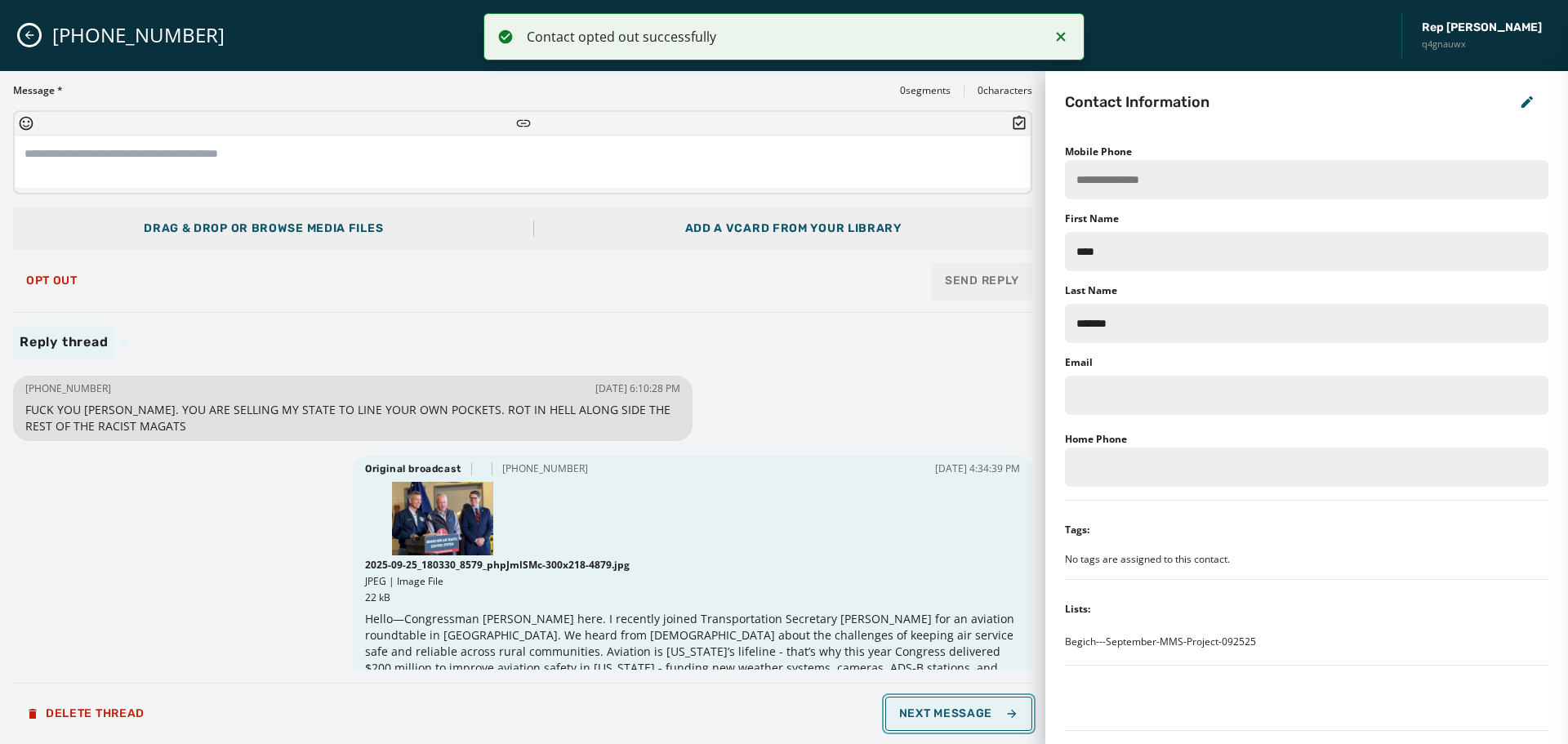
click at [957, 716] on span "Next Message" at bounding box center [959, 714] width 119 height 13
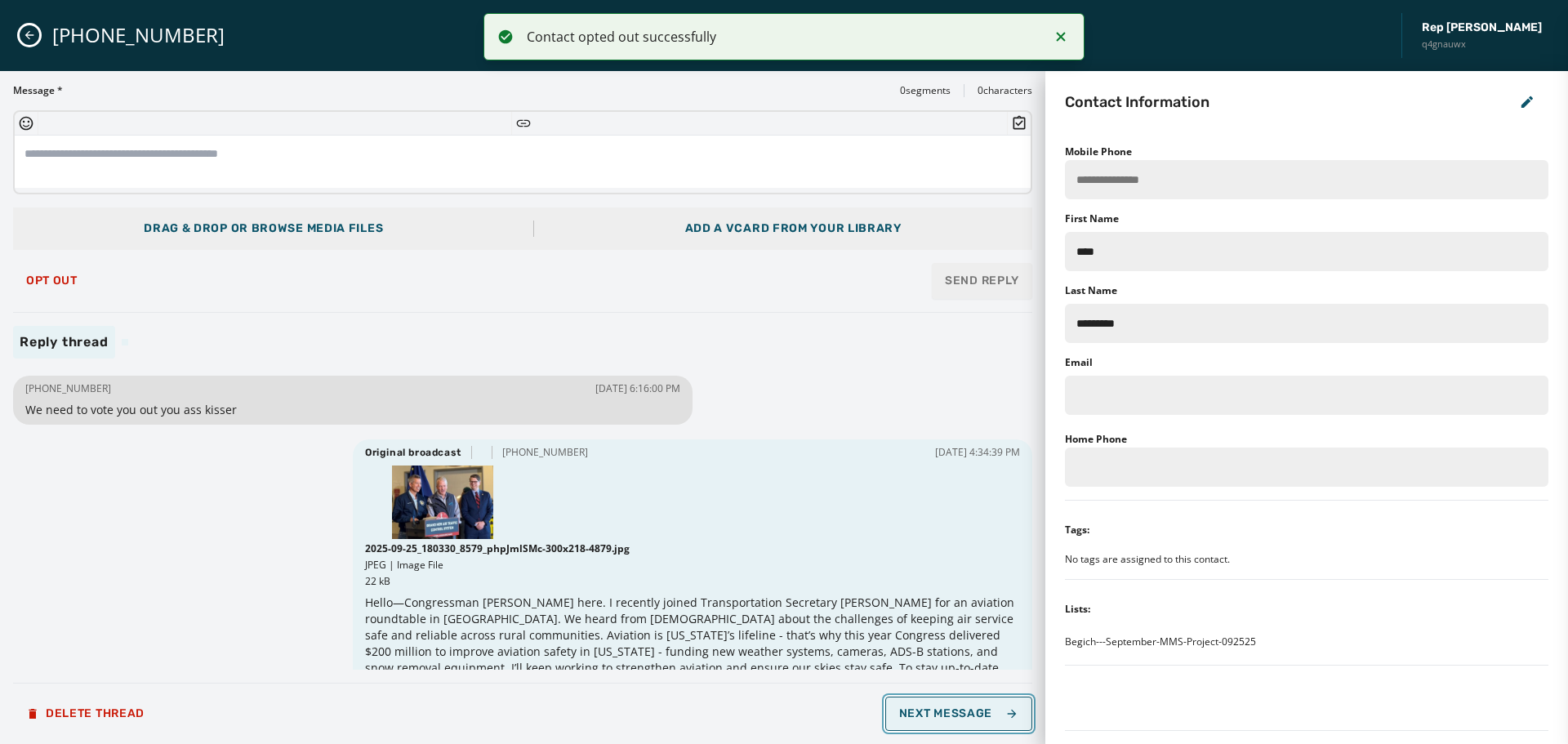
click at [958, 717] on span "Next Message" at bounding box center [959, 714] width 119 height 13
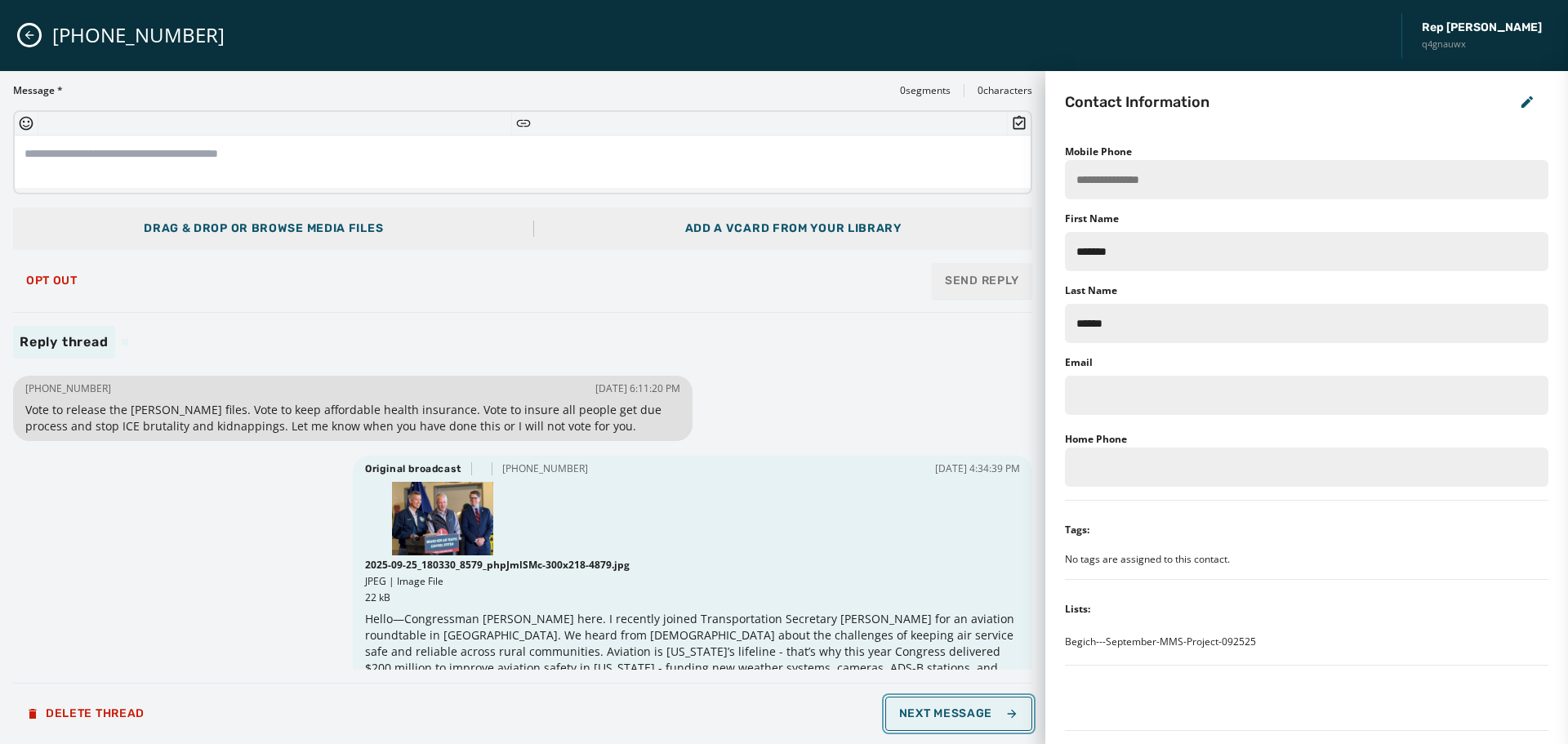
click at [958, 717] on span "Next Message" at bounding box center [959, 714] width 119 height 13
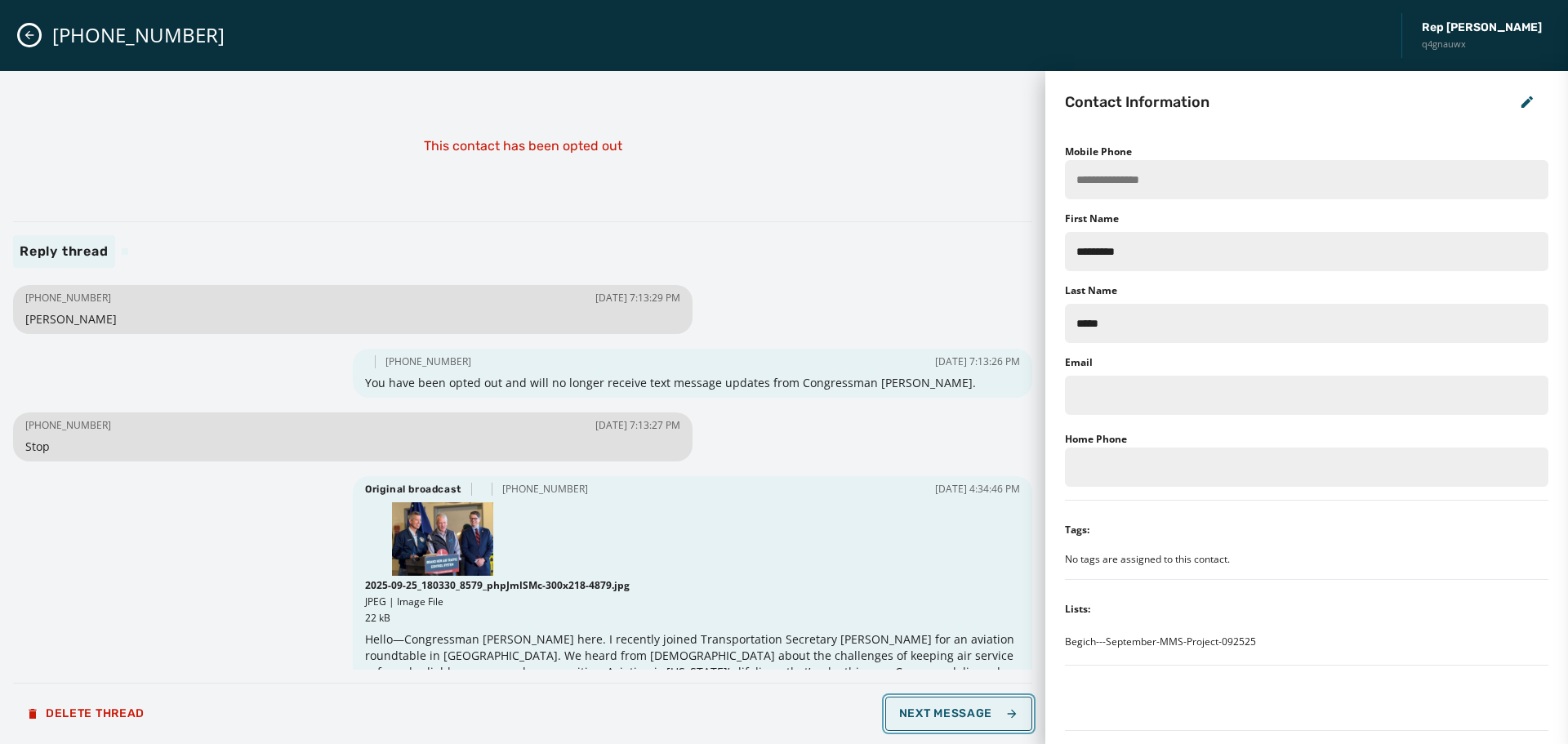
click at [958, 717] on span "Next Message" at bounding box center [959, 714] width 119 height 13
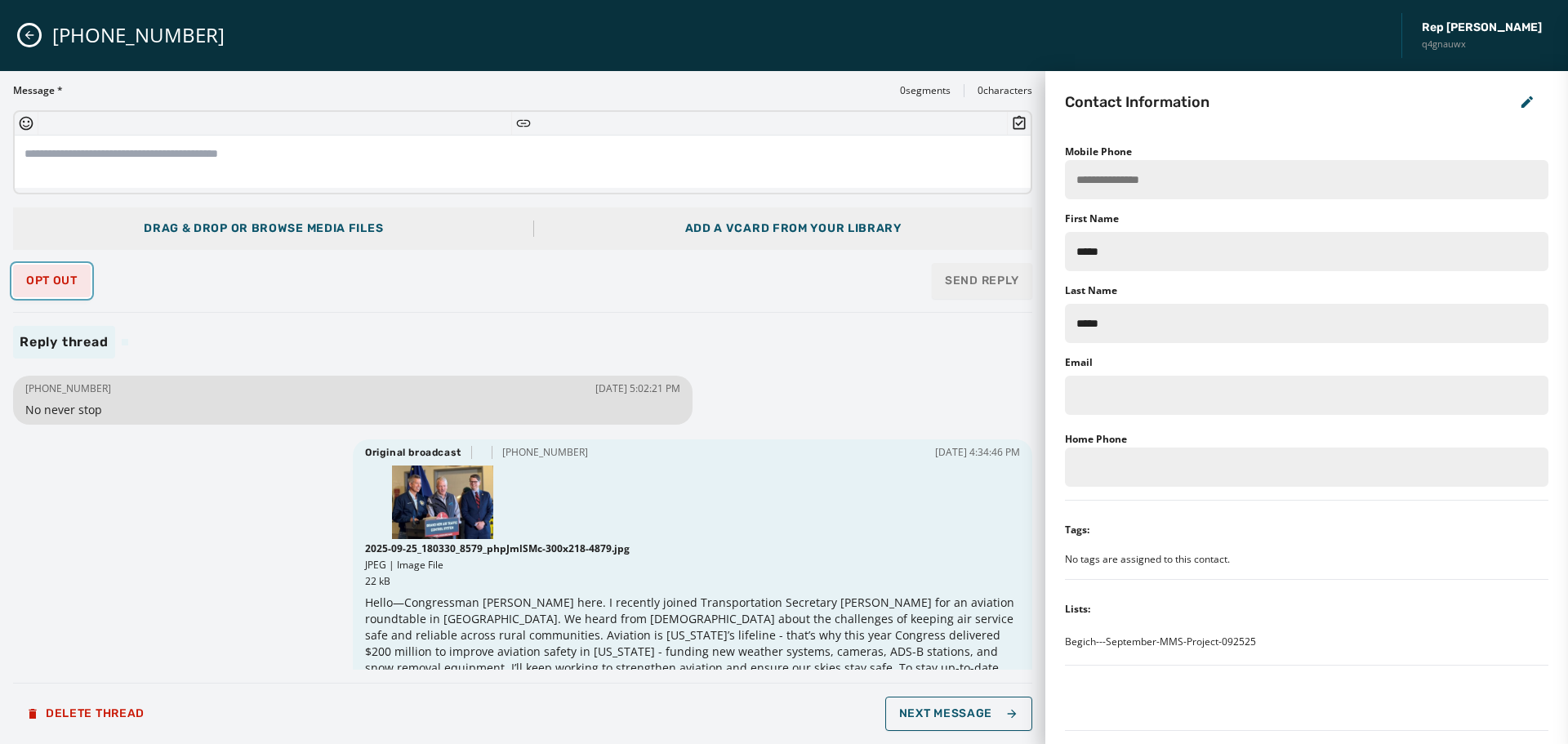
click at [36, 278] on span "Opt Out" at bounding box center [52, 281] width 52 height 13
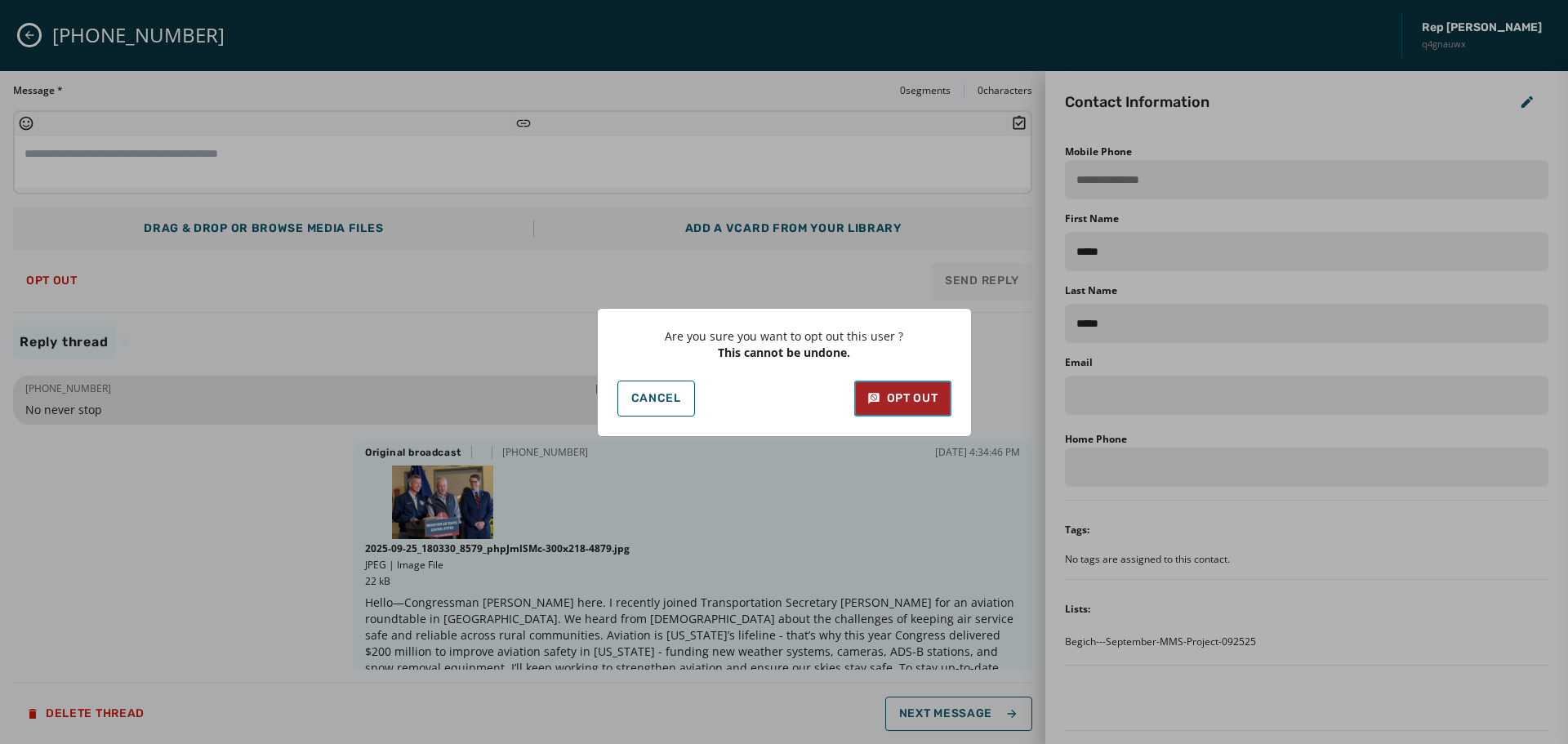
click at [934, 399] on div "Opt Out" at bounding box center [903, 398] width 71 height 16
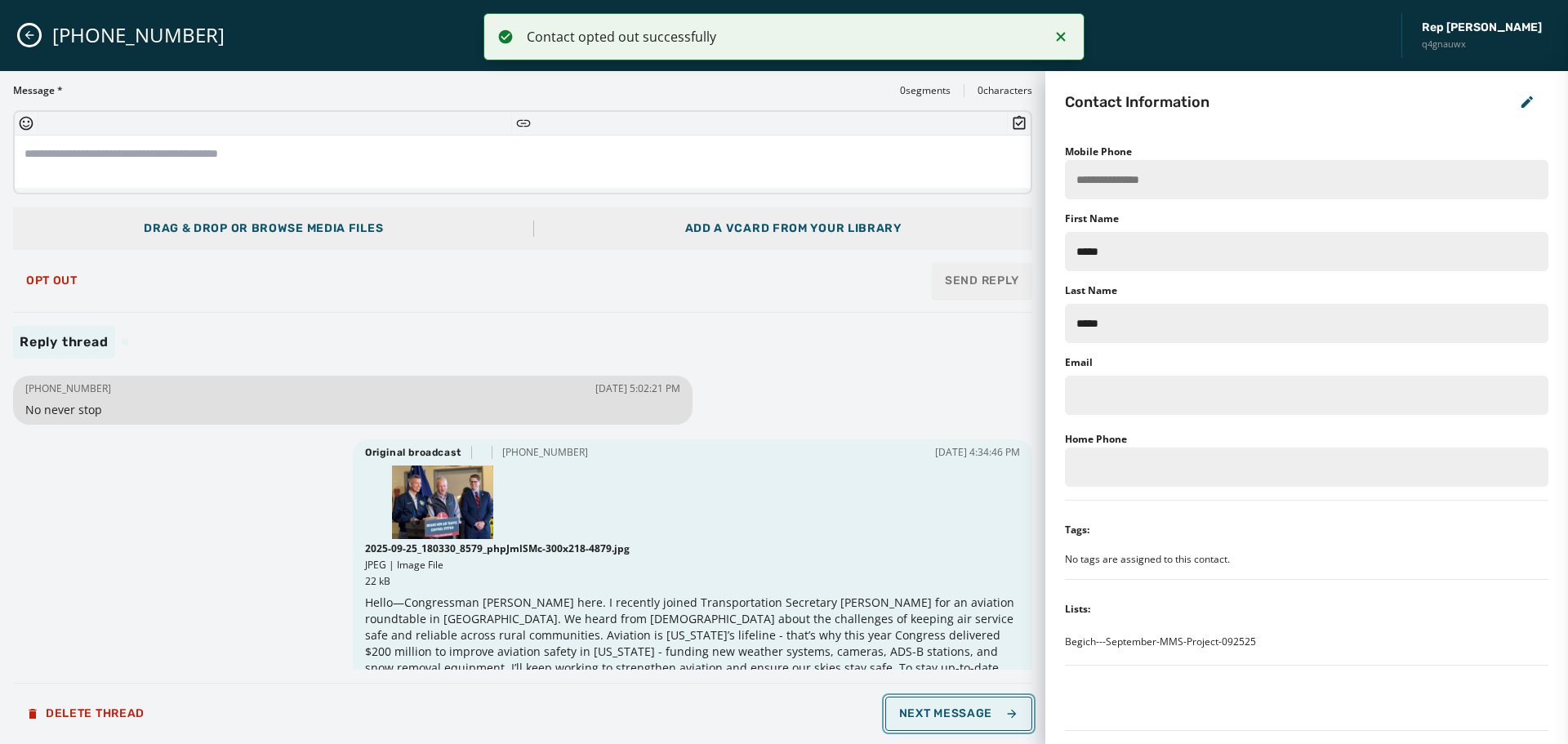
click at [1003, 706] on button "Next Message" at bounding box center [959, 714] width 147 height 34
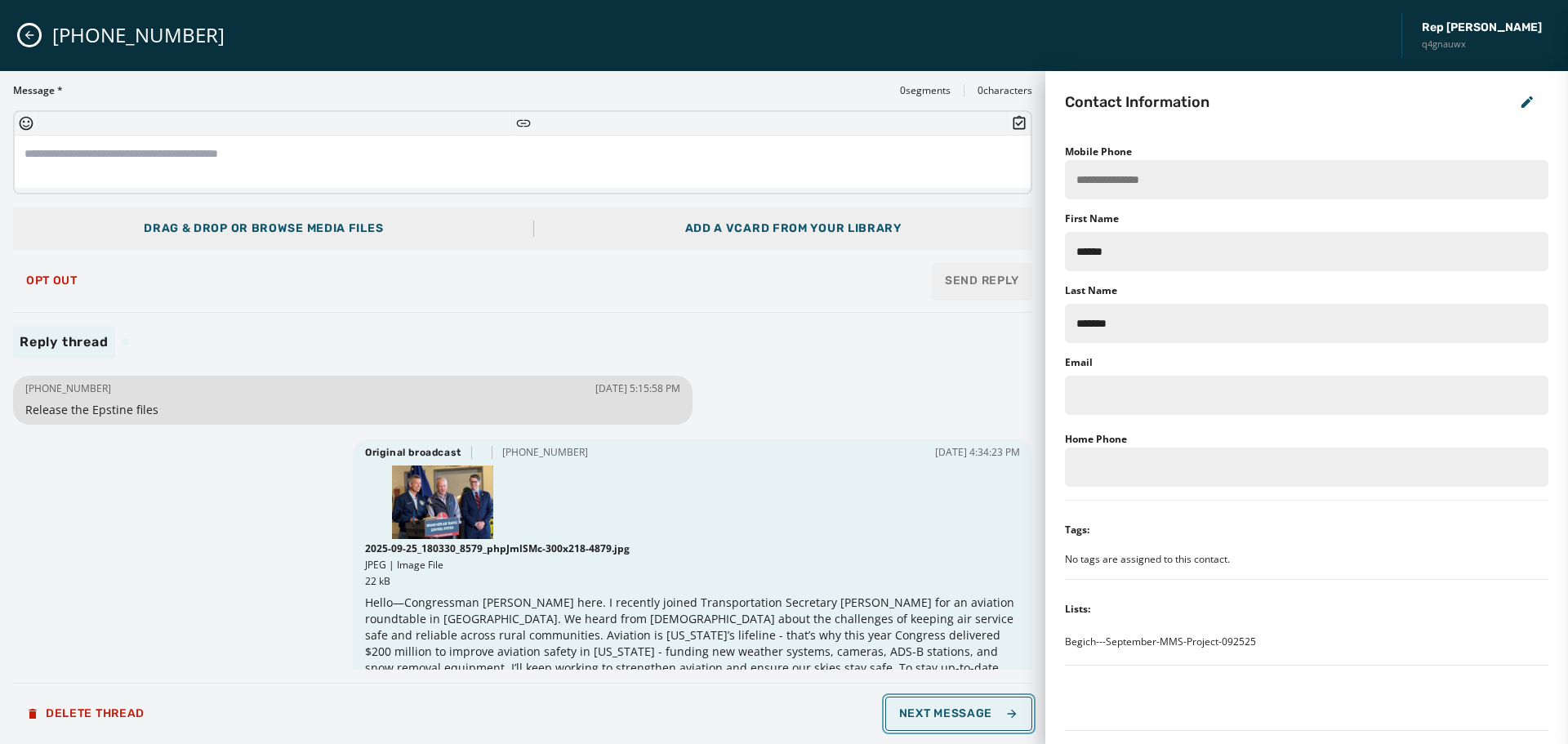
click at [1003, 706] on button "Next Message" at bounding box center [959, 714] width 147 height 34
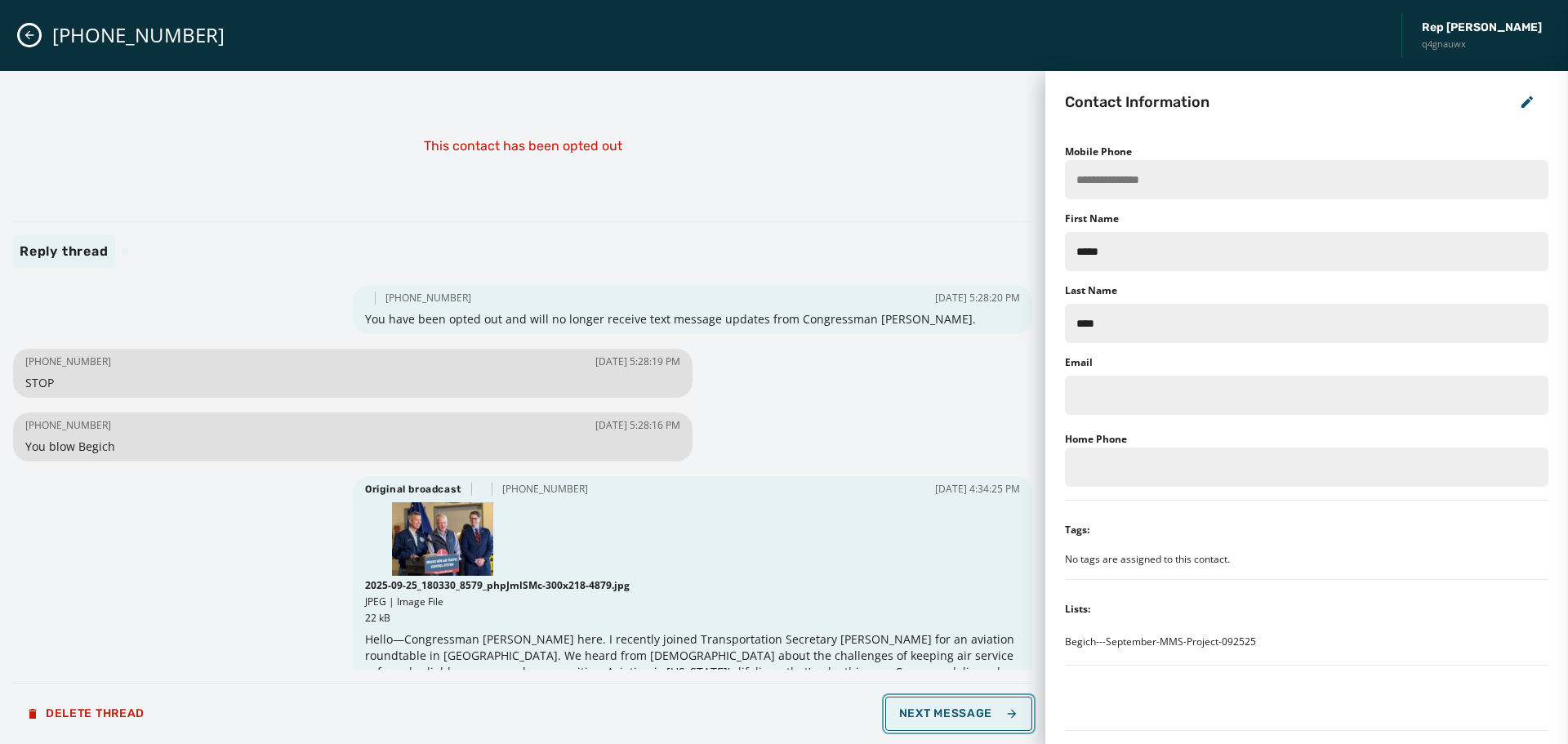
click at [1003, 706] on button "Next Message" at bounding box center [959, 714] width 147 height 34
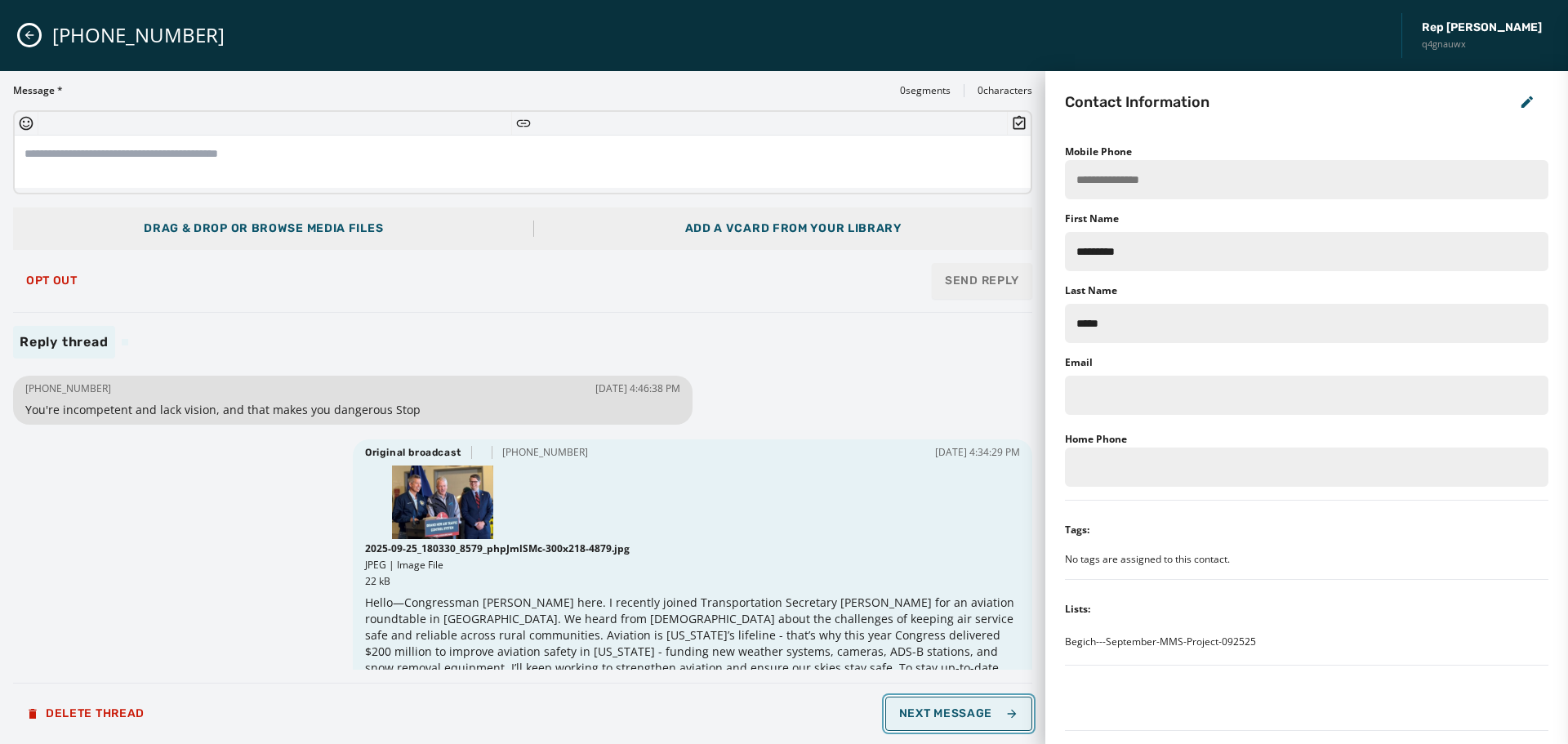
click at [1003, 706] on button "Next Message" at bounding box center [959, 714] width 147 height 34
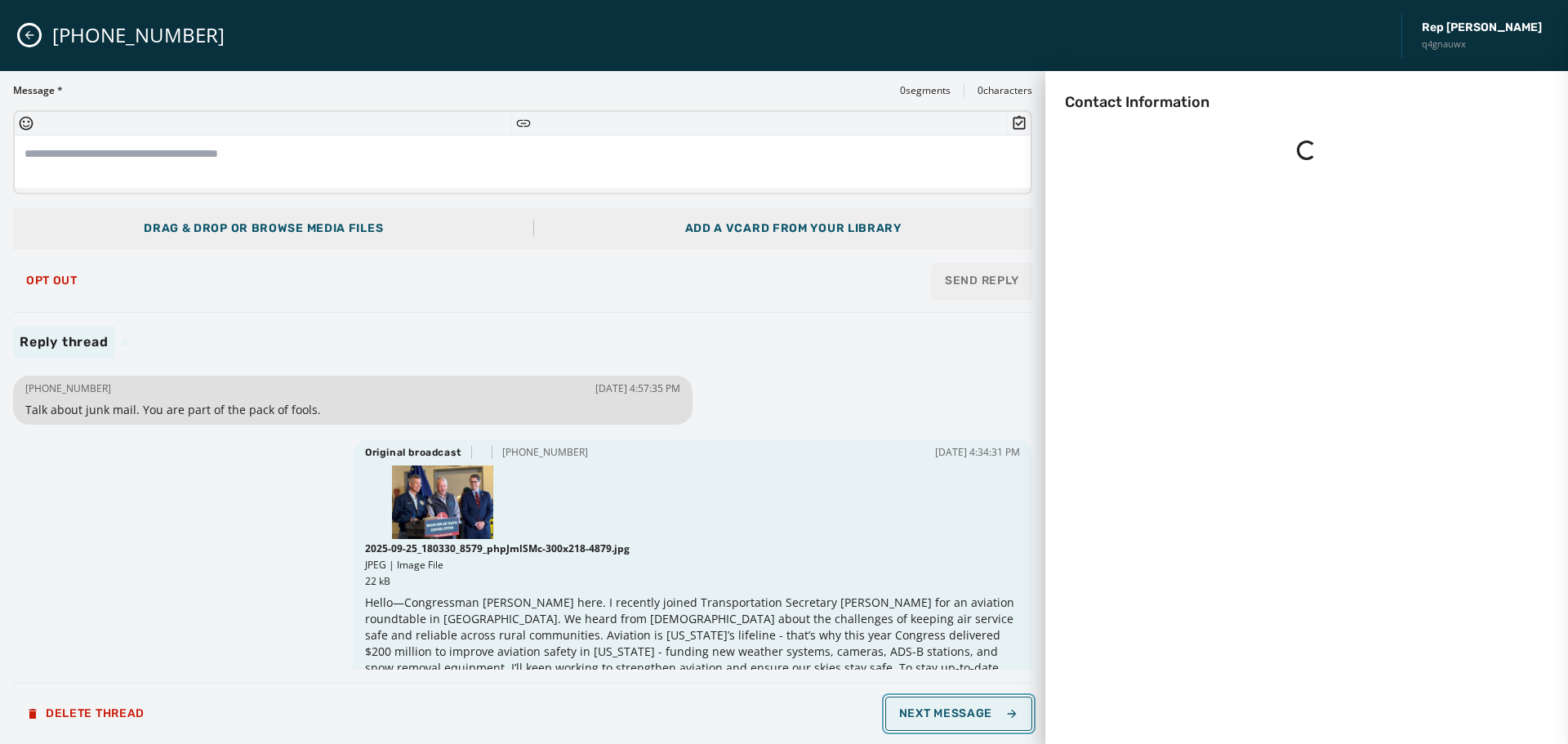
click at [1003, 706] on button "Next Message" at bounding box center [959, 714] width 147 height 34
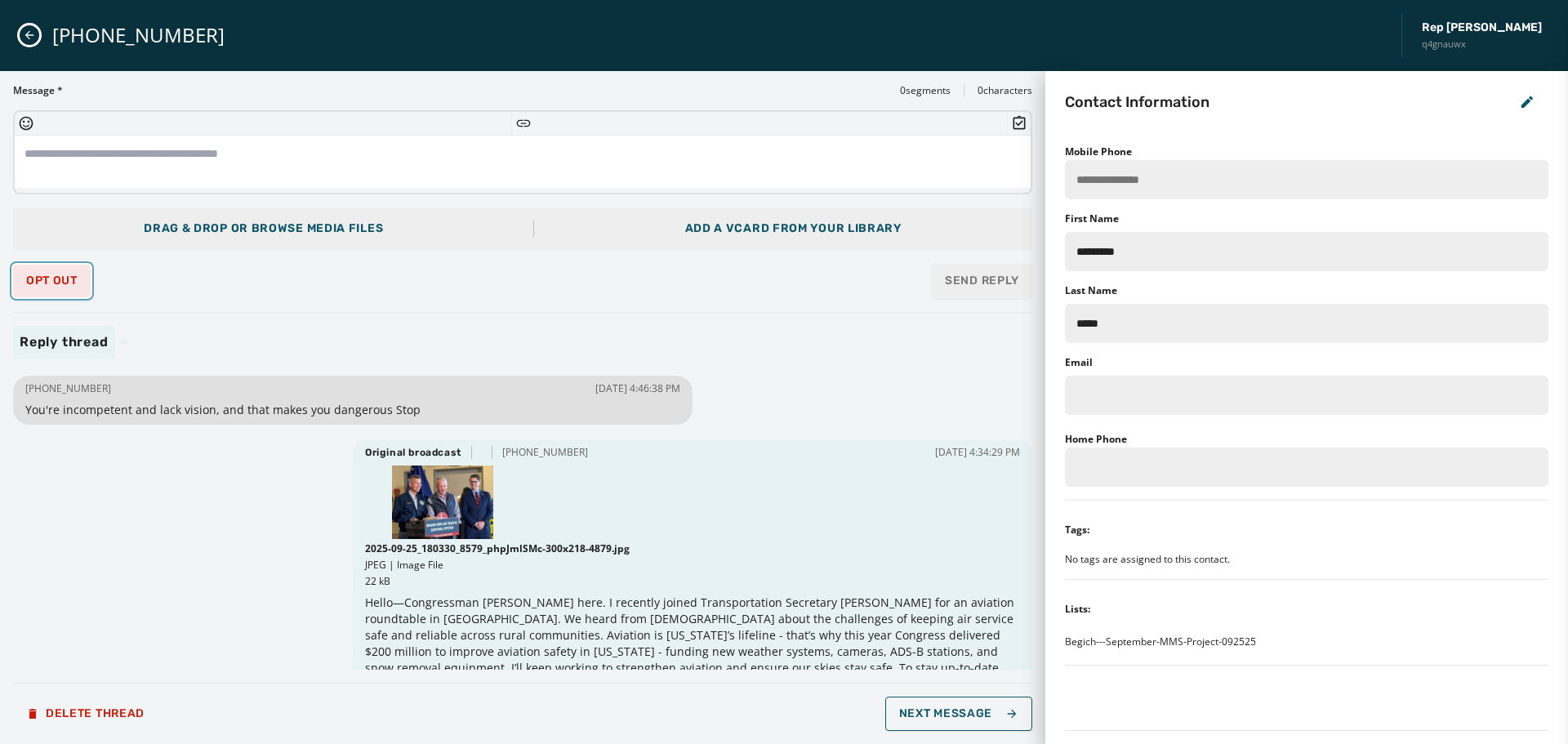
click at [65, 280] on span "Opt Out" at bounding box center [52, 281] width 52 height 13
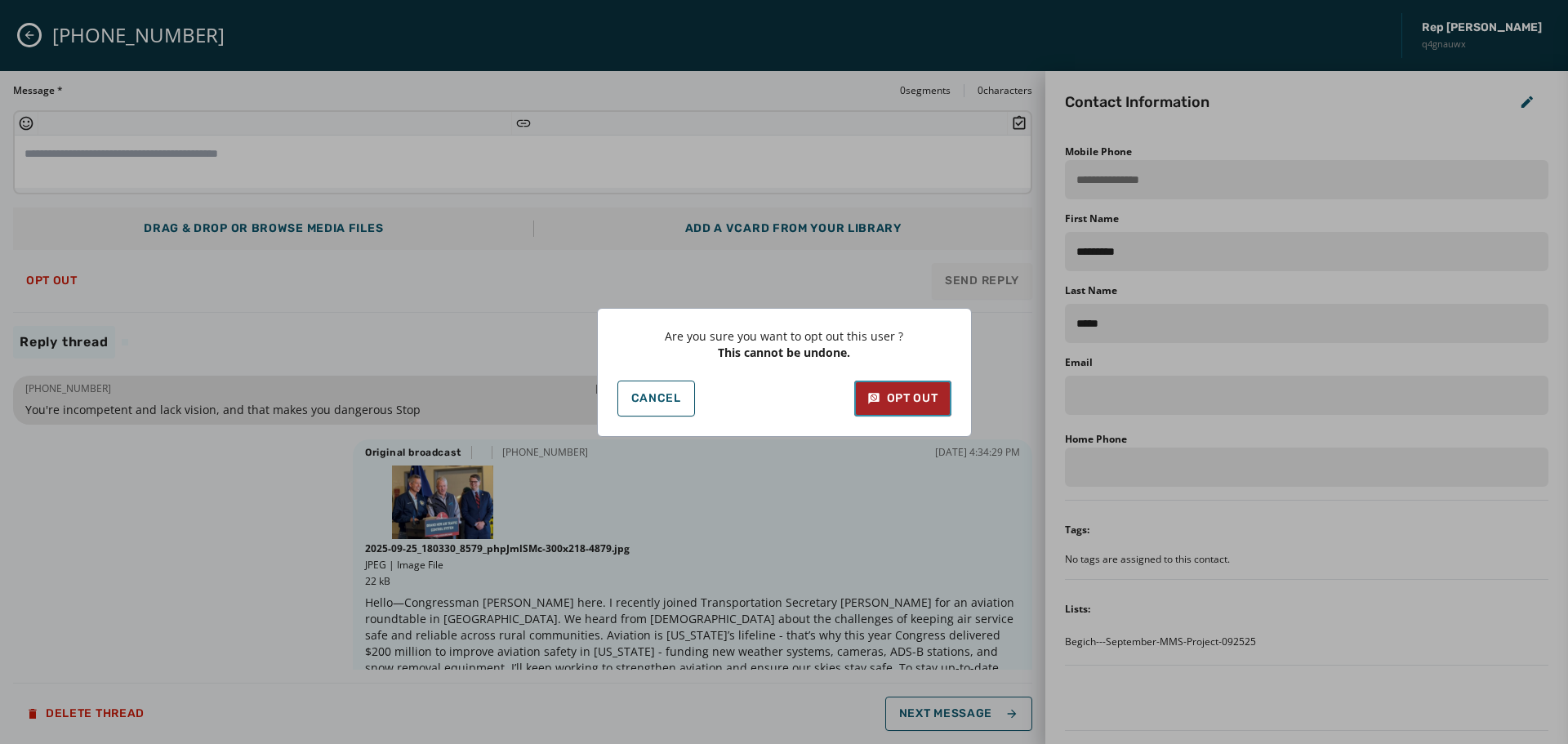
click at [883, 398] on div "Opt Out" at bounding box center [903, 398] width 71 height 16
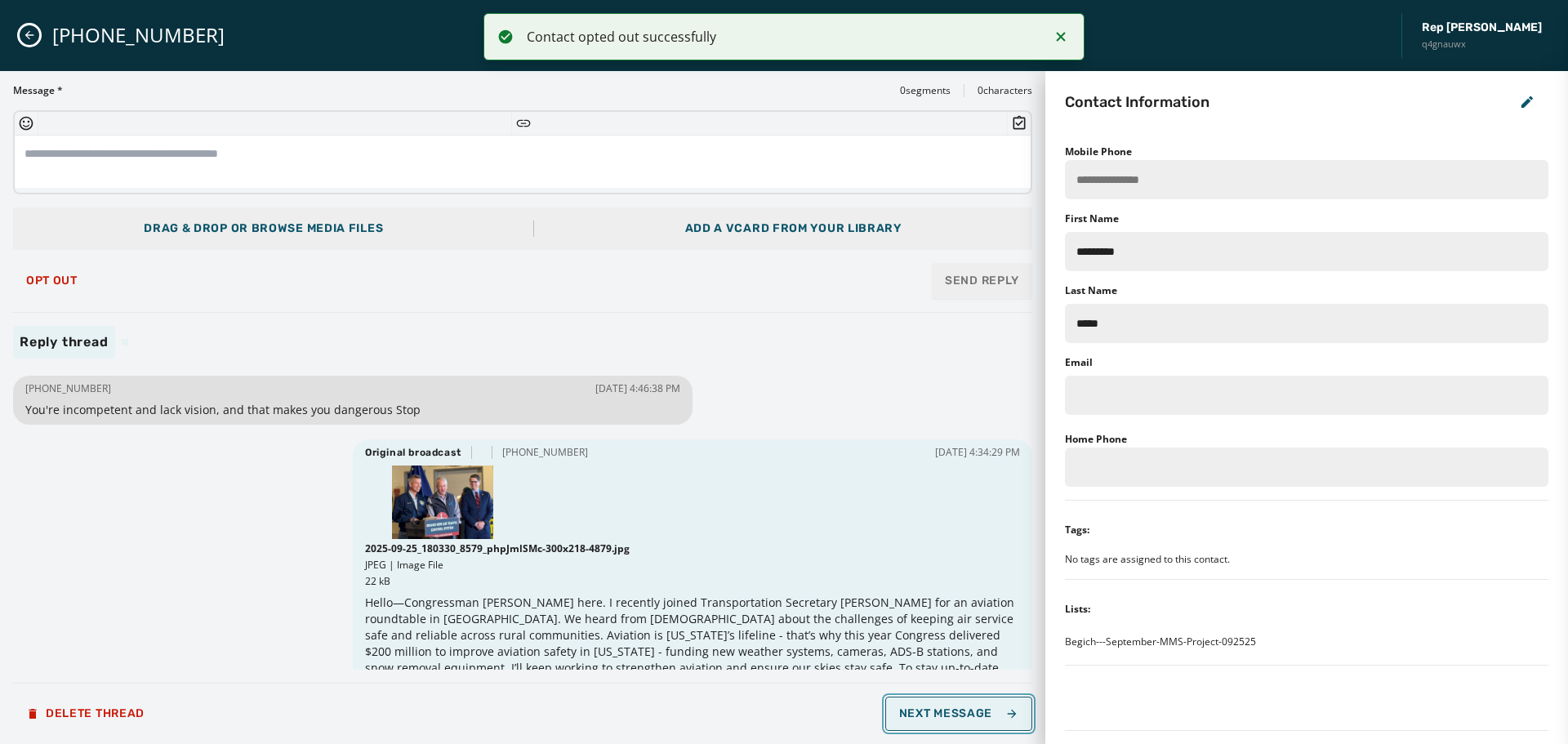
click at [981, 720] on button "Next Message" at bounding box center [959, 714] width 147 height 34
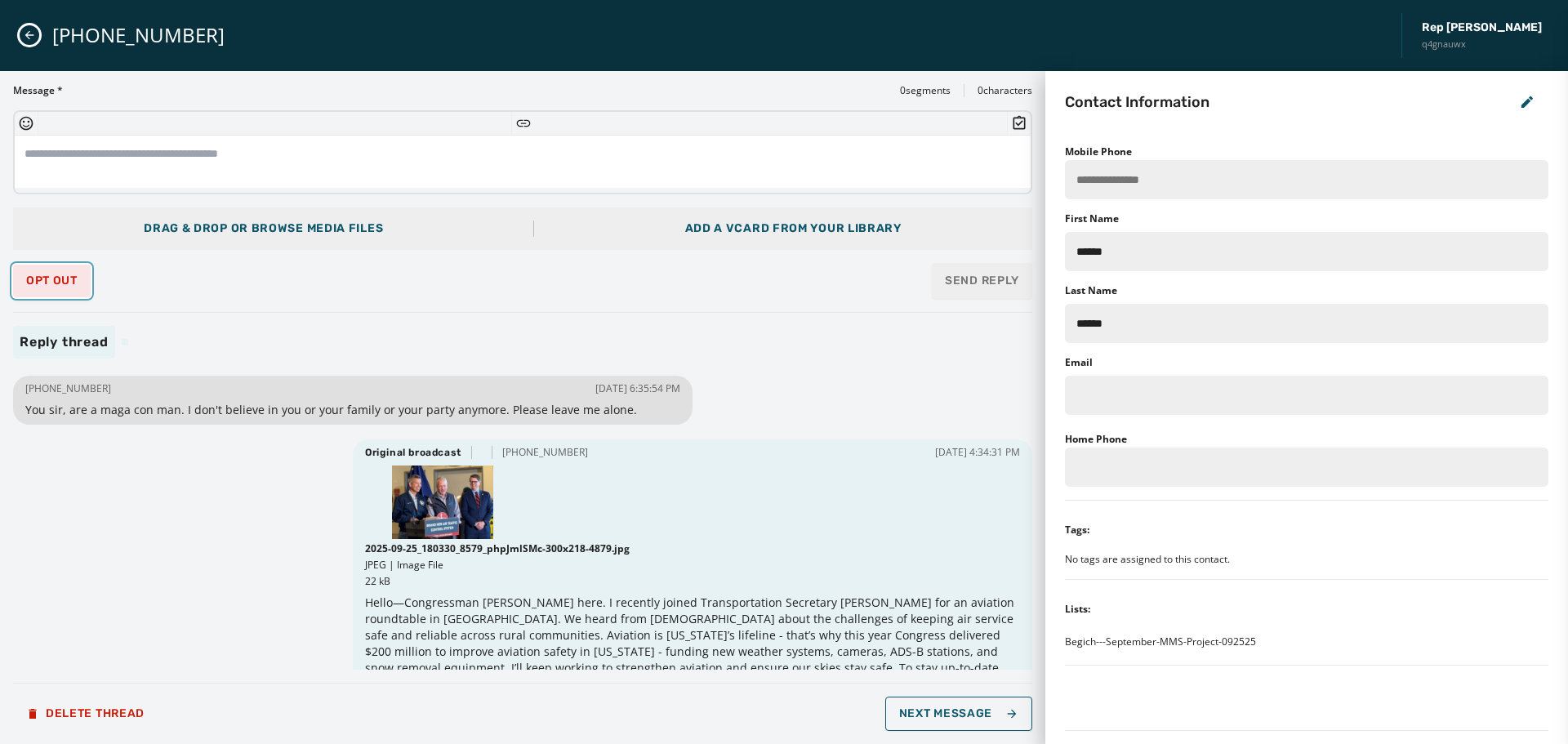
click at [60, 275] on span "Opt Out" at bounding box center [52, 281] width 52 height 13
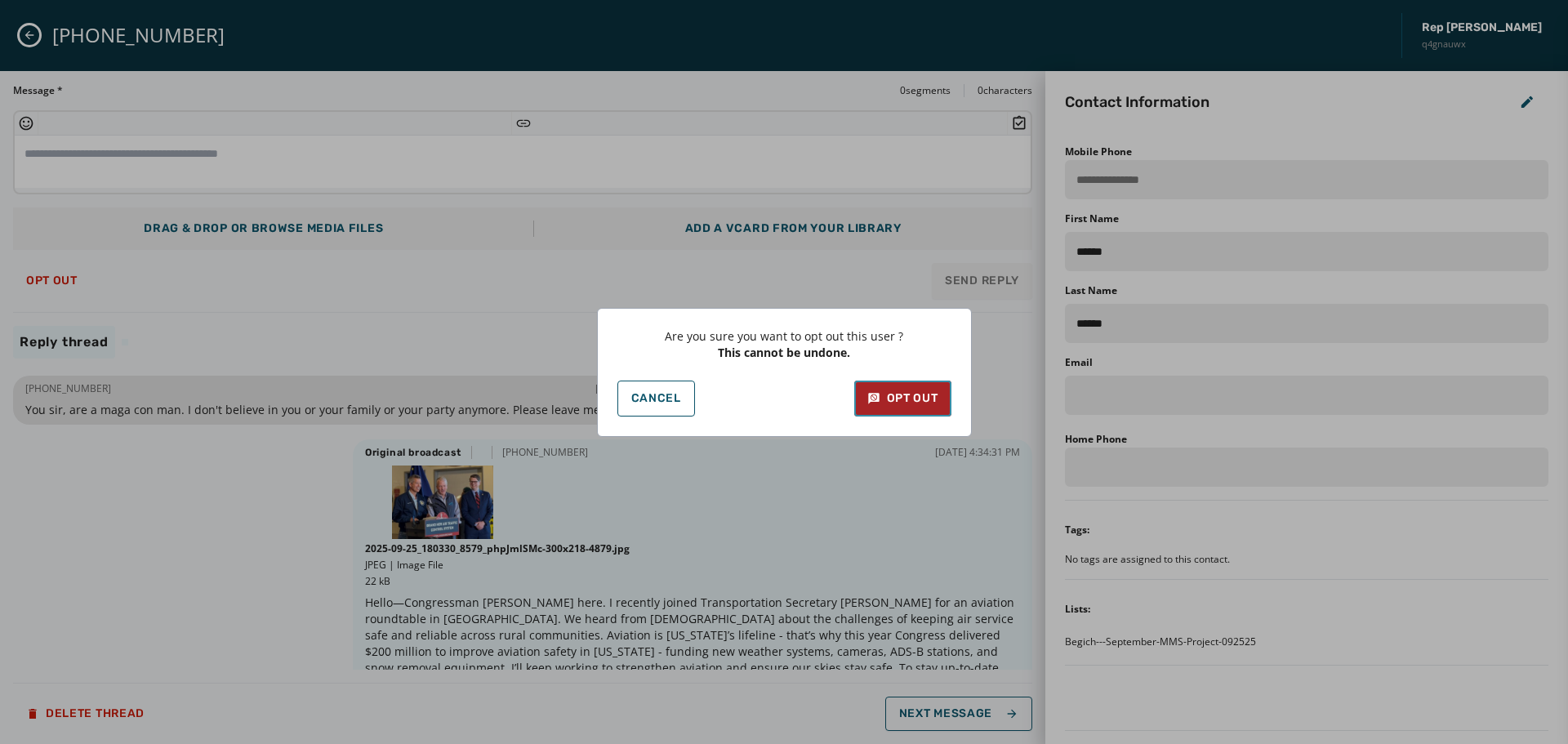
click at [917, 400] on div "Opt Out" at bounding box center [903, 398] width 71 height 16
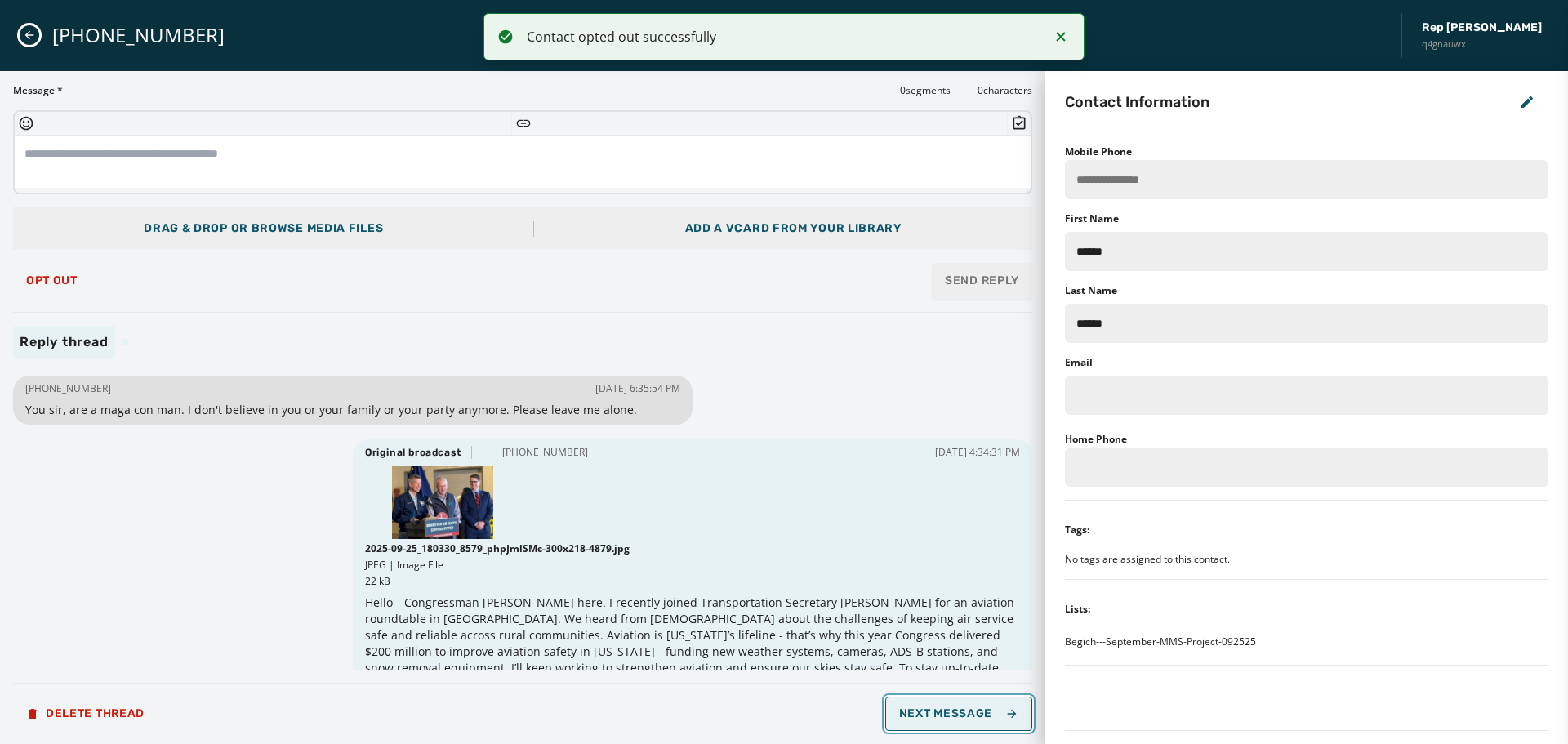
click at [1003, 718] on span "Next Message" at bounding box center [959, 714] width 119 height 13
click at [999, 718] on span "Next Message" at bounding box center [959, 714] width 119 height 13
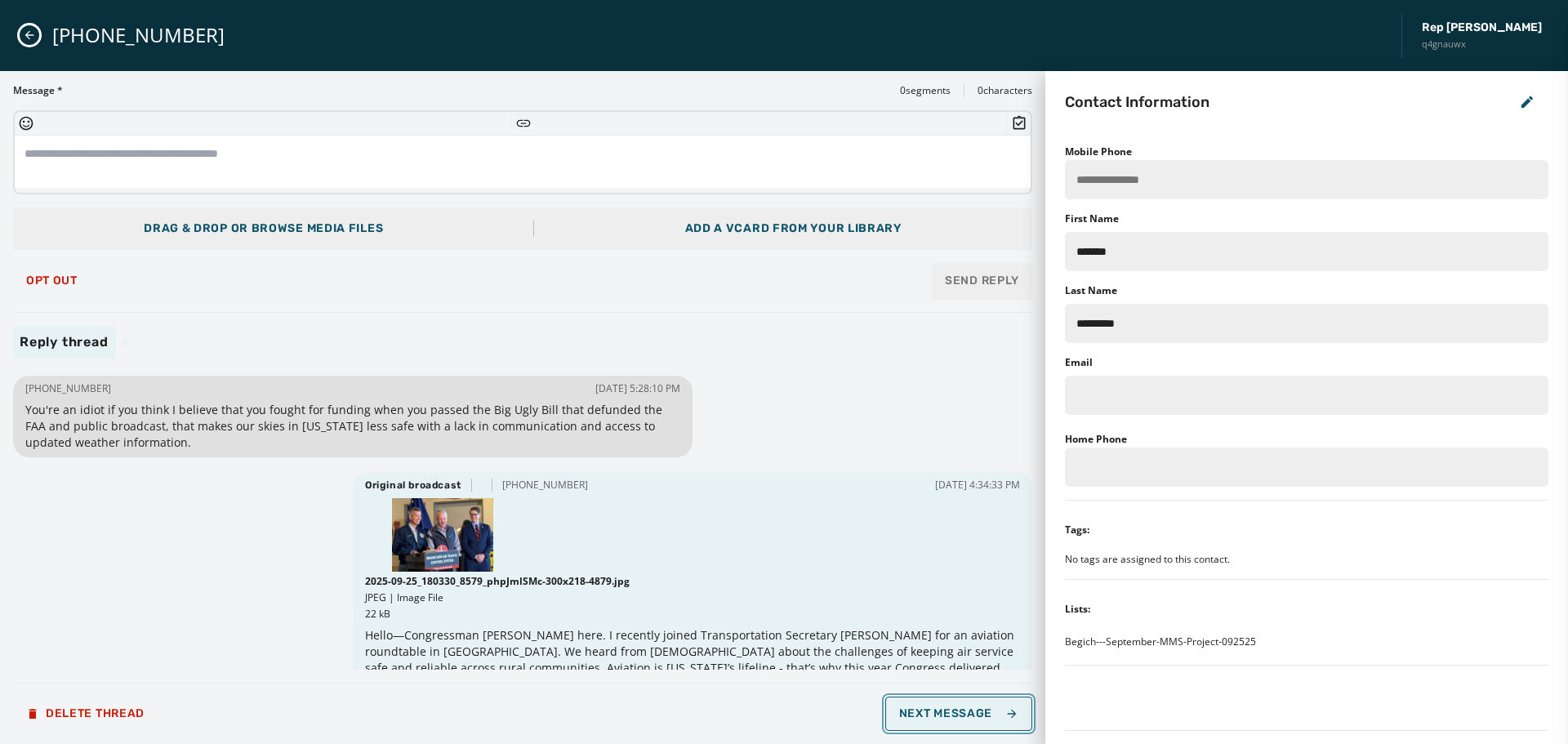
click at [999, 718] on span "Next Message" at bounding box center [959, 714] width 119 height 13
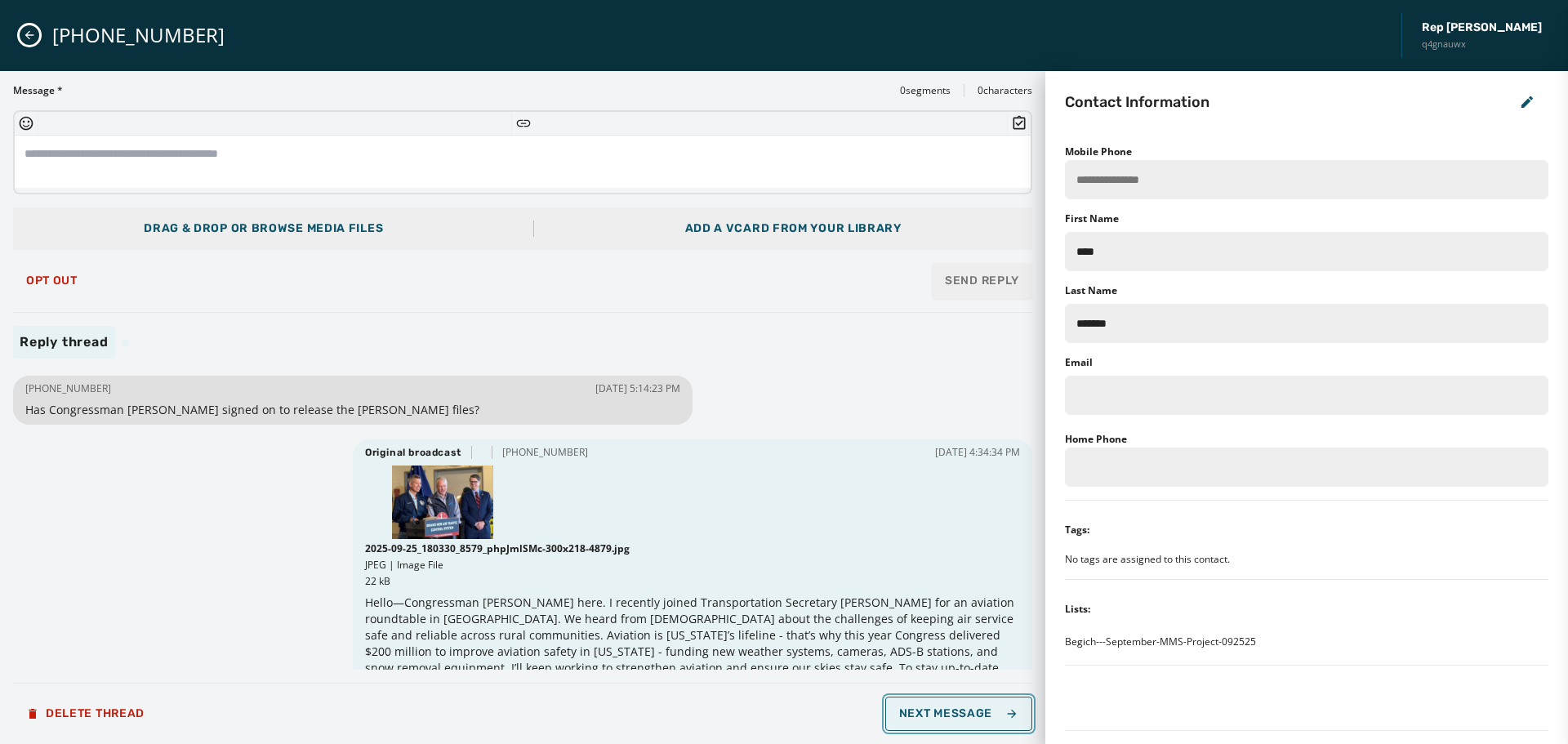
click at [999, 718] on span "Next Message" at bounding box center [959, 714] width 119 height 13
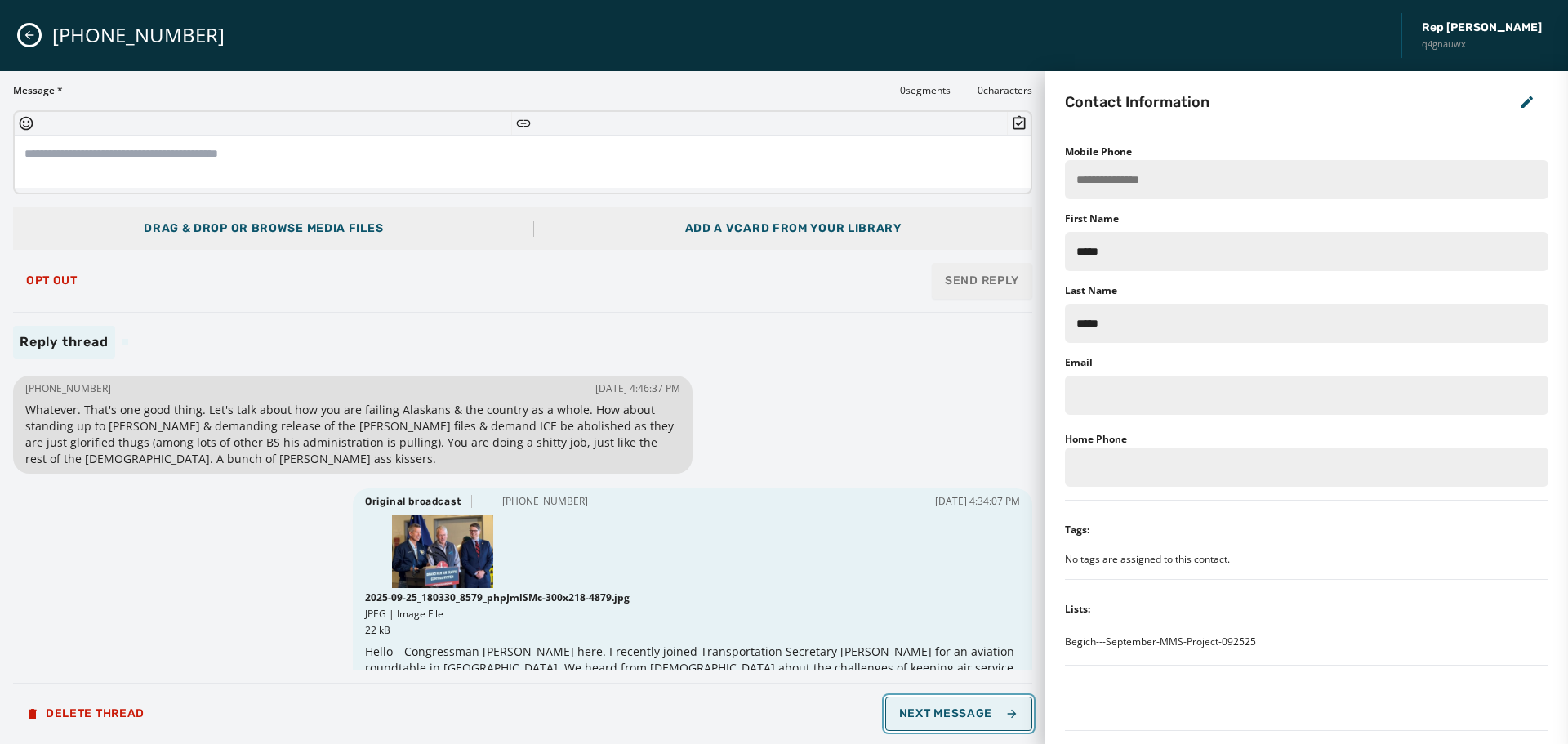
click at [928, 707] on span "Next Message" at bounding box center [959, 714] width 119 height 13
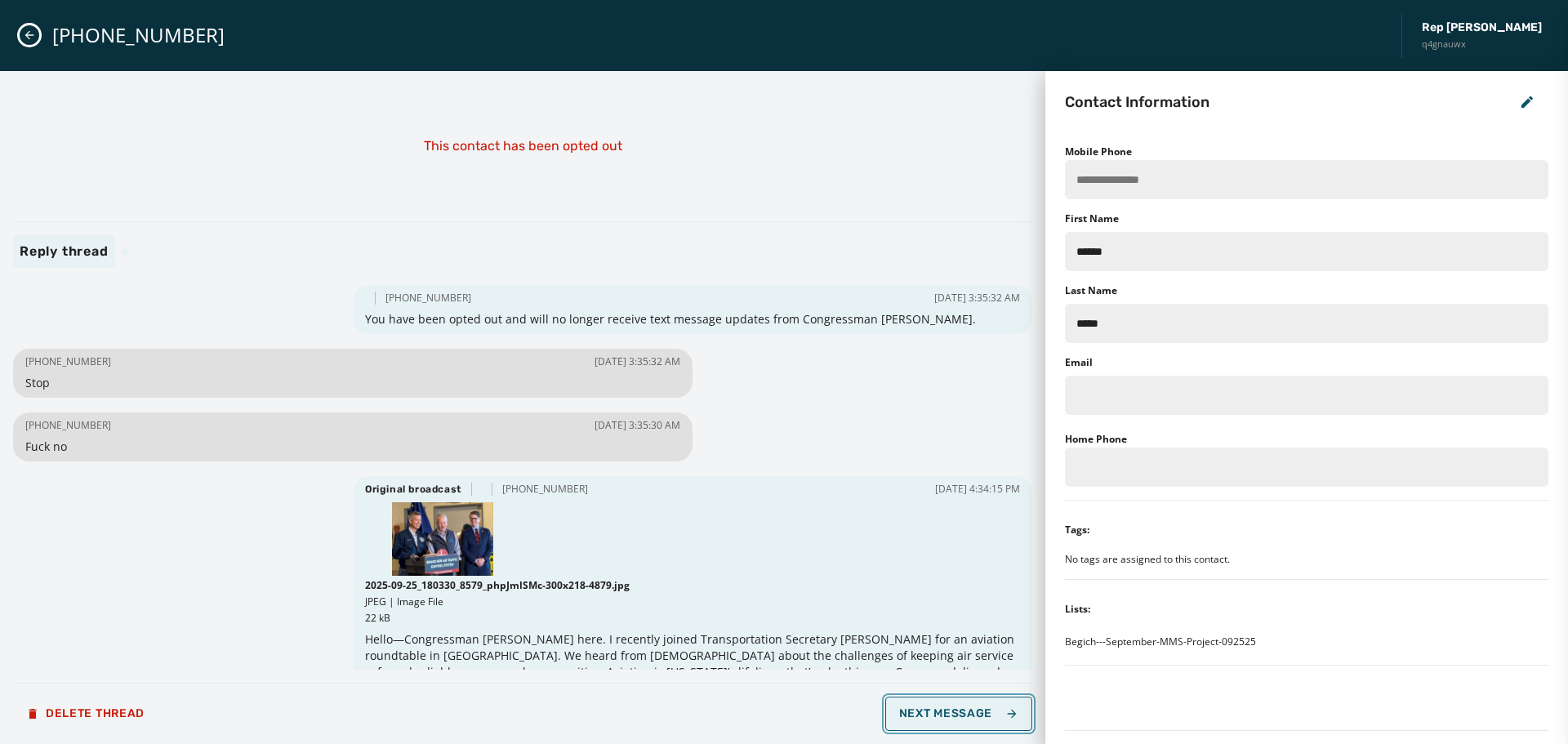
click at [928, 707] on span "Next Message" at bounding box center [959, 714] width 119 height 13
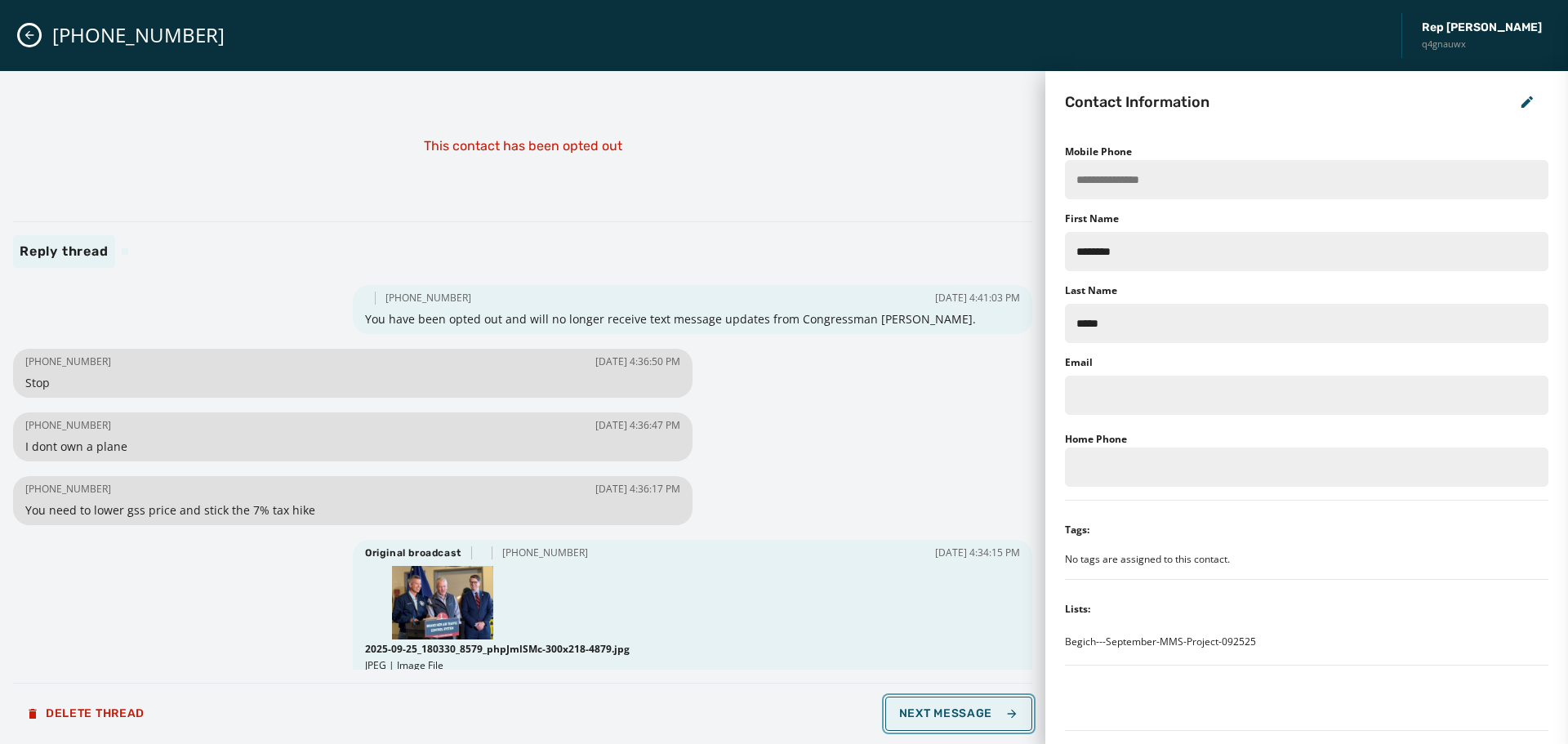
click at [928, 709] on span "Next Message" at bounding box center [959, 714] width 119 height 13
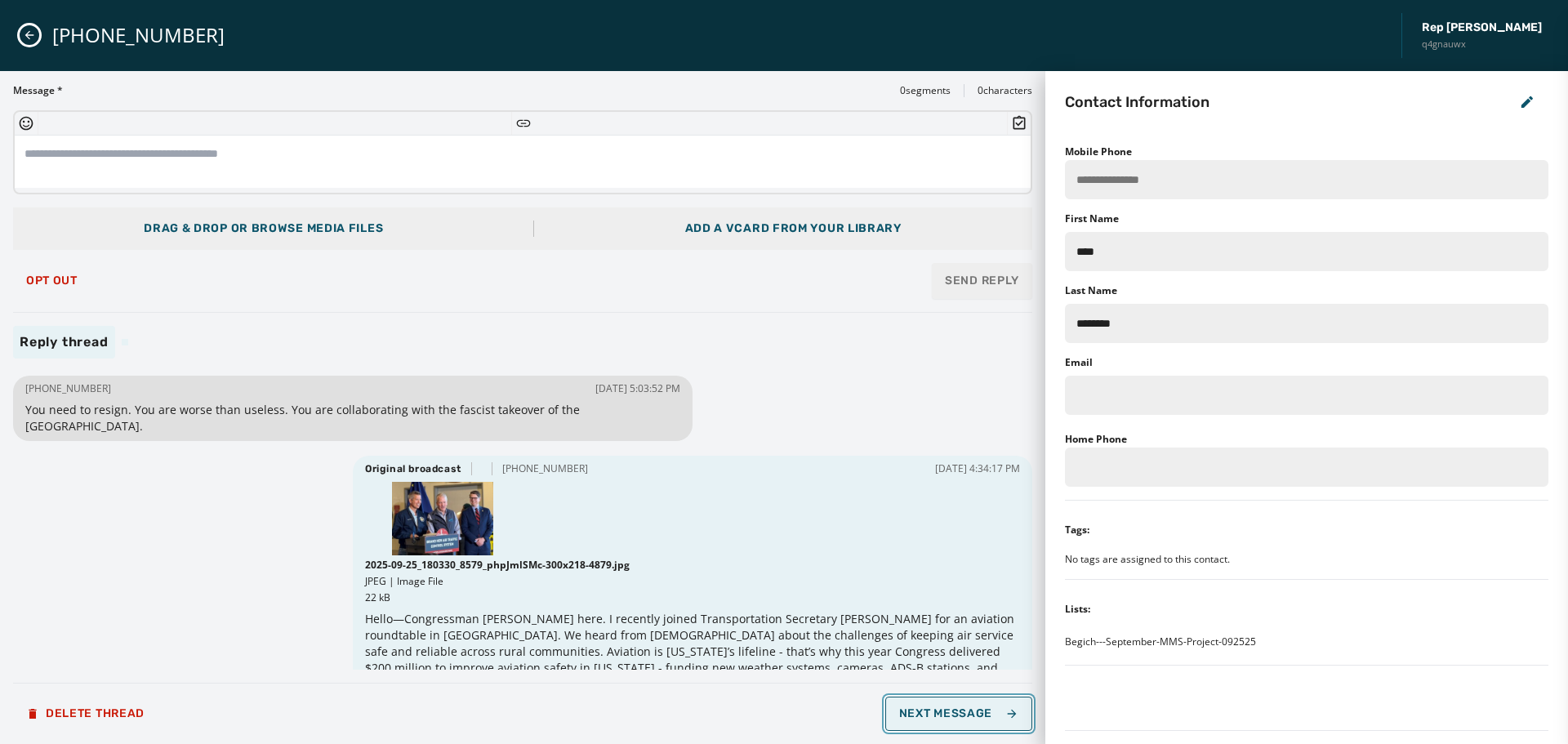
click at [955, 722] on button "Next Message" at bounding box center [959, 714] width 147 height 34
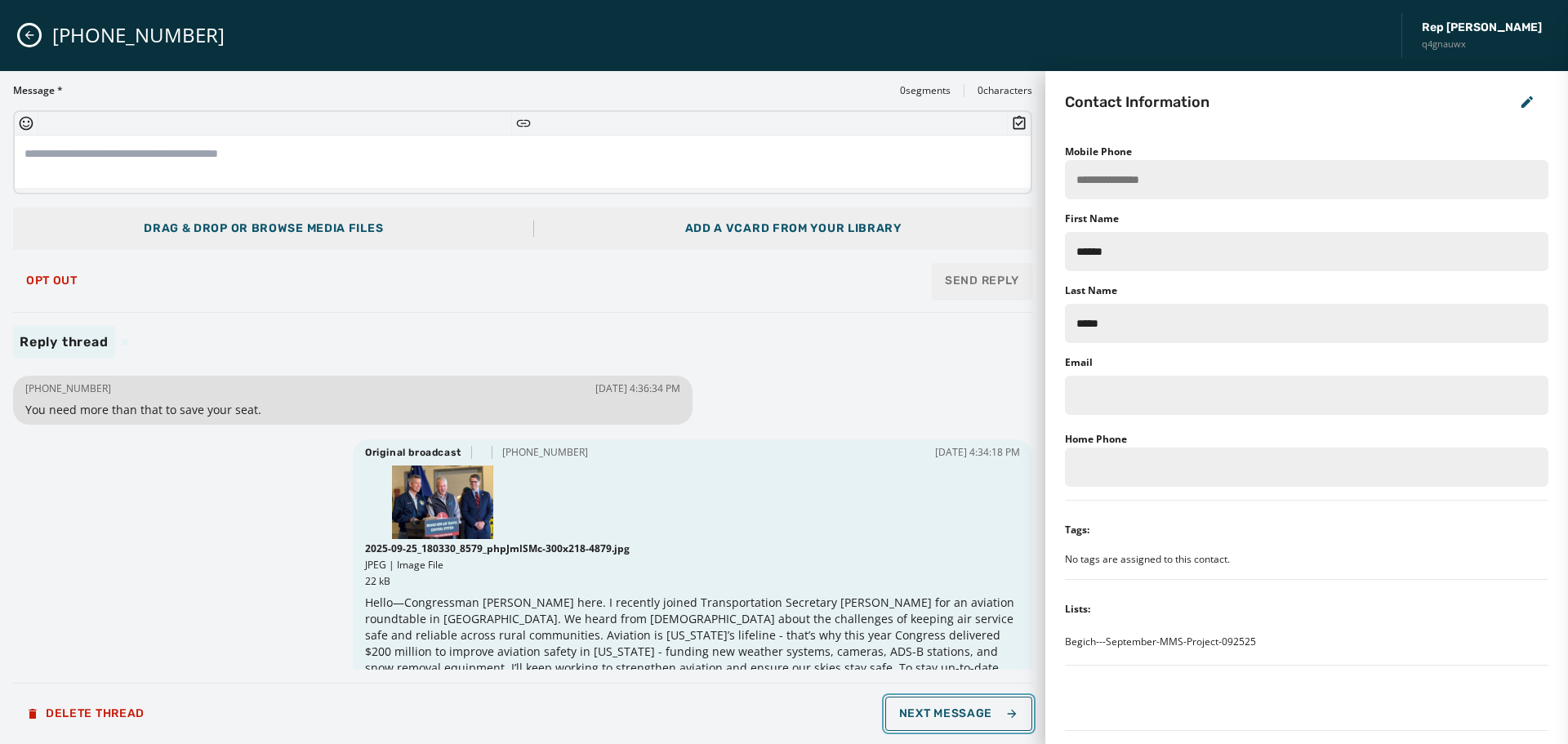
click at [955, 721] on button "Next Message" at bounding box center [959, 714] width 147 height 34
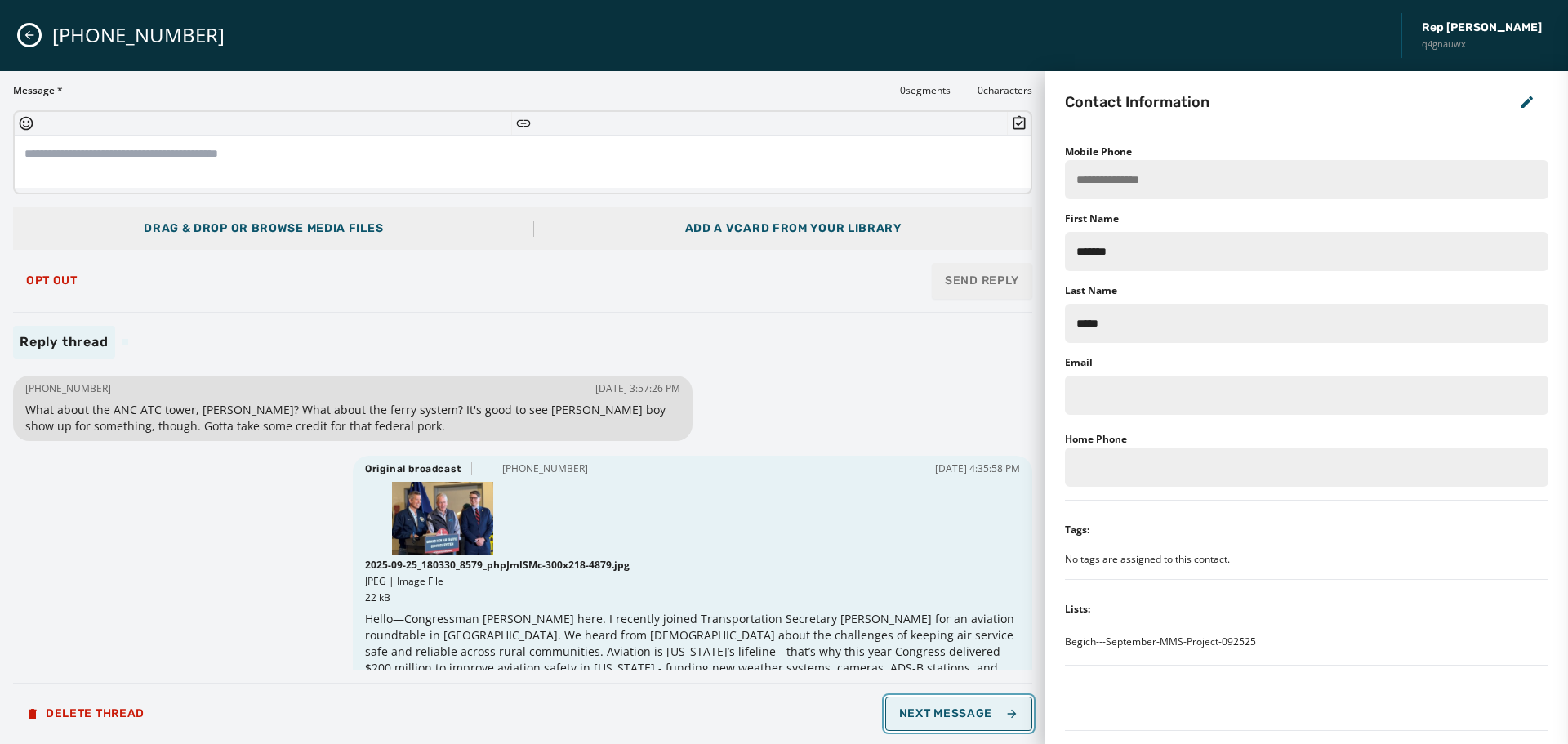
click at [955, 725] on button "Next Message" at bounding box center [959, 714] width 147 height 34
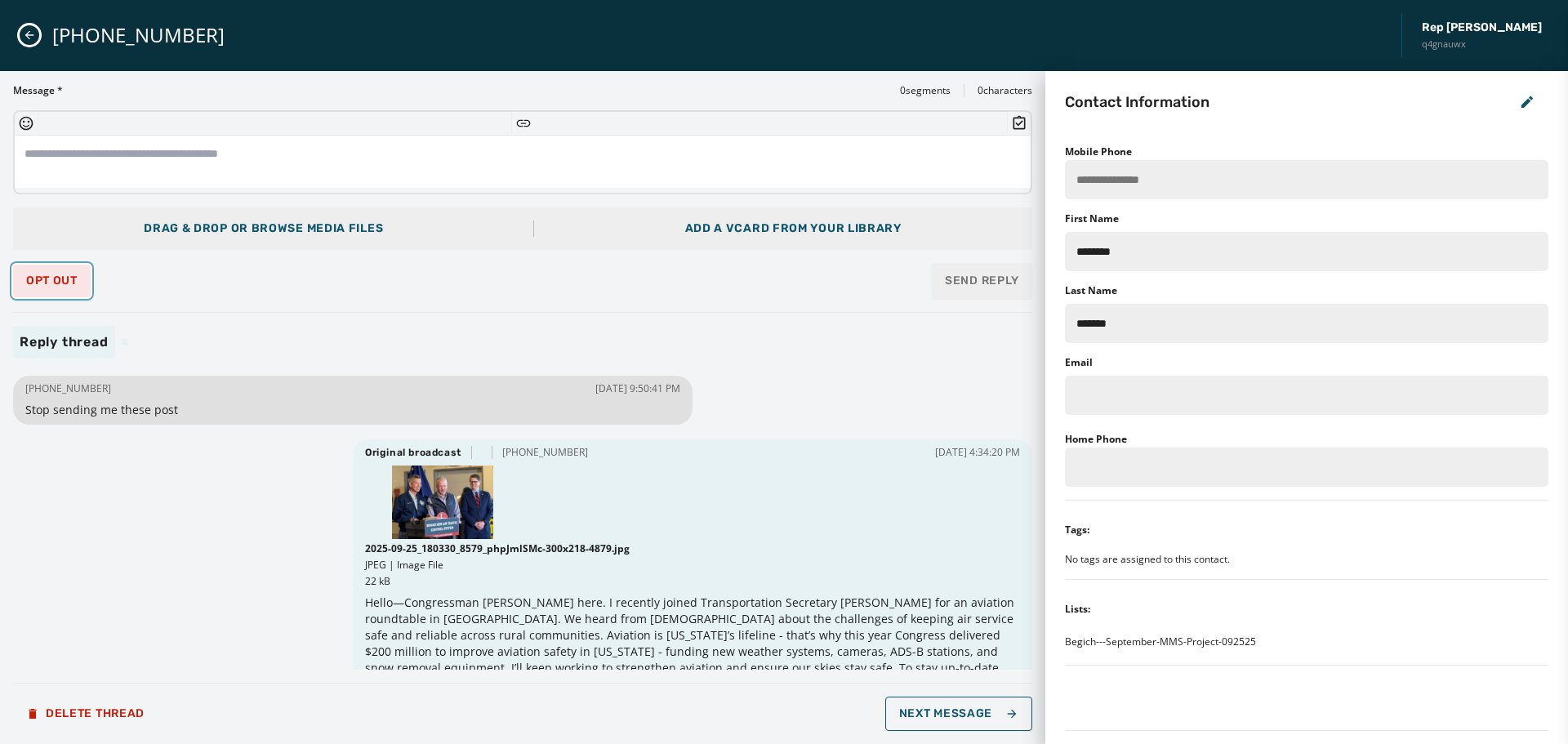
click at [52, 293] on button "Opt Out" at bounding box center [52, 280] width 78 height 33
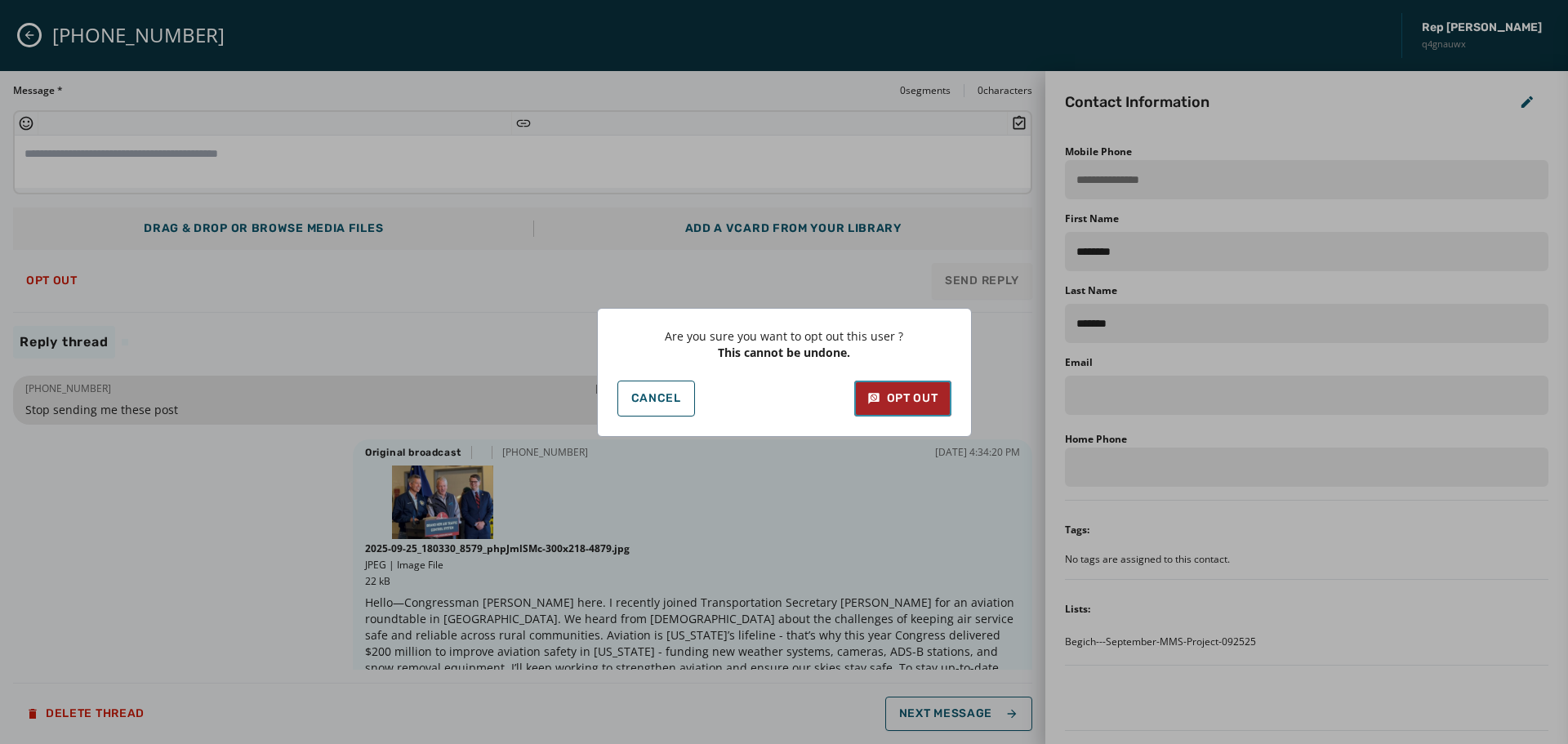
click at [874, 395] on icon at bounding box center [874, 398] width 13 height 16
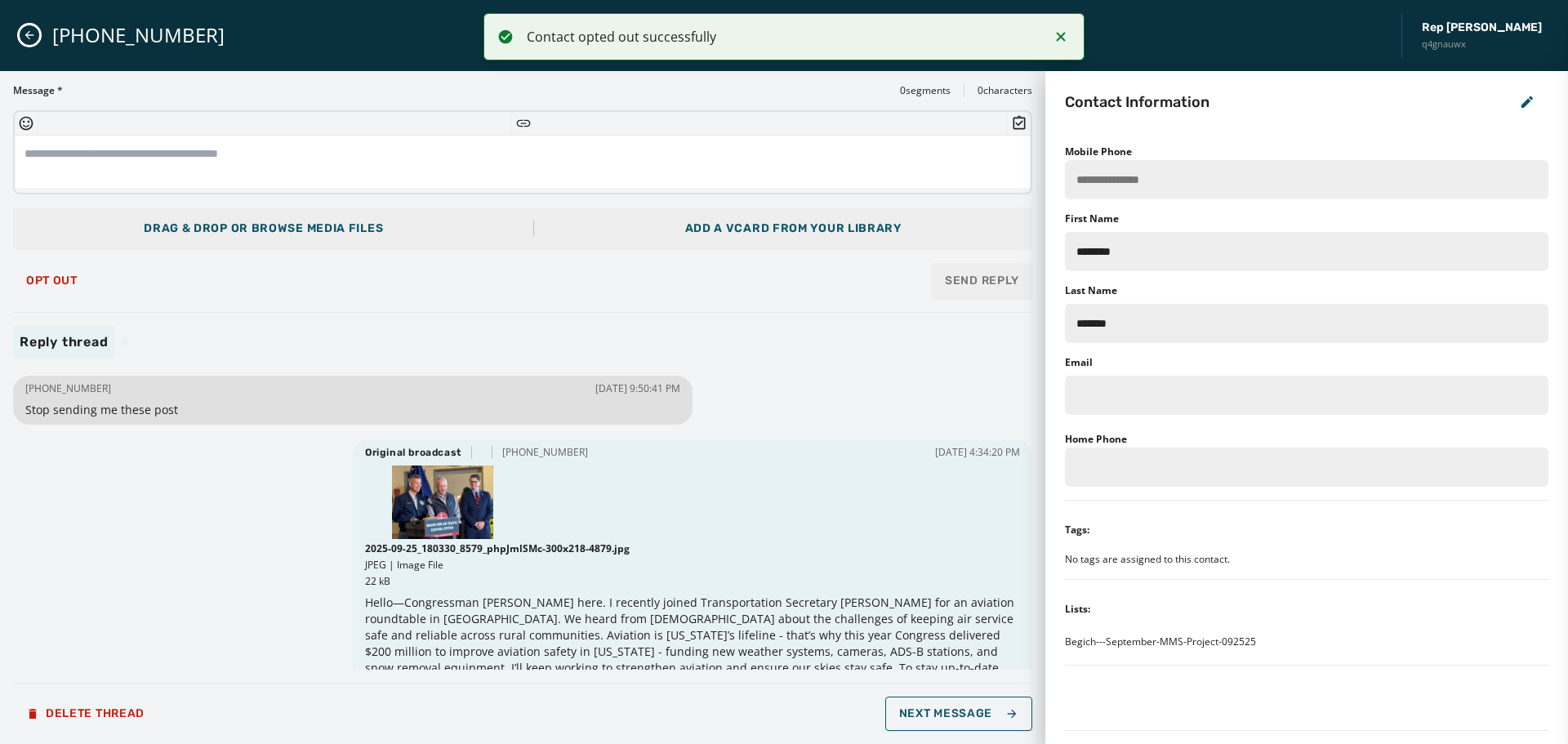
click at [29, 31] on icon "Close admin drawer" at bounding box center [30, 36] width 9 height 9
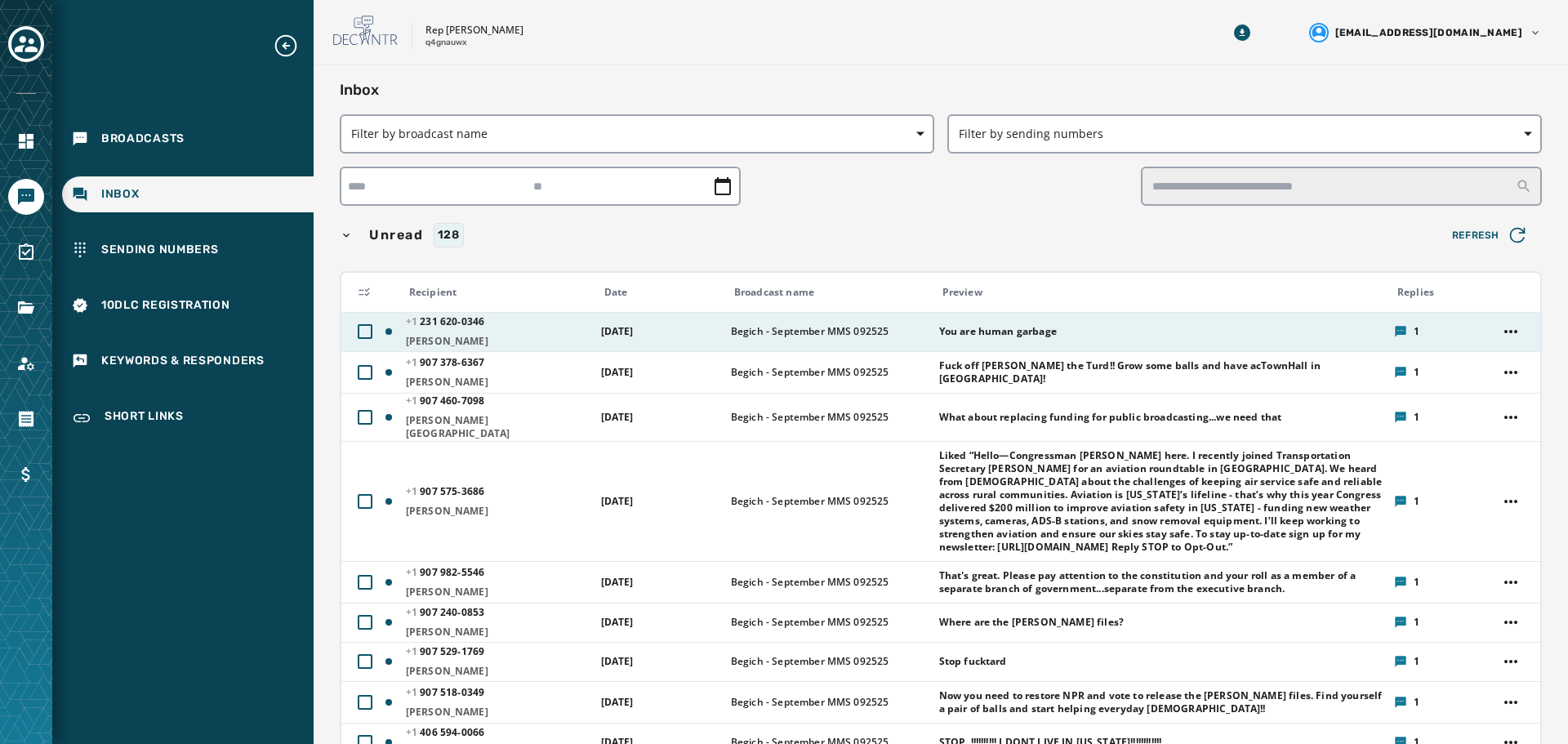
click at [520, 334] on div "[PHONE_NUMBER] - 0346 [PERSON_NAME]" at bounding box center [498, 331] width 184 height 33
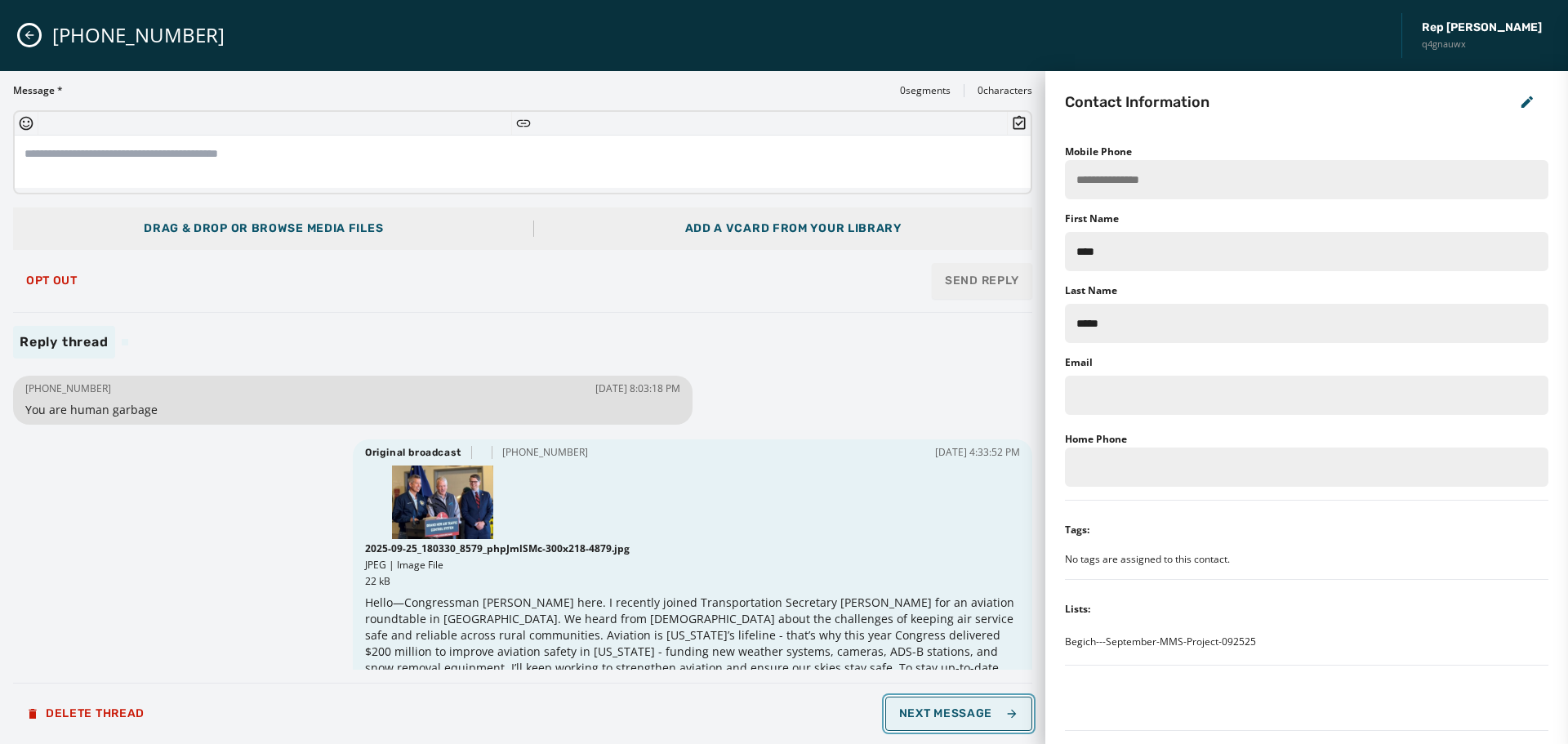
click at [965, 717] on span "Next Message" at bounding box center [959, 714] width 119 height 13
click at [985, 718] on span "Next Message" at bounding box center [959, 714] width 119 height 13
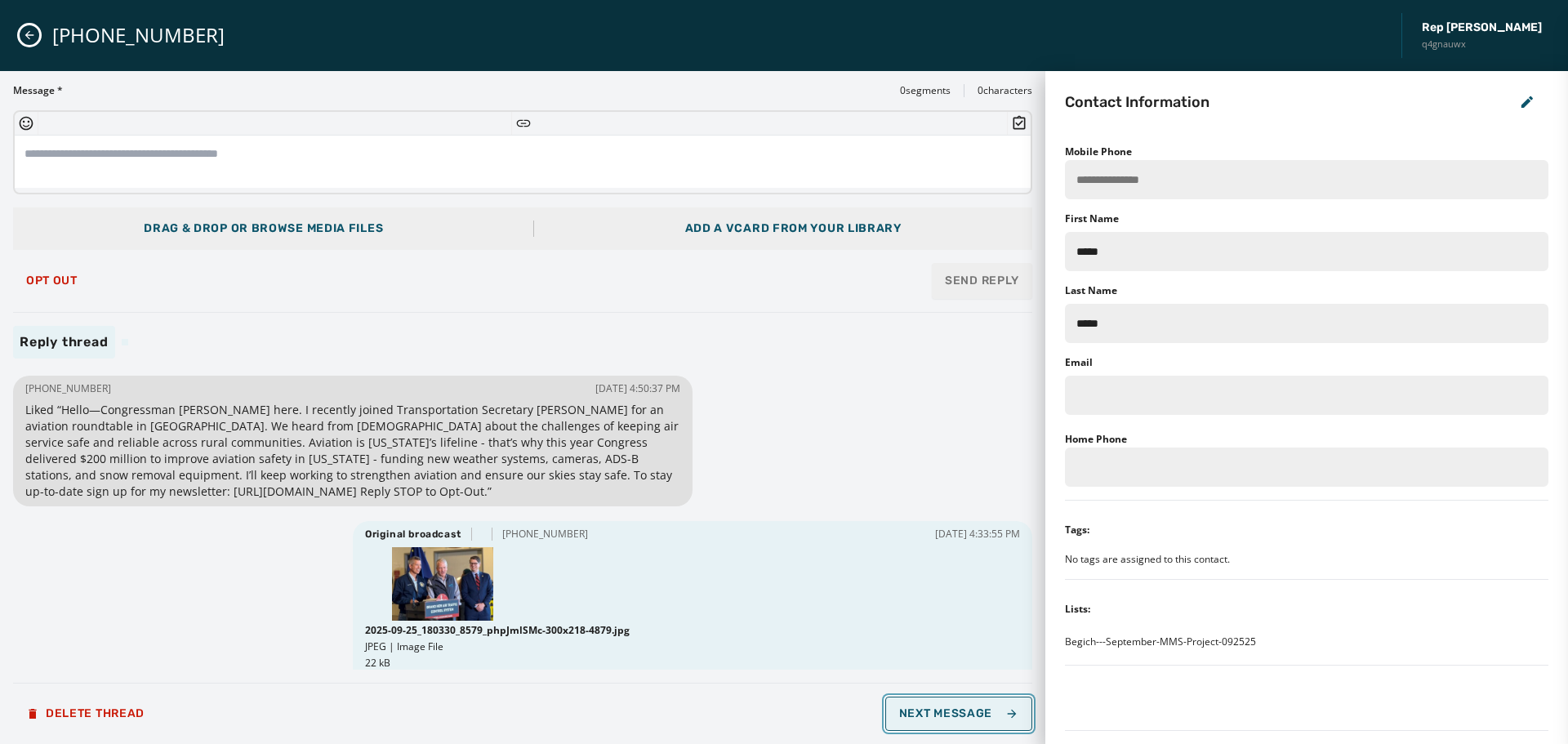
click at [985, 718] on span "Next Message" at bounding box center [959, 714] width 119 height 13
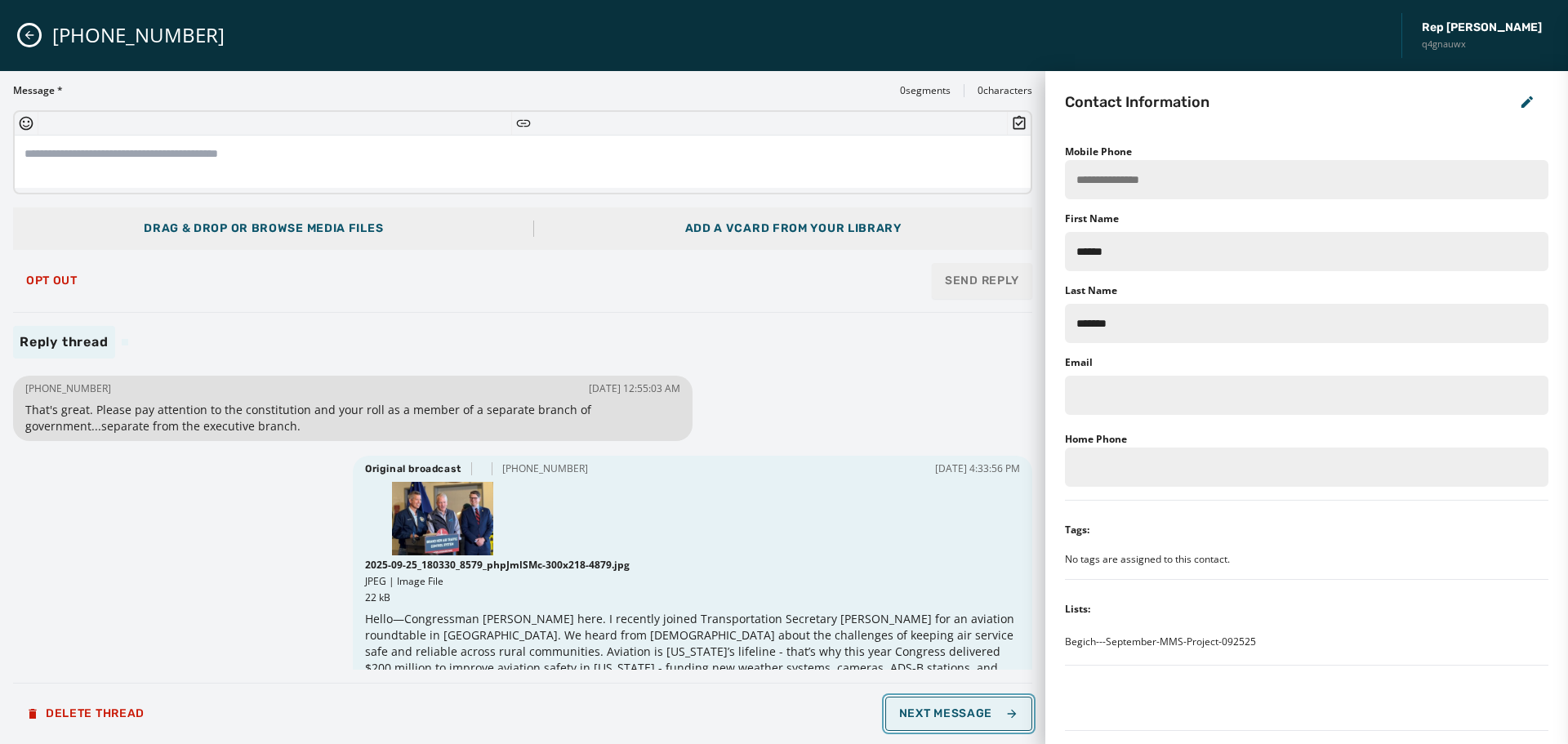
click at [985, 718] on span "Next Message" at bounding box center [959, 714] width 119 height 13
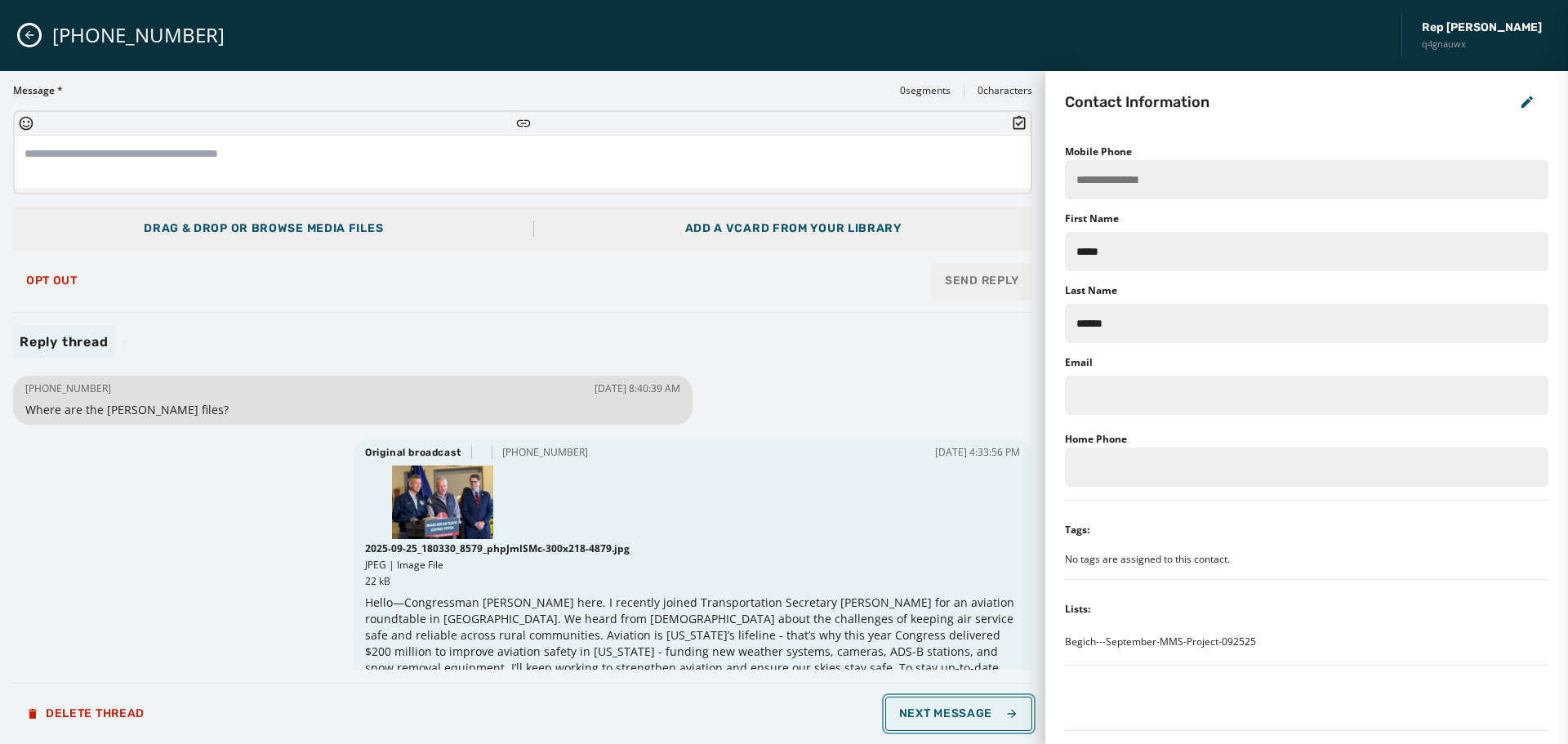
click at [985, 718] on span "Next Message" at bounding box center [959, 714] width 119 height 13
click at [70, 285] on span "Opt Out" at bounding box center [52, 281] width 52 height 13
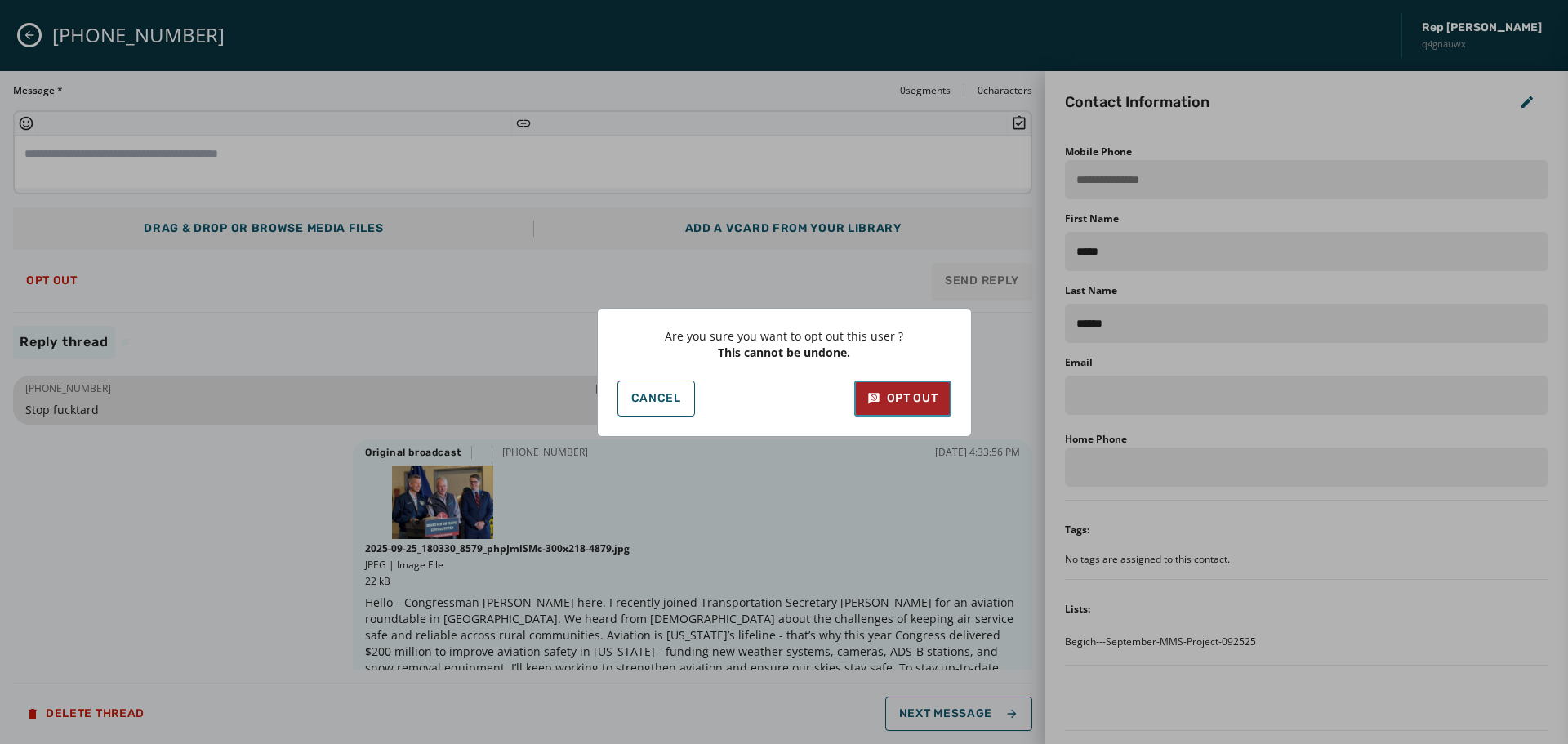
click at [896, 401] on div "Opt Out" at bounding box center [903, 398] width 71 height 16
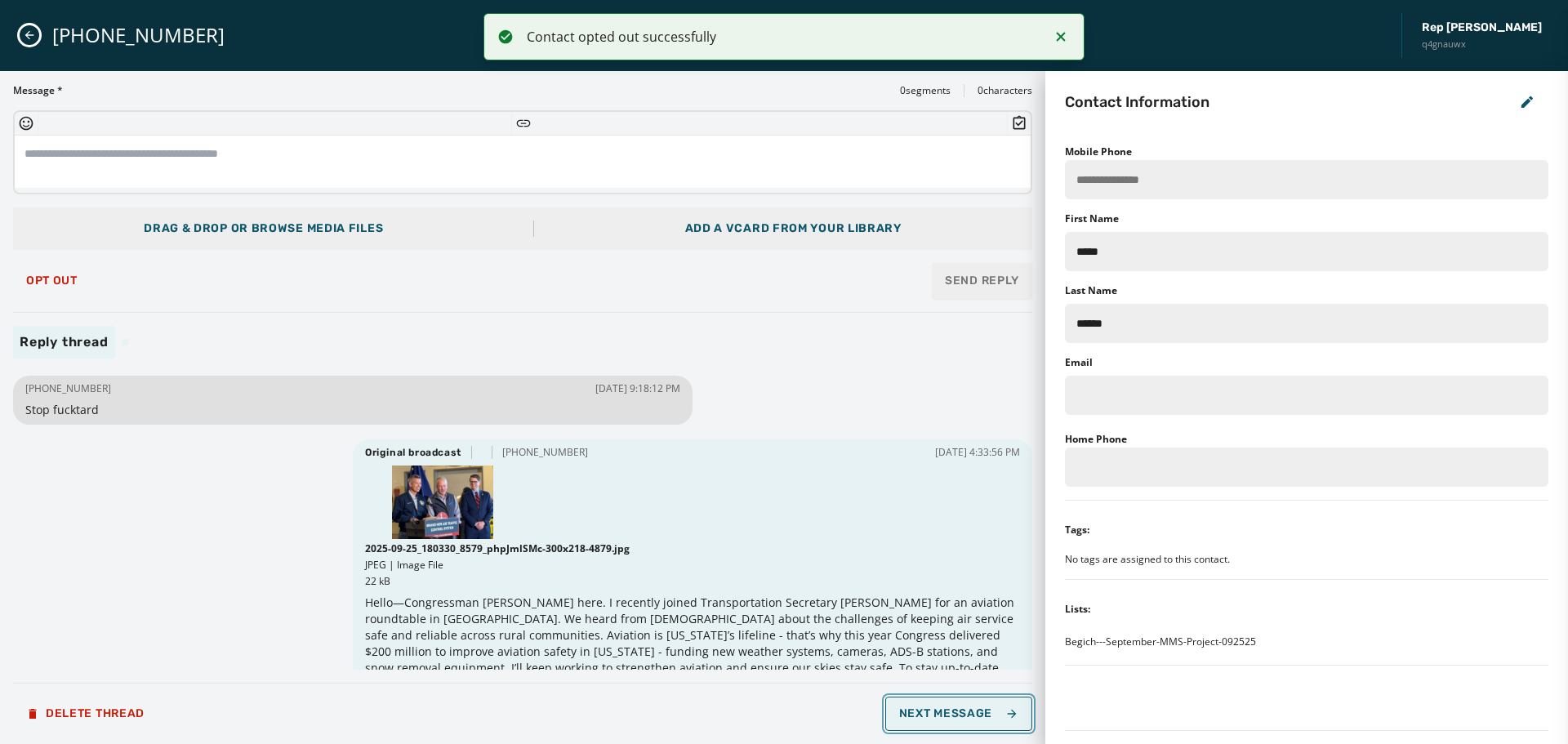
click at [967, 712] on span "Next Message" at bounding box center [959, 714] width 119 height 13
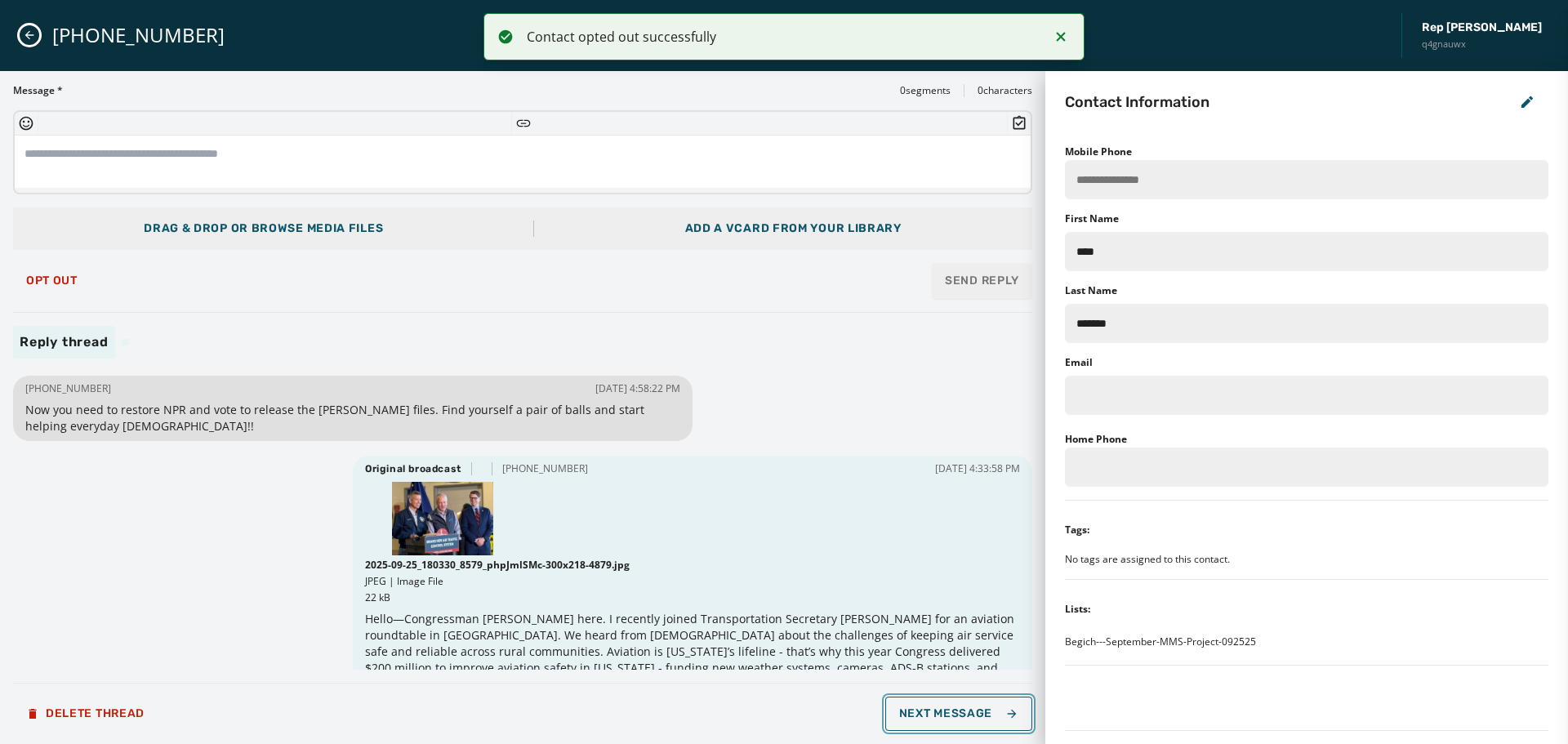
click at [967, 712] on span "Next Message" at bounding box center [959, 714] width 119 height 13
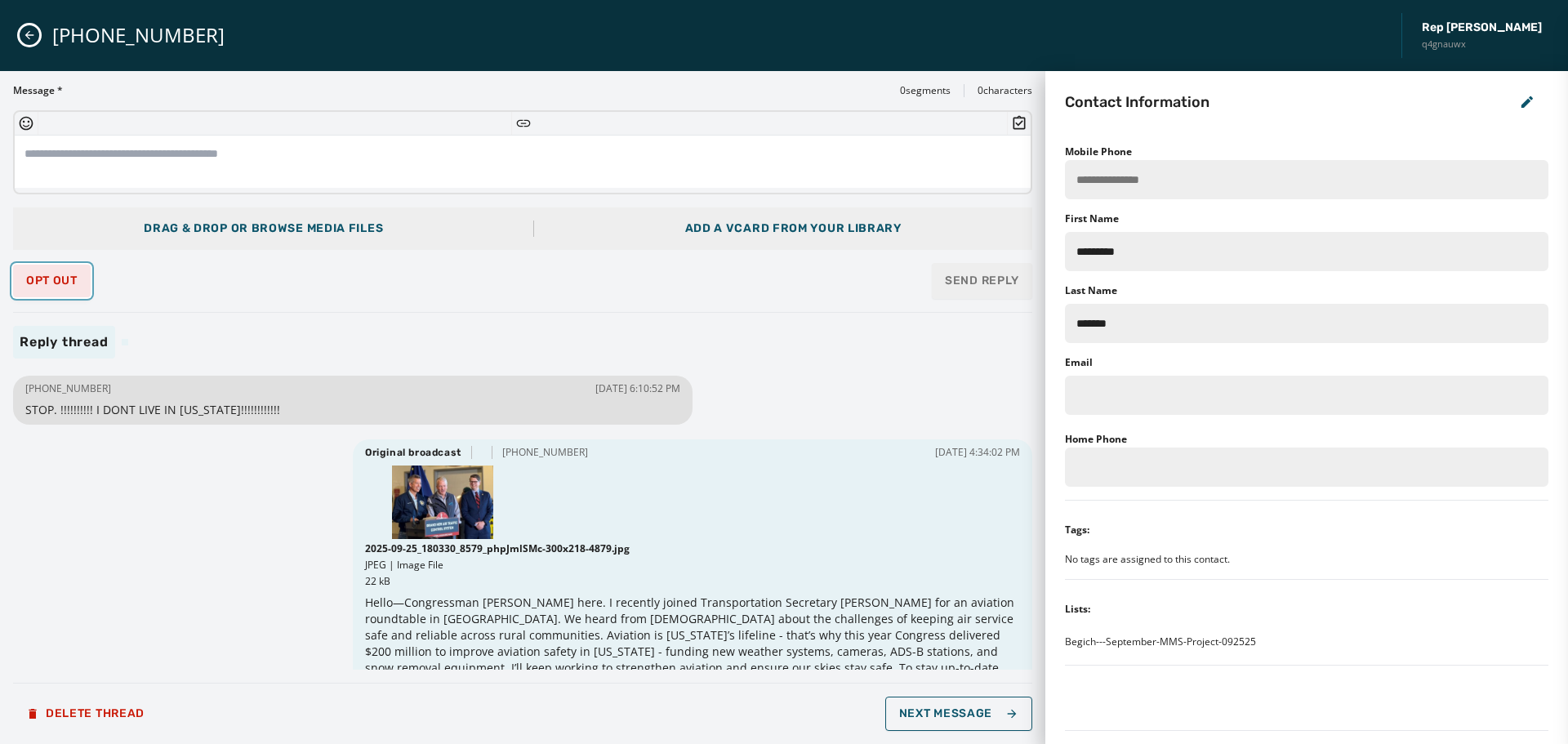
click at [41, 285] on span "Opt Out" at bounding box center [52, 281] width 52 height 13
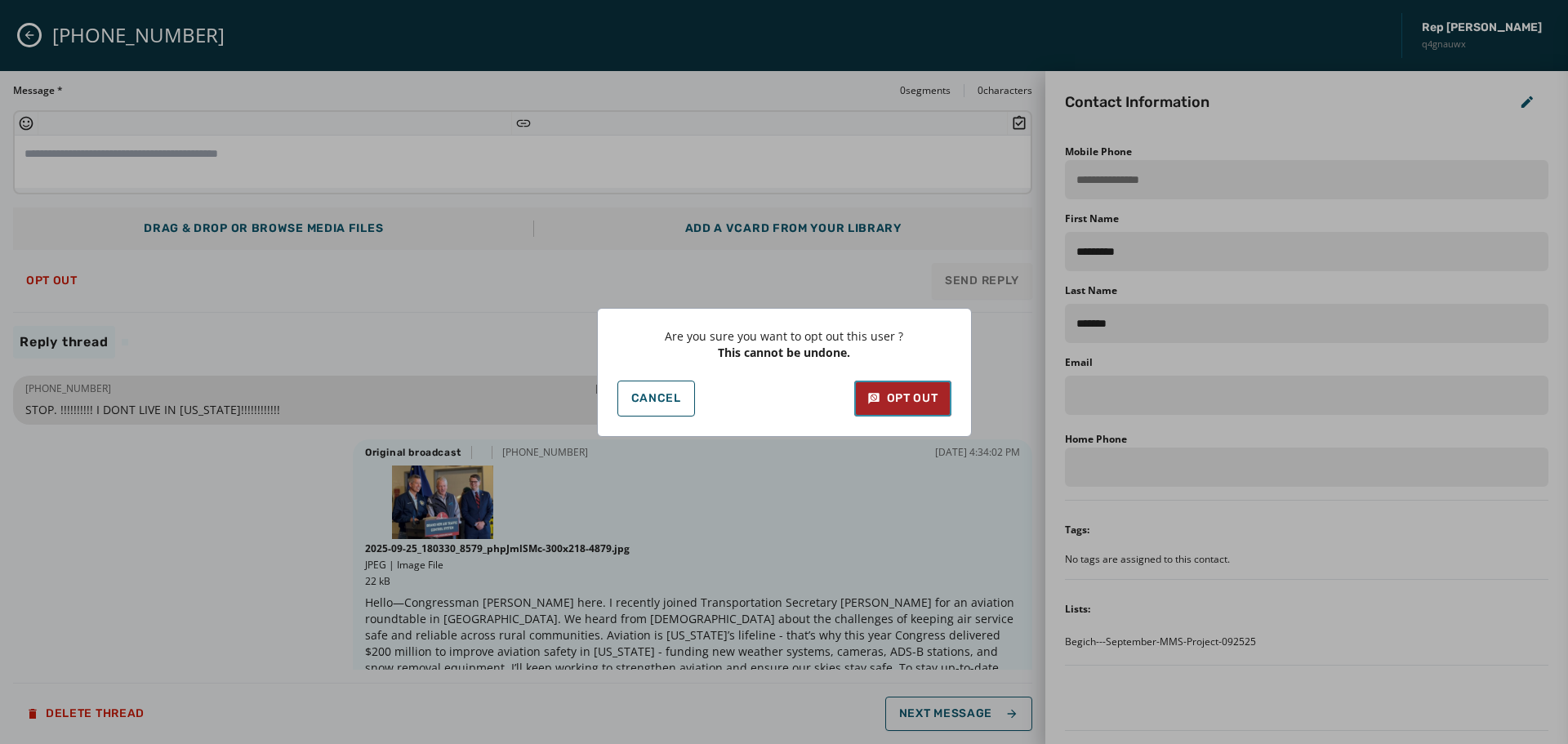
click at [885, 405] on div "Opt Out" at bounding box center [903, 398] width 71 height 16
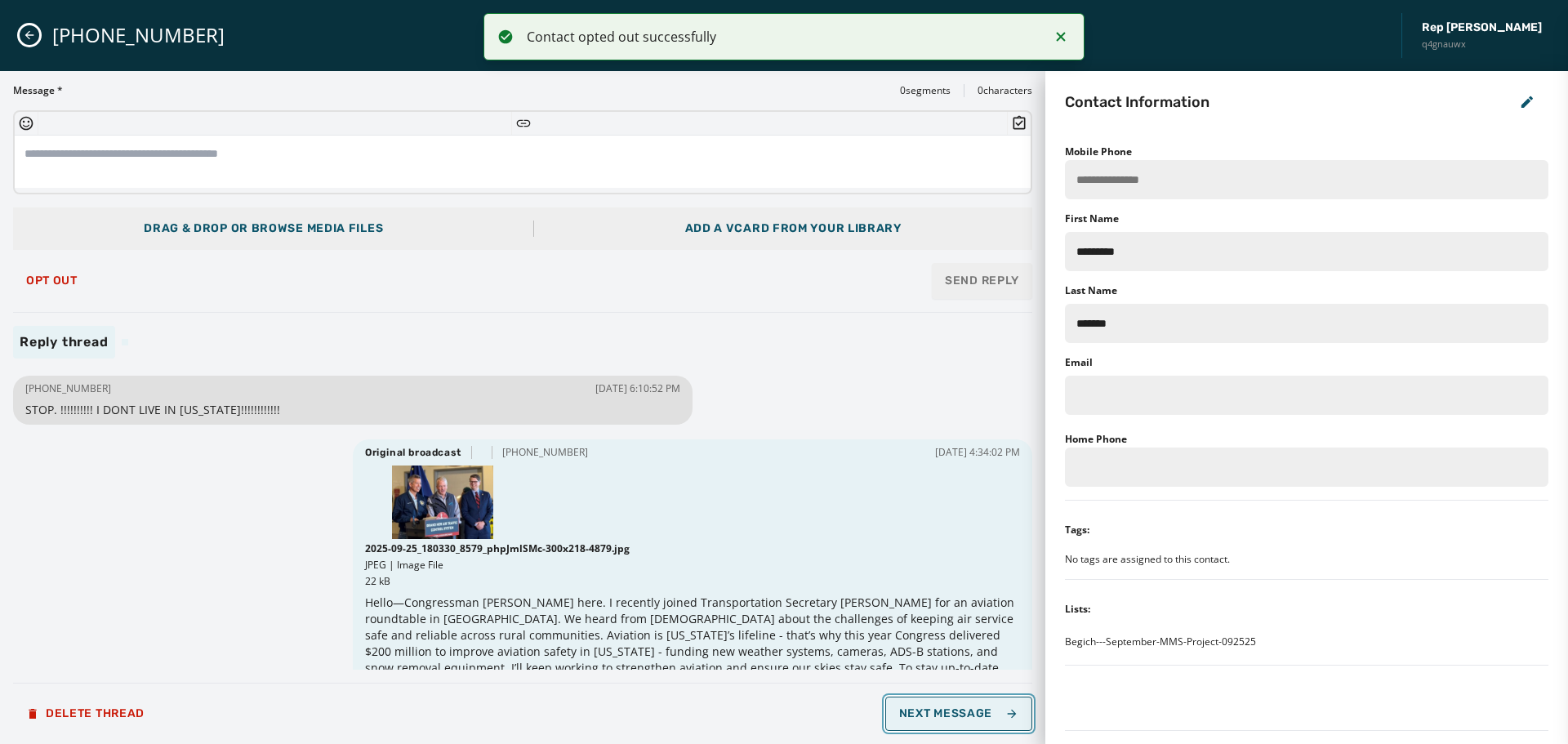
click at [964, 704] on button "Next Message" at bounding box center [959, 714] width 147 height 34
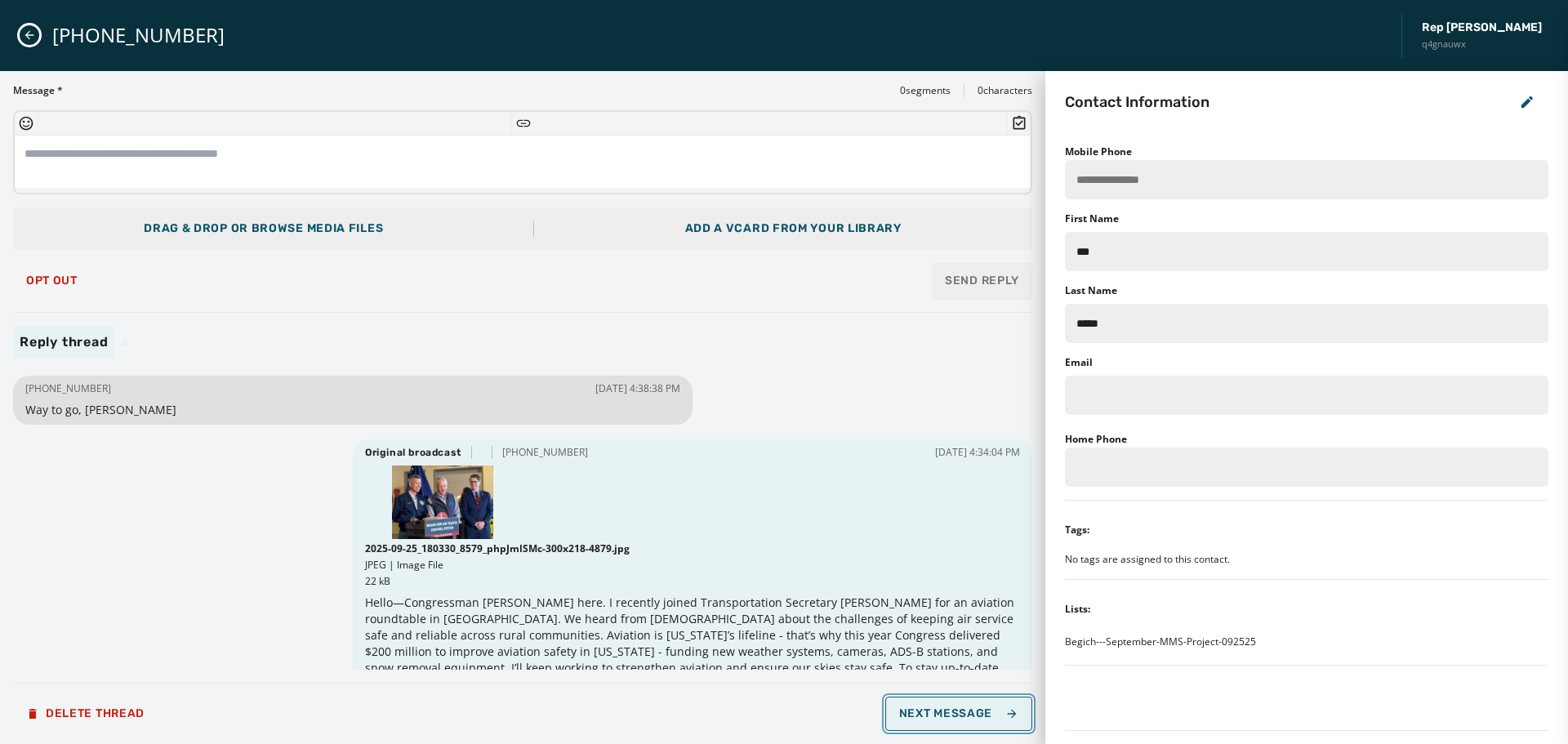
click at [953, 704] on button "Next Message" at bounding box center [959, 714] width 147 height 34
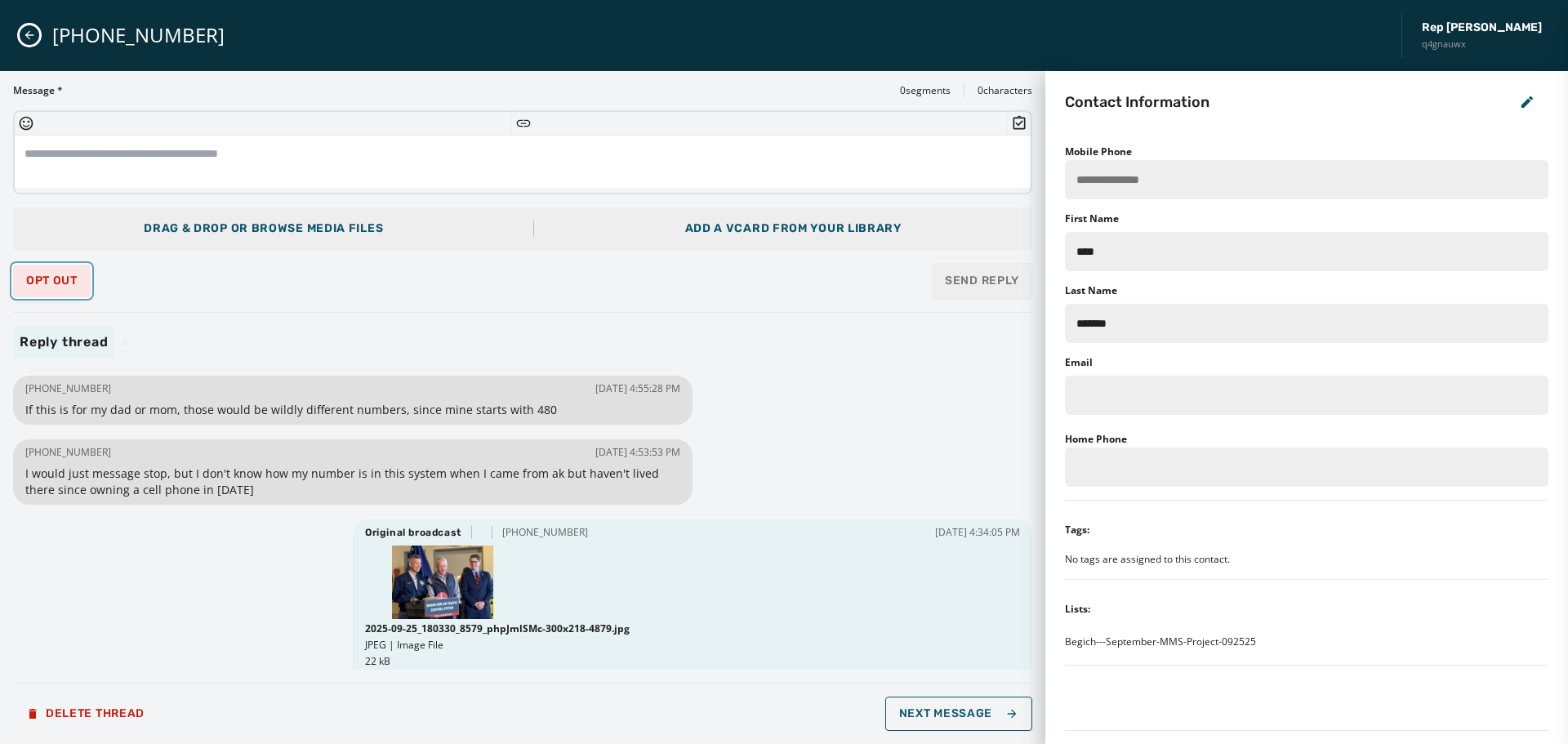
click at [25, 286] on button "Opt Out" at bounding box center [52, 280] width 78 height 33
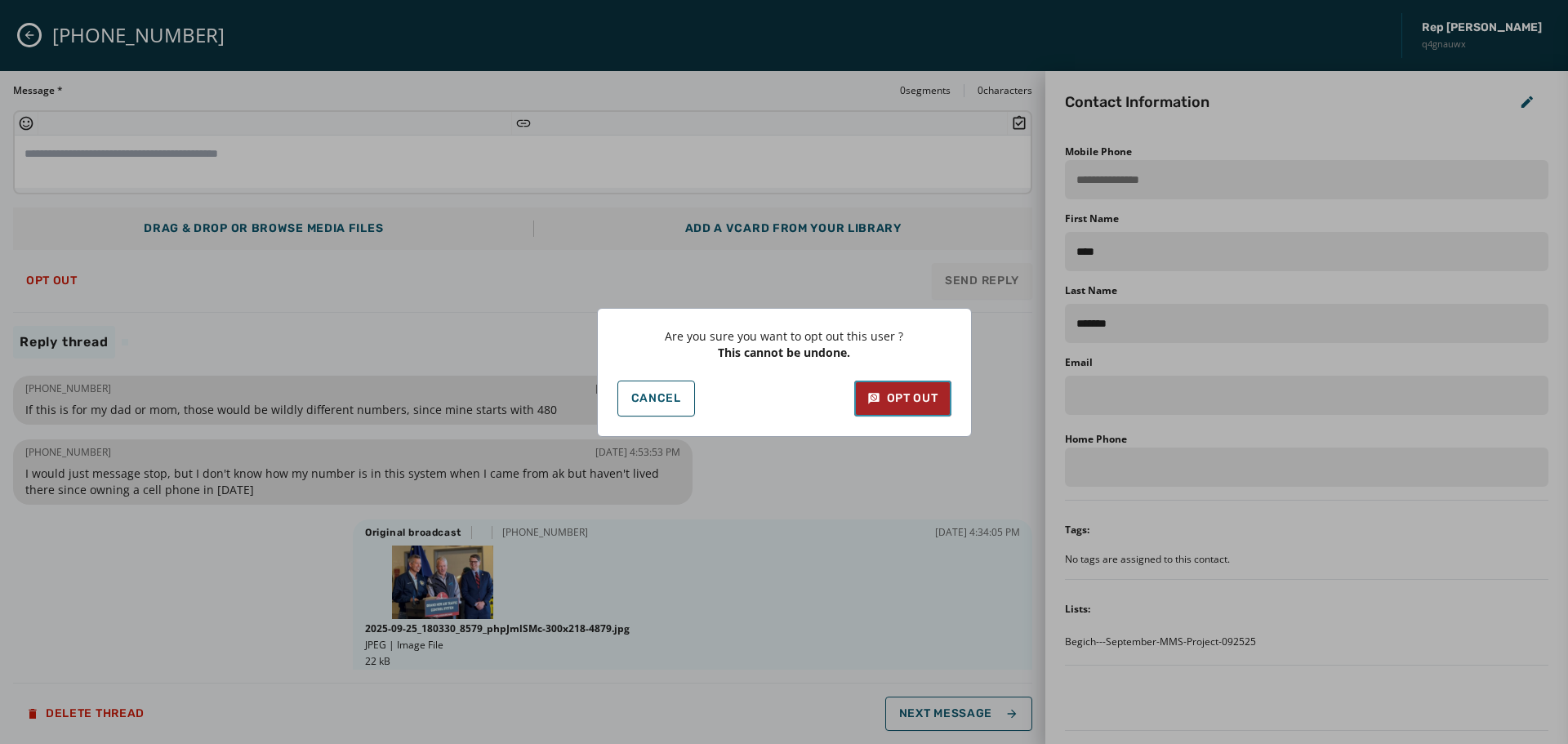
click at [931, 390] on div "Opt Out" at bounding box center [903, 398] width 71 height 16
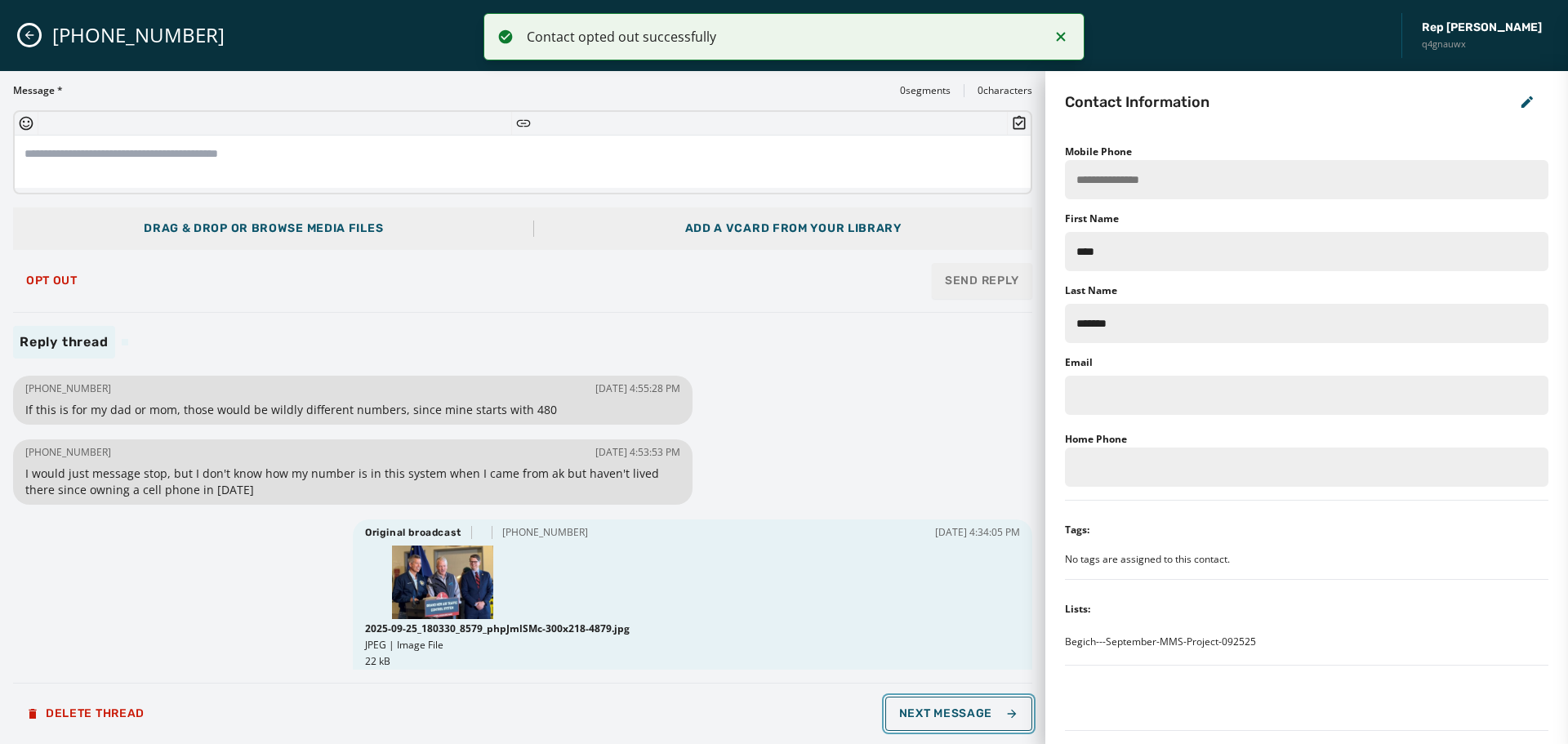
click at [981, 712] on span "Next Message" at bounding box center [959, 714] width 119 height 13
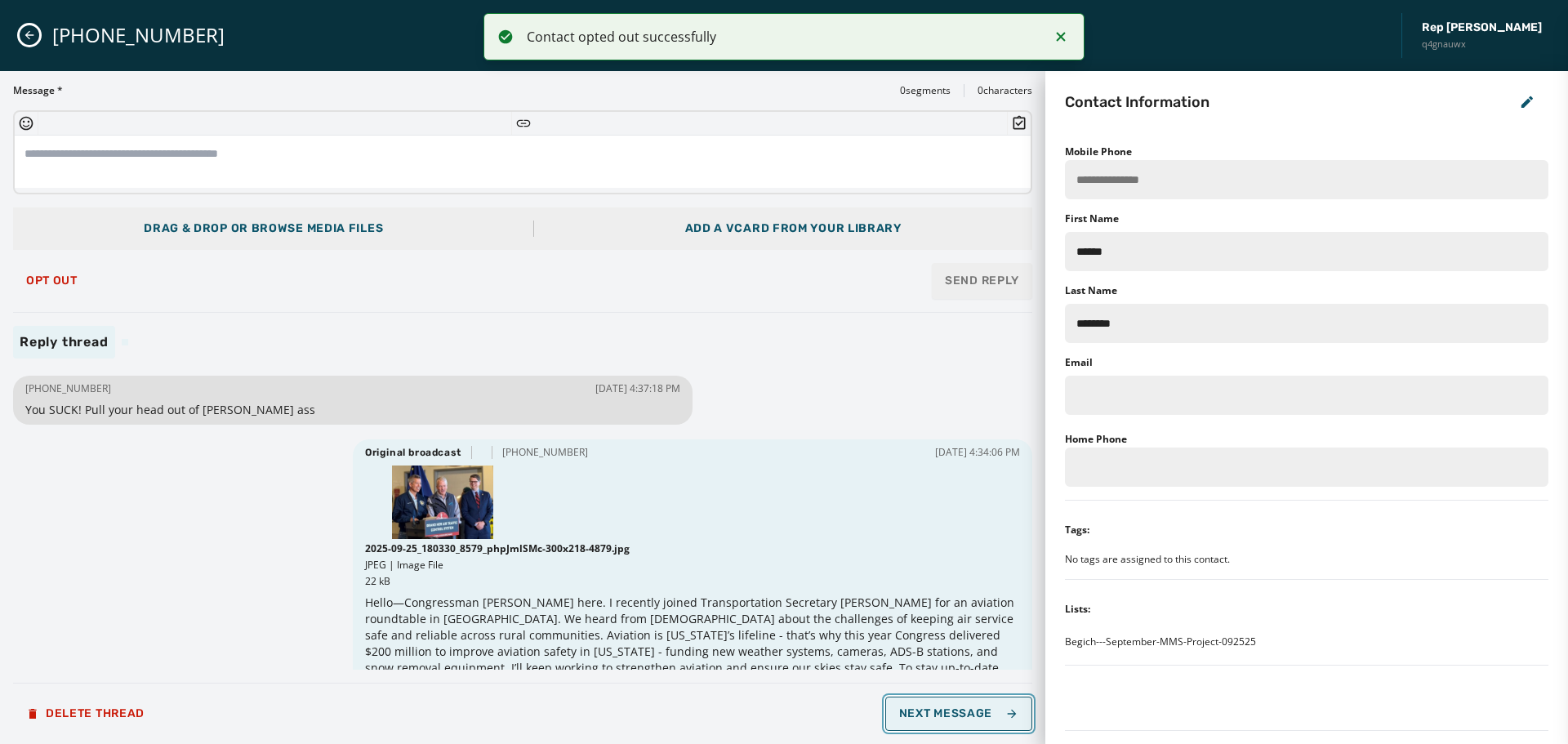
click at [974, 707] on span "Next Message" at bounding box center [959, 714] width 119 height 13
click at [976, 714] on span "Next Message" at bounding box center [959, 714] width 119 height 13
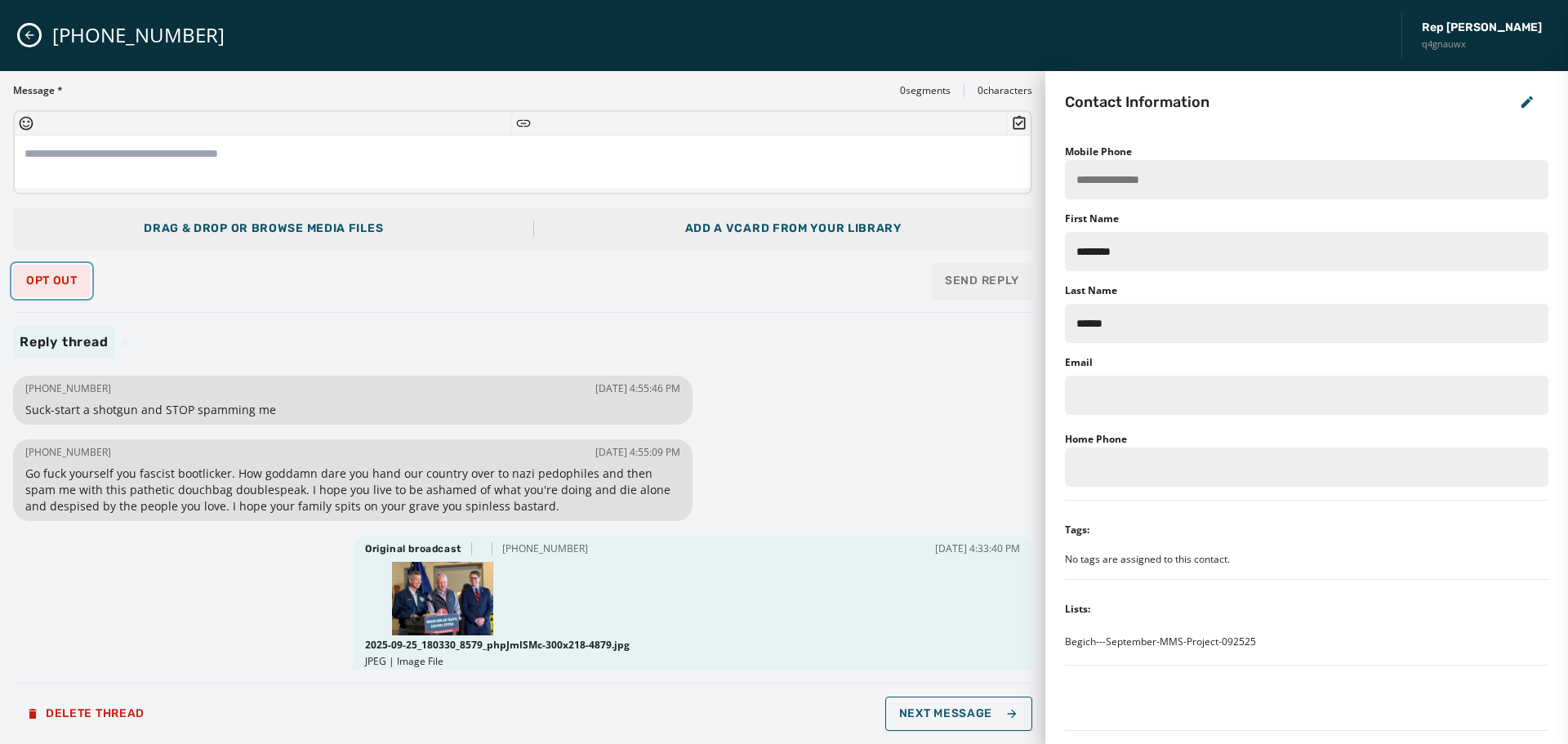
click at [53, 277] on span "Opt Out" at bounding box center [52, 281] width 52 height 13
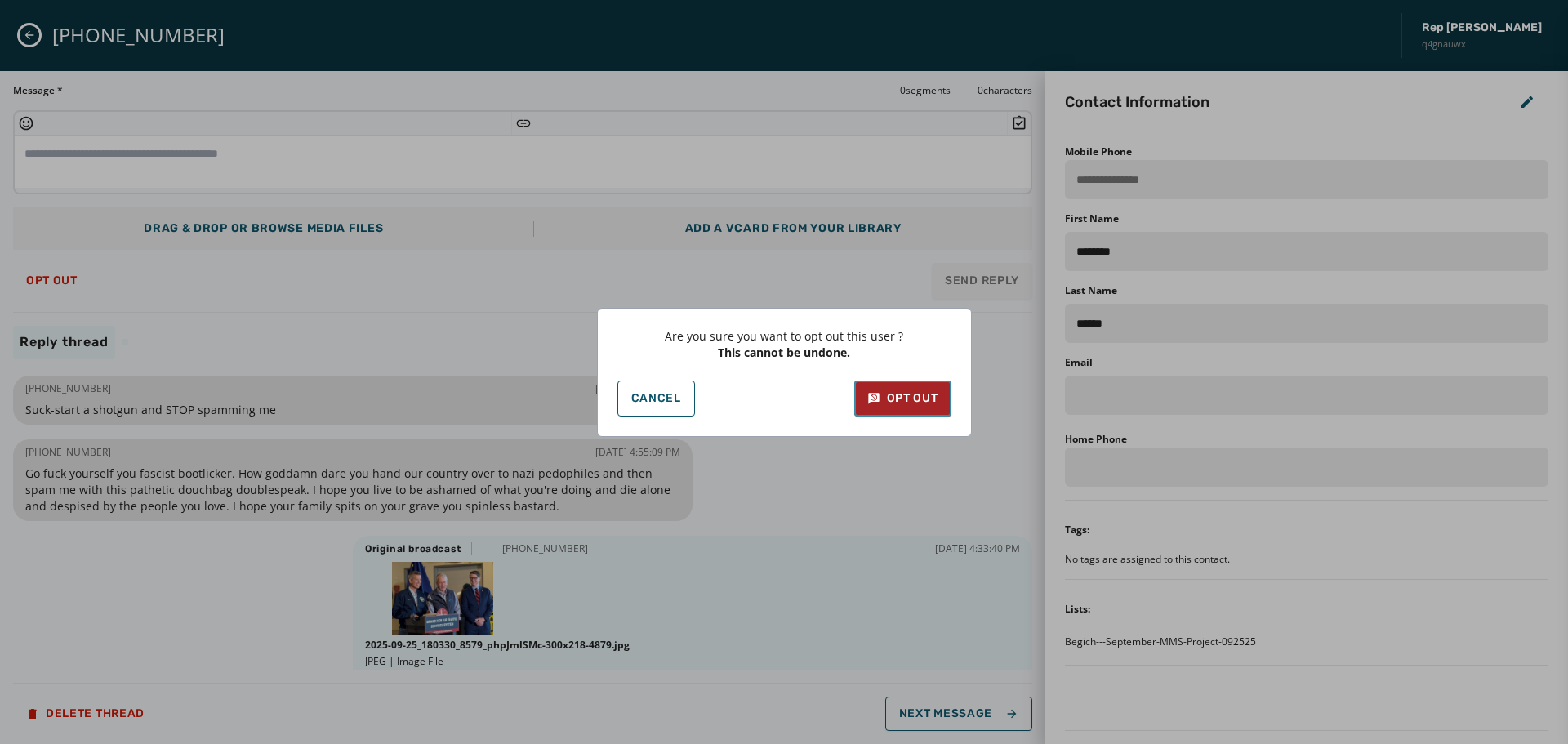
click at [889, 402] on div "Opt Out" at bounding box center [903, 398] width 71 height 16
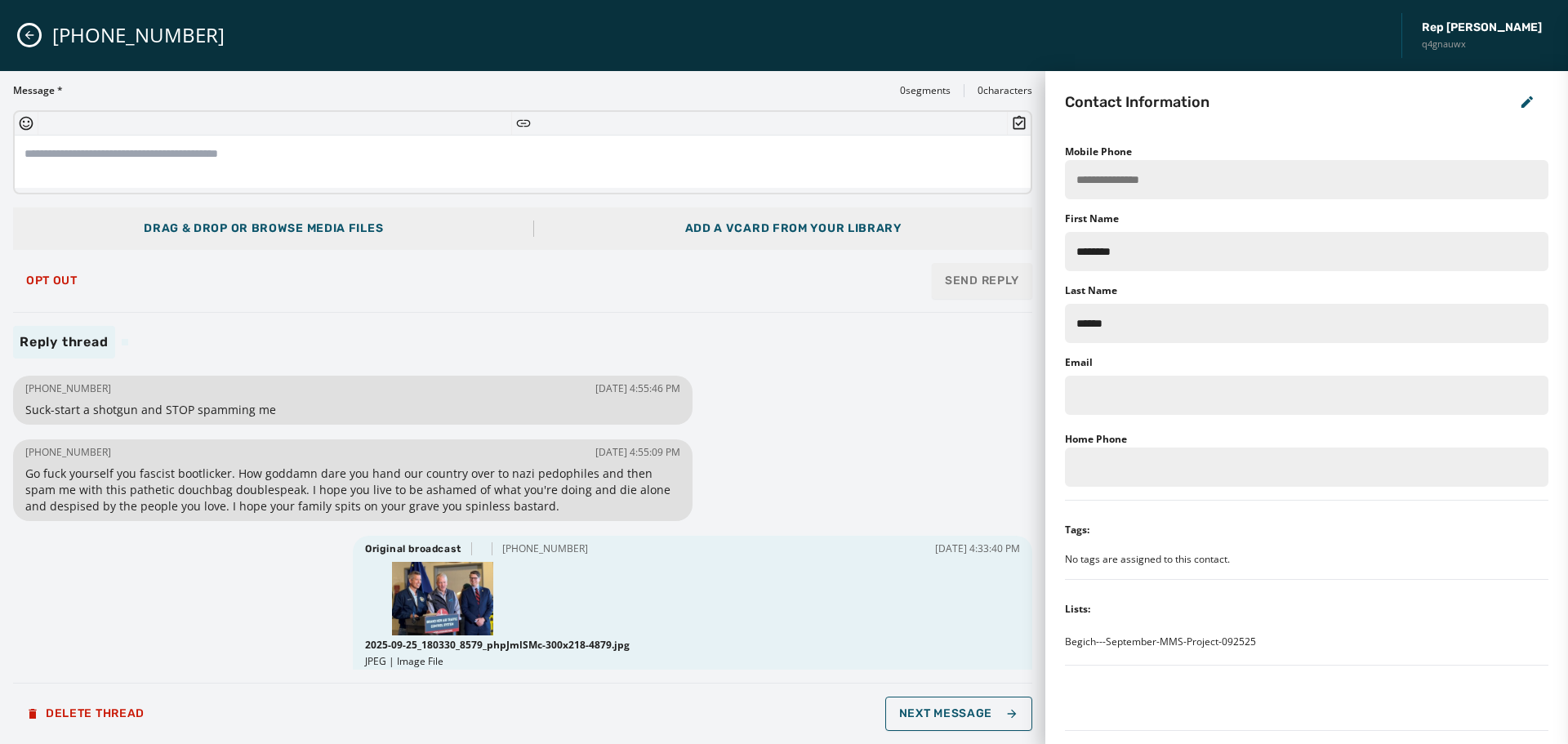
click at [541, 316] on div "Message * 0 segments 0 characters Drag & Drop or browse media files Add a vCard…" at bounding box center [523, 407] width 1019 height 647
click at [50, 293] on button "Opt Out" at bounding box center [52, 280] width 78 height 33
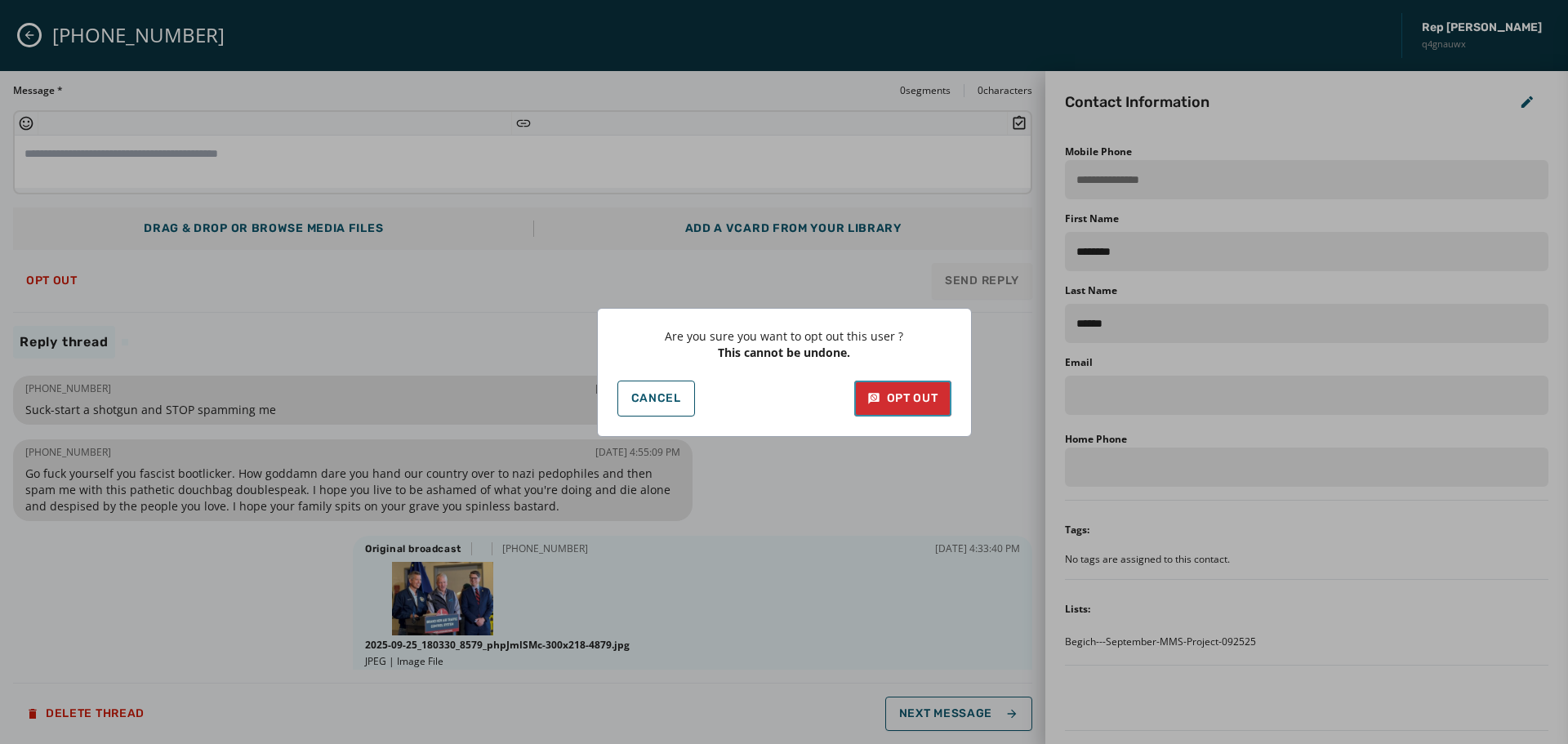
click at [923, 390] on button "Opt Out" at bounding box center [902, 399] width 97 height 36
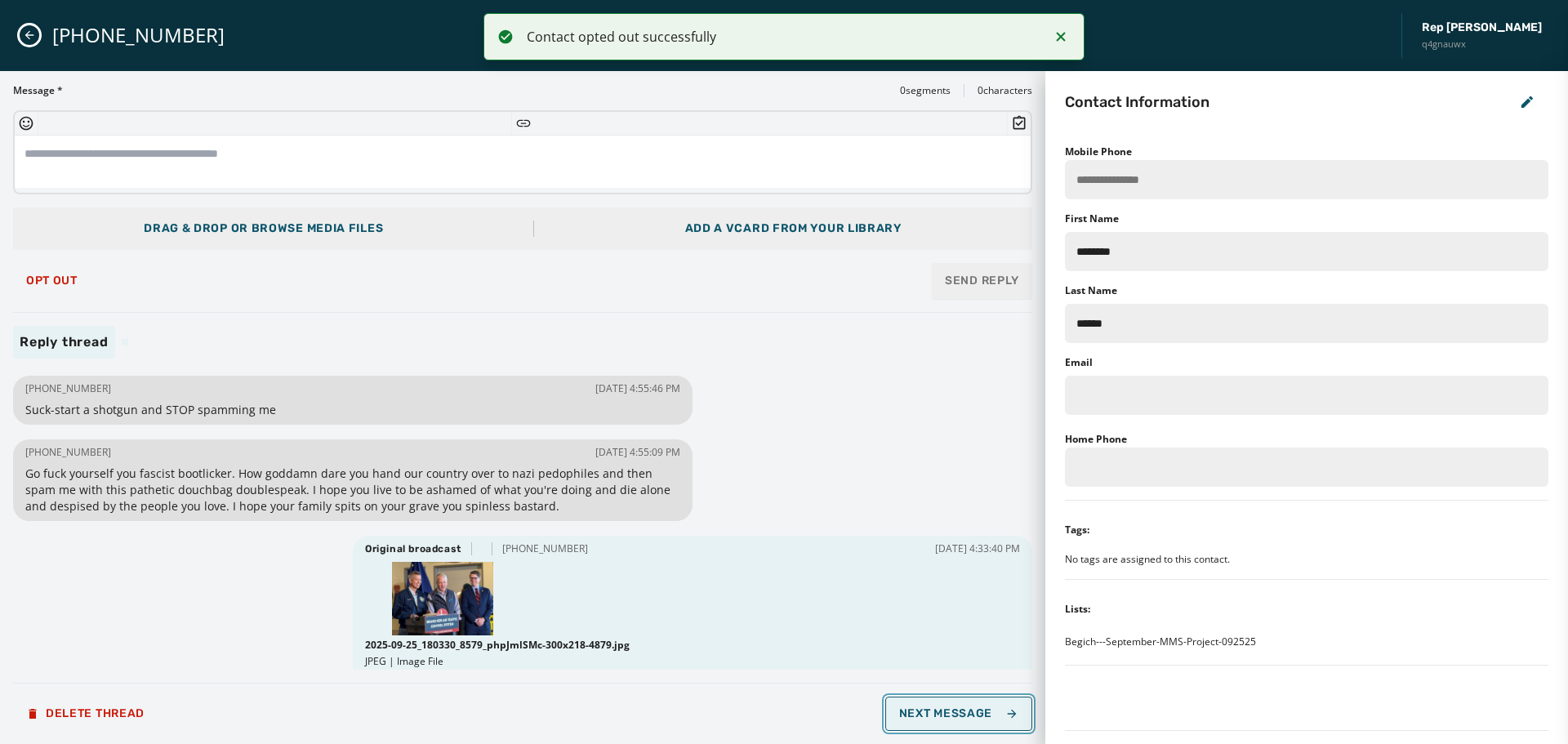
click at [991, 721] on button "Next Message" at bounding box center [959, 714] width 147 height 34
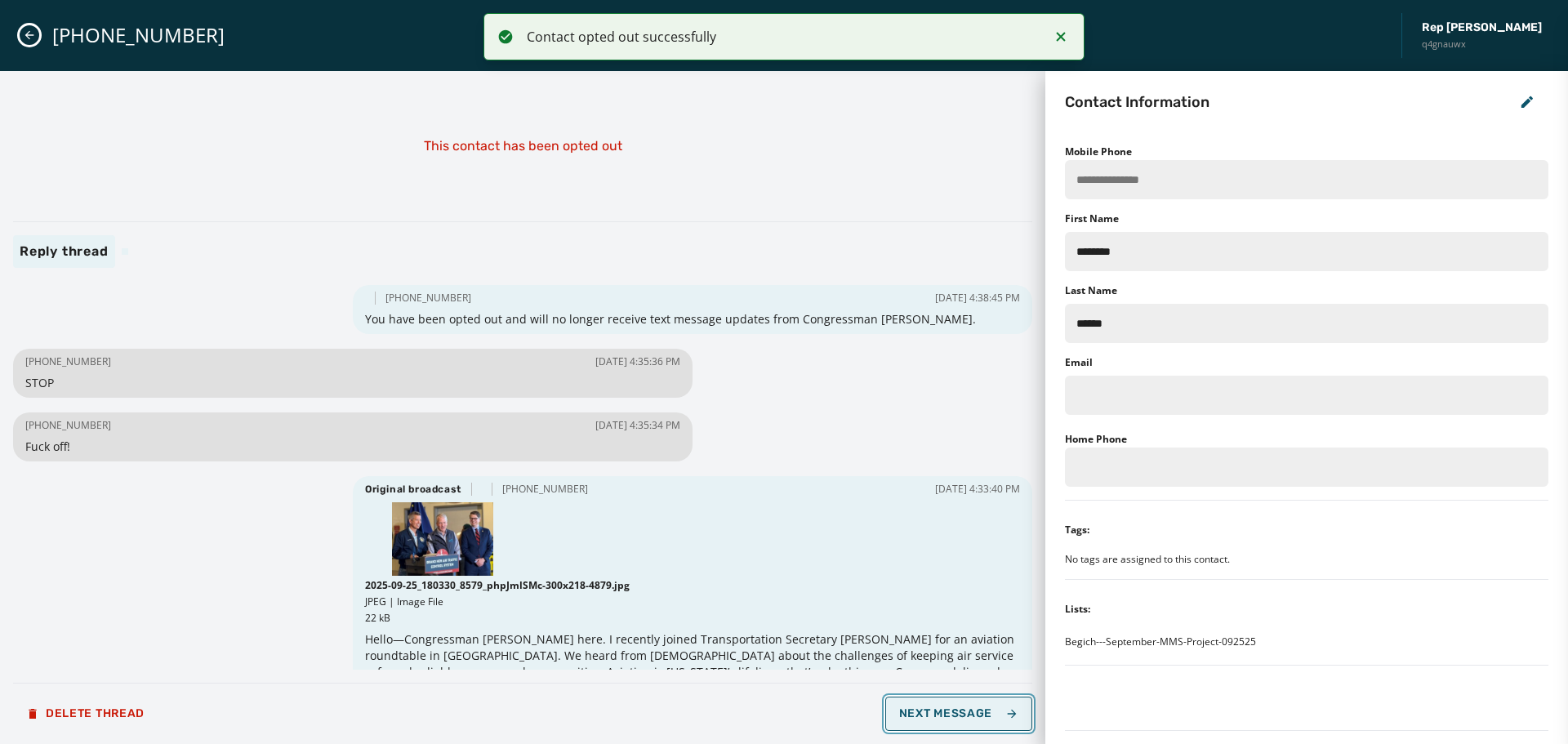
click at [997, 714] on span "Next Message" at bounding box center [959, 714] width 119 height 13
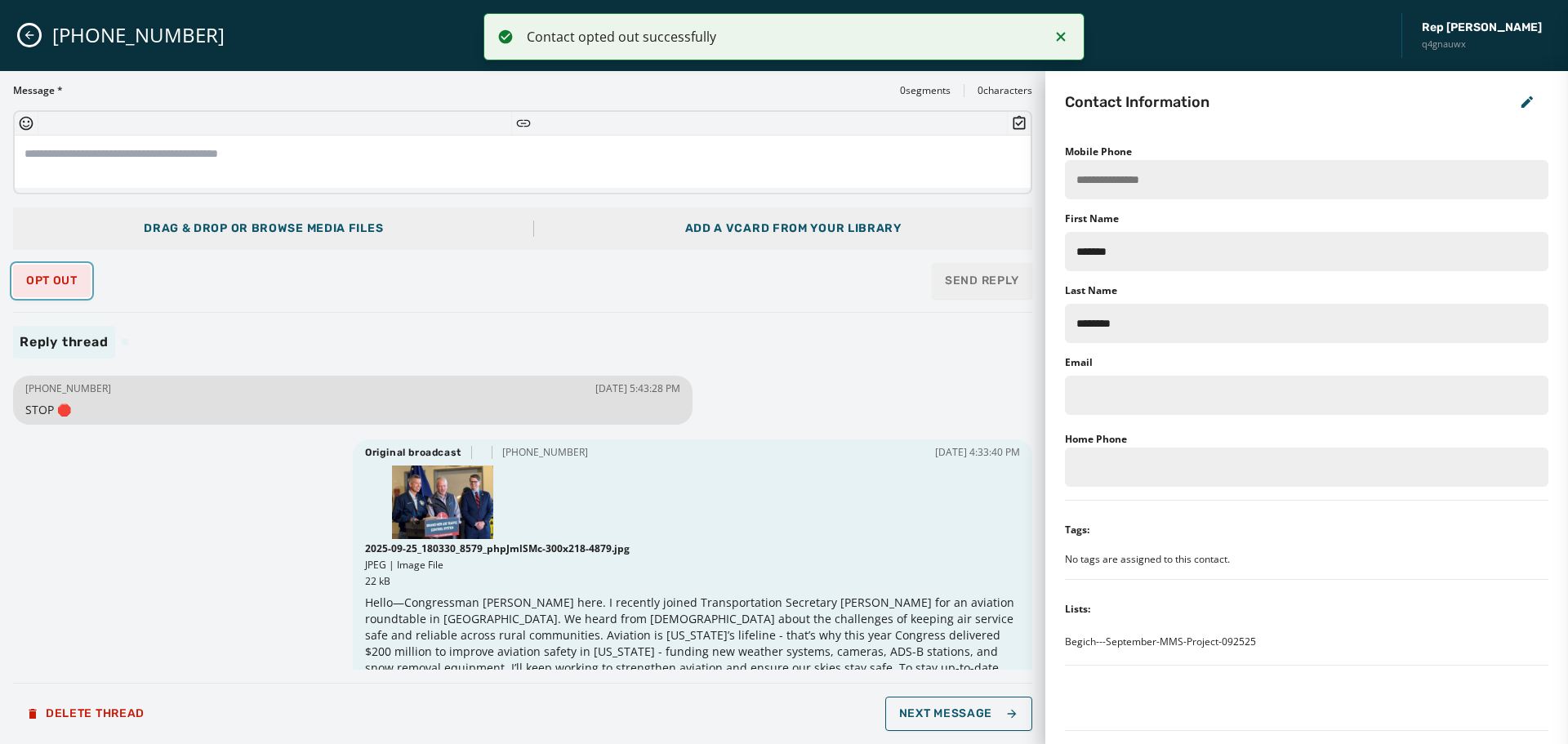
click at [25, 287] on button "Opt Out" at bounding box center [52, 280] width 78 height 33
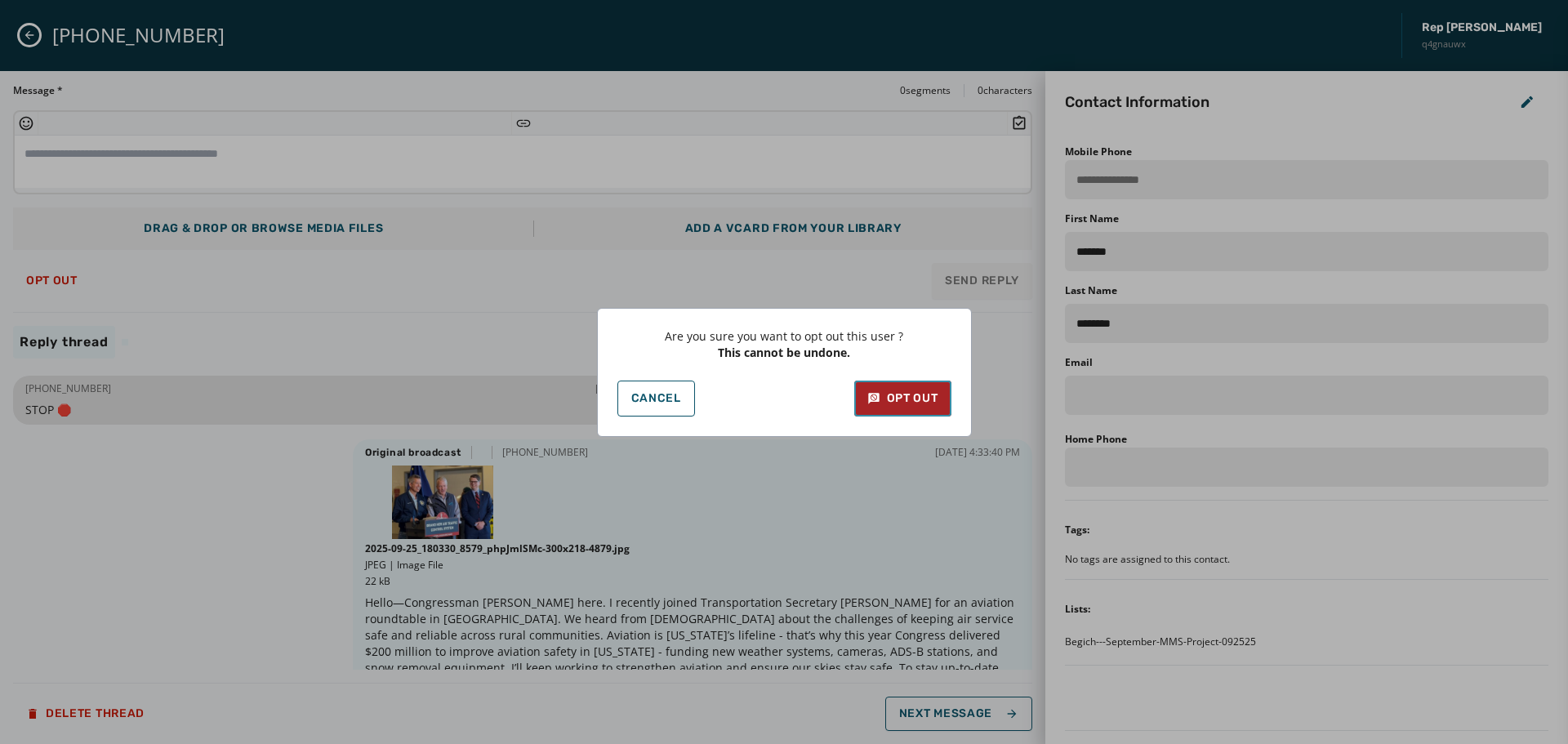
click at [922, 402] on div "Opt Out" at bounding box center [903, 398] width 71 height 16
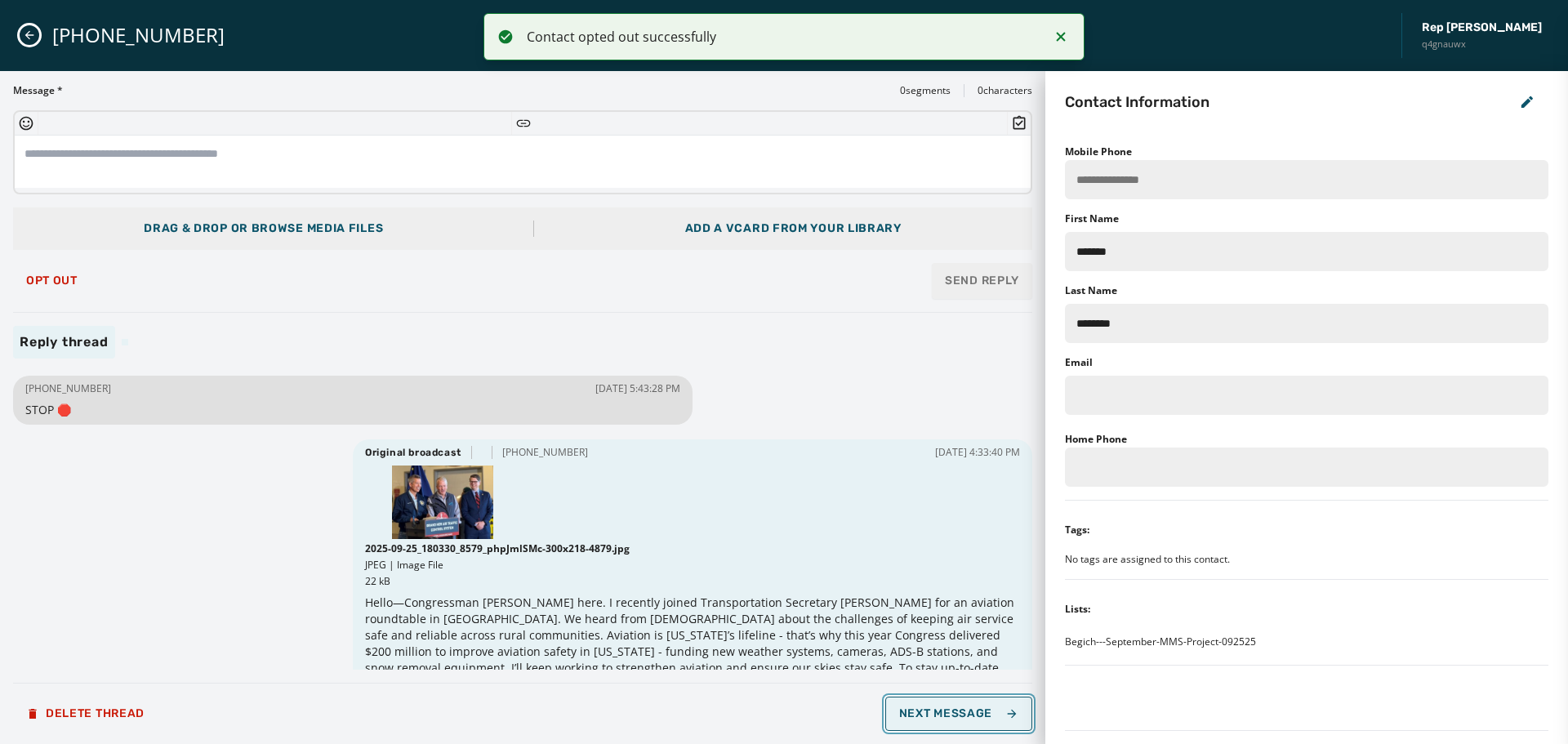
click at [977, 704] on button "Next Message" at bounding box center [959, 714] width 147 height 34
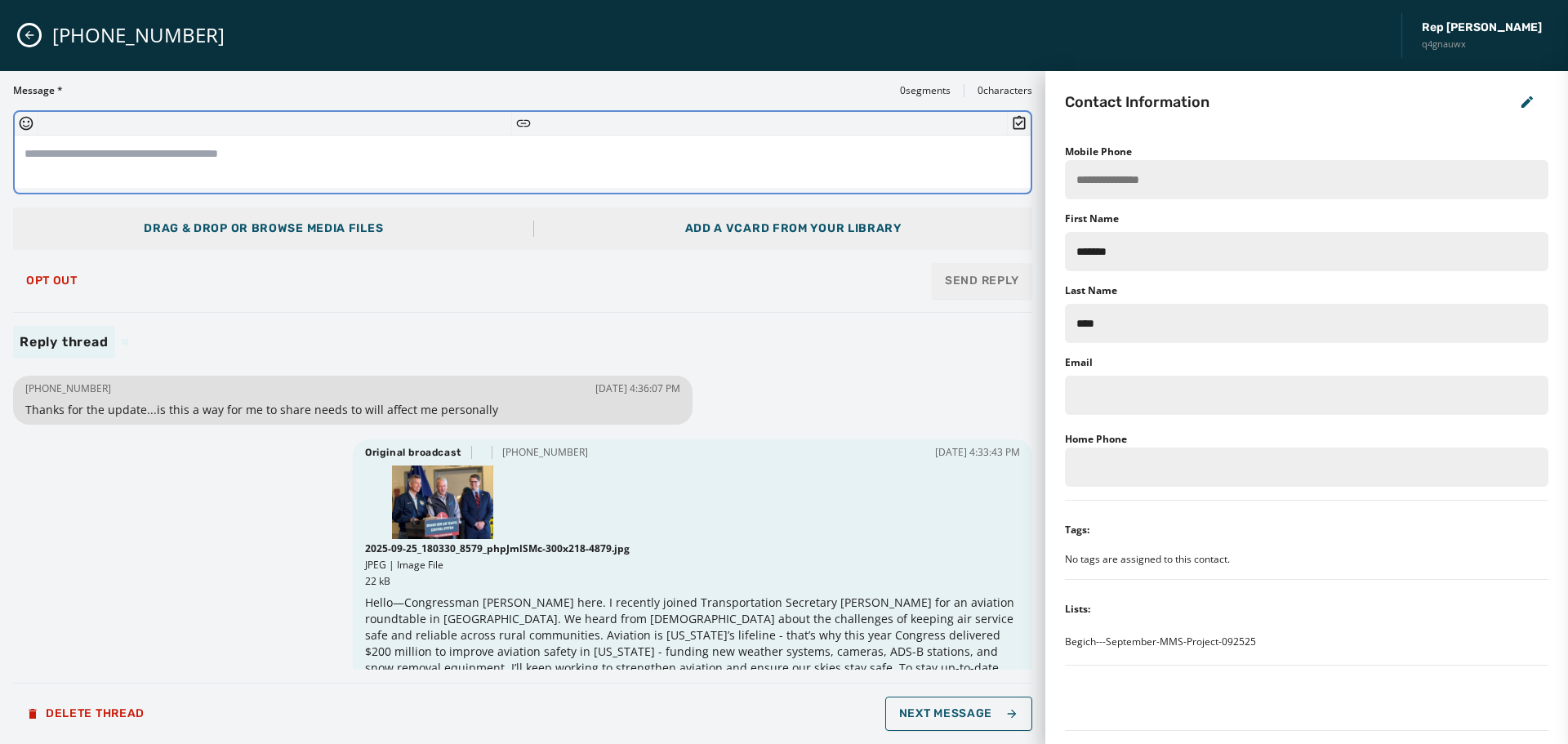
click at [337, 162] on textarea at bounding box center [523, 162] width 1016 height 53
type textarea "*"
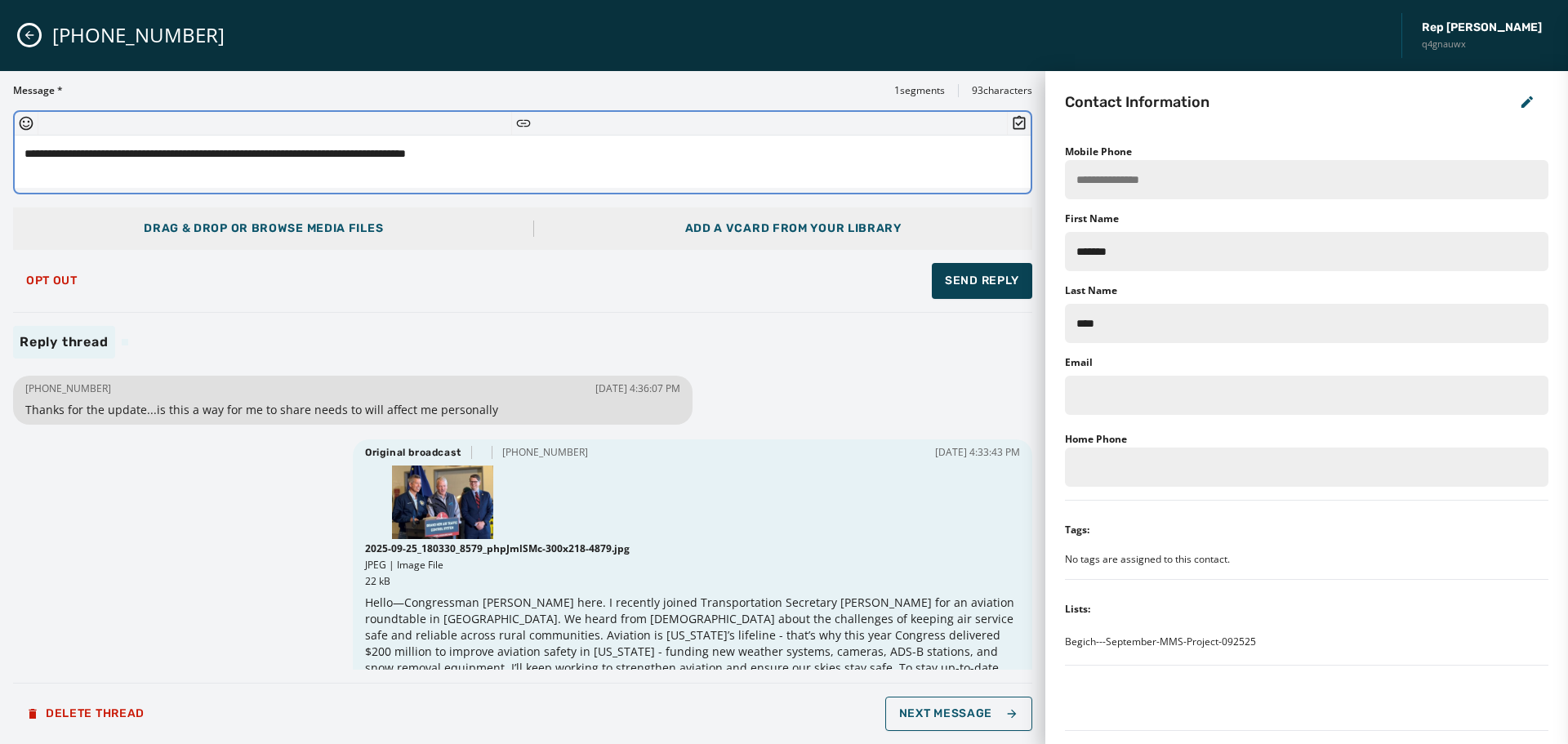
type textarea "**********"
click at [958, 283] on span "Send Reply" at bounding box center [981, 280] width 74 height 16
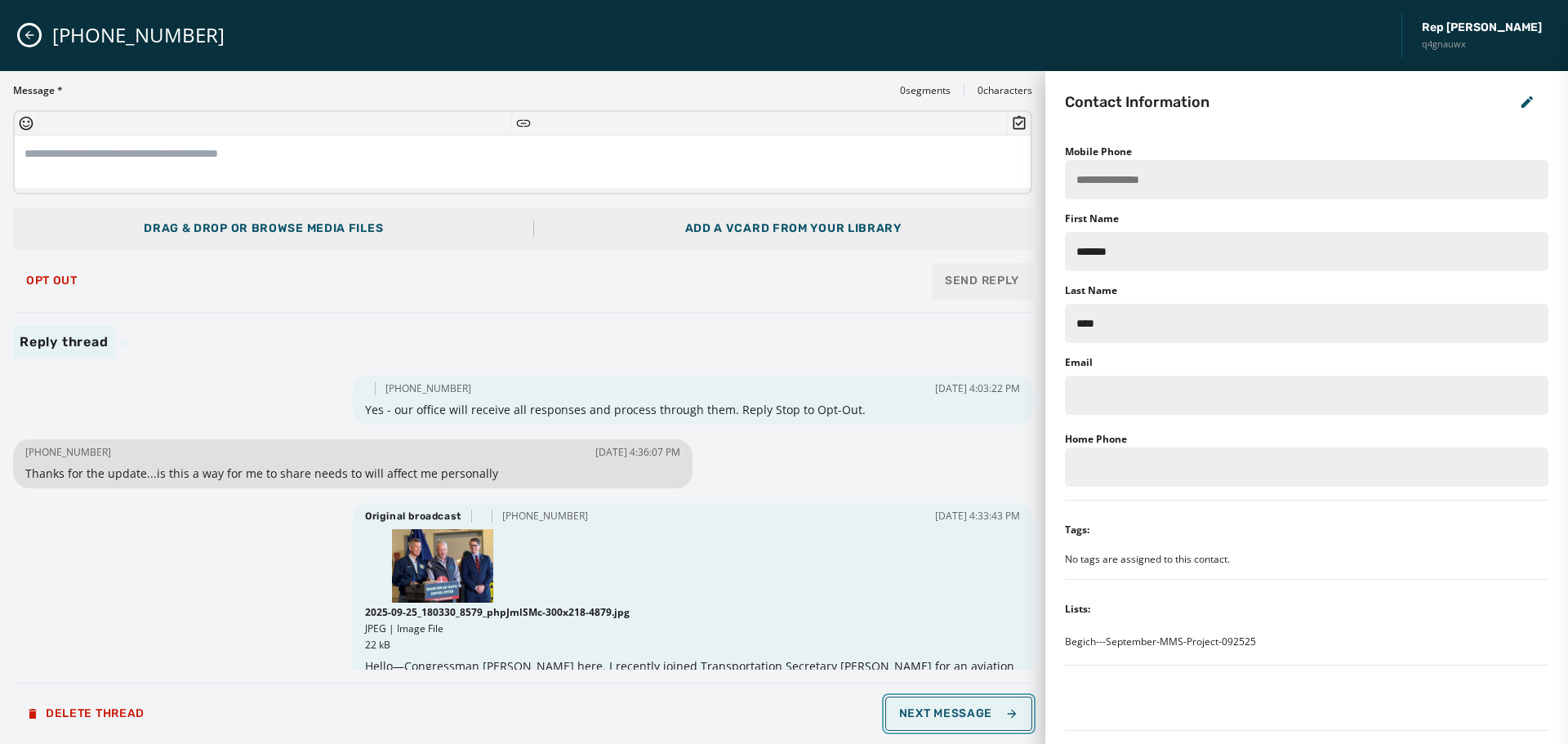
click at [954, 718] on span "Next Message" at bounding box center [959, 714] width 119 height 13
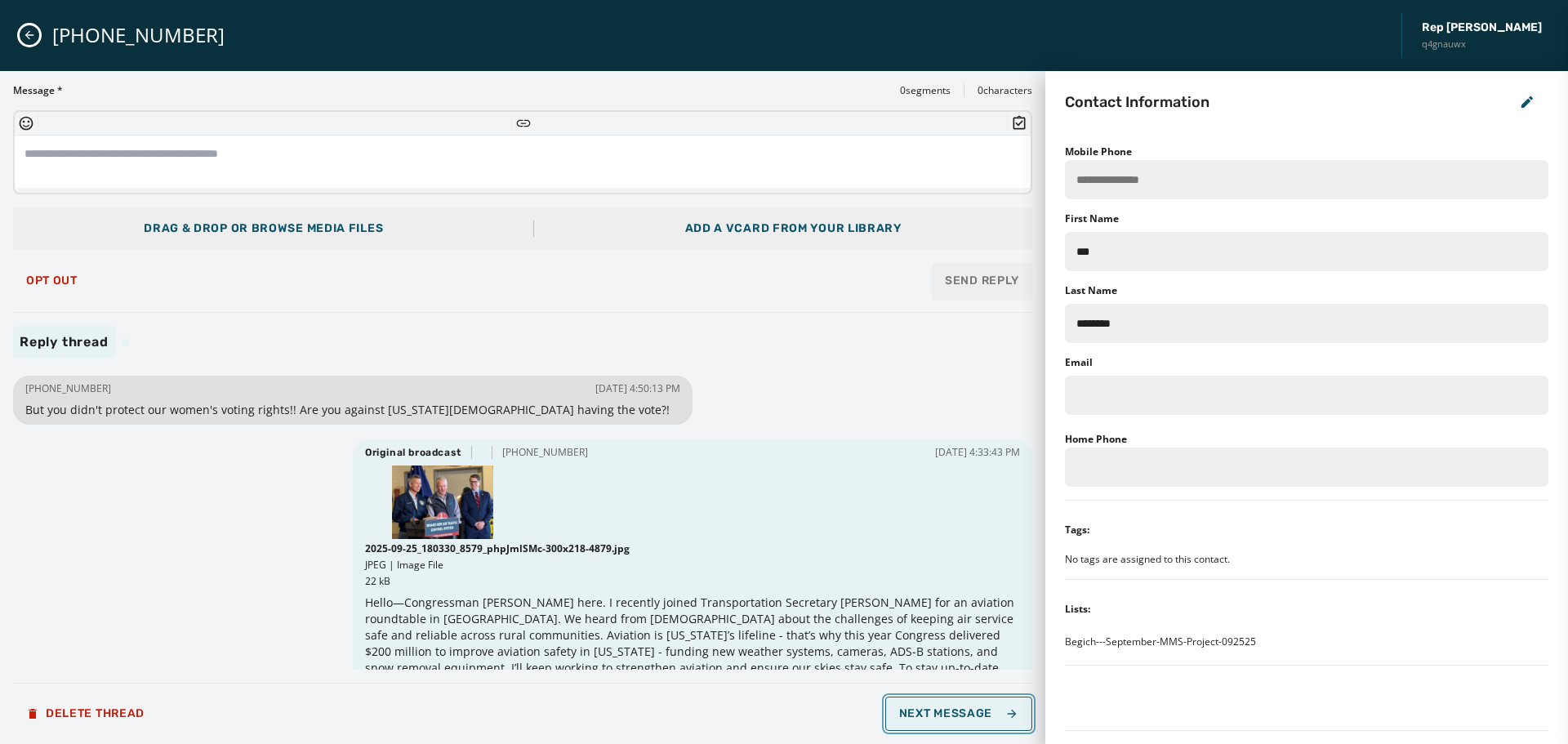
click at [963, 711] on span "Next Message" at bounding box center [959, 714] width 119 height 13
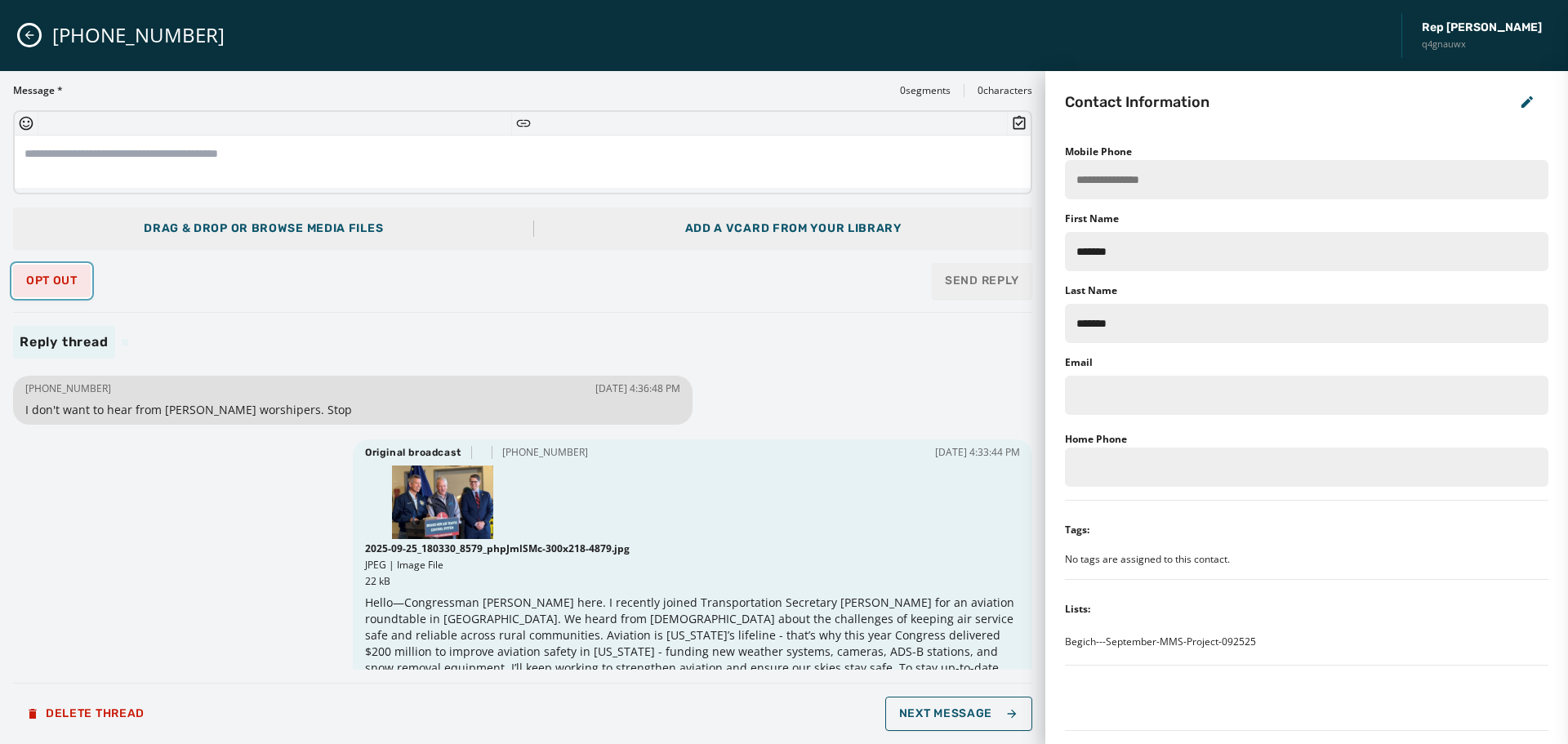
click at [49, 273] on button "Opt Out" at bounding box center [52, 280] width 78 height 33
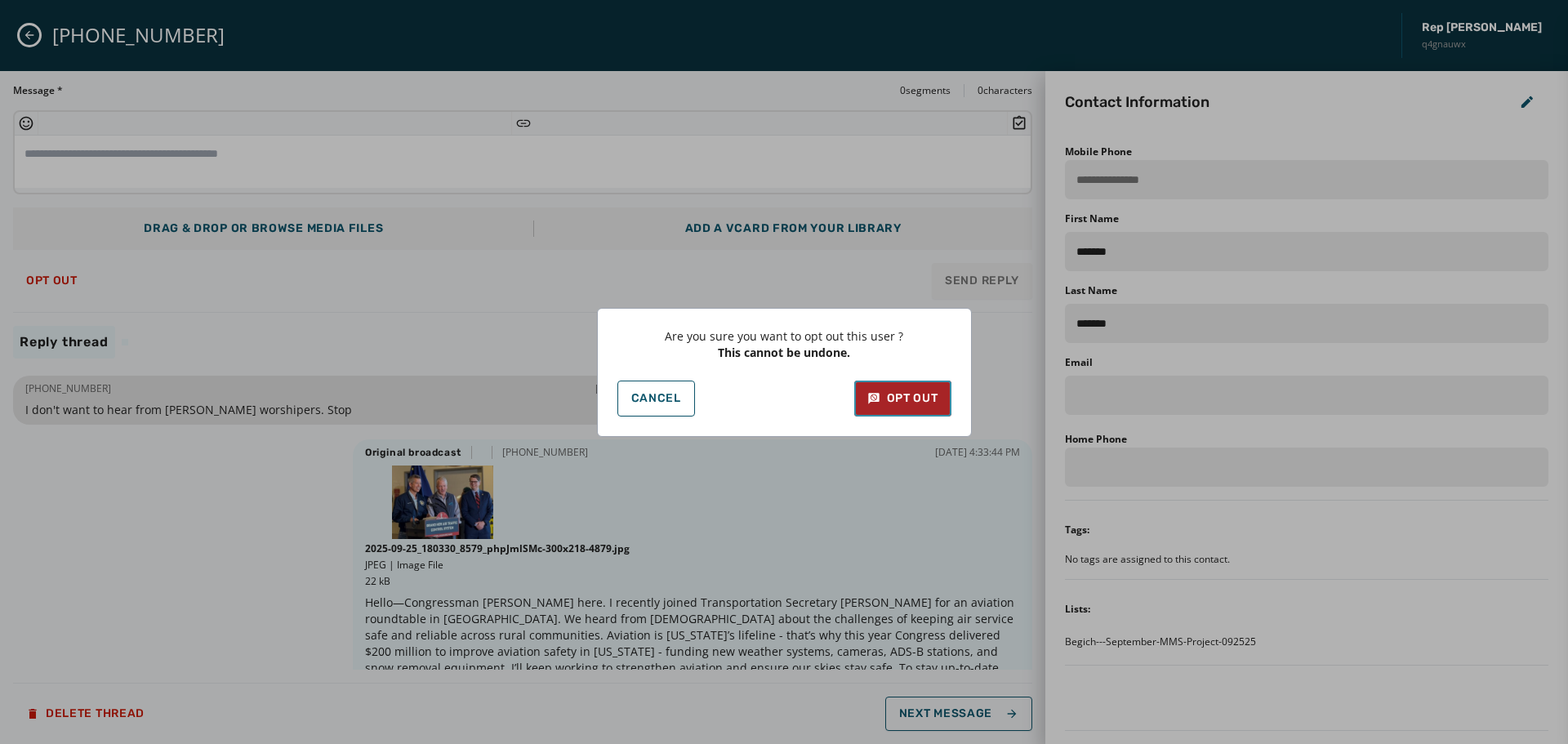
click at [907, 402] on div "Opt Out" at bounding box center [903, 398] width 71 height 16
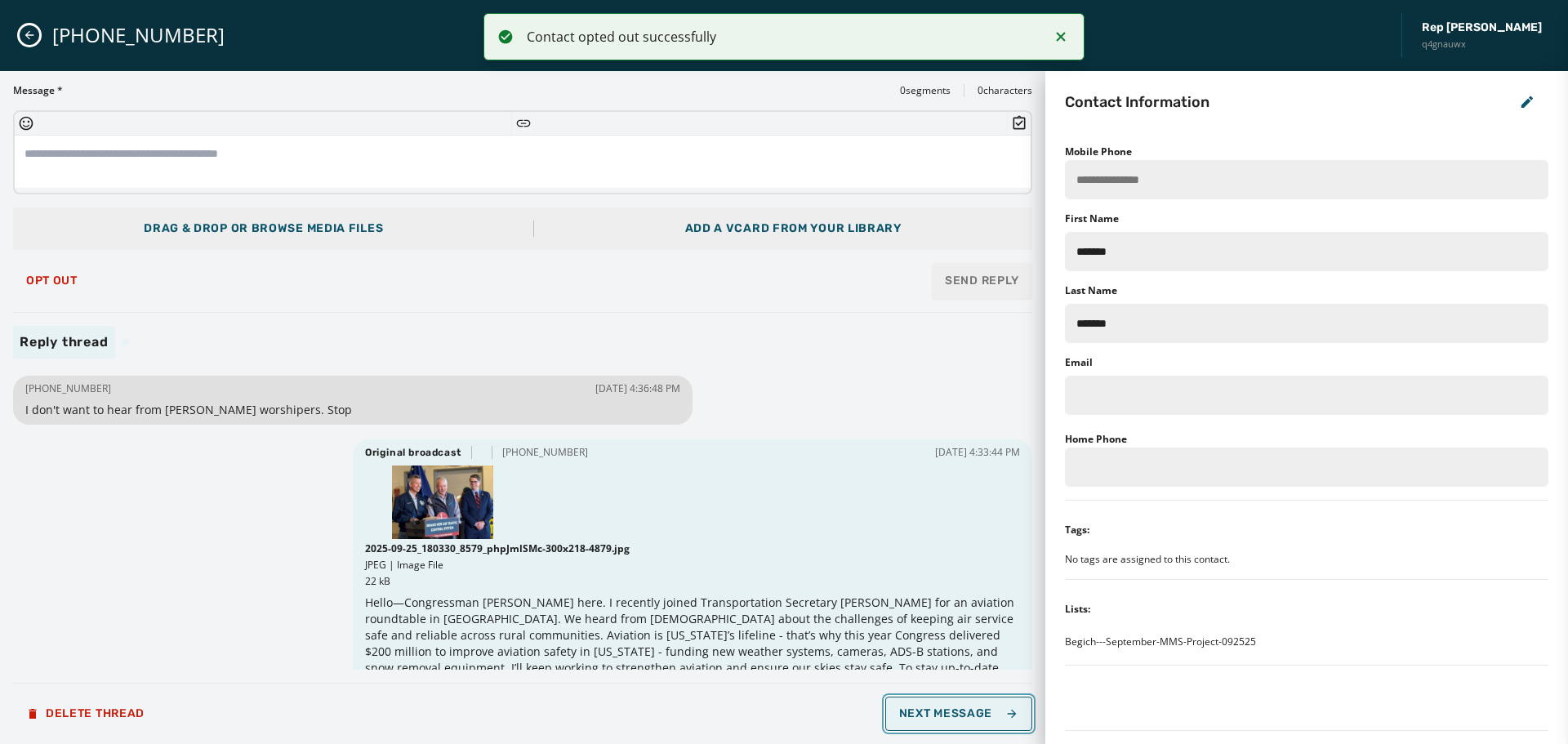
click at [971, 715] on span "Next Message" at bounding box center [959, 714] width 119 height 13
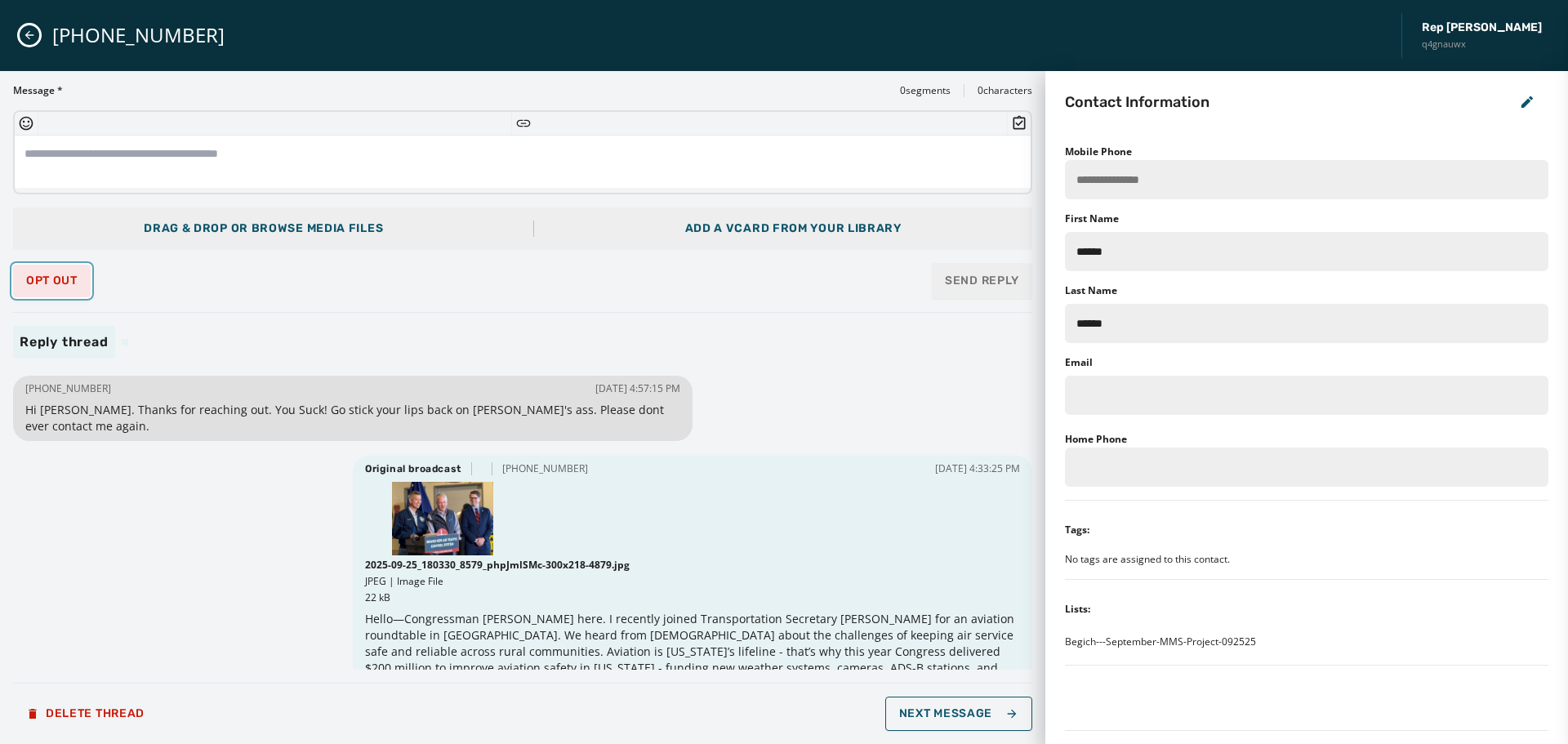
click at [35, 283] on span "Opt Out" at bounding box center [52, 281] width 52 height 13
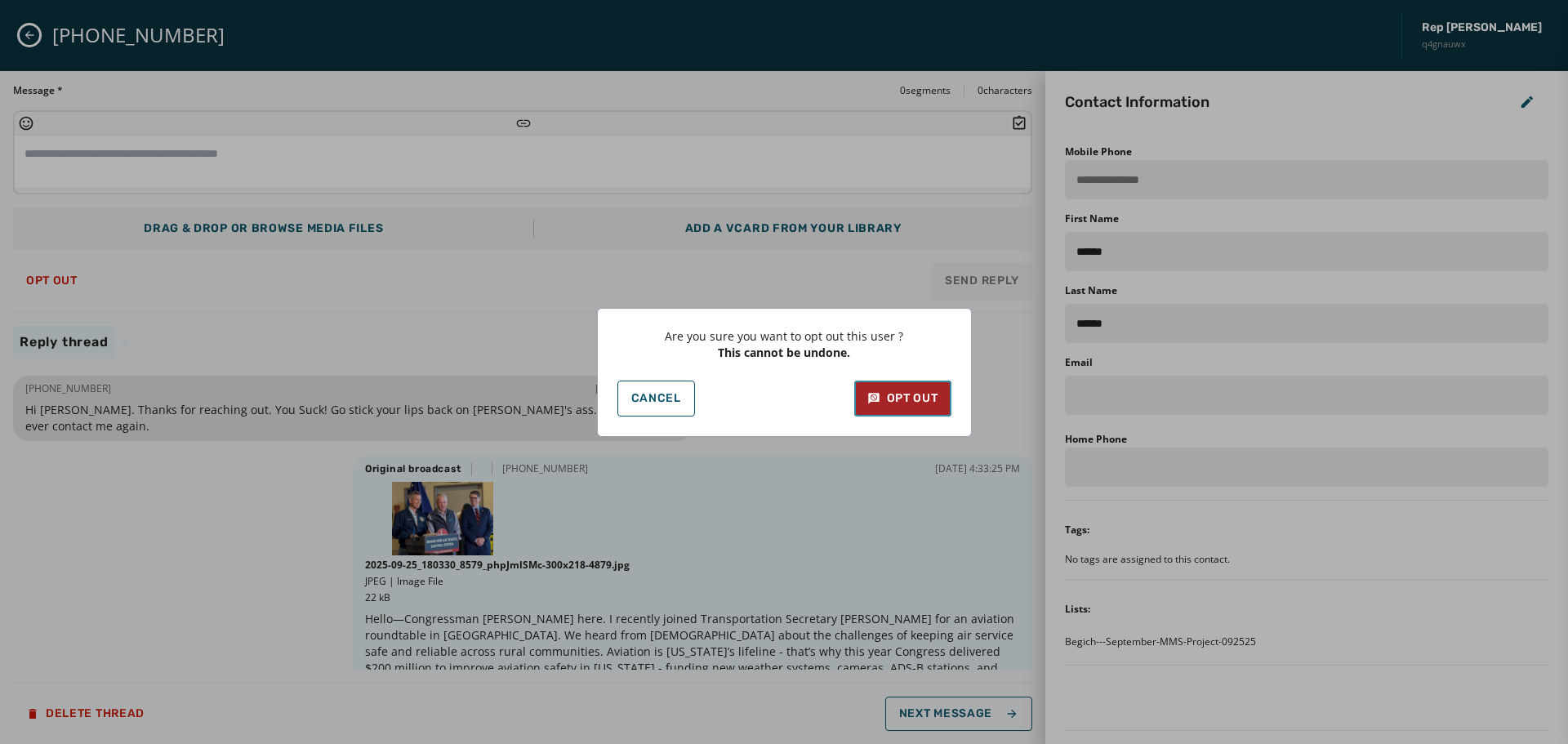
click at [917, 397] on div "Opt Out" at bounding box center [903, 398] width 71 height 16
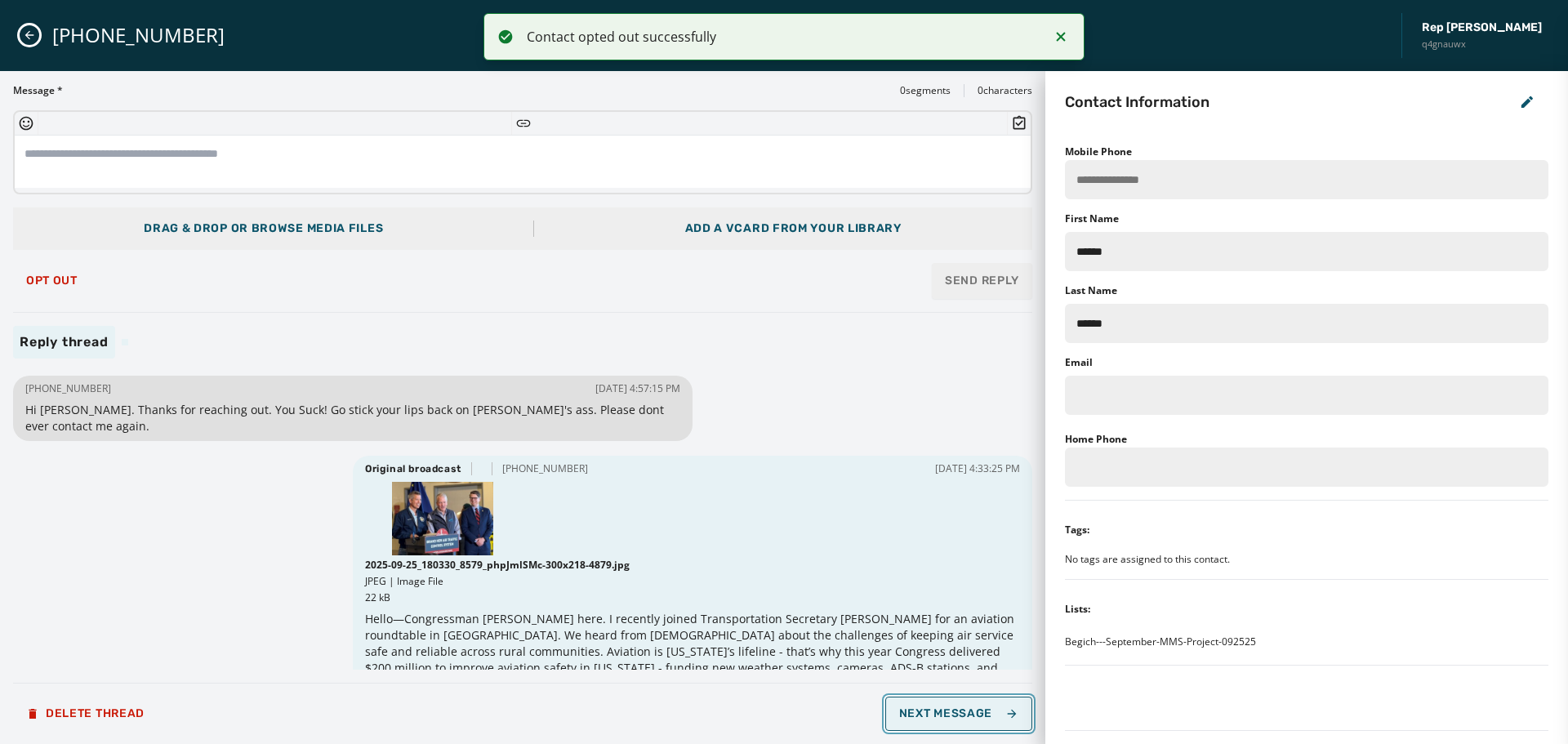
click at [949, 712] on span "Next Message" at bounding box center [959, 714] width 119 height 13
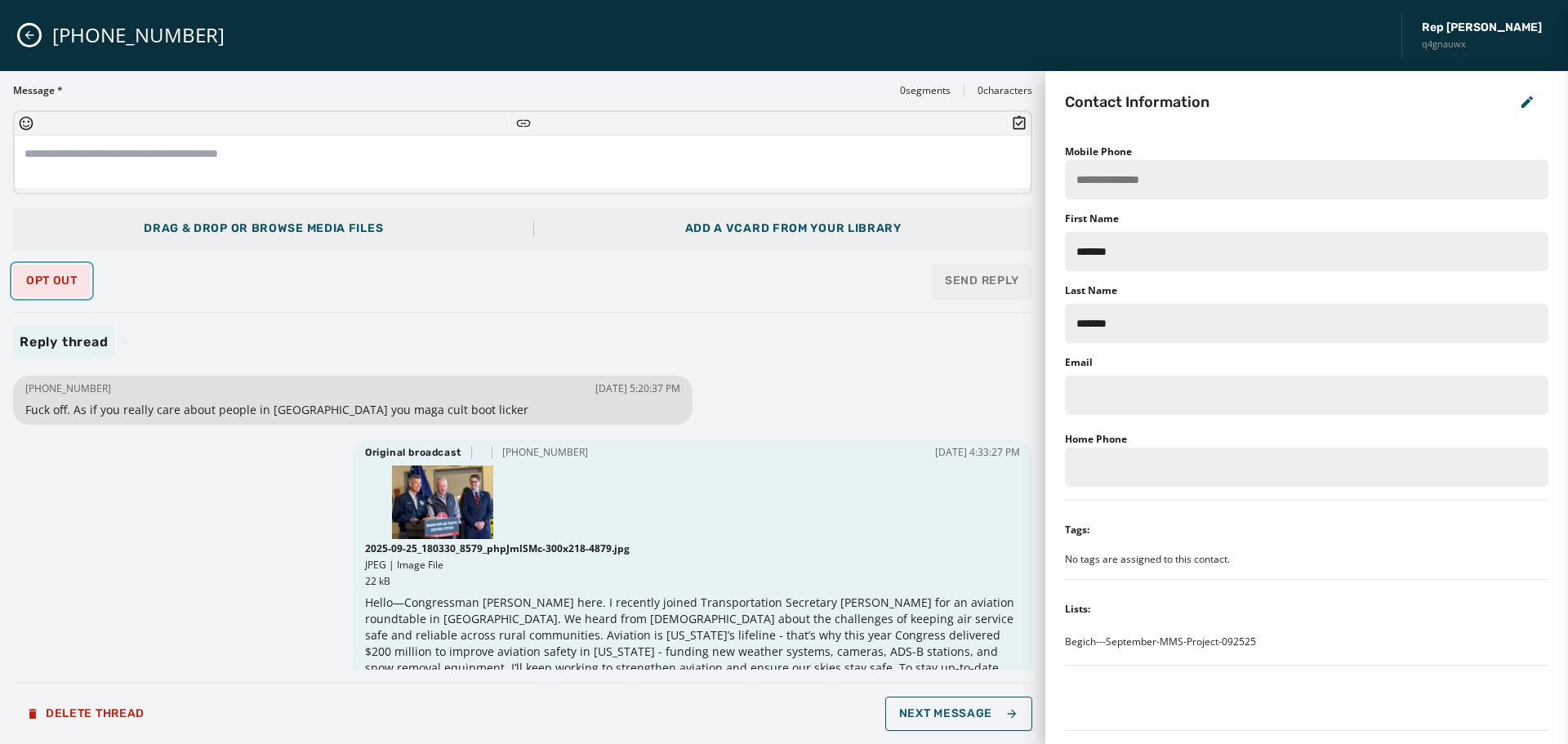
click at [45, 278] on span "Opt Out" at bounding box center [52, 281] width 52 height 13
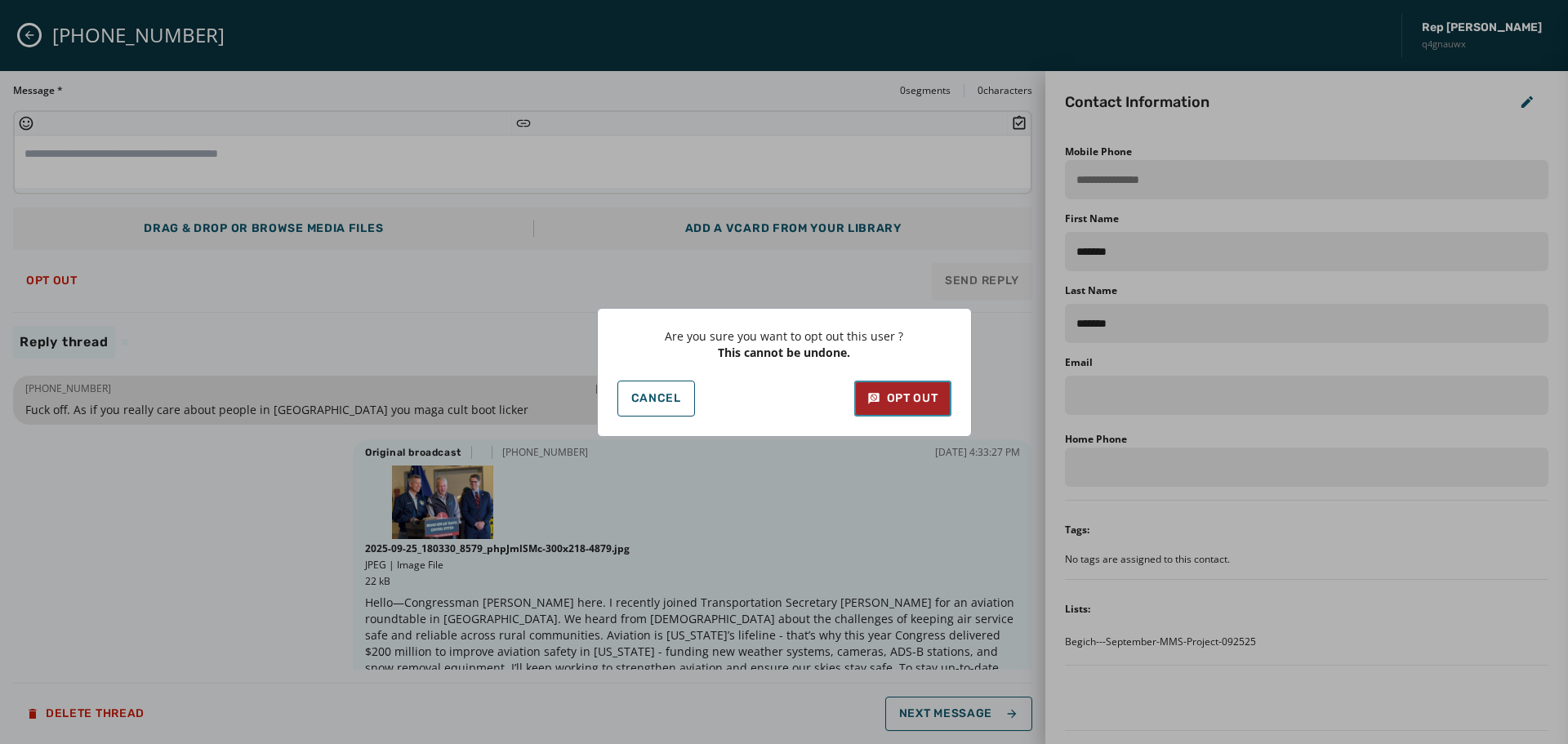
click at [938, 405] on button "Opt Out" at bounding box center [902, 399] width 97 height 36
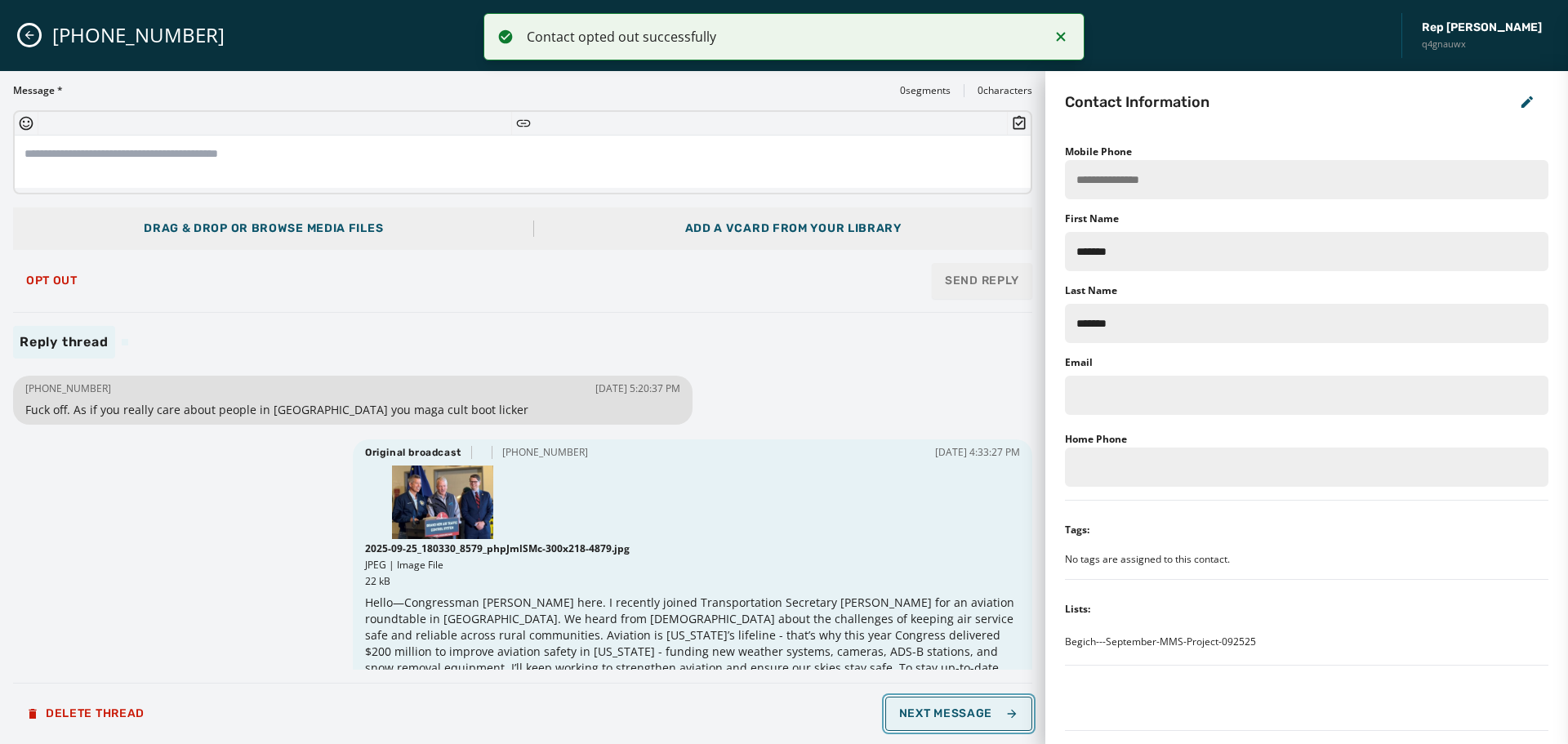
click at [960, 715] on span "Next Message" at bounding box center [959, 714] width 119 height 13
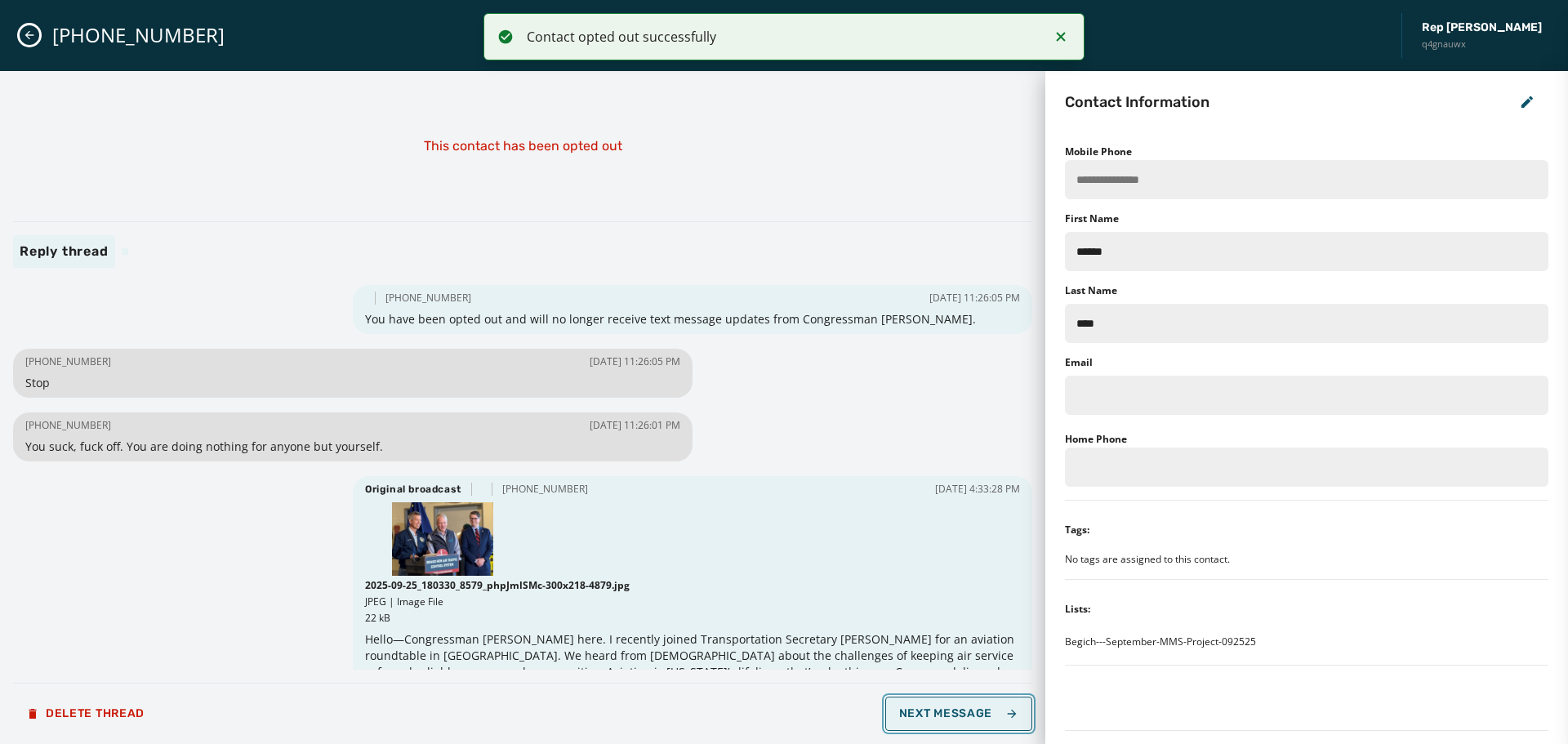
click at [955, 716] on span "Next Message" at bounding box center [959, 714] width 119 height 13
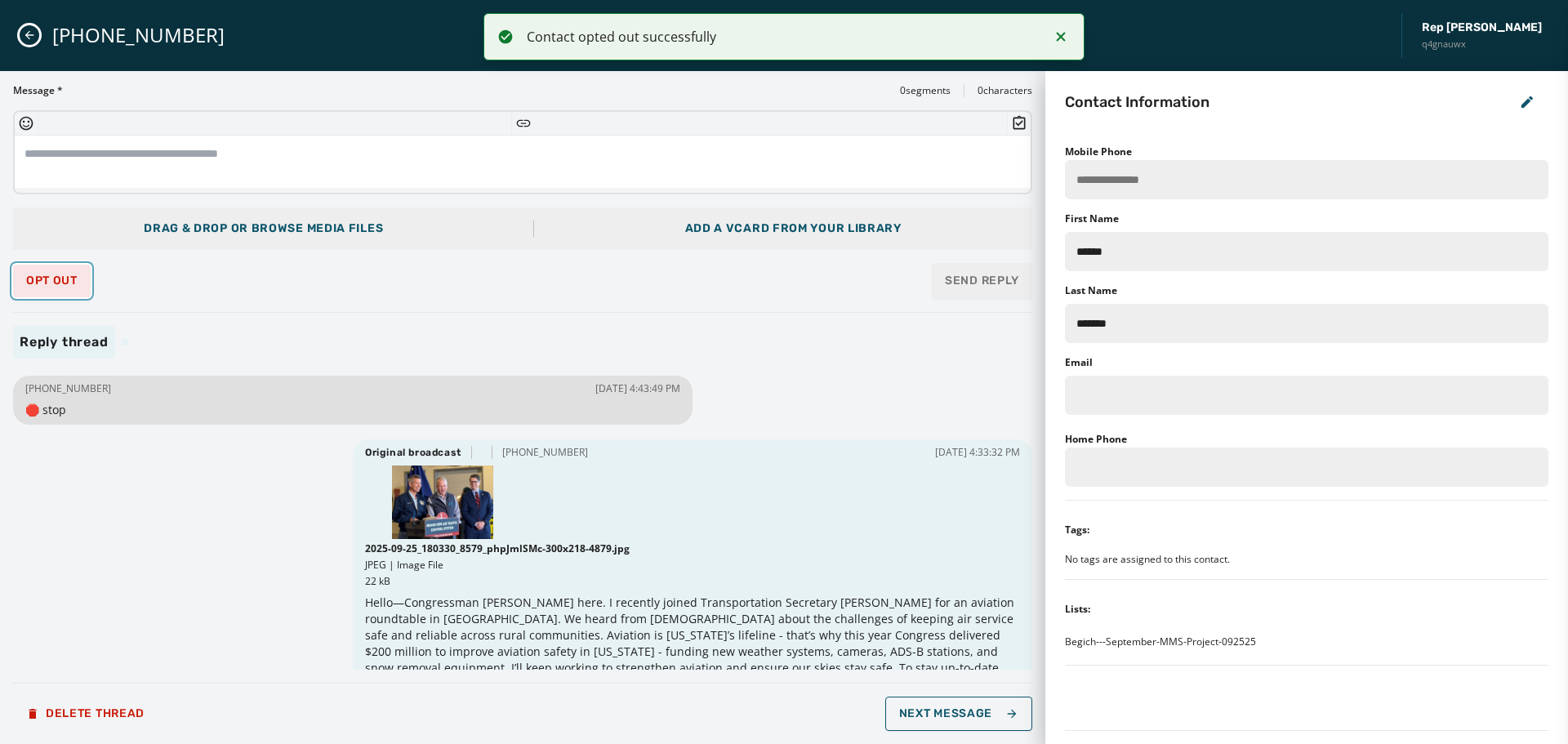
click at [40, 271] on button "Opt Out" at bounding box center [52, 280] width 78 height 33
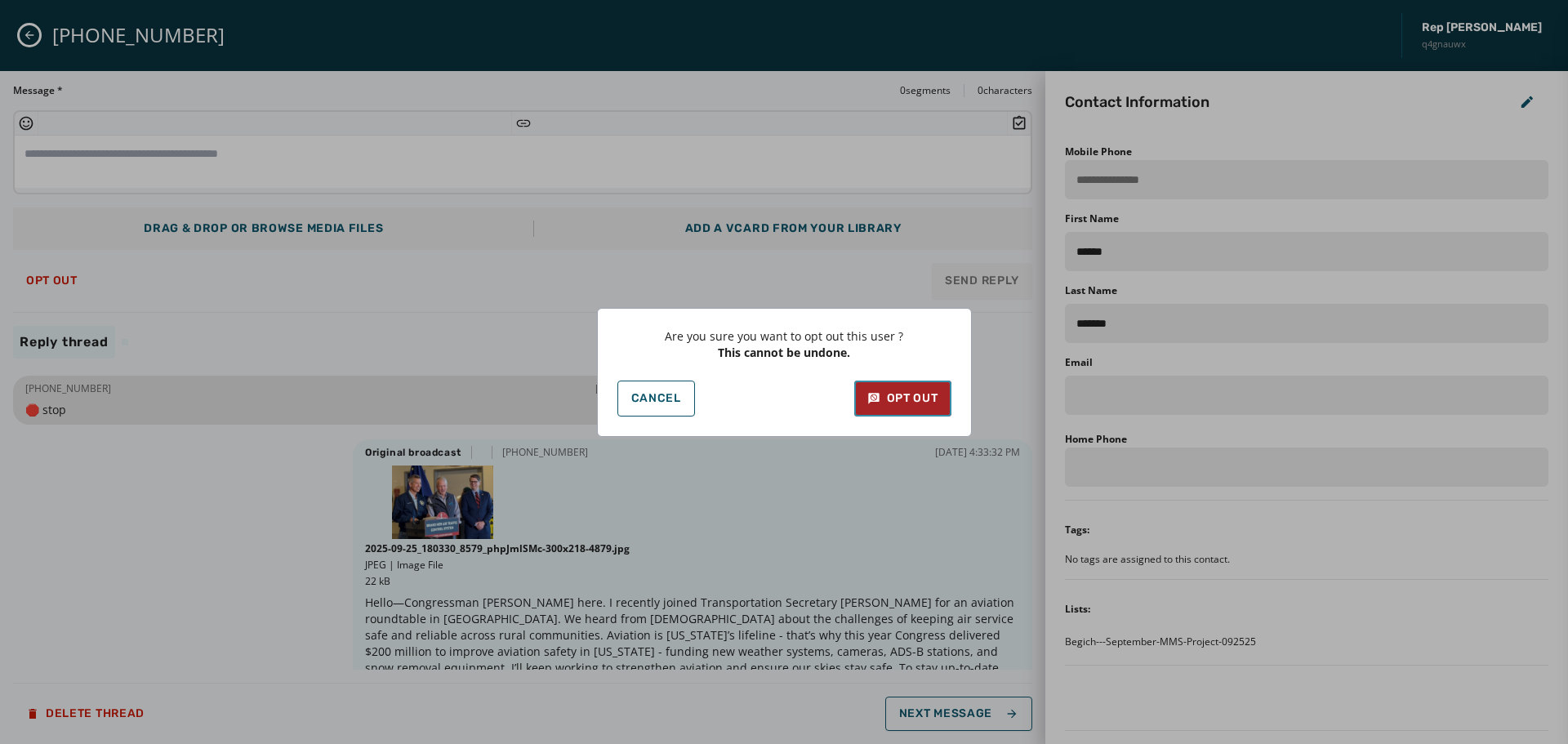
click at [923, 393] on div "Opt Out" at bounding box center [903, 398] width 71 height 16
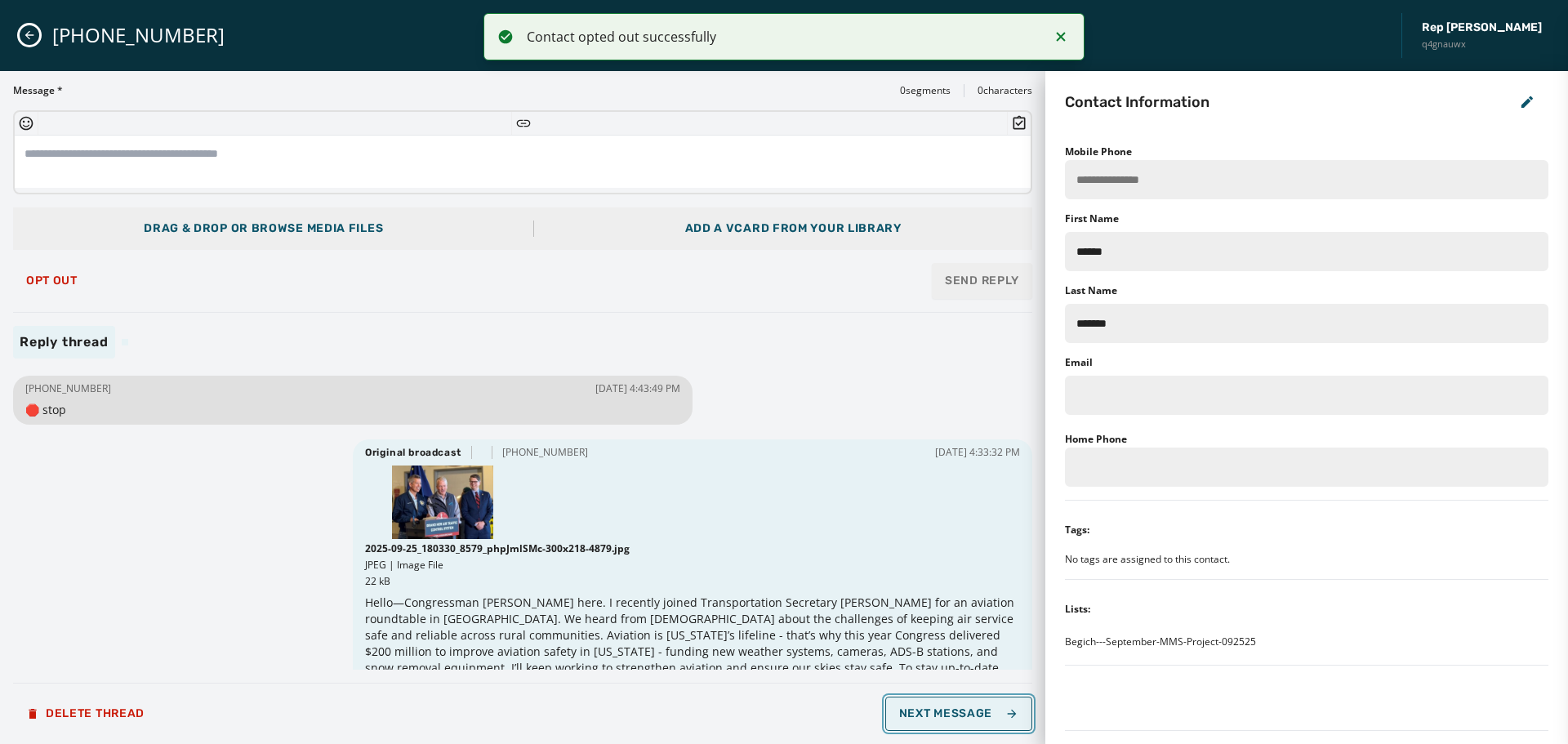
click at [949, 722] on button "Next Message" at bounding box center [959, 714] width 147 height 34
click at [32, 278] on span "Opt Out" at bounding box center [52, 281] width 52 height 13
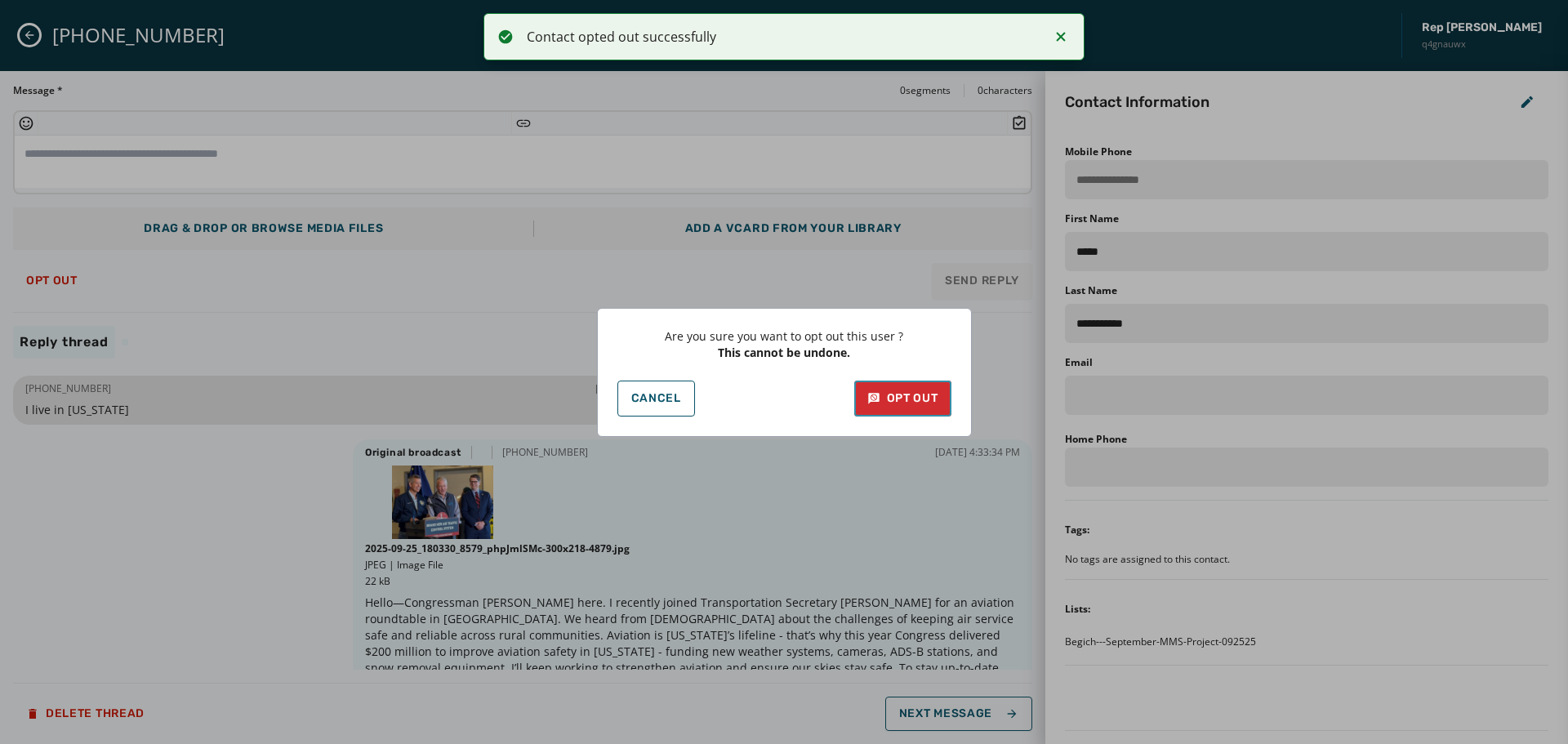
click at [893, 399] on div "Opt Out" at bounding box center [903, 398] width 71 height 16
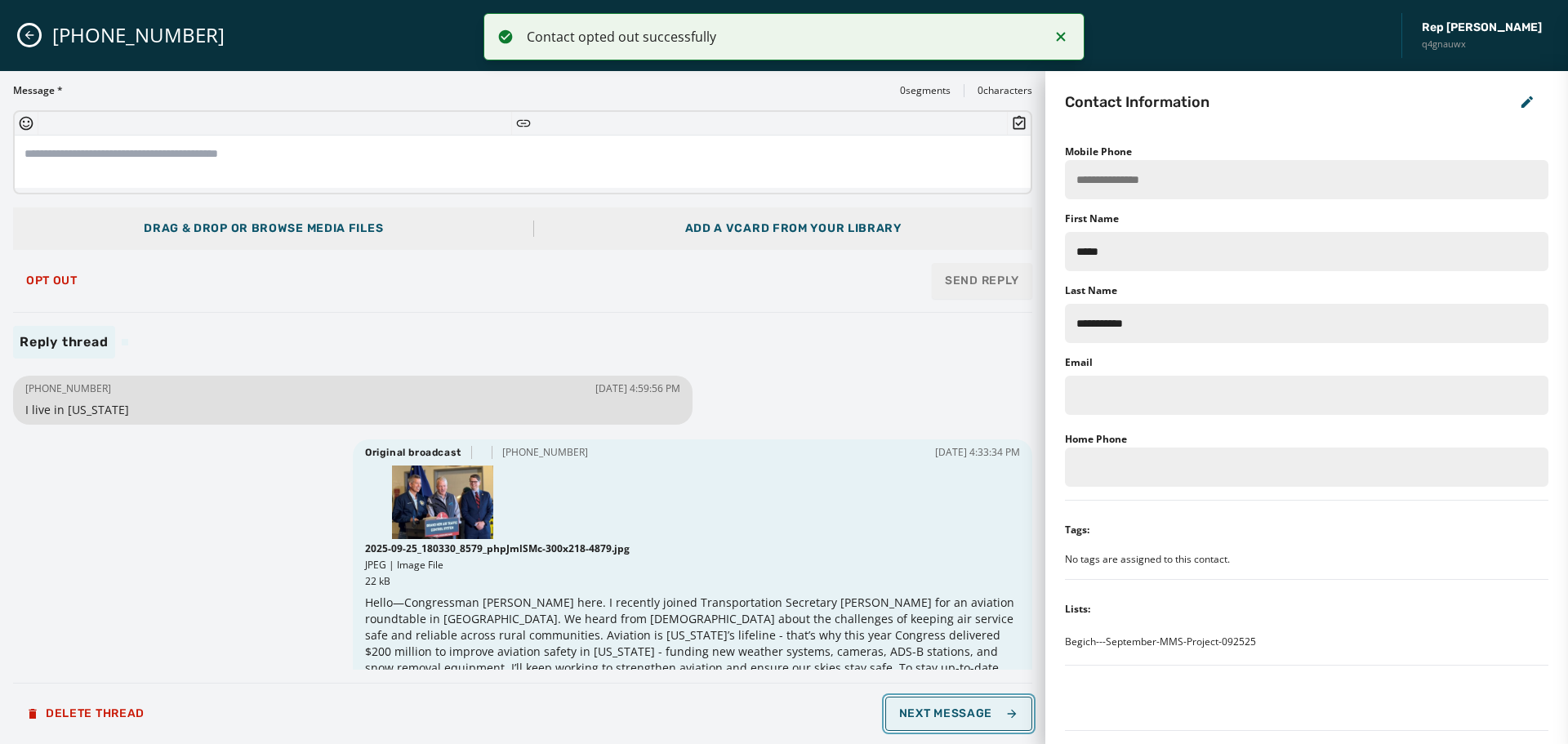
click at [993, 720] on span "Next Message" at bounding box center [959, 714] width 119 height 13
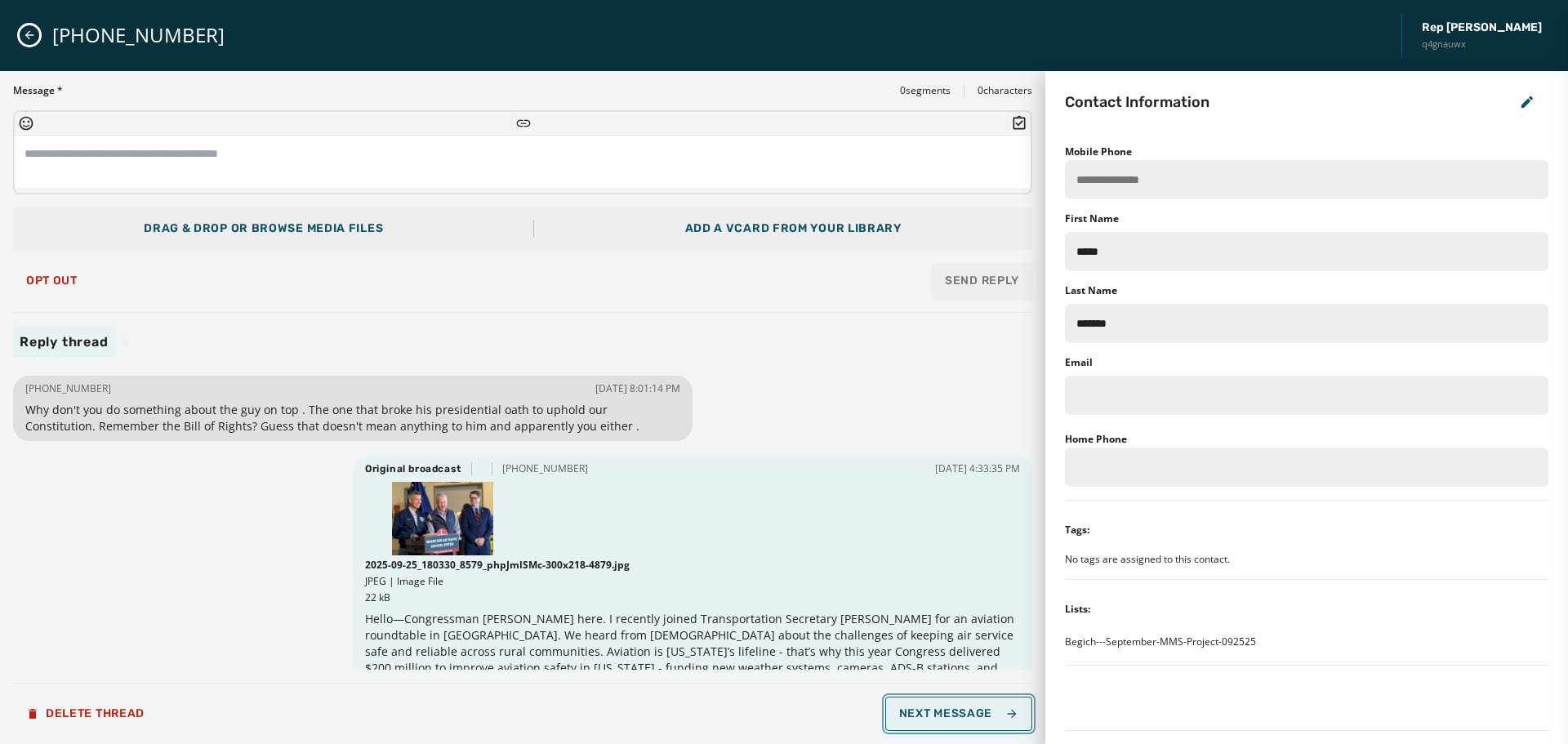
click at [945, 720] on span "Next Message" at bounding box center [959, 714] width 119 height 13
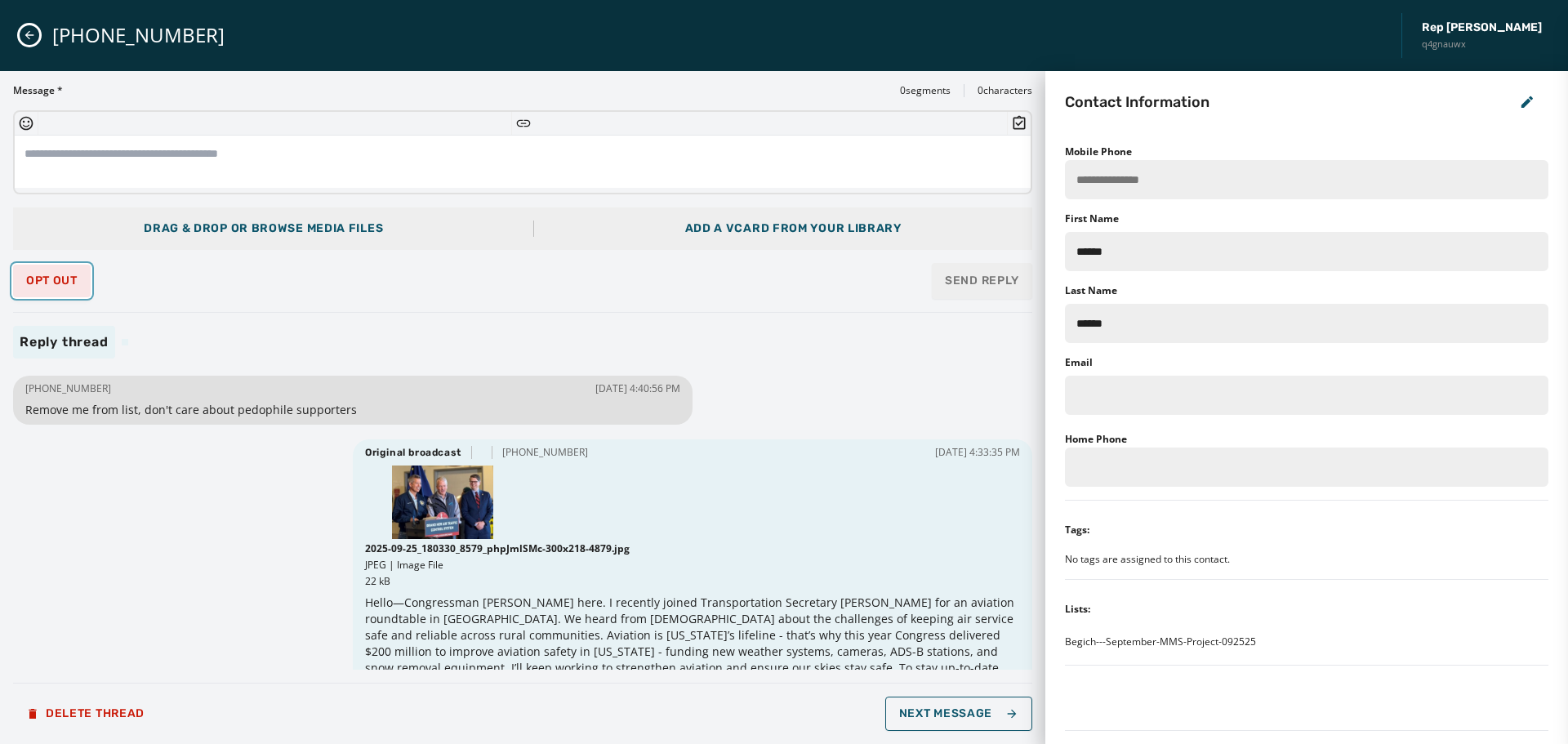
click at [70, 285] on span "Opt Out" at bounding box center [52, 281] width 52 height 13
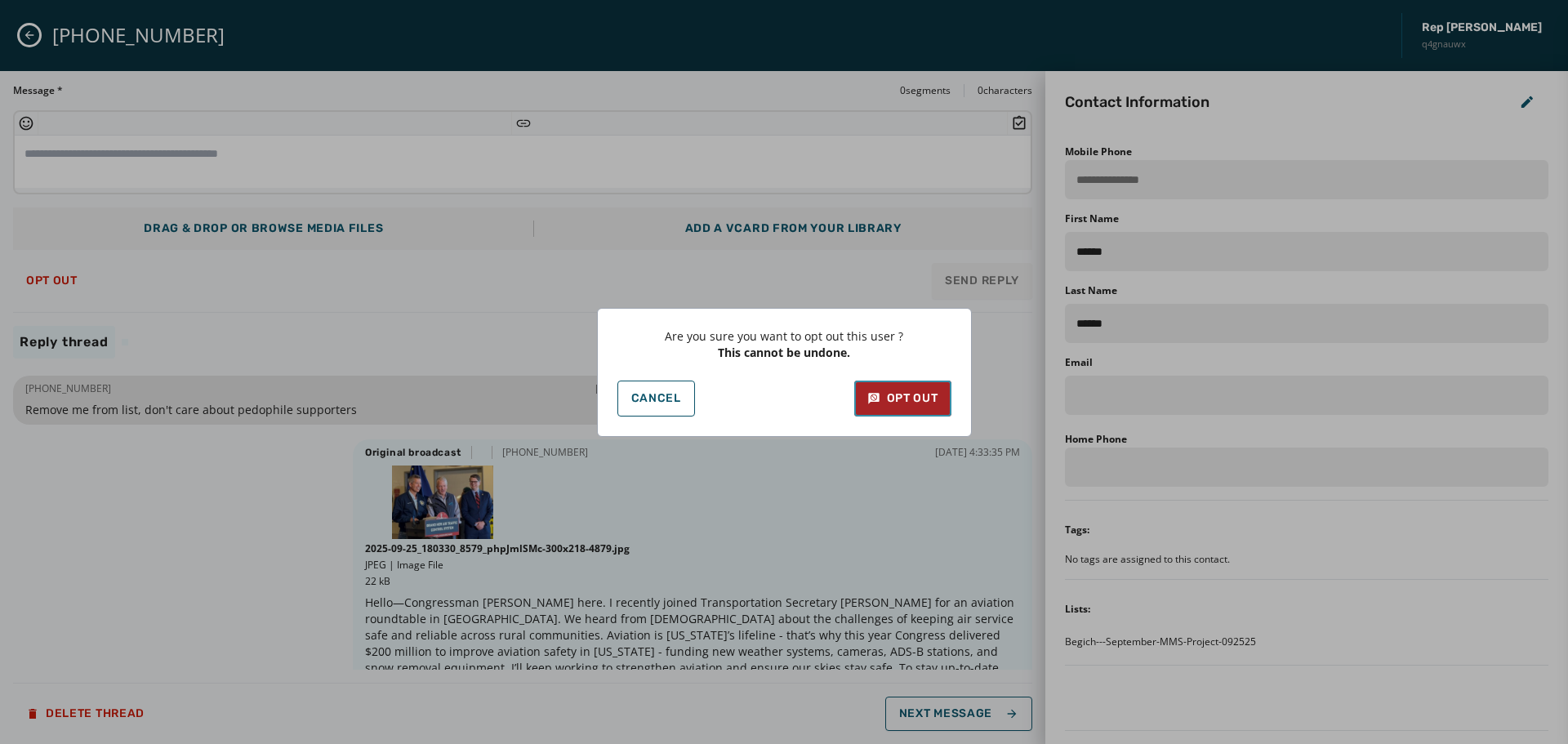
click at [910, 401] on div "Opt Out" at bounding box center [903, 398] width 71 height 16
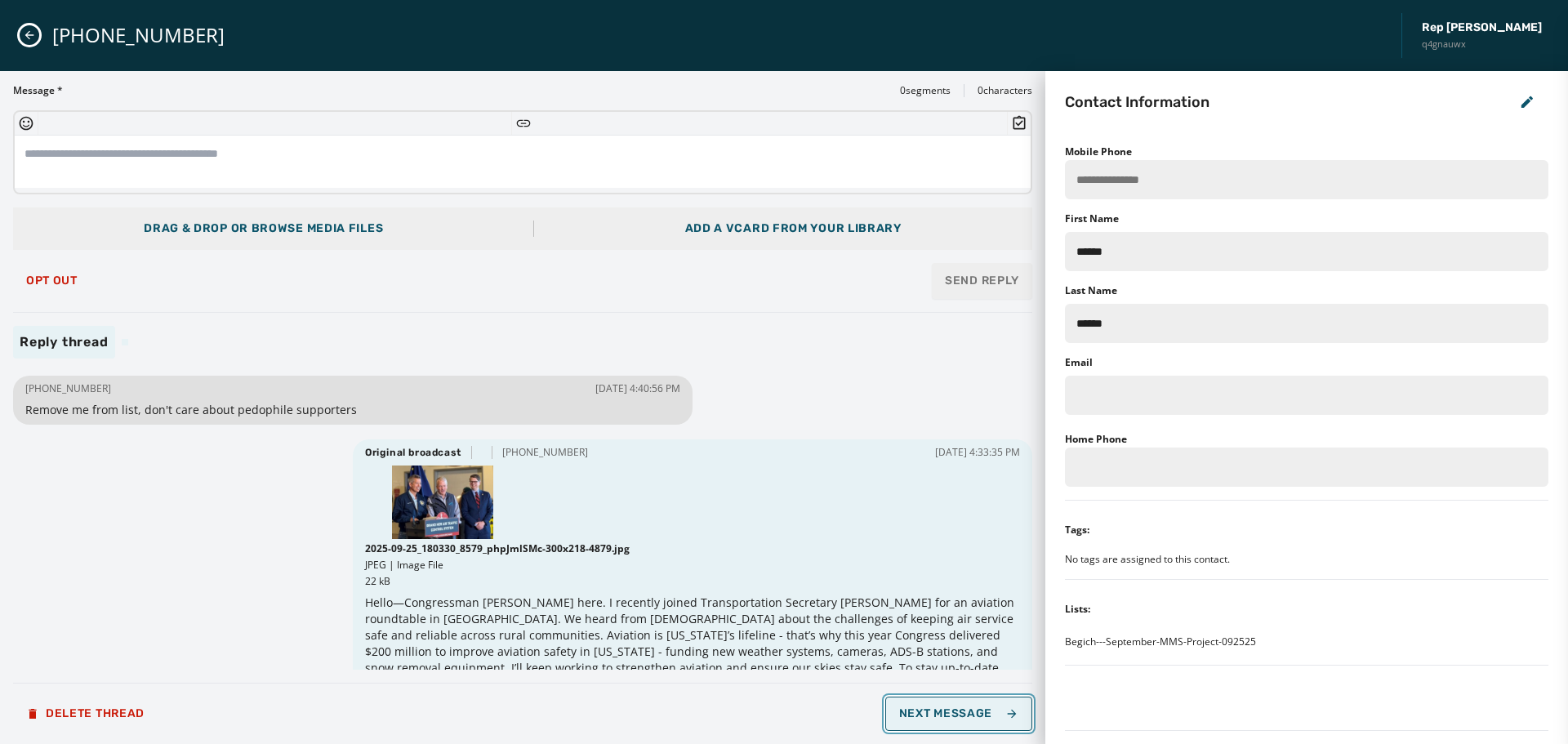
click at [981, 716] on span "Next Message" at bounding box center [959, 714] width 119 height 13
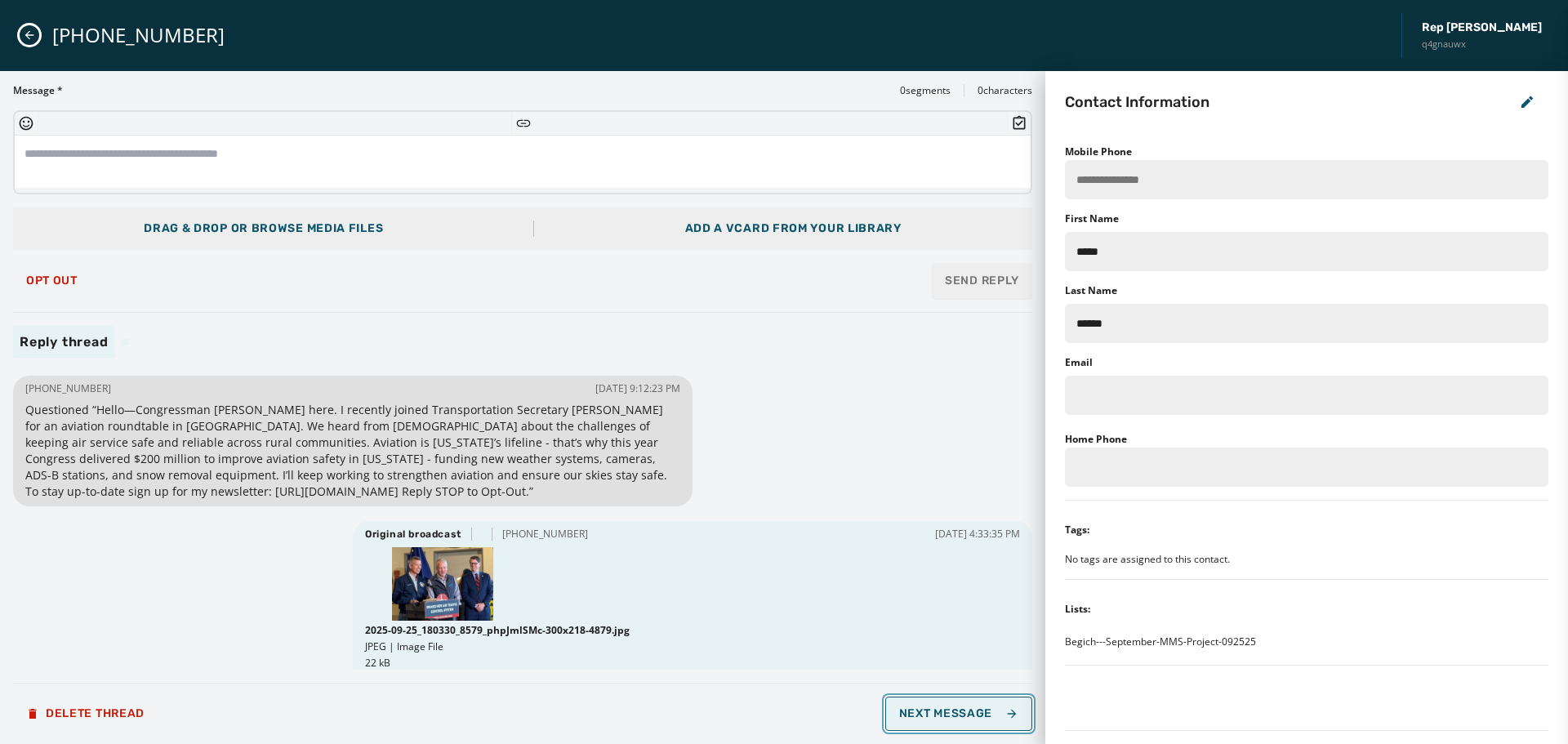
click at [981, 716] on span "Next Message" at bounding box center [959, 714] width 119 height 13
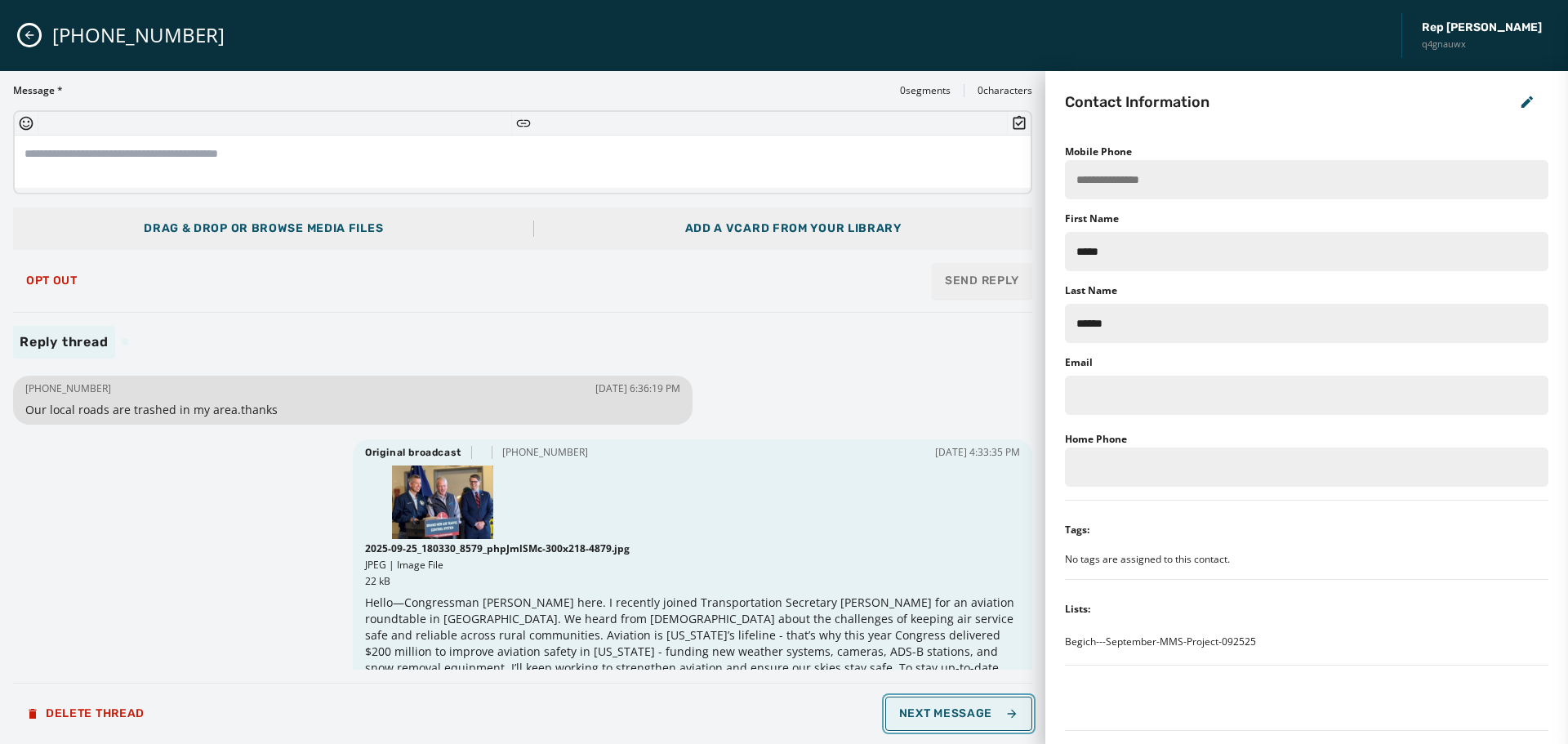
click at [981, 716] on span "Next Message" at bounding box center [959, 714] width 119 height 13
click at [69, 298] on div "Opt Out Send Reply" at bounding box center [523, 281] width 1019 height 36
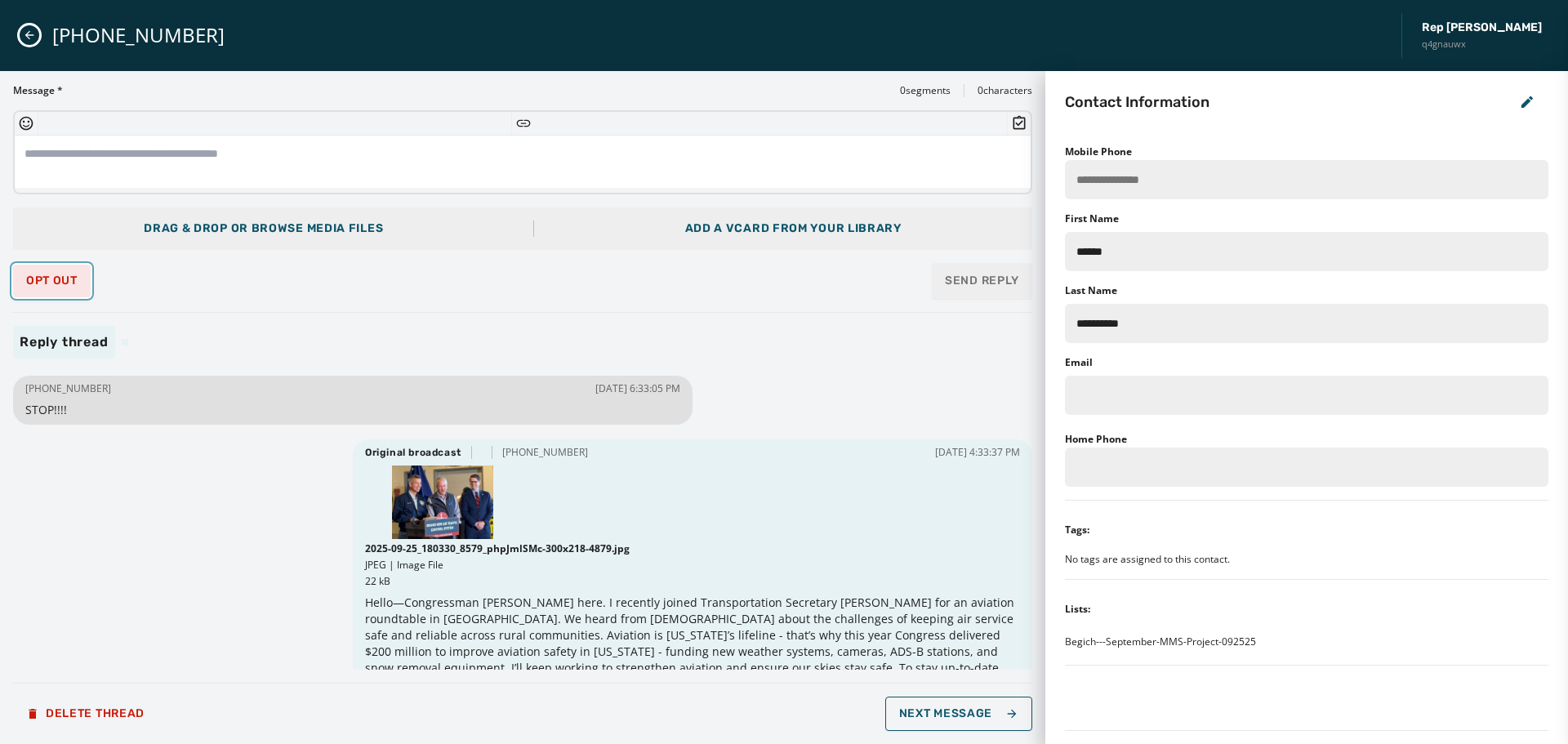
click at [73, 276] on span "Opt Out" at bounding box center [52, 281] width 52 height 13
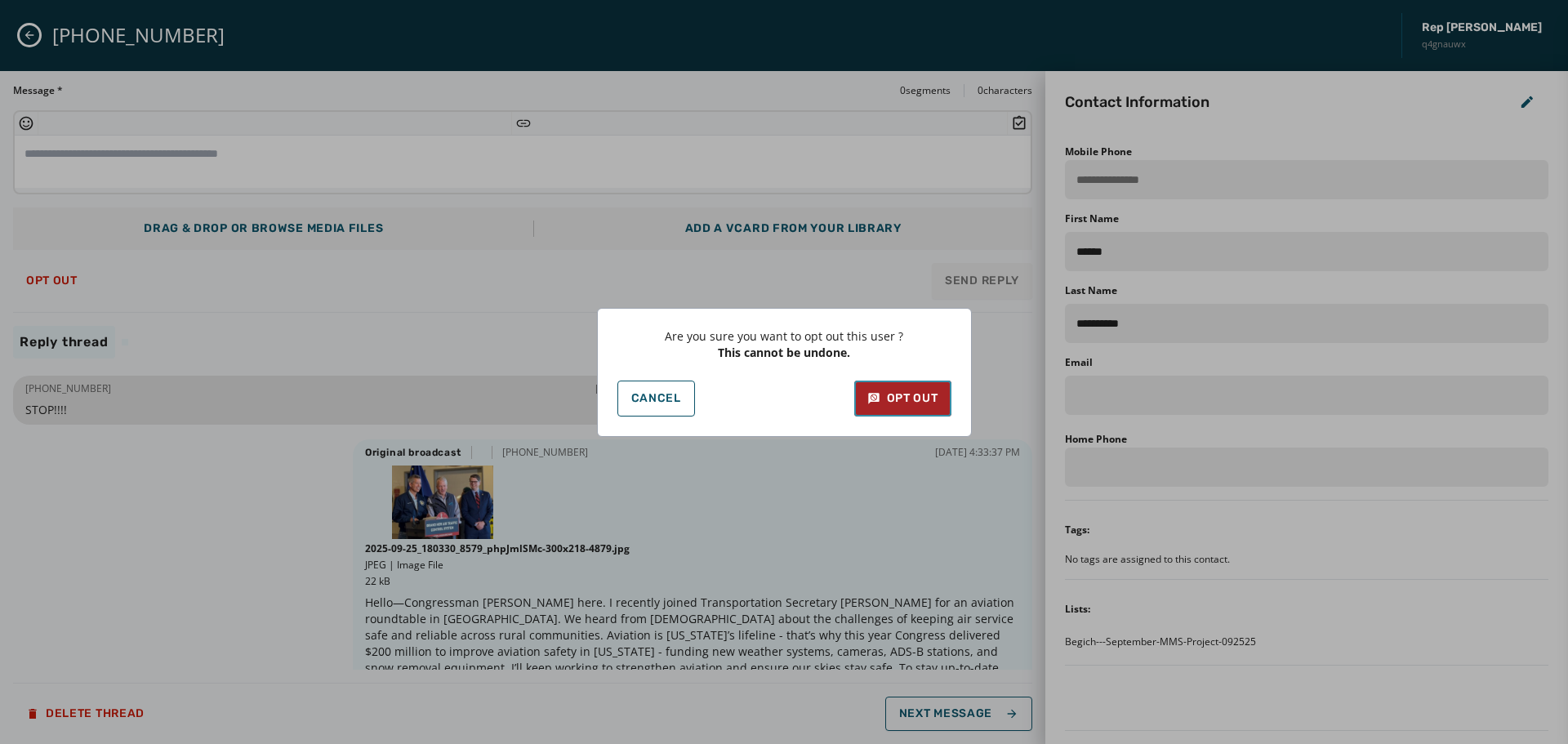
click at [888, 404] on div "Opt Out" at bounding box center [903, 398] width 71 height 16
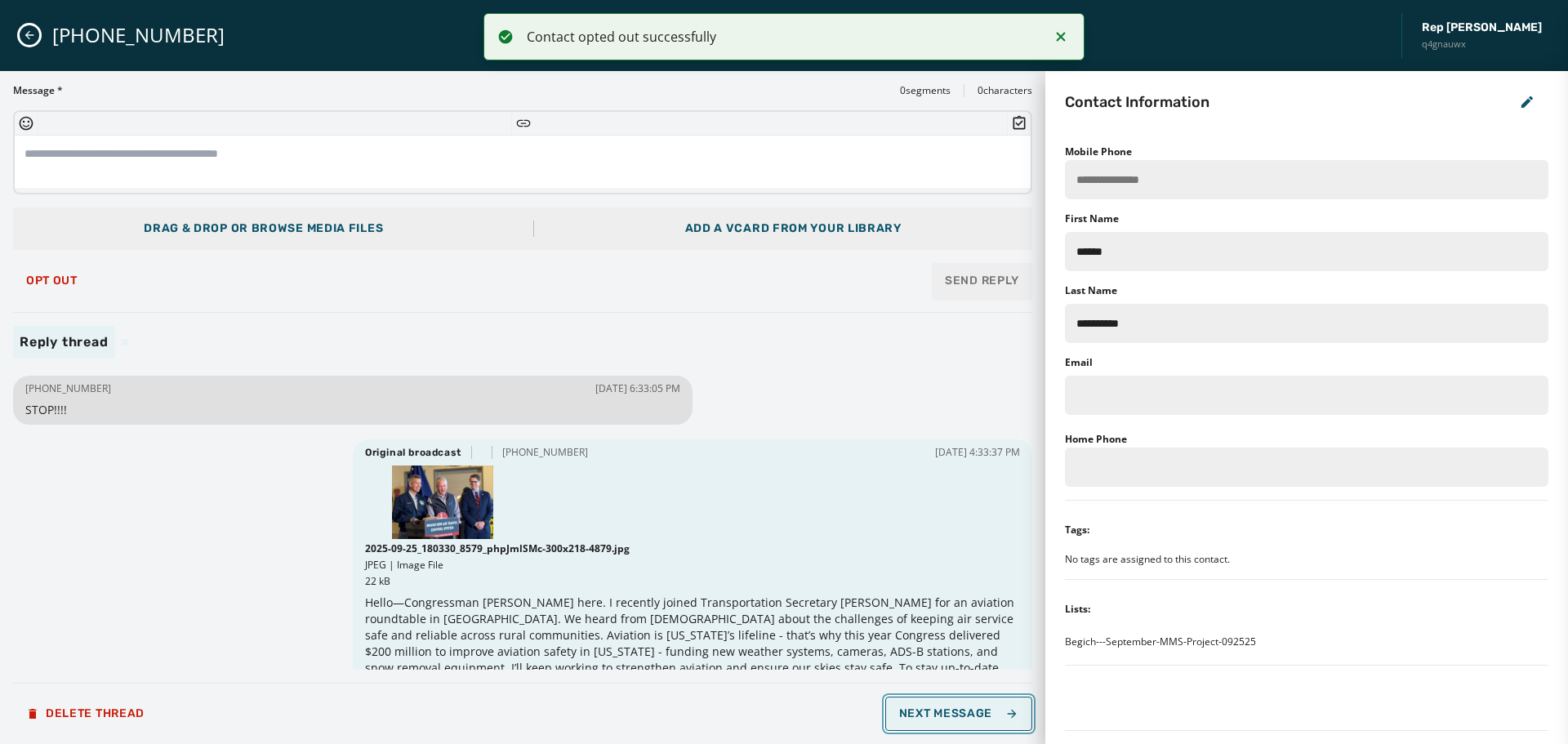
click at [983, 711] on span "Next Message" at bounding box center [959, 714] width 119 height 13
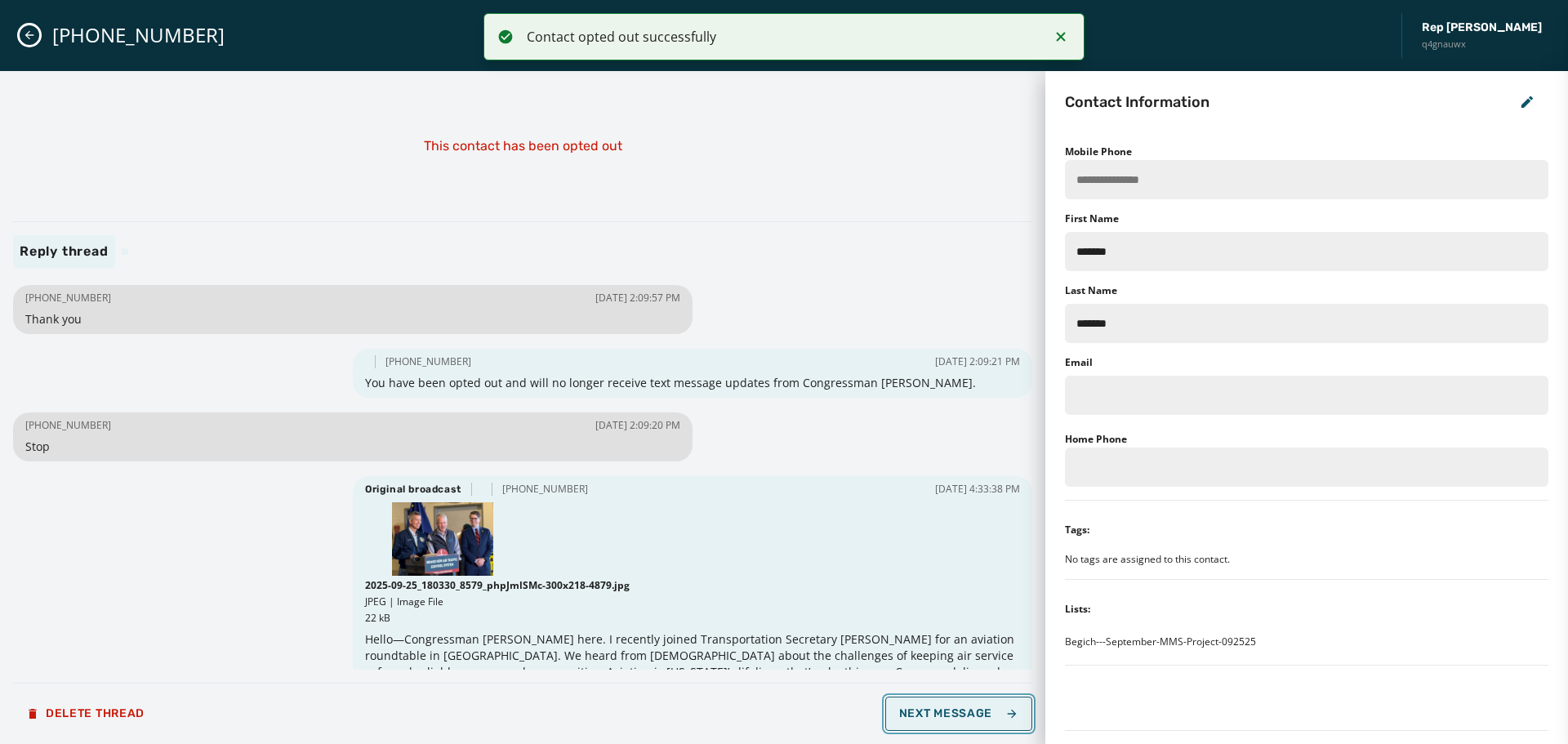
click at [983, 711] on span "Next Message" at bounding box center [959, 714] width 119 height 13
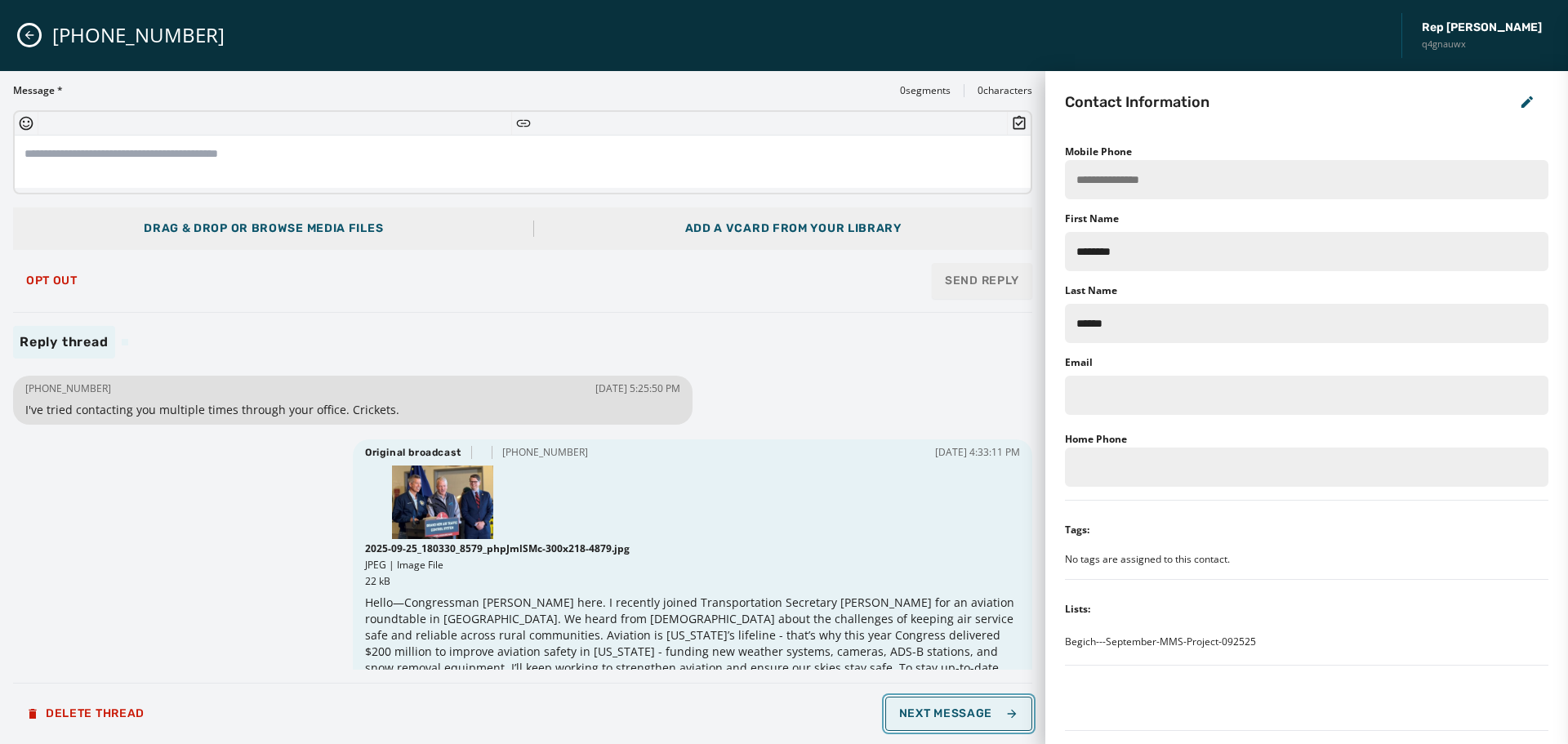
click at [983, 711] on span "Next Message" at bounding box center [959, 714] width 119 height 13
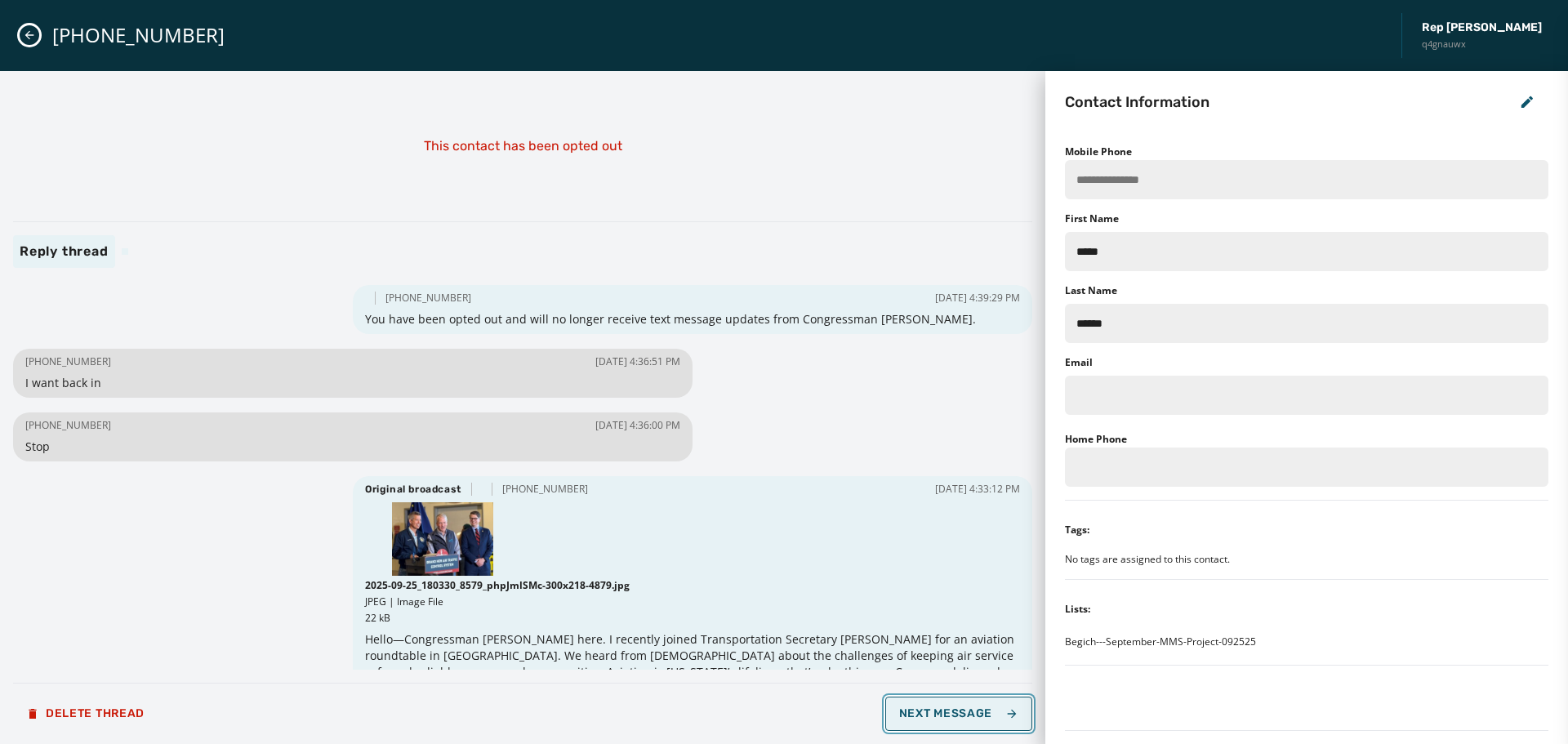
click at [938, 719] on span "Next Message" at bounding box center [959, 714] width 119 height 13
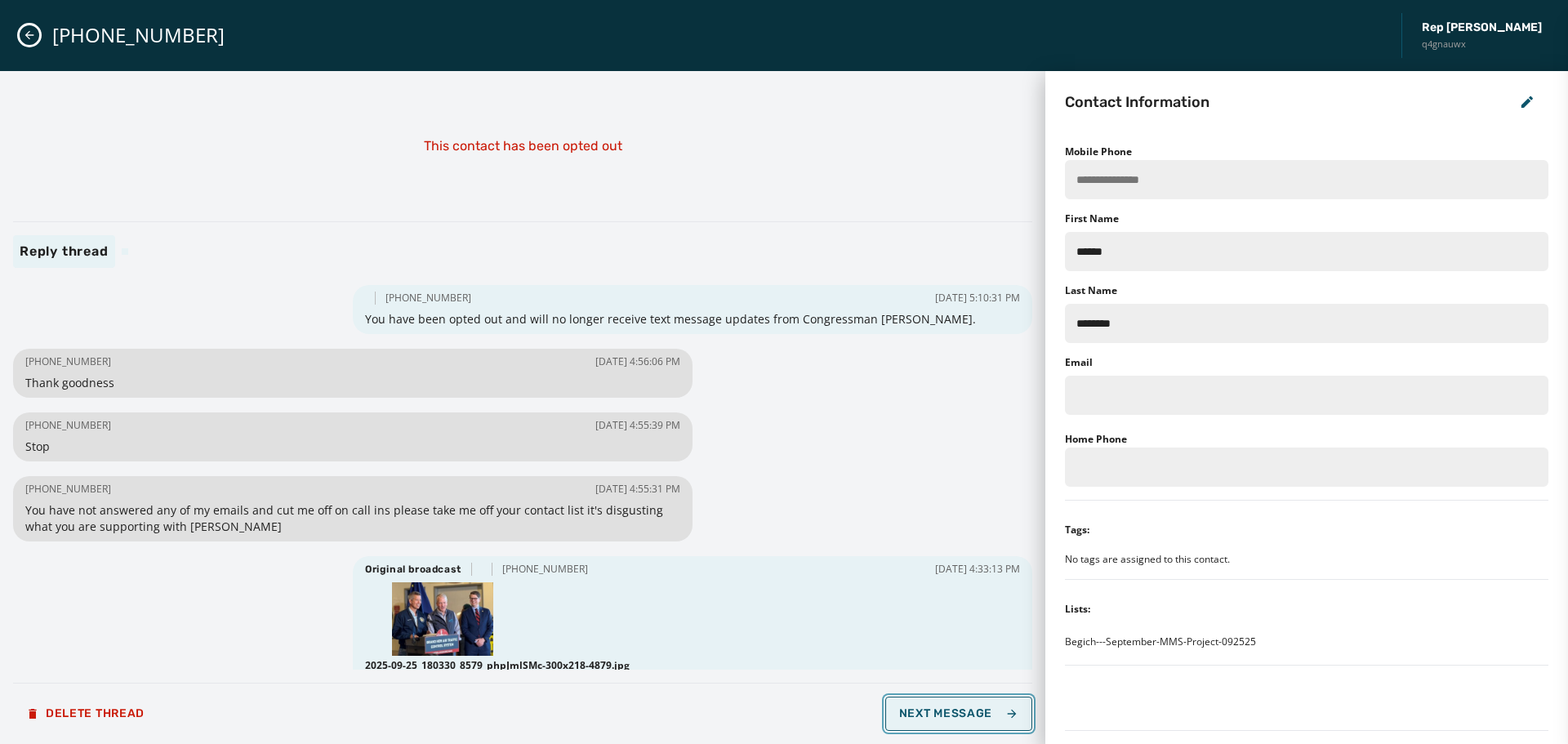
click at [955, 709] on span "Next Message" at bounding box center [959, 714] width 119 height 13
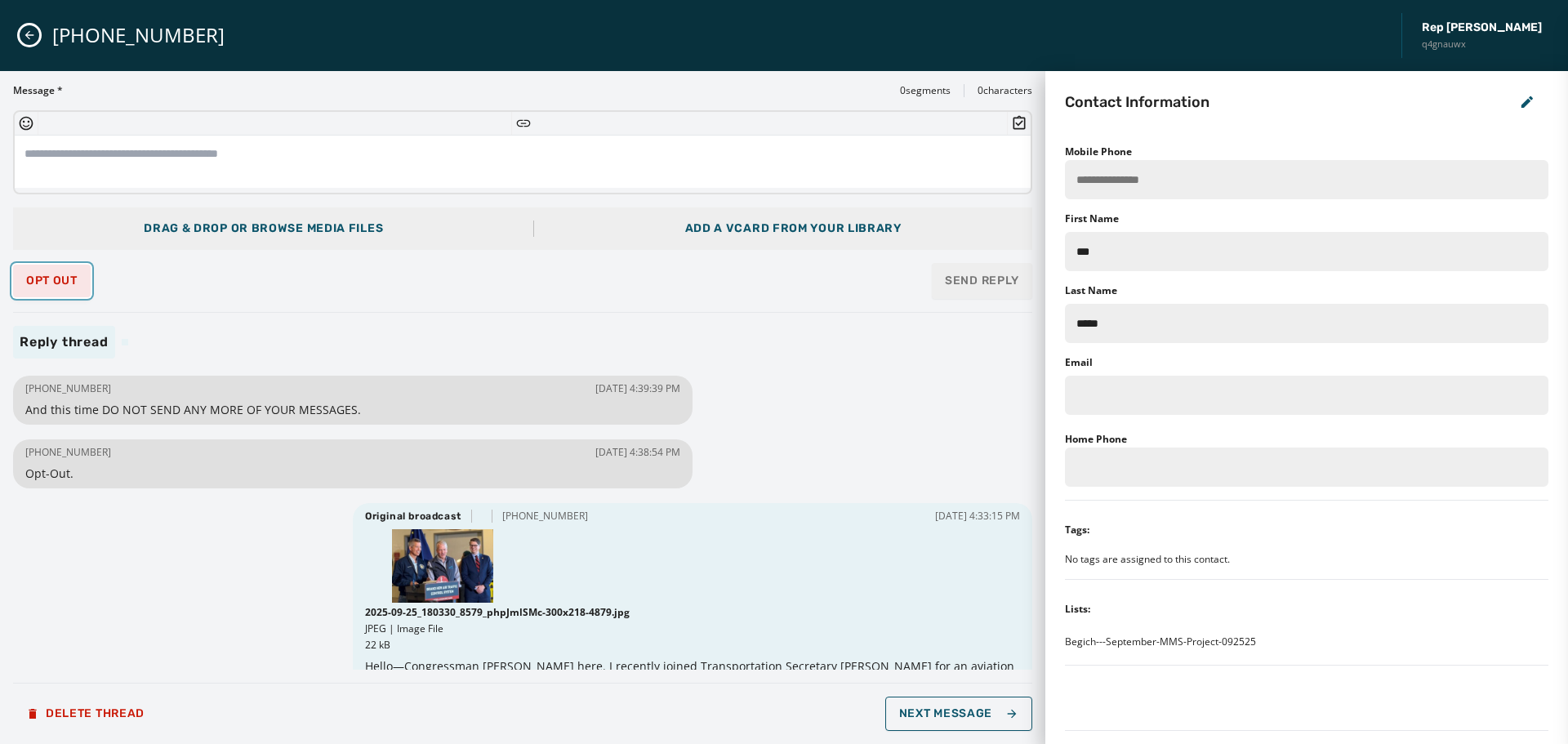
click at [59, 287] on span "Opt Out" at bounding box center [52, 281] width 52 height 13
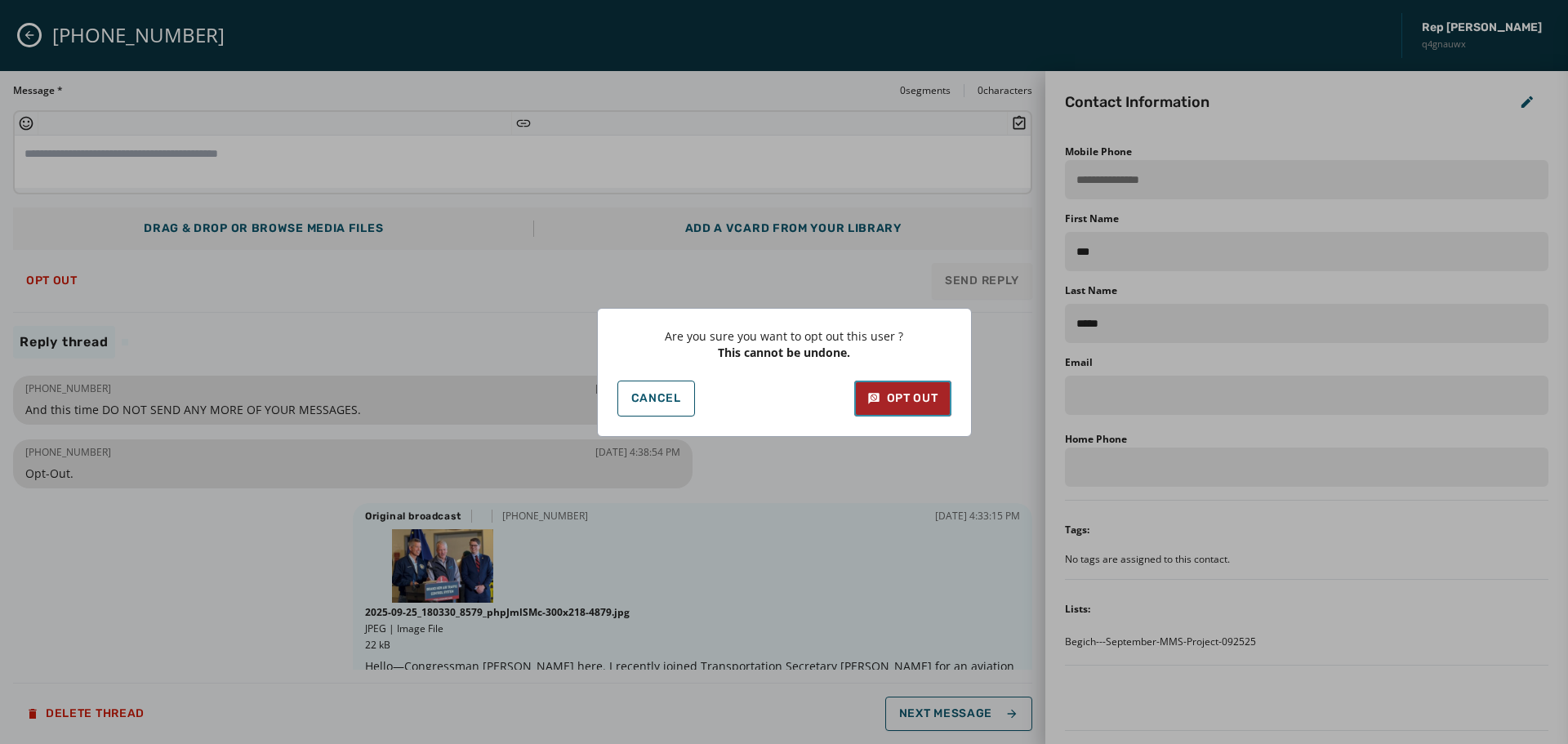
click at [886, 385] on button "Opt Out" at bounding box center [902, 399] width 97 height 36
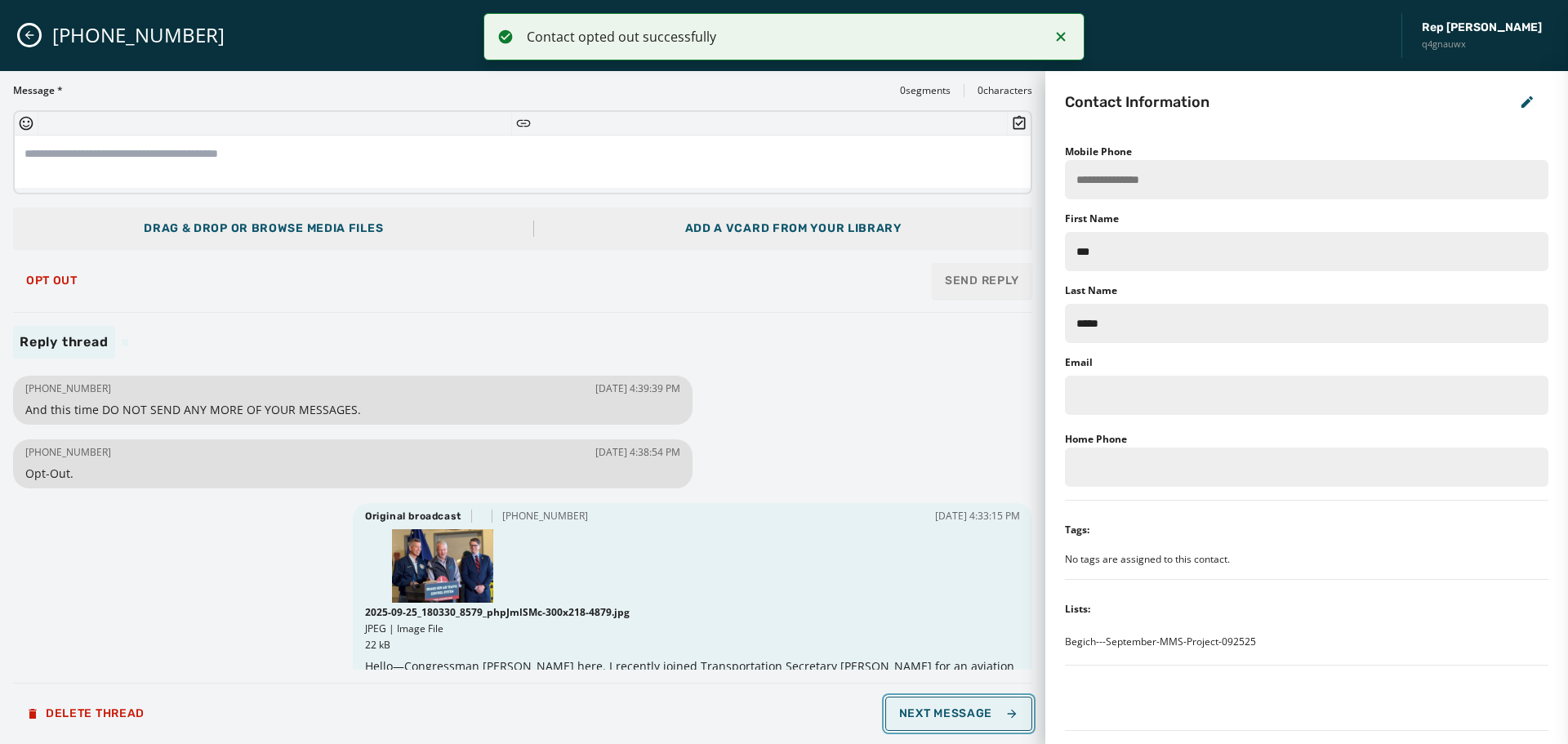
click at [974, 714] on span "Next Message" at bounding box center [959, 714] width 119 height 13
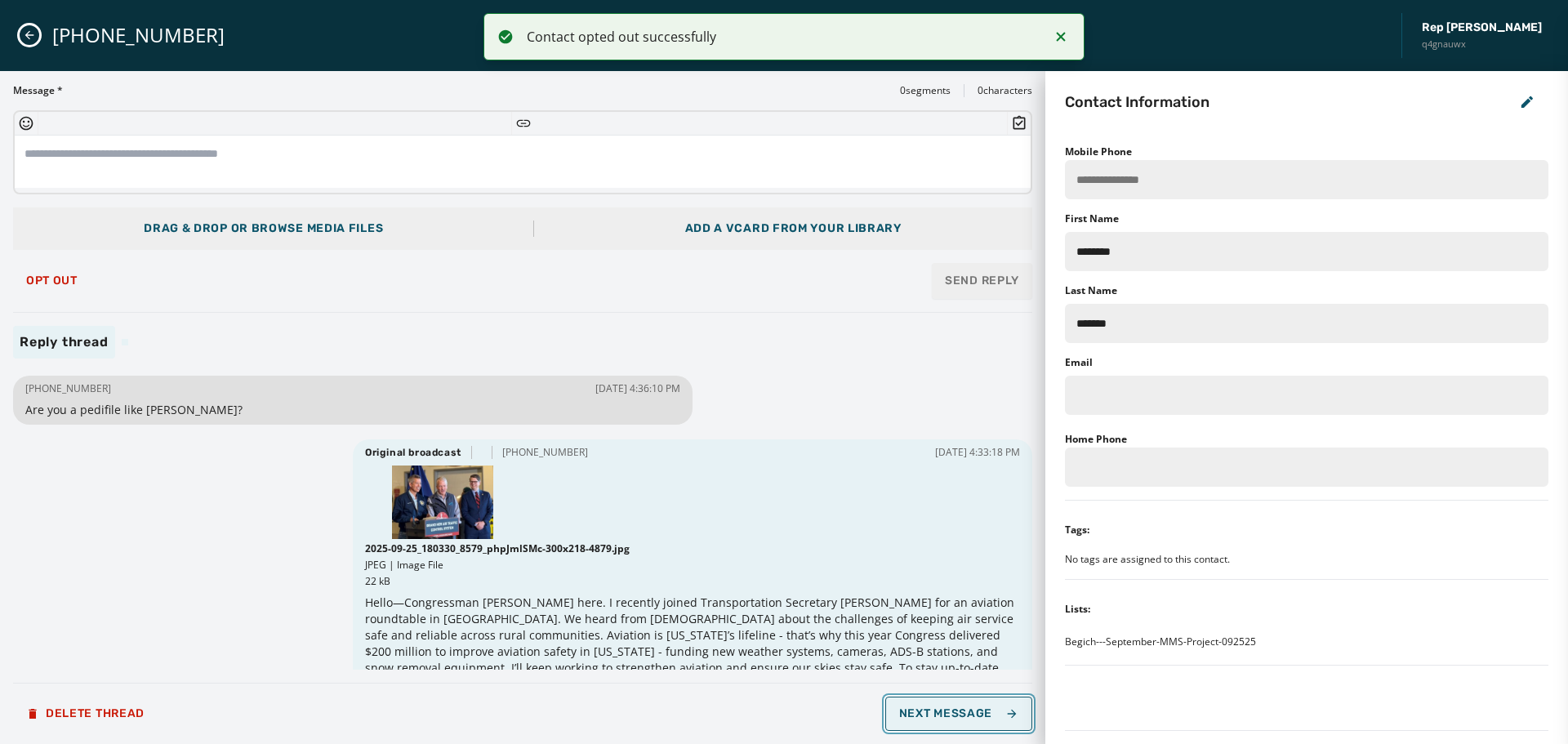
click at [974, 714] on span "Next Message" at bounding box center [959, 714] width 119 height 13
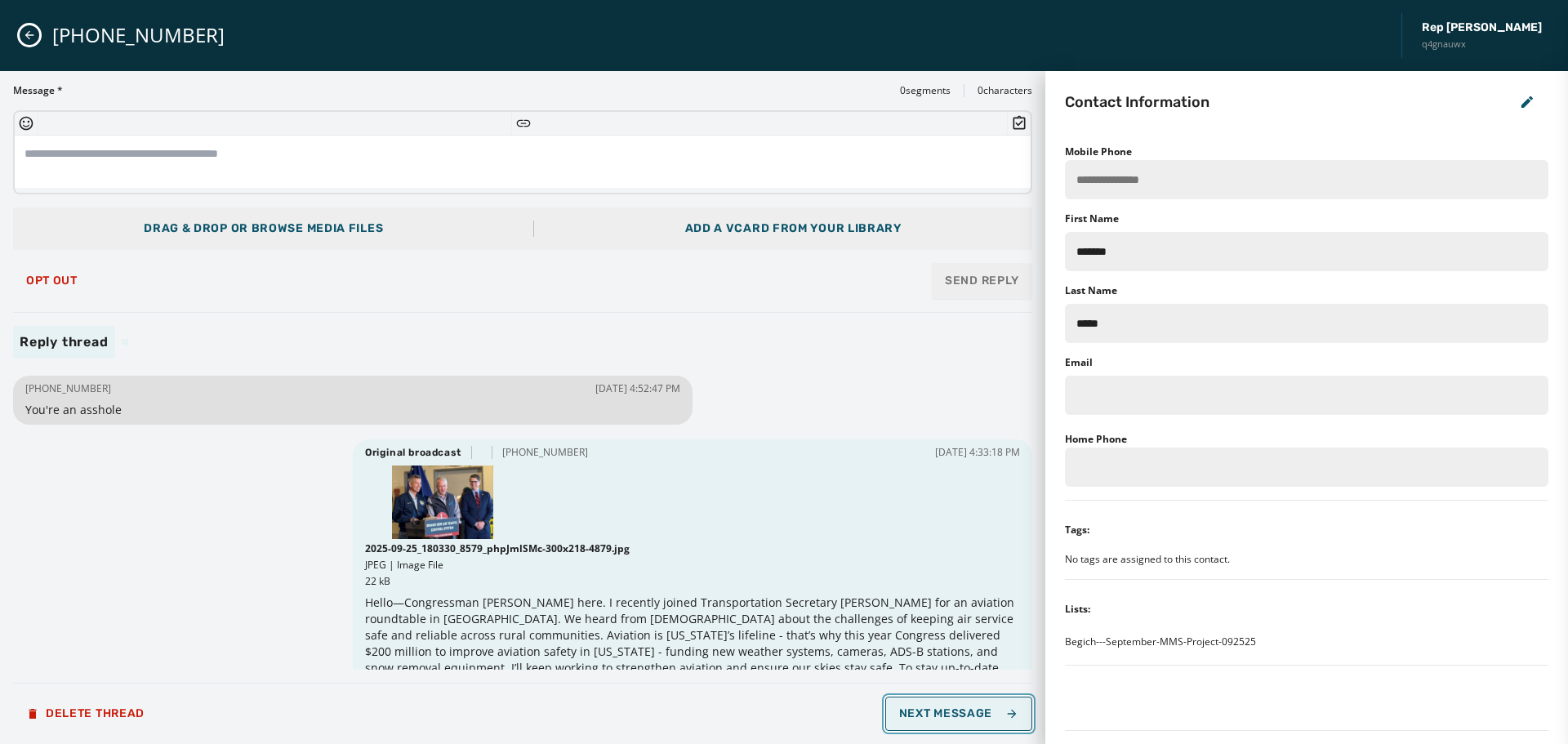
click at [974, 714] on span "Next Message" at bounding box center [959, 714] width 119 height 13
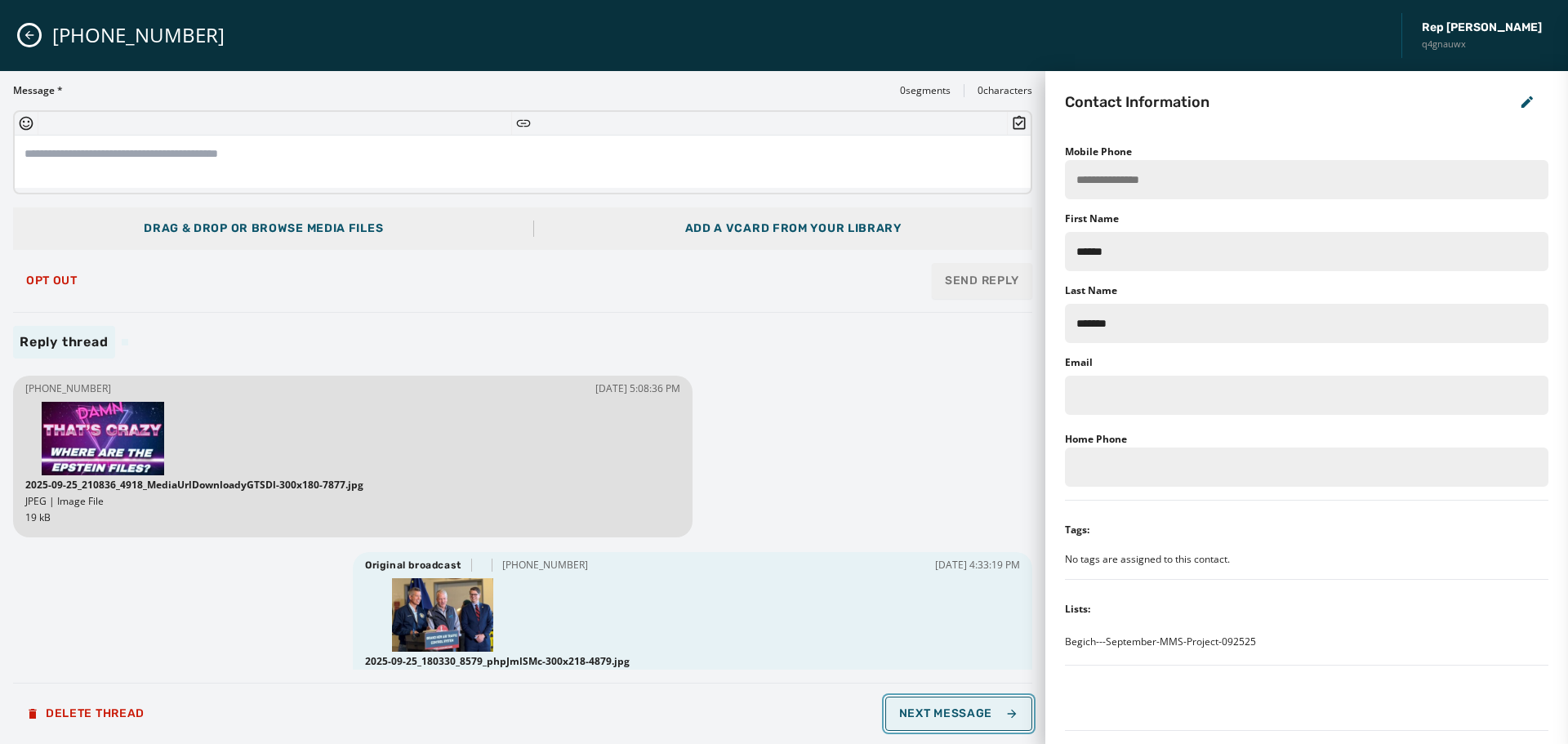
click at [974, 714] on span "Next Message" at bounding box center [959, 714] width 119 height 13
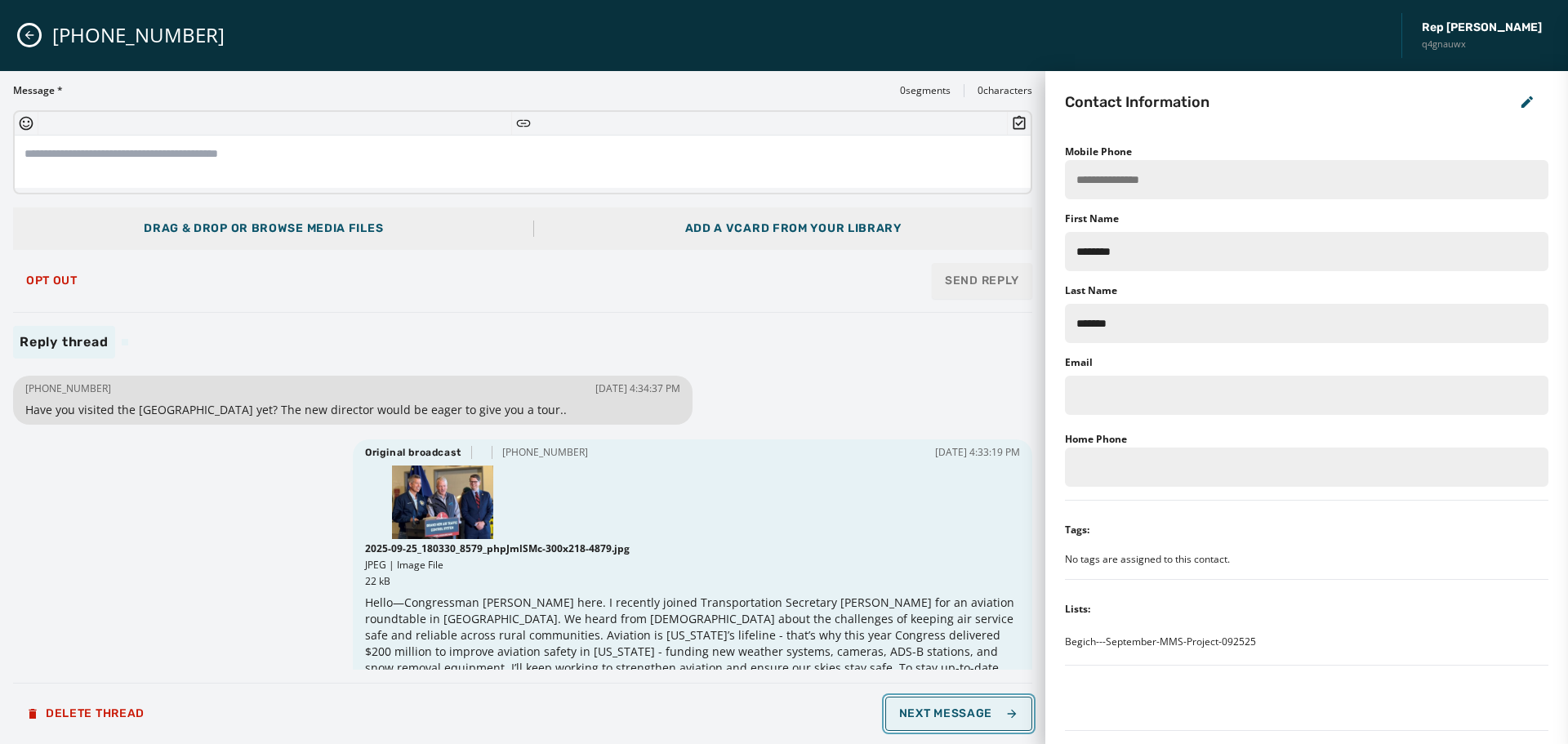
click at [974, 714] on span "Next Message" at bounding box center [959, 714] width 119 height 13
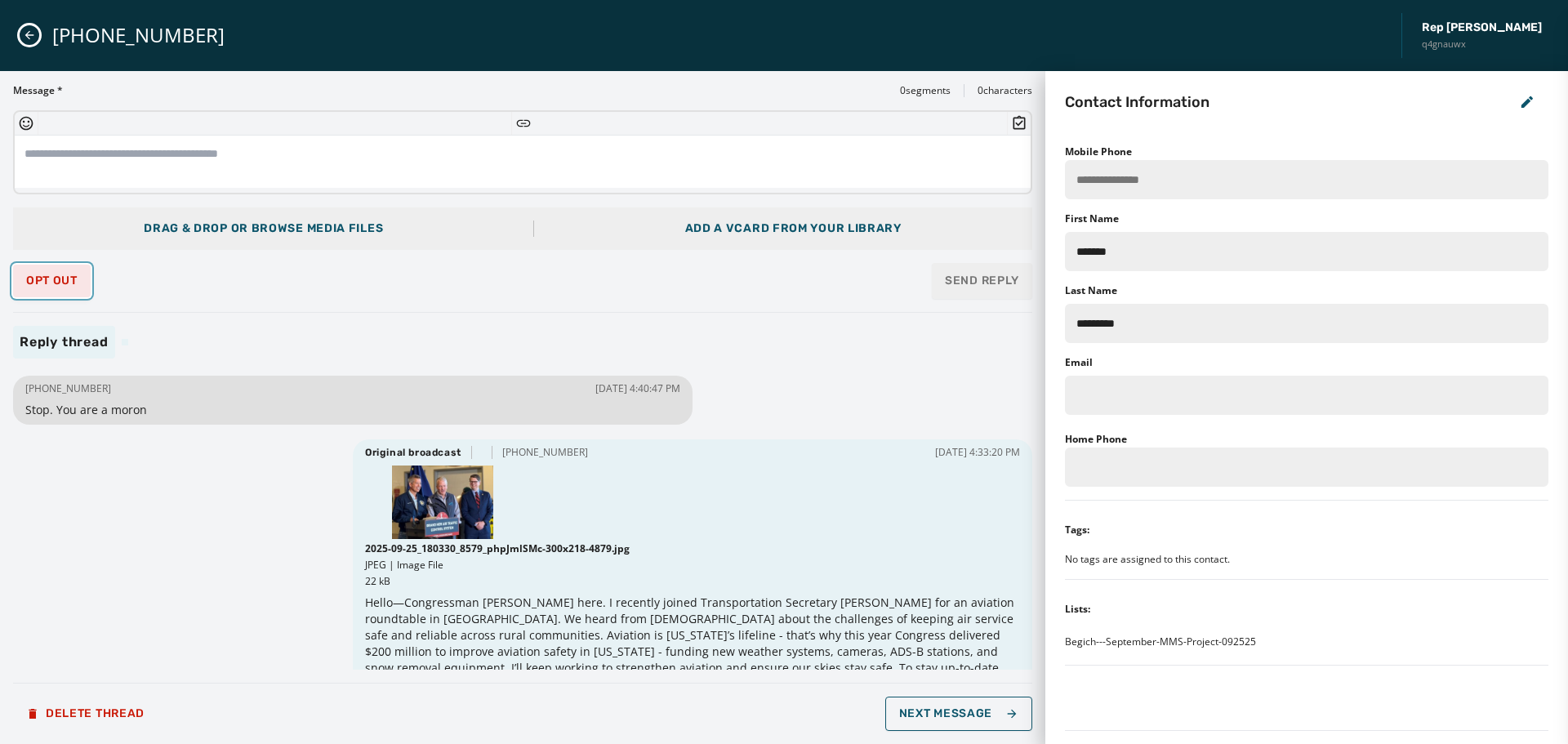
click at [60, 283] on span "Opt Out" at bounding box center [52, 281] width 52 height 13
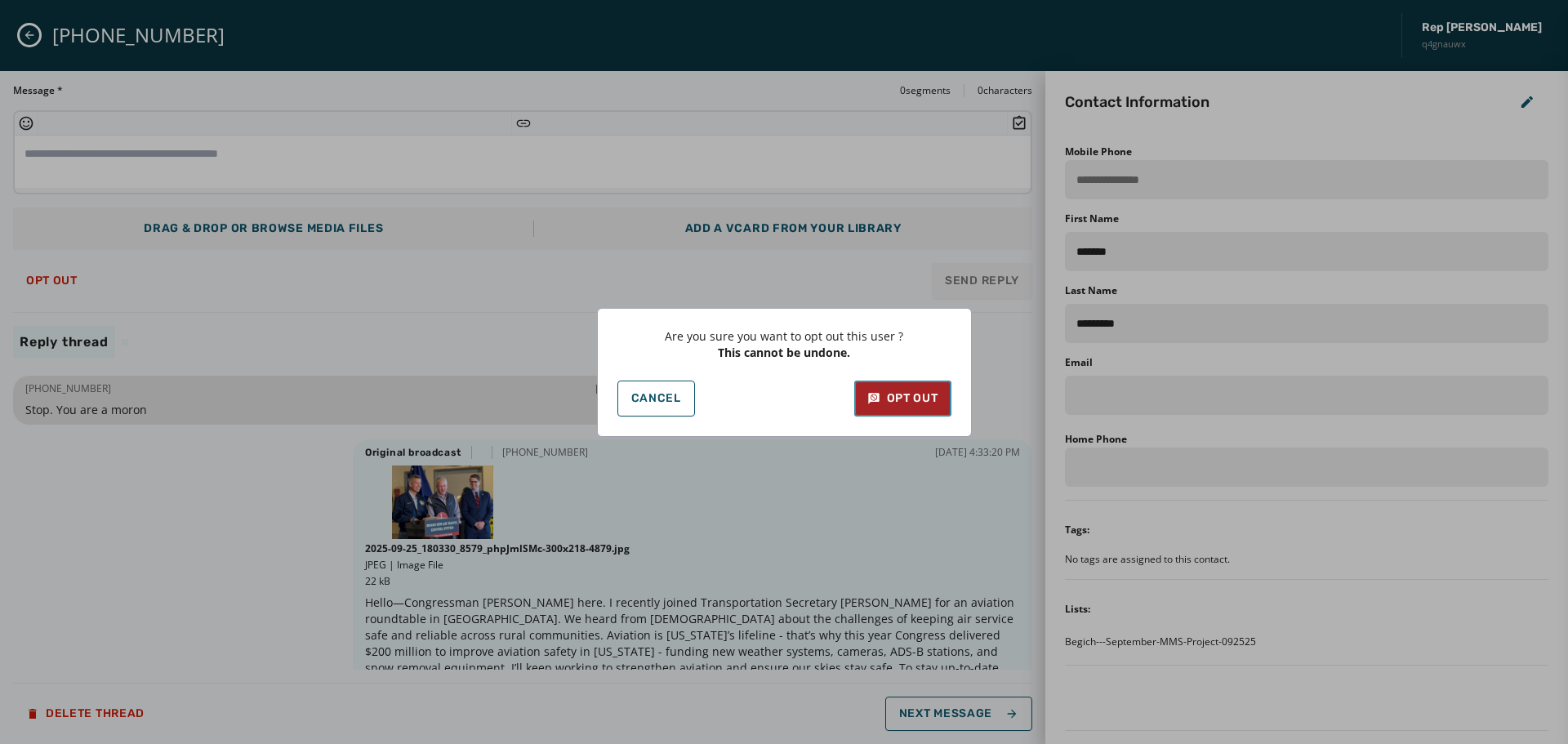
click at [917, 393] on div "Opt Out" at bounding box center [903, 398] width 71 height 16
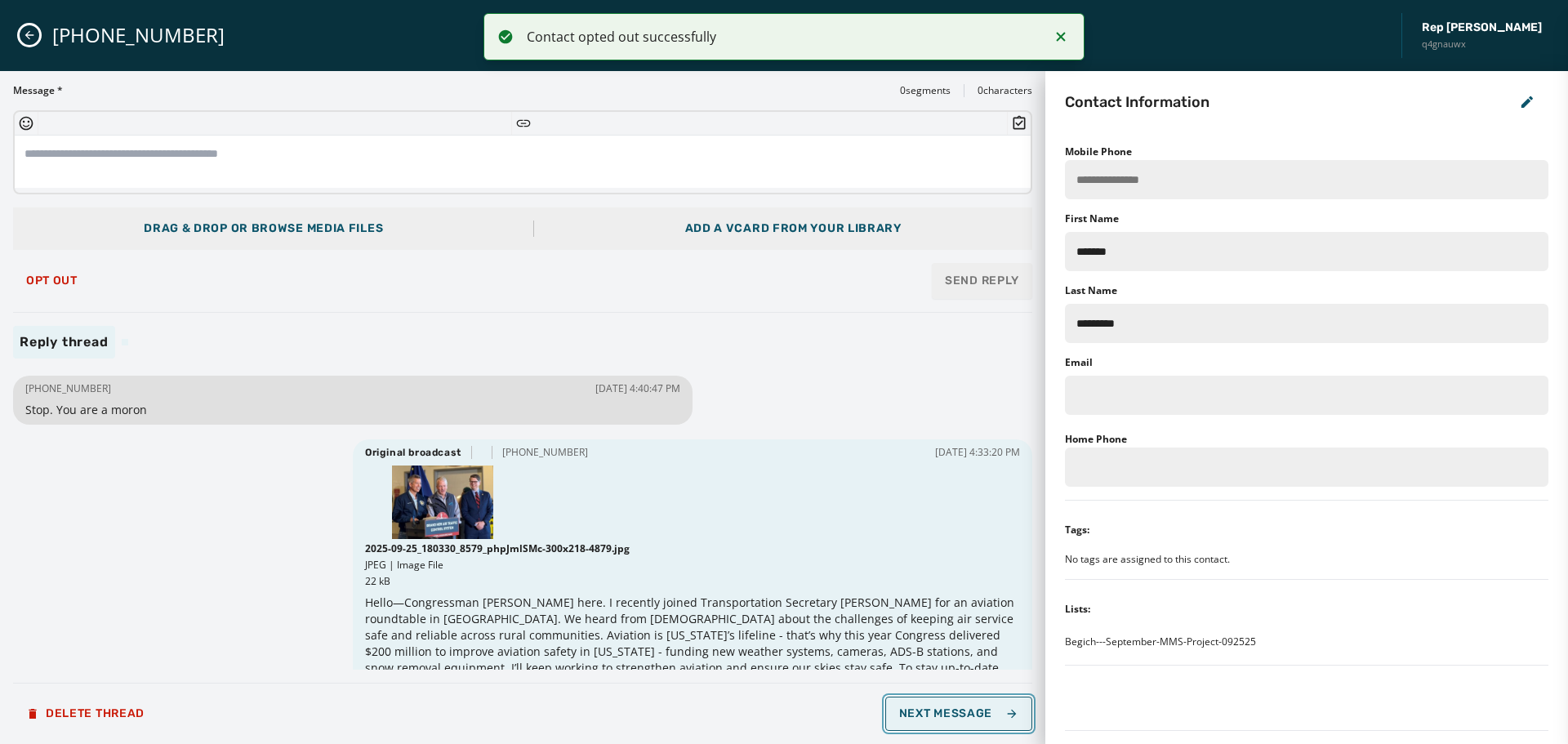
click at [943, 715] on span "Next Message" at bounding box center [959, 714] width 119 height 13
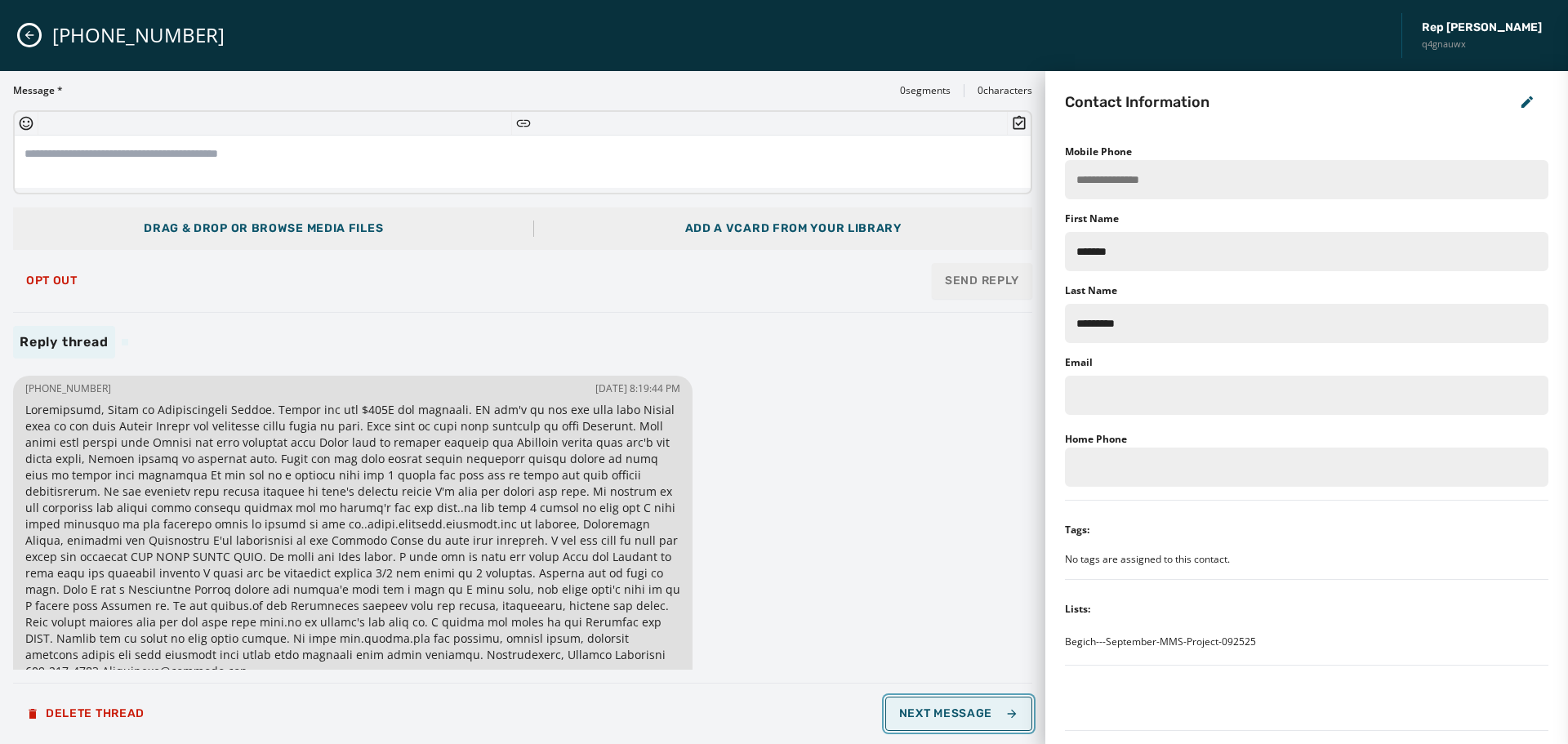
click at [941, 708] on span "Next Message" at bounding box center [959, 714] width 119 height 13
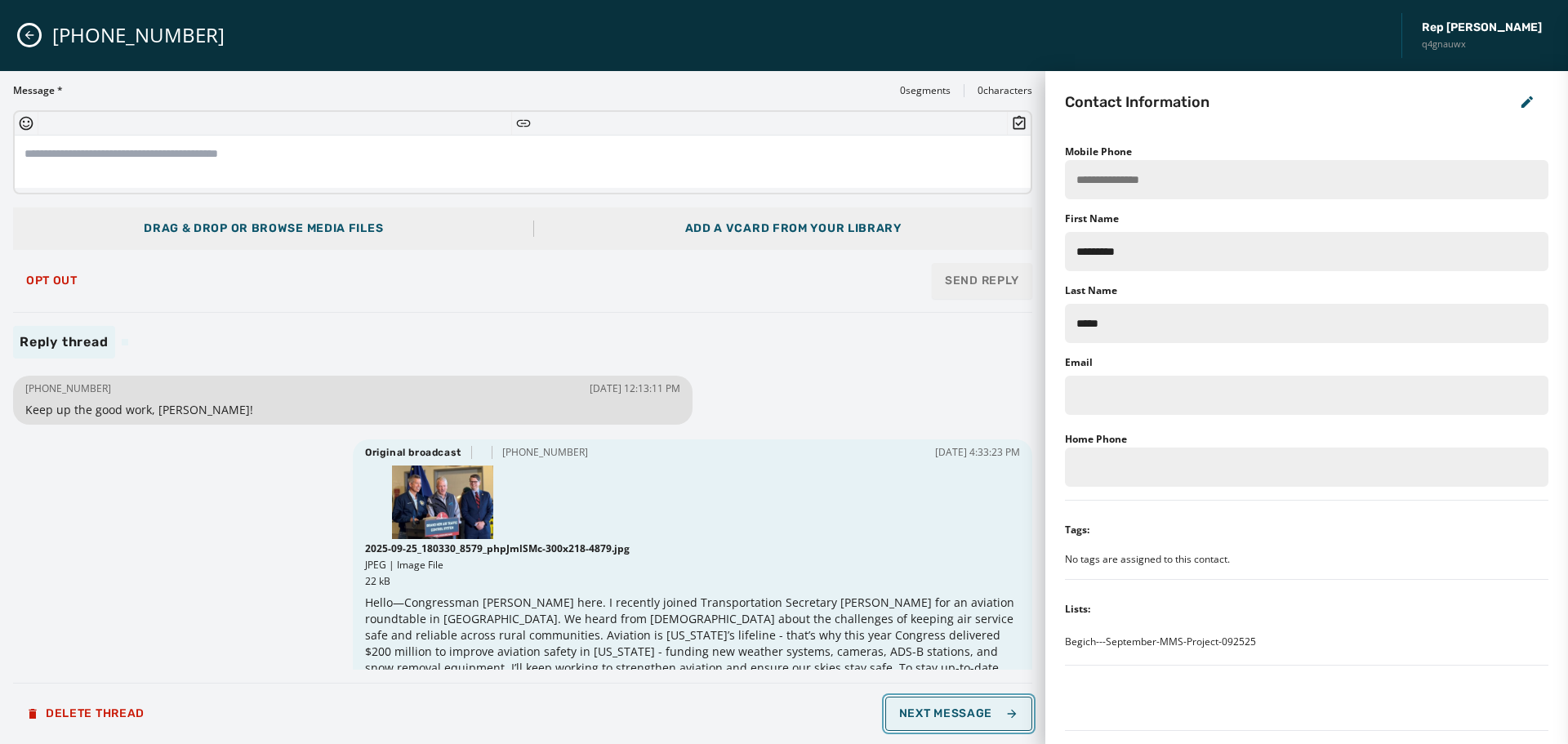
click at [941, 709] on span "Next Message" at bounding box center [959, 714] width 119 height 13
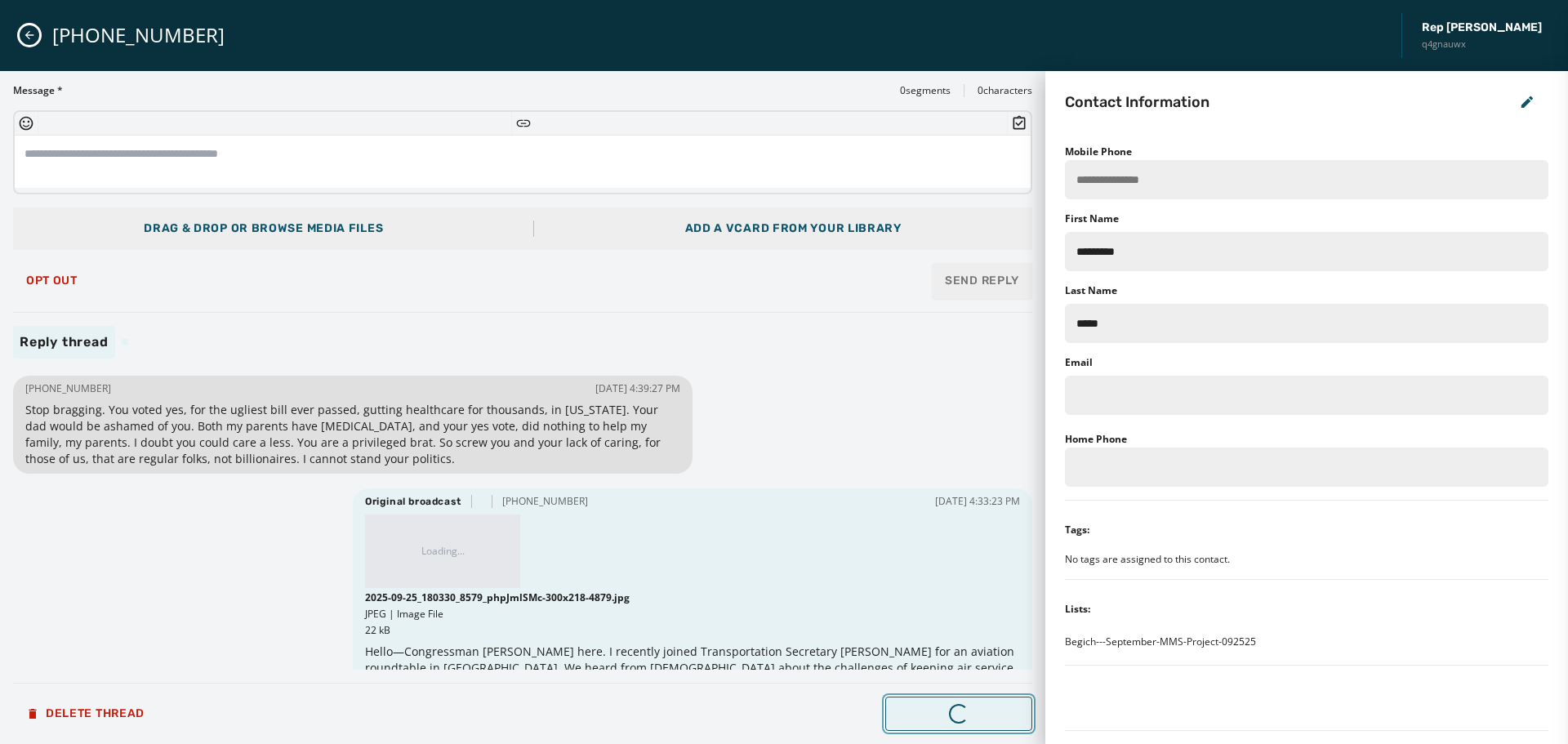
type input "**********"
type input "*******"
type input "********"
click at [941, 709] on span "Next Message" at bounding box center [959, 714] width 119 height 13
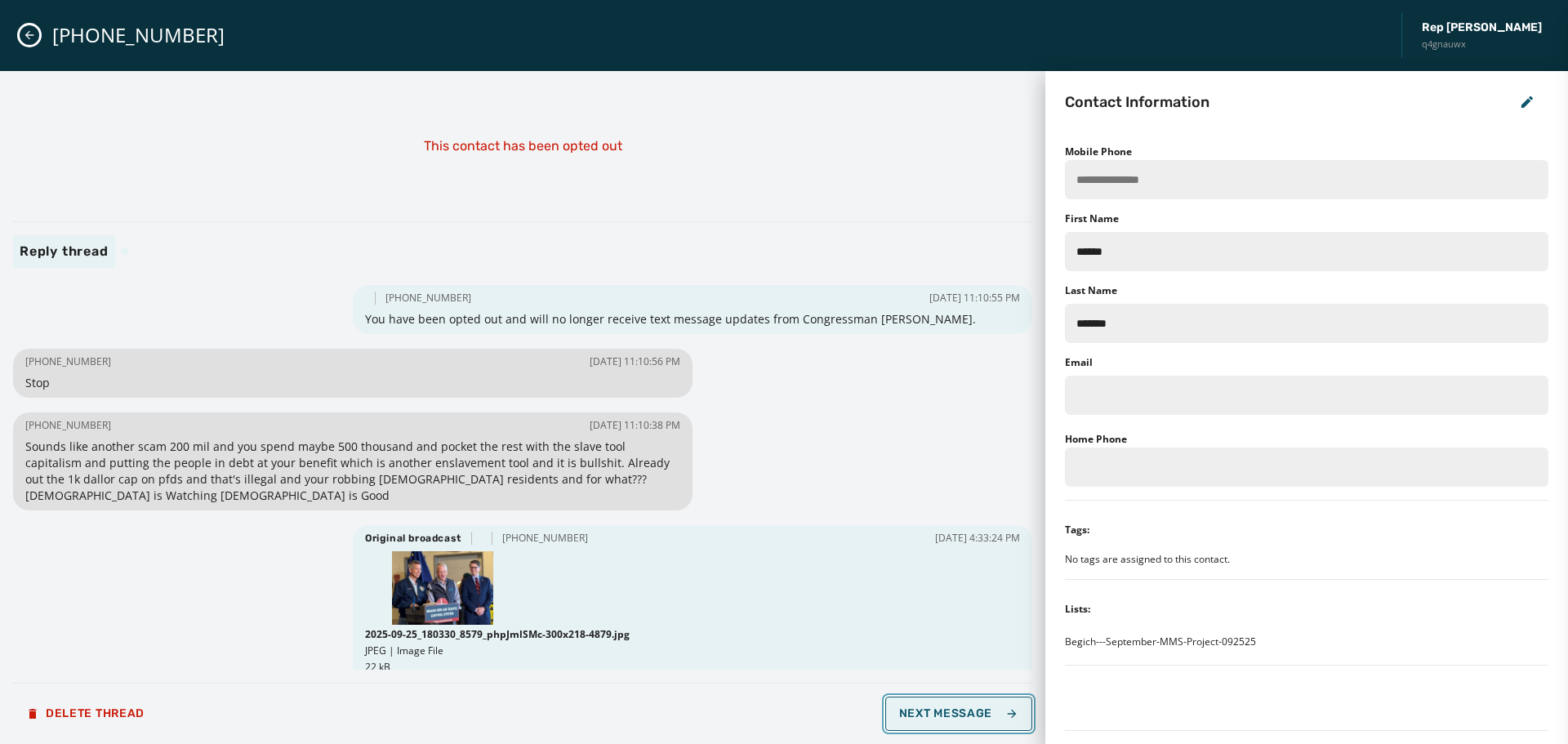
click at [941, 709] on span "Next Message" at bounding box center [959, 714] width 119 height 13
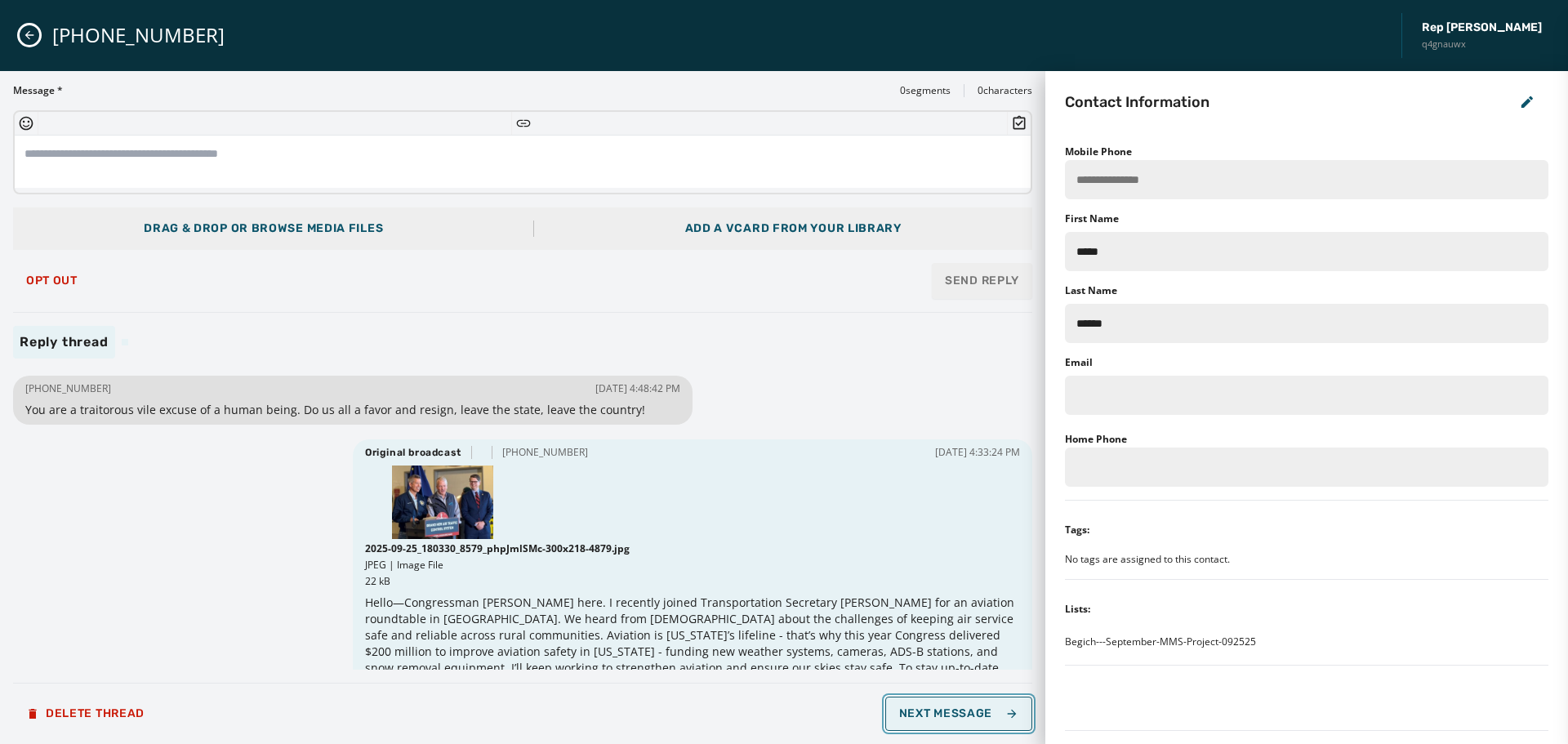
click at [941, 709] on span "Next Message" at bounding box center [959, 714] width 119 height 13
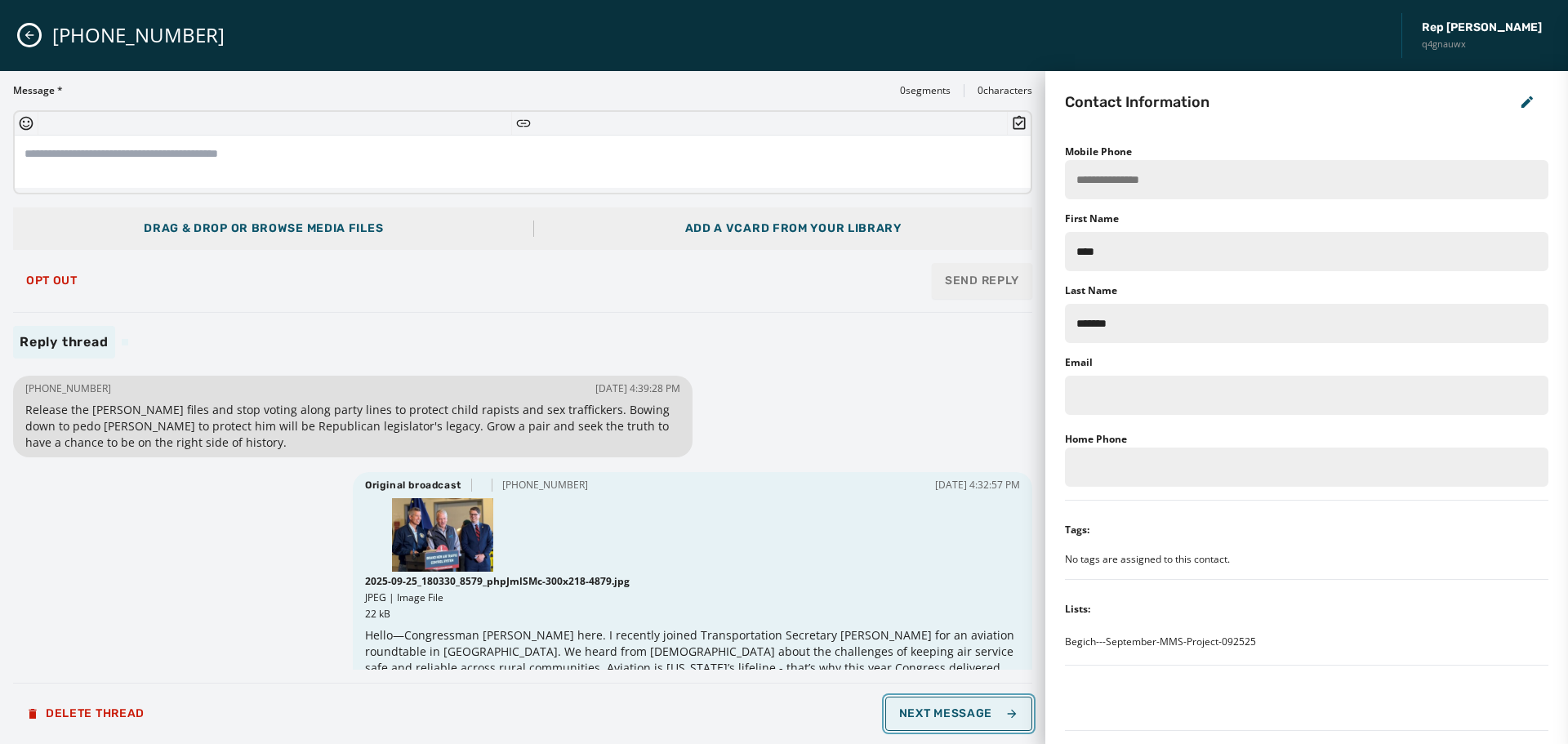
click at [941, 709] on span "Next Message" at bounding box center [959, 714] width 119 height 13
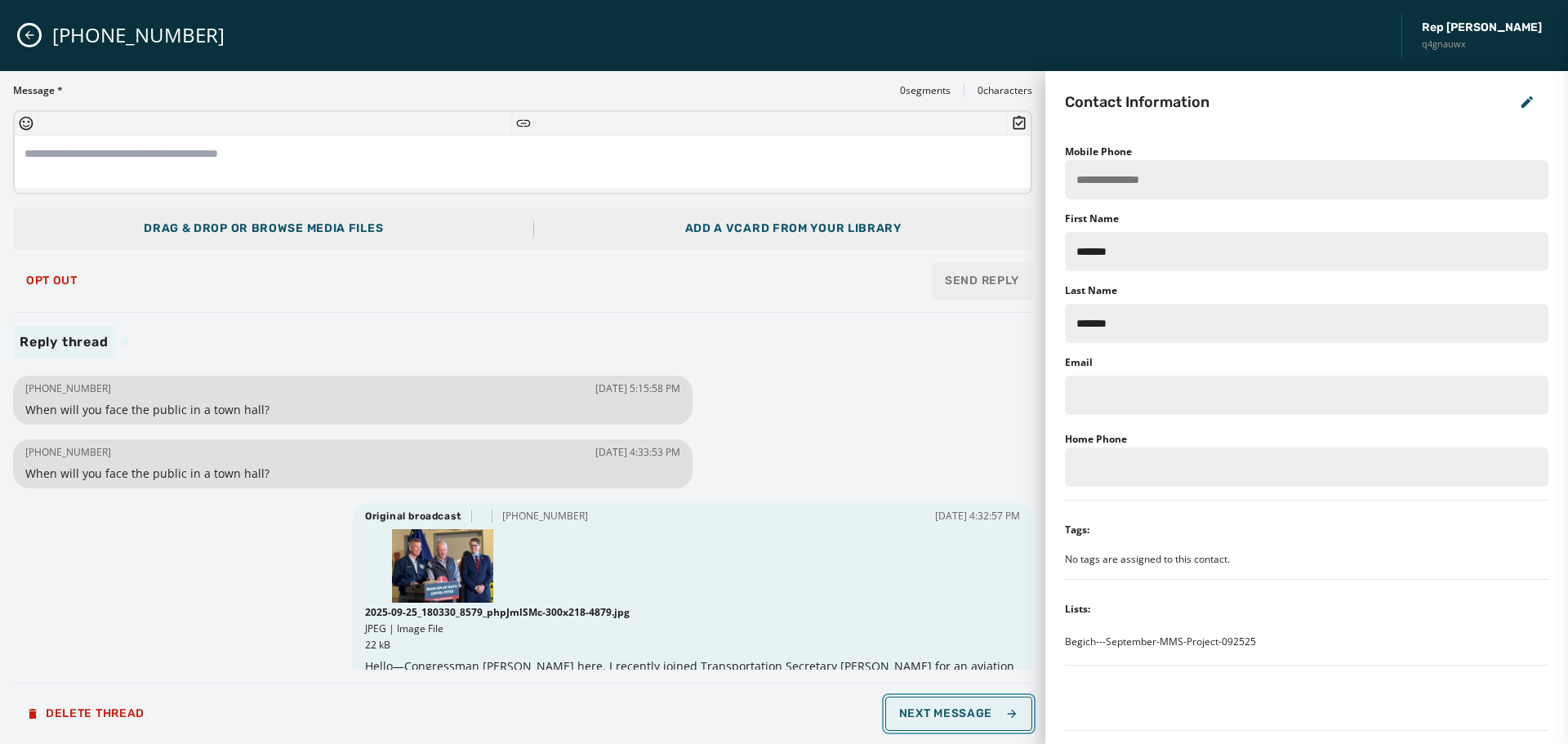
click at [941, 709] on span "Next Message" at bounding box center [959, 714] width 119 height 13
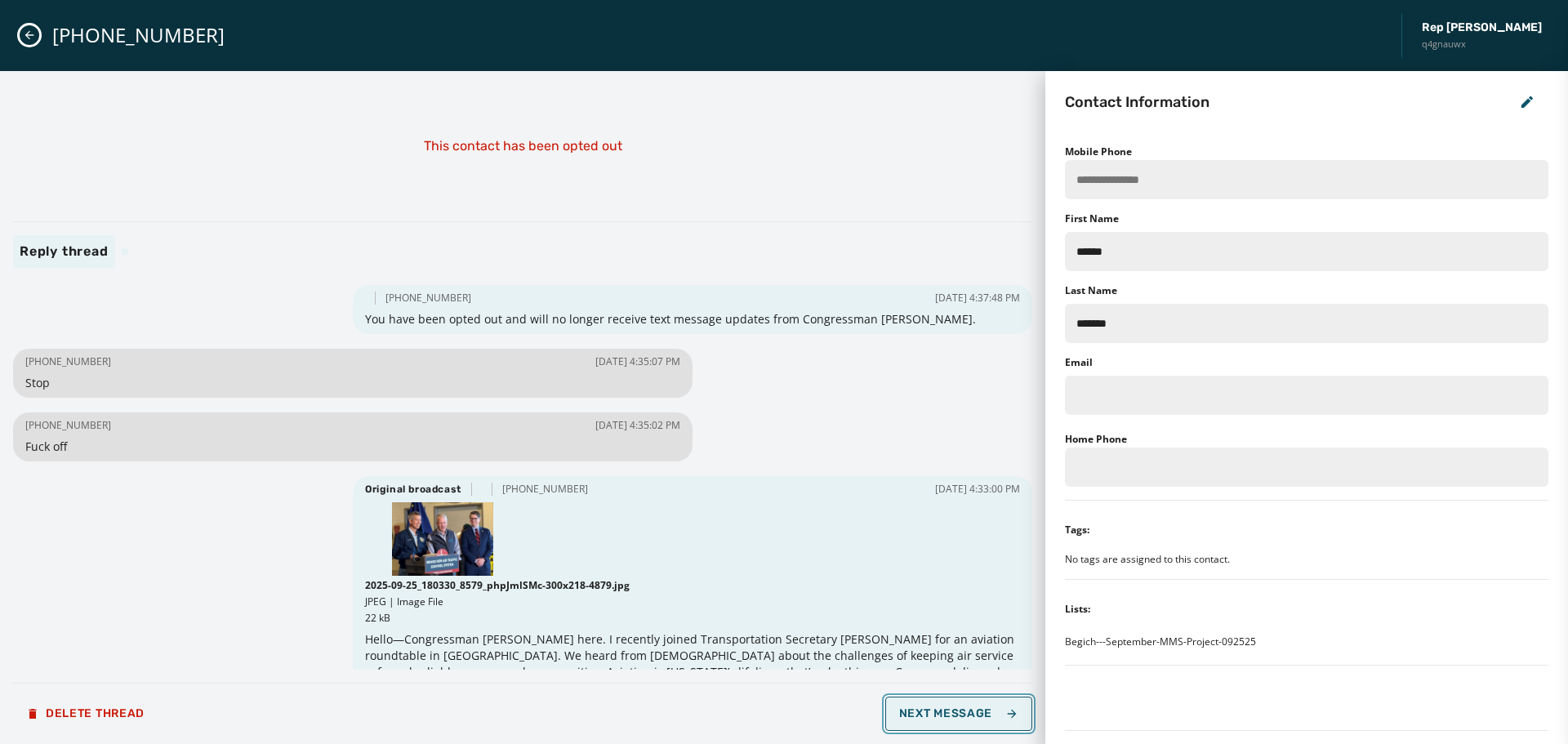
click at [941, 709] on span "Next Message" at bounding box center [959, 714] width 119 height 13
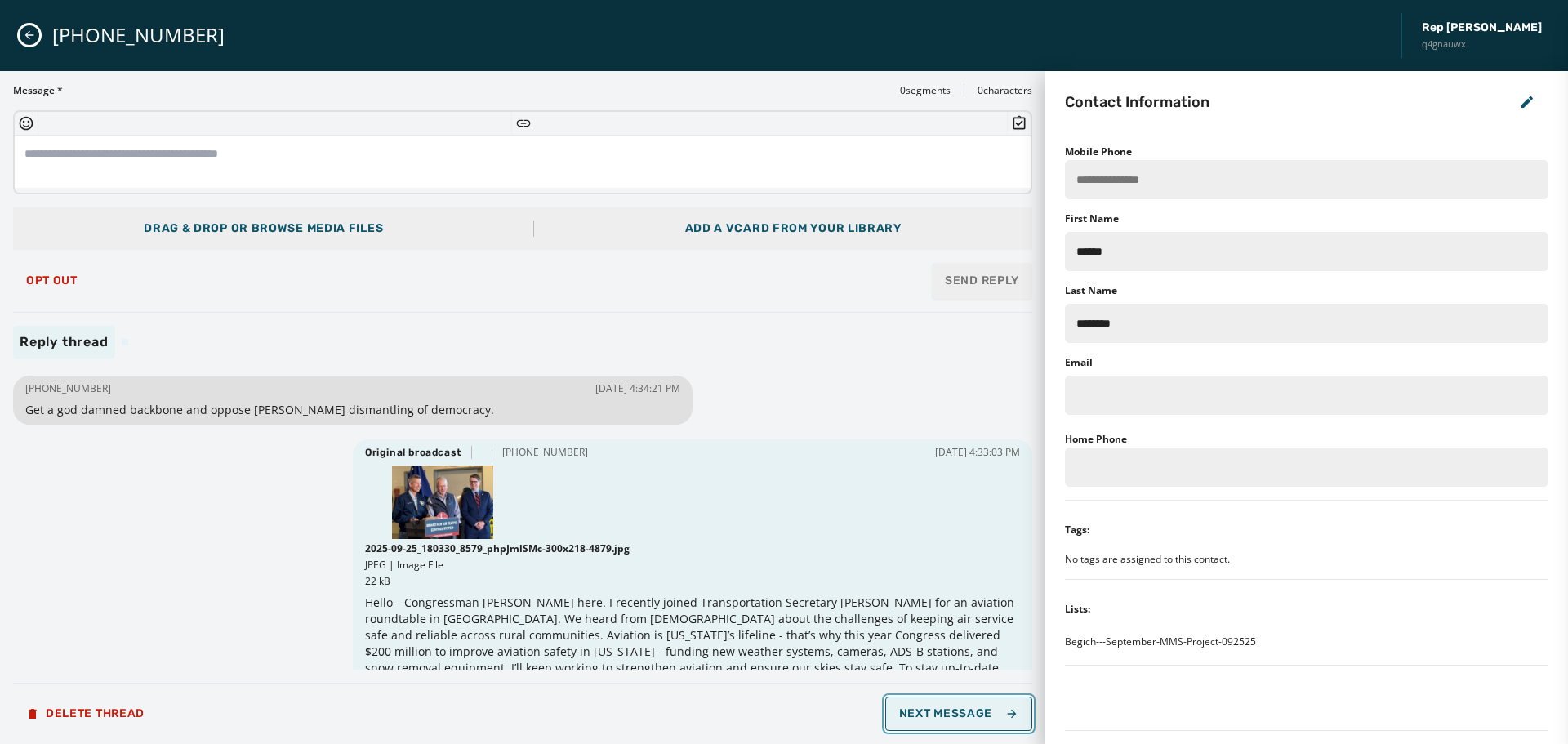
click at [941, 709] on span "Next Message" at bounding box center [959, 714] width 119 height 13
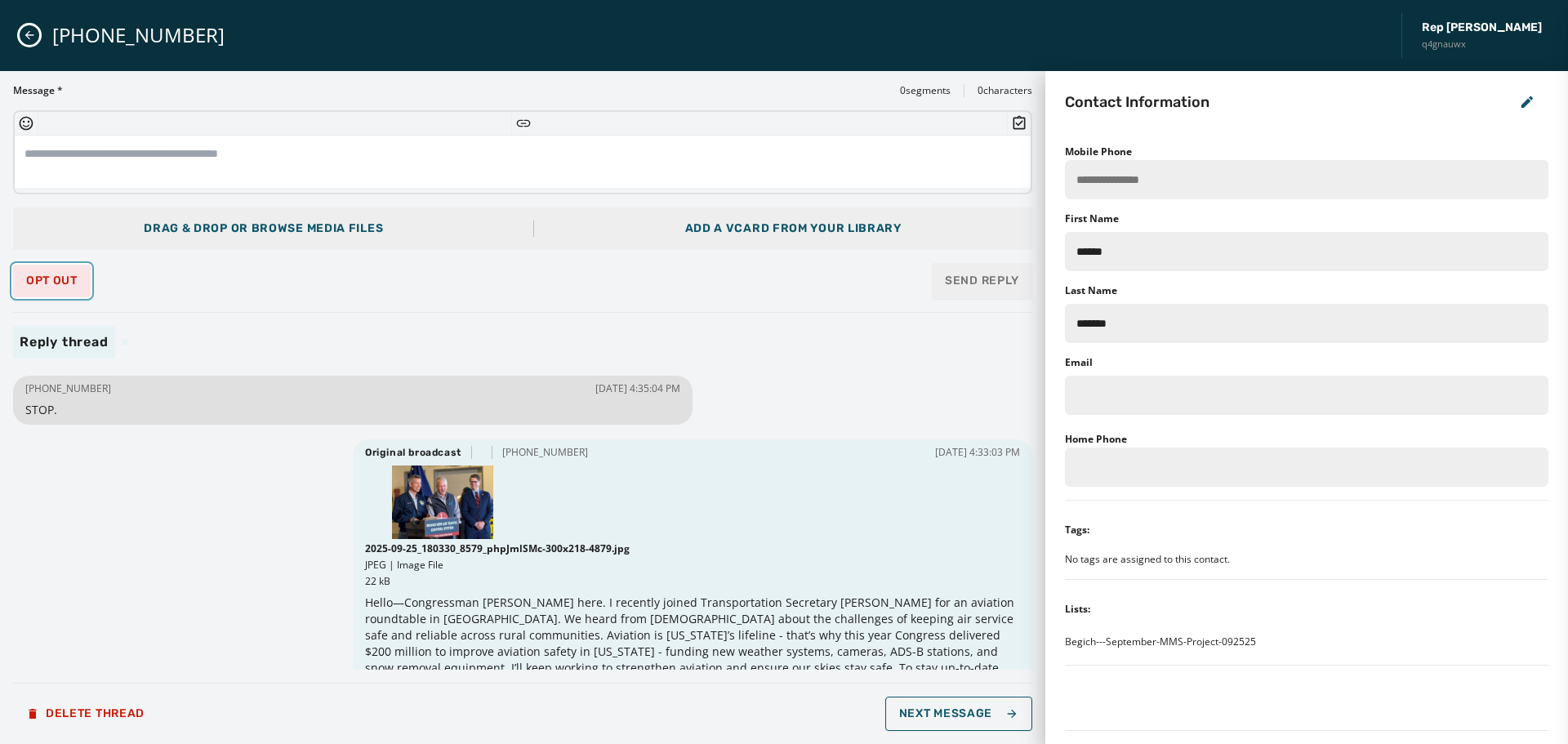
click at [56, 283] on span "Opt Out" at bounding box center [52, 281] width 52 height 13
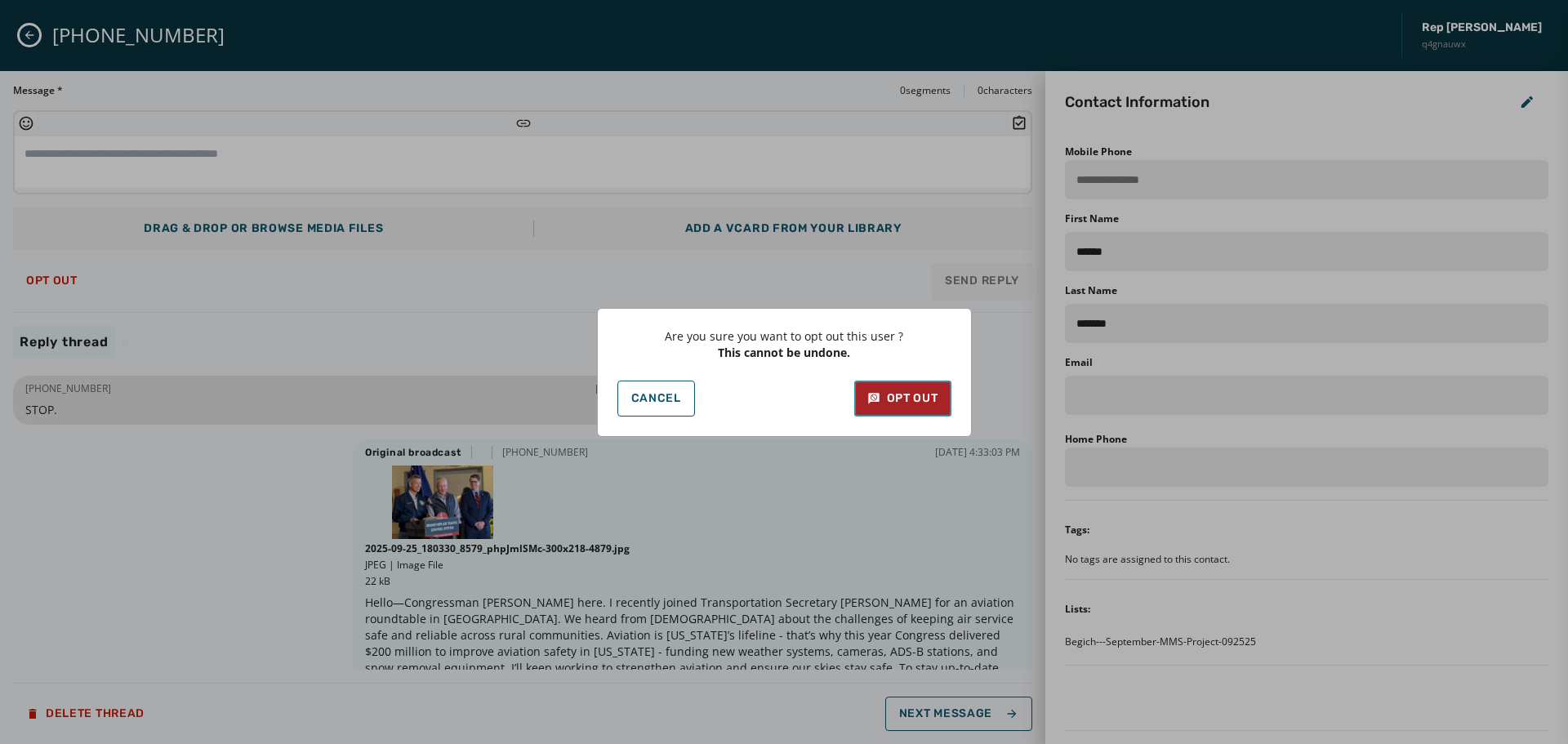
click at [918, 395] on div "Opt Out" at bounding box center [903, 398] width 71 height 16
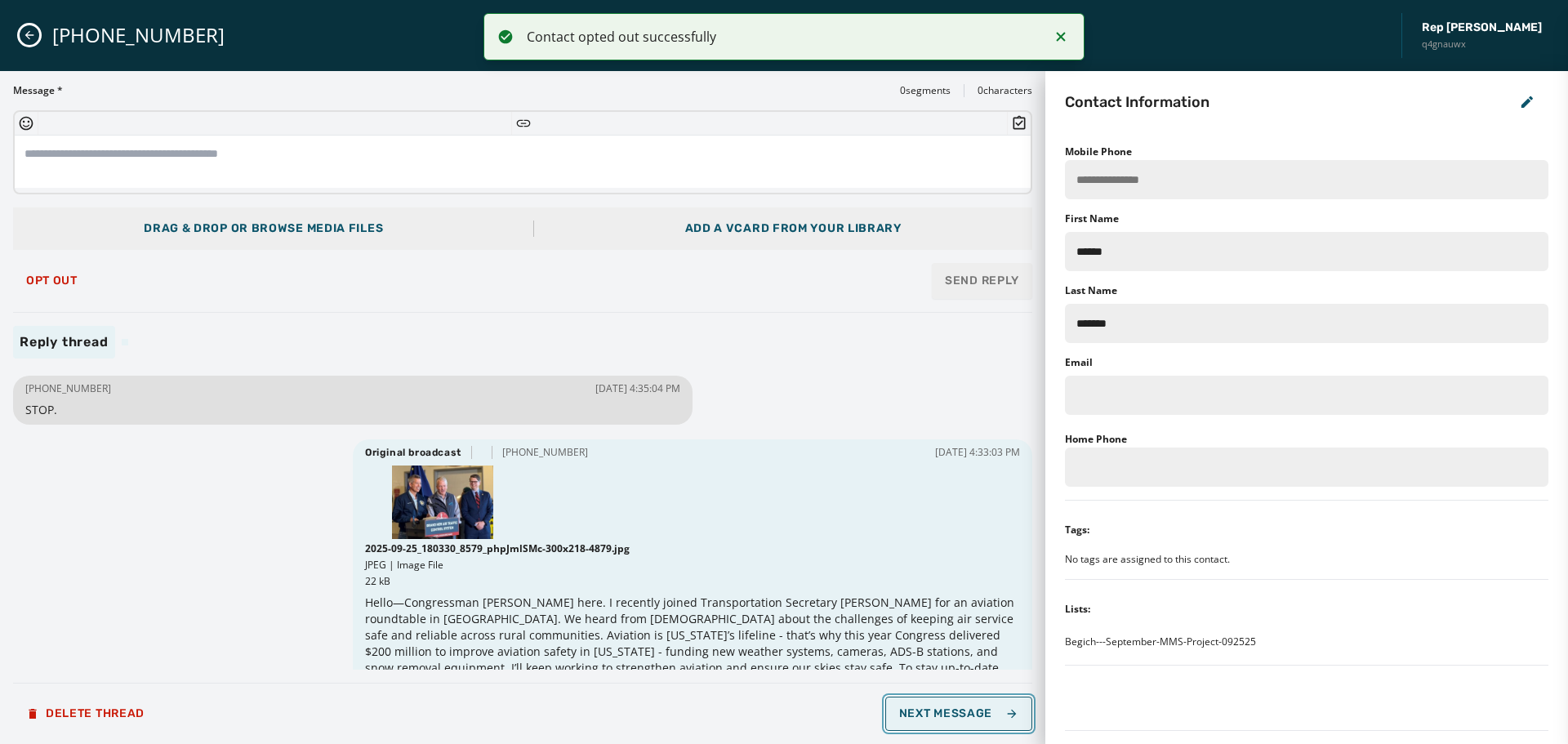
click at [949, 719] on span "Next Message" at bounding box center [959, 714] width 119 height 13
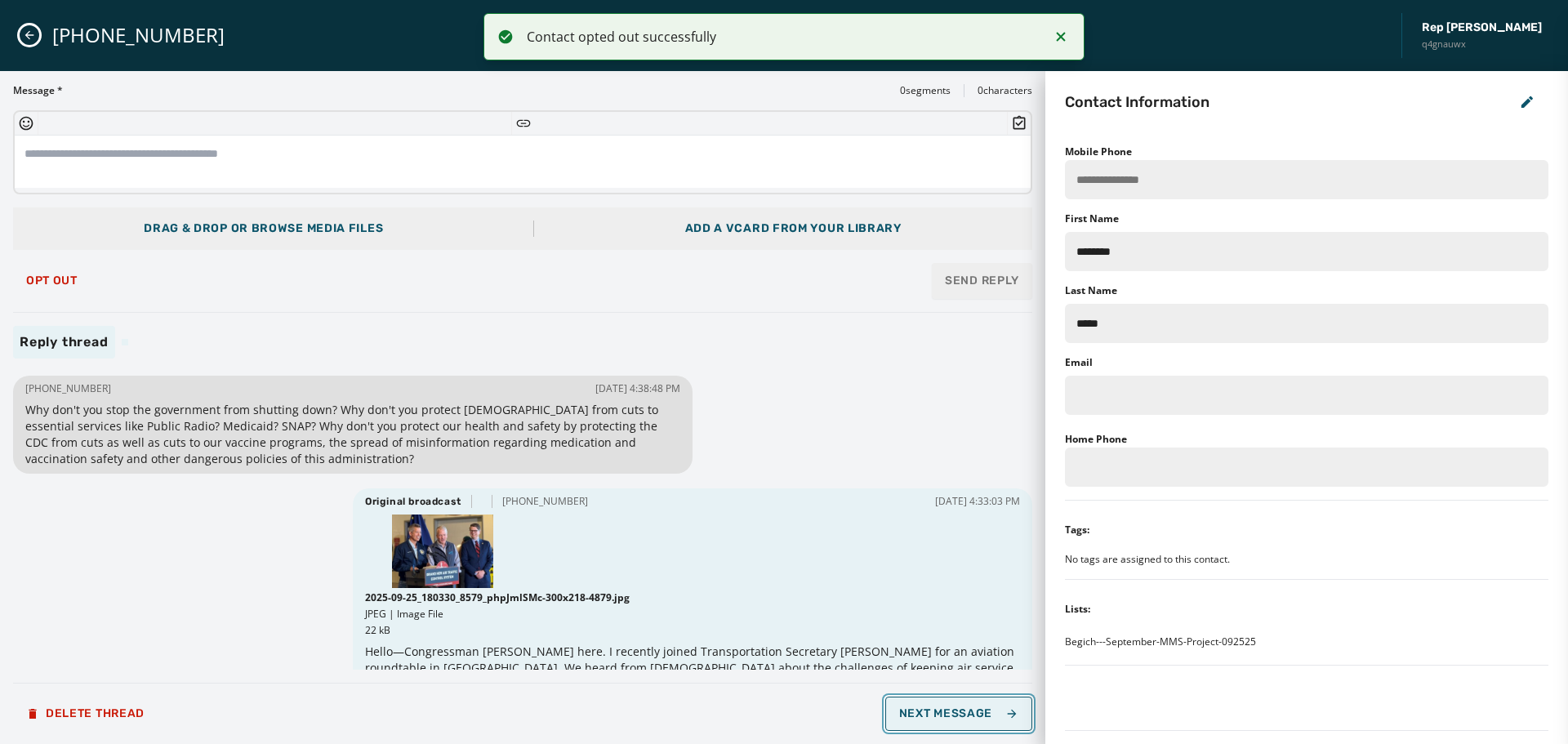
click at [933, 718] on span "Next Message" at bounding box center [959, 714] width 119 height 13
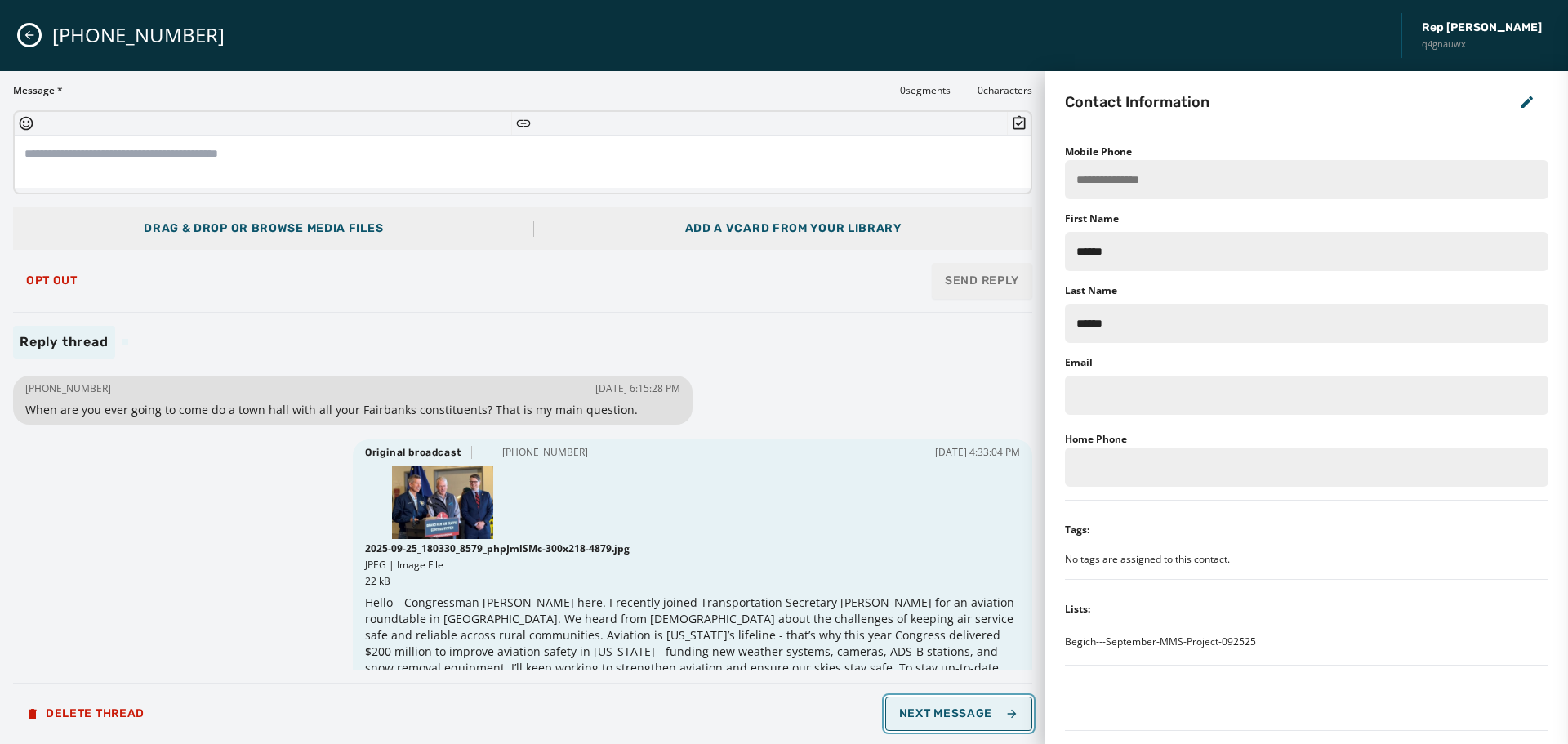
click at [933, 718] on span "Next Message" at bounding box center [959, 714] width 119 height 13
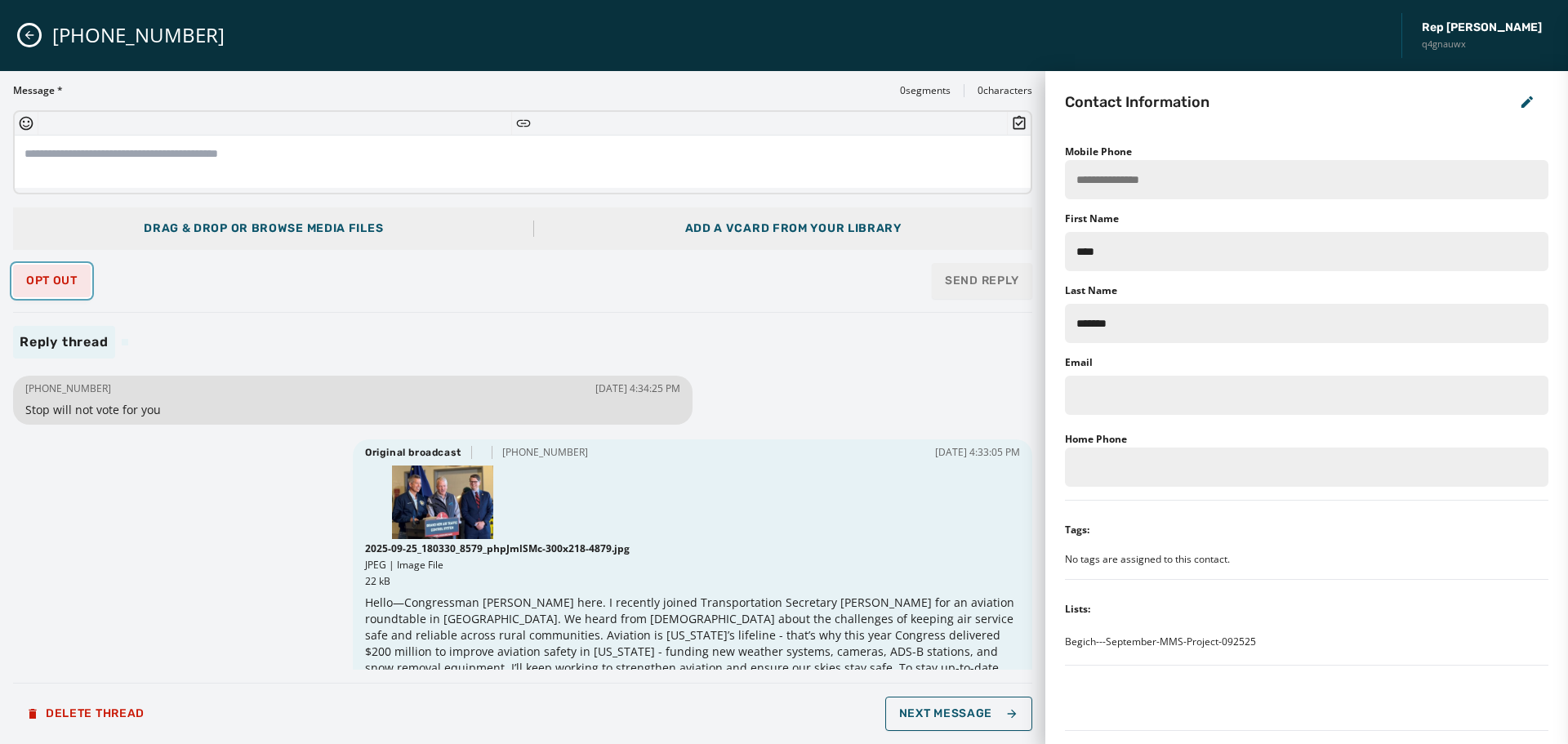
click at [47, 288] on button "Opt Out" at bounding box center [52, 280] width 78 height 33
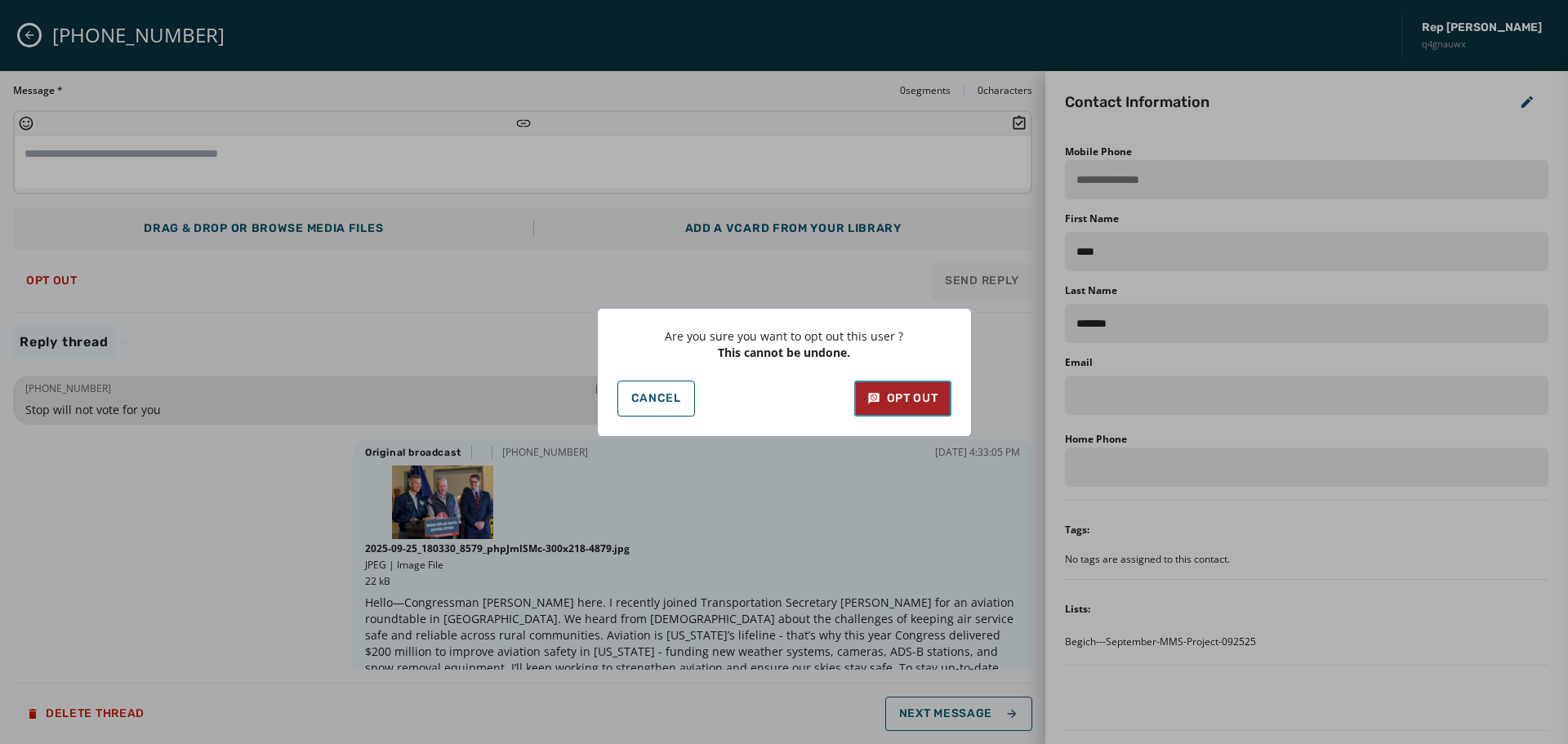
click at [936, 390] on div "Opt Out" at bounding box center [903, 398] width 71 height 16
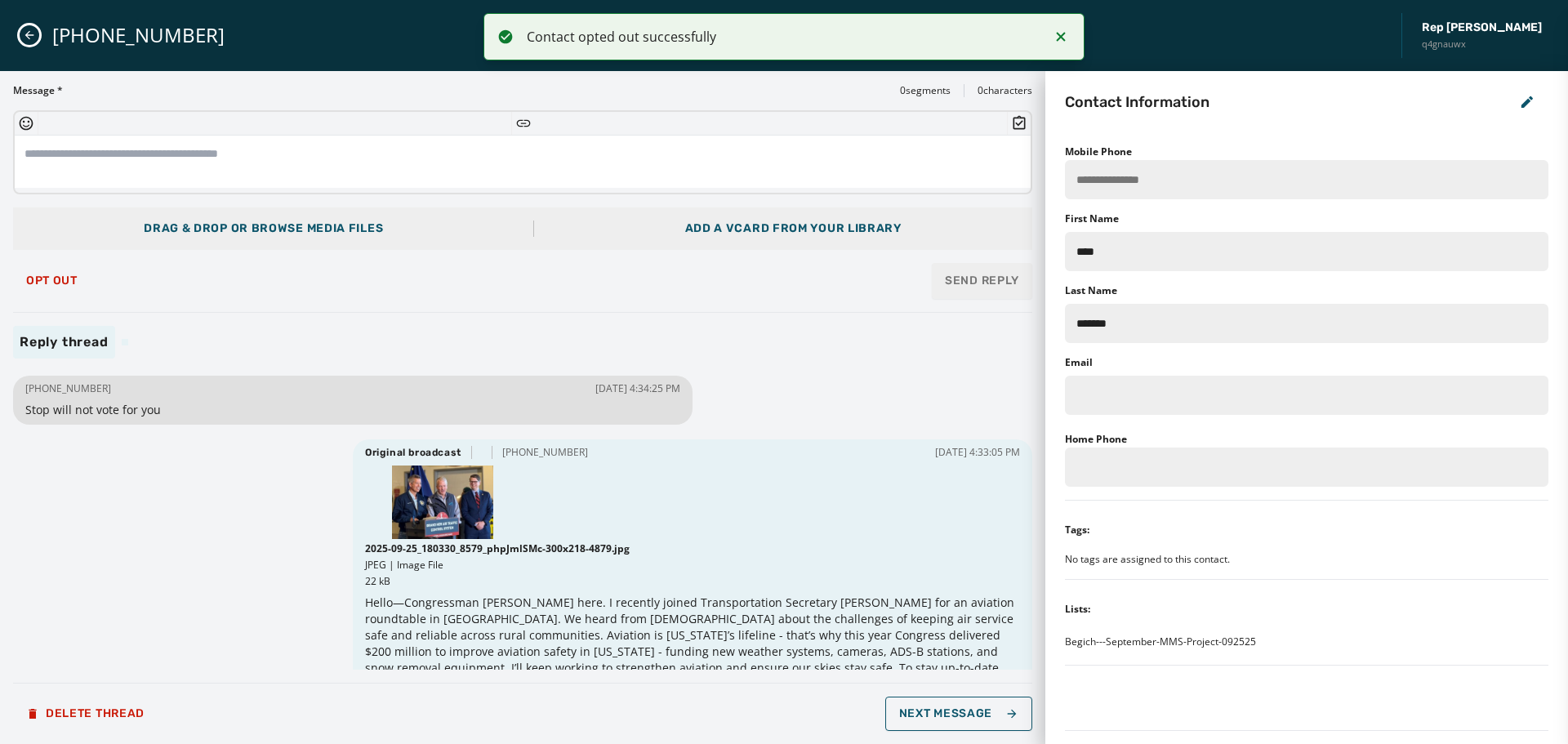
click at [25, 26] on button "Close admin drawer" at bounding box center [29, 35] width 20 height 20
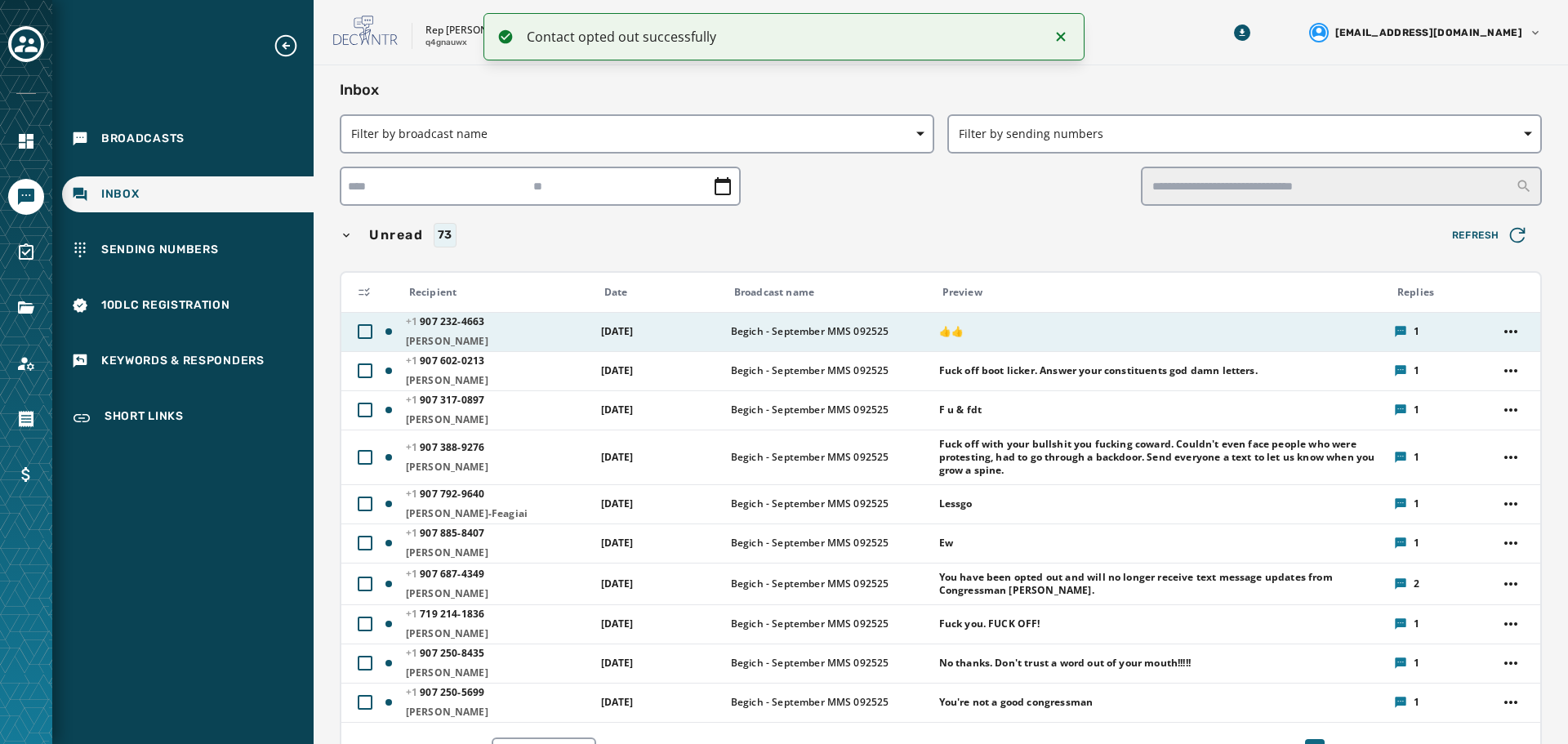
click at [537, 325] on span "[PHONE_NUMBER] - 4663" at bounding box center [498, 322] width 184 height 13
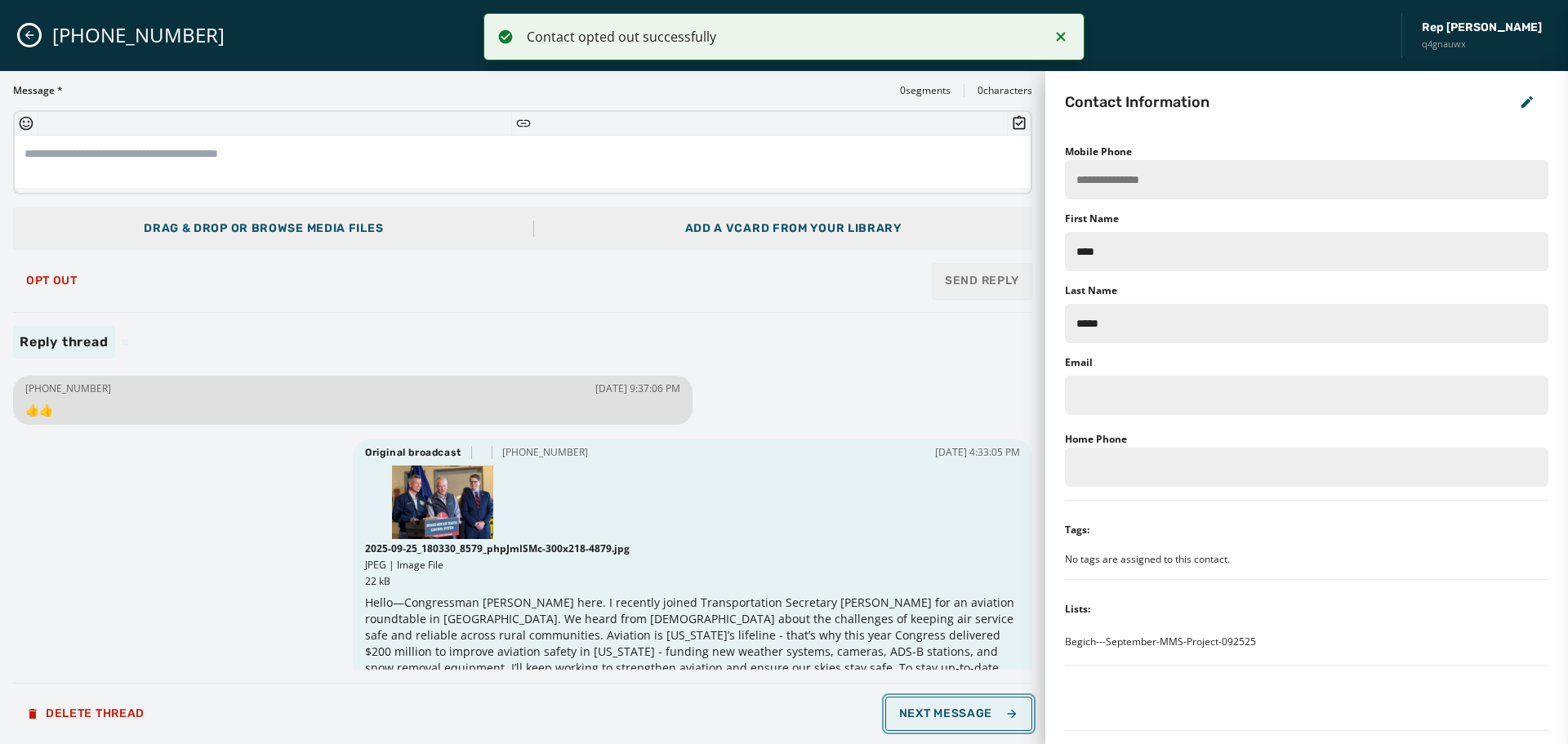
click at [1009, 717] on icon "button" at bounding box center [1011, 714] width 13 height 13
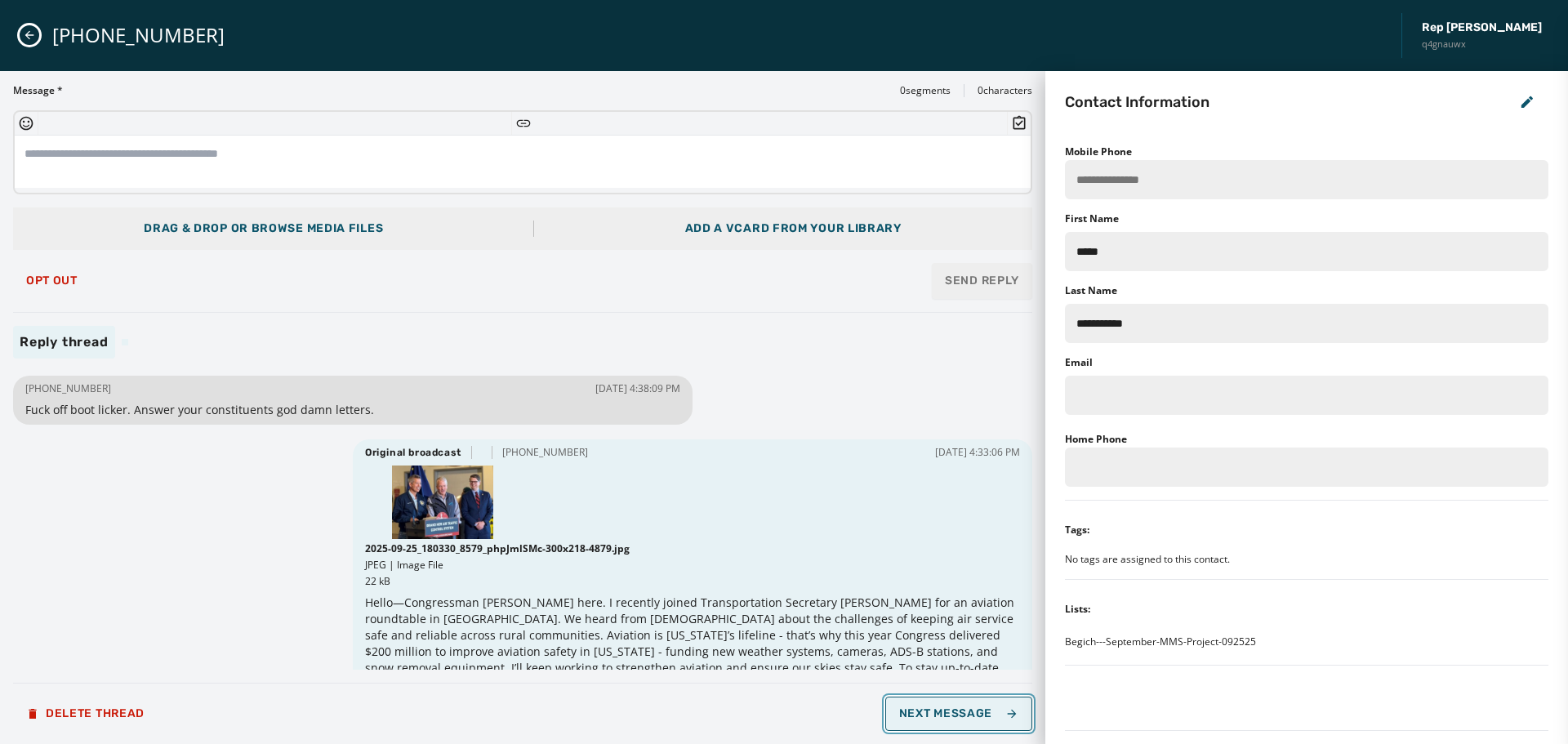
click at [1009, 717] on icon "button" at bounding box center [1011, 714] width 13 height 13
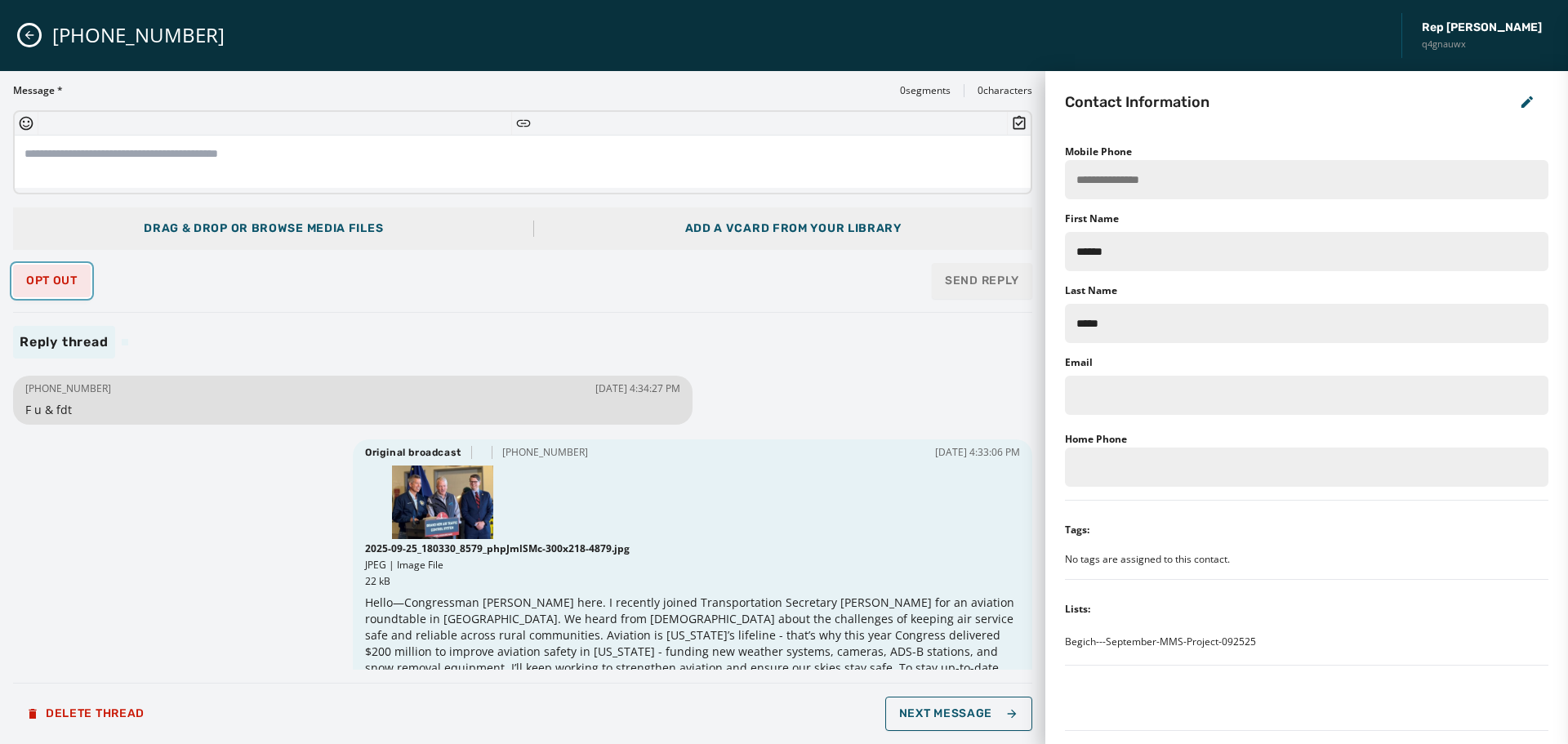
click at [58, 286] on span "Opt Out" at bounding box center [52, 281] width 52 height 13
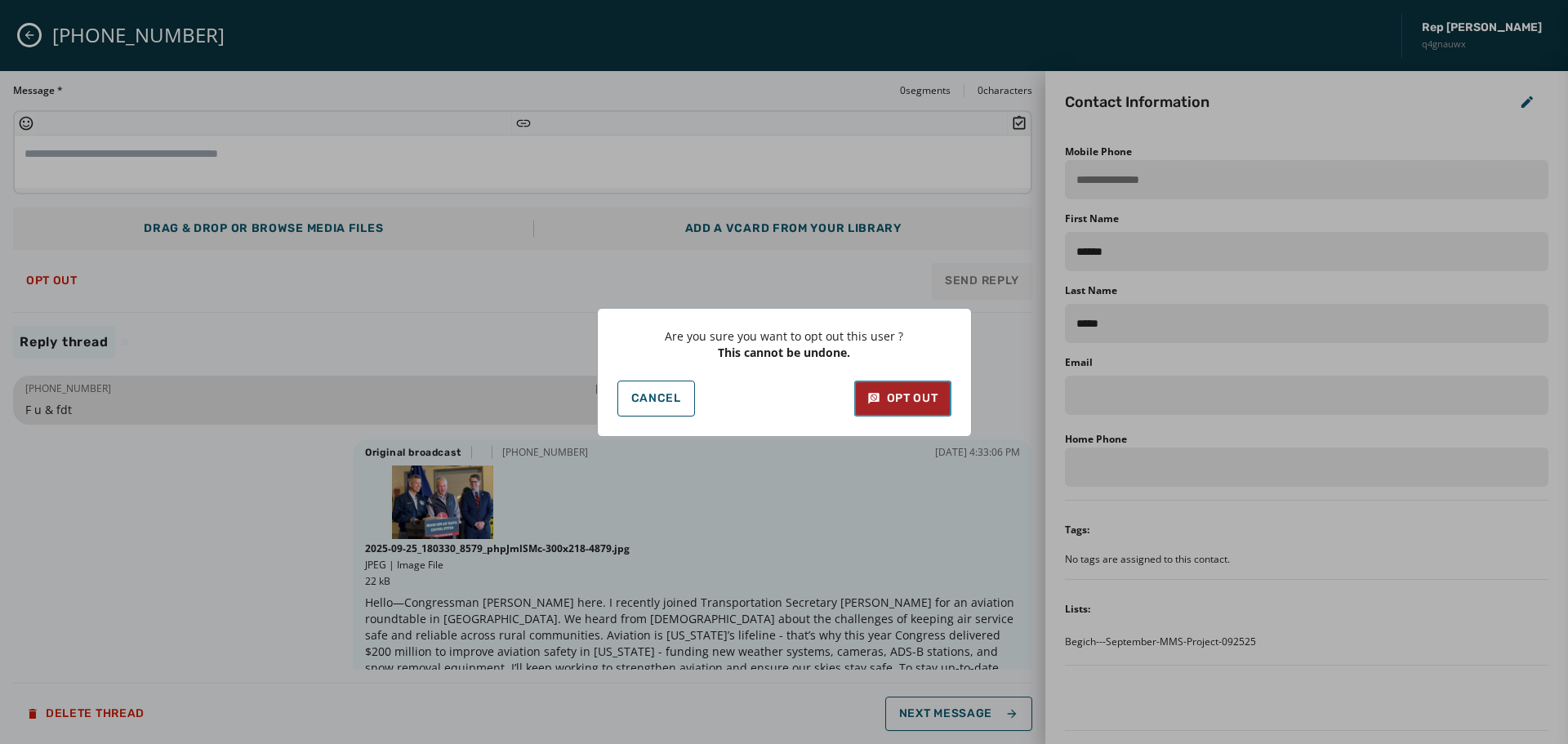
click at [891, 398] on div "Opt Out" at bounding box center [903, 398] width 71 height 16
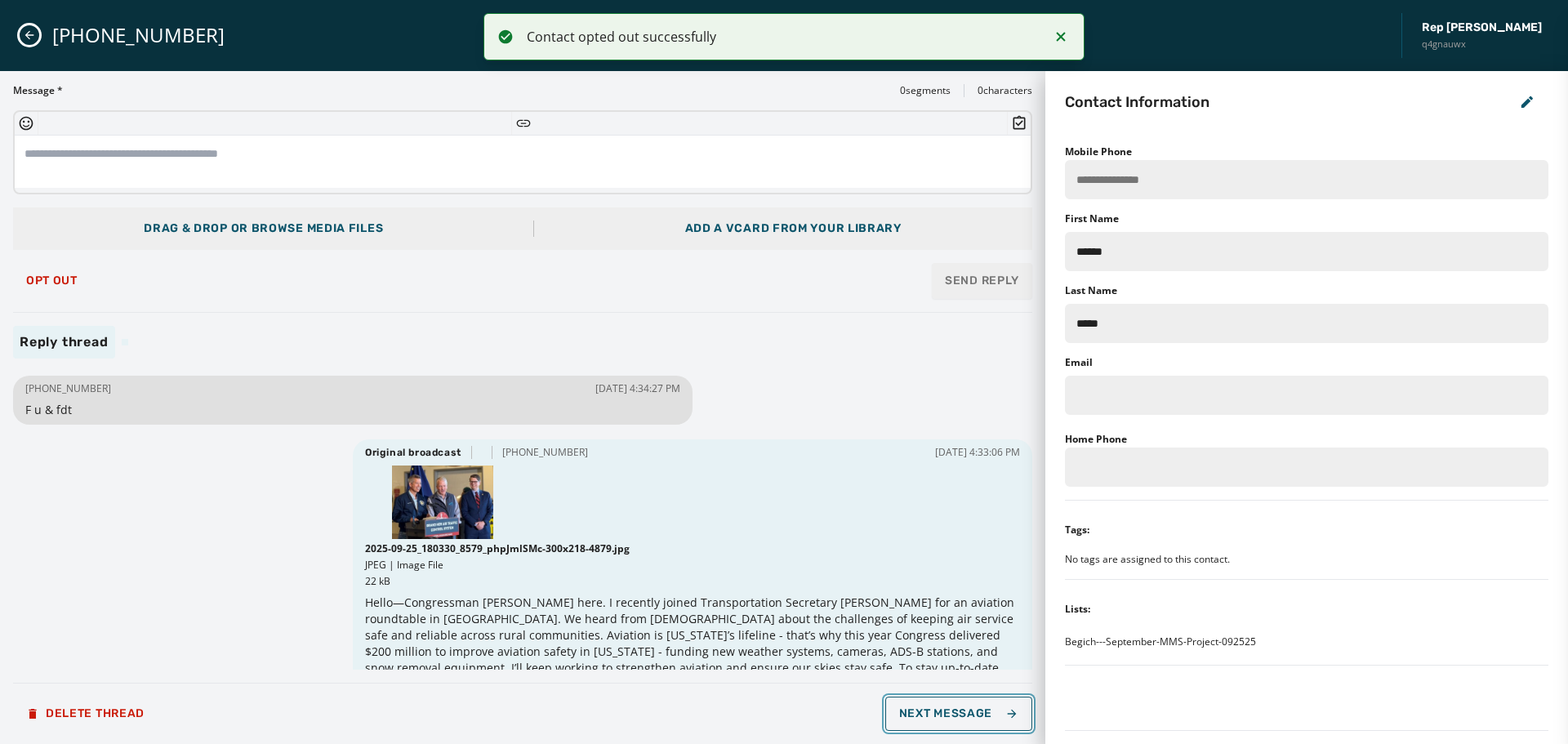
click at [941, 711] on span "Next Message" at bounding box center [959, 714] width 119 height 13
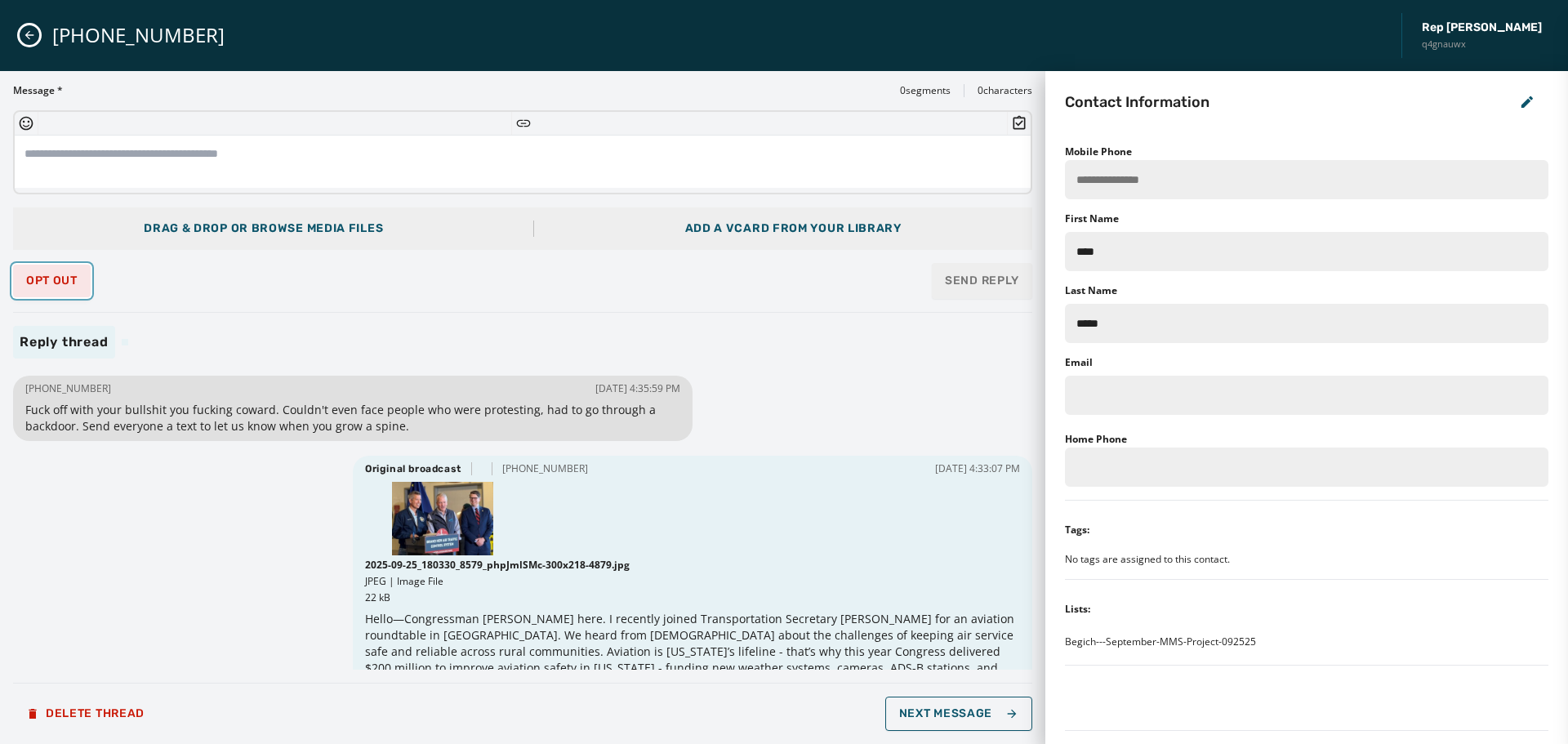
click at [40, 284] on span "Opt Out" at bounding box center [52, 281] width 52 height 13
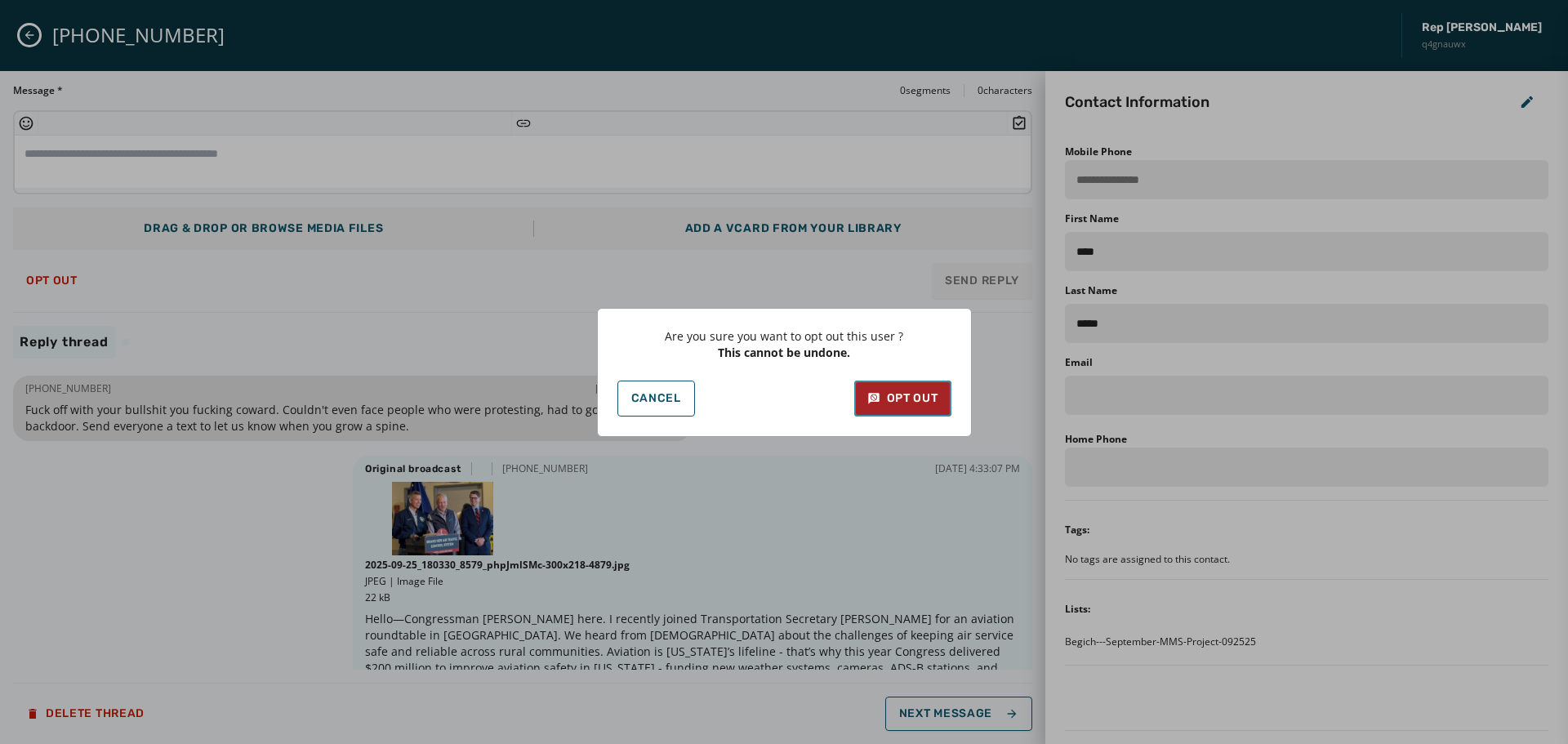
click at [915, 395] on div "Opt Out" at bounding box center [903, 398] width 71 height 16
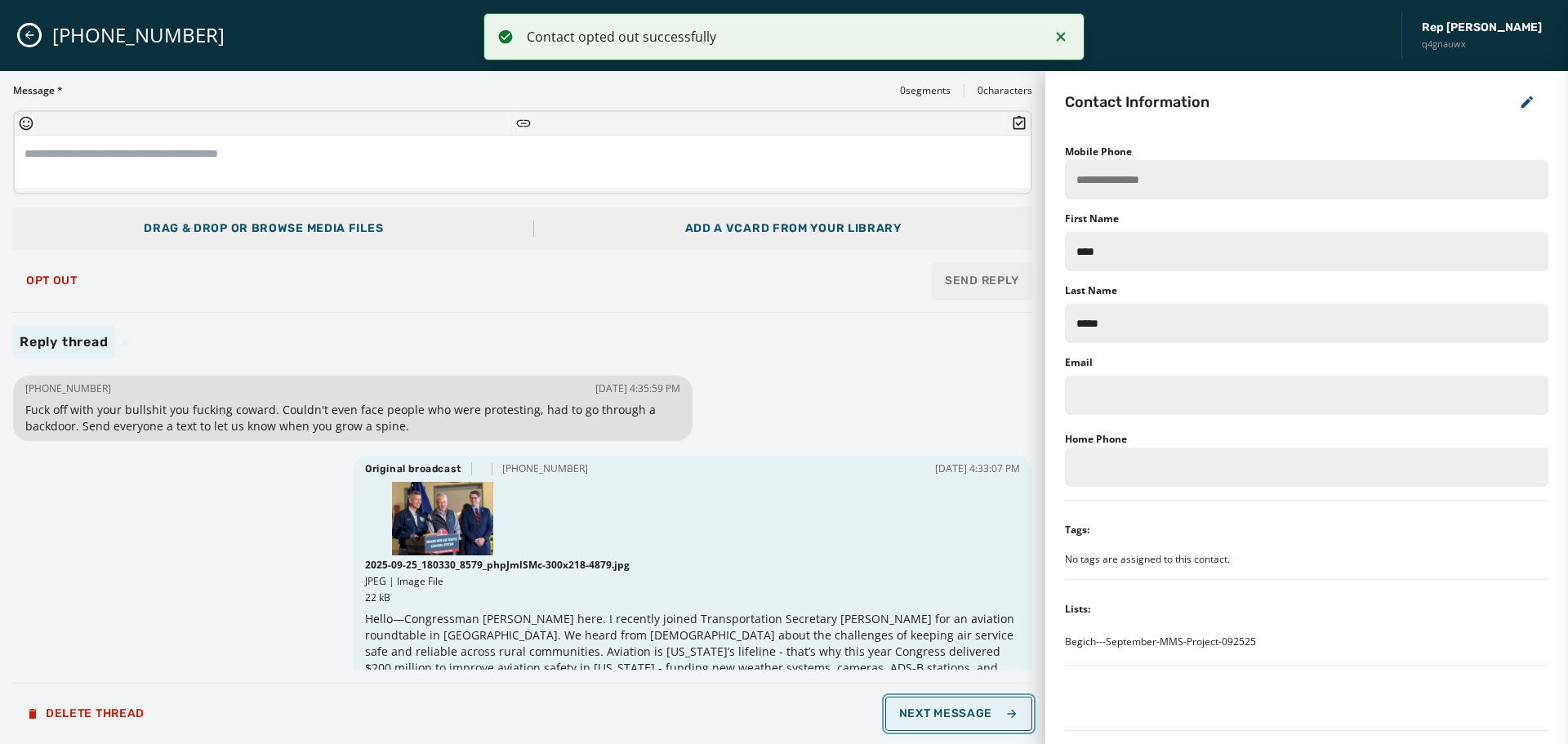
click at [970, 710] on span "Next Message" at bounding box center [959, 714] width 119 height 13
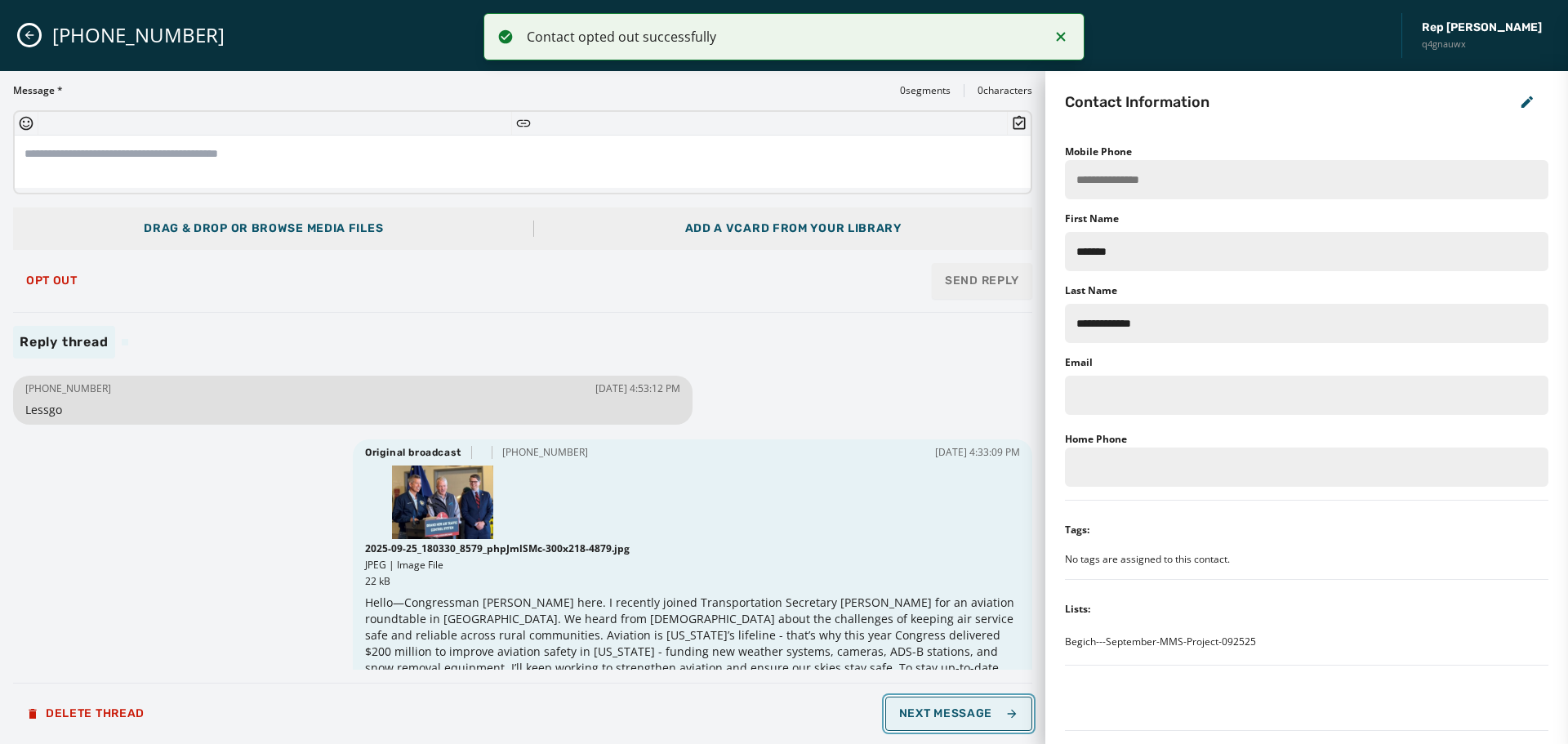
click at [970, 710] on span "Next Message" at bounding box center [959, 714] width 119 height 13
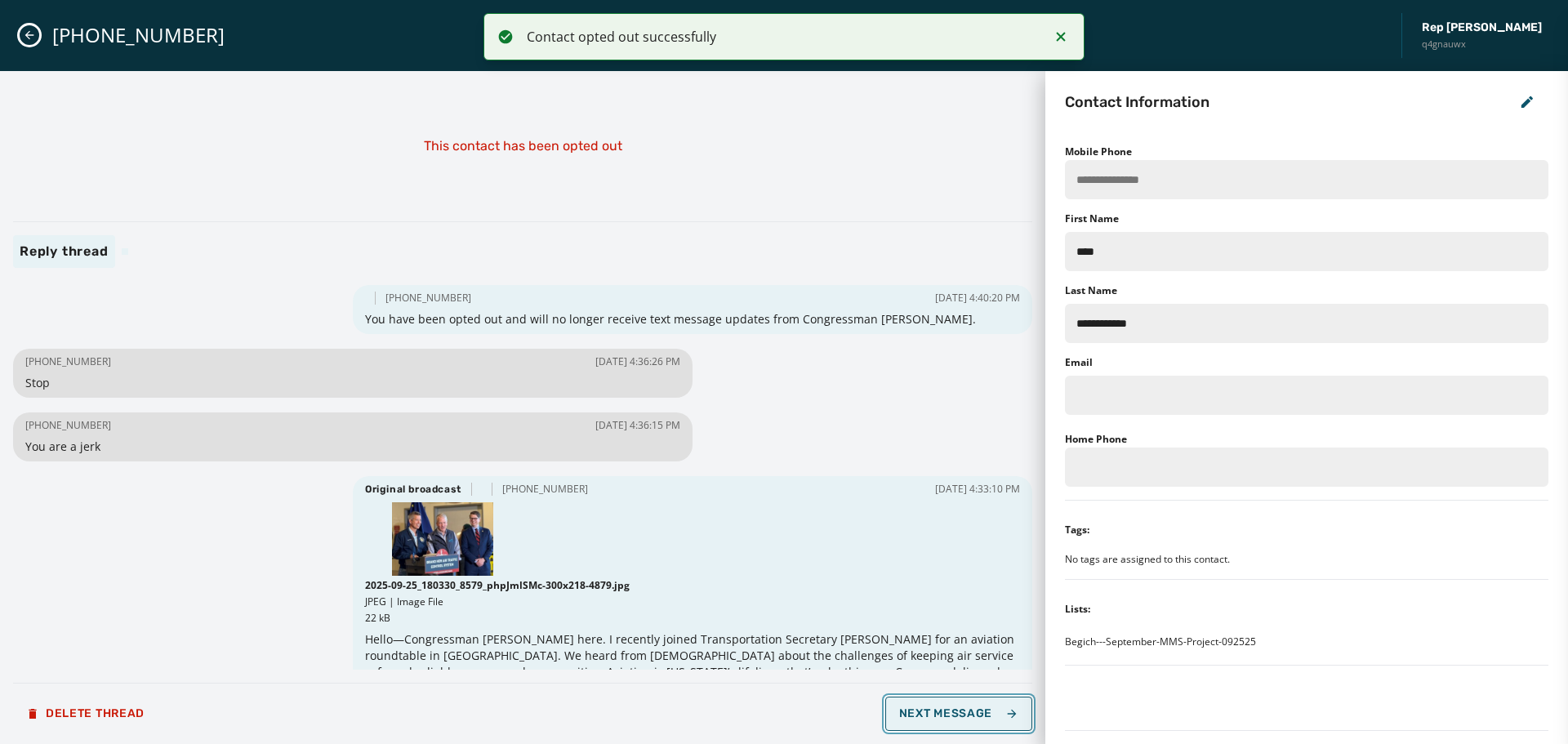
click at [970, 710] on span "Next Message" at bounding box center [959, 714] width 119 height 13
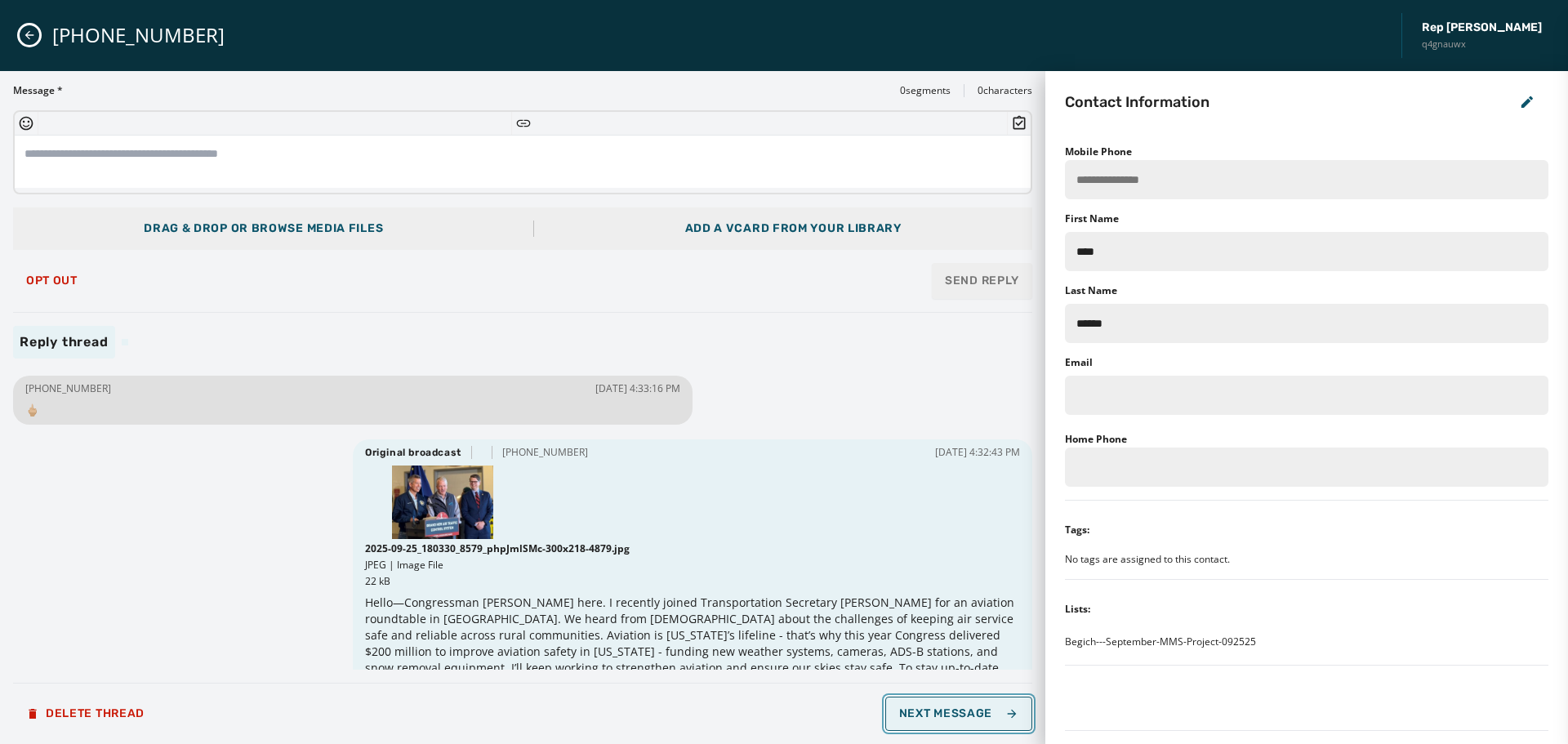
click at [970, 710] on span "Next Message" at bounding box center [959, 714] width 119 height 13
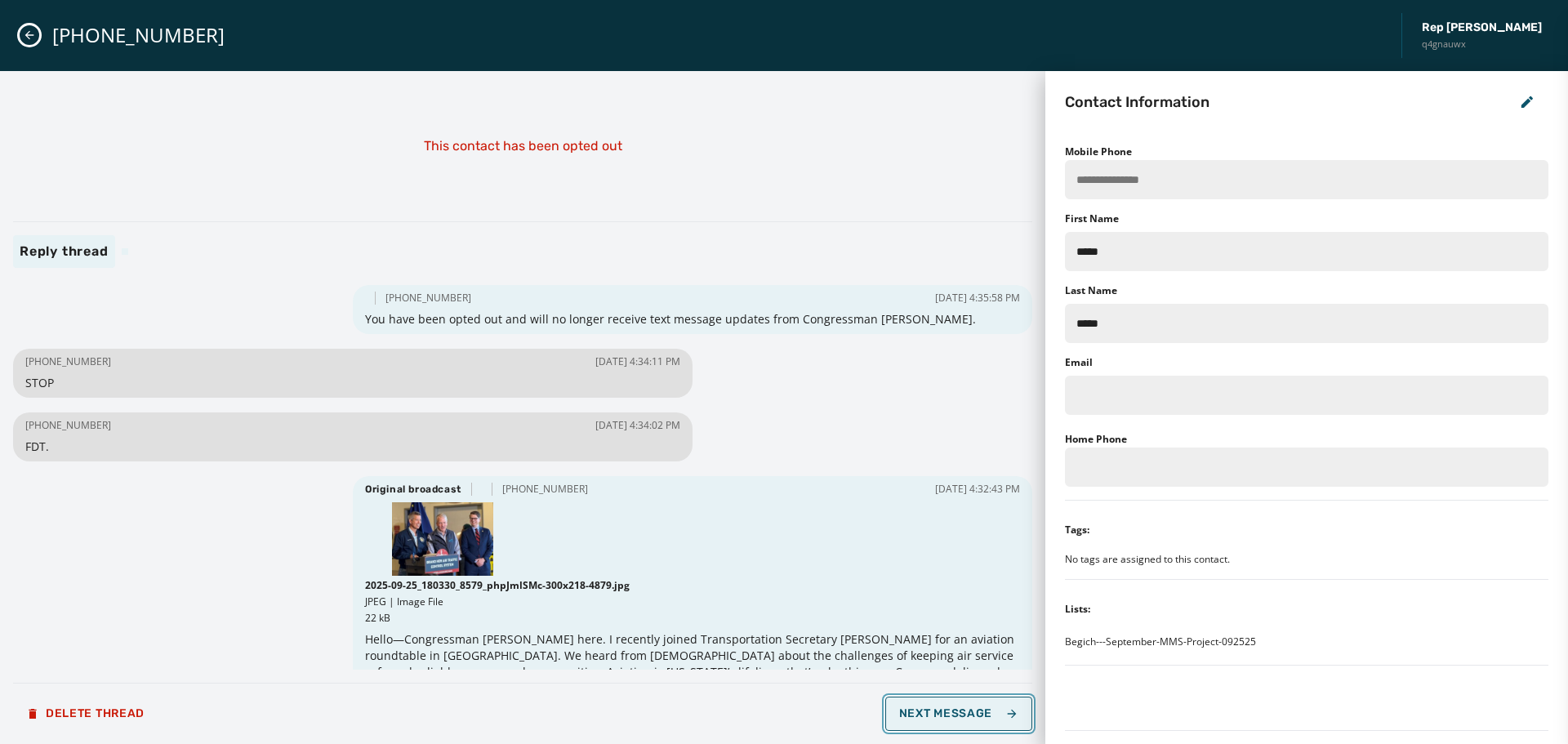
click at [969, 711] on span "Next Message" at bounding box center [959, 714] width 119 height 13
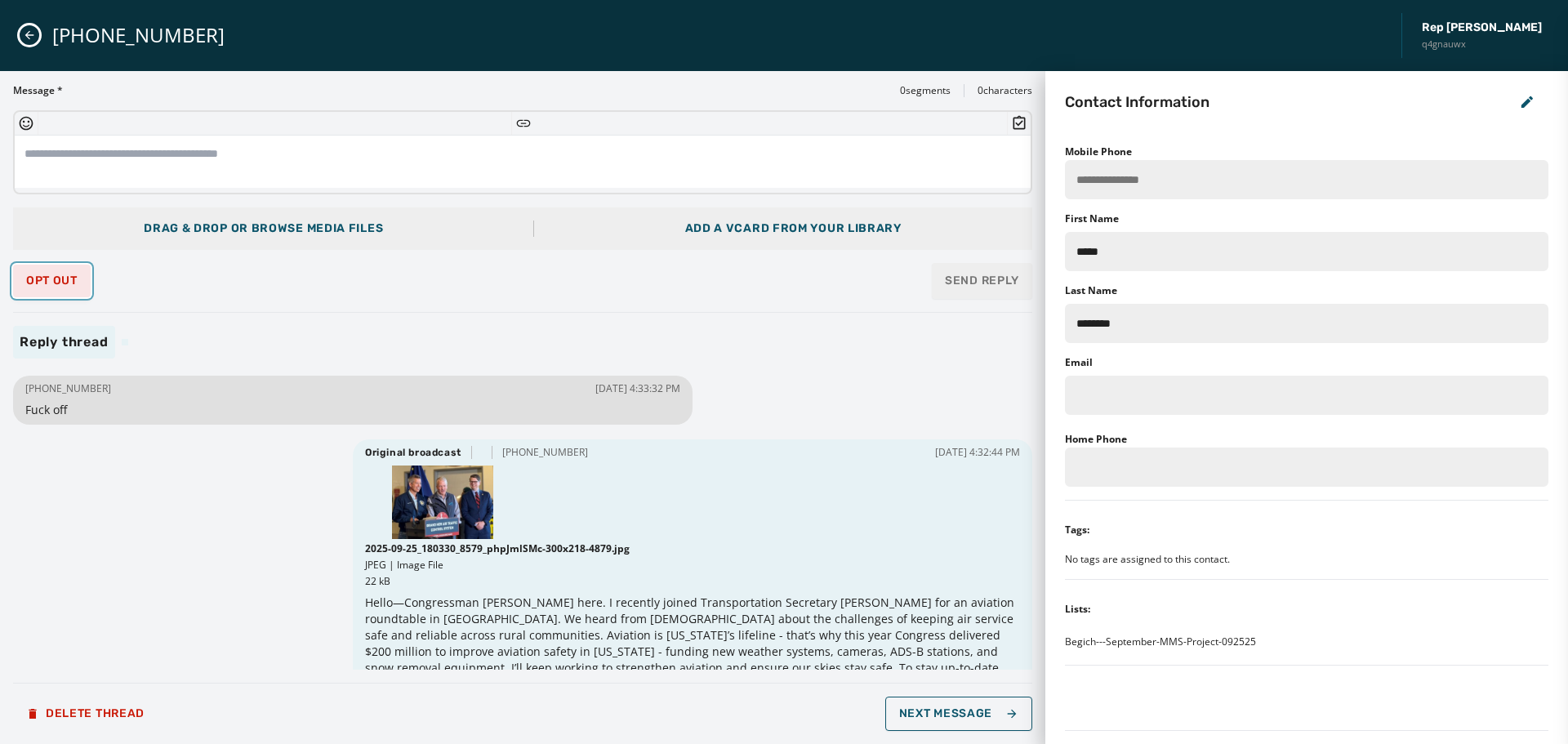
click at [40, 286] on span "Opt Out" at bounding box center [52, 281] width 52 height 13
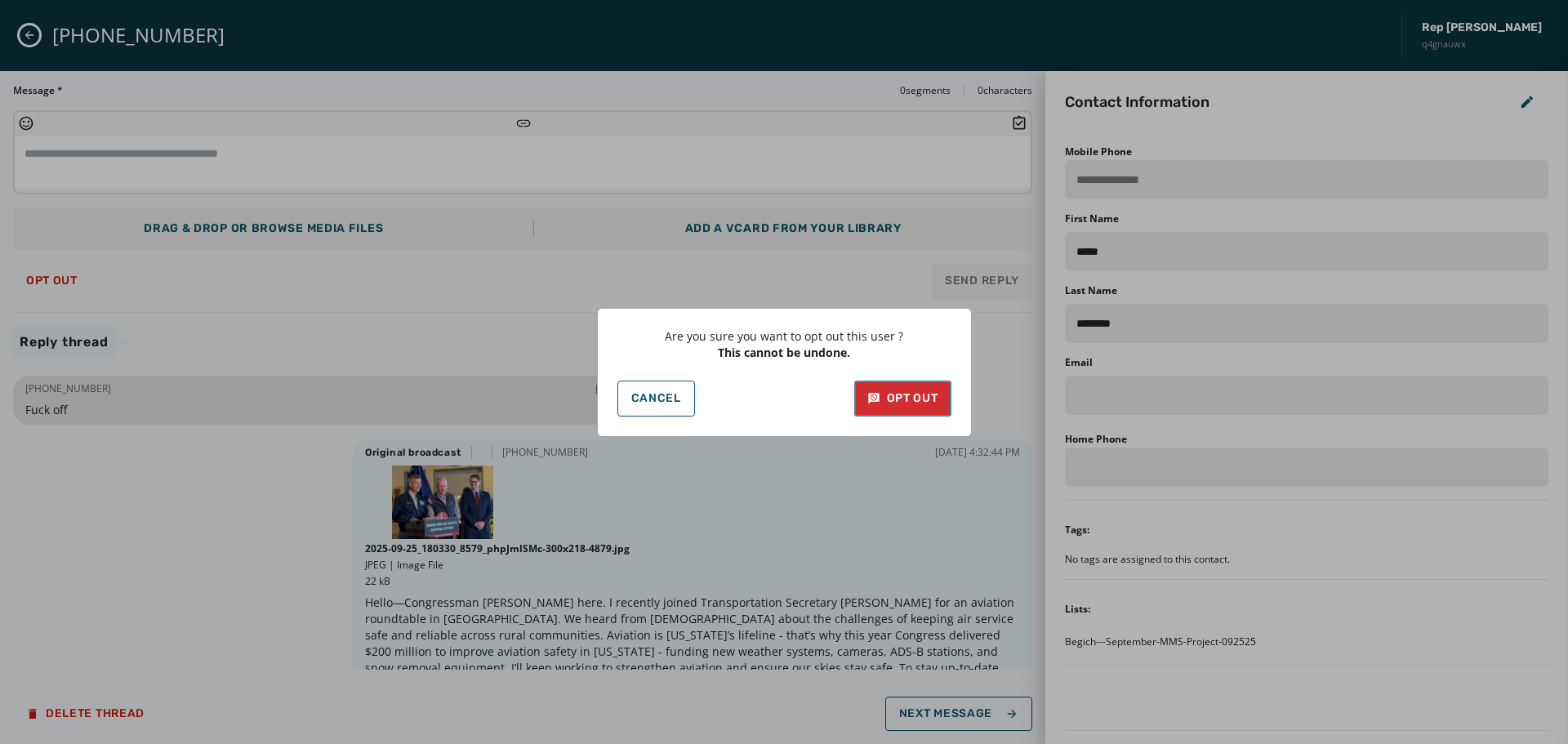
click at [905, 392] on div "Opt Out" at bounding box center [903, 398] width 71 height 16
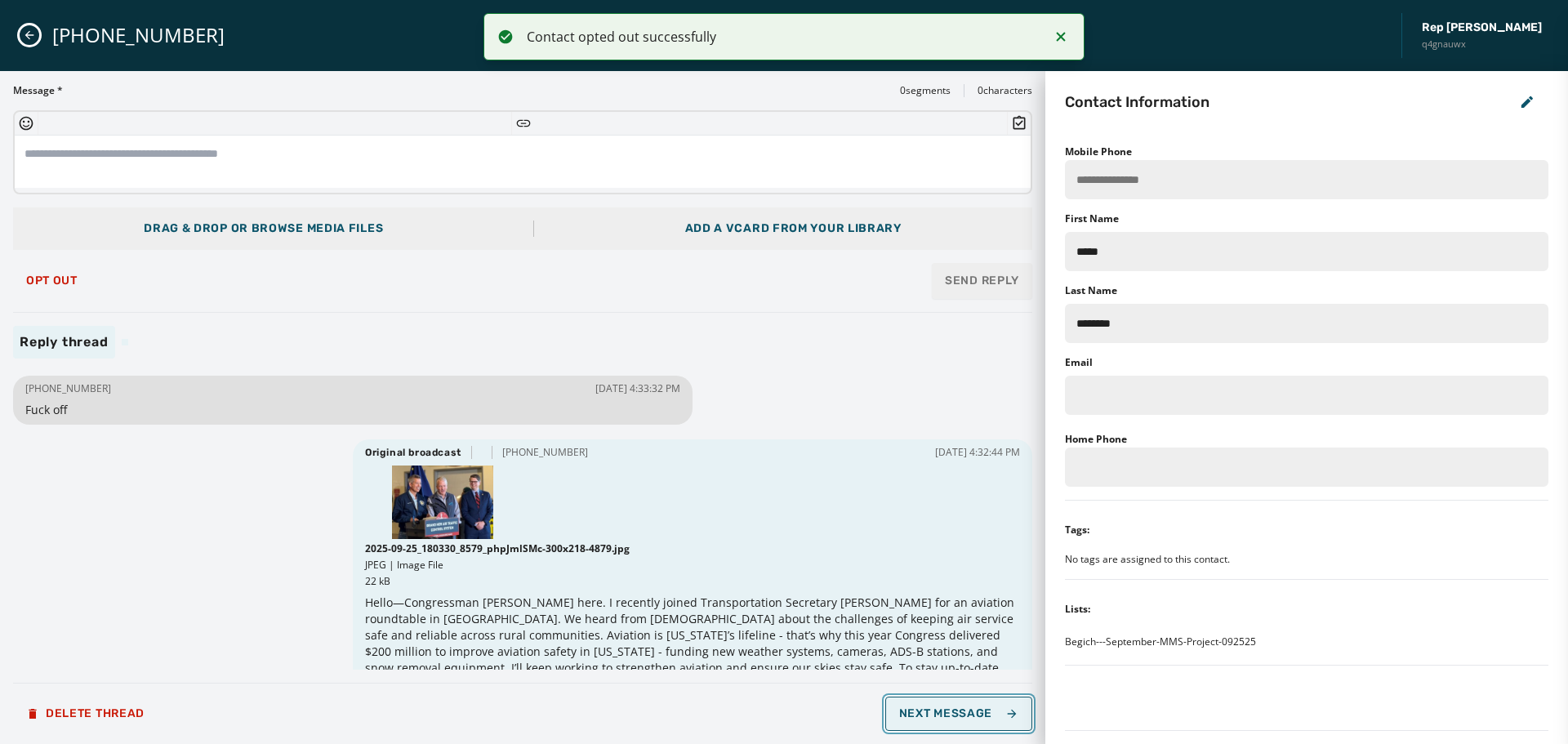
click at [985, 723] on button "Next Message" at bounding box center [959, 714] width 147 height 34
click at [976, 717] on span "Next Message" at bounding box center [959, 714] width 119 height 13
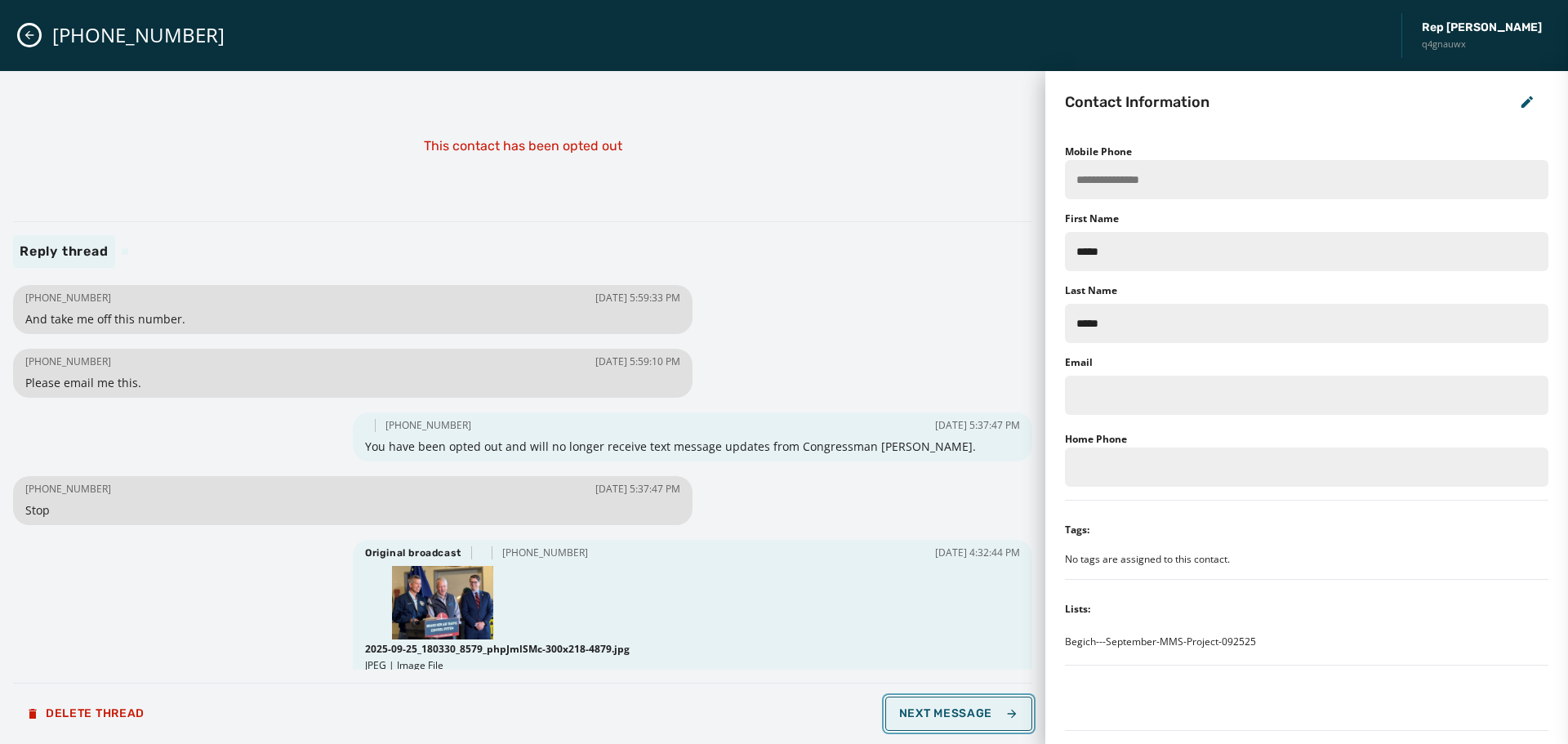
click at [972, 716] on span "Next Message" at bounding box center [959, 714] width 119 height 13
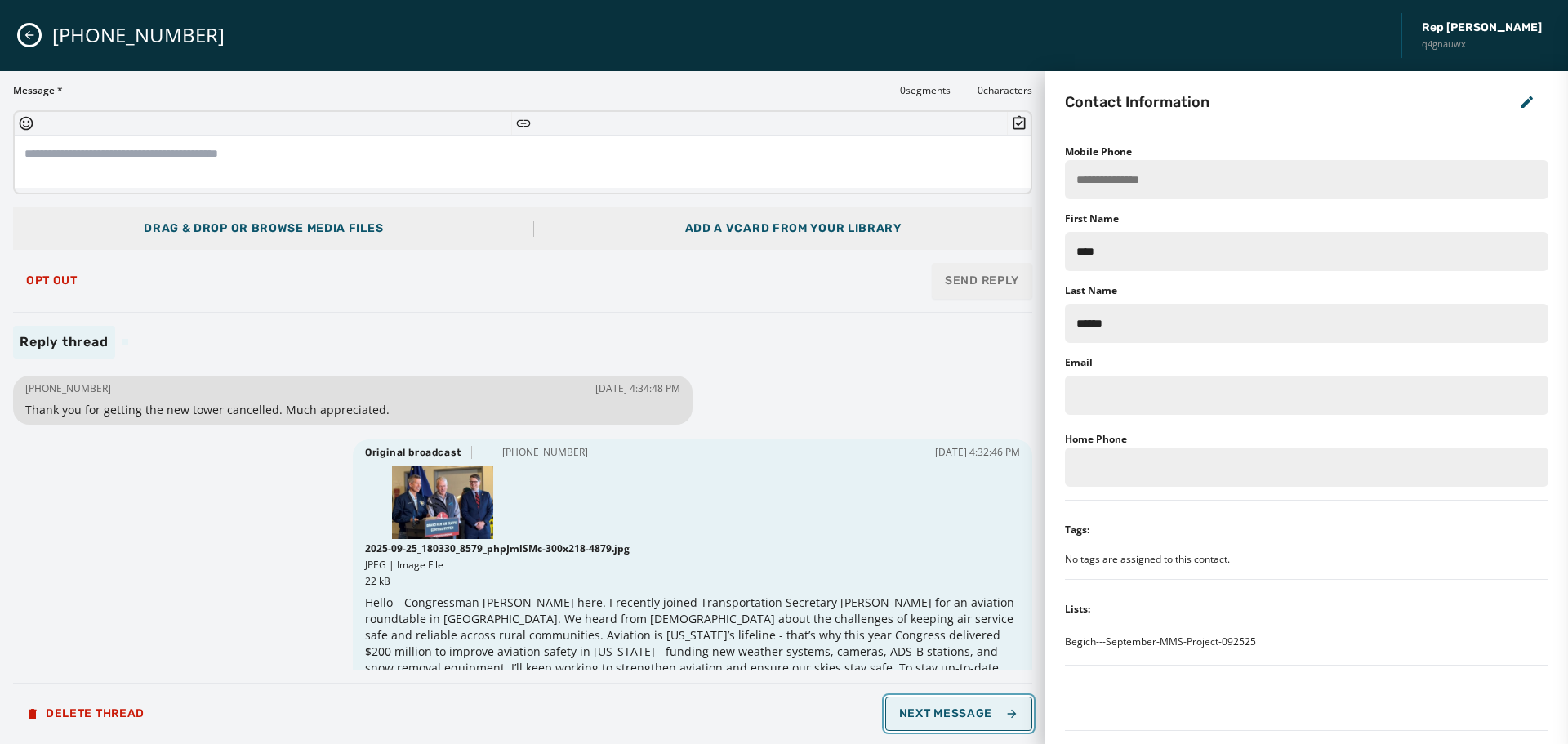
click at [972, 716] on span "Next Message" at bounding box center [959, 714] width 119 height 13
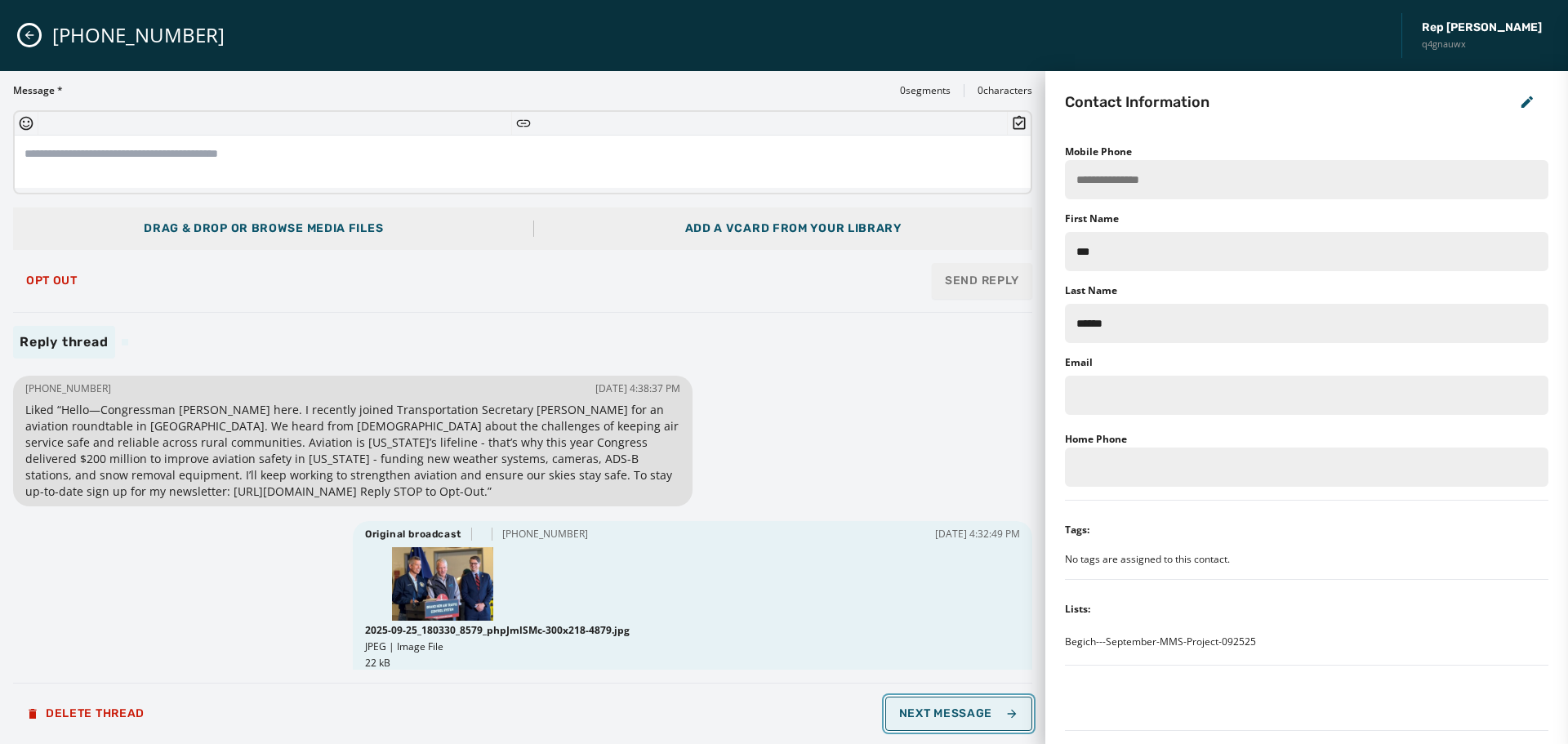
click at [972, 716] on span "Next Message" at bounding box center [959, 714] width 119 height 13
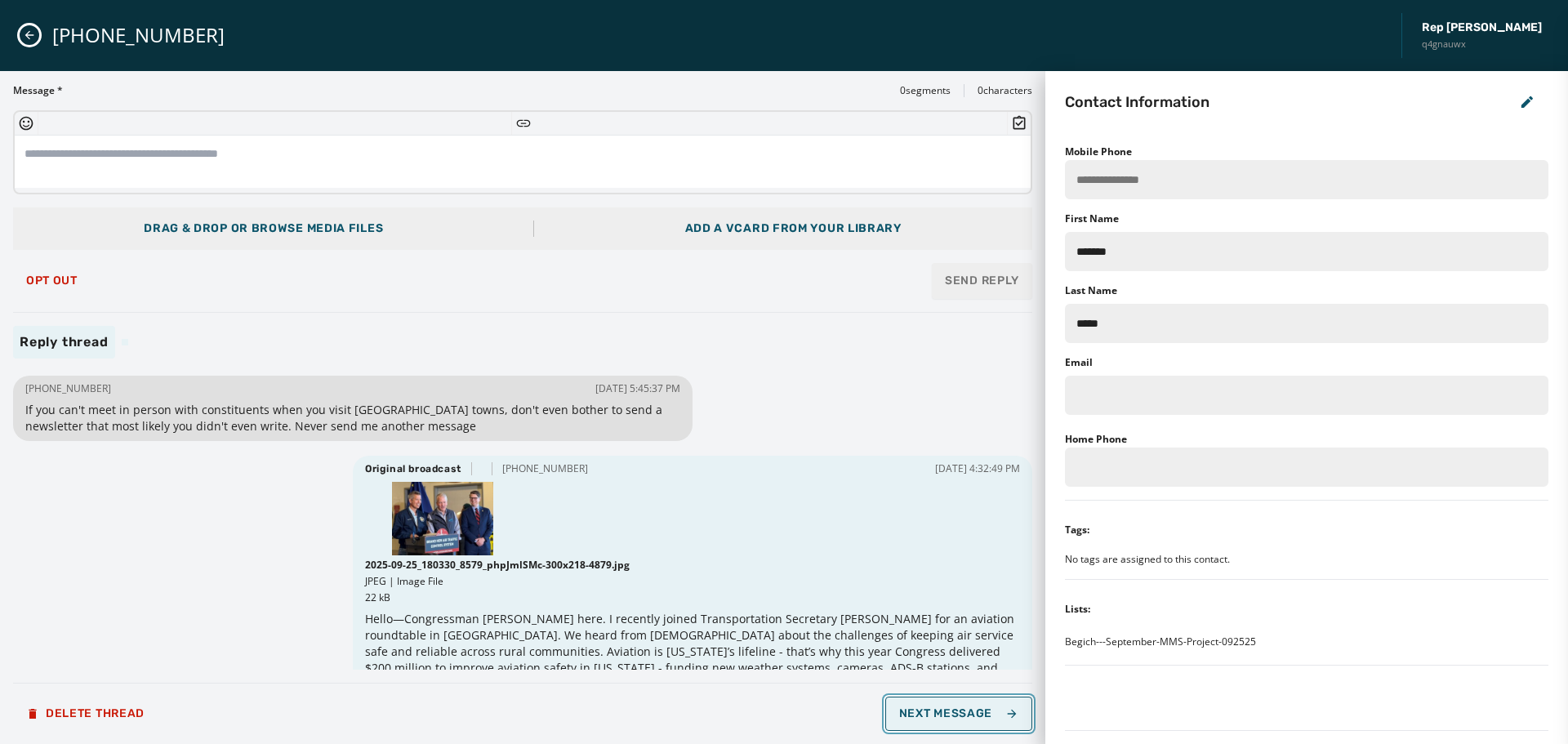
click at [972, 716] on span "Next Message" at bounding box center [959, 714] width 119 height 13
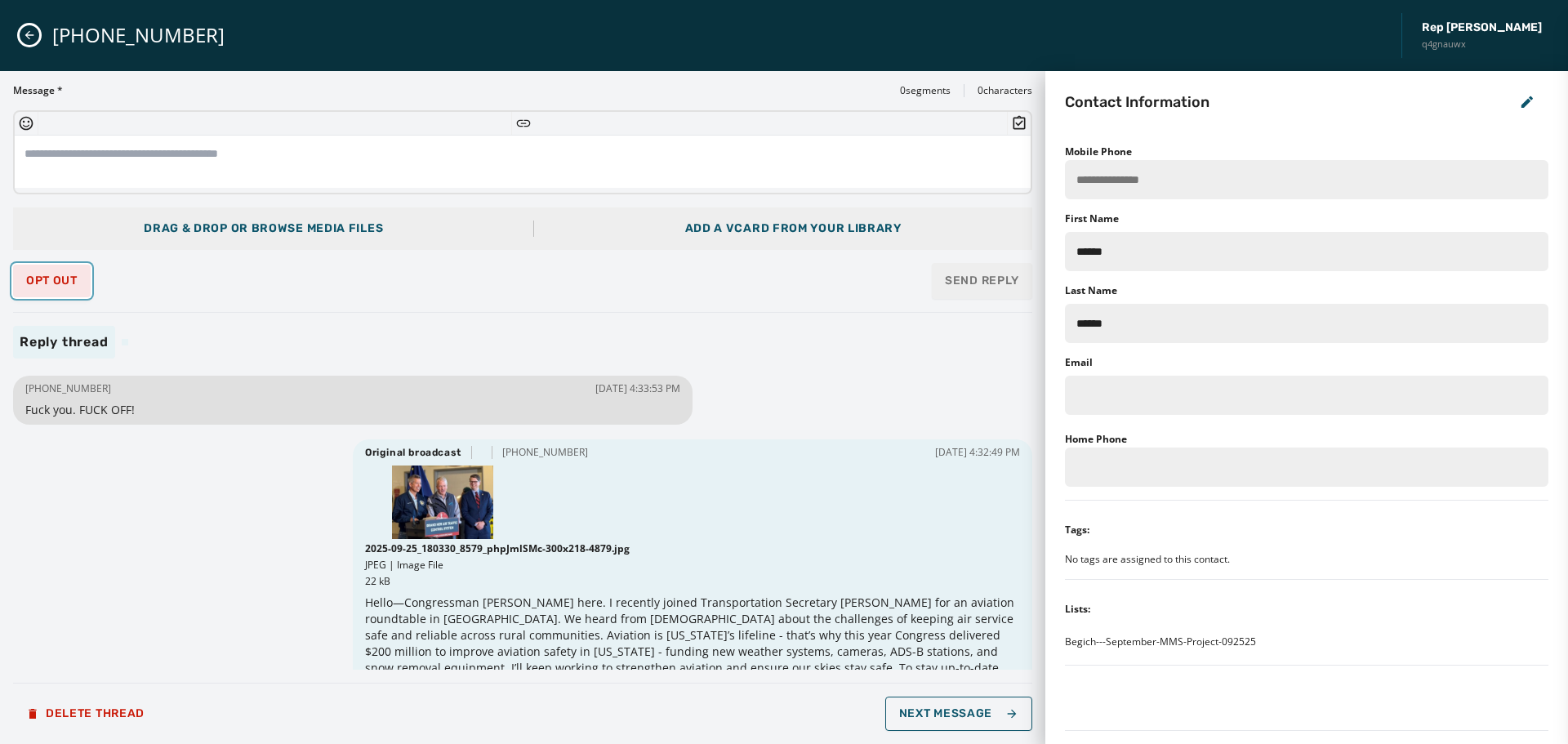
click at [52, 272] on button "Opt Out" at bounding box center [52, 280] width 78 height 33
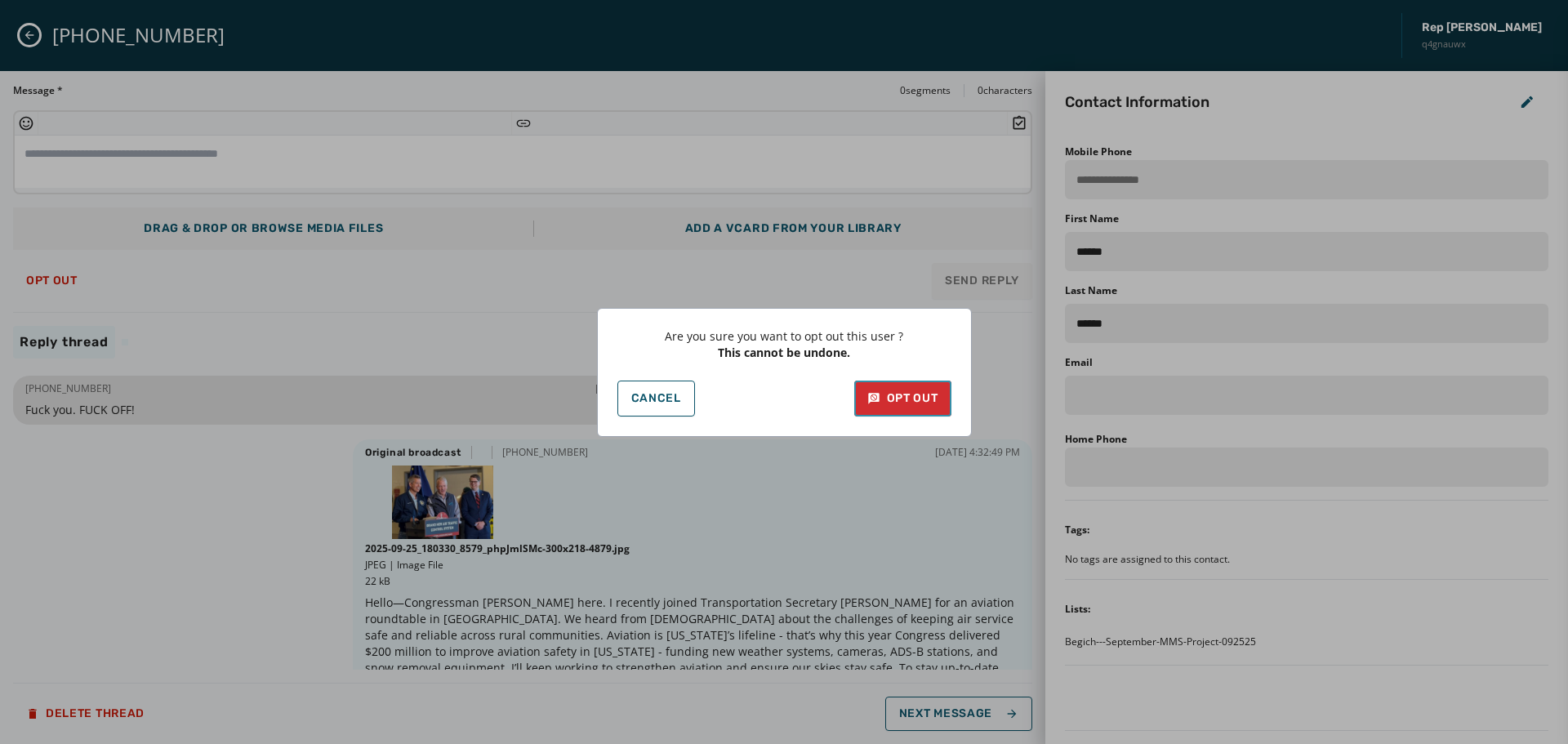
click at [923, 401] on div "Opt Out" at bounding box center [903, 398] width 71 height 16
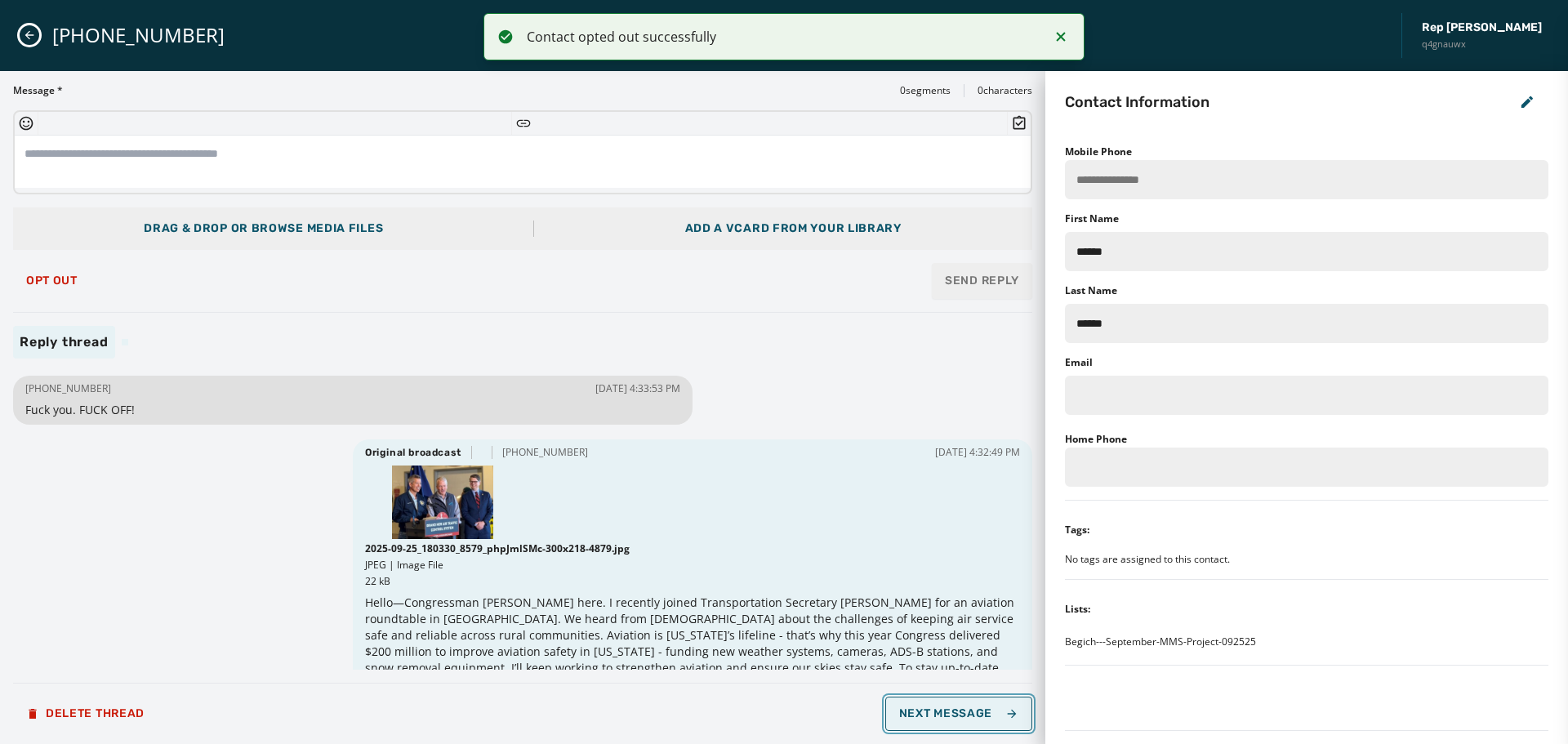
click at [982, 722] on button "Next Message" at bounding box center [959, 714] width 147 height 34
click at [983, 722] on button "Next Message" at bounding box center [959, 714] width 147 height 34
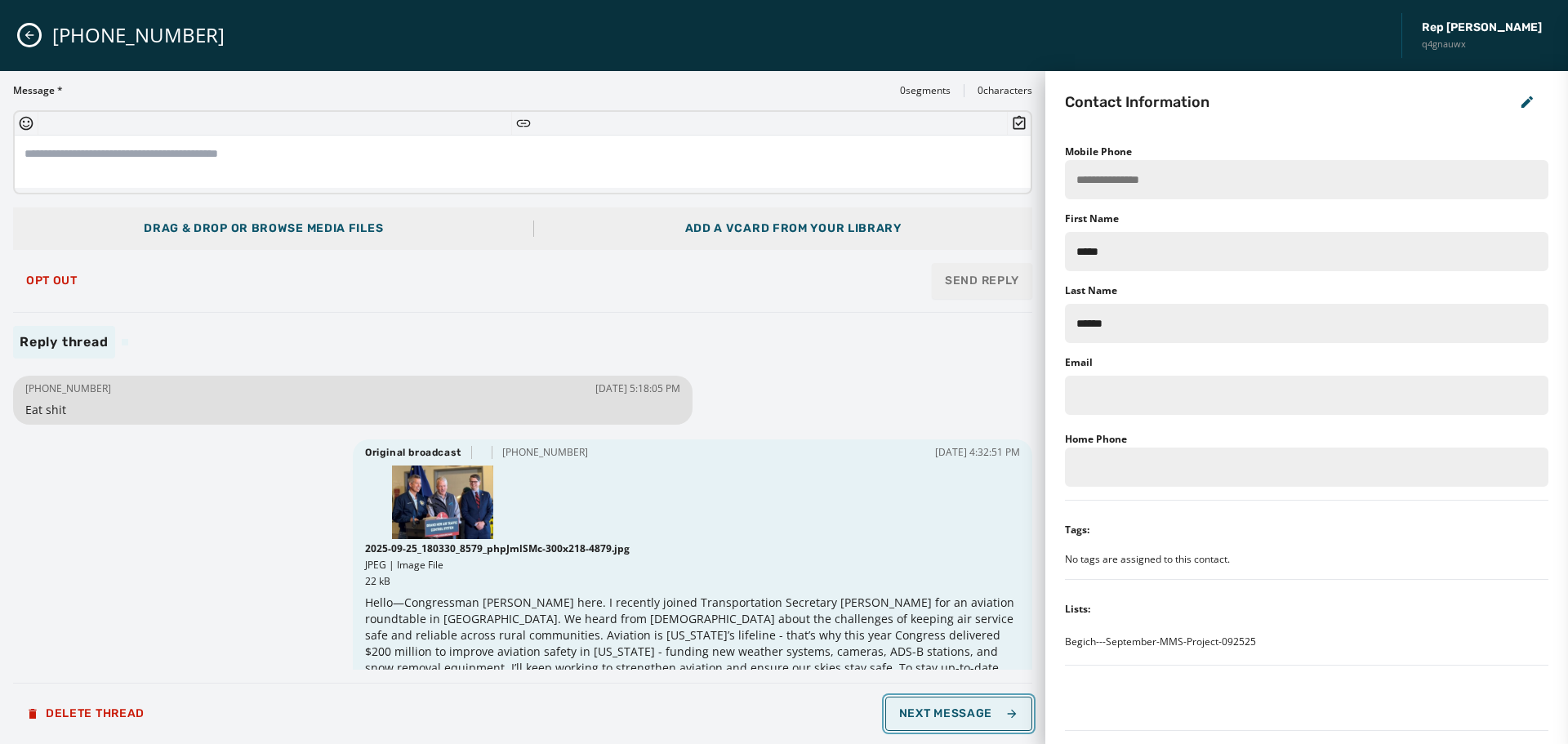
click at [983, 722] on button "Next Message" at bounding box center [959, 714] width 147 height 34
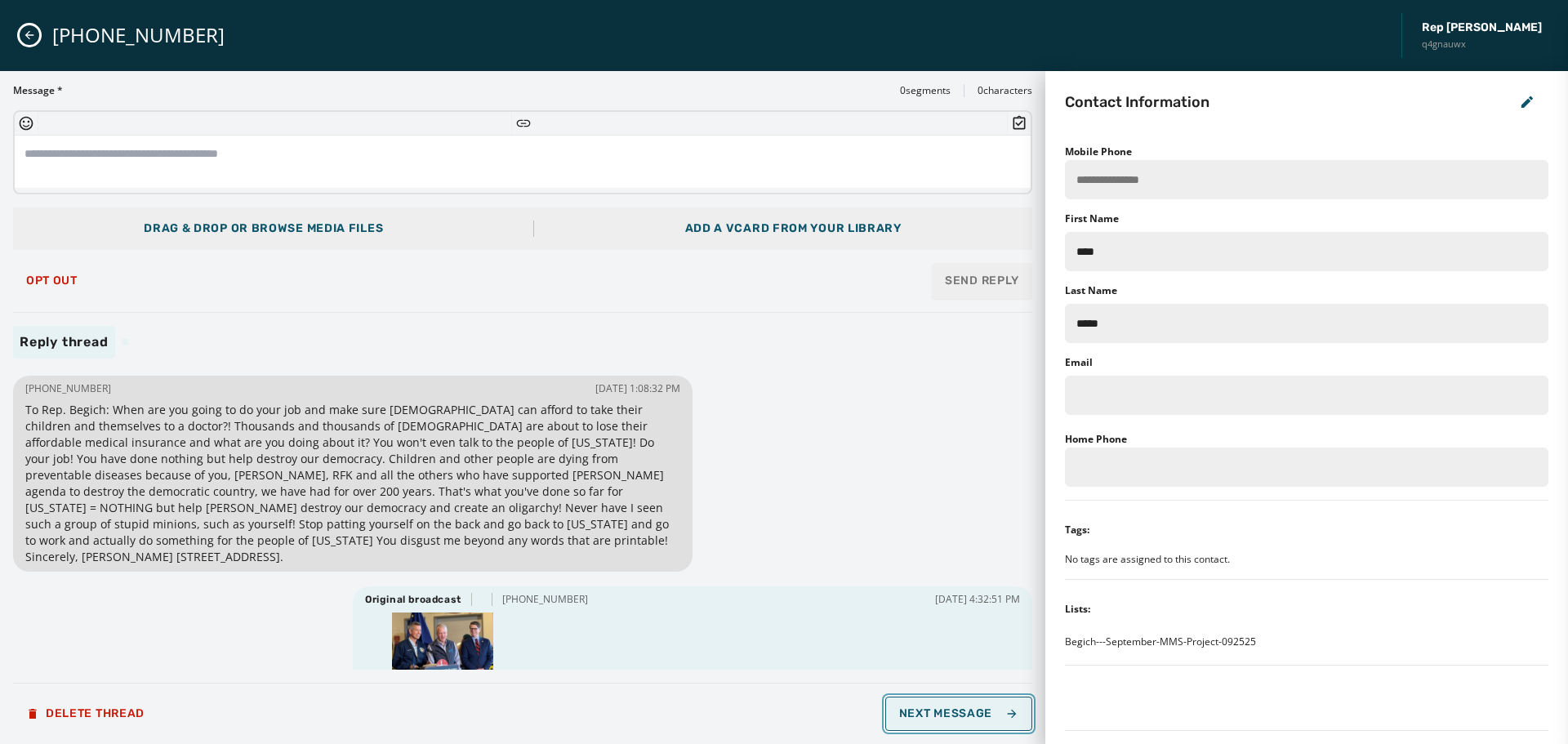
click at [983, 722] on button "Next Message" at bounding box center [959, 714] width 147 height 34
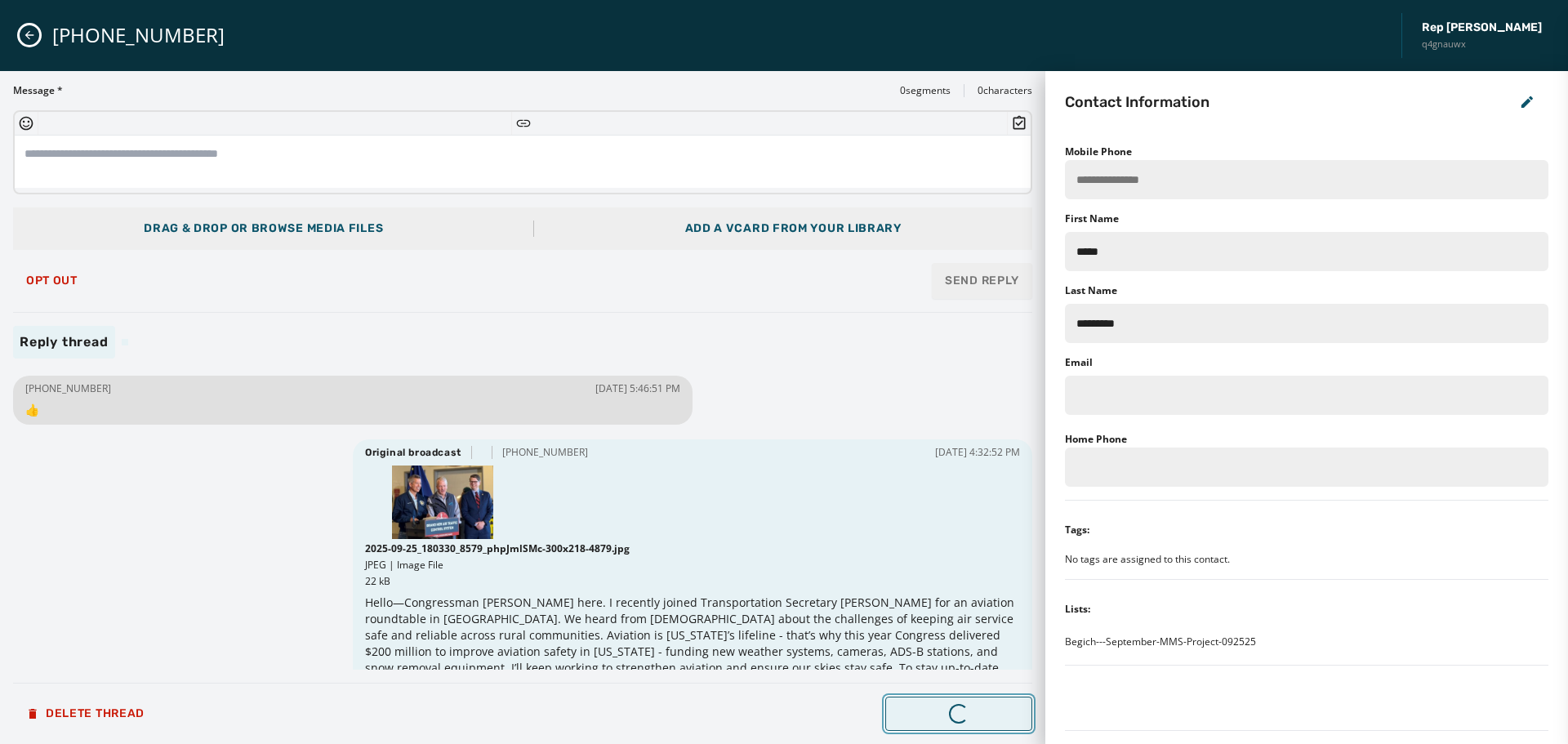
click at [983, 722] on button "Loading... Next Message" at bounding box center [959, 714] width 147 height 34
click at [983, 722] on button "Next Message" at bounding box center [959, 714] width 147 height 34
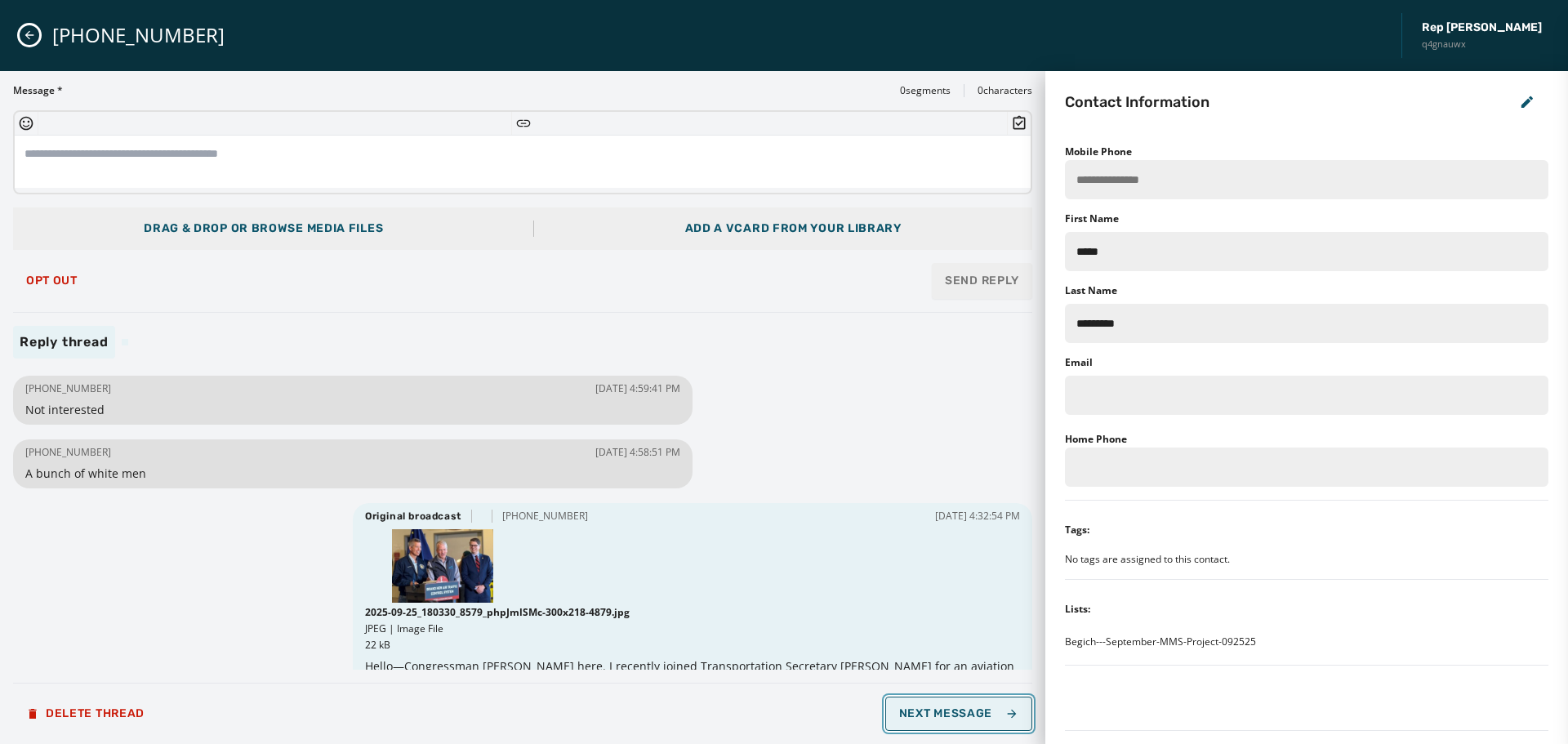
click at [983, 722] on button "Next Message" at bounding box center [959, 714] width 147 height 34
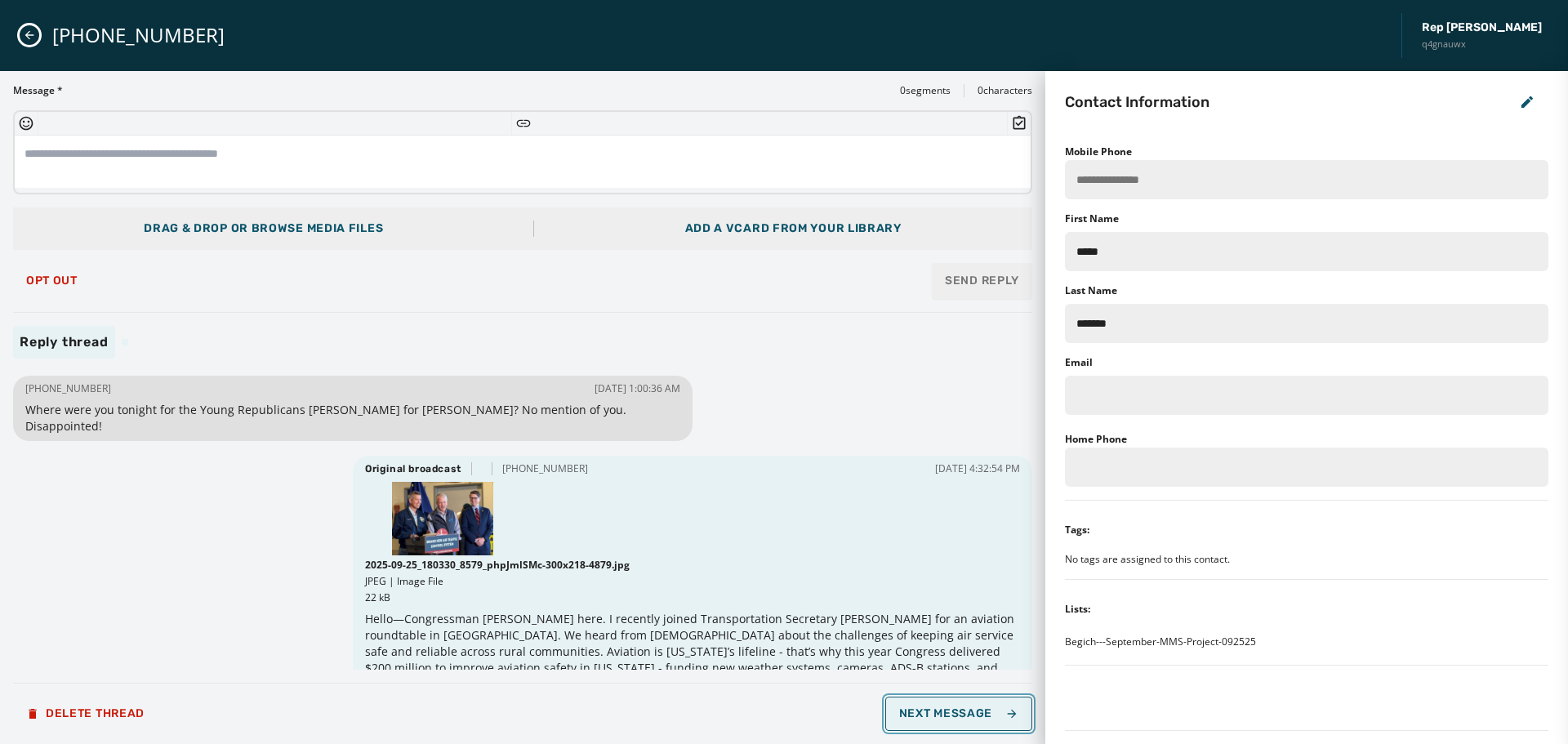
click at [983, 722] on button "Next Message" at bounding box center [959, 714] width 147 height 34
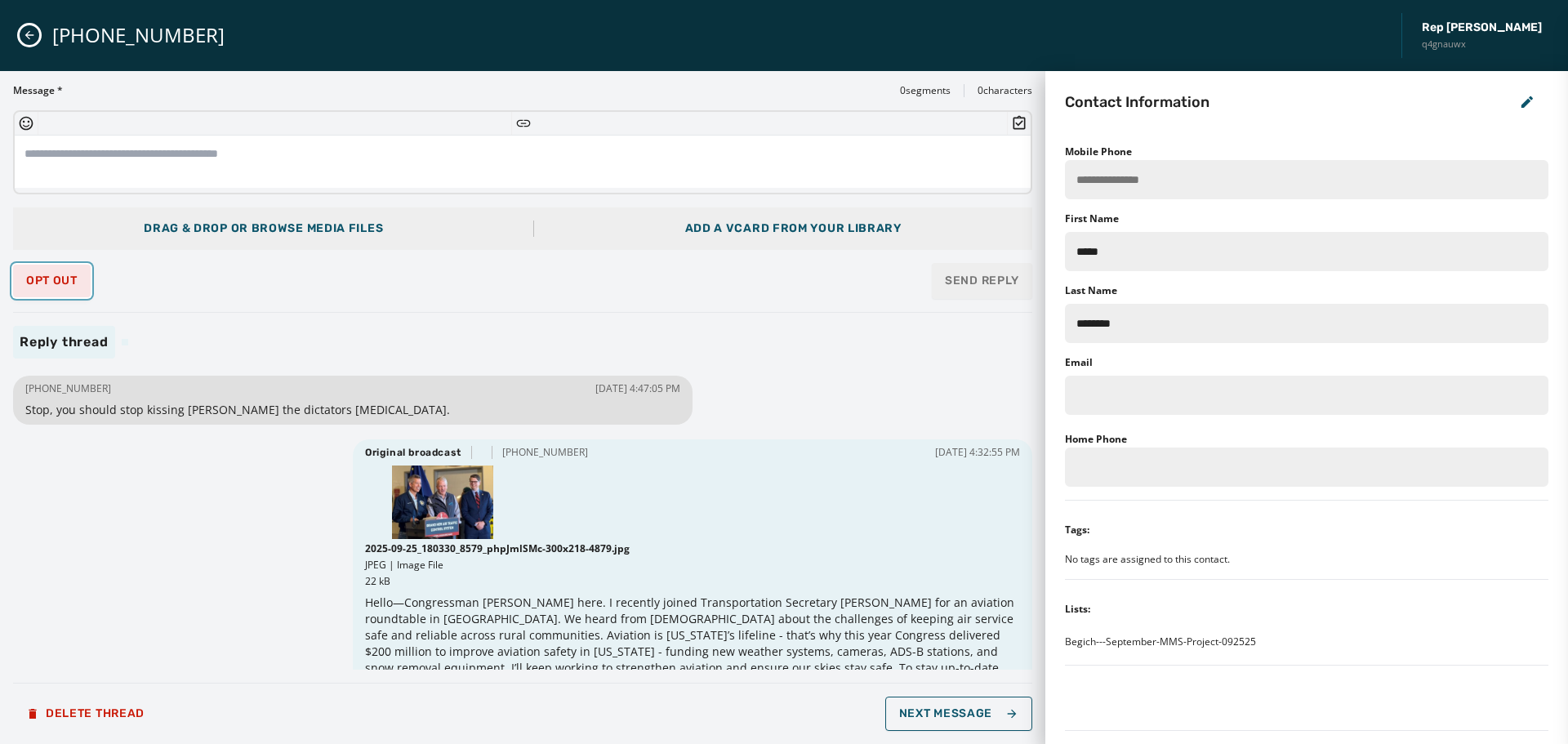
click at [53, 290] on button "Opt Out" at bounding box center [52, 280] width 78 height 33
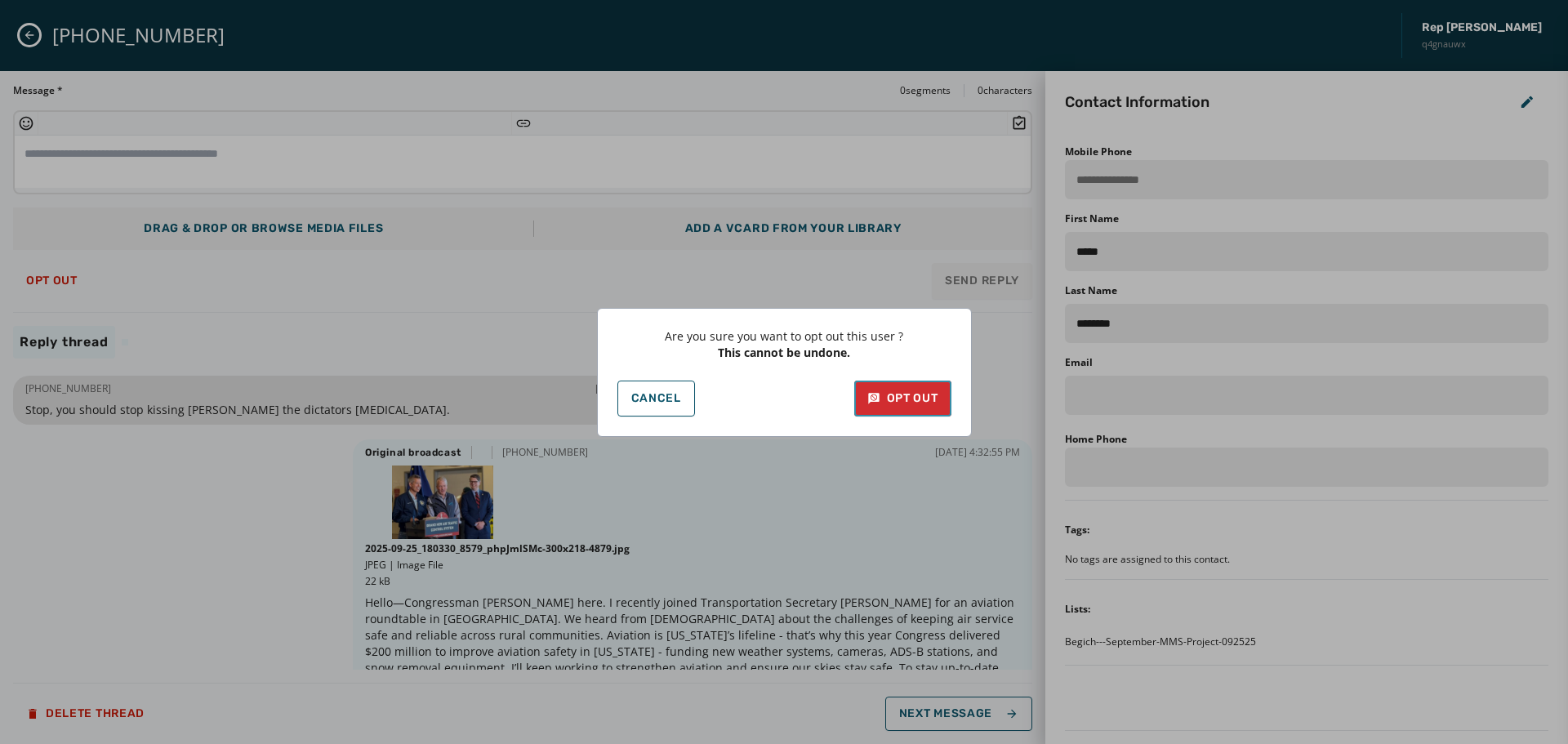
click at [906, 391] on div "Opt Out" at bounding box center [903, 398] width 71 height 16
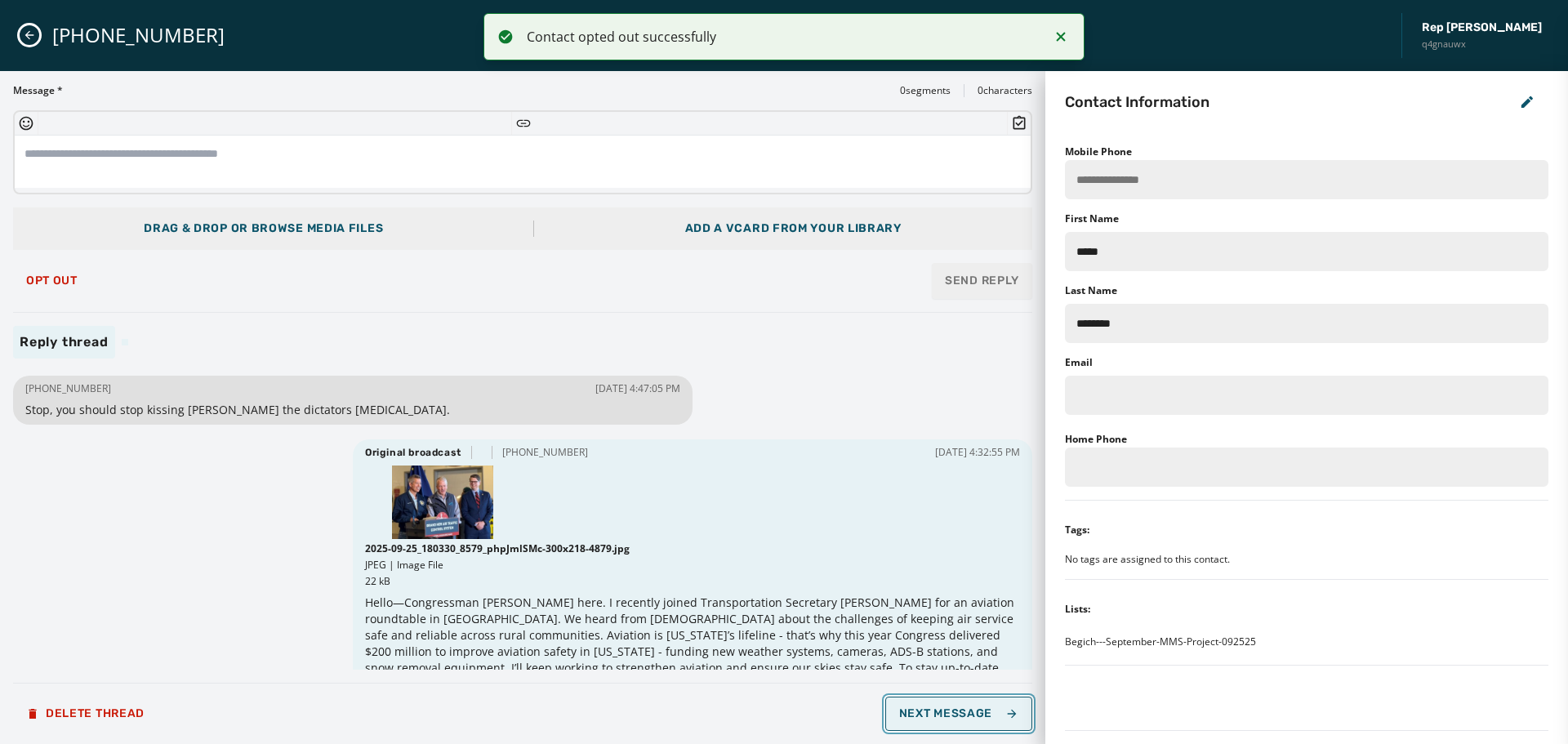
click at [998, 720] on span "Next Message" at bounding box center [959, 714] width 119 height 13
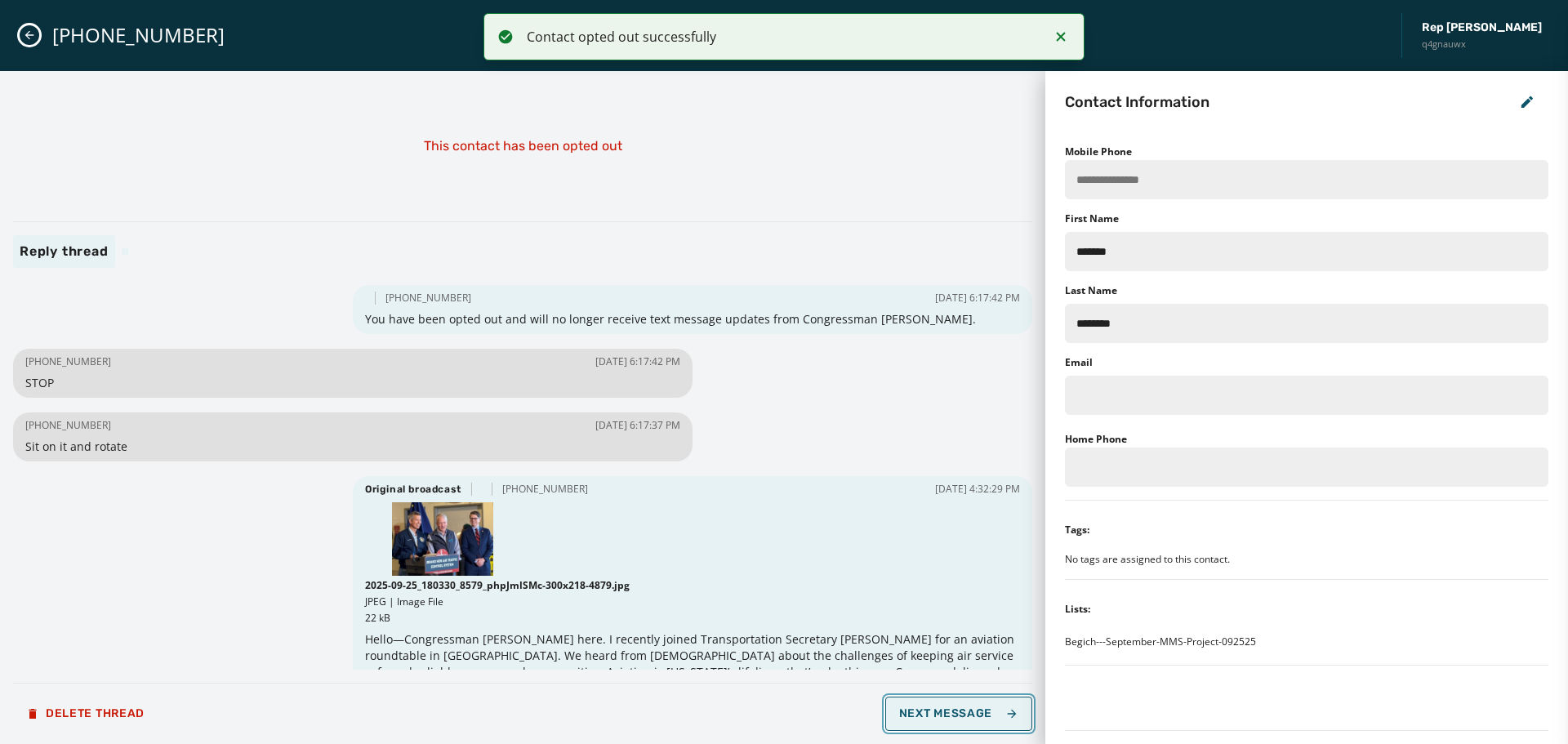
click at [998, 720] on span "Next Message" at bounding box center [959, 714] width 119 height 13
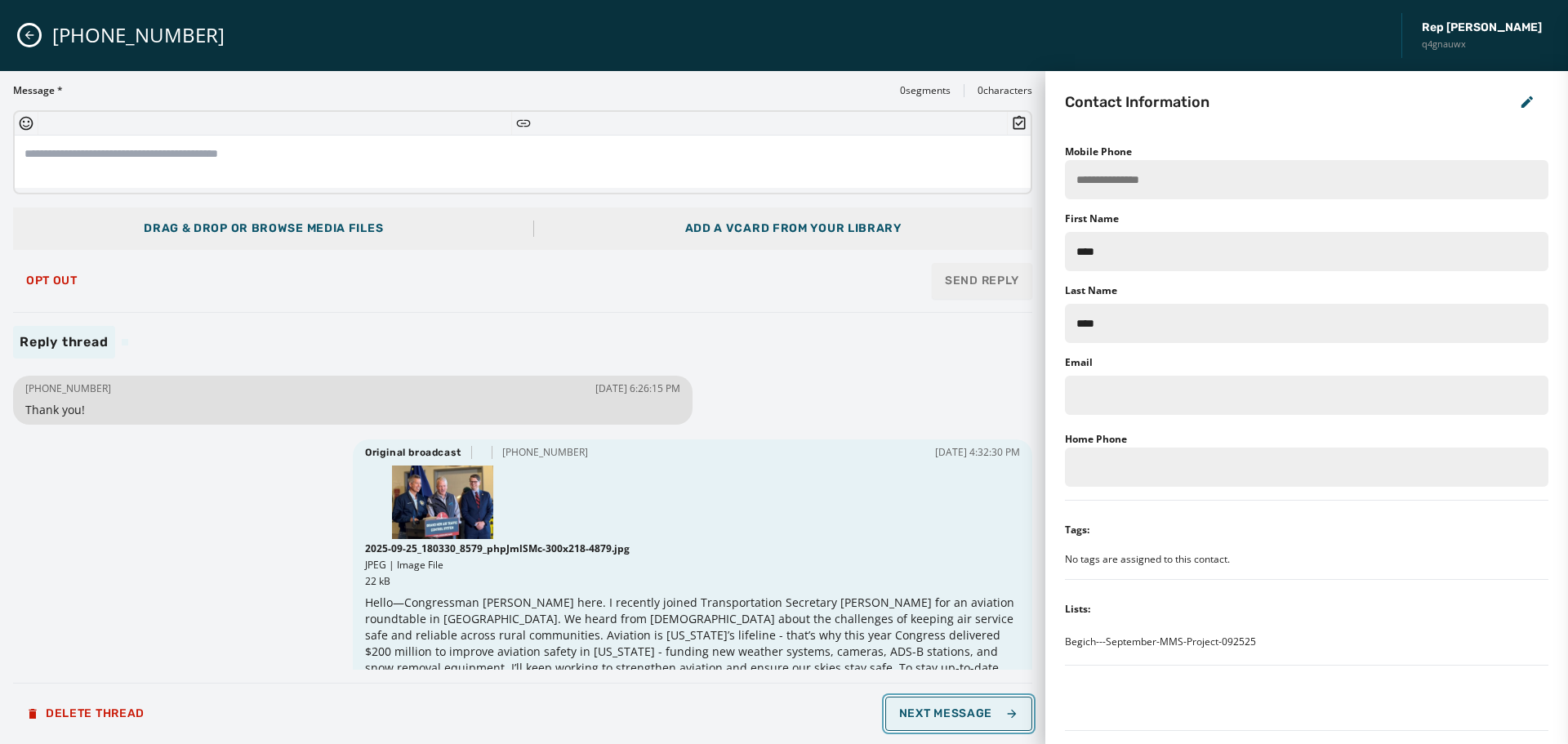
click at [998, 720] on span "Next Message" at bounding box center [959, 714] width 119 height 13
click at [63, 278] on span "Opt Out" at bounding box center [52, 281] width 52 height 13
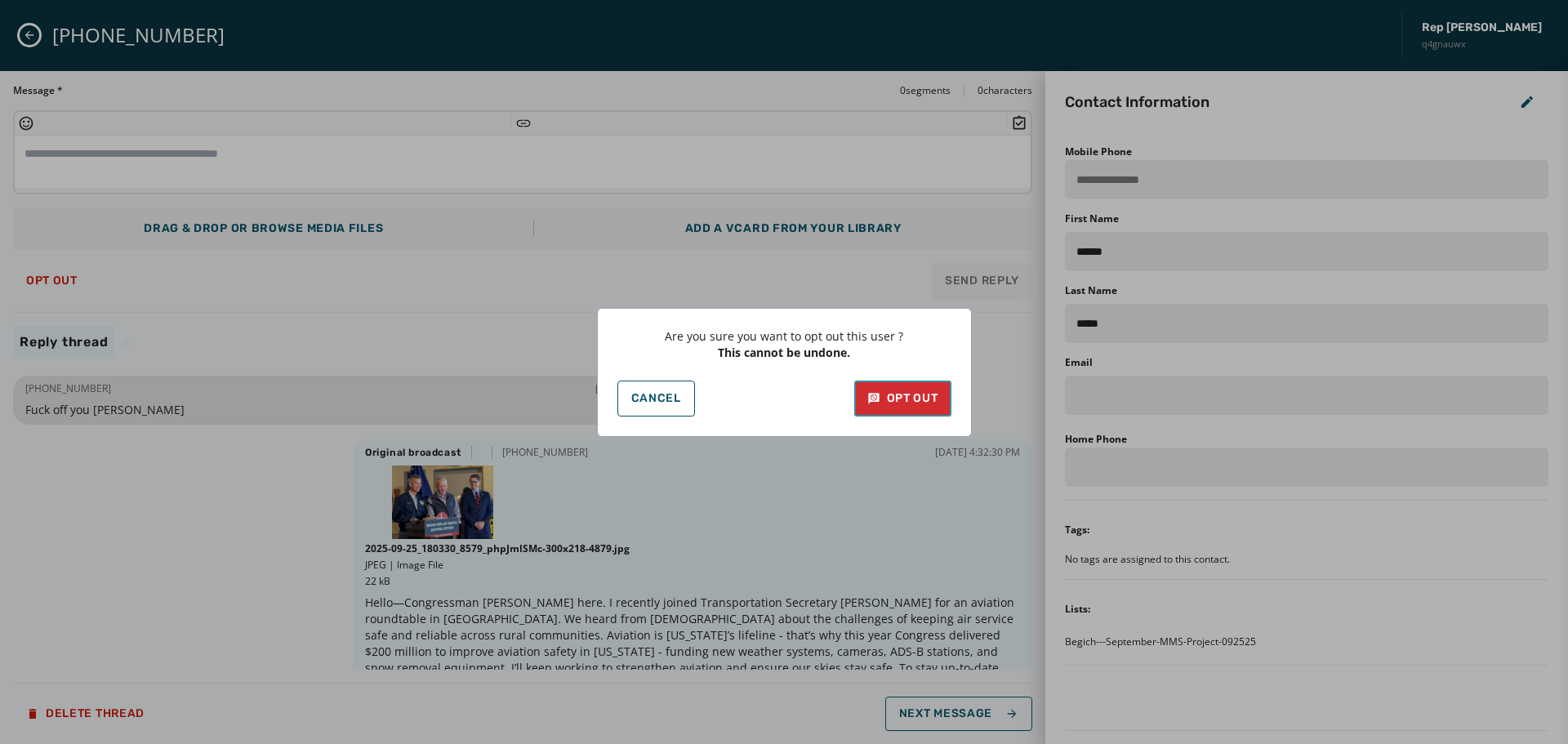
drag, startPoint x: 904, startPoint y: 409, endPoint x: 1001, endPoint y: 553, distance: 173.6
click at [904, 410] on button "Opt Out" at bounding box center [902, 399] width 97 height 36
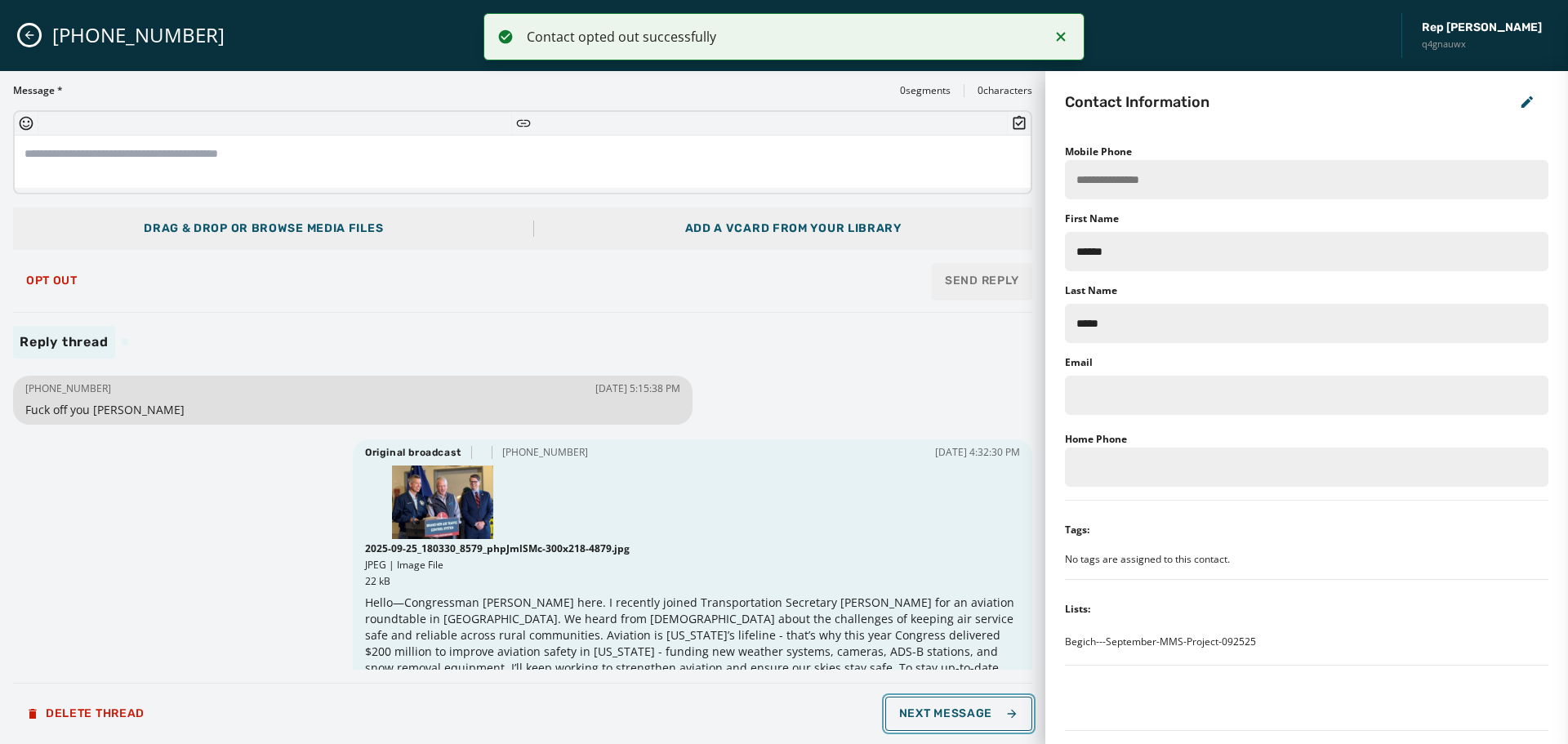
click at [972, 715] on span "Next Message" at bounding box center [959, 714] width 119 height 13
click at [47, 280] on span "Opt Out" at bounding box center [52, 281] width 52 height 13
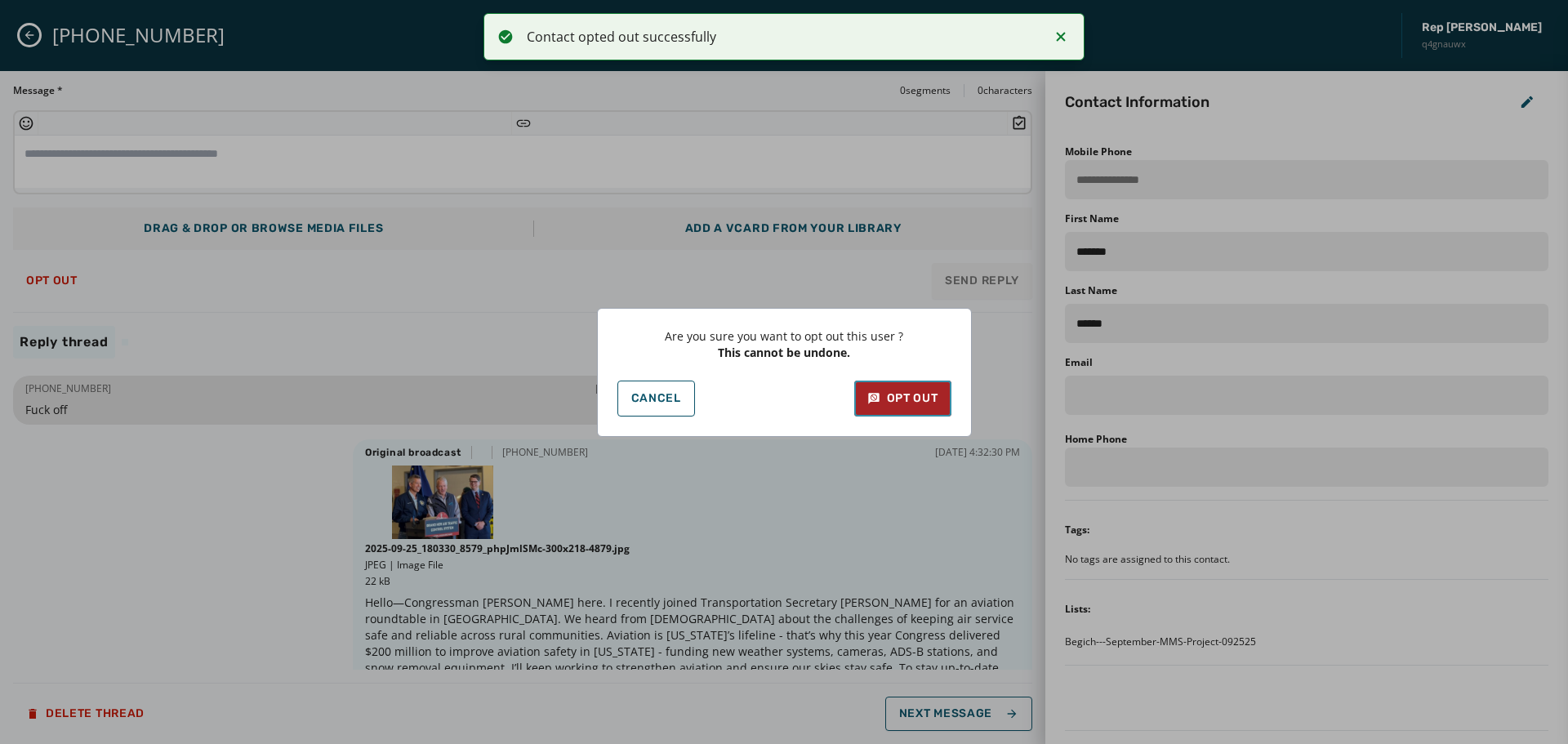
click at [900, 383] on button "Opt Out" at bounding box center [902, 399] width 97 height 36
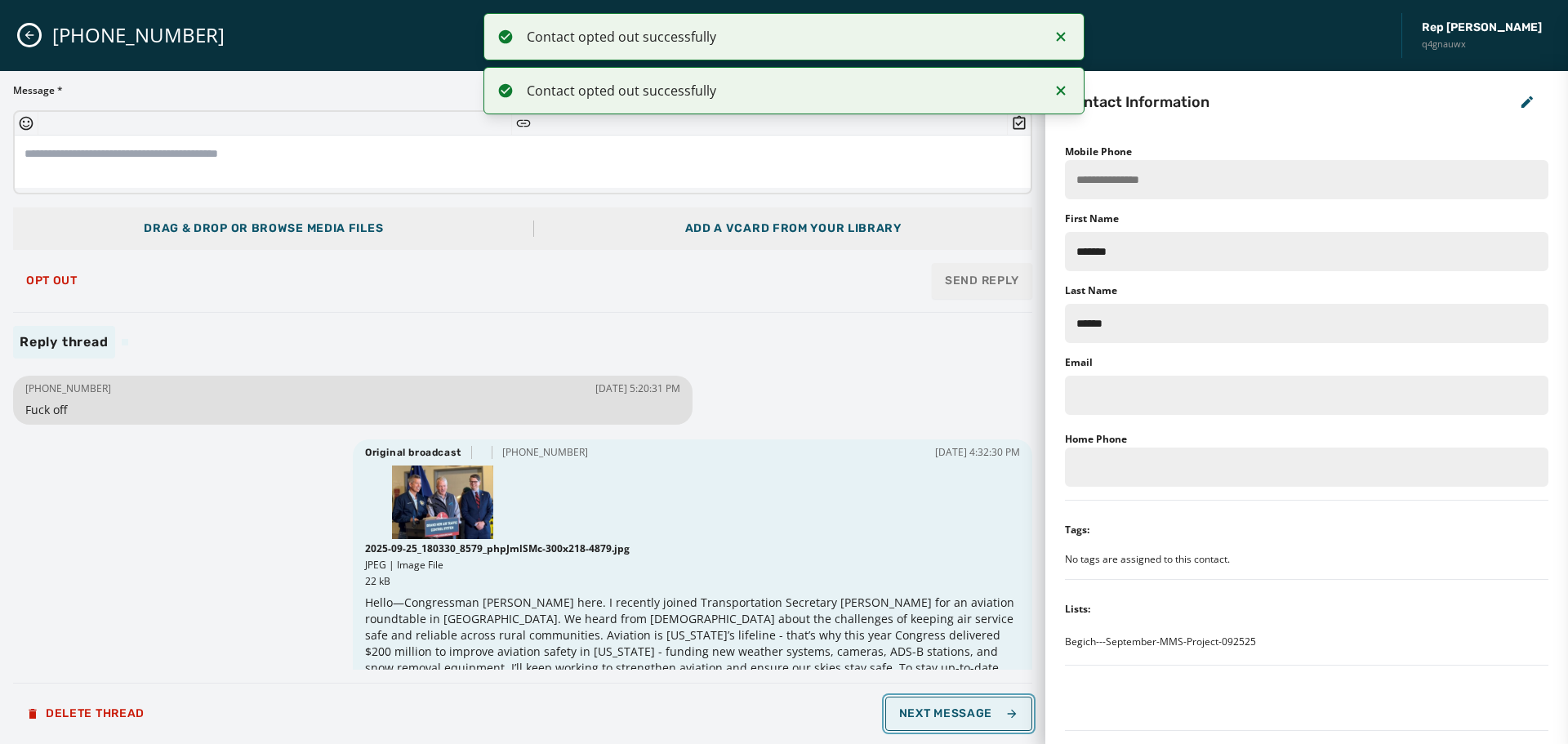
click at [962, 718] on span "Next Message" at bounding box center [959, 714] width 119 height 13
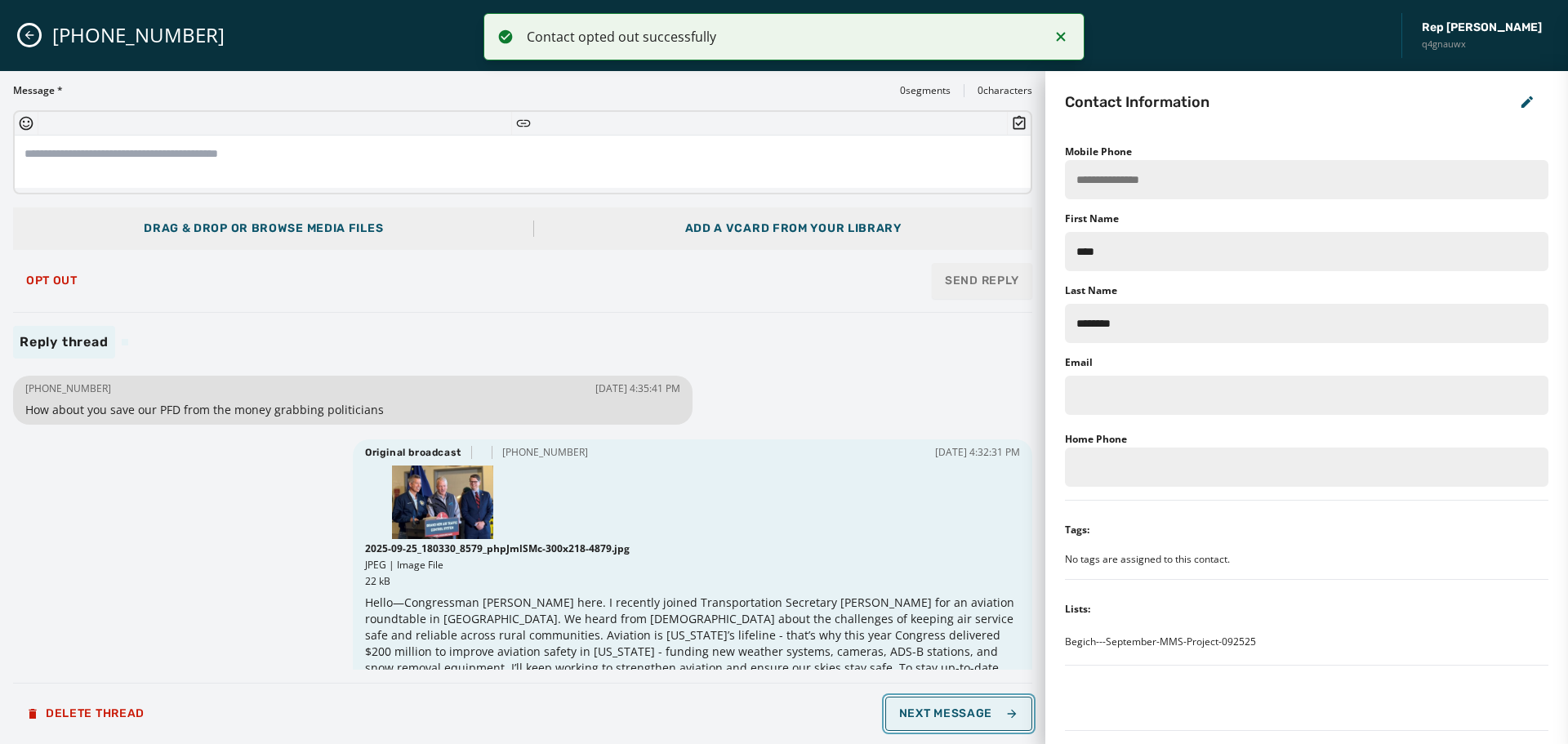
click at [962, 718] on span "Next Message" at bounding box center [959, 714] width 119 height 13
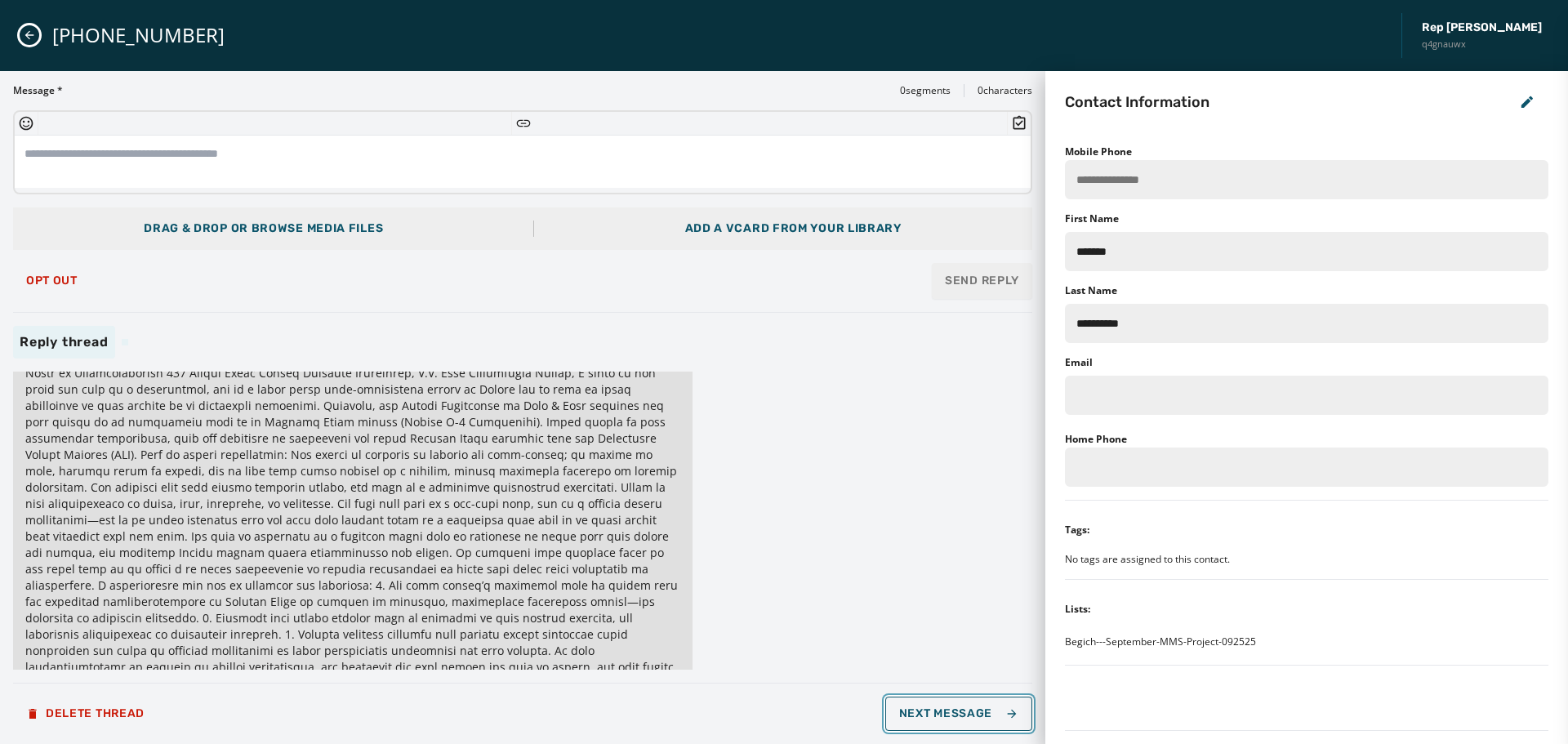
scroll to position [82, 0]
click at [221, 159] on textarea at bounding box center [523, 162] width 1016 height 53
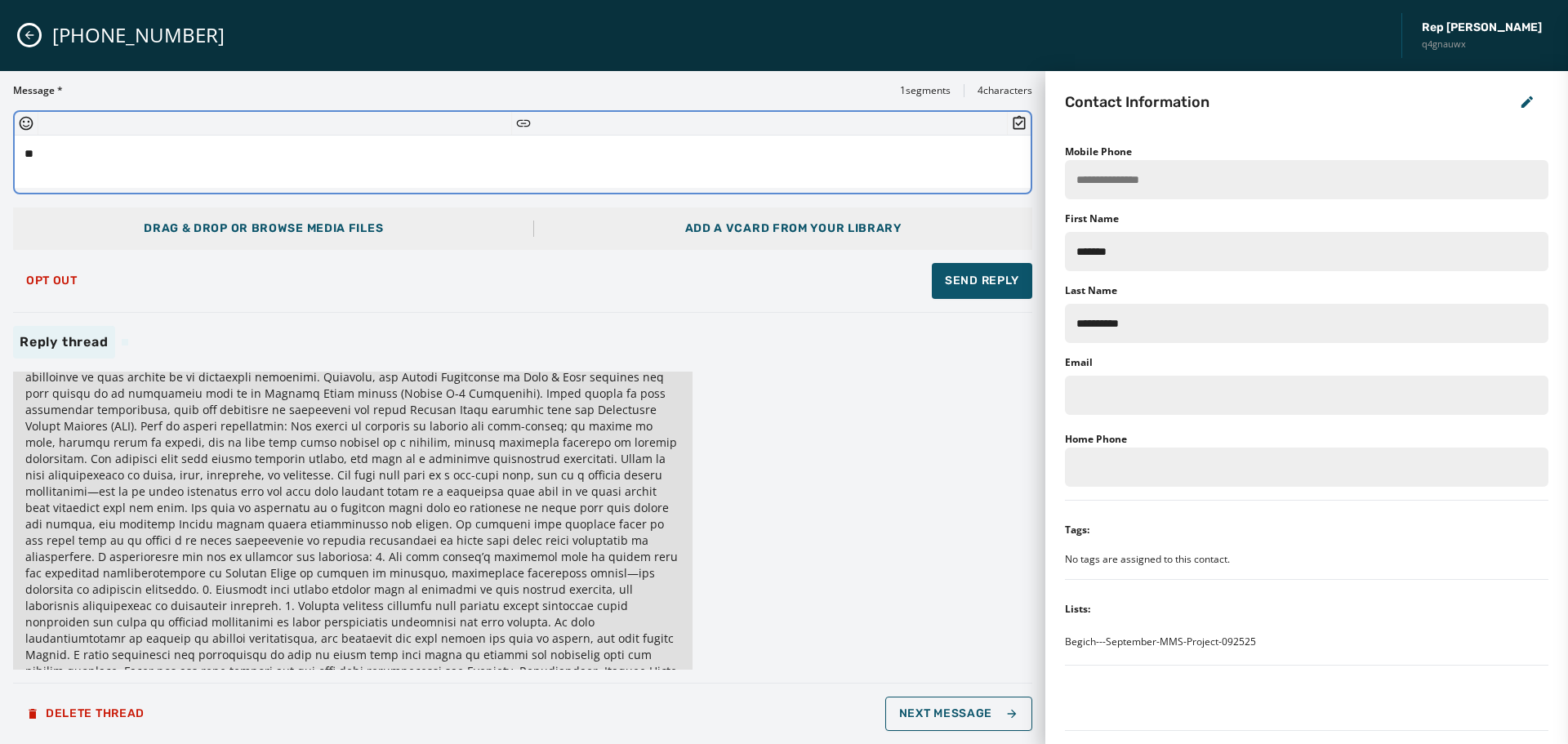
type textarea "*"
paste textarea "**********"
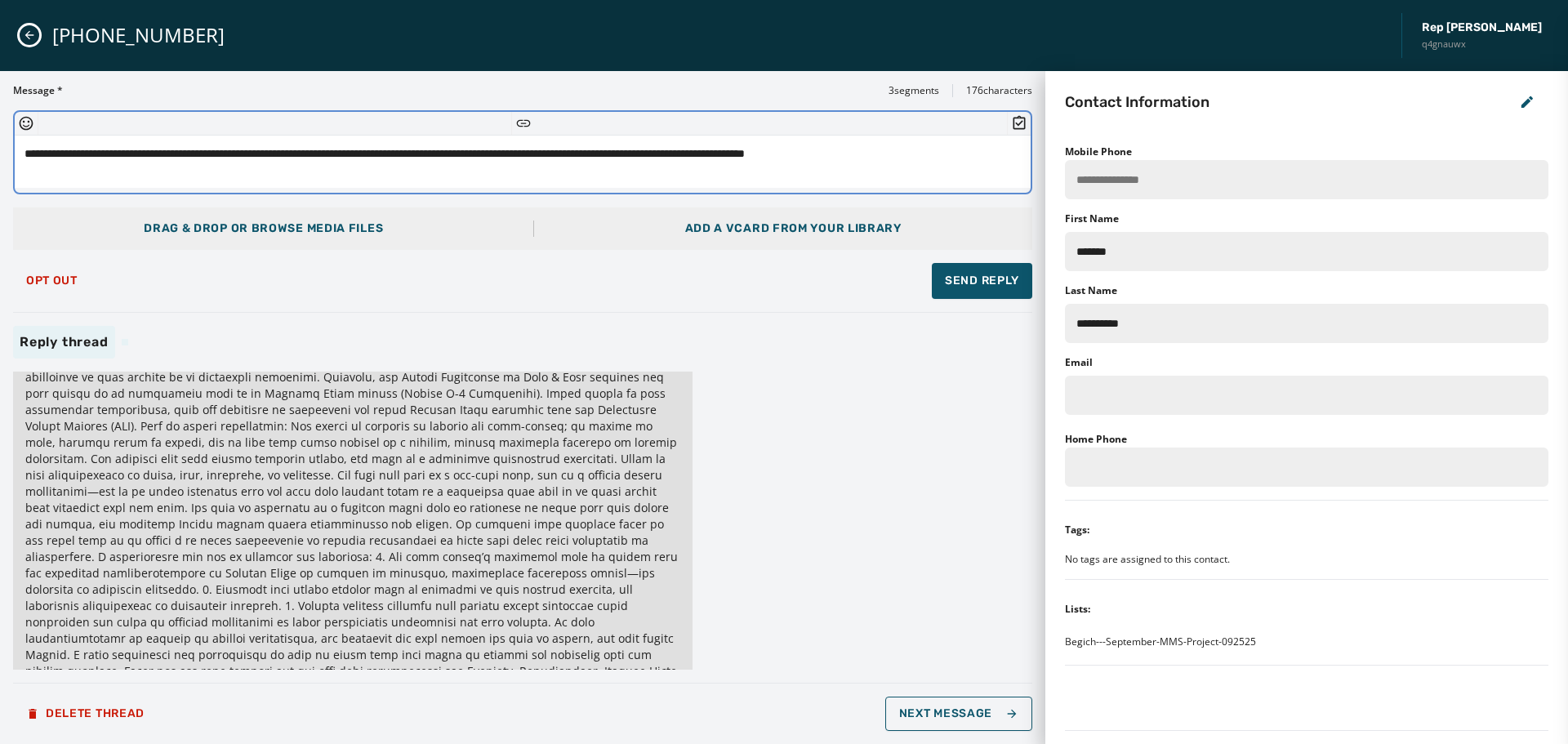
drag, startPoint x: 813, startPoint y: 156, endPoint x: 709, endPoint y: 156, distance: 104.0
click at [709, 156] on textarea "**********" at bounding box center [523, 162] width 1016 height 53
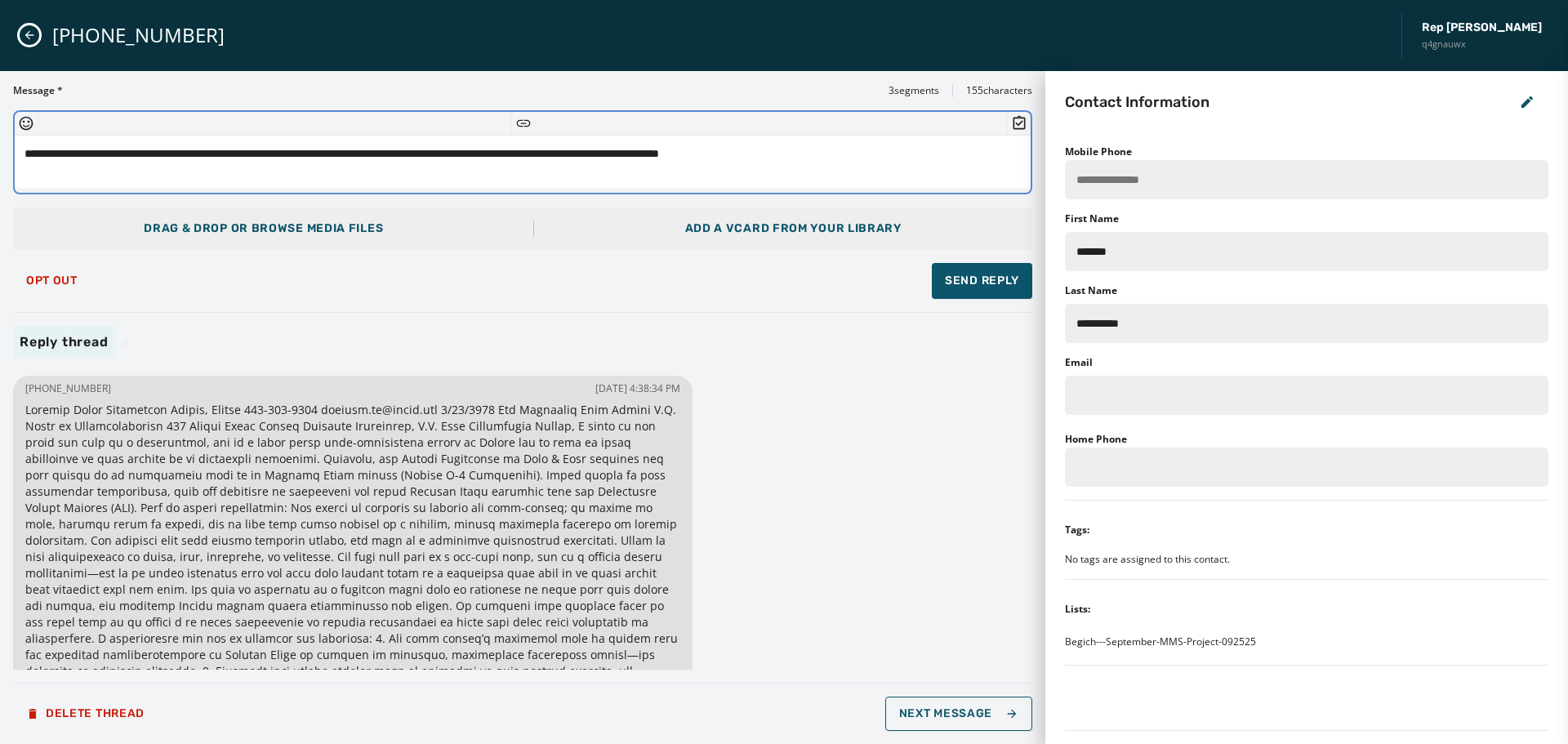
click at [901, 154] on textarea "**********" at bounding box center [523, 162] width 1016 height 53
click at [713, 150] on textarea "**********" at bounding box center [523, 162] width 1016 height 53
click at [494, 155] on textarea "**********" at bounding box center [523, 162] width 1016 height 53
click at [523, 153] on textarea "**********" at bounding box center [523, 162] width 1016 height 53
click at [756, 144] on textarea "**********" at bounding box center [523, 162] width 1016 height 53
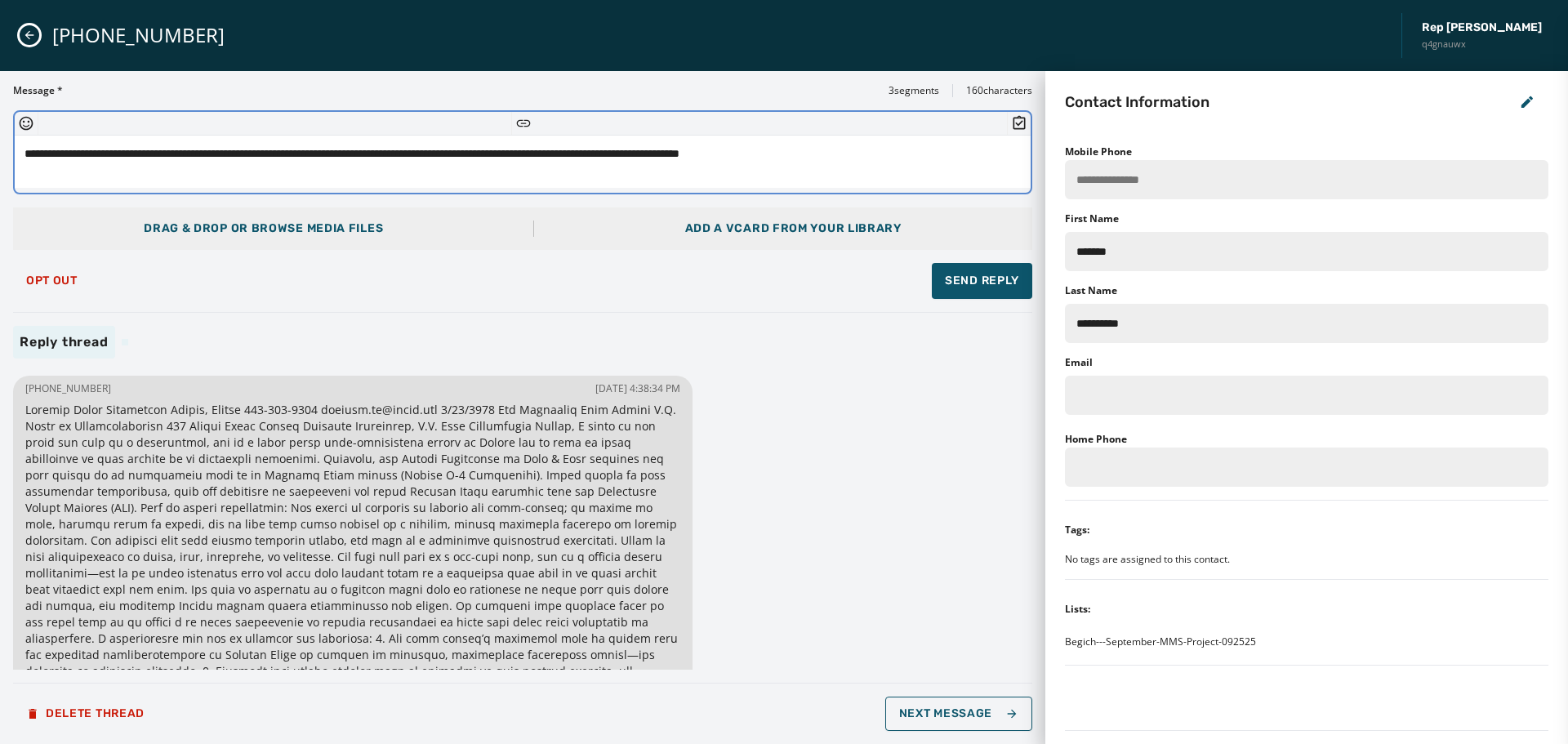
click at [881, 161] on textarea "**********" at bounding box center [523, 162] width 1016 height 53
drag, startPoint x: 558, startPoint y: 153, endPoint x: 494, endPoint y: 157, distance: 64.1
click at [494, 156] on textarea "**********" at bounding box center [523, 162] width 1016 height 53
click at [730, 158] on textarea "**********" at bounding box center [523, 162] width 1016 height 53
click at [731, 159] on textarea "**********" at bounding box center [523, 162] width 1016 height 53
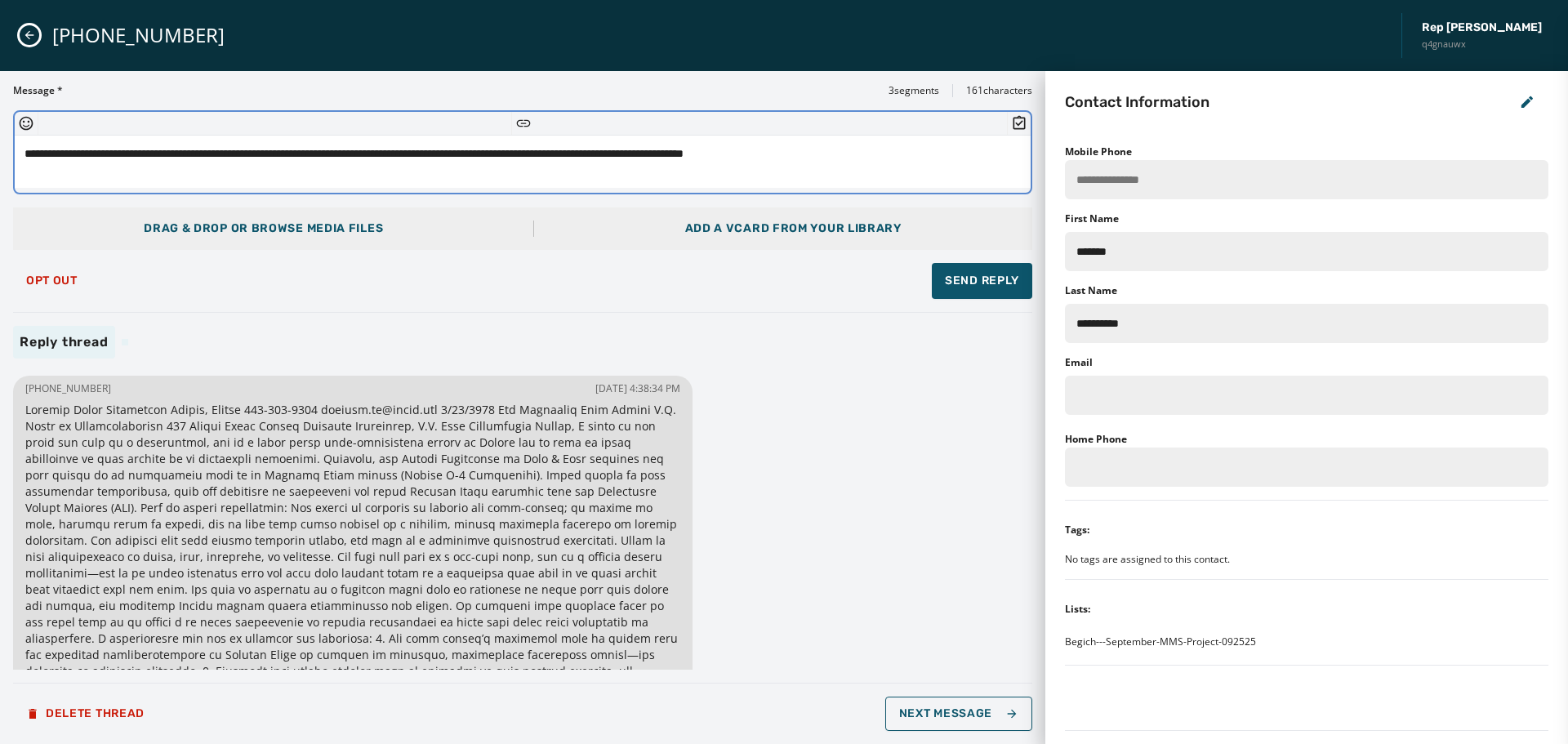
click at [731, 159] on textarea "**********" at bounding box center [523, 162] width 1016 height 53
click at [902, 178] on textarea "**********" at bounding box center [523, 162] width 1016 height 53
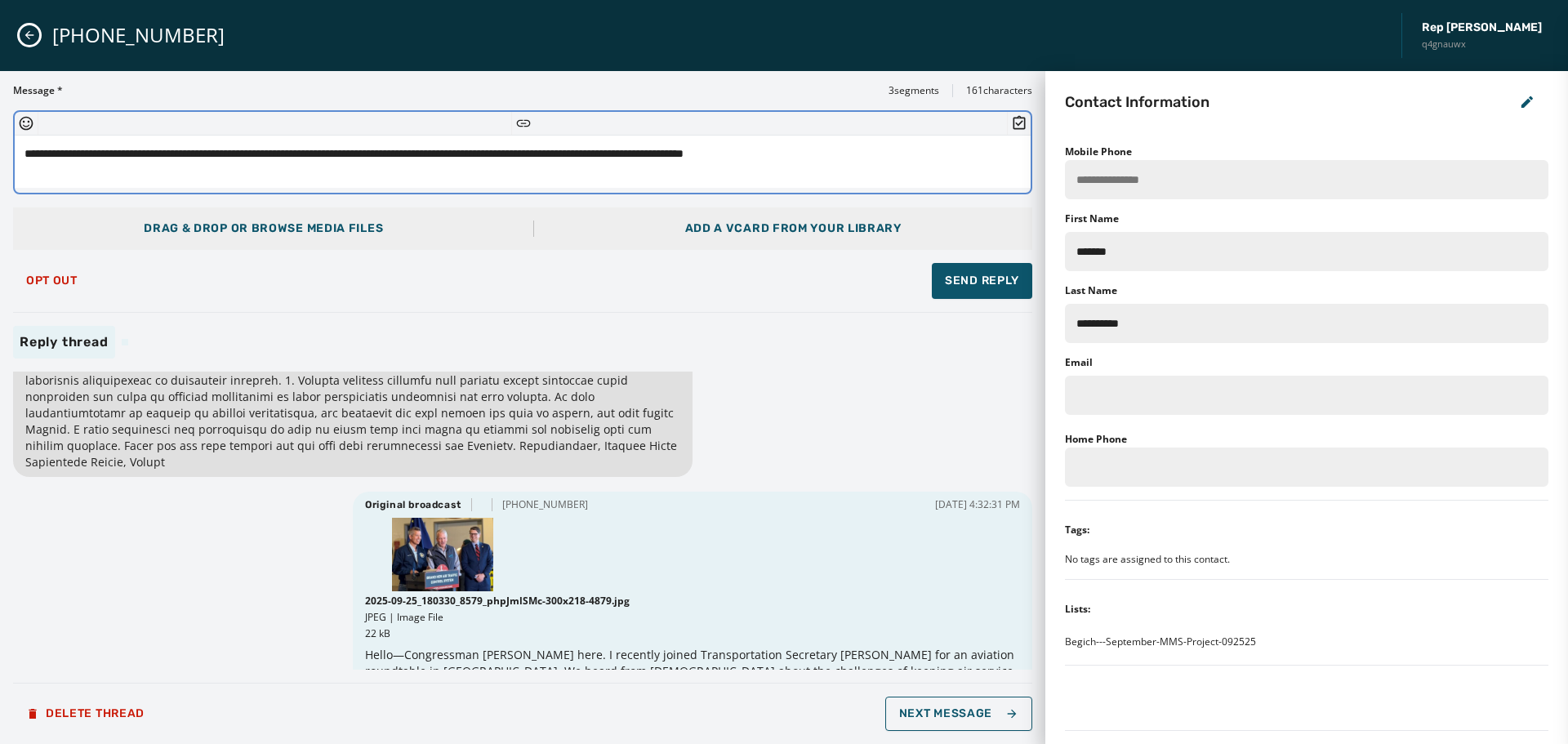
scroll to position [278, 0]
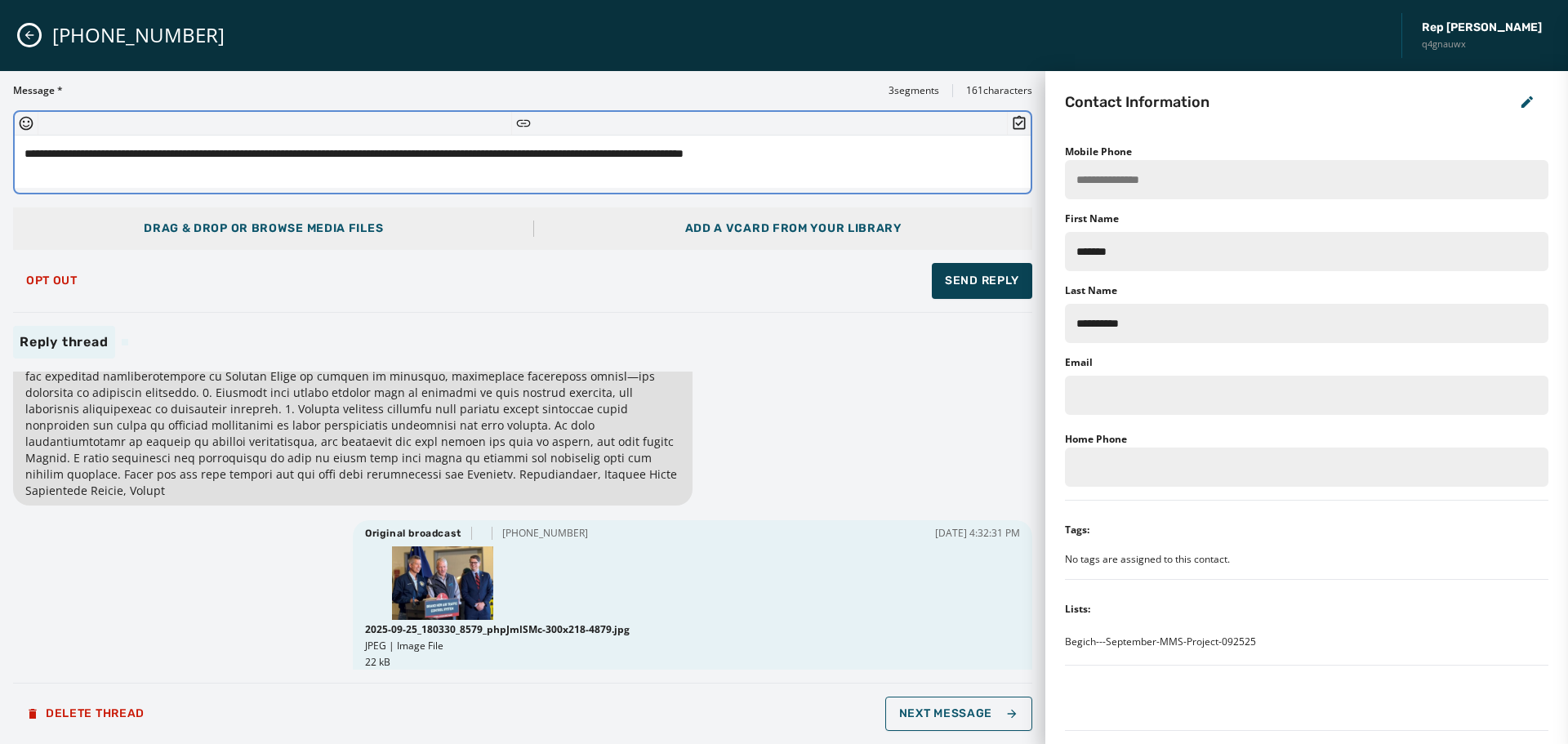
type textarea "**********"
drag, startPoint x: 1005, startPoint y: 283, endPoint x: 998, endPoint y: 295, distance: 13.9
click at [1005, 284] on span "Send Reply" at bounding box center [981, 280] width 74 height 16
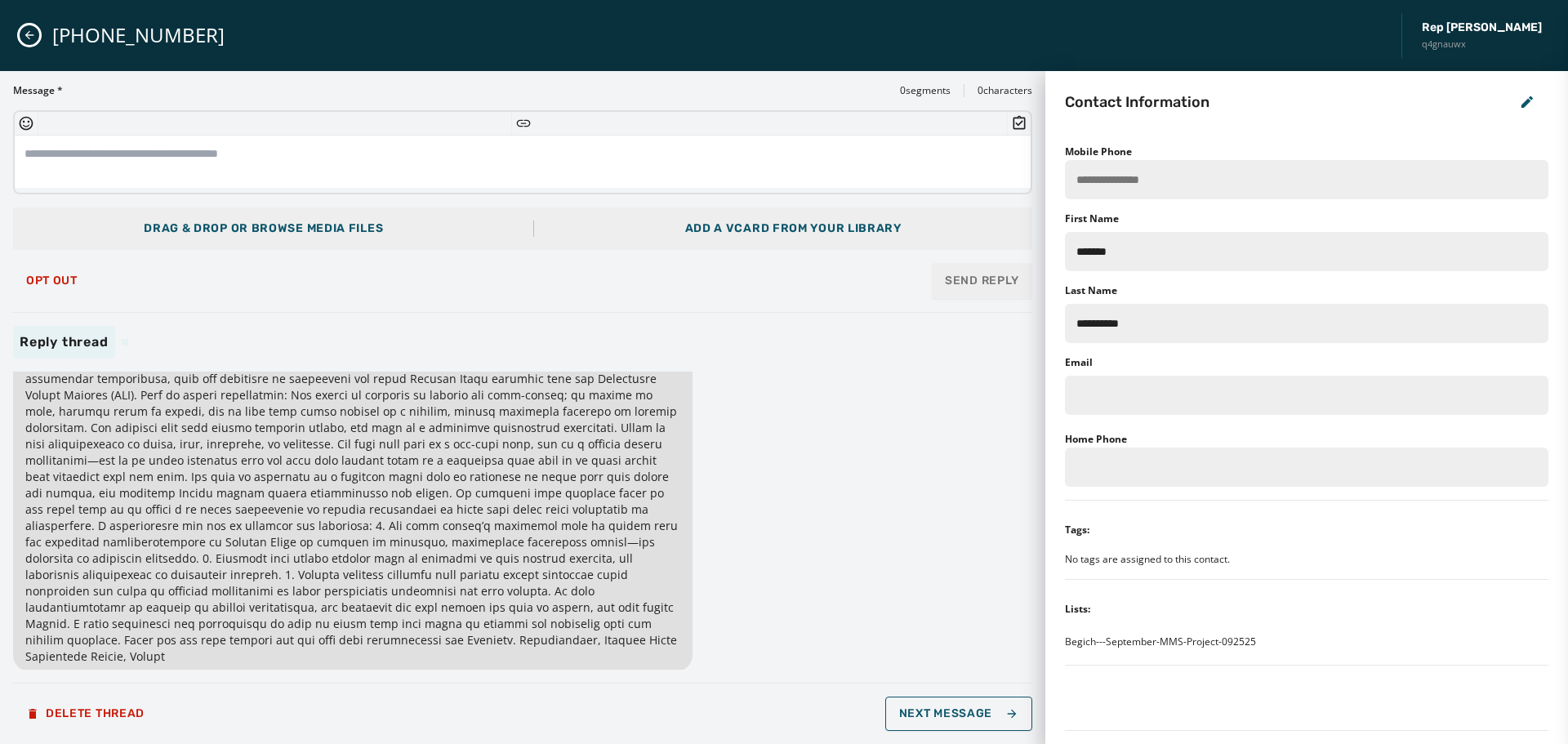
scroll to position [0, 0]
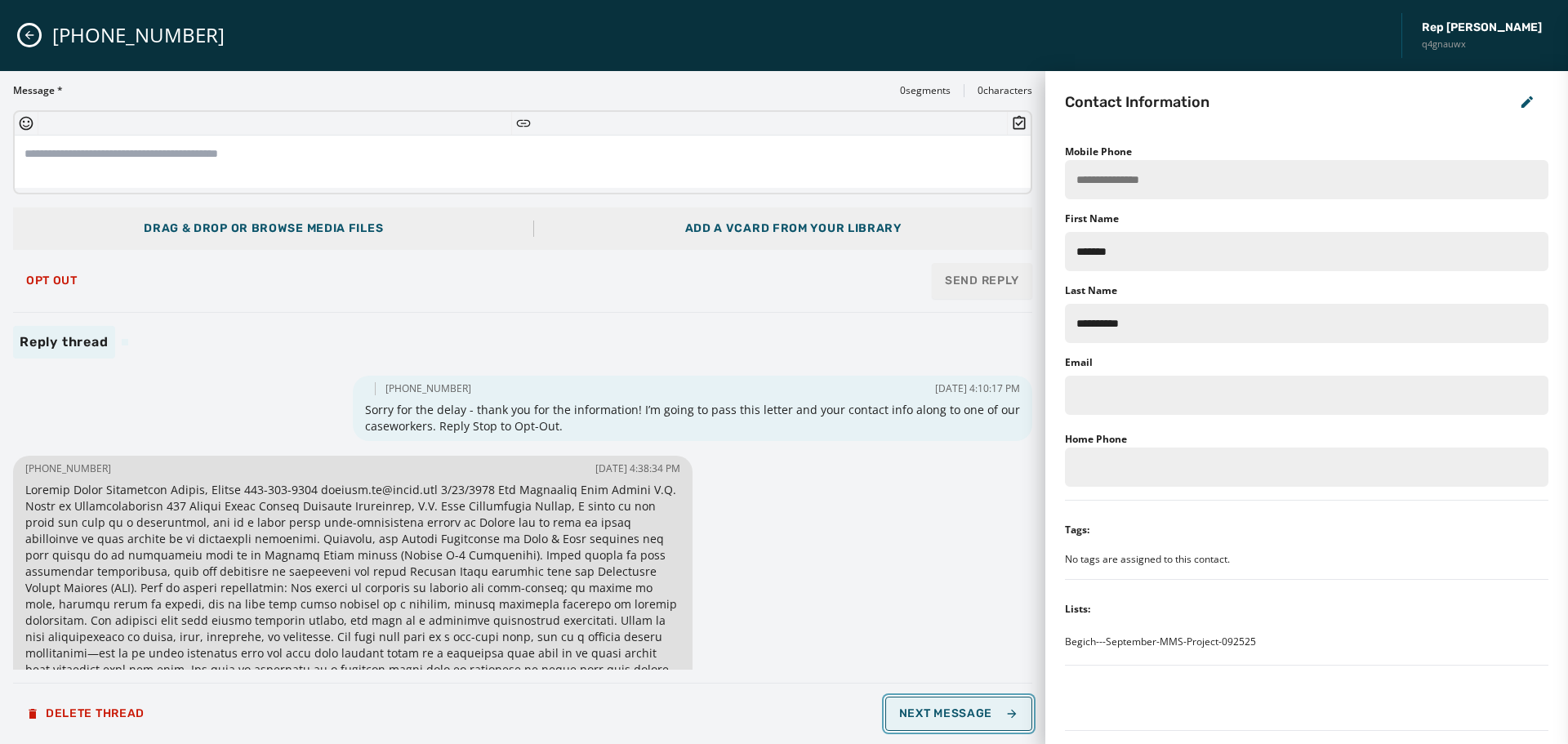
click at [950, 715] on span "Next Message" at bounding box center [959, 714] width 119 height 13
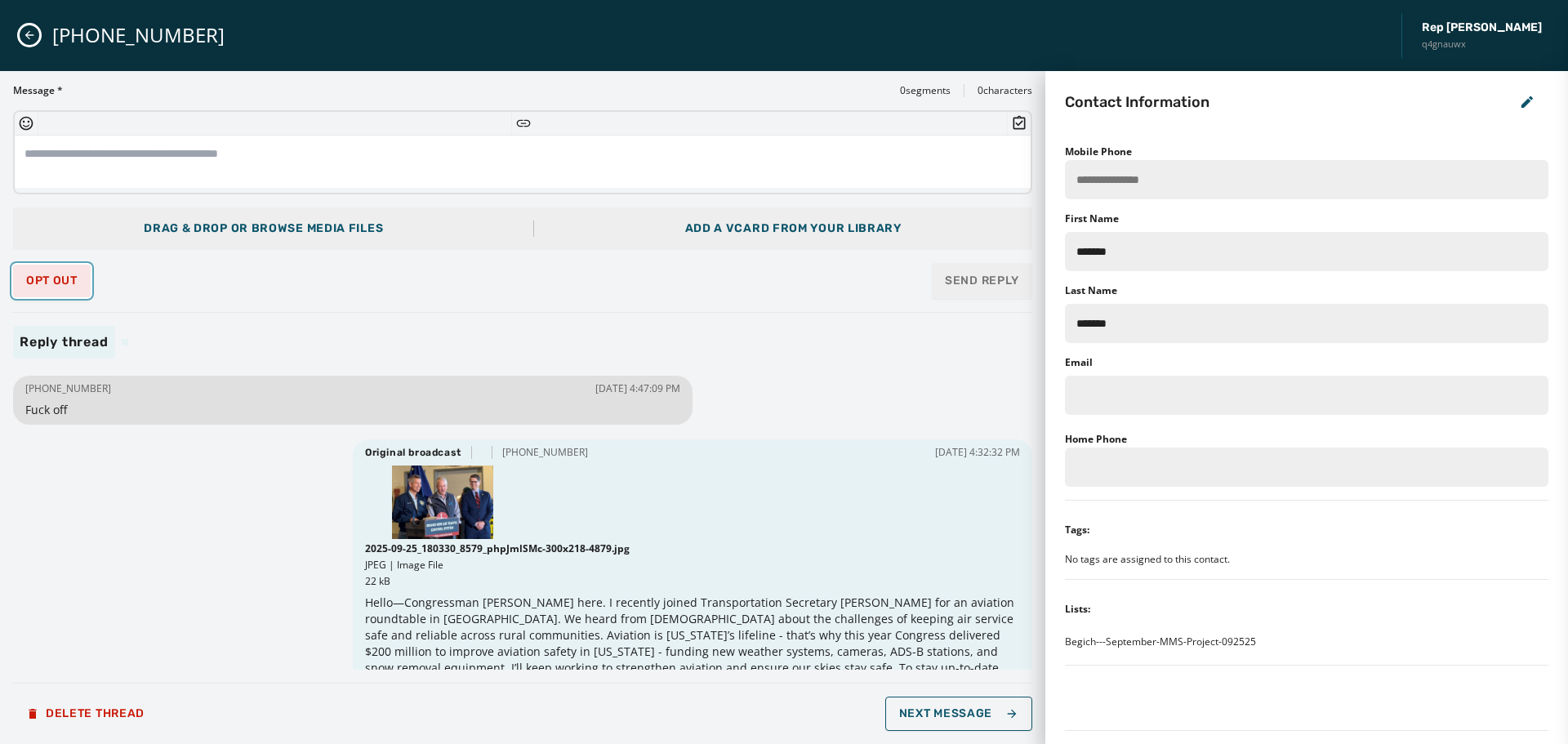
click at [73, 272] on button "Opt Out" at bounding box center [52, 280] width 78 height 33
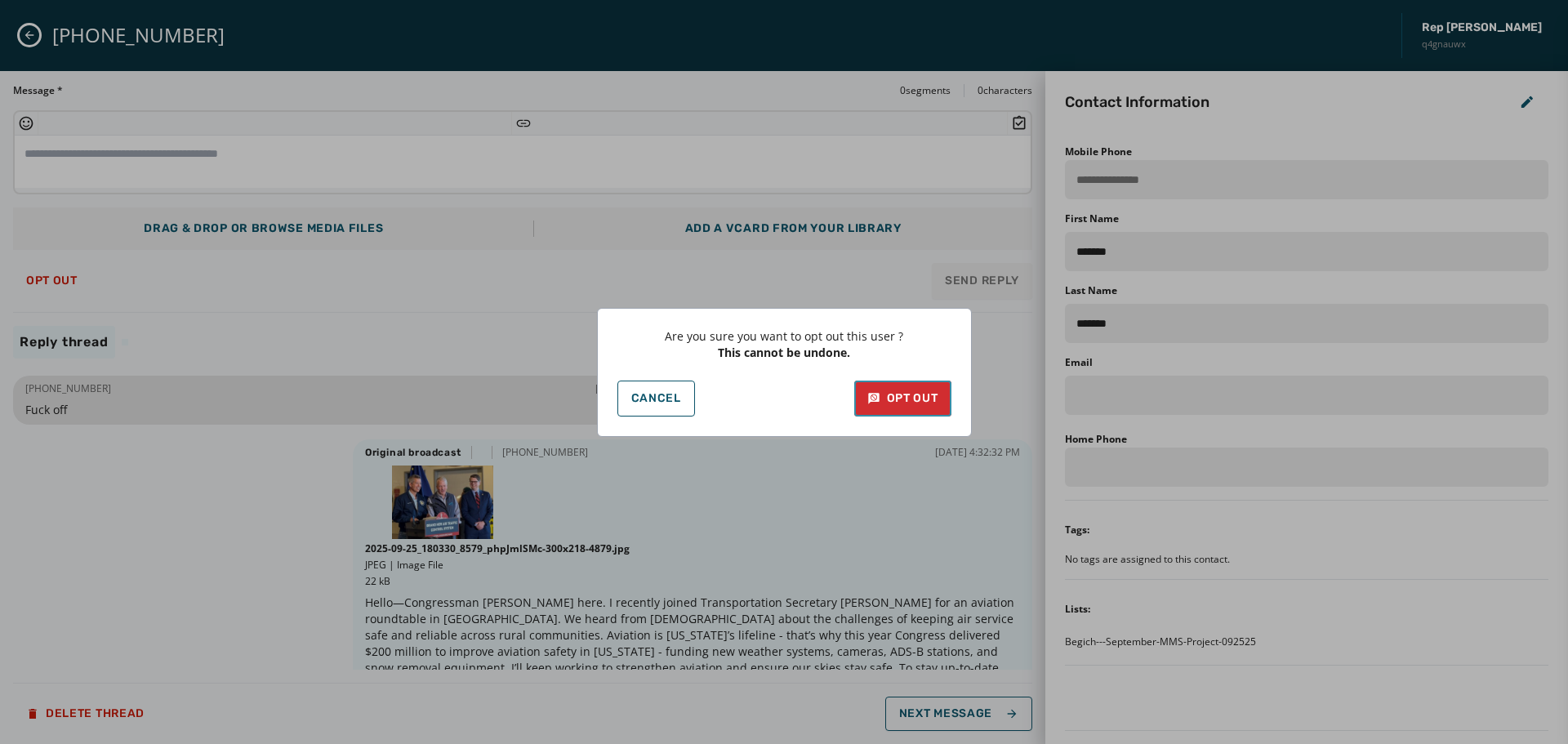
drag, startPoint x: 864, startPoint y: 404, endPoint x: 887, endPoint y: 411, distance: 24.0
click at [865, 404] on button "Opt Out" at bounding box center [902, 399] width 97 height 36
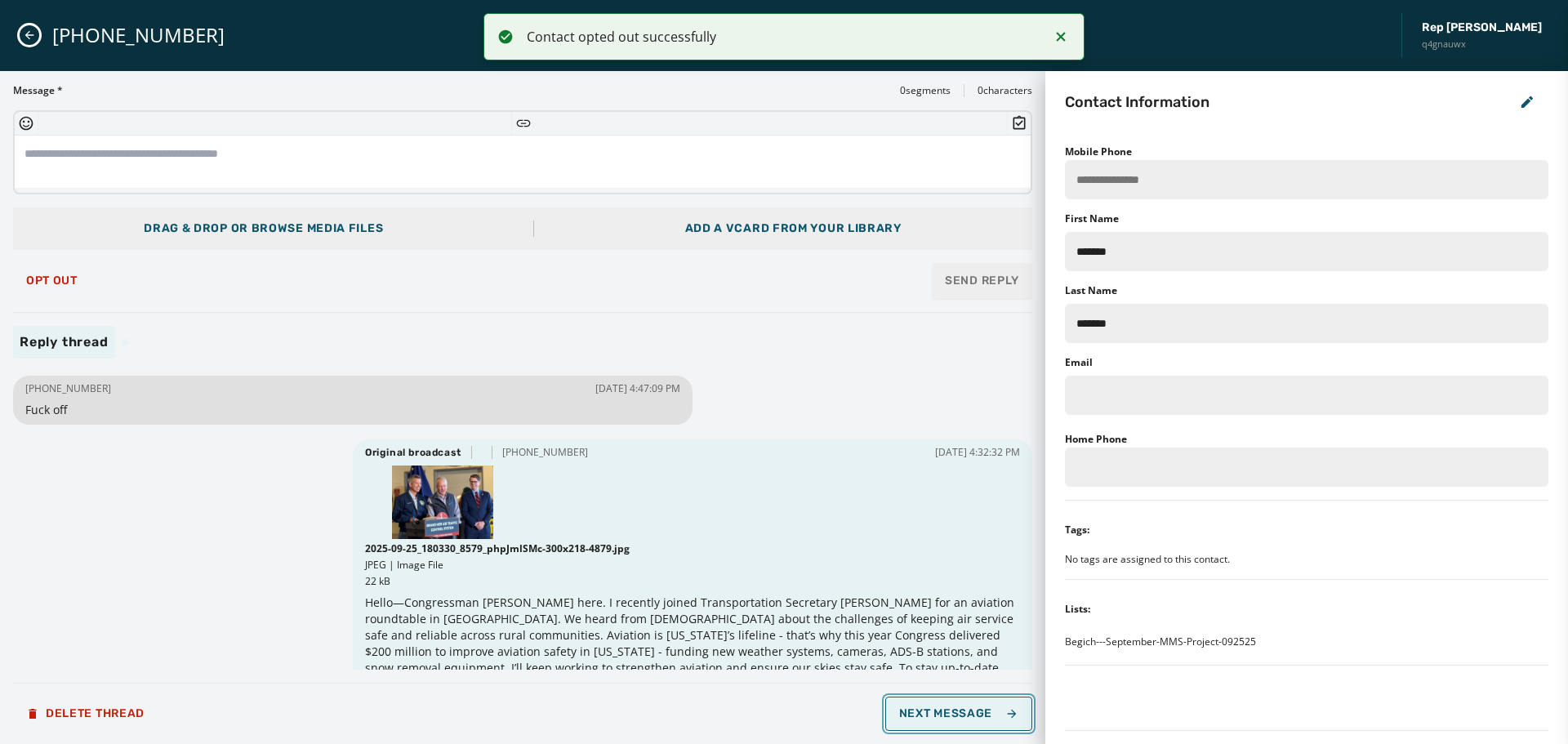
click at [953, 713] on span "Next Message" at bounding box center [959, 714] width 119 height 13
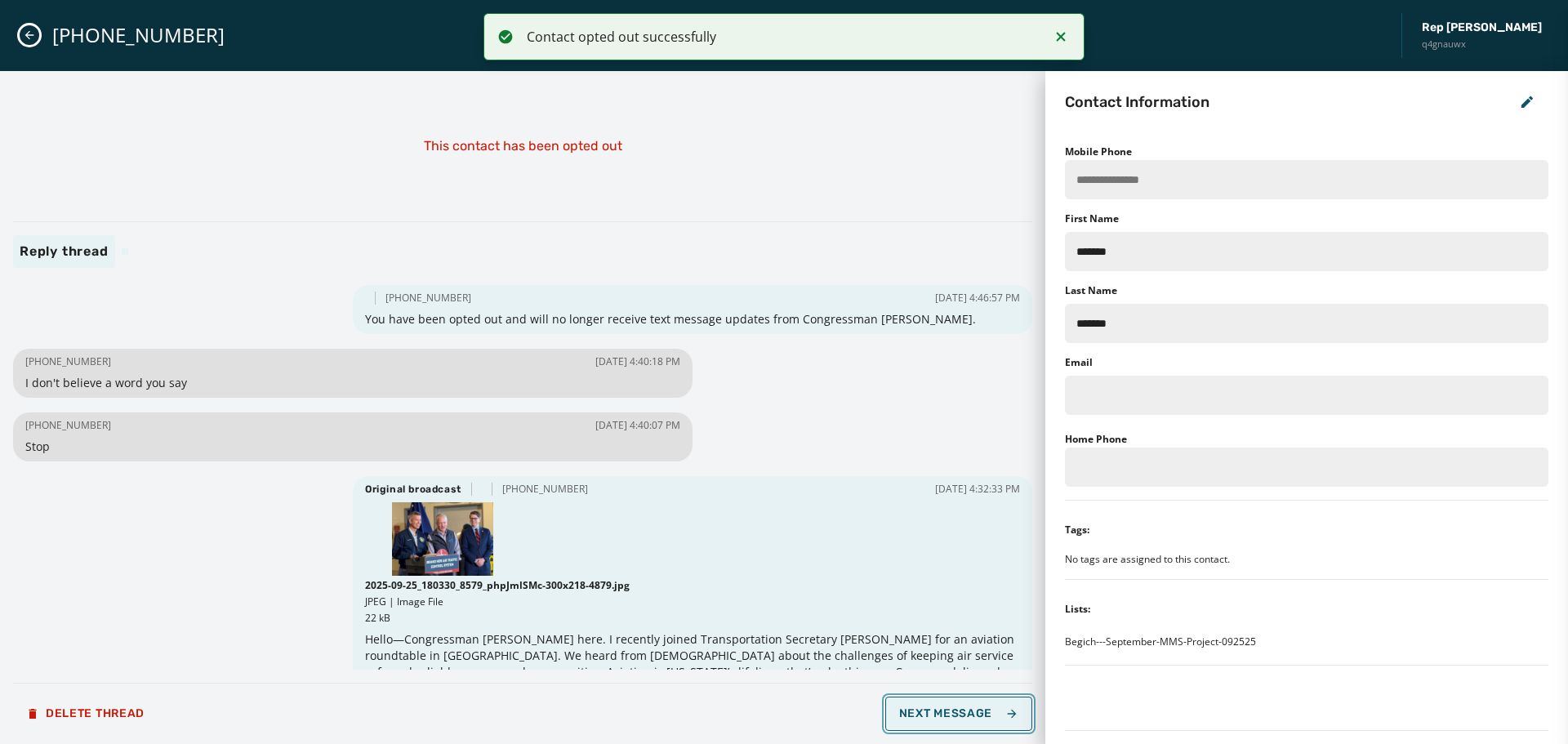
click at [953, 713] on span "Next Message" at bounding box center [959, 714] width 119 height 13
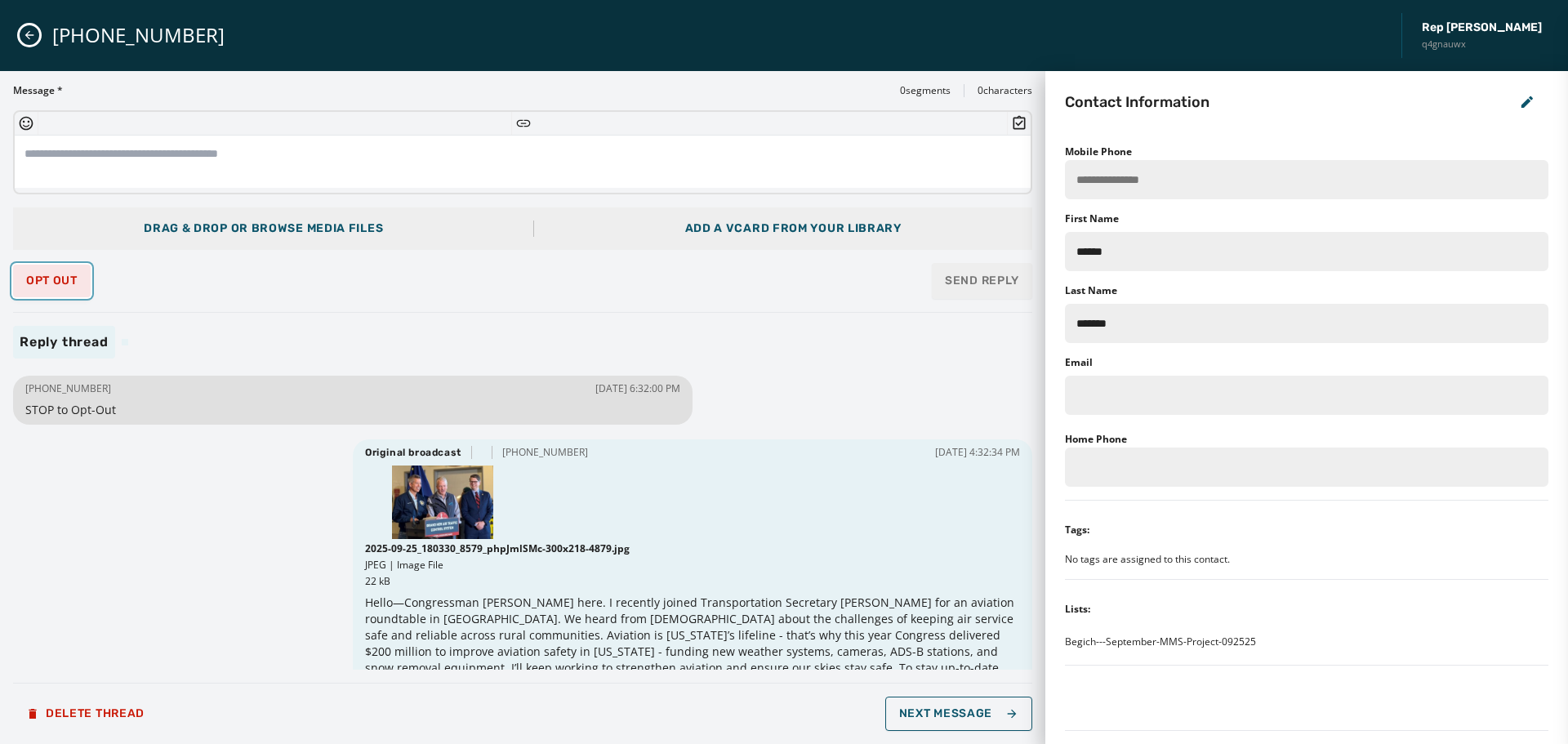
click at [64, 275] on span "Opt Out" at bounding box center [52, 281] width 52 height 13
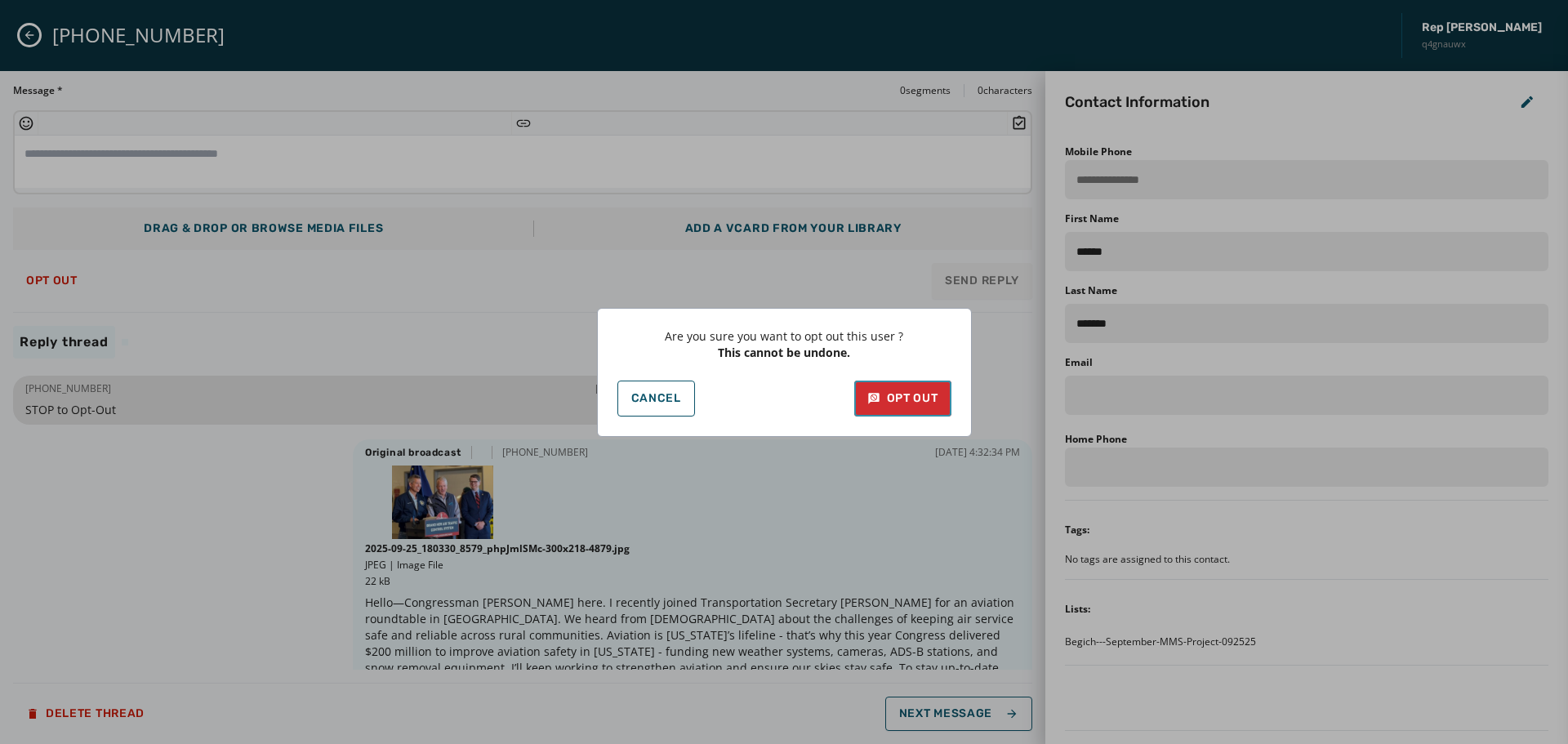
click at [917, 401] on div "Opt Out" at bounding box center [903, 398] width 71 height 16
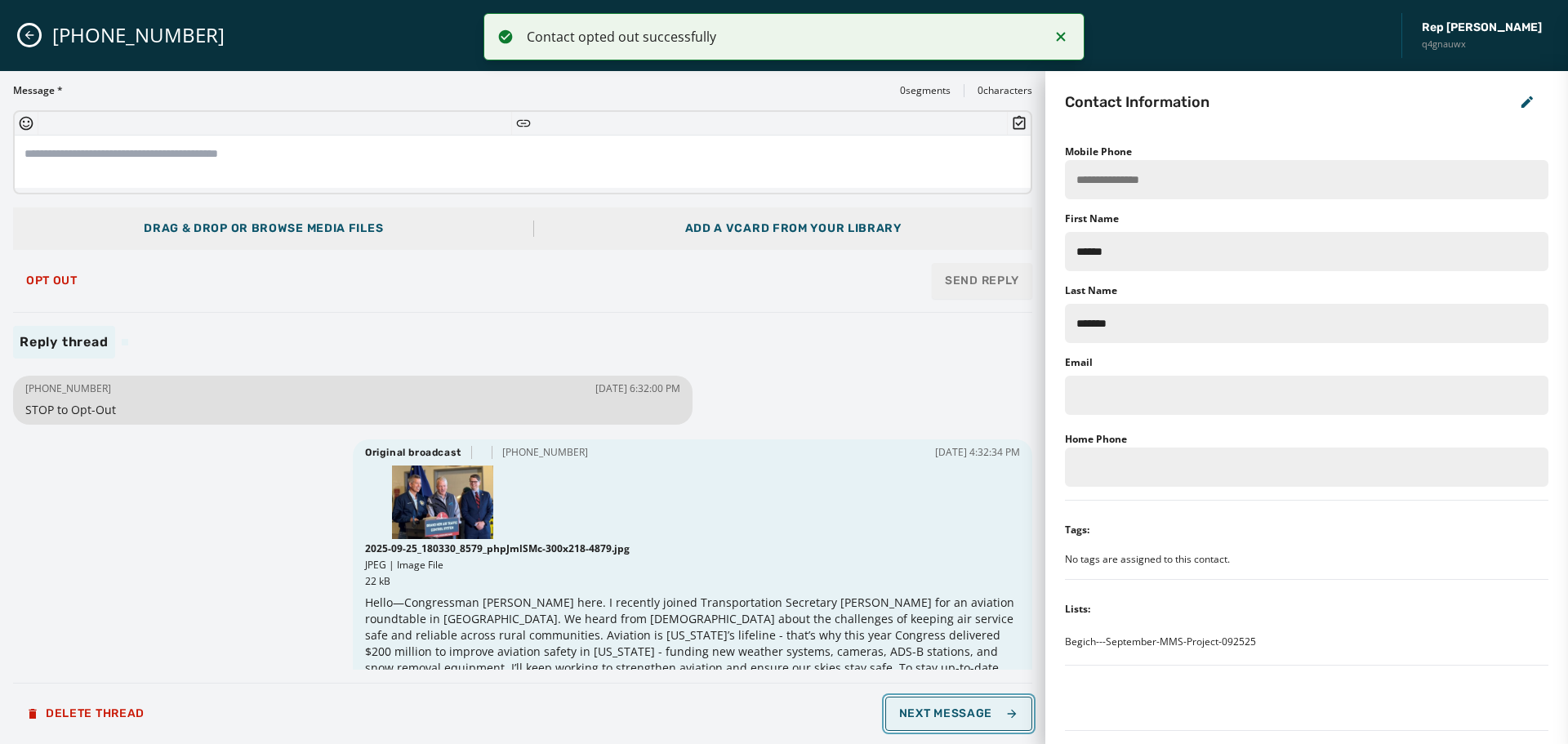
click at [985, 720] on span "Next Message" at bounding box center [959, 714] width 119 height 13
click at [982, 721] on button "Next Message" at bounding box center [959, 714] width 147 height 34
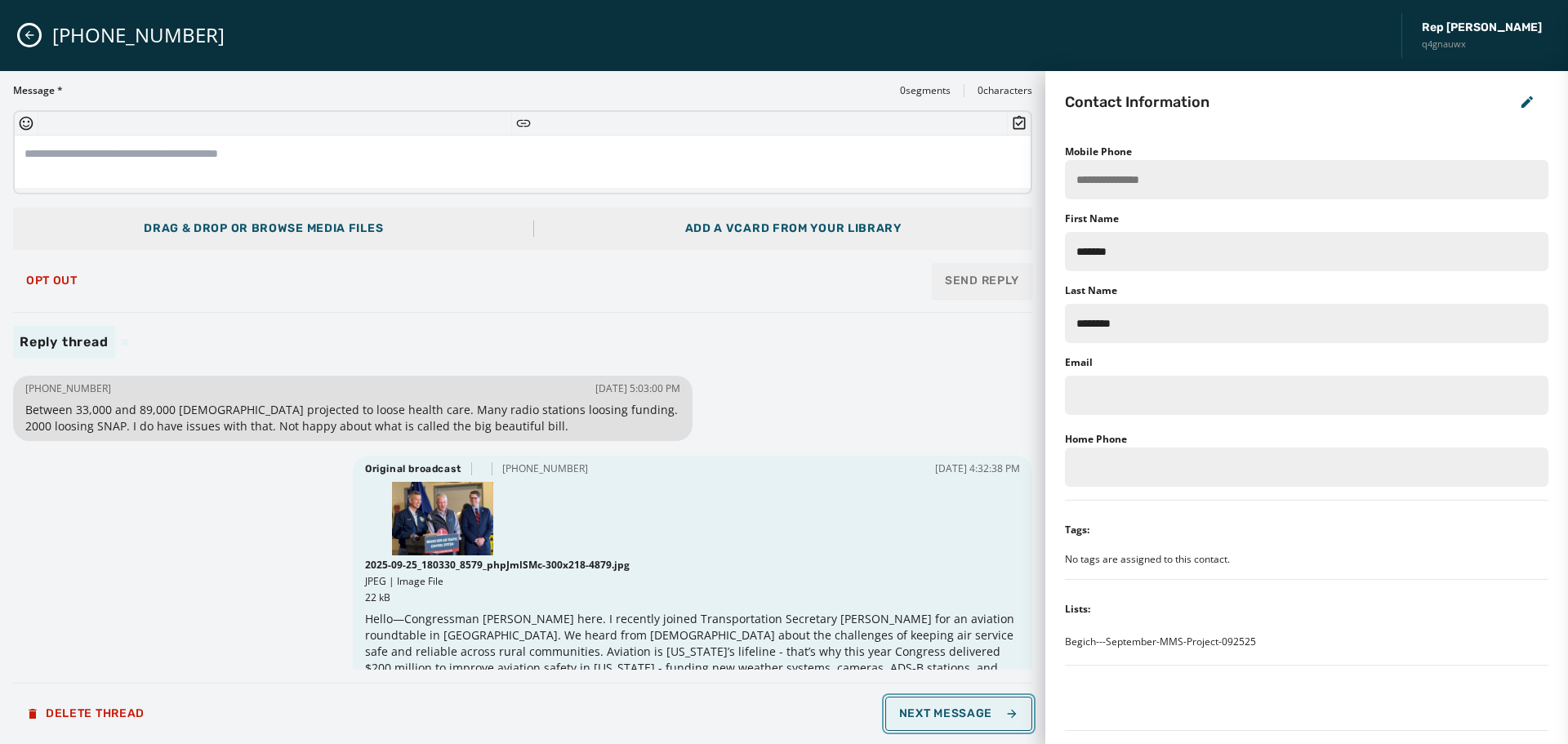
click at [982, 721] on button "Next Message" at bounding box center [959, 714] width 147 height 34
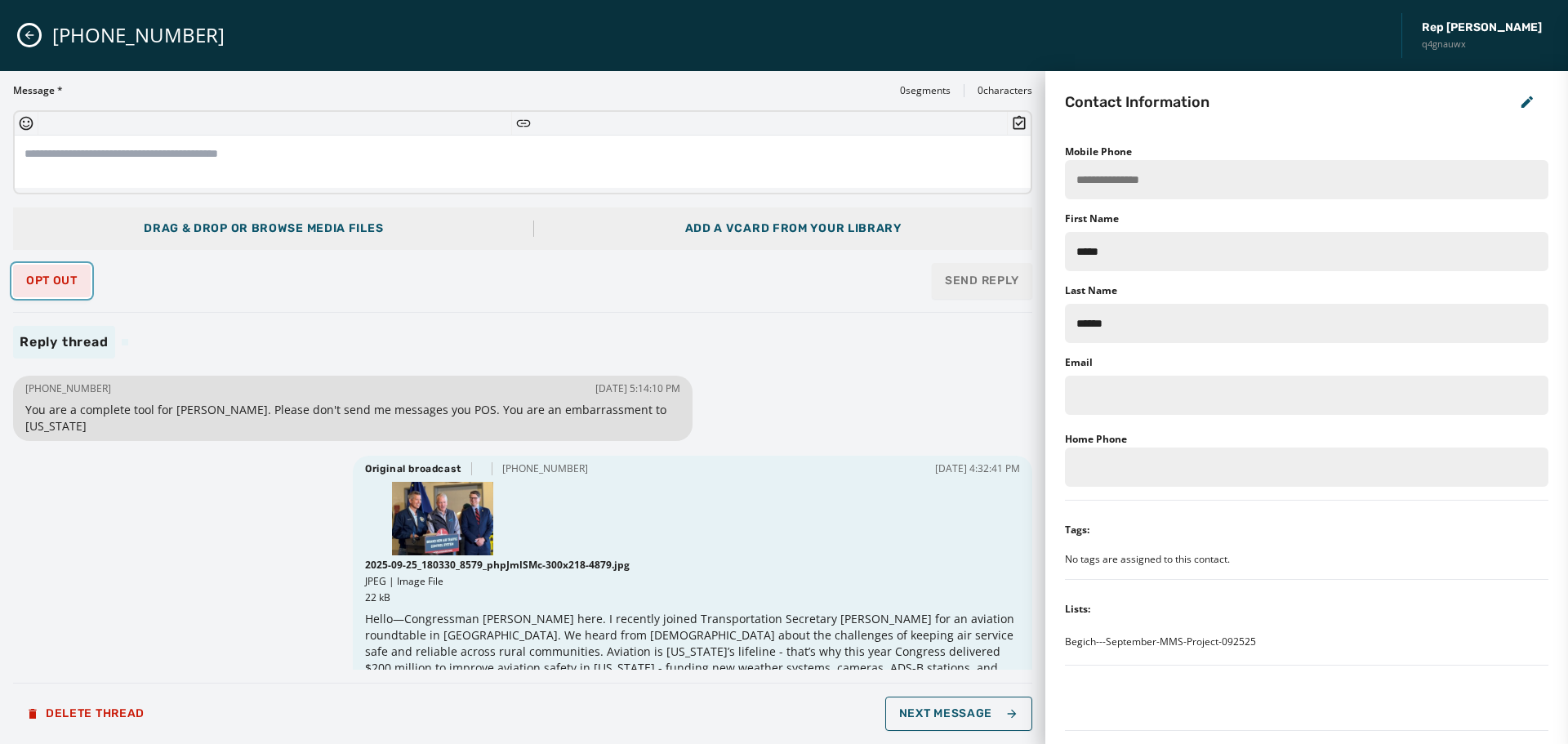
click at [37, 287] on span "Opt Out" at bounding box center [52, 281] width 52 height 13
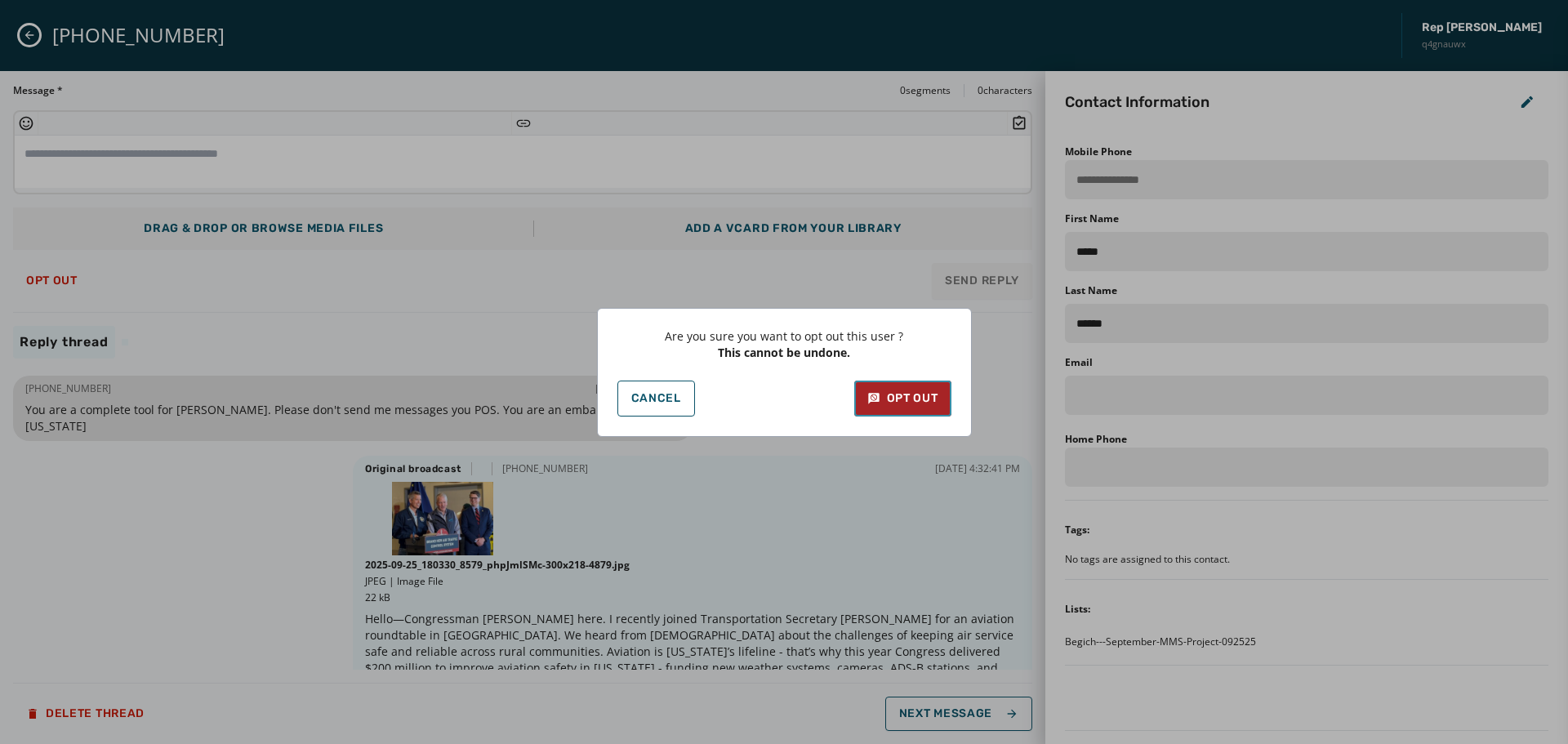
click at [924, 392] on div "Opt Out" at bounding box center [903, 398] width 71 height 16
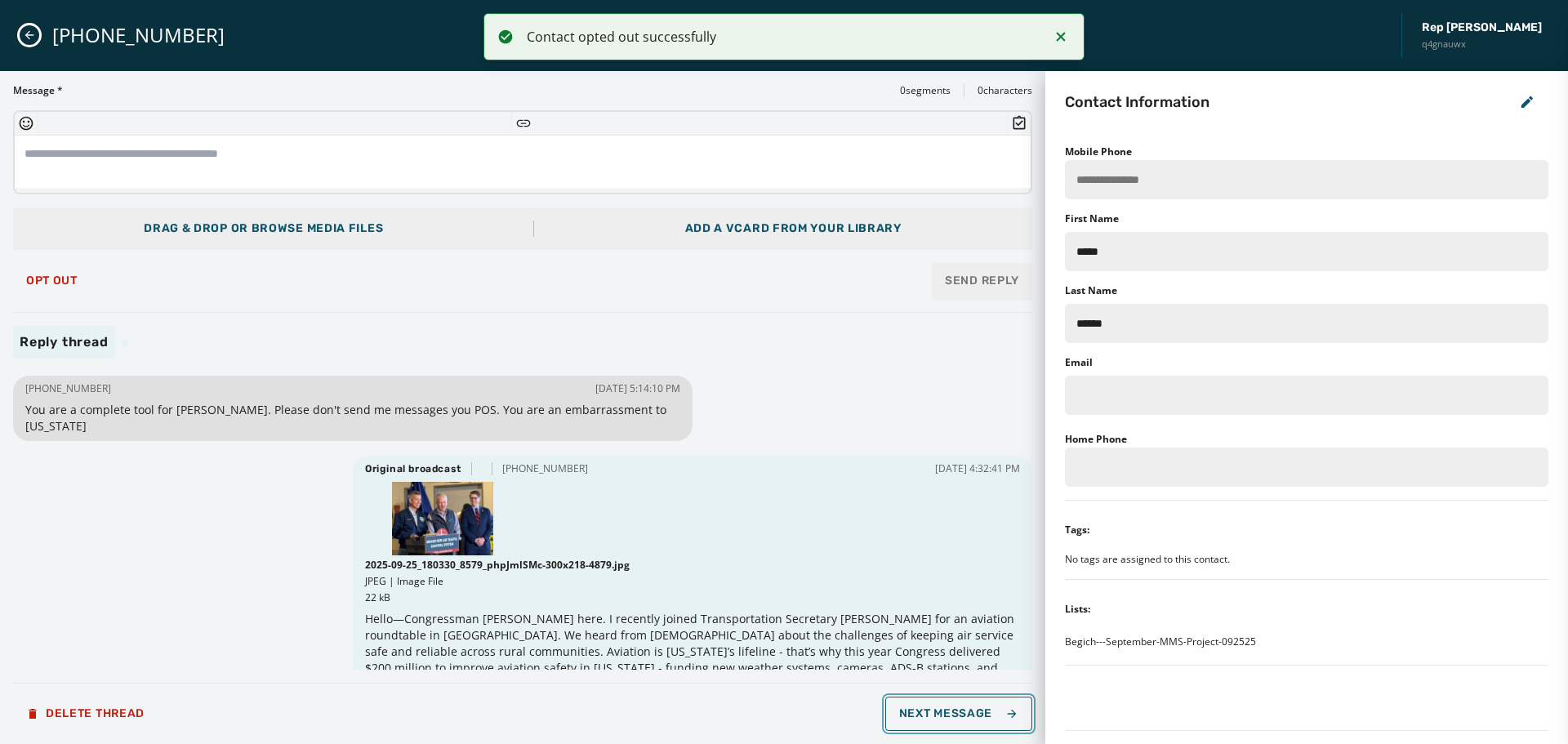
click at [989, 711] on span "Next Message" at bounding box center [959, 714] width 119 height 13
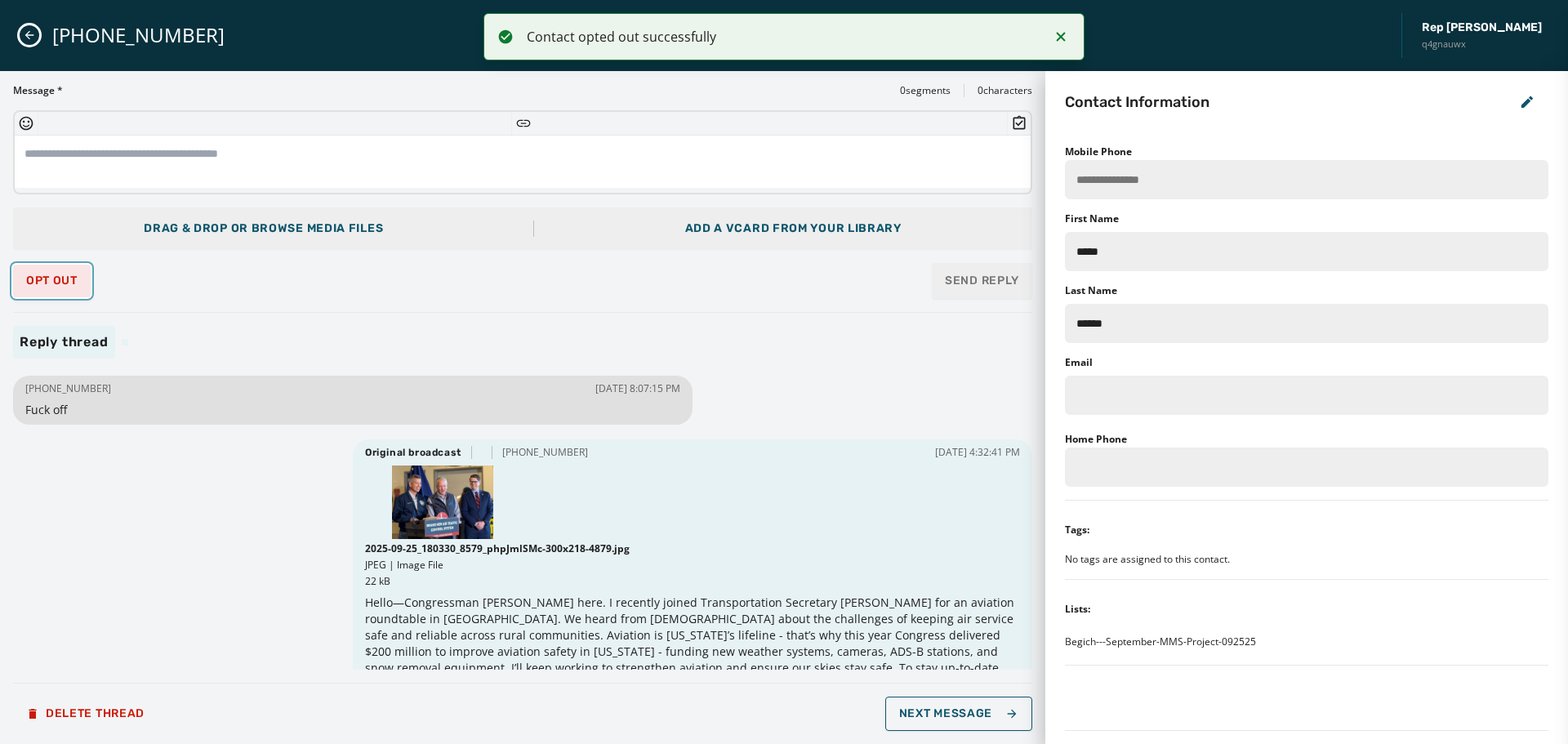
click at [45, 283] on span "Opt Out" at bounding box center [52, 281] width 52 height 13
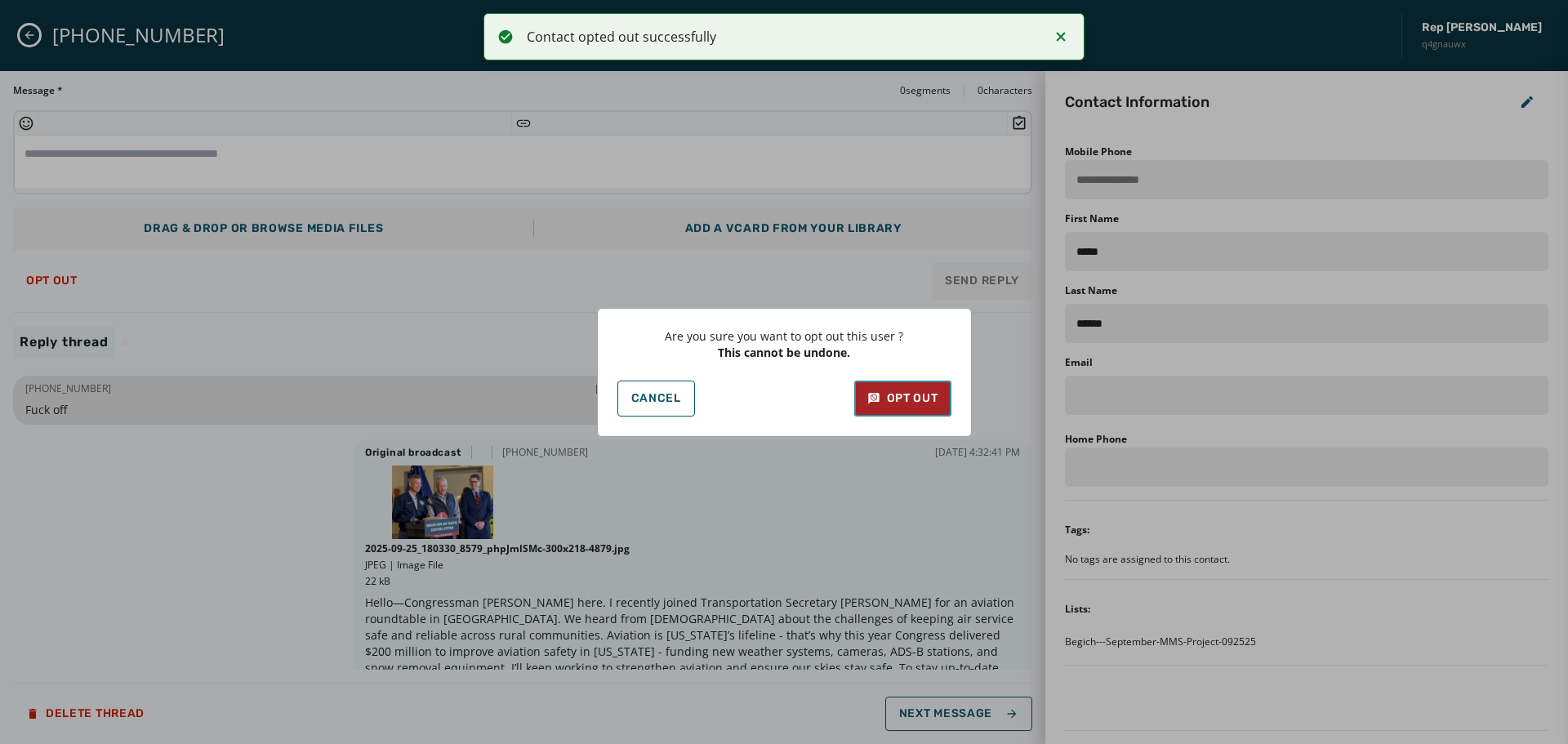
click at [932, 402] on div "Opt Out" at bounding box center [903, 398] width 71 height 16
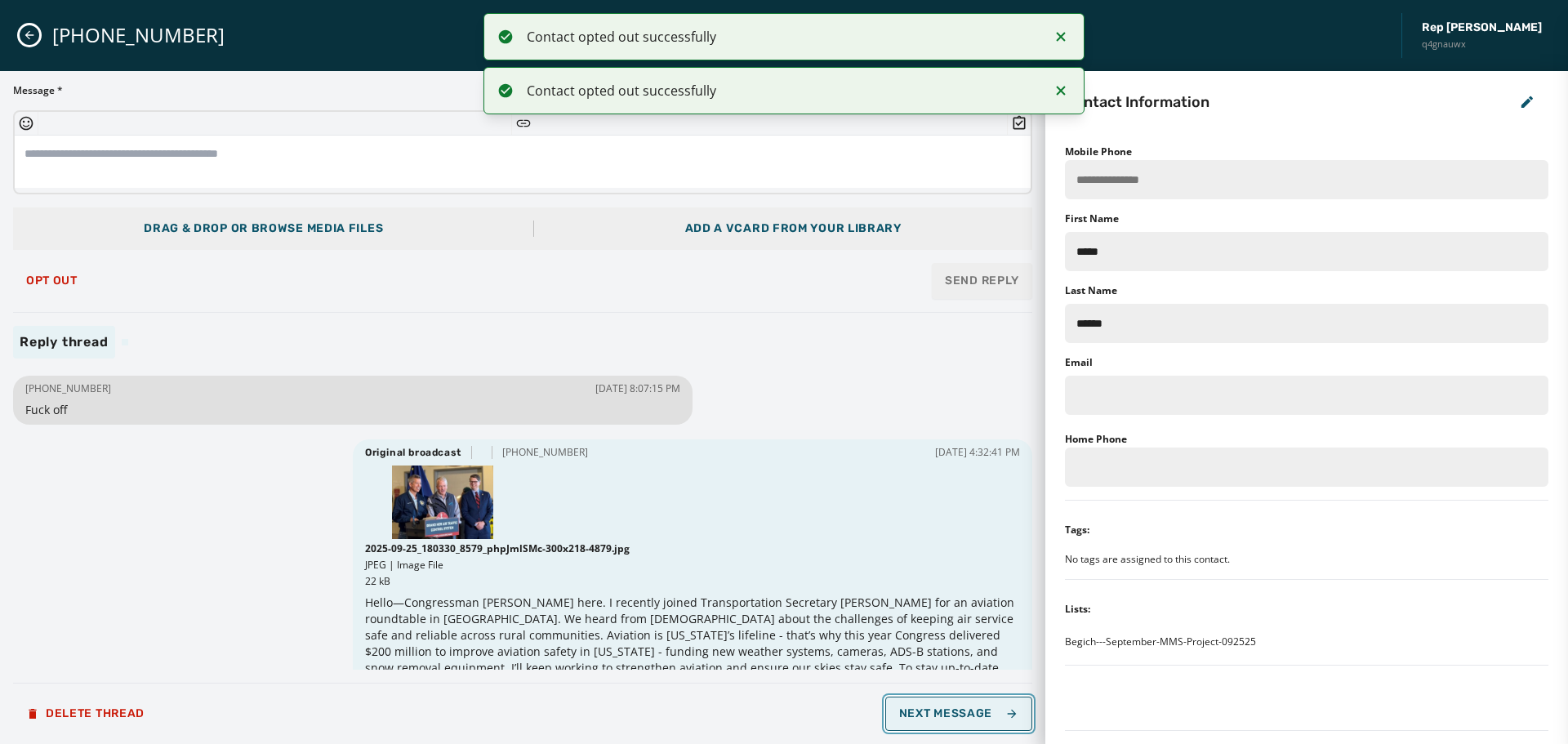
click at [961, 712] on span "Next Message" at bounding box center [959, 714] width 119 height 13
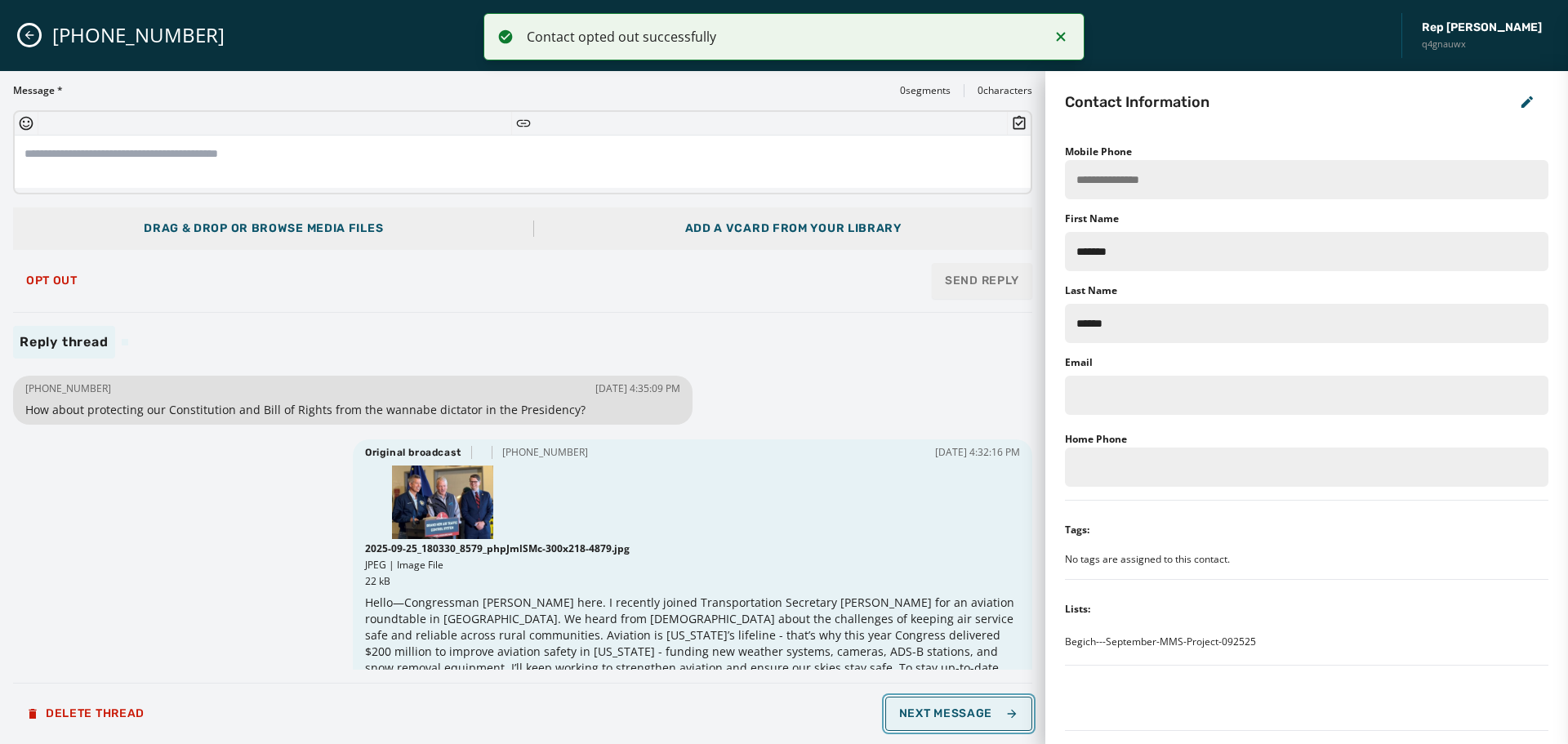
click at [966, 709] on span "Next Message" at bounding box center [959, 714] width 119 height 13
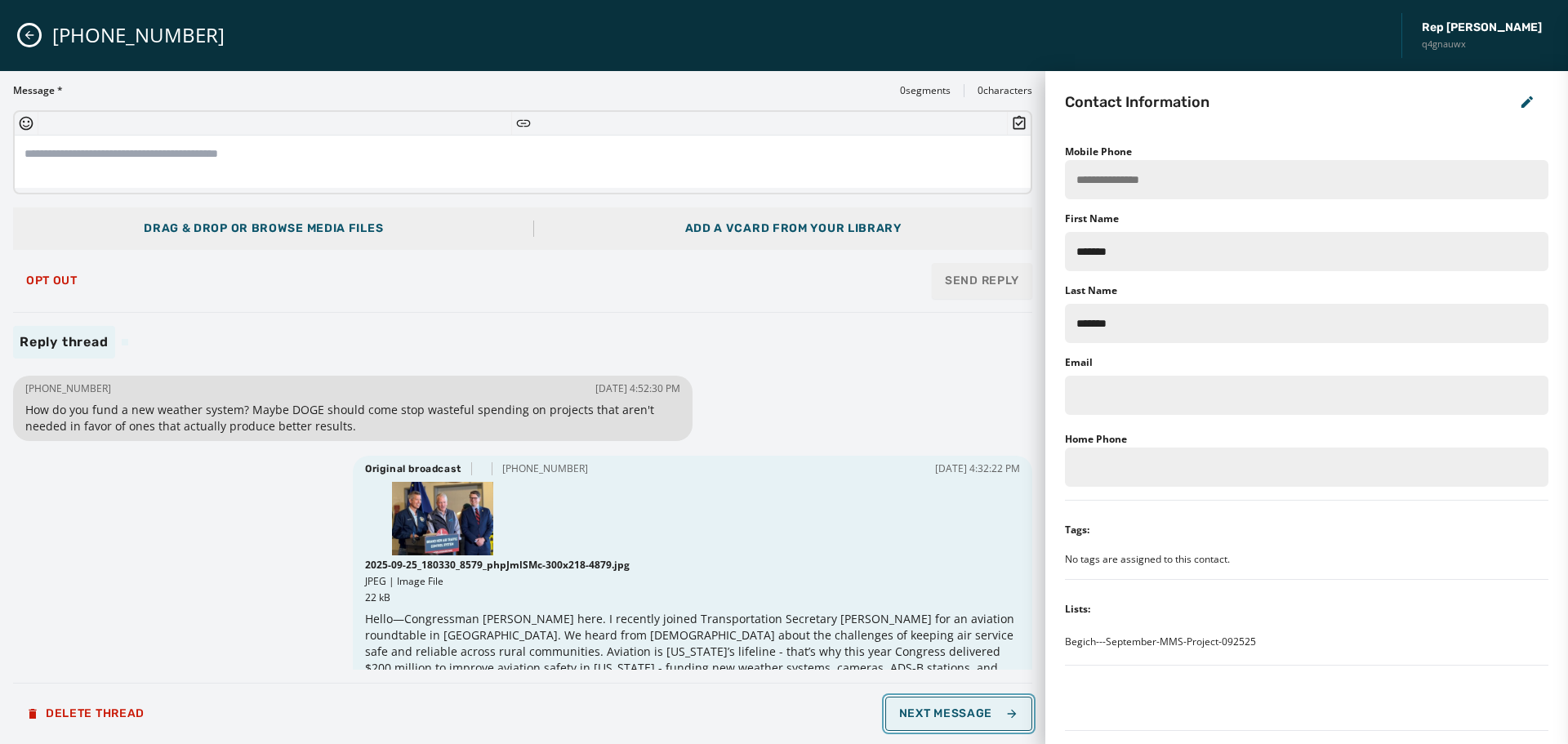
click at [962, 712] on span "Next Message" at bounding box center [959, 714] width 119 height 13
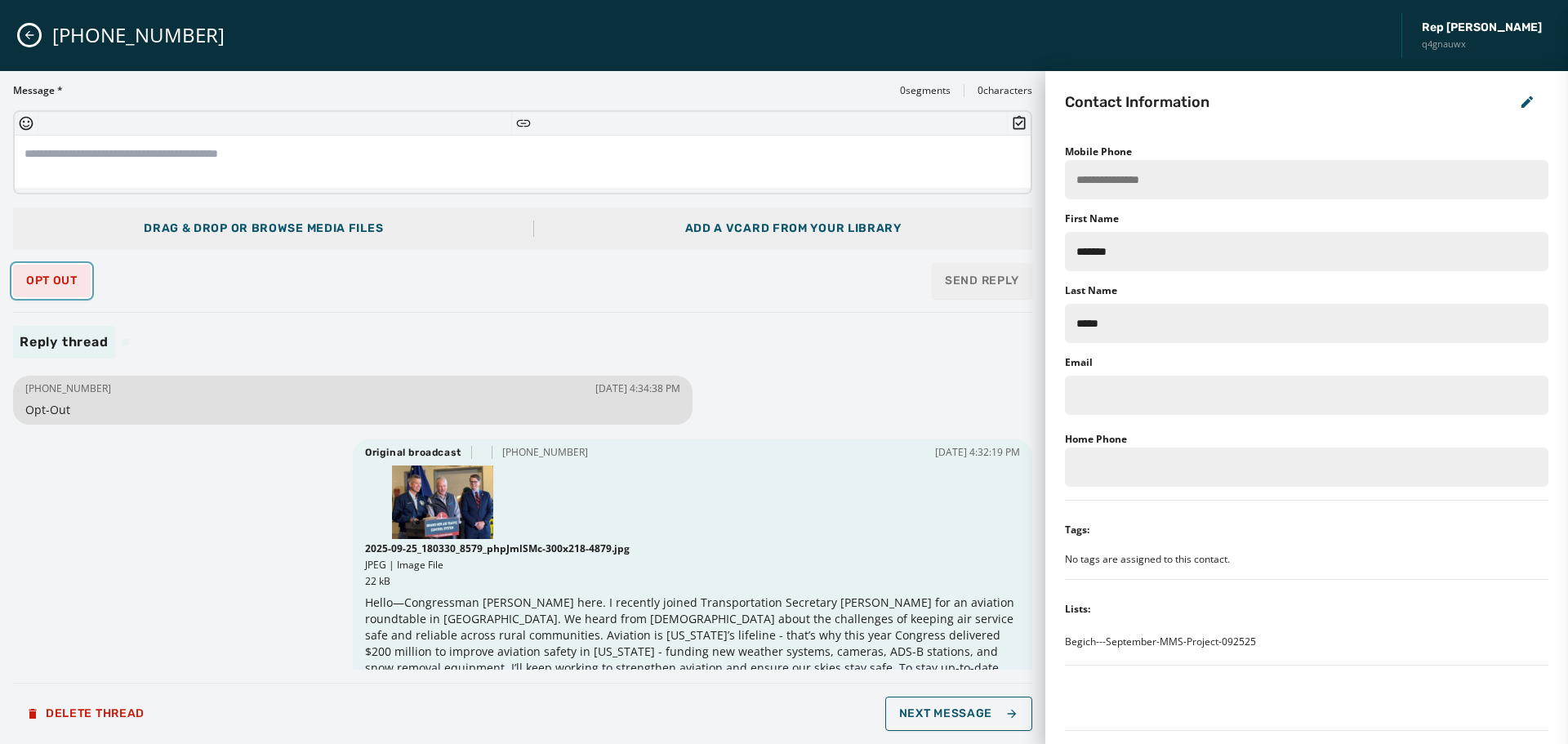
click at [49, 275] on span "Opt Out" at bounding box center [52, 281] width 52 height 13
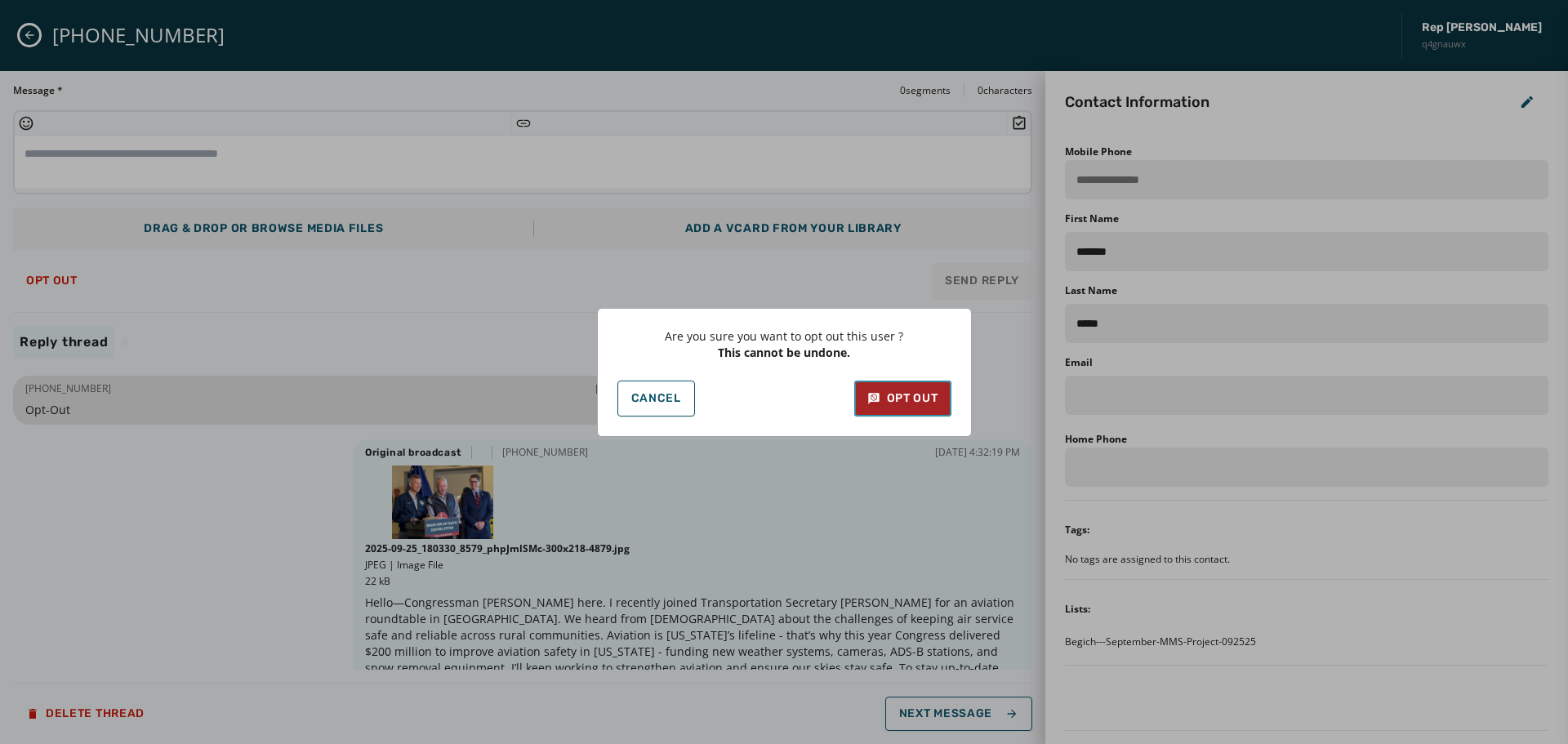
click at [868, 394] on icon at bounding box center [874, 398] width 13 height 16
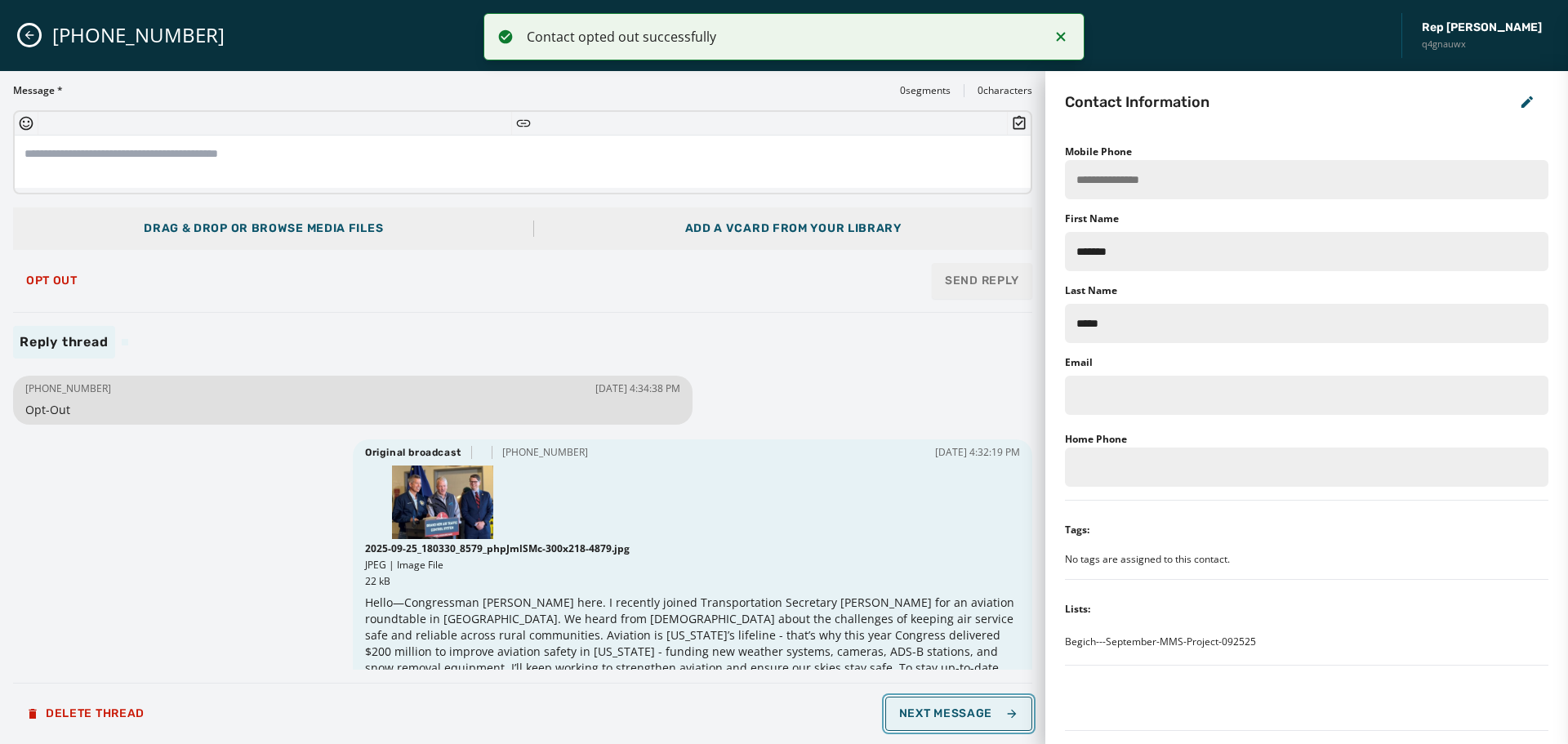
click at [992, 706] on button "Next Message" at bounding box center [959, 714] width 147 height 34
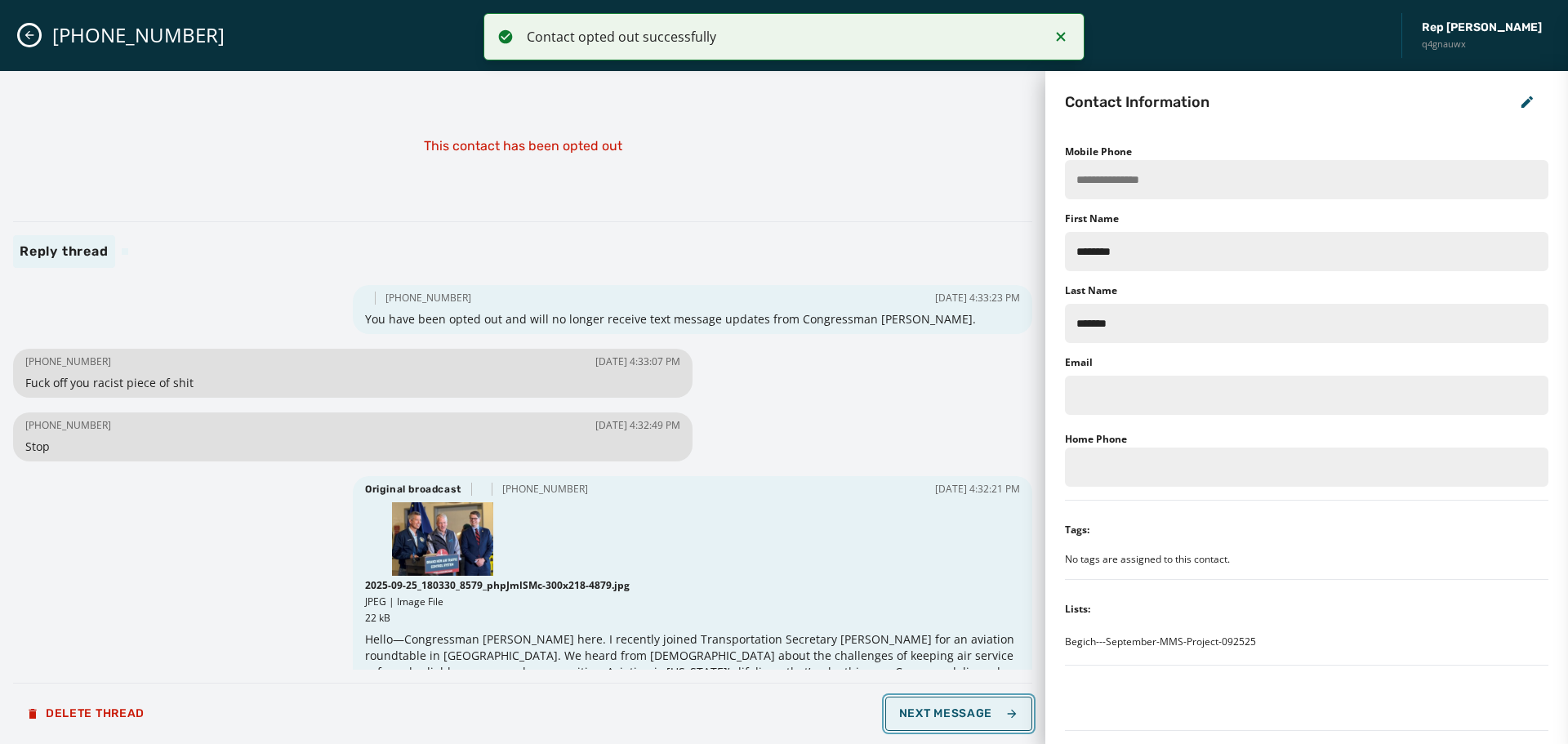
click at [986, 705] on button "Next Message" at bounding box center [959, 714] width 147 height 34
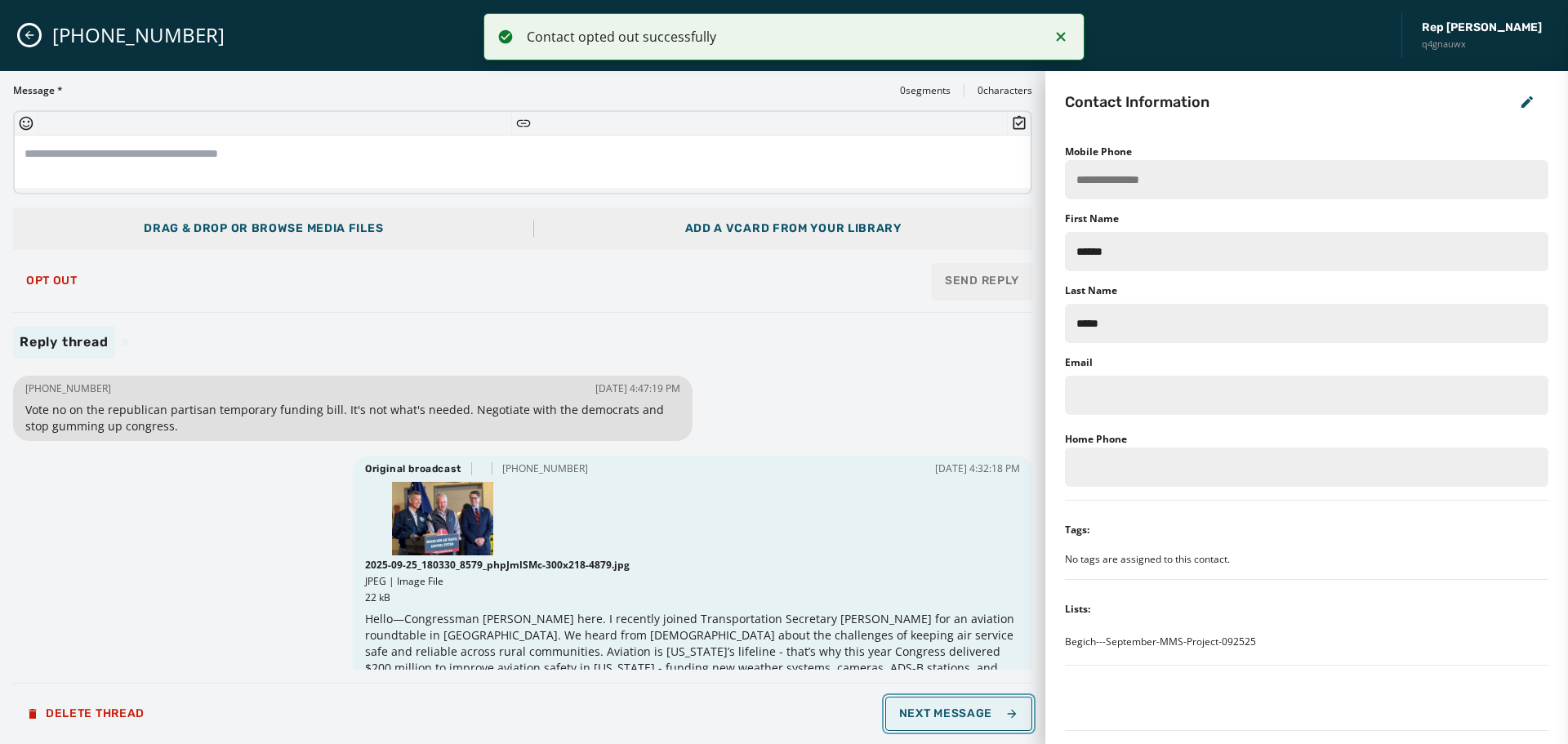
click at [986, 705] on button "Next Message" at bounding box center [959, 714] width 147 height 34
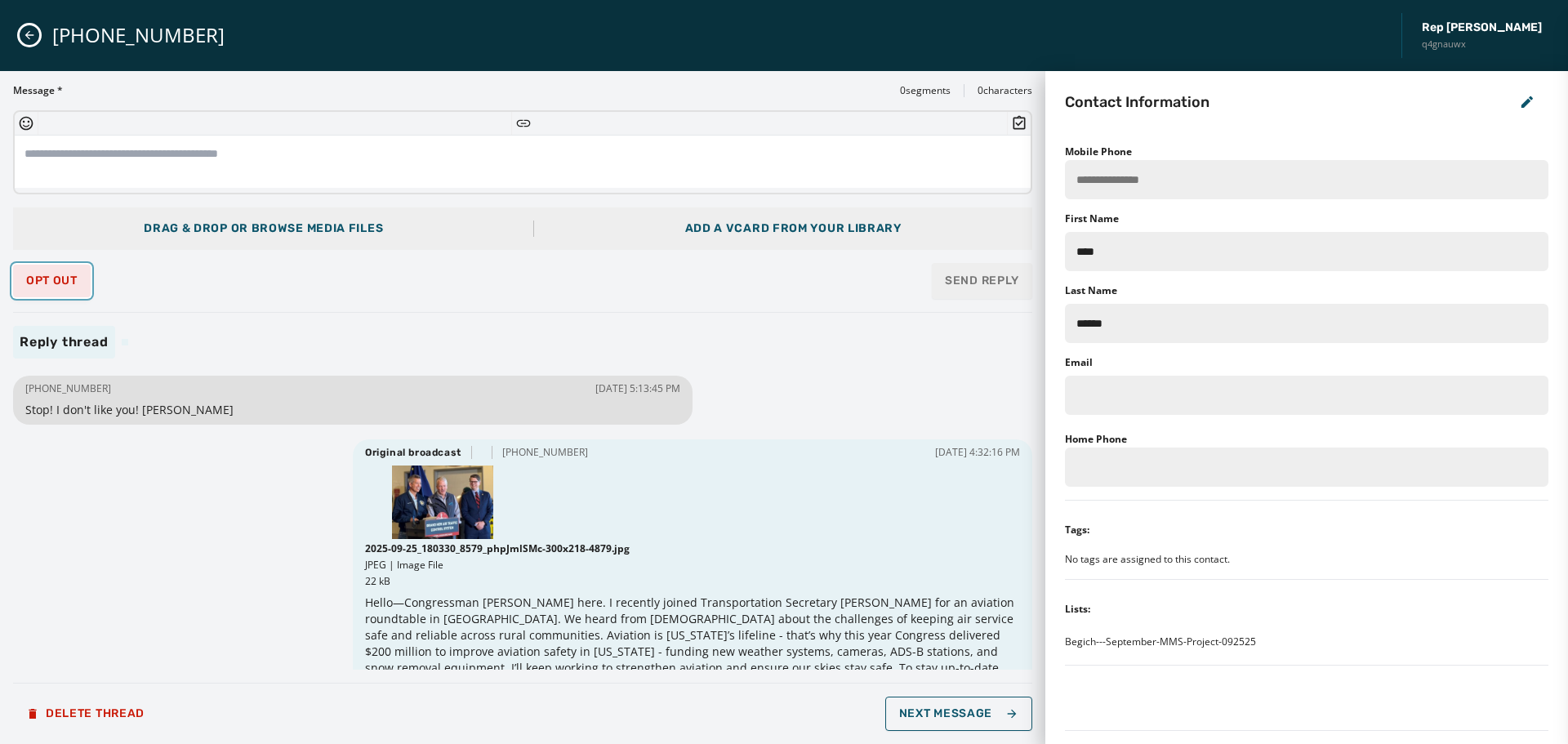
click at [48, 271] on button "Opt Out" at bounding box center [52, 280] width 78 height 33
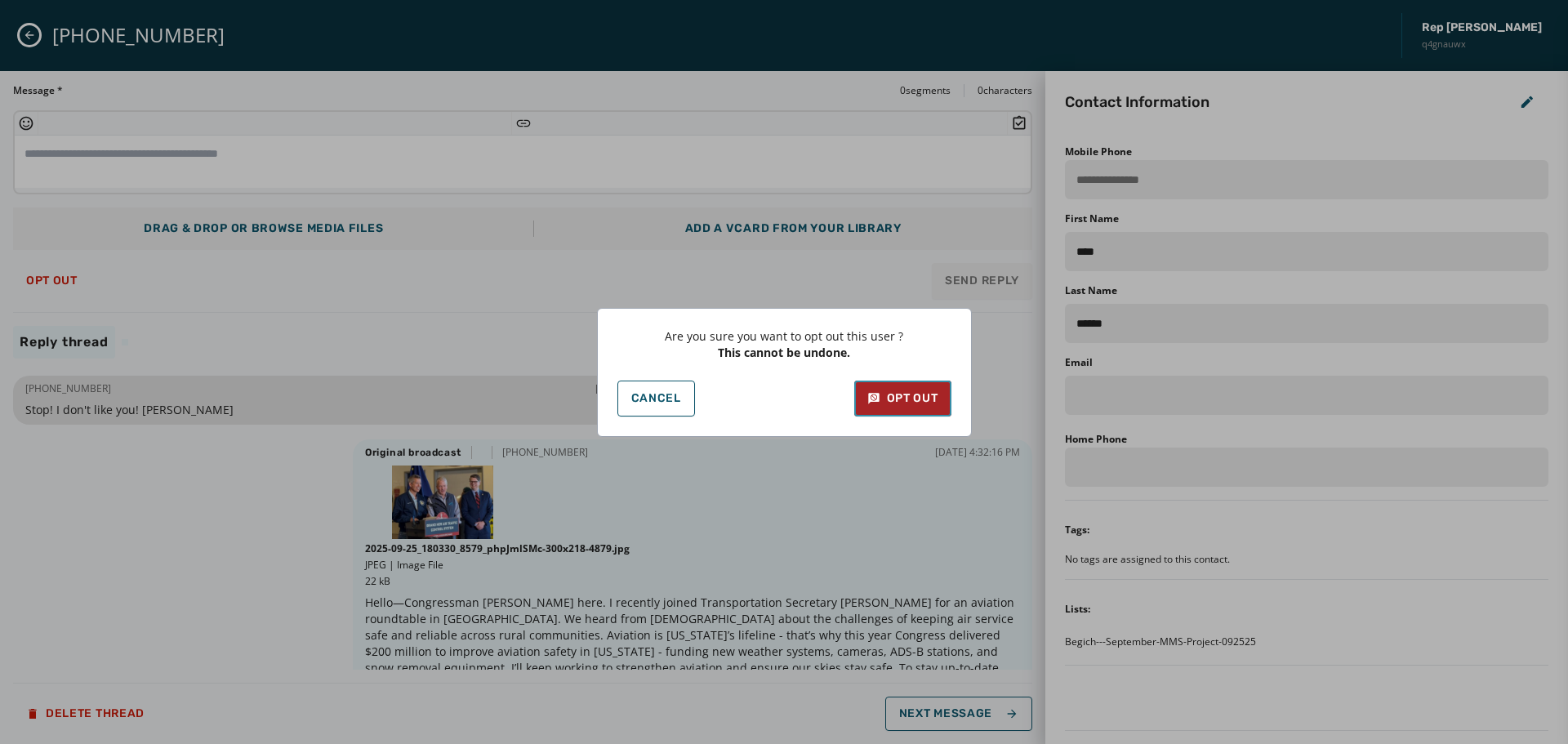
click at [934, 395] on div "Opt Out" at bounding box center [903, 398] width 71 height 16
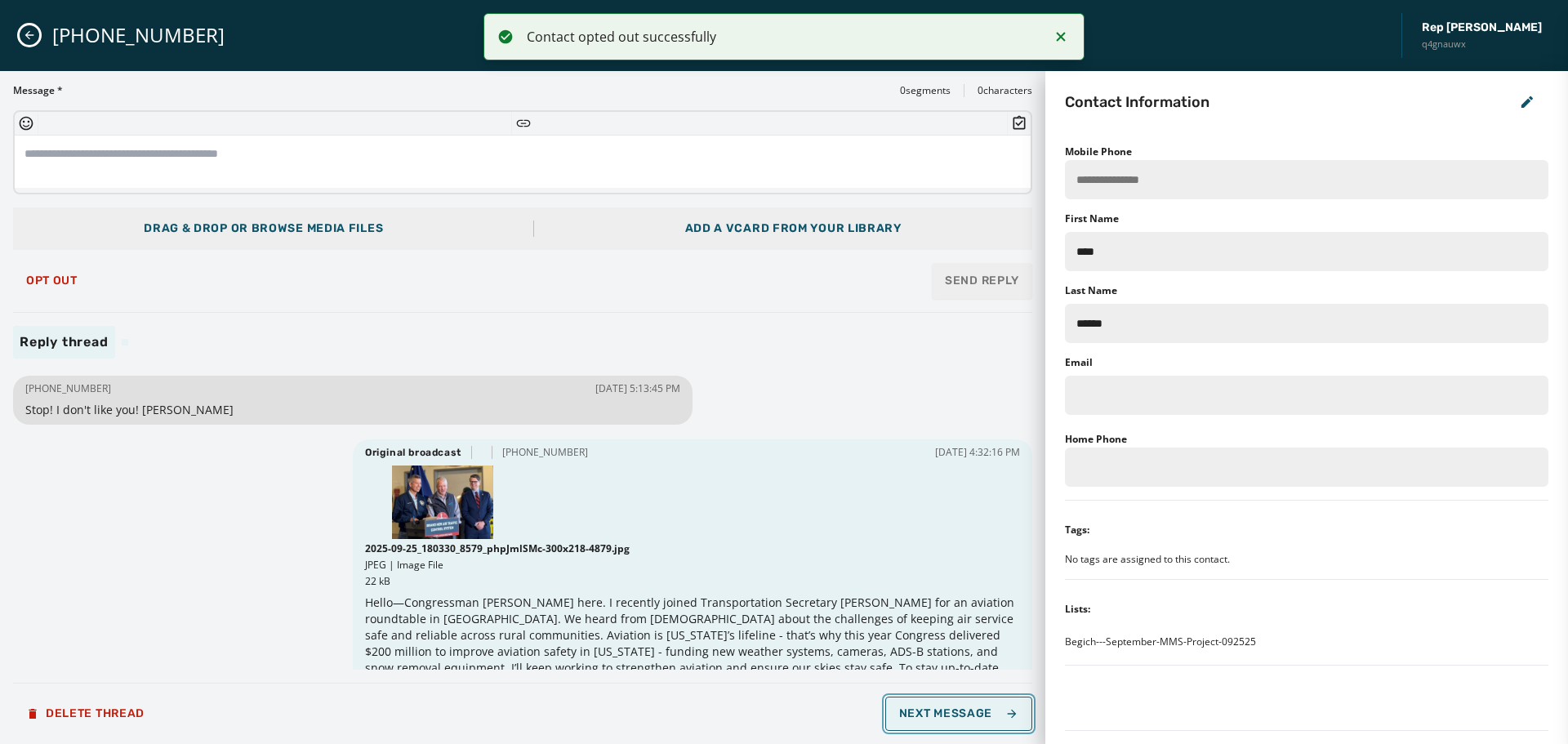
click at [961, 720] on button "Next Message" at bounding box center [959, 714] width 147 height 34
click at [40, 269] on button "Opt Out" at bounding box center [52, 280] width 78 height 33
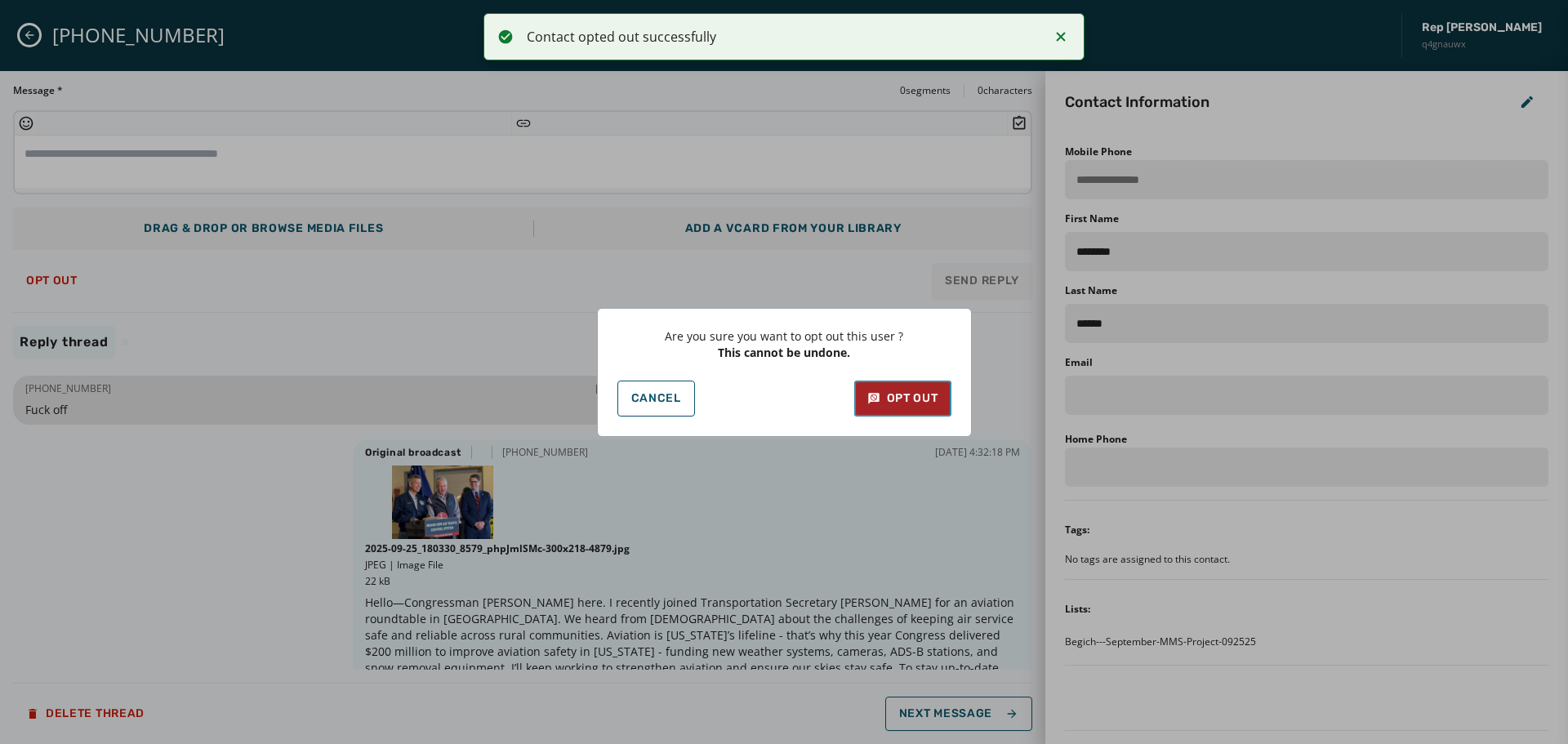
click at [917, 407] on button "Opt Out" at bounding box center [902, 399] width 97 height 36
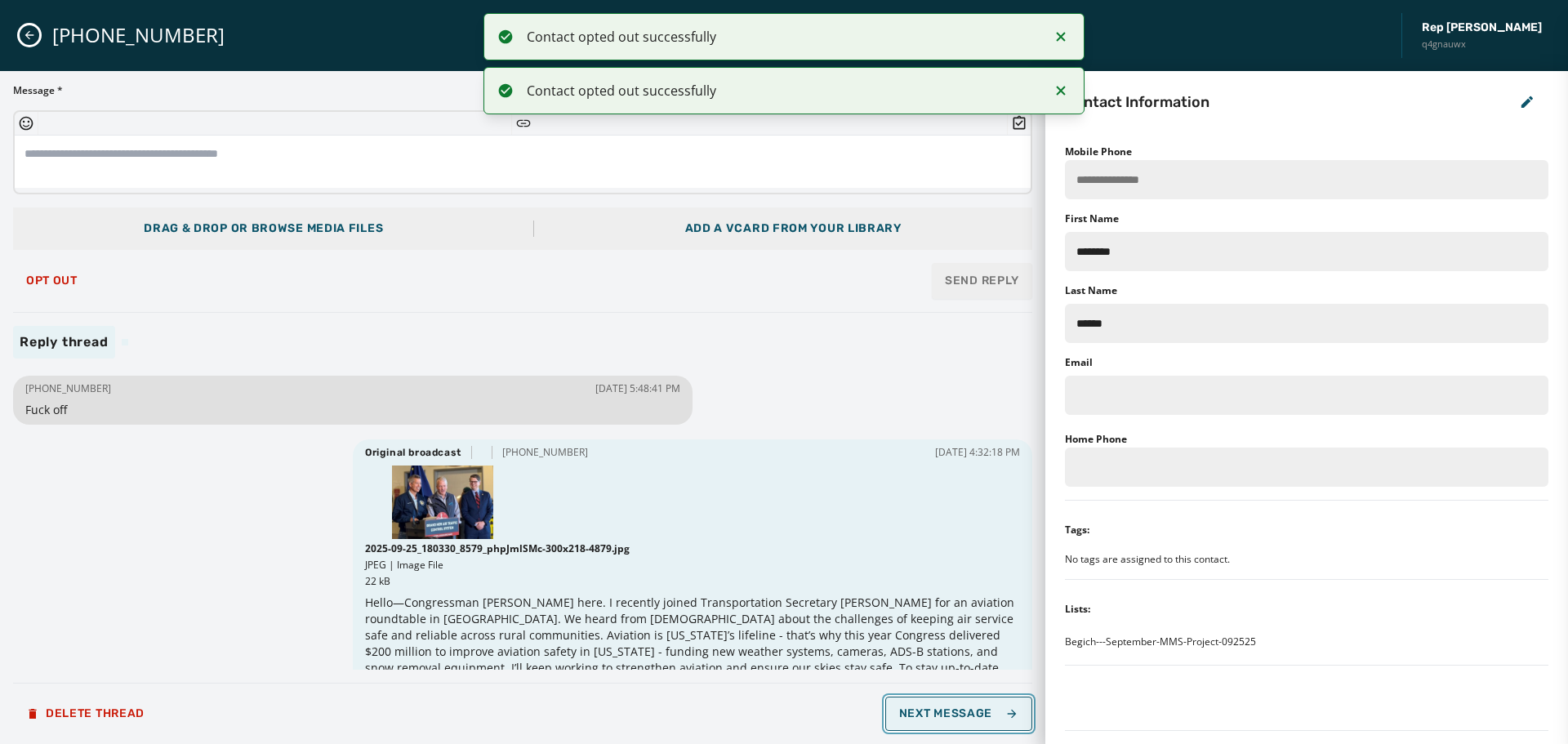
click at [952, 725] on button "Next Message" at bounding box center [959, 714] width 147 height 34
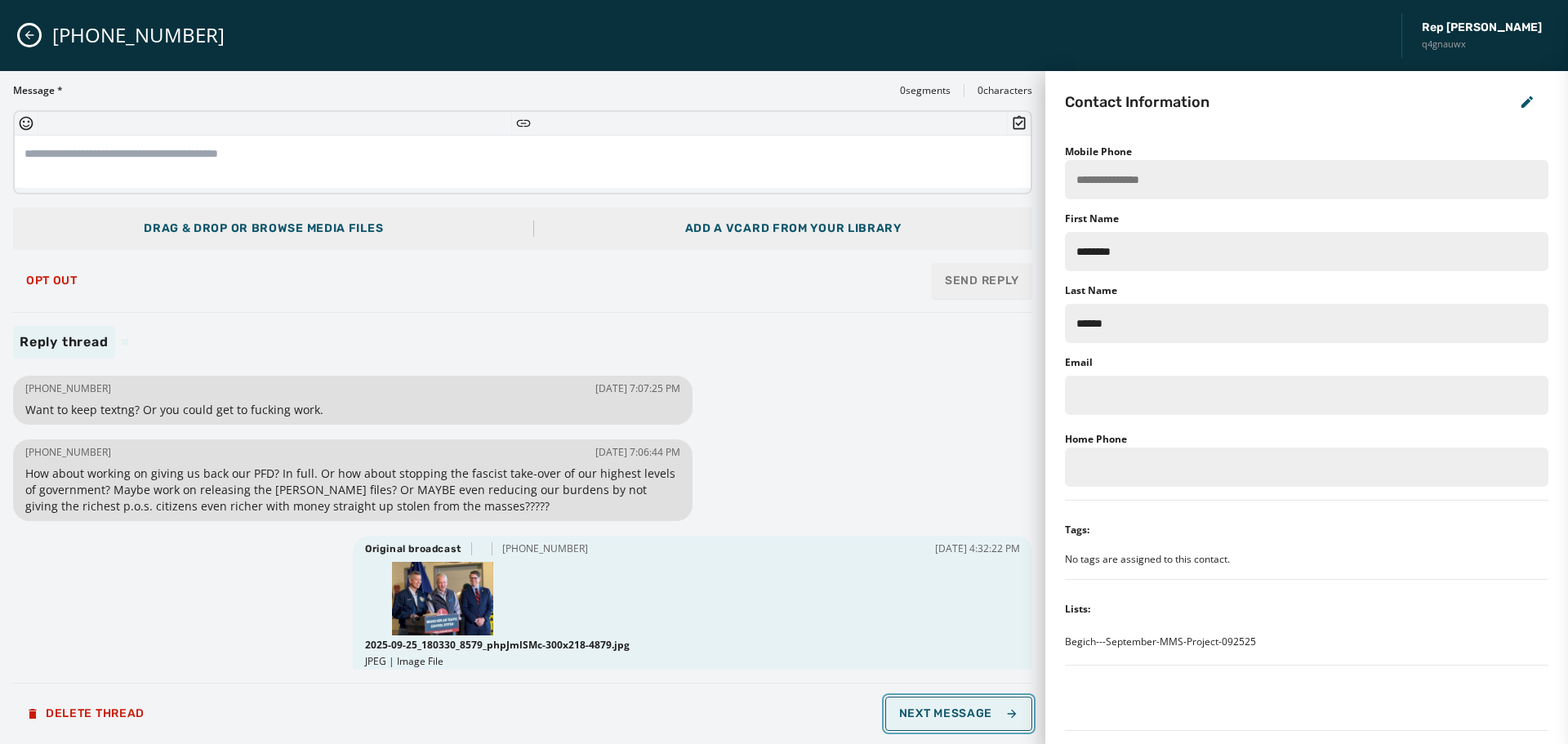
click at [947, 721] on button "Next Message" at bounding box center [959, 714] width 147 height 34
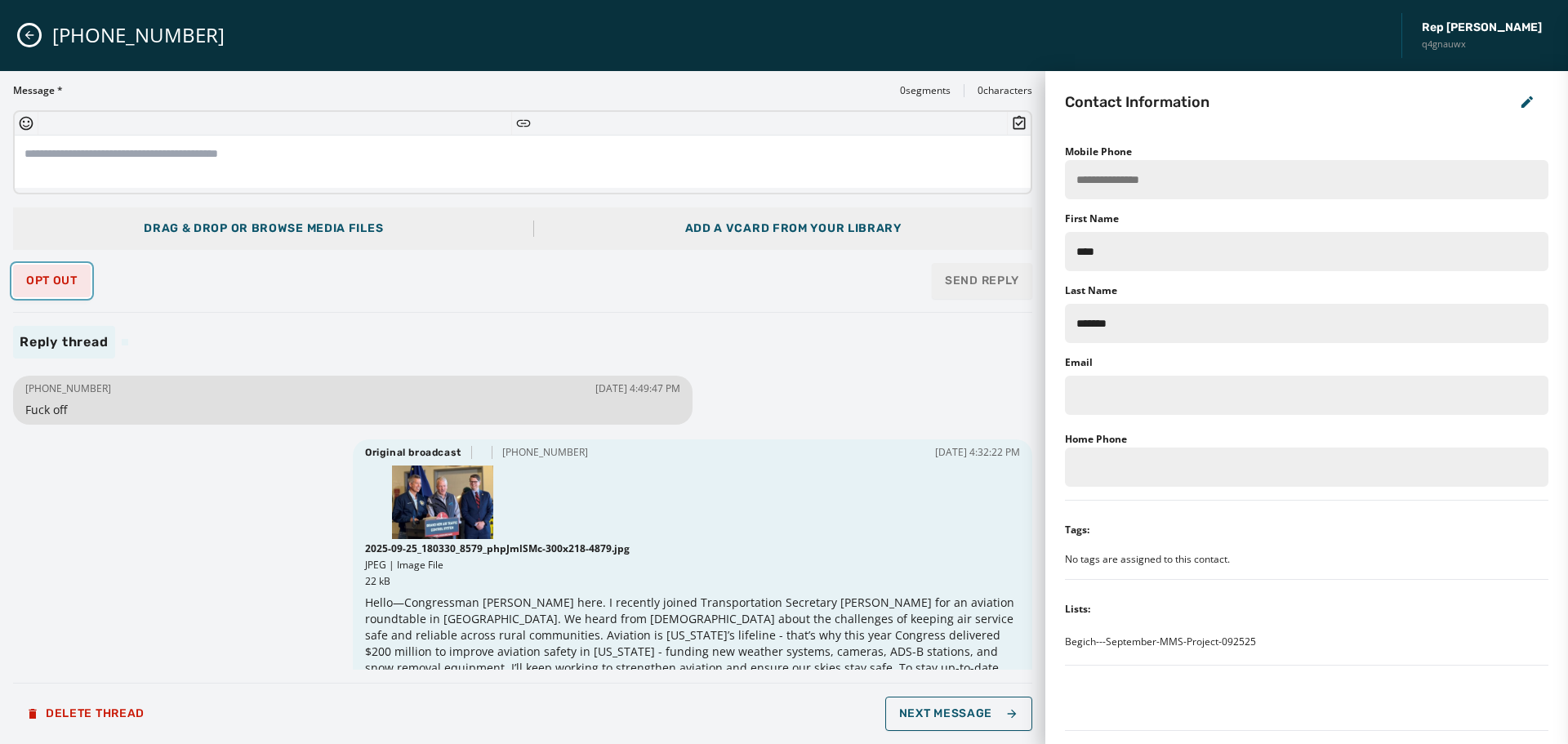
click at [57, 279] on span "Opt Out" at bounding box center [52, 281] width 52 height 13
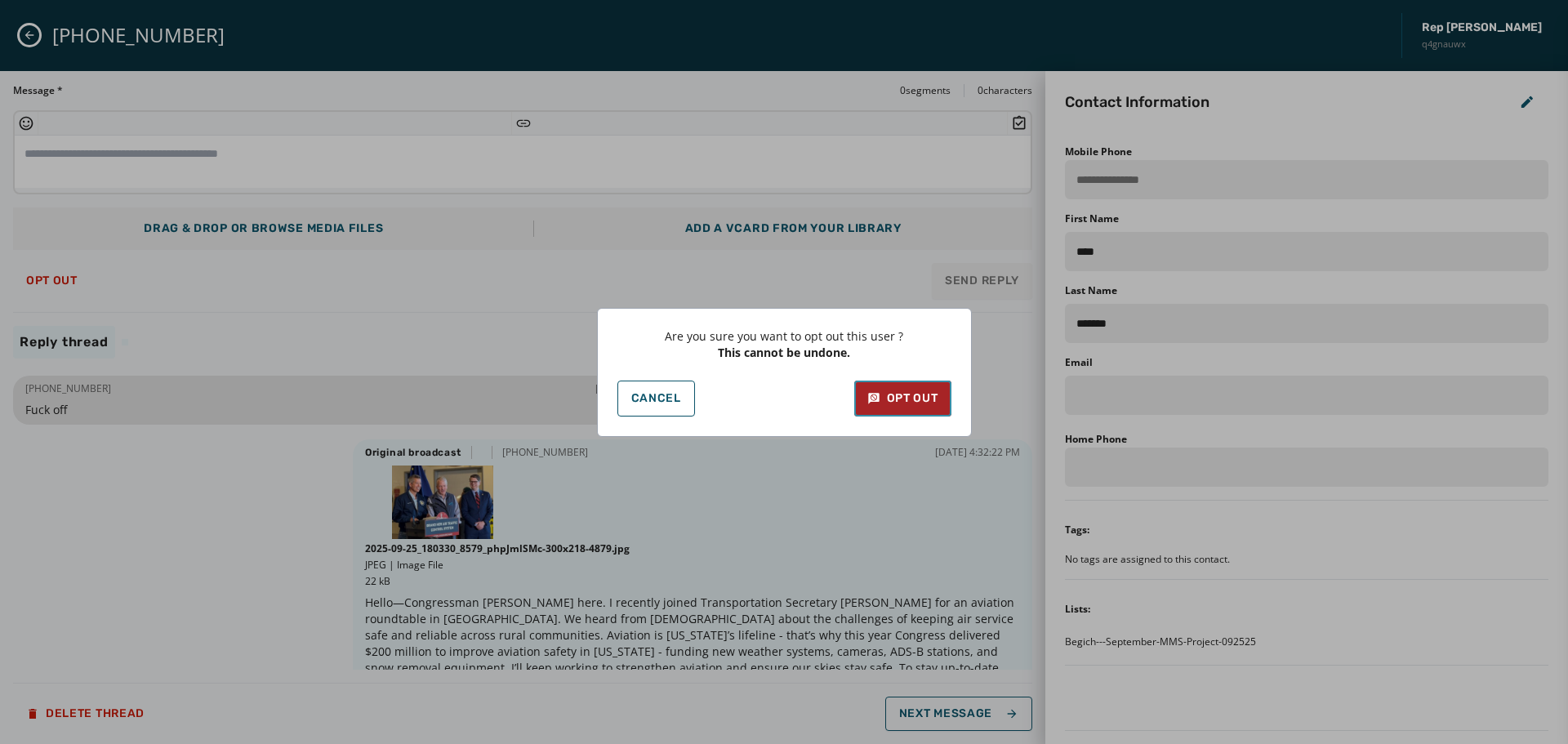
click at [922, 399] on div "Opt Out" at bounding box center [903, 398] width 71 height 16
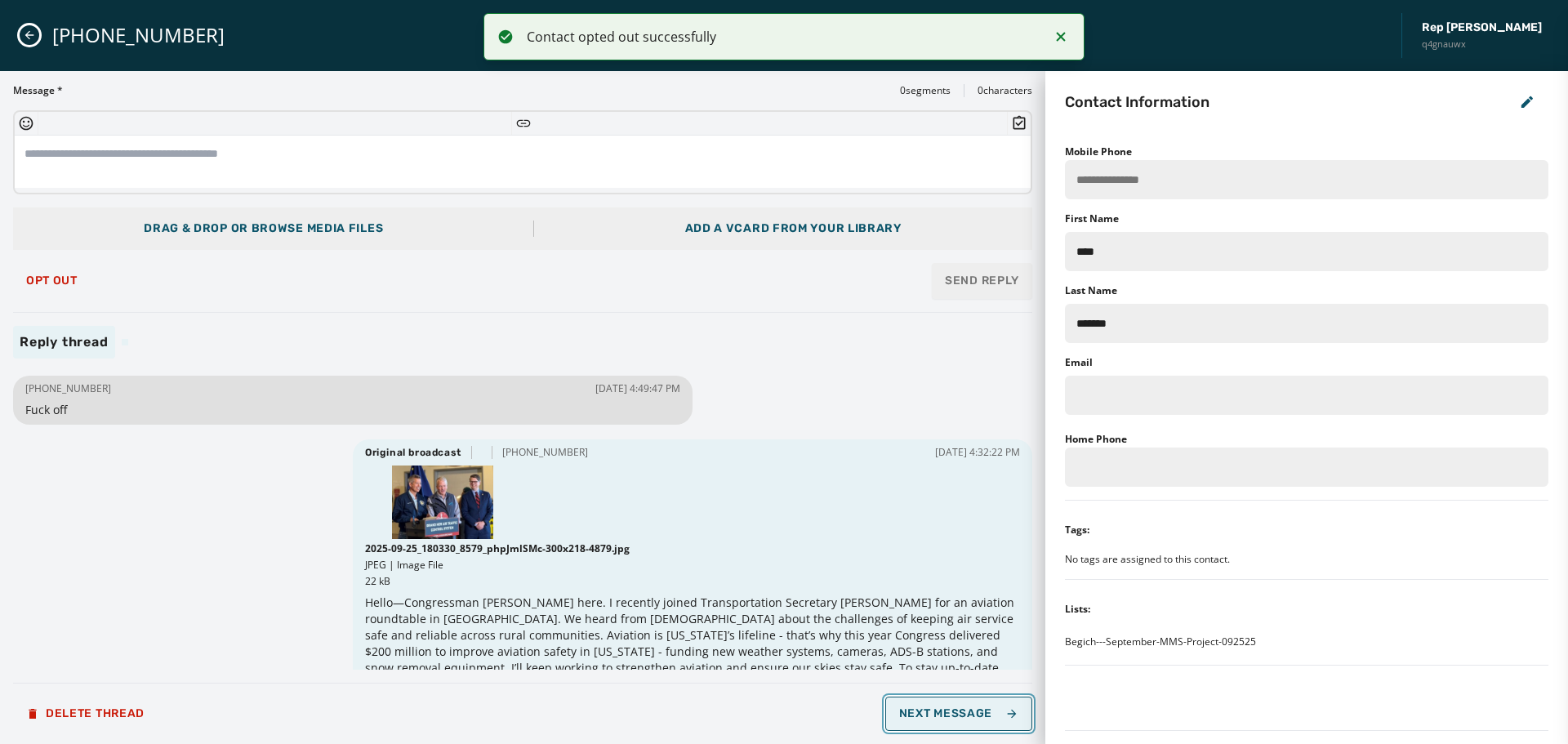
click at [975, 720] on span "Next Message" at bounding box center [959, 714] width 119 height 13
click at [978, 720] on span "Next Message" at bounding box center [959, 714] width 119 height 13
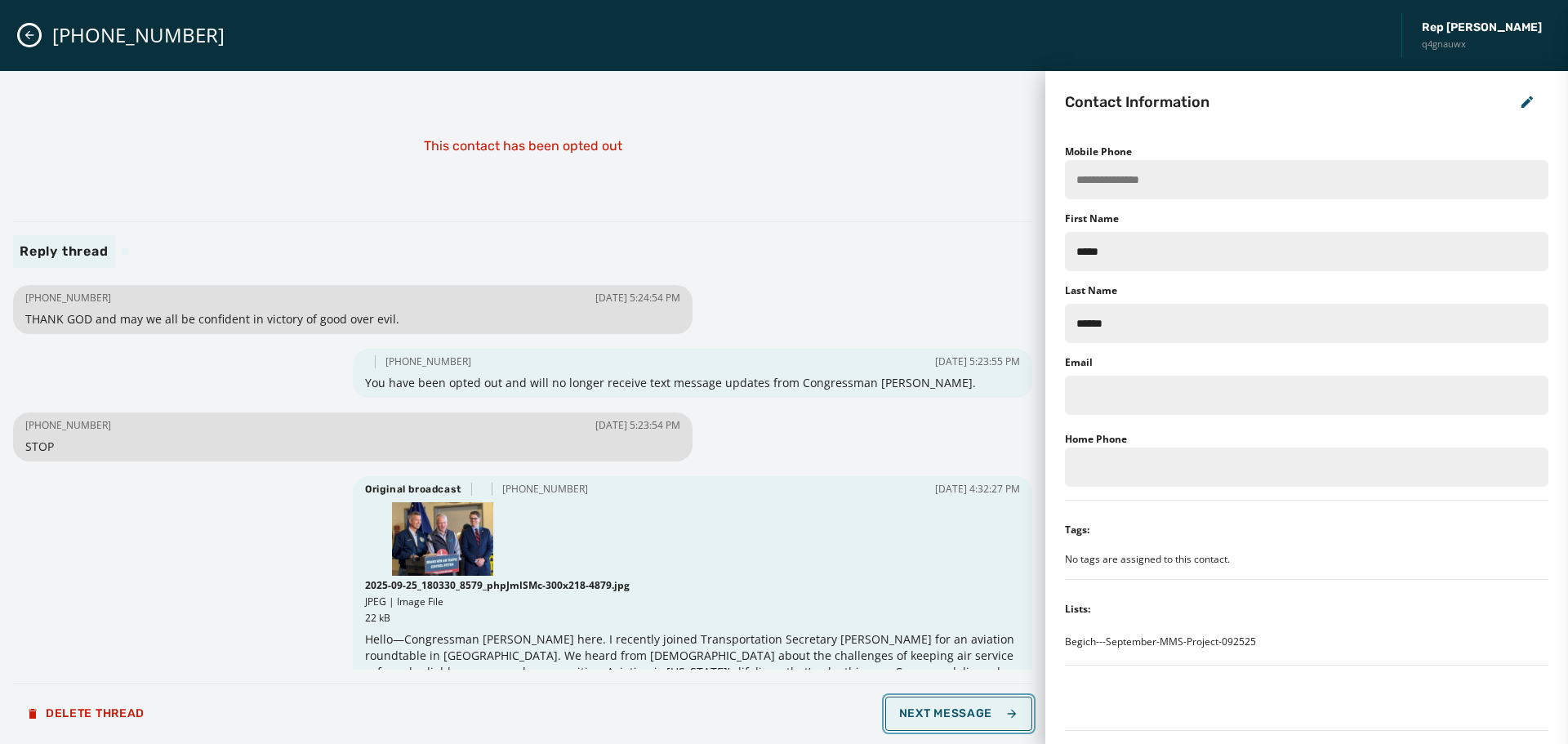
click at [978, 720] on span "Next Message" at bounding box center [959, 714] width 119 height 13
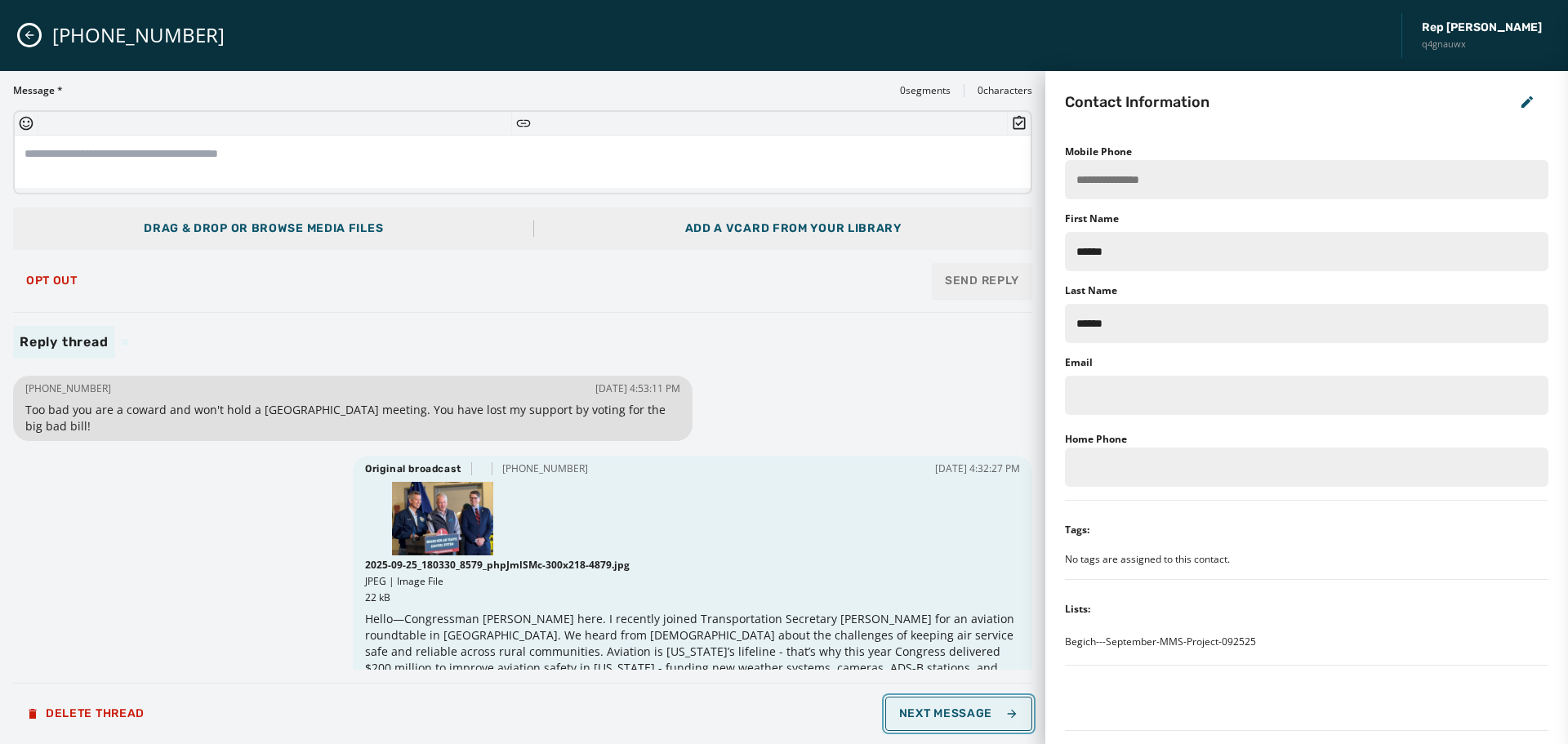
click at [978, 720] on span "Next Message" at bounding box center [959, 714] width 119 height 13
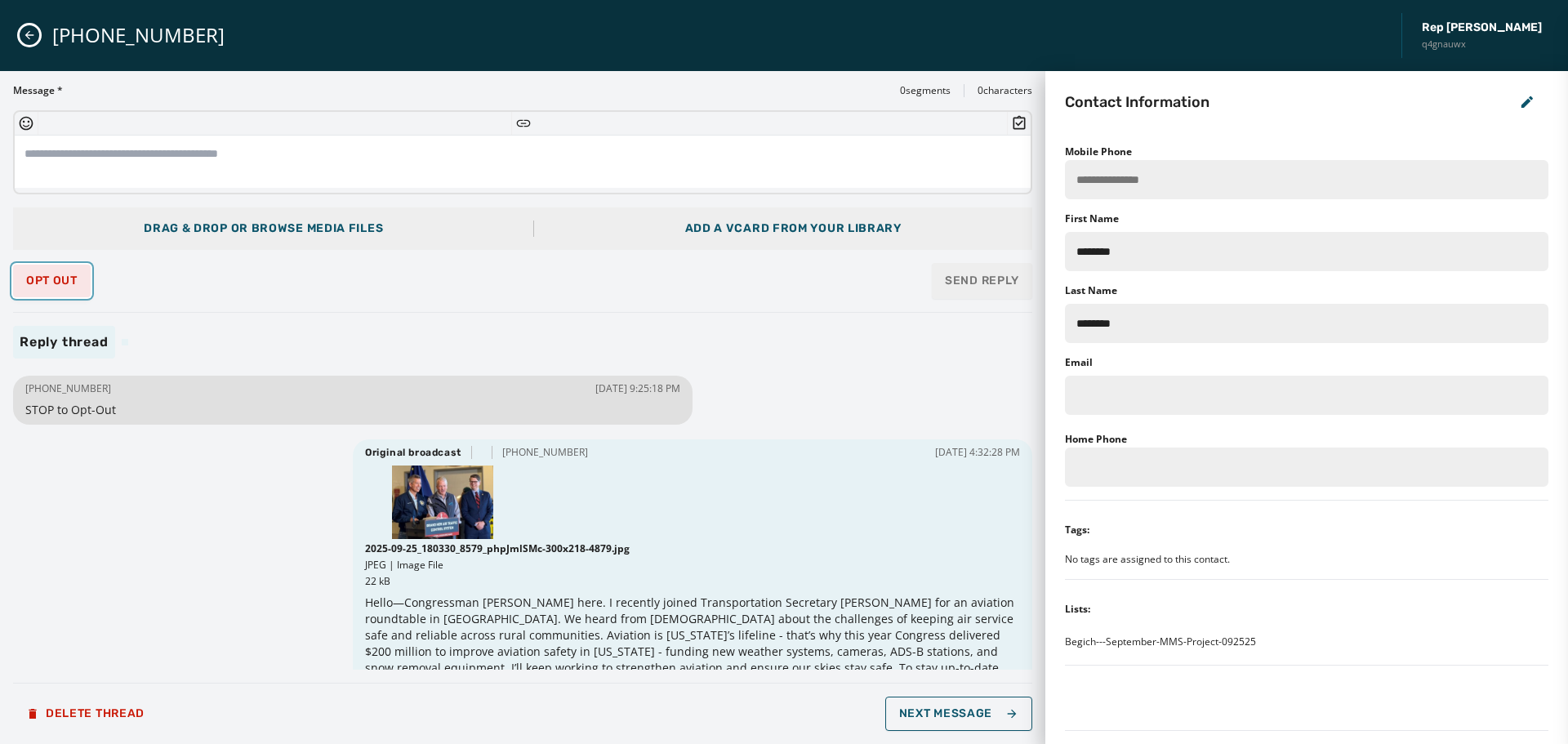
click at [30, 277] on span "Opt Out" at bounding box center [52, 281] width 52 height 13
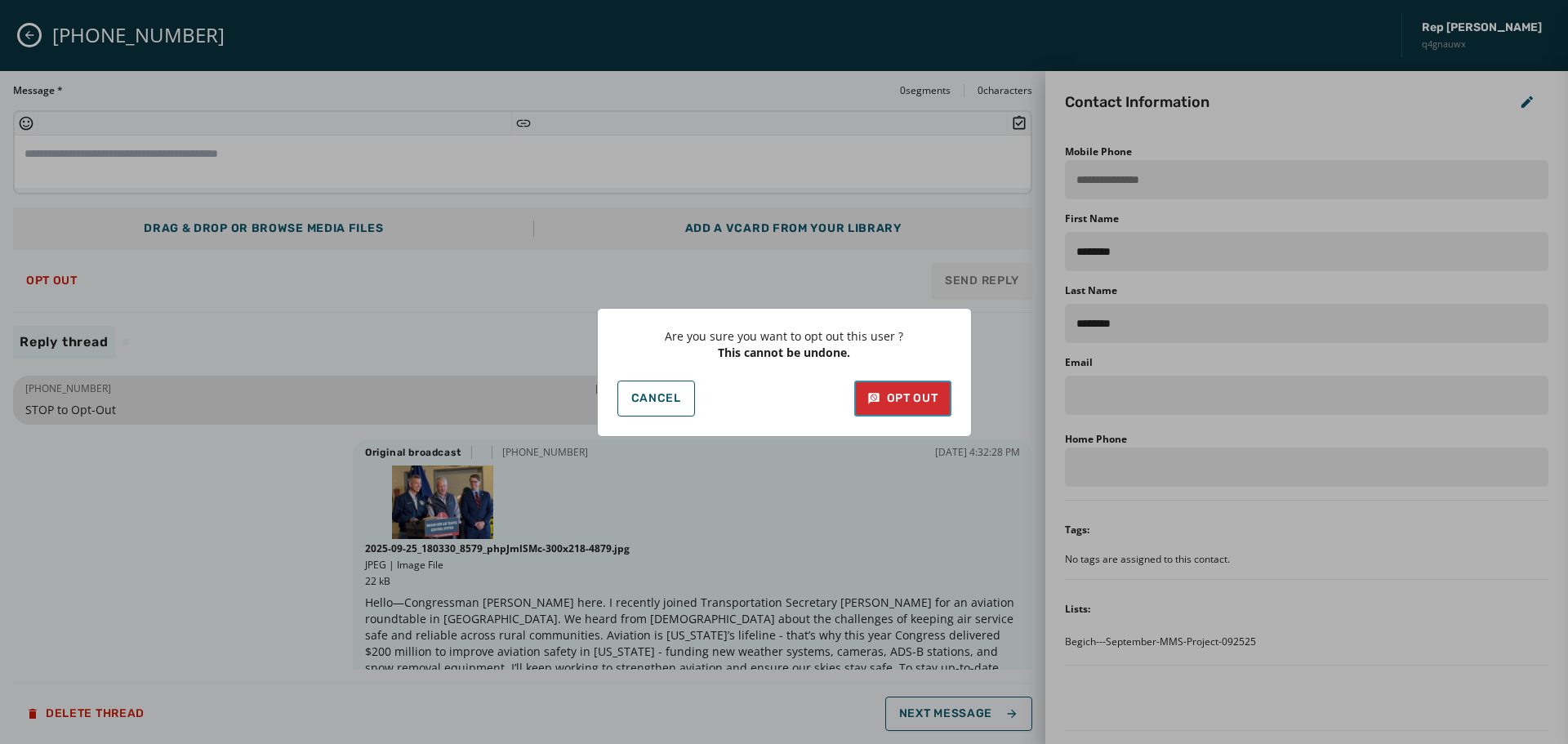
drag, startPoint x: 885, startPoint y: 387, endPoint x: 893, endPoint y: 388, distance: 8.1
click at [885, 388] on button "Opt Out" at bounding box center [902, 399] width 97 height 36
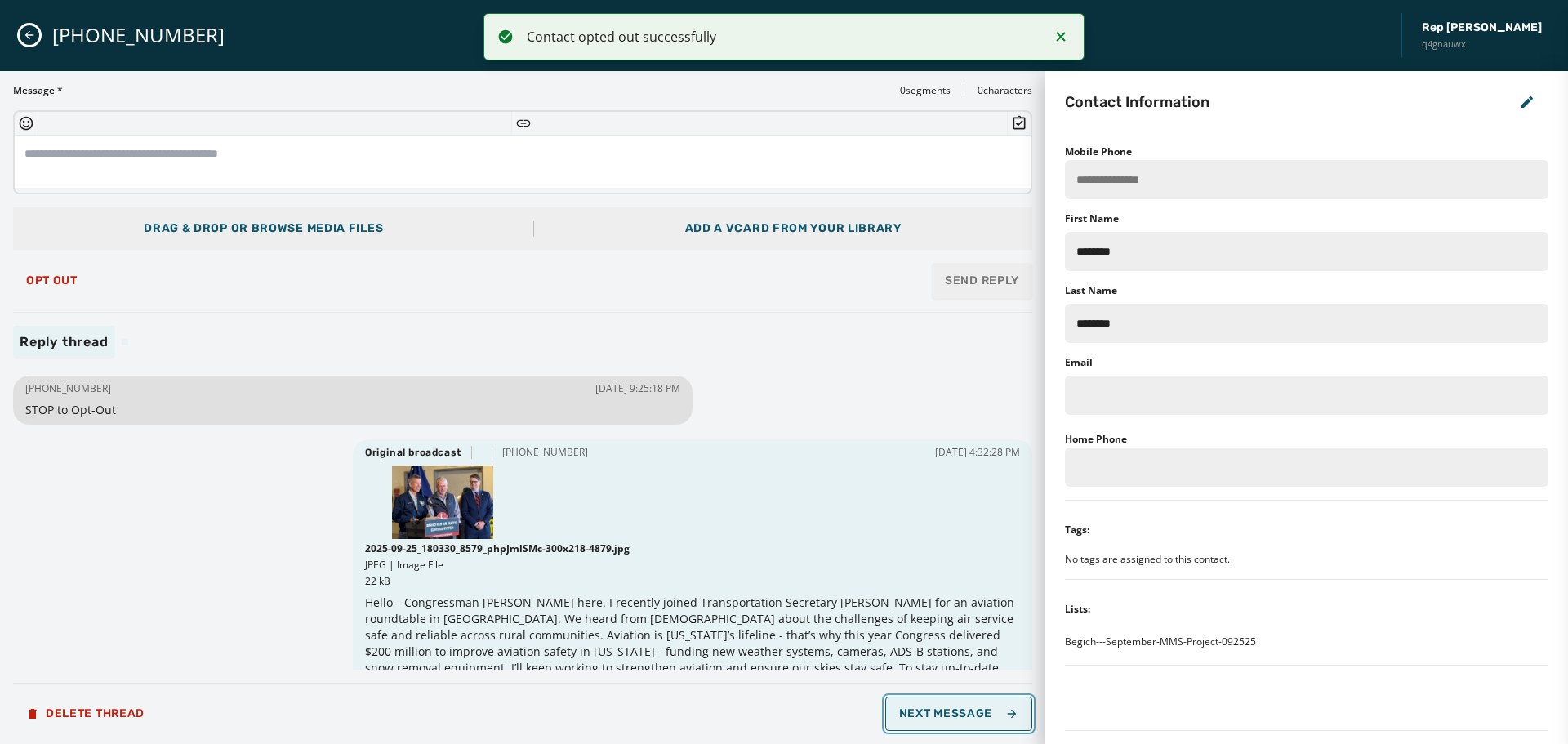
click at [956, 717] on span "Next Message" at bounding box center [959, 714] width 119 height 13
click at [955, 717] on span "Next Message" at bounding box center [959, 714] width 119 height 13
click at [57, 279] on span "Opt Out" at bounding box center [52, 281] width 52 height 13
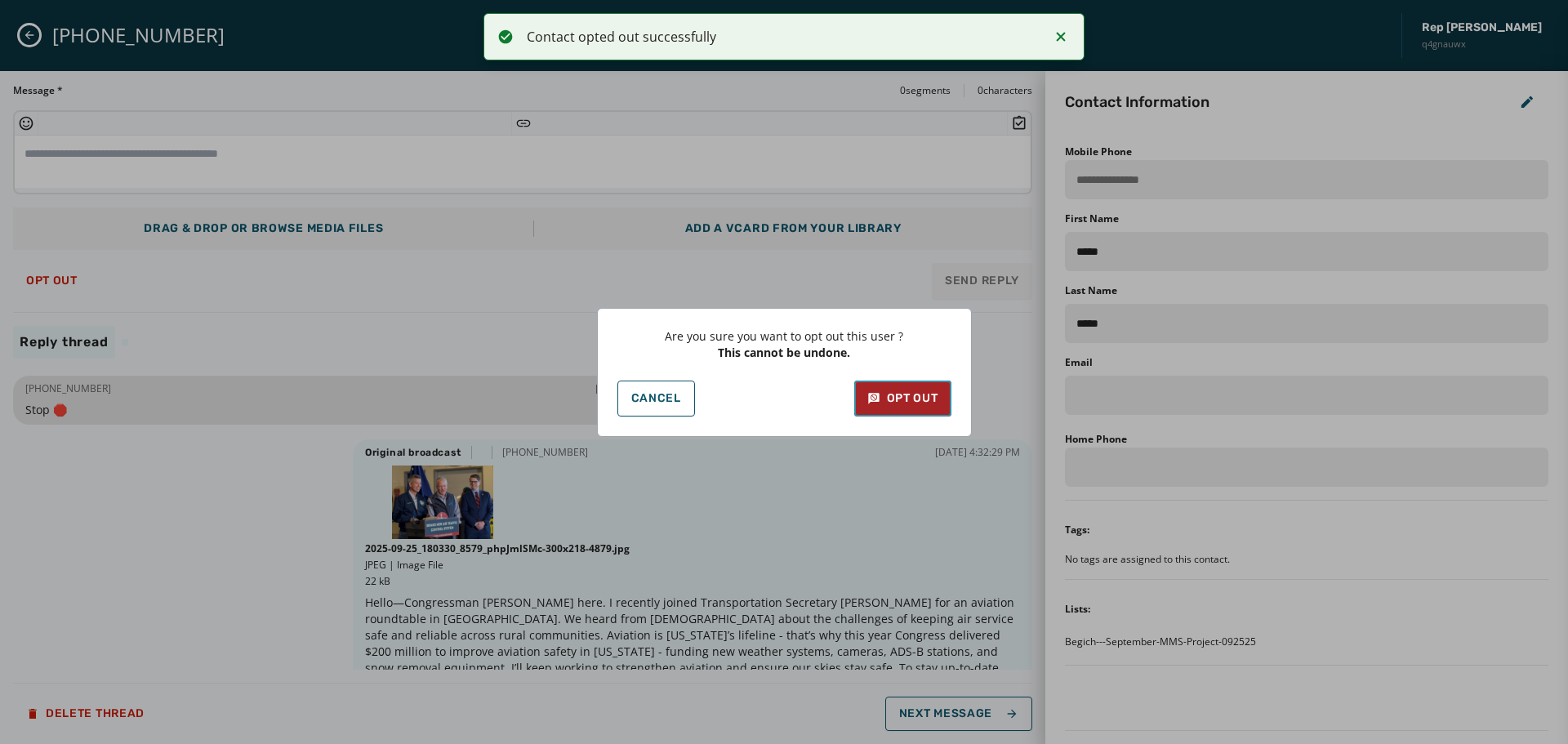
click at [905, 394] on div "Opt Out" at bounding box center [903, 398] width 71 height 16
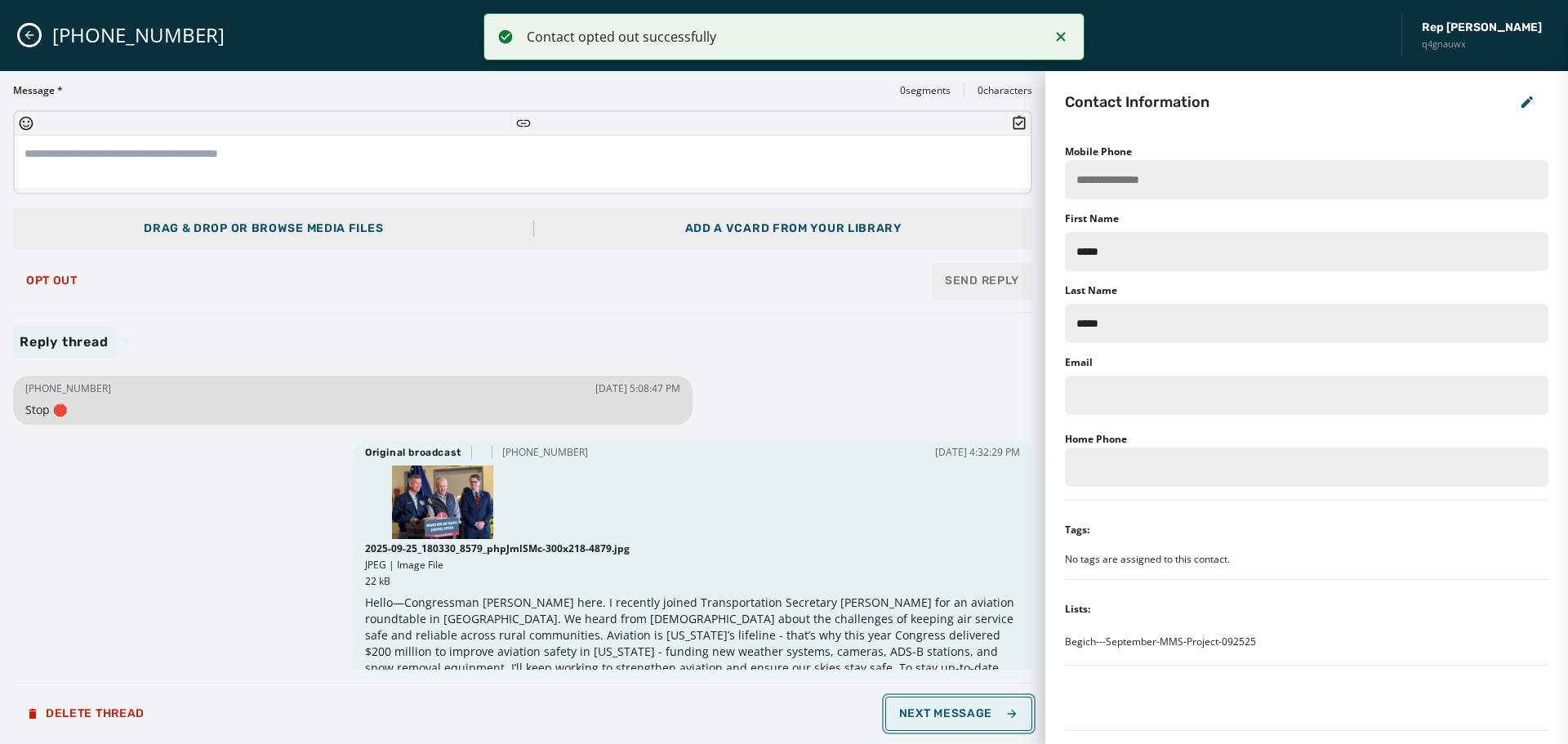
click at [960, 713] on span "Next Message" at bounding box center [959, 714] width 119 height 13
click at [40, 253] on div "Message * 0 segments 0 characters Drag & Drop or browse media files Add a vCard…" at bounding box center [523, 407] width 1019 height 647
click at [55, 275] on span "Opt Out" at bounding box center [52, 281] width 52 height 13
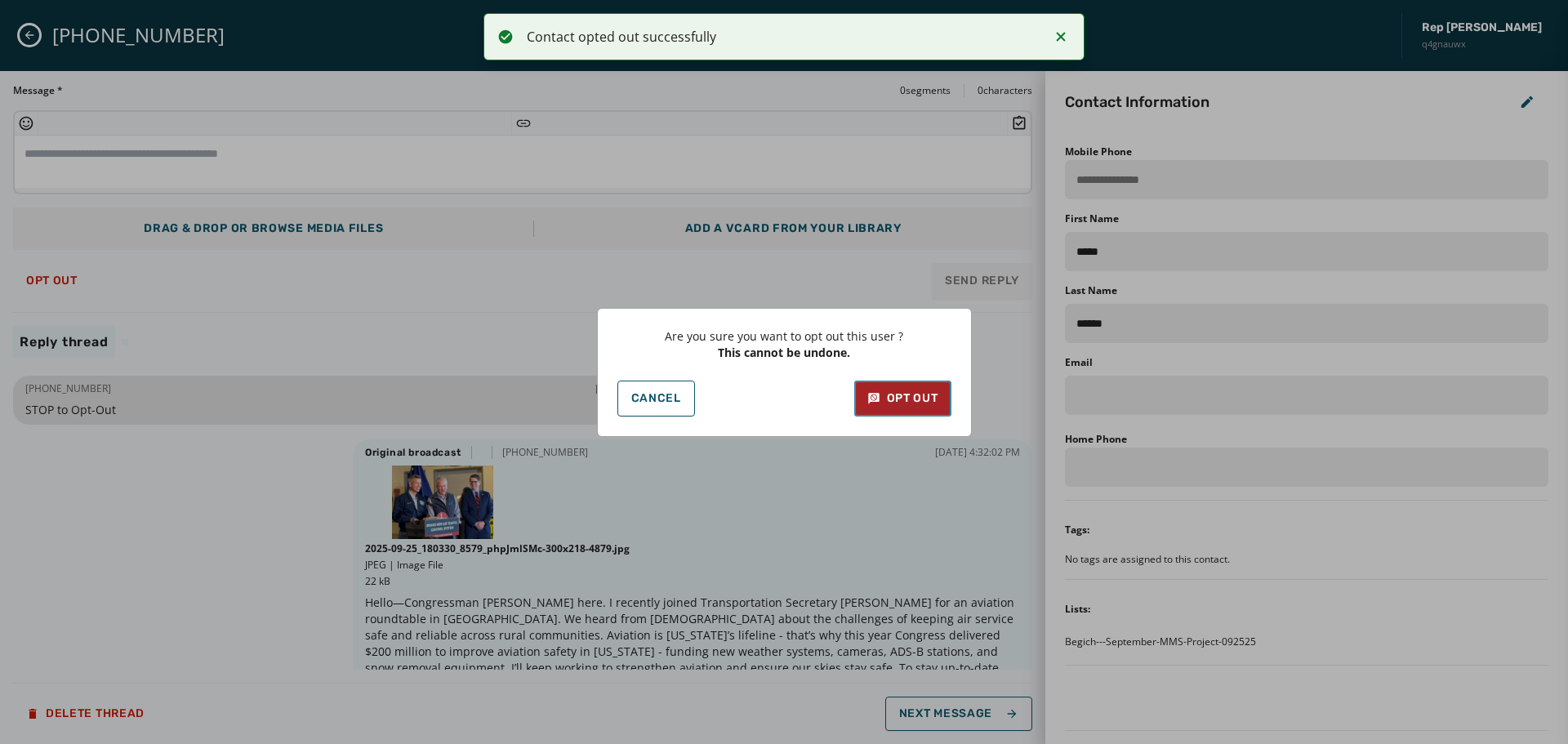
click at [891, 394] on div "Opt Out" at bounding box center [903, 398] width 71 height 16
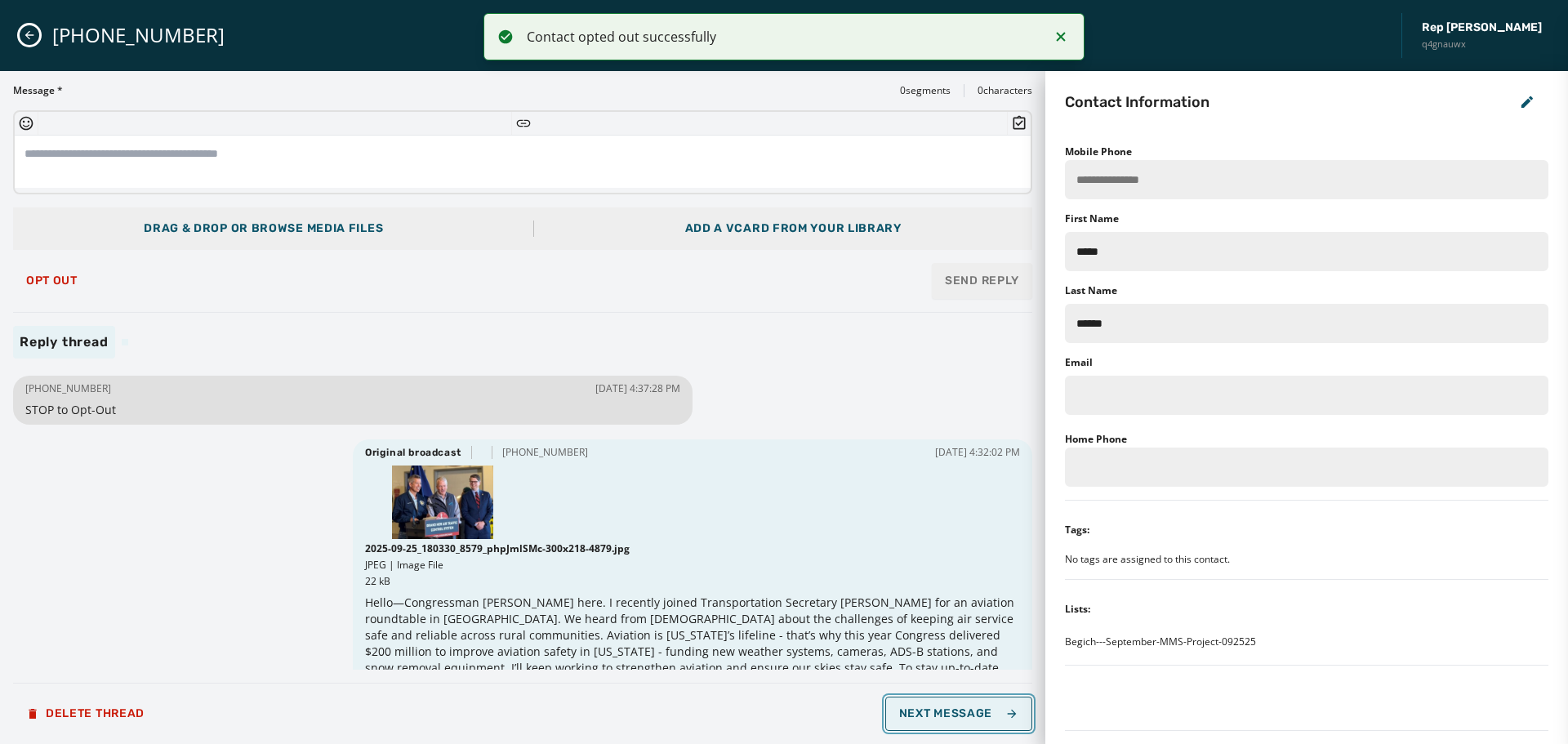
click at [947, 714] on span "Next Message" at bounding box center [959, 714] width 119 height 13
click at [53, 277] on span "Opt Out" at bounding box center [52, 281] width 52 height 13
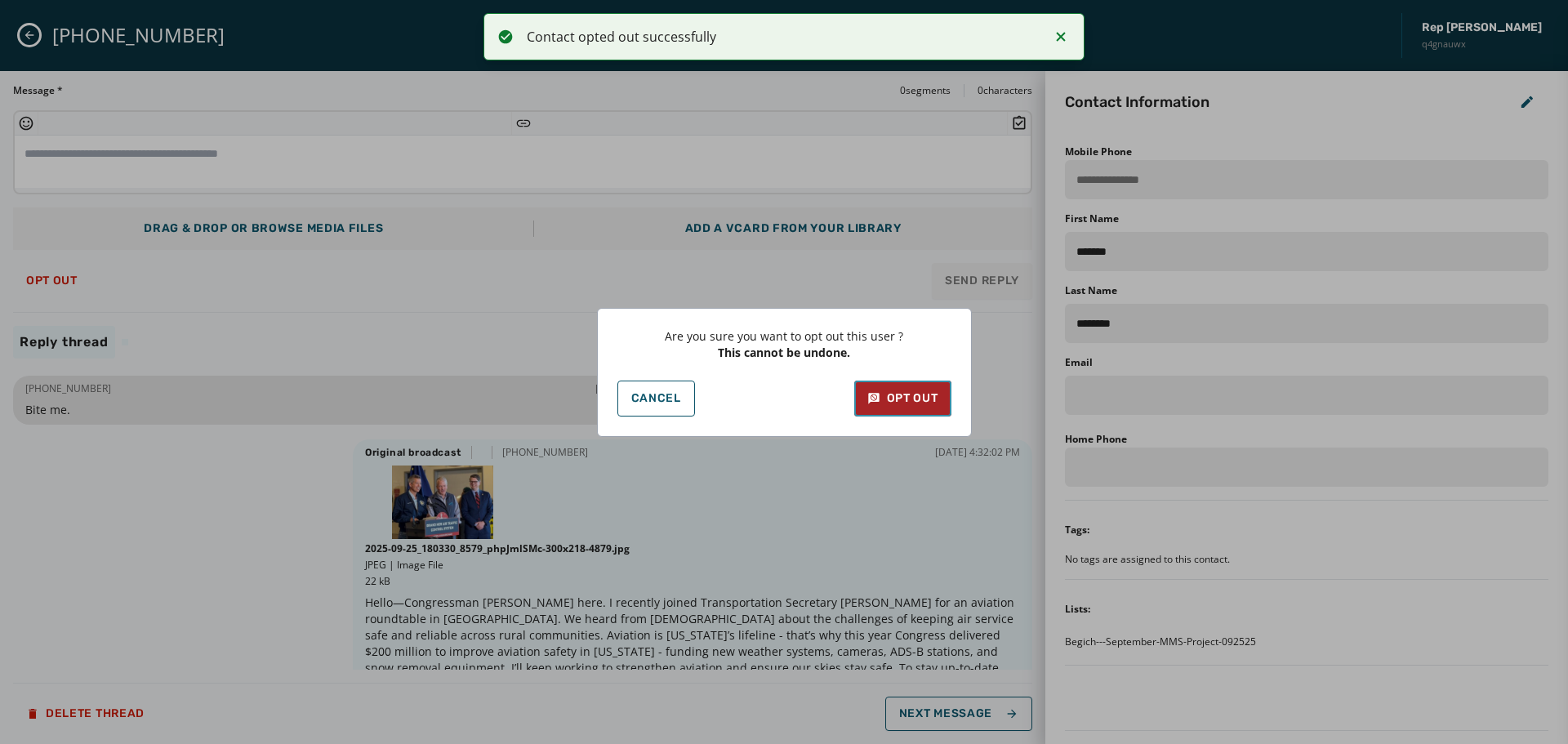
click at [886, 407] on button "Opt Out" at bounding box center [902, 399] width 97 height 36
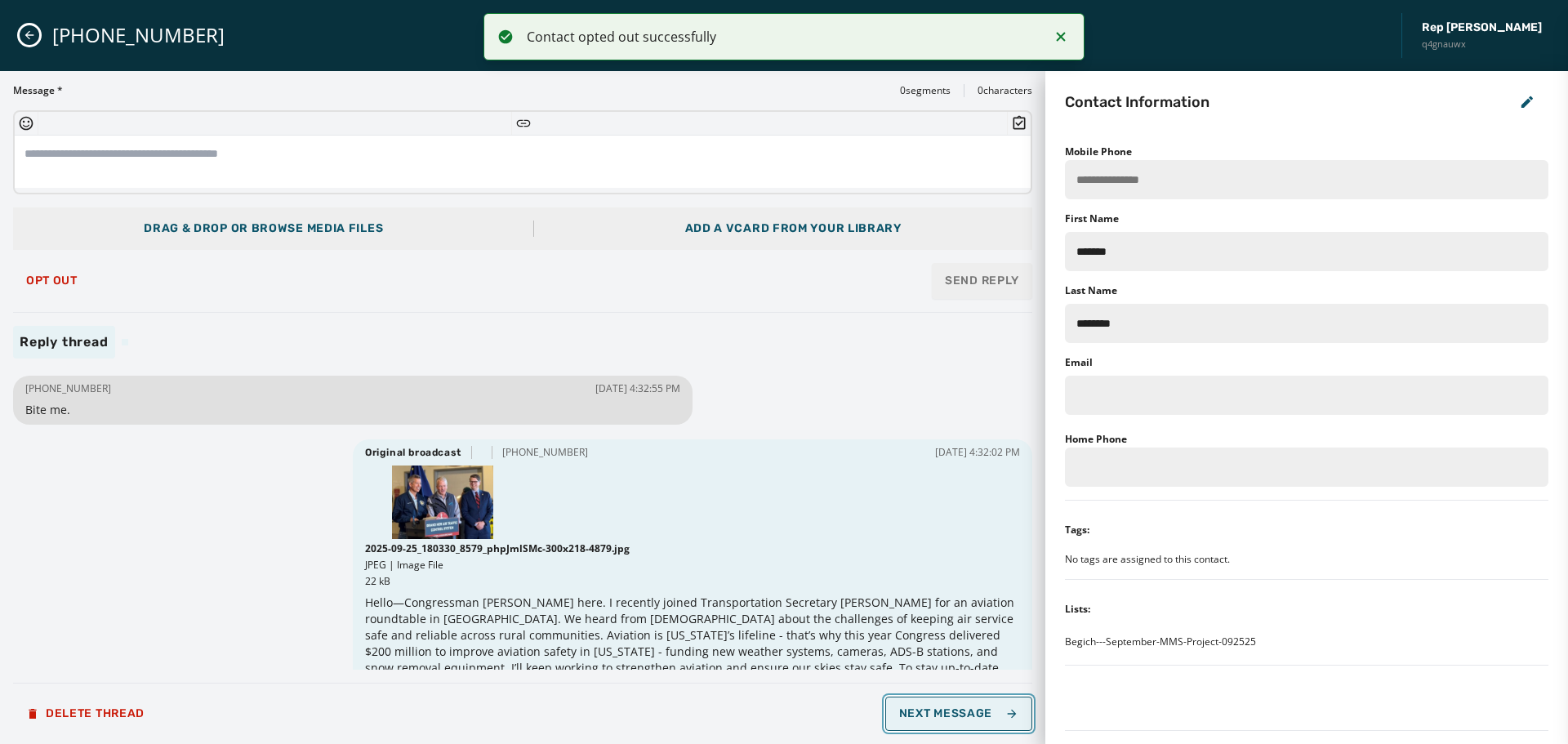
click at [967, 714] on span "Next Message" at bounding box center [959, 714] width 119 height 13
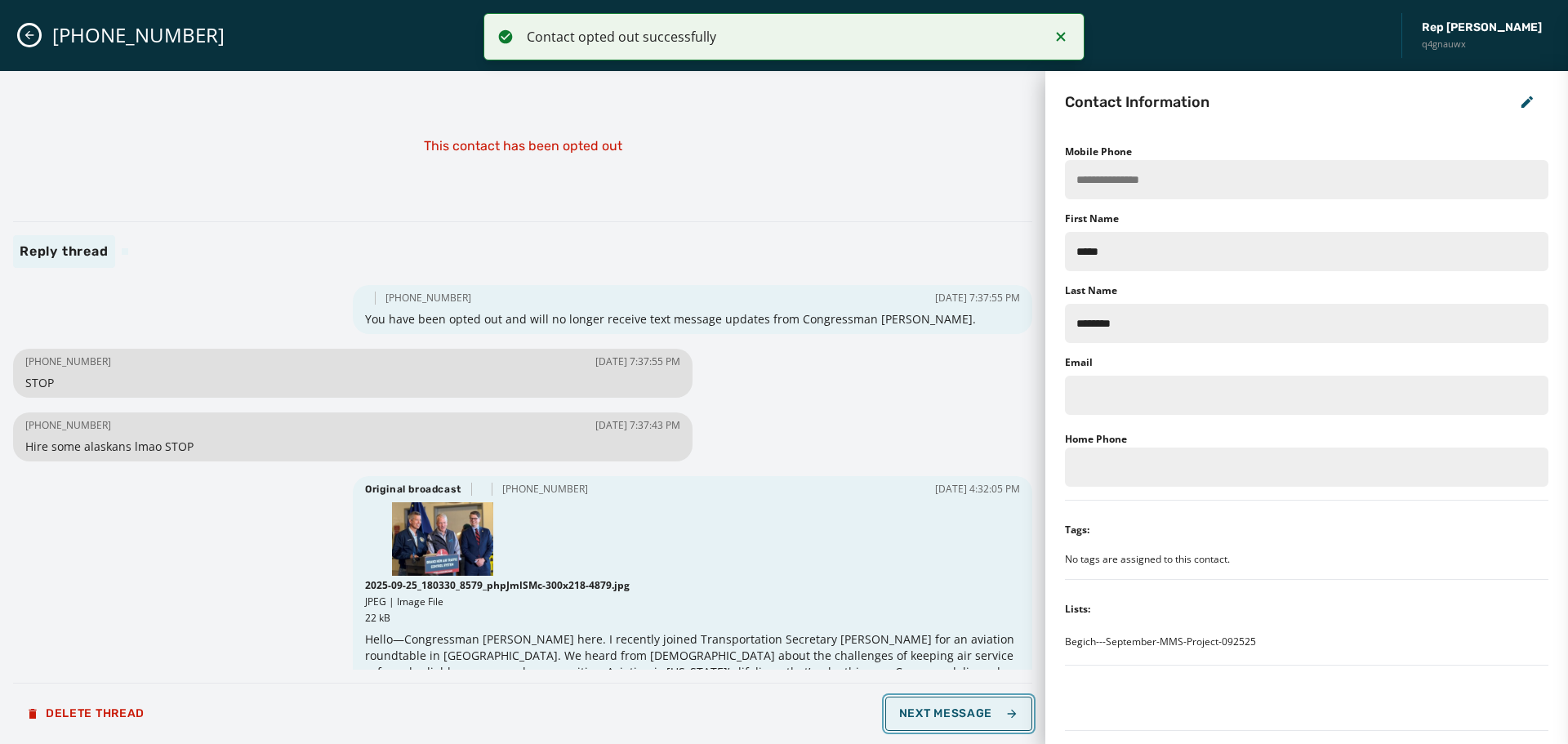
click at [923, 713] on span "Next Message" at bounding box center [959, 714] width 119 height 13
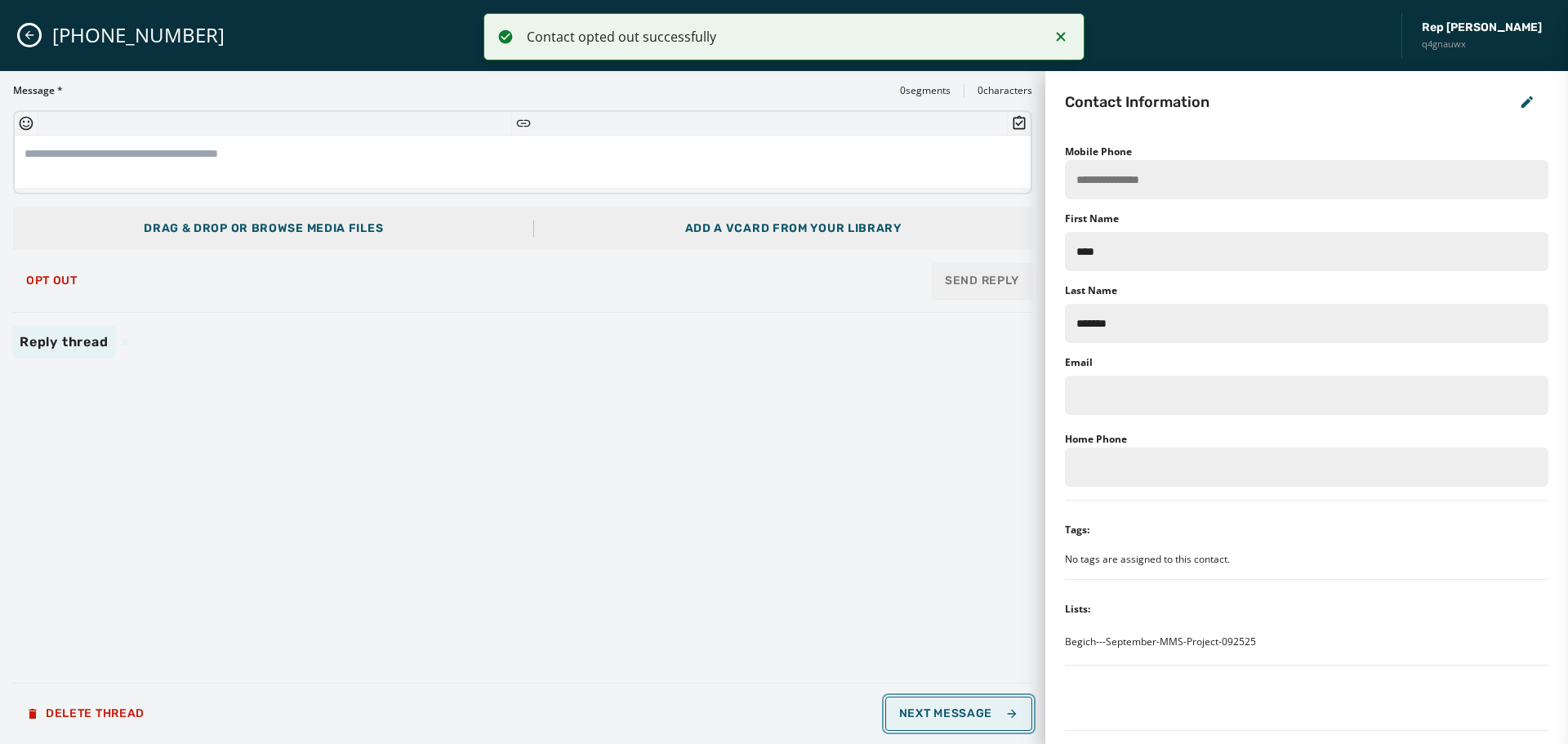
type input "**********"
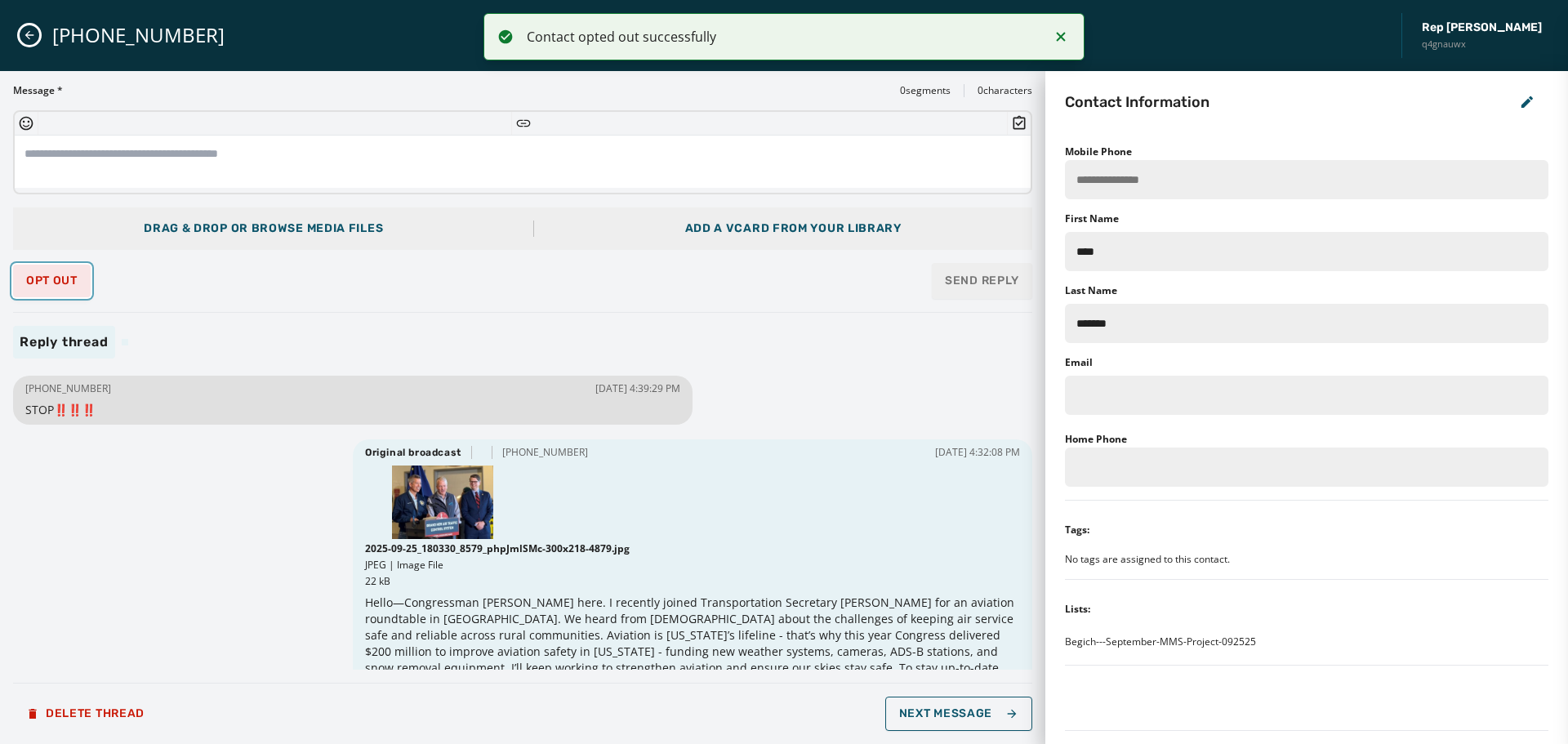
click at [40, 279] on span "Opt Out" at bounding box center [52, 281] width 52 height 13
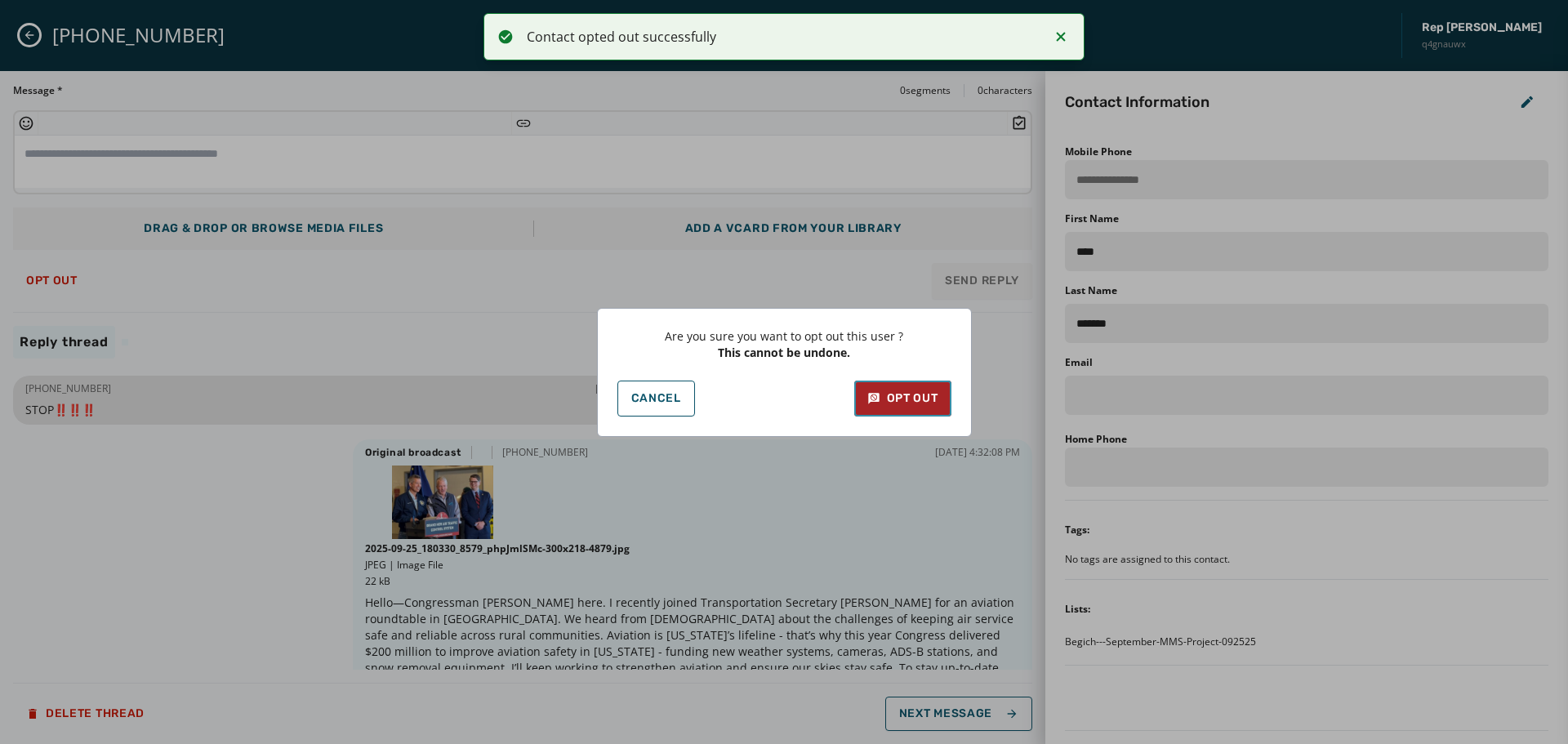
click at [914, 399] on div "Opt Out" at bounding box center [903, 398] width 71 height 16
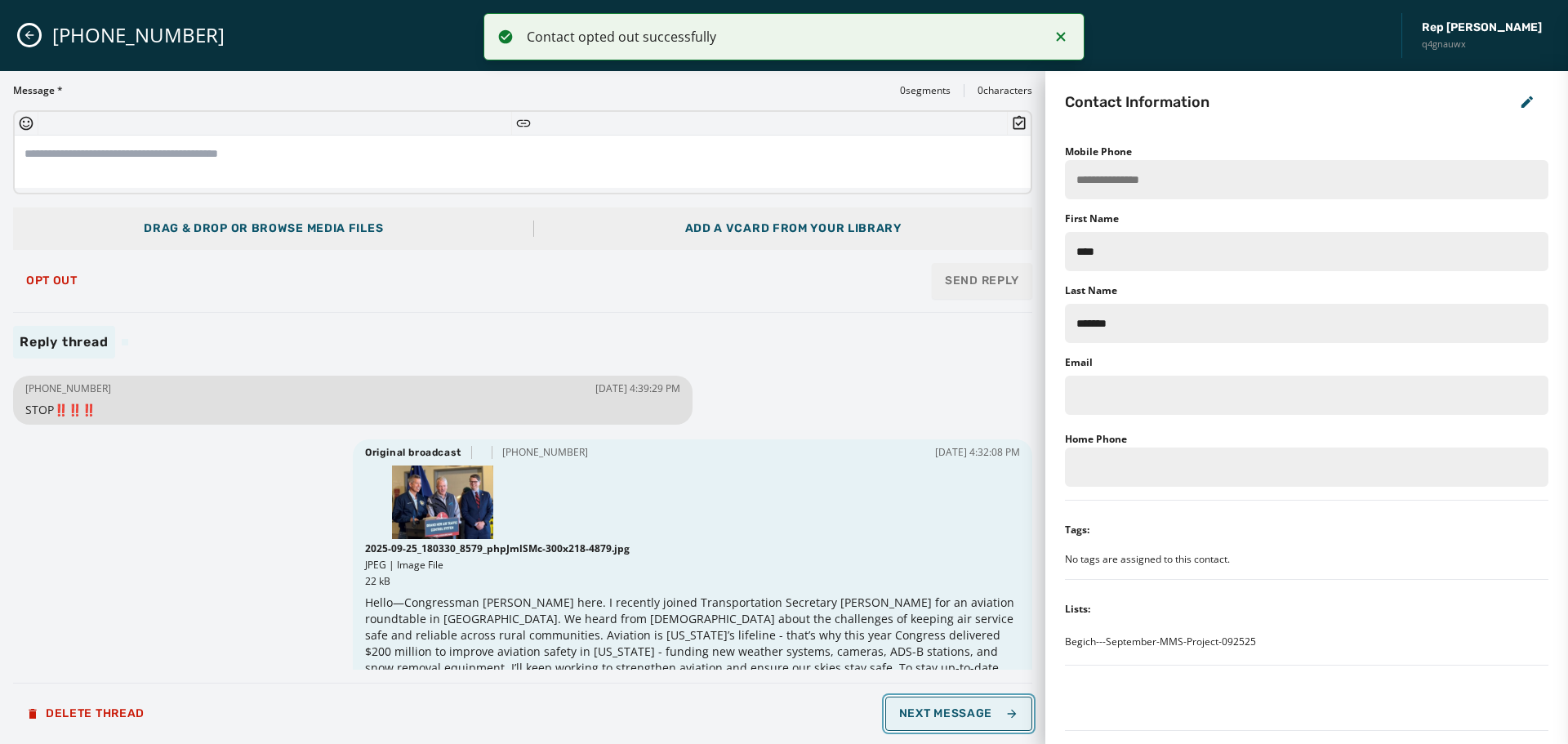
click at [956, 715] on span "Next Message" at bounding box center [959, 714] width 119 height 13
click at [39, 290] on button "Opt Out" at bounding box center [52, 280] width 78 height 33
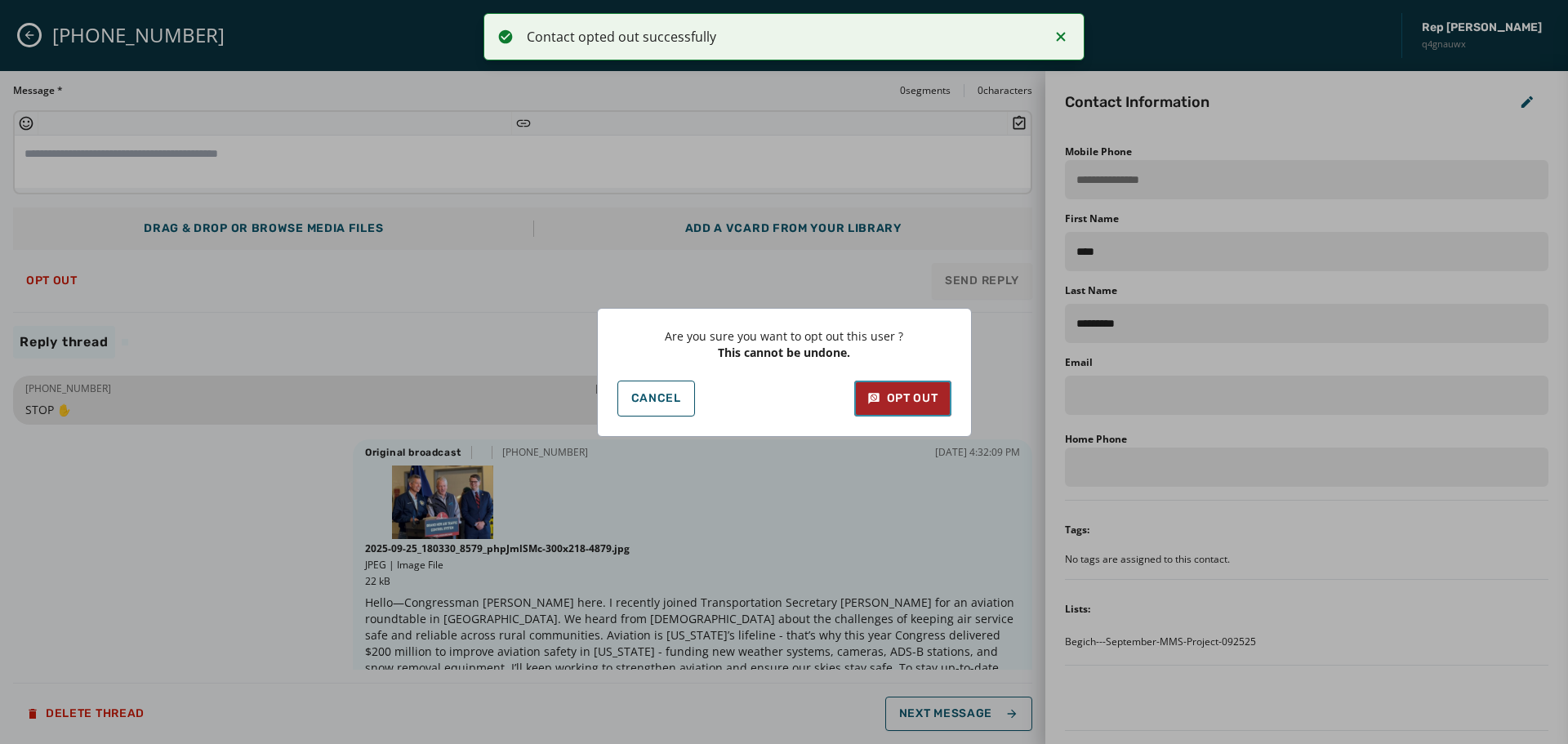
click at [899, 402] on div "Opt Out" at bounding box center [903, 398] width 71 height 16
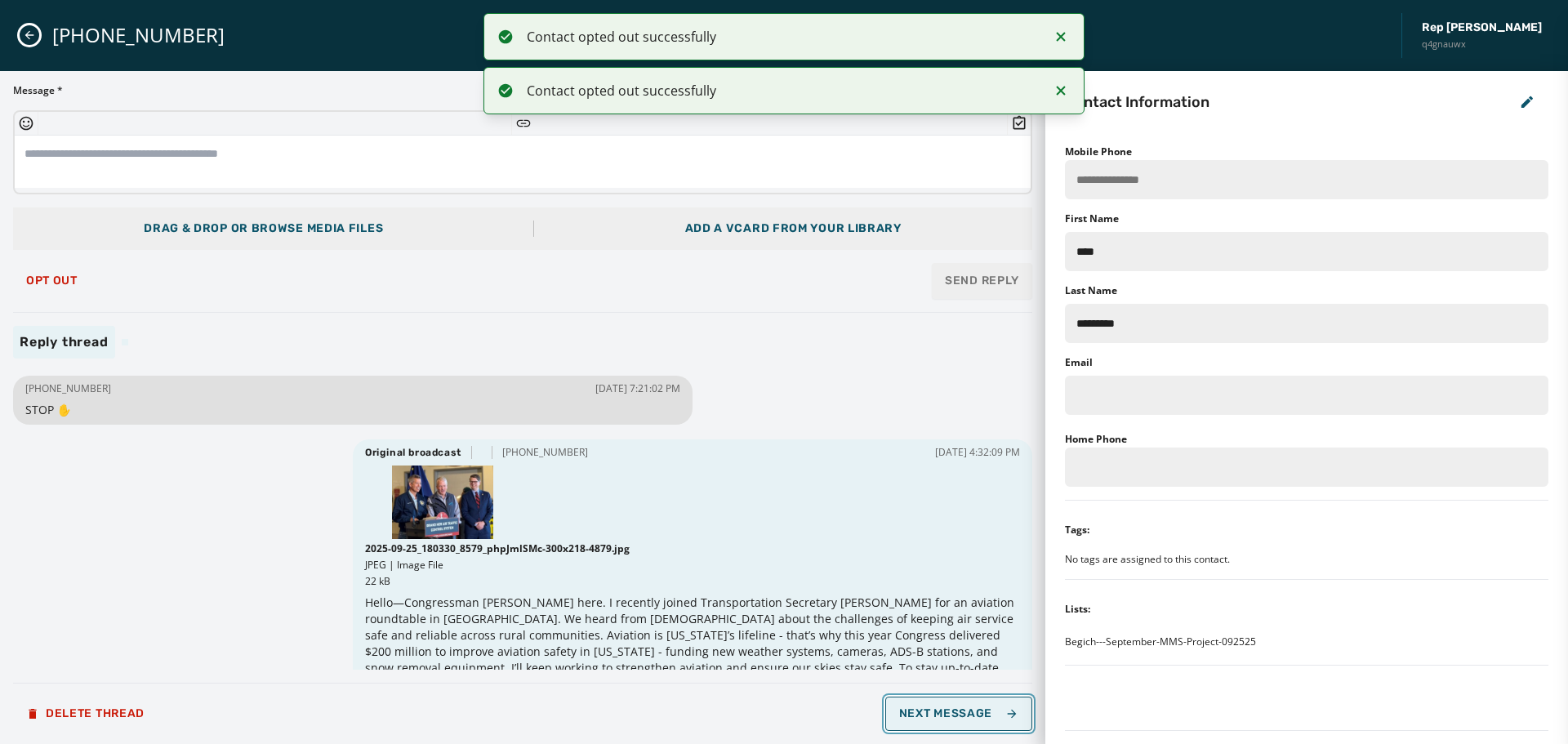
click at [980, 711] on span "Next Message" at bounding box center [959, 714] width 119 height 13
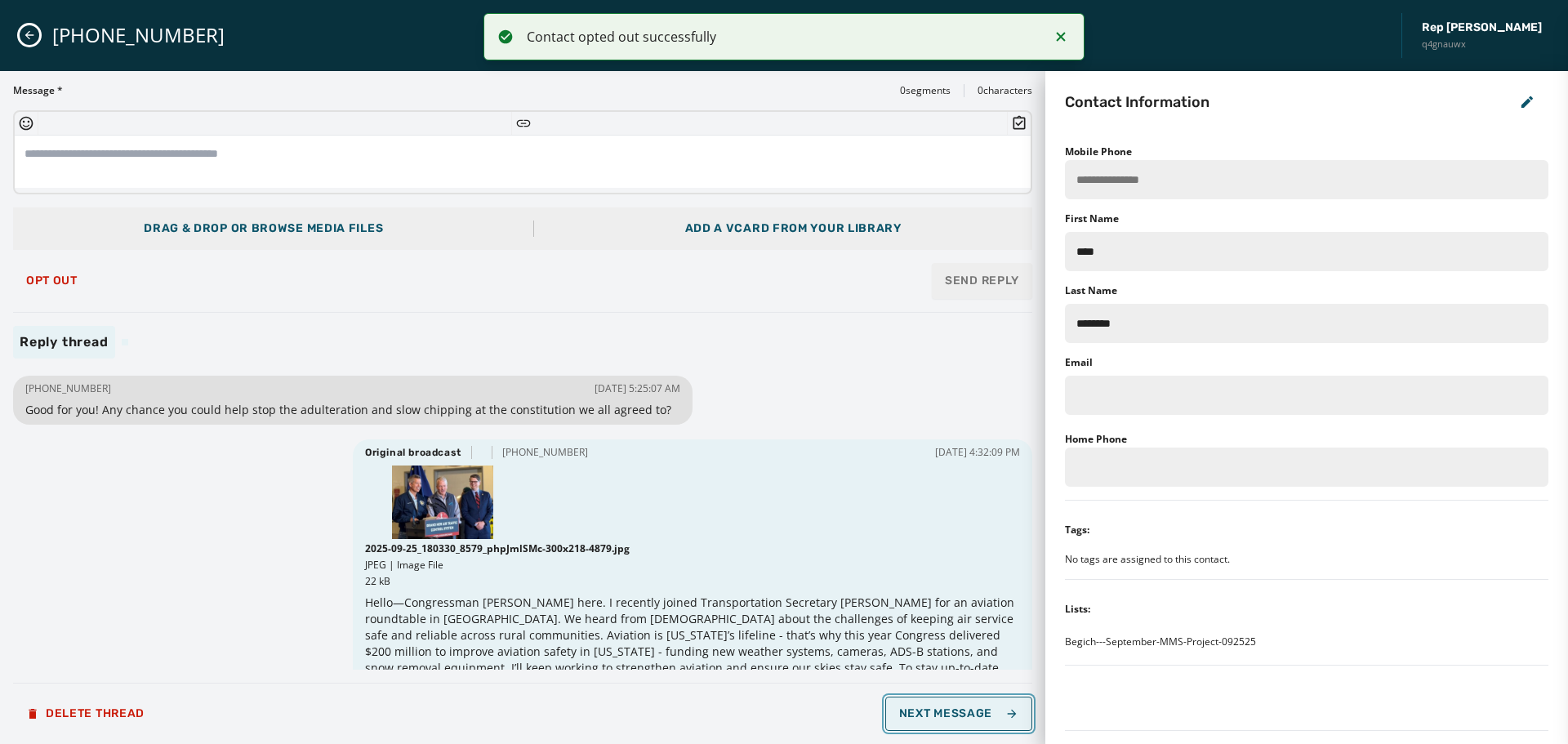
click at [931, 705] on button "Next Message" at bounding box center [959, 714] width 147 height 34
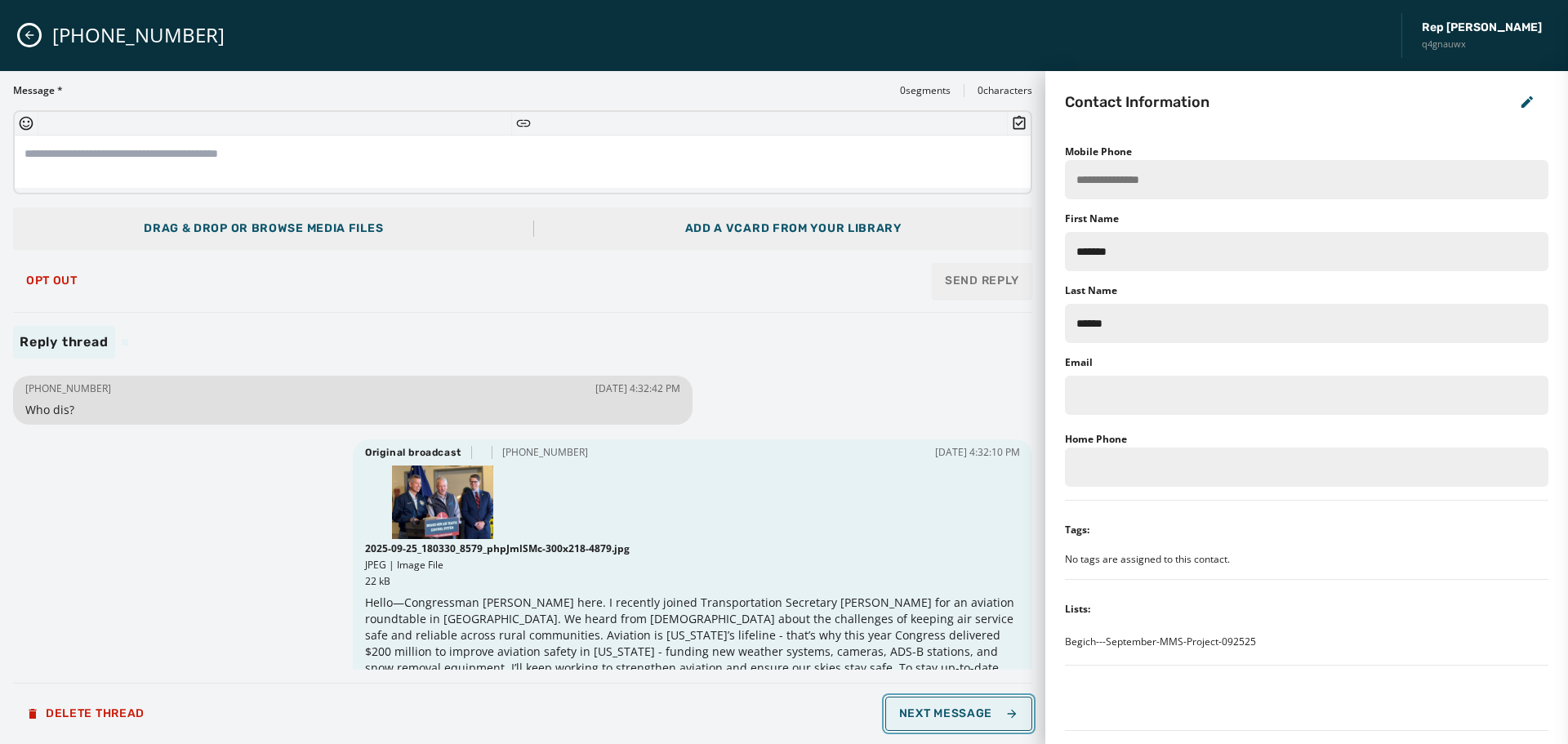
click at [931, 705] on button "Next Message" at bounding box center [959, 714] width 147 height 34
click at [55, 277] on span "Opt Out" at bounding box center [52, 281] width 52 height 13
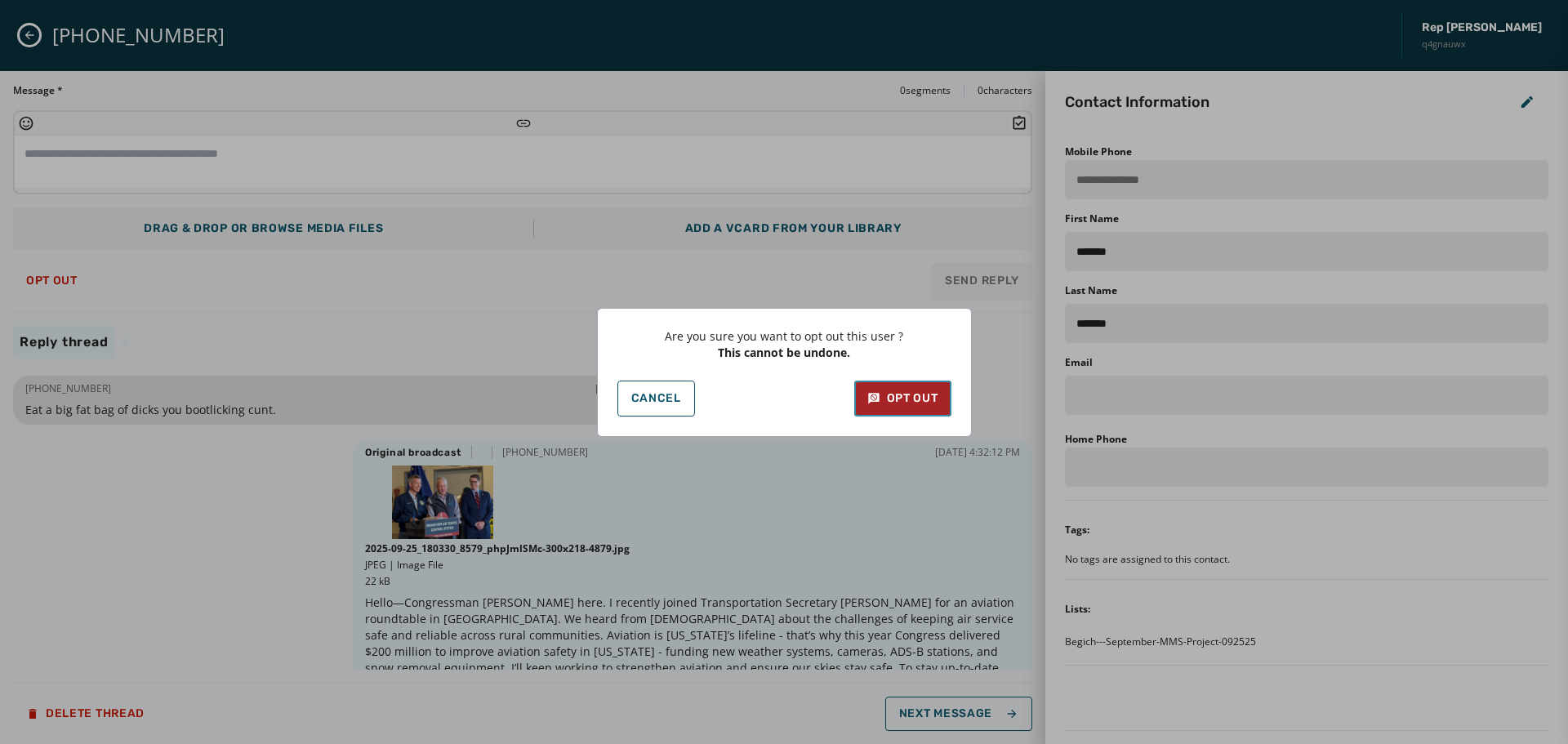
click at [888, 410] on button "Opt Out" at bounding box center [902, 399] width 97 height 36
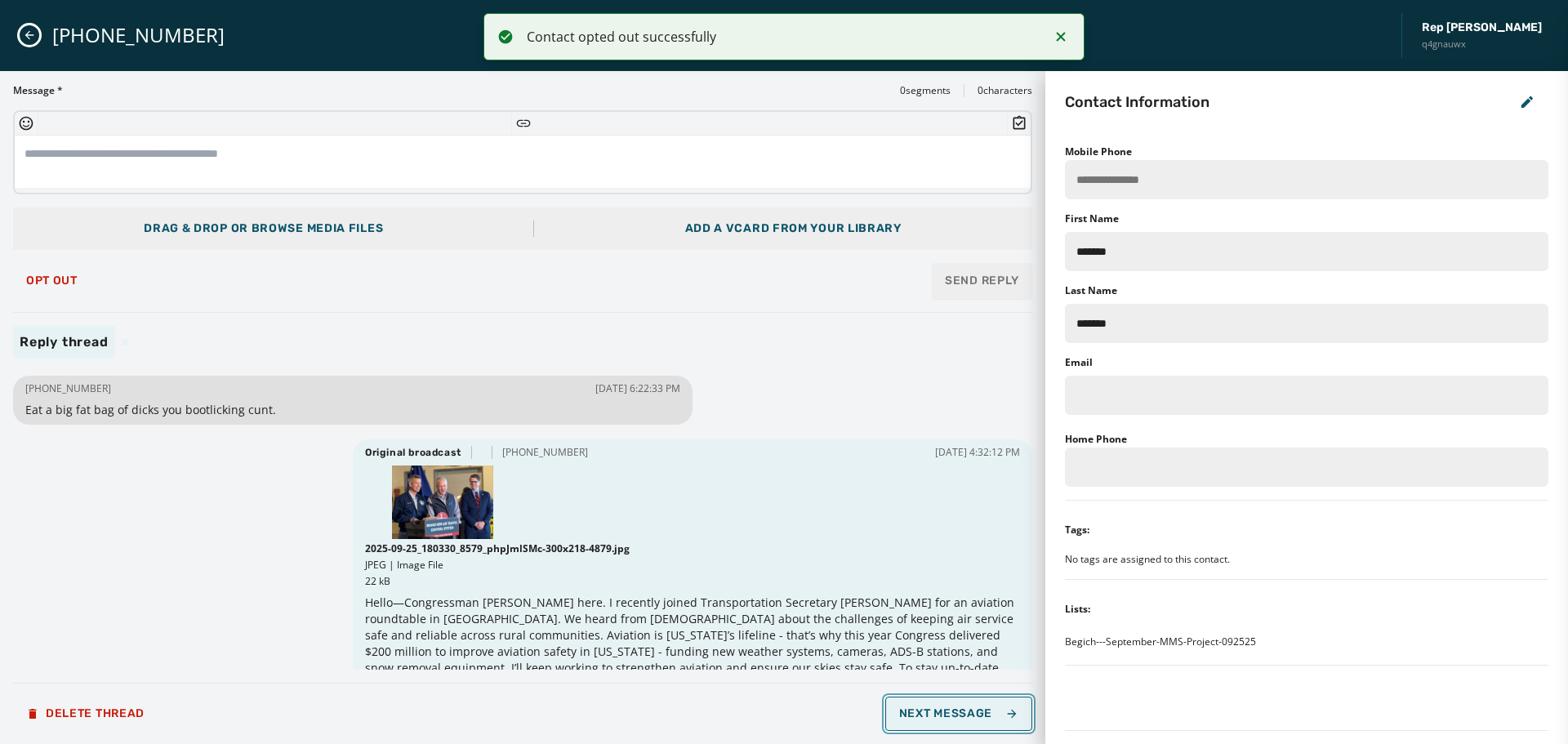
click at [975, 709] on span "Next Message" at bounding box center [959, 714] width 119 height 13
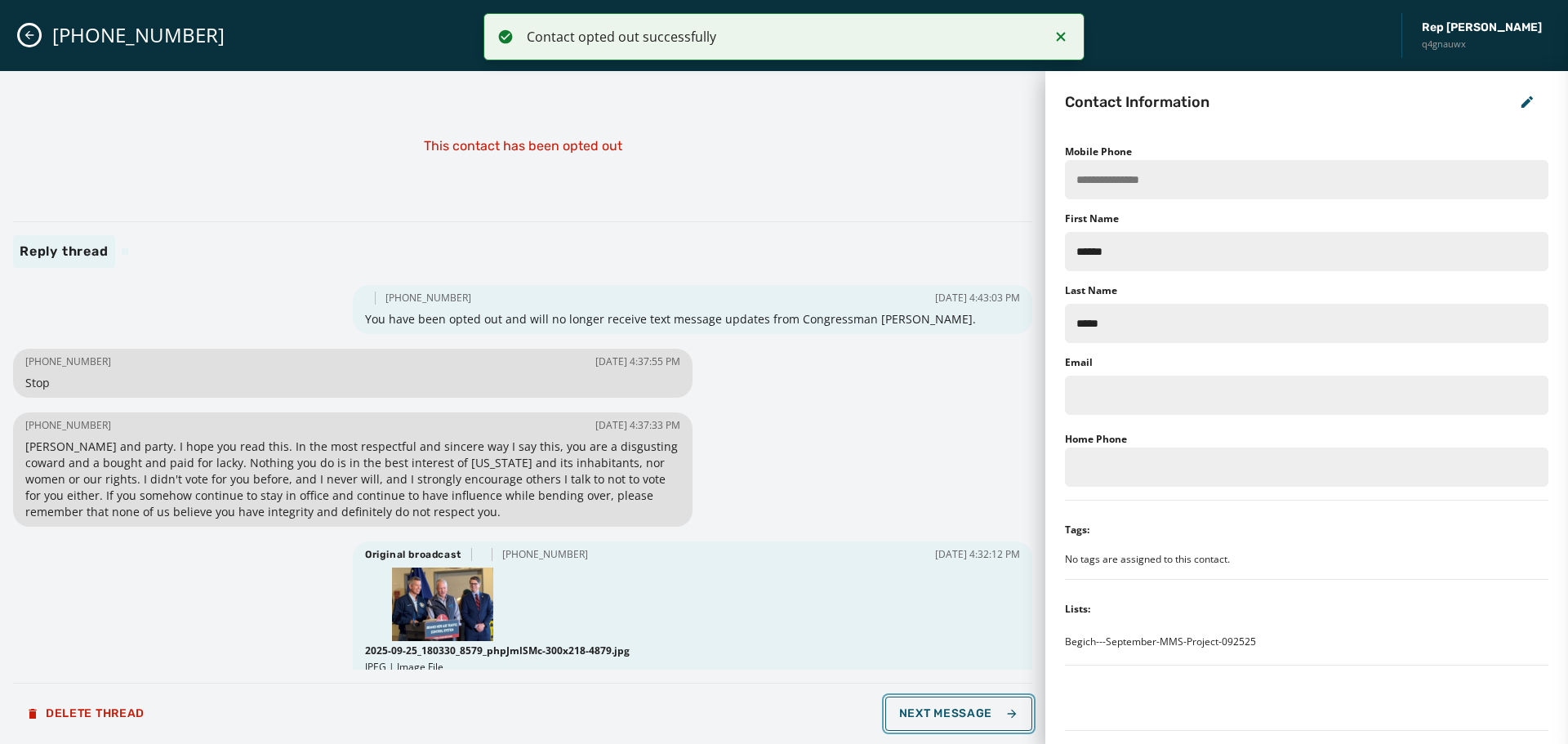
click at [967, 714] on span "Next Message" at bounding box center [959, 714] width 119 height 13
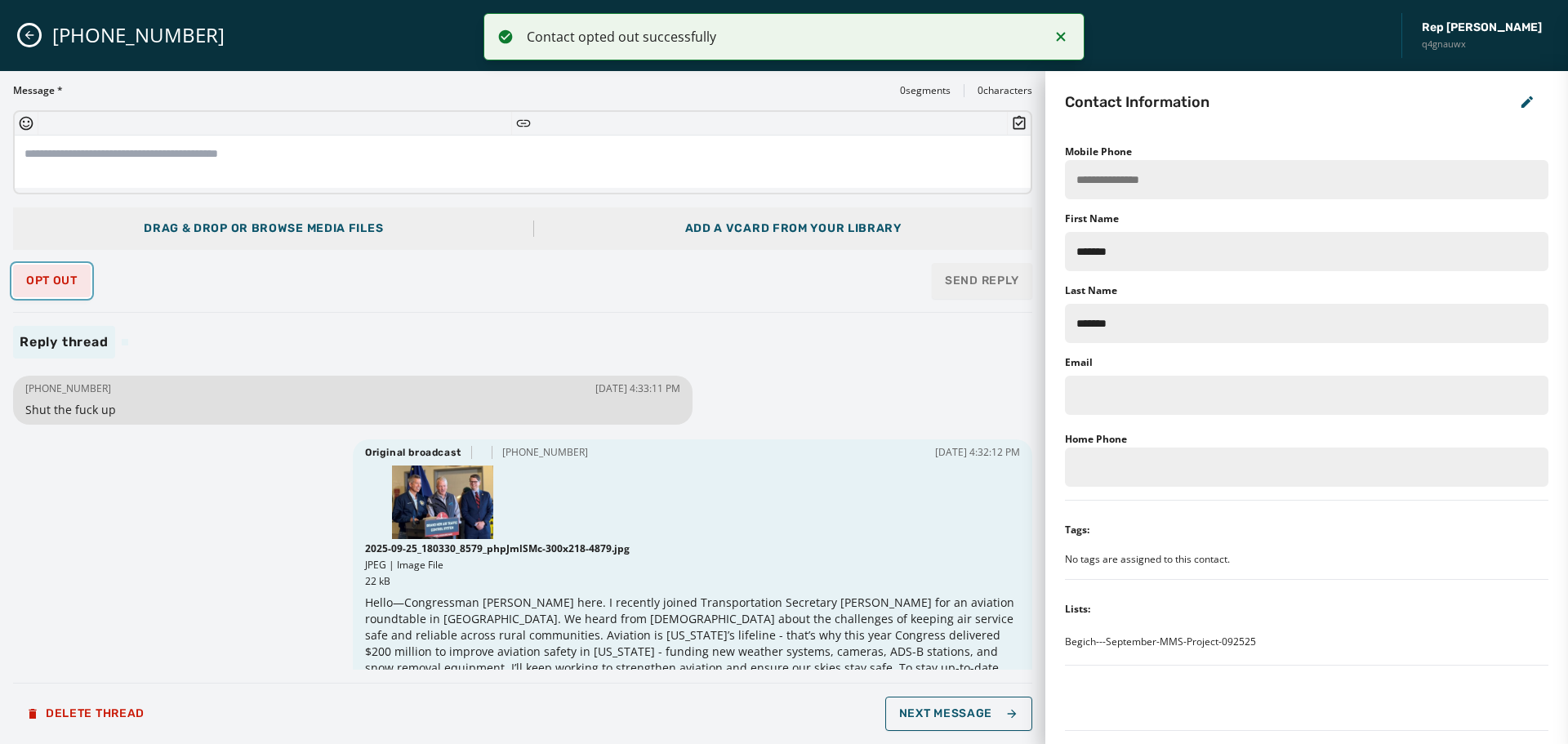
click at [56, 277] on span "Opt Out" at bounding box center [52, 281] width 52 height 13
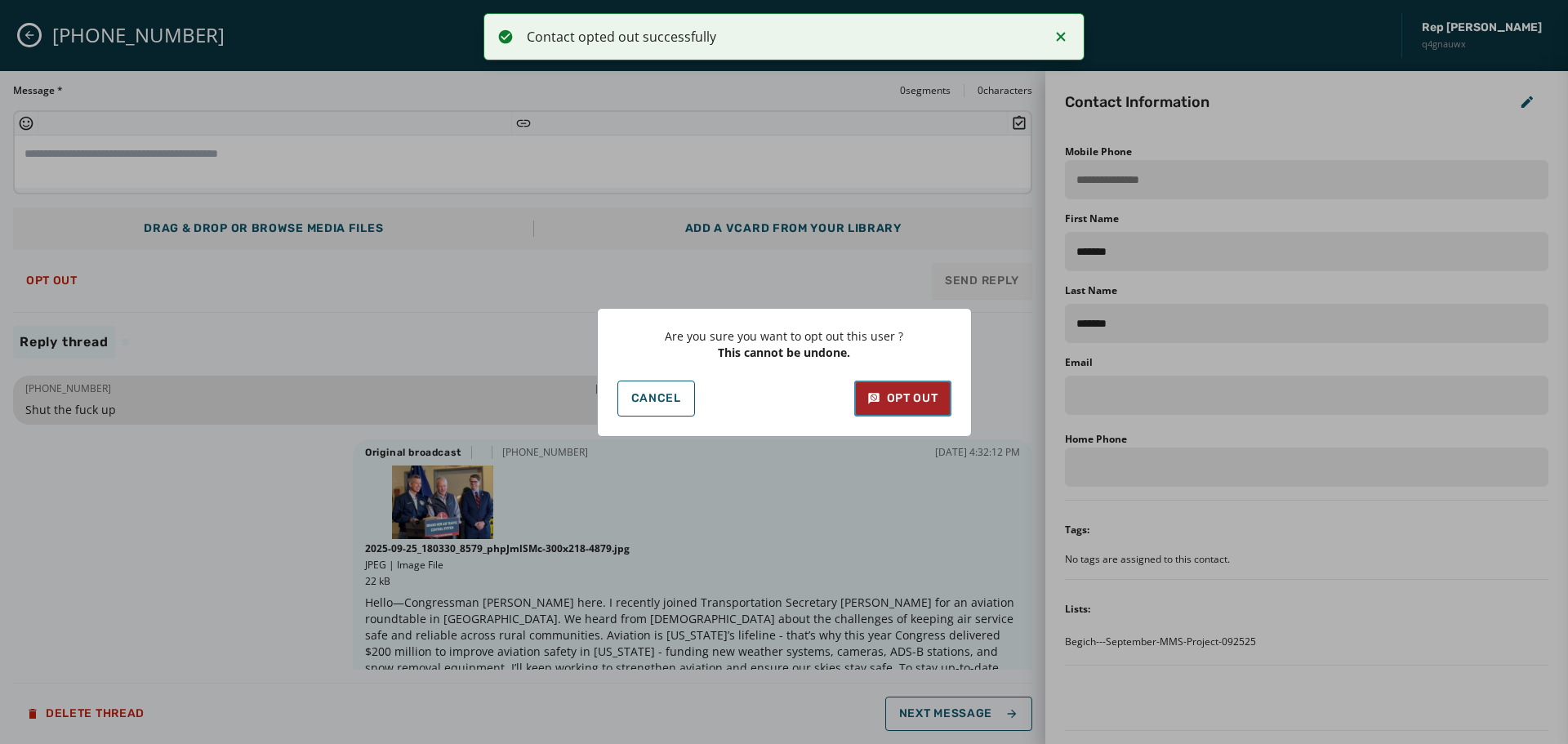
click at [914, 408] on button "Opt Out" at bounding box center [902, 399] width 97 height 36
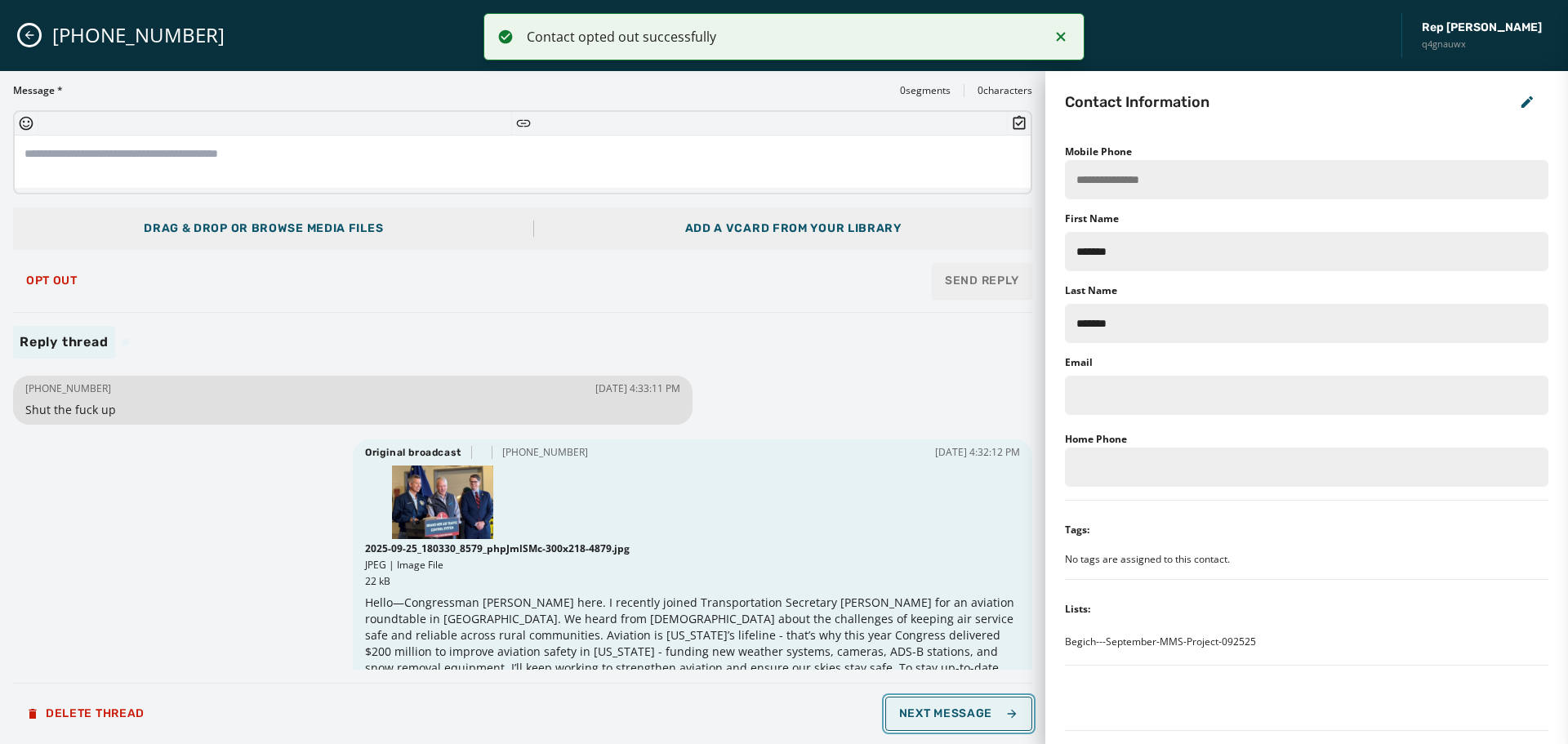
click at [981, 713] on span "Next Message" at bounding box center [959, 714] width 119 height 13
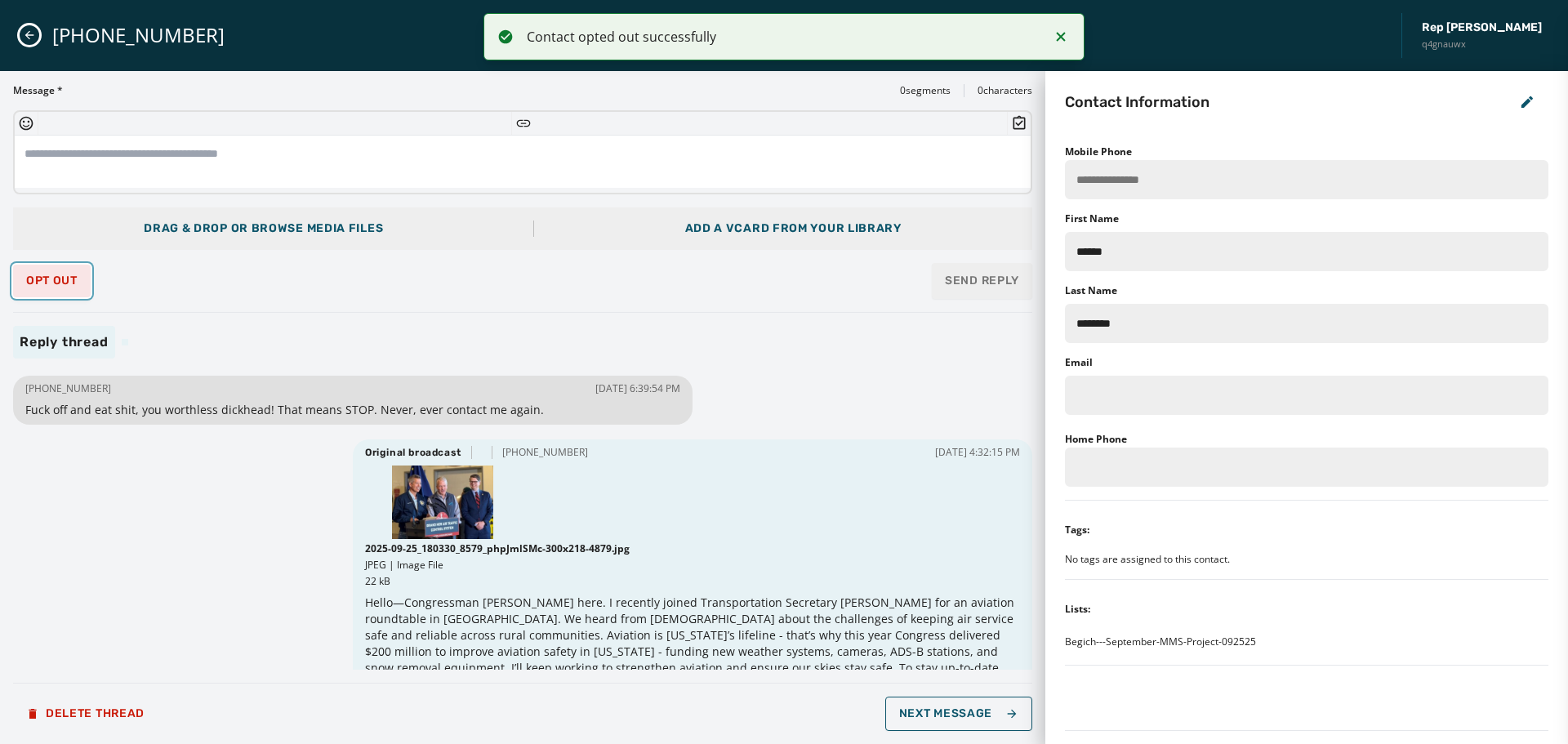
click at [53, 290] on button "Opt Out" at bounding box center [52, 280] width 78 height 33
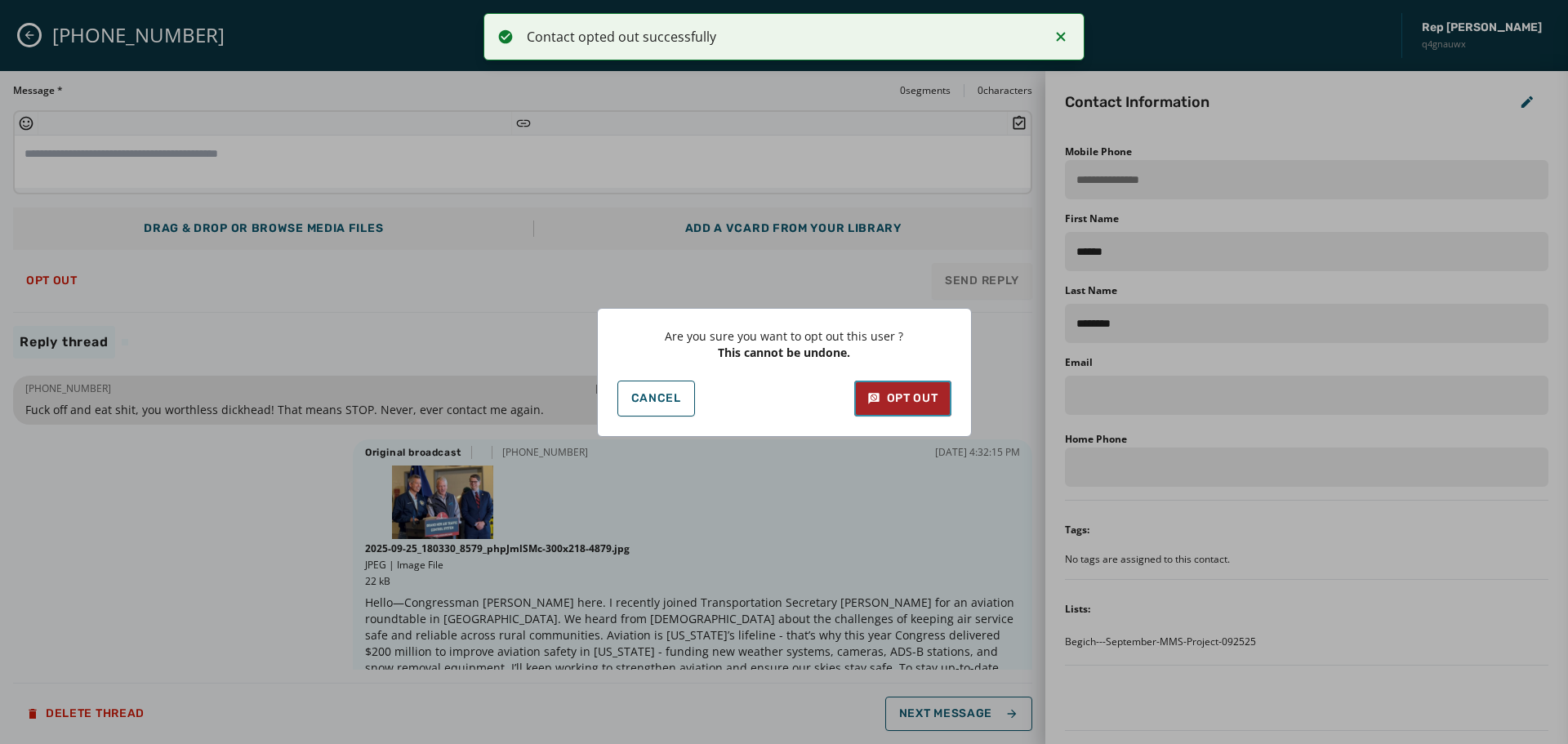
click at [919, 402] on div "Opt Out" at bounding box center [903, 398] width 71 height 16
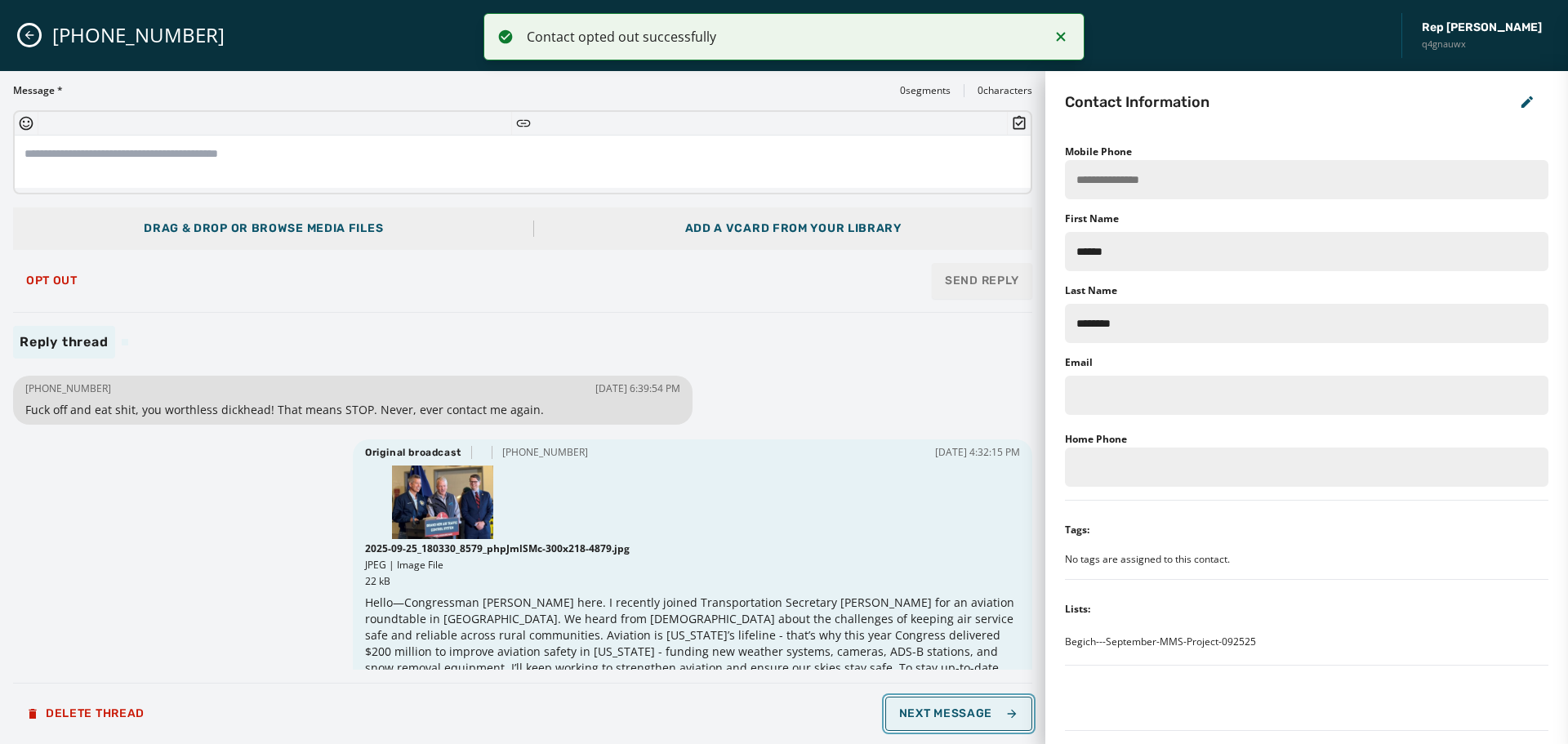
click at [964, 721] on button "Next Message" at bounding box center [959, 714] width 147 height 34
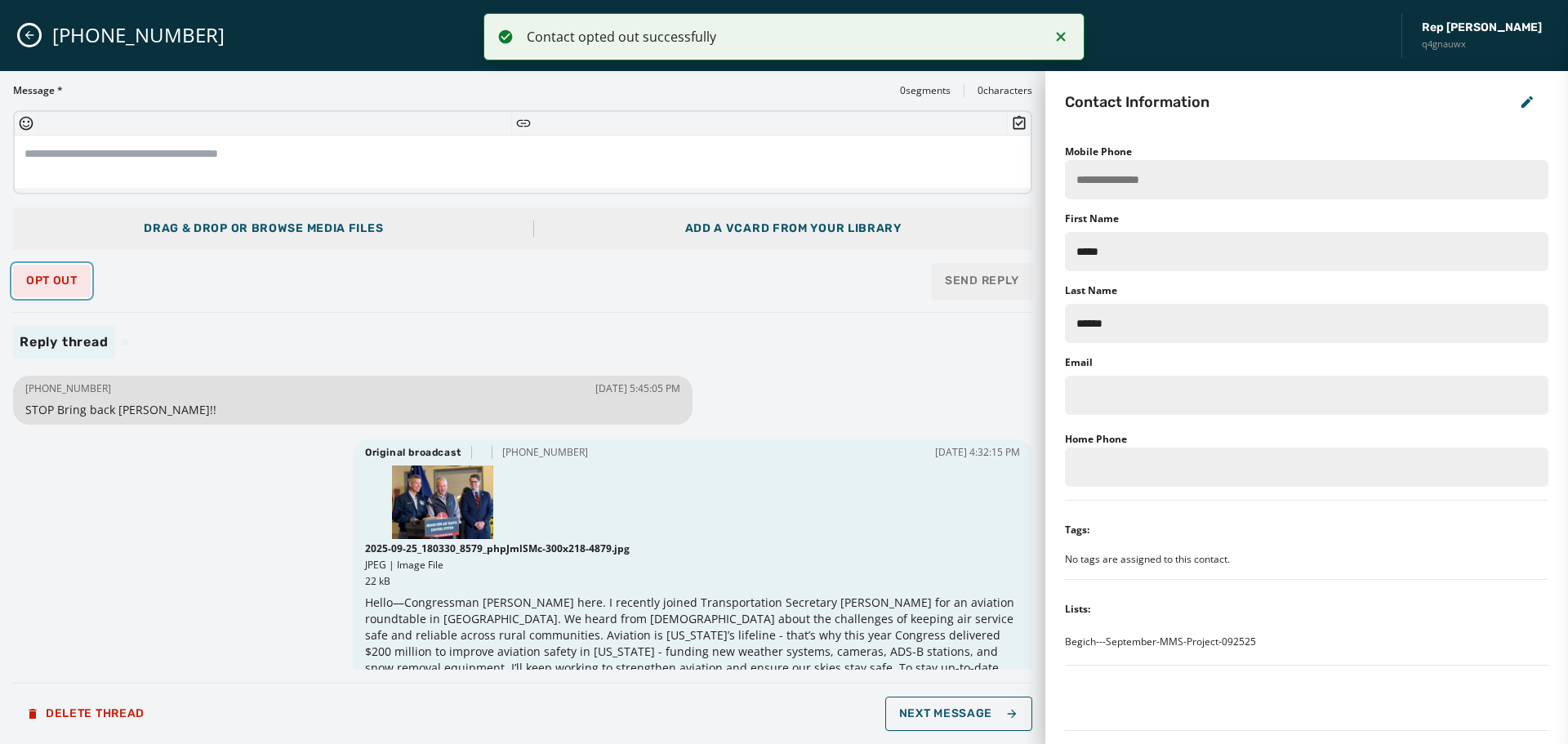
click at [56, 284] on span "Opt Out" at bounding box center [52, 281] width 52 height 13
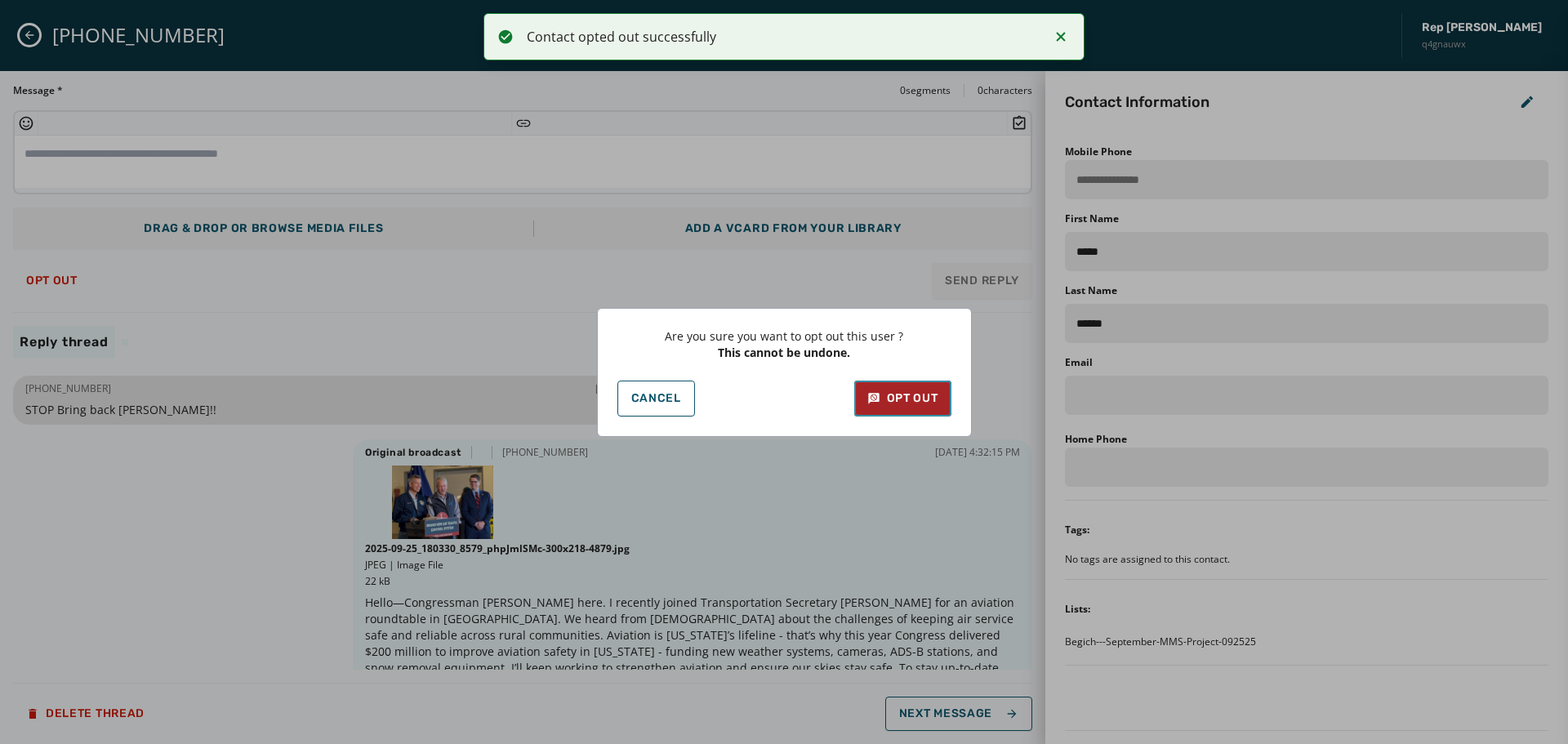
click at [915, 401] on div "Opt Out" at bounding box center [903, 398] width 71 height 16
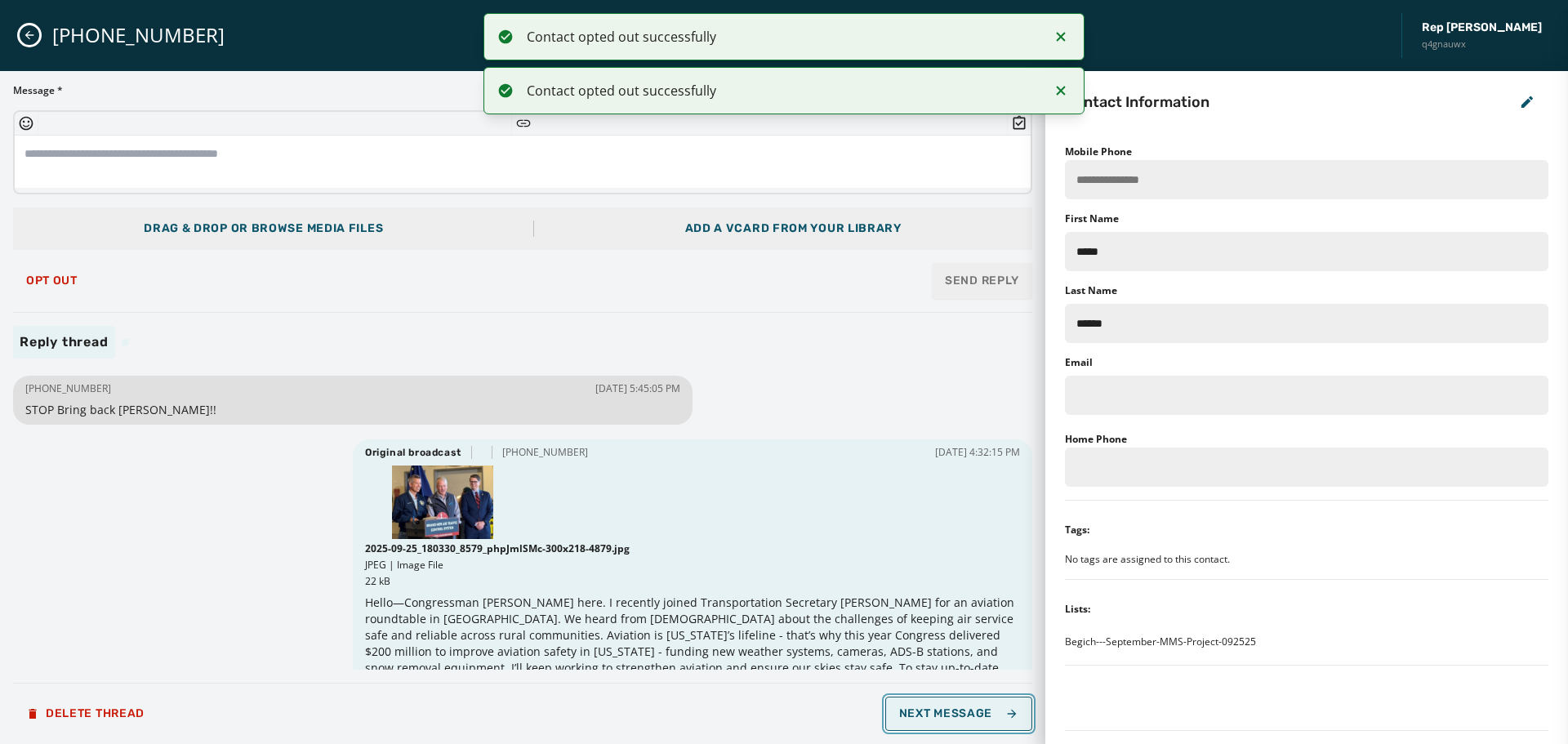
click at [988, 714] on span "Next Message" at bounding box center [959, 714] width 119 height 13
click at [982, 714] on span "Next Message" at bounding box center [959, 714] width 119 height 13
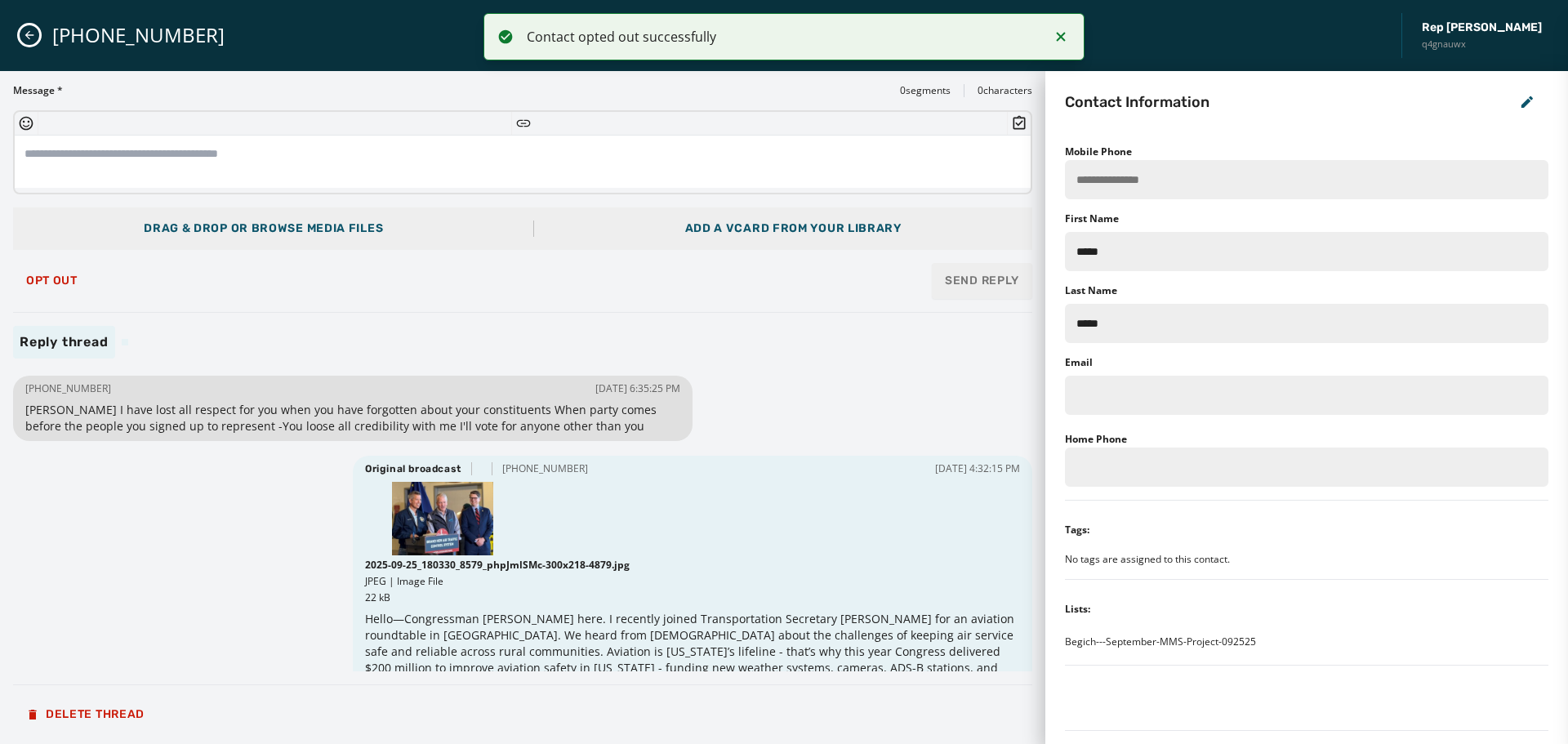
click at [979, 712] on div "Delete Thread" at bounding box center [523, 715] width 1019 height 33
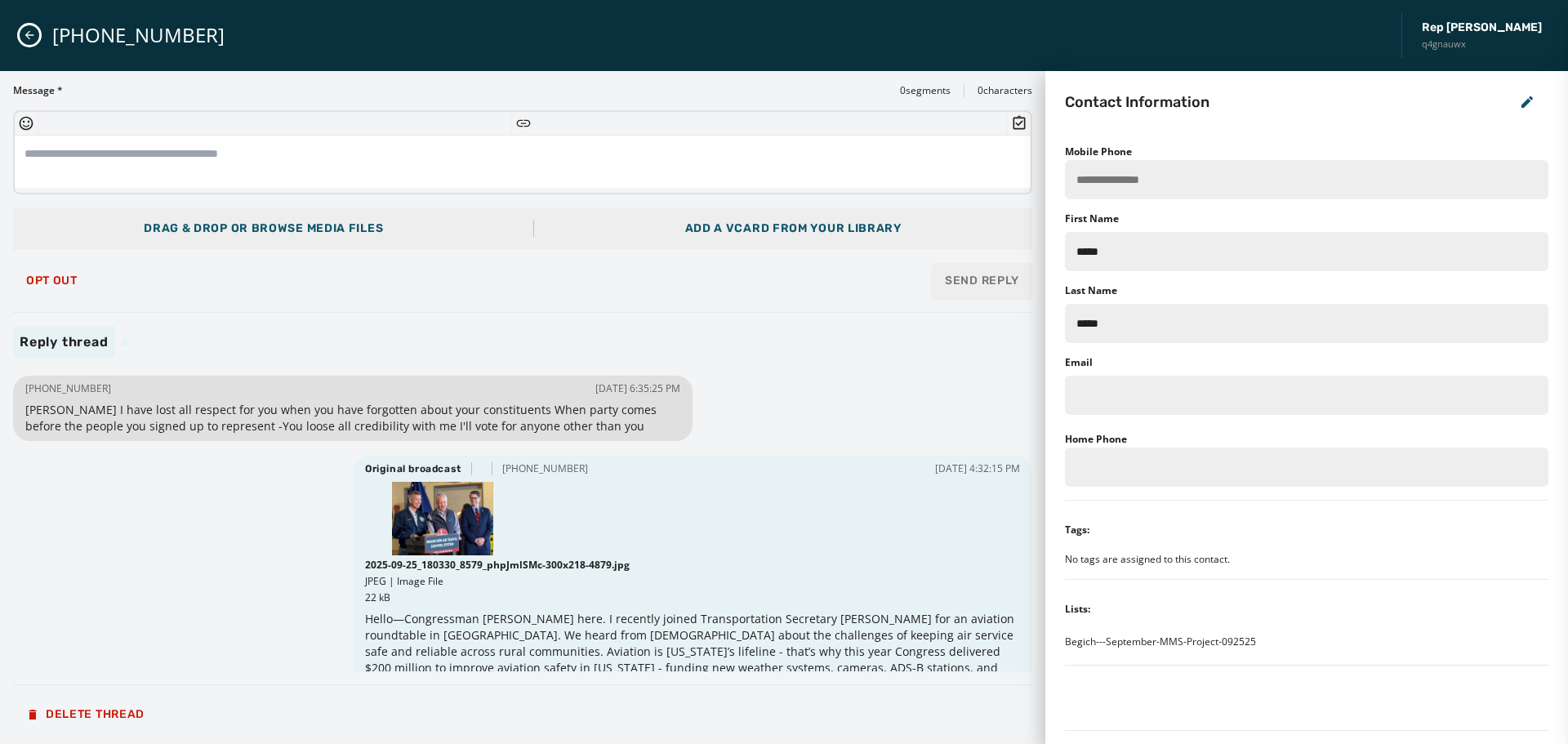
click at [12, 33] on div "[PHONE_NUMBER] Rep [PERSON_NAME] q4gnauwx" at bounding box center [784, 36] width 1568 height 71
drag, startPoint x: 30, startPoint y: 39, endPoint x: 113, endPoint y: 47, distance: 83.4
click at [30, 40] on icon "Close admin drawer" at bounding box center [29, 35] width 13 height 13
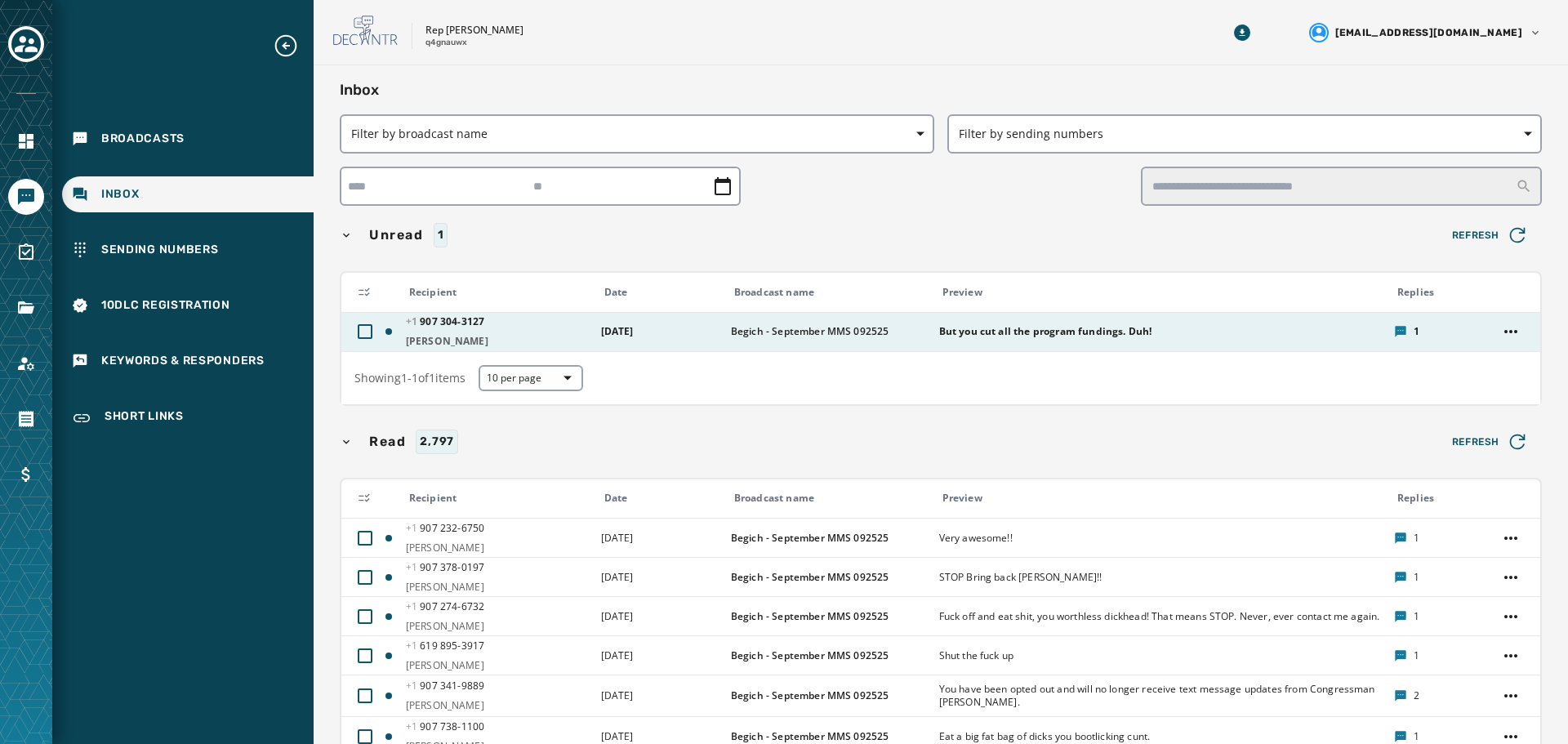
click at [1247, 343] on div "But you cut all the program fundings. Duh!" at bounding box center [1161, 332] width 445 height 26
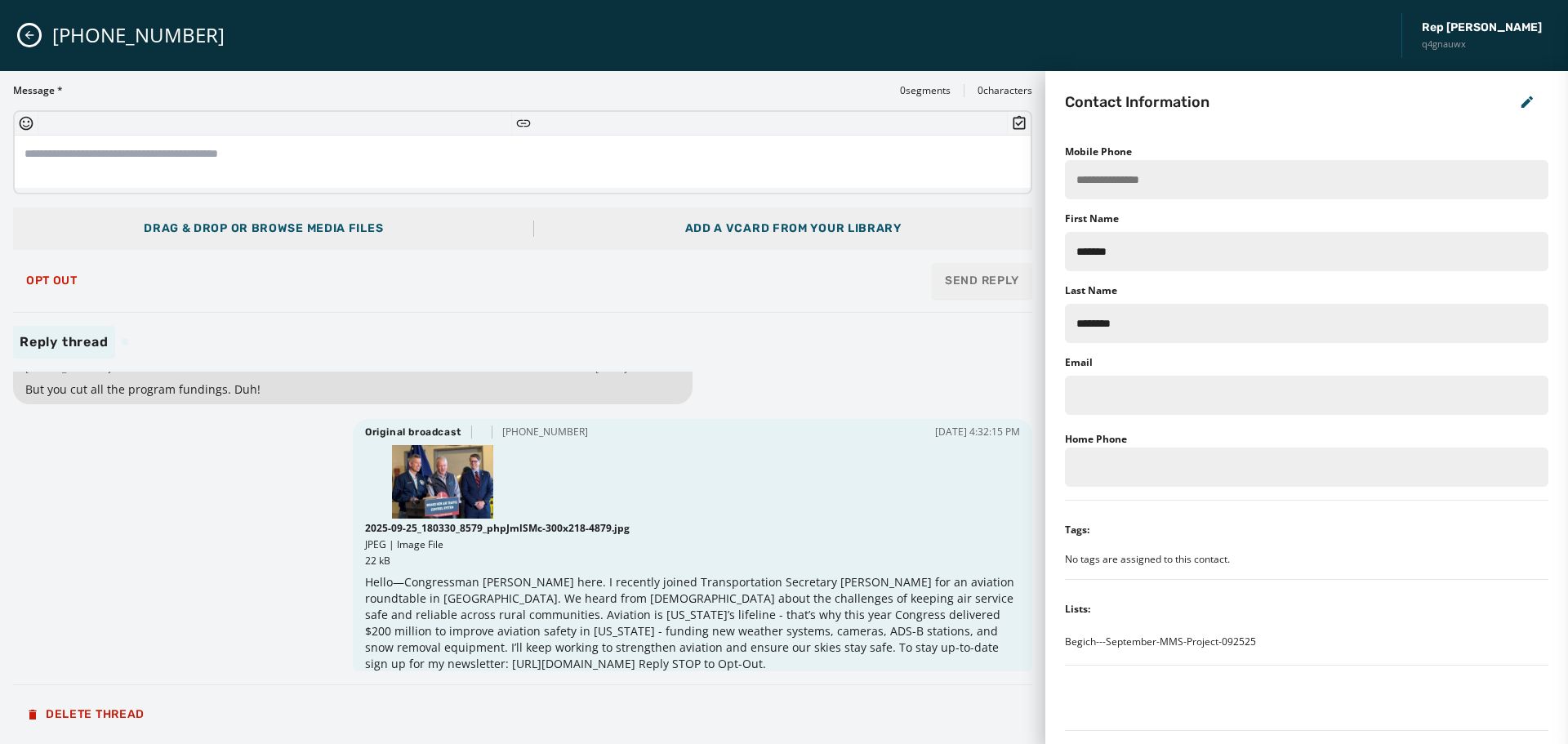
scroll to position [32, 0]
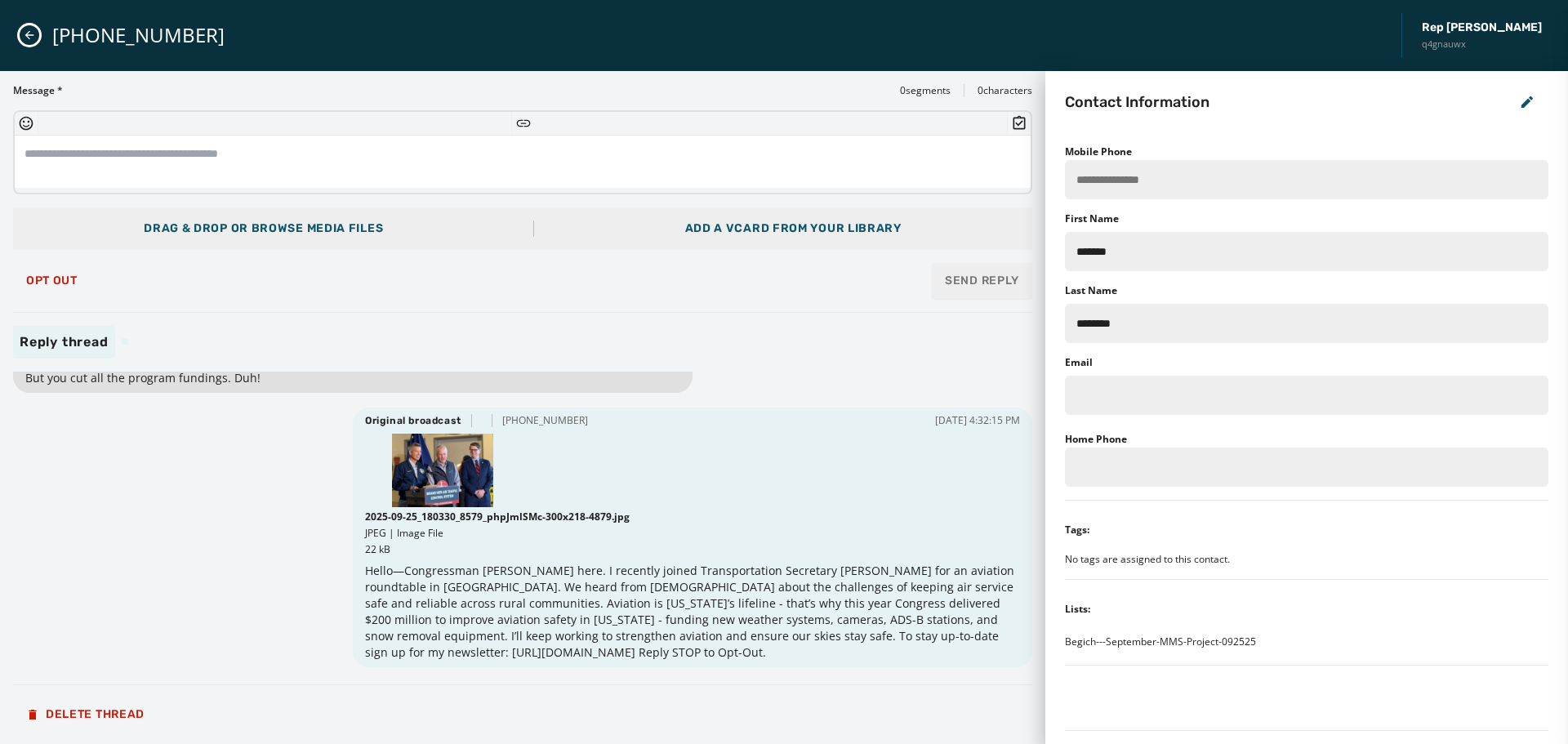
click at [25, 37] on icon "Close admin drawer" at bounding box center [29, 35] width 13 height 13
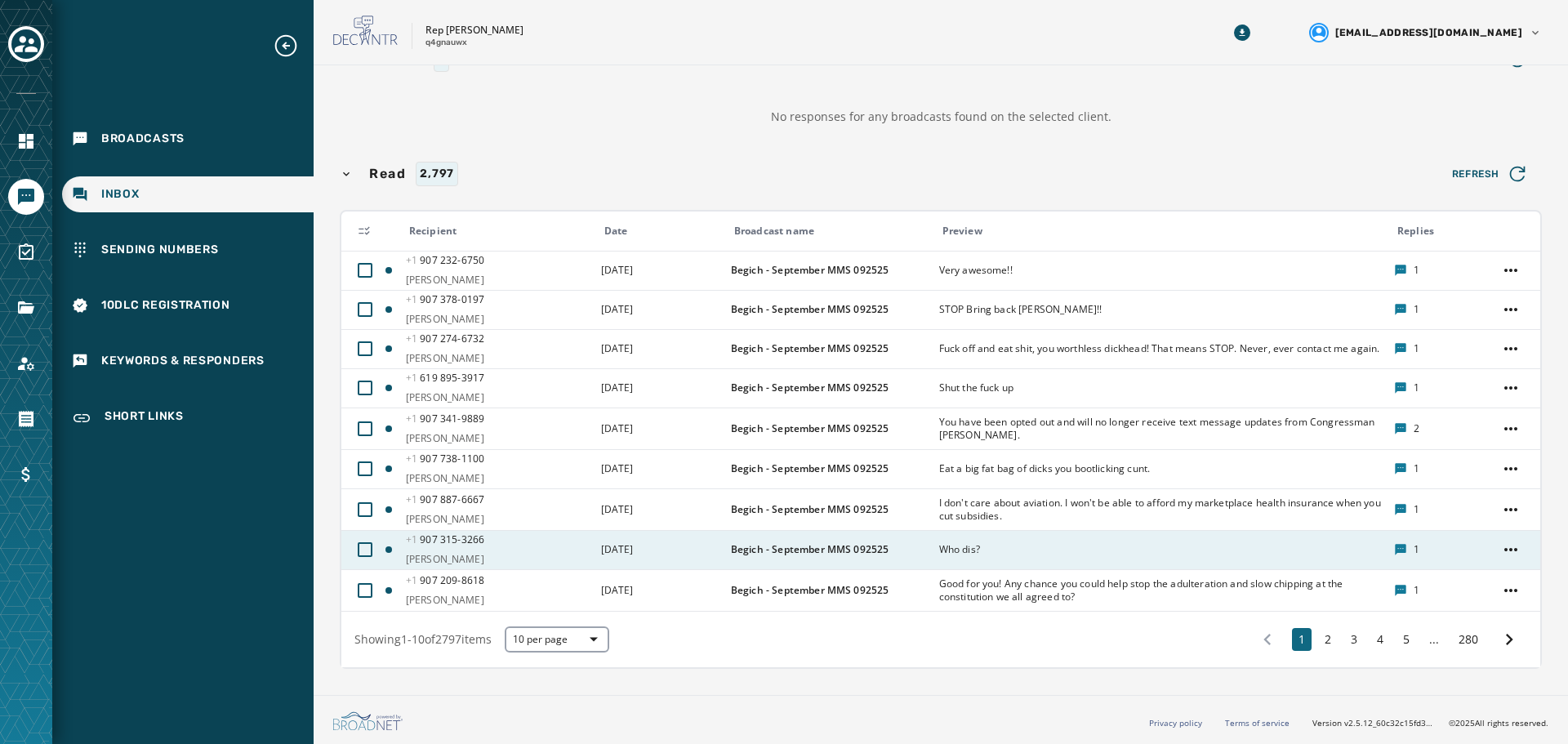
scroll to position [178, 0]
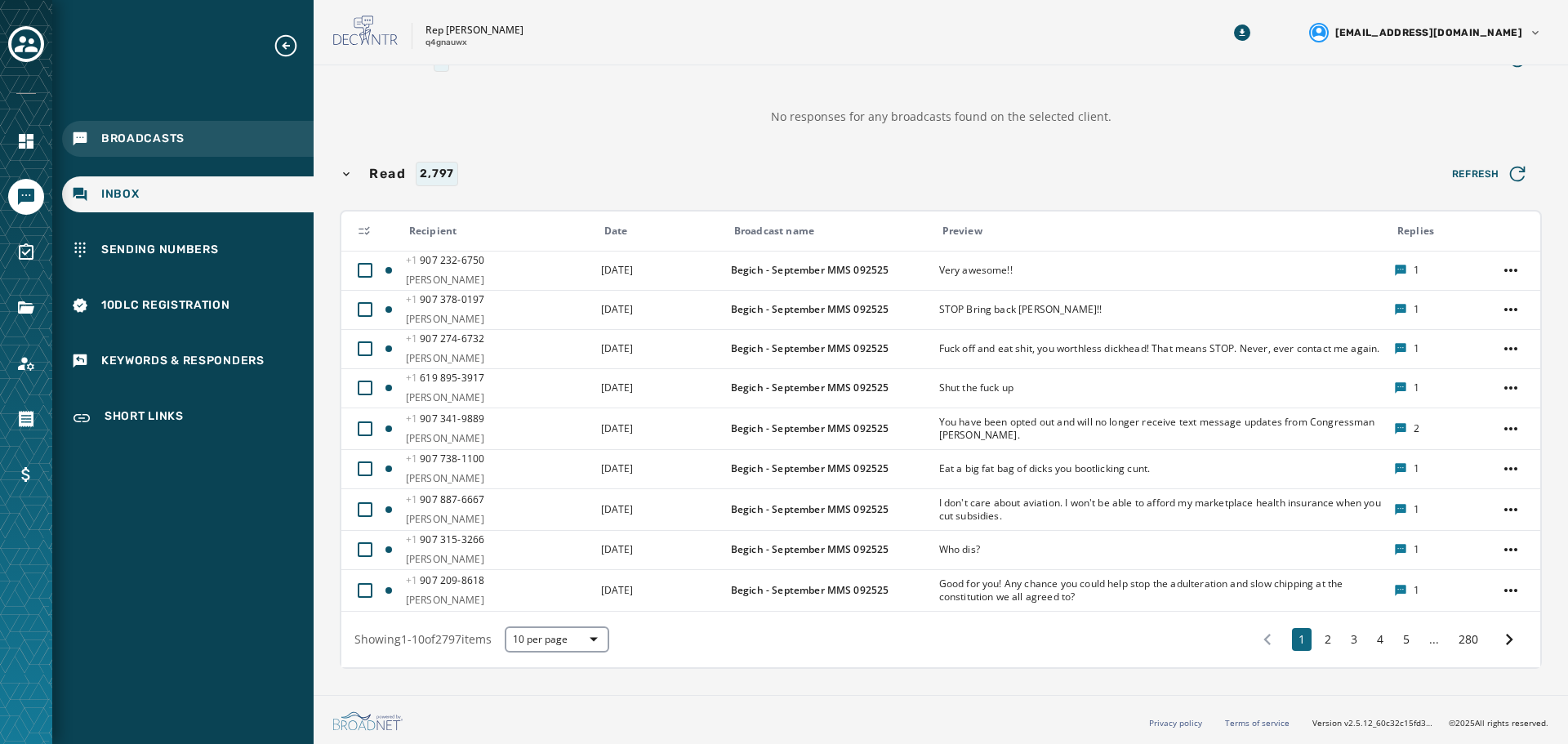
click at [146, 135] on span "Broadcasts" at bounding box center [143, 138] width 84 height 16
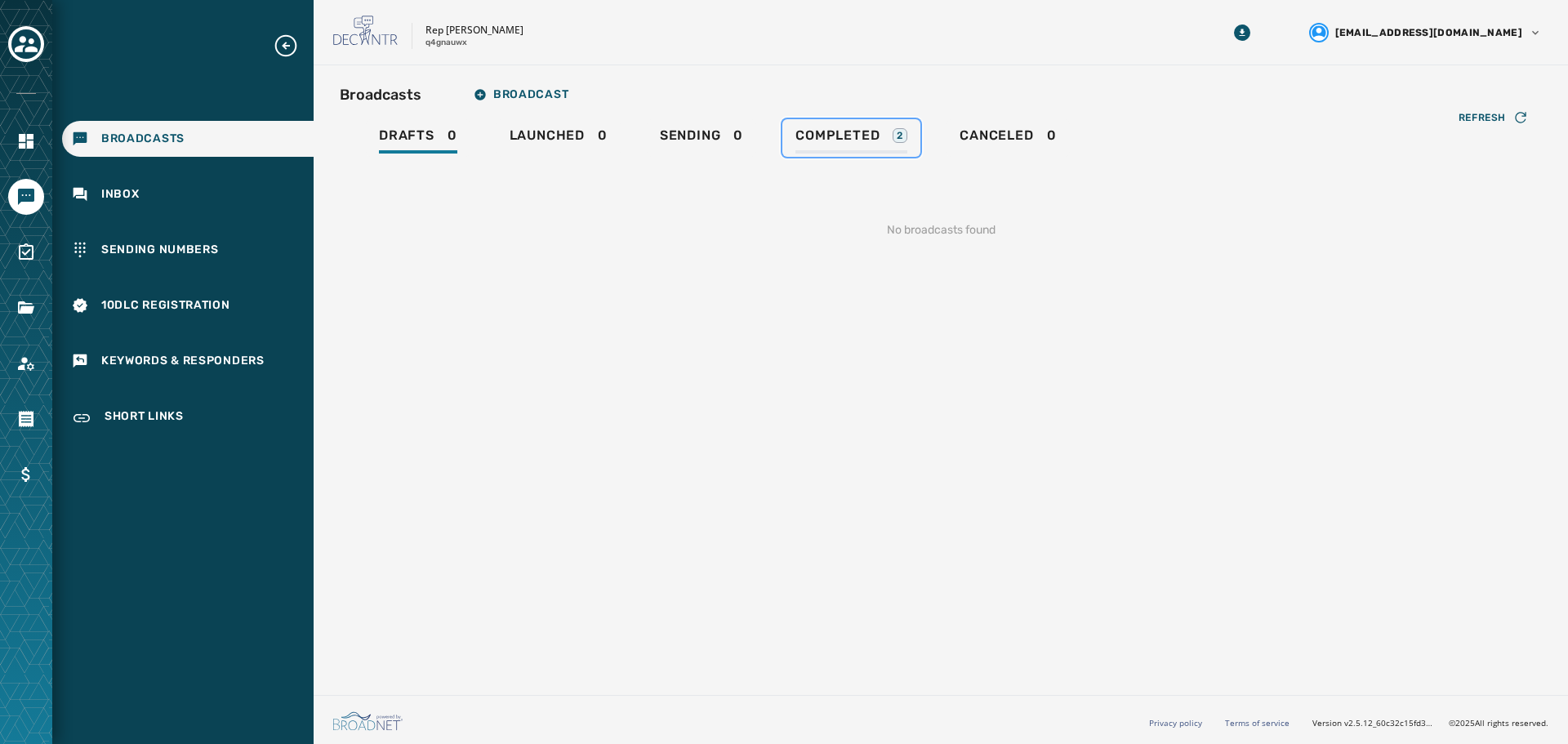
click at [843, 124] on link "Completed 2" at bounding box center [851, 138] width 138 height 38
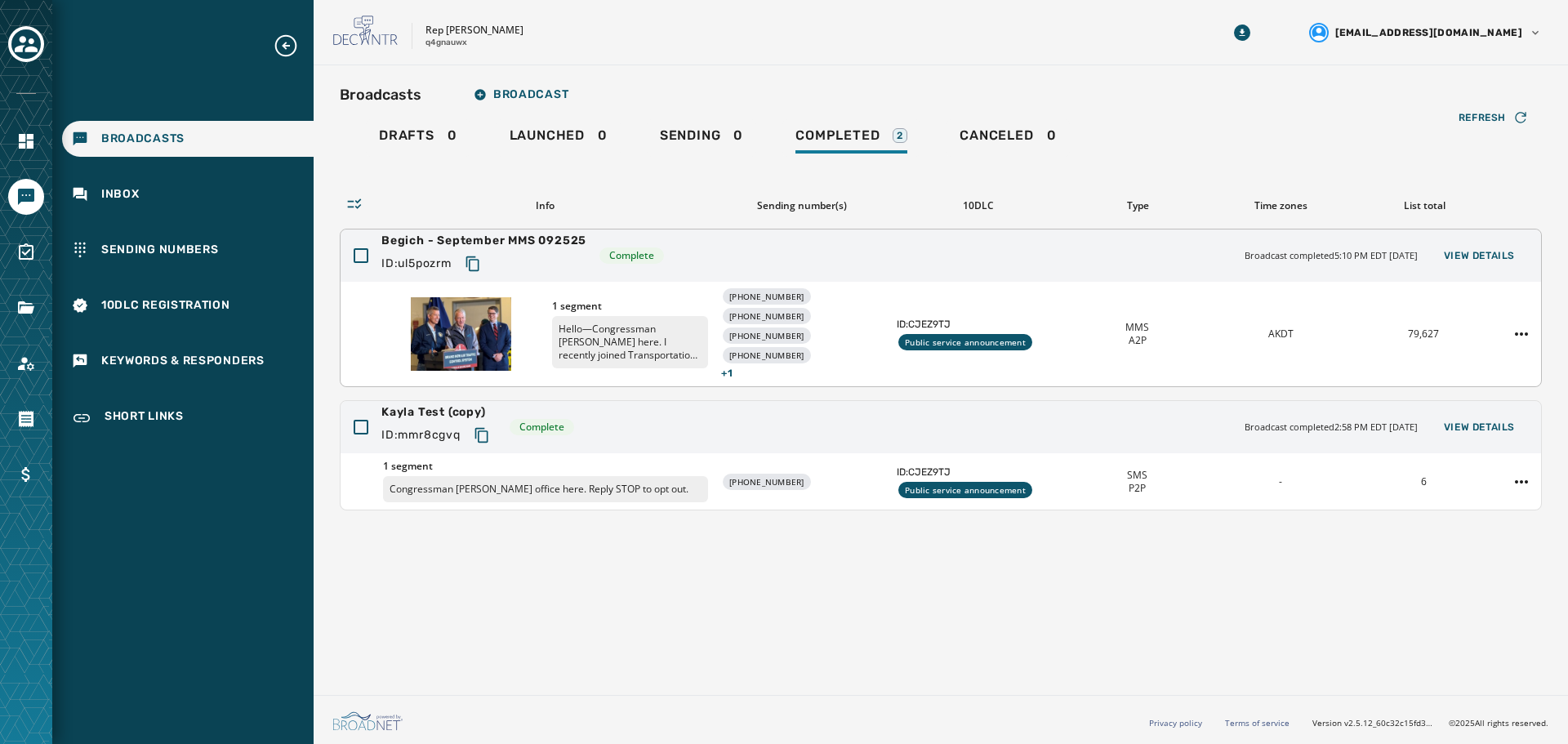
click at [1000, 263] on div "Begich - September MMS 092525 ID: ul5pozrm Complete Broadcast completed 5:10 PM…" at bounding box center [940, 256] width 1200 height 53
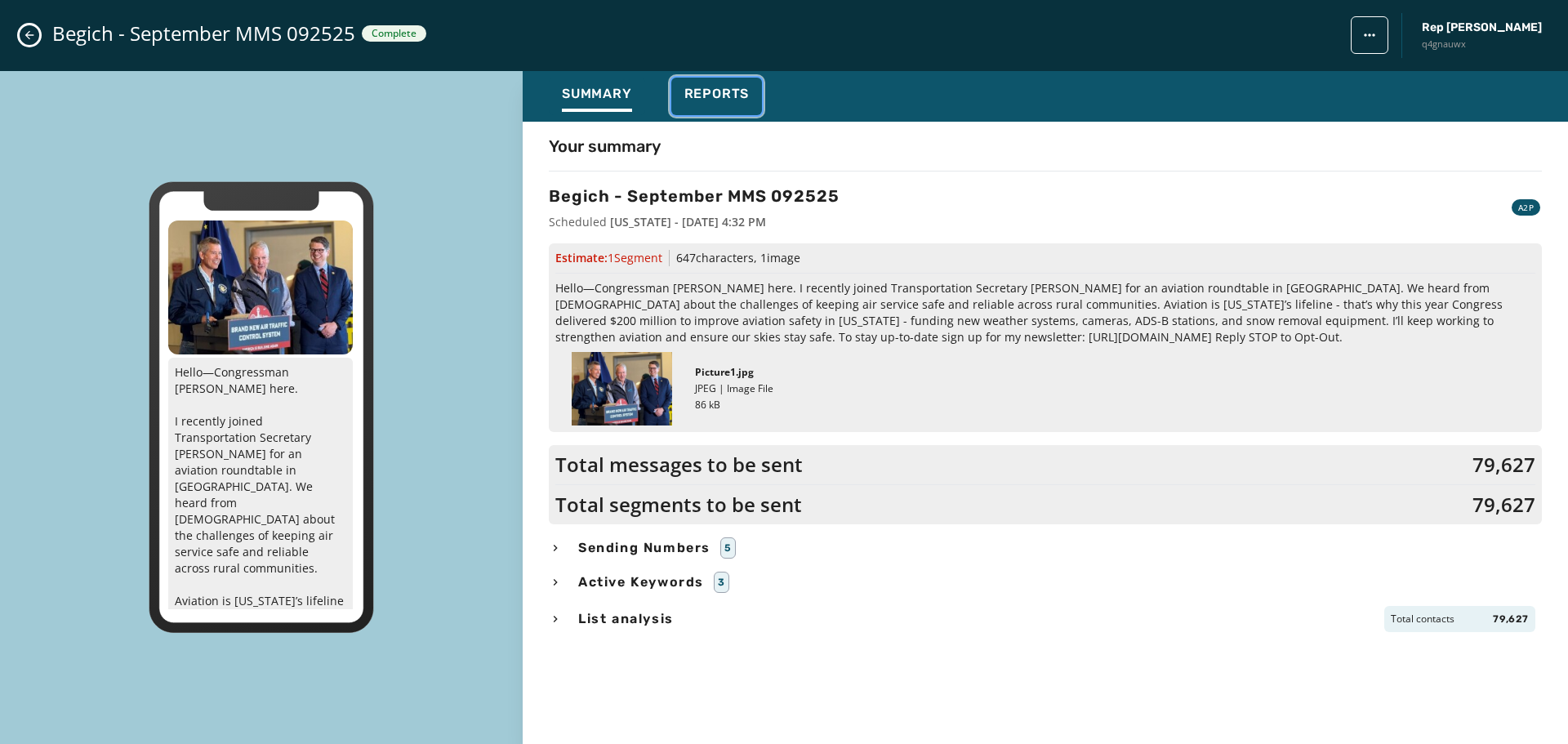
click at [717, 99] on span "Reports" at bounding box center [717, 93] width 66 height 16
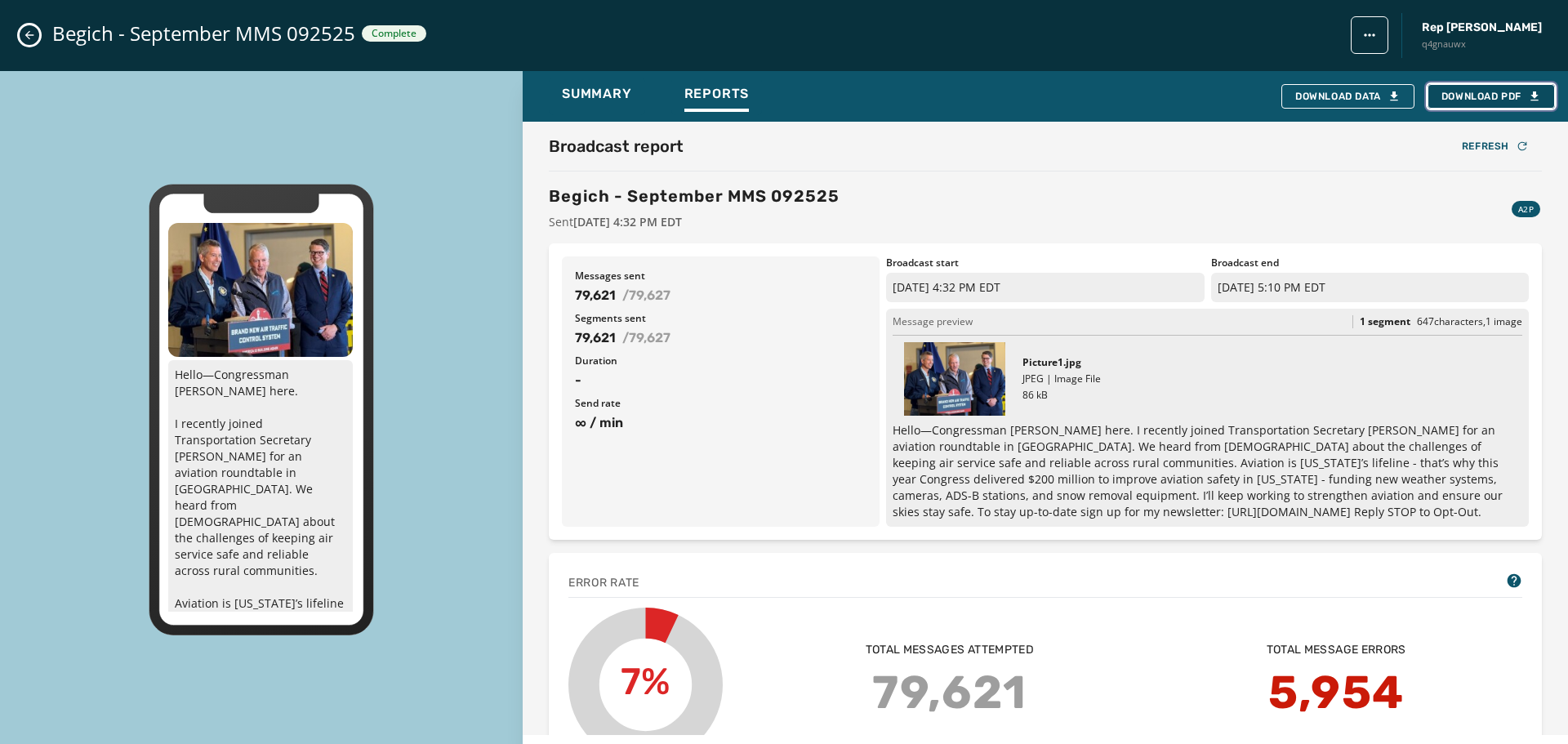
click at [1483, 96] on span "Download PDF" at bounding box center [1491, 97] width 100 height 13
